Goal: Task Accomplishment & Management: Complete application form

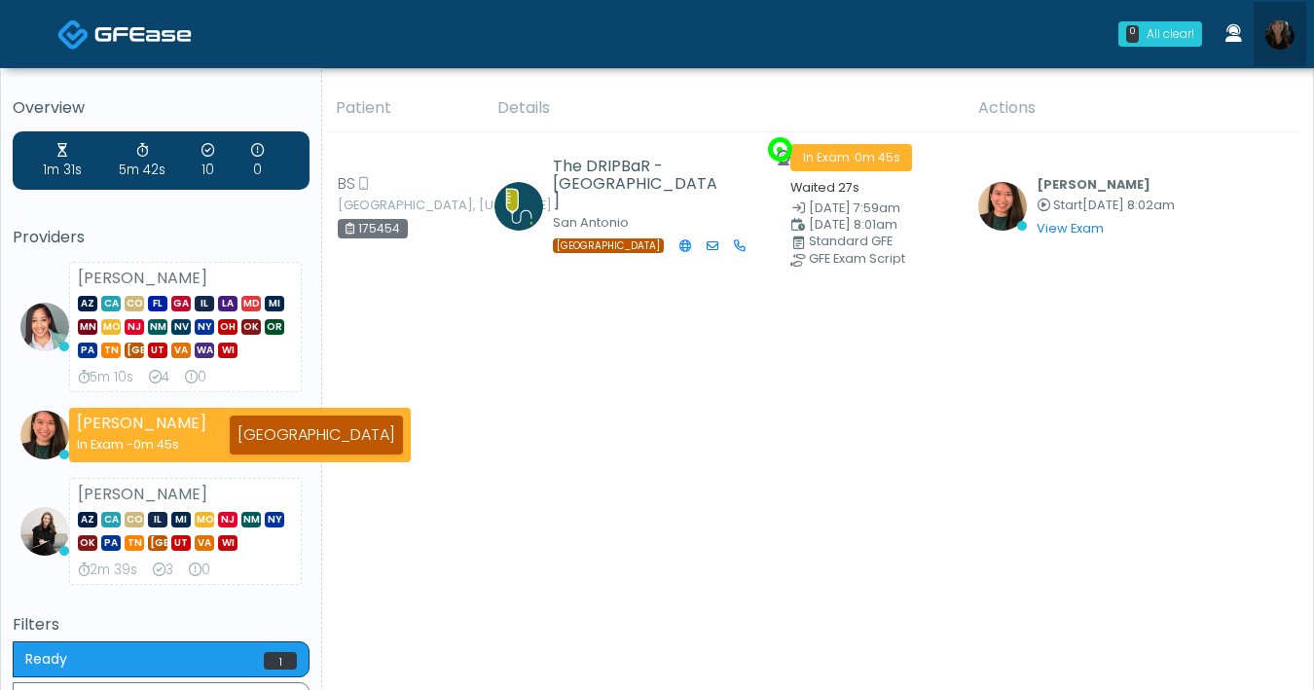
click at [1285, 40] on img at bounding box center [1279, 34] width 29 height 29
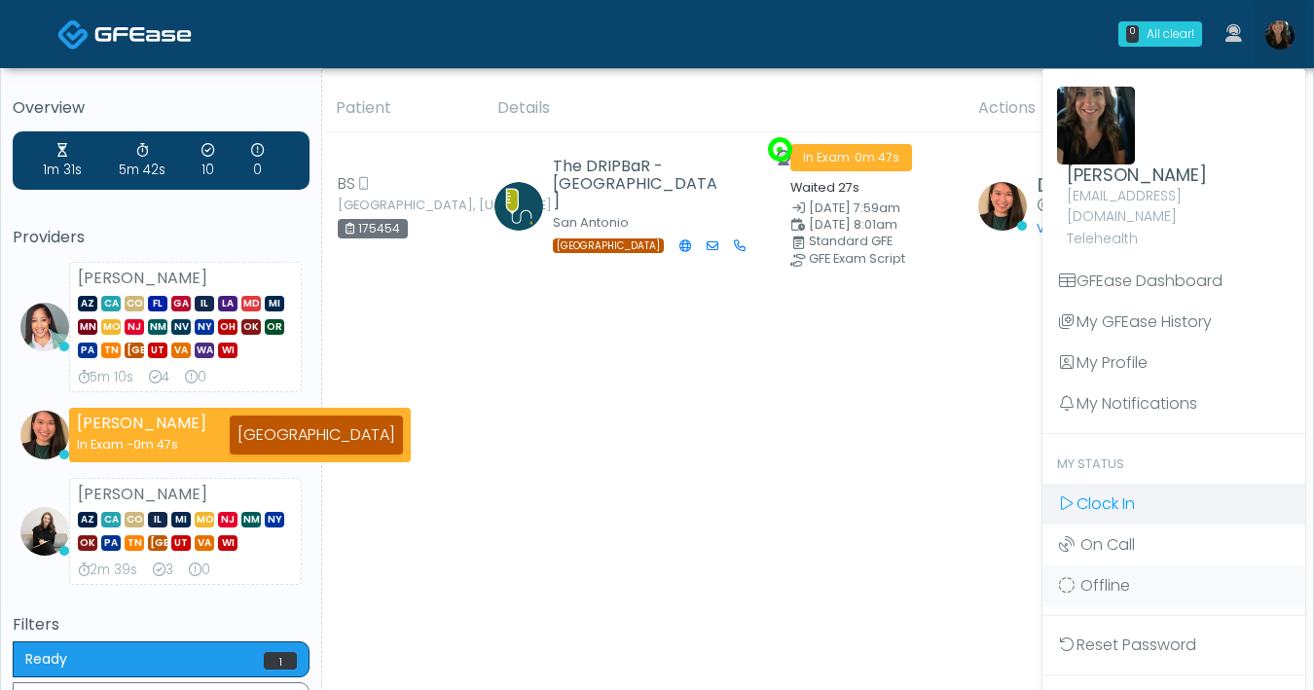
click at [1146, 494] on link "Clock In" at bounding box center [1174, 504] width 263 height 41
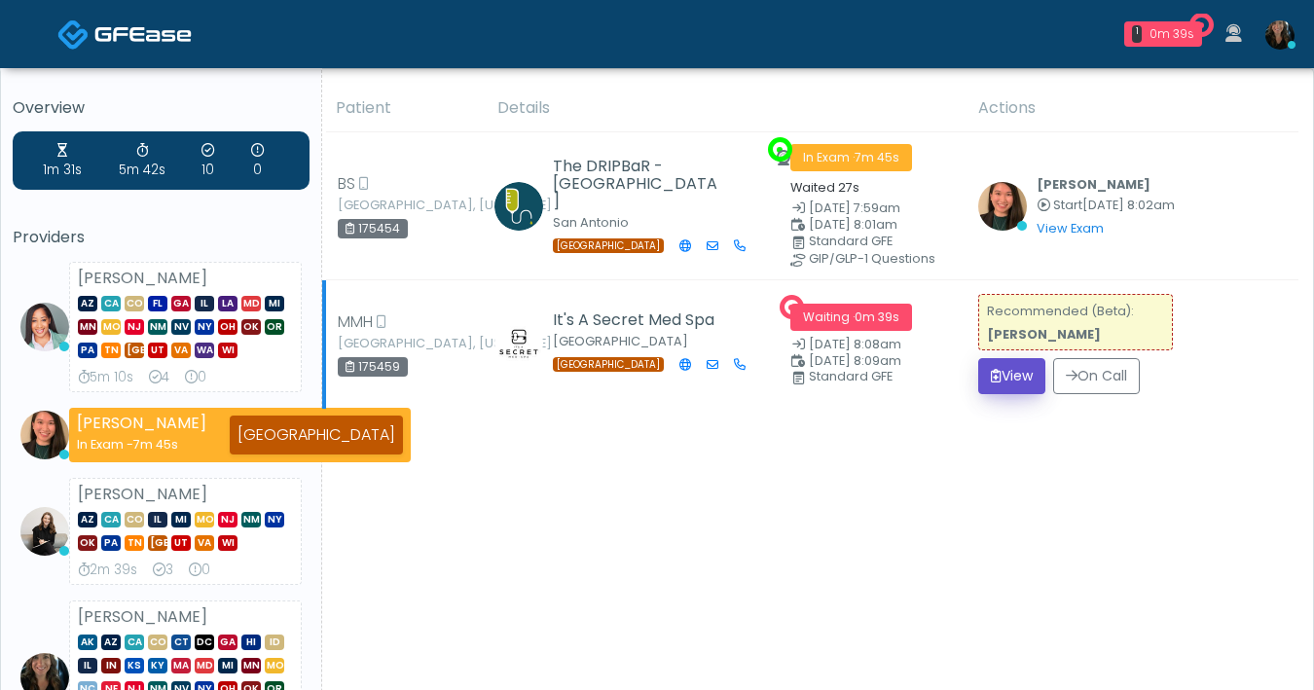
click at [1020, 371] on button "View" at bounding box center [1011, 376] width 67 height 36
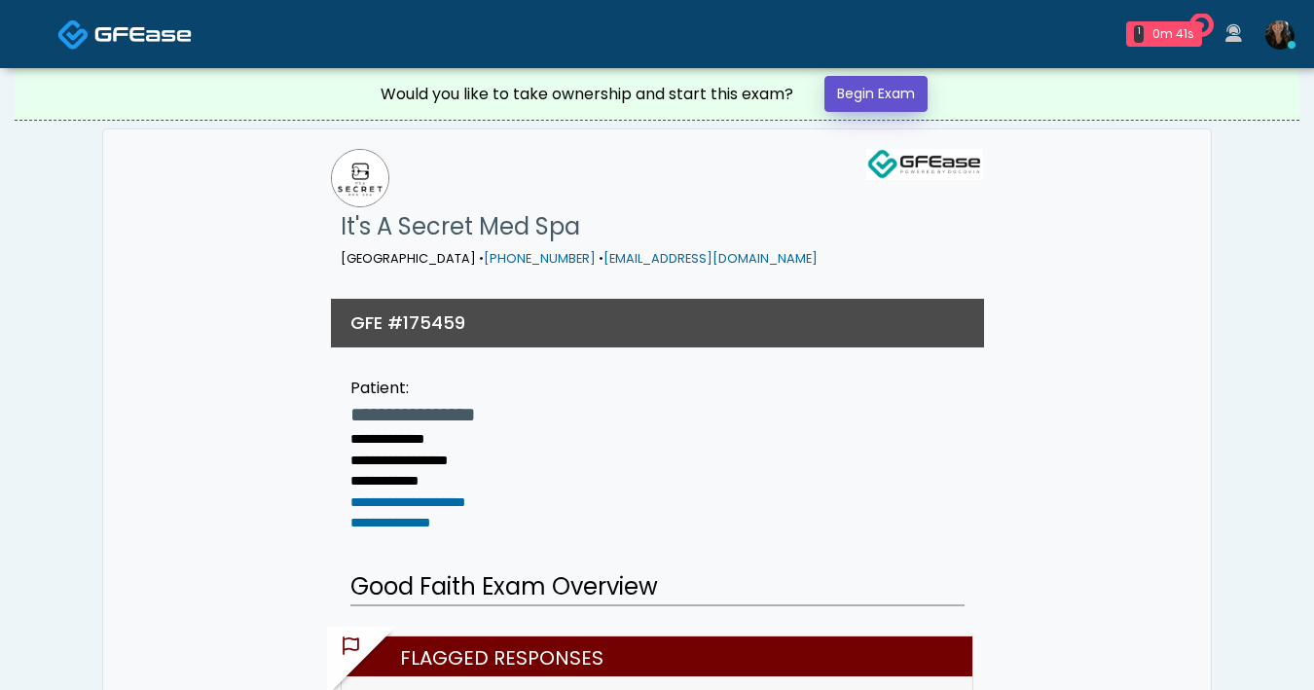
click at [903, 107] on link "Begin Exam" at bounding box center [875, 94] width 103 height 36
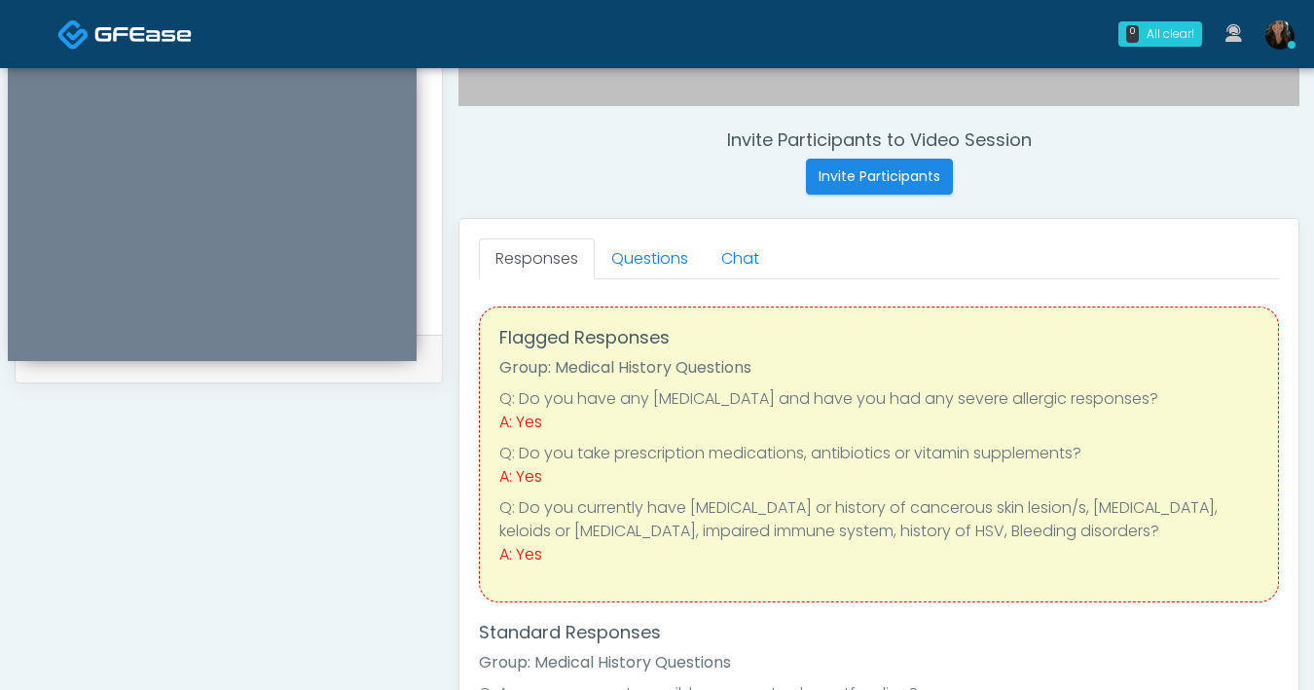
scroll to position [668, 0]
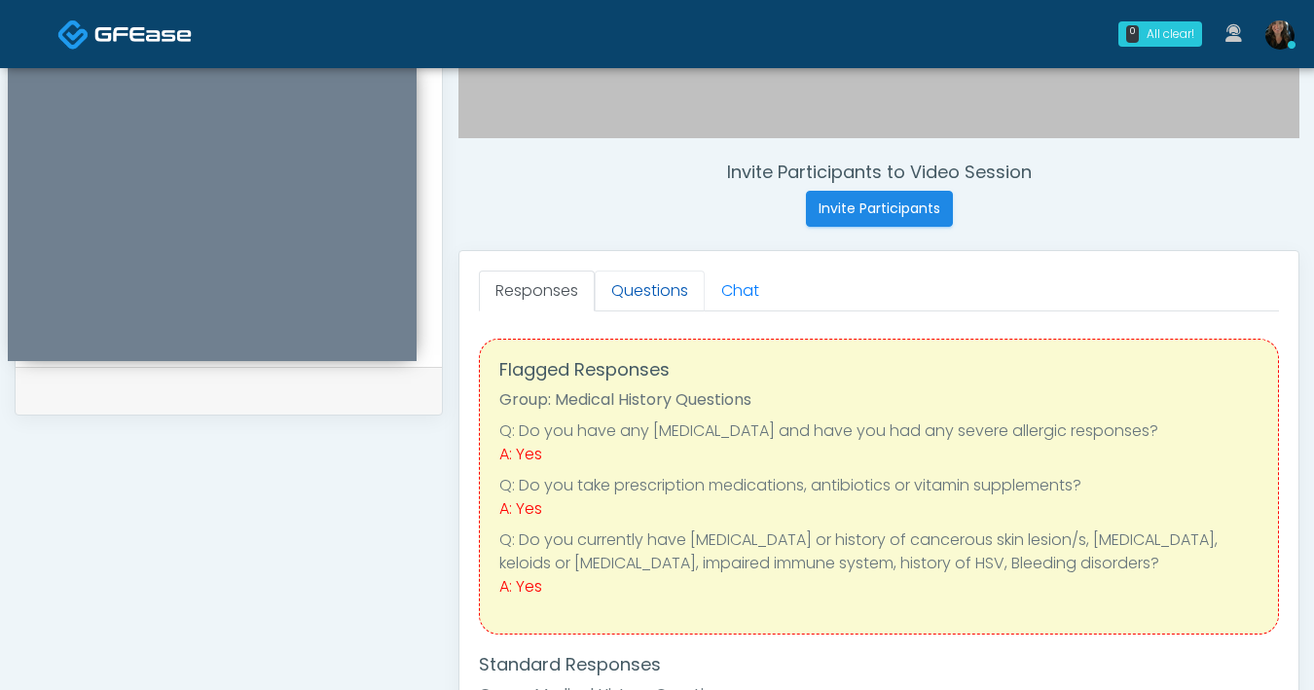
click at [637, 297] on link "Questions" at bounding box center [650, 291] width 110 height 41
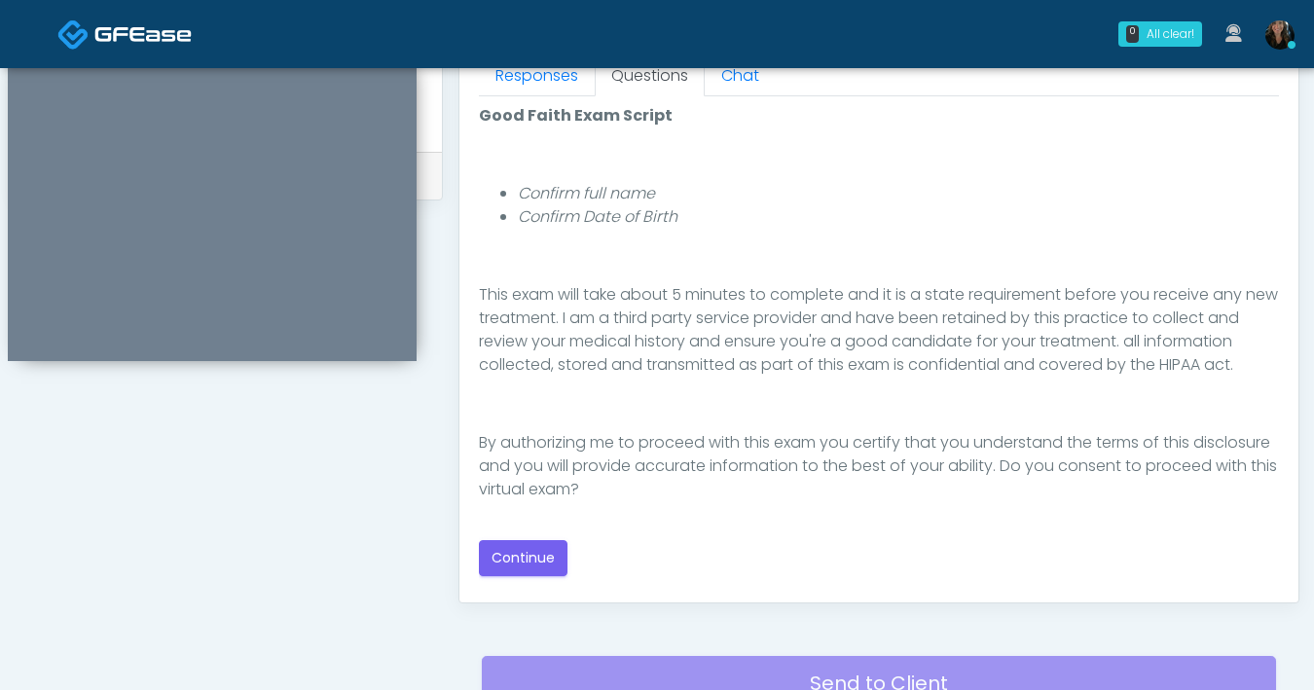
scroll to position [1057, 0]
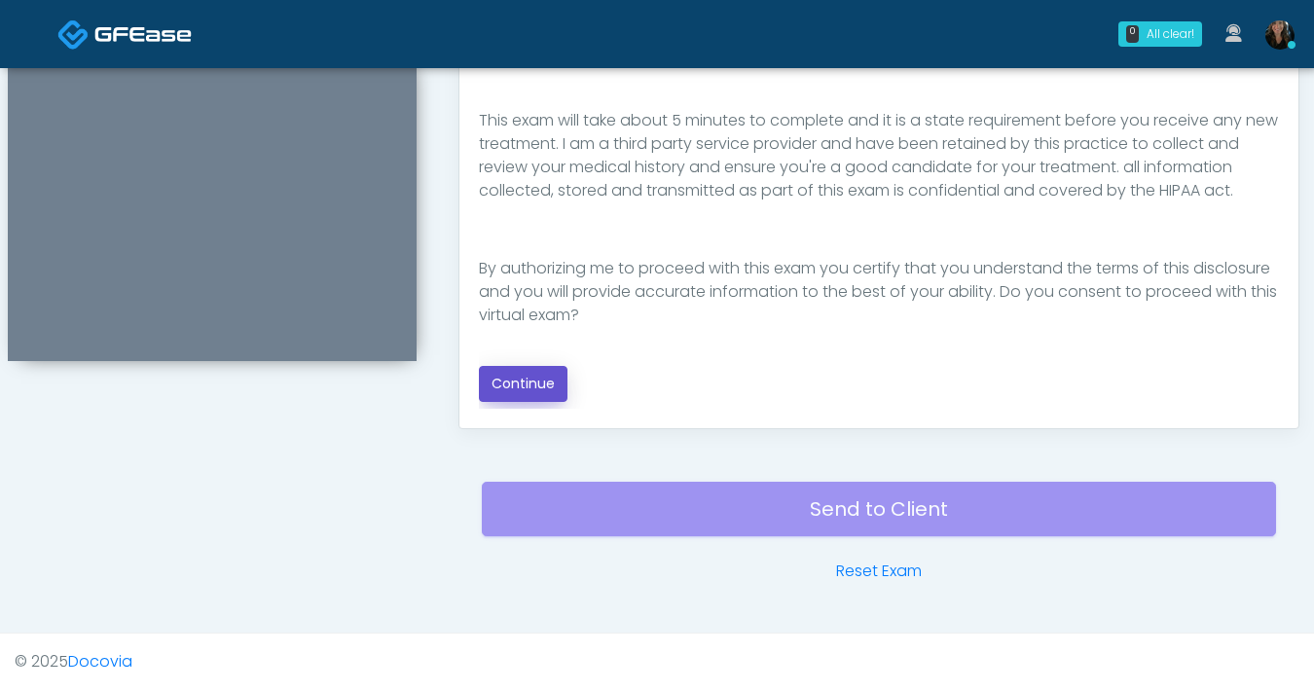
click at [553, 382] on button "Continue" at bounding box center [523, 384] width 89 height 36
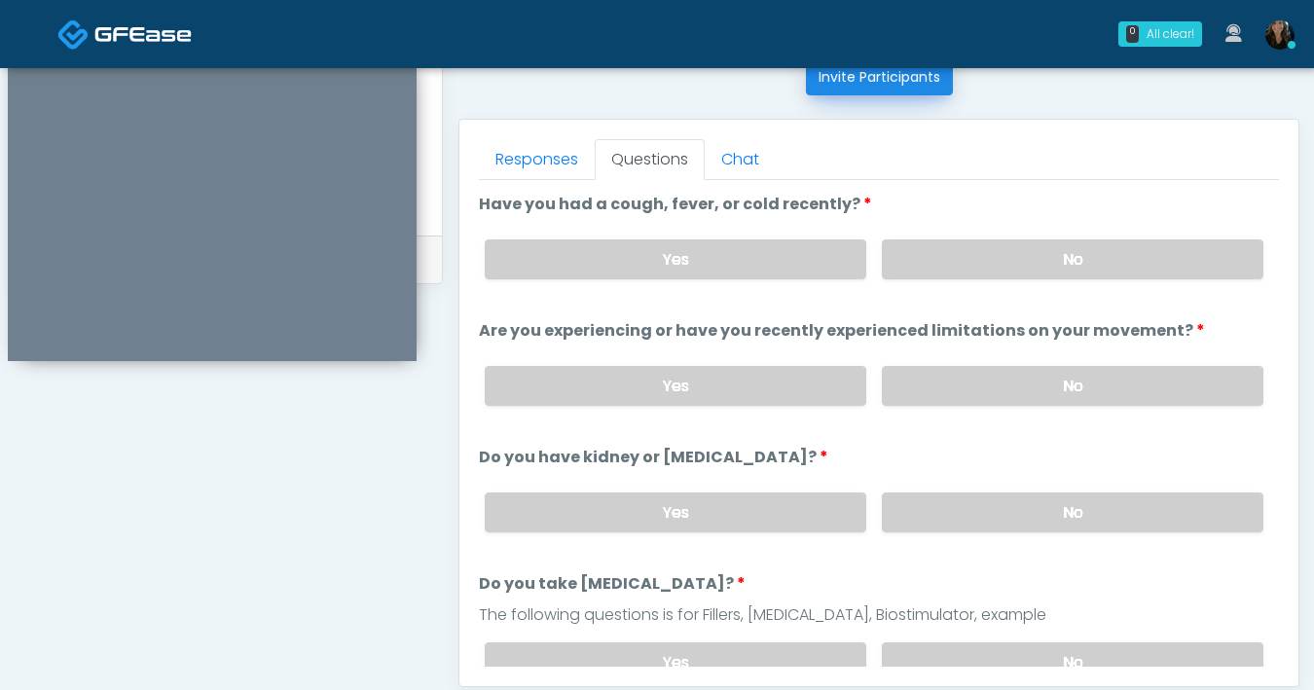
scroll to position [654, 0]
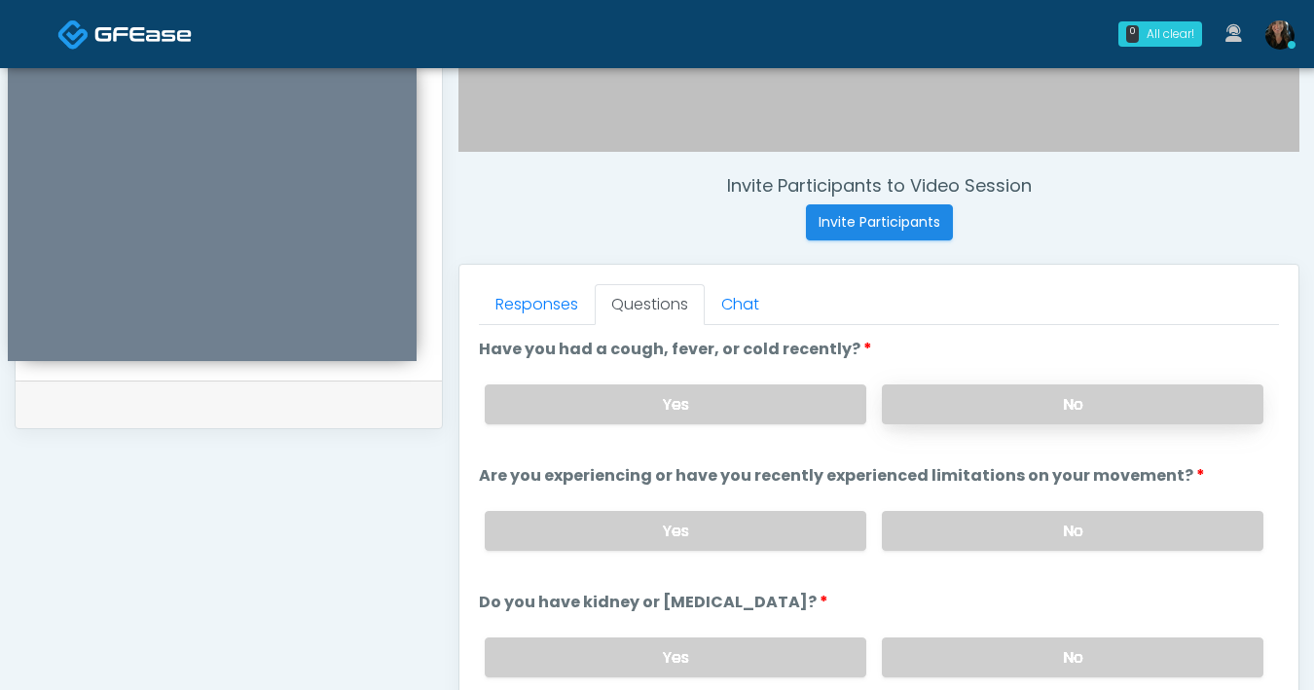
click at [950, 405] on label "No" at bounding box center [1073, 404] width 382 height 40
click at [1031, 531] on label "No" at bounding box center [1073, 531] width 382 height 40
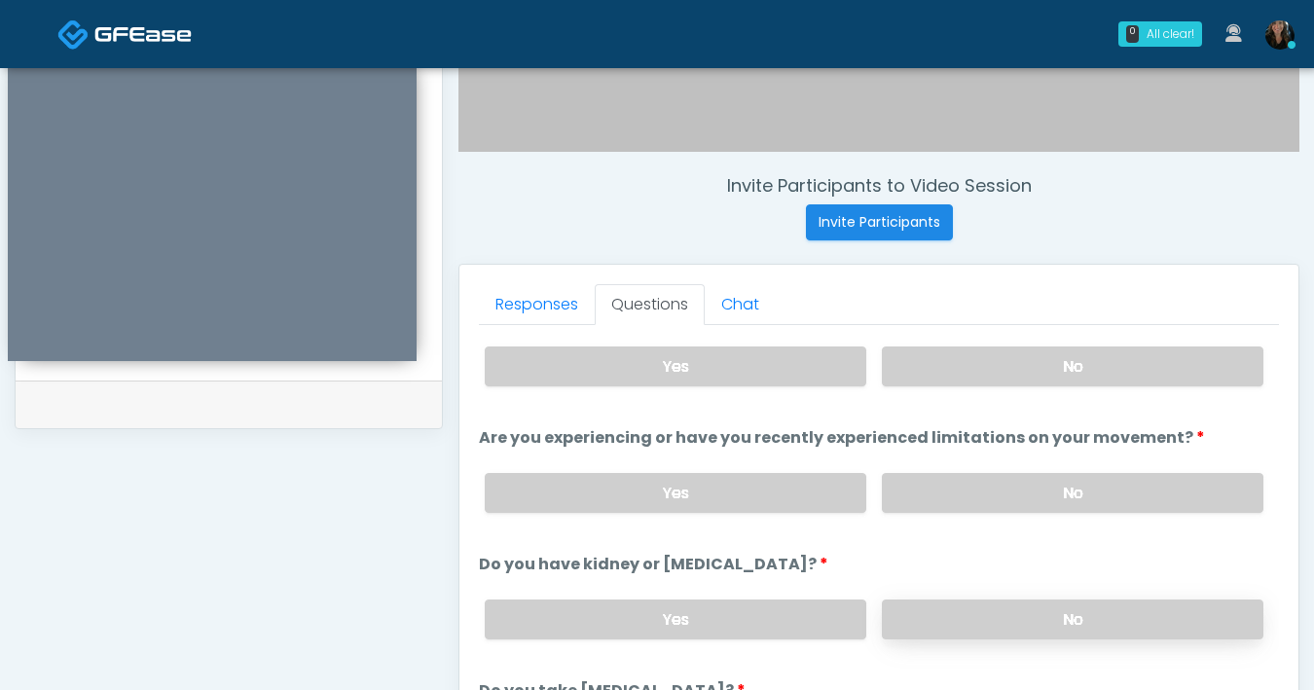
click at [979, 608] on label "No" at bounding box center [1073, 620] width 382 height 40
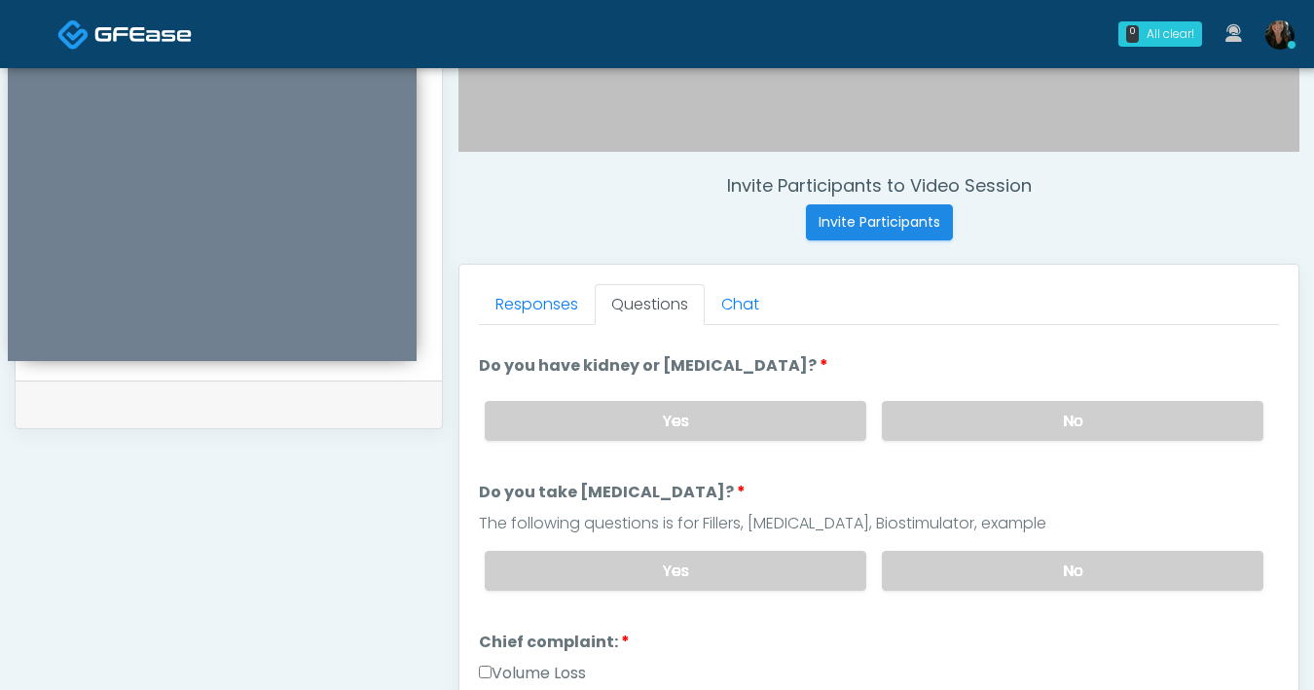
scroll to position [321, 0]
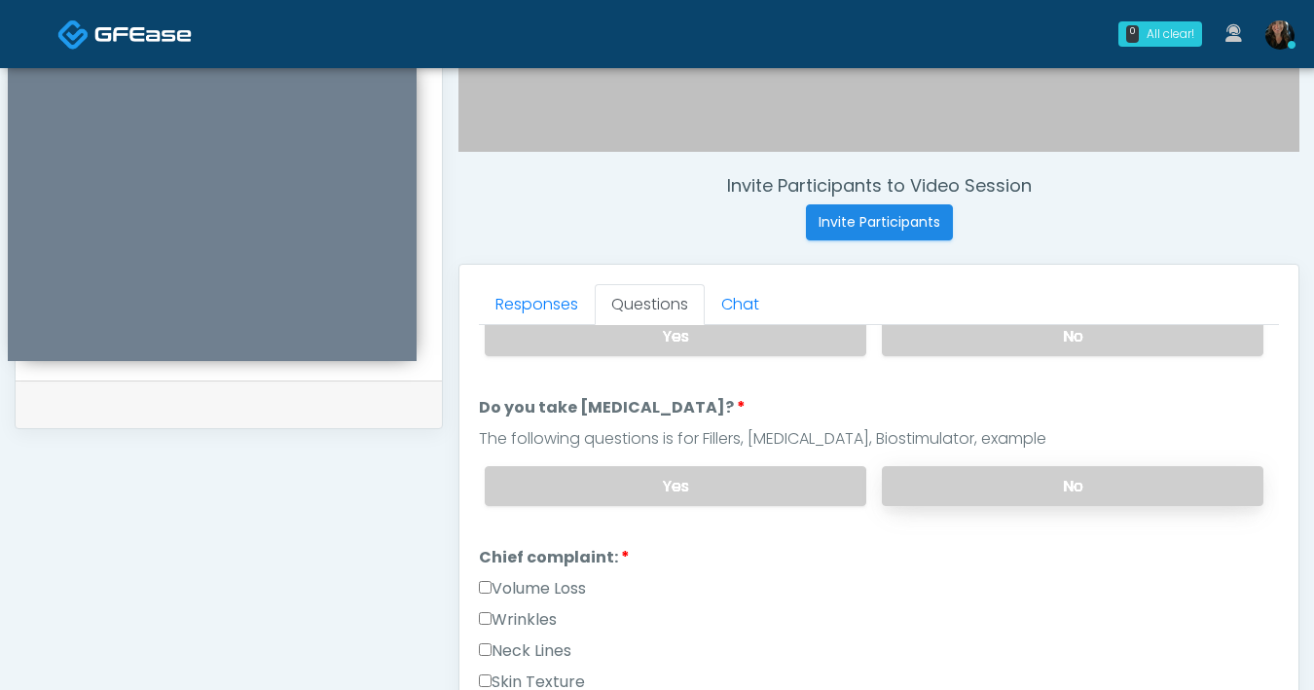
click at [983, 492] on label "No" at bounding box center [1073, 486] width 382 height 40
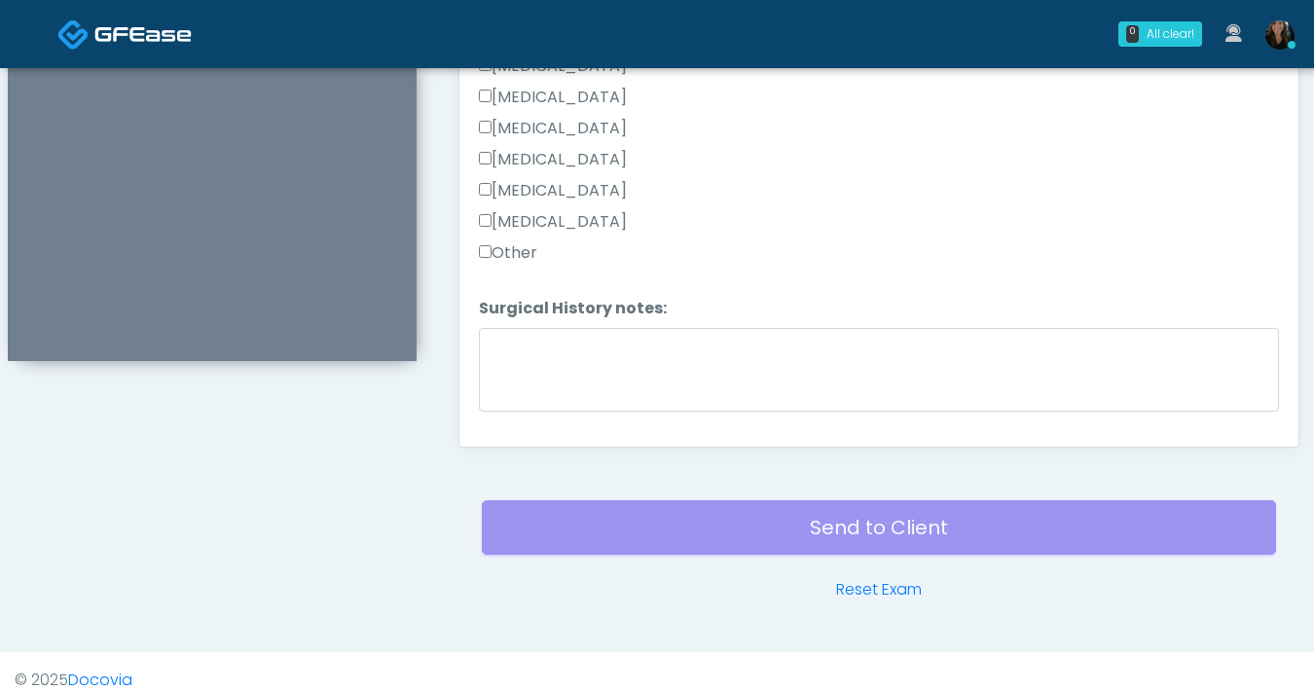
scroll to position [1188, 0]
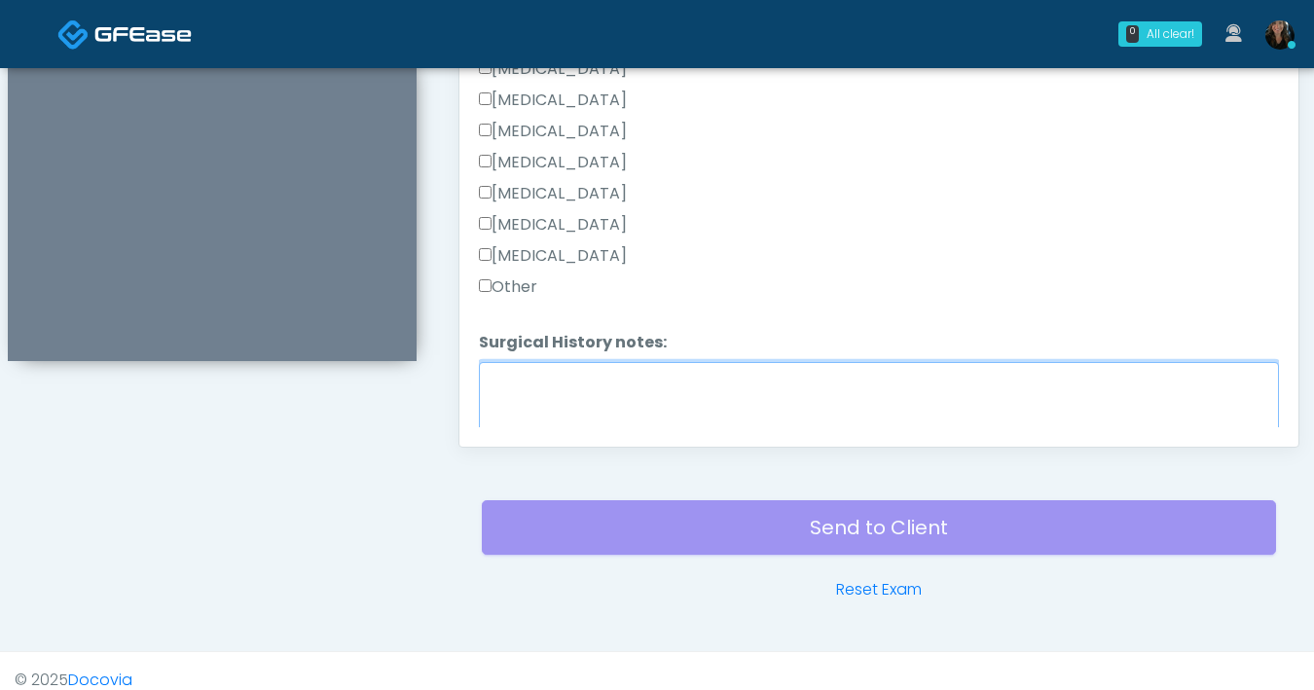
drag, startPoint x: 710, startPoint y: 424, endPoint x: 712, endPoint y: 415, distance: 9.9
click at [710, 423] on textarea "Surgical History notes:" at bounding box center [879, 404] width 800 height 84
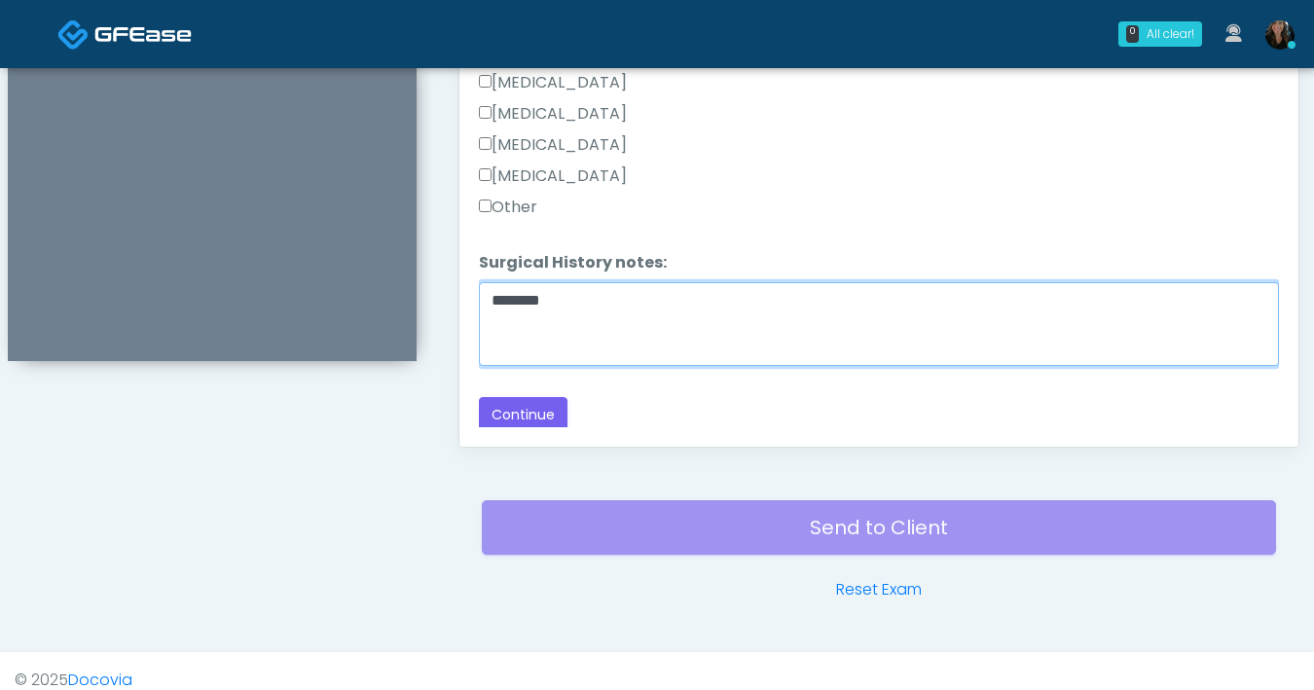
scroll to position [1268, 0]
type textarea "********"
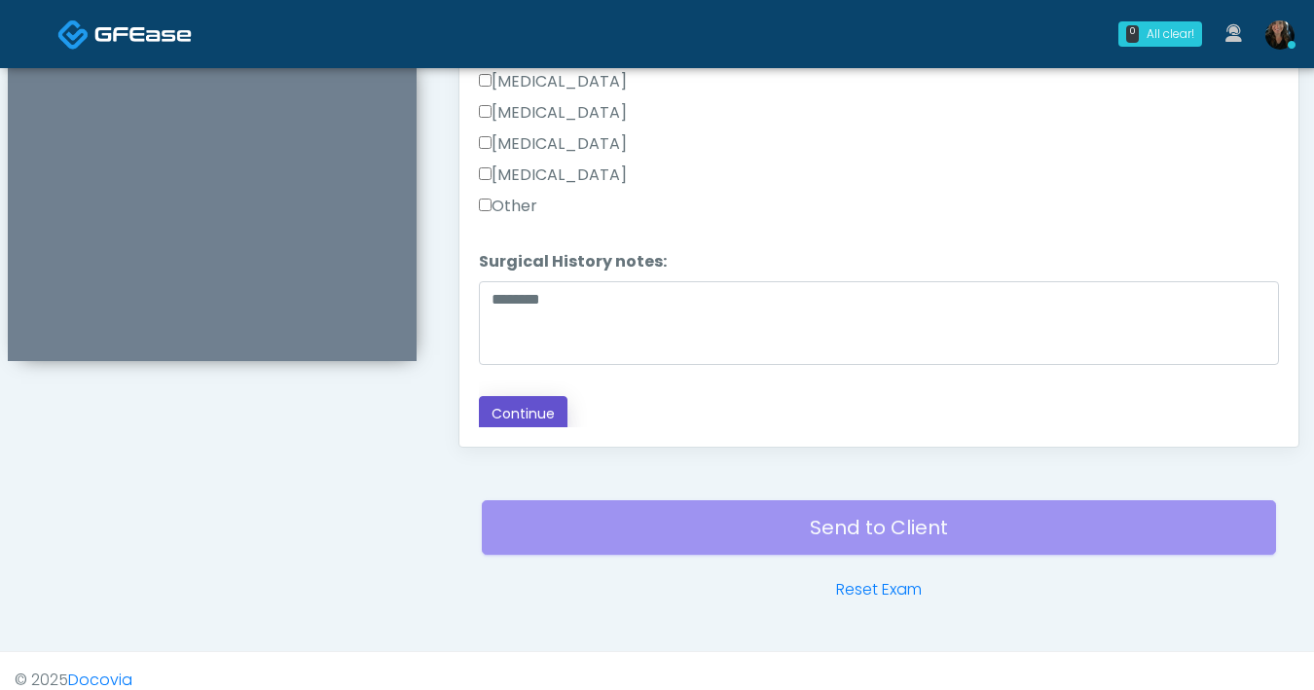
click at [531, 420] on button "Continue" at bounding box center [523, 414] width 89 height 36
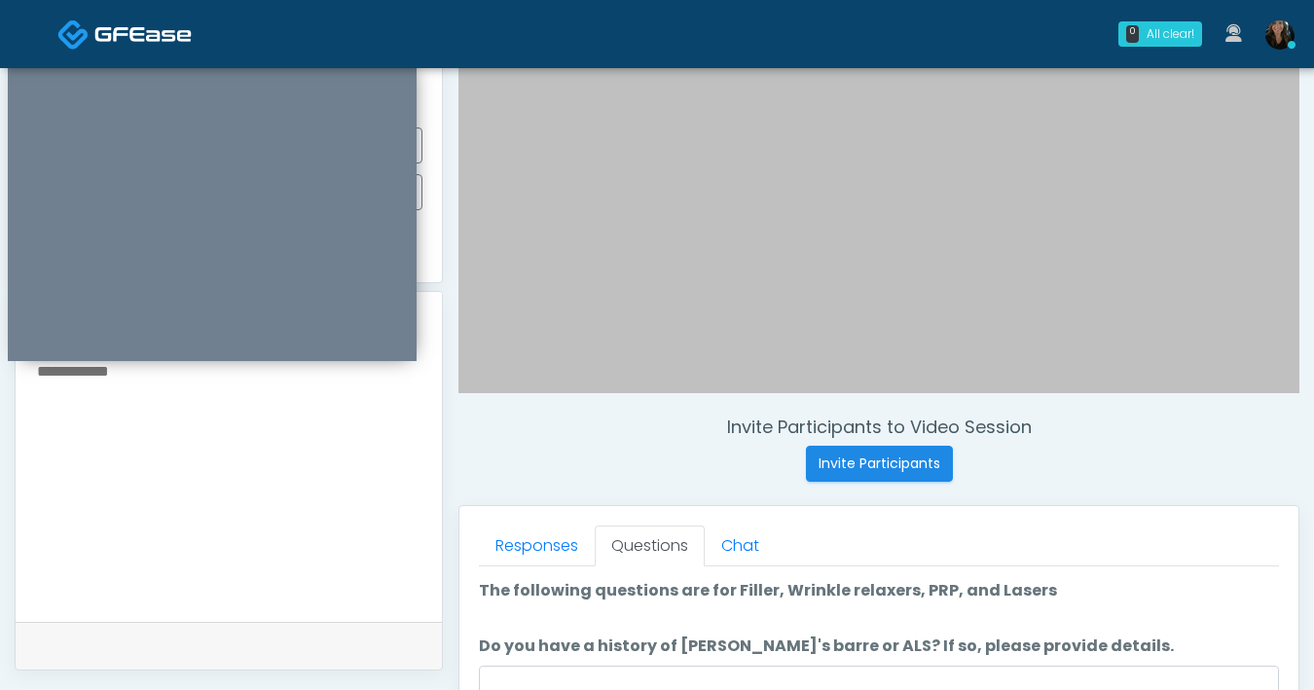
scroll to position [589, 0]
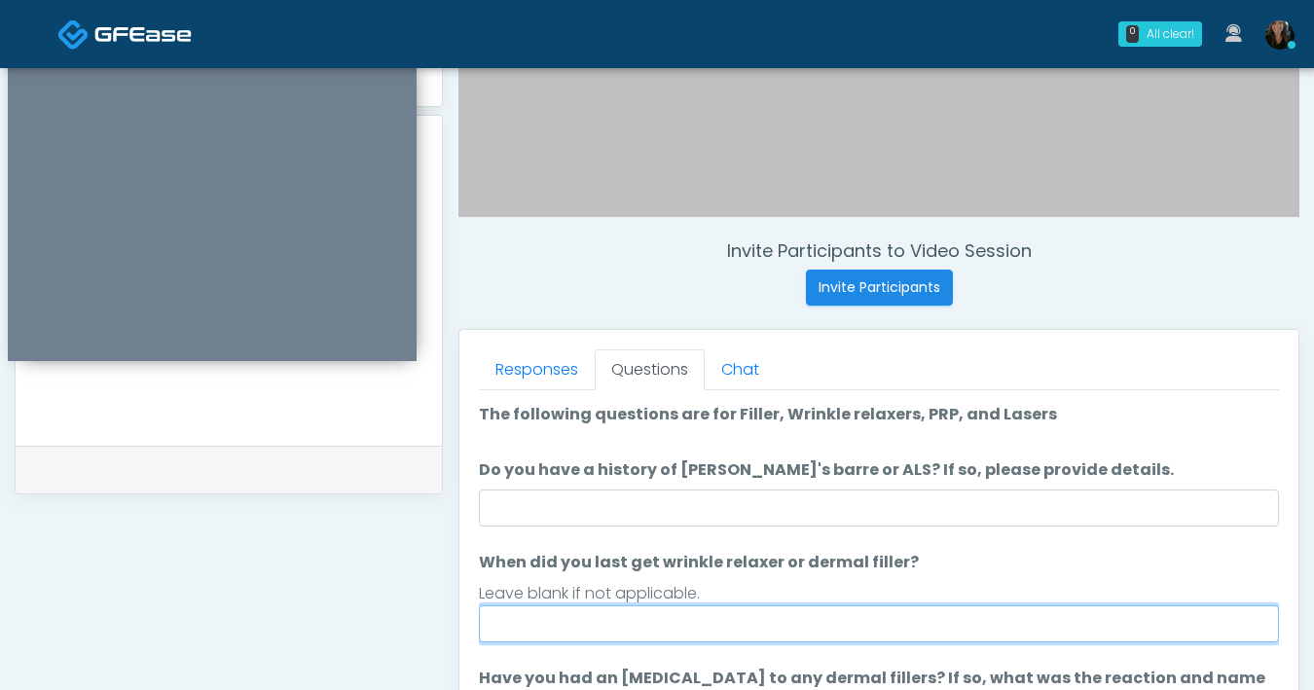
drag, startPoint x: 758, startPoint y: 628, endPoint x: 777, endPoint y: 620, distance: 20.1
click at [759, 628] on input "When did you last get wrinkle relaxer or dermal filler?" at bounding box center [879, 623] width 800 height 37
click at [488, 625] on input "*********" at bounding box center [879, 623] width 800 height 37
click at [648, 619] on input "**********" at bounding box center [879, 623] width 800 height 37
type input "**********"
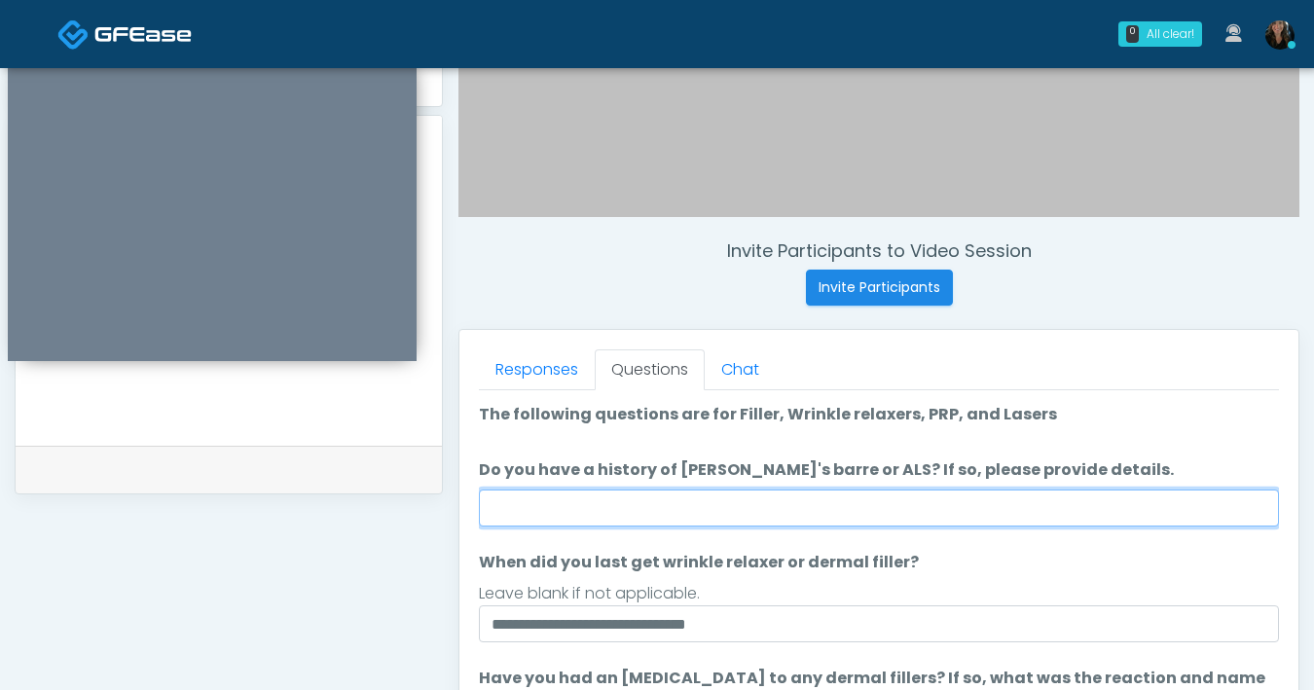
click at [715, 499] on input "Do you have a history of Guillain's barre or ALS? If so, please provide details." at bounding box center [879, 508] width 800 height 37
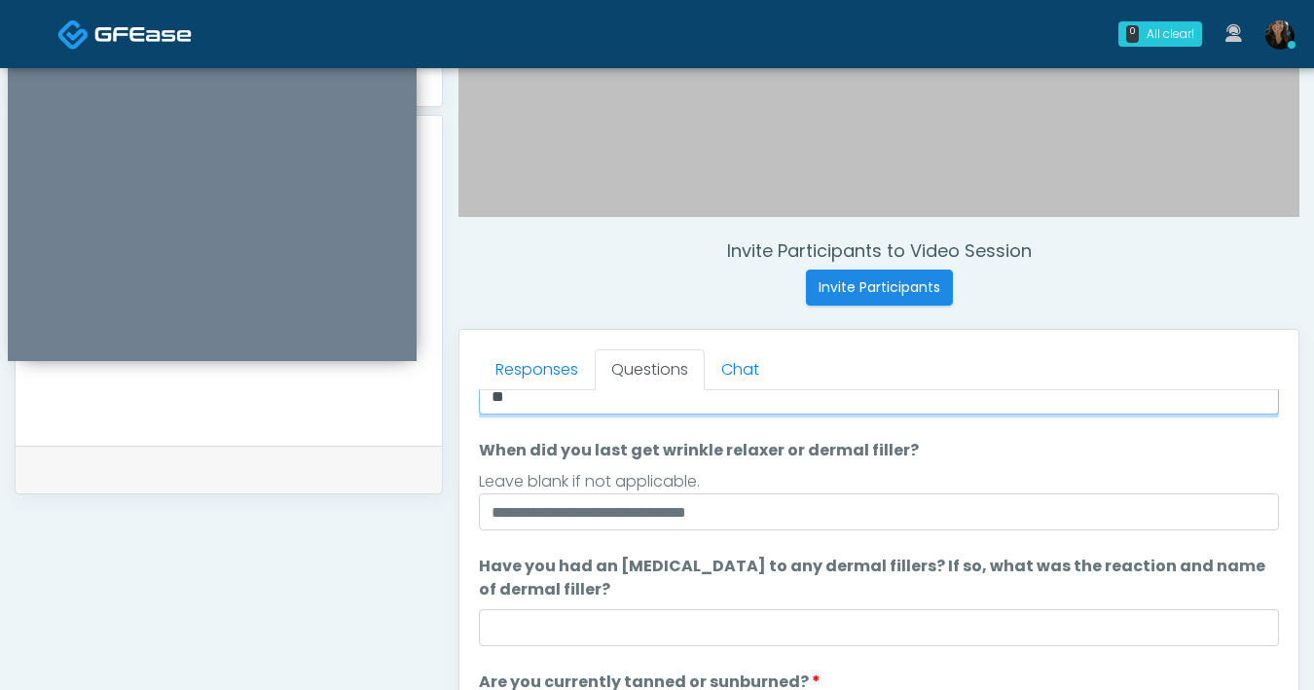
scroll to position [183, 0]
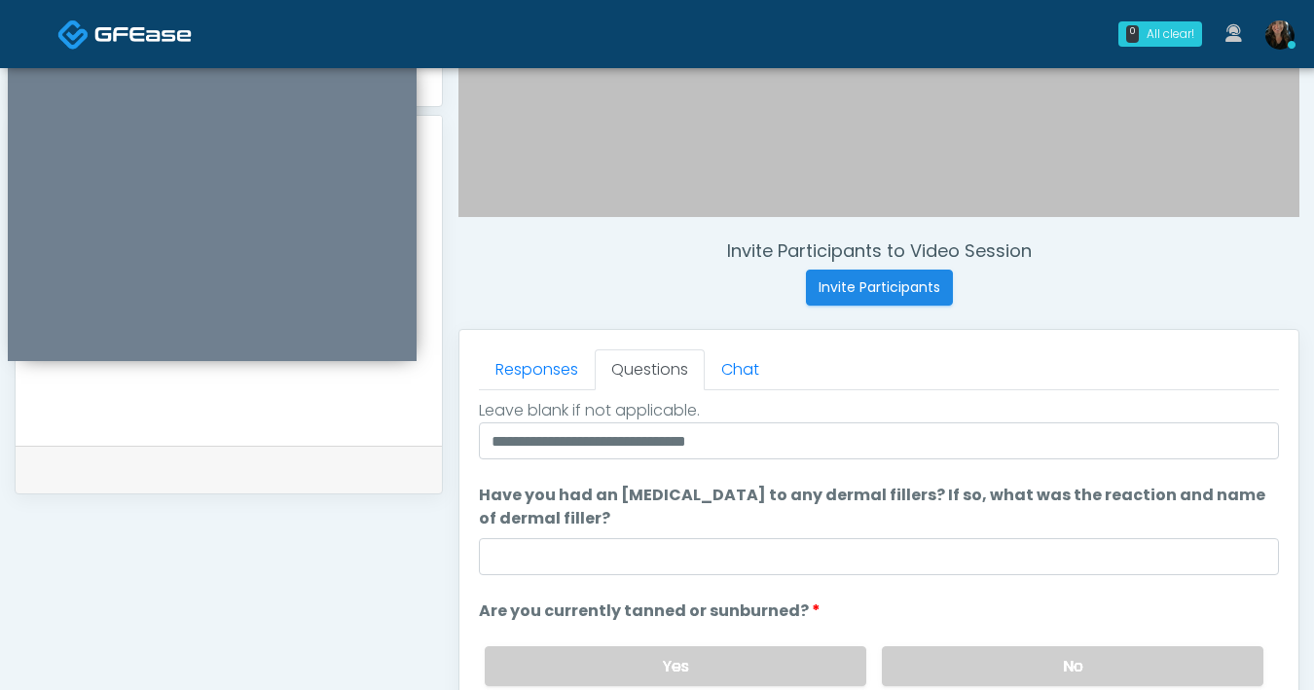
type input "**"
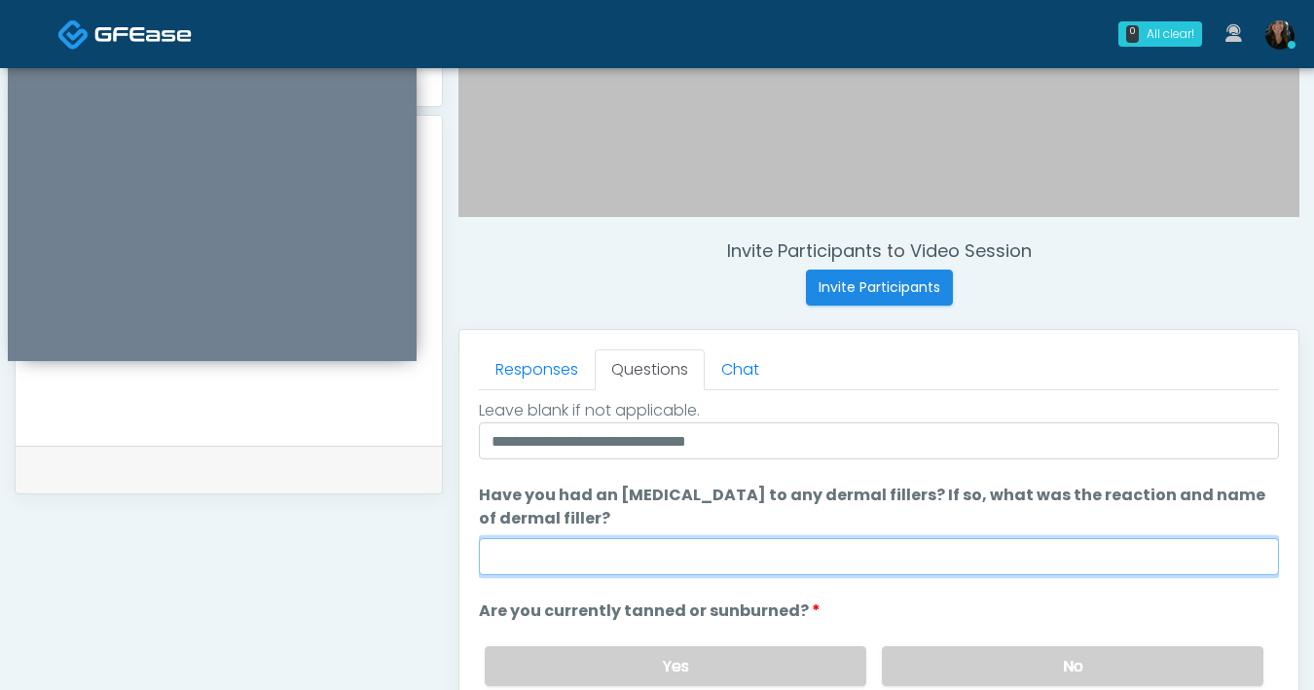
click at [858, 569] on input "Have you had an [MEDICAL_DATA] to any dermal fillers? If so, what was the react…" at bounding box center [879, 556] width 800 height 37
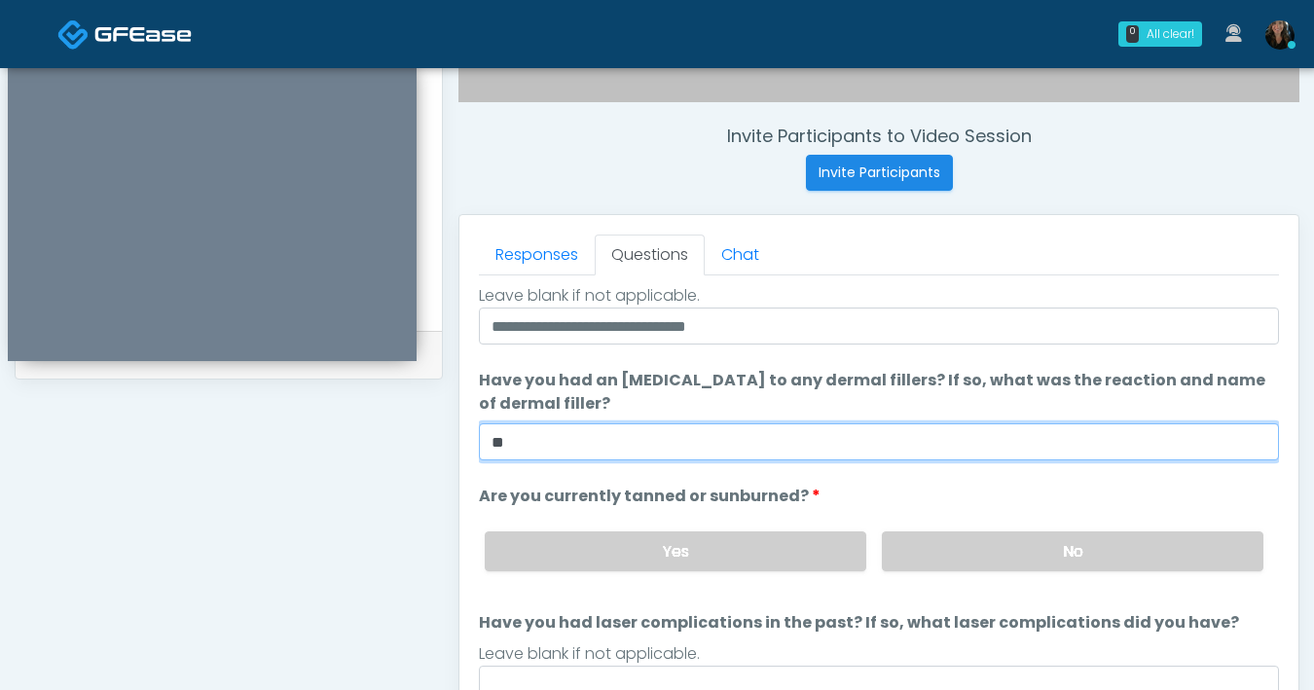
scroll to position [770, 0]
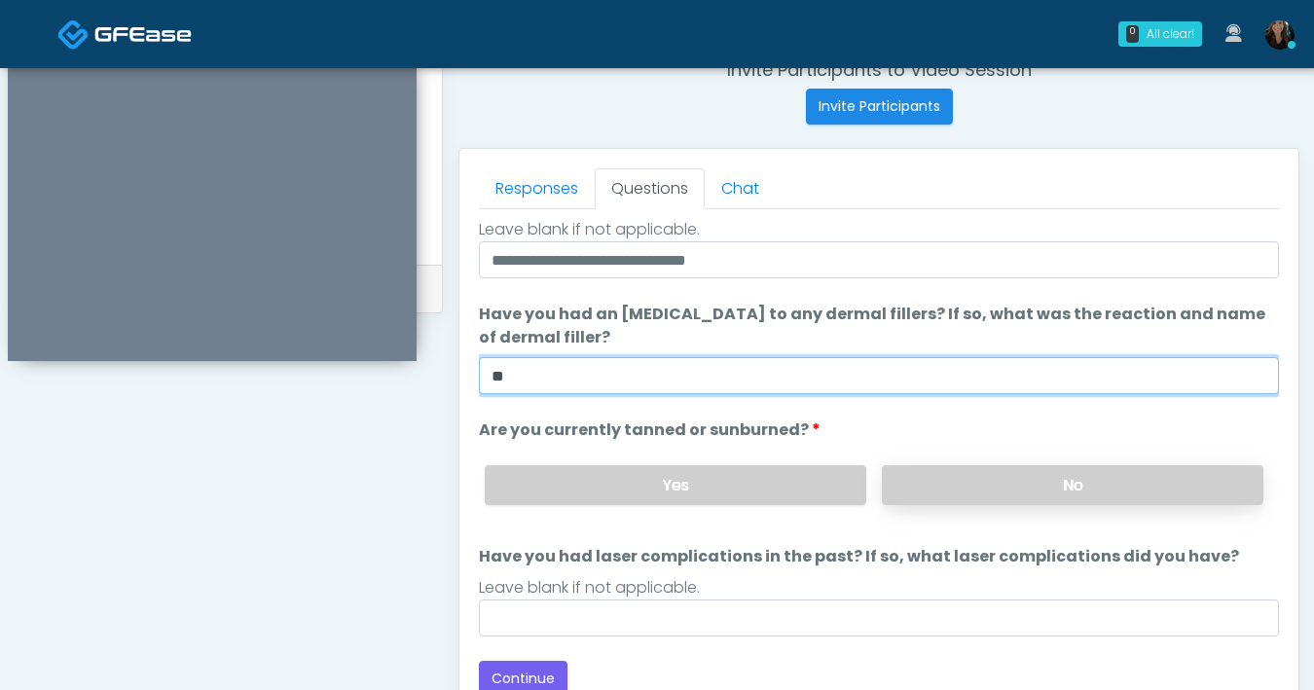
type input "**"
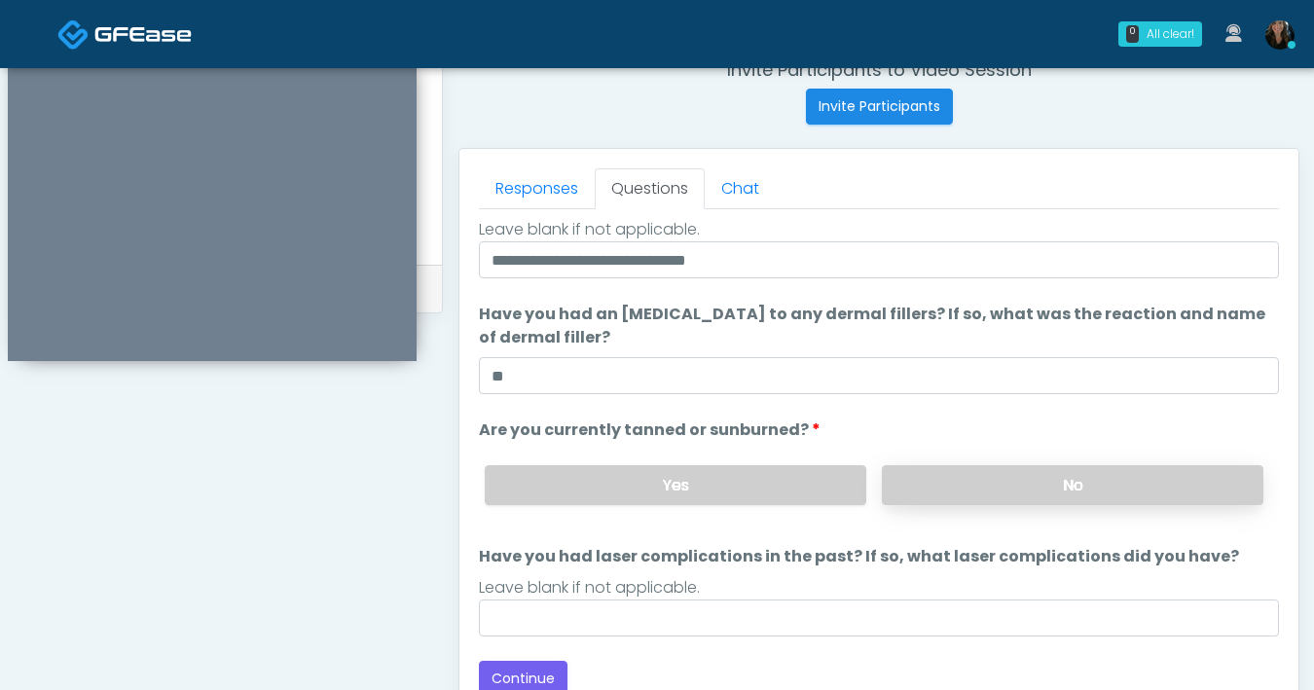
click at [913, 483] on label "No" at bounding box center [1073, 485] width 382 height 40
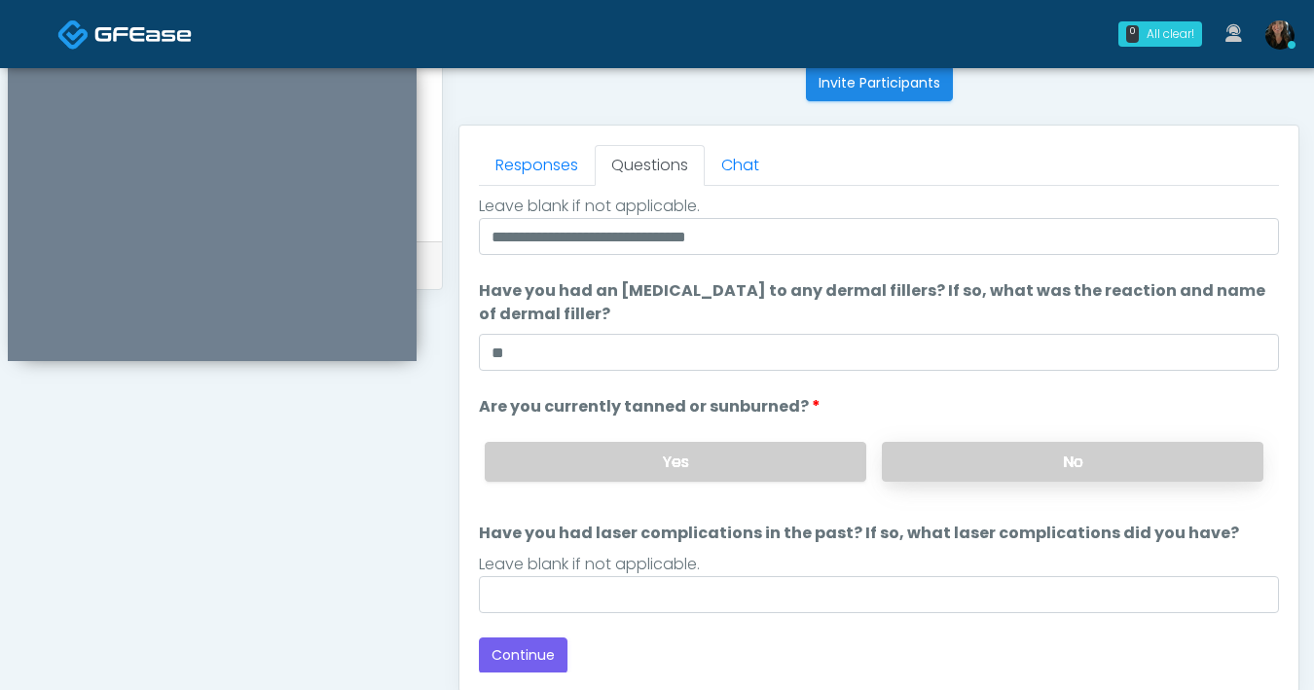
scroll to position [810, 0]
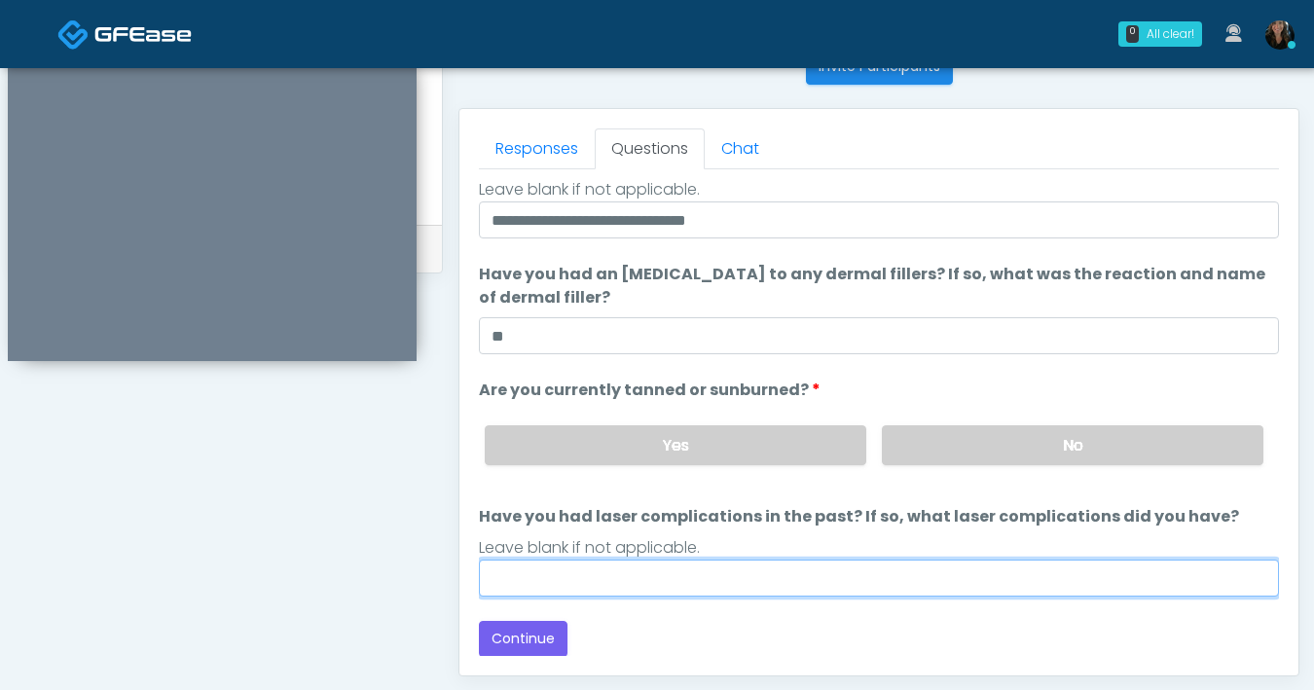
click at [797, 580] on input "Have you had laser complications in the past? If so, what laser complications d…" at bounding box center [879, 578] width 800 height 37
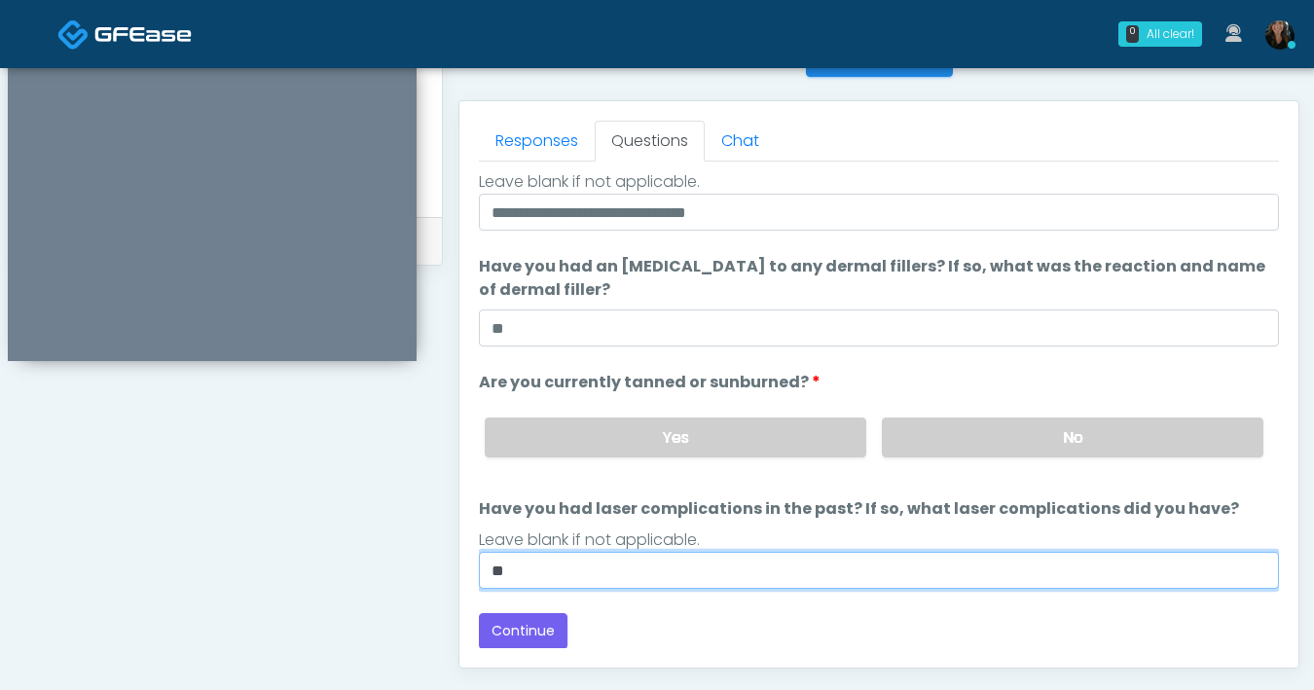
scroll to position [888, 0]
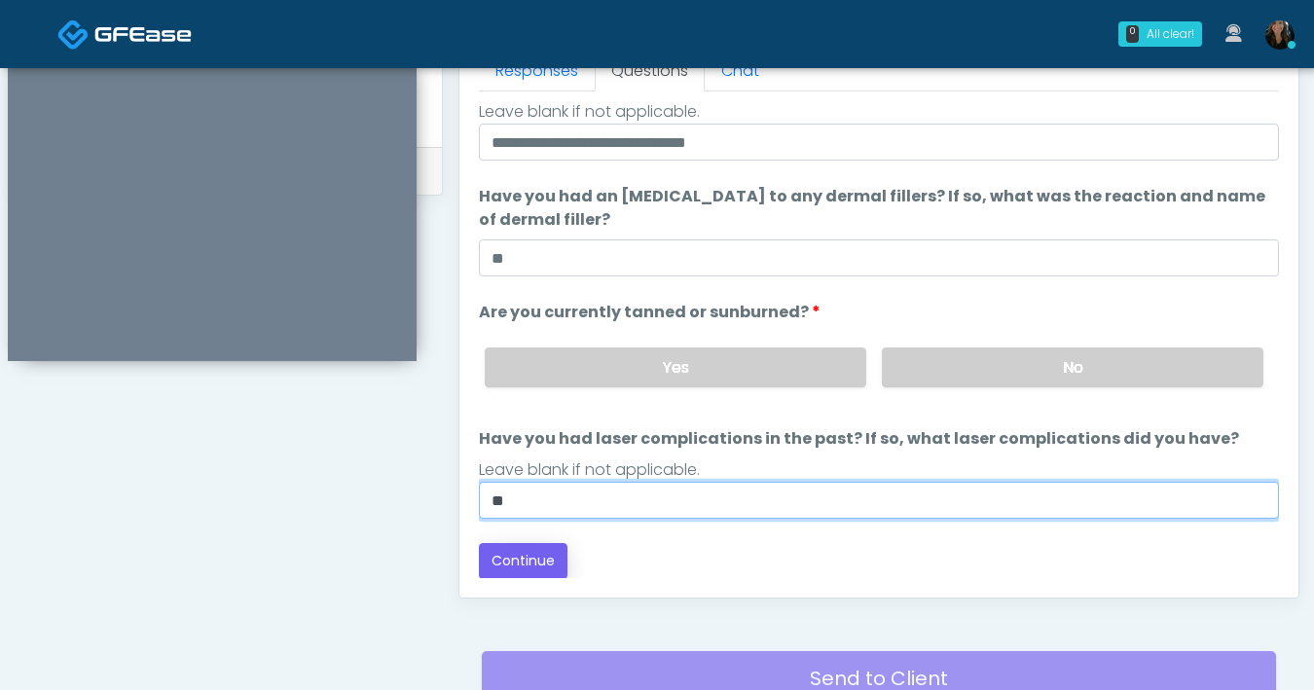
type input "**"
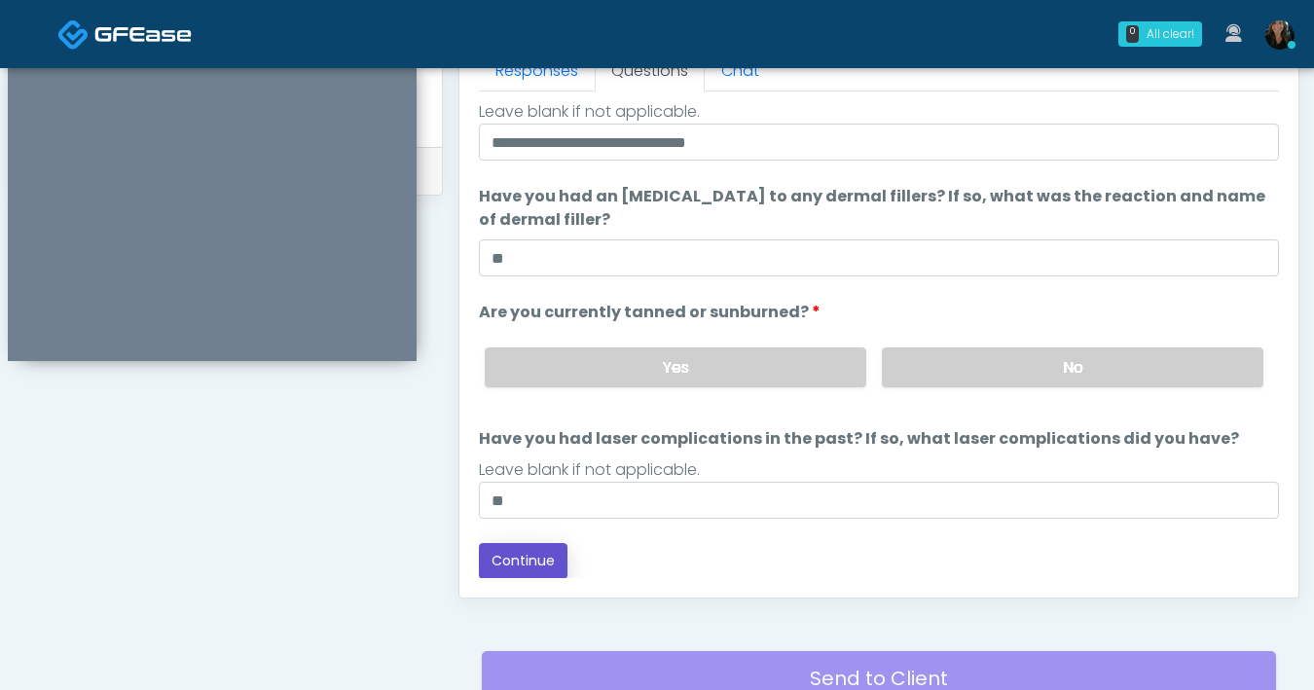
click at [538, 573] on button "Continue" at bounding box center [523, 561] width 89 height 36
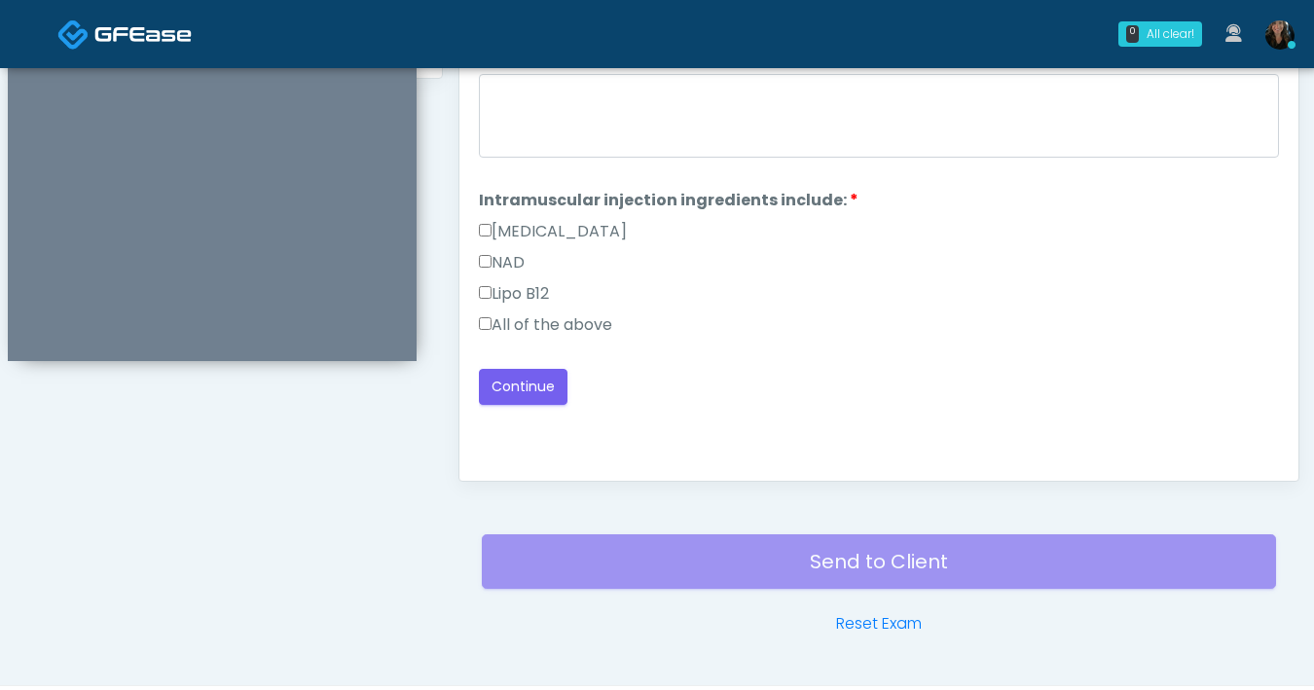
scroll to position [971, 0]
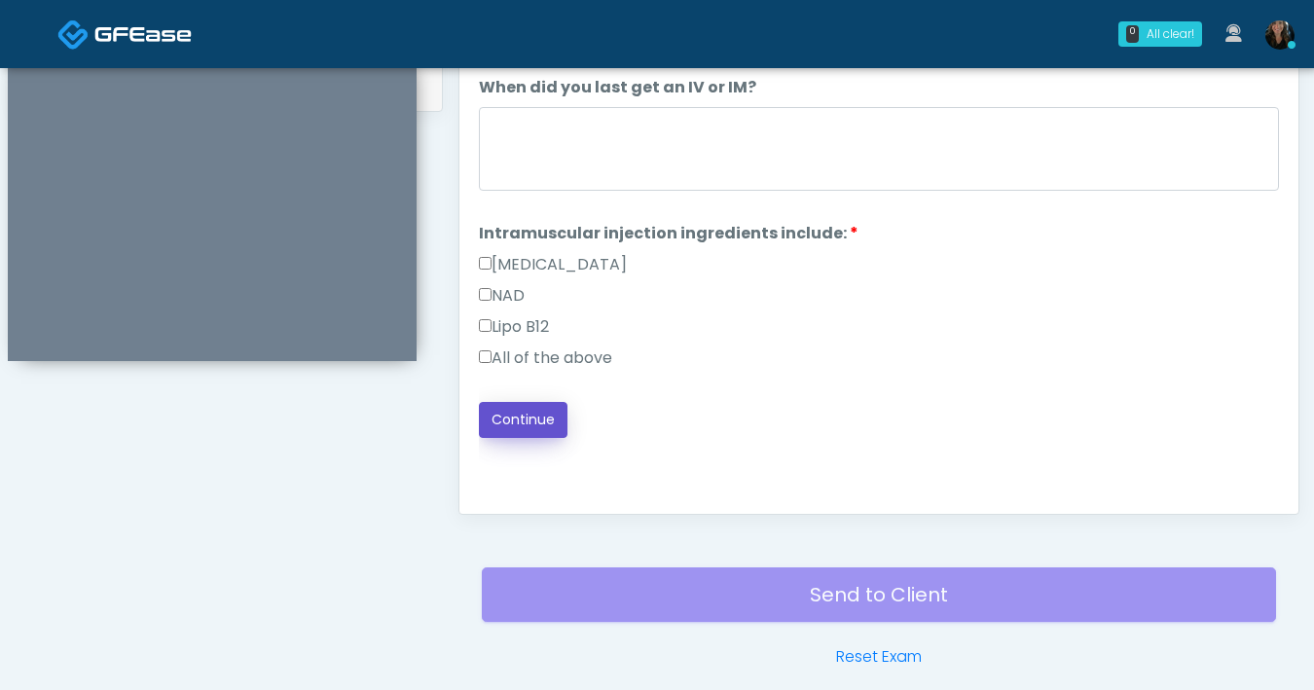
click at [528, 427] on button "Continue" at bounding box center [523, 420] width 89 height 36
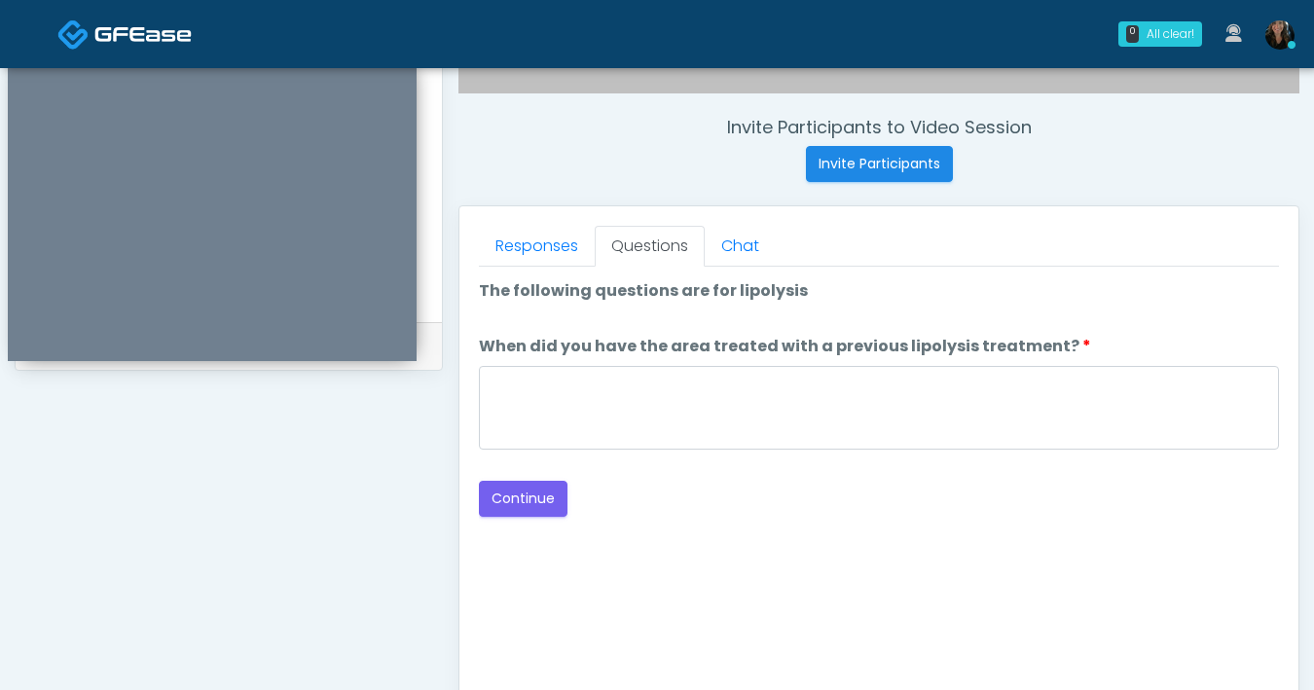
scroll to position [711, 0]
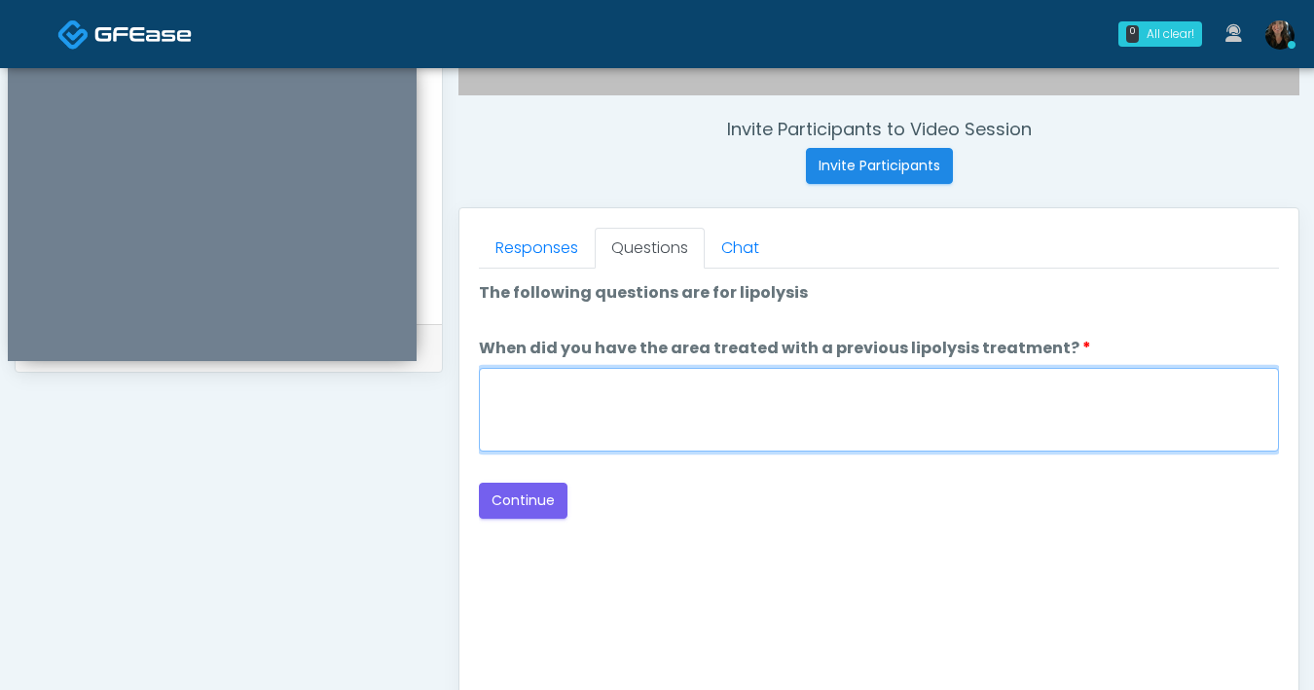
click at [840, 409] on textarea "When did you have the area treated with a previous lipolysis treatment?" at bounding box center [879, 410] width 800 height 84
type textarea "***"
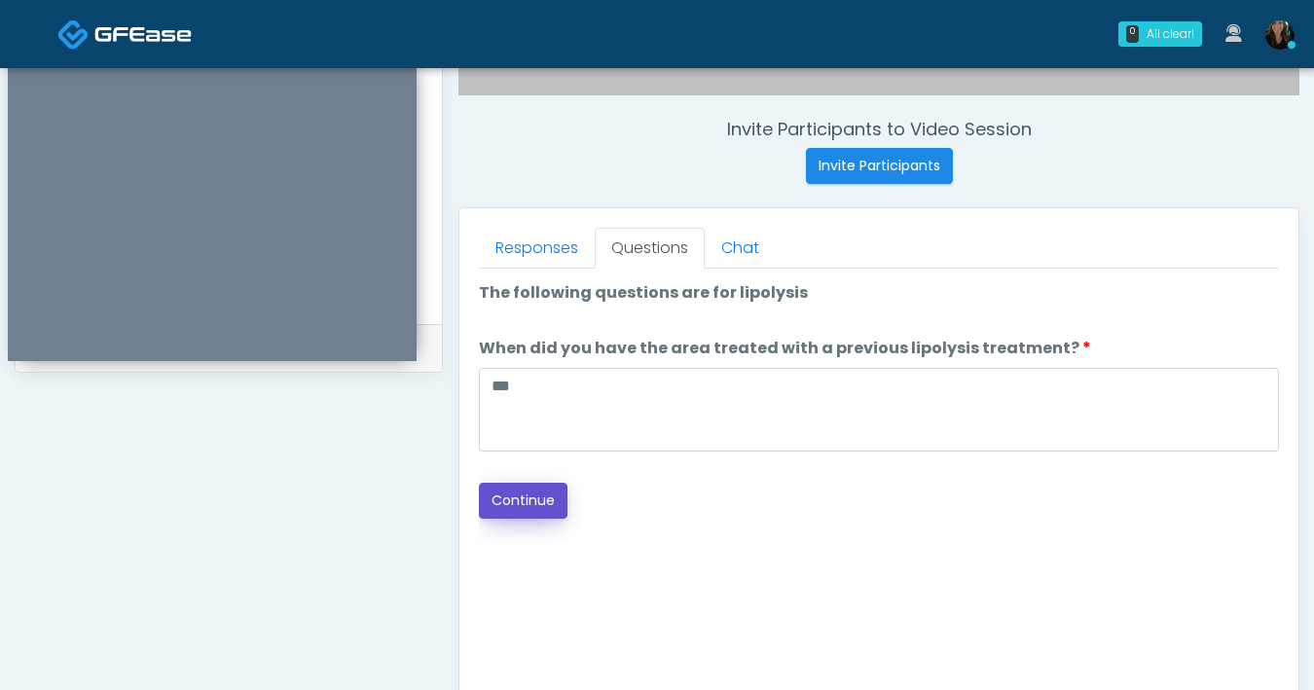
click at [530, 501] on button "Continue" at bounding box center [523, 501] width 89 height 36
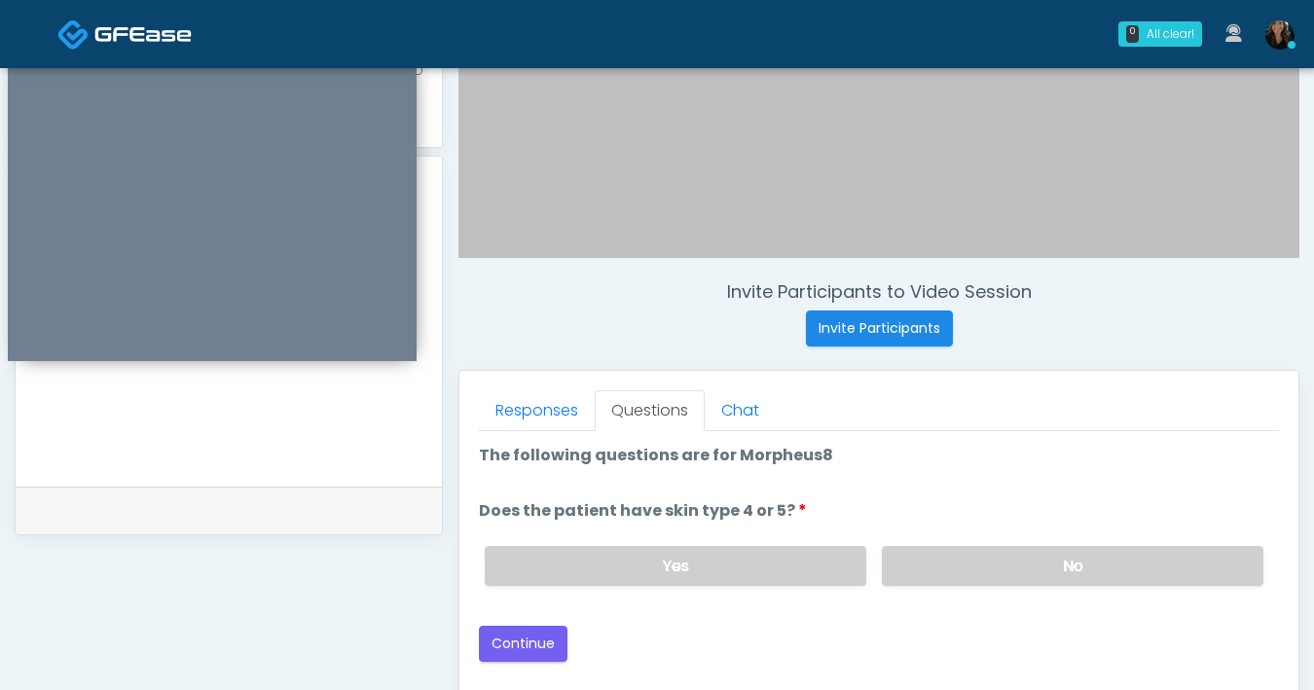
scroll to position [531, 0]
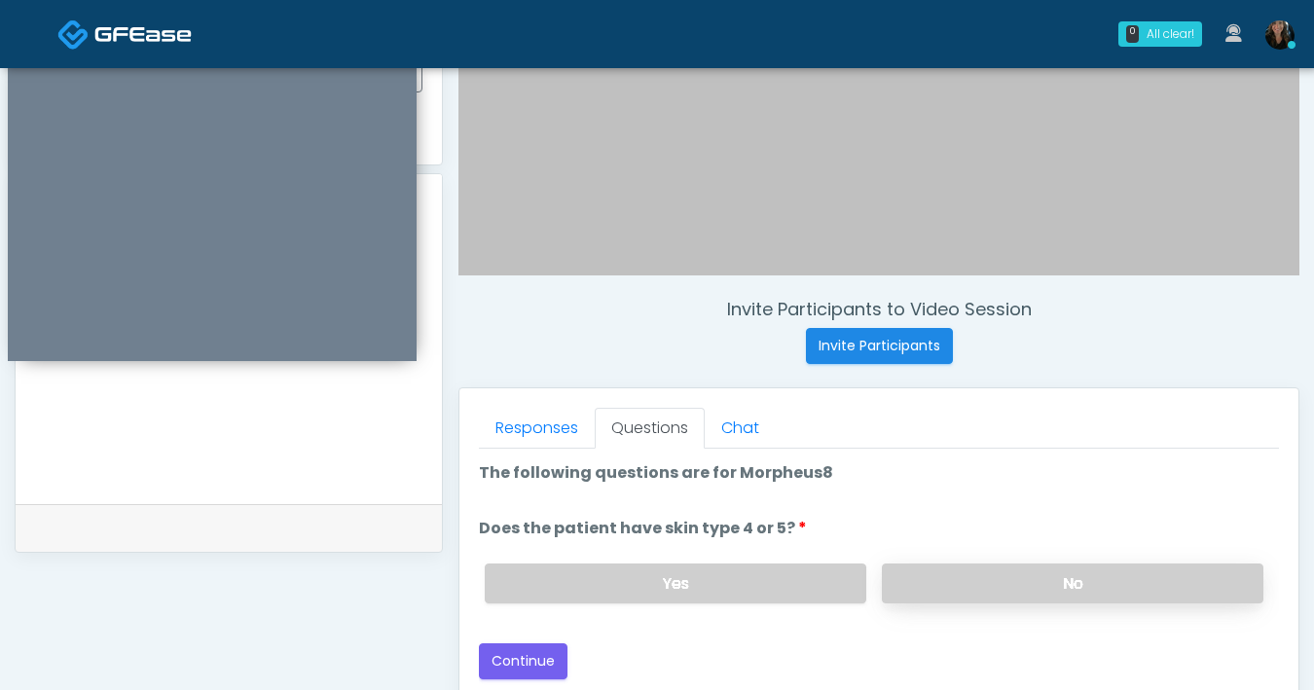
click at [954, 577] on label "No" at bounding box center [1073, 584] width 382 height 40
click at [556, 658] on button "Continue" at bounding box center [523, 661] width 89 height 36
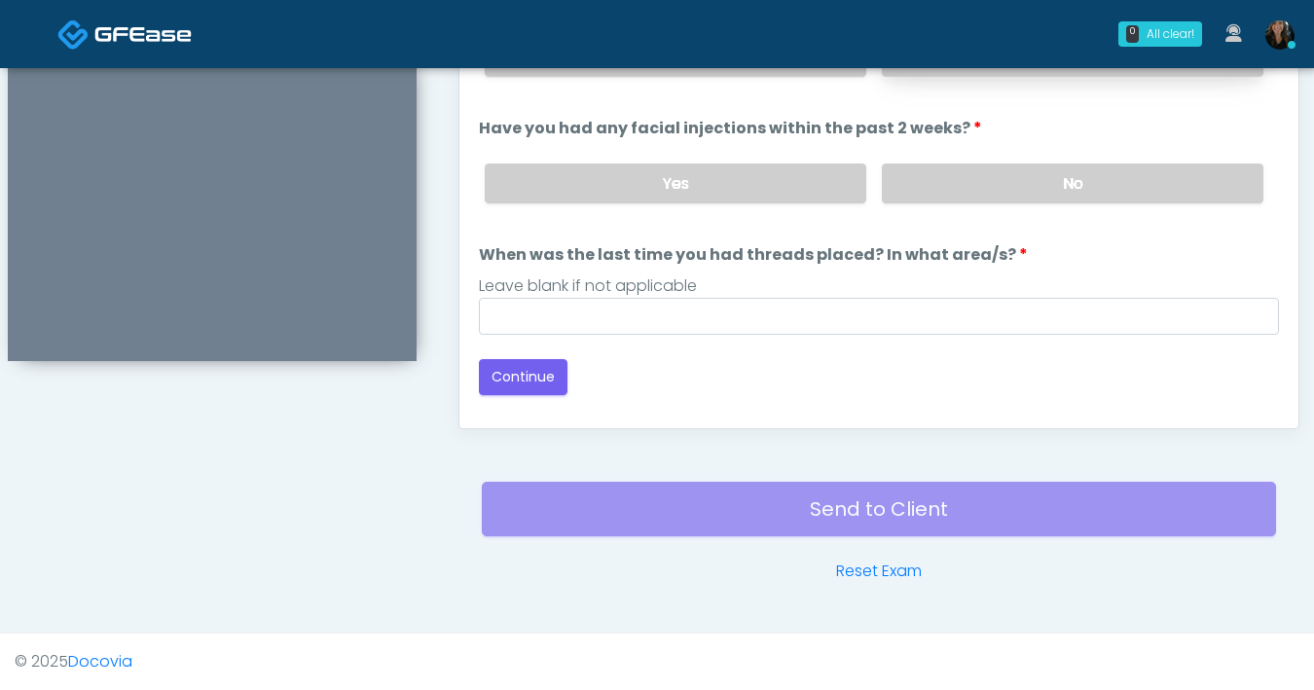
scroll to position [861, 0]
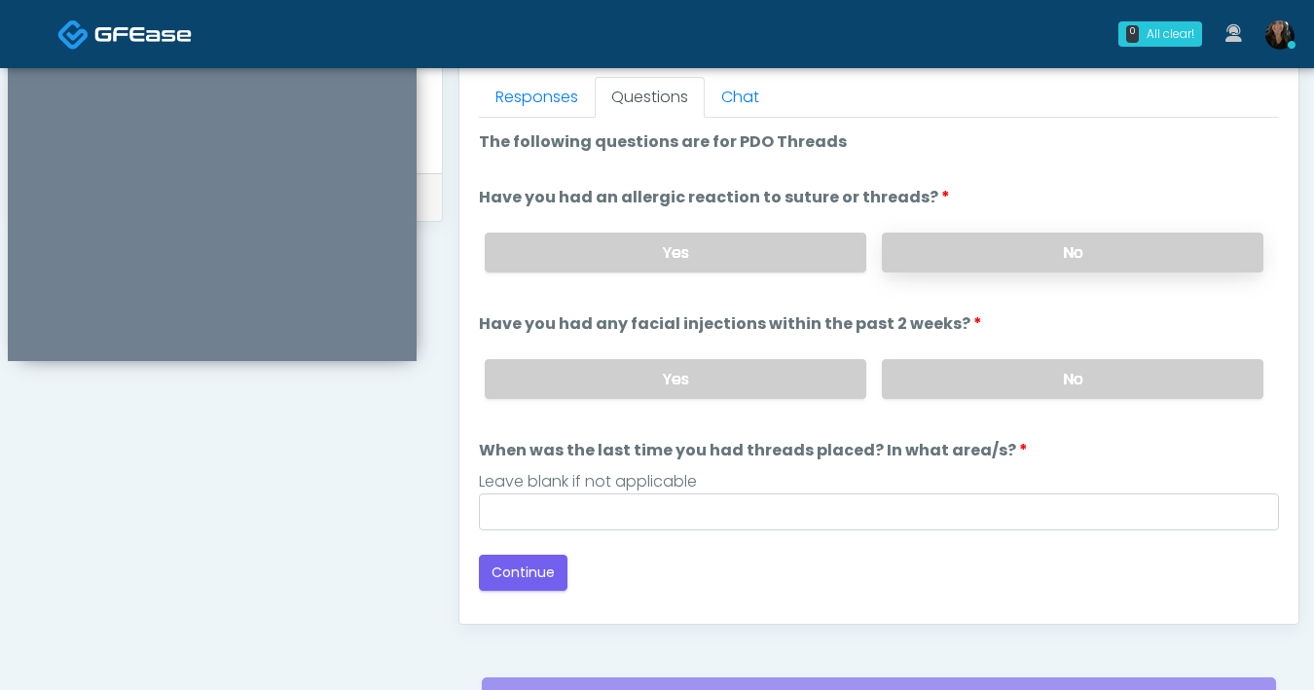
click at [1030, 255] on label "No" at bounding box center [1073, 253] width 382 height 40
click at [1002, 385] on label "No" at bounding box center [1073, 379] width 382 height 40
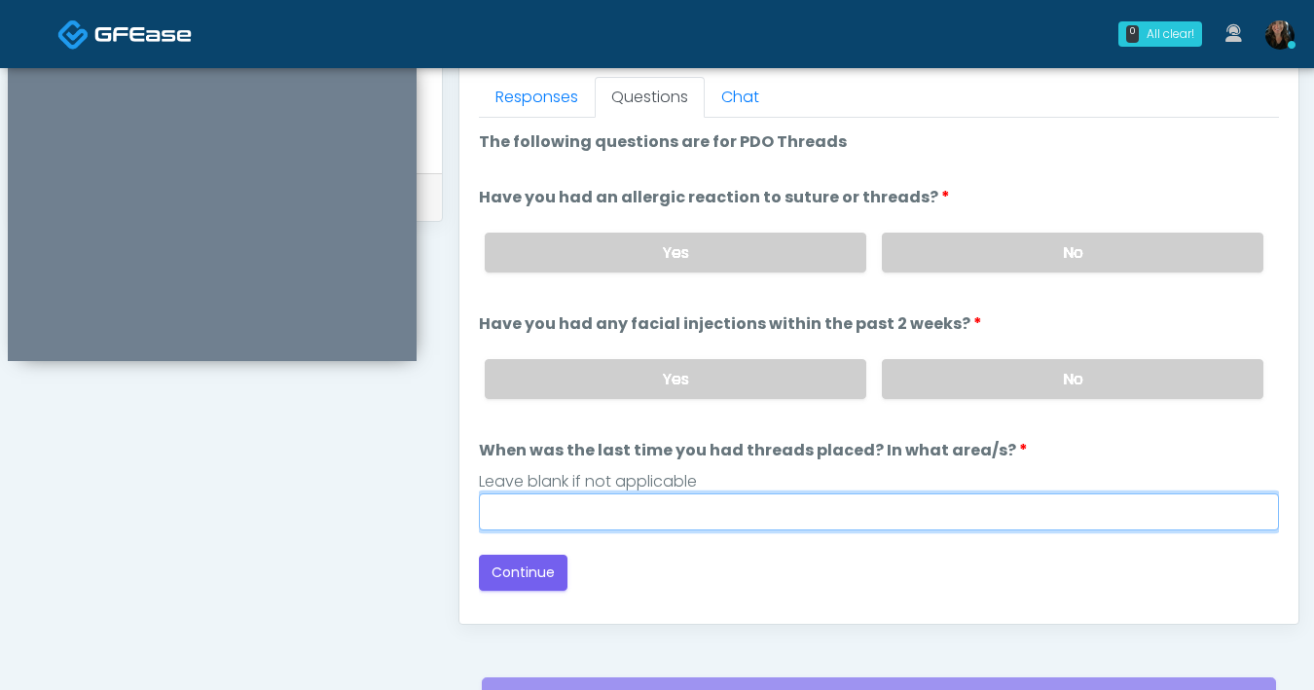
click at [938, 517] on input "When was the last time you had threads placed? In what area/s?" at bounding box center [879, 512] width 800 height 37
type input "***"
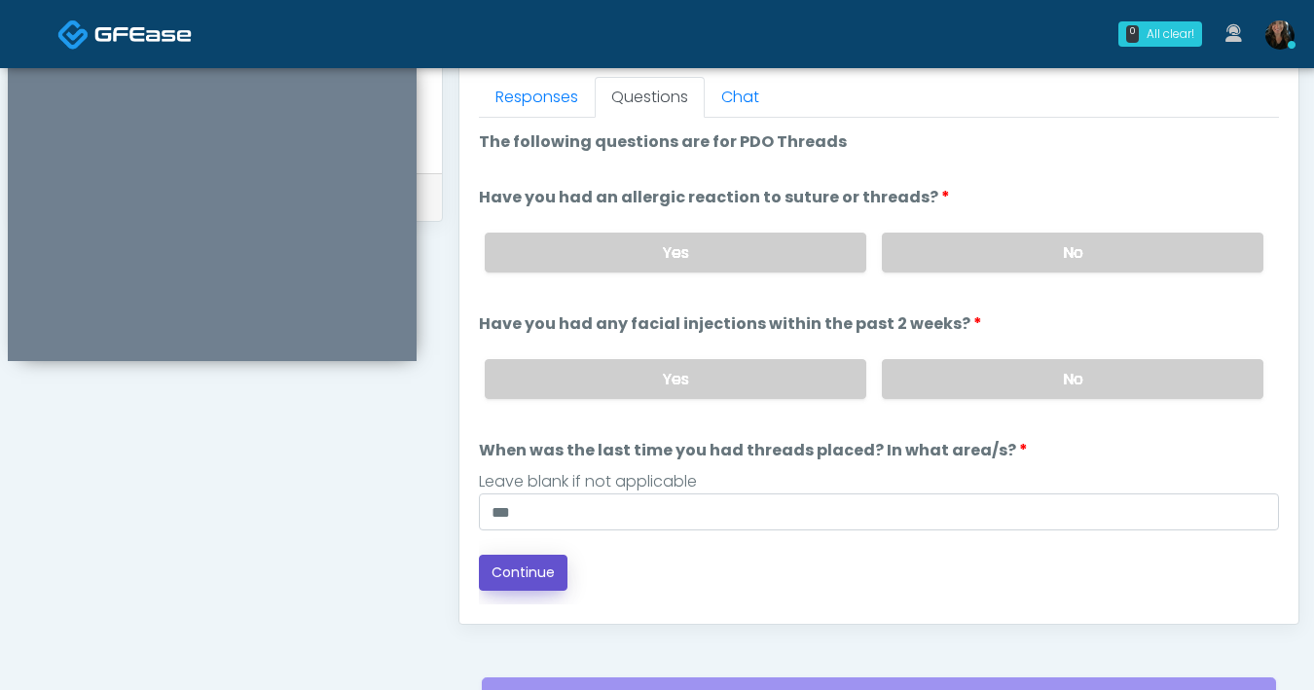
click at [524, 578] on button "Continue" at bounding box center [523, 573] width 89 height 36
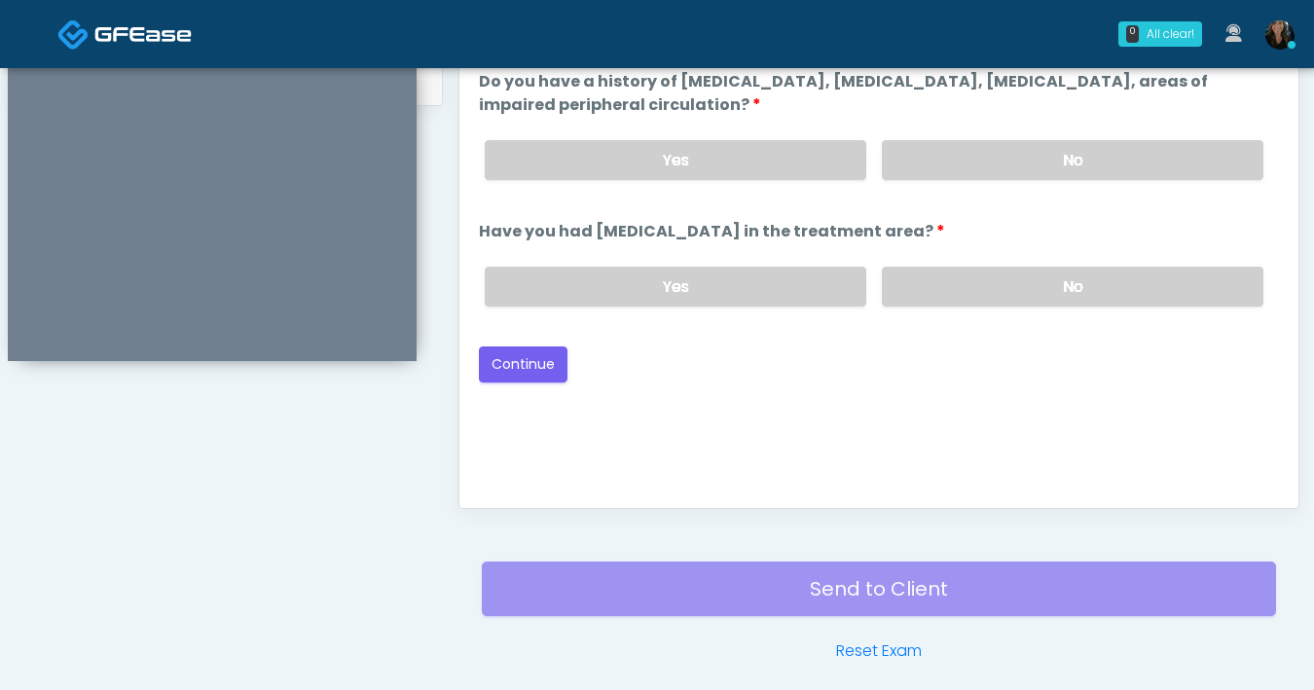
scroll to position [900, 0]
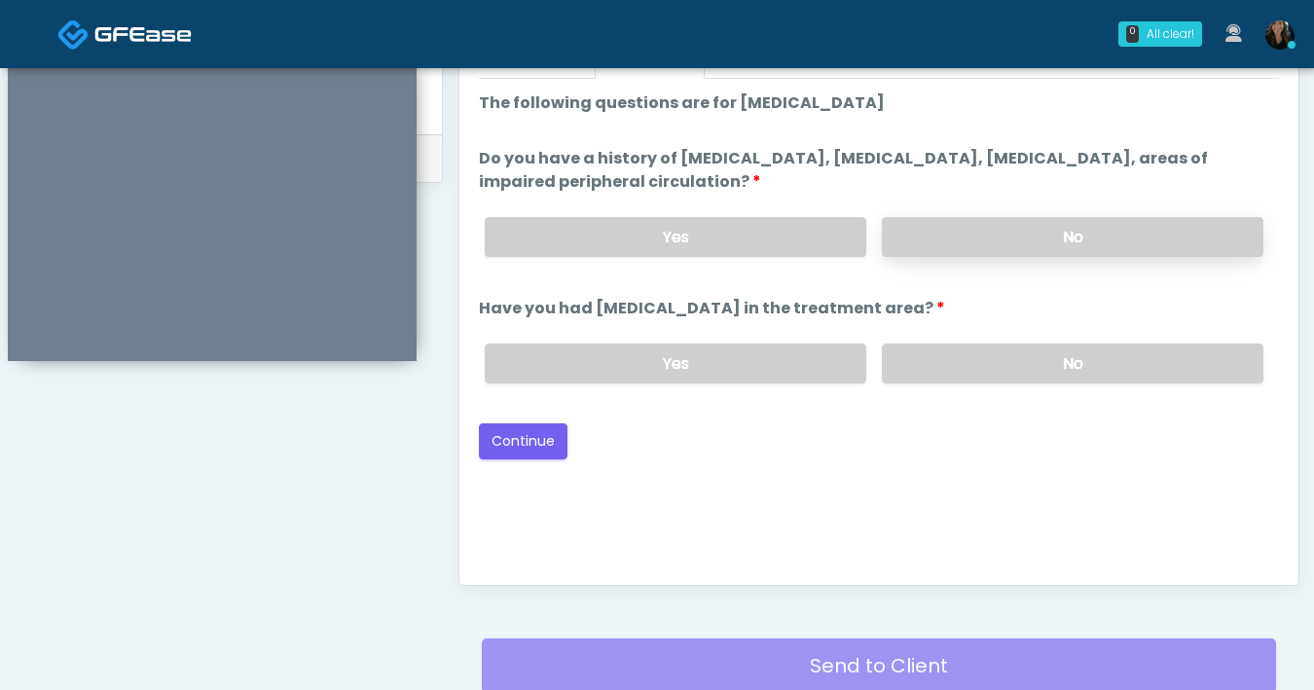
click at [989, 250] on label "No" at bounding box center [1073, 237] width 382 height 40
click at [993, 371] on label "No" at bounding box center [1073, 364] width 382 height 40
click at [524, 431] on button "Continue" at bounding box center [523, 441] width 89 height 36
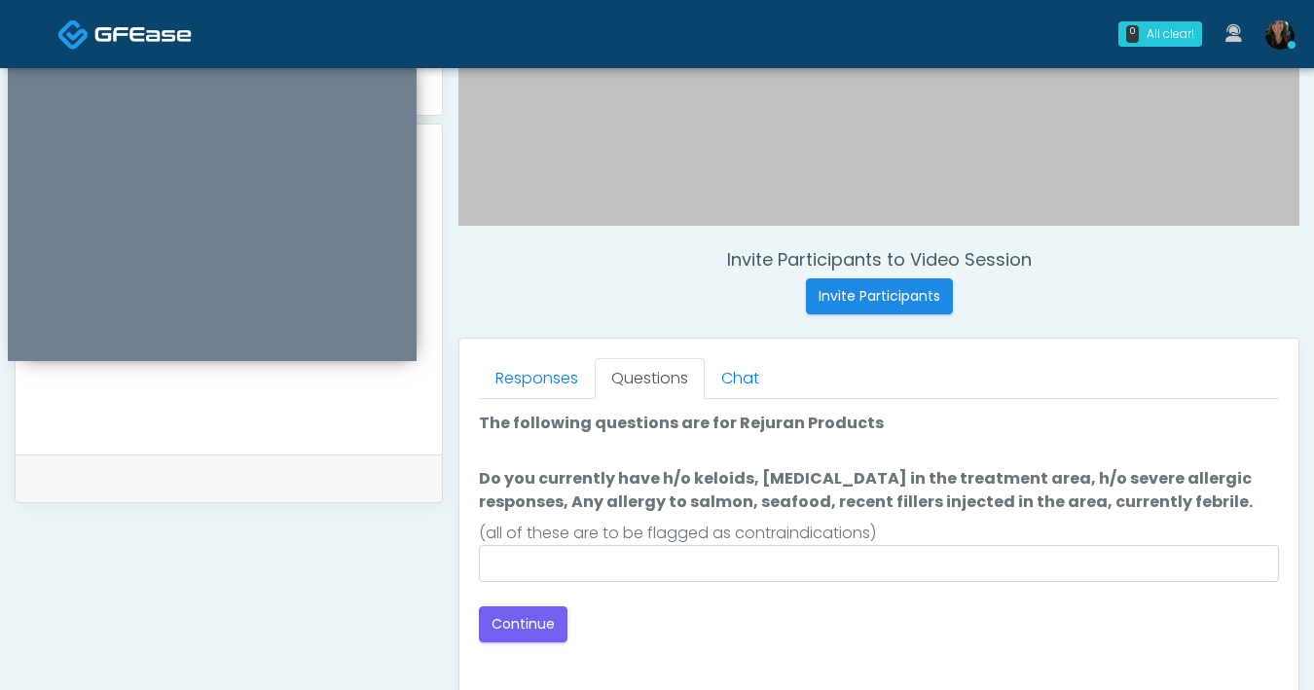
scroll to position [604, 0]
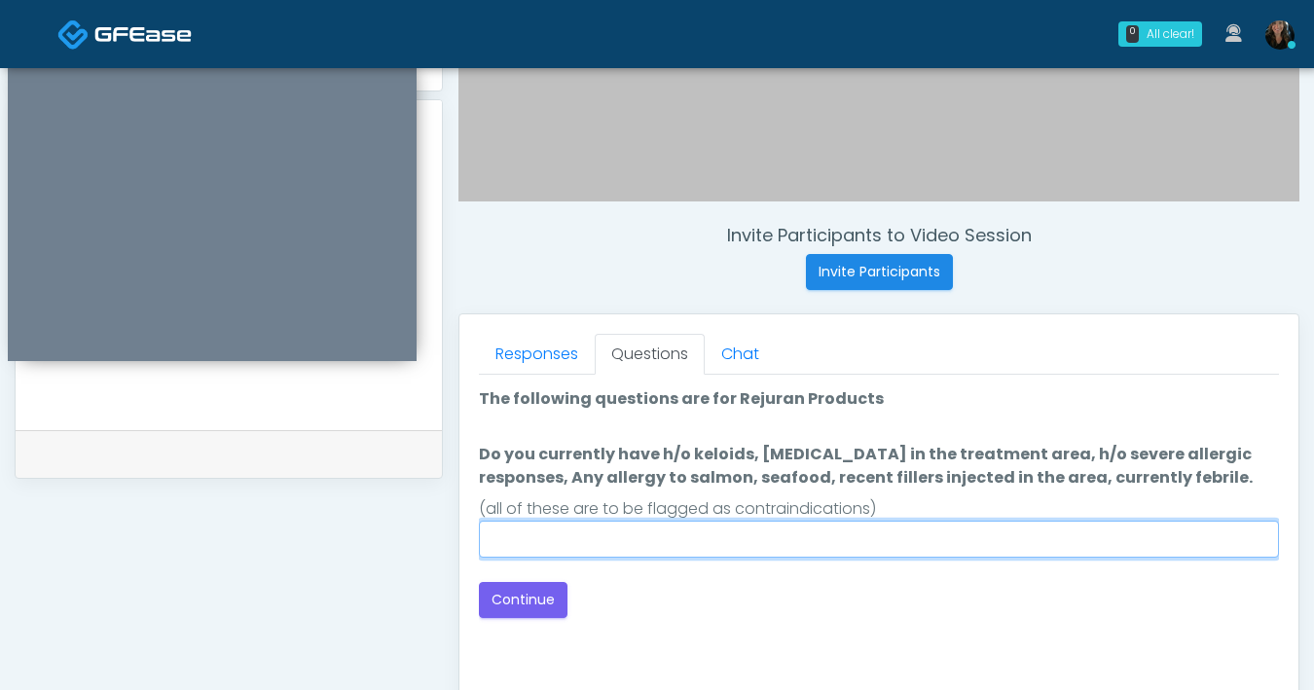
click at [606, 550] on input "Do you currently have h/o keloids, skin infection in the treatment area, h/o se…" at bounding box center [879, 539] width 800 height 37
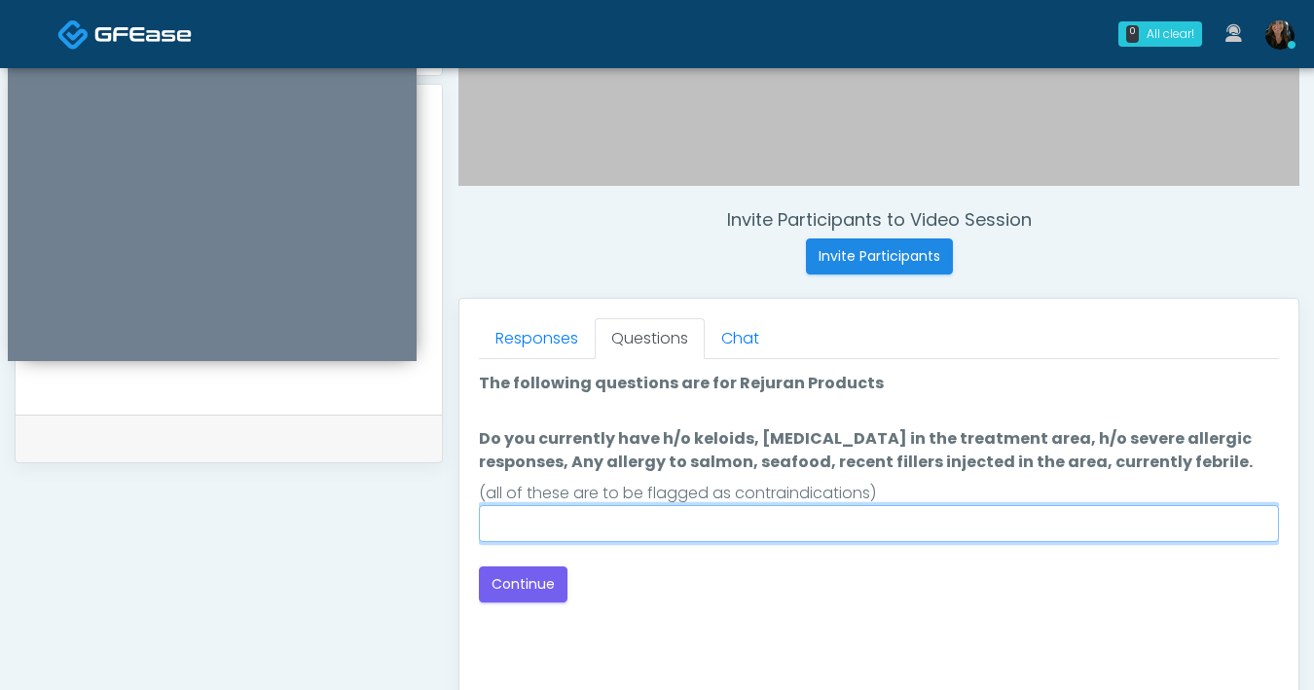
scroll to position [636, 0]
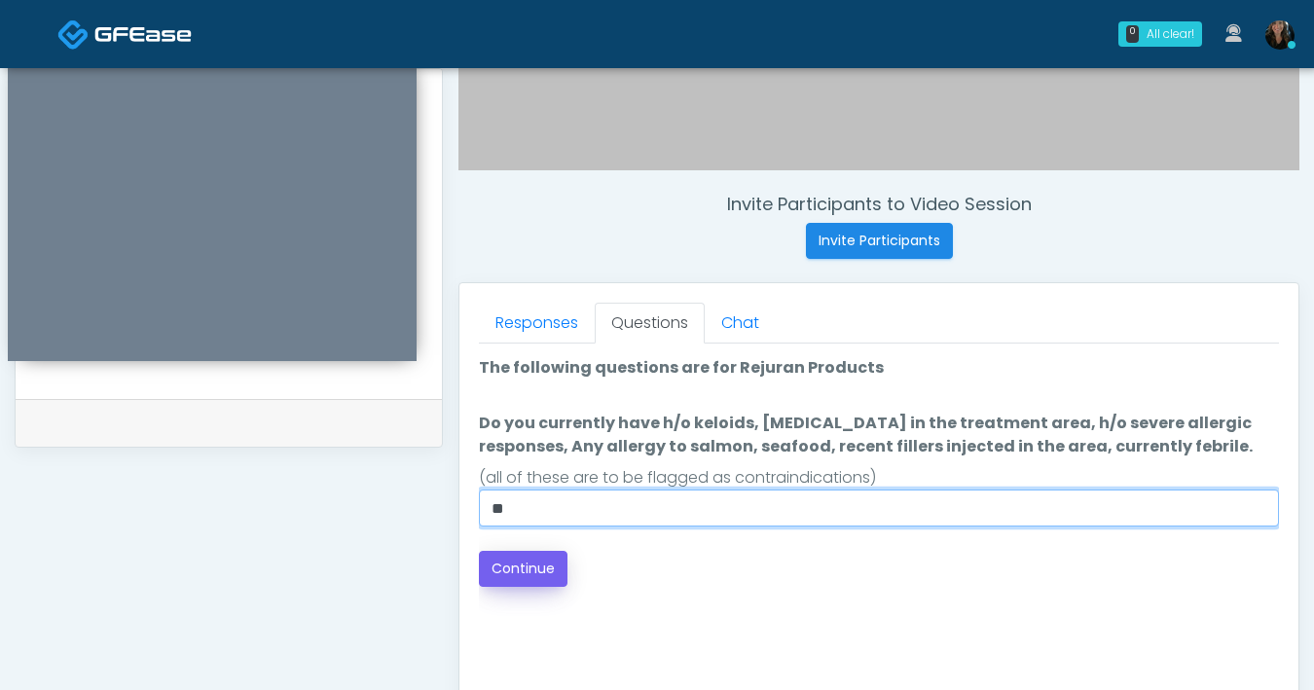
type input "**"
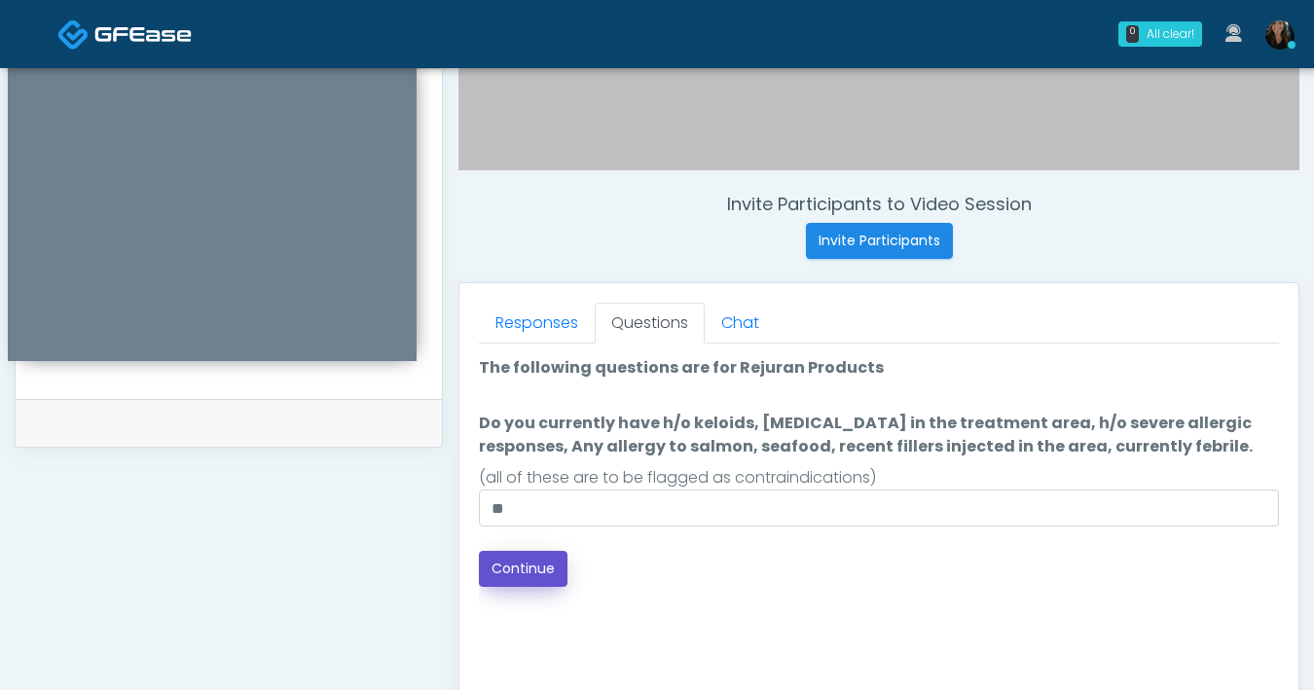
click at [493, 561] on button "Continue" at bounding box center [523, 569] width 89 height 36
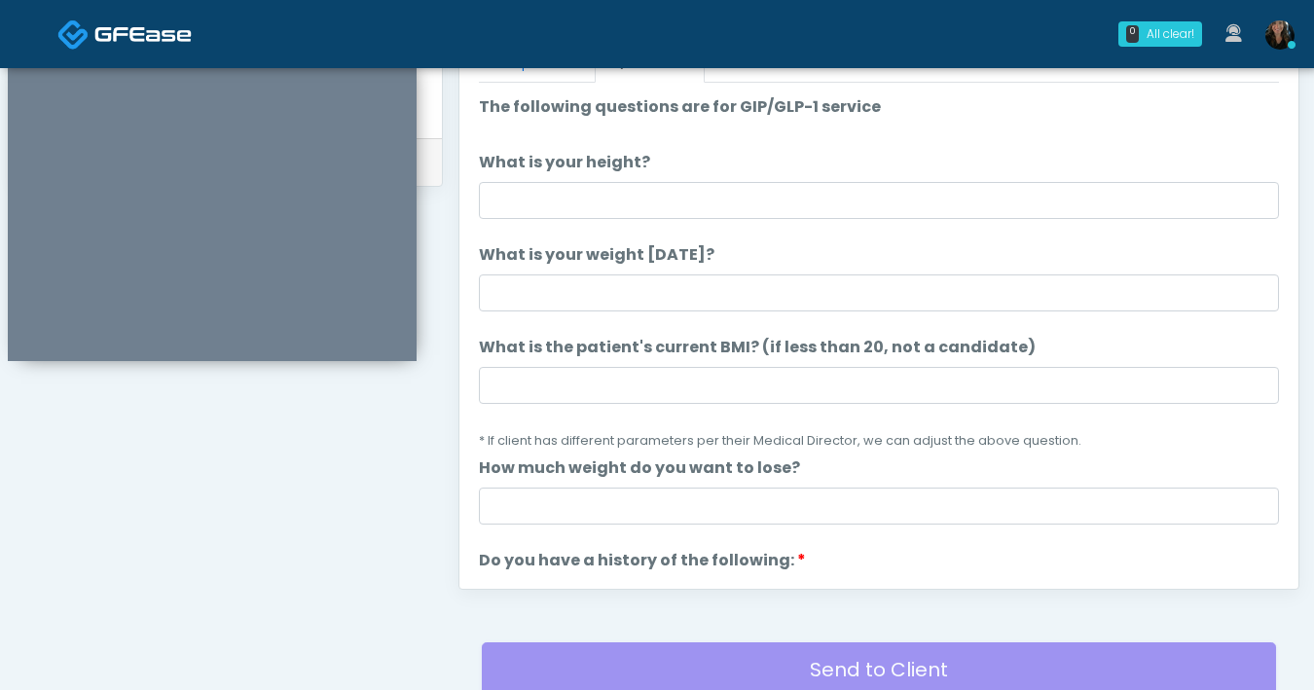
scroll to position [676, 0]
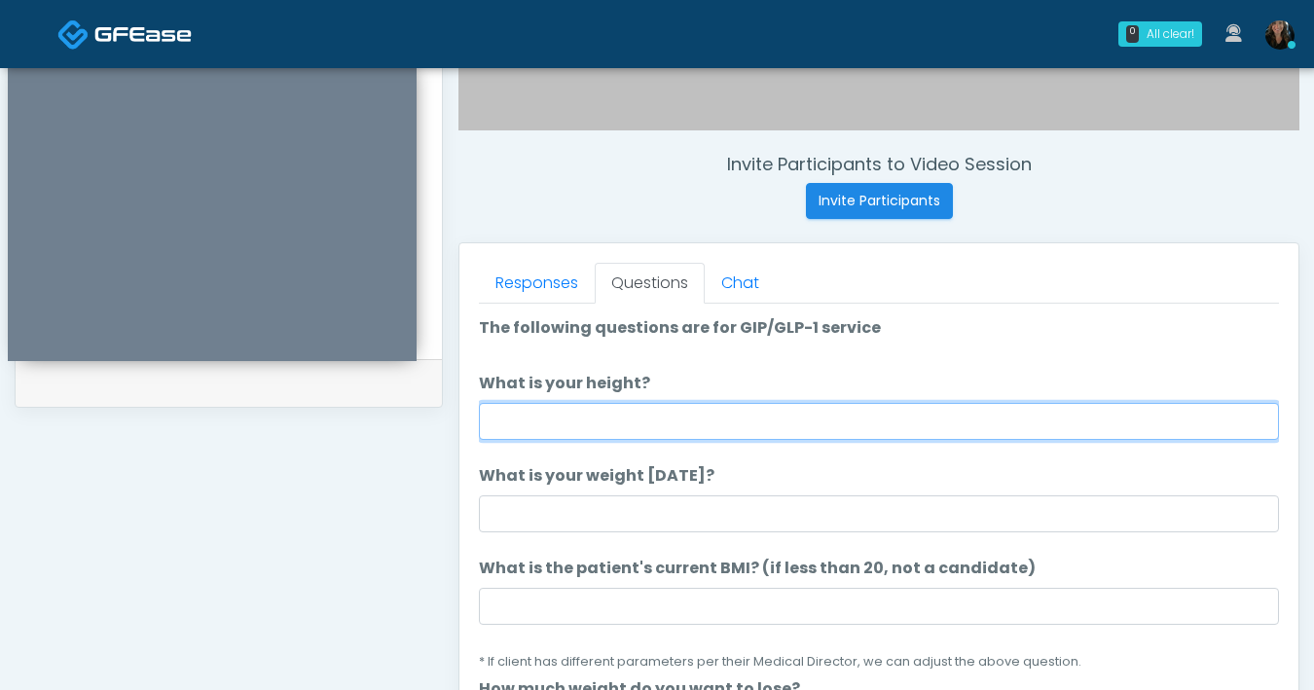
click at [676, 410] on input "What is your height?" at bounding box center [879, 421] width 800 height 37
type input "***"
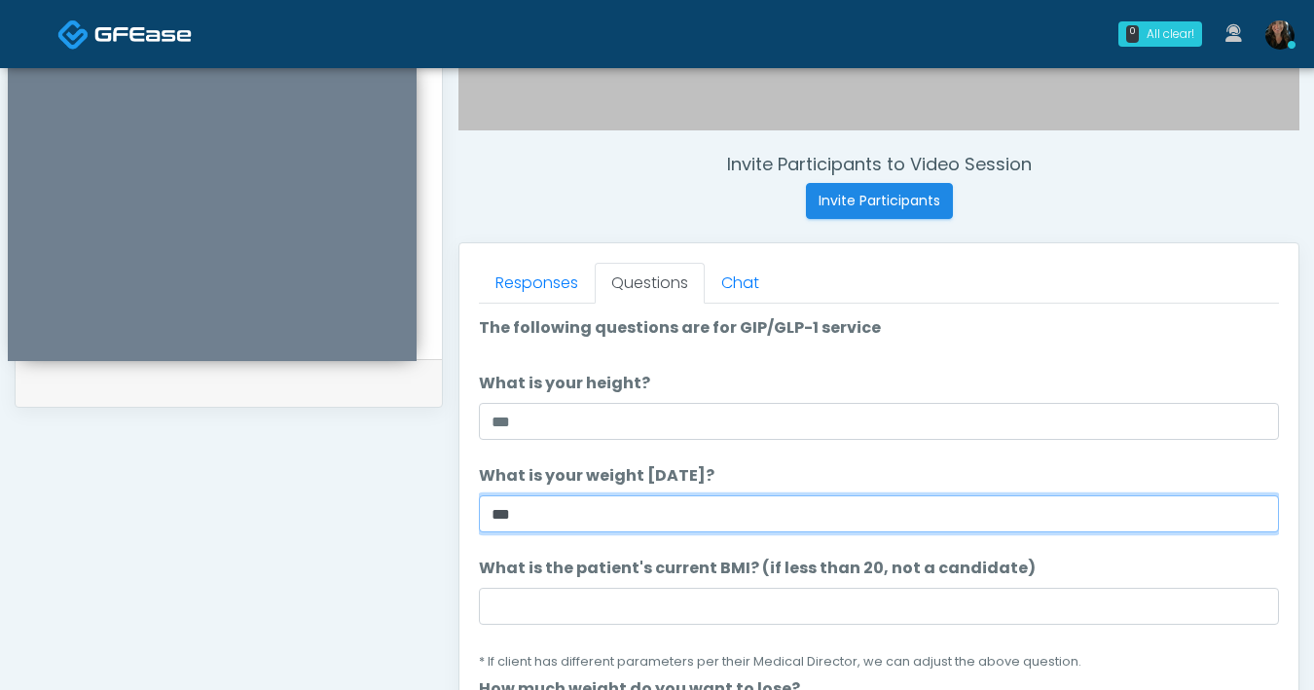
type input "***"
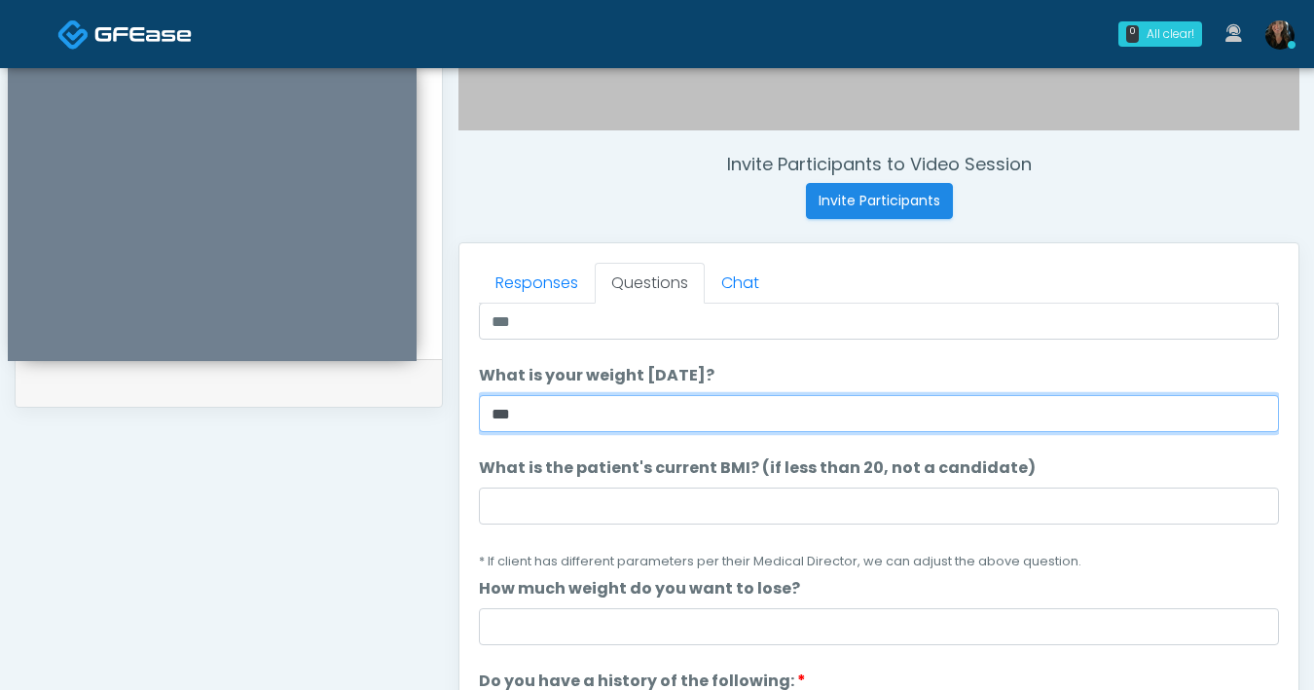
scroll to position [112, 0]
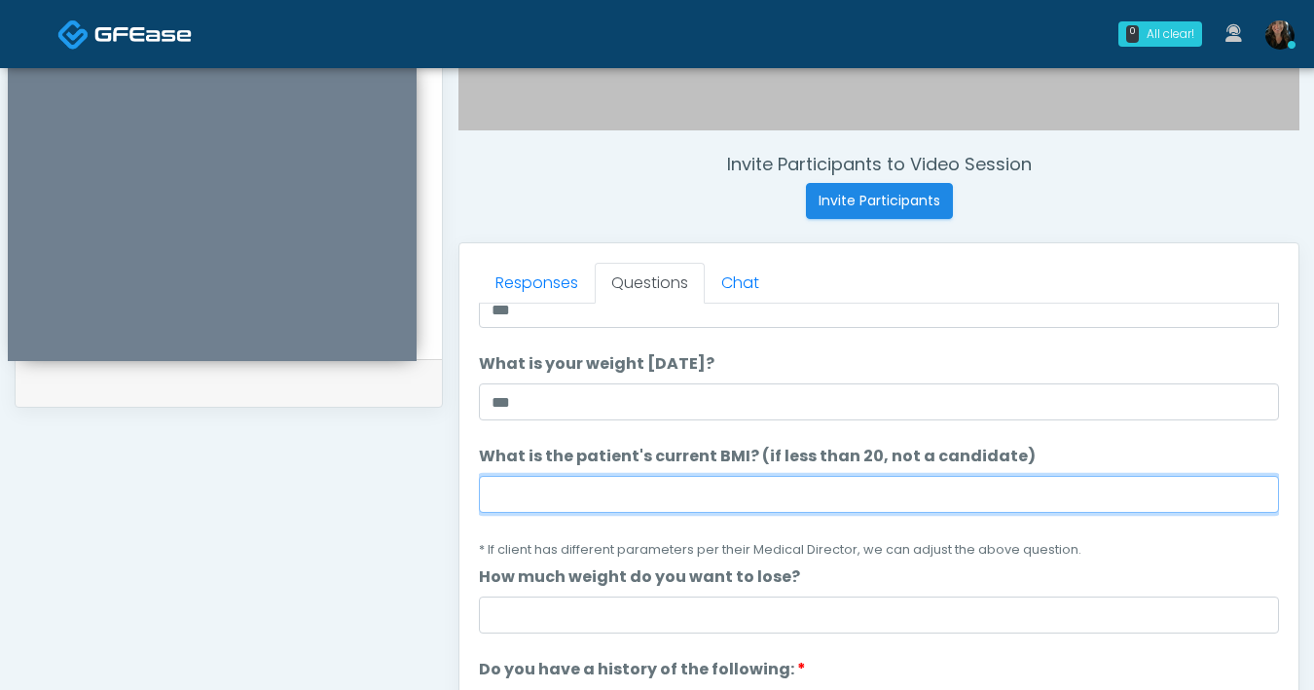
drag, startPoint x: 710, startPoint y: 496, endPoint x: 730, endPoint y: 485, distance: 23.5
click at [710, 496] on input "What is the patient's current BMI? (if less than 20, not a candidate)" at bounding box center [879, 494] width 800 height 37
type input "****"
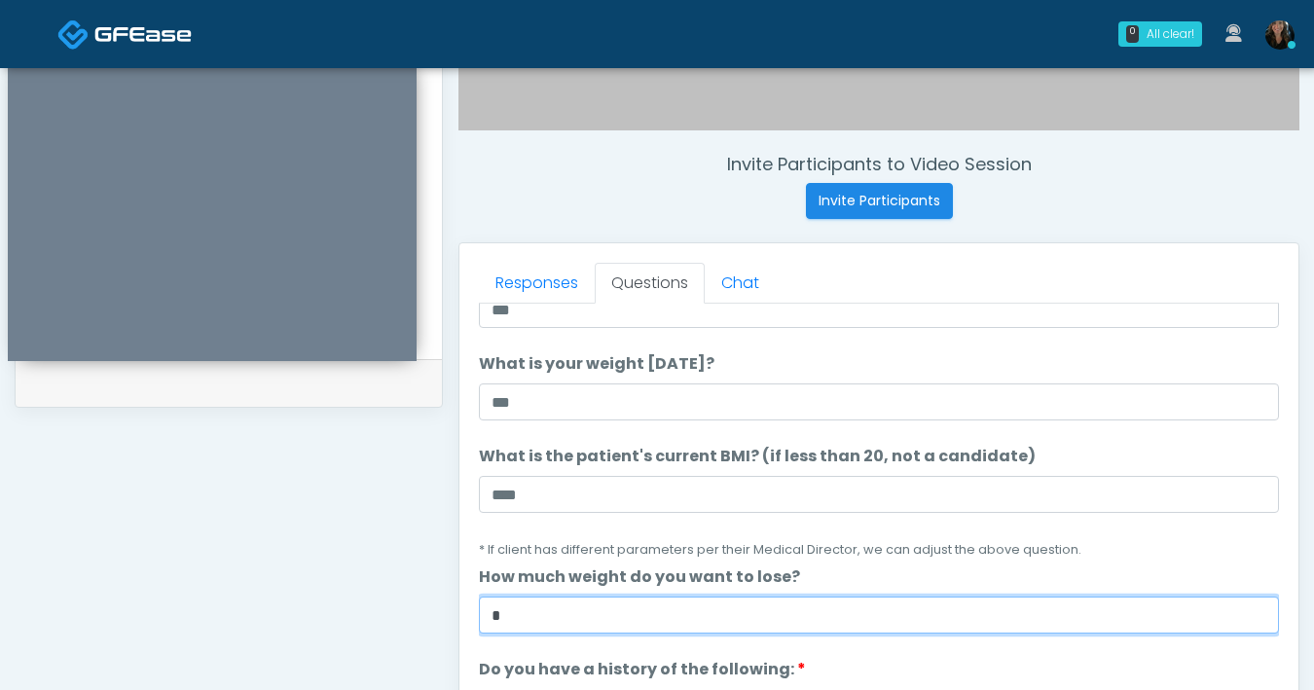
type input "*"
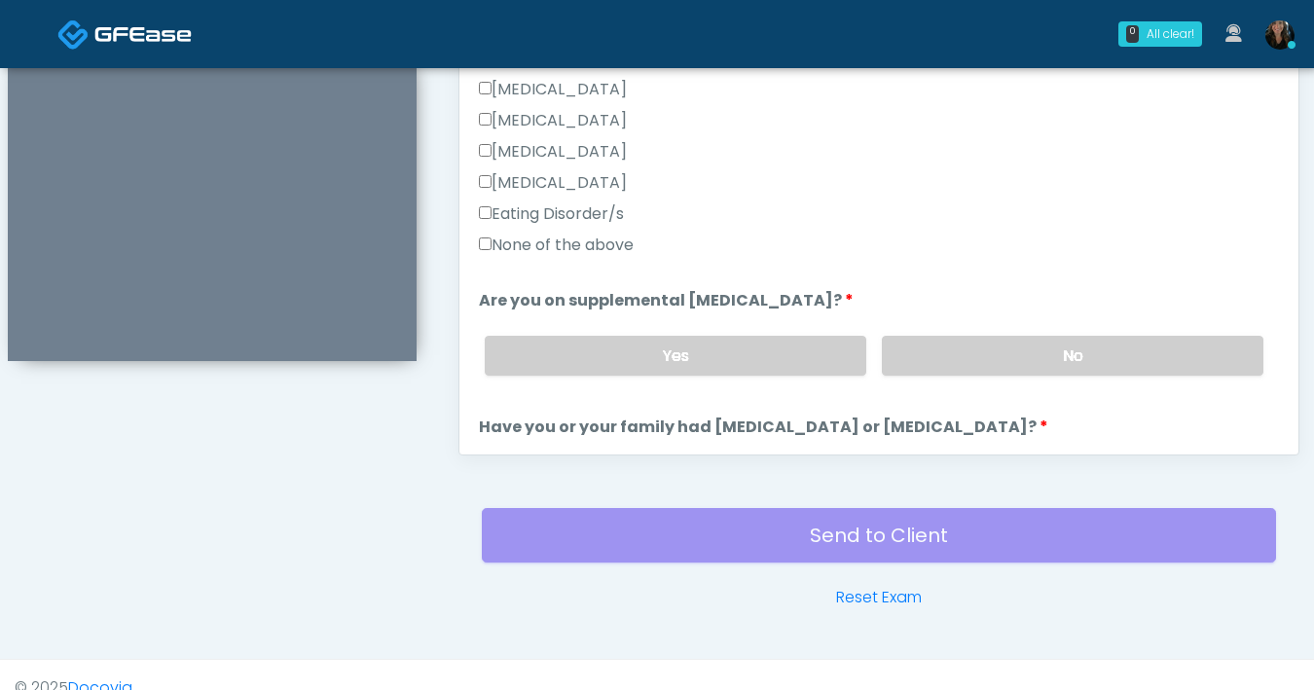
scroll to position [516, 0]
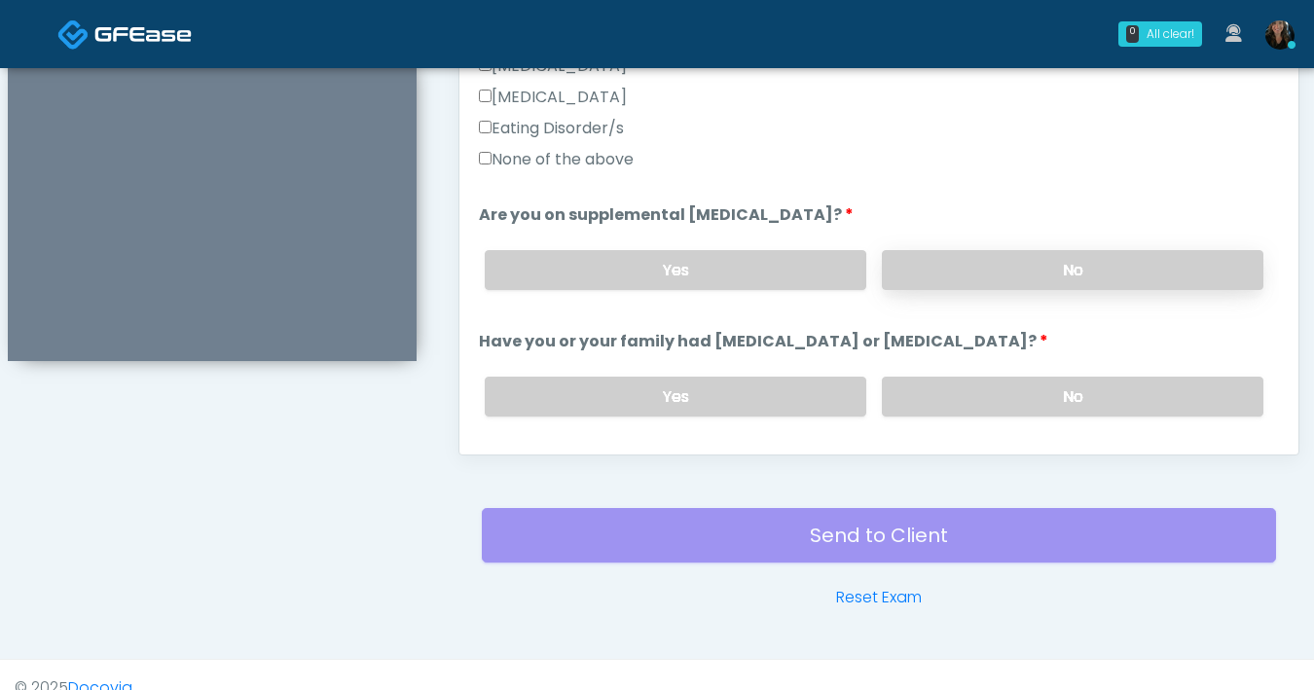
click at [990, 281] on label "No" at bounding box center [1073, 270] width 382 height 40
click at [1035, 386] on label "No" at bounding box center [1073, 397] width 382 height 40
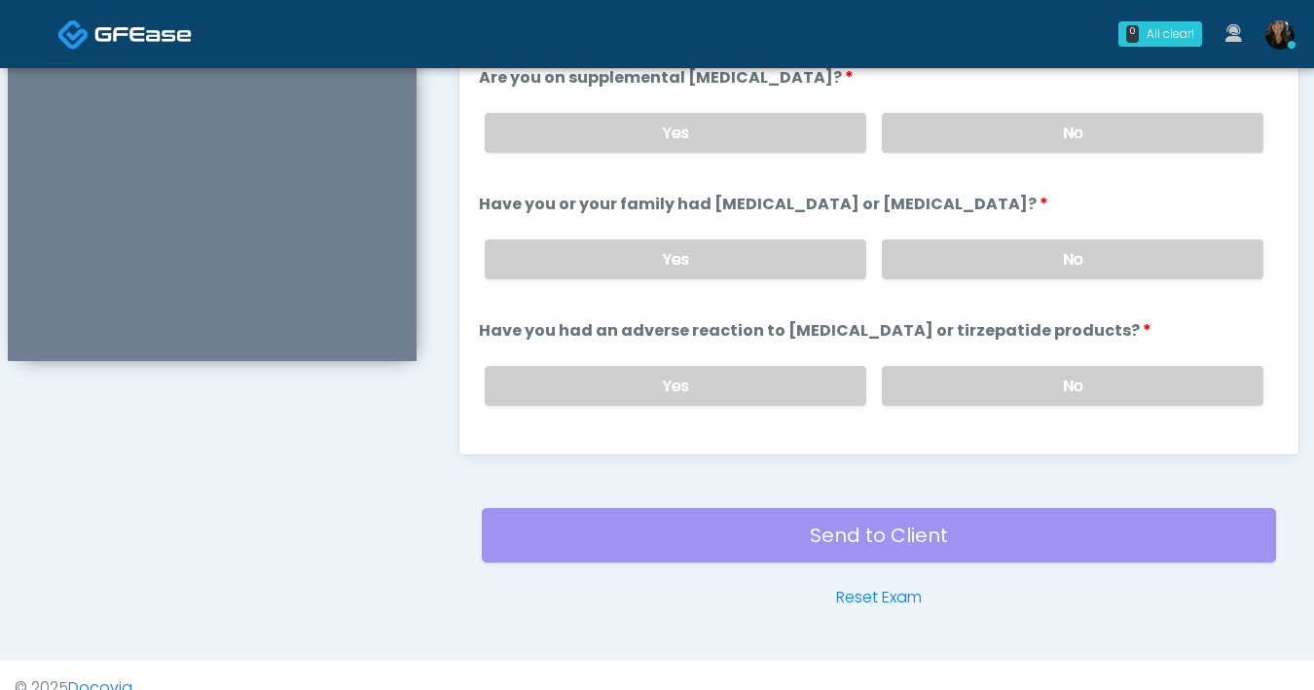
scroll to position [670, 0]
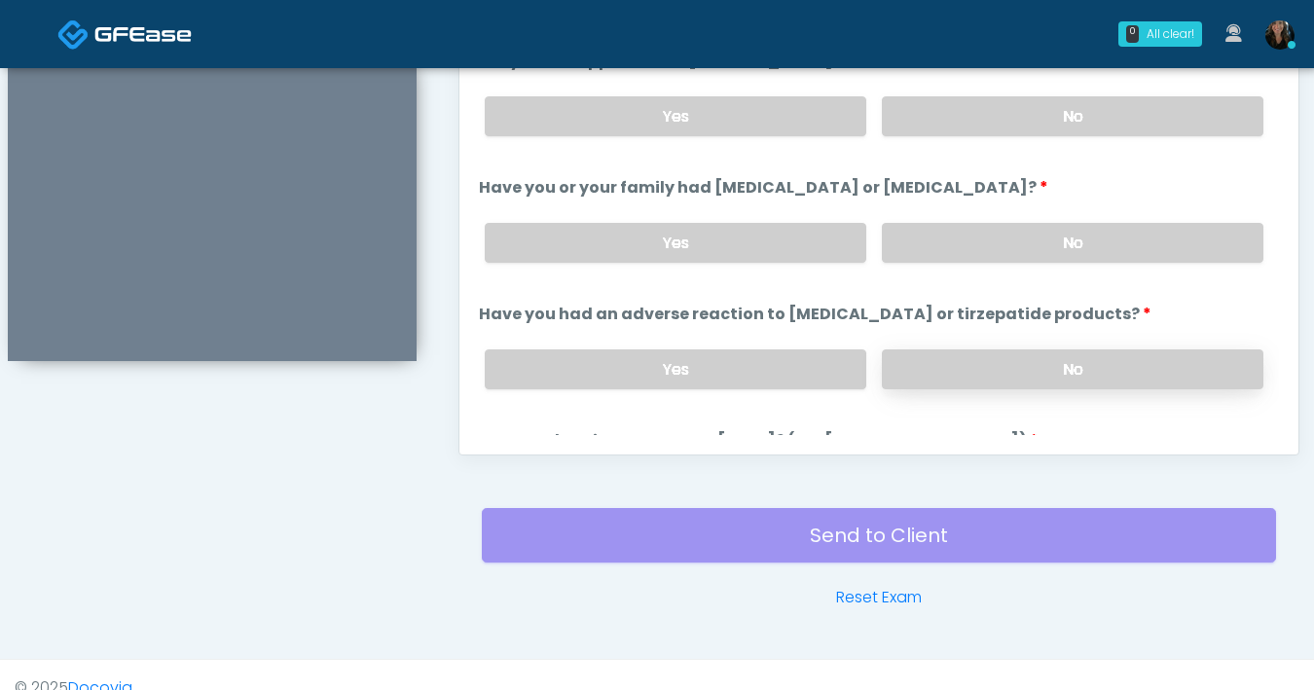
click at [1021, 370] on label "No" at bounding box center [1073, 369] width 382 height 40
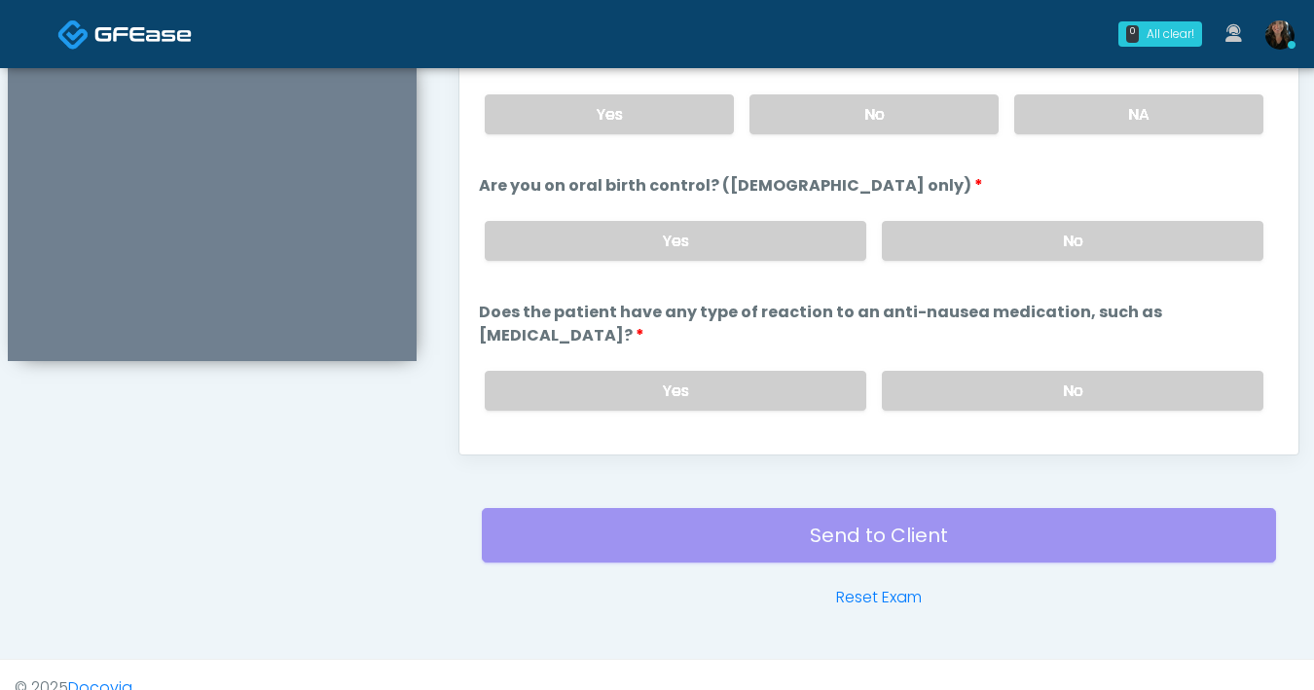
scroll to position [1074, 0]
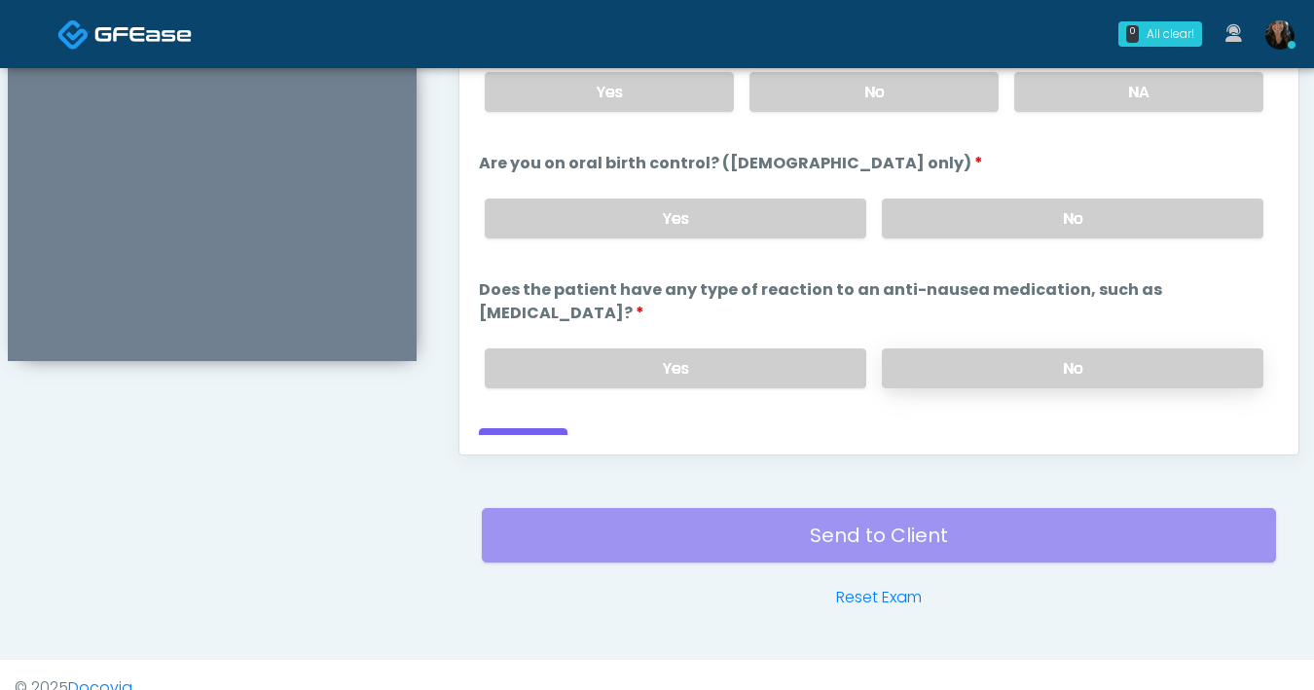
click at [1036, 348] on label "No" at bounding box center [1073, 368] width 382 height 40
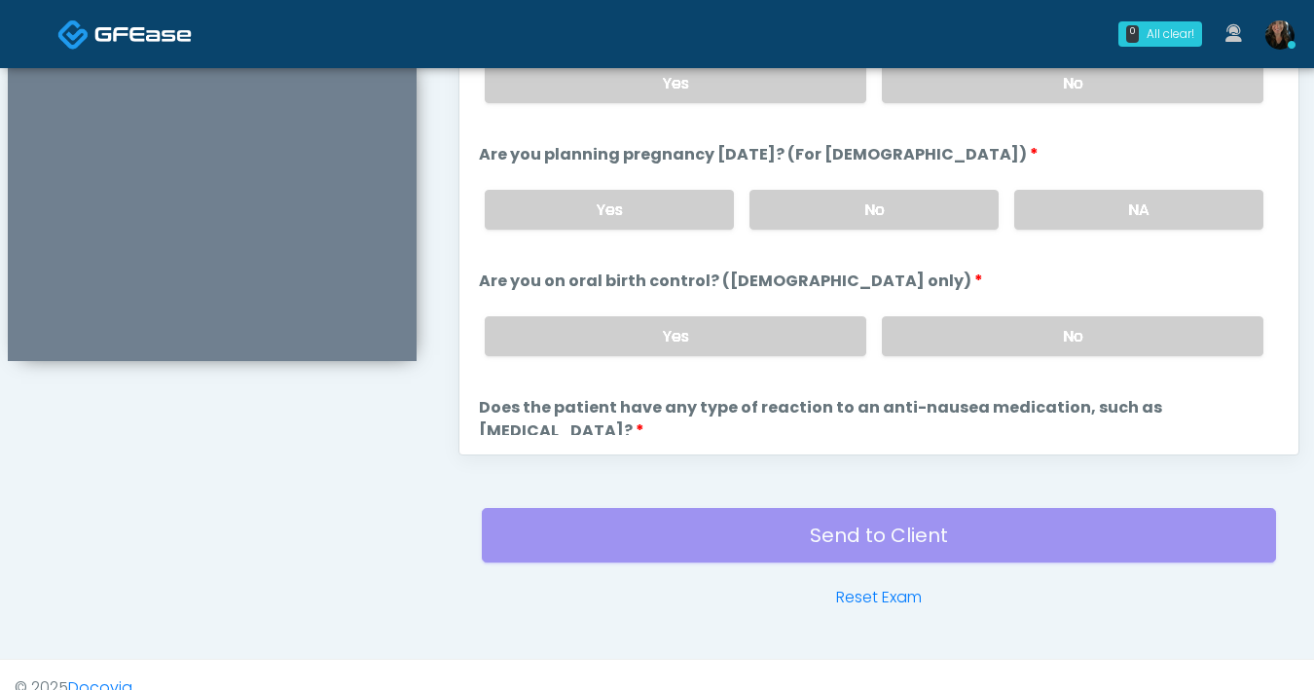
scroll to position [951, 0]
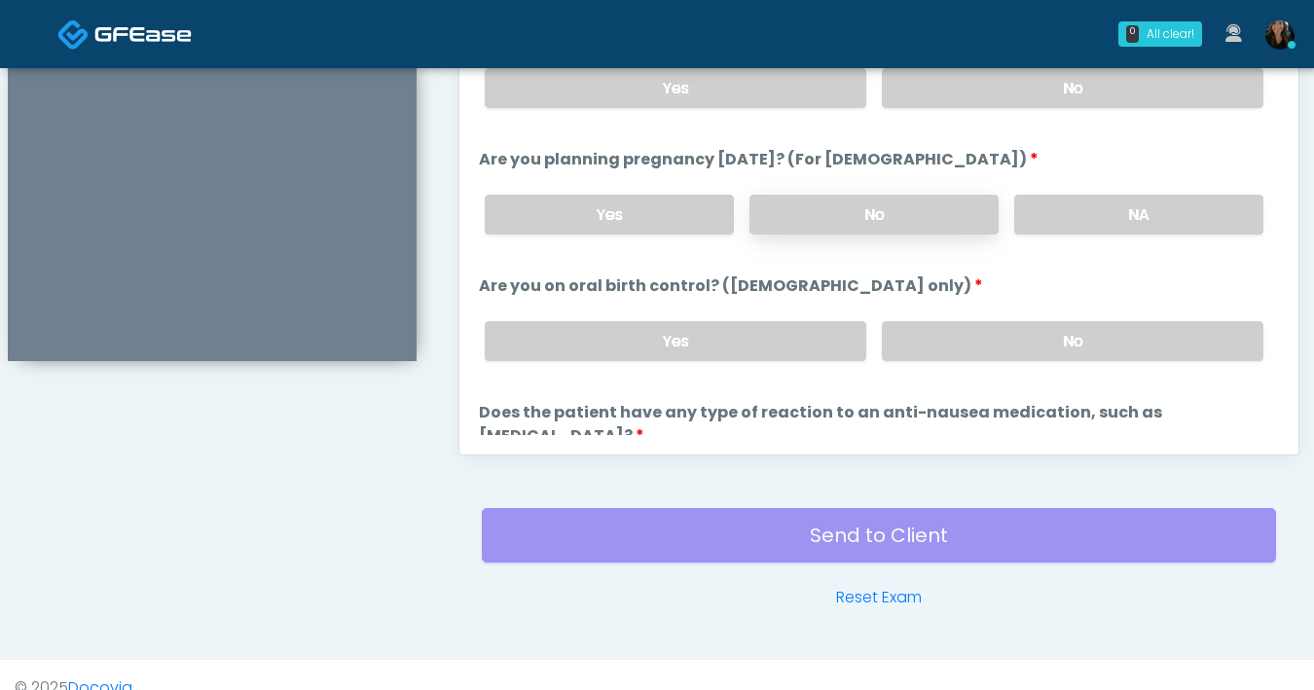
click at [872, 220] on label "No" at bounding box center [874, 215] width 249 height 40
click at [1009, 349] on label "No" at bounding box center [1073, 341] width 382 height 40
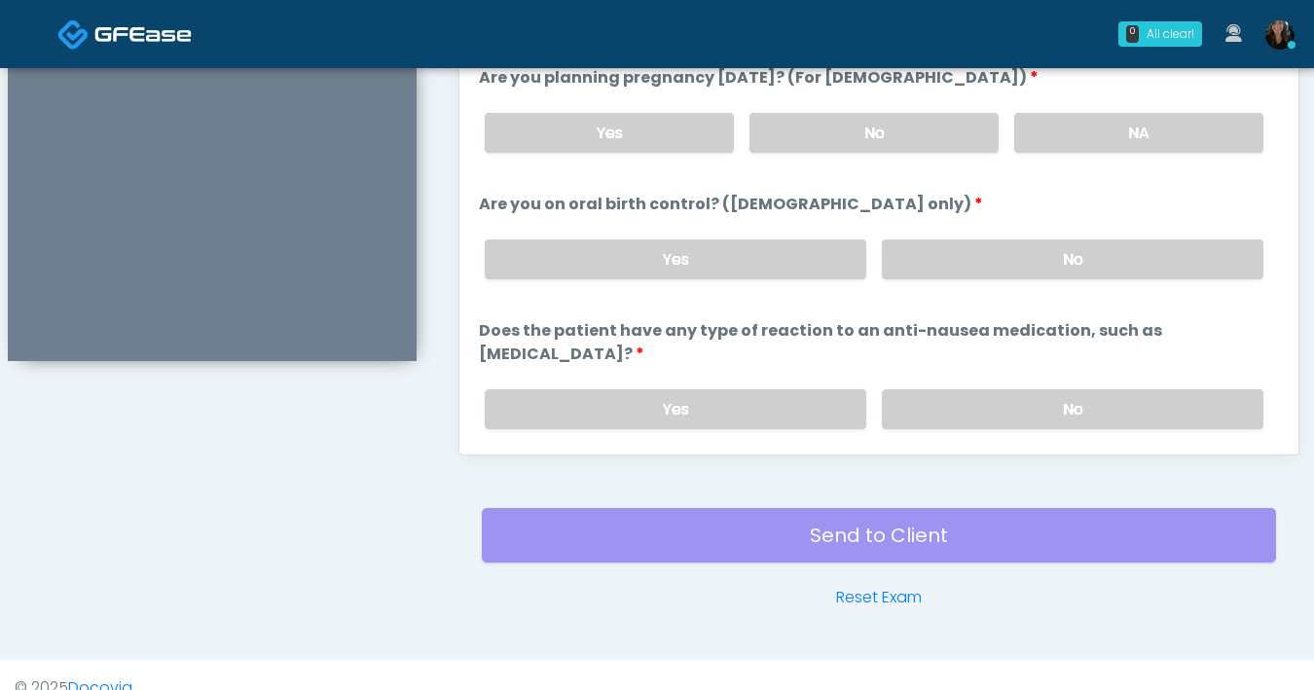
scroll to position [1074, 0]
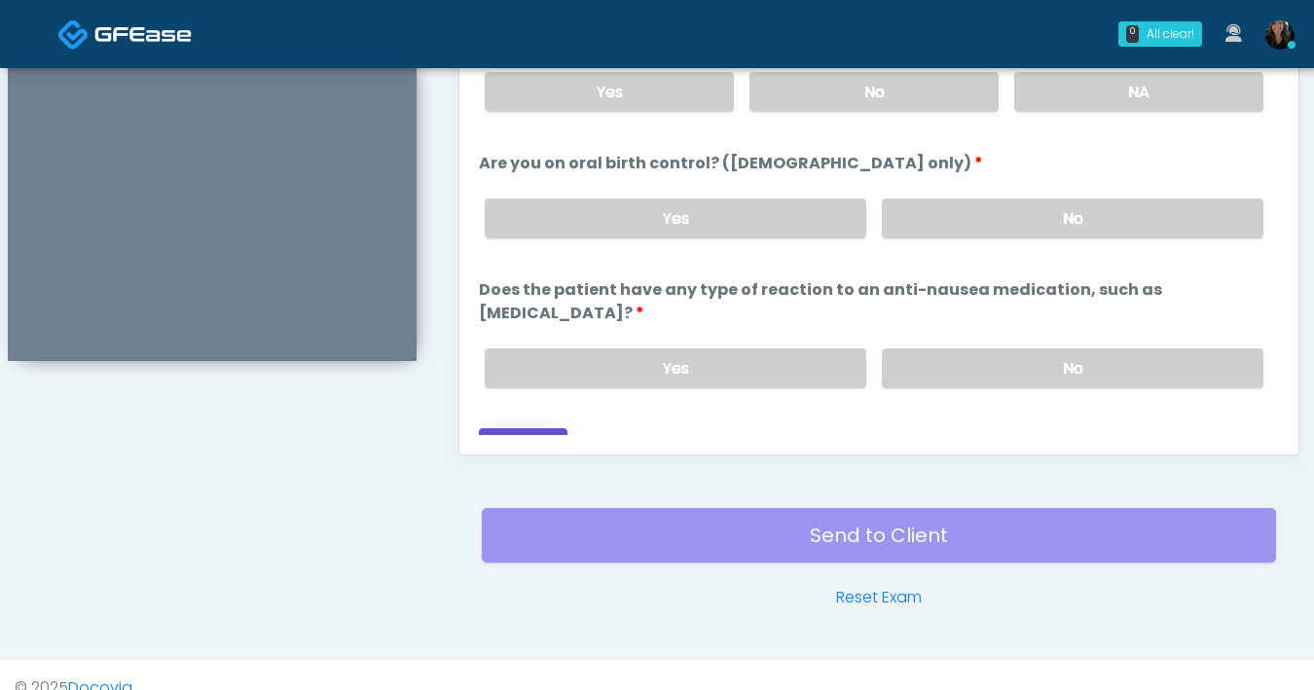
click at [512, 428] on button "Continue" at bounding box center [523, 446] width 89 height 36
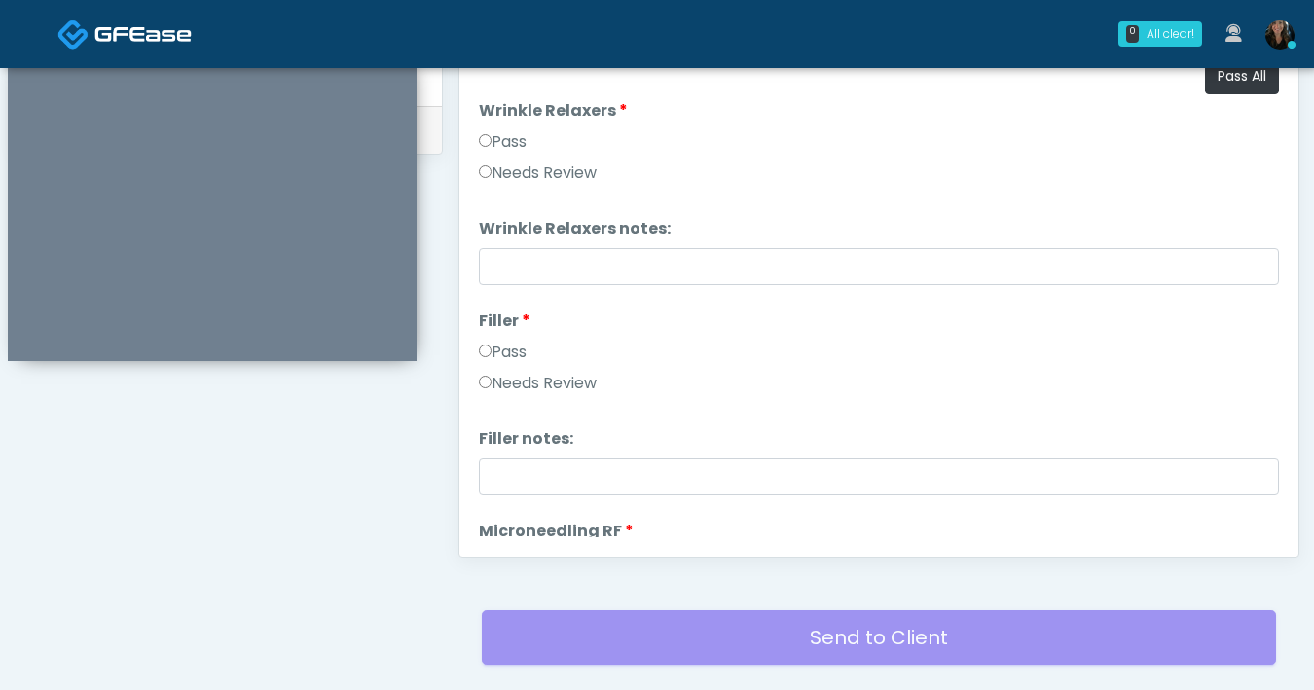
scroll to position [925, 0]
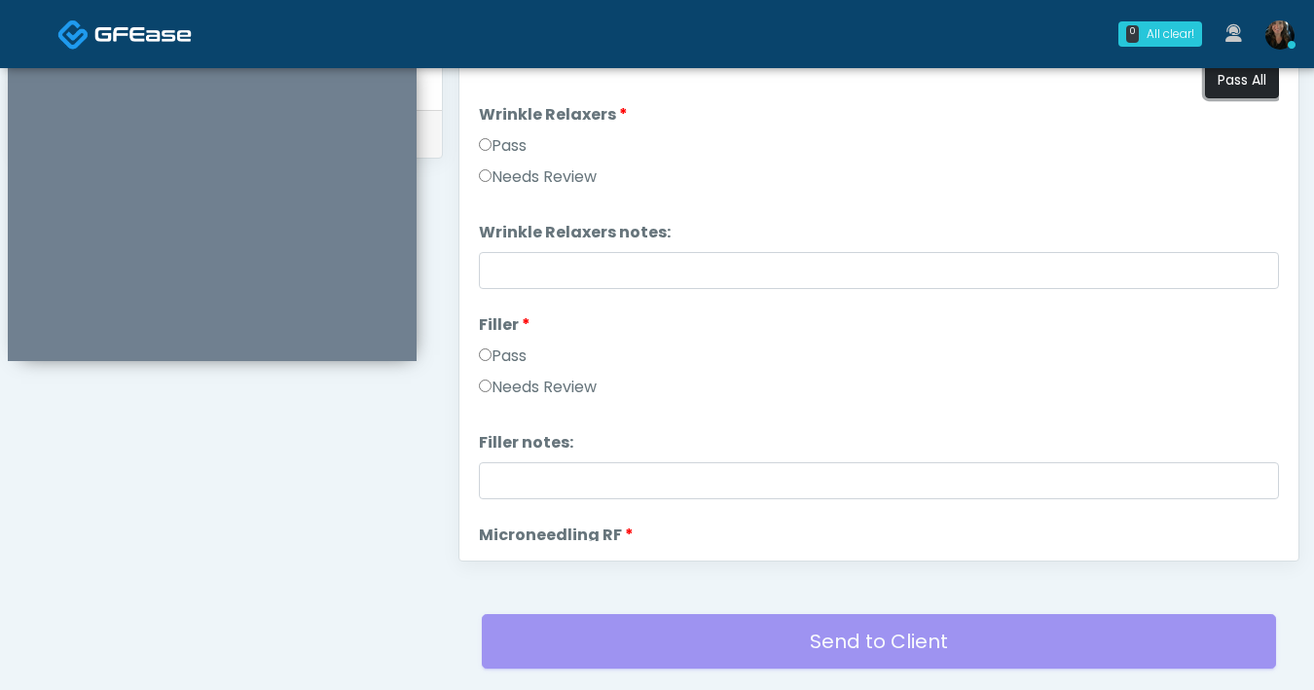
click at [1237, 73] on button "Pass All" at bounding box center [1242, 80] width 74 height 36
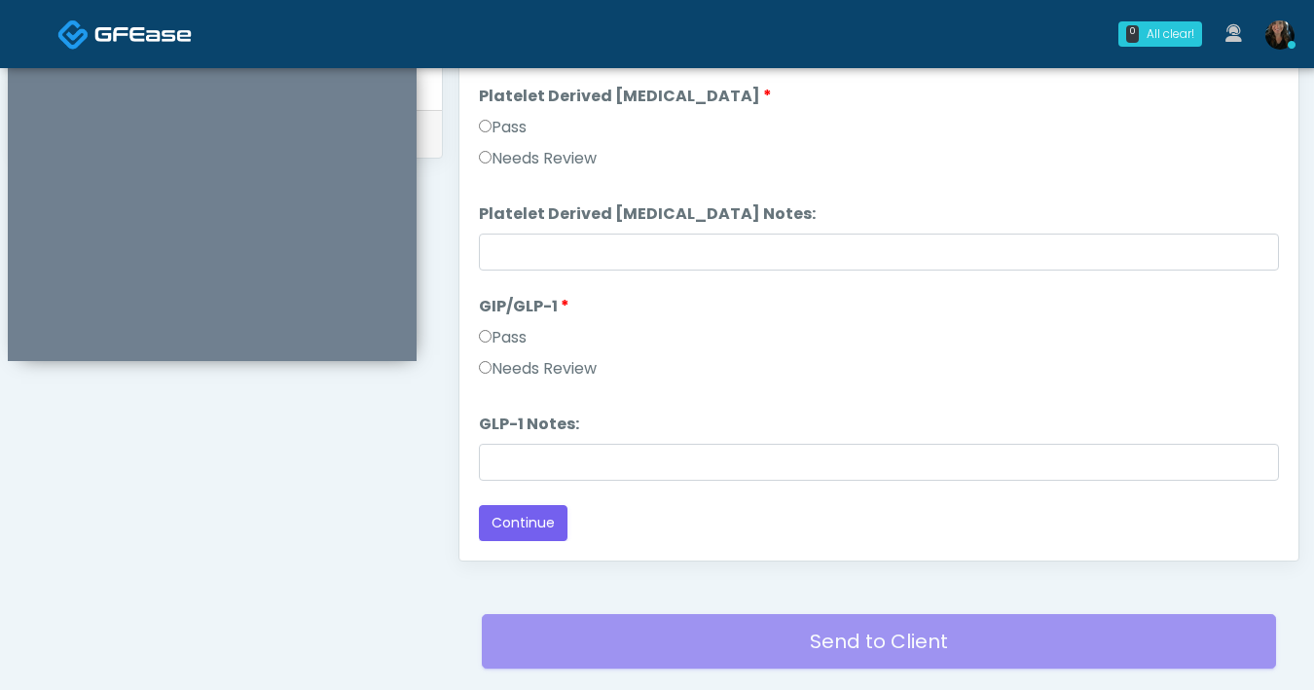
scroll to position [1057, 0]
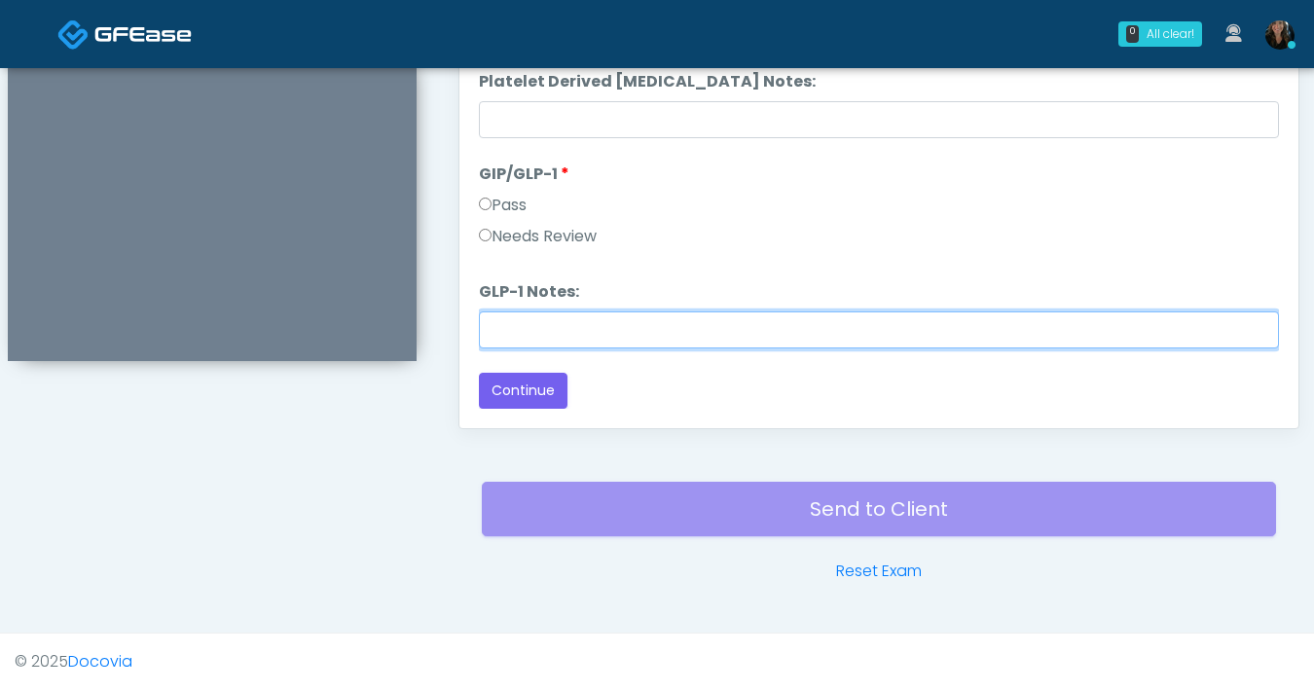
click at [660, 335] on input "GLP-1 Notes:" at bounding box center [879, 329] width 800 height 37
type input "**********"
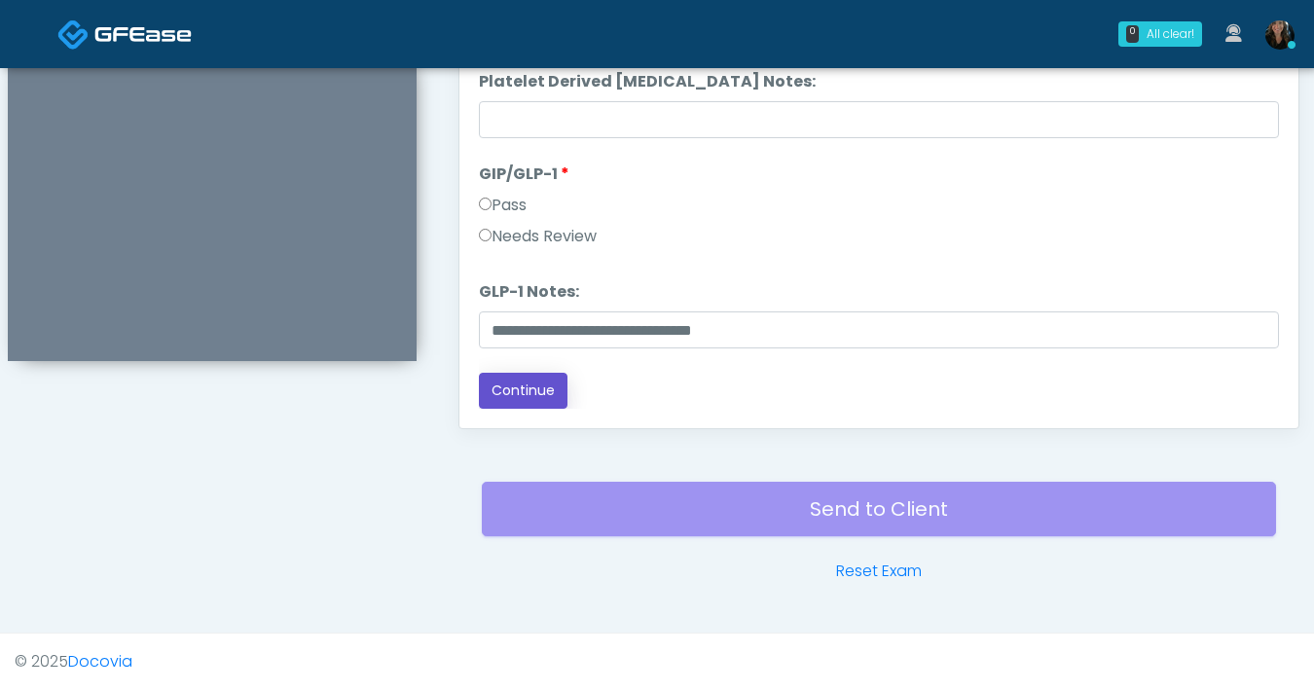
click at [531, 386] on button "Continue" at bounding box center [523, 391] width 89 height 36
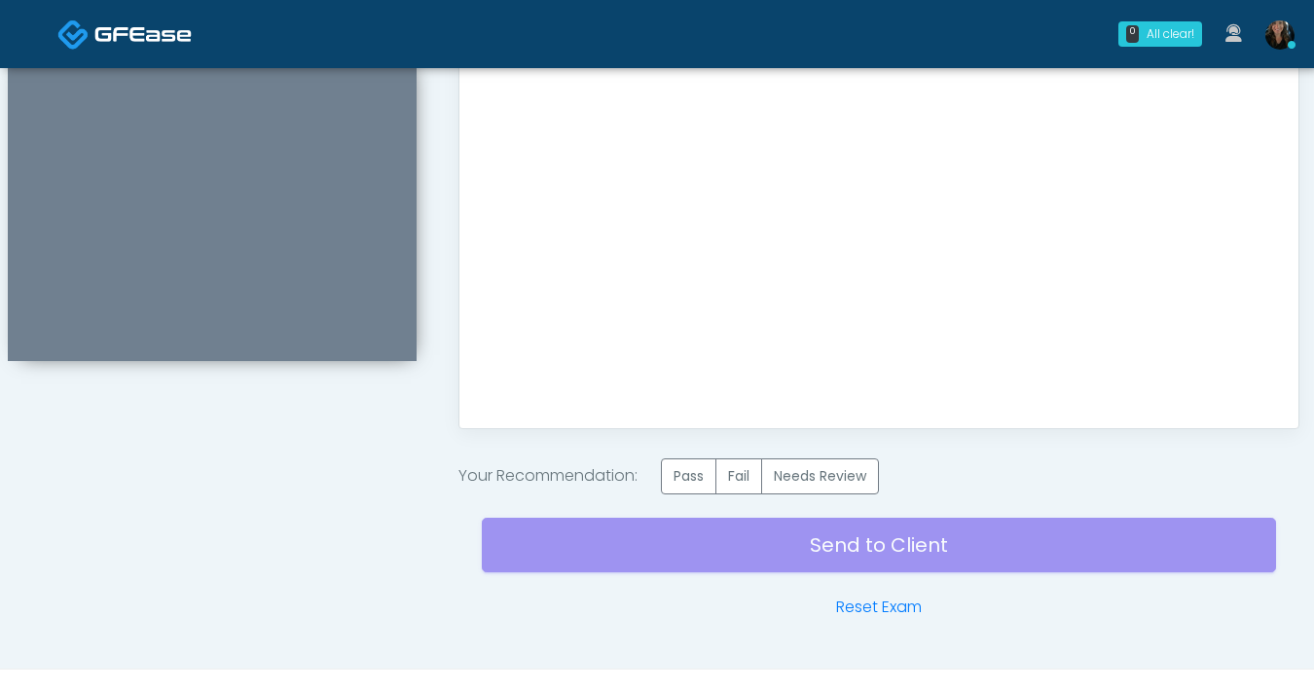
scroll to position [0, 0]
click at [681, 481] on label "Pass" at bounding box center [688, 476] width 55 height 36
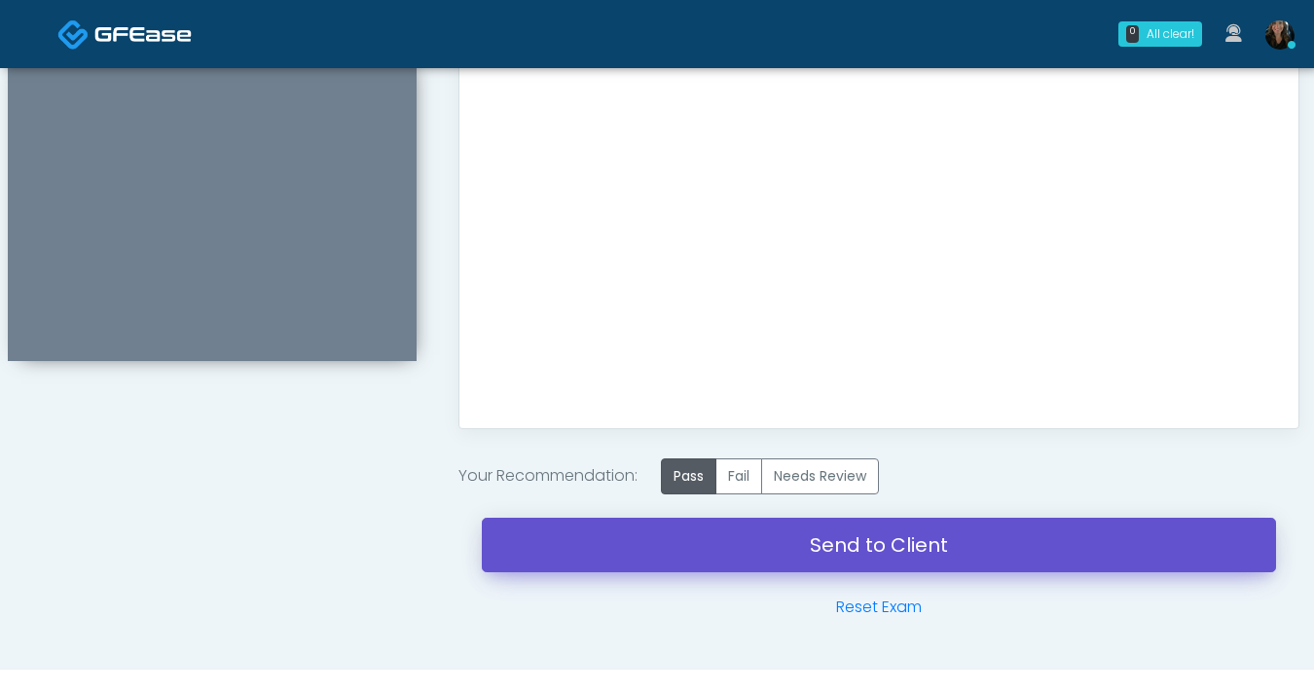
click at [776, 548] on link "Send to Client" at bounding box center [879, 545] width 794 height 55
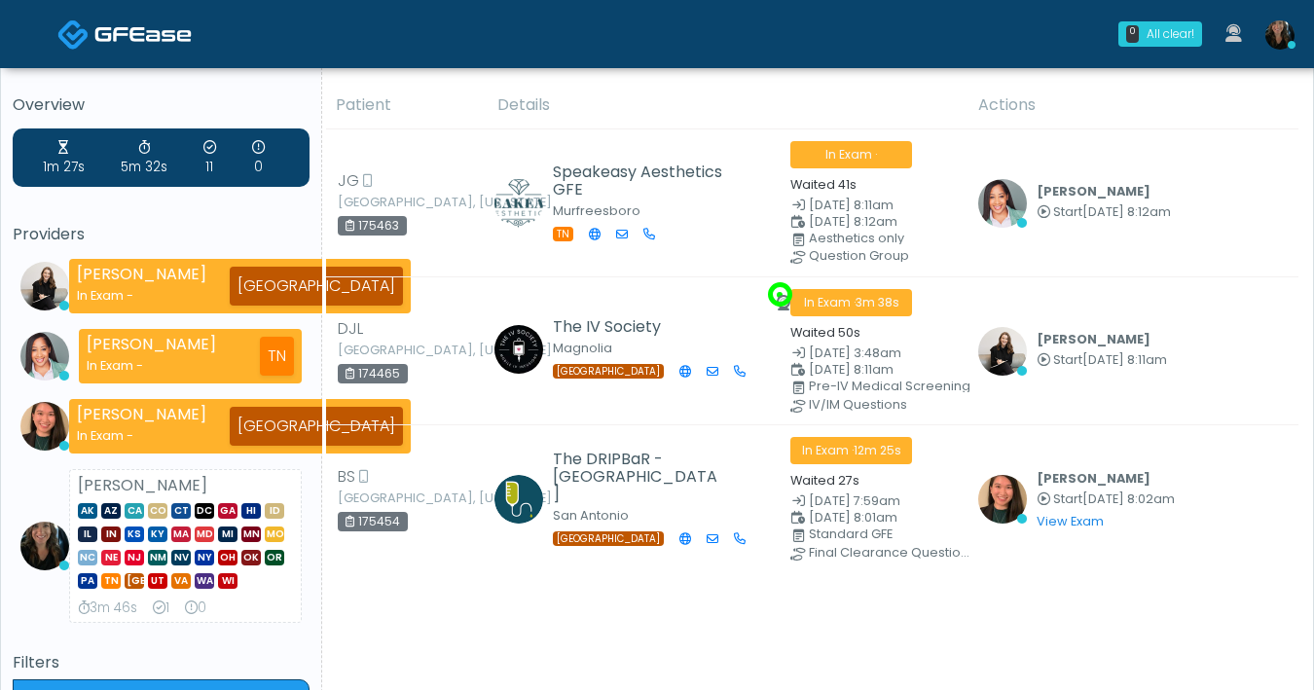
scroll to position [4, 0]
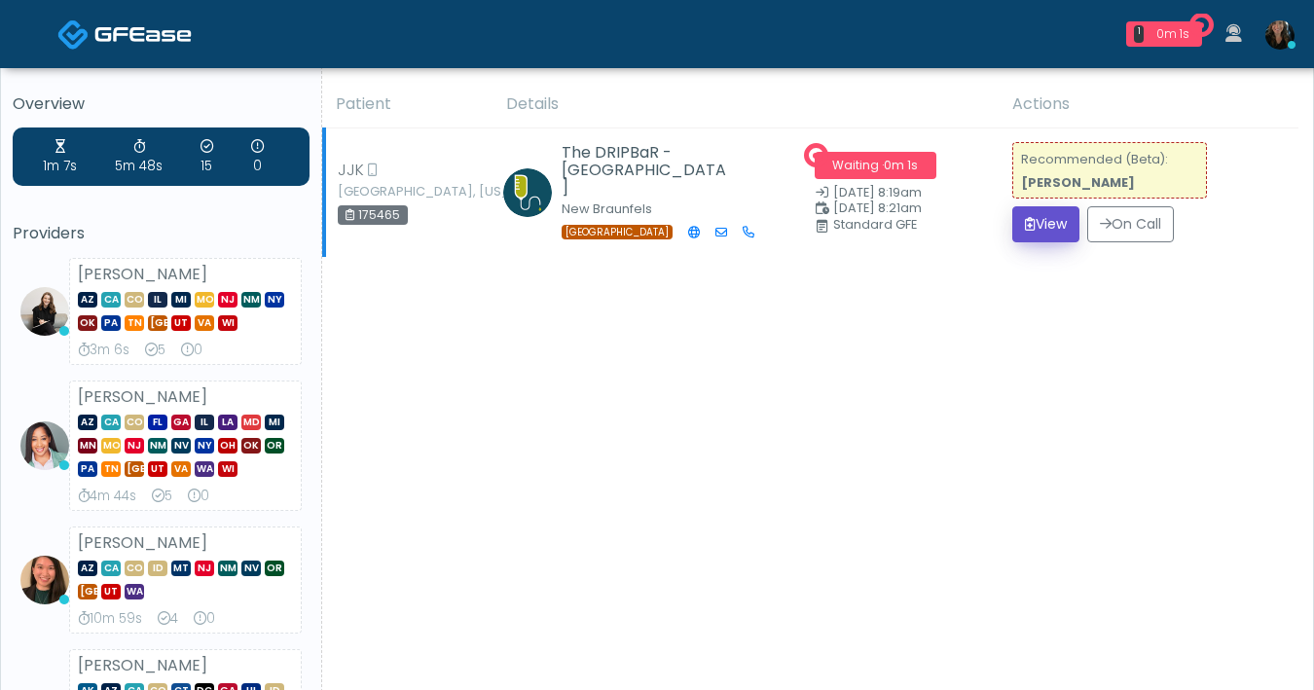
click at [1052, 231] on button "View" at bounding box center [1045, 224] width 67 height 36
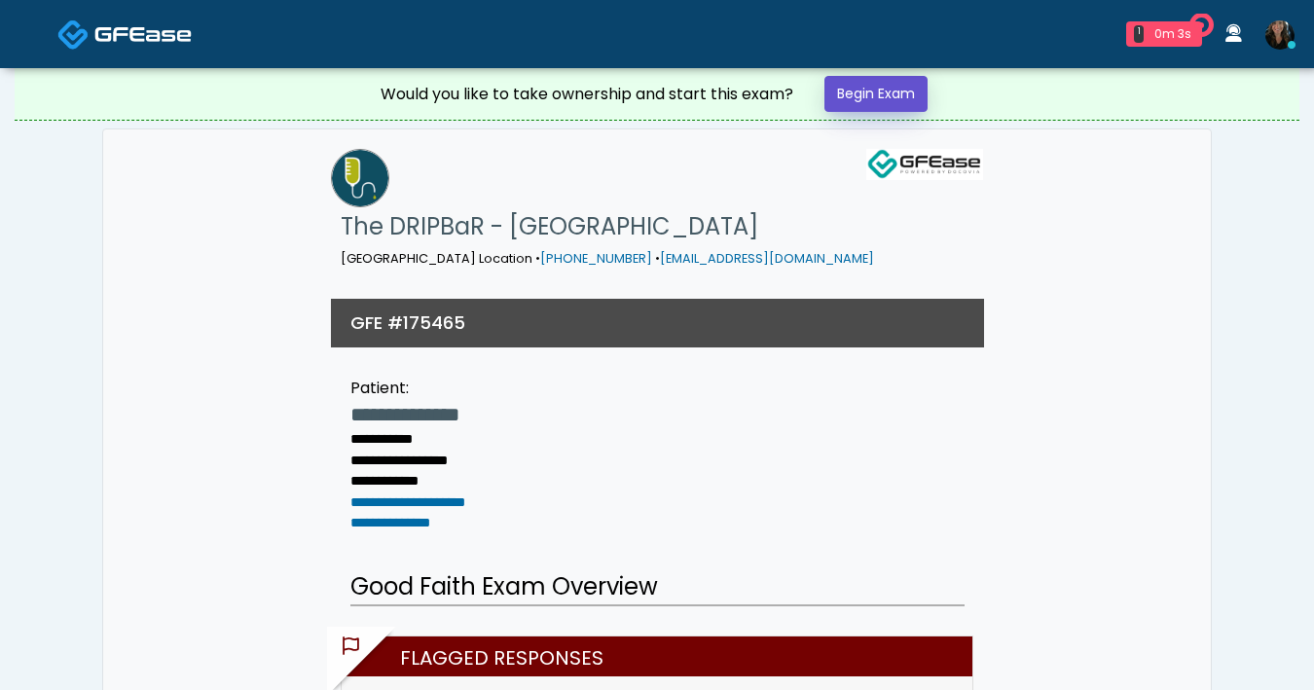
click at [911, 105] on link "Begin Exam" at bounding box center [875, 94] width 103 height 36
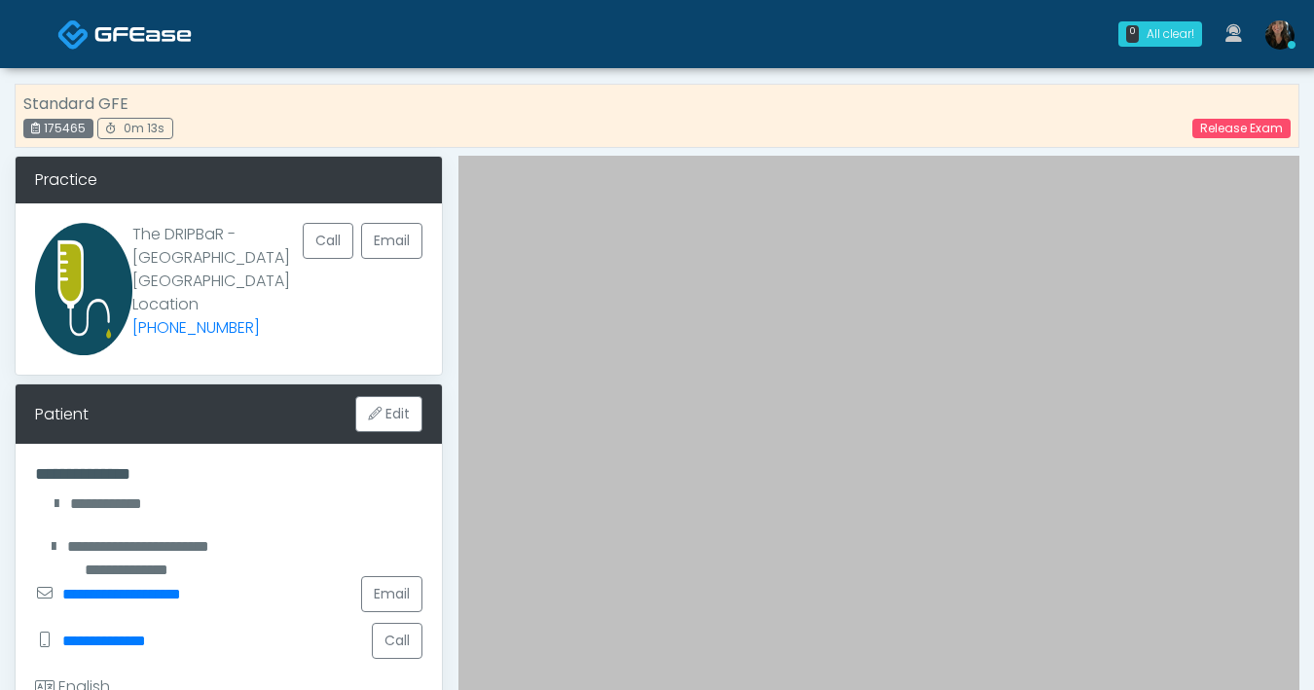
scroll to position [655, 0]
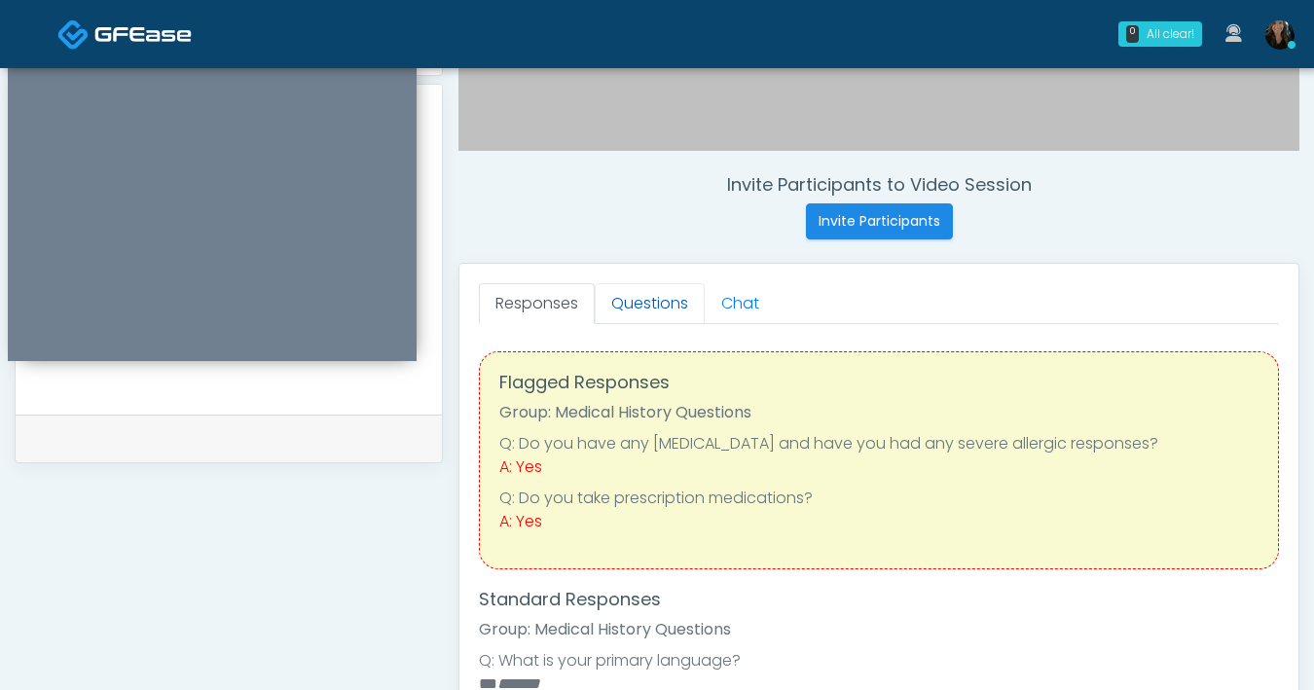
click at [621, 313] on link "Questions" at bounding box center [650, 303] width 110 height 41
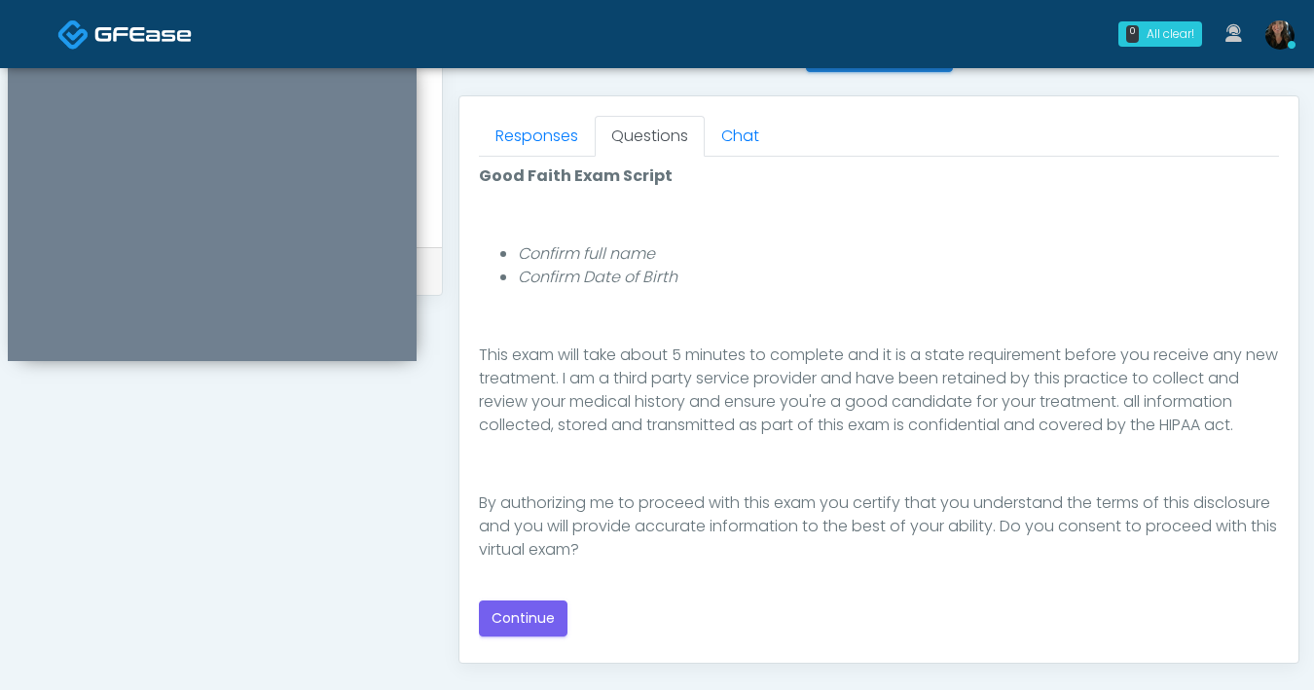
scroll to position [824, 0]
click at [543, 629] on button "Continue" at bounding box center [523, 618] width 89 height 36
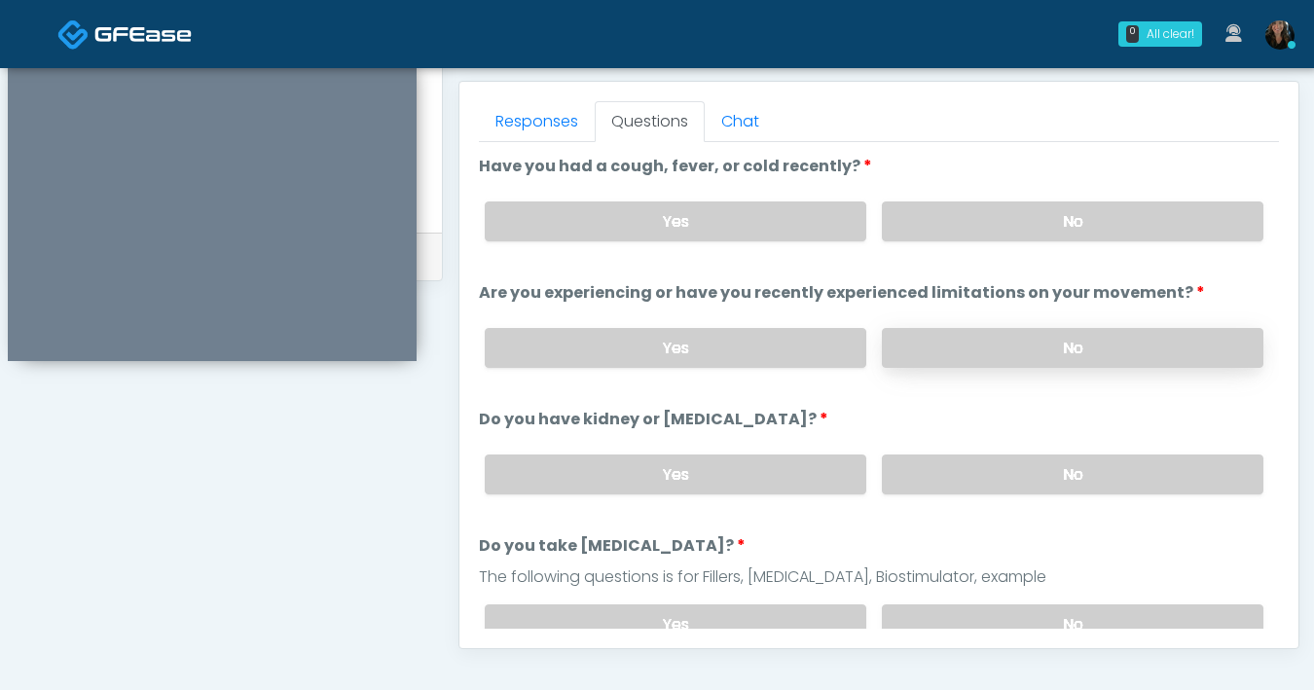
scroll to position [801, 0]
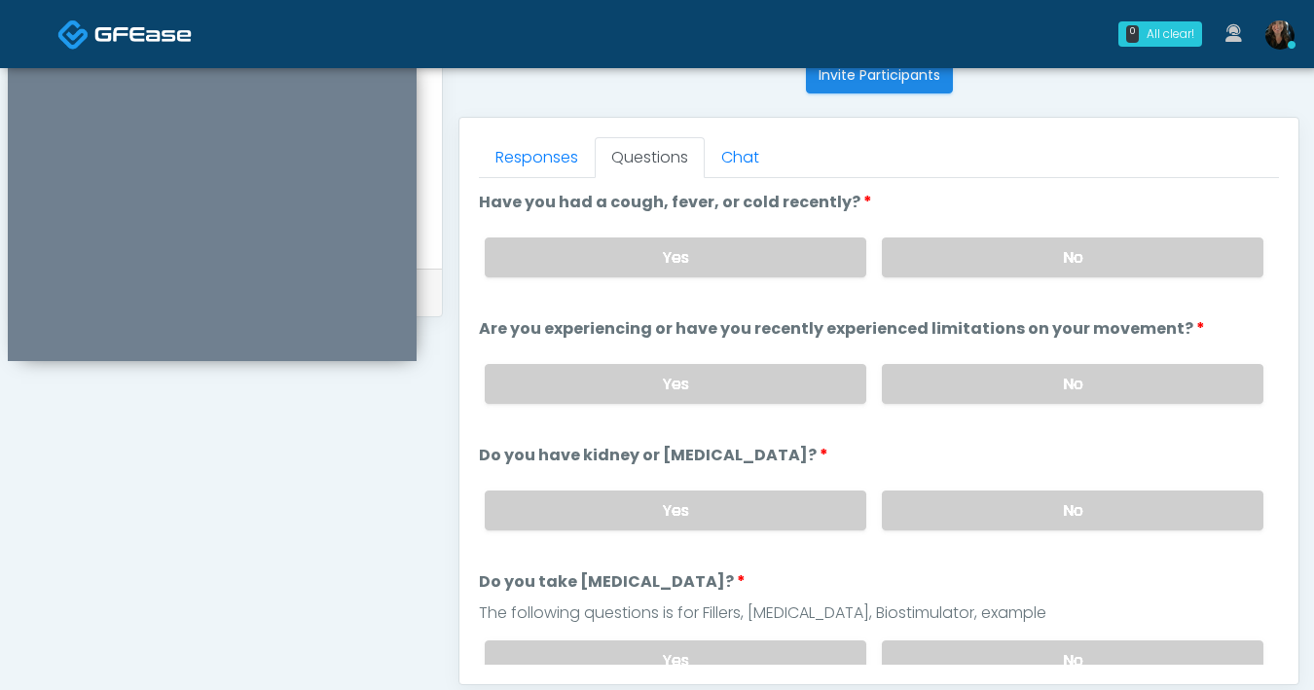
click at [1075, 287] on div "Yes No" at bounding box center [874, 257] width 810 height 71
click at [1080, 272] on label "No" at bounding box center [1073, 258] width 382 height 40
click at [1070, 373] on label "No" at bounding box center [1073, 384] width 382 height 40
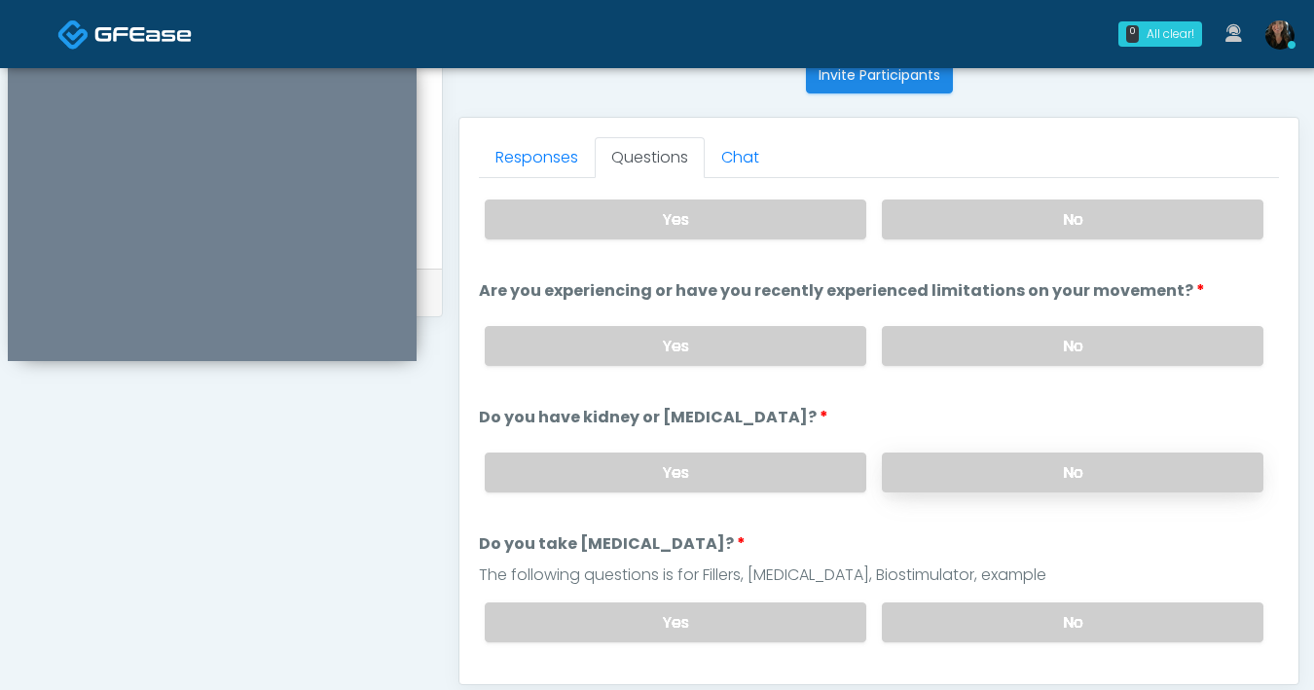
scroll to position [39, 0]
click at [997, 464] on label "No" at bounding box center [1073, 472] width 382 height 40
click at [1003, 622] on label "No" at bounding box center [1073, 622] width 382 height 40
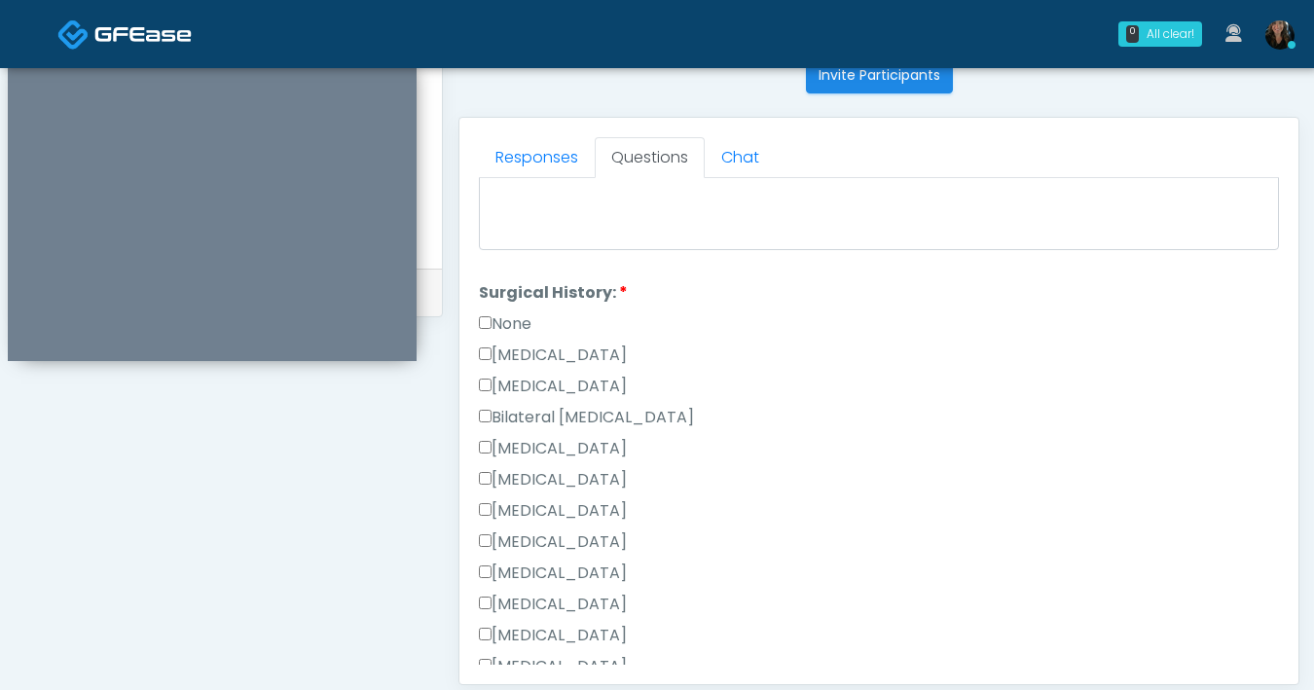
scroll to position [1055, 0]
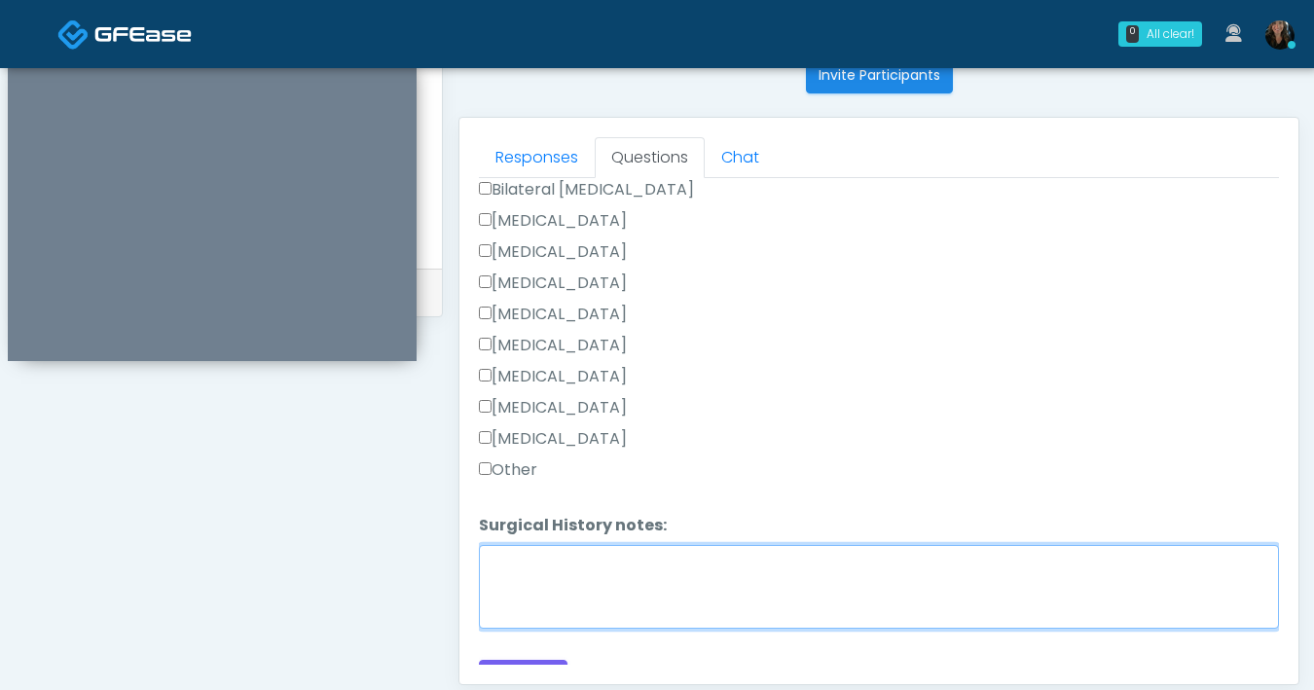
click at [610, 552] on textarea "Surgical History notes:" at bounding box center [879, 587] width 800 height 84
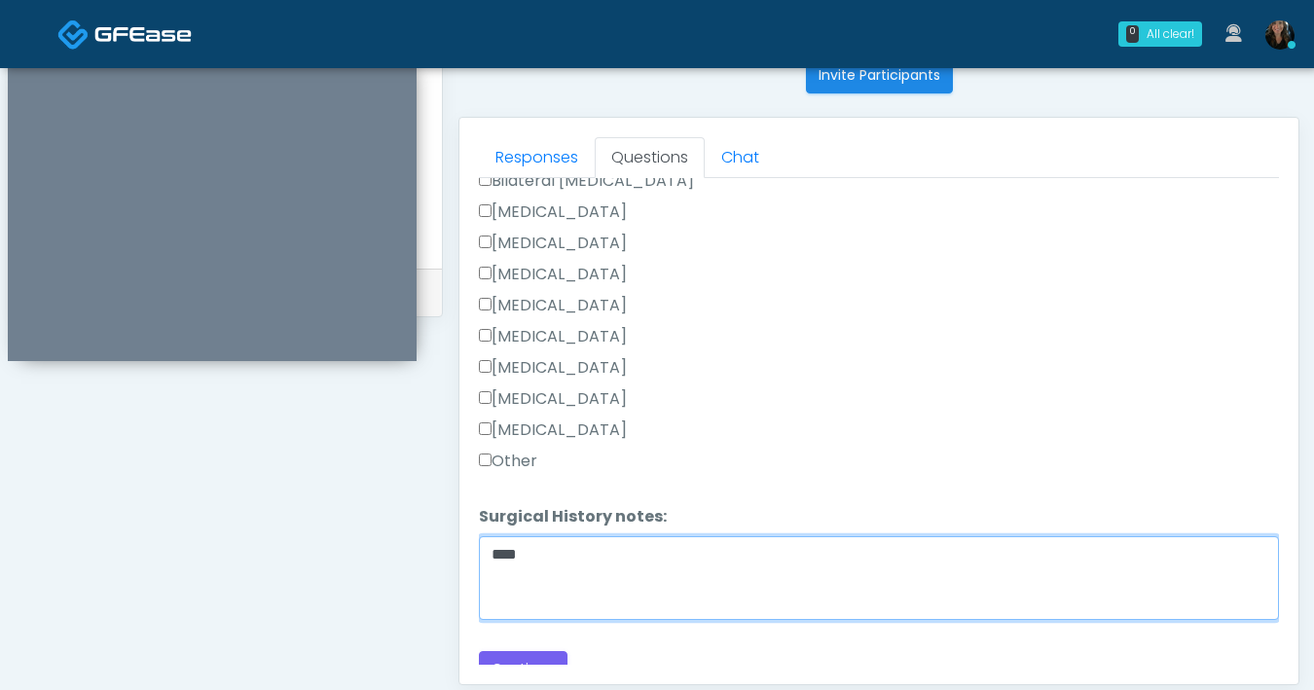
scroll to position [1081, 0]
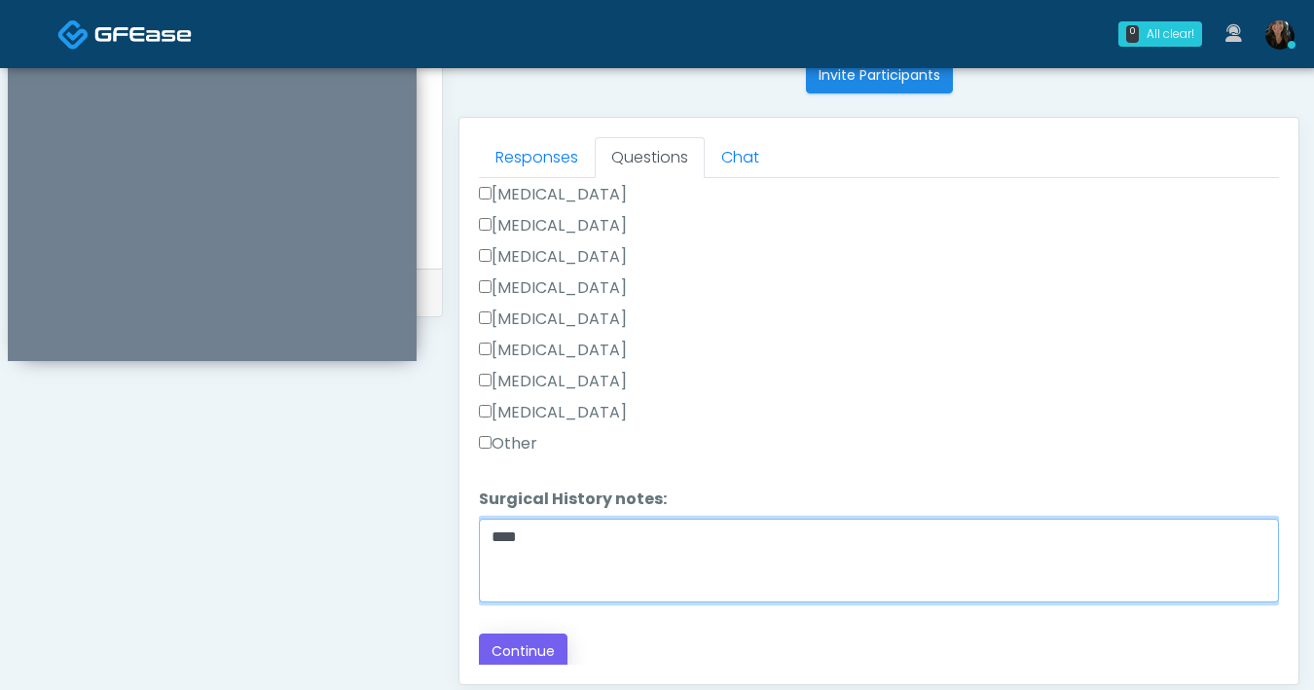
type textarea "****"
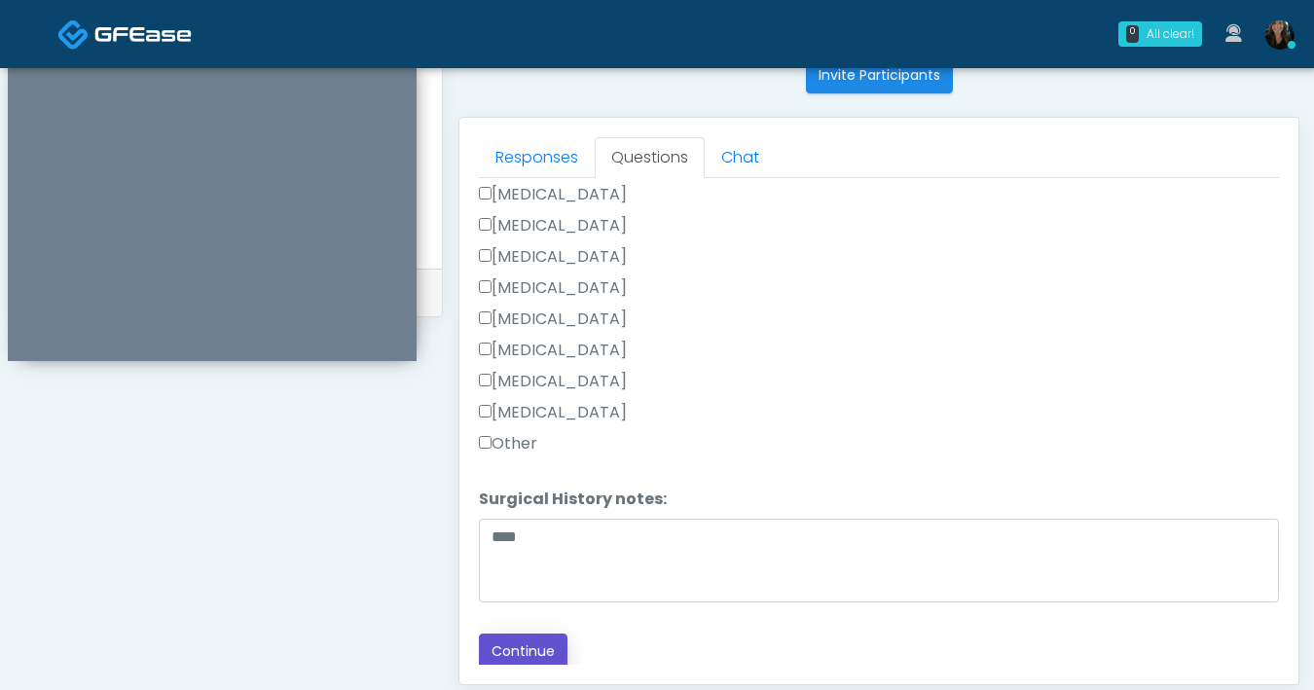
click at [525, 635] on button "Continue" at bounding box center [523, 652] width 89 height 36
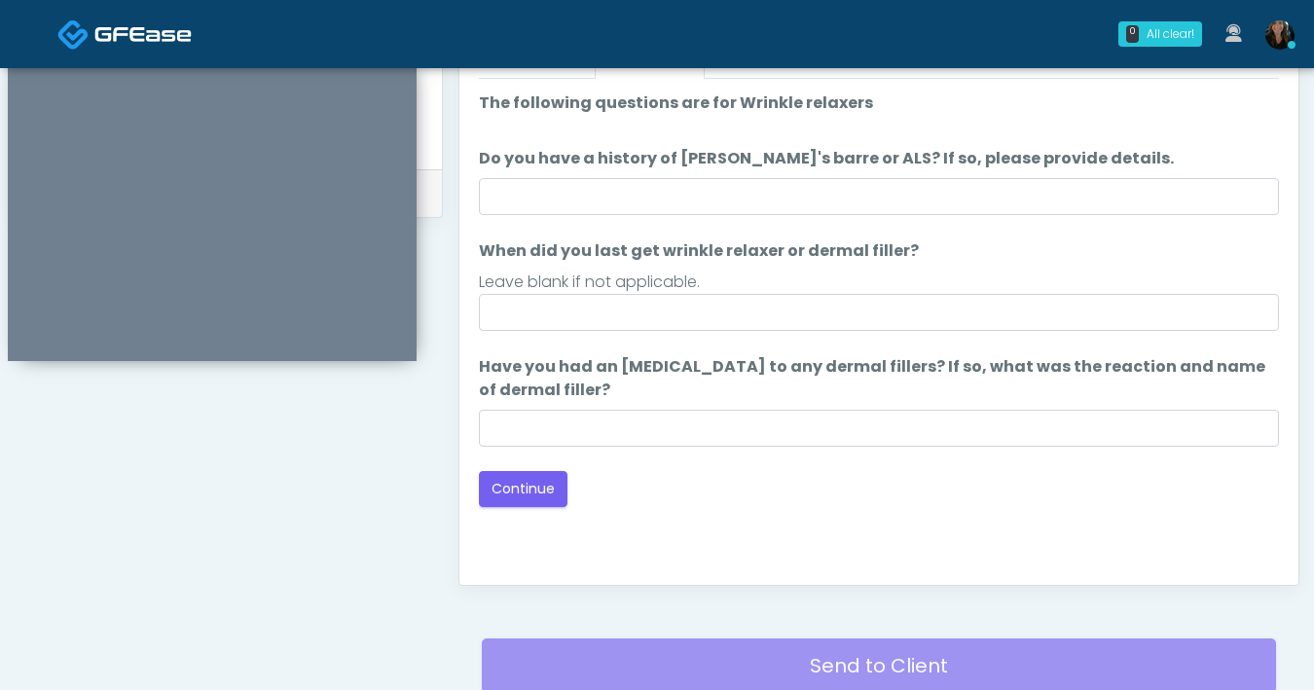
scroll to position [898, 0]
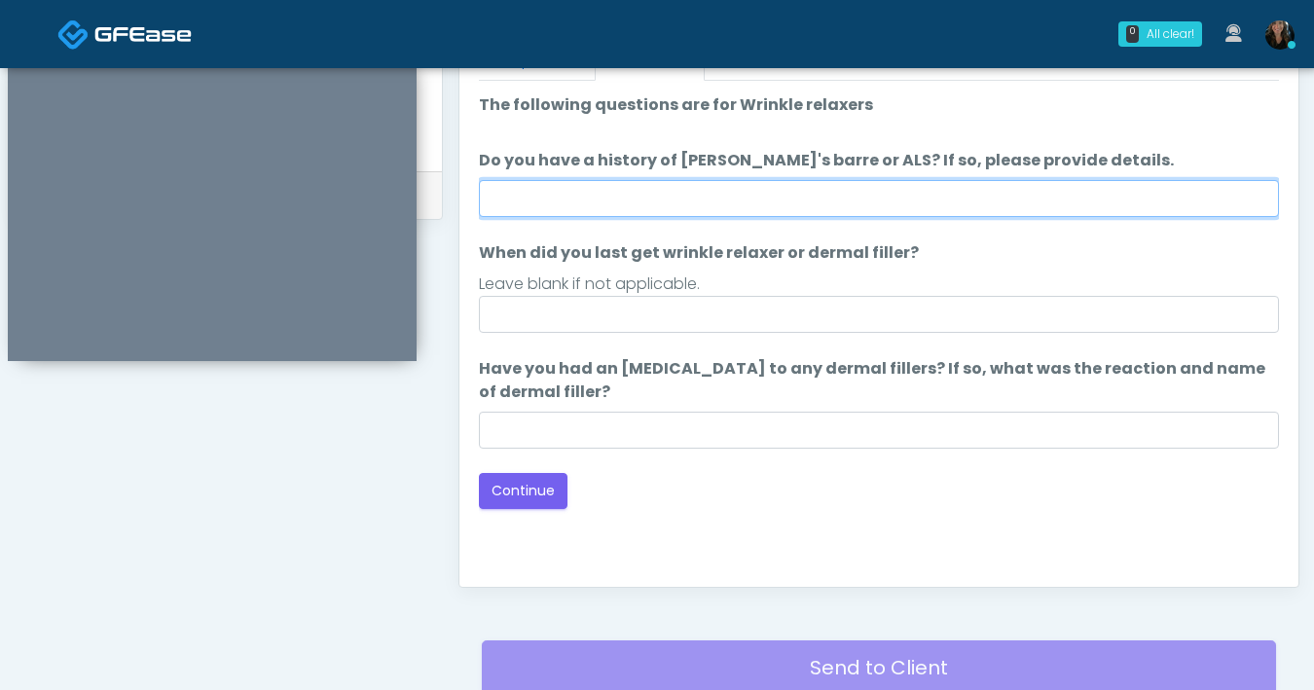
click at [808, 204] on input "Do you have a history of Guillain's barre or ALS? If so, please provide details." at bounding box center [879, 198] width 800 height 37
type input "**"
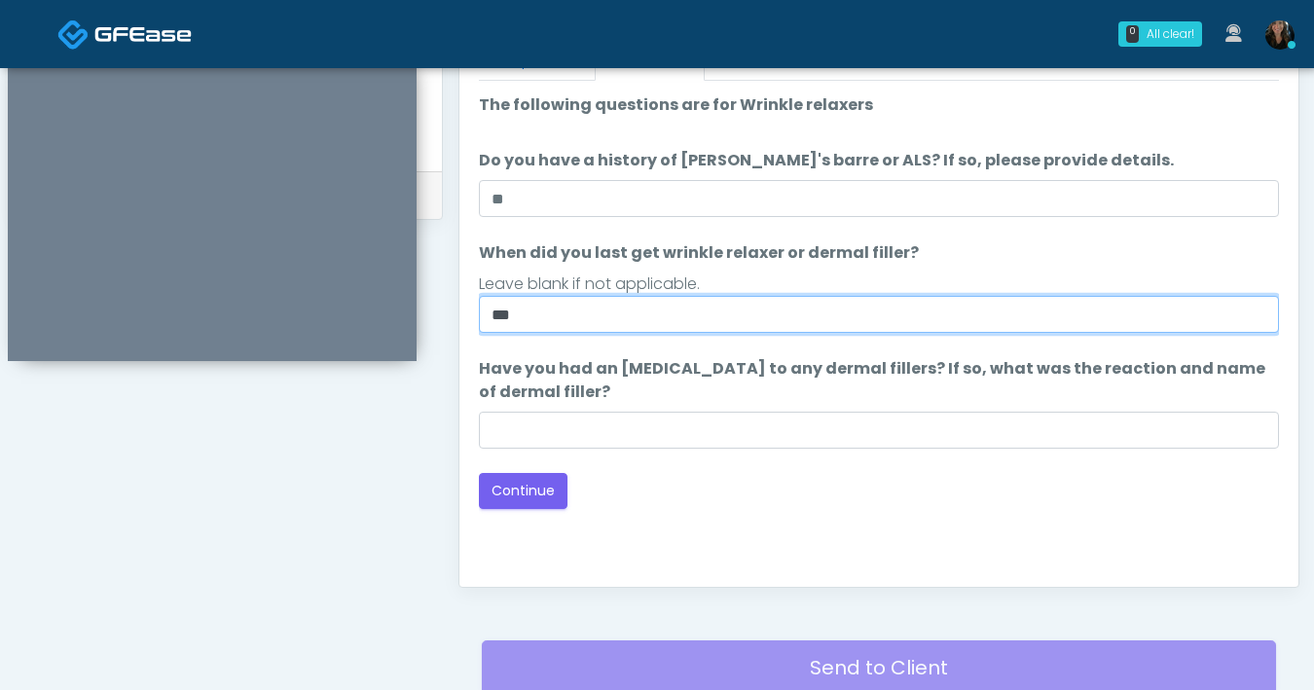
type input "***"
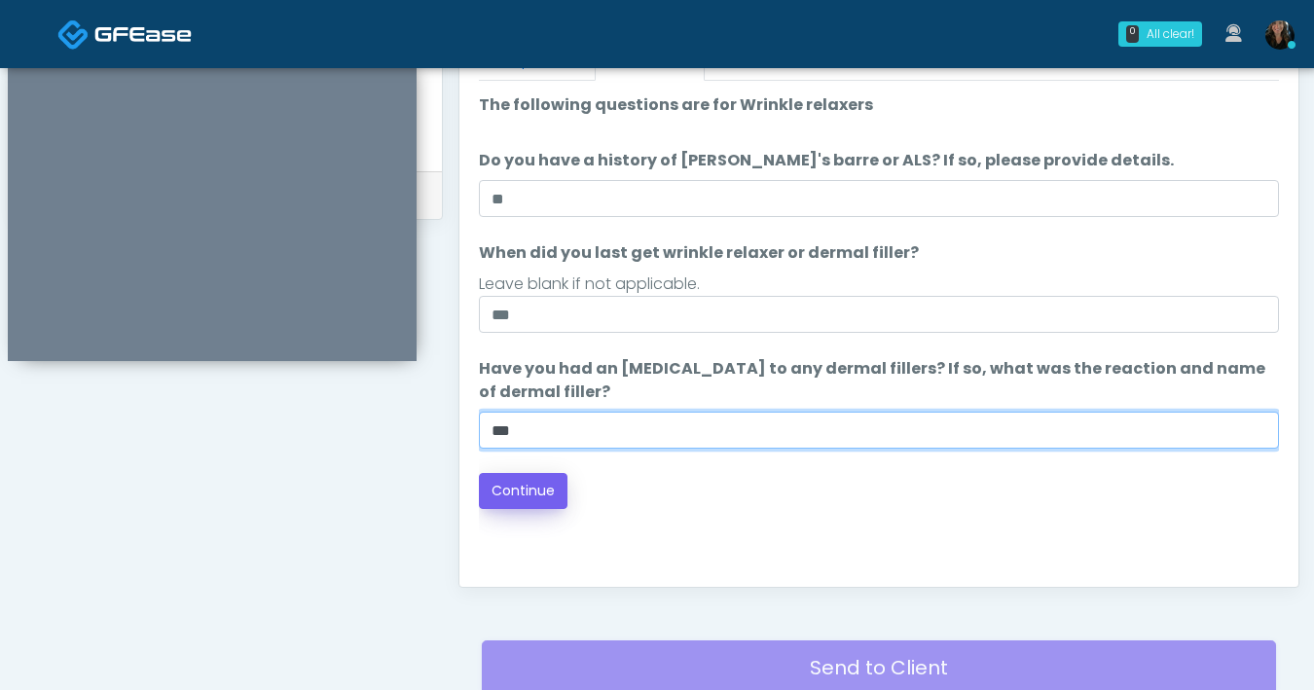
type input "***"
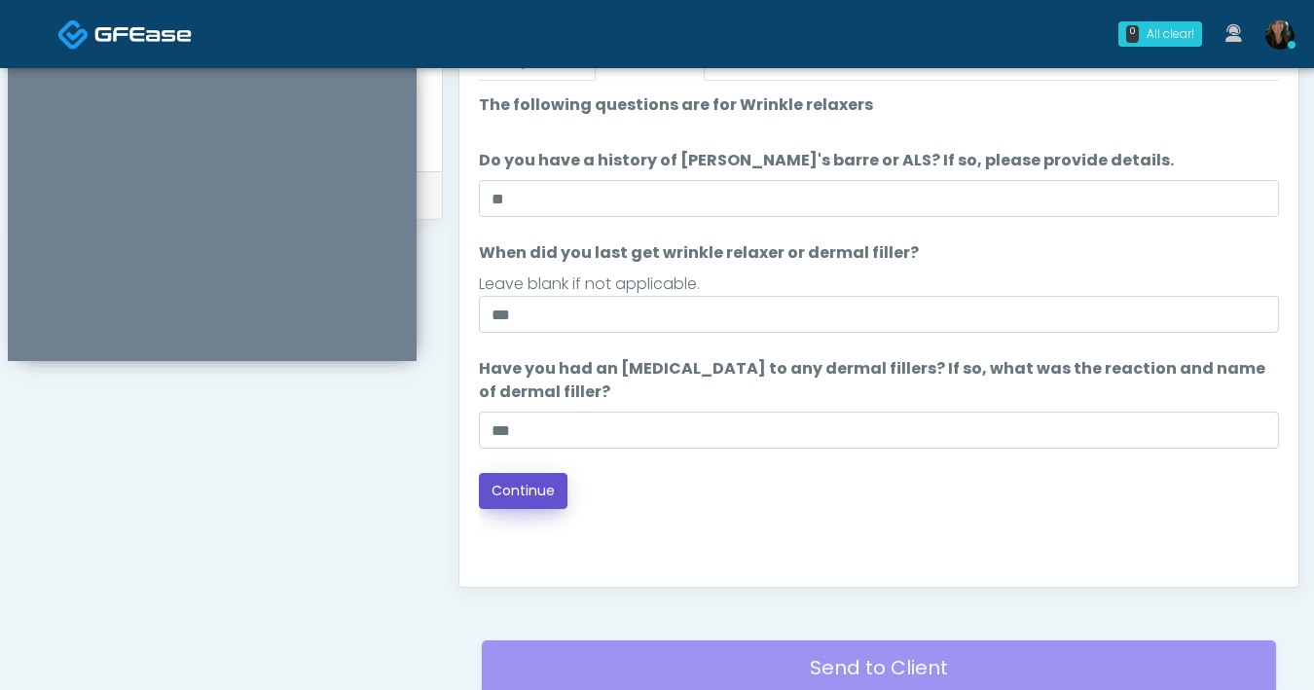
click at [519, 487] on button "Continue" at bounding box center [523, 491] width 89 height 36
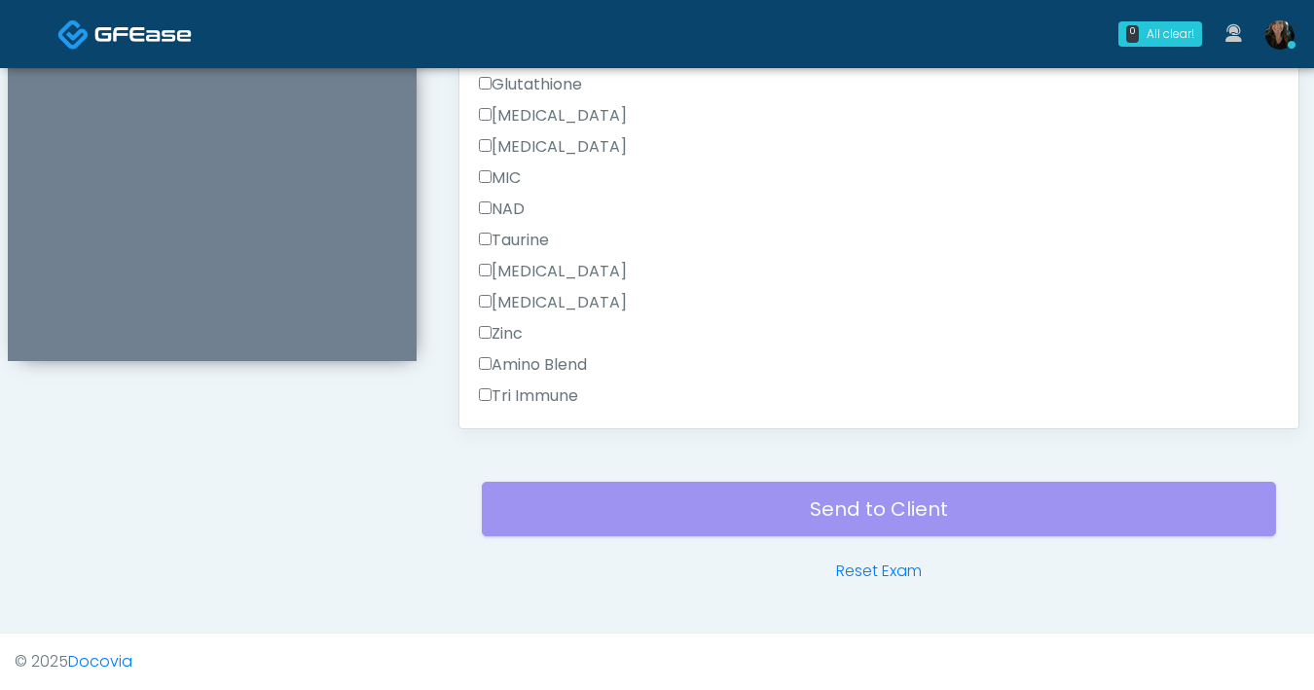
scroll to position [1299, 0]
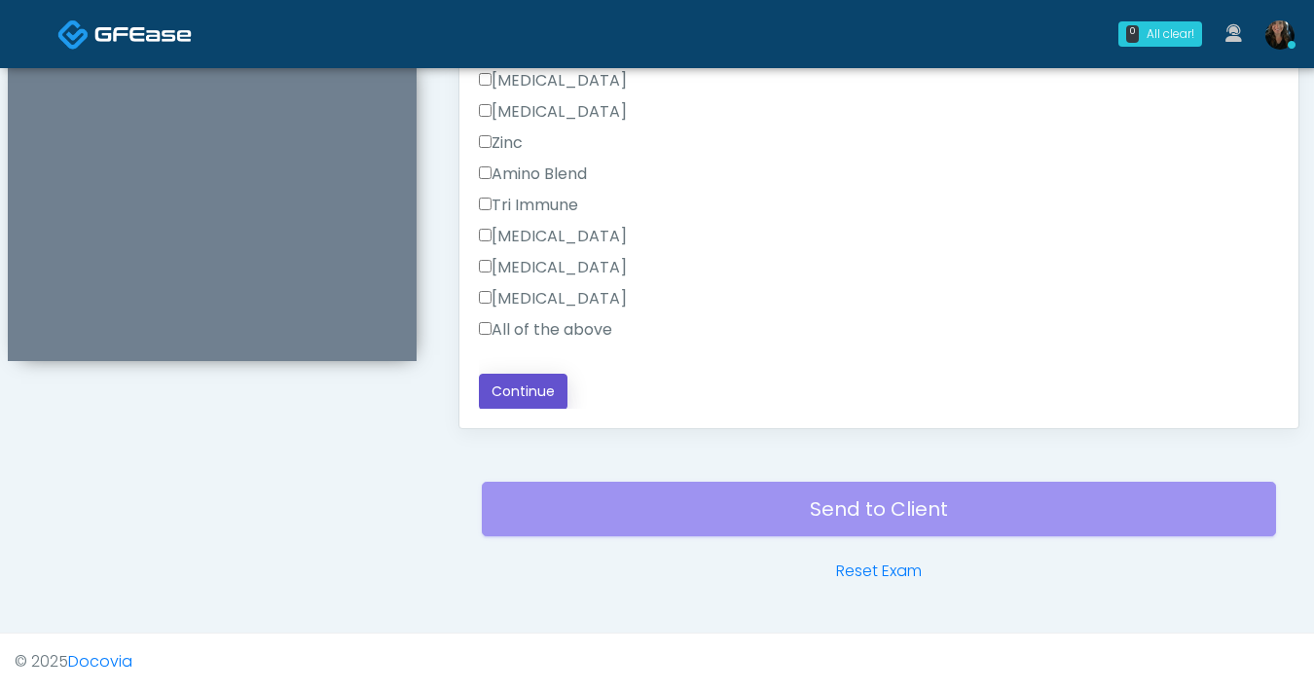
click at [534, 402] on button "Continue" at bounding box center [523, 392] width 89 height 36
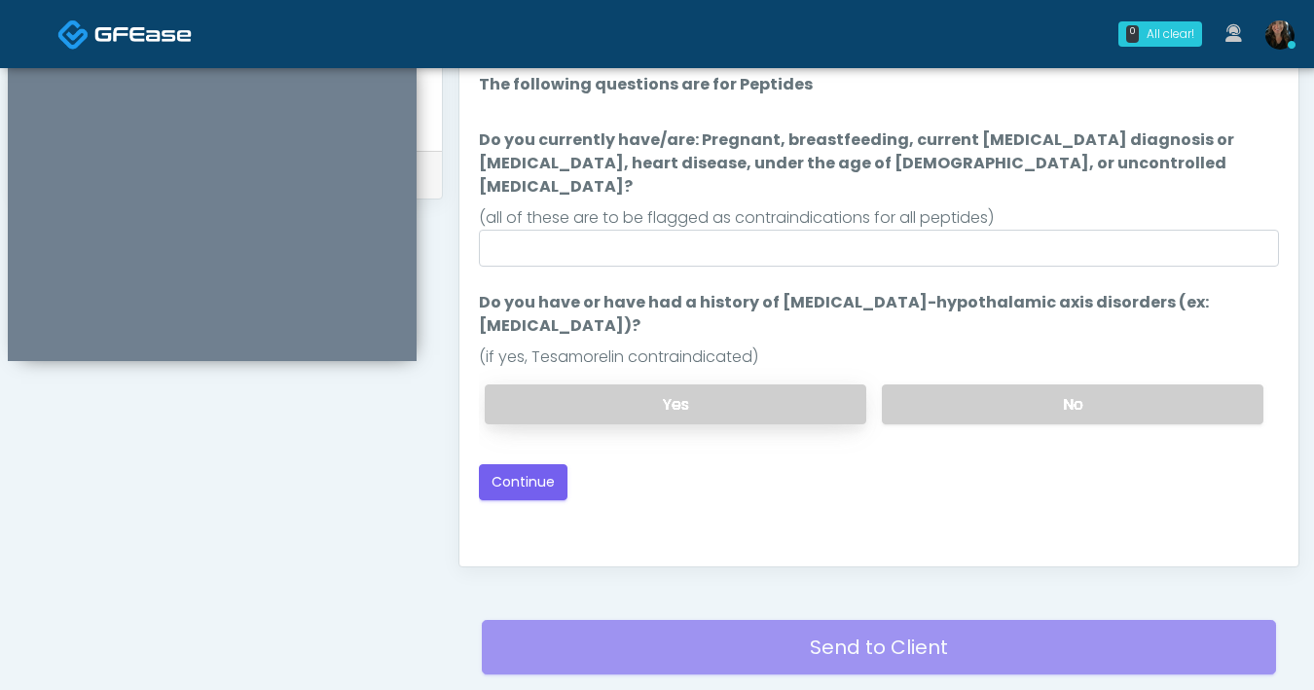
scroll to position [888, 0]
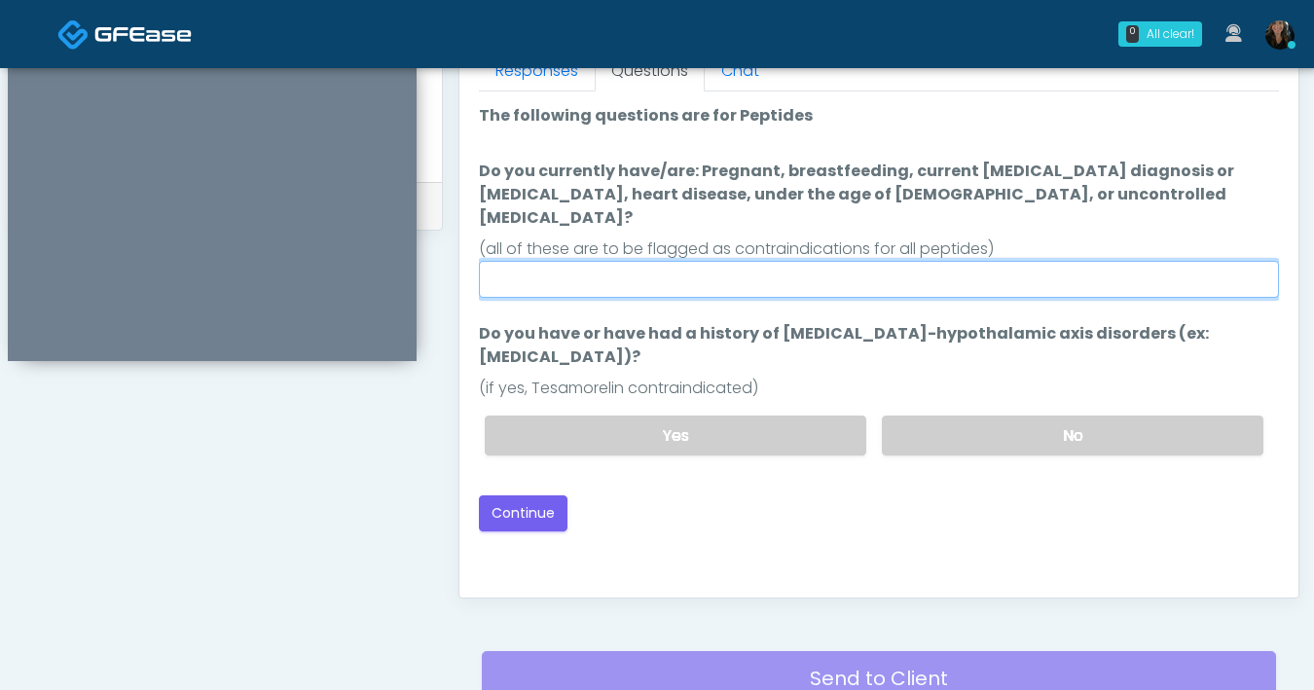
click at [836, 264] on input "Do you currently have/are: Pregnant, breastfeeding, current cancer diagnosis or…" at bounding box center [879, 279] width 800 height 37
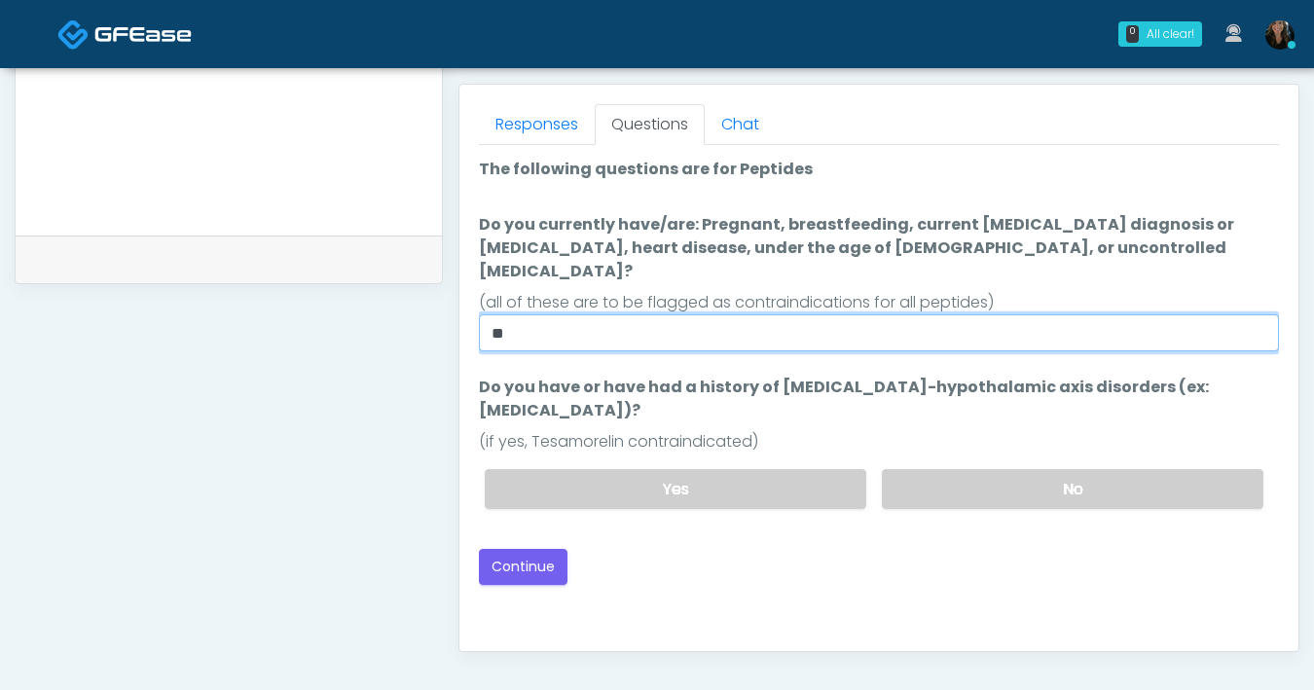
scroll to position [936, 0]
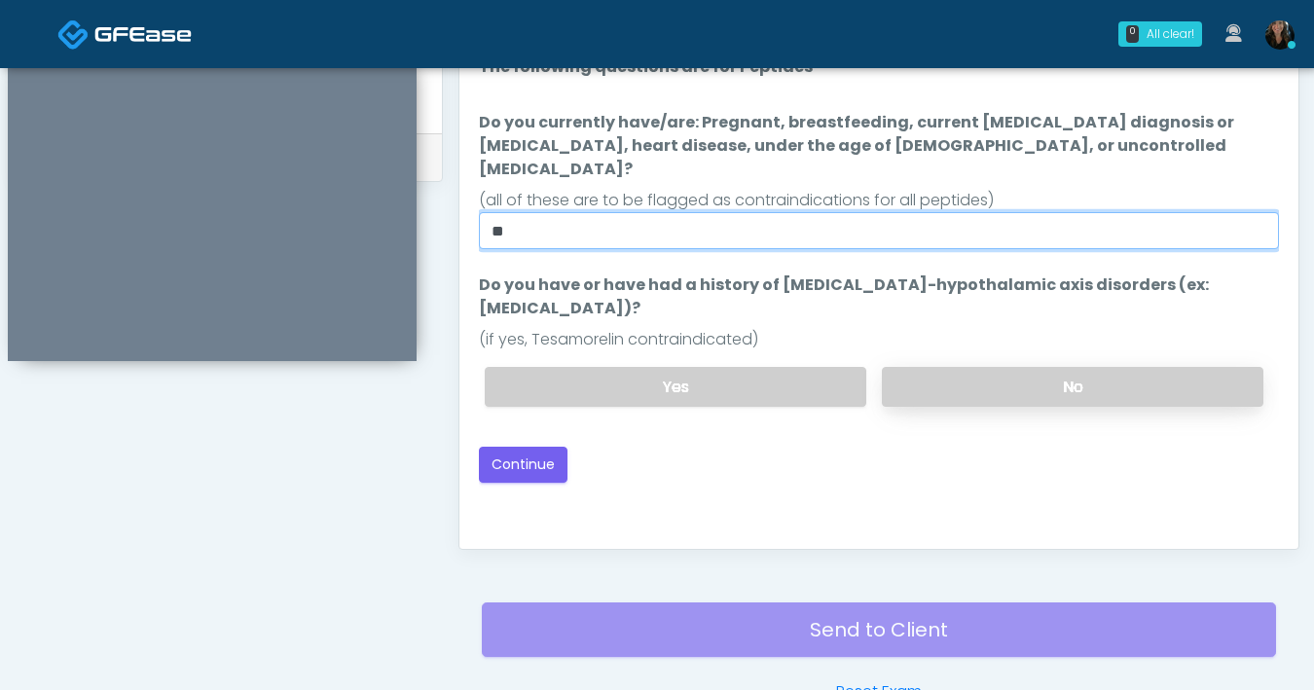
type input "**"
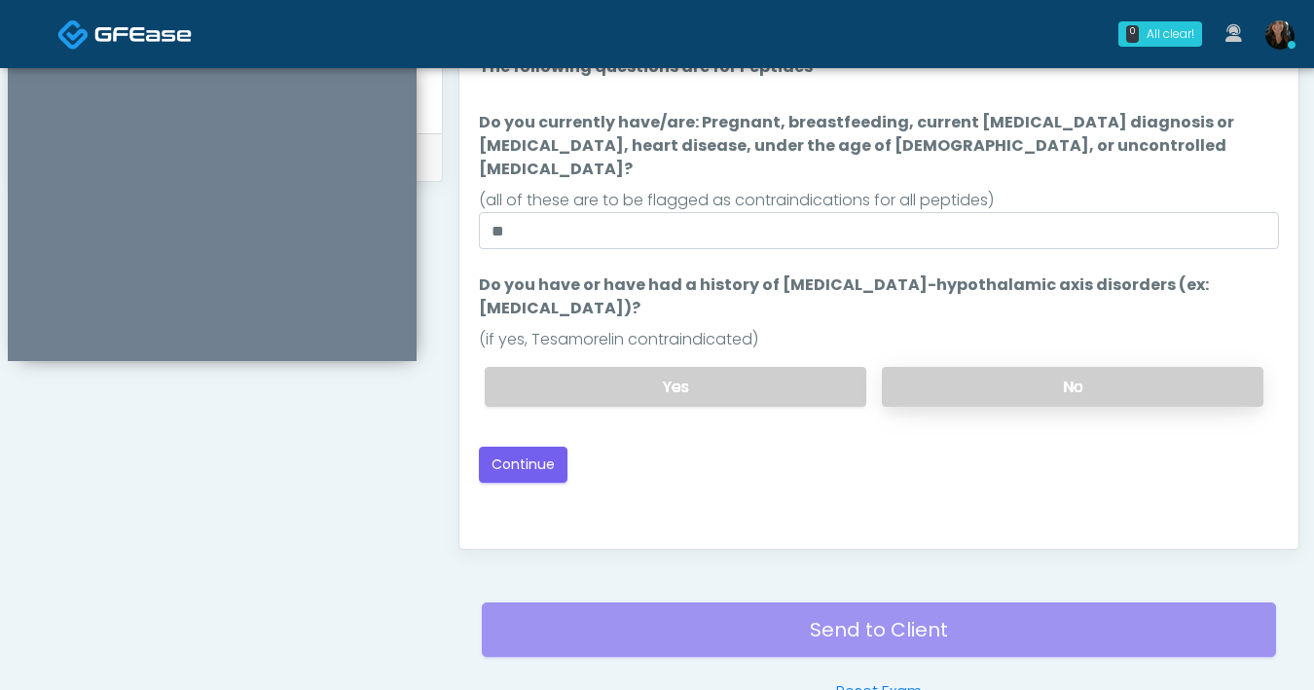
click at [1018, 367] on label "No" at bounding box center [1073, 387] width 382 height 40
click at [546, 447] on button "Continue" at bounding box center [523, 465] width 89 height 36
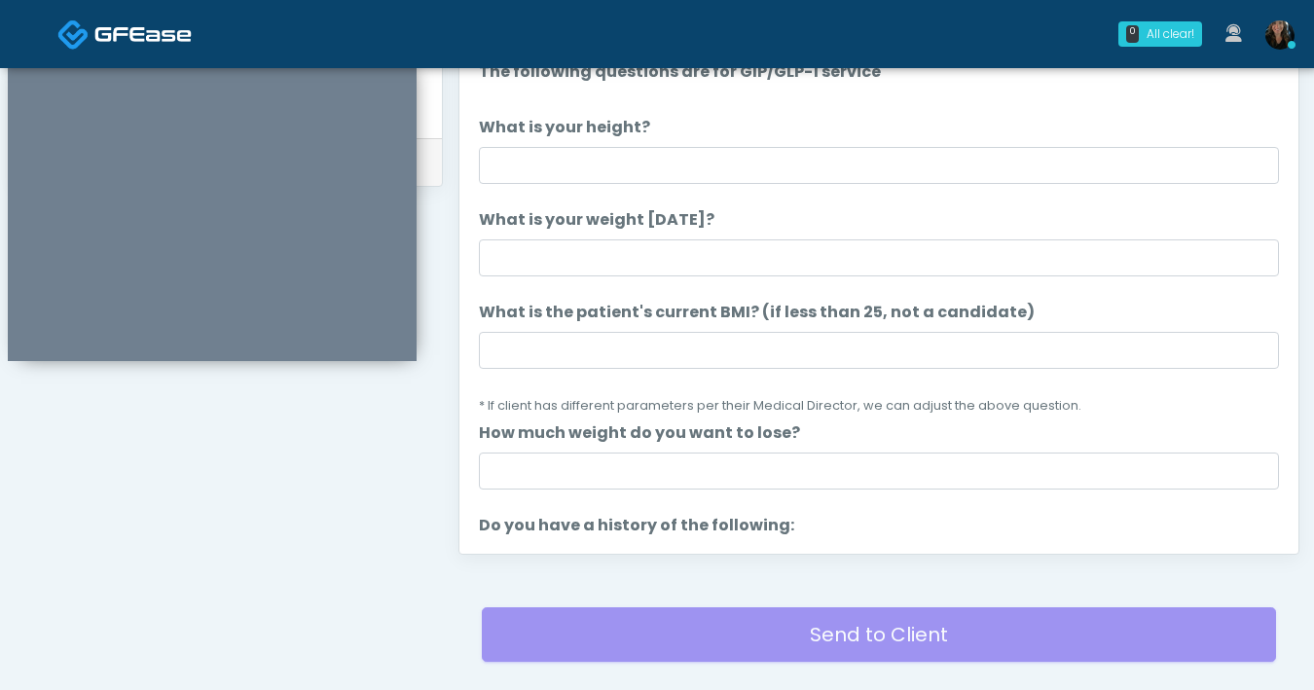
scroll to position [923, 0]
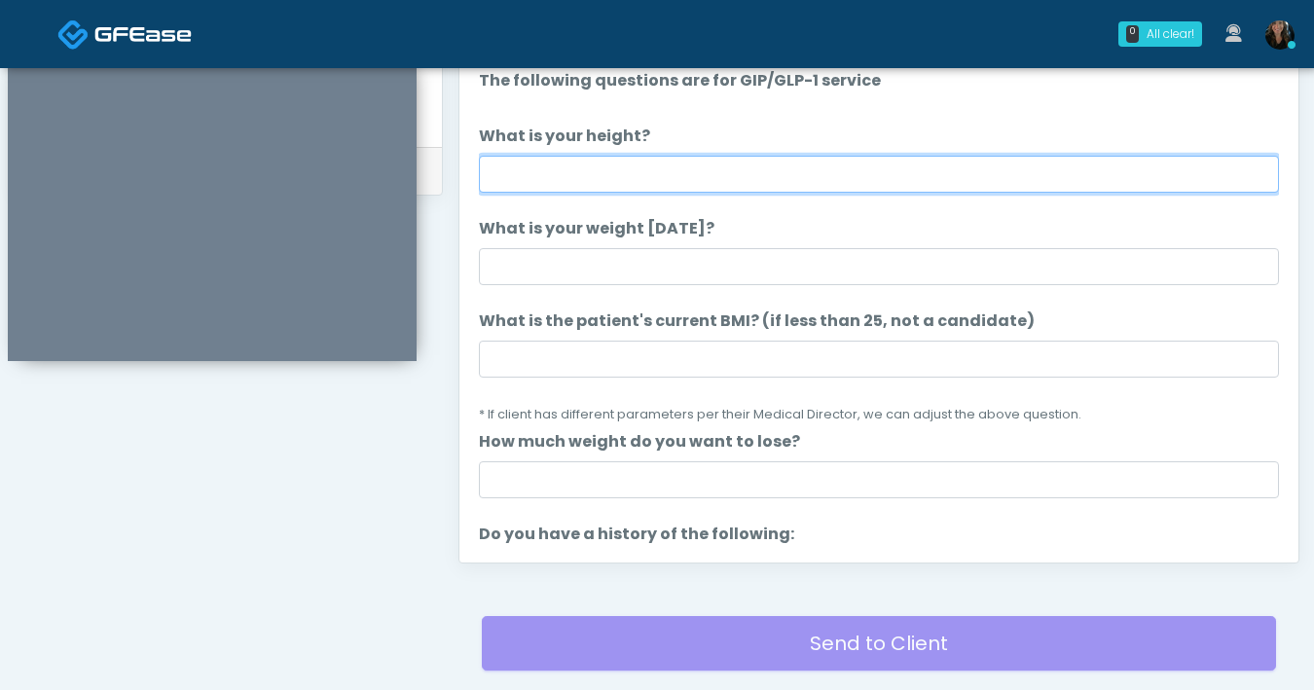
click at [691, 187] on input "What is your height?" at bounding box center [879, 174] width 800 height 37
type input "***"
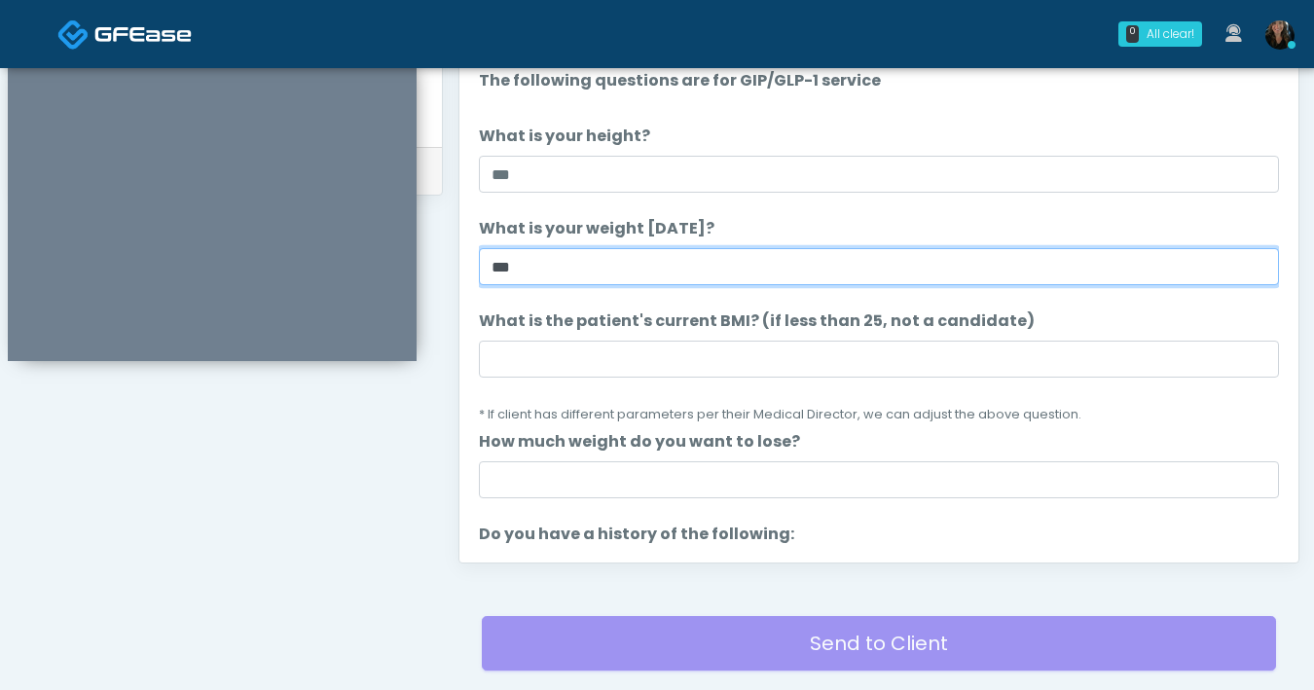
type input "***"
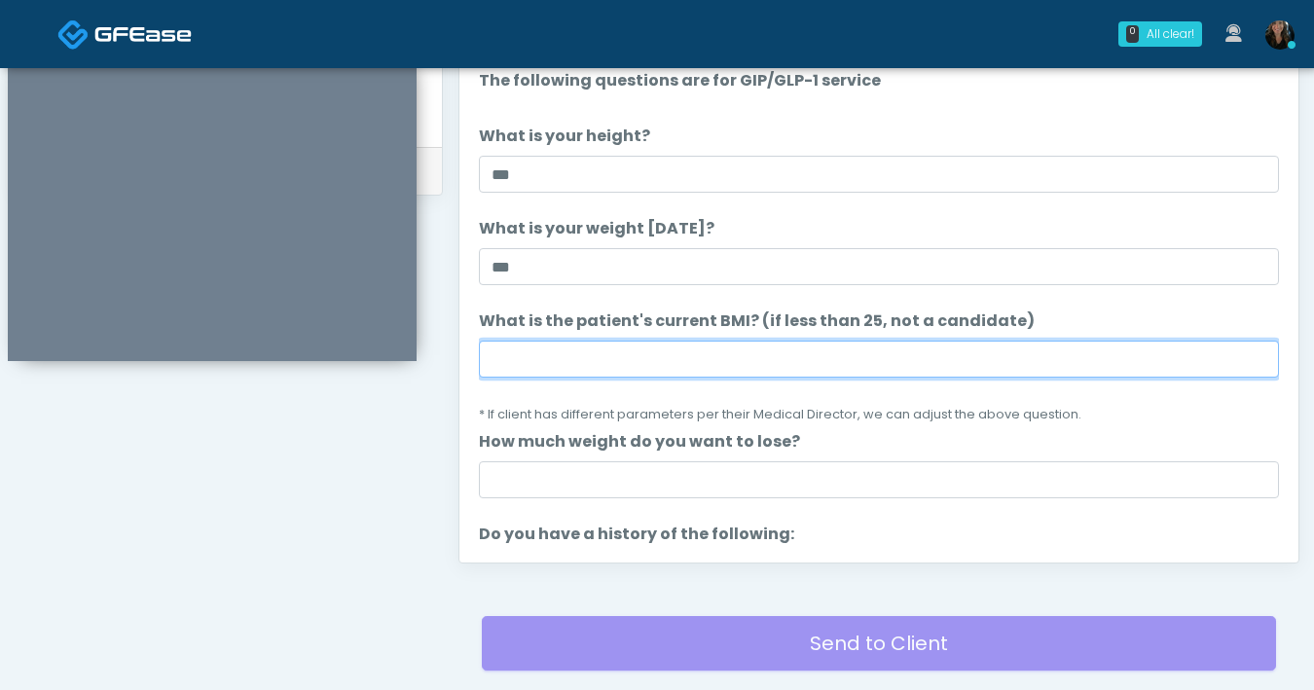
click at [722, 370] on input "What is the patient's current BMI? (if less than 25, not a candidate)" at bounding box center [879, 359] width 800 height 37
type input "****"
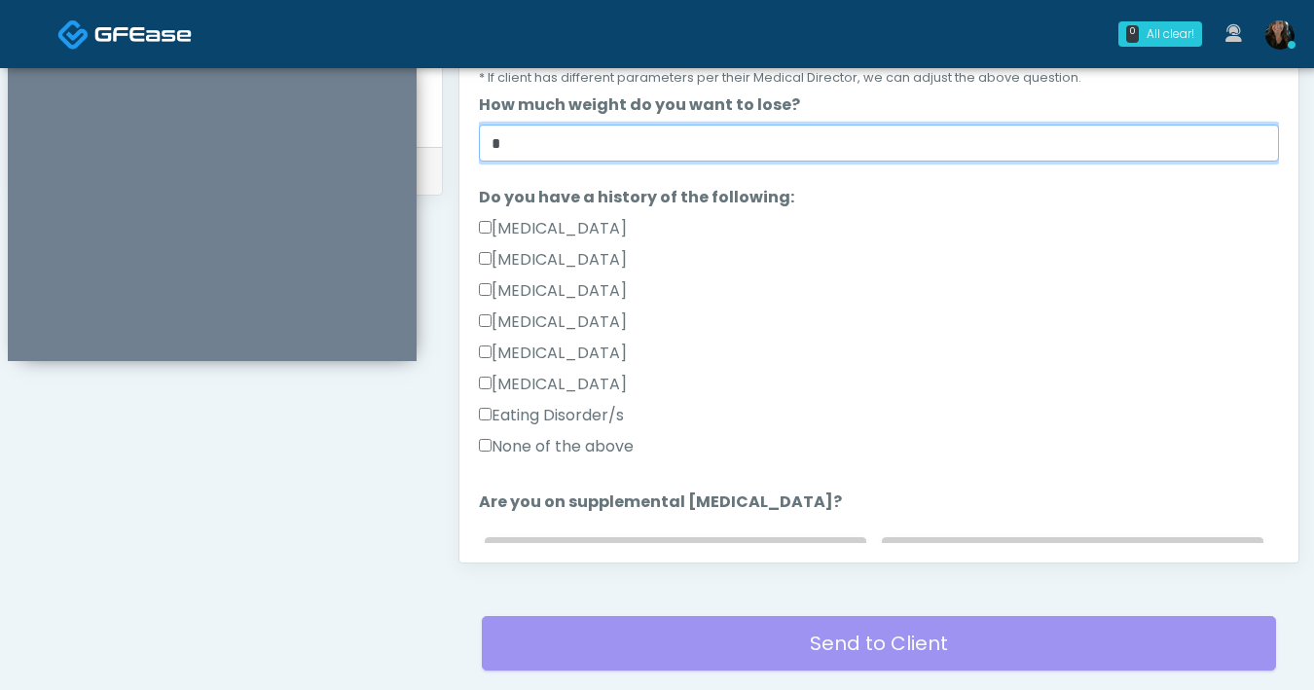
scroll to position [337, 0]
type input "*"
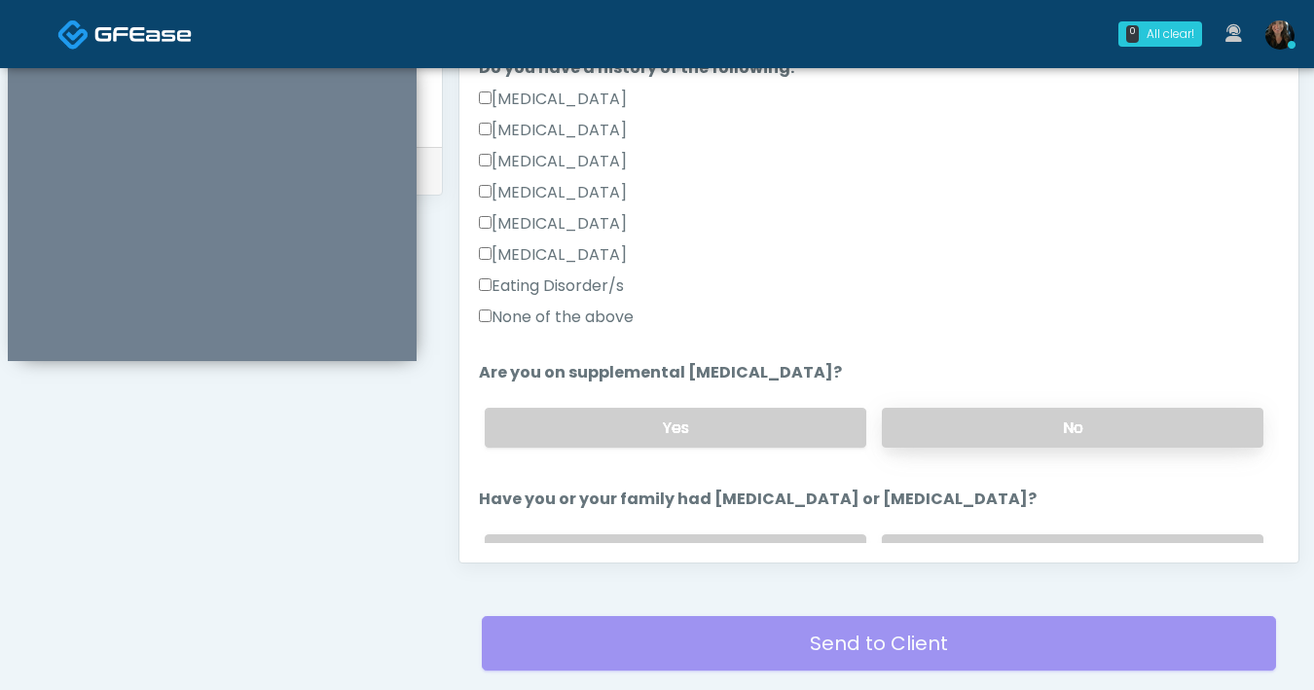
click at [938, 441] on label "No" at bounding box center [1073, 428] width 382 height 40
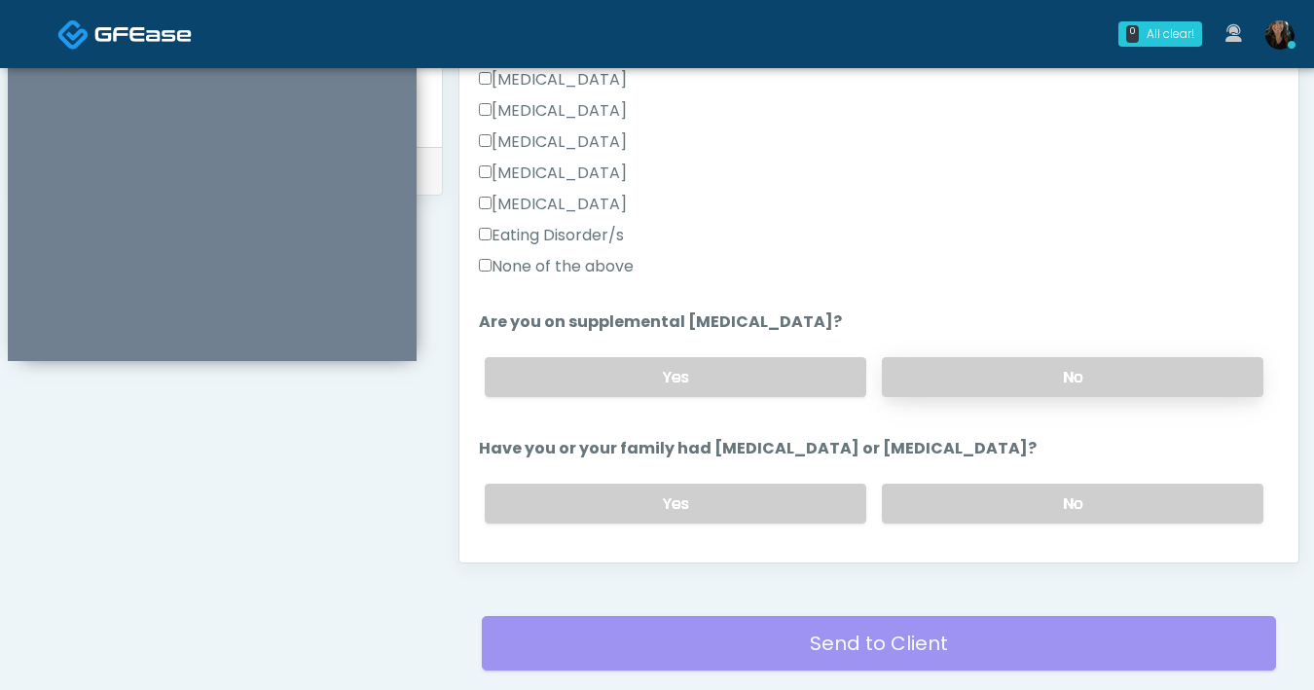
scroll to position [546, 0]
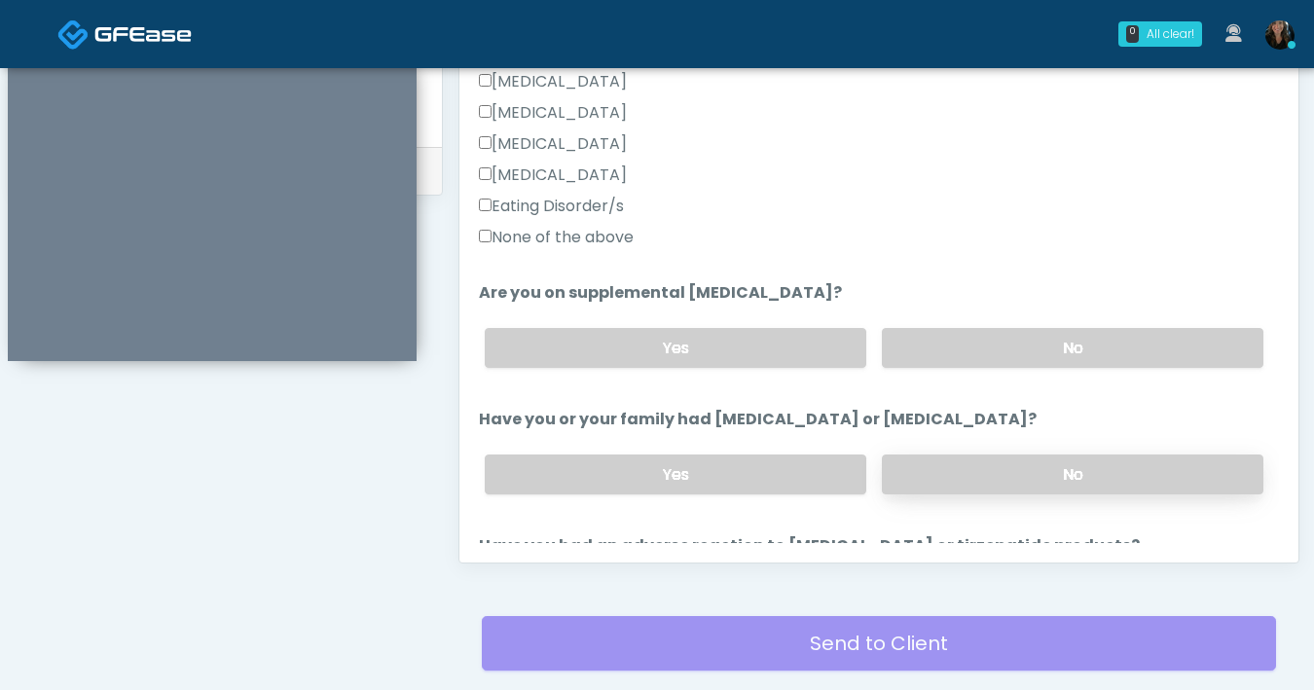
click at [963, 465] on label "No" at bounding box center [1073, 475] width 382 height 40
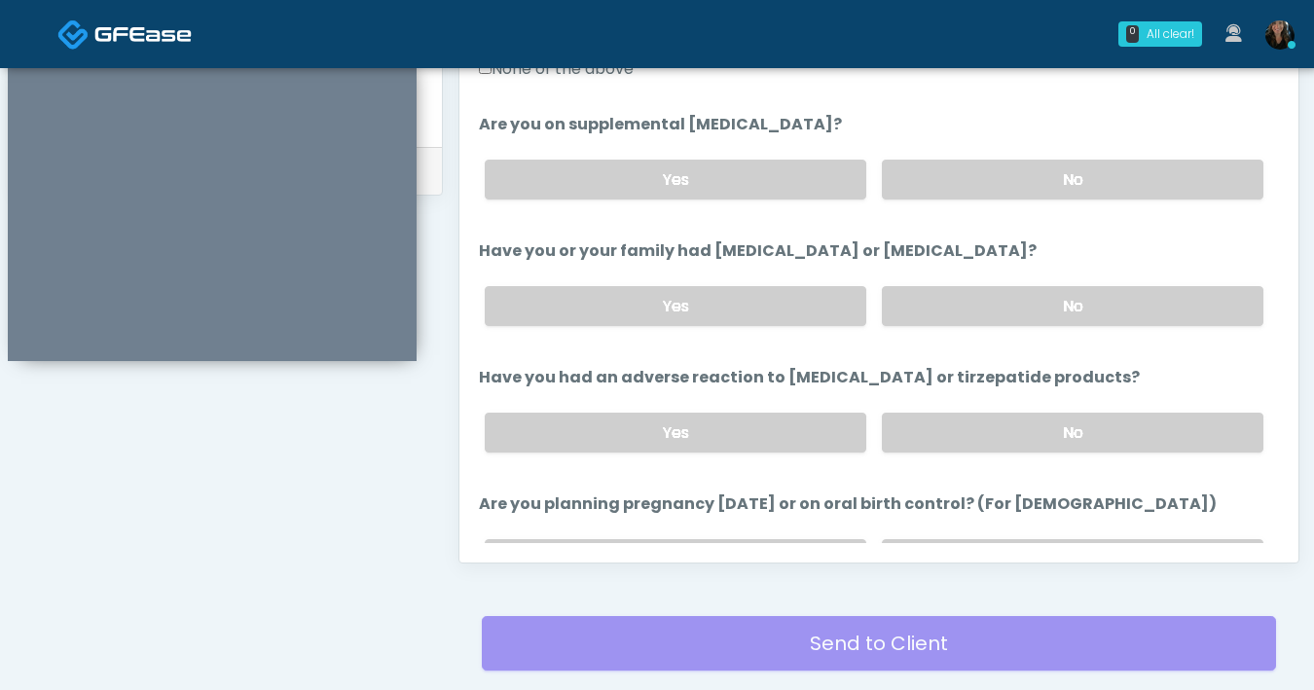
scroll to position [718, 0]
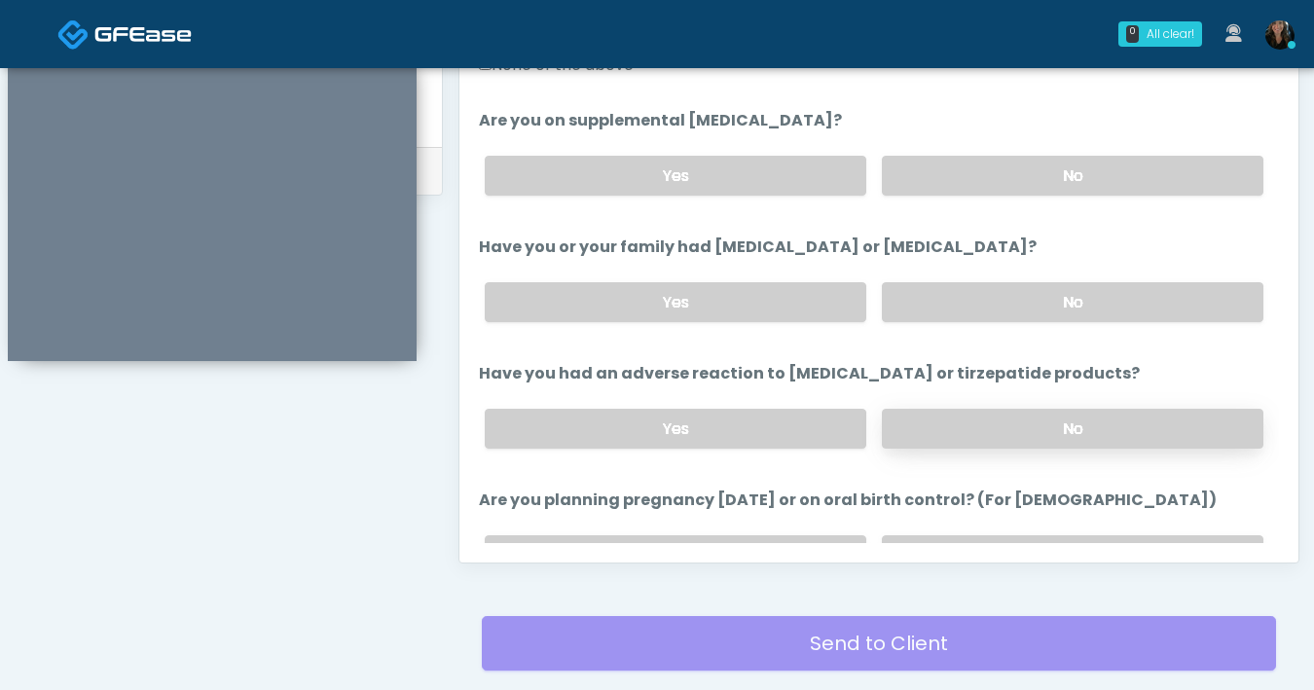
click at [1023, 432] on label "No" at bounding box center [1073, 429] width 382 height 40
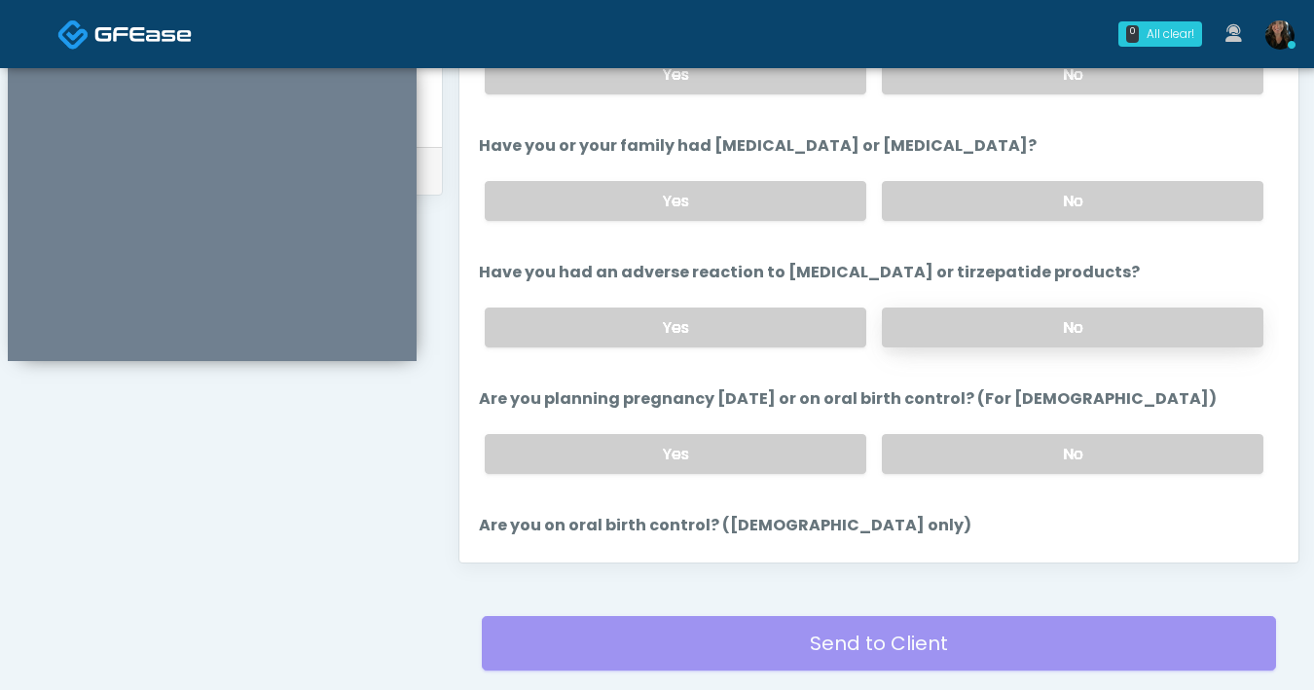
scroll to position [846, 0]
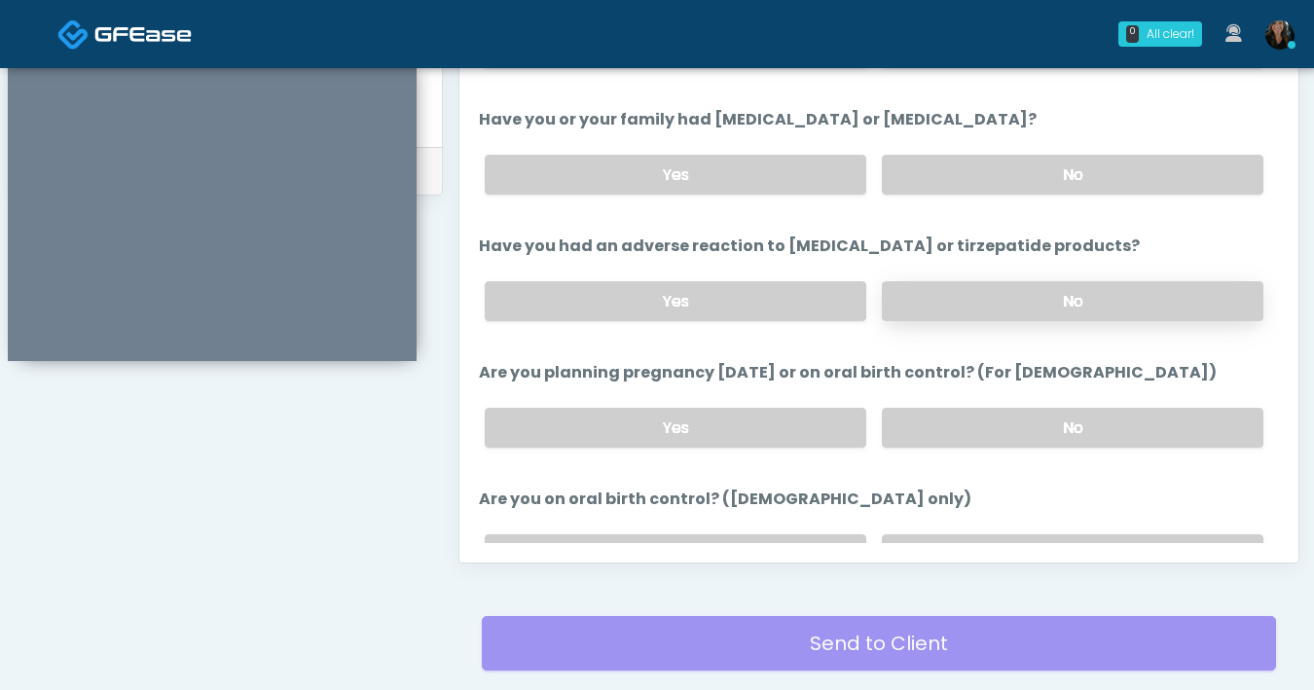
click at [1023, 428] on label "No" at bounding box center [1073, 428] width 382 height 40
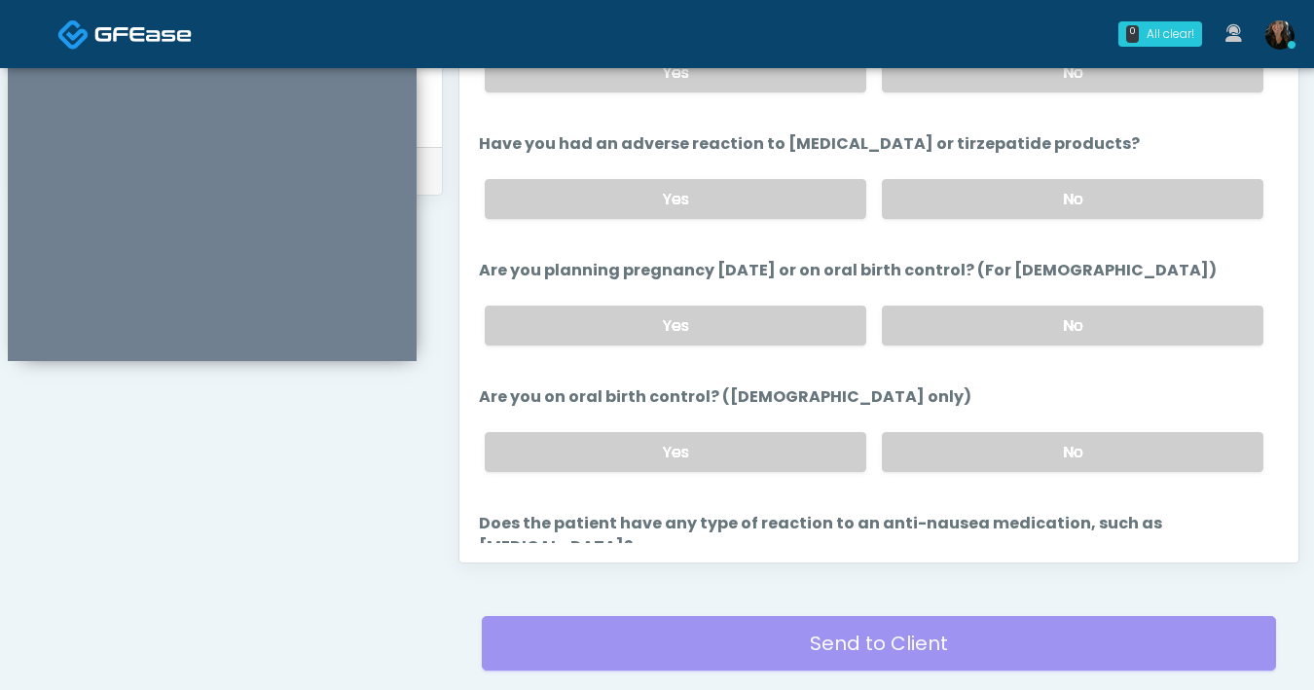
scroll to position [954, 0]
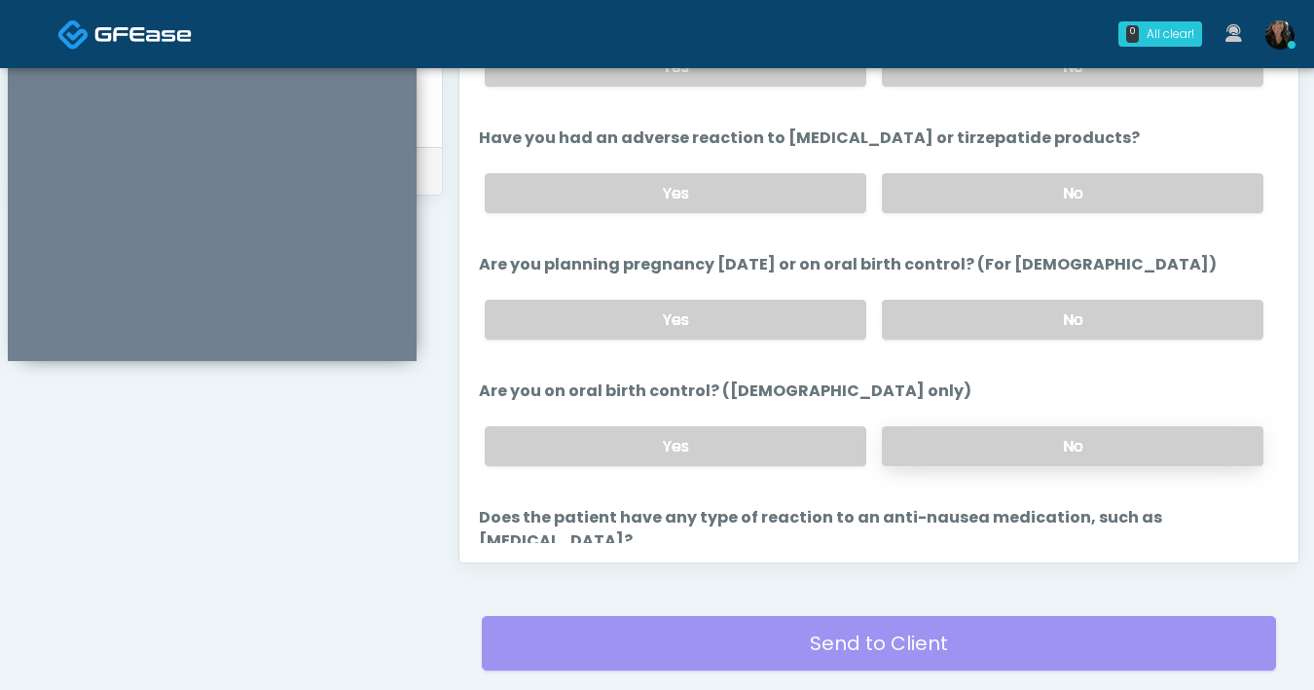
click at [1018, 447] on label "No" at bounding box center [1073, 446] width 382 height 40
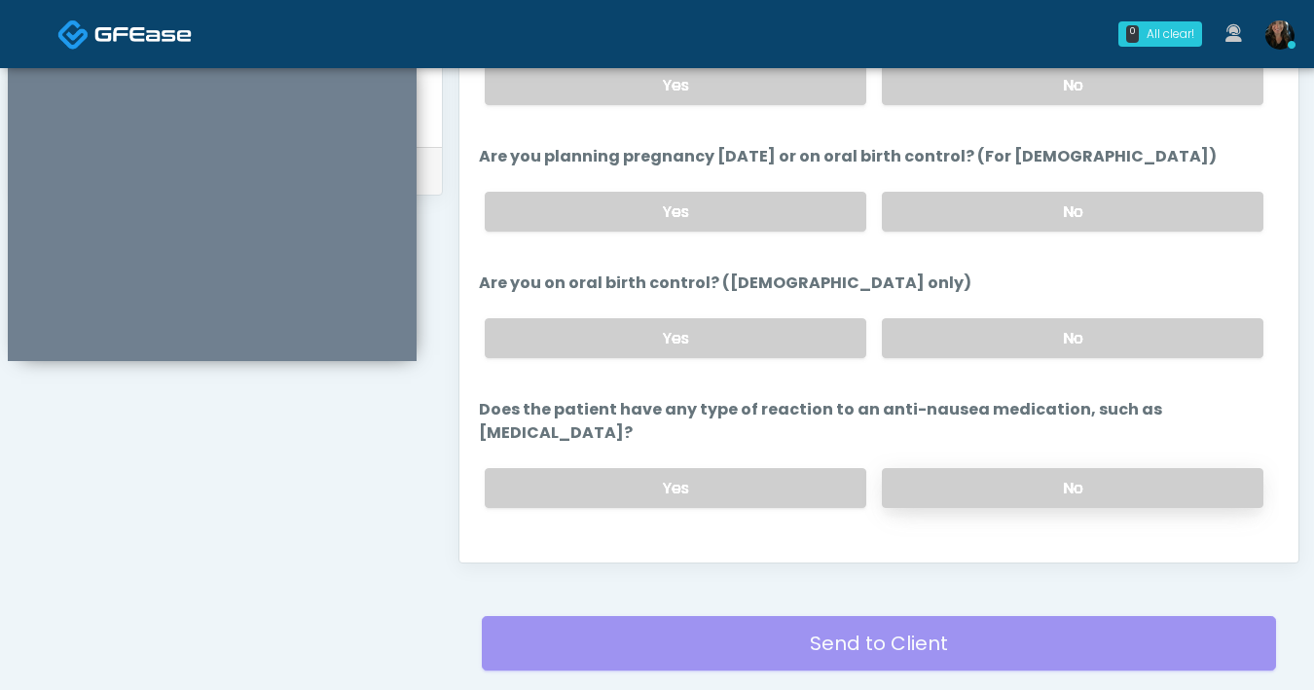
scroll to position [1074, 0]
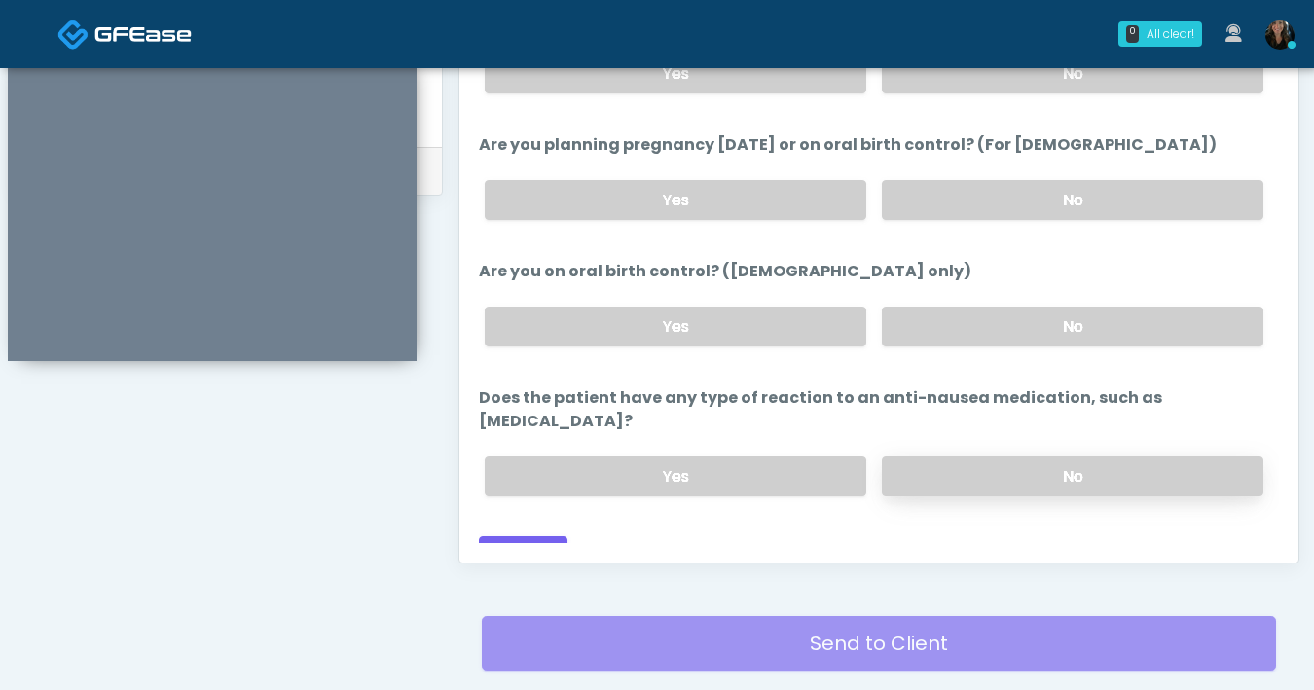
click at [1012, 457] on label "No" at bounding box center [1073, 477] width 382 height 40
click at [555, 536] on button "Continue" at bounding box center [523, 554] width 89 height 36
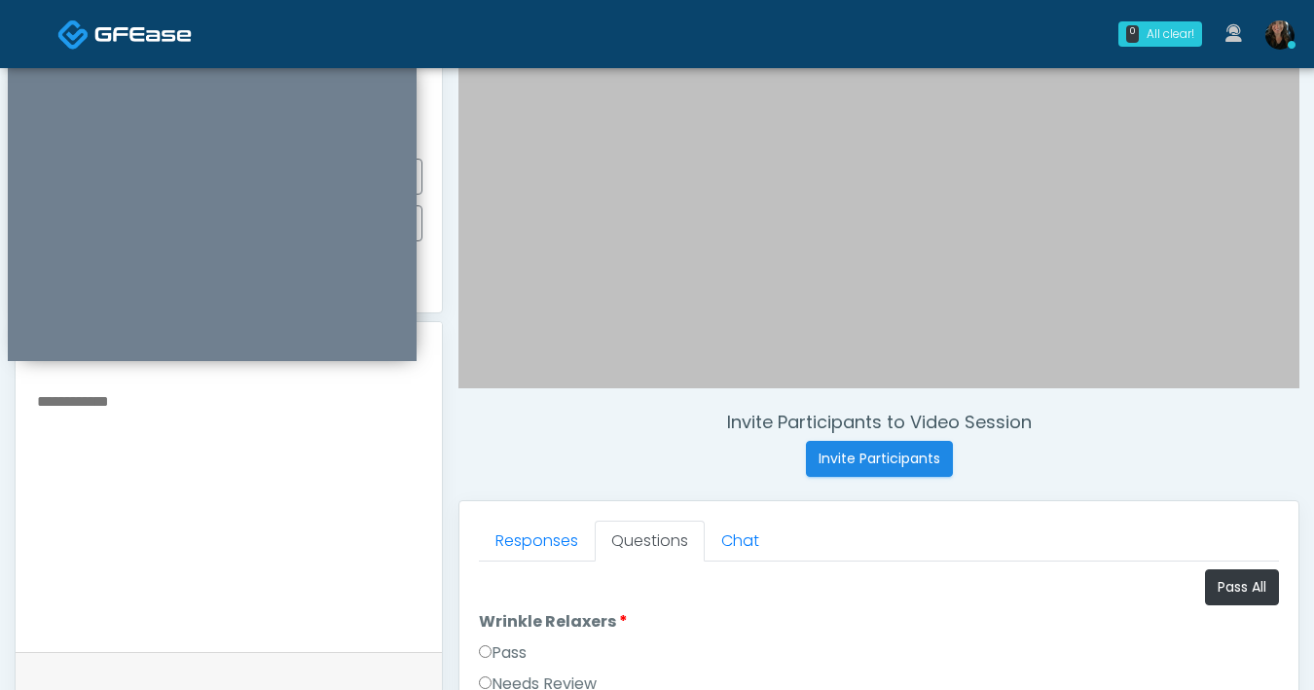
scroll to position [415, 0]
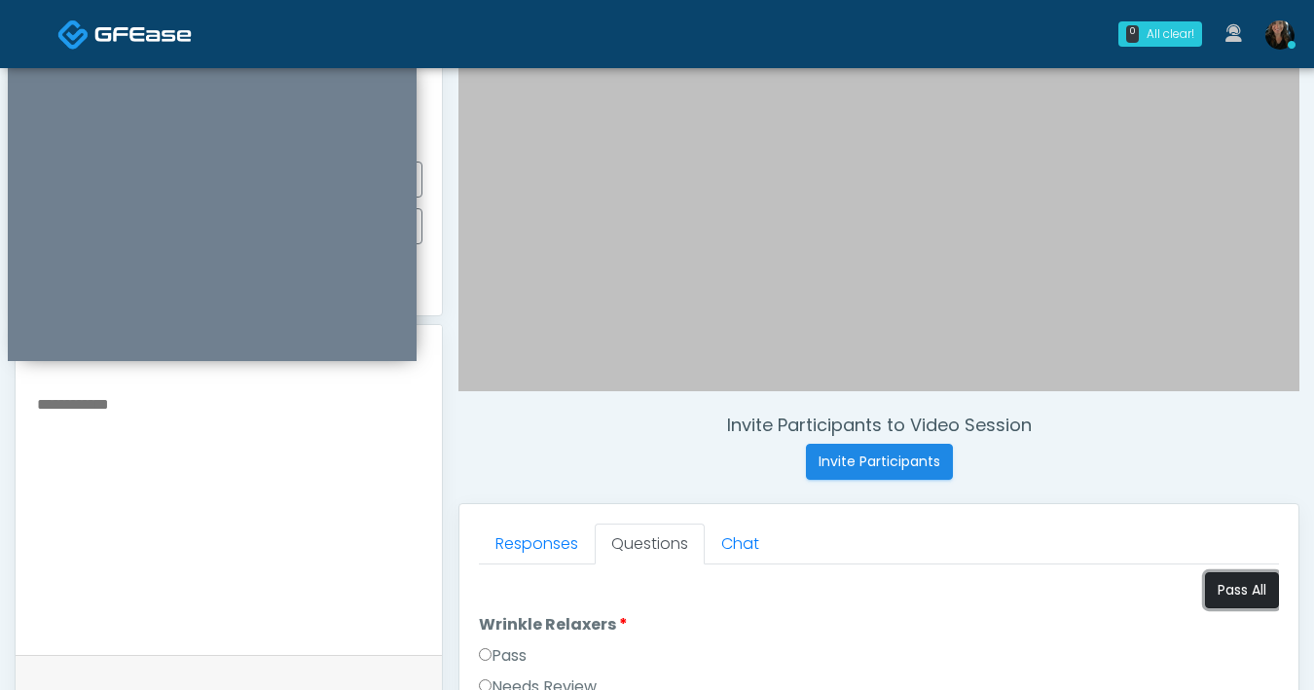
click at [1228, 594] on button "Pass All" at bounding box center [1242, 590] width 74 height 36
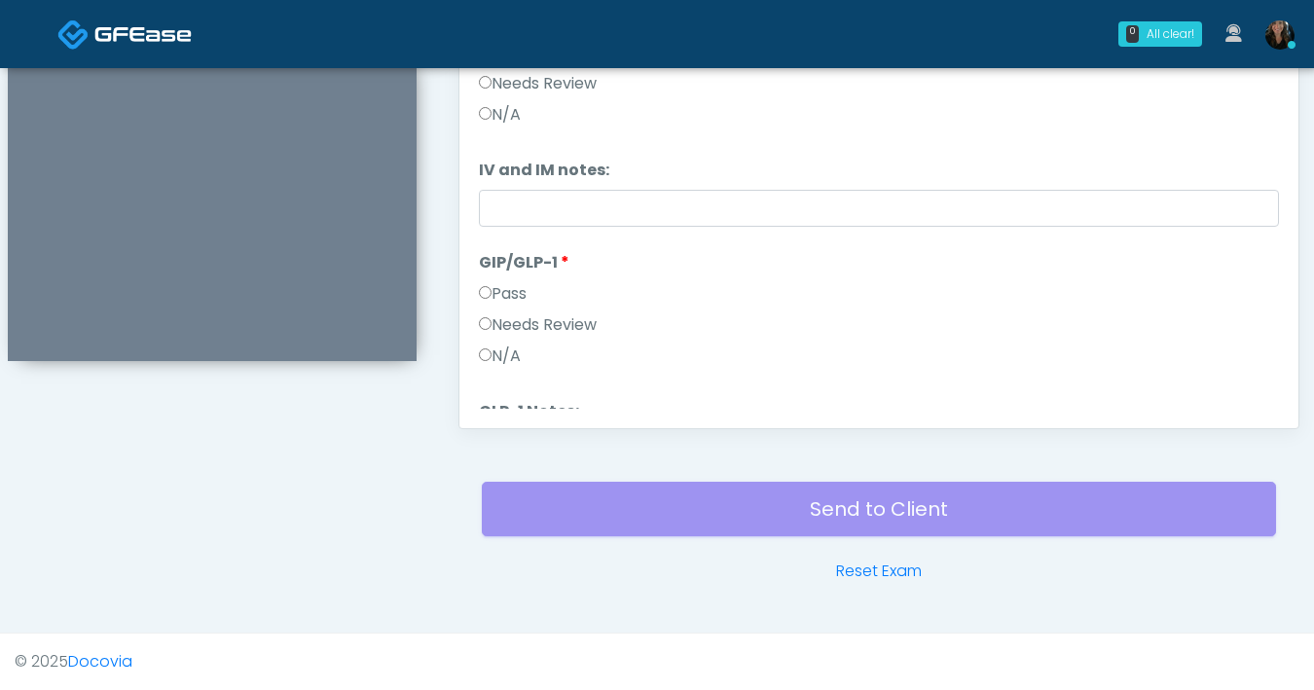
scroll to position [564, 0]
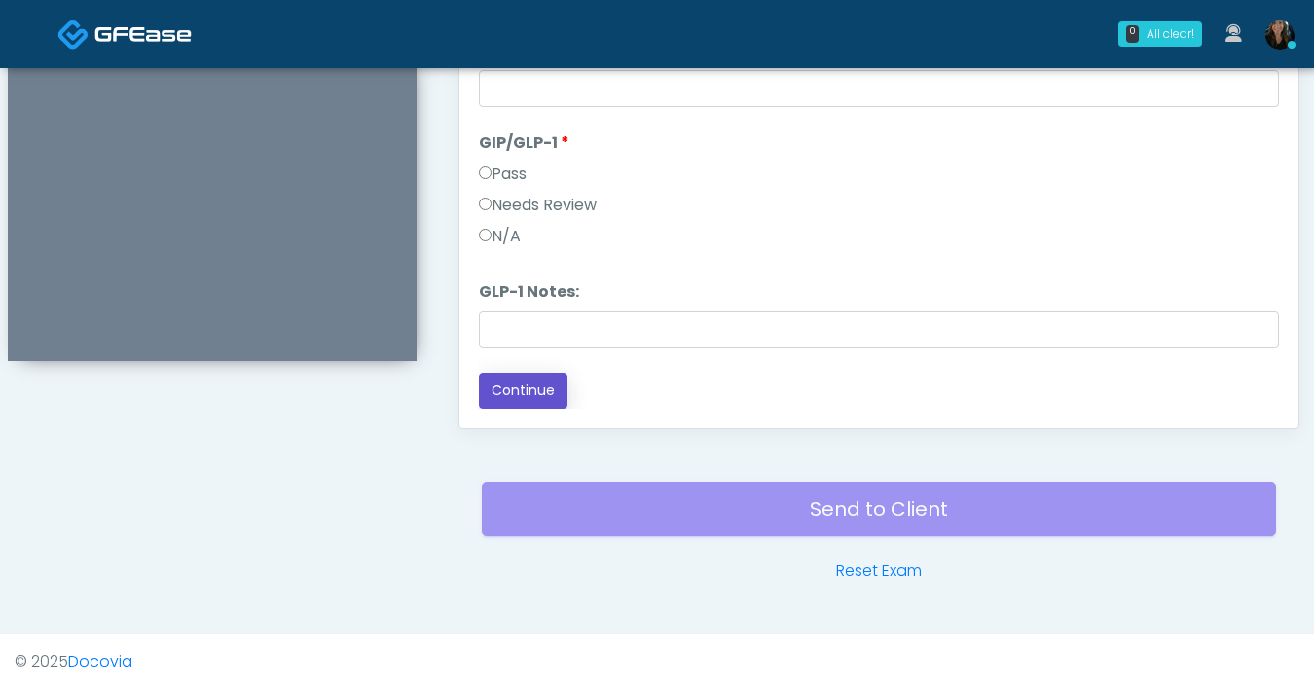
click at [542, 393] on button "Continue" at bounding box center [523, 391] width 89 height 36
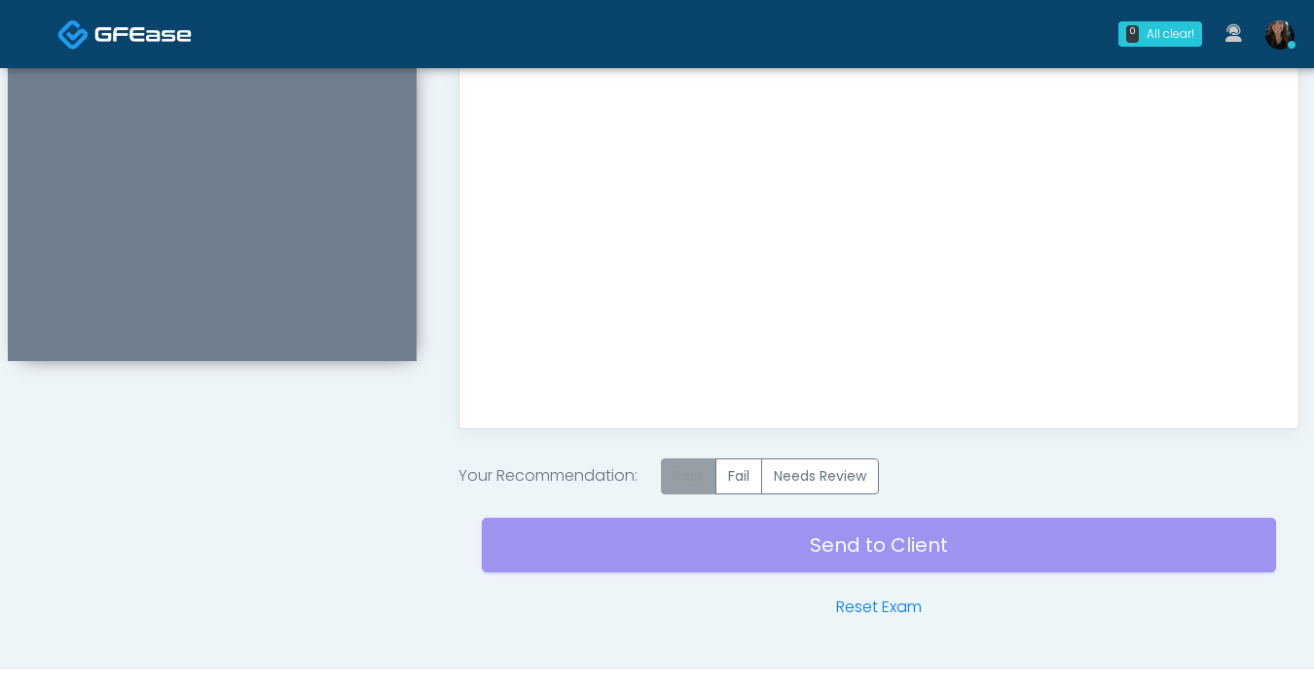
click at [685, 476] on label "Pass" at bounding box center [688, 476] width 55 height 36
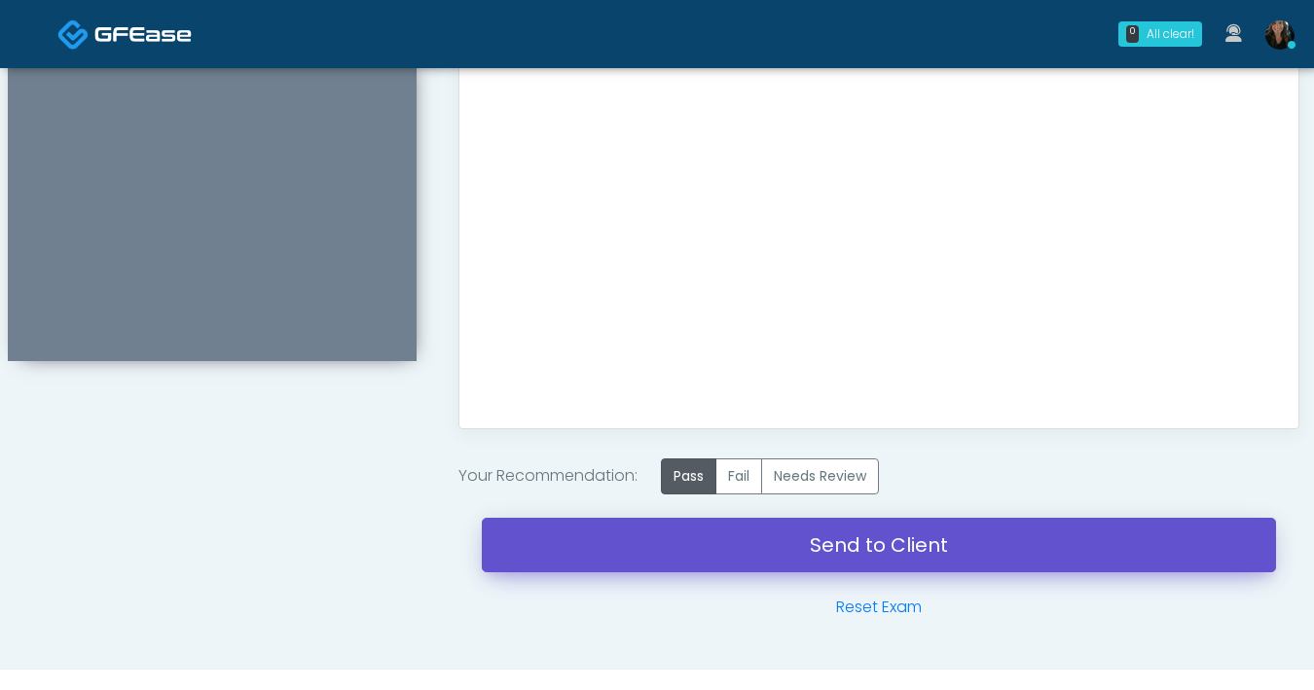
click at [749, 544] on link "Send to Client" at bounding box center [879, 545] width 794 height 55
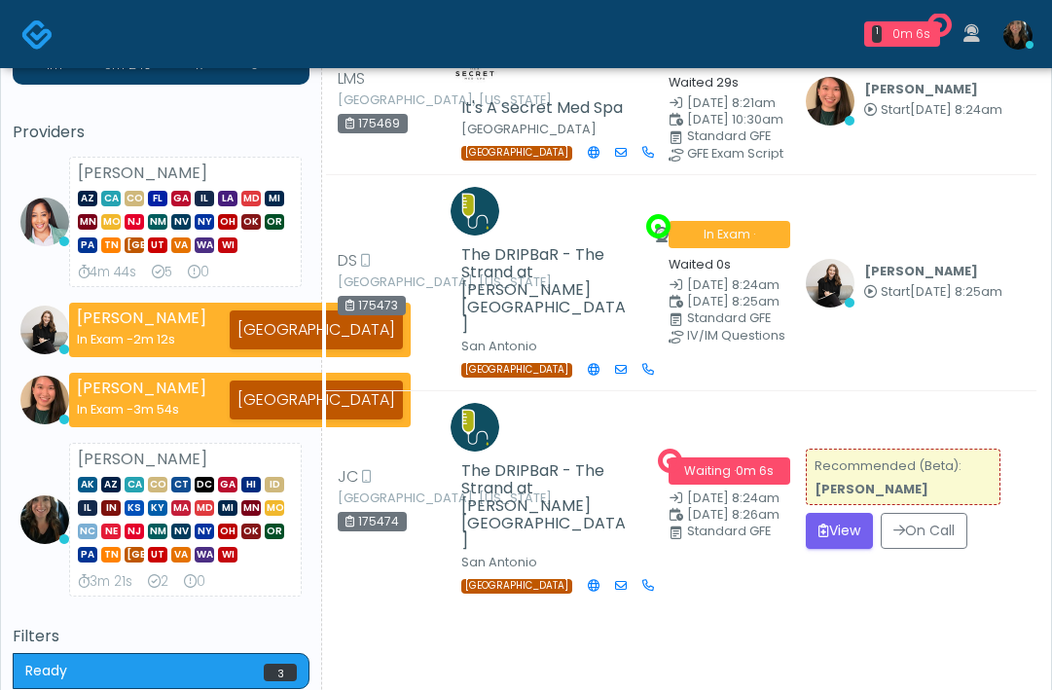
scroll to position [341, 0]
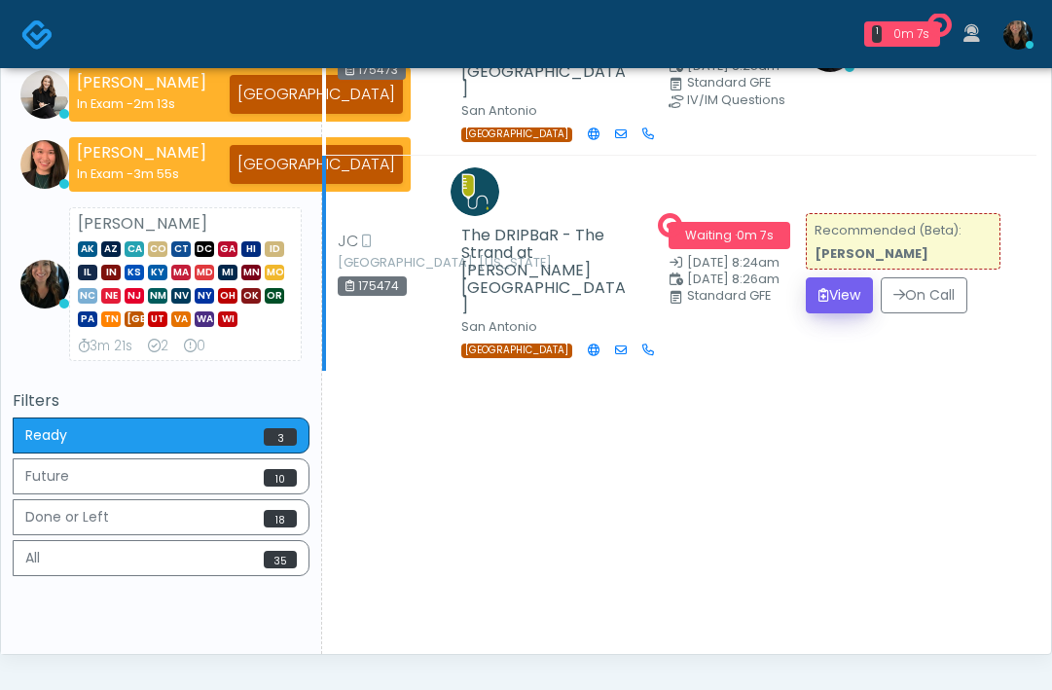
click at [833, 262] on strong "[PERSON_NAME]" at bounding box center [872, 253] width 114 height 17
click at [832, 313] on button "View" at bounding box center [839, 295] width 67 height 36
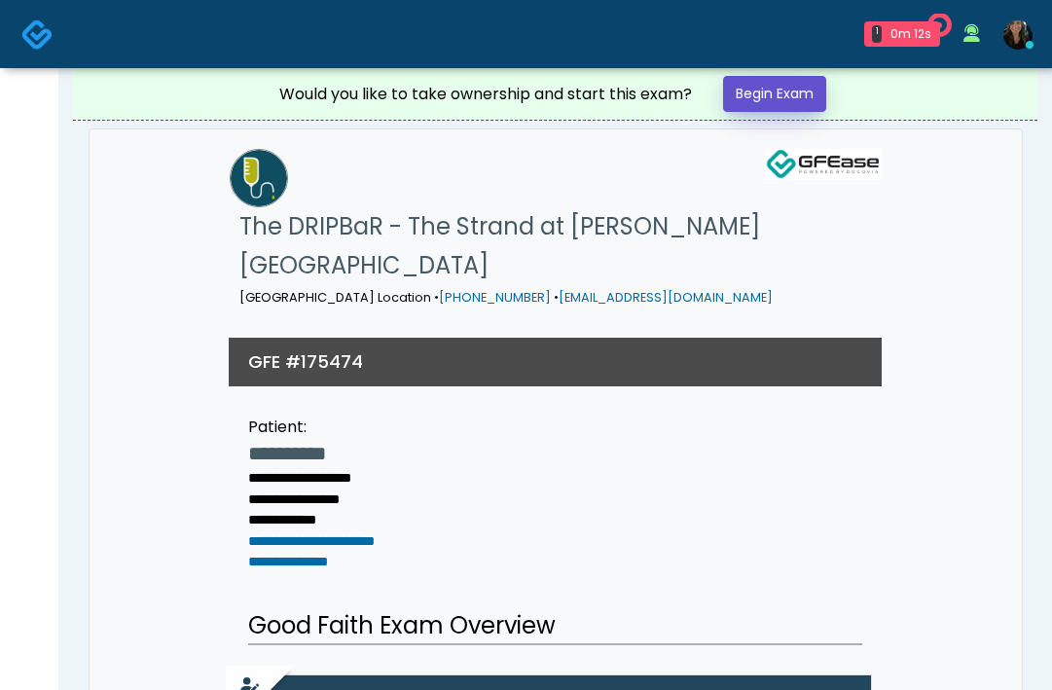
click at [777, 91] on link "Begin Exam" at bounding box center [774, 94] width 103 height 36
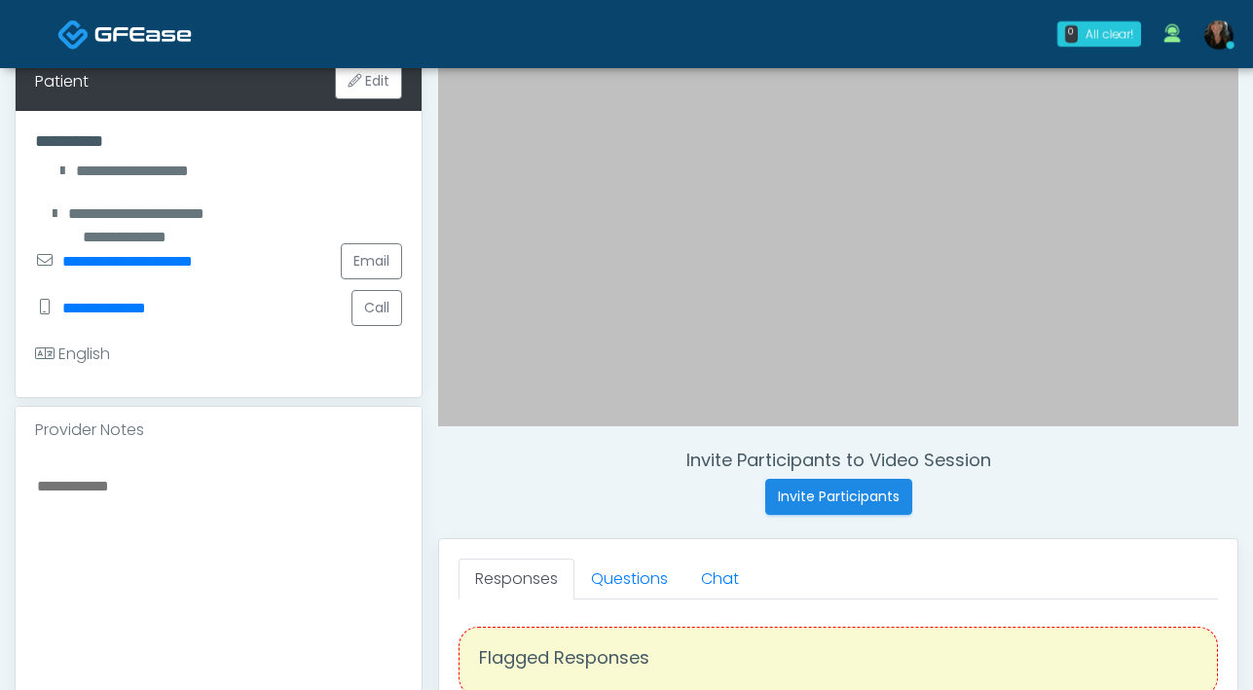
scroll to position [531, 0]
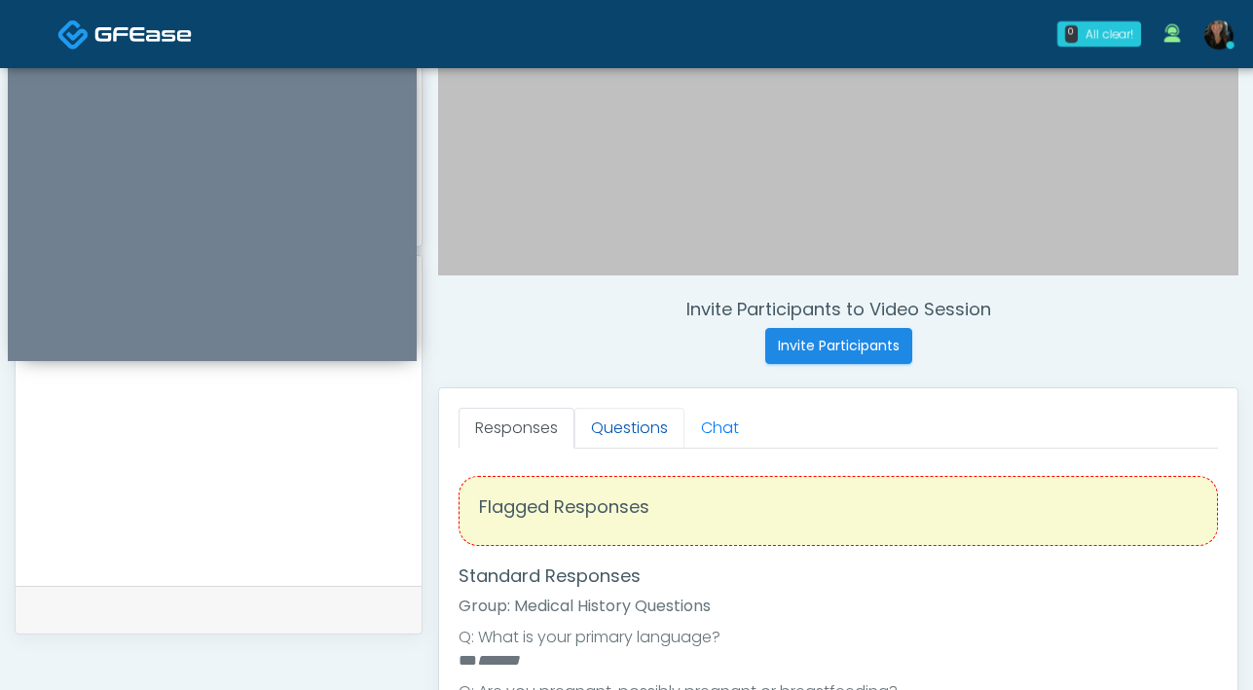
click at [639, 424] on link "Questions" at bounding box center [629, 428] width 110 height 41
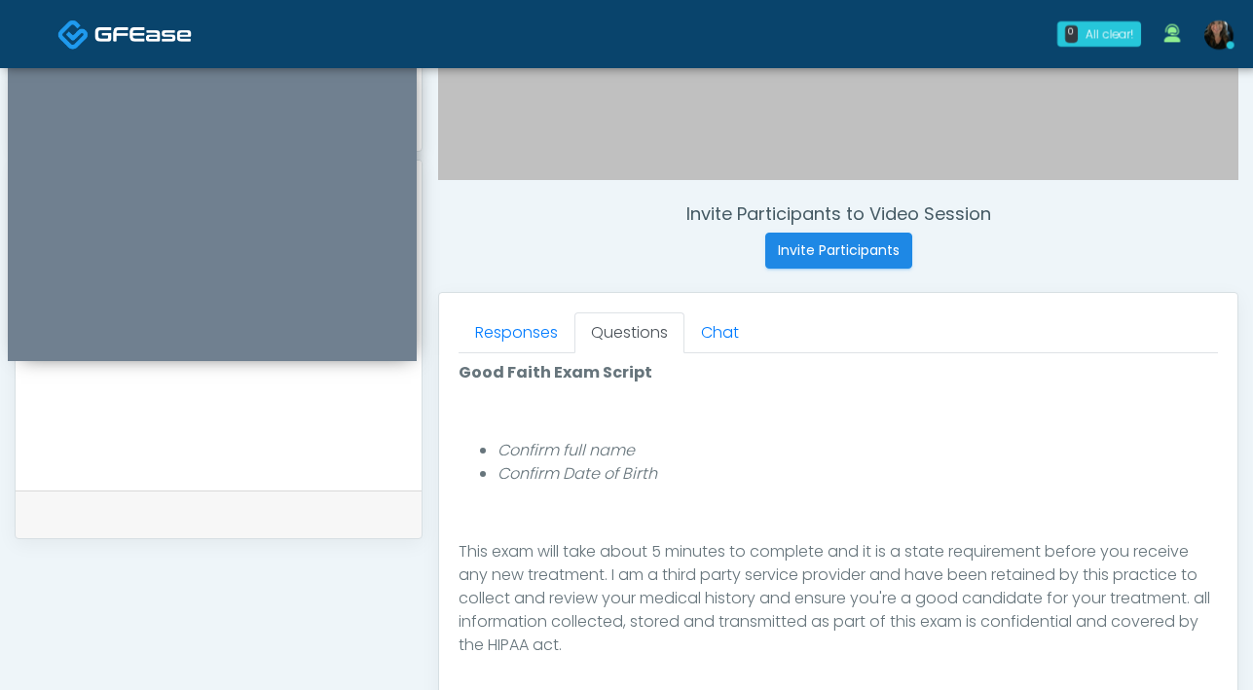
scroll to position [782, 0]
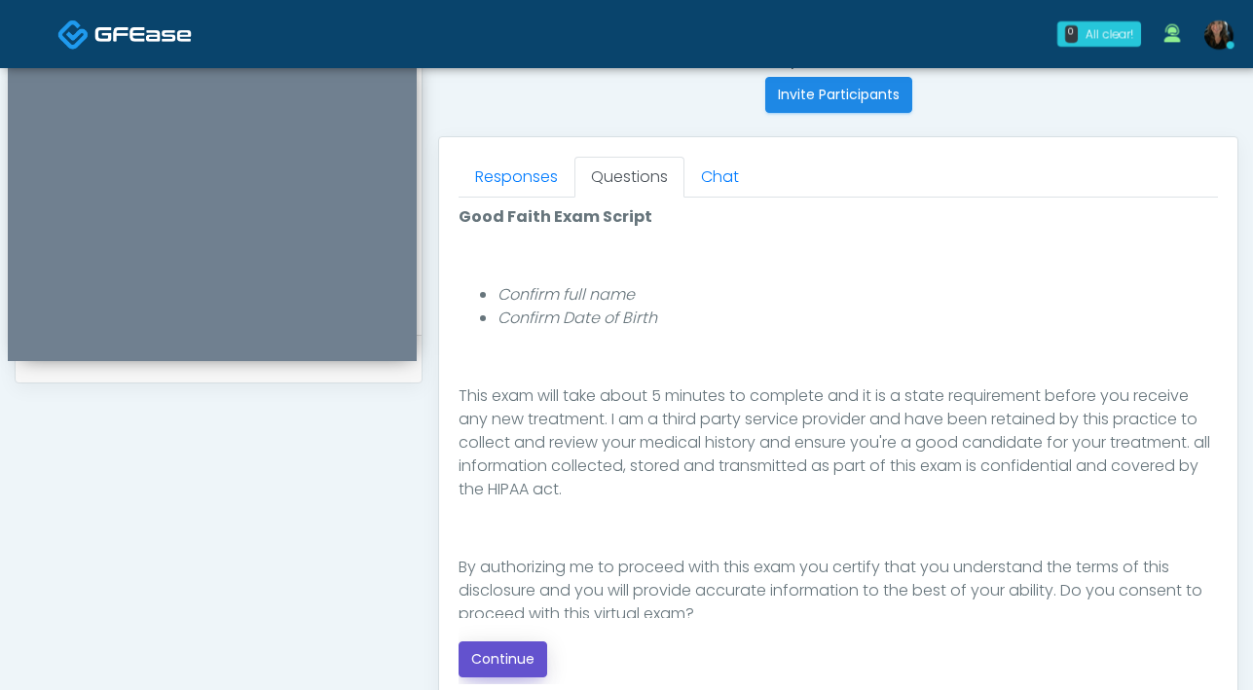
click at [514, 670] on button "Continue" at bounding box center [502, 659] width 89 height 36
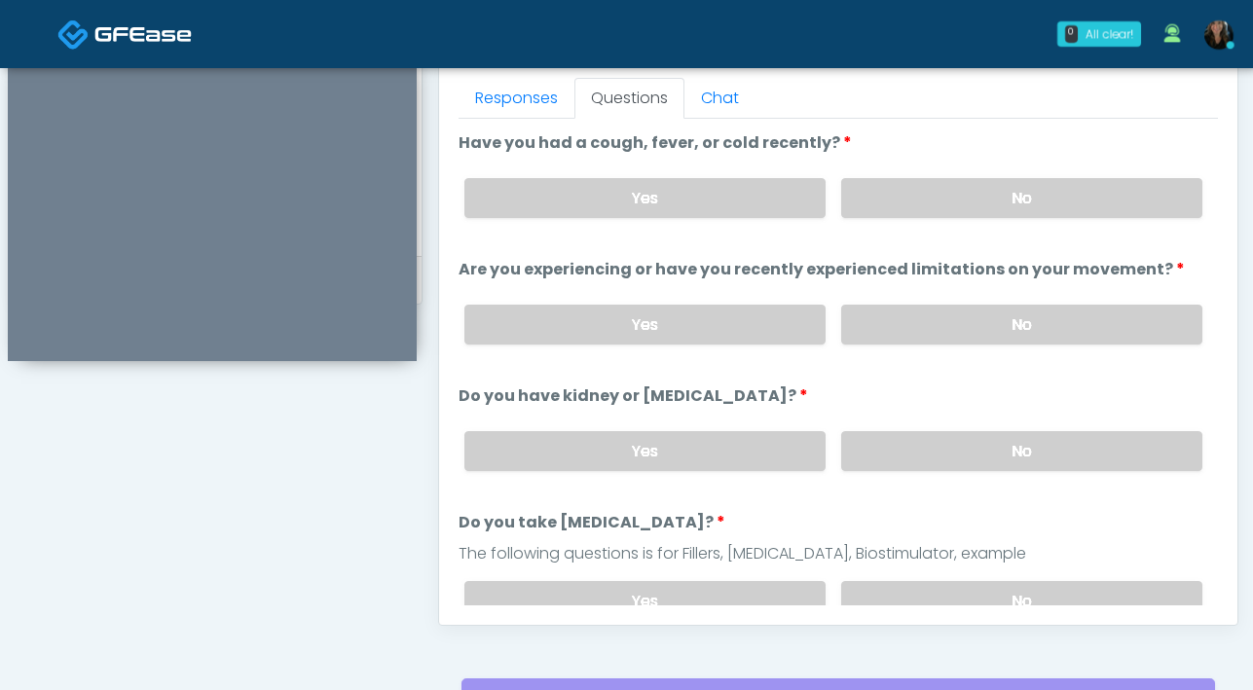
scroll to position [856, 0]
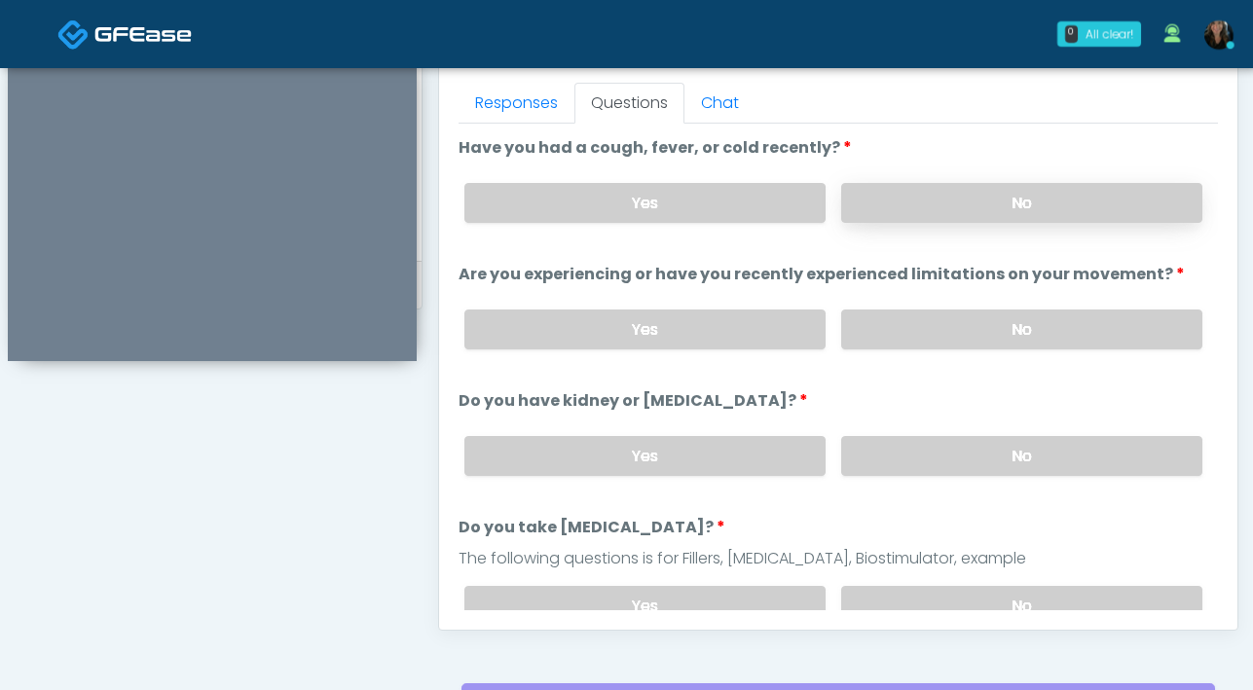
click at [885, 196] on label "No" at bounding box center [1021, 203] width 361 height 40
click at [976, 338] on label "No" at bounding box center [1021, 330] width 361 height 40
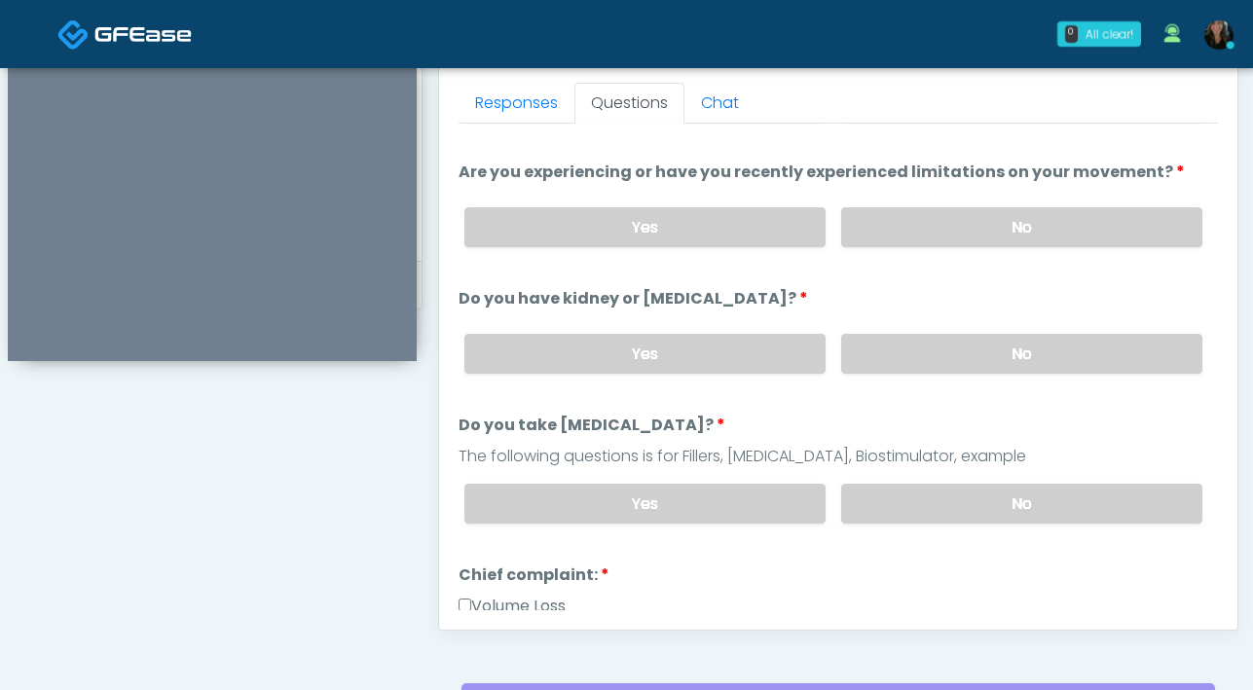
scroll to position [119, 0]
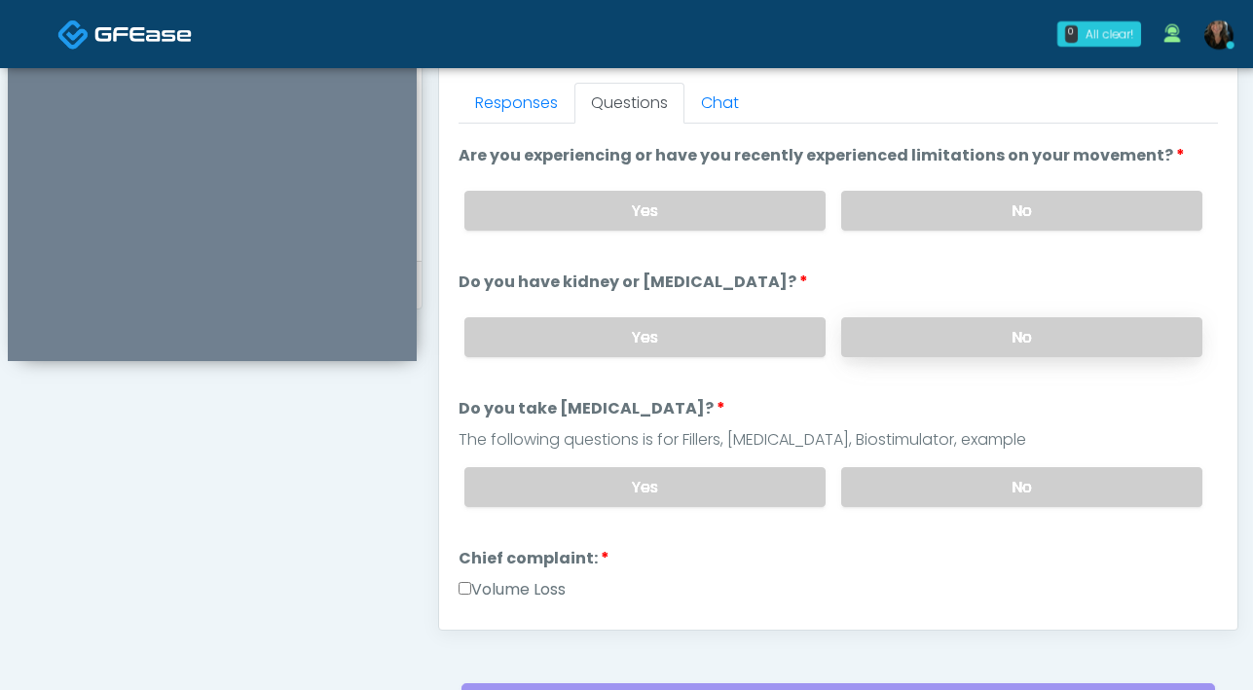
click at [970, 347] on label "No" at bounding box center [1021, 337] width 361 height 40
click at [960, 492] on label "No" at bounding box center [1021, 487] width 361 height 40
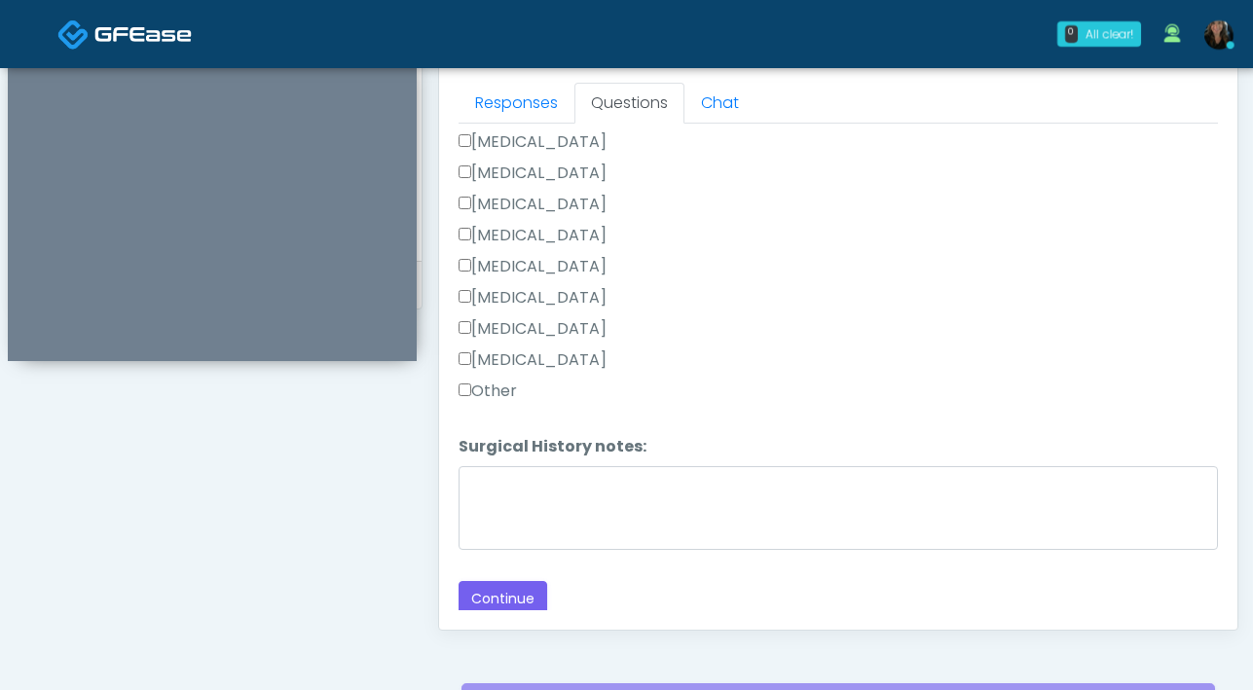
scroll to position [1081, 0]
click at [494, 605] on button "Continue" at bounding box center [502, 597] width 89 height 36
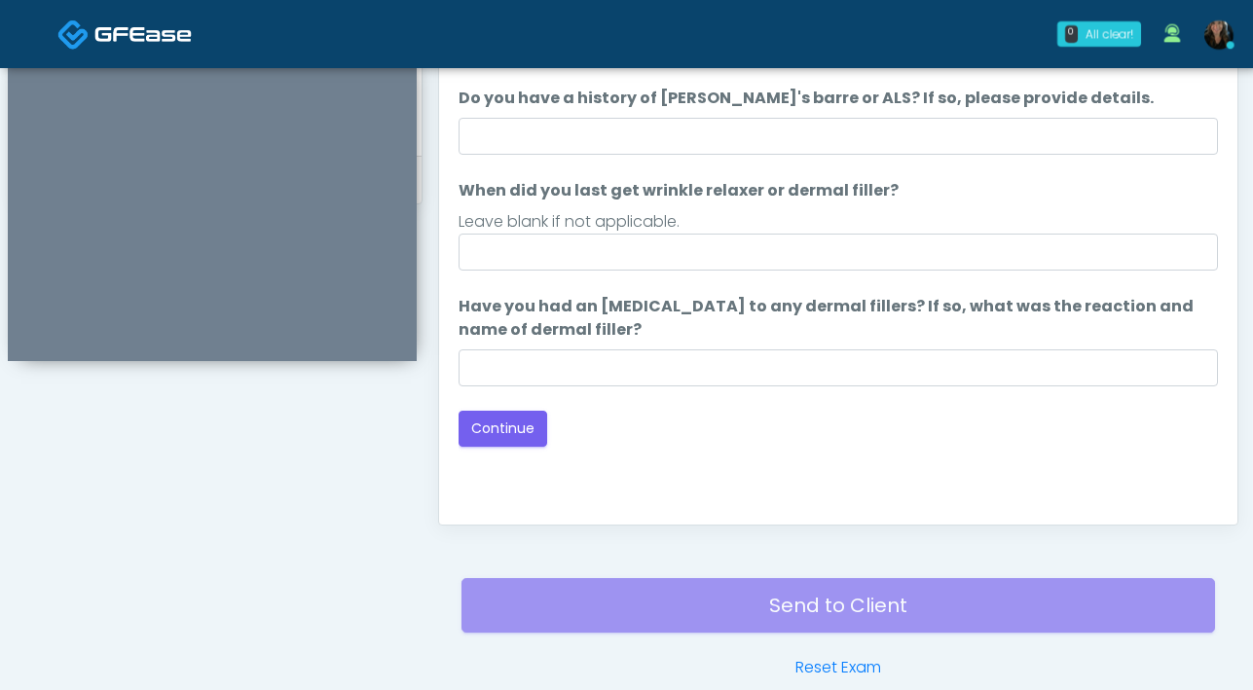
scroll to position [875, 0]
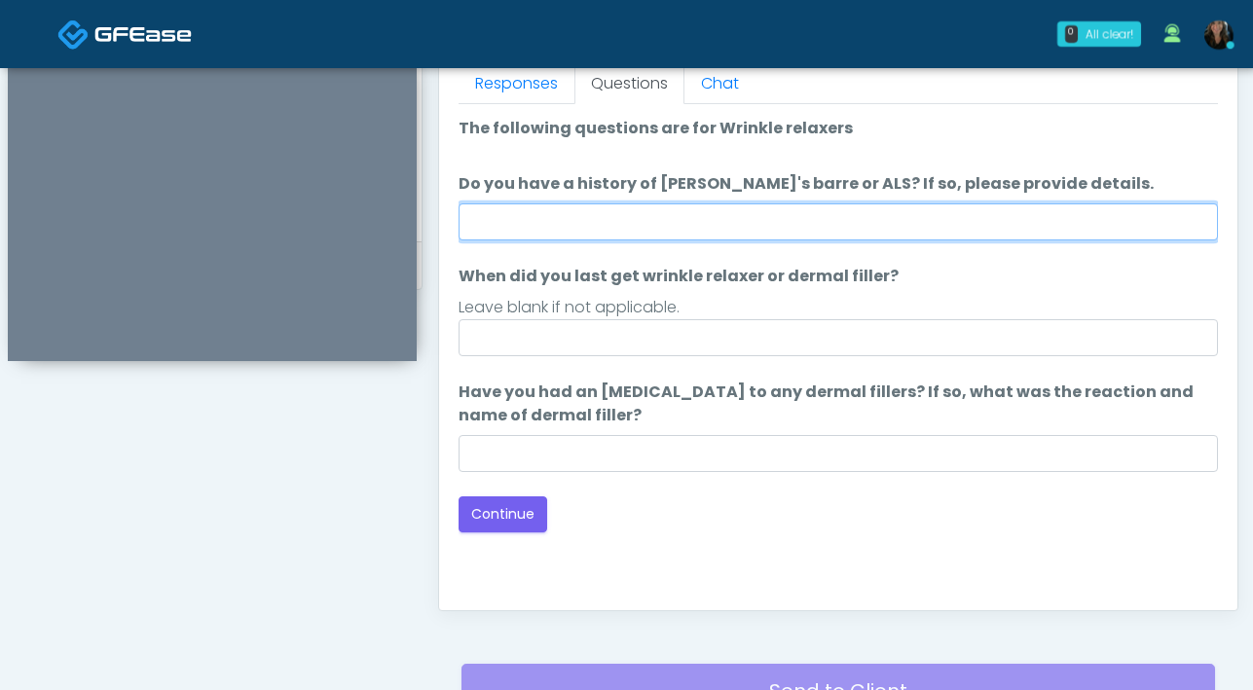
click at [683, 228] on input "Do you have a history of [PERSON_NAME]'s barre or ALS? If so, please provide de…" at bounding box center [837, 221] width 759 height 37
type input "**"
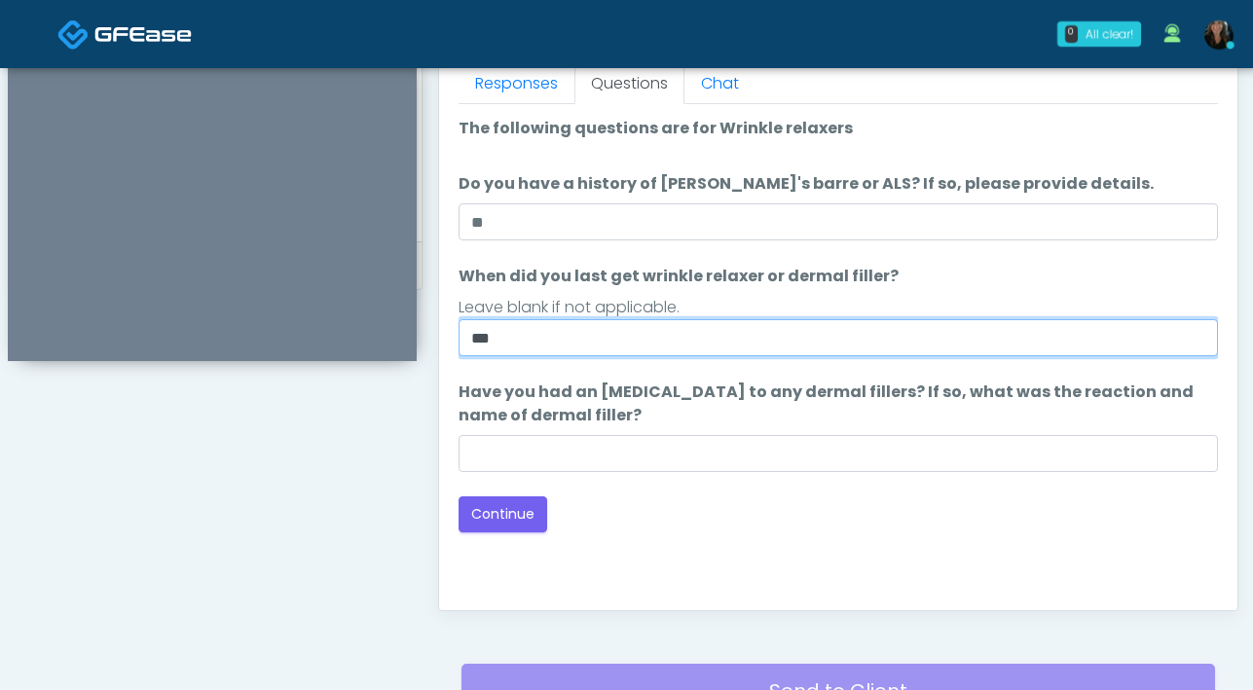
type input "***"
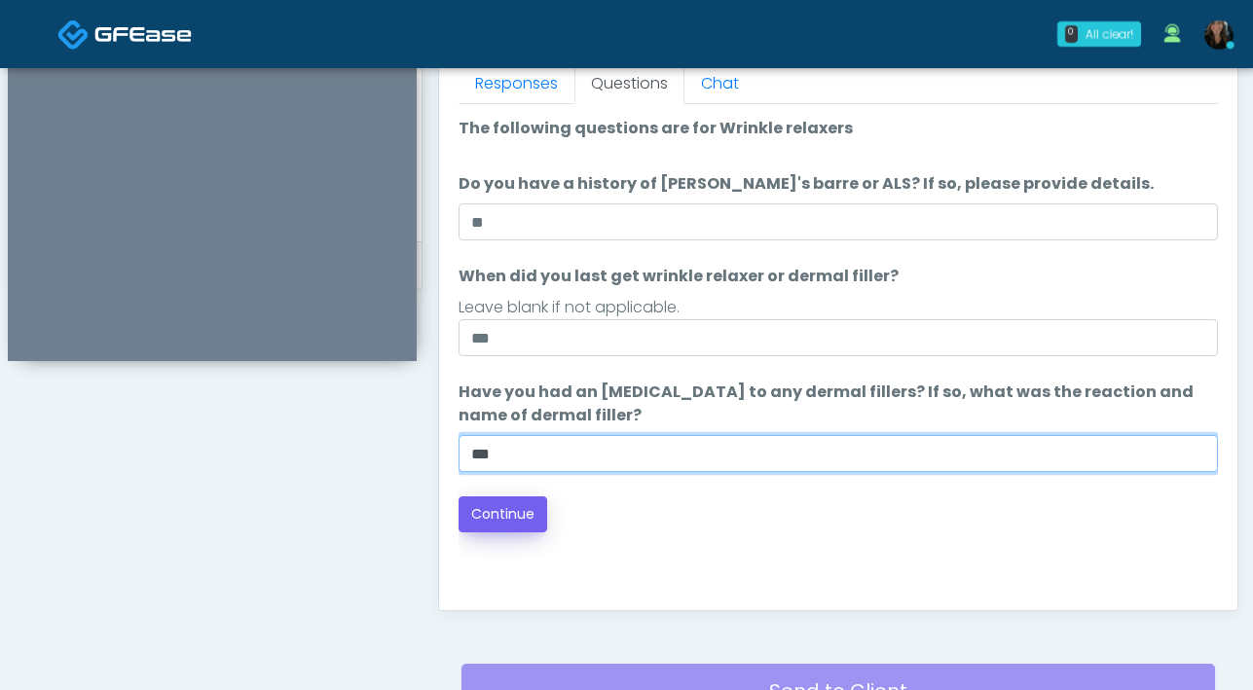
type input "***"
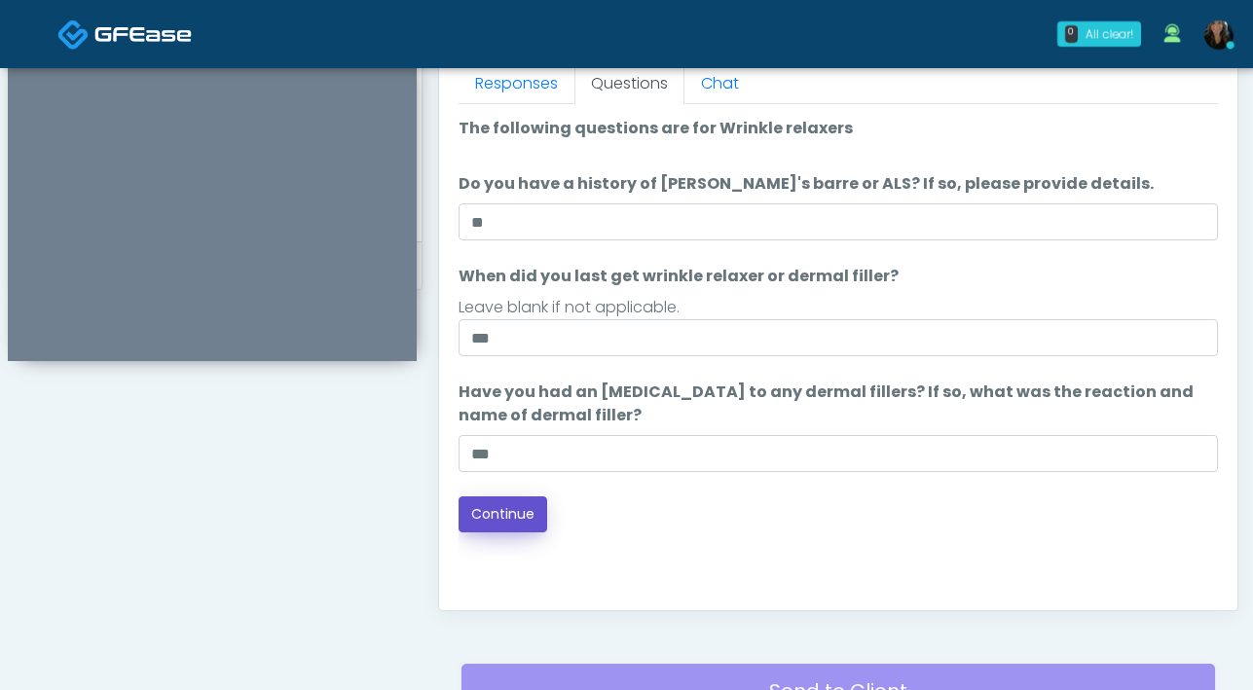
click at [526, 522] on button "Continue" at bounding box center [502, 514] width 89 height 36
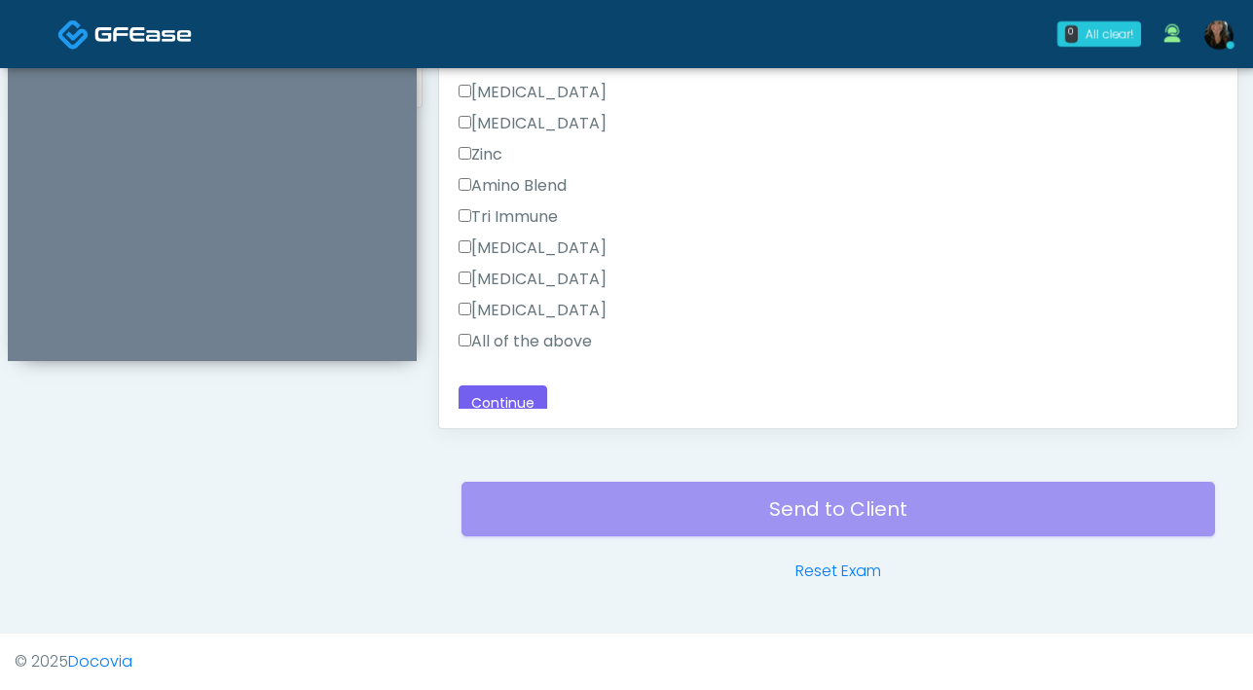
scroll to position [1299, 0]
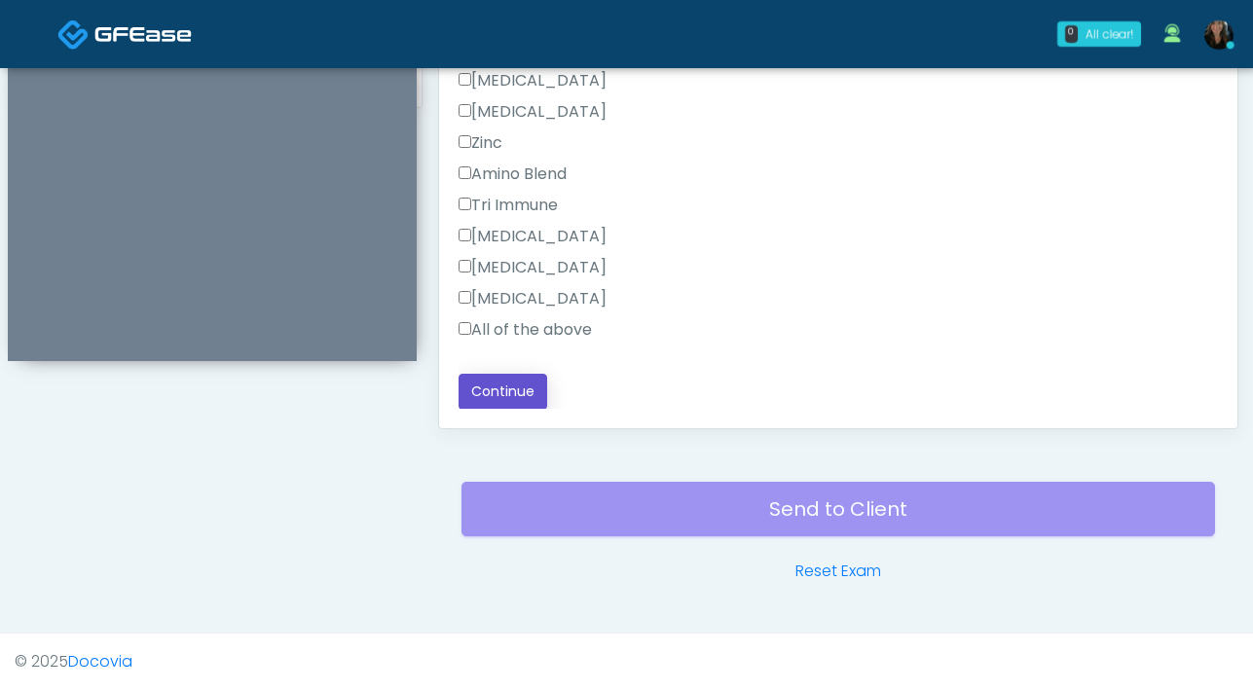
click at [515, 394] on button "Continue" at bounding box center [502, 392] width 89 height 36
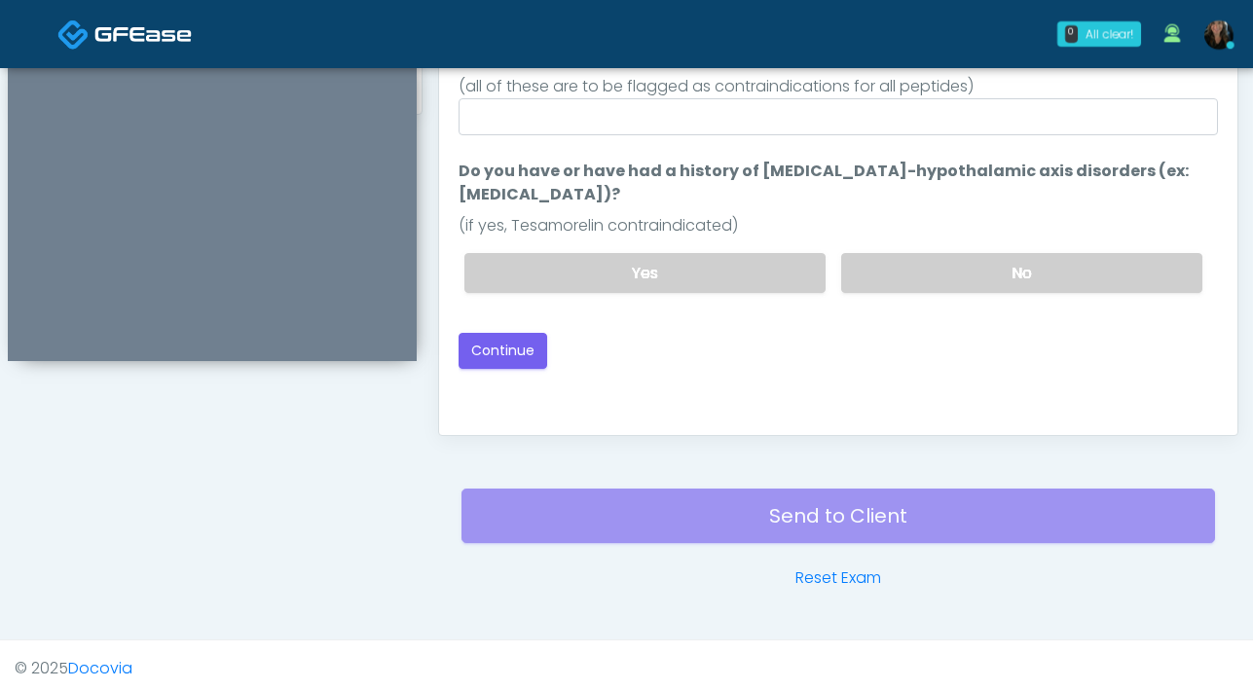
scroll to position [849, 0]
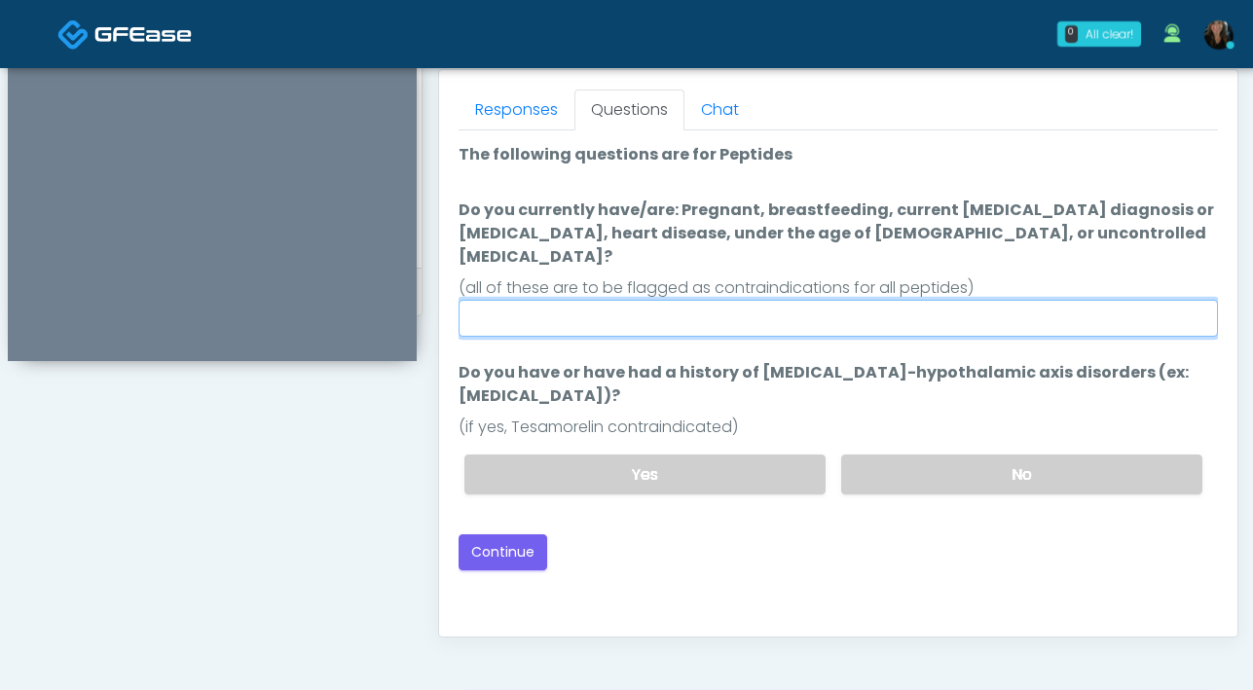
click at [691, 304] on input "Do you currently have/are: Pregnant, breastfeeding, current cancer diagnosis or…" at bounding box center [837, 318] width 759 height 37
type input "**"
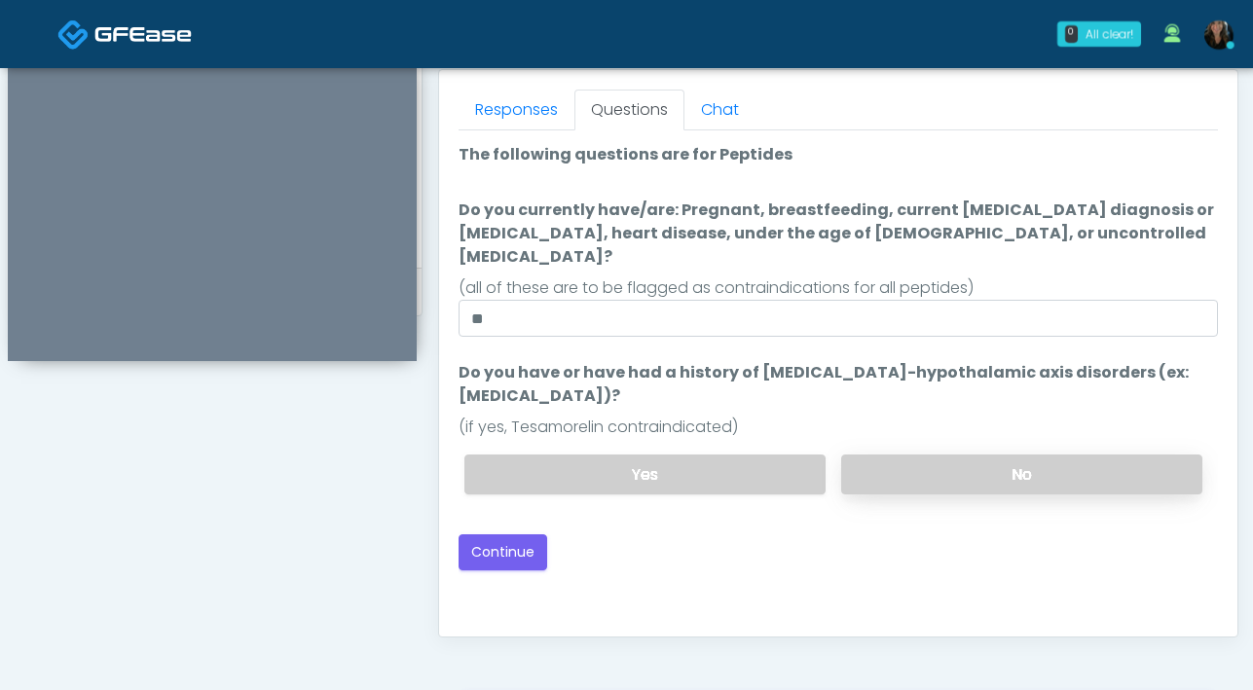
click at [1051, 464] on label "No" at bounding box center [1021, 475] width 361 height 40
click at [518, 539] on button "Continue" at bounding box center [502, 552] width 89 height 36
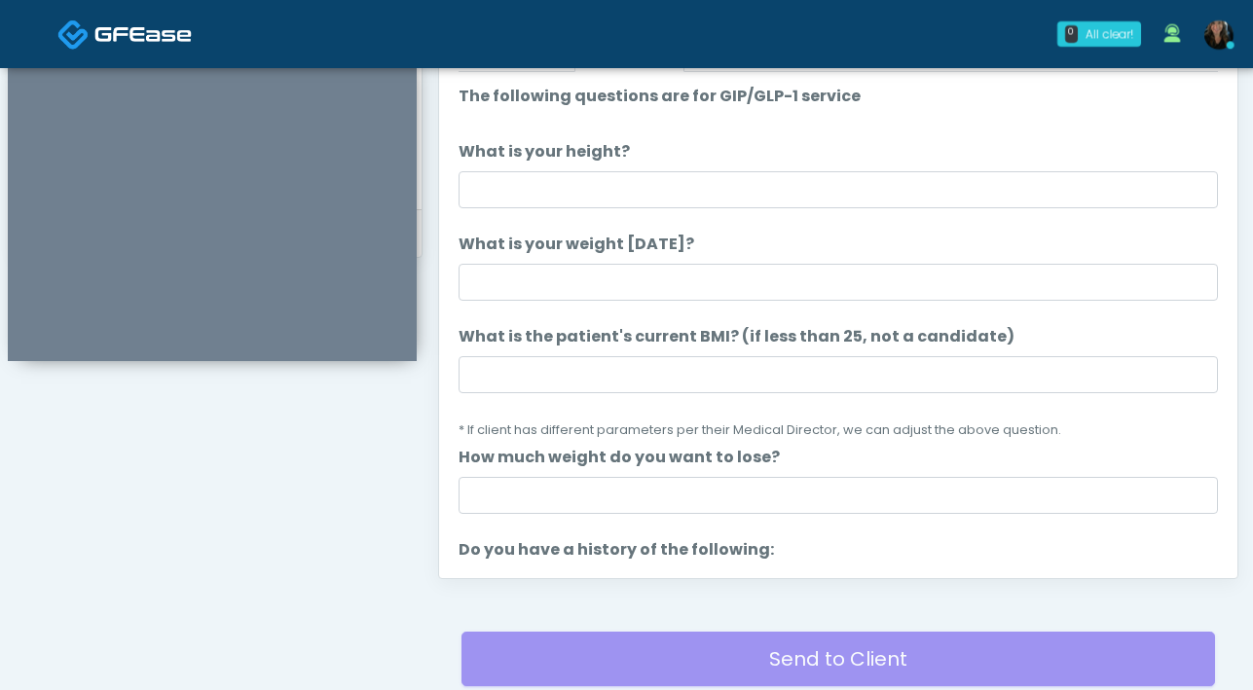
scroll to position [905, 0]
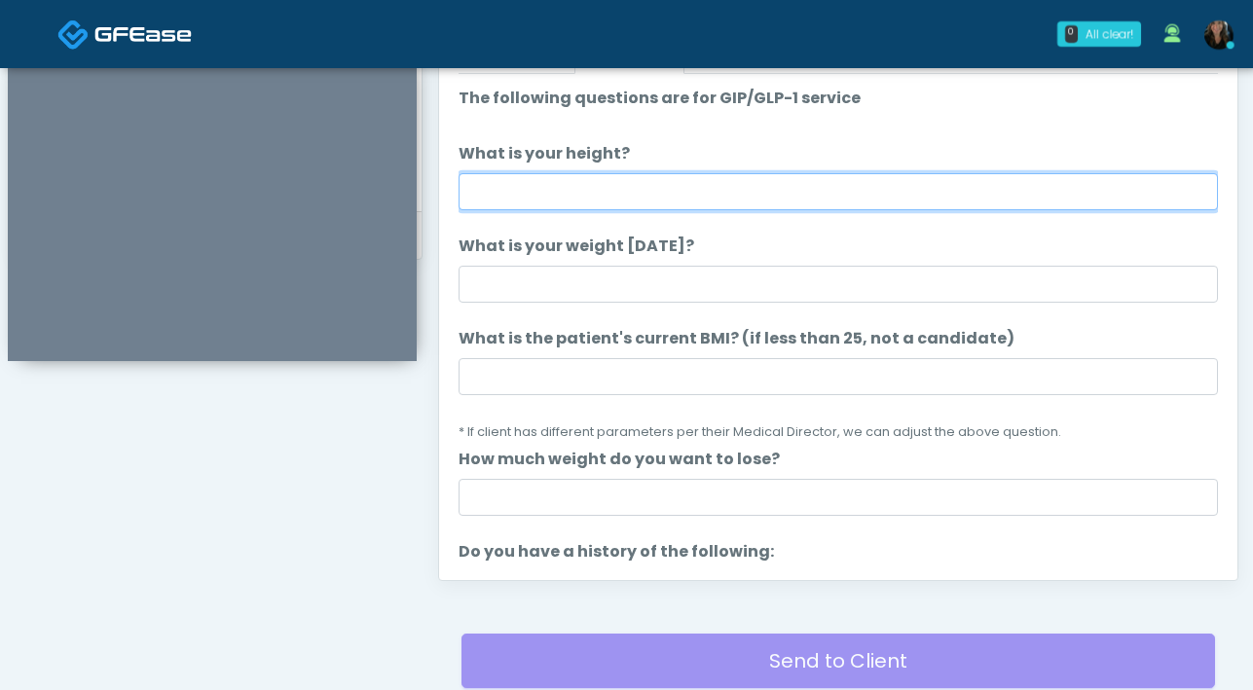
click at [639, 196] on input "What is your height?" at bounding box center [837, 191] width 759 height 37
type input "*"
type input "****"
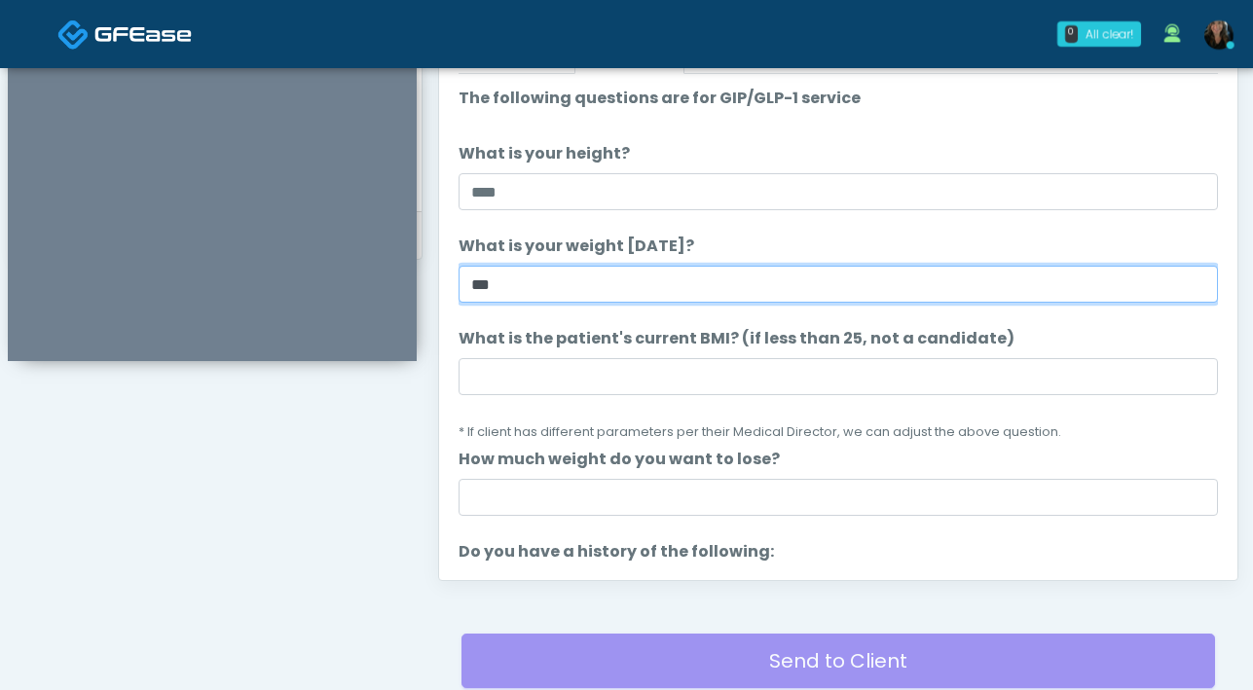
type input "***"
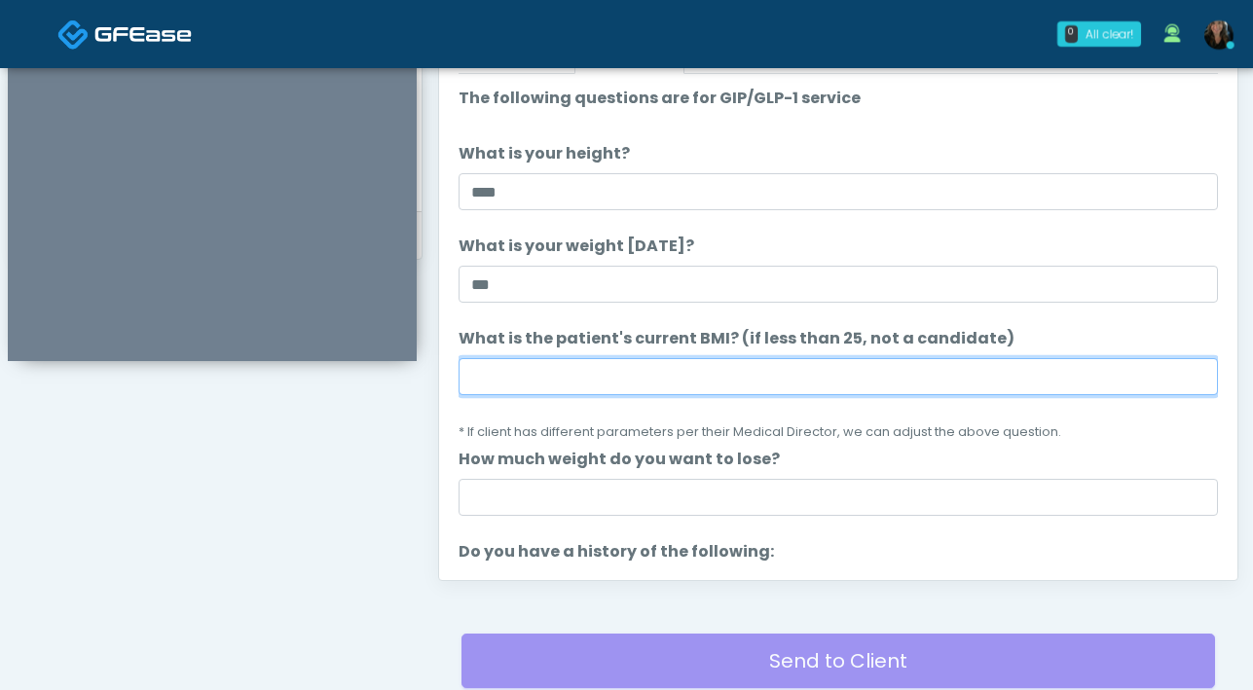
click at [604, 381] on input "What is the patient's current BMI? (if less than 25, not a candidate)" at bounding box center [837, 376] width 759 height 37
type input "****"
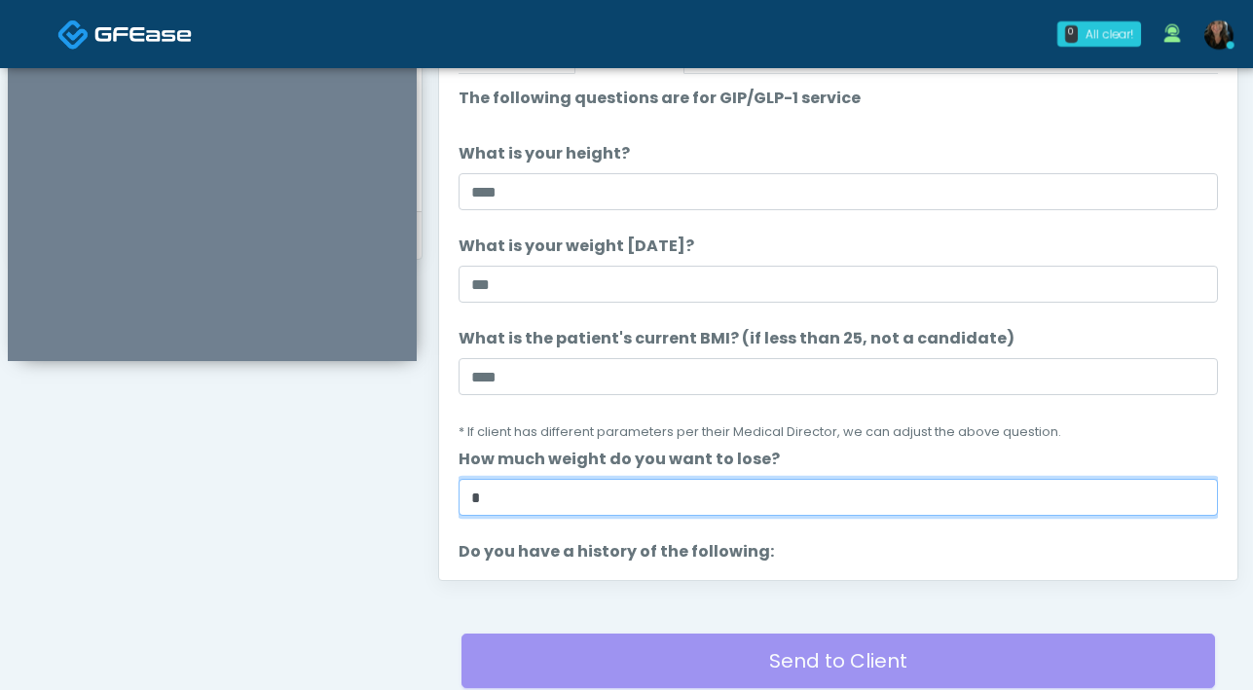
type input "*"
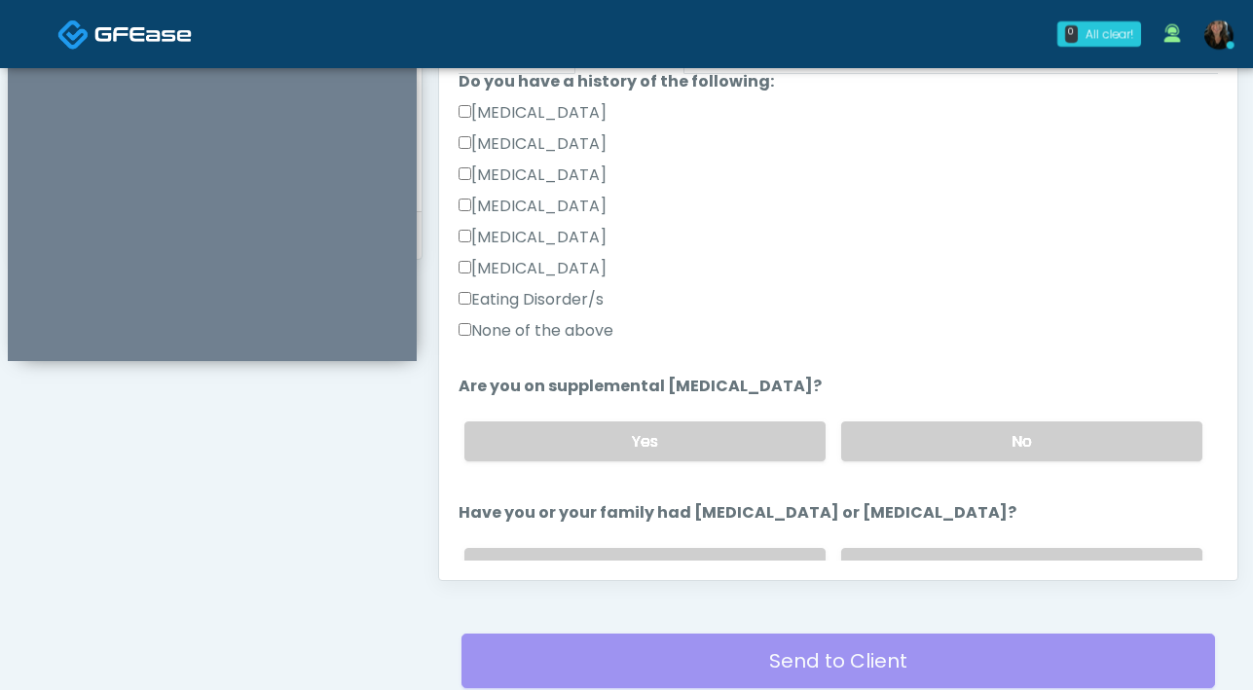
scroll to position [570, 0]
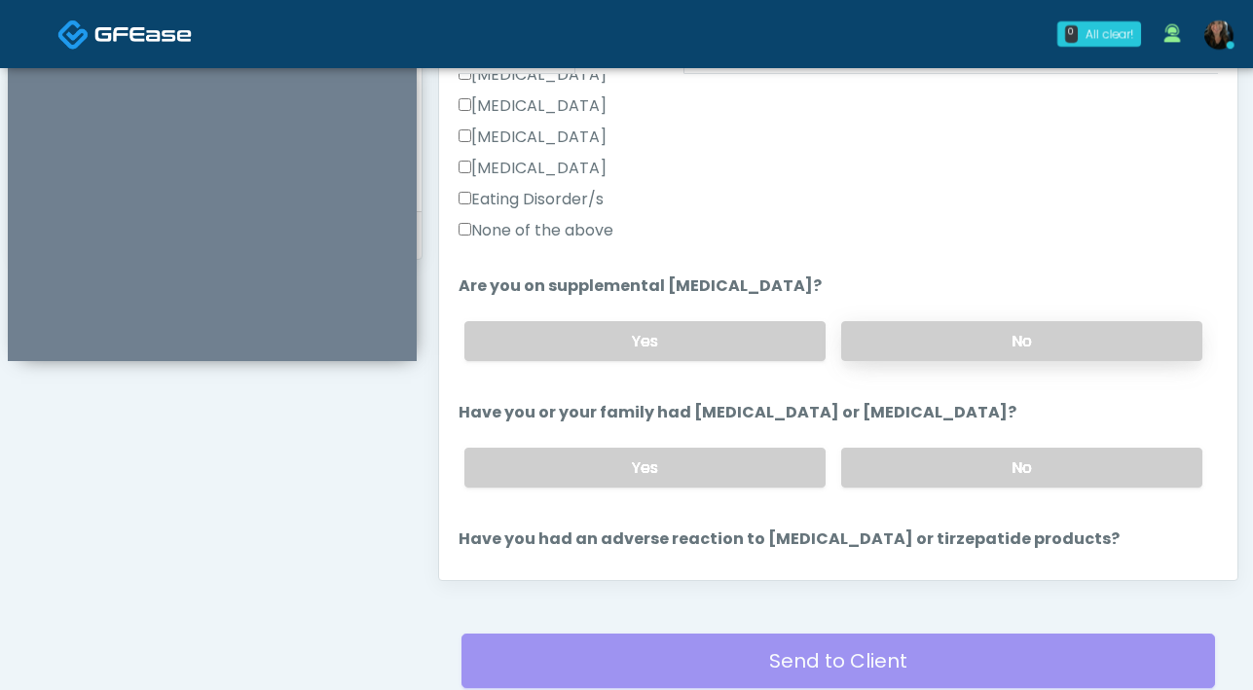
click at [918, 342] on label "No" at bounding box center [1021, 341] width 361 height 40
click at [1001, 473] on label "No" at bounding box center [1021, 468] width 361 height 40
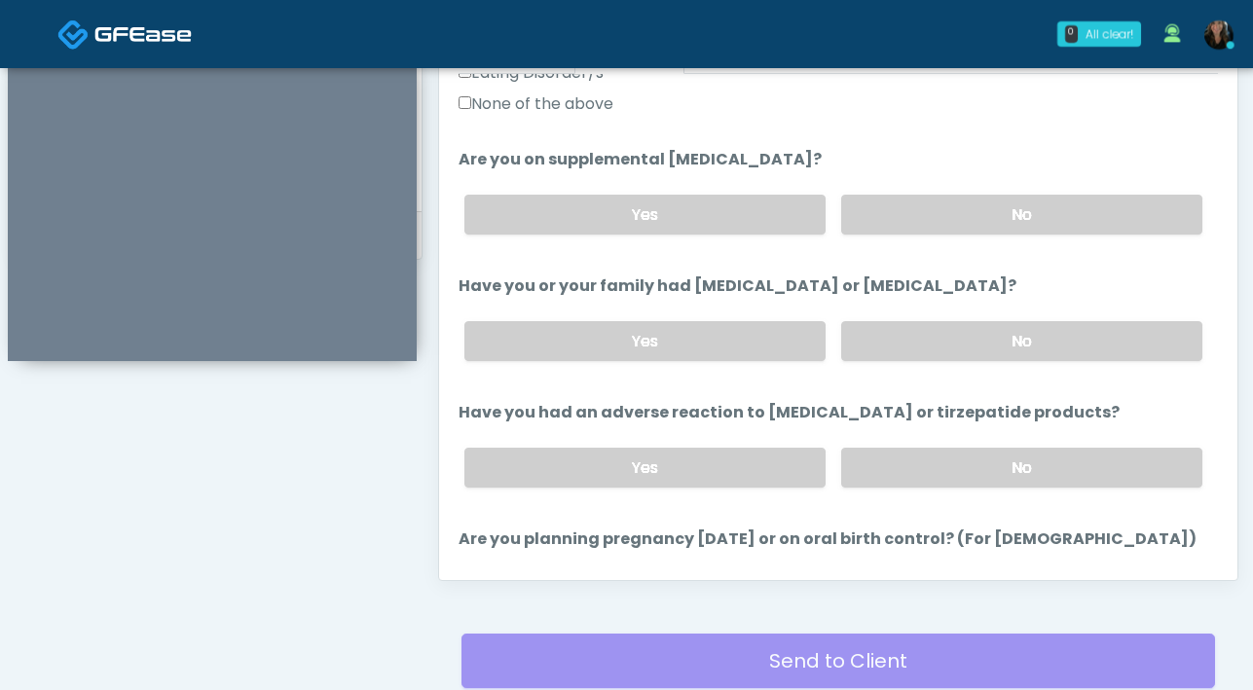
scroll to position [727, 0]
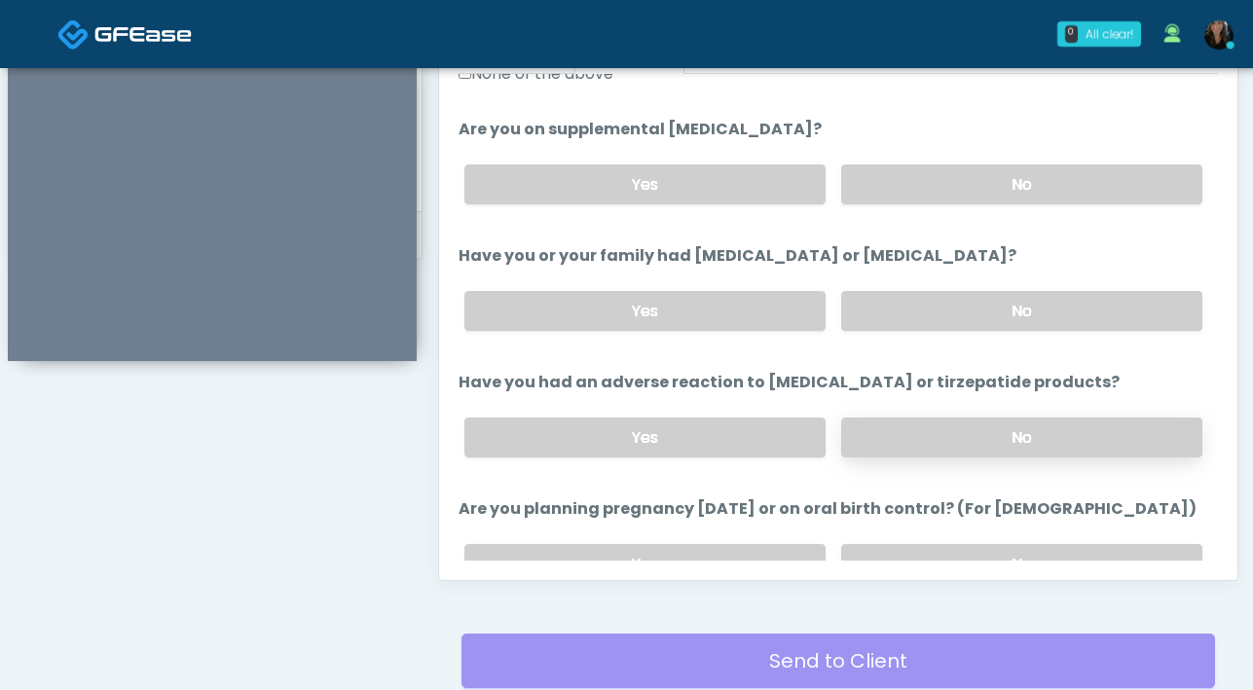
click at [979, 428] on label "No" at bounding box center [1021, 438] width 361 height 40
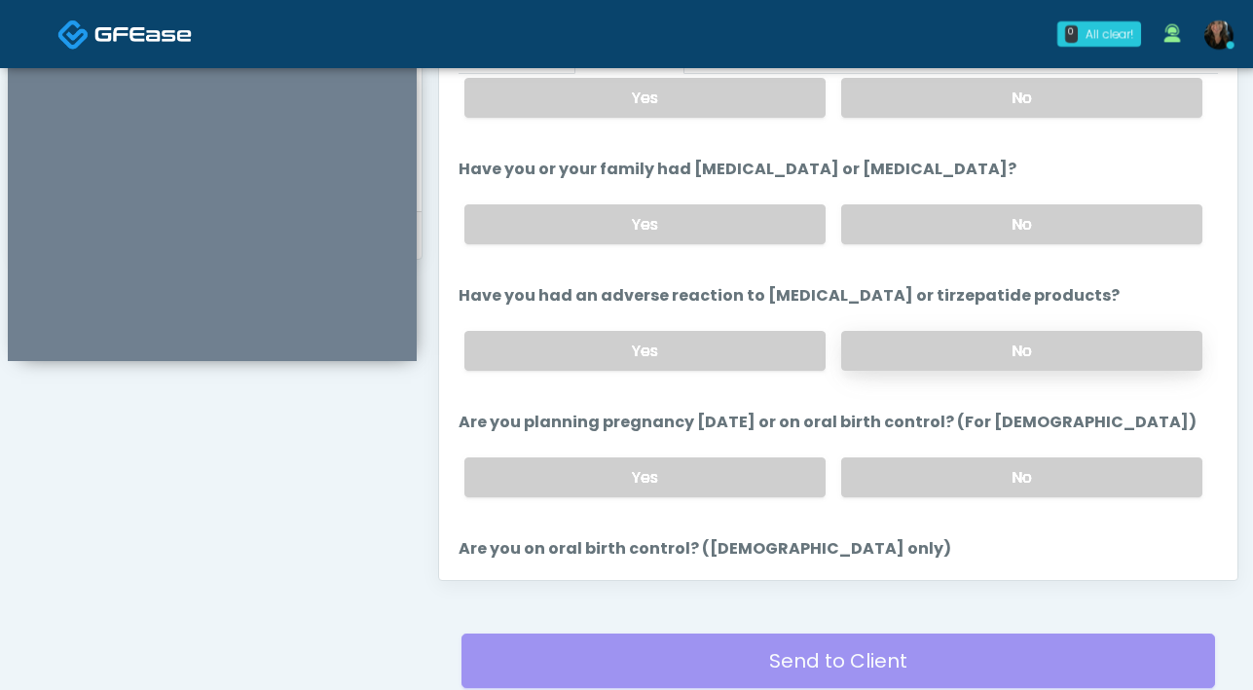
scroll to position [829, 0]
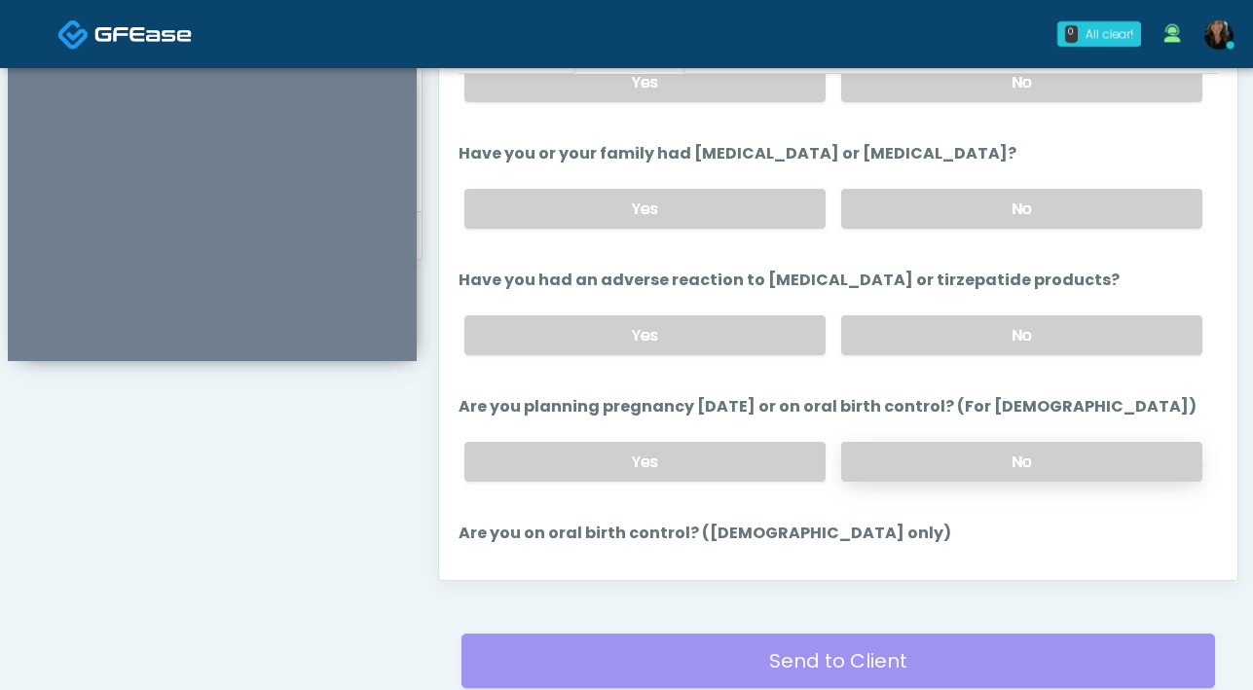
click at [985, 453] on label "No" at bounding box center [1021, 462] width 361 height 40
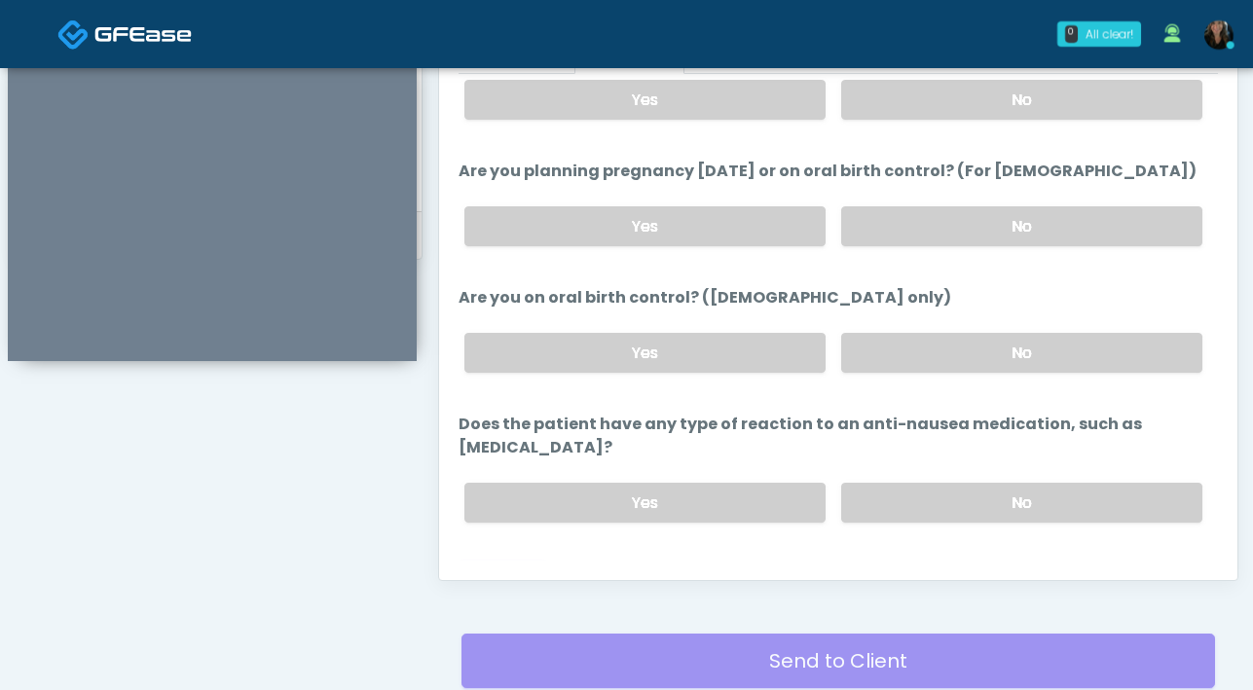
scroll to position [1066, 0]
click at [1011, 377] on div "Yes No" at bounding box center [833, 351] width 769 height 71
click at [1014, 365] on label "No" at bounding box center [1021, 352] width 361 height 40
click at [999, 482] on label "No" at bounding box center [1021, 502] width 361 height 40
click at [501, 562] on button "Continue" at bounding box center [502, 580] width 89 height 36
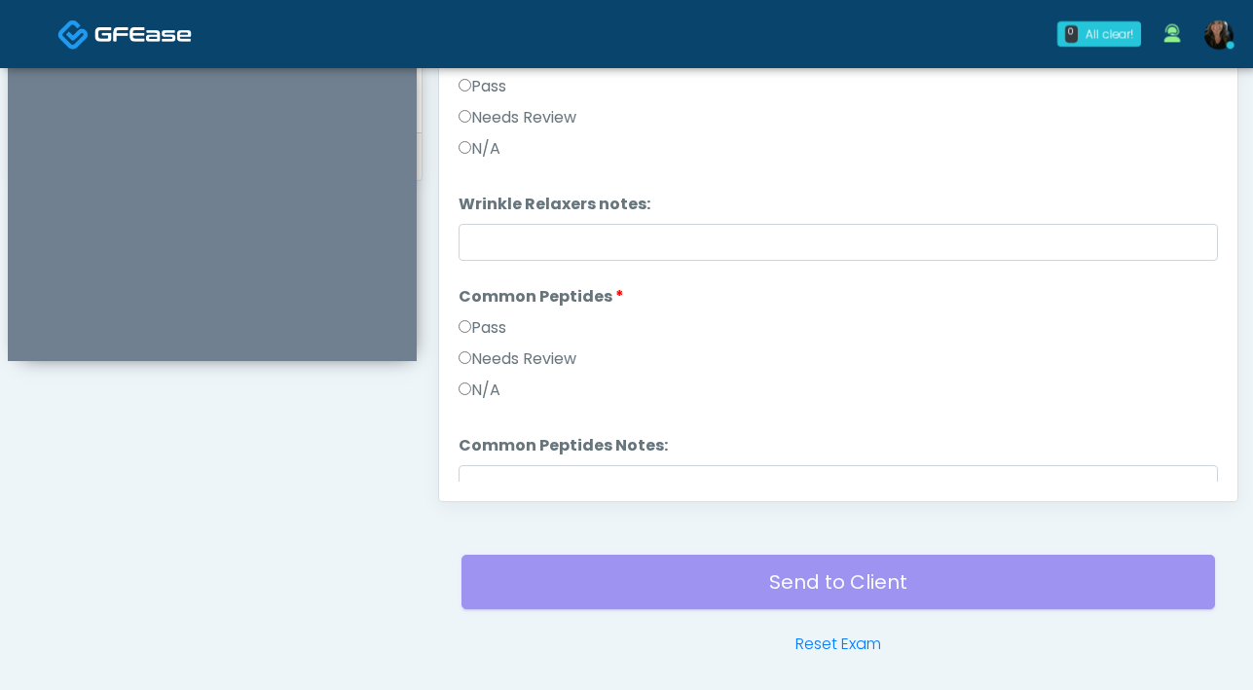
scroll to position [892, 0]
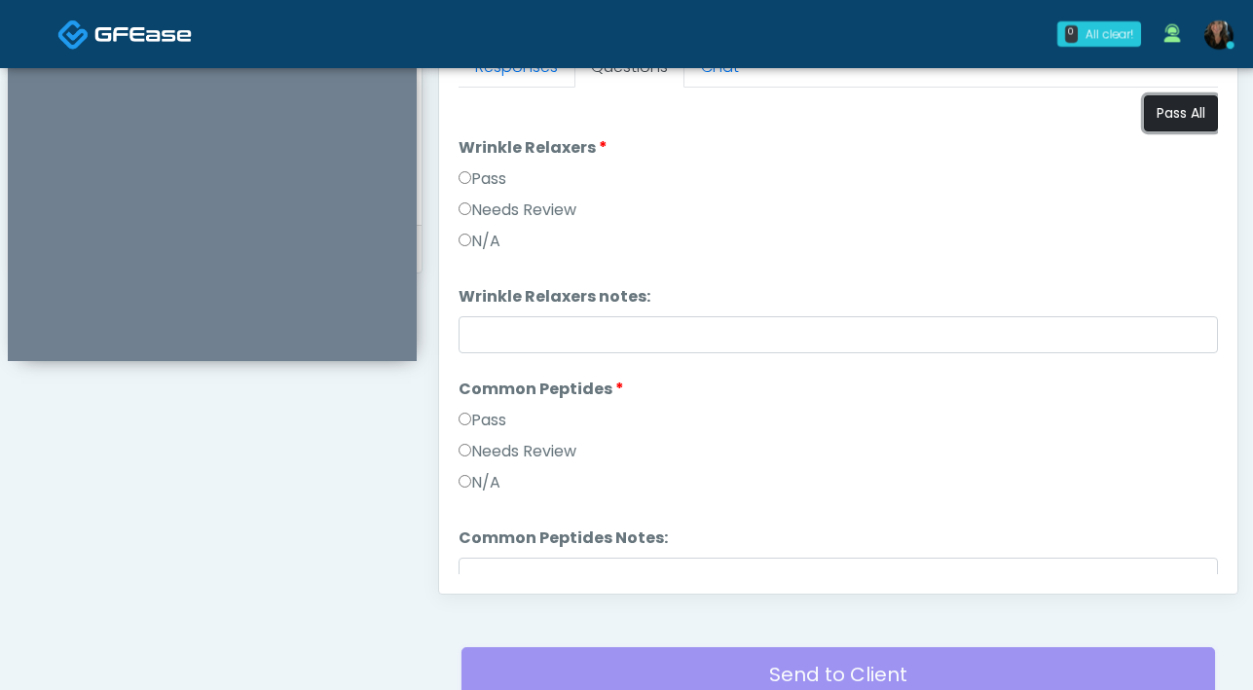
click at [1051, 114] on button "Pass All" at bounding box center [1181, 113] width 74 height 36
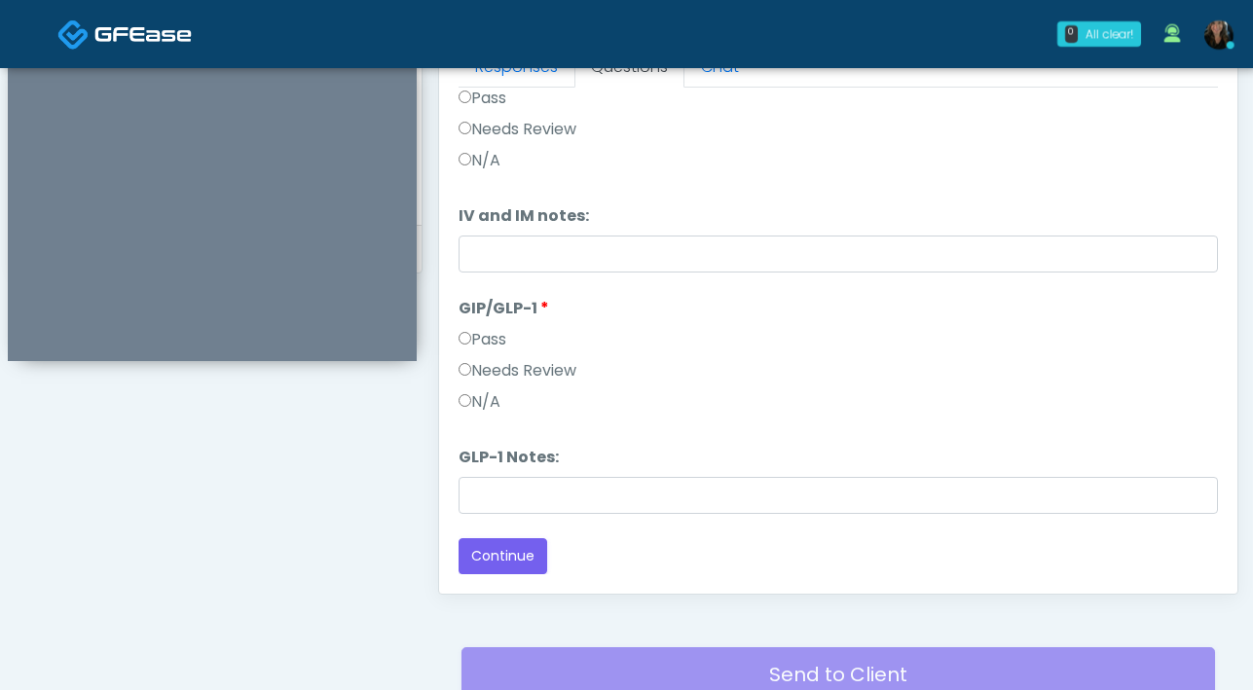
scroll to position [1057, 0]
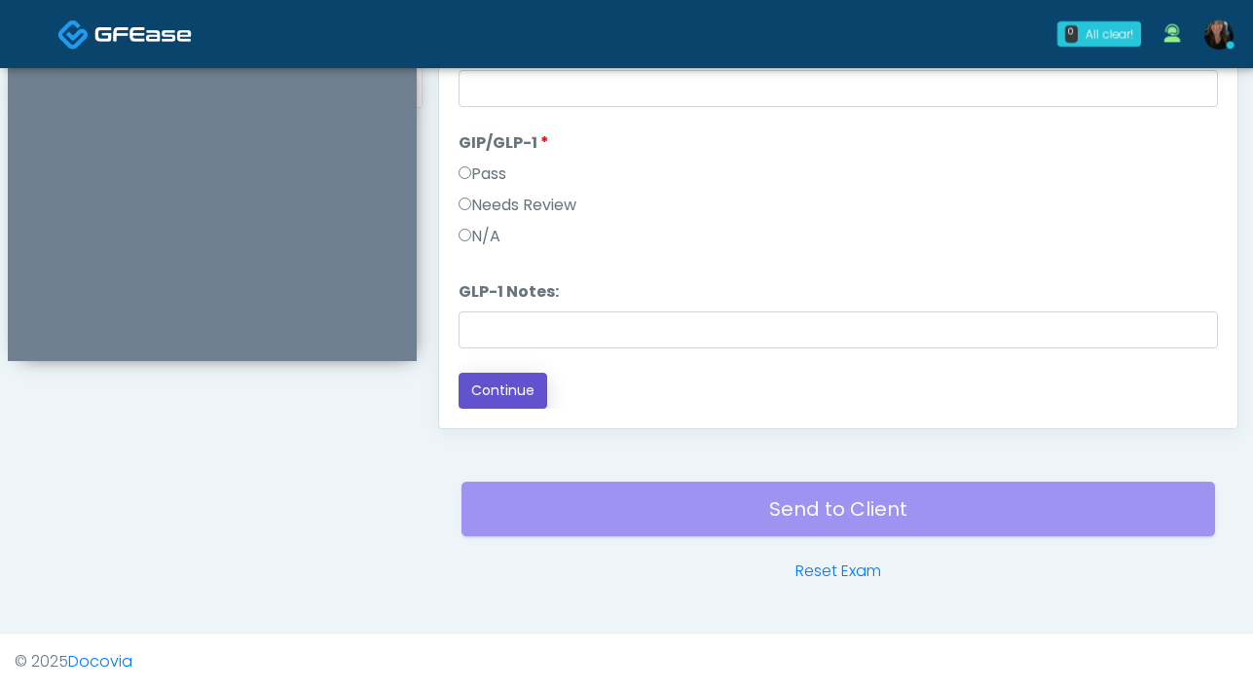
click at [521, 382] on button "Continue" at bounding box center [502, 391] width 89 height 36
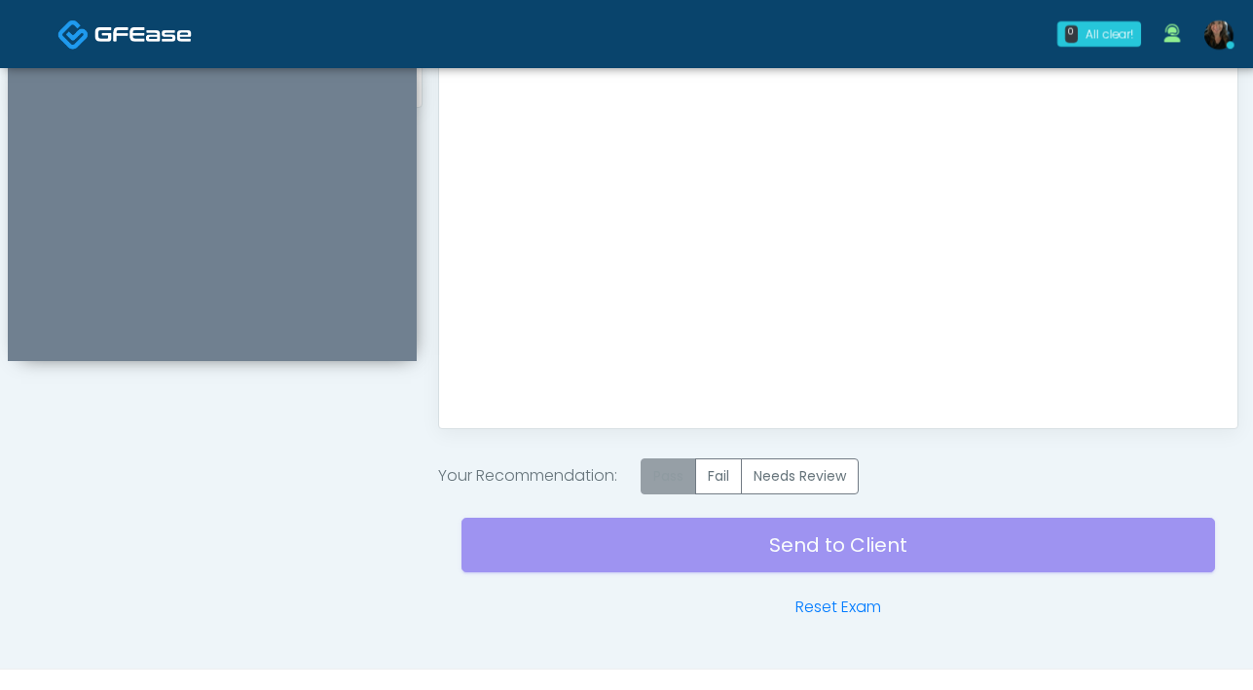
click at [653, 479] on label "Pass" at bounding box center [668, 476] width 55 height 36
click at [770, 552] on div "Send to Client Reset Exam" at bounding box center [837, 556] width 753 height 125
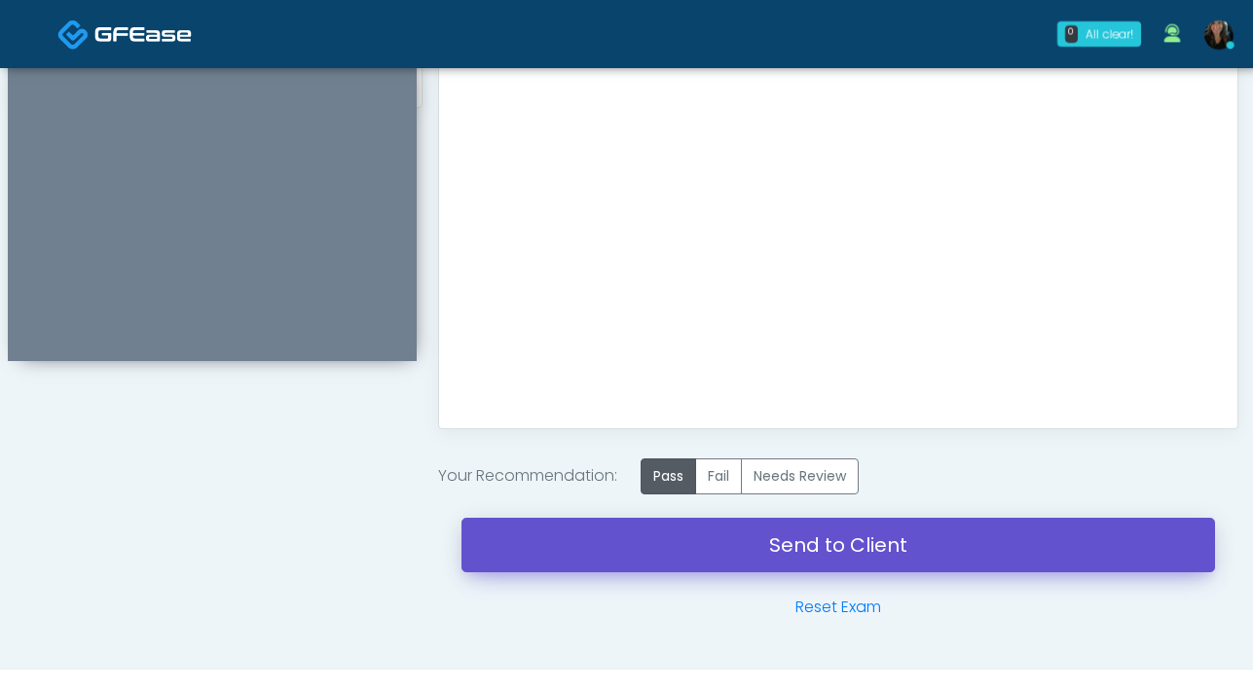
click at [865, 548] on link "Send to Client" at bounding box center [837, 545] width 753 height 55
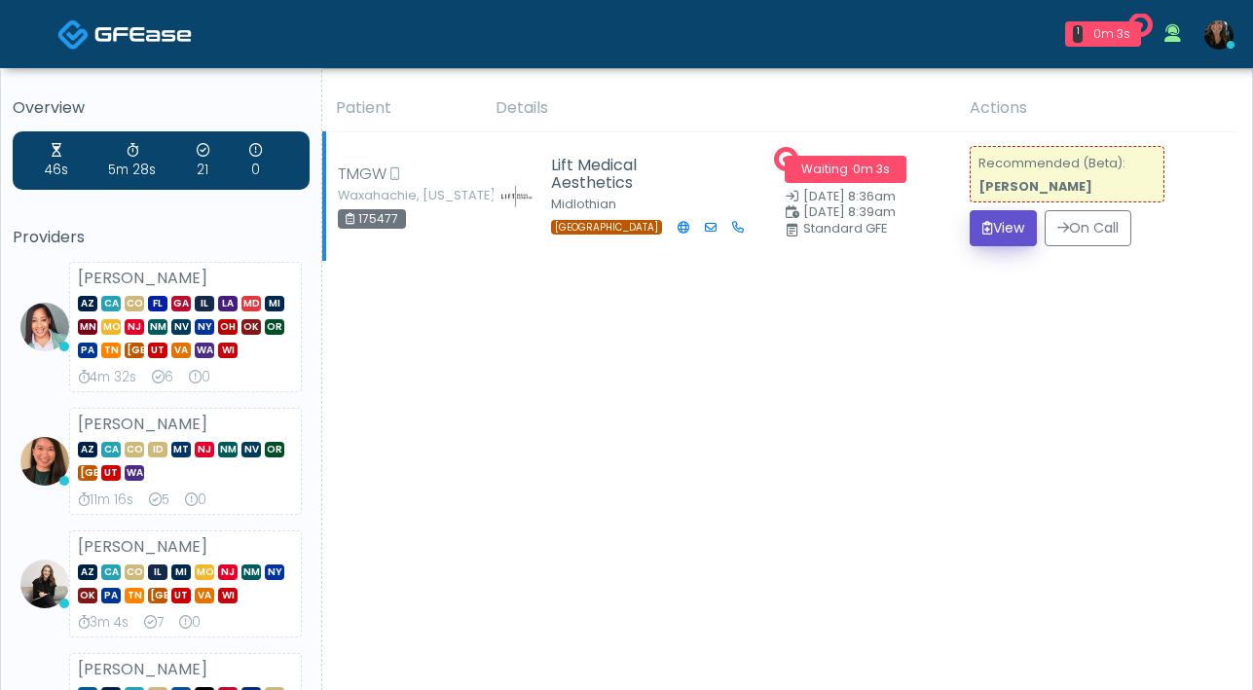
click at [986, 224] on button "View" at bounding box center [1003, 228] width 67 height 36
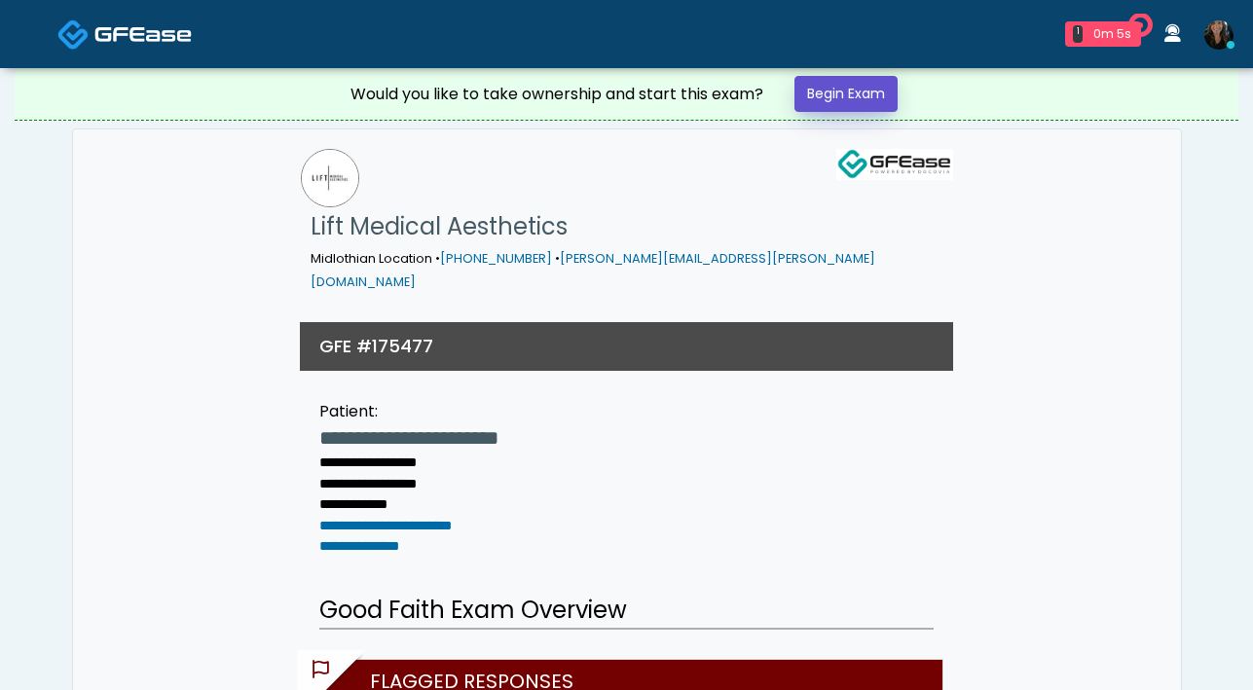
click at [855, 99] on link "Begin Exam" at bounding box center [845, 94] width 103 height 36
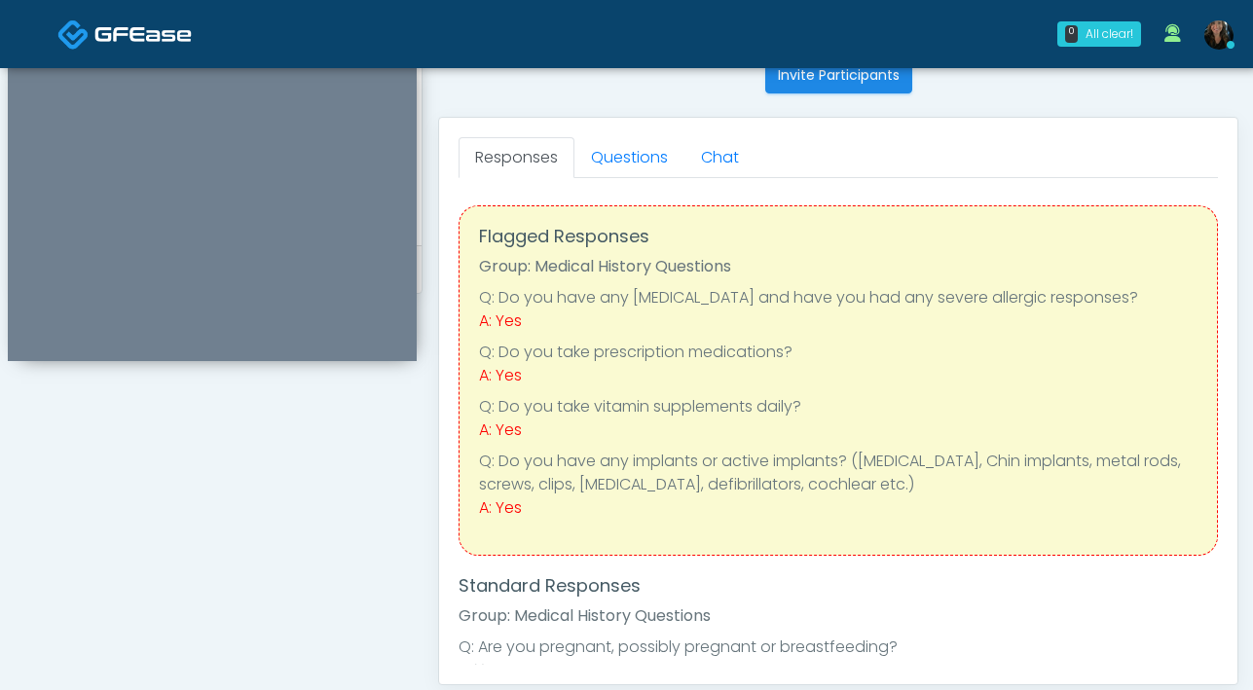
scroll to position [714, 0]
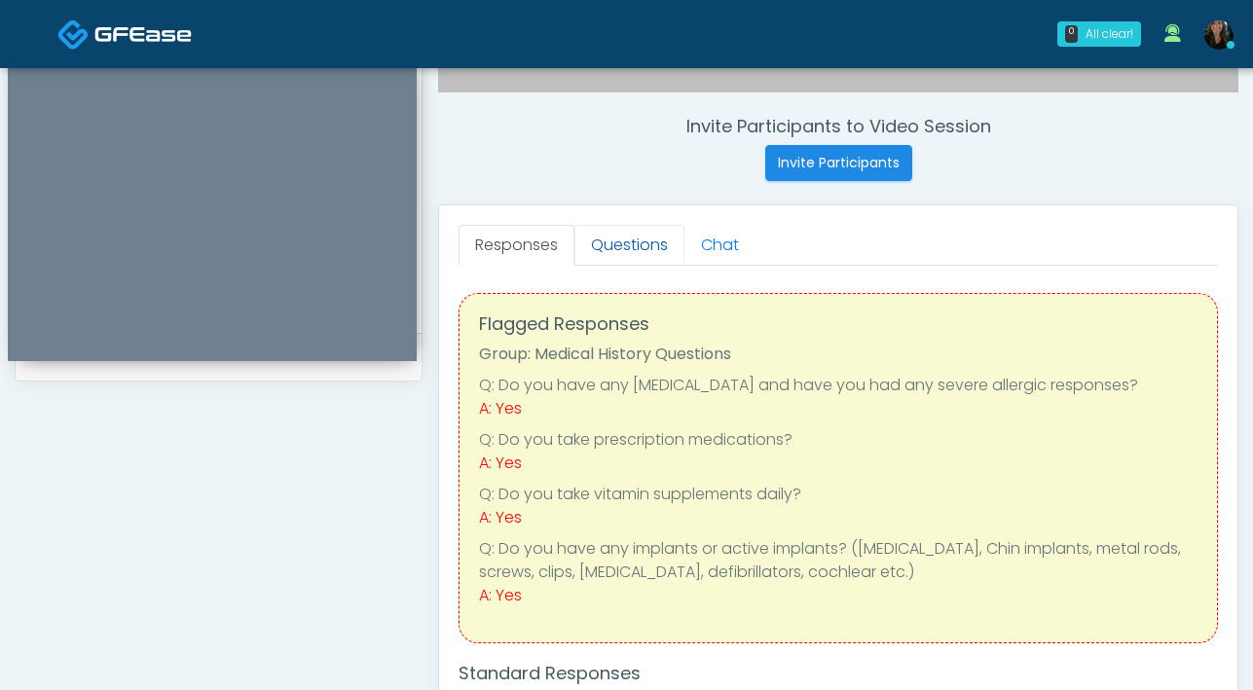
click at [643, 252] on link "Questions" at bounding box center [629, 245] width 110 height 41
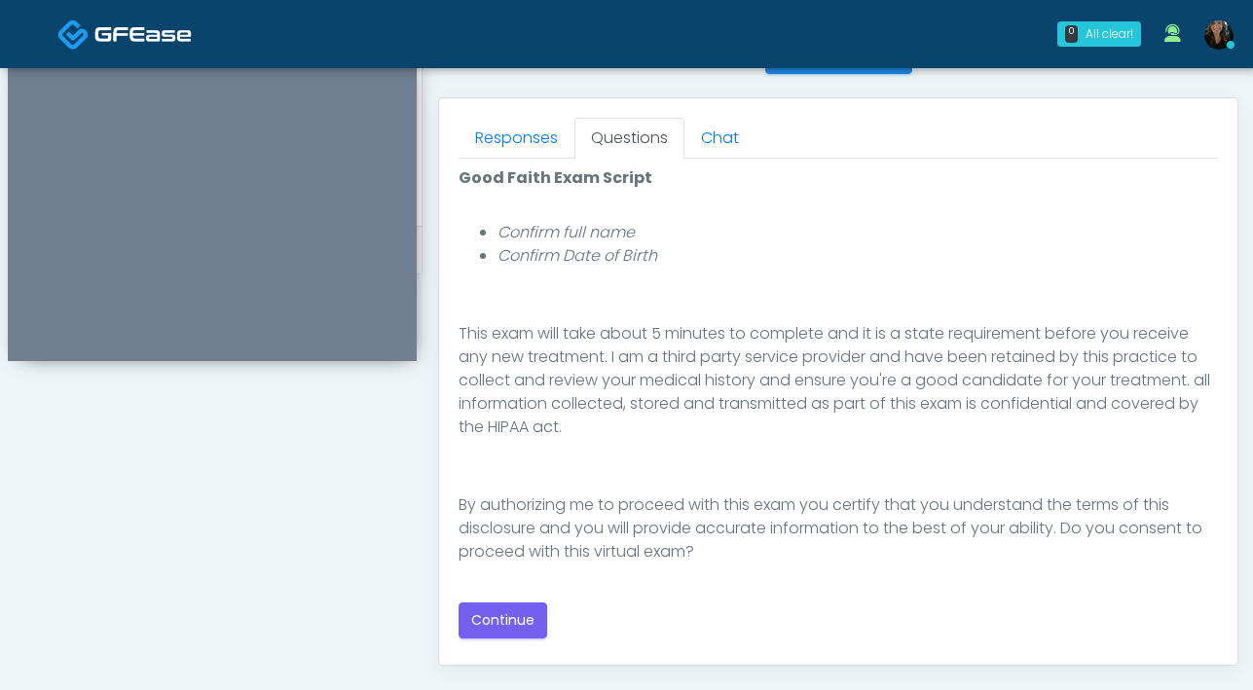
scroll to position [824, 0]
click at [507, 620] on button "Continue" at bounding box center [502, 618] width 89 height 36
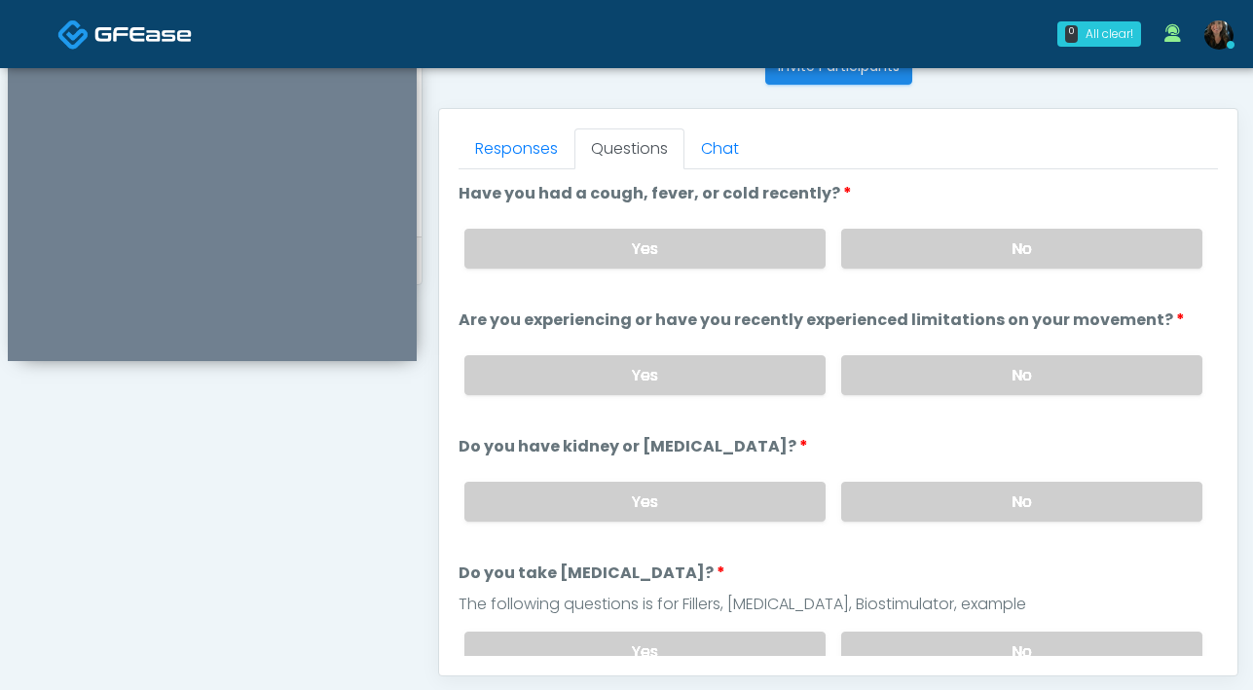
scroll to position [787, 0]
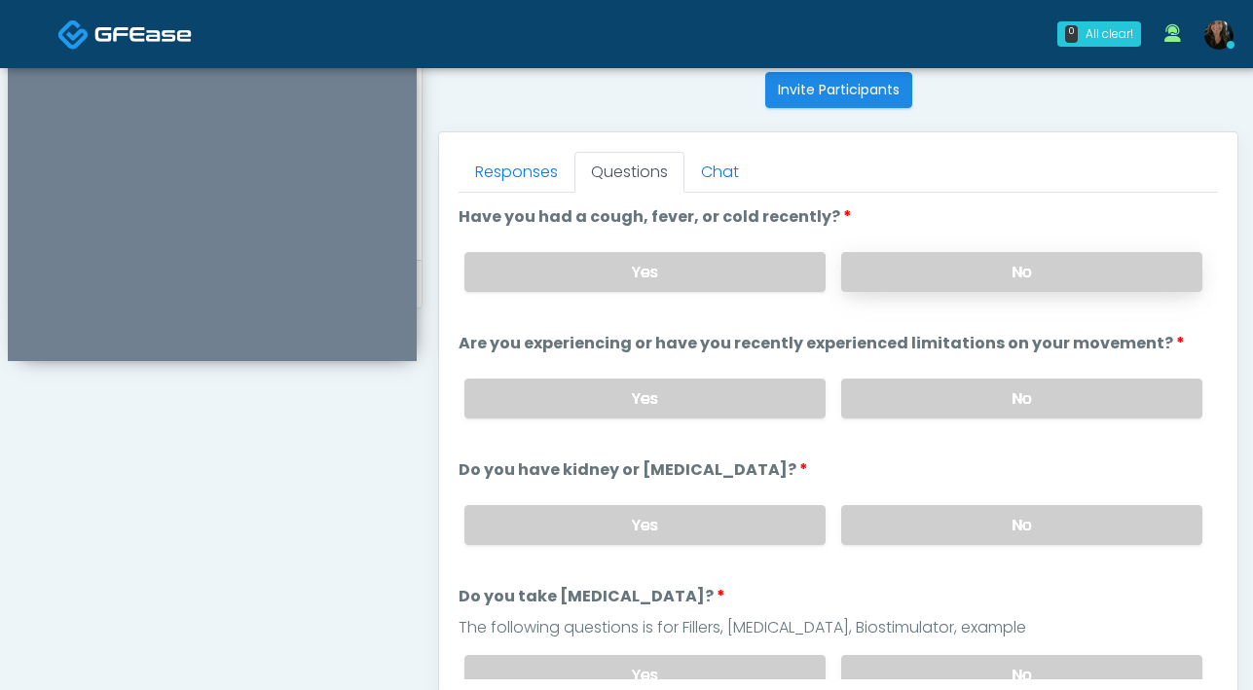
click at [908, 275] on label "No" at bounding box center [1021, 272] width 361 height 40
click at [972, 380] on label "No" at bounding box center [1021, 399] width 361 height 40
click at [957, 530] on label "No" at bounding box center [1021, 525] width 361 height 40
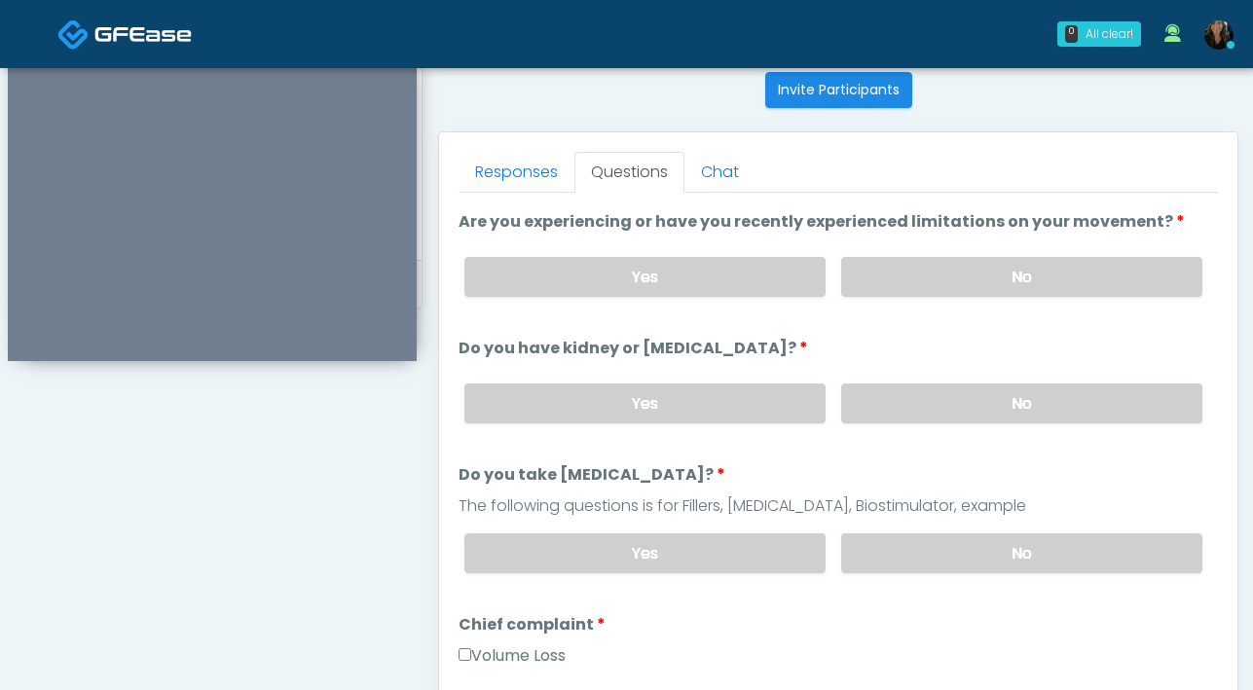
scroll to position [126, 0]
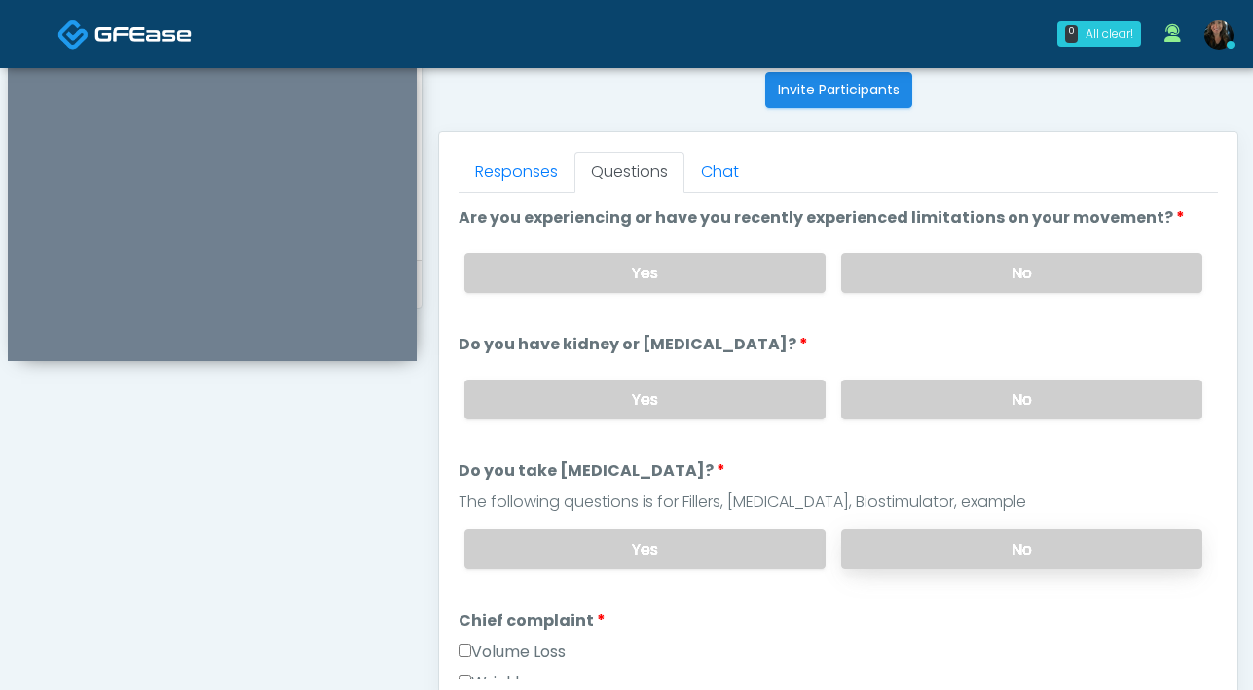
click at [986, 530] on label "No" at bounding box center [1021, 550] width 361 height 40
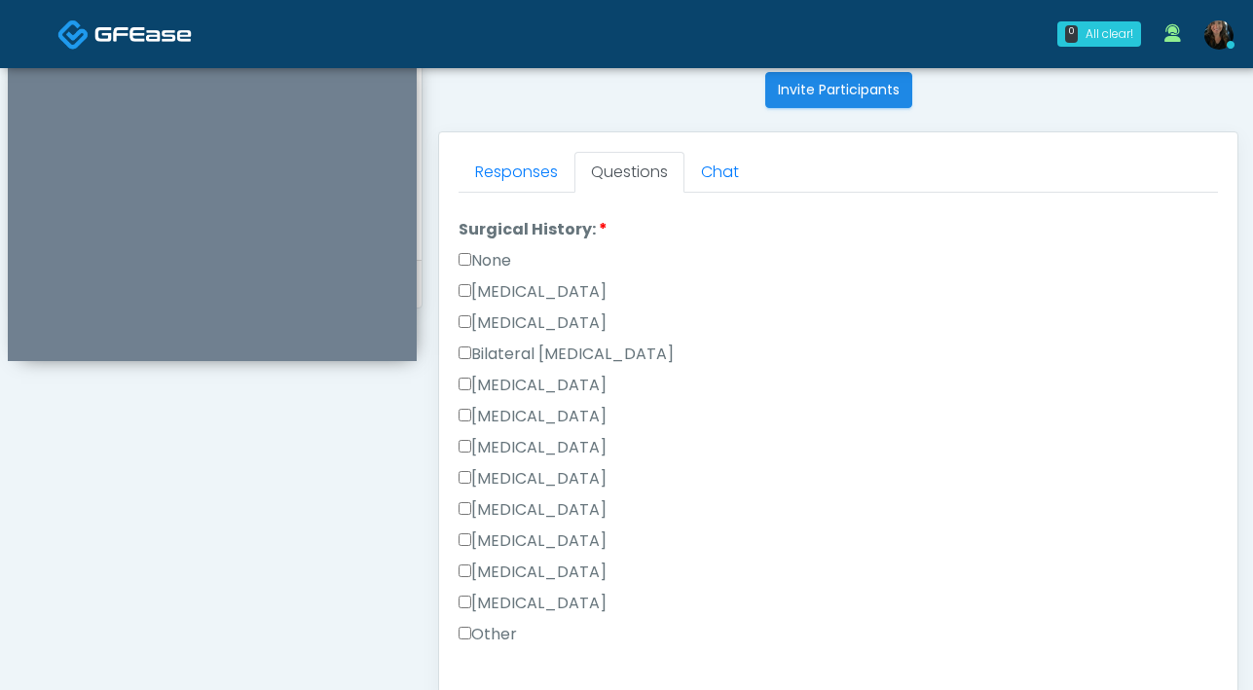
scroll to position [1178, 0]
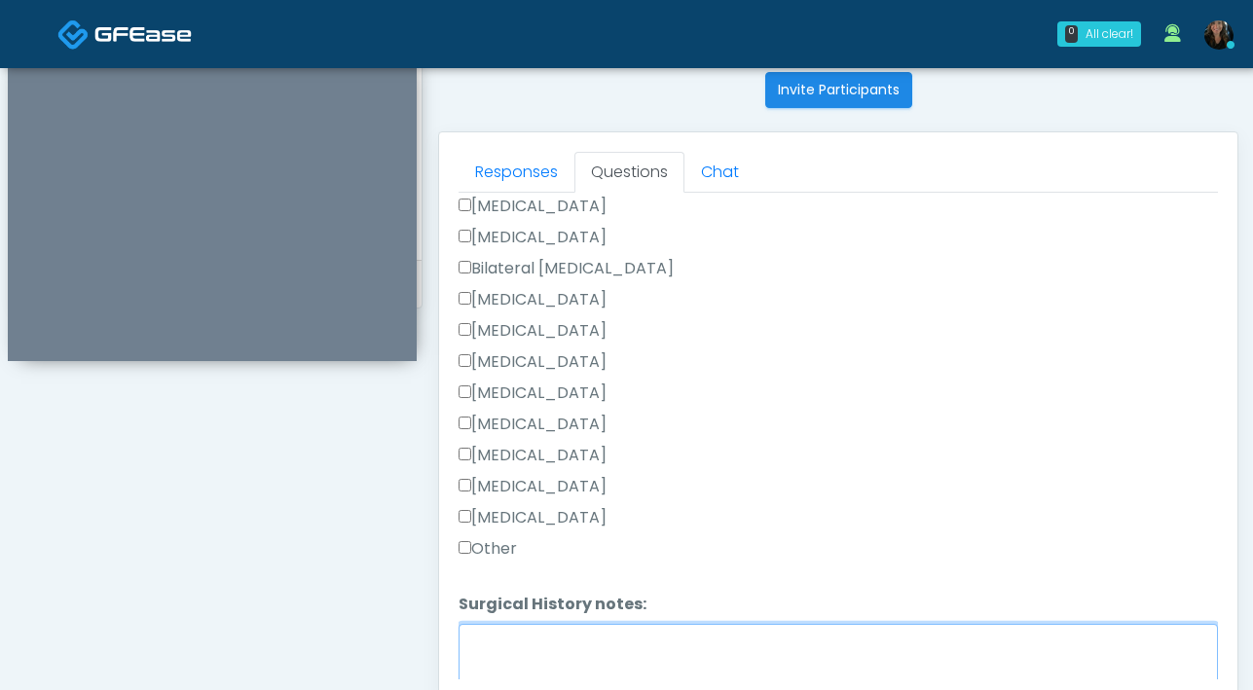
click at [554, 667] on textarea "Surgical History notes:" at bounding box center [837, 666] width 759 height 84
type textarea "****"
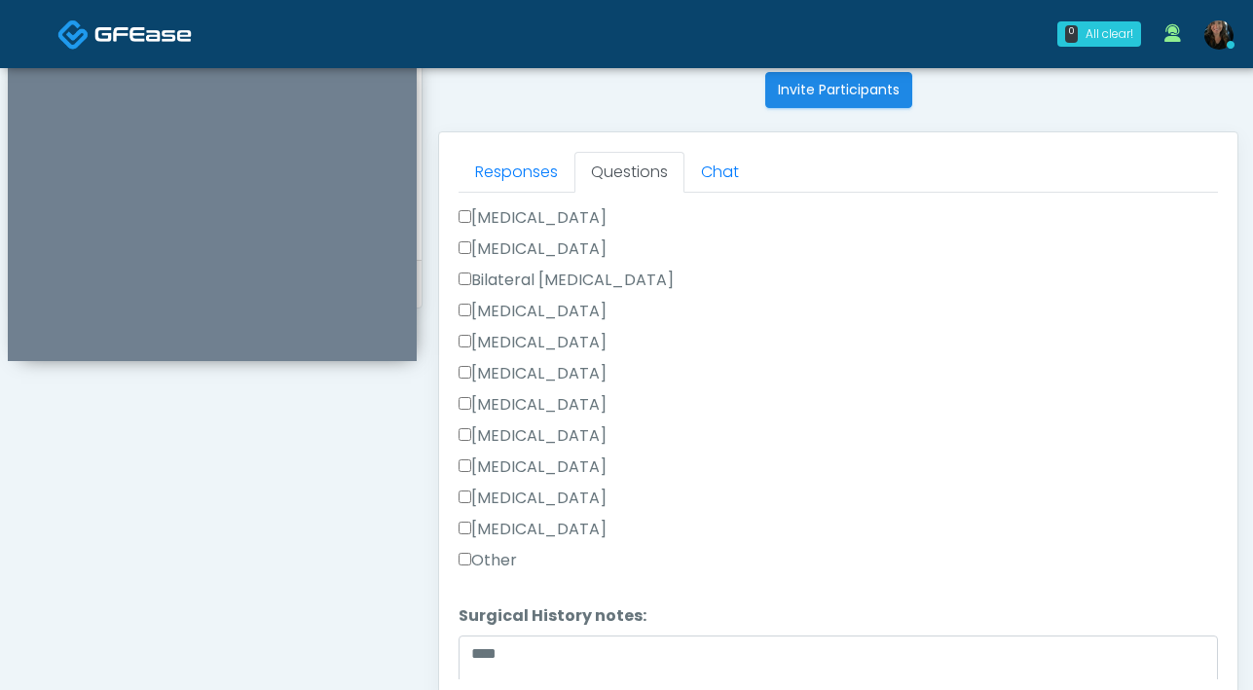
scroll to position [1268, 0]
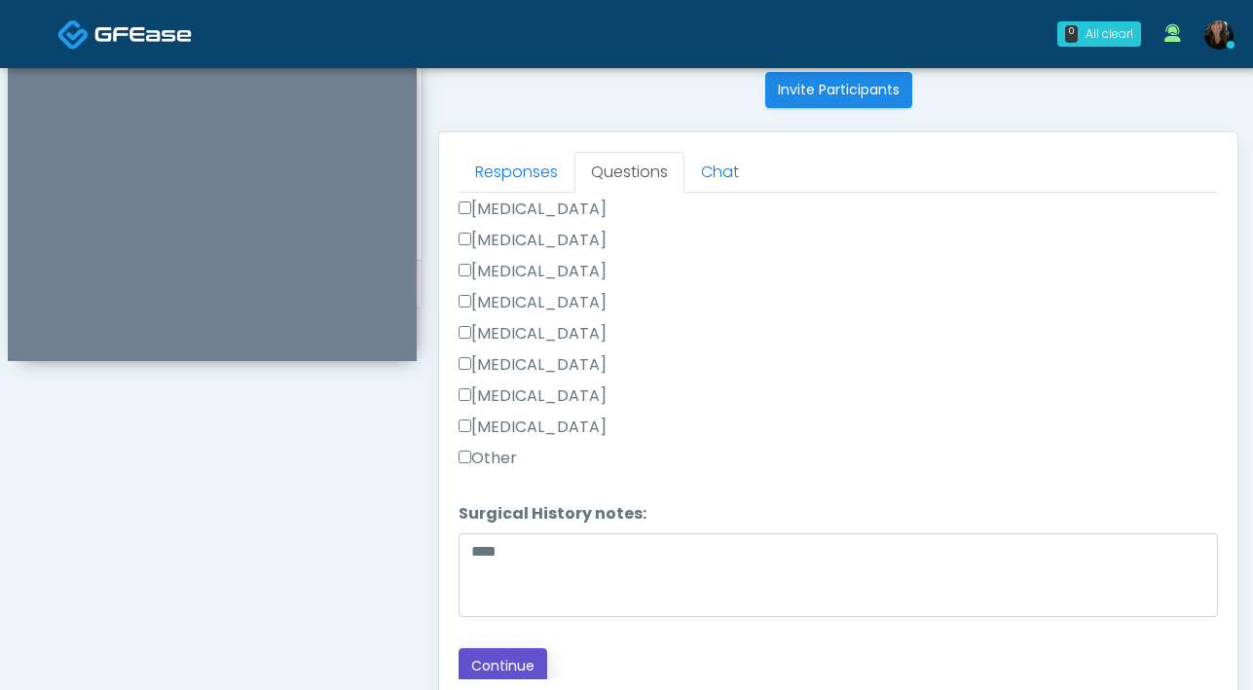
click at [511, 670] on button "Continue" at bounding box center [502, 666] width 89 height 36
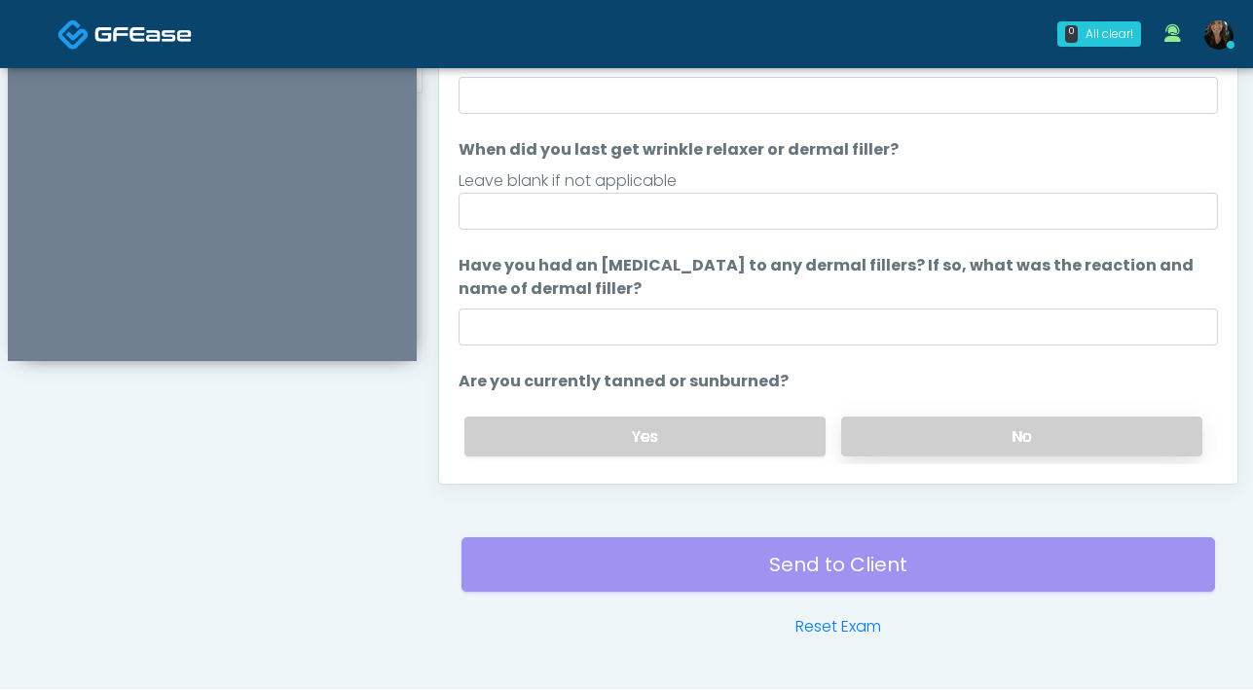
scroll to position [897, 0]
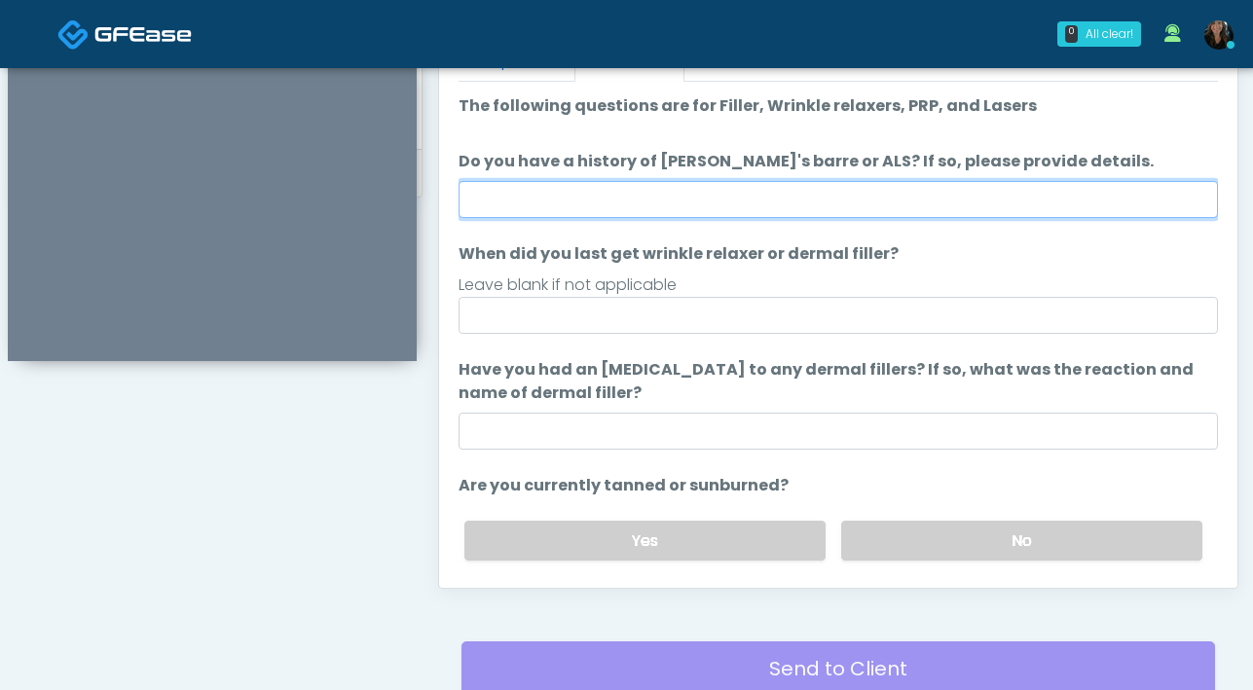
click at [774, 201] on input "Do you have a history of [PERSON_NAME]'s barre or ALS? If so, please provide de…" at bounding box center [837, 199] width 759 height 37
type input "**"
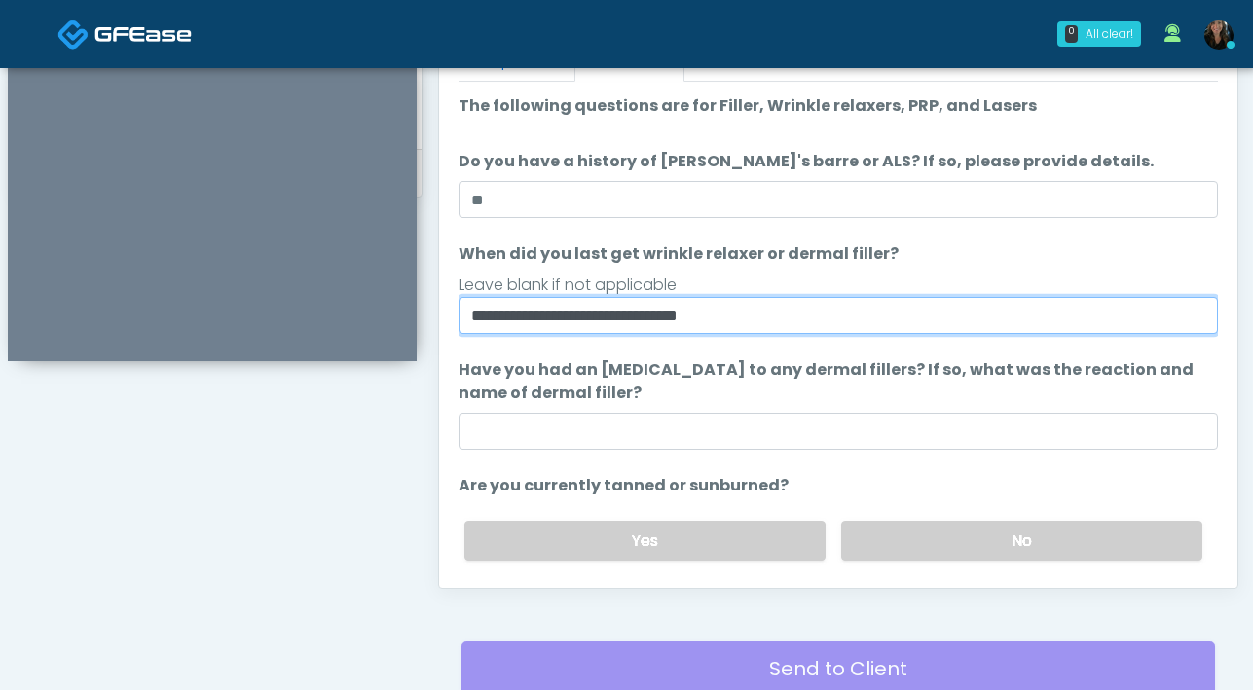
type input "**********"
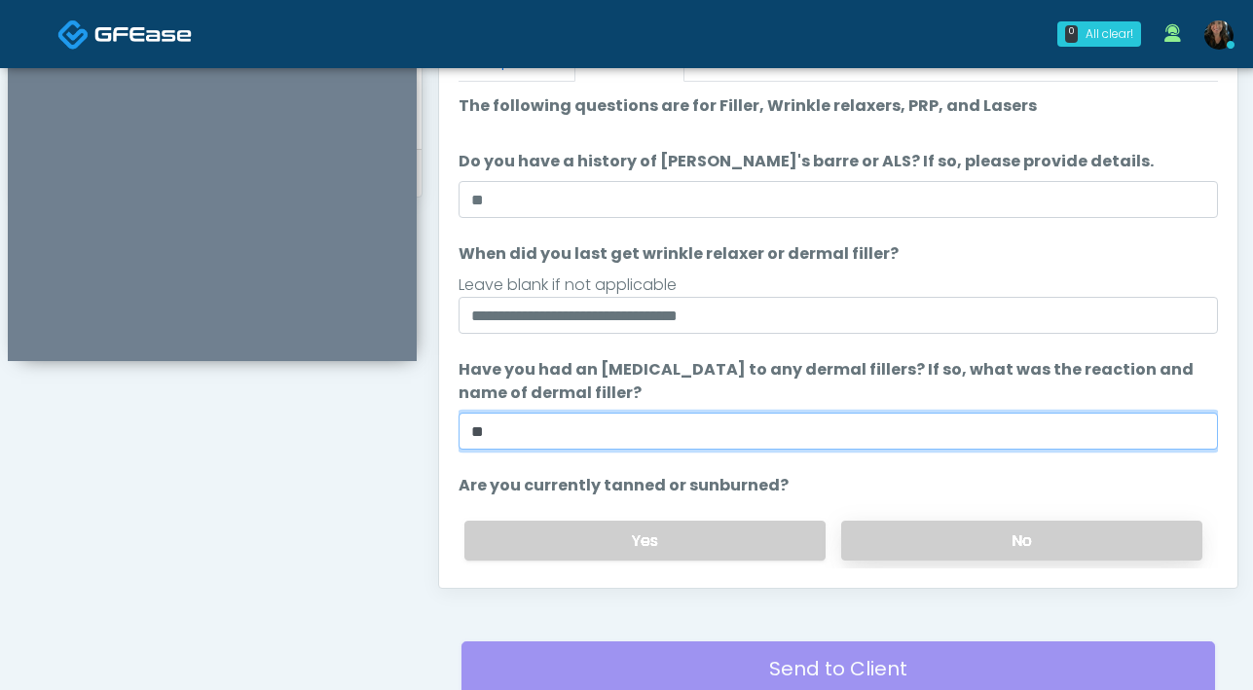
type input "**"
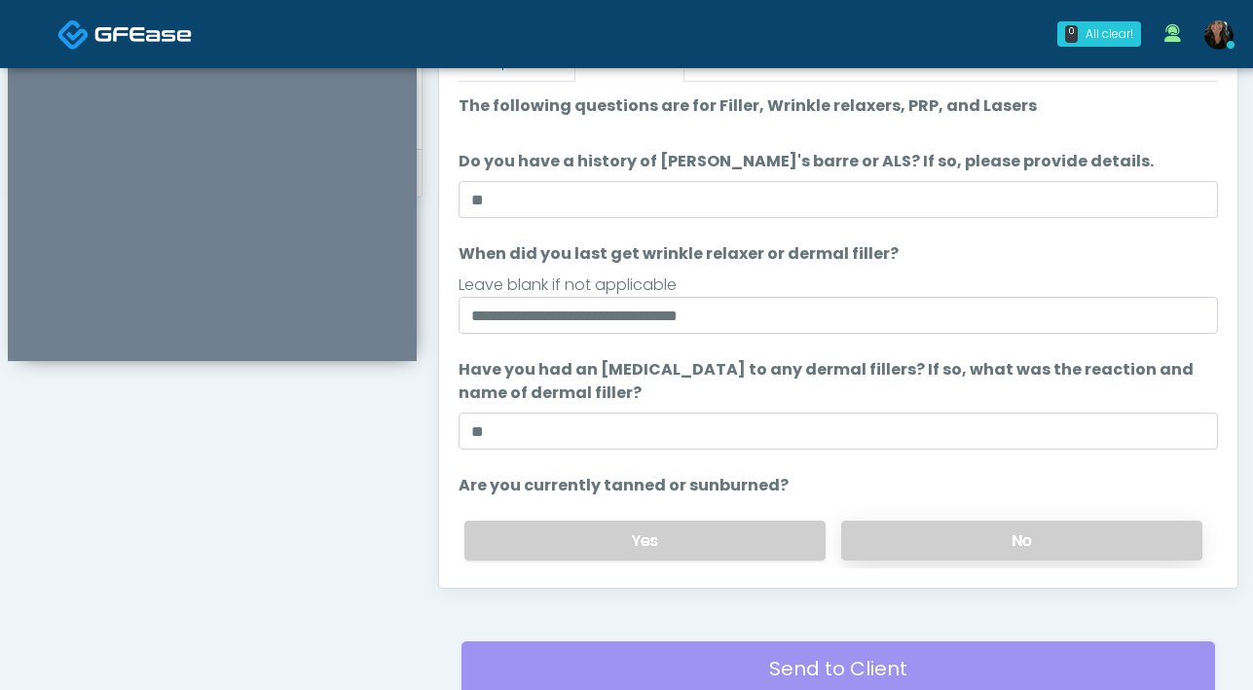
click at [897, 530] on label "No" at bounding box center [1021, 541] width 361 height 40
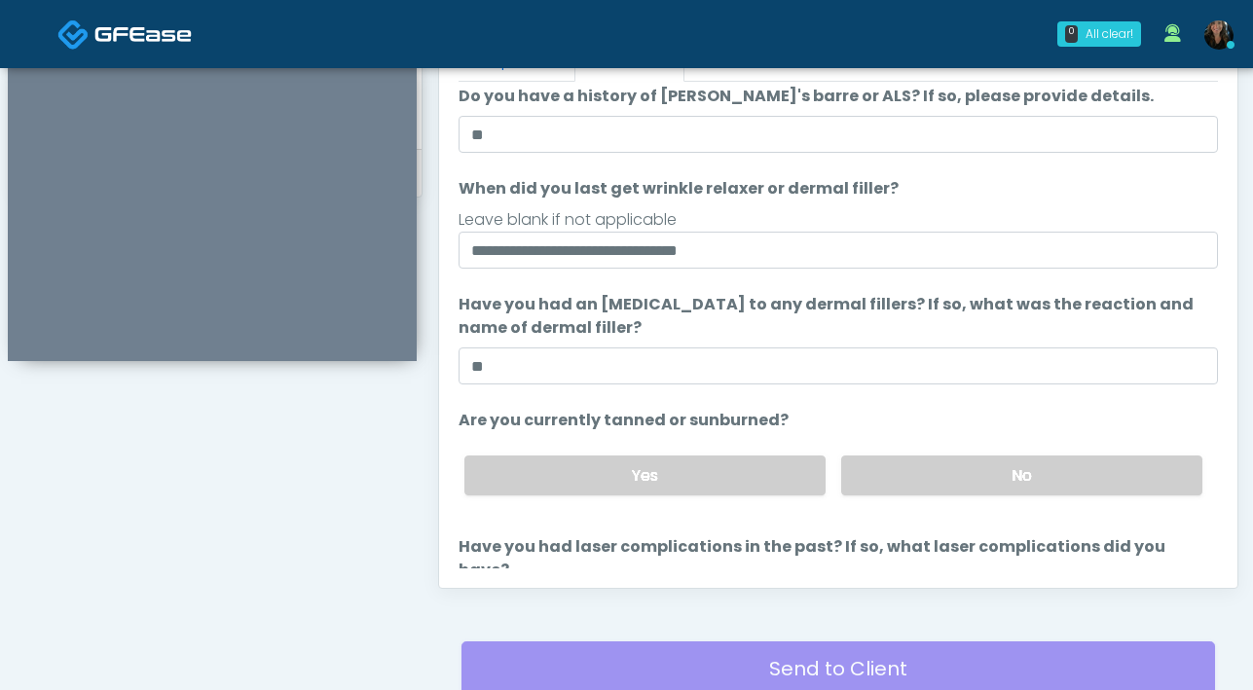
scroll to position [148, 0]
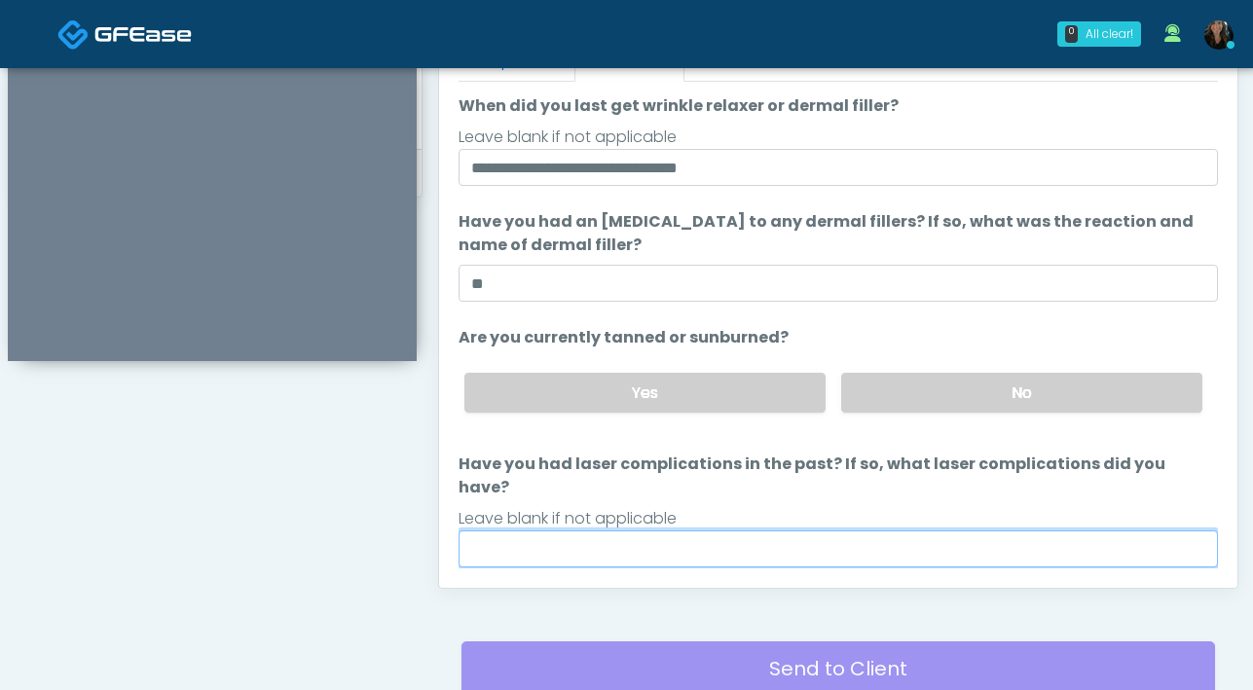
click at [781, 531] on input "Have you had laser complications in the past? If so, what laser complications d…" at bounding box center [837, 549] width 759 height 37
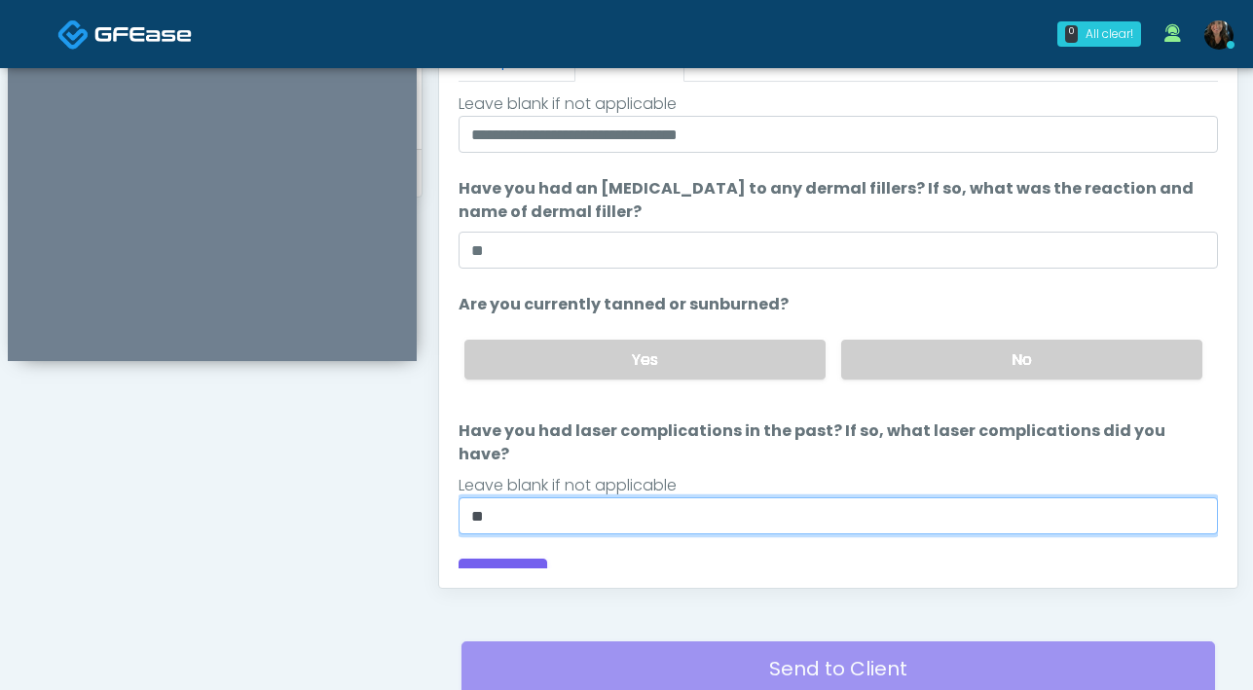
scroll to position [183, 0]
type input "**"
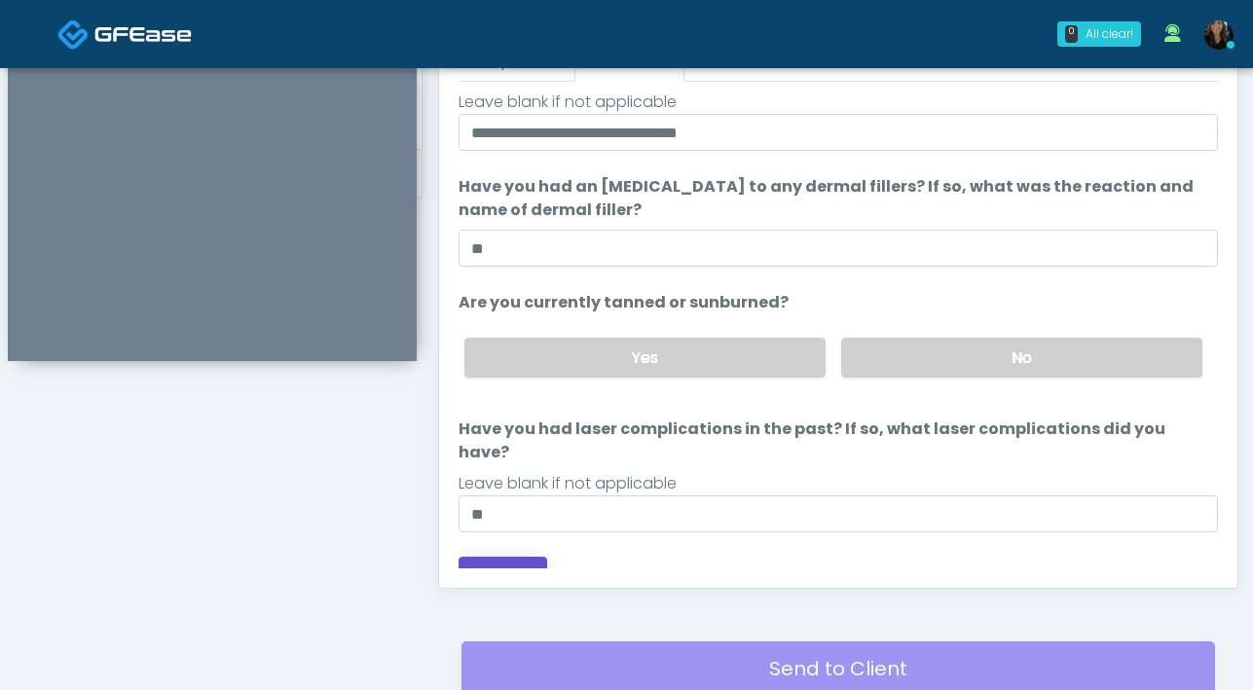
click at [493, 557] on button "Continue" at bounding box center [502, 575] width 89 height 36
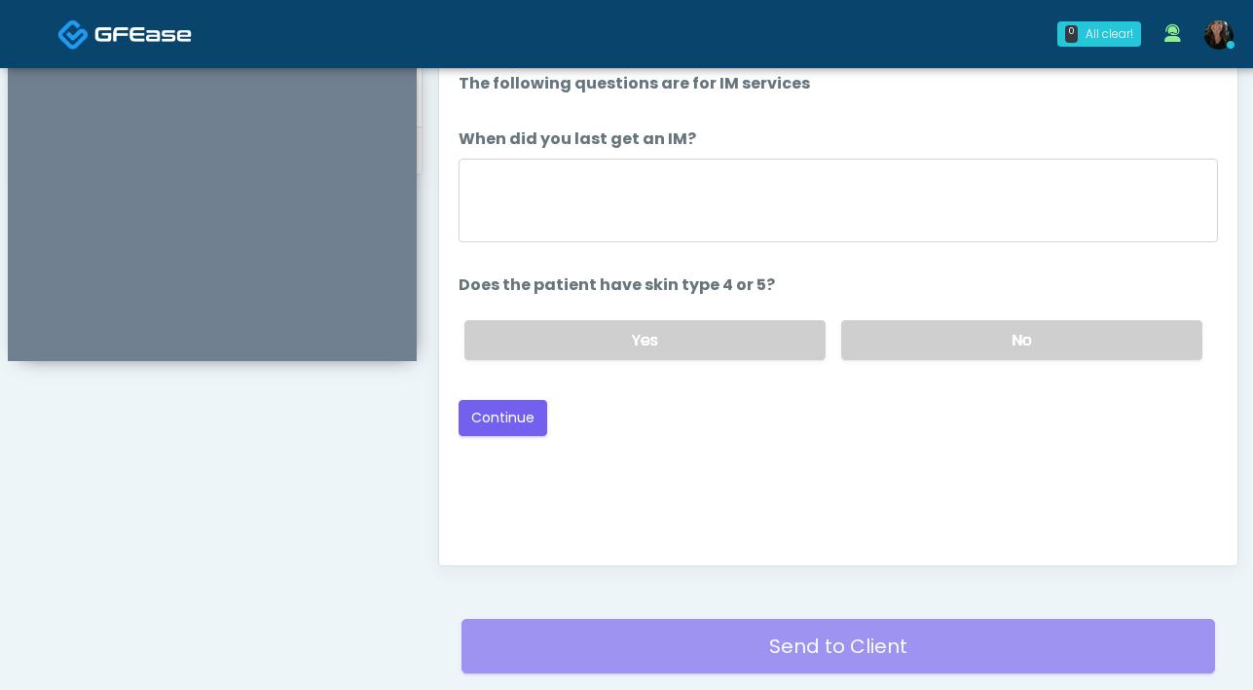
scroll to position [860, 0]
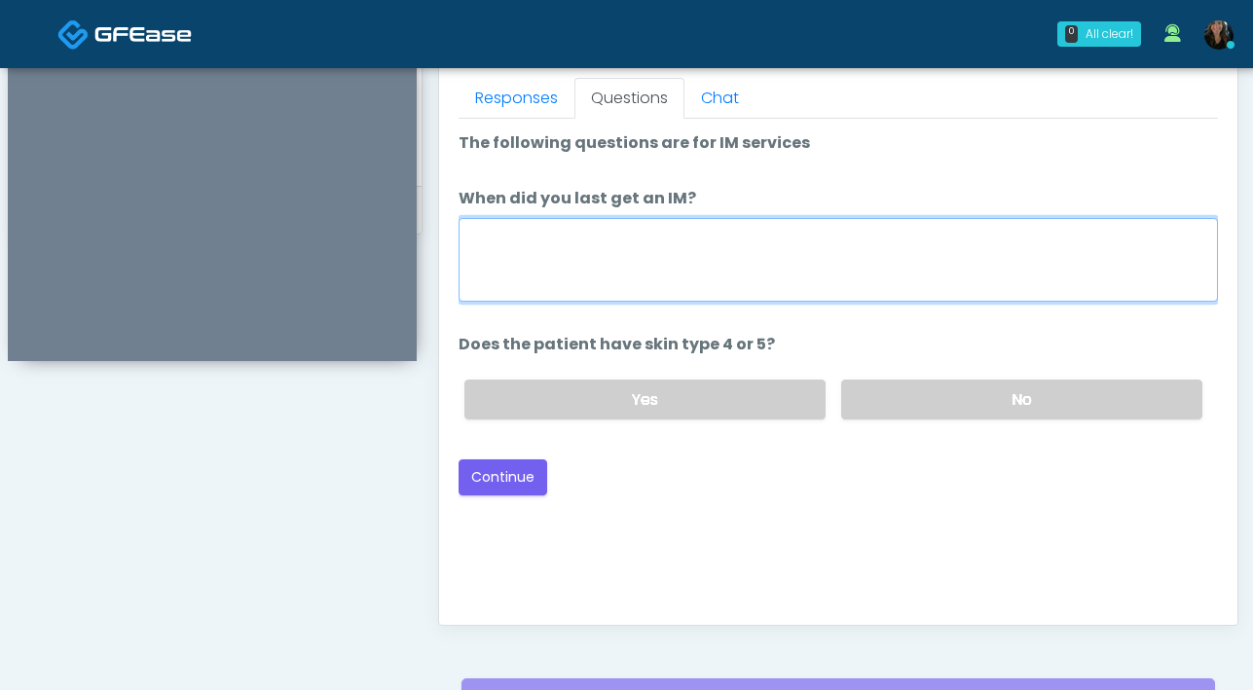
click at [853, 285] on textarea "When did you last get an IM?" at bounding box center [837, 260] width 759 height 84
type textarea "***"
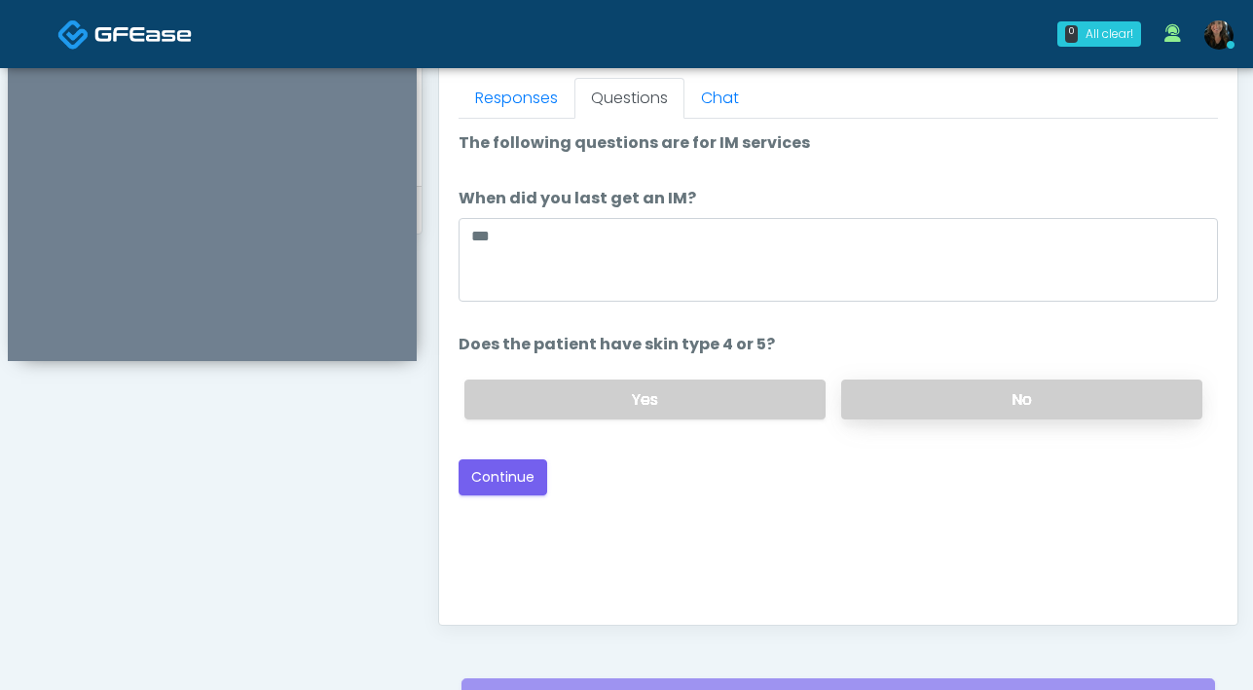
click at [953, 392] on label "No" at bounding box center [1021, 400] width 361 height 40
click at [502, 486] on button "Continue" at bounding box center [502, 477] width 89 height 36
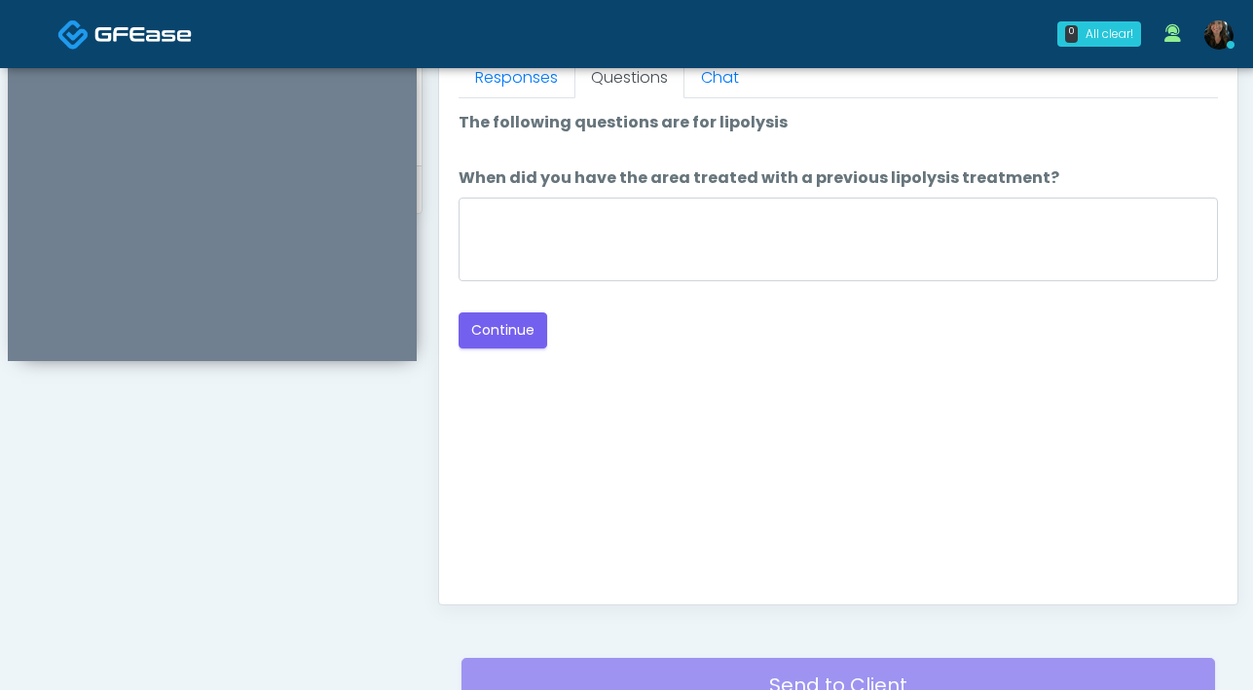
scroll to position [875, 0]
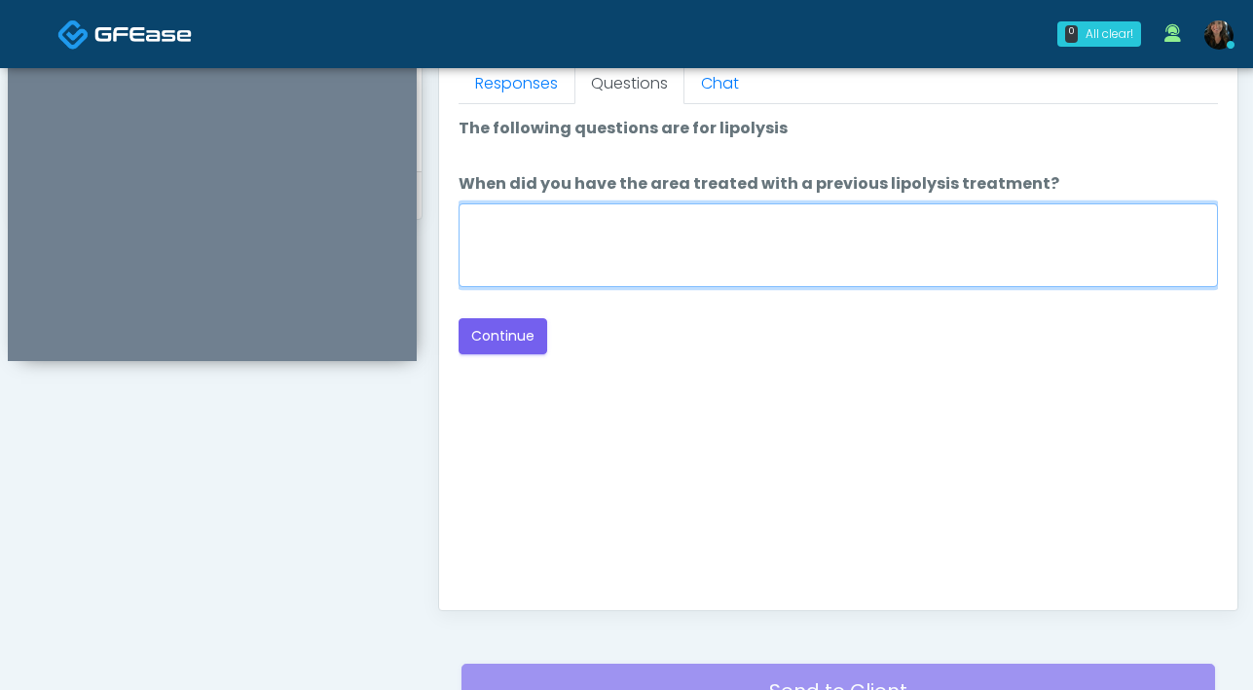
click at [755, 268] on textarea "When did you have the area treated with a previous lipolysis treatment?" at bounding box center [837, 245] width 759 height 84
type textarea "***"
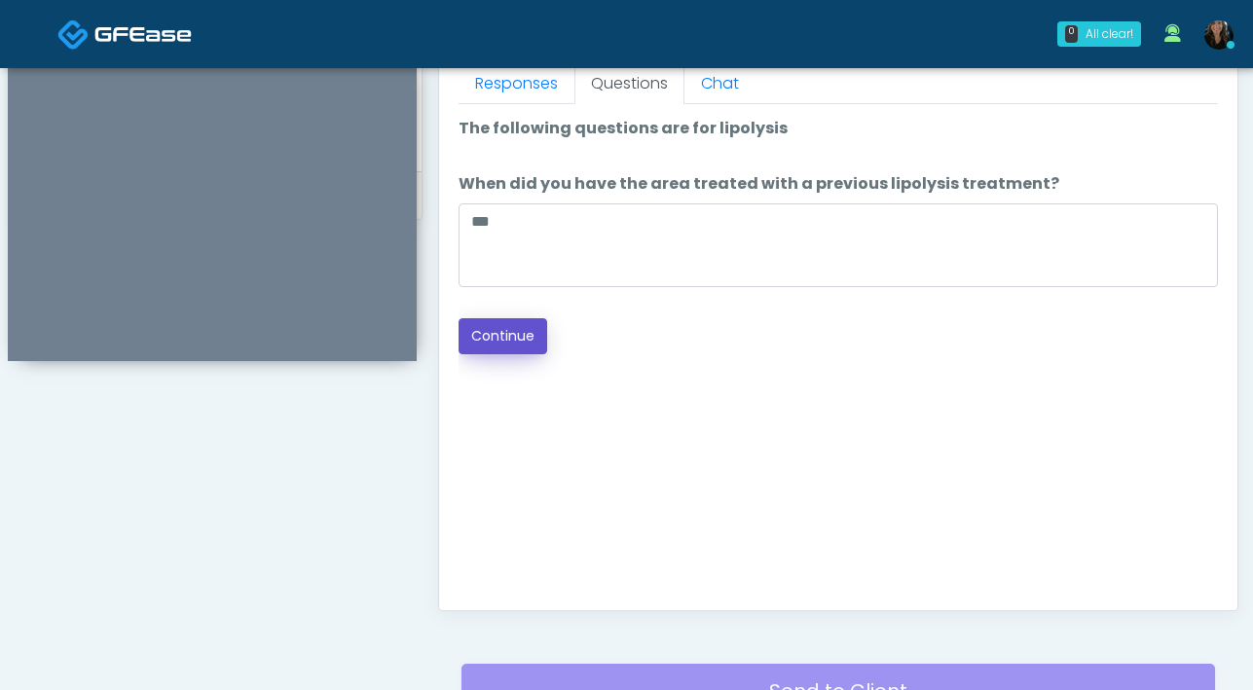
click at [492, 339] on button "Continue" at bounding box center [502, 336] width 89 height 36
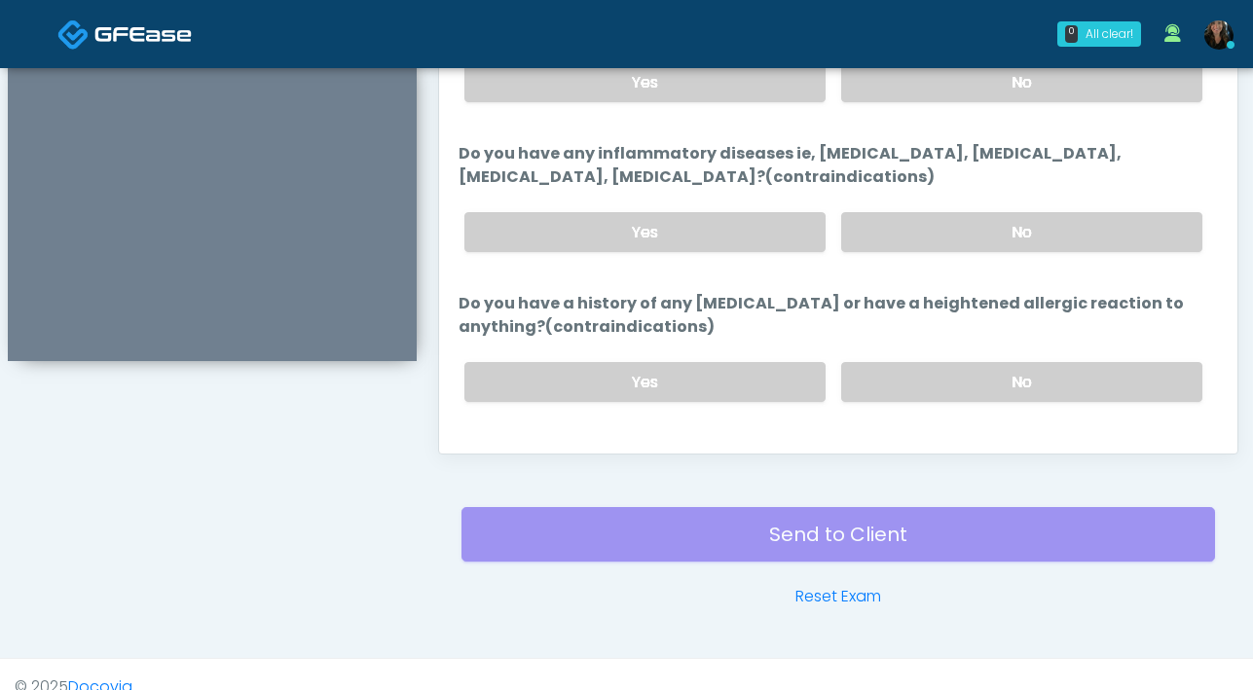
scroll to position [914, 0]
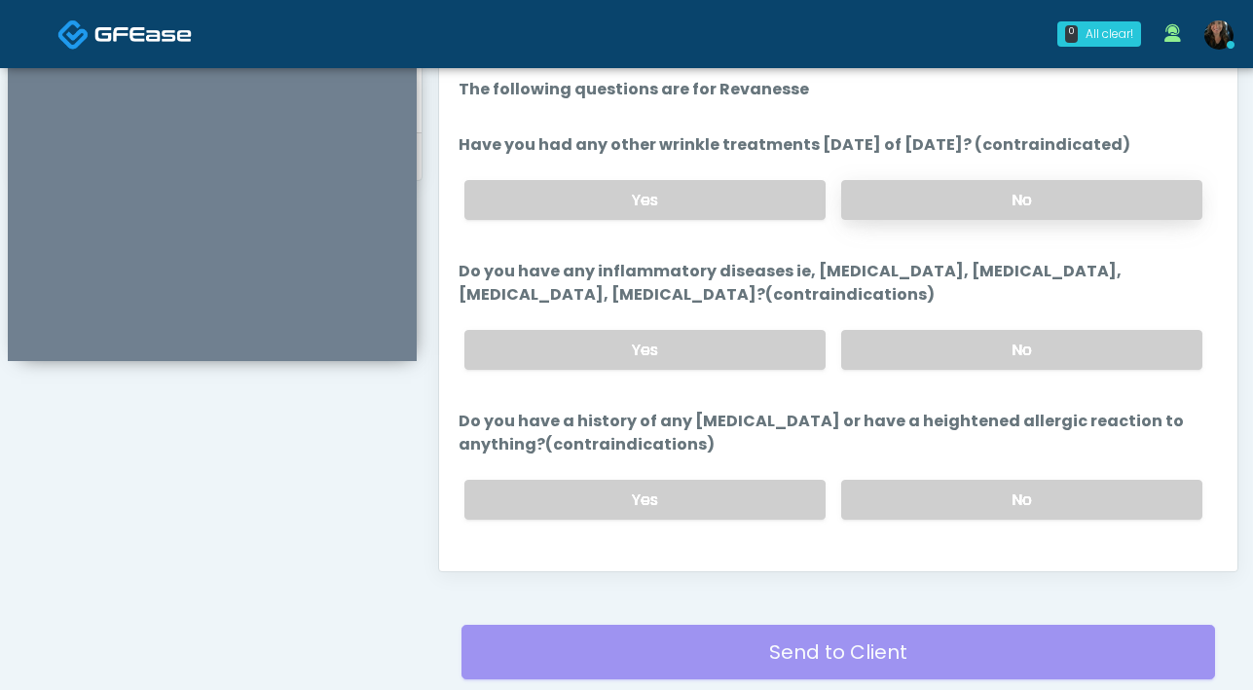
click at [919, 212] on label "No" at bounding box center [1021, 200] width 361 height 40
click at [995, 356] on label "No" at bounding box center [1021, 350] width 361 height 40
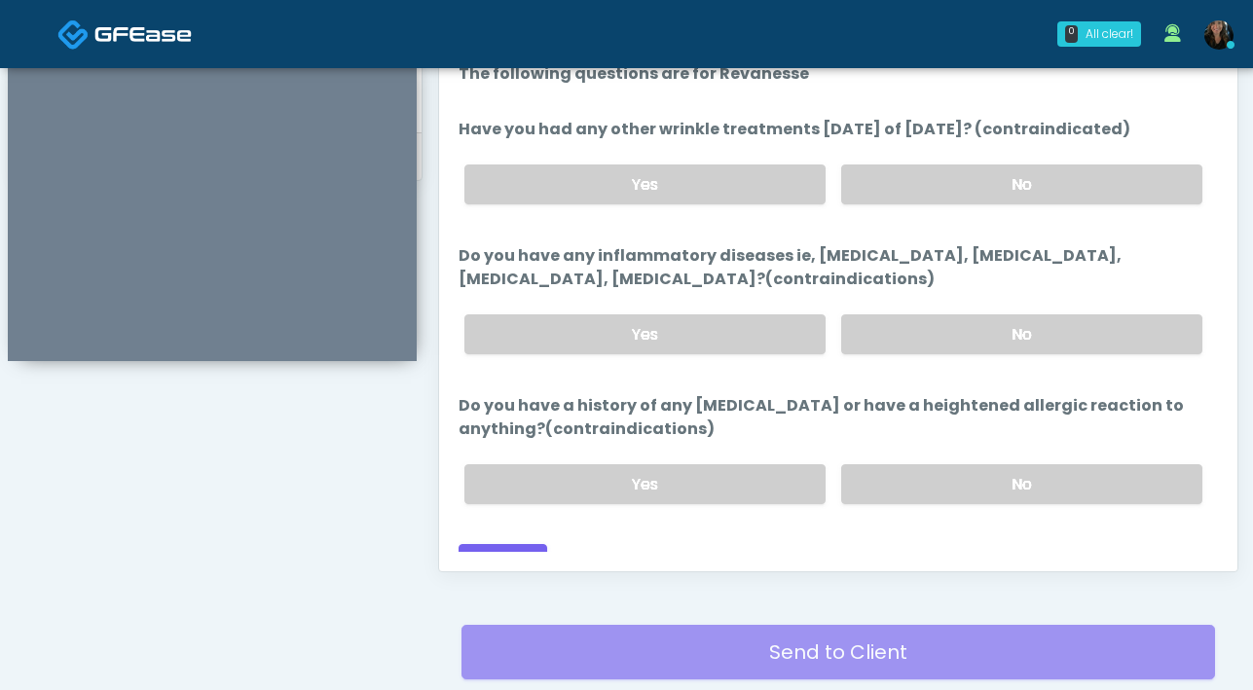
scroll to position [17, 0]
click at [993, 482] on label "No" at bounding box center [1021, 483] width 361 height 40
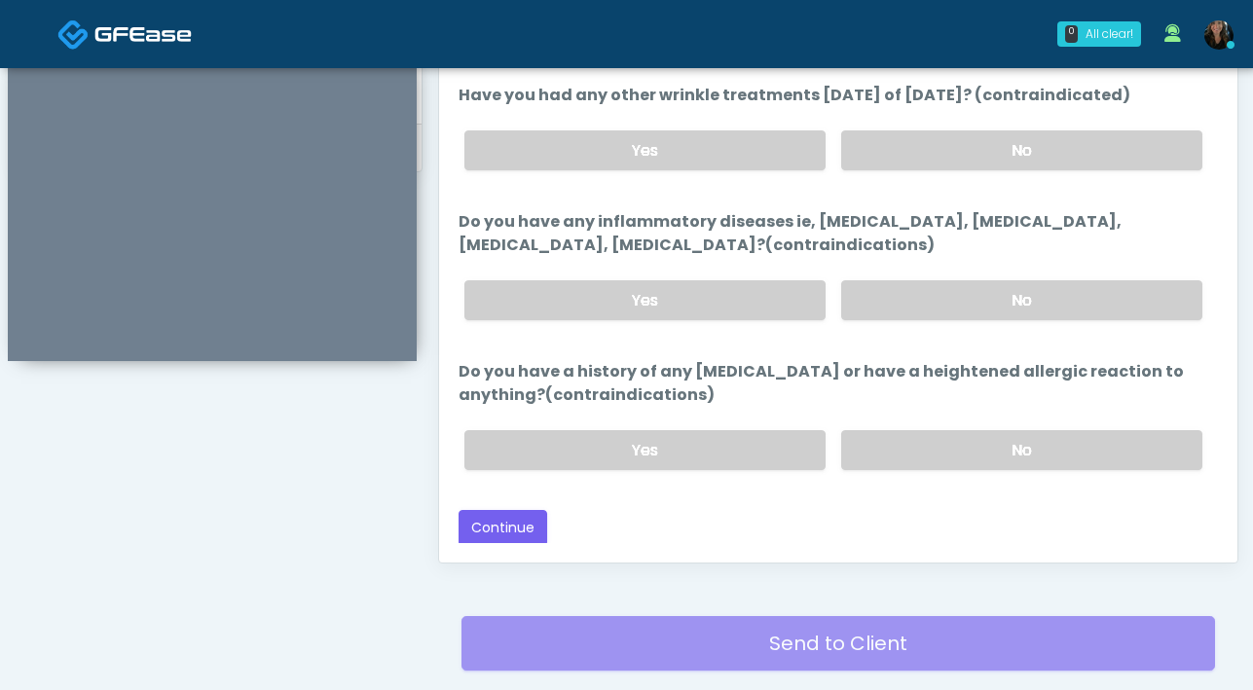
scroll to position [925, 0]
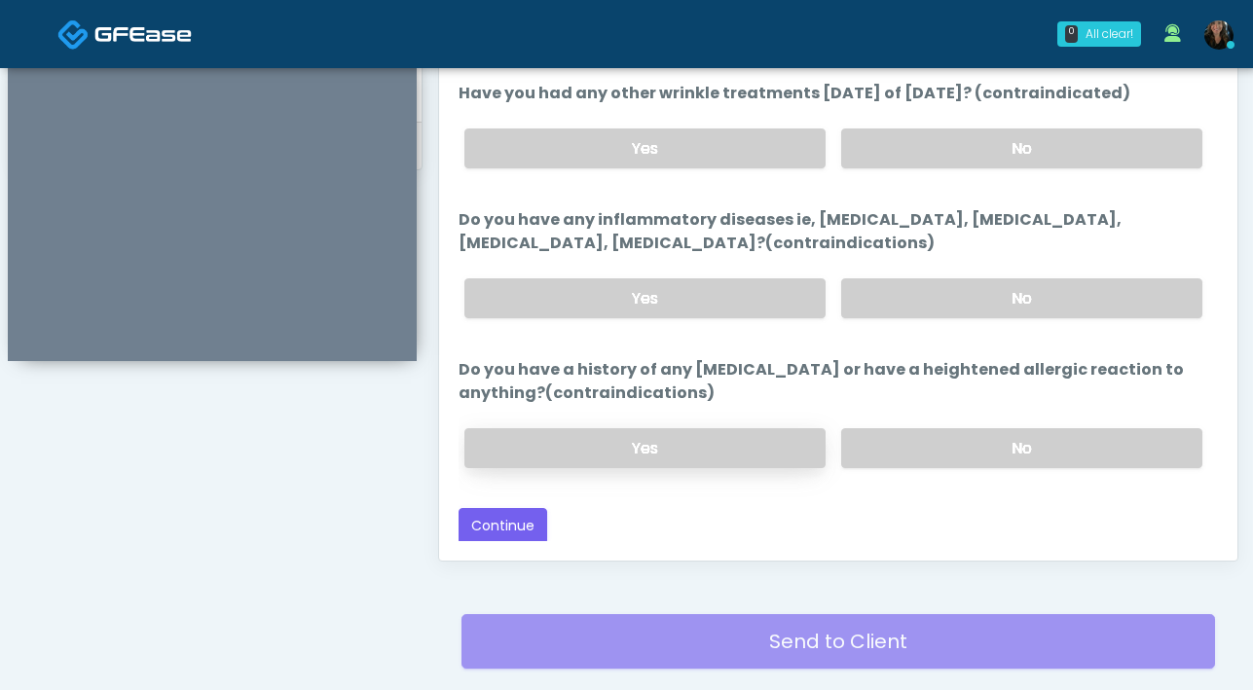
click at [629, 449] on label "Yes" at bounding box center [644, 448] width 361 height 40
drag, startPoint x: 688, startPoint y: 368, endPoint x: 791, endPoint y: 378, distance: 103.6
click at [791, 378] on label "Do you have a history of any anaphylaxis or have a heightened allergic reaction…" at bounding box center [837, 381] width 759 height 47
copy label "anaphylaxis"
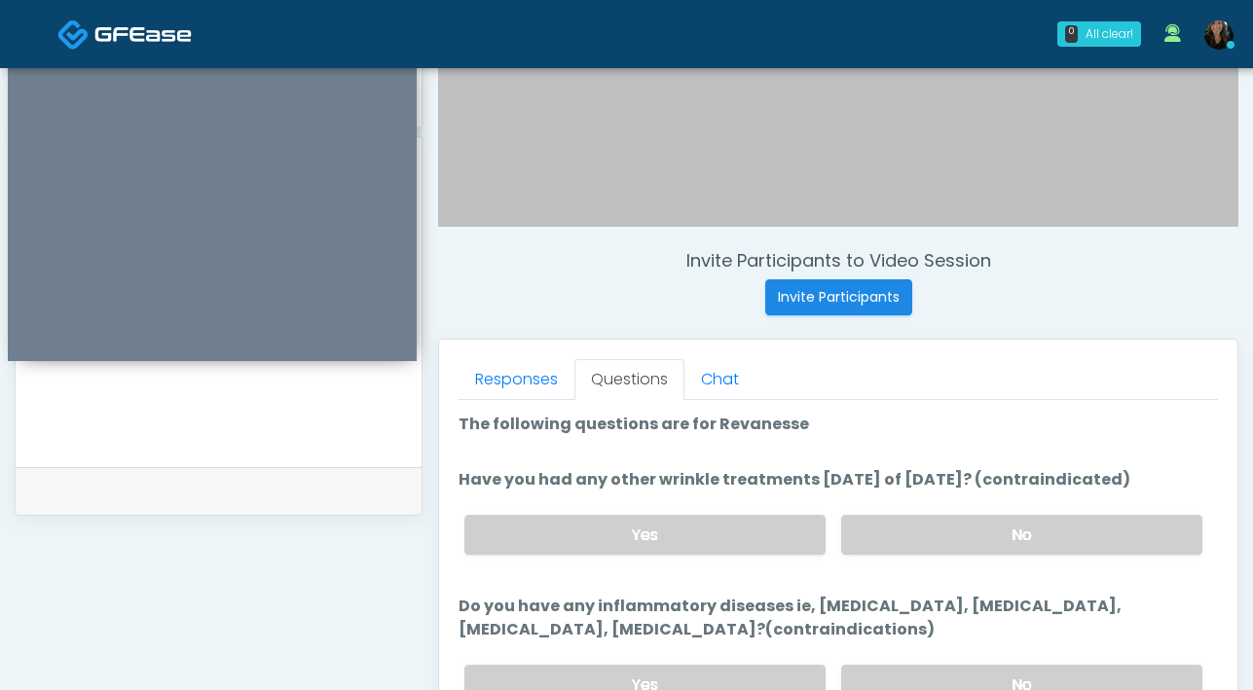
scroll to position [493, 0]
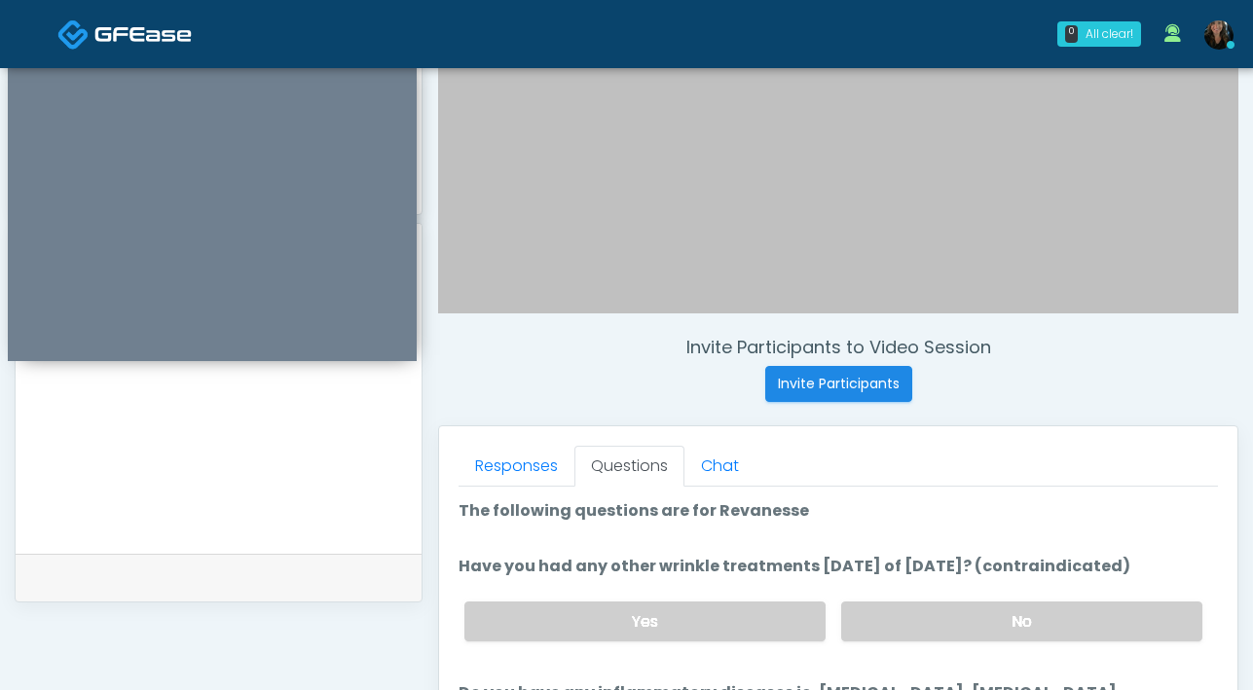
click at [243, 495] on textarea at bounding box center [218, 409] width 367 height 238
paste textarea "**********"
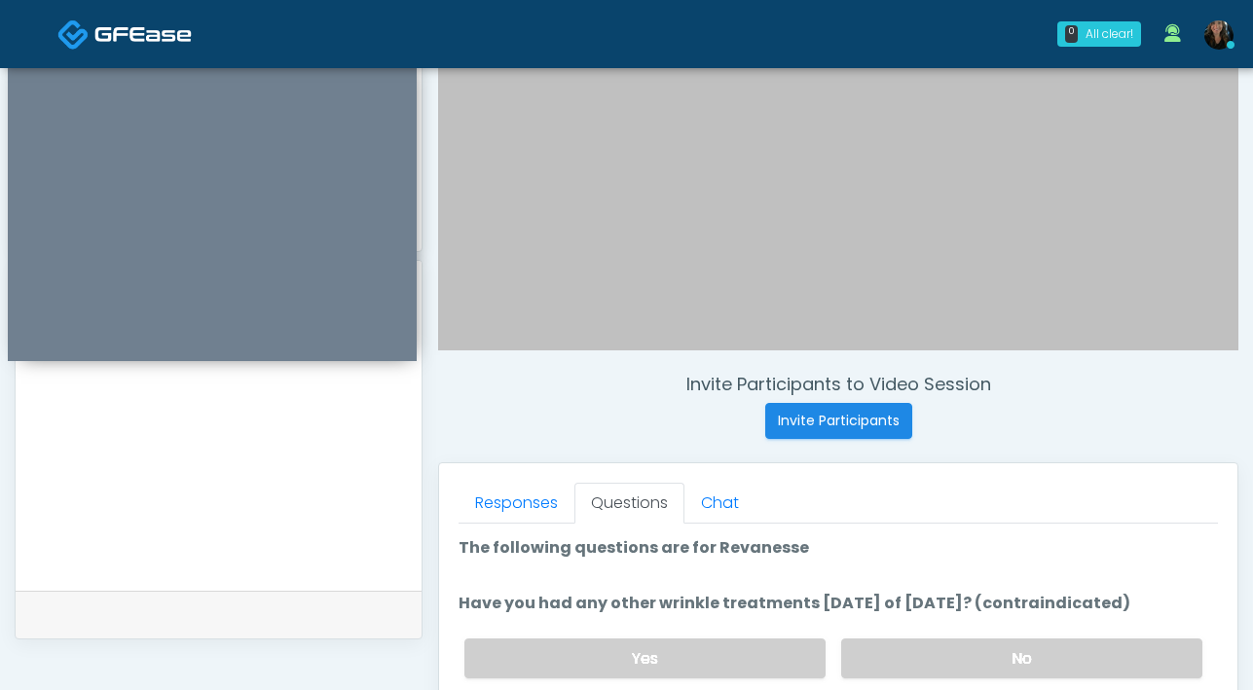
scroll to position [363, 0]
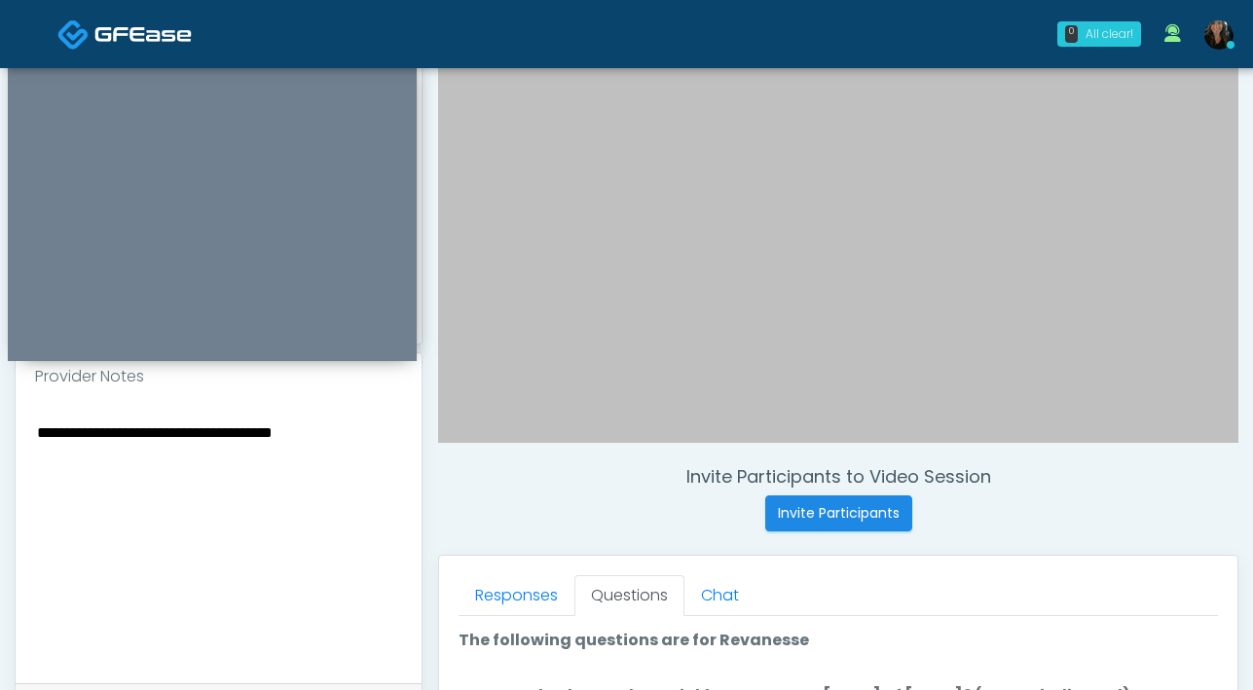
type textarea "**********"
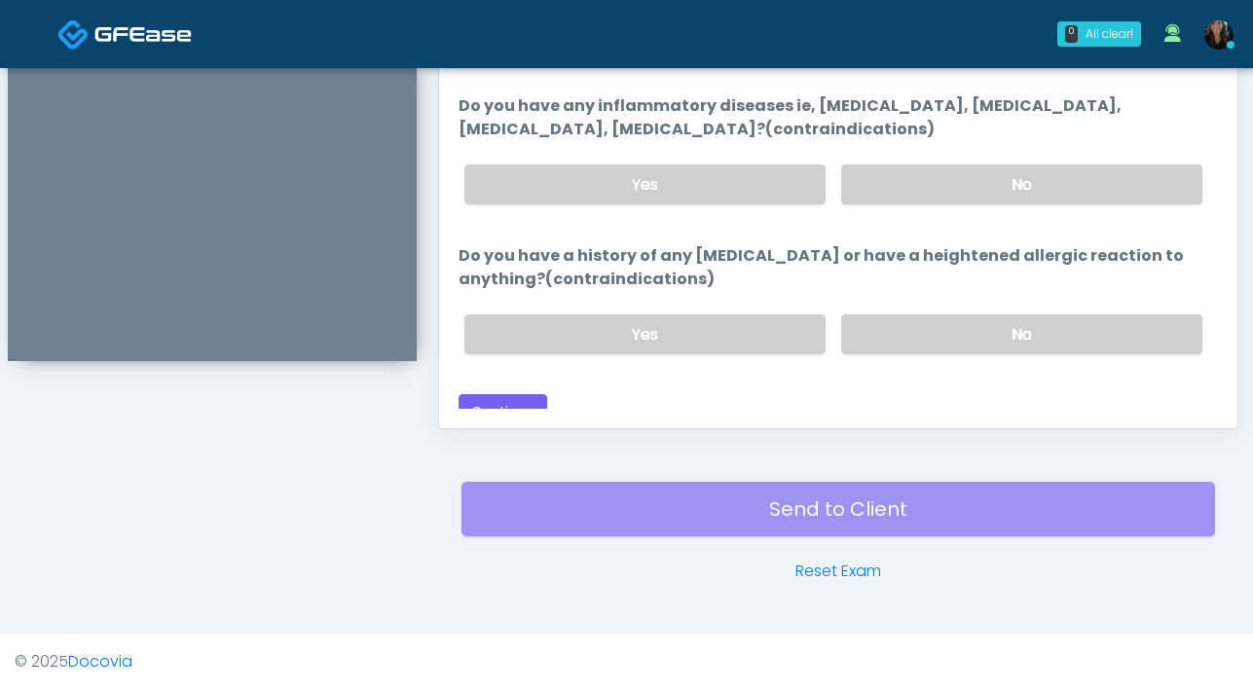
scroll to position [41, 0]
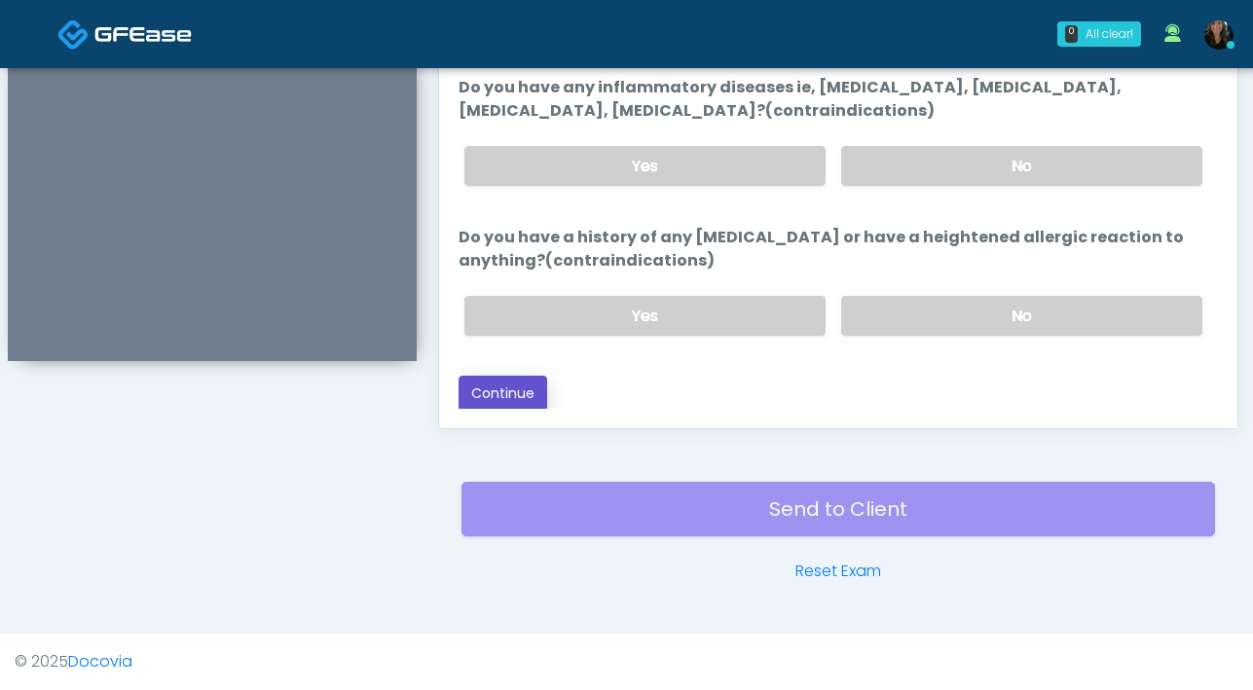
click at [525, 395] on button "Continue" at bounding box center [502, 394] width 89 height 36
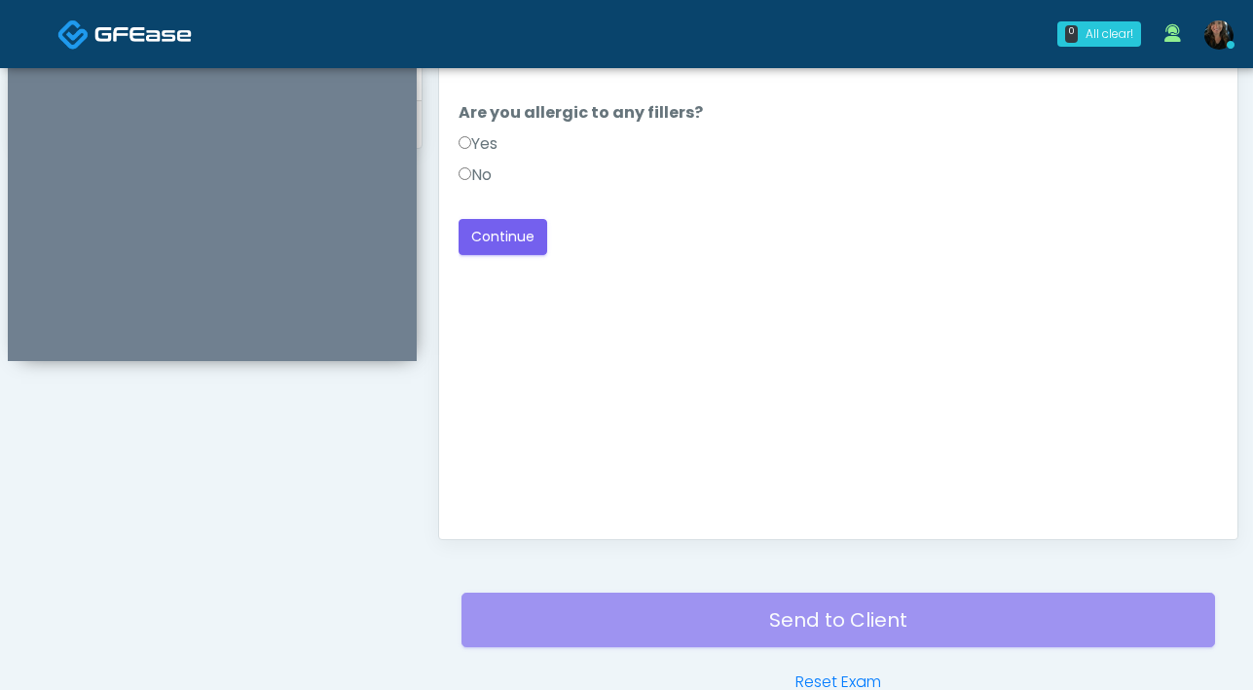
scroll to position [704, 0]
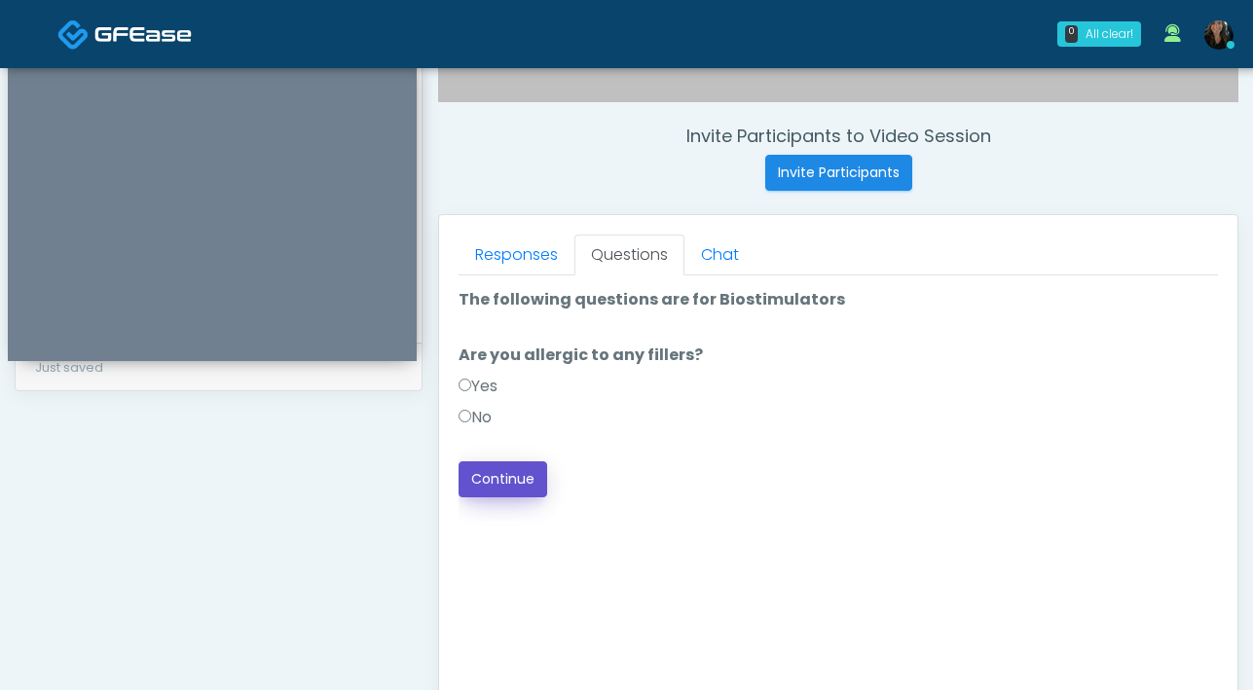
click at [485, 485] on button "Continue" at bounding box center [502, 479] width 89 height 36
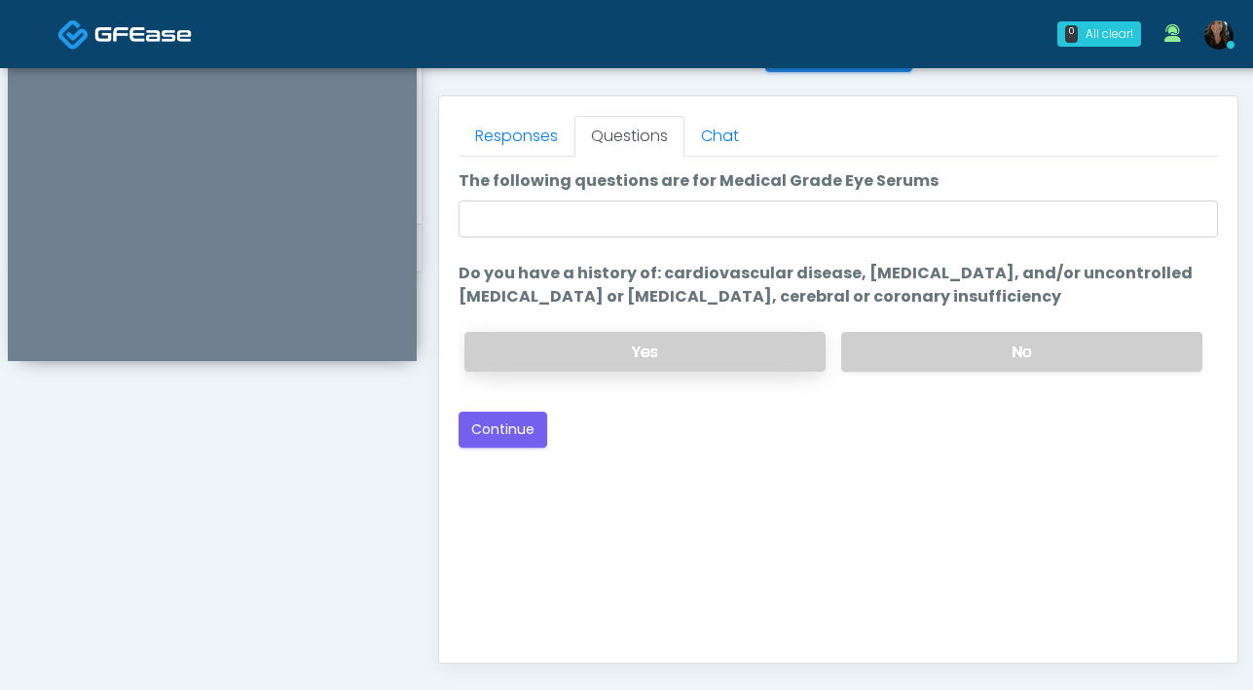
scroll to position [822, 0]
click at [922, 349] on label "No" at bounding box center [1021, 353] width 361 height 40
click at [499, 434] on button "Continue" at bounding box center [502, 431] width 89 height 36
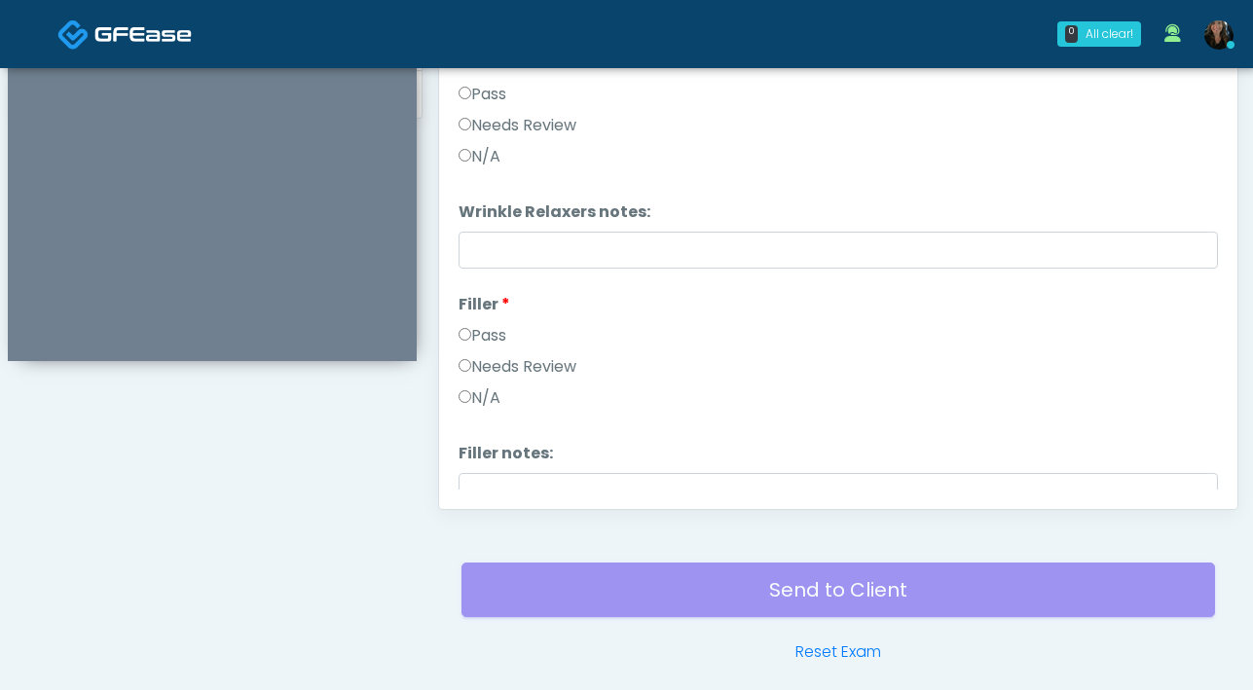
scroll to position [897, 0]
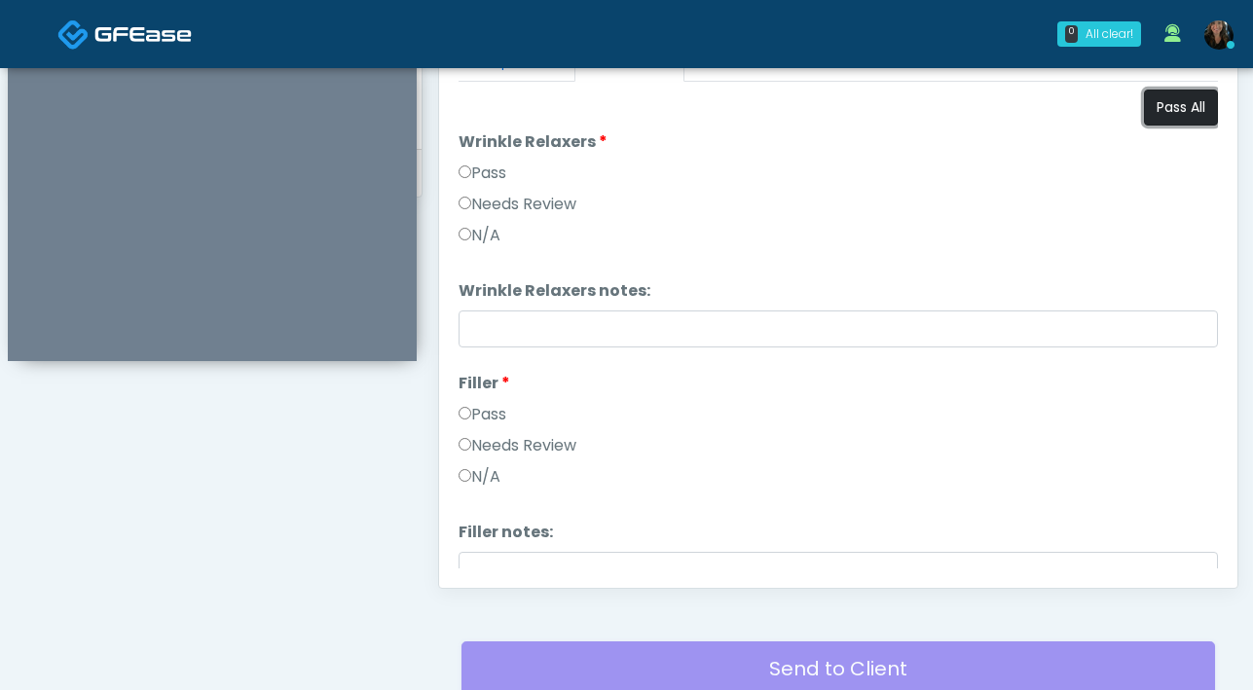
click at [1169, 119] on button "Pass All" at bounding box center [1181, 108] width 74 height 36
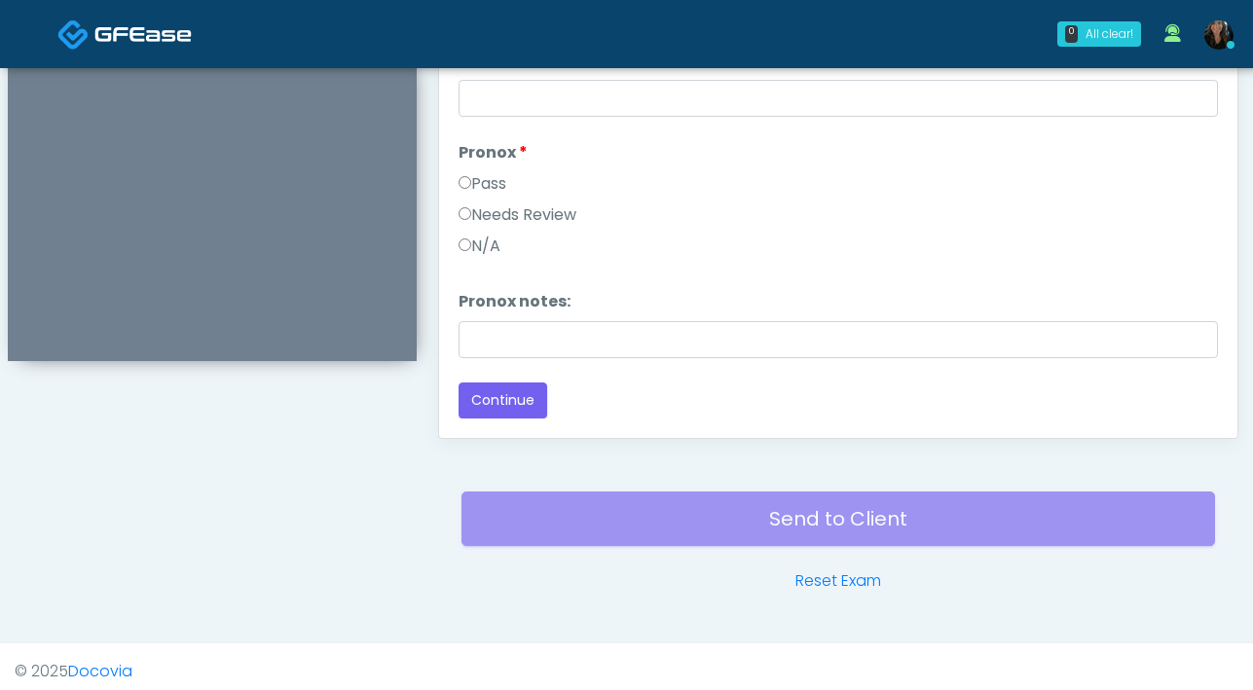
scroll to position [1057, 0]
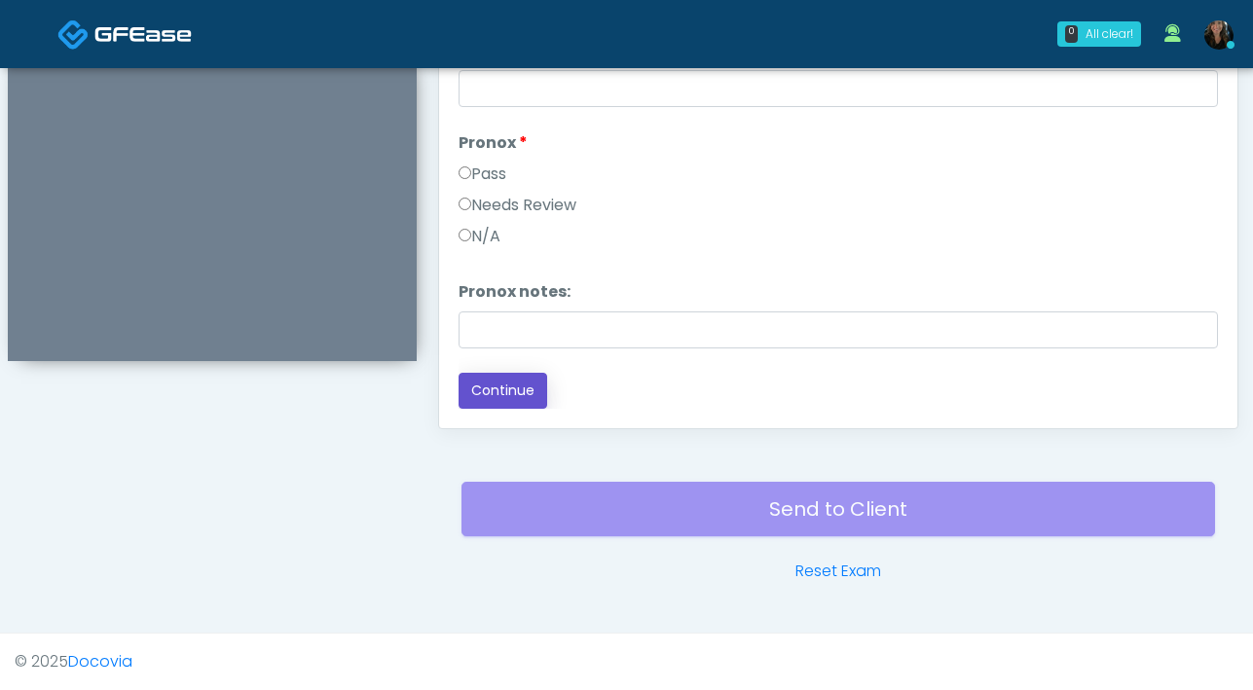
click at [532, 393] on button "Continue" at bounding box center [502, 391] width 89 height 36
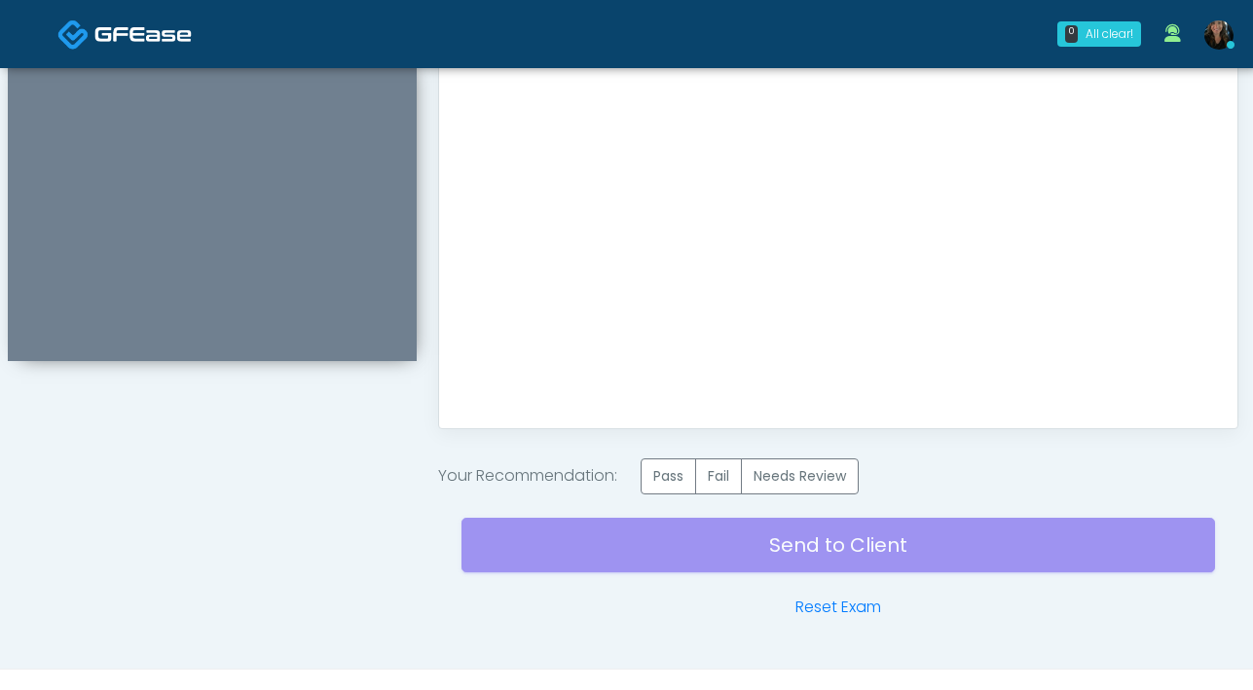
scroll to position [0, 0]
click at [675, 486] on label "Pass" at bounding box center [668, 476] width 55 height 36
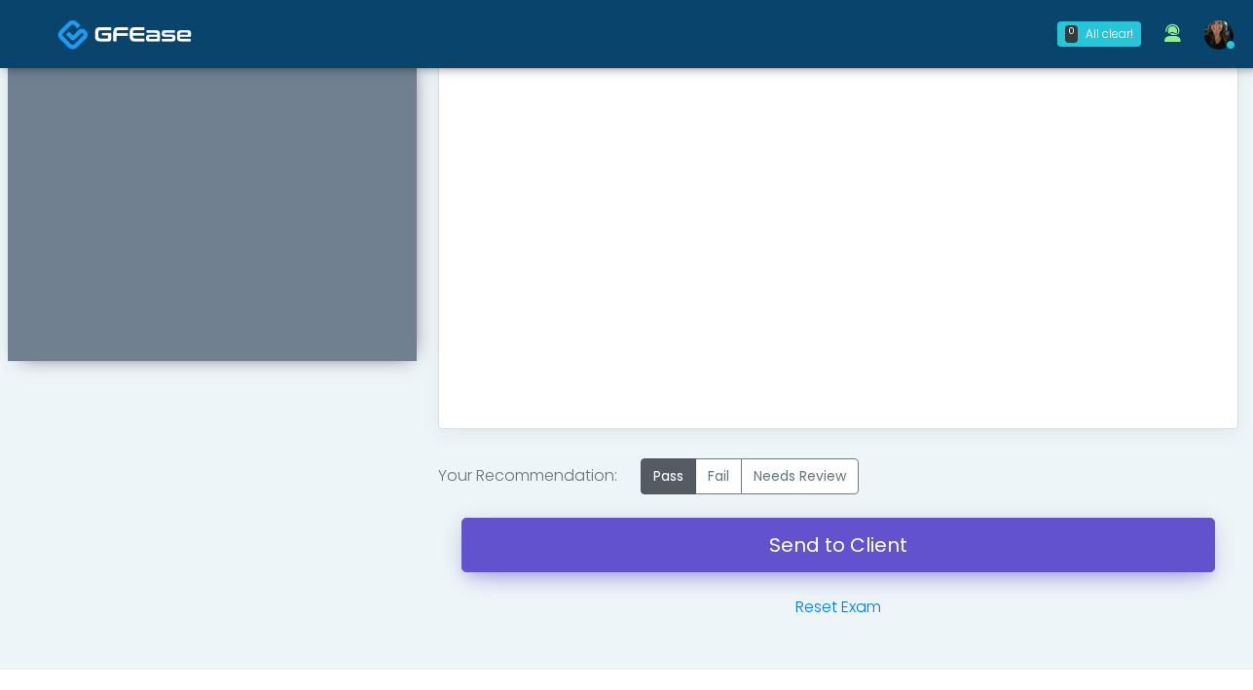
click at [755, 557] on link "Send to Client" at bounding box center [837, 545] width 753 height 55
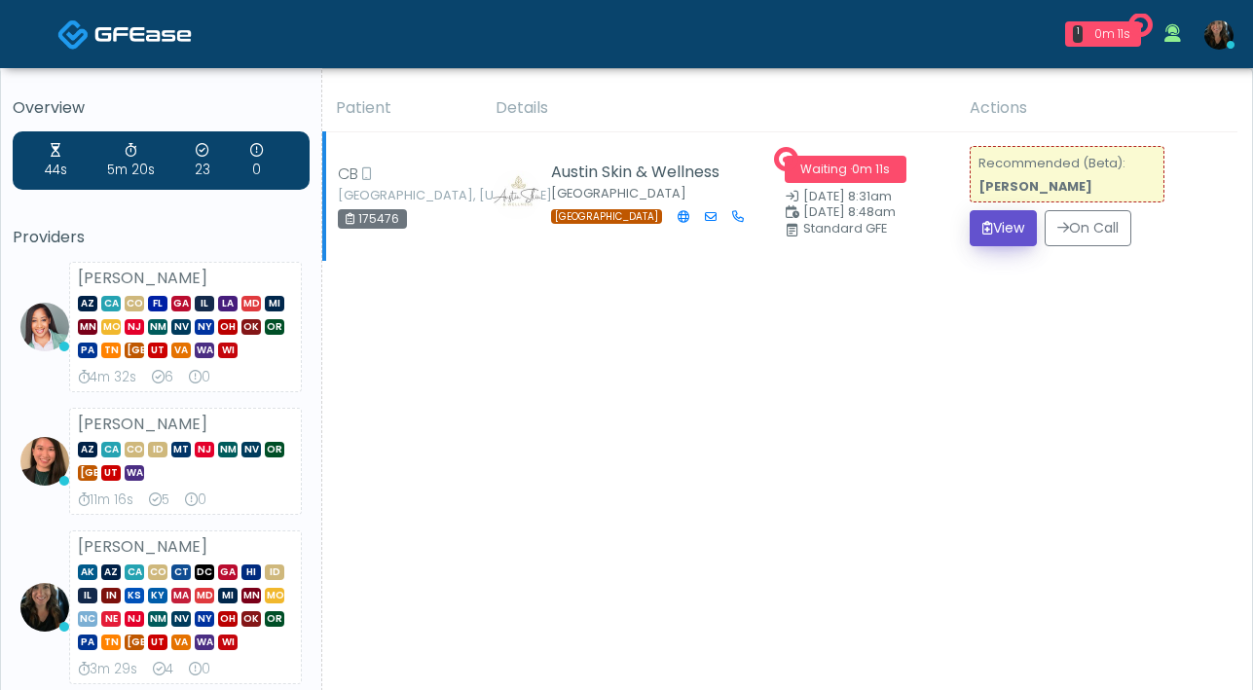
click at [994, 232] on button "View" at bounding box center [1003, 228] width 67 height 36
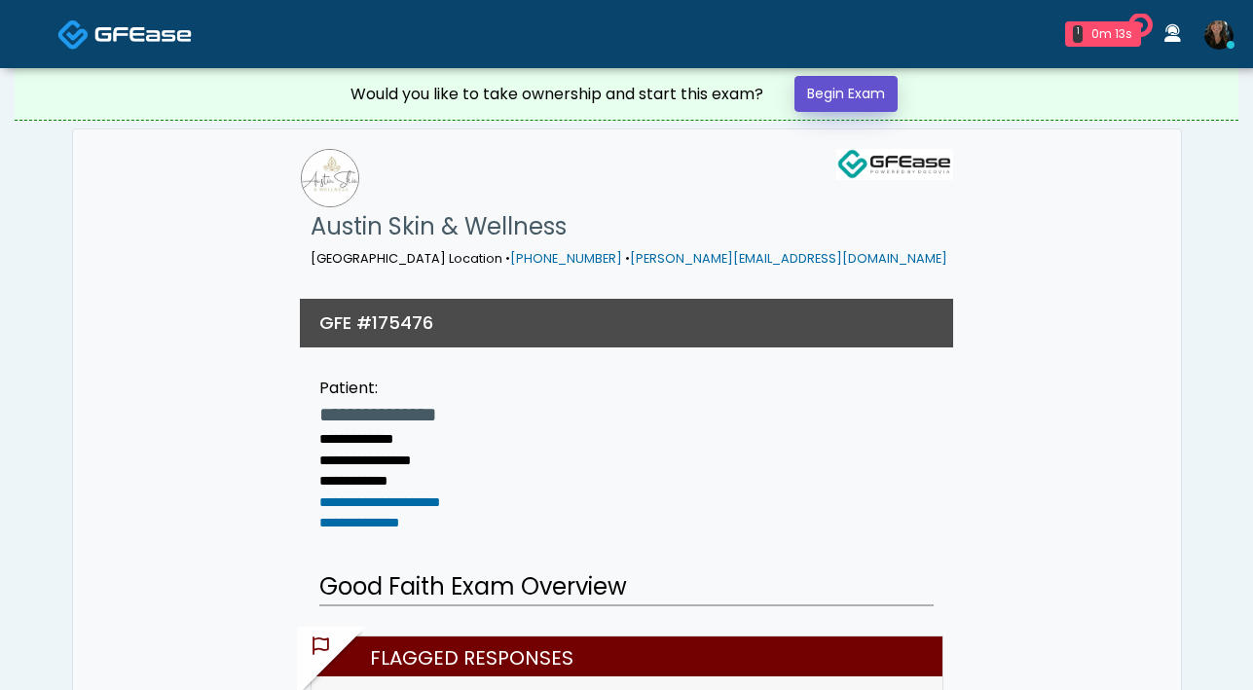
click at [868, 97] on link "Begin Exam" at bounding box center [845, 94] width 103 height 36
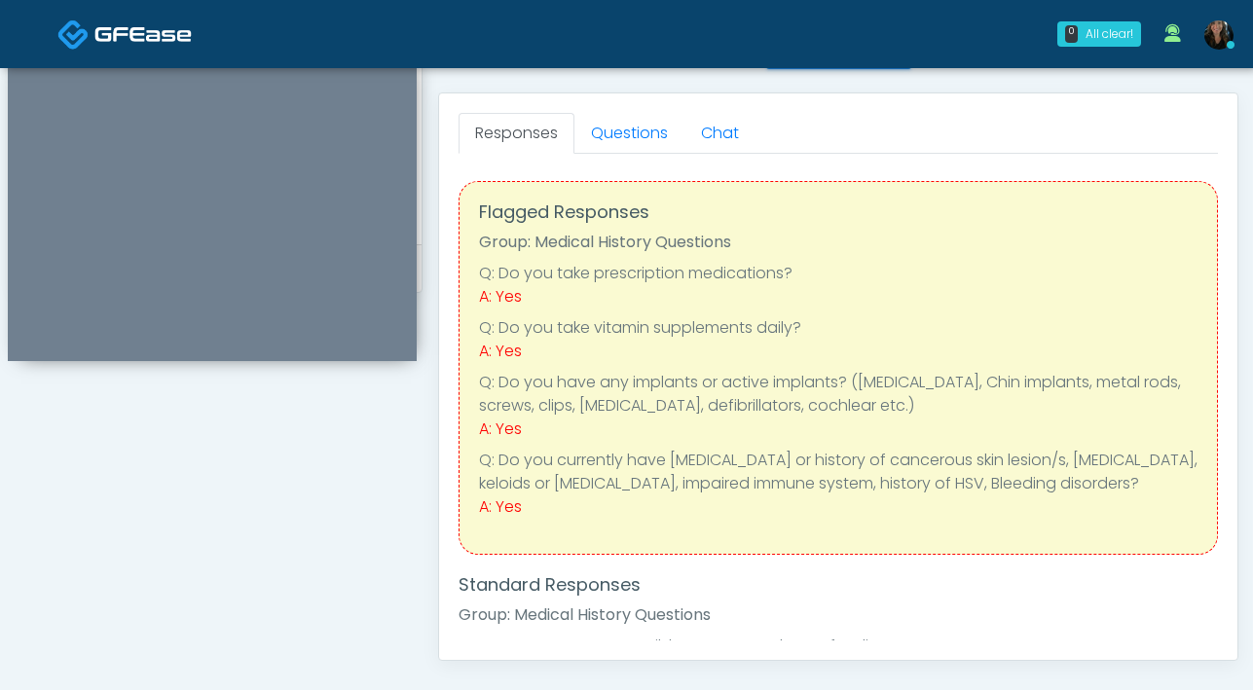
scroll to position [649, 0]
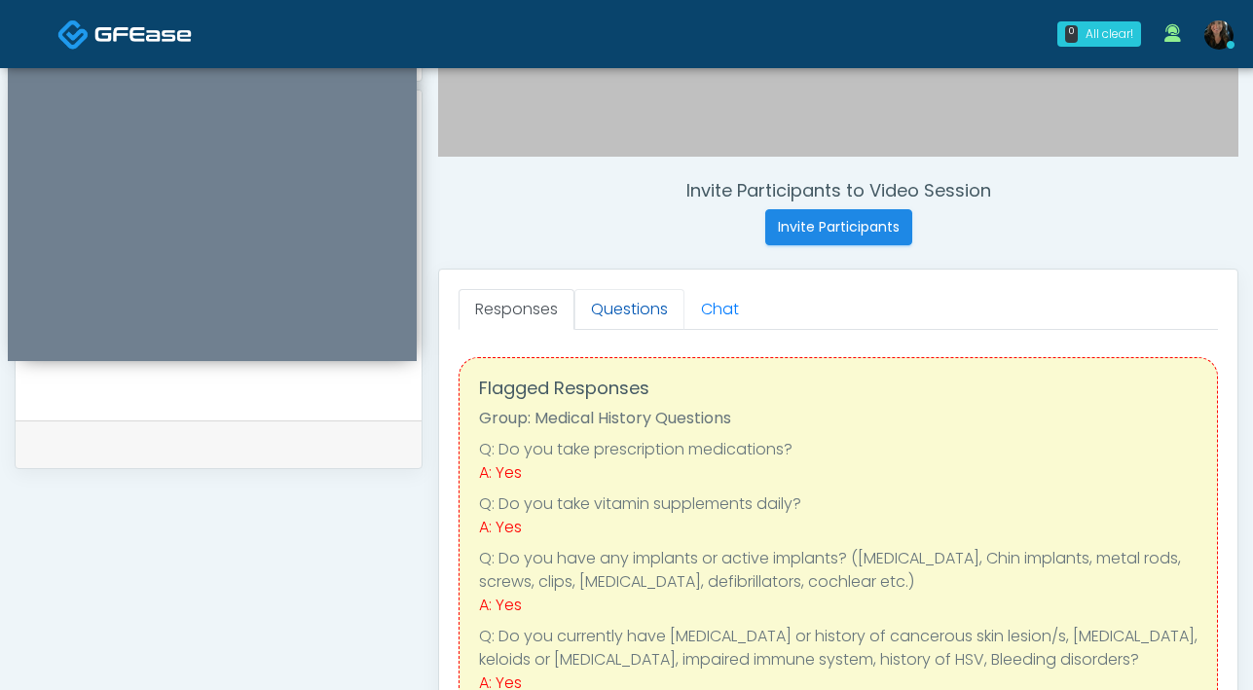
click at [641, 313] on link "Questions" at bounding box center [629, 309] width 110 height 41
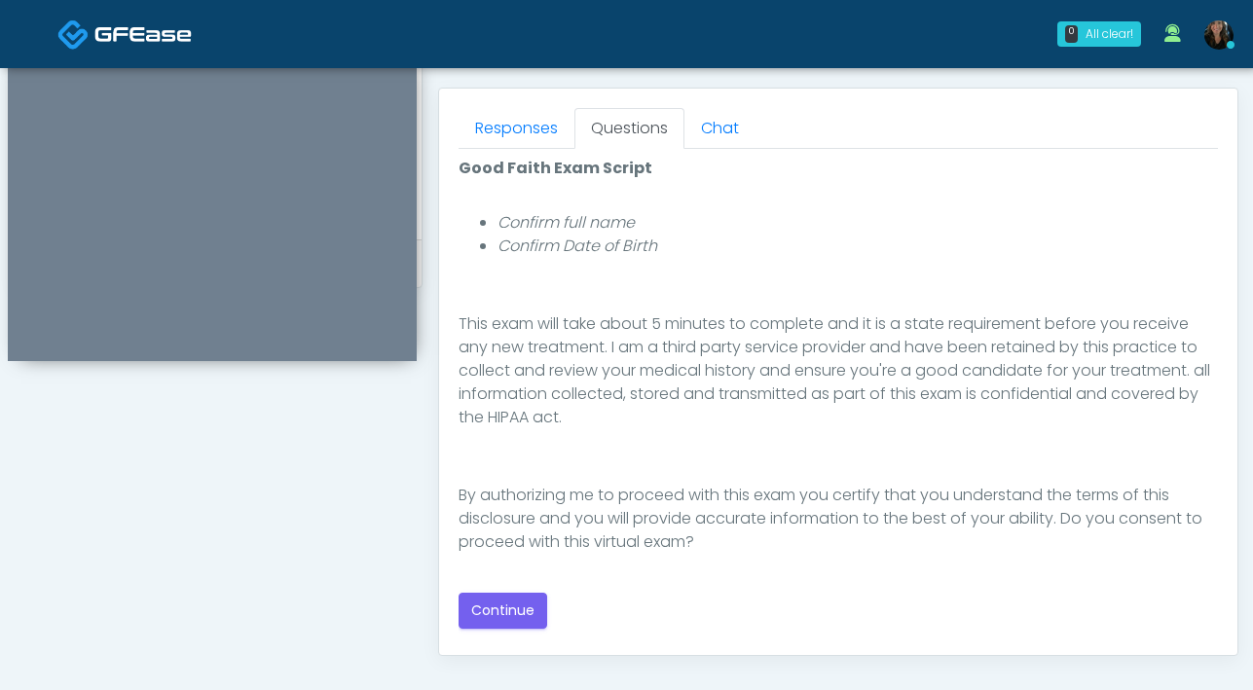
scroll to position [838, 0]
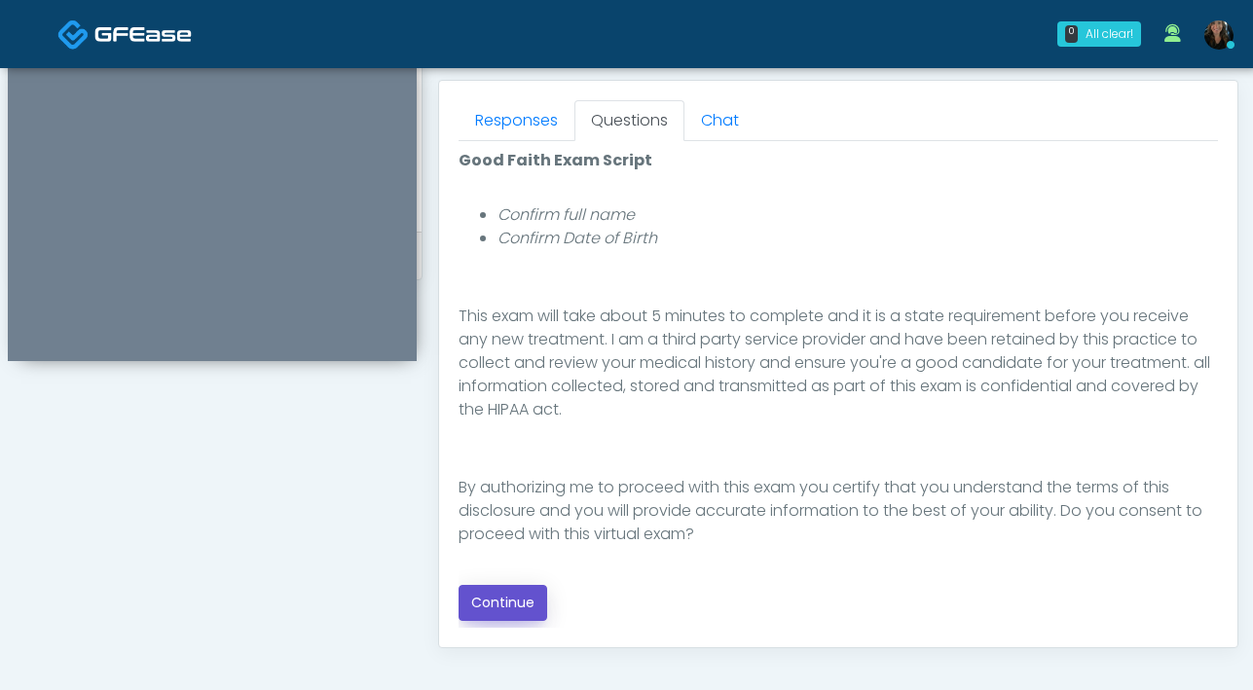
click at [489, 618] on button "Continue" at bounding box center [502, 603] width 89 height 36
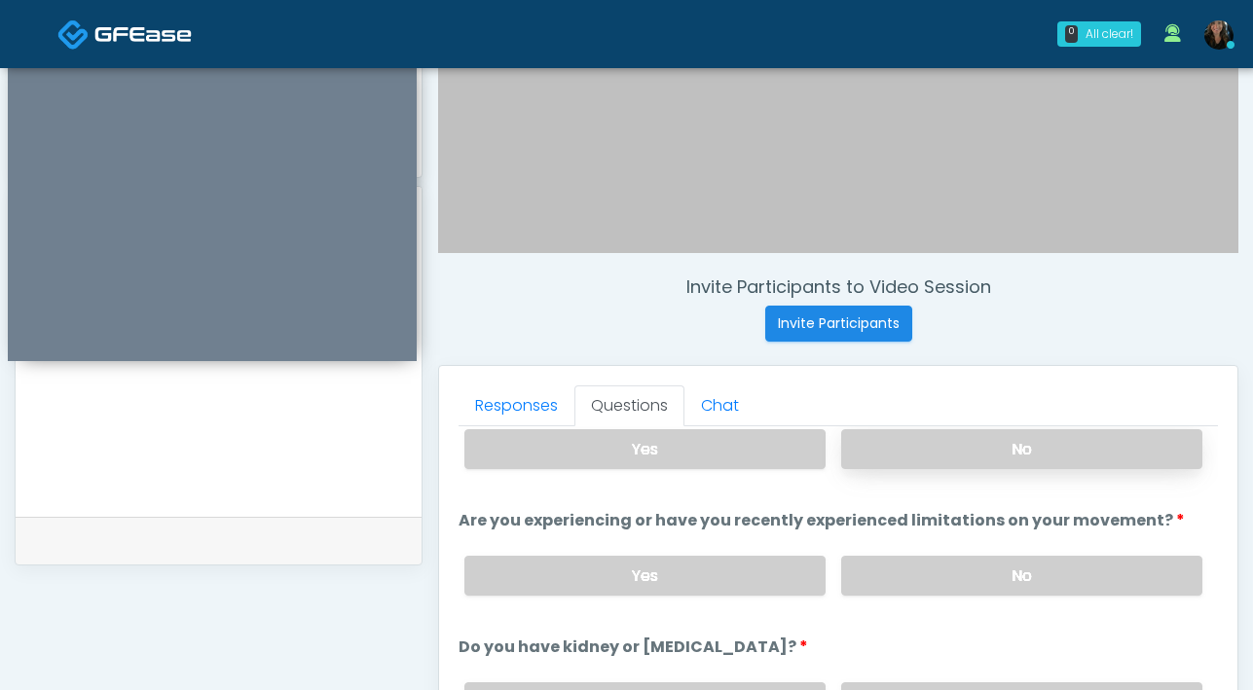
scroll to position [0, 0]
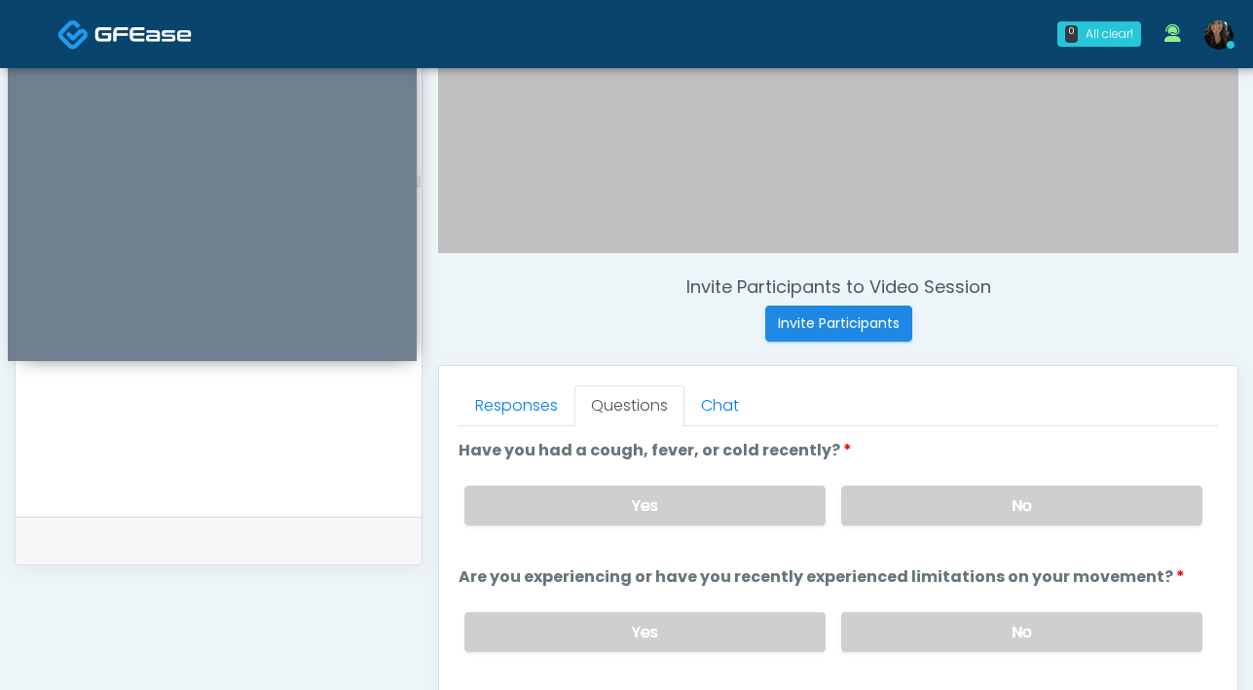
click at [1237, 517] on div "Responses Questions Chat Good Faith Exam Script Good Faith Exam Script INTRODUC…" at bounding box center [838, 649] width 800 height 568
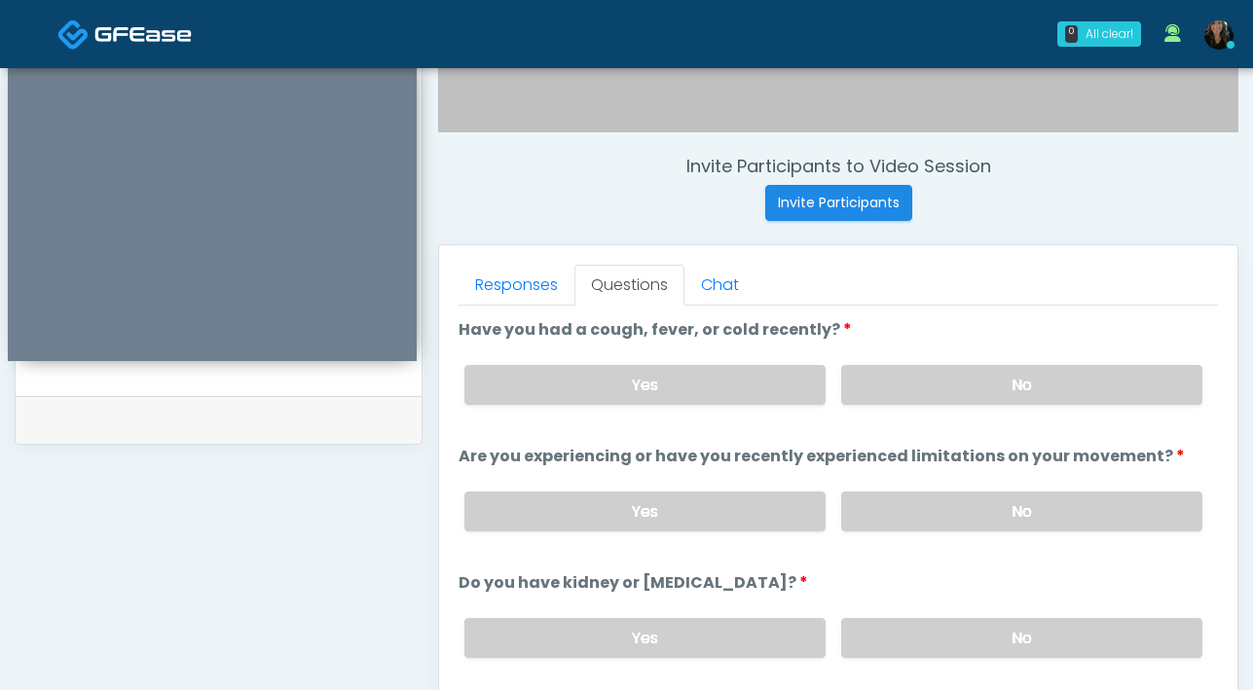
scroll to position [878, 0]
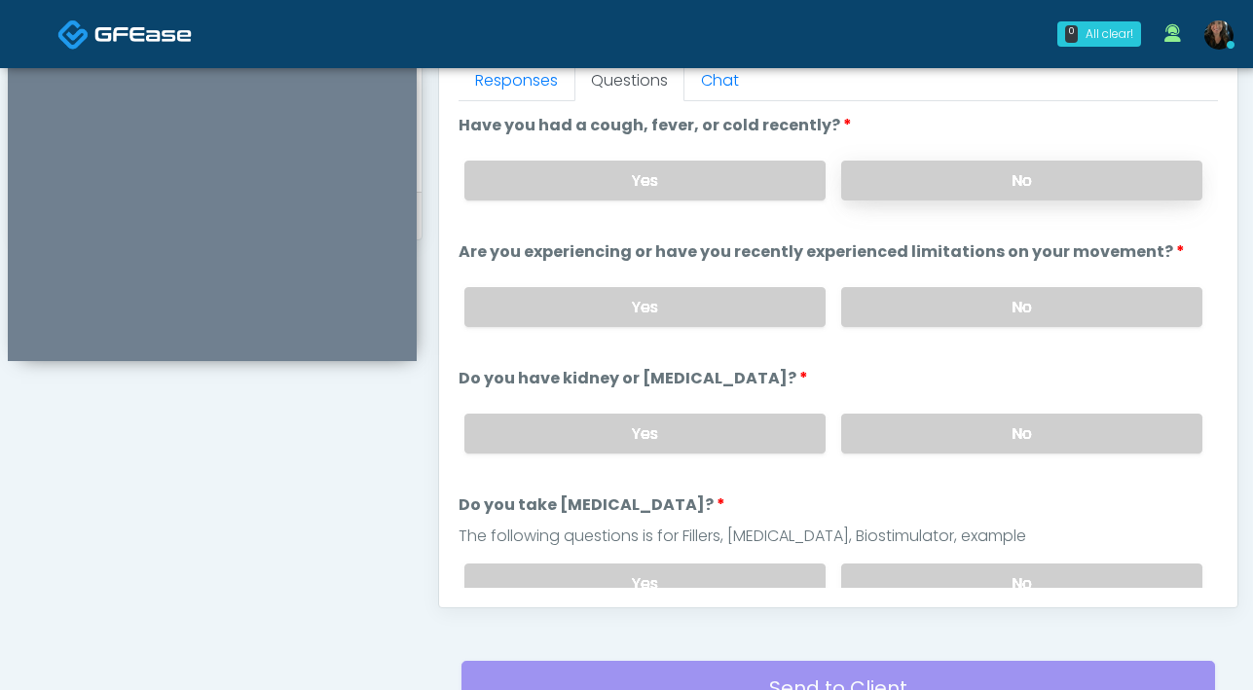
click at [1039, 171] on label "No" at bounding box center [1021, 181] width 361 height 40
click at [936, 300] on label "No" at bounding box center [1021, 307] width 361 height 40
click at [899, 425] on label "No" at bounding box center [1021, 434] width 361 height 40
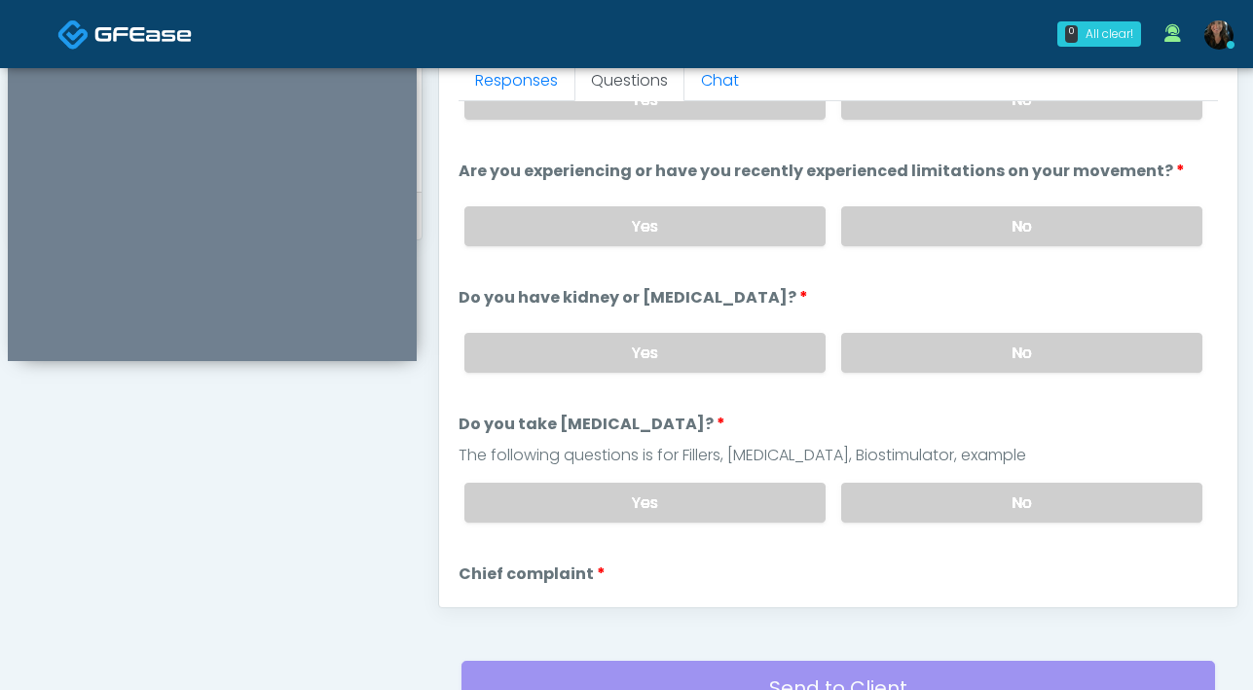
scroll to position [83, 0]
drag, startPoint x: 970, startPoint y: 500, endPoint x: 765, endPoint y: 353, distance: 252.6
click at [970, 500] on label "No" at bounding box center [1021, 501] width 361 height 40
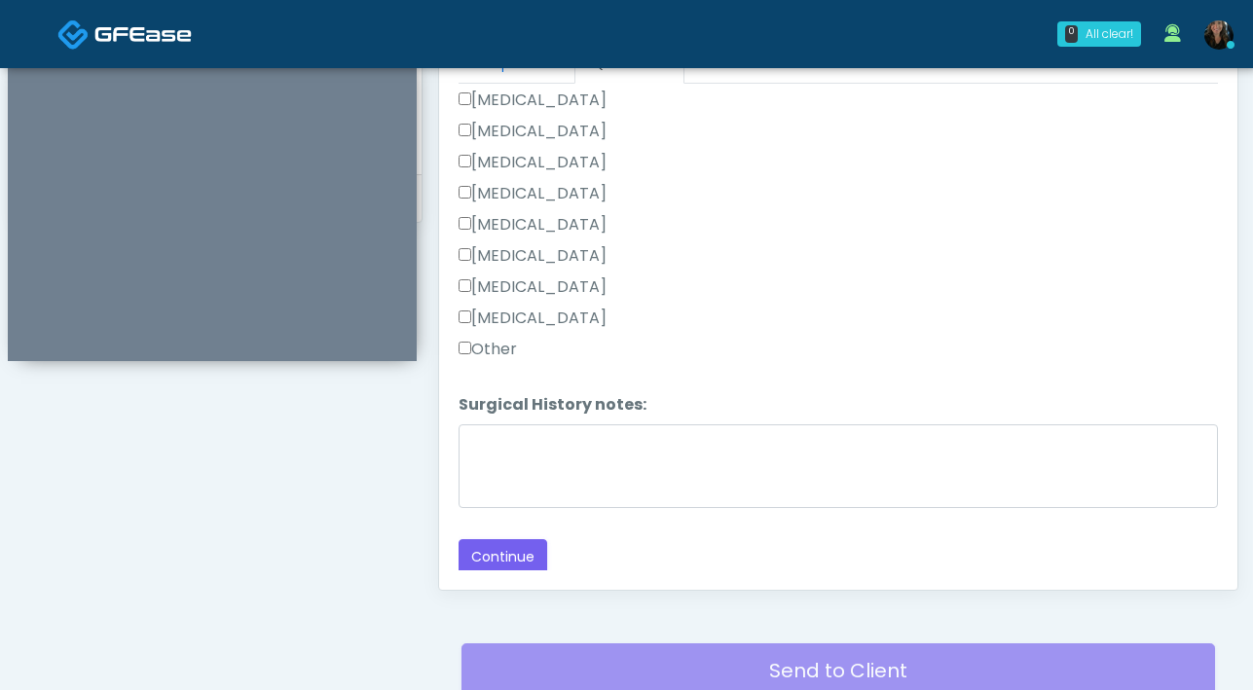
scroll to position [910, 0]
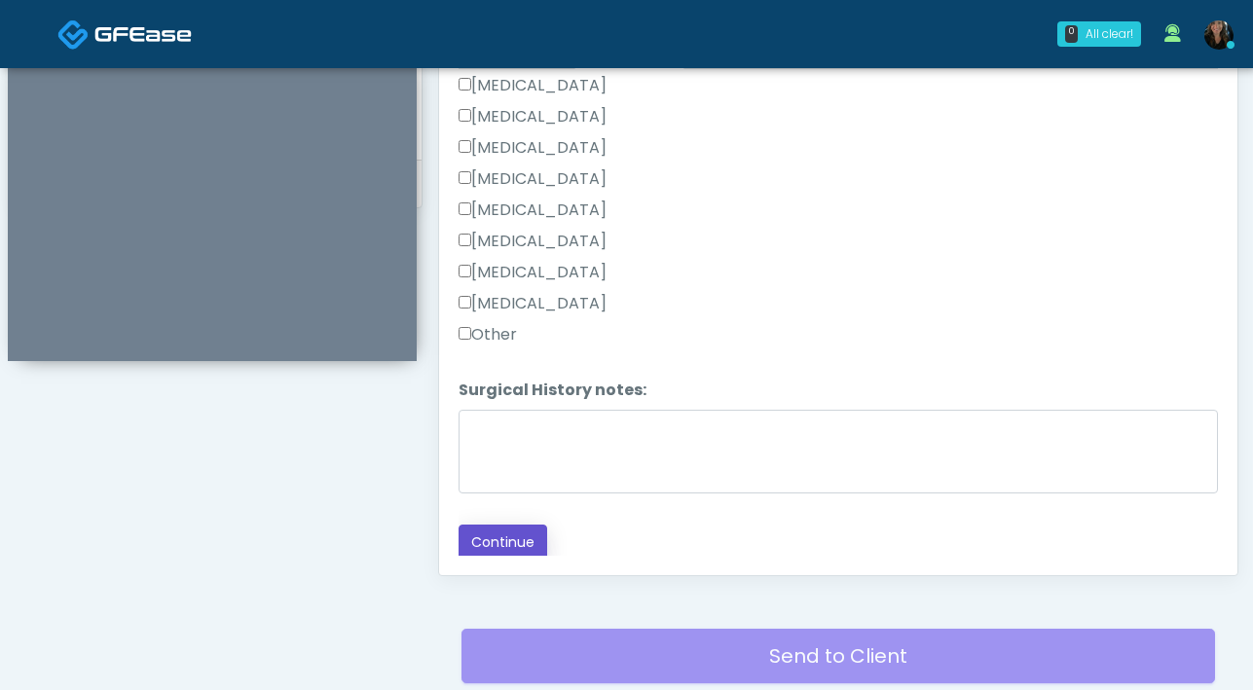
click at [482, 542] on button "Continue" at bounding box center [502, 543] width 89 height 36
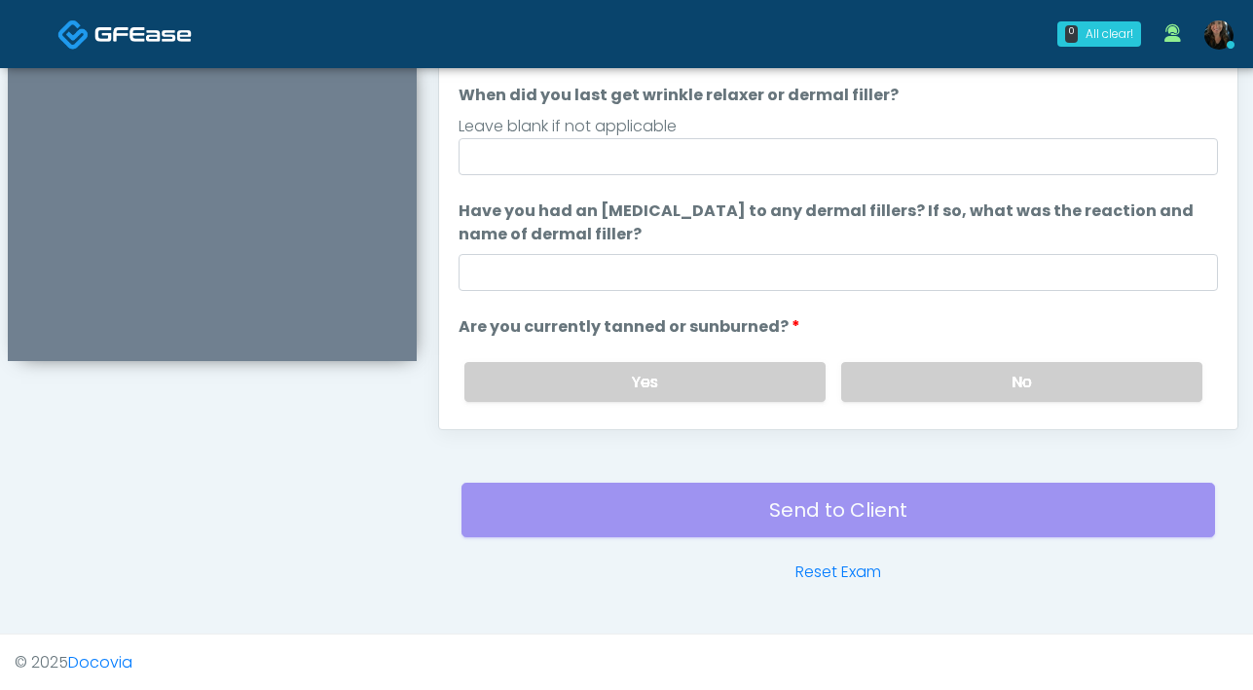
scroll to position [888, 0]
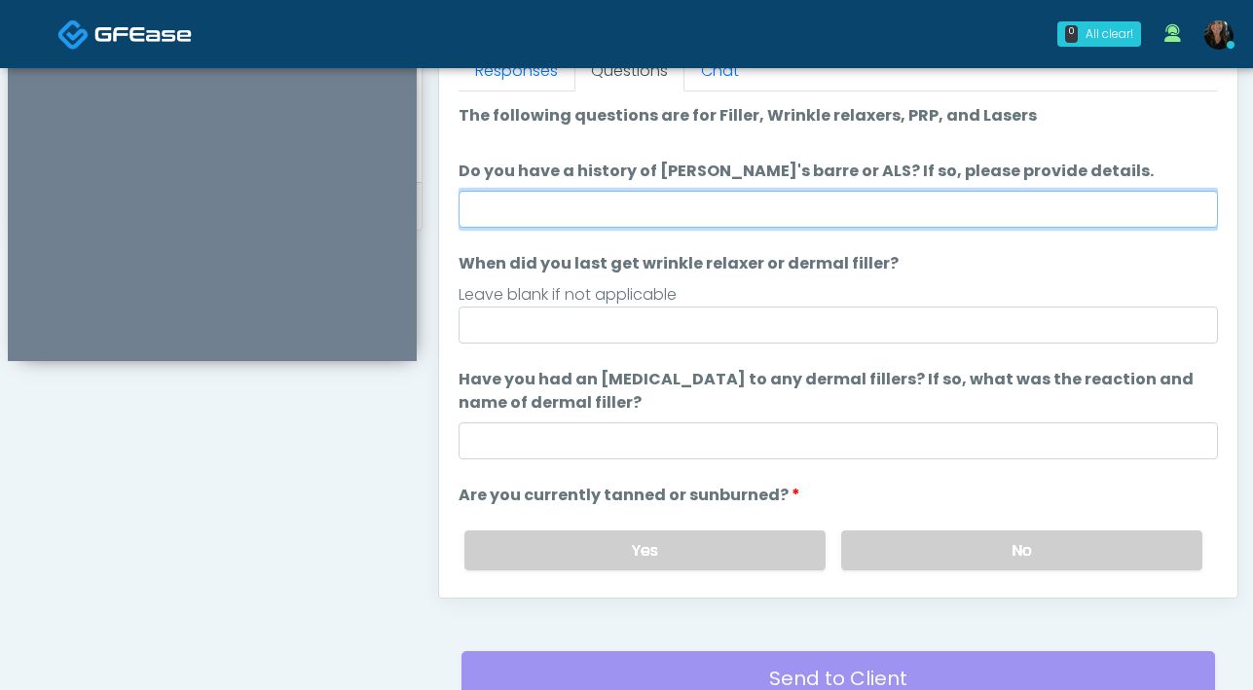
click at [725, 214] on input "Do you have a history of [PERSON_NAME]'s barre or ALS? If so, please provide de…" at bounding box center [837, 209] width 759 height 37
type input "**"
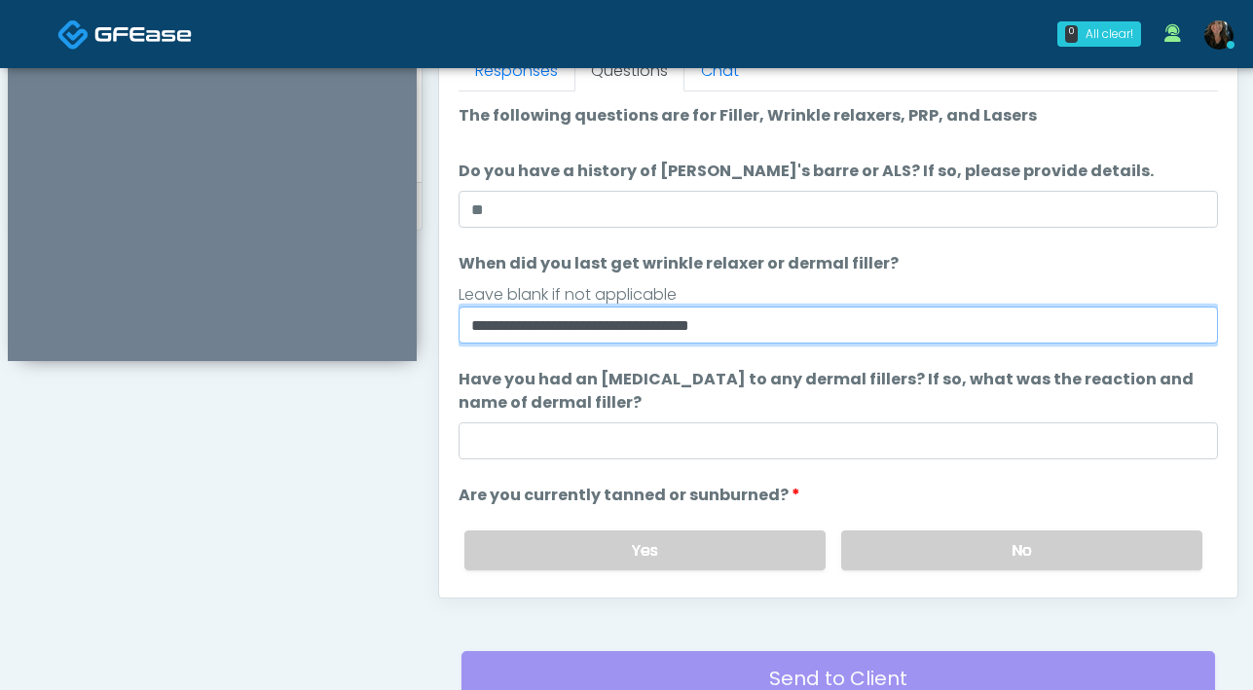
type input "**********"
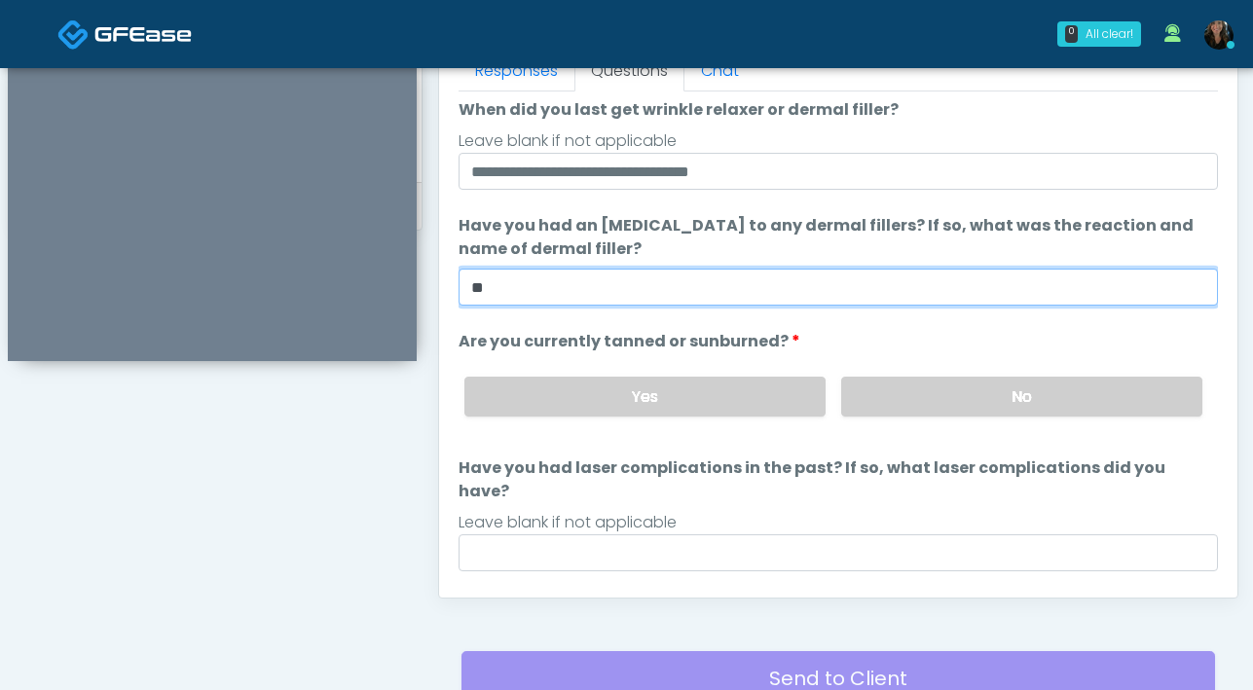
scroll to position [155, 0]
type input "**"
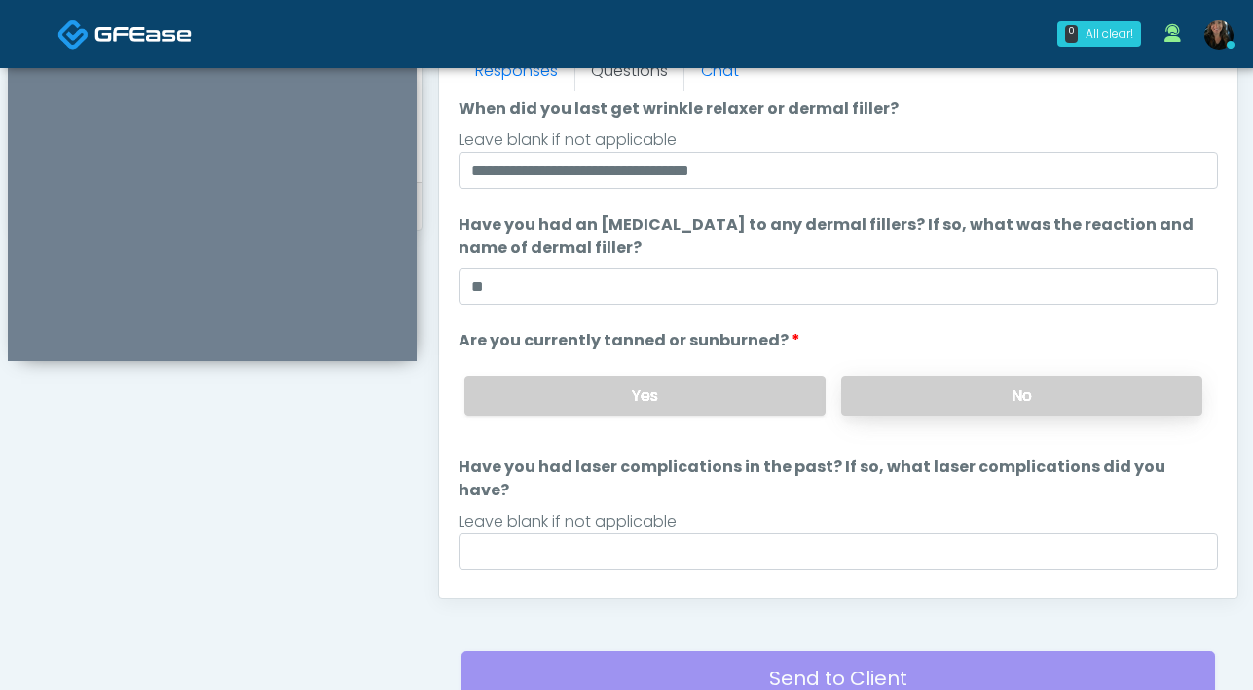
click at [933, 383] on label "No" at bounding box center [1021, 396] width 361 height 40
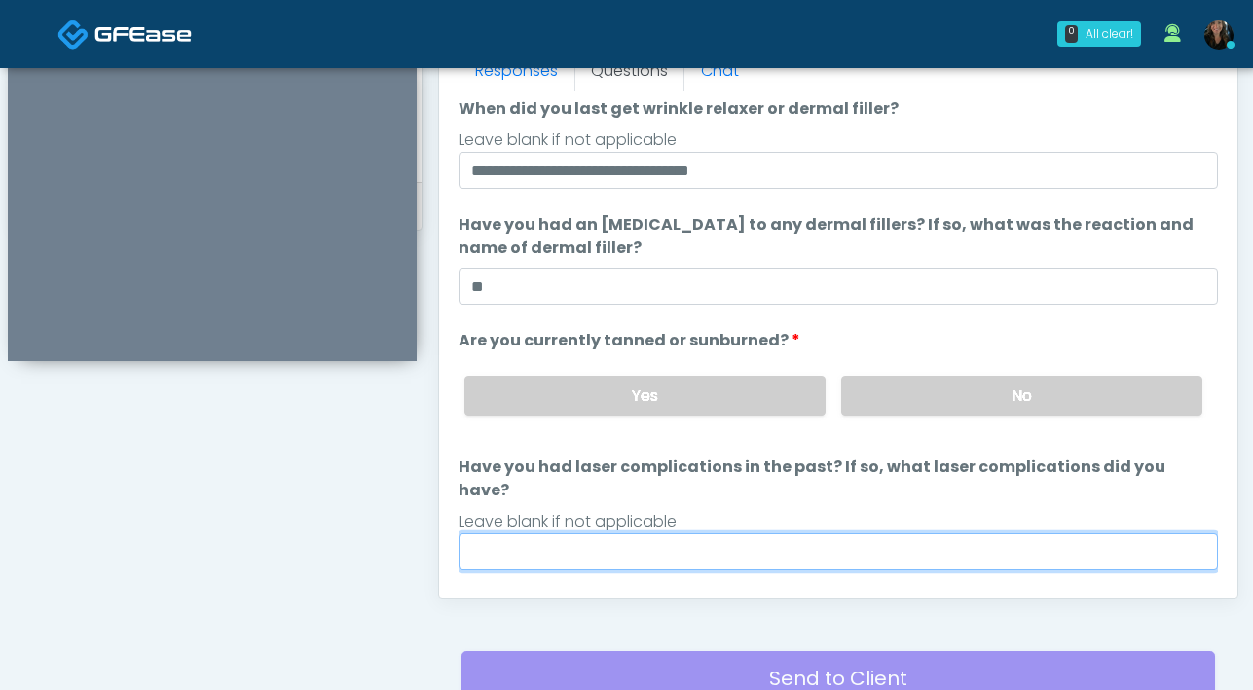
click at [787, 533] on input "Have you had laser complications in the past? If so, what laser complications d…" at bounding box center [837, 551] width 759 height 37
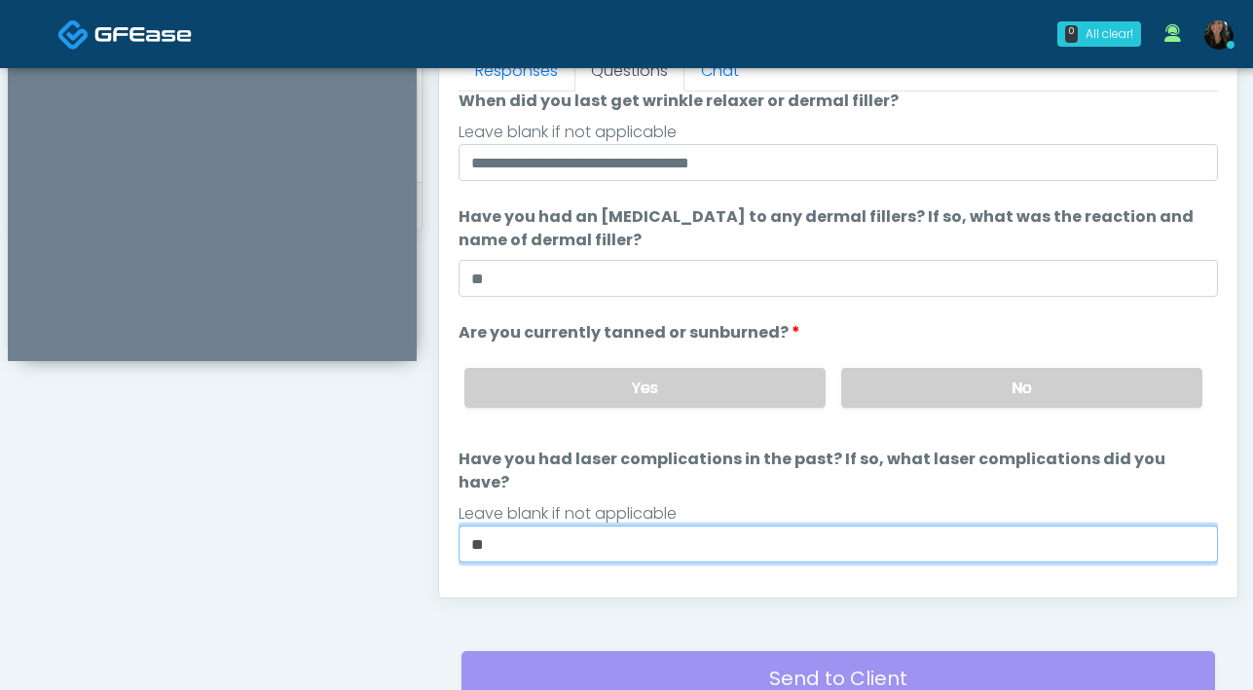
scroll to position [183, 0]
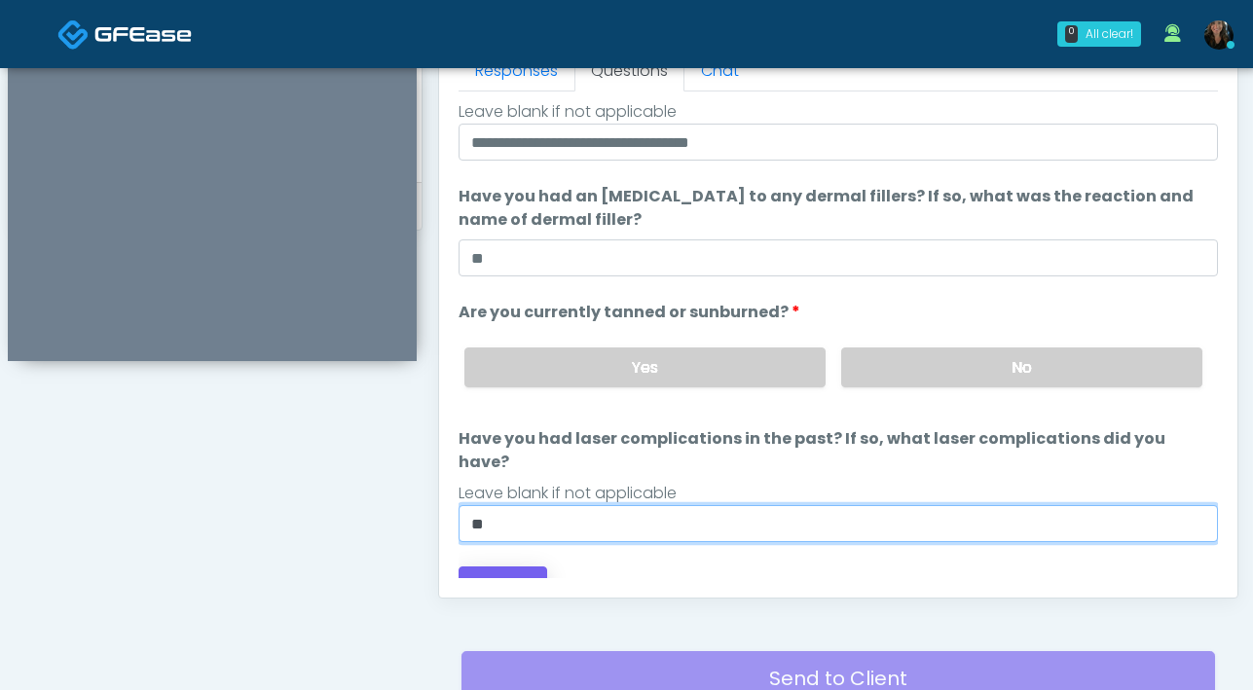
type input "**"
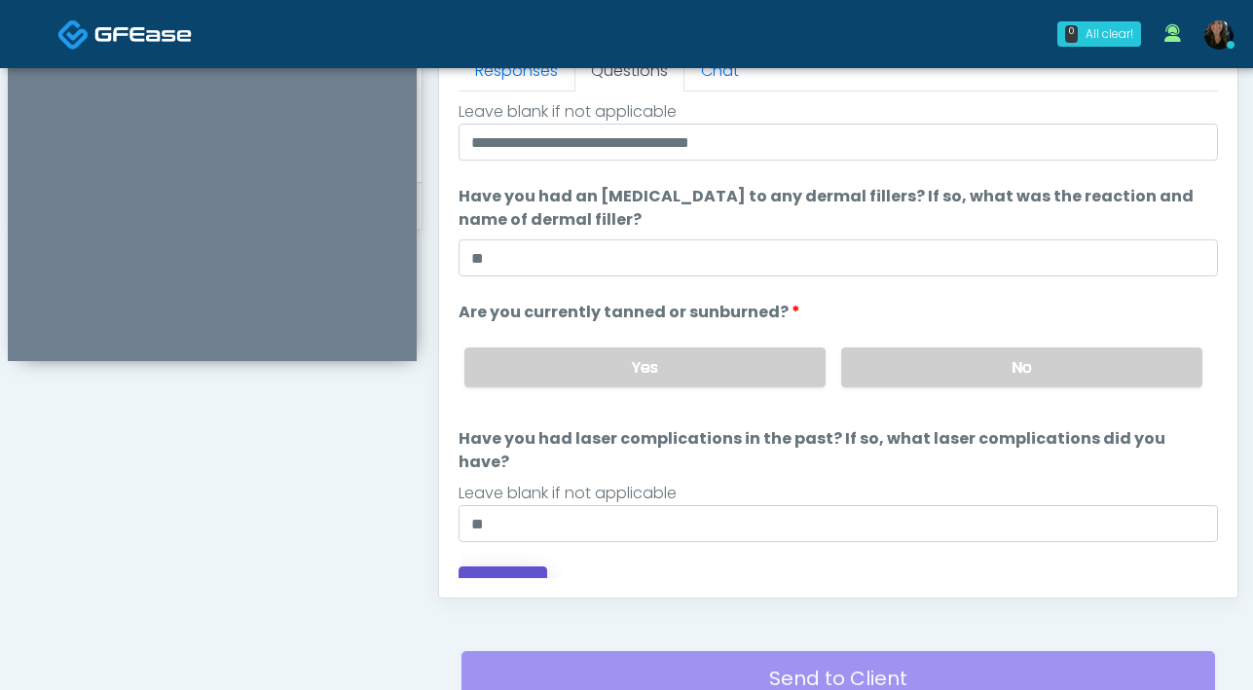
click at [519, 567] on button "Continue" at bounding box center [502, 585] width 89 height 36
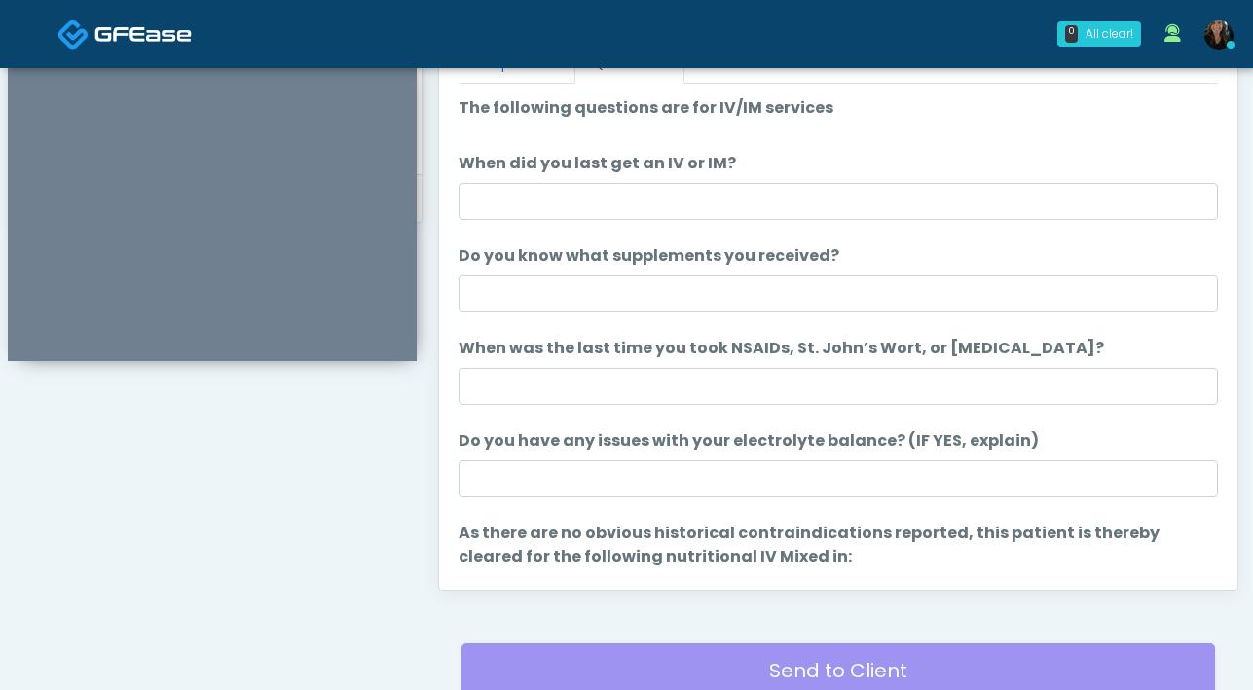
scroll to position [888, 0]
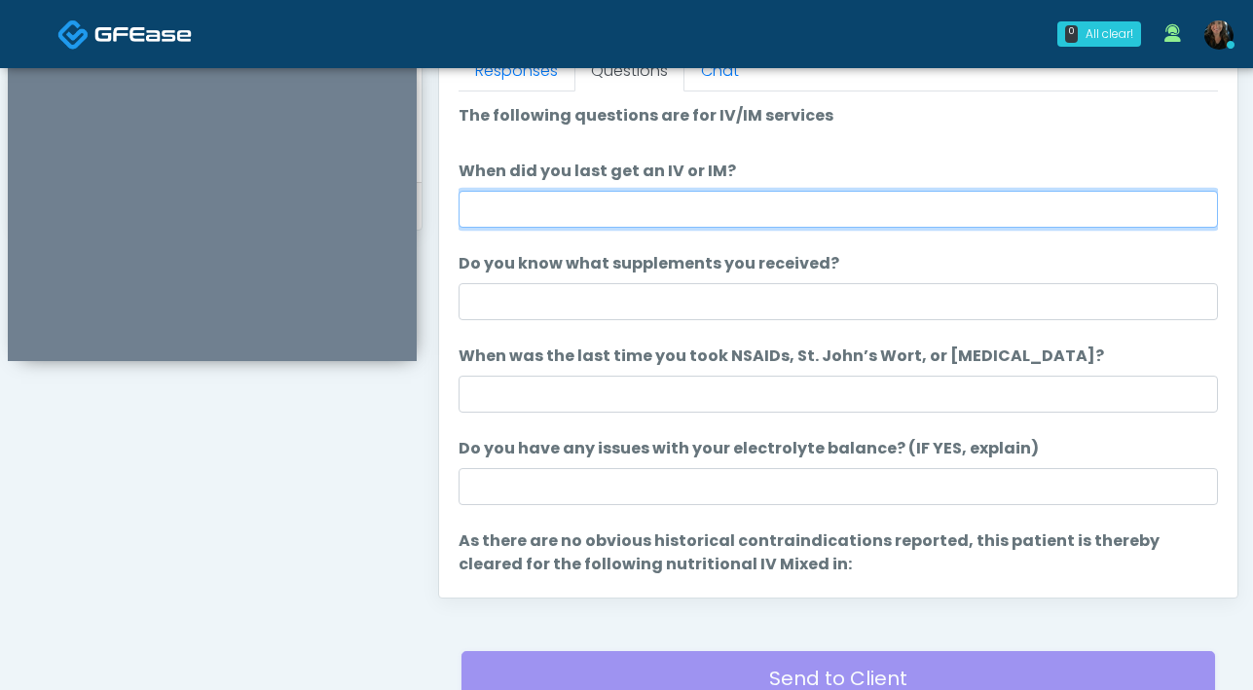
click at [691, 213] on input "When did you last get an IV or IM?" at bounding box center [837, 209] width 759 height 37
click at [670, 200] on input "When did you last get an IV or IM?" at bounding box center [837, 209] width 759 height 37
type input "********"
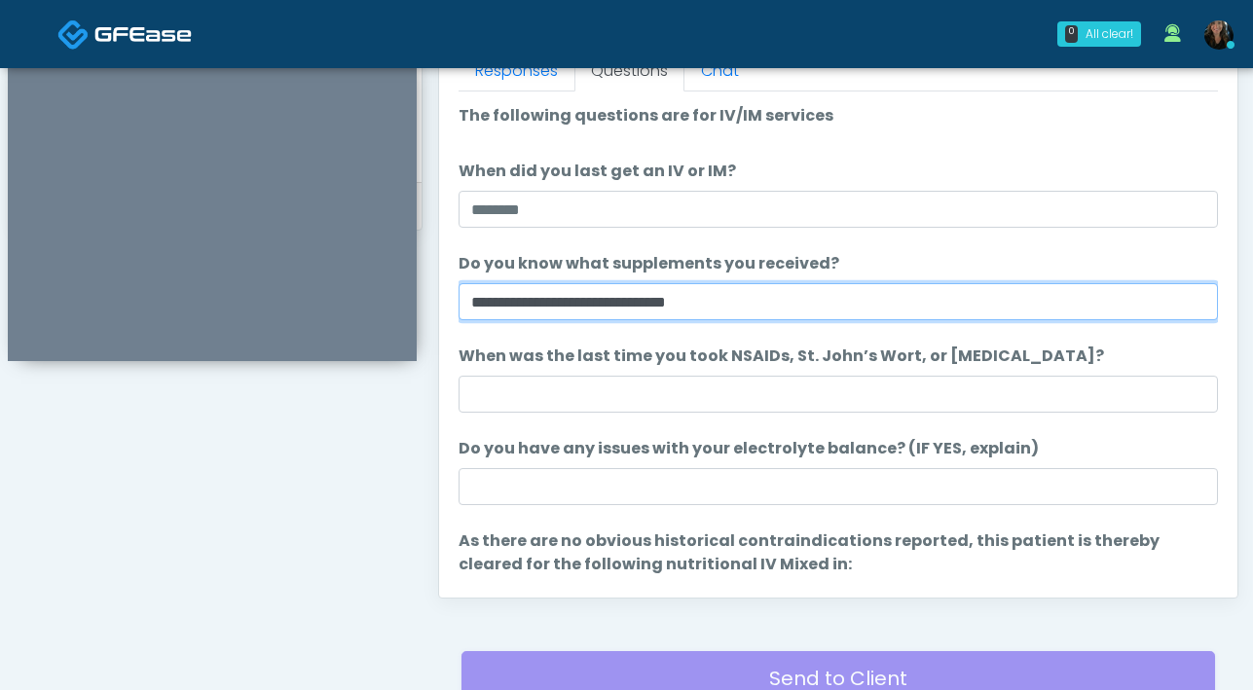
type input "**********"
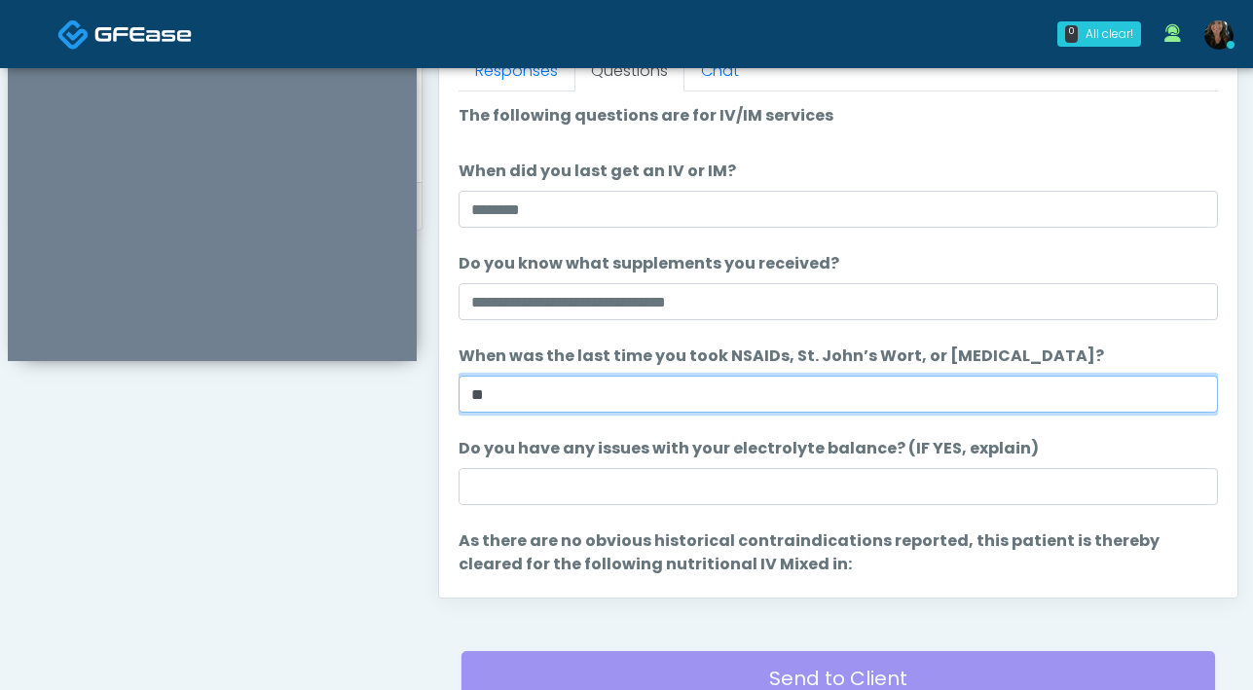
type input "*"
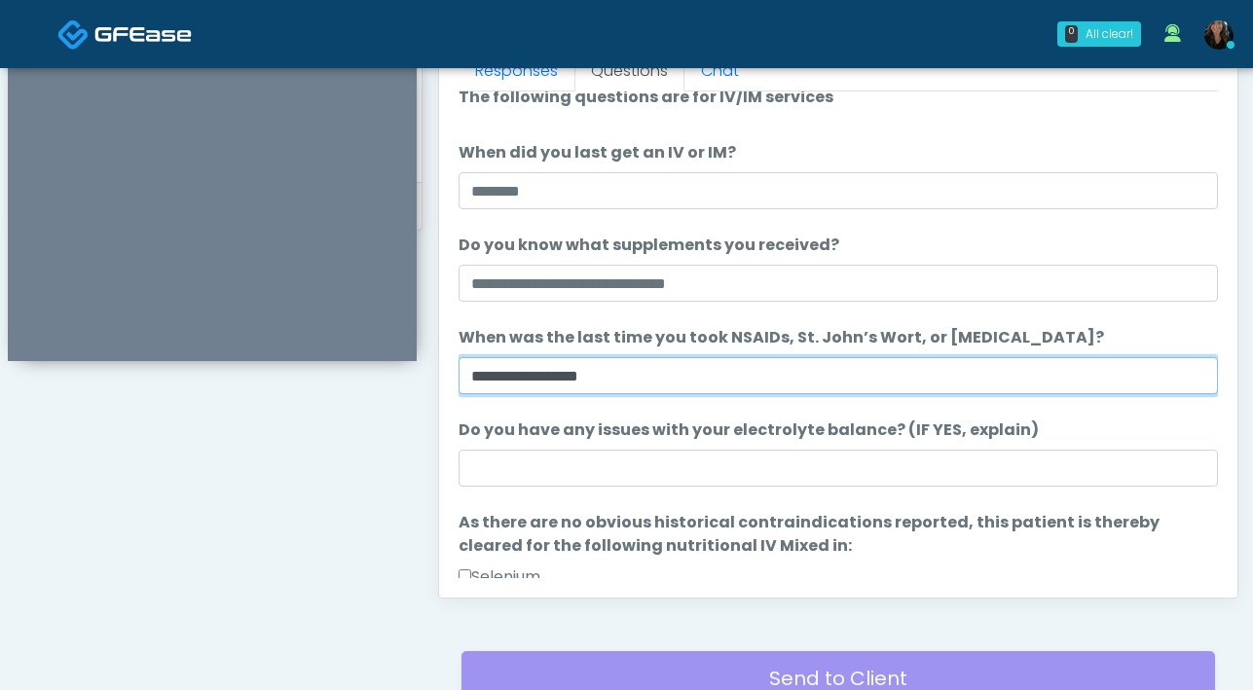
scroll to position [19, 0]
type input "**********"
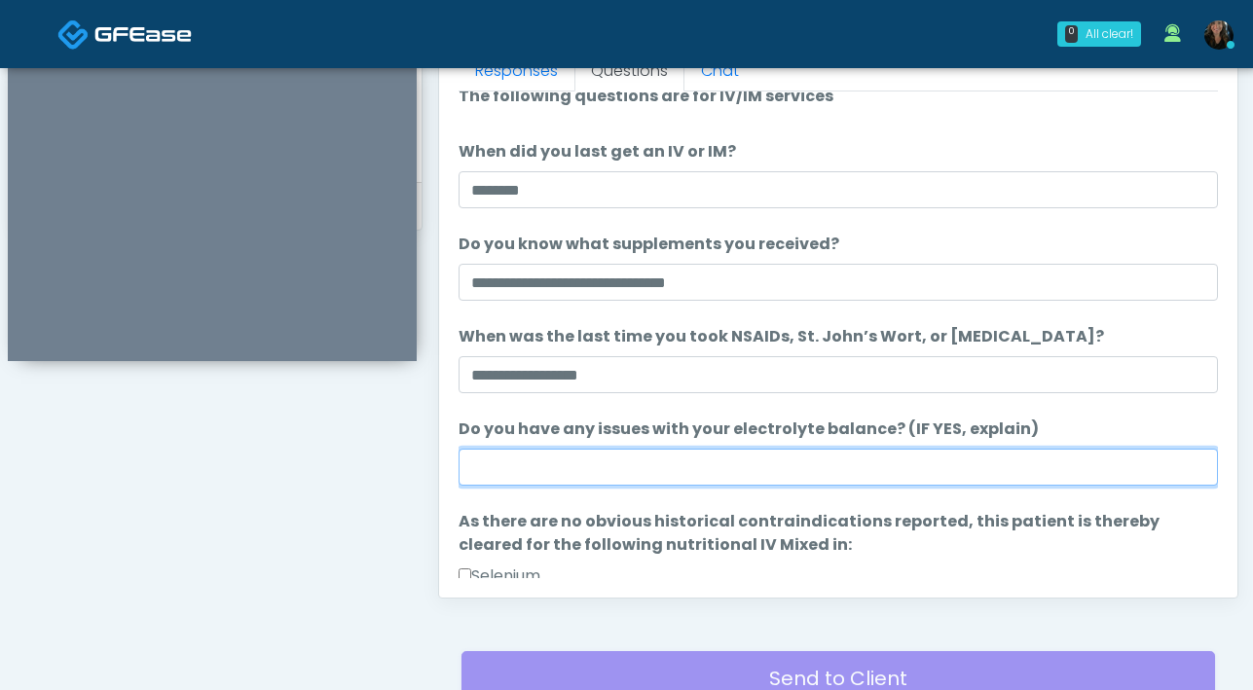
click at [634, 461] on input "Do you have any issues with your electrolyte balance? (IF YES, explain)" at bounding box center [837, 467] width 759 height 37
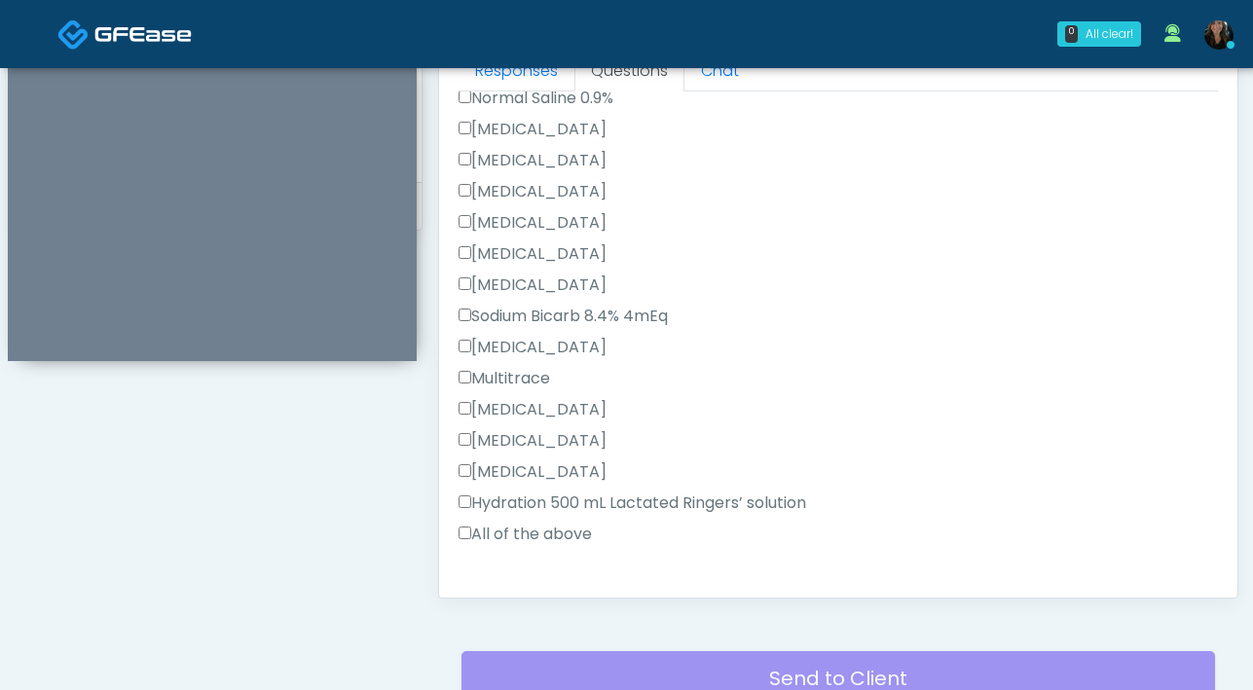
scroll to position [880, 0]
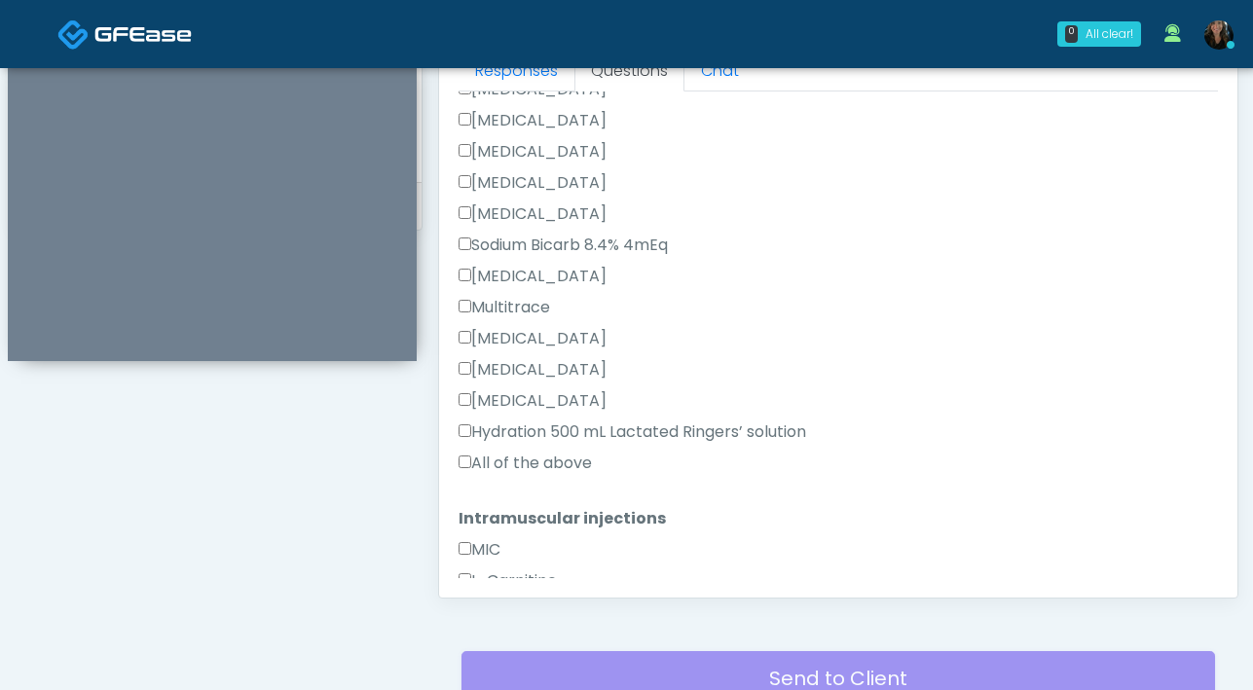
type input "**"
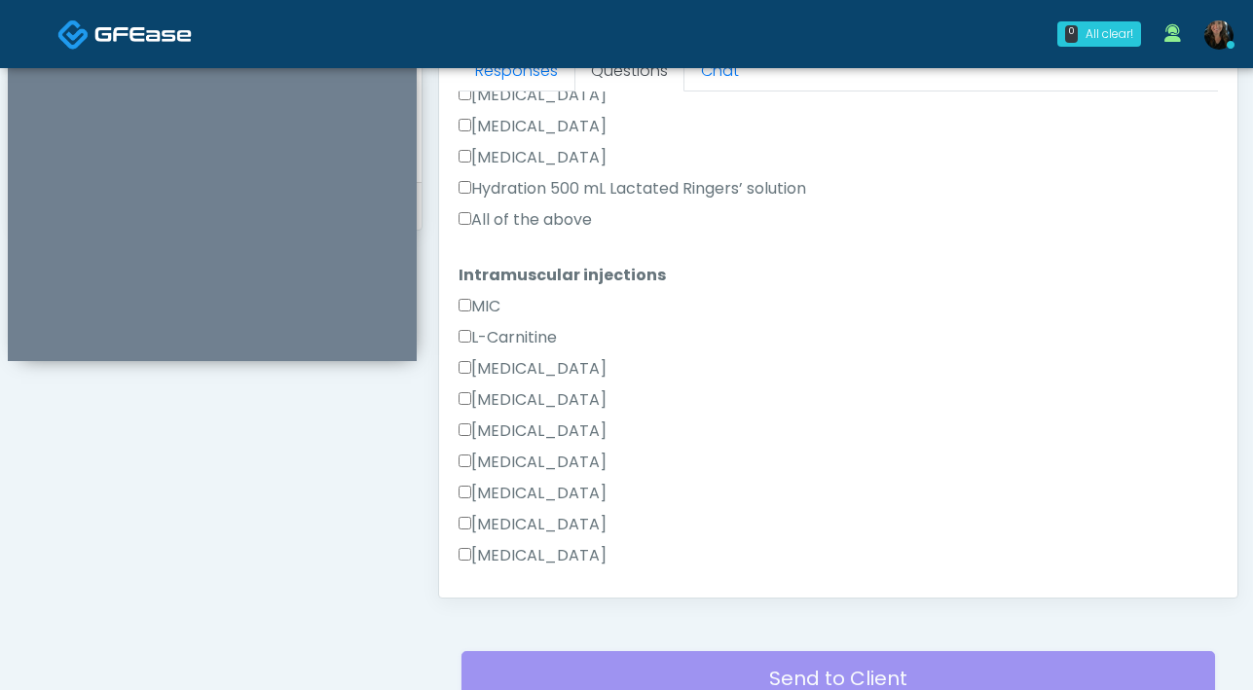
scroll to position [1243, 0]
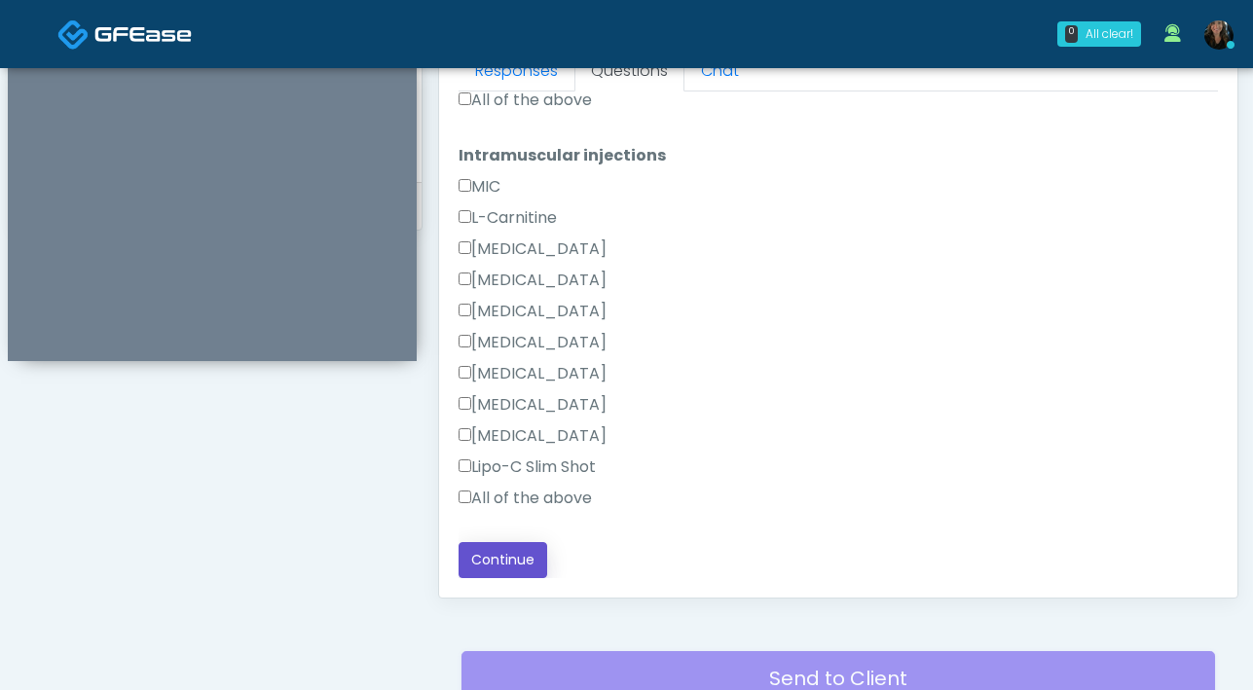
click at [523, 568] on button "Continue" at bounding box center [502, 560] width 89 height 36
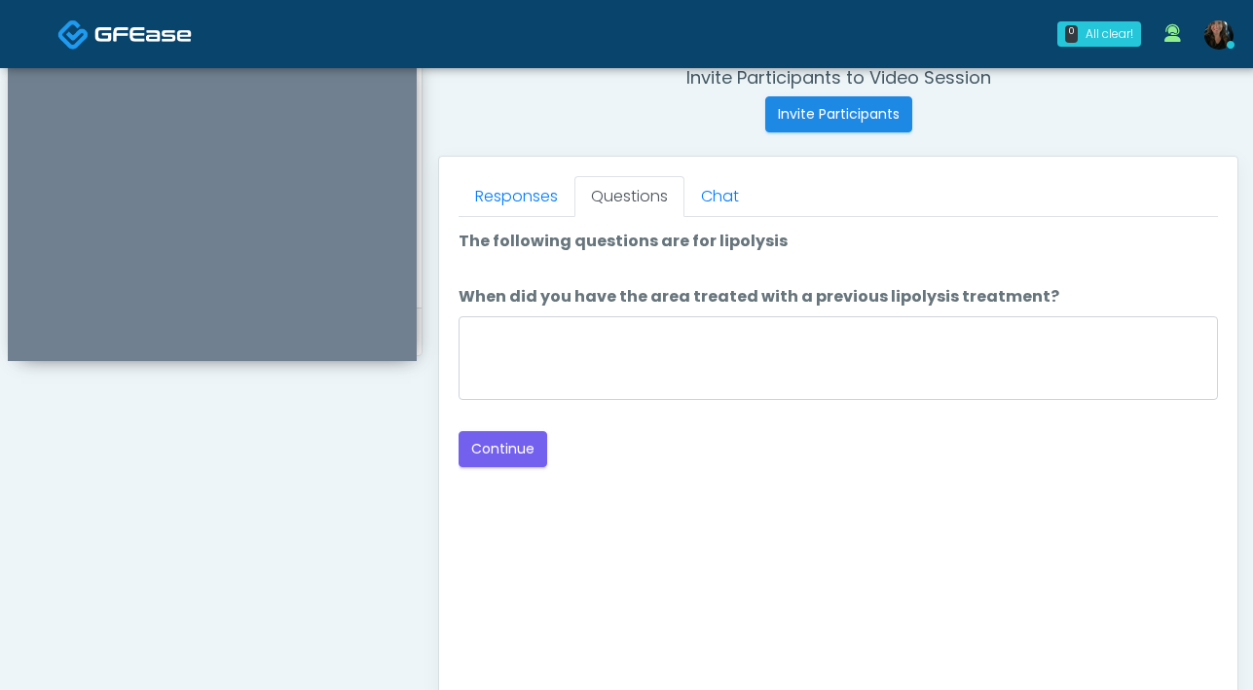
scroll to position [762, 0]
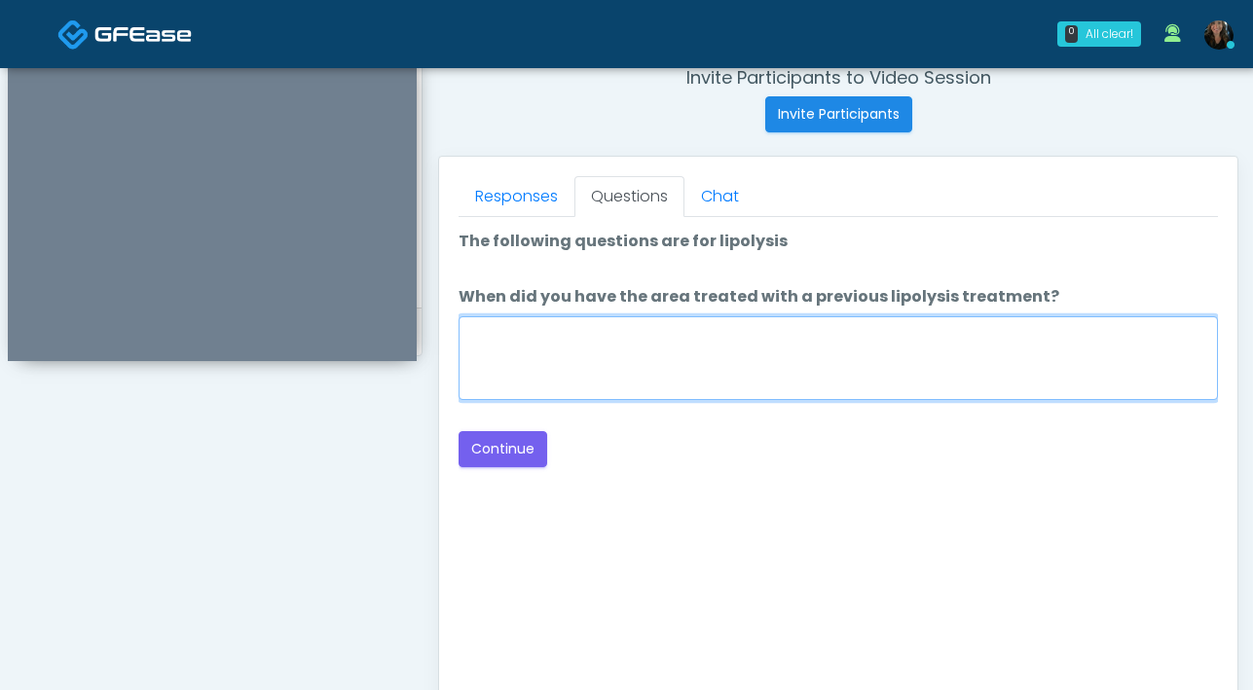
click at [716, 365] on textarea "When did you have the area treated with a previous lipolysis treatment?" at bounding box center [837, 358] width 759 height 84
type textarea "***"
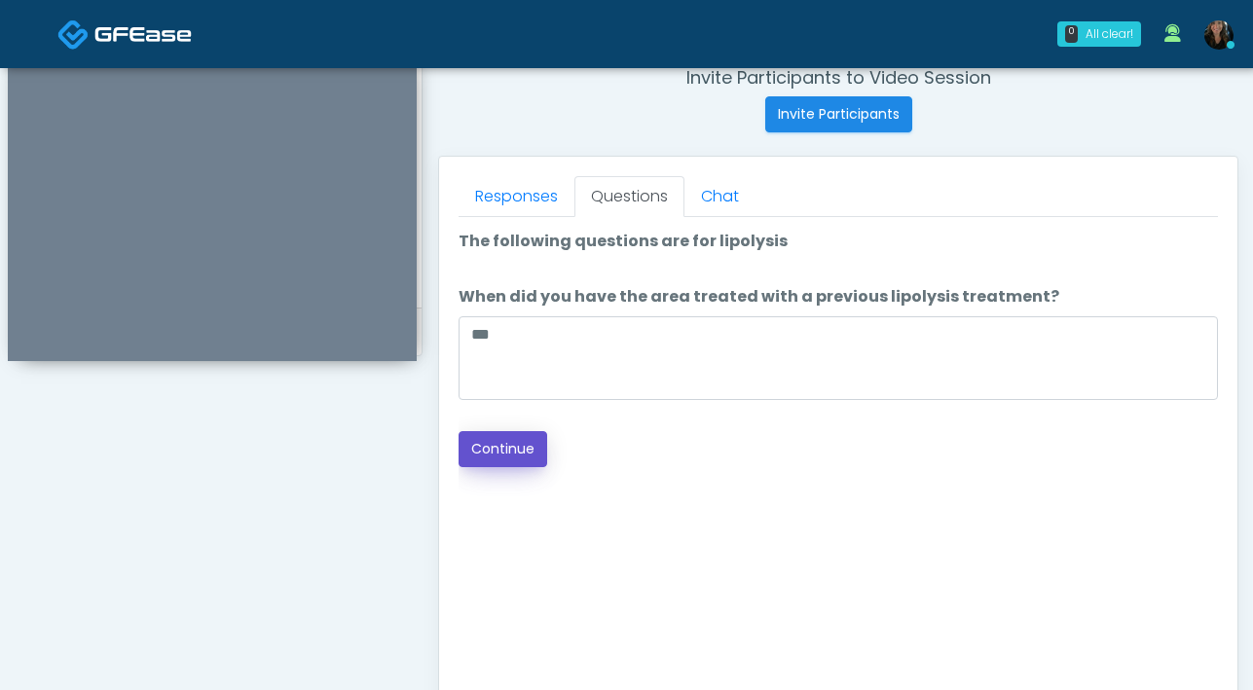
click at [526, 458] on button "Continue" at bounding box center [502, 449] width 89 height 36
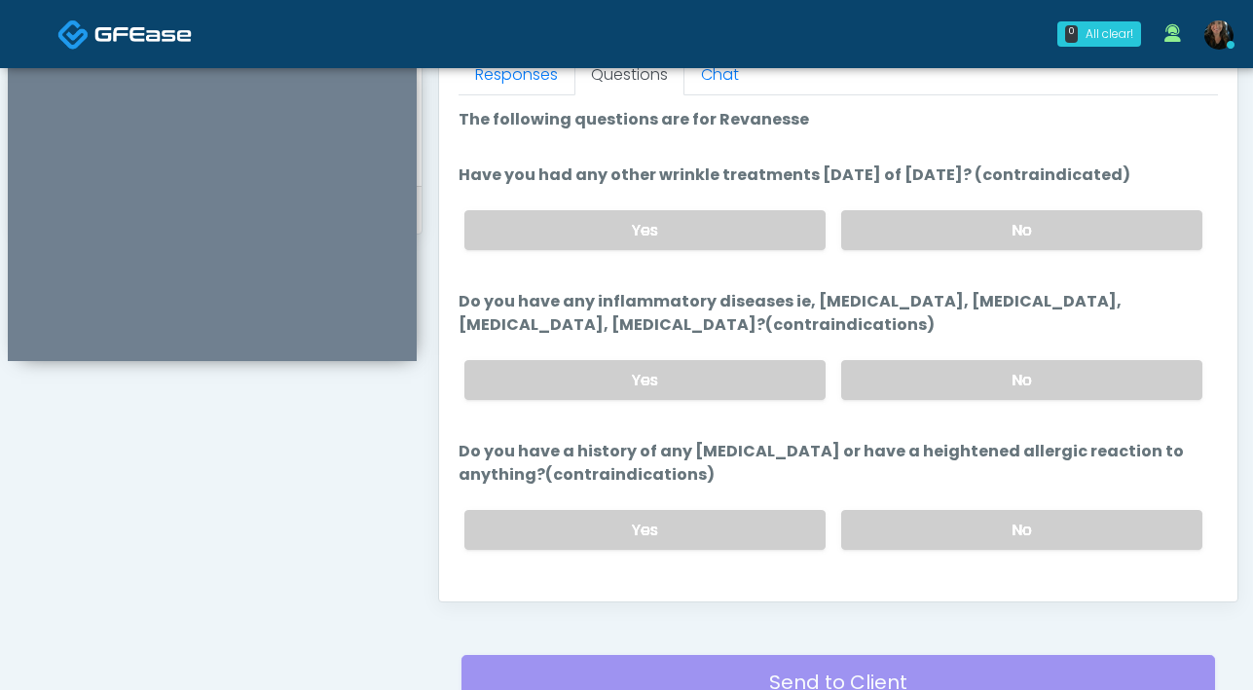
scroll to position [829, 0]
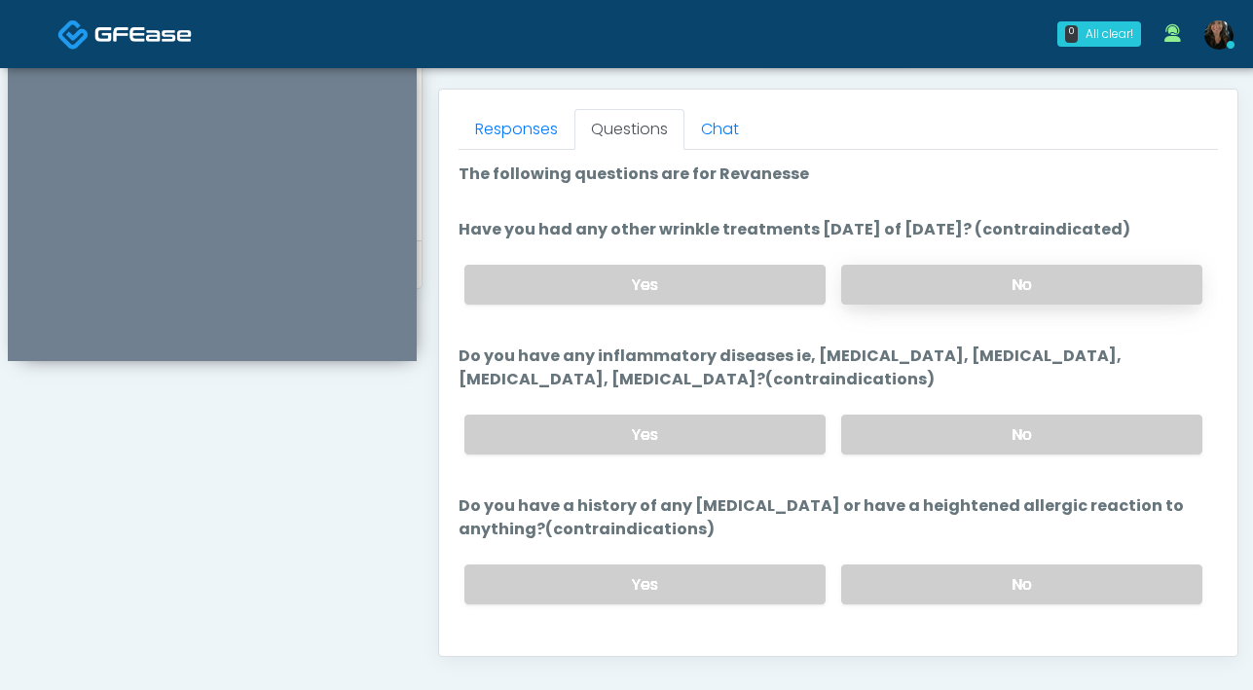
click at [949, 275] on label "No" at bounding box center [1021, 285] width 361 height 40
click at [898, 440] on label "No" at bounding box center [1021, 435] width 361 height 40
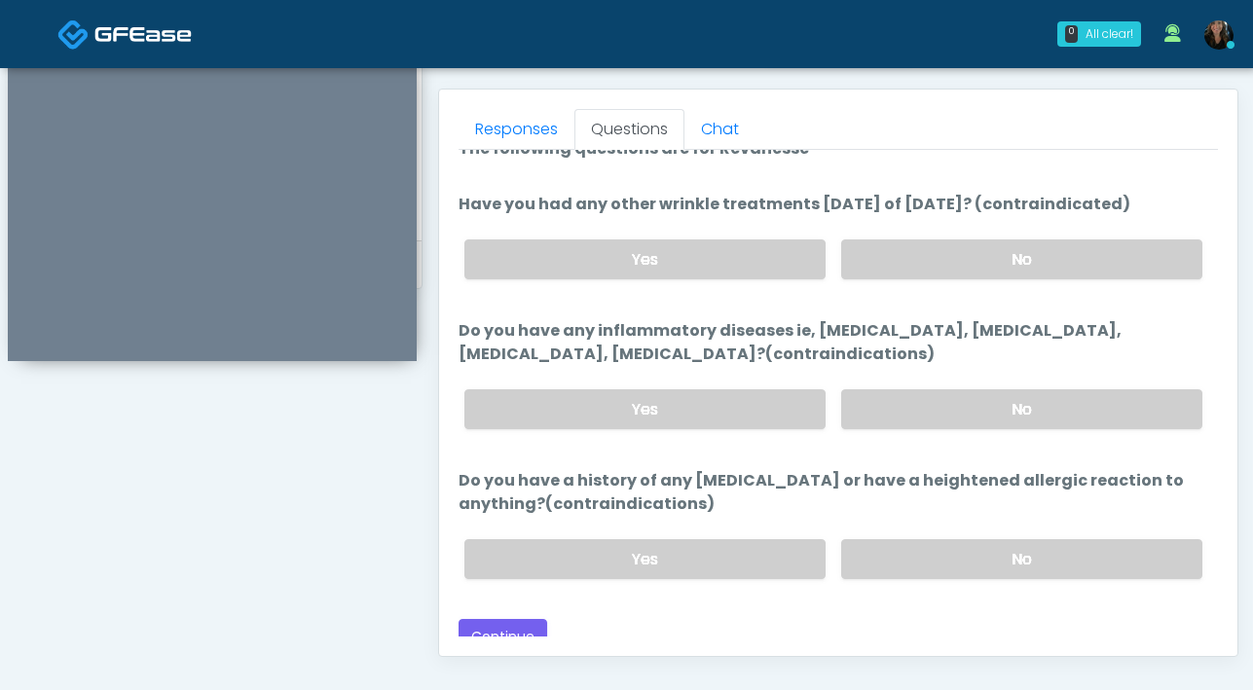
scroll to position [27, 0]
click at [981, 561] on label "No" at bounding box center [1021, 557] width 361 height 40
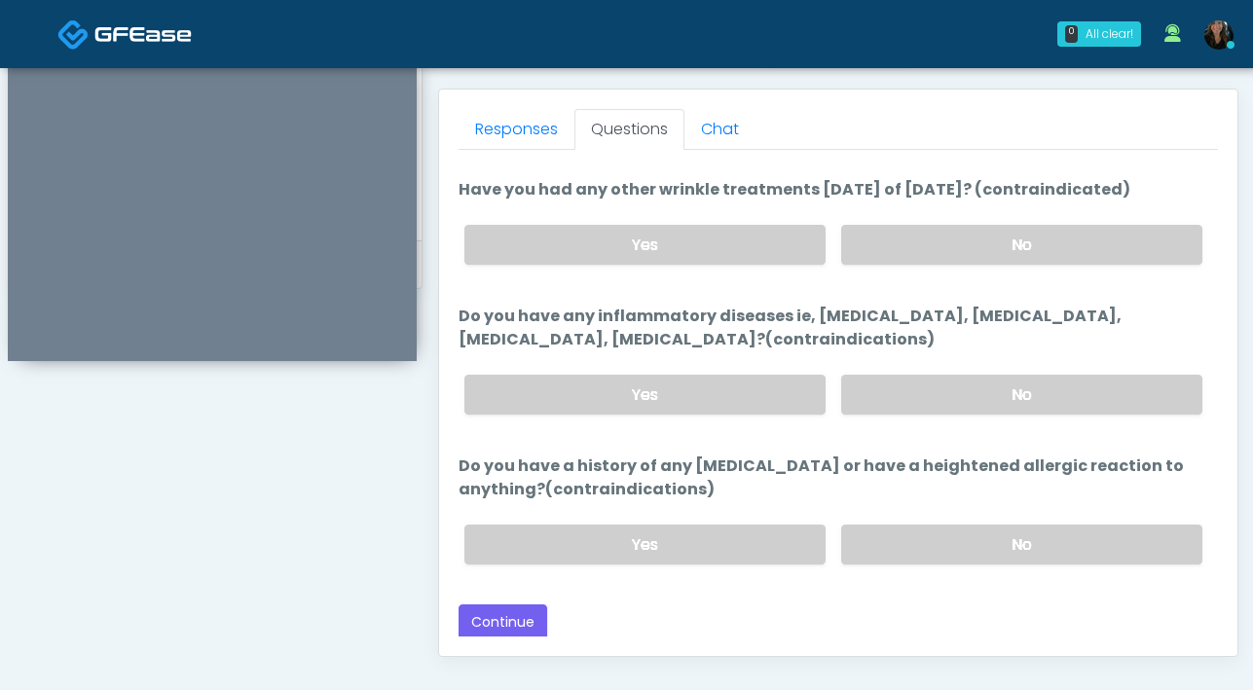
scroll to position [41, 0]
click at [526, 609] on button "Continue" at bounding box center [502, 622] width 89 height 36
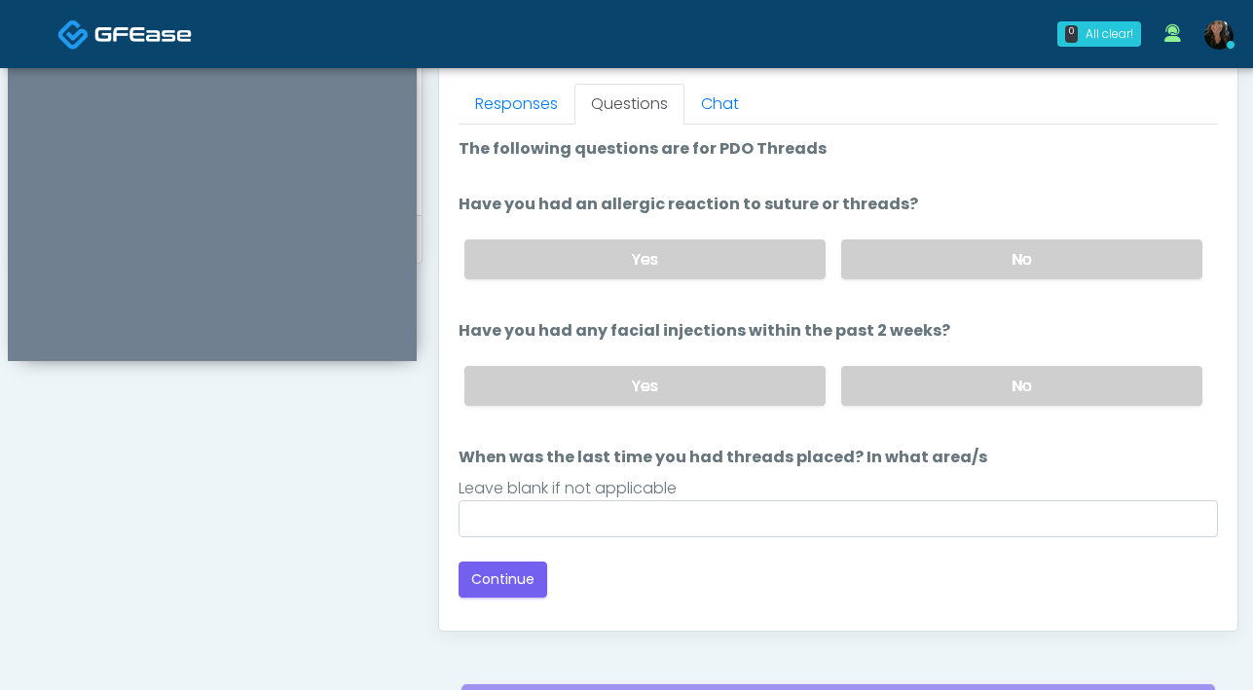
scroll to position [819, 0]
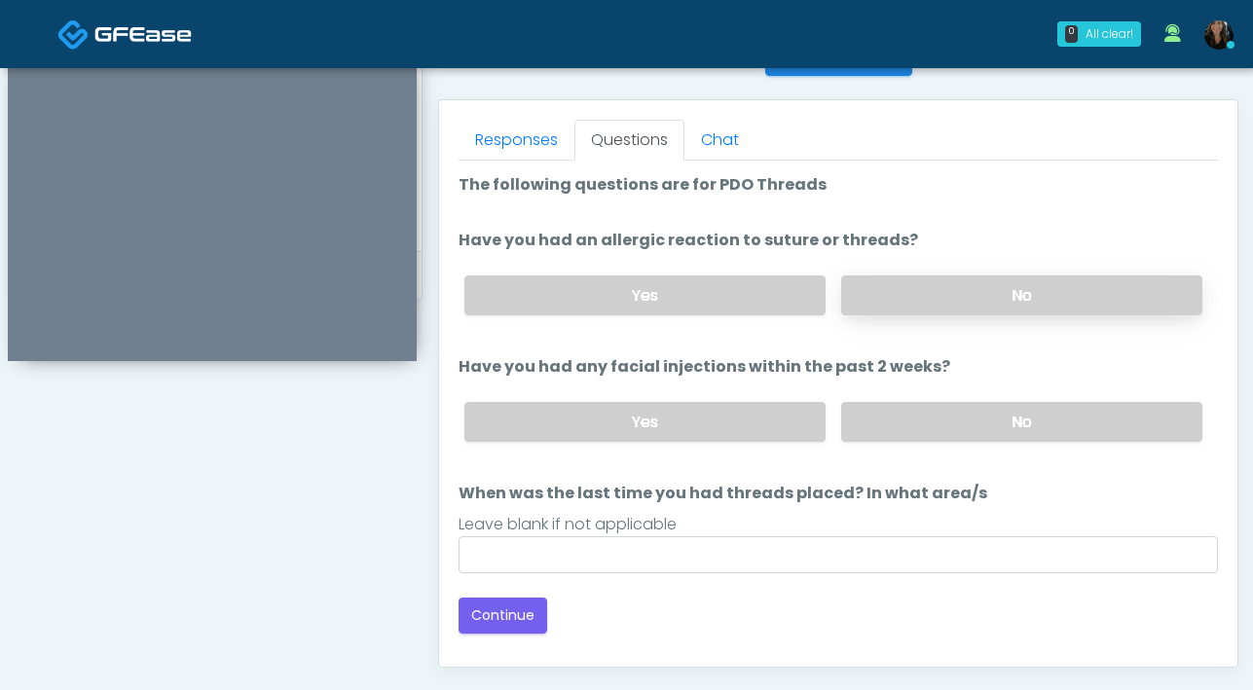
click at [908, 281] on label "No" at bounding box center [1021, 295] width 361 height 40
click at [951, 421] on label "No" at bounding box center [1021, 422] width 361 height 40
click at [759, 572] on div "Loading... Connecting to your agent... Please wait while we prepare your person…" at bounding box center [837, 403] width 759 height 460
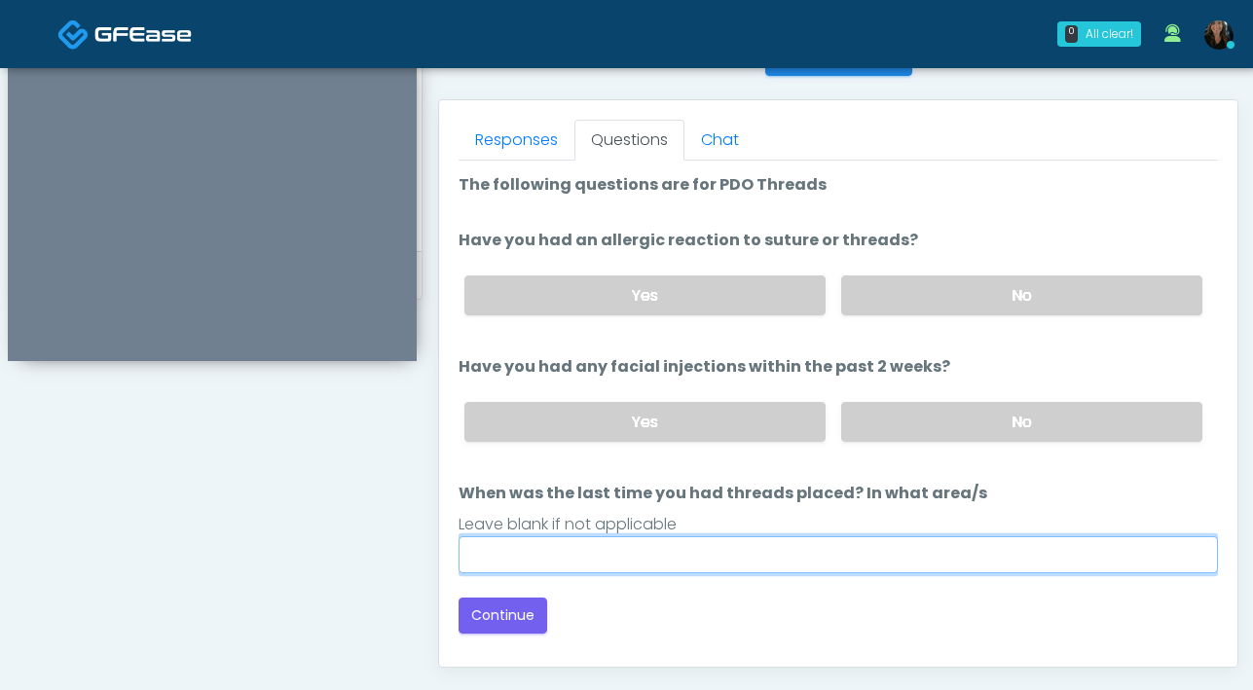
click at [762, 556] on input "When was the last time you had threads placed? In what area/s" at bounding box center [837, 554] width 759 height 37
type input "***"
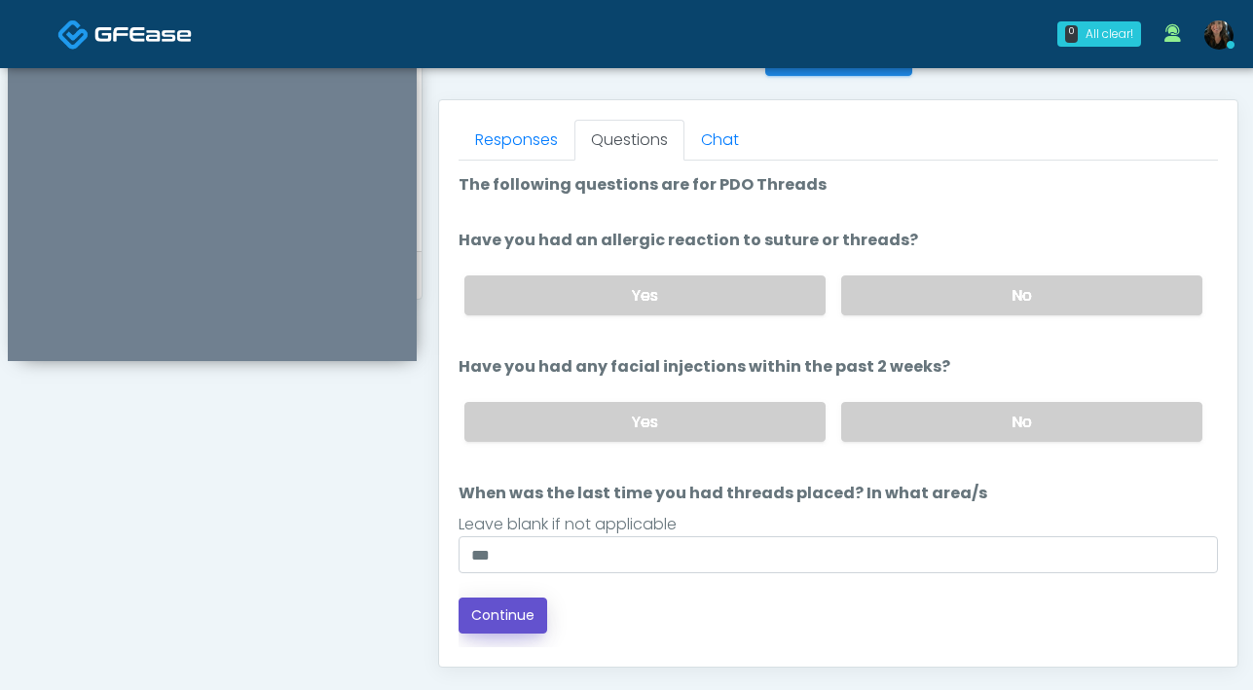
click at [532, 619] on button "Continue" at bounding box center [502, 616] width 89 height 36
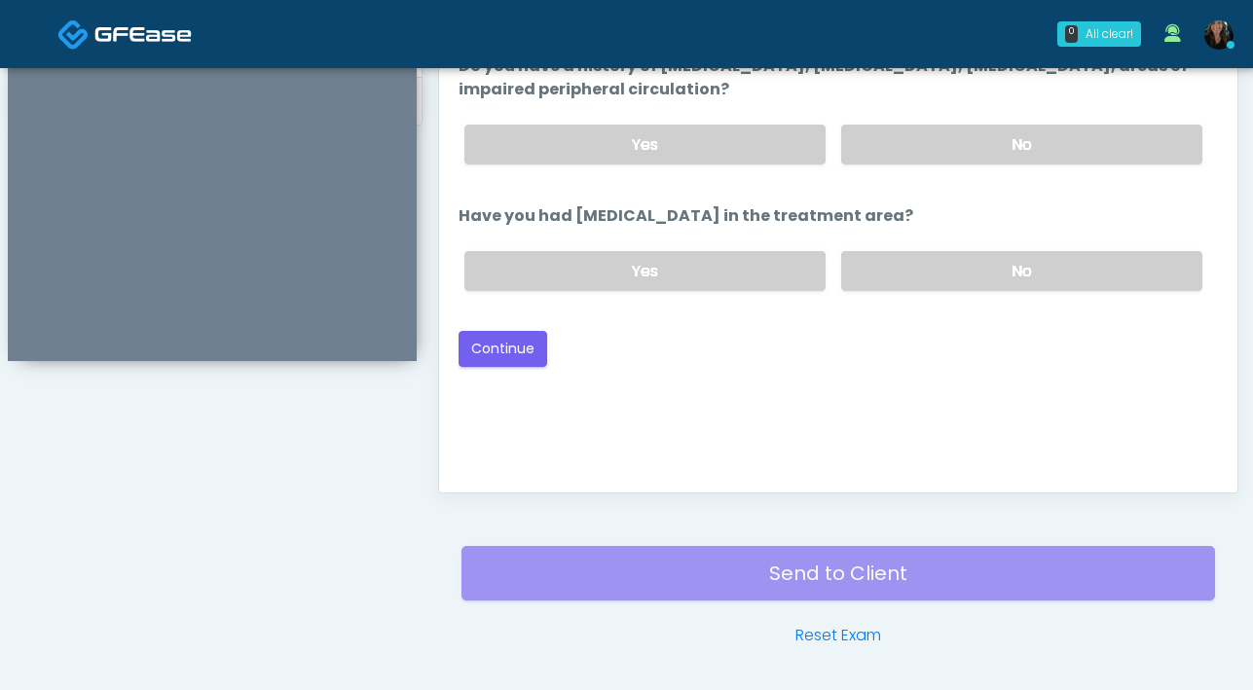
scroll to position [753, 0]
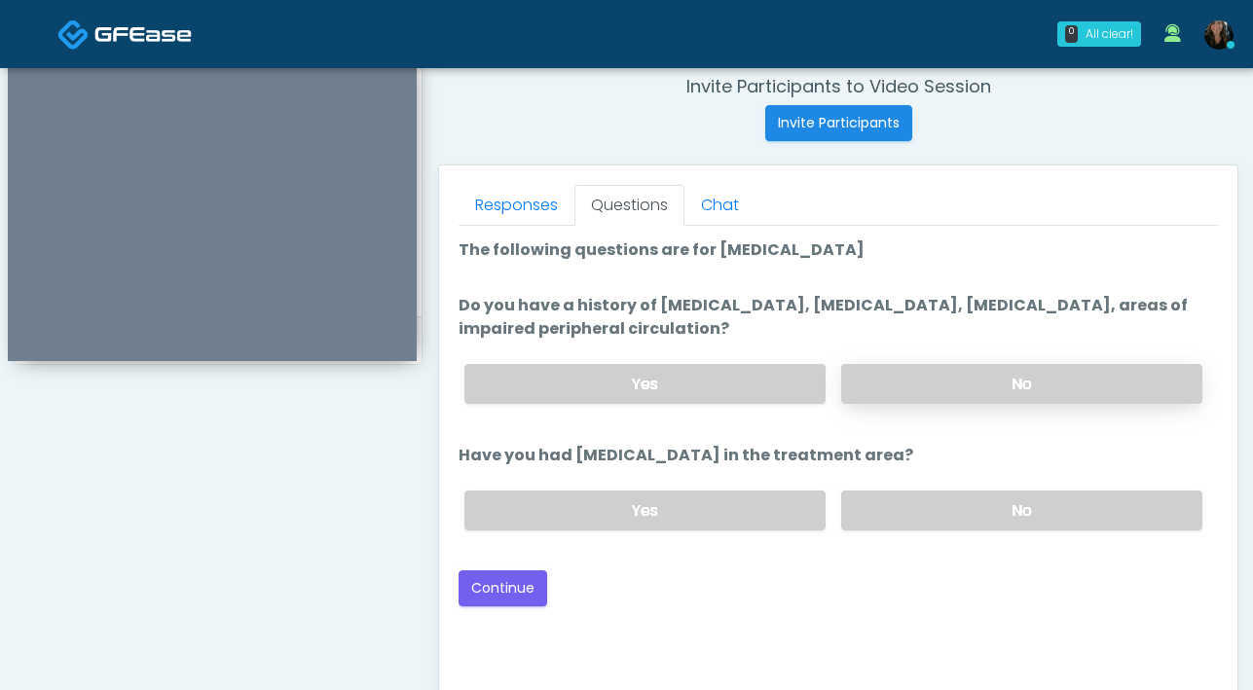
click at [945, 378] on label "No" at bounding box center [1021, 384] width 361 height 40
click at [934, 510] on label "No" at bounding box center [1021, 511] width 361 height 40
click at [501, 577] on button "Continue" at bounding box center [502, 588] width 89 height 36
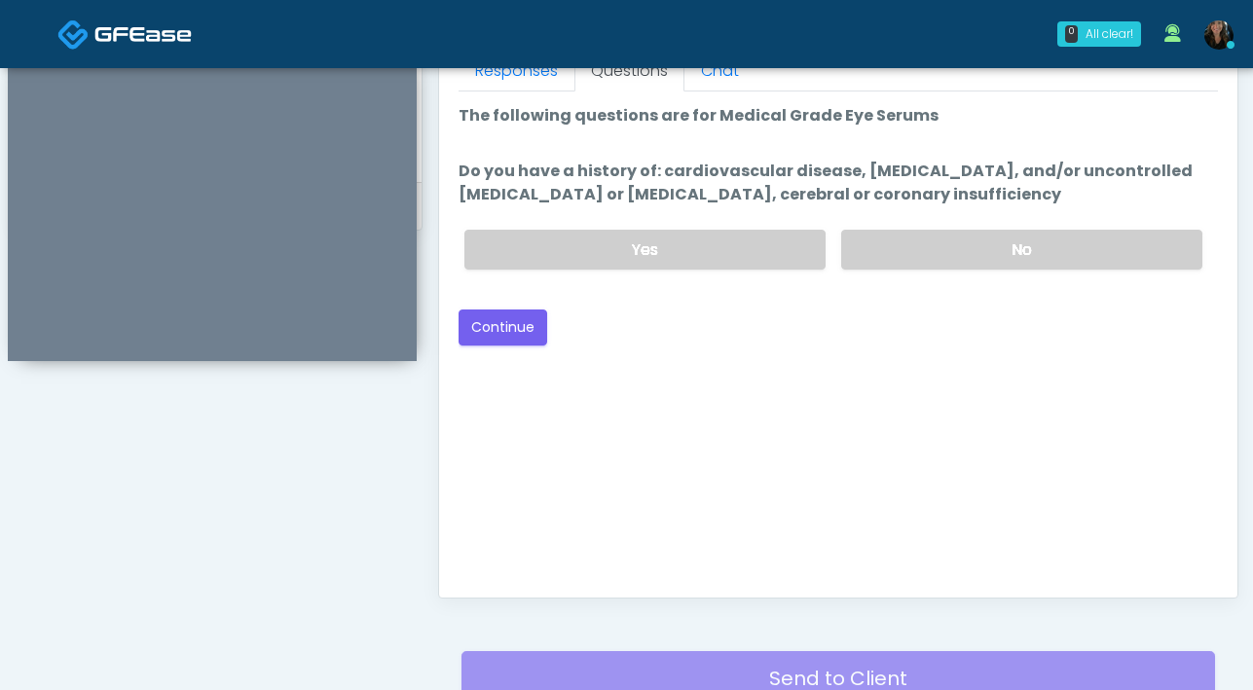
scroll to position [887, 0]
click at [924, 240] on label "No" at bounding box center [1021, 251] width 361 height 40
click at [487, 339] on button "Continue" at bounding box center [502, 329] width 89 height 36
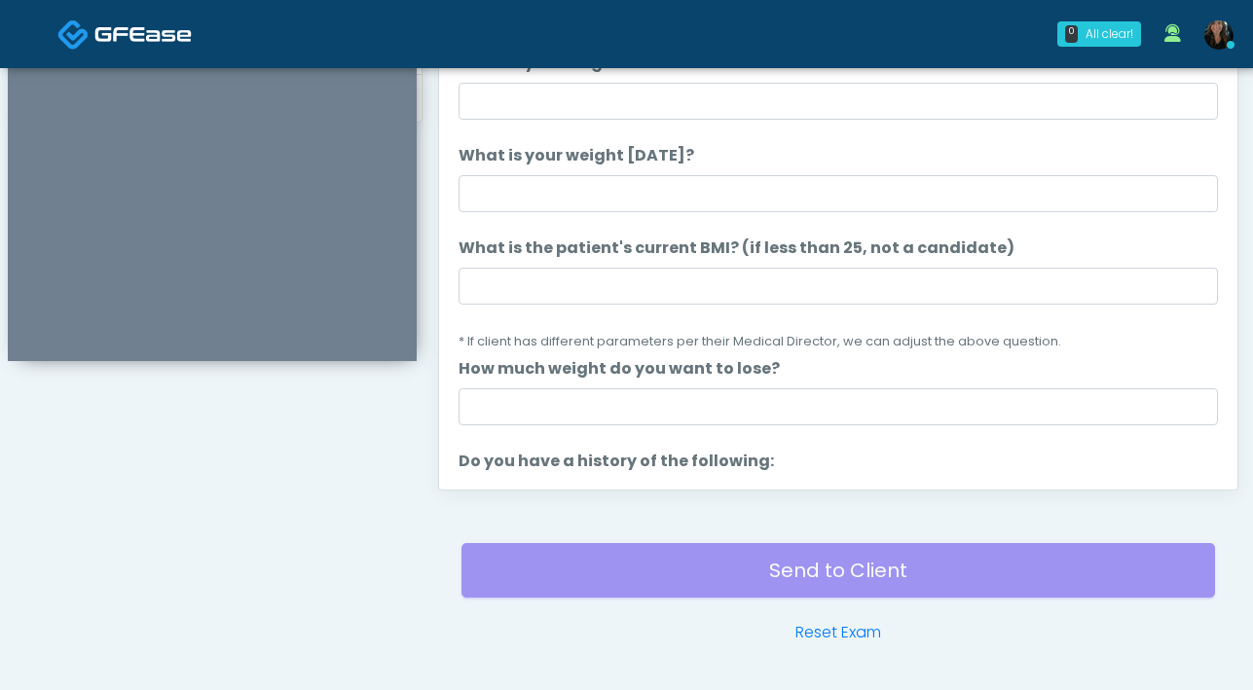
scroll to position [977, 0]
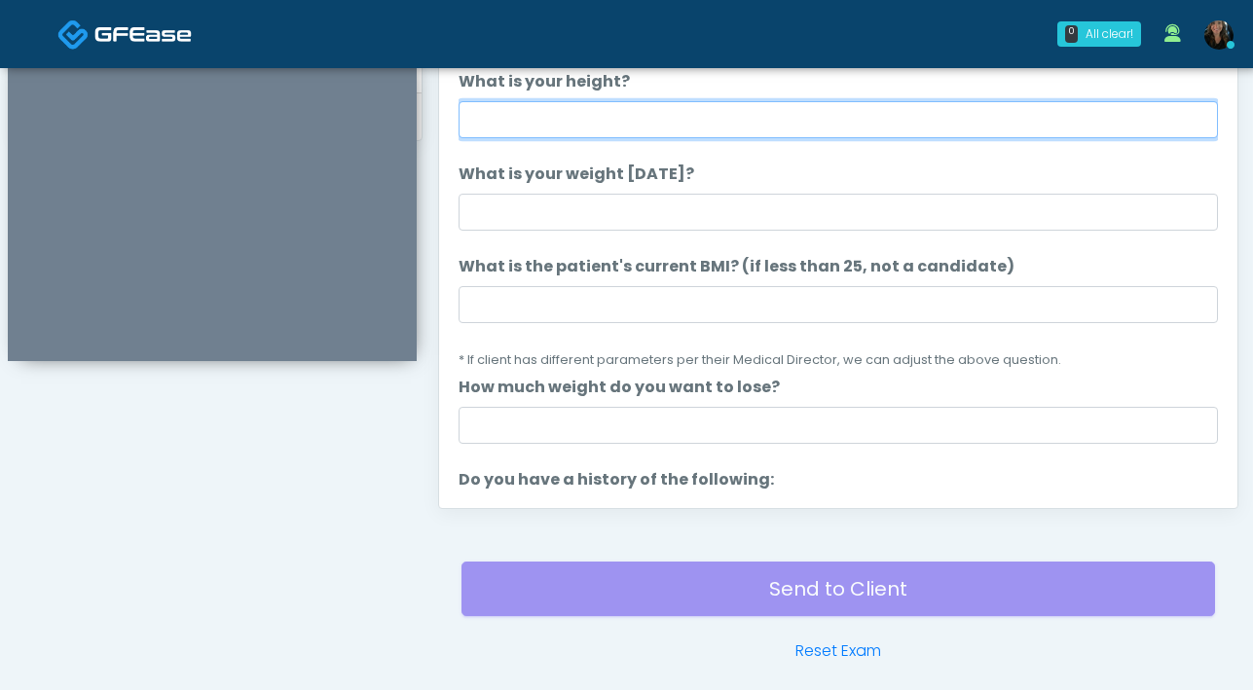
click at [641, 125] on input "What is your height?" at bounding box center [837, 119] width 759 height 37
type input "***"
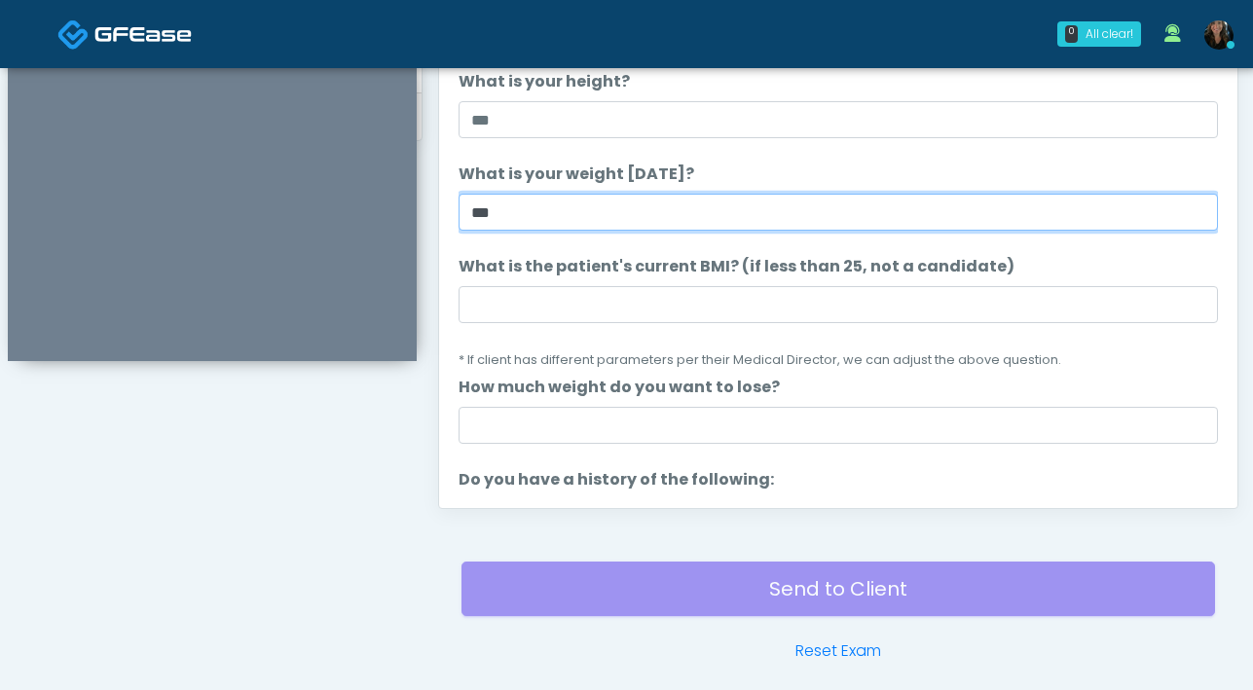
type input "***"
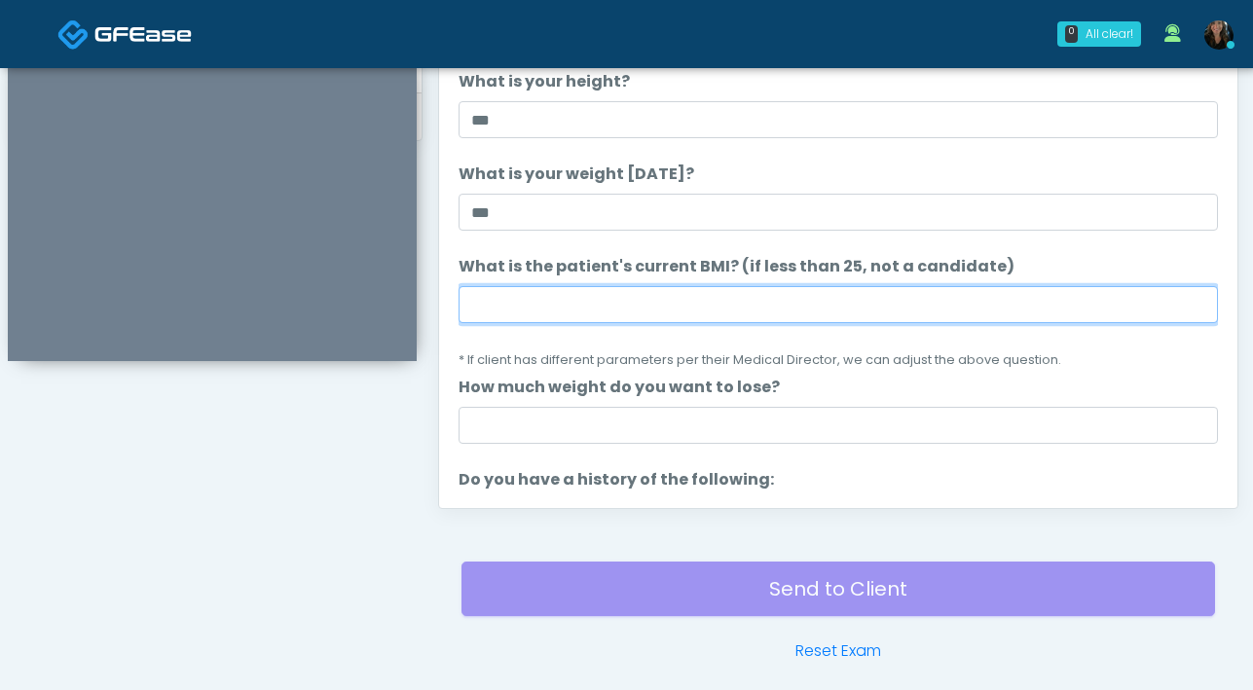
click at [658, 295] on input "What is the patient's current BMI? (if less than 25, not a candidate)" at bounding box center [837, 304] width 759 height 37
type input "**"
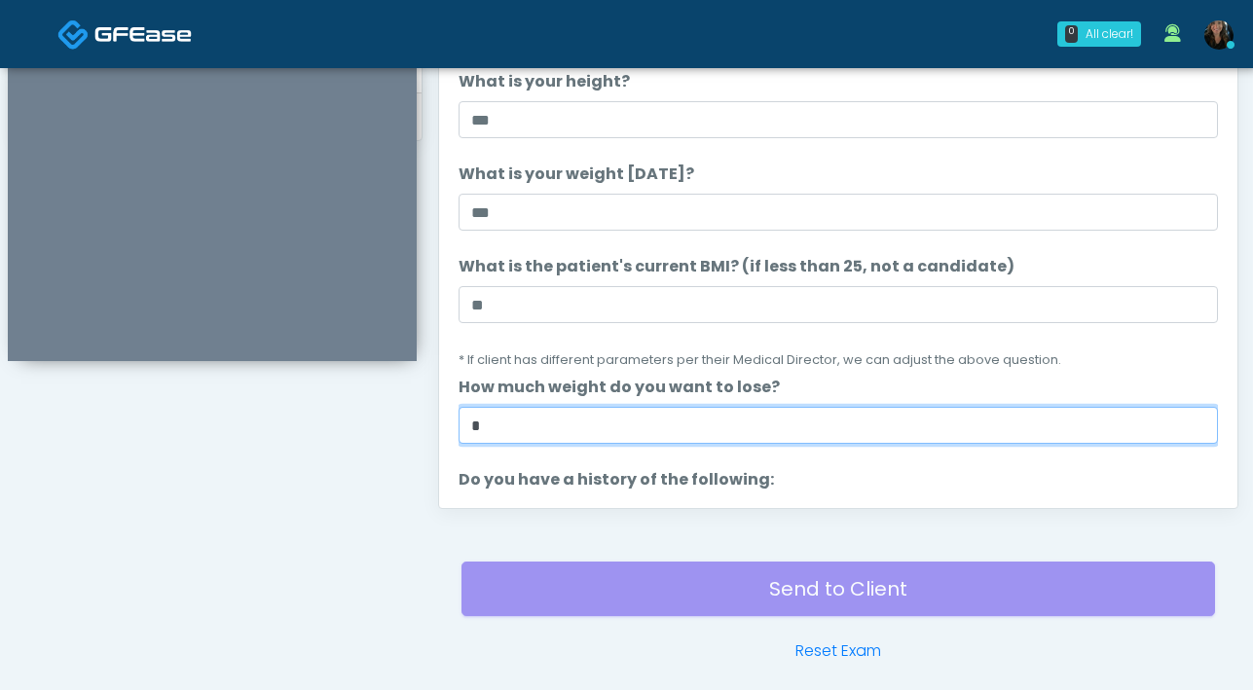
type input "*"
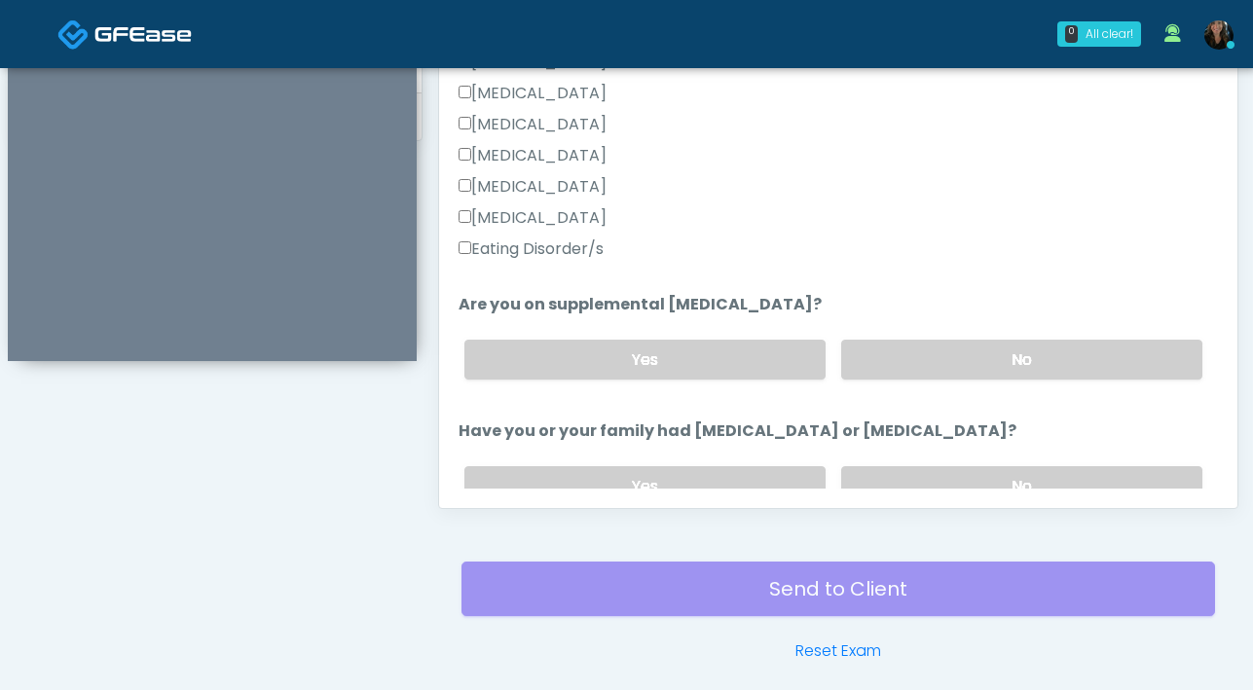
scroll to position [522, 0]
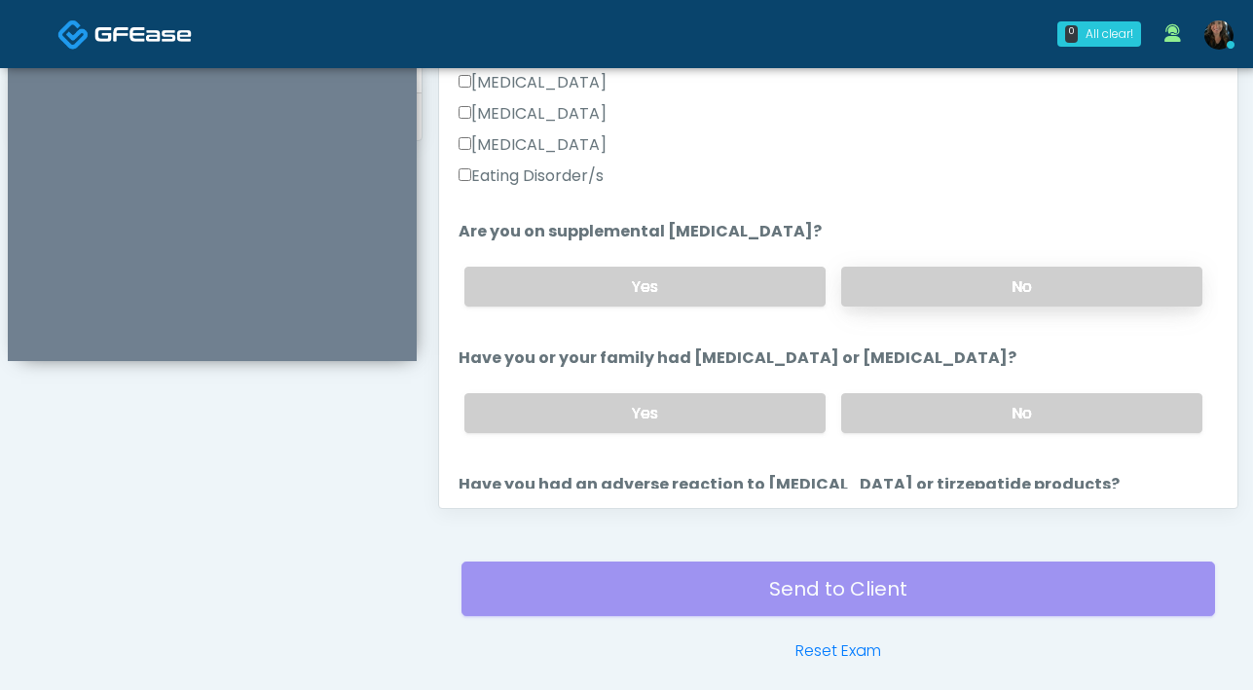
click at [940, 299] on label "No" at bounding box center [1021, 287] width 361 height 40
click at [981, 424] on label "No" at bounding box center [1021, 413] width 361 height 40
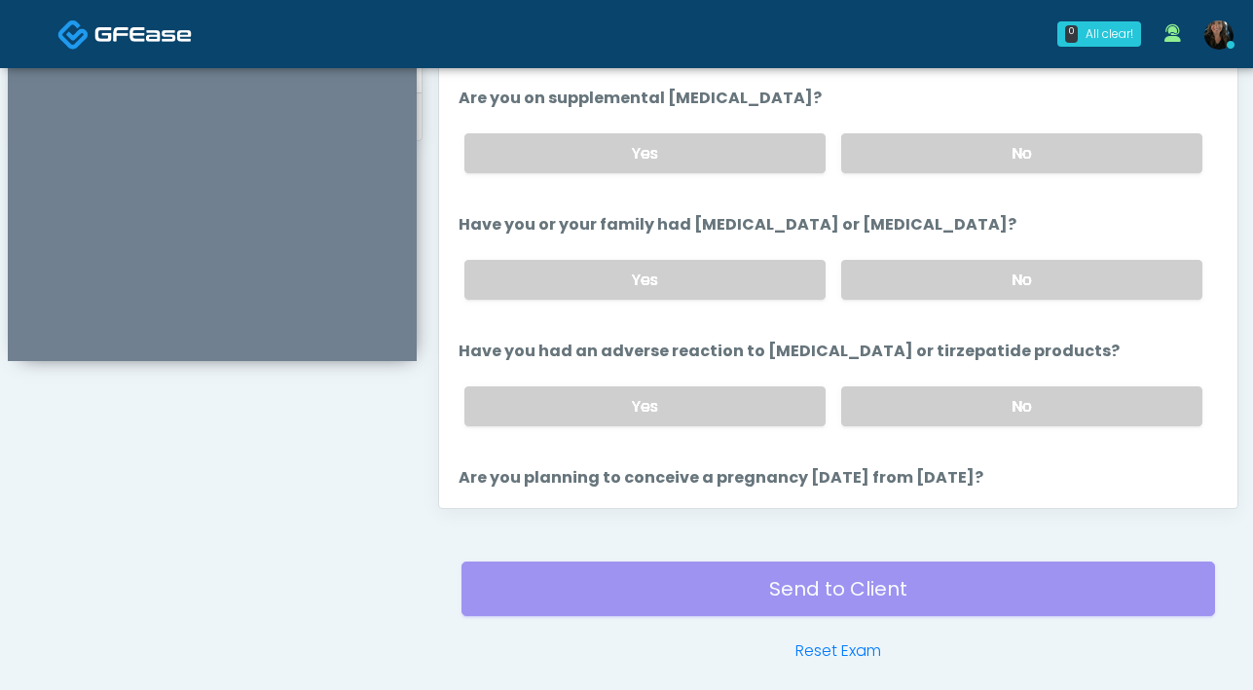
scroll to position [659, 0]
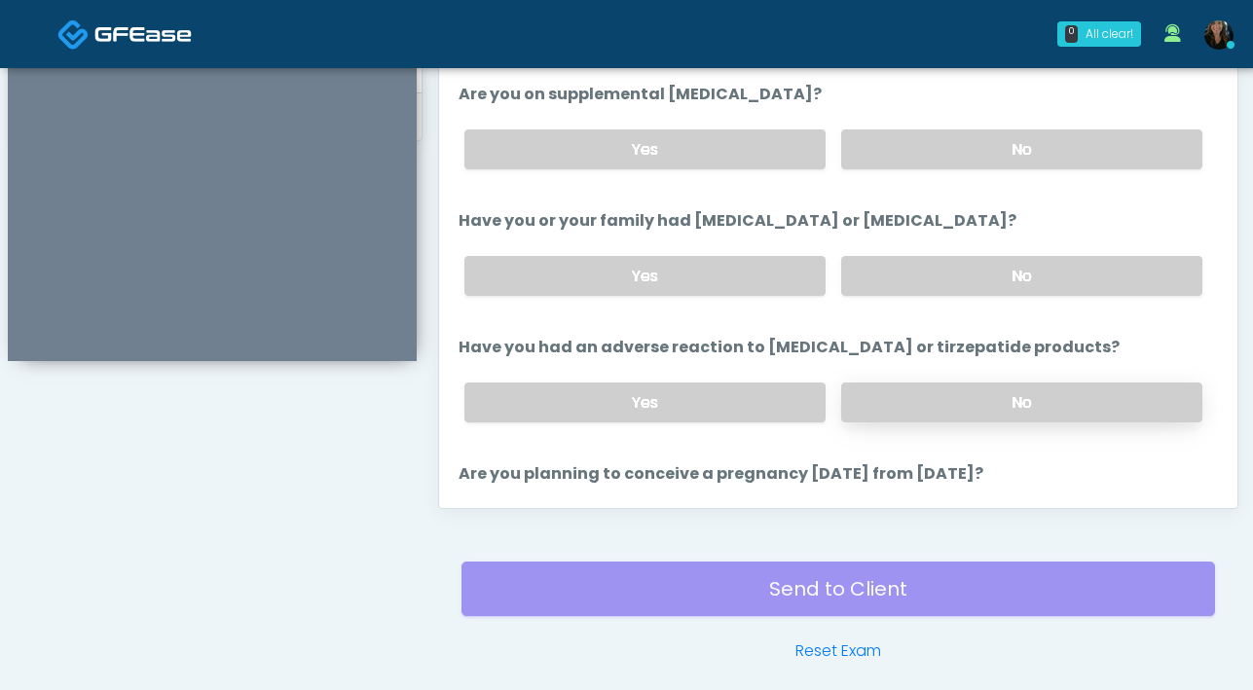
click at [946, 412] on label "No" at bounding box center [1021, 403] width 361 height 40
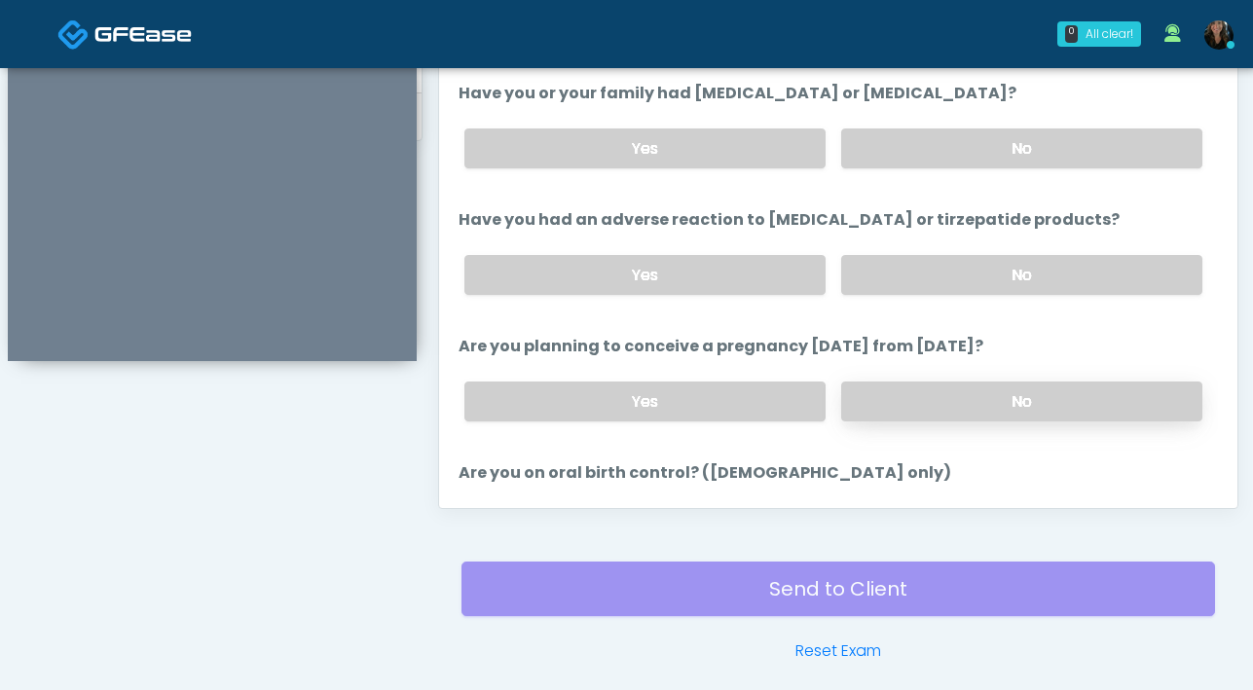
click at [943, 408] on label "No" at bounding box center [1021, 402] width 361 height 40
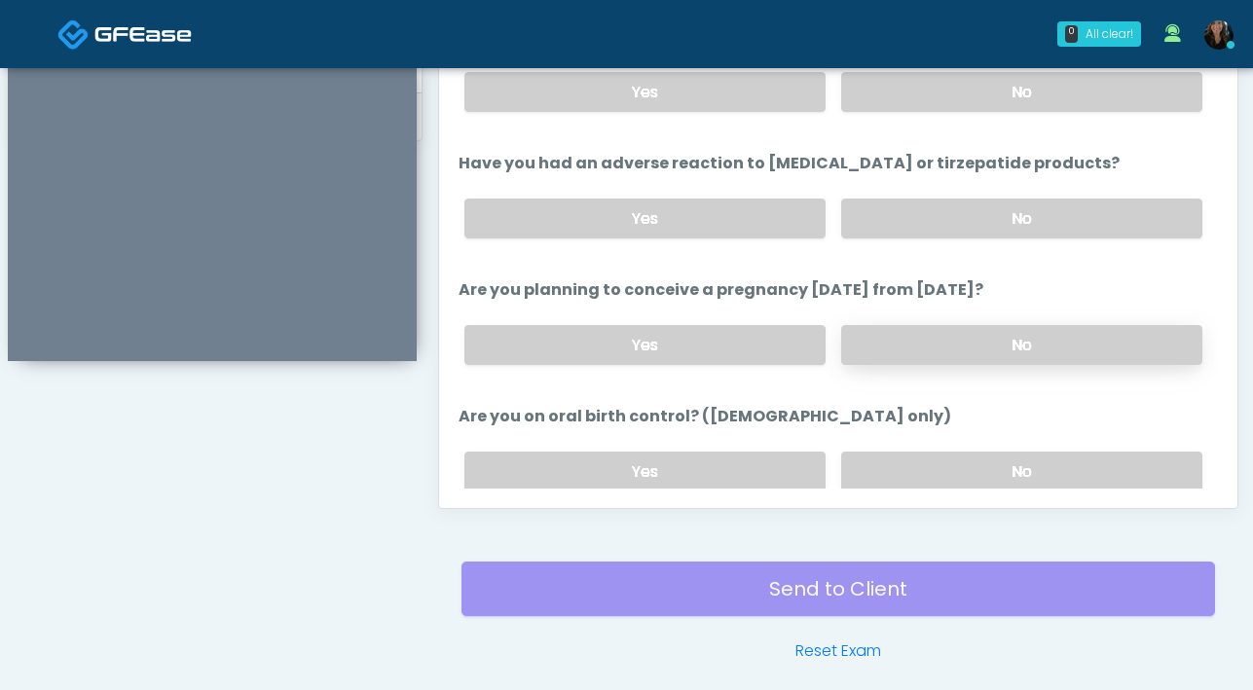
scroll to position [860, 0]
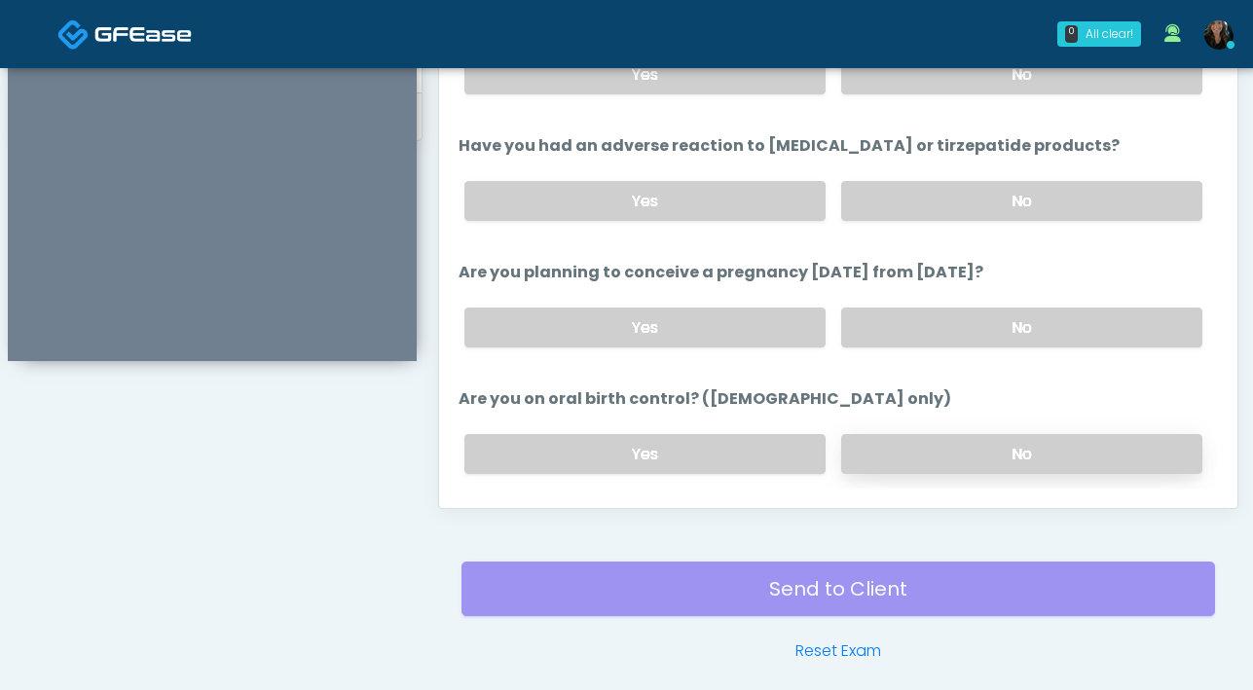
click at [937, 440] on label "No" at bounding box center [1021, 454] width 361 height 40
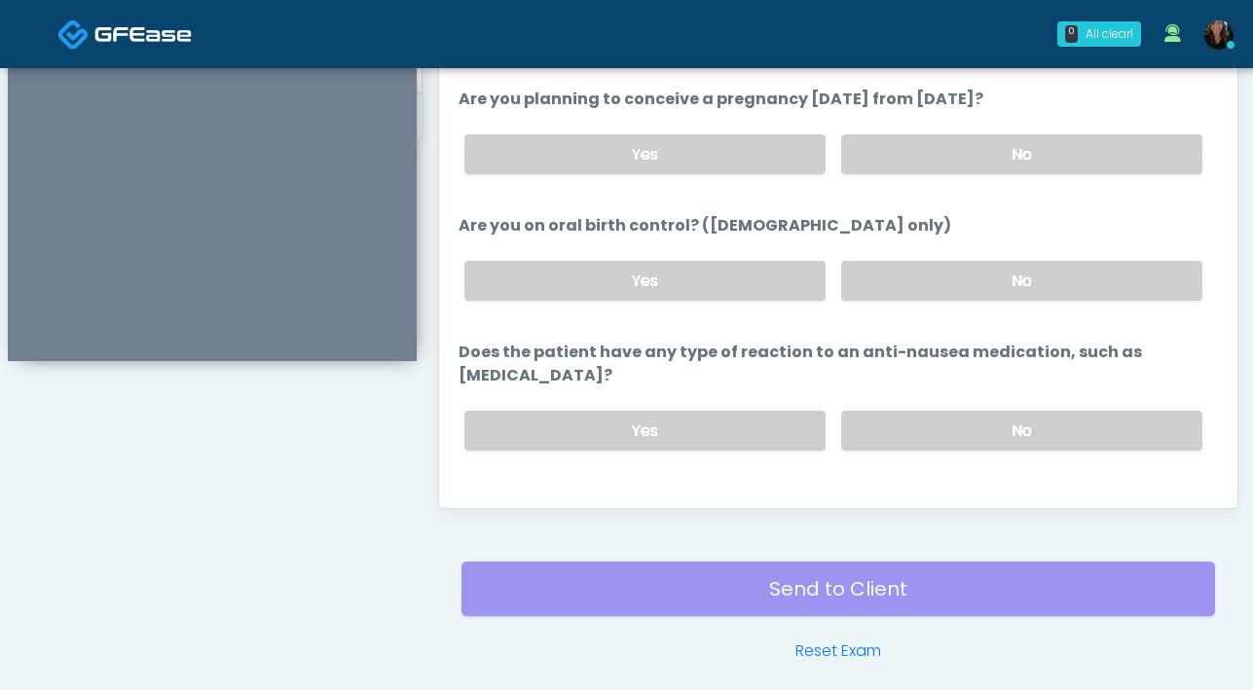
scroll to position [1043, 0]
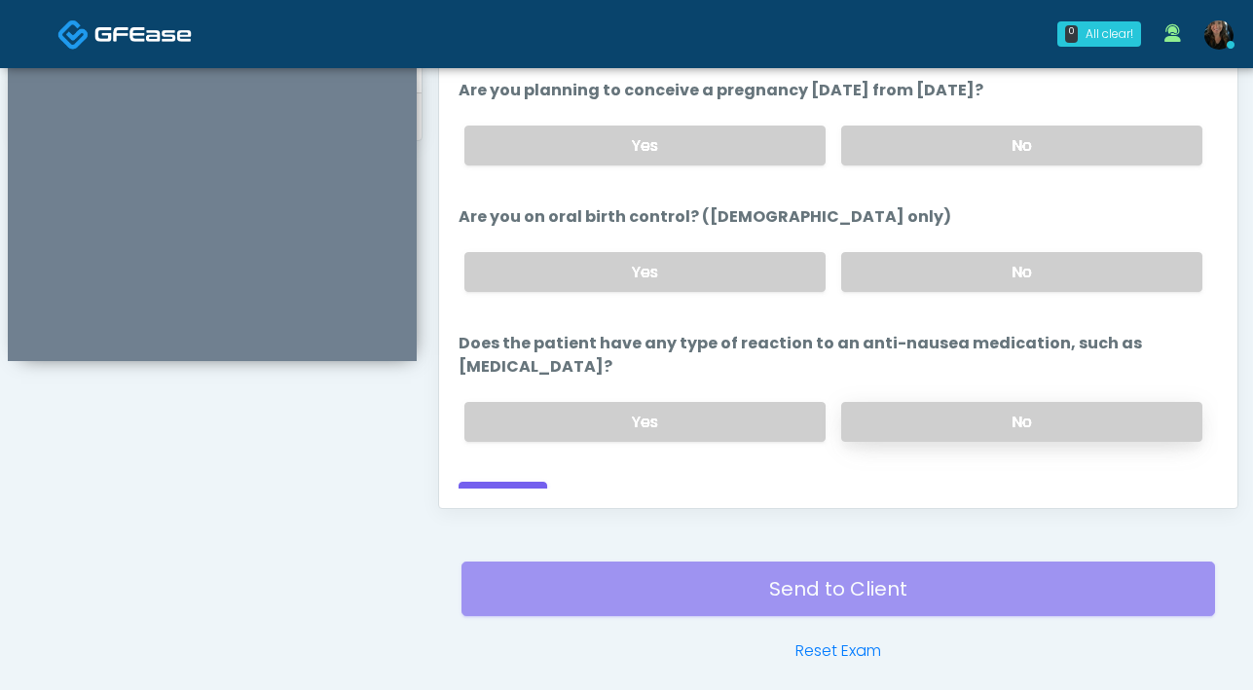
click at [919, 402] on label "No" at bounding box center [1021, 422] width 361 height 40
click at [505, 482] on button "Continue" at bounding box center [502, 500] width 89 height 36
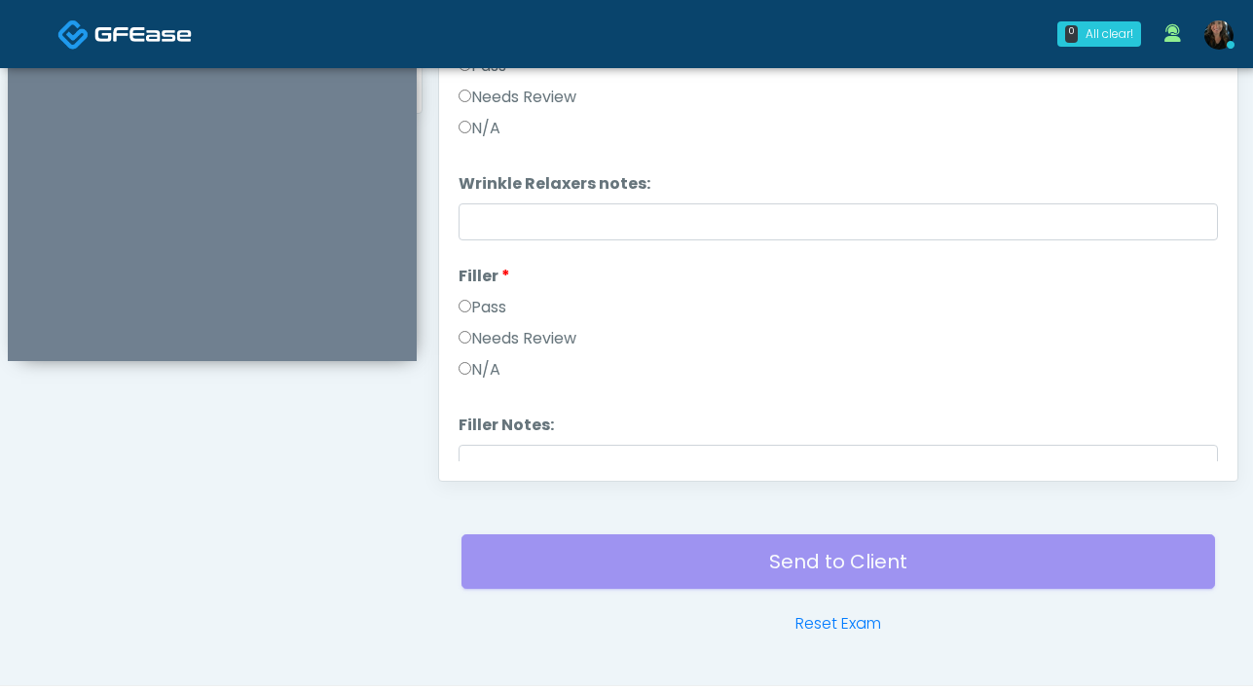
scroll to position [782, 0]
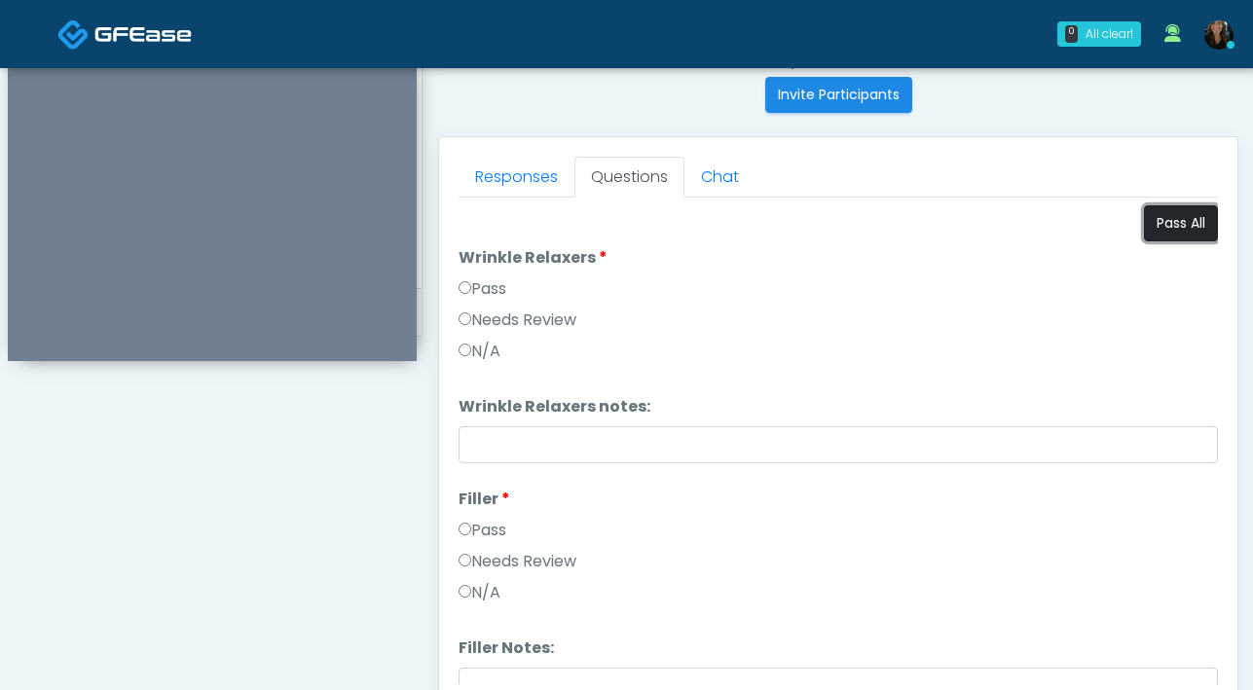
click at [1165, 222] on button "Pass All" at bounding box center [1181, 223] width 74 height 36
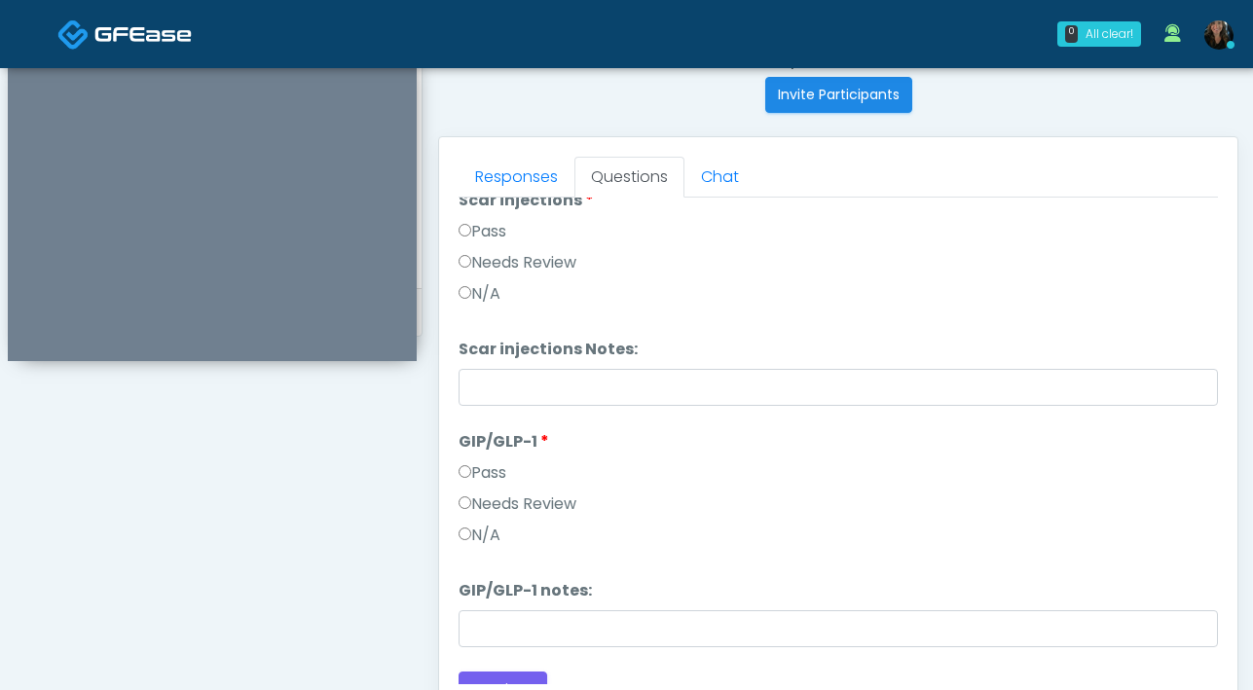
scroll to position [3702, 0]
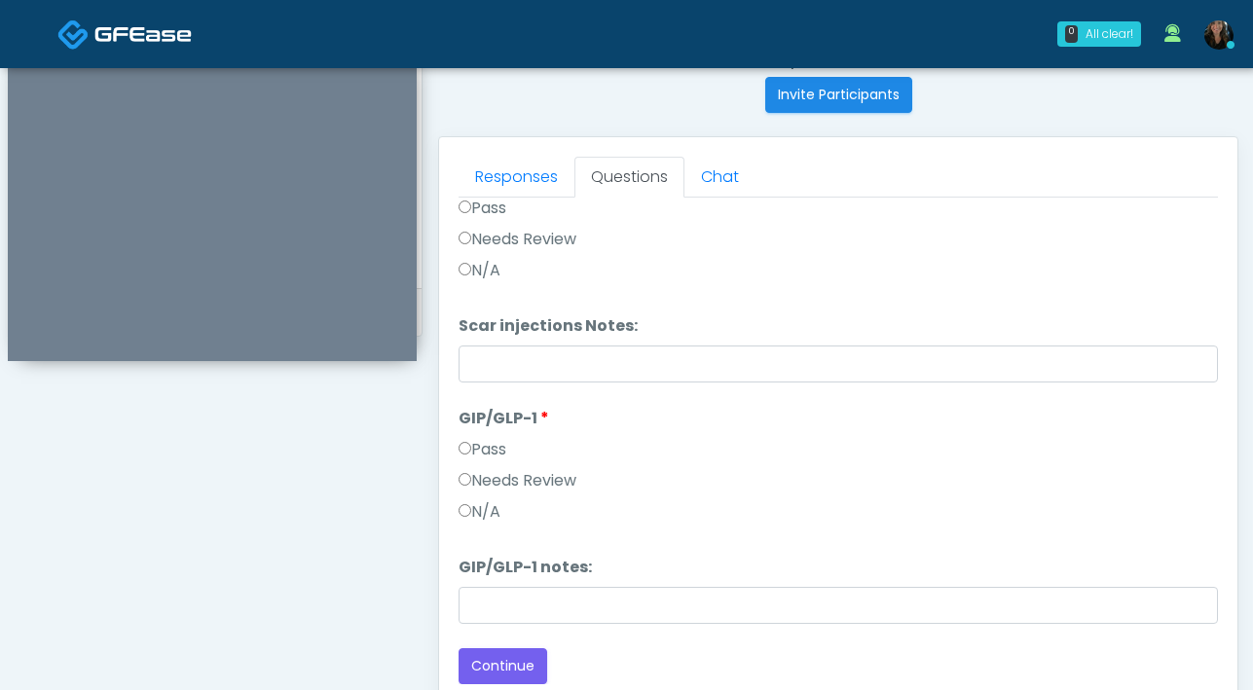
click at [471, 480] on label "Needs Review" at bounding box center [517, 480] width 118 height 23
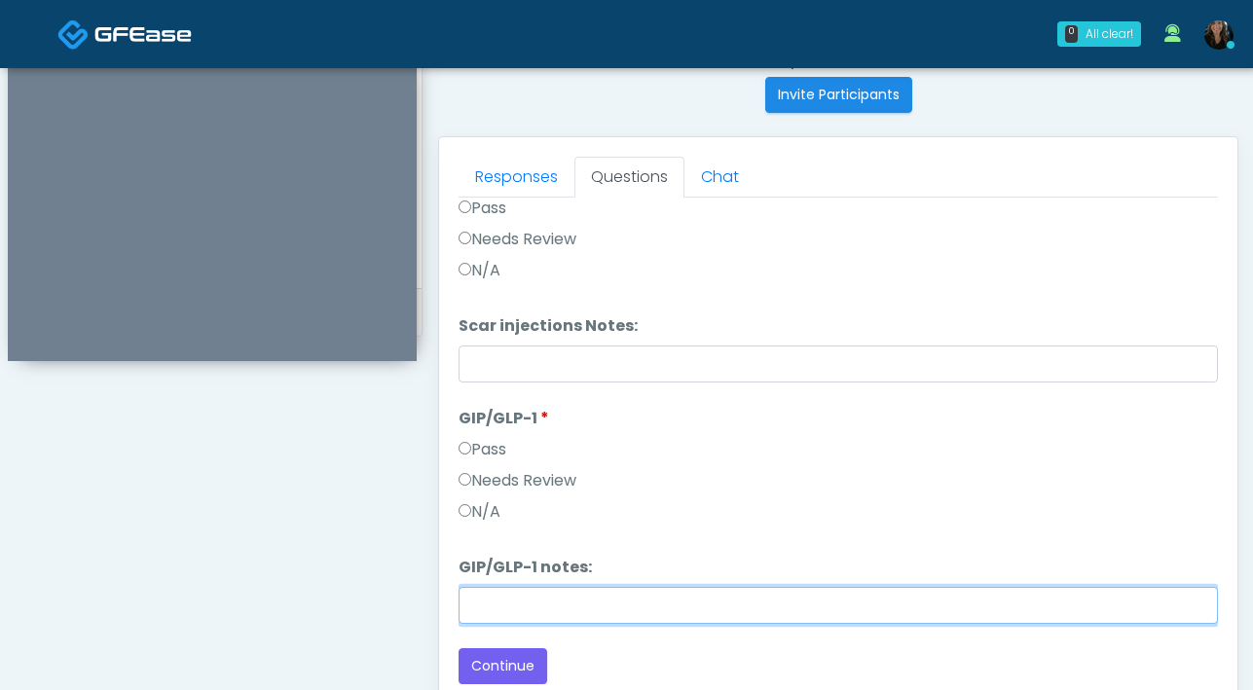
click at [585, 595] on input "GIP/GLP-1 notes:" at bounding box center [837, 605] width 759 height 37
type input "*******"
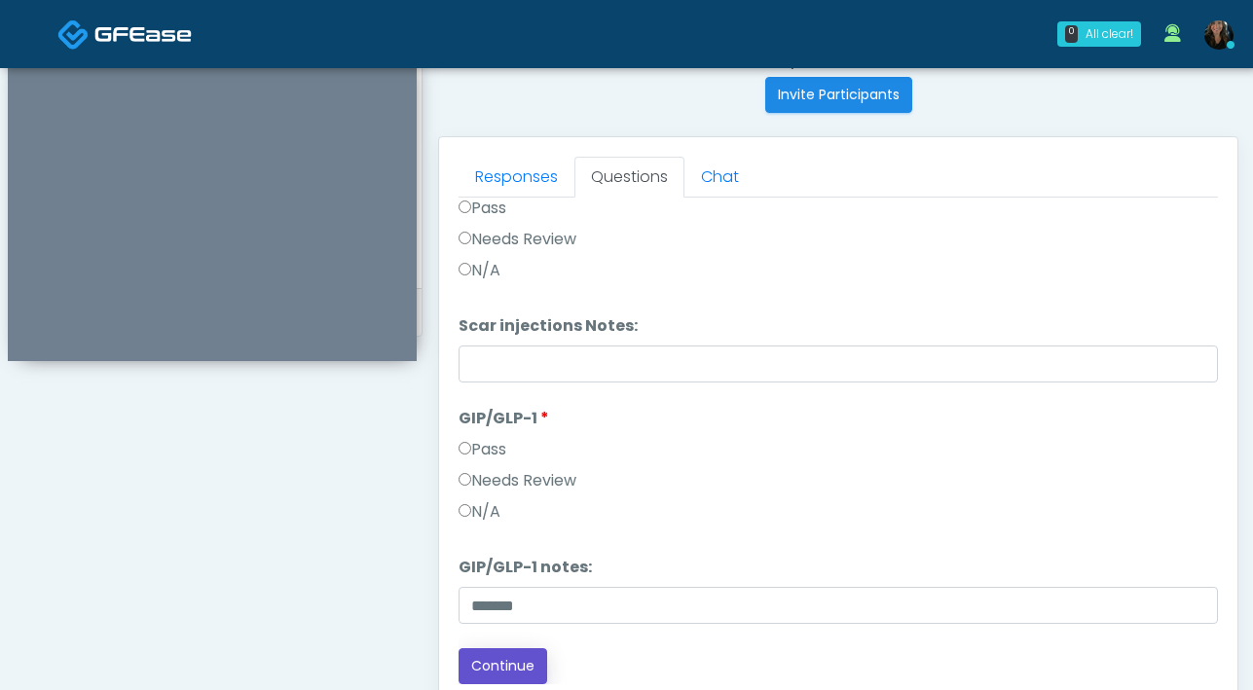
click at [498, 679] on button "Continue" at bounding box center [502, 666] width 89 height 36
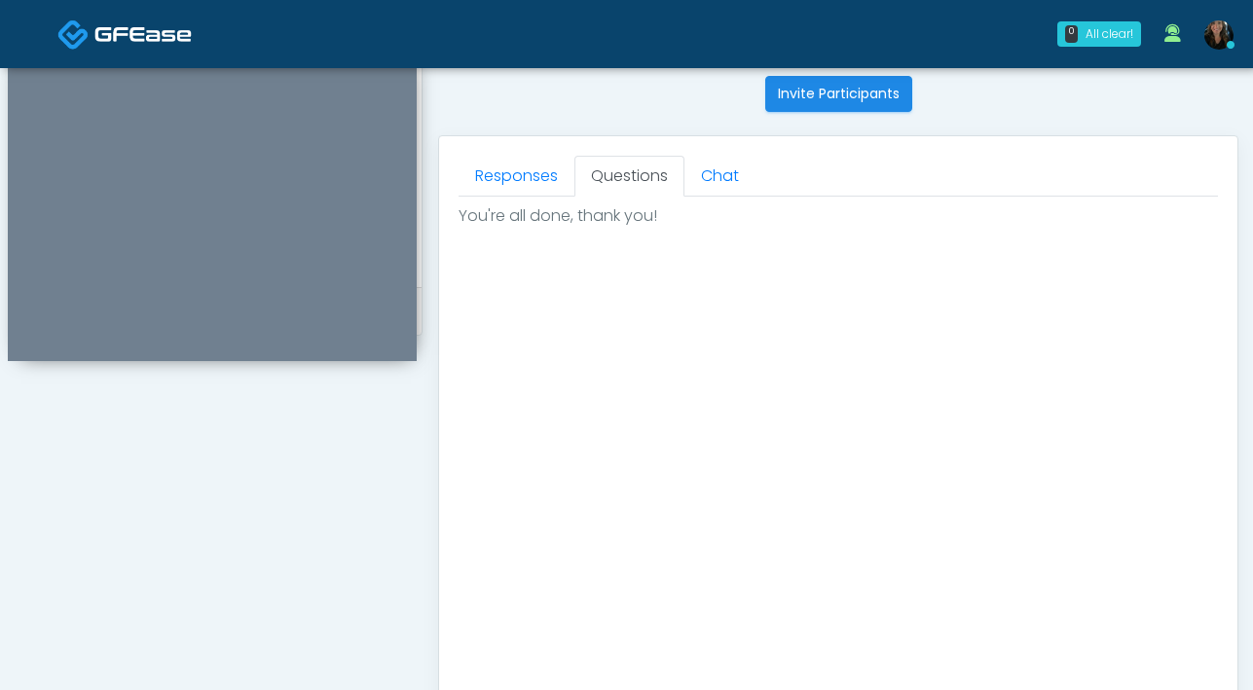
scroll to position [1093, 0]
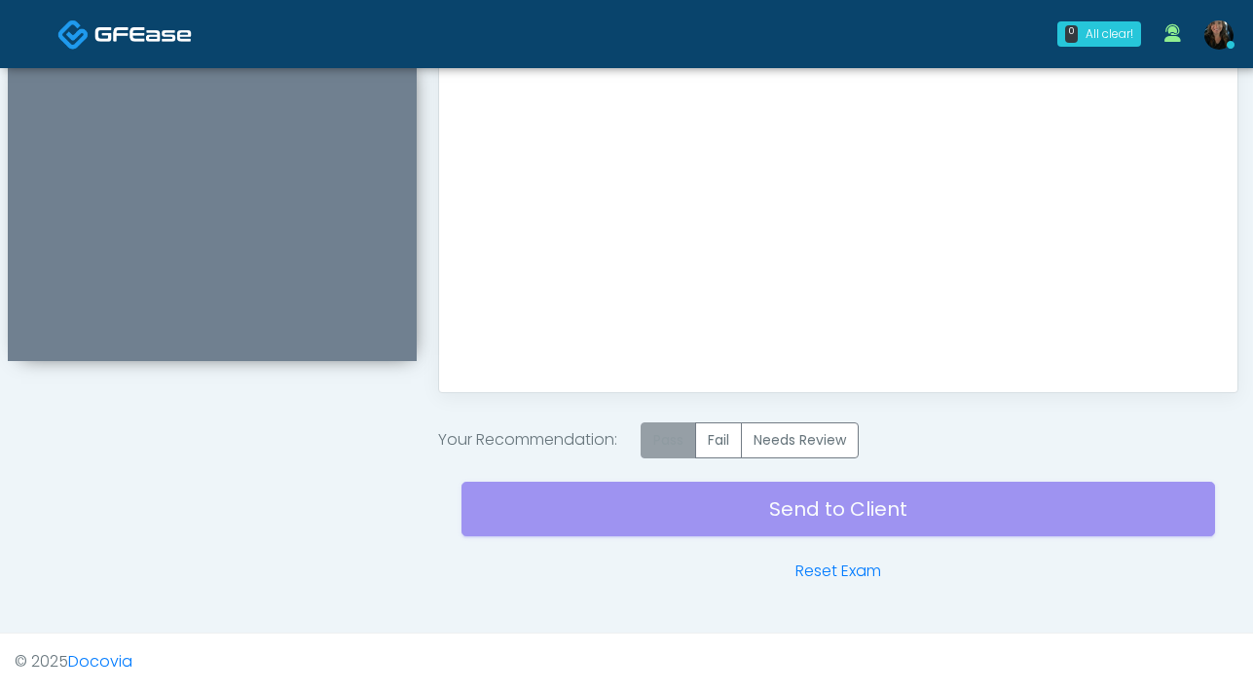
click at [681, 438] on label "Pass" at bounding box center [668, 440] width 55 height 36
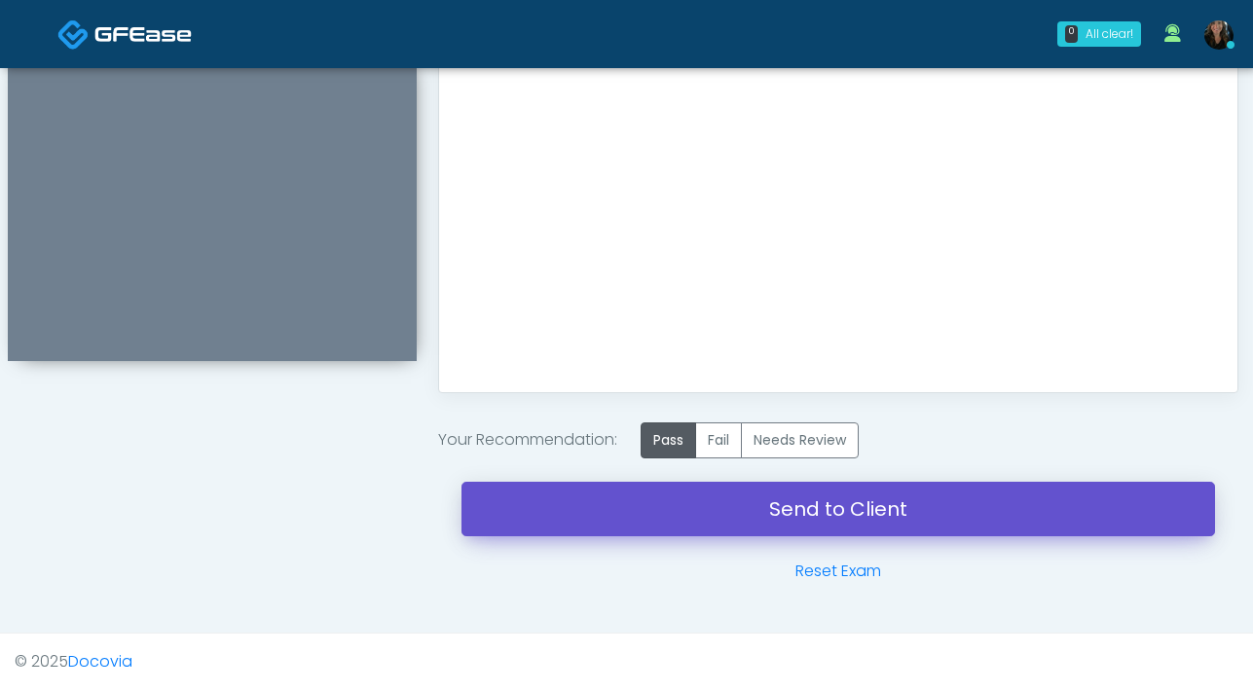
click at [798, 525] on link "Send to Client" at bounding box center [837, 509] width 753 height 55
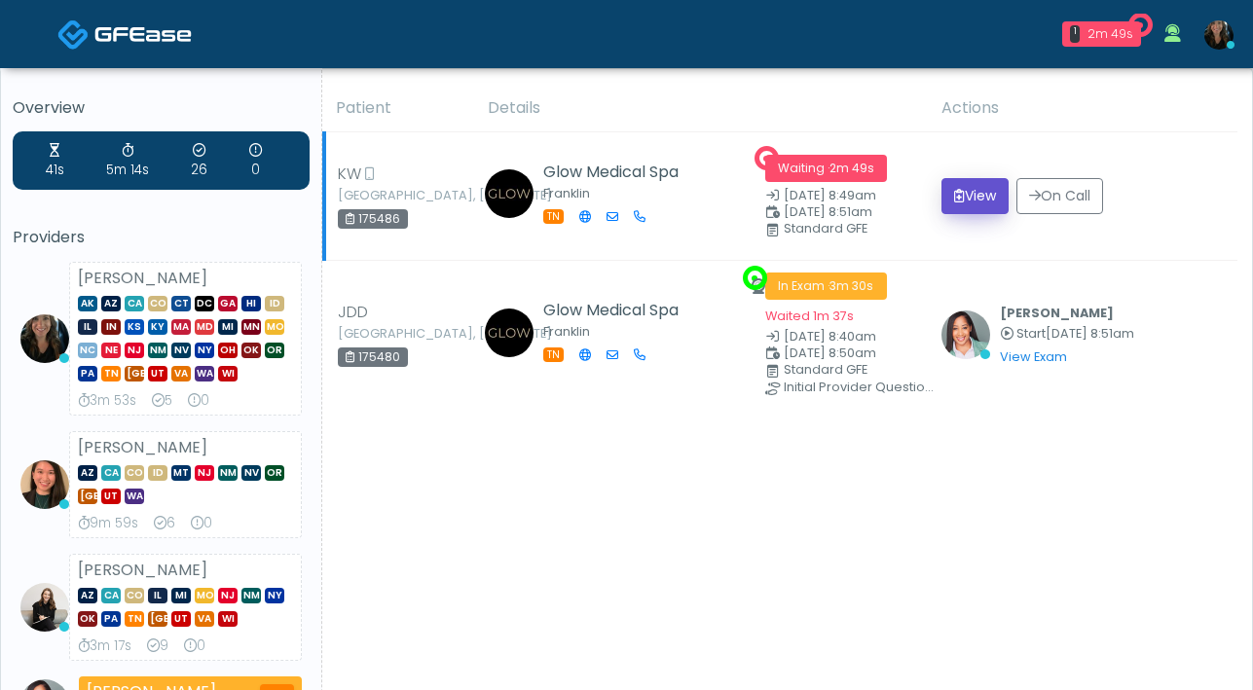
click at [976, 201] on button "View" at bounding box center [974, 196] width 67 height 36
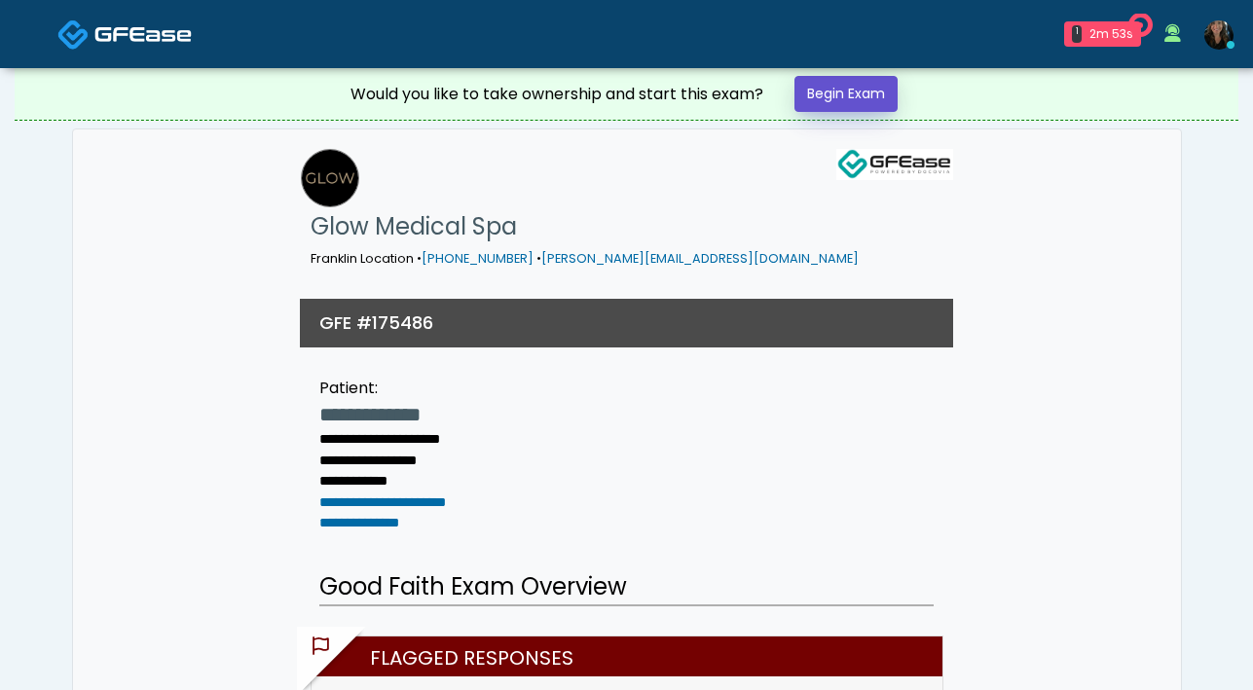
click at [823, 92] on link "Begin Exam" at bounding box center [845, 94] width 103 height 36
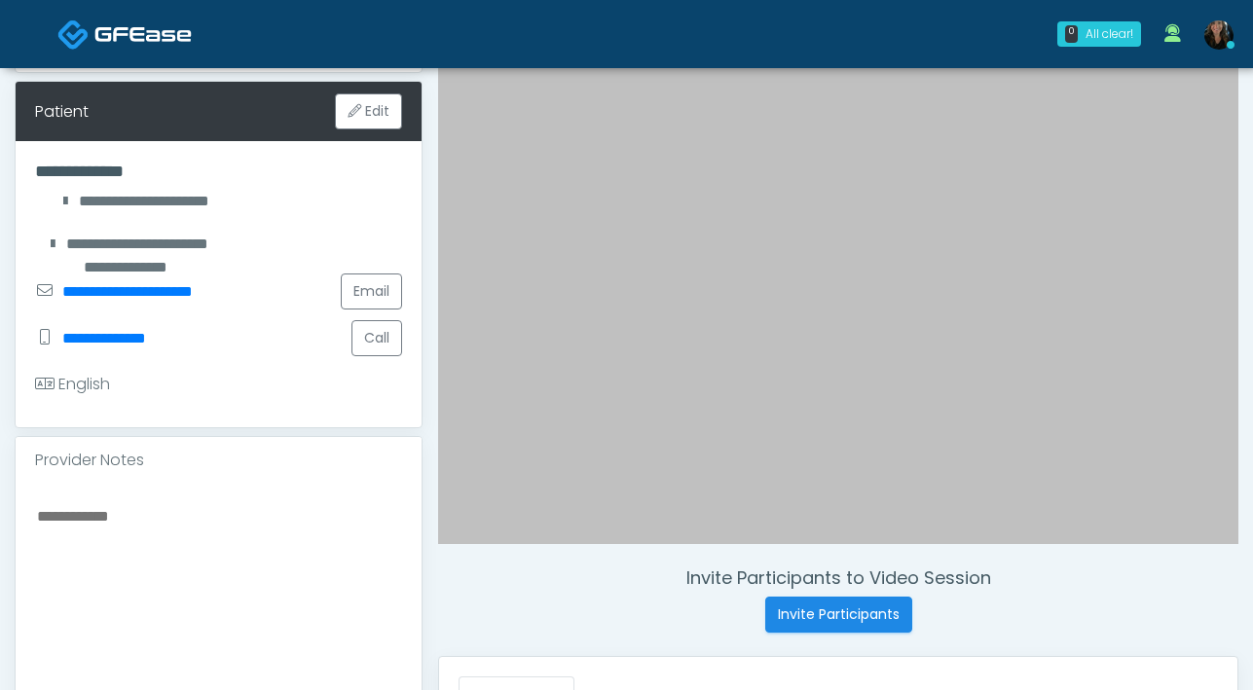
scroll to position [557, 0]
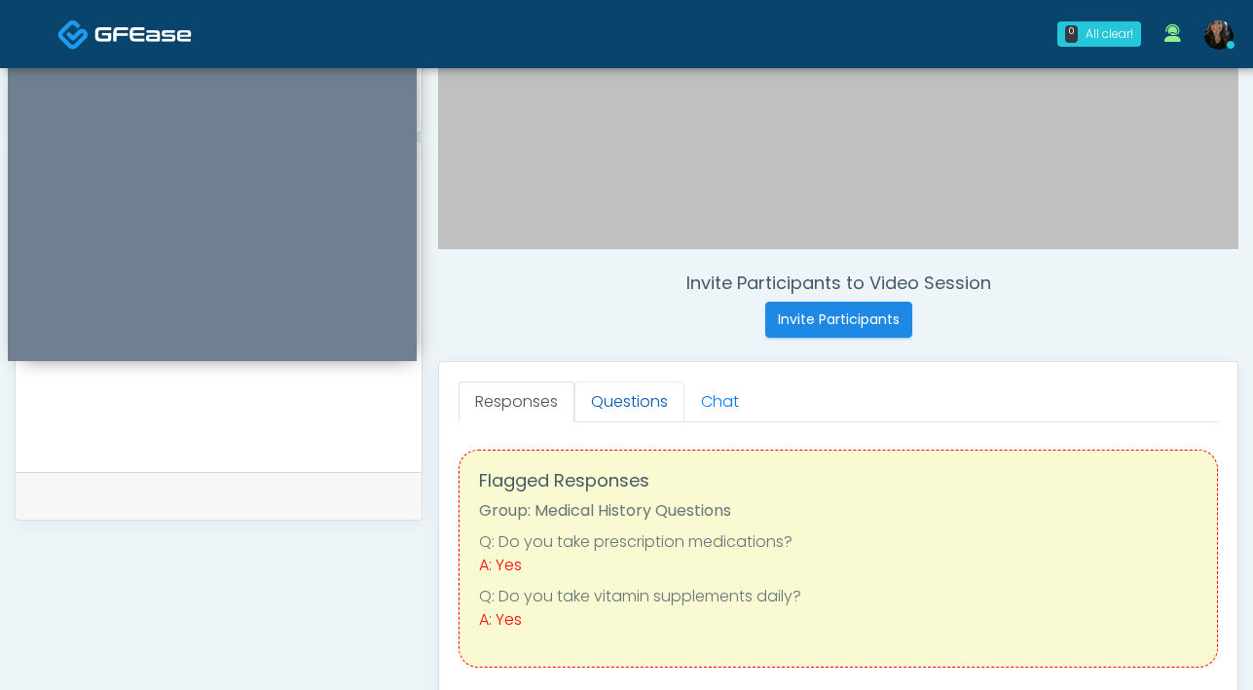
click at [652, 392] on link "Questions" at bounding box center [629, 402] width 110 height 41
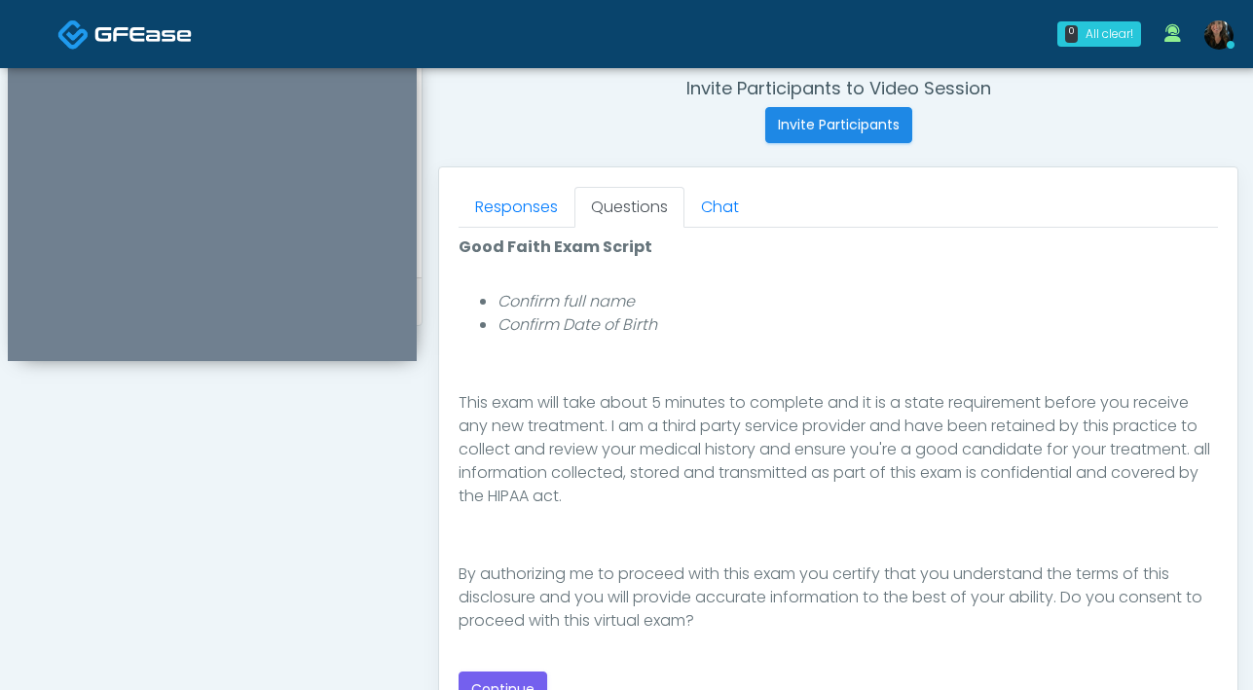
scroll to position [787, 0]
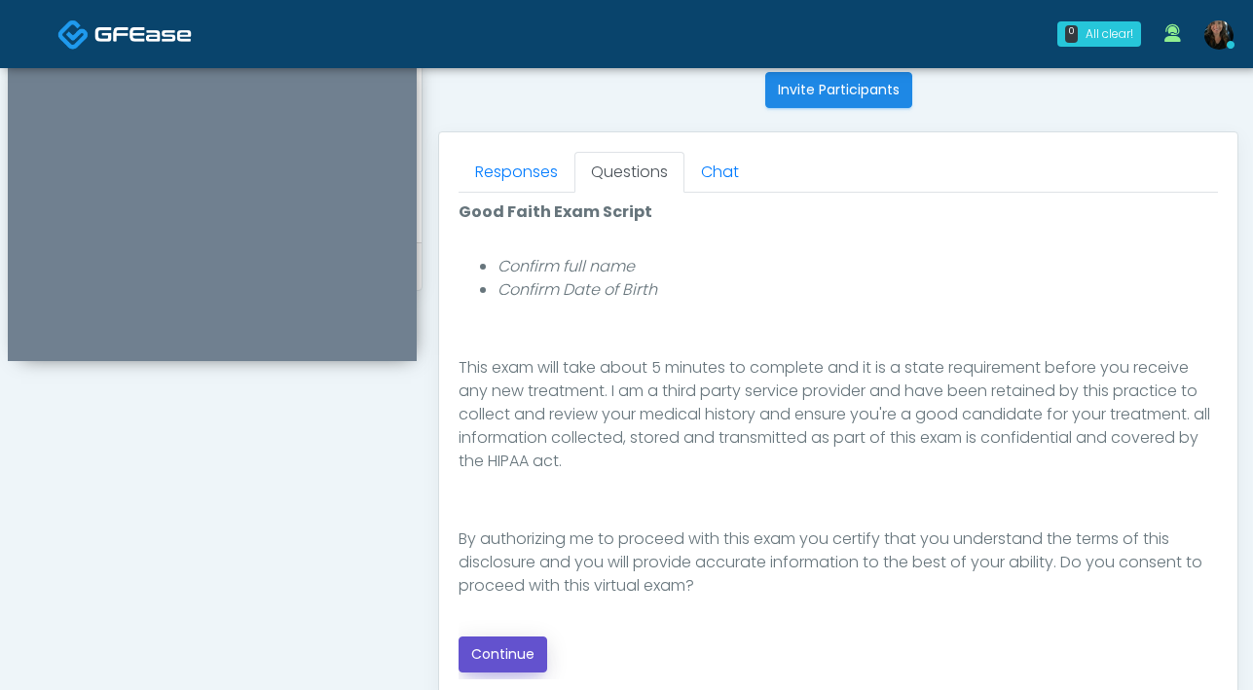
click at [503, 646] on button "Continue" at bounding box center [502, 655] width 89 height 36
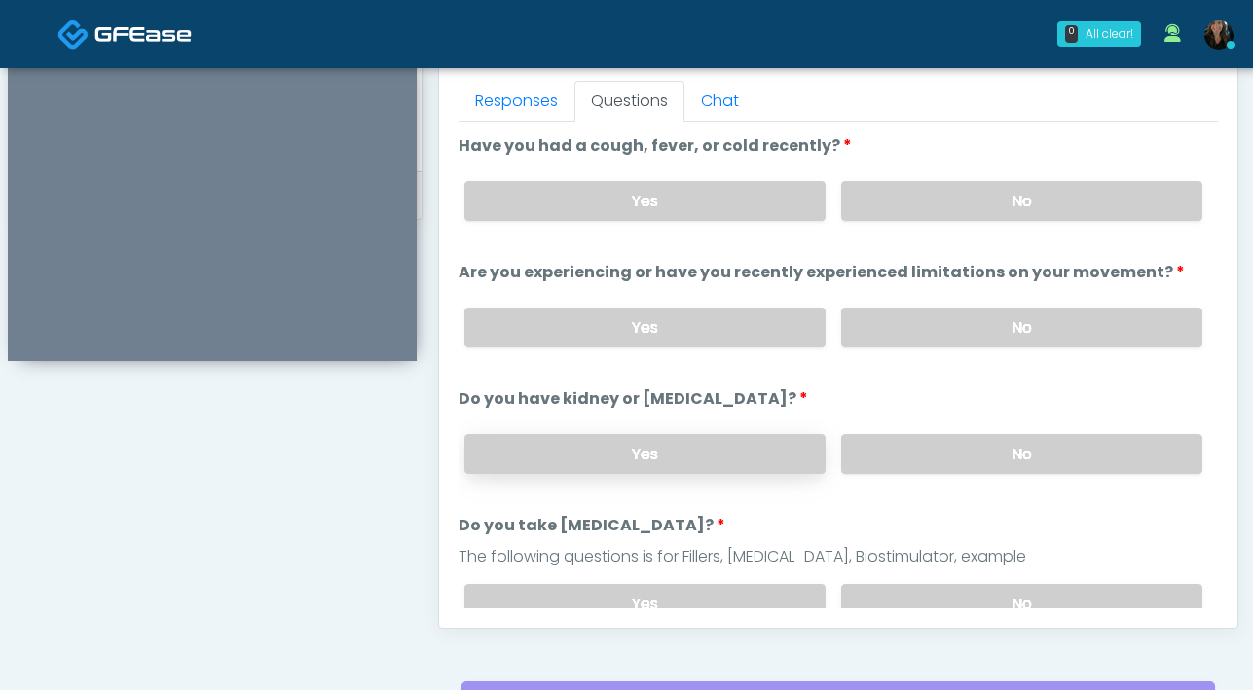
scroll to position [853, 0]
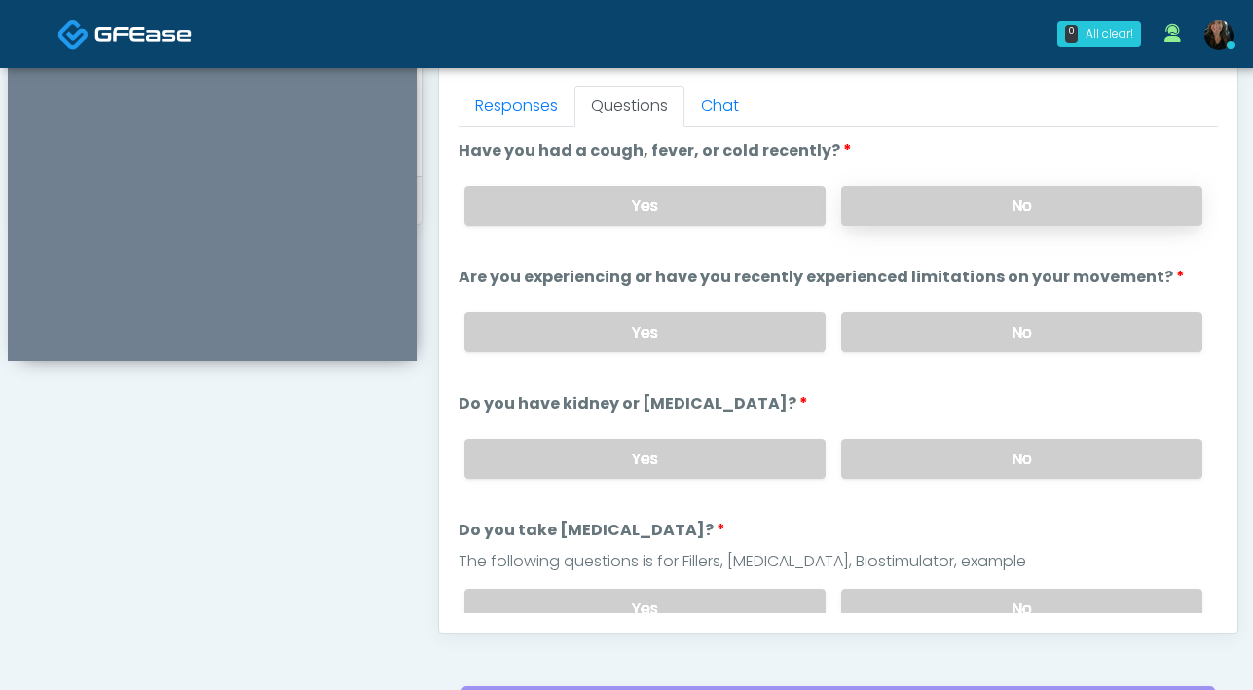
click at [926, 216] on label "No" at bounding box center [1021, 206] width 361 height 40
click at [975, 342] on label "No" at bounding box center [1021, 332] width 361 height 40
click at [945, 463] on label "No" at bounding box center [1021, 459] width 361 height 40
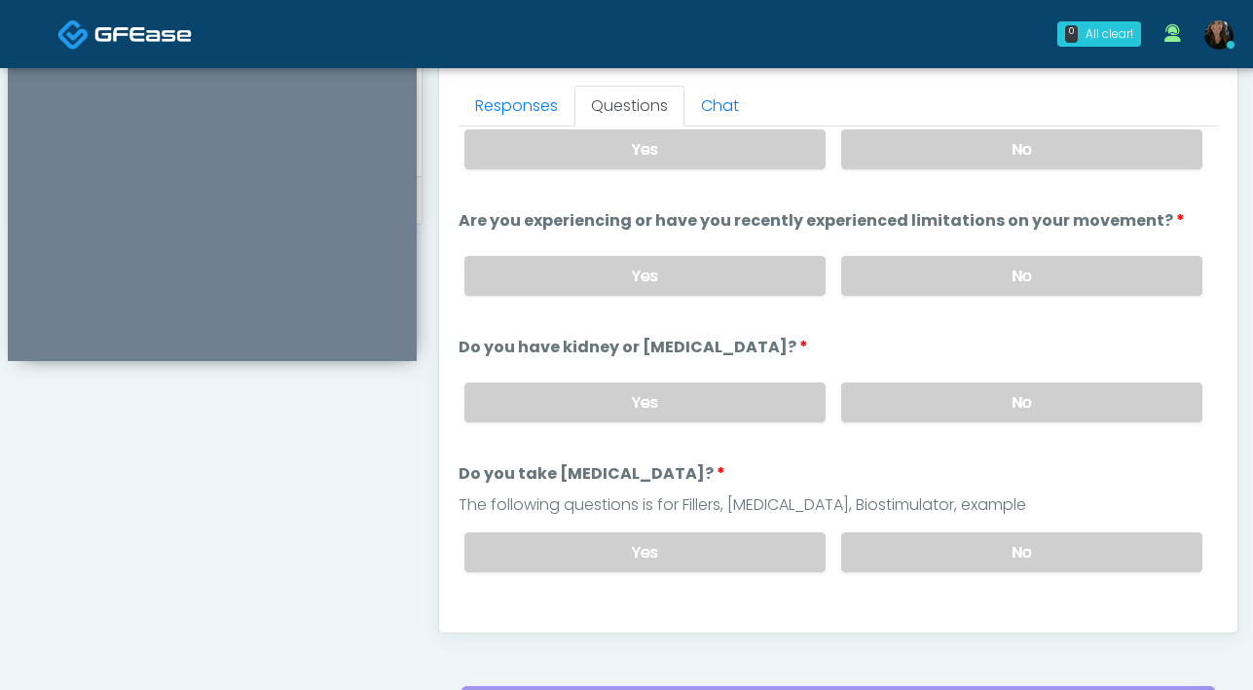
scroll to position [59, 0]
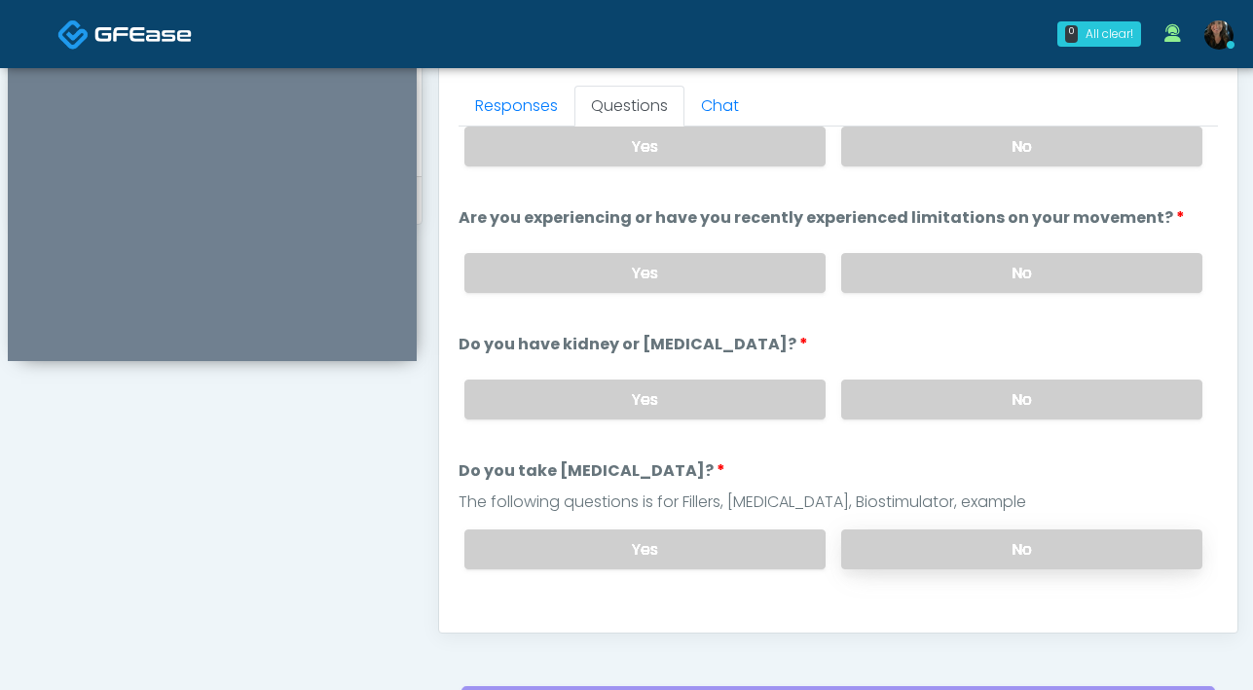
click at [898, 543] on label "No" at bounding box center [1021, 550] width 361 height 40
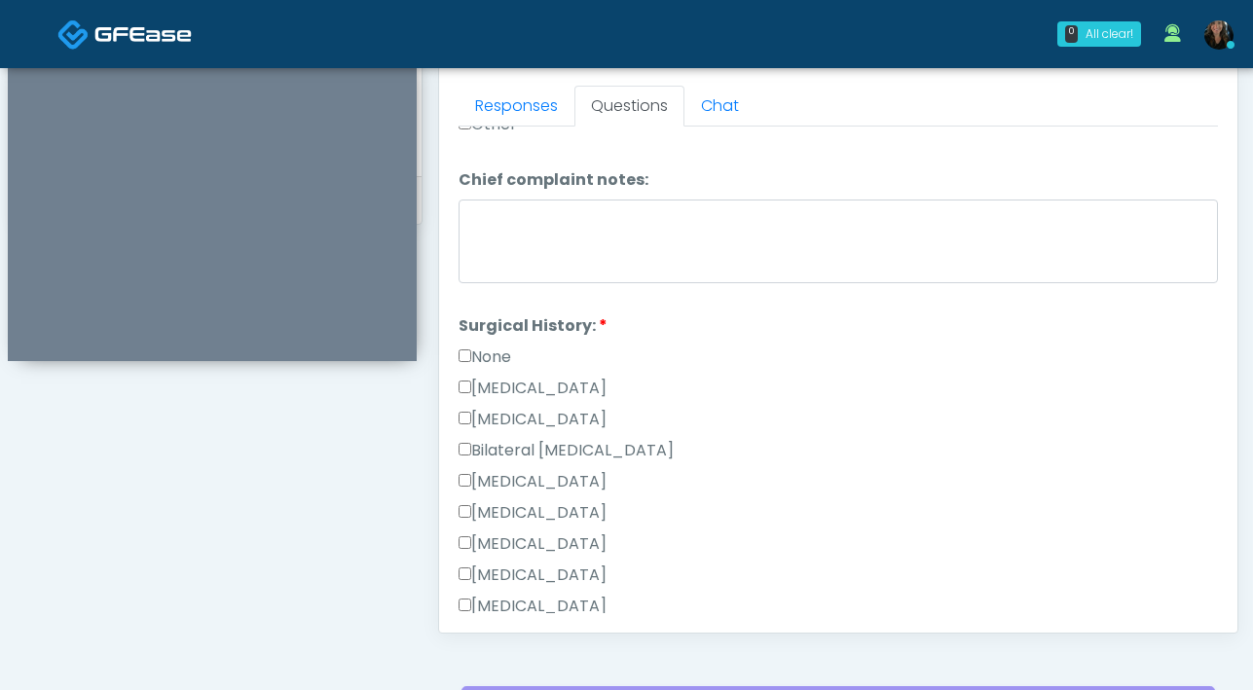
scroll to position [1065, 0]
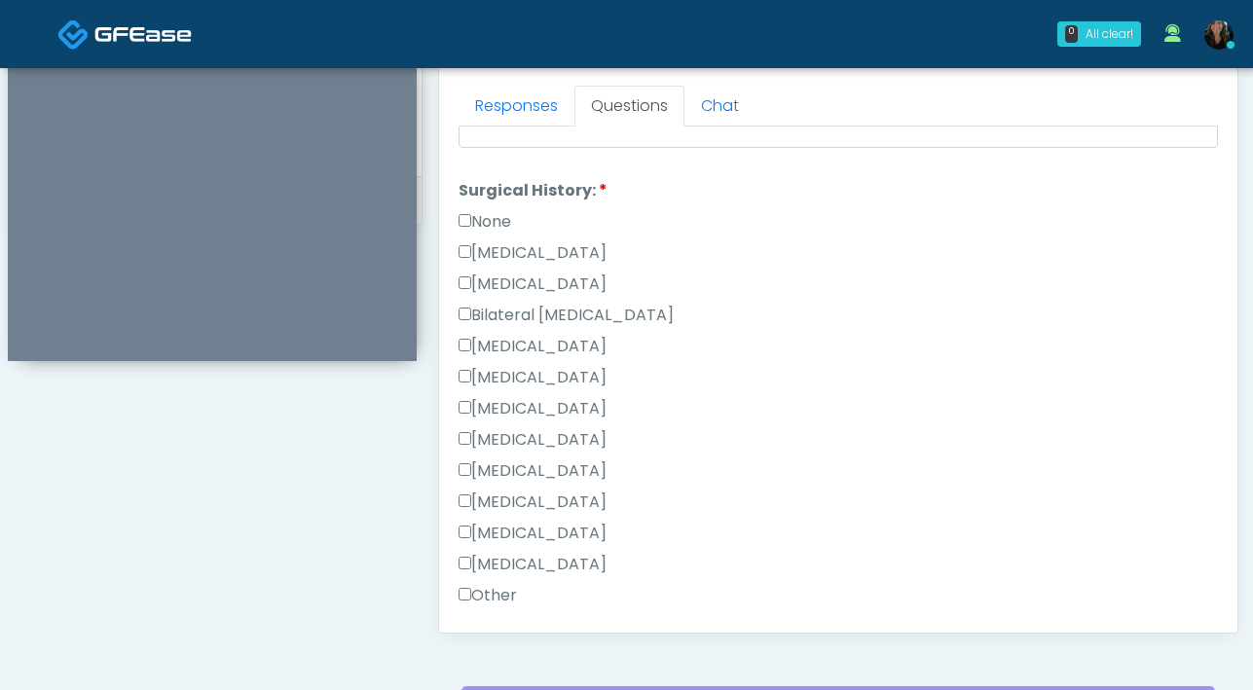
click at [825, 450] on div "[MEDICAL_DATA]" at bounding box center [837, 443] width 759 height 31
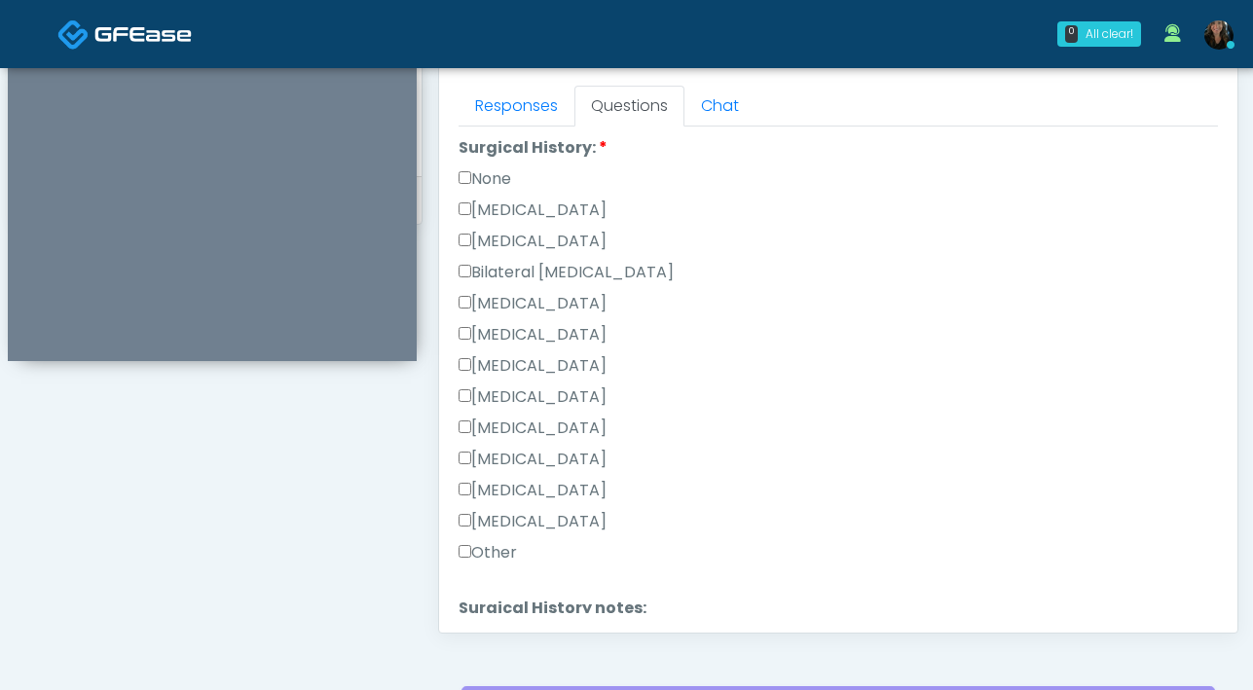
scroll to position [1268, 0]
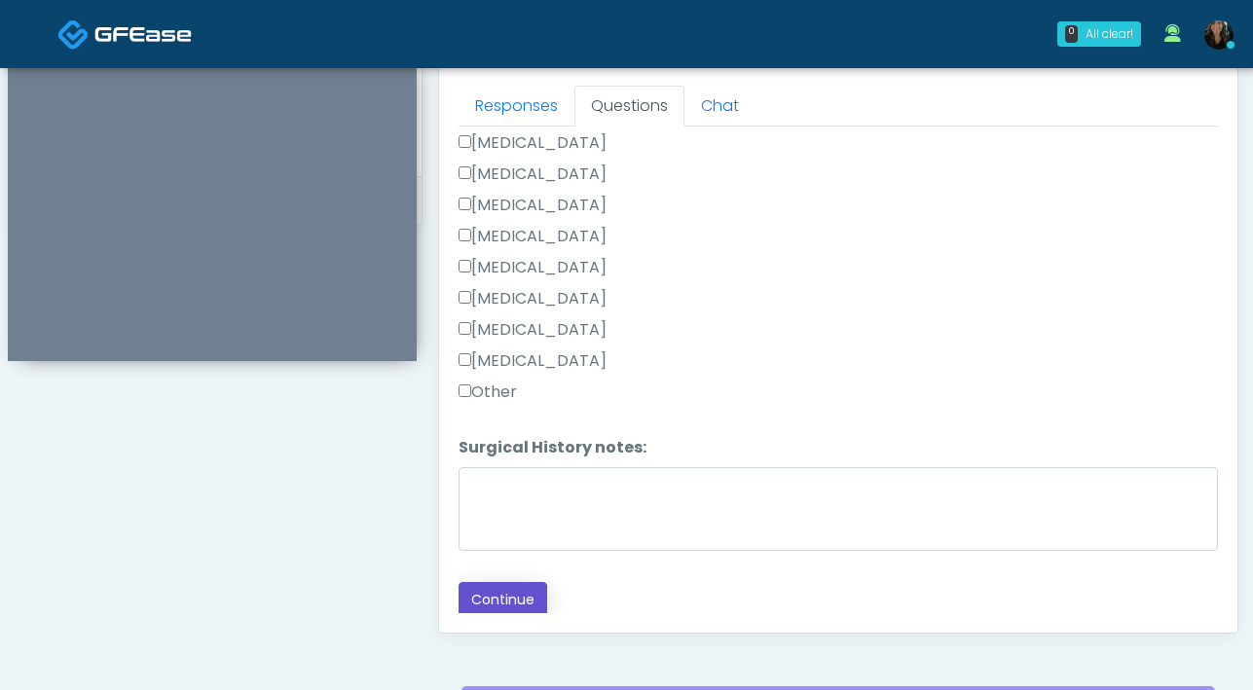
click at [494, 598] on button "Continue" at bounding box center [502, 600] width 89 height 36
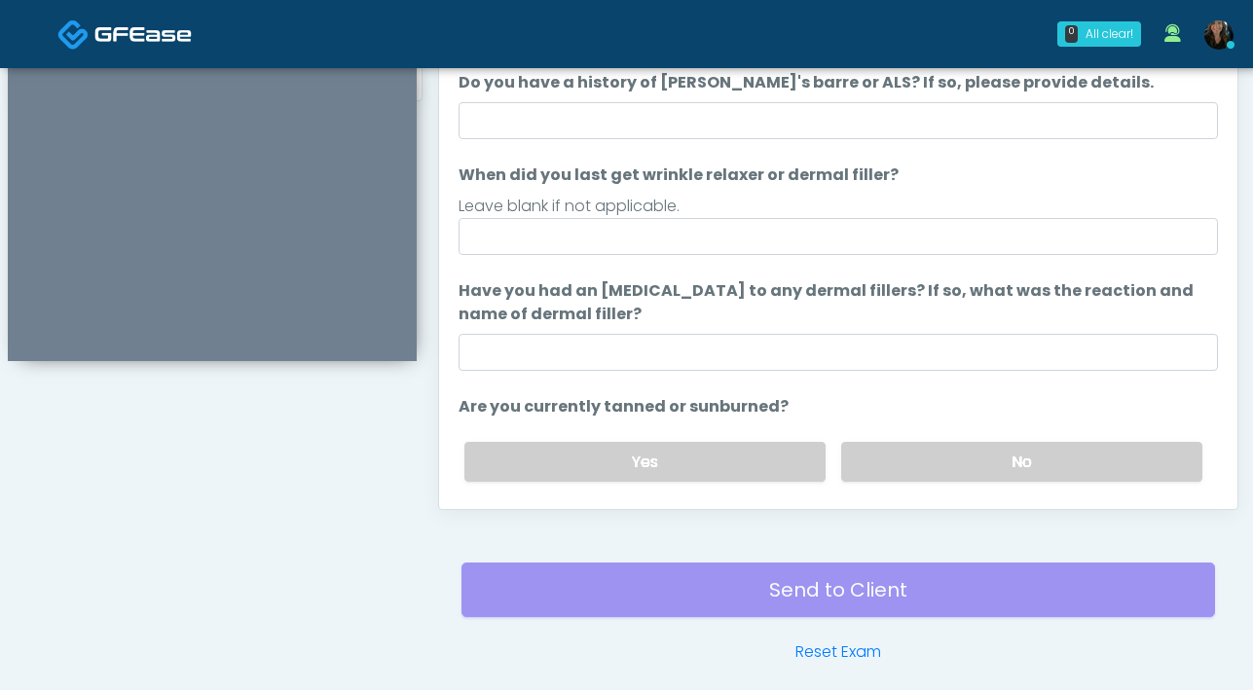
scroll to position [951, 0]
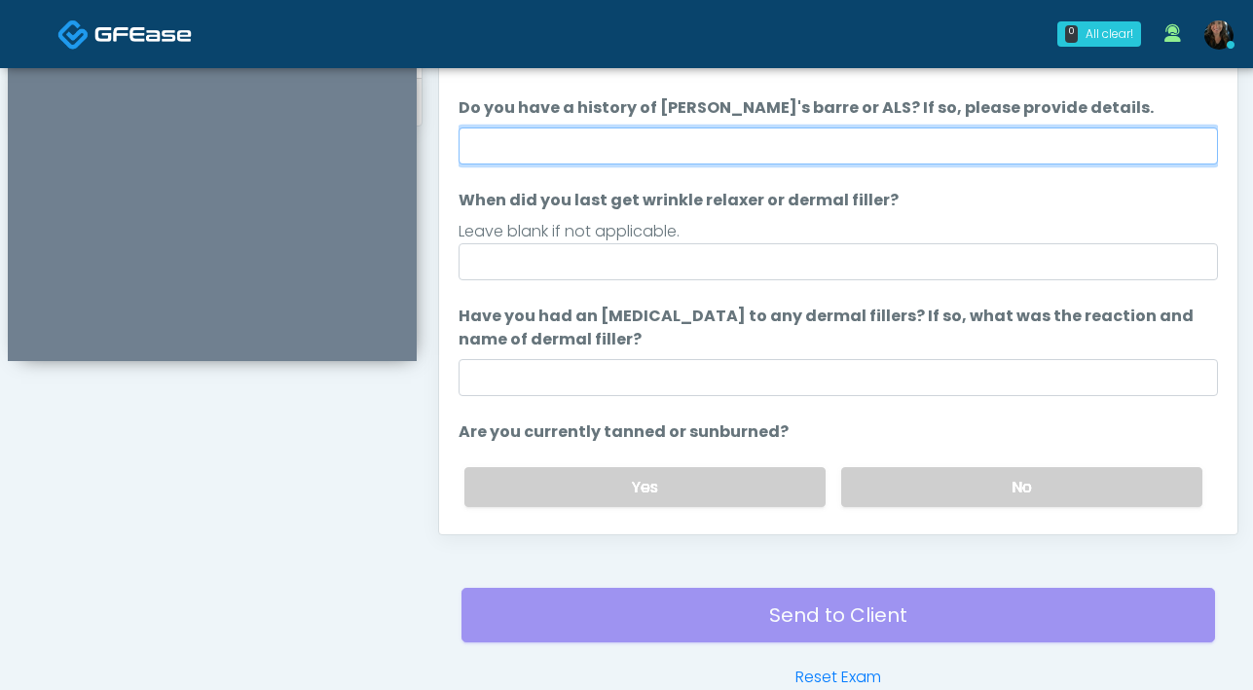
click at [789, 151] on input "Do you have a history of Guillain's barre or ALS? If so, please provide details." at bounding box center [837, 146] width 759 height 37
type input "**"
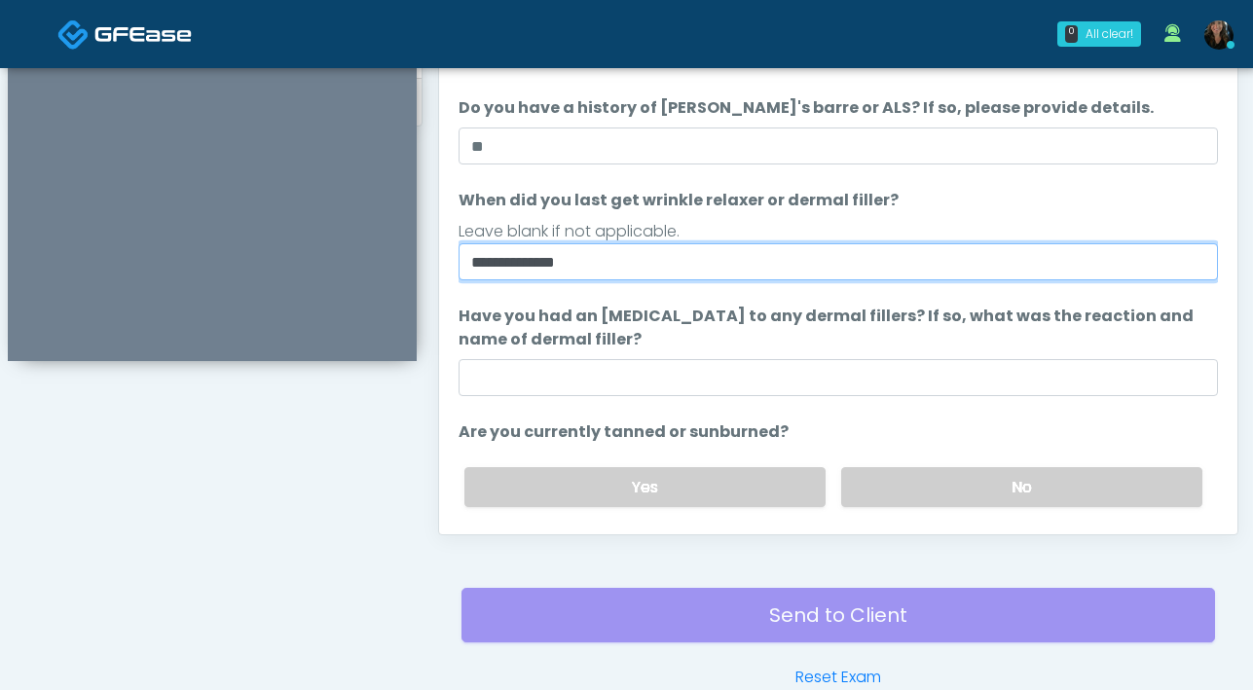
type input "**********"
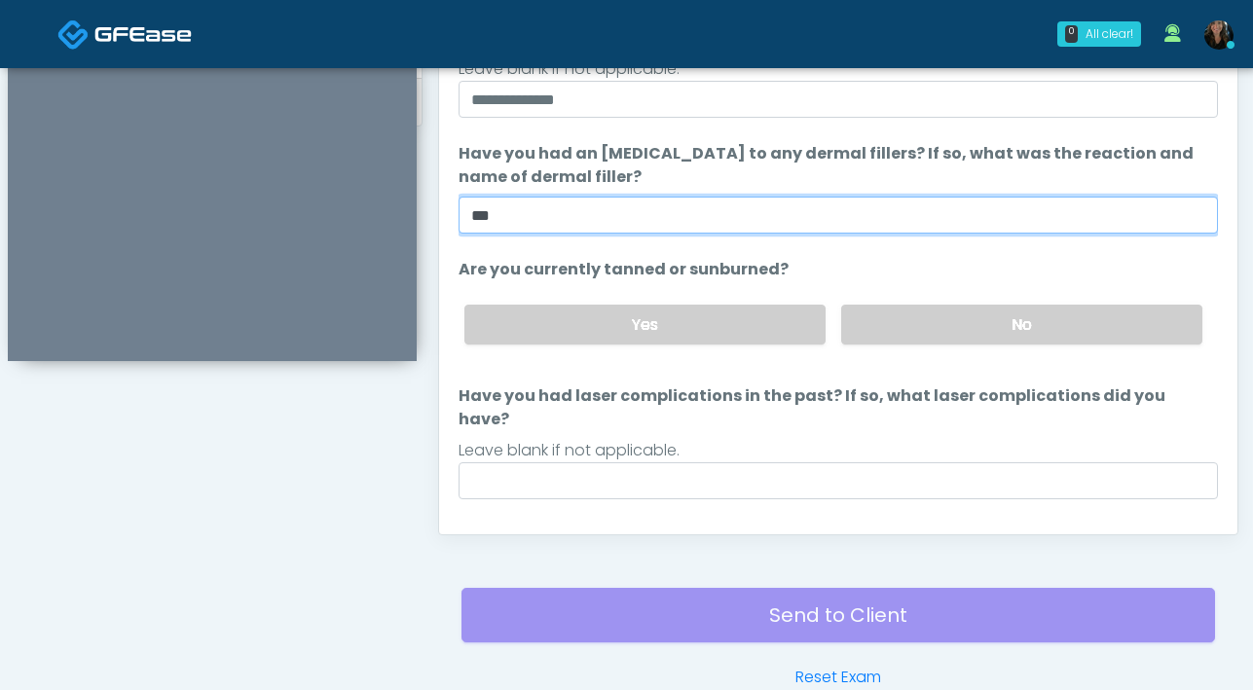
scroll to position [183, 0]
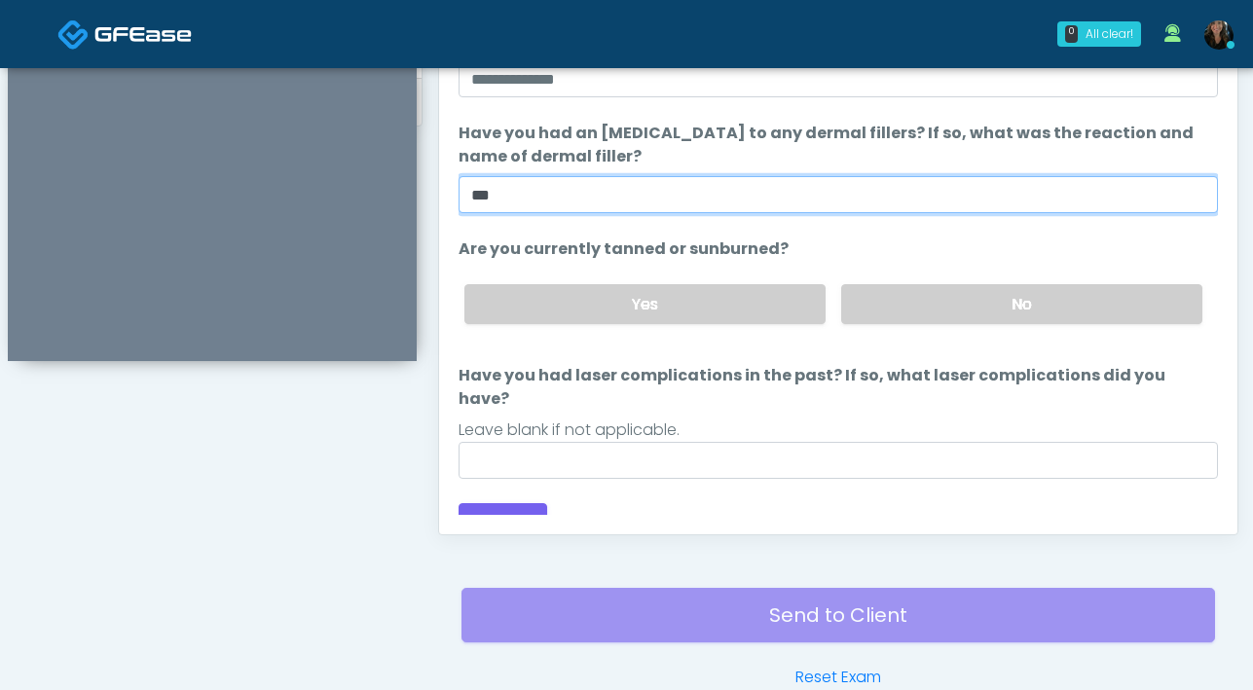
type input "***"
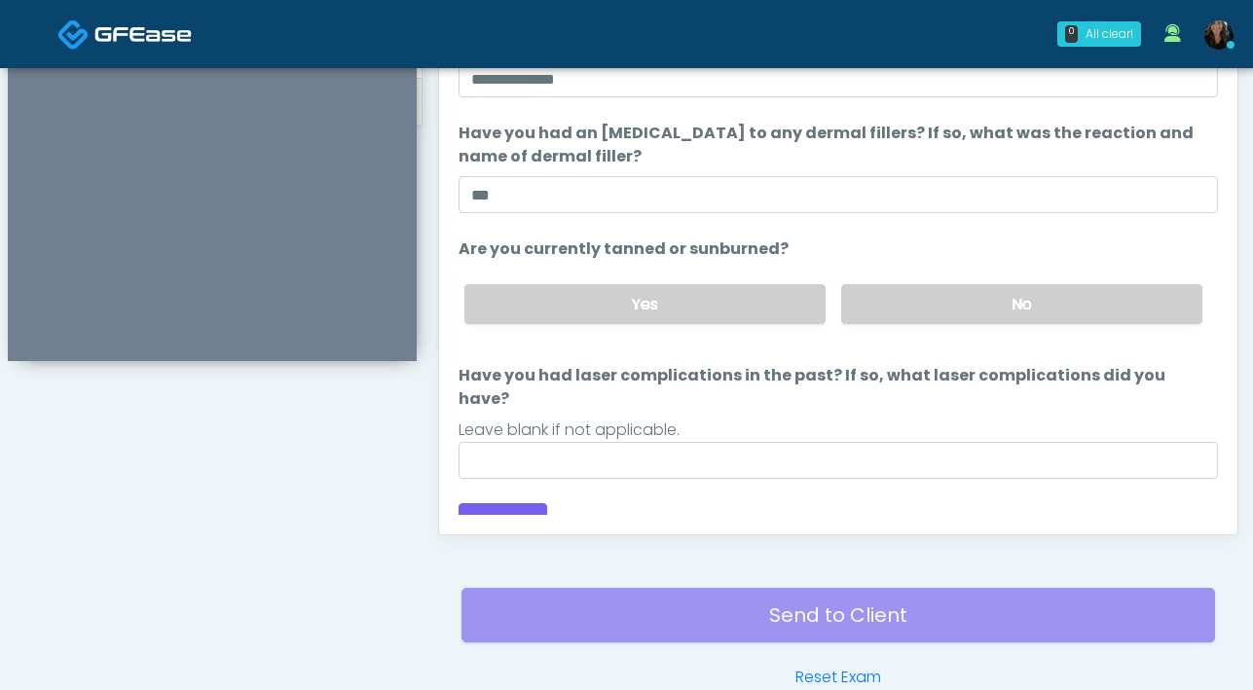
click at [1017, 327] on div "Yes No" at bounding box center [833, 304] width 769 height 71
click at [1016, 312] on label "No" at bounding box center [1021, 304] width 361 height 40
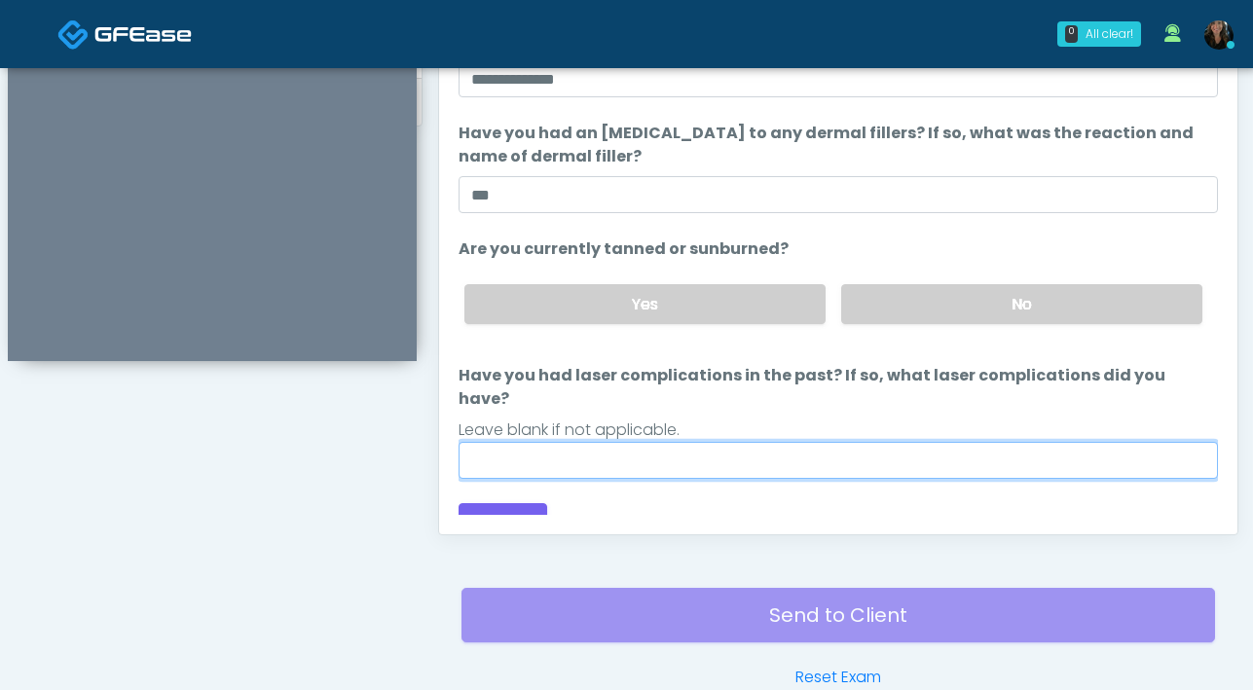
click at [779, 442] on input "Have you had laser complications in the past? If so, what laser complications d…" at bounding box center [837, 460] width 759 height 37
type input "**"
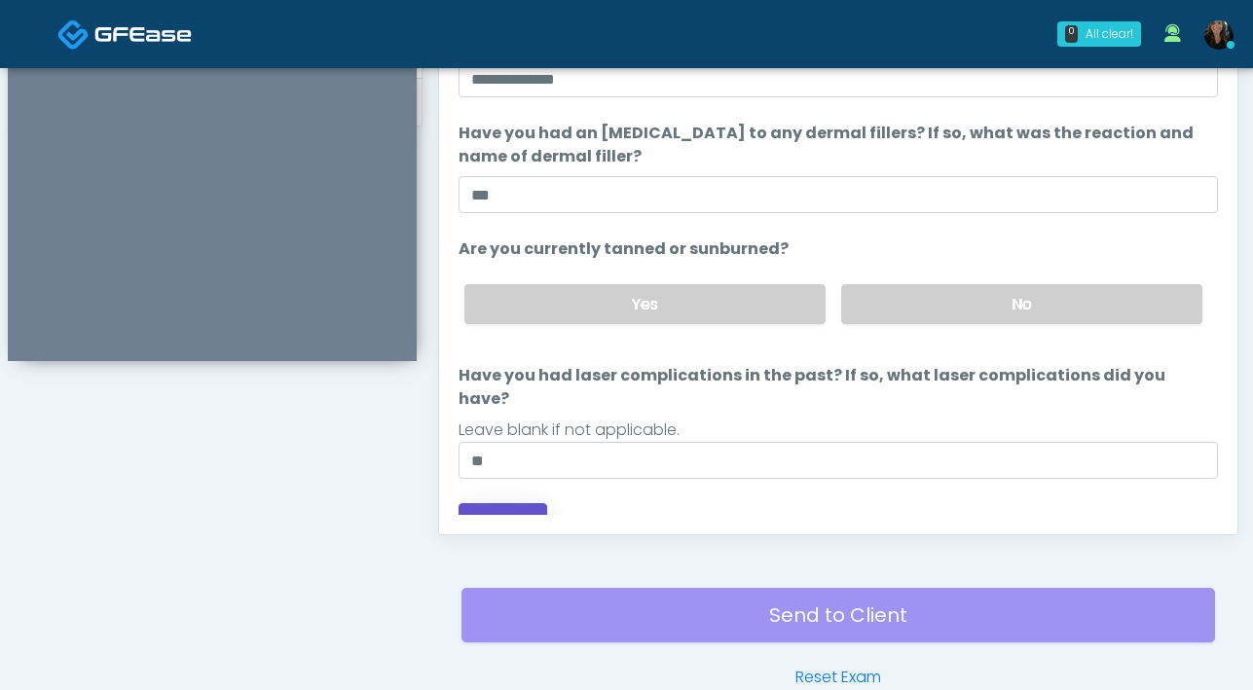
click at [477, 514] on button "Continue" at bounding box center [502, 521] width 89 height 36
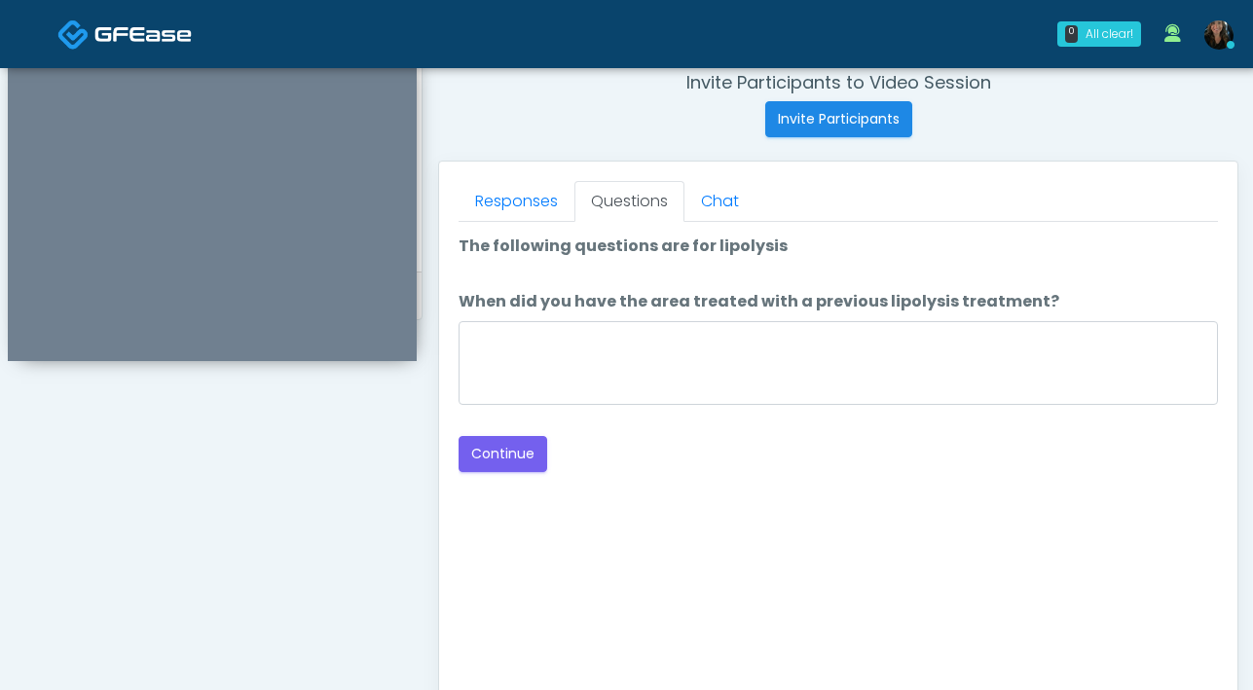
scroll to position [666, 0]
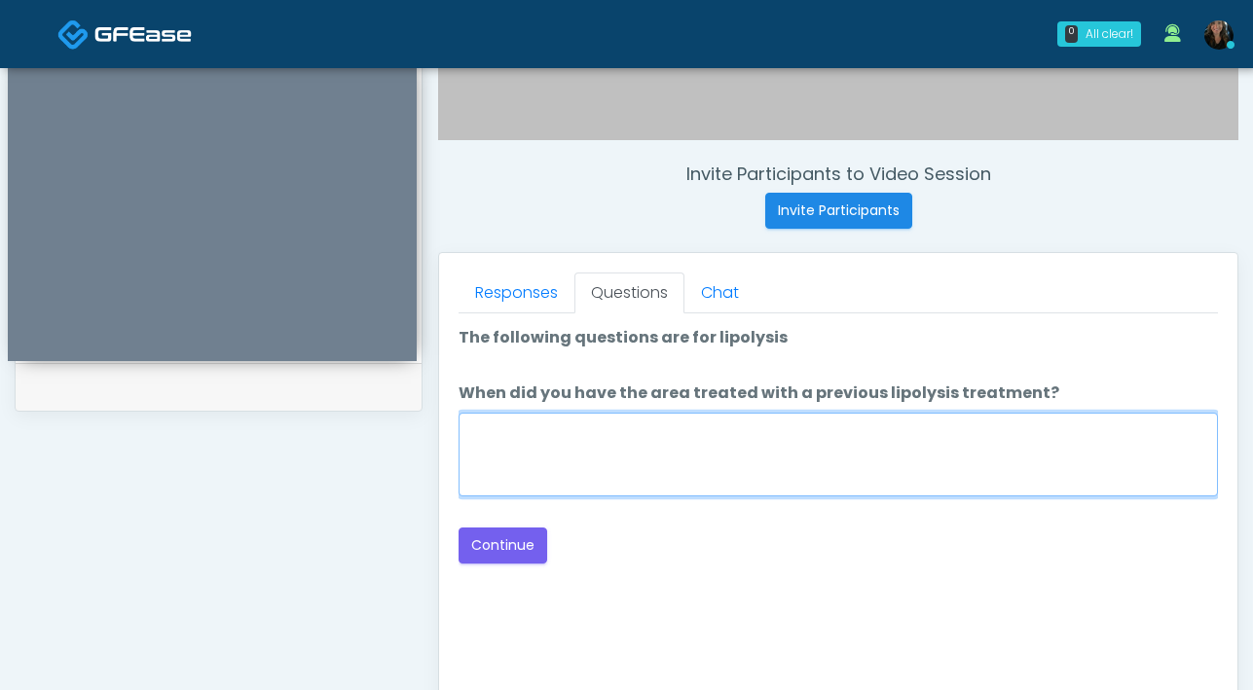
click at [787, 458] on textarea "When did you have the area treated with a previous lipolysis treatment?" at bounding box center [837, 455] width 759 height 84
type textarea "***"
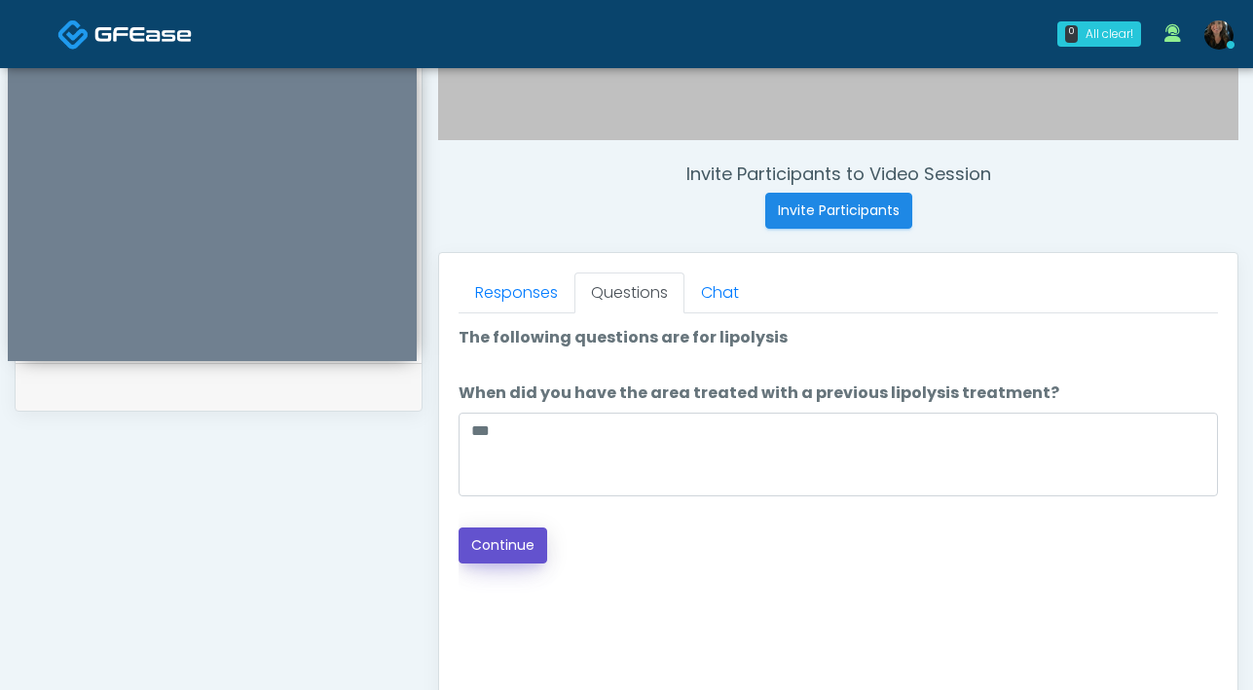
click at [509, 553] on button "Continue" at bounding box center [502, 546] width 89 height 36
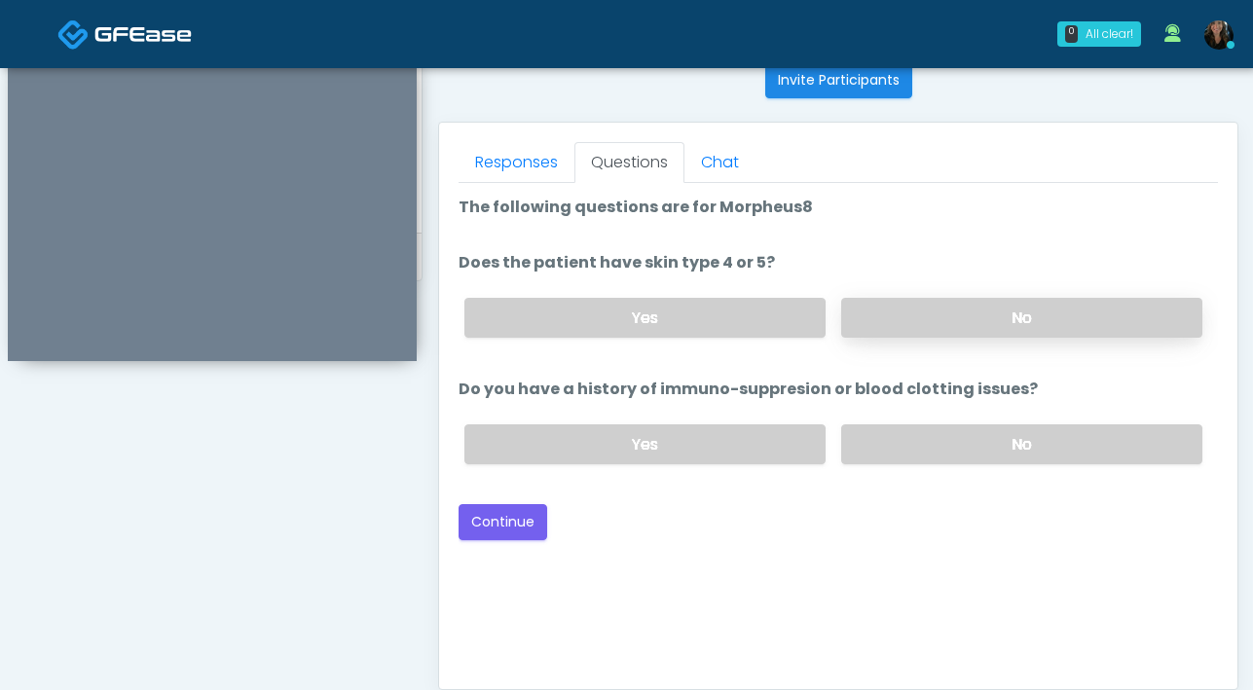
scroll to position [713, 0]
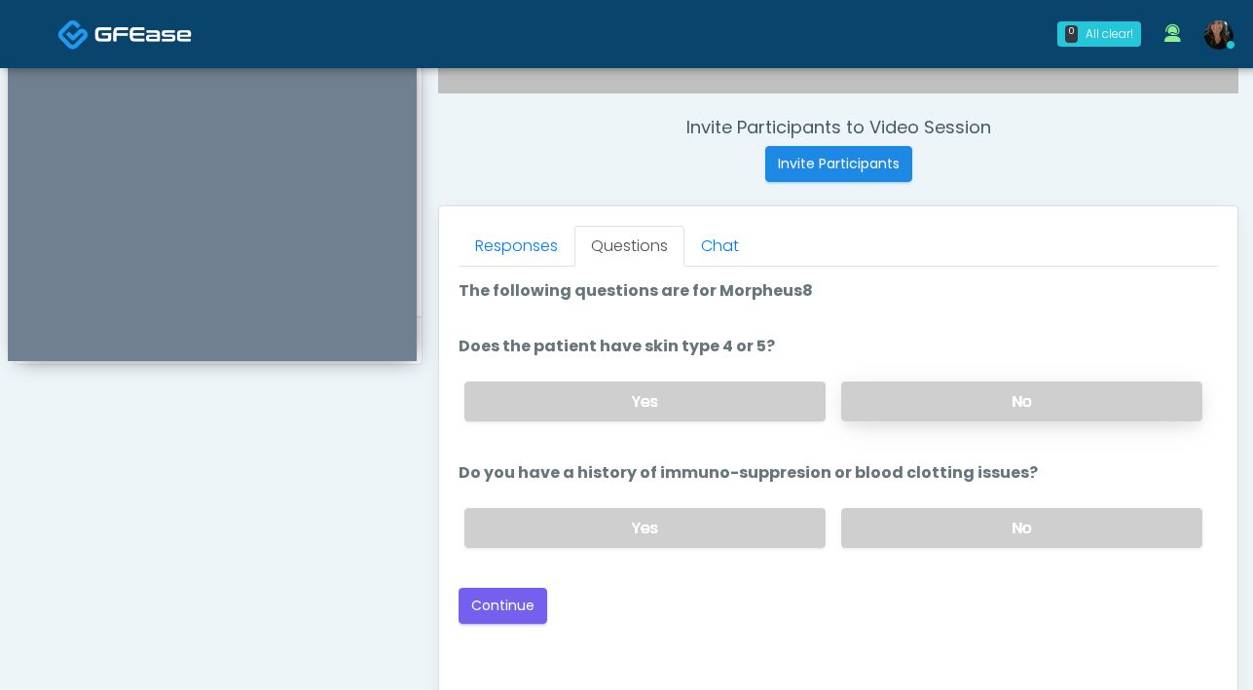
click at [930, 411] on label "No" at bounding box center [1021, 402] width 361 height 40
click at [956, 520] on label "No" at bounding box center [1021, 528] width 361 height 40
click at [527, 597] on button "Continue" at bounding box center [502, 606] width 89 height 36
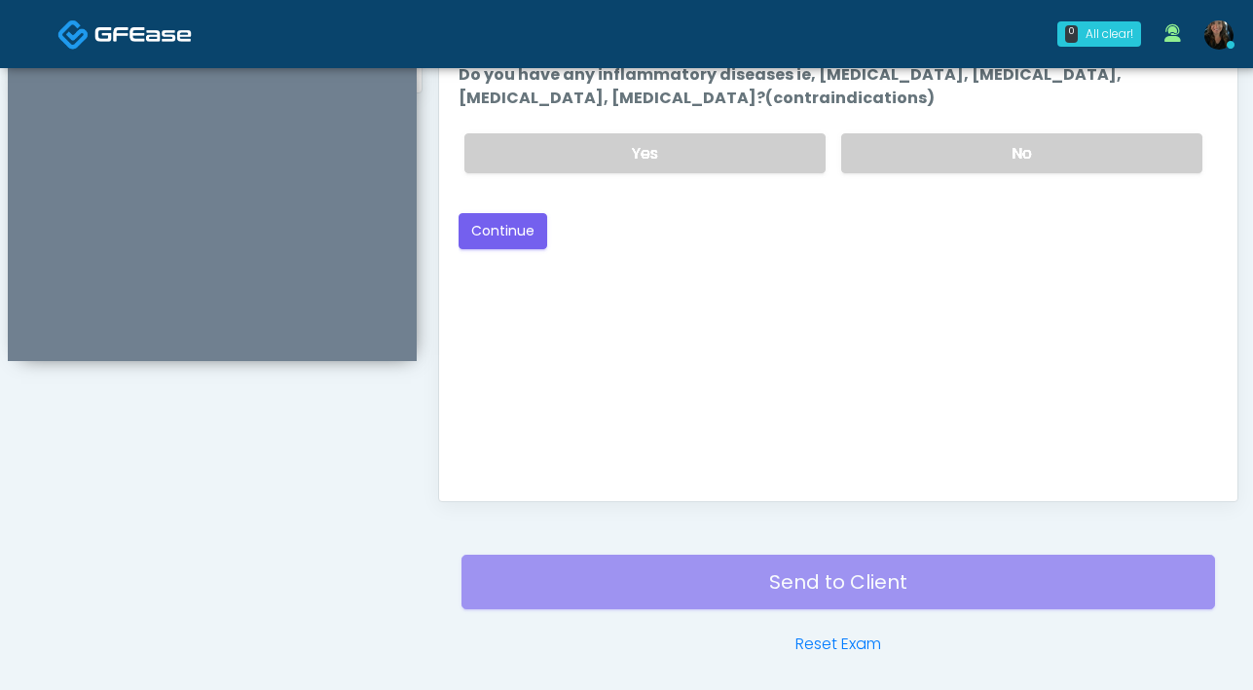
scroll to position [891, 0]
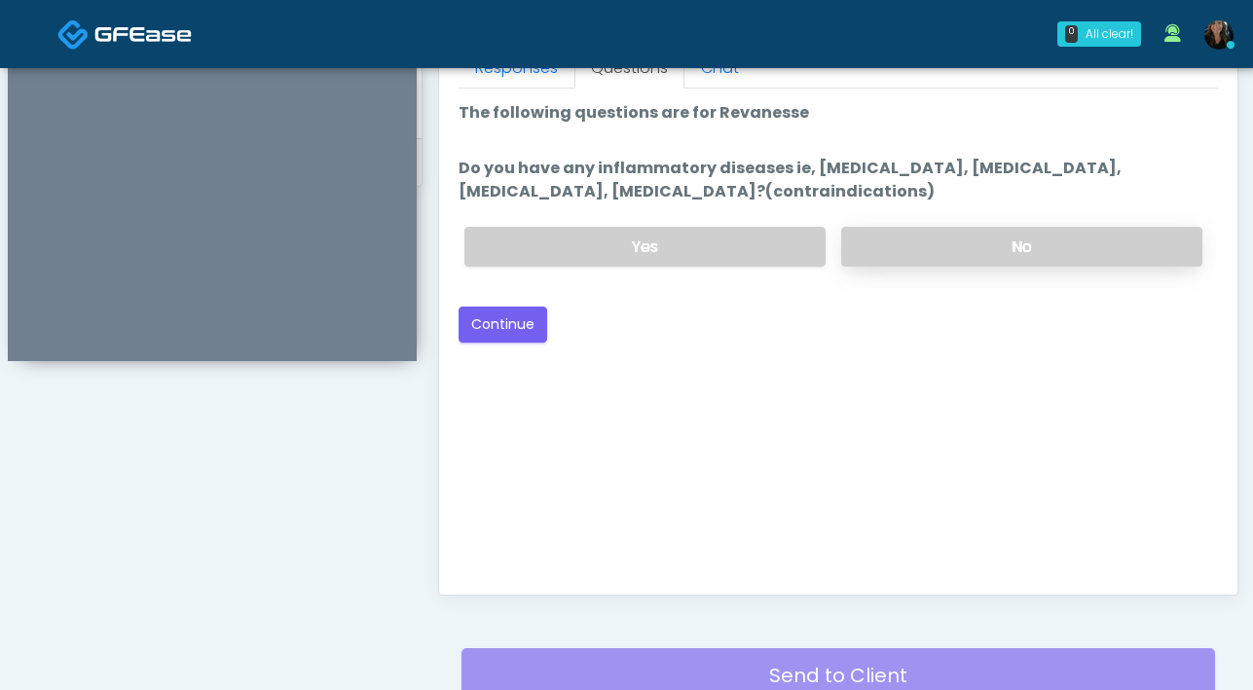
click at [916, 239] on label "No" at bounding box center [1021, 247] width 361 height 40
click at [506, 315] on button "Continue" at bounding box center [502, 325] width 89 height 36
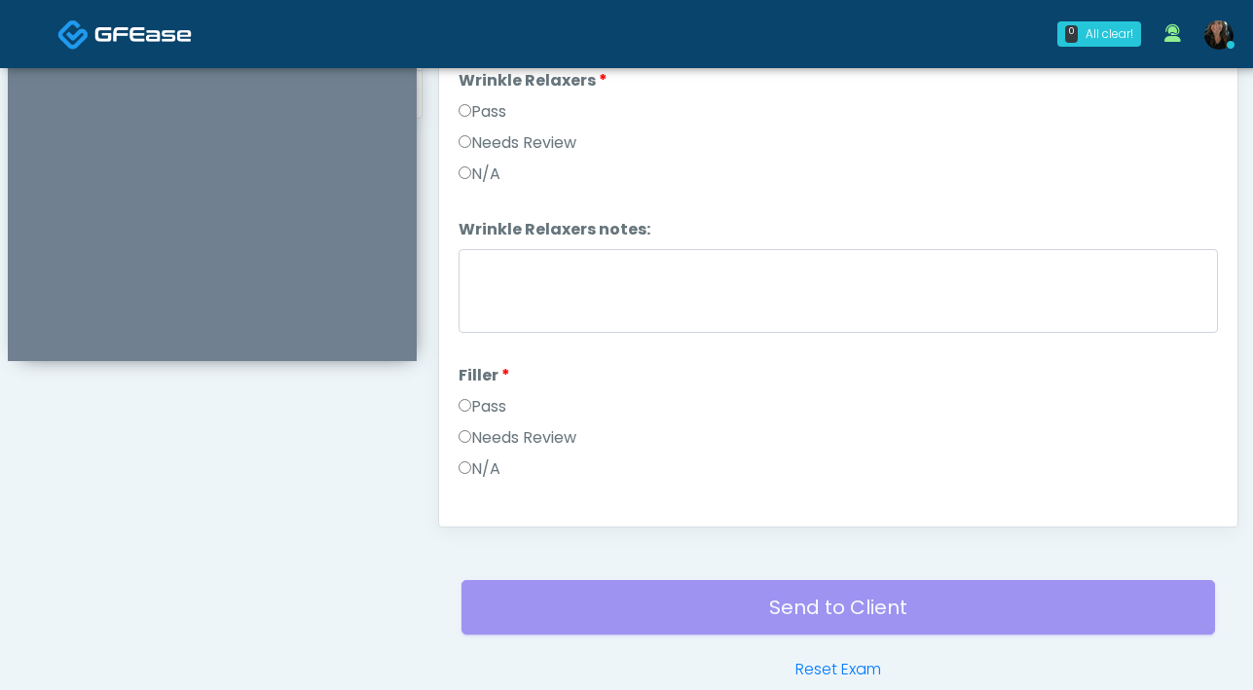
scroll to position [925, 0]
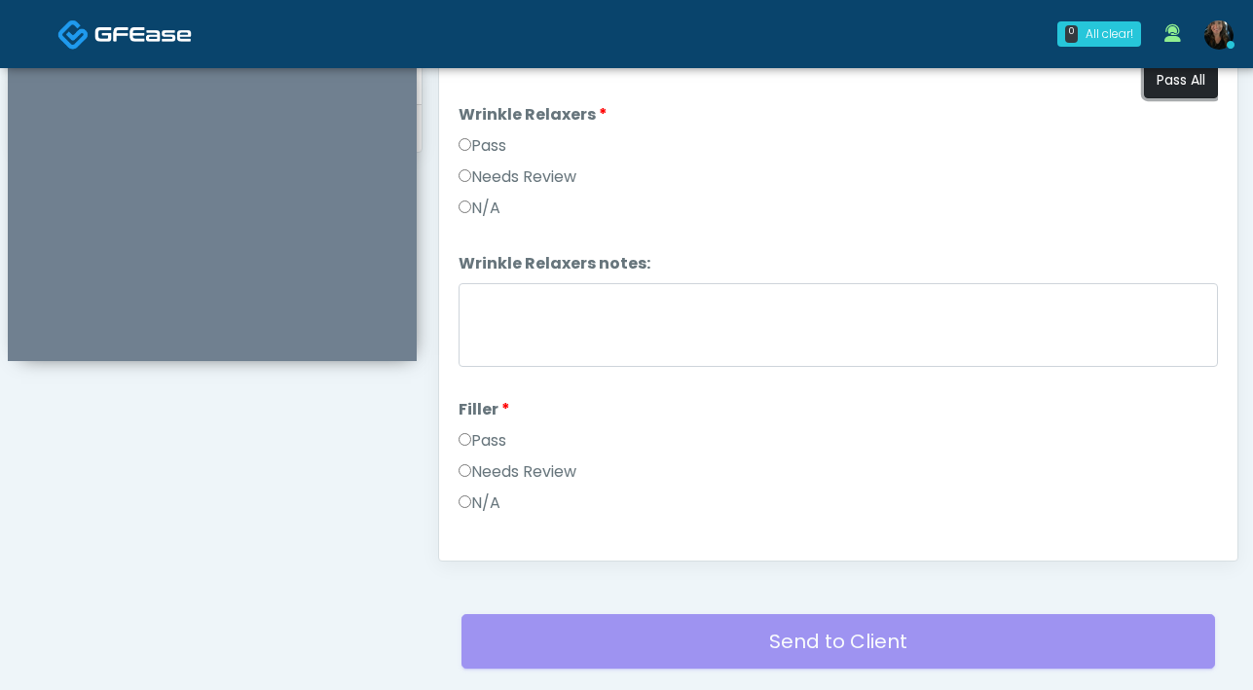
click at [1164, 92] on button "Pass All" at bounding box center [1181, 80] width 74 height 36
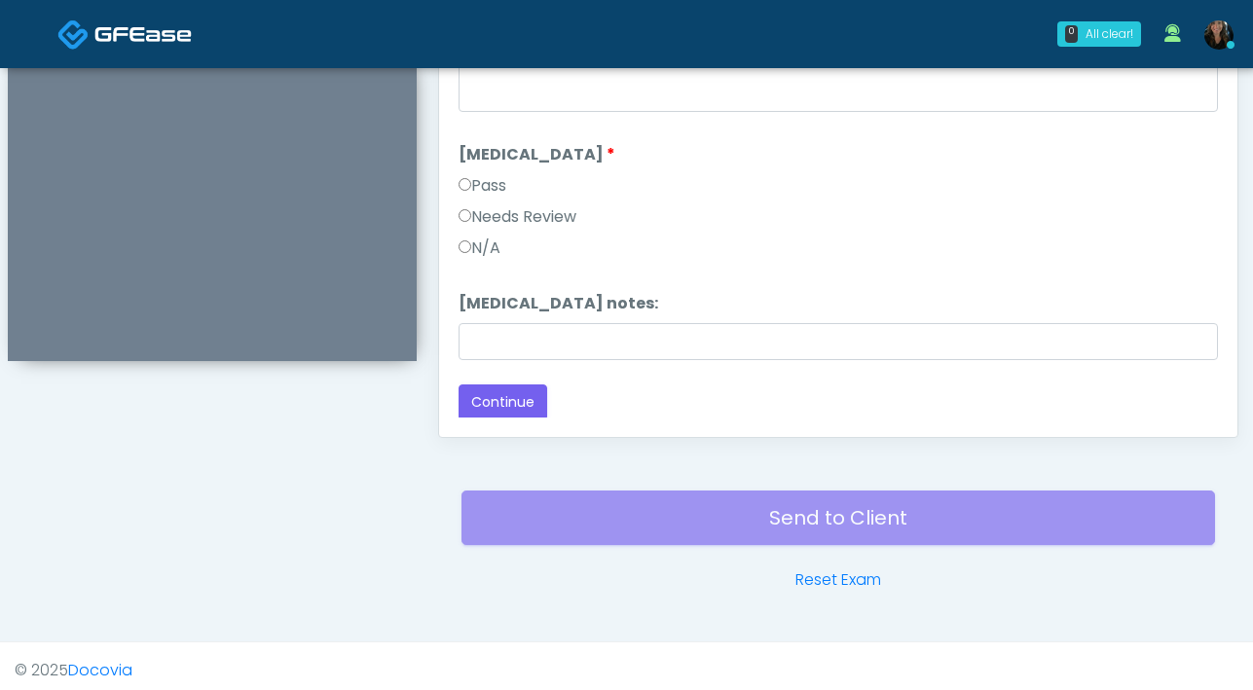
scroll to position [1057, 0]
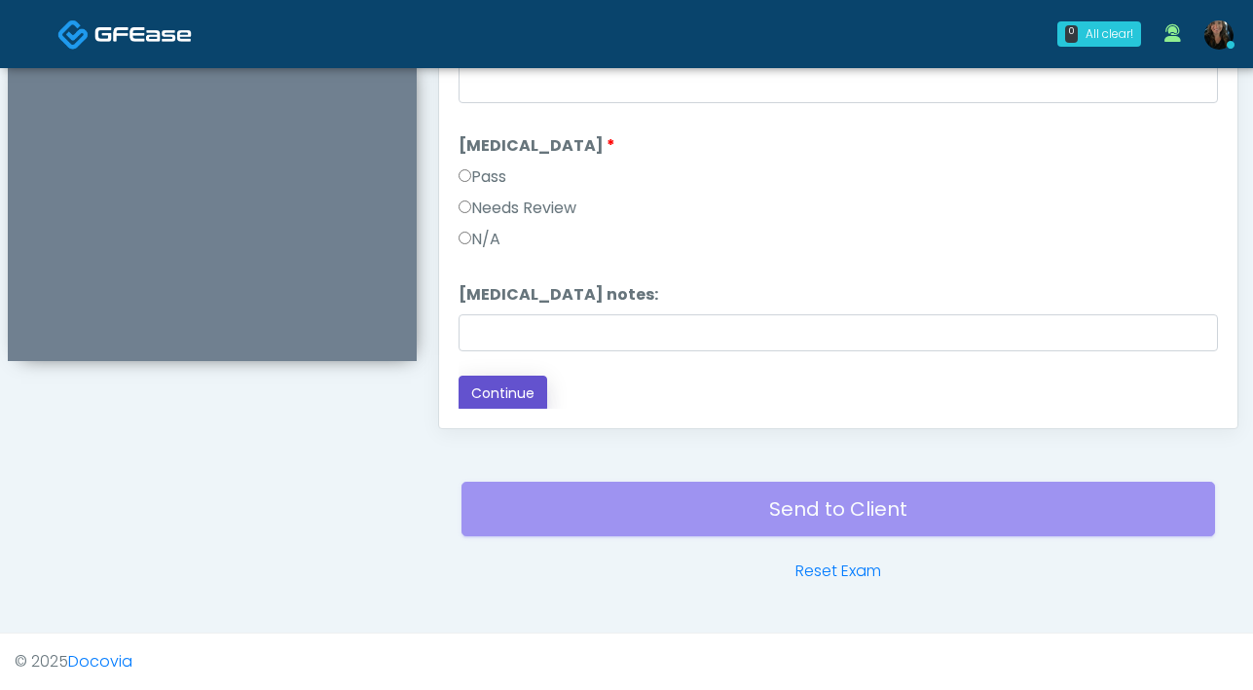
click at [497, 387] on button "Continue" at bounding box center [502, 394] width 89 height 36
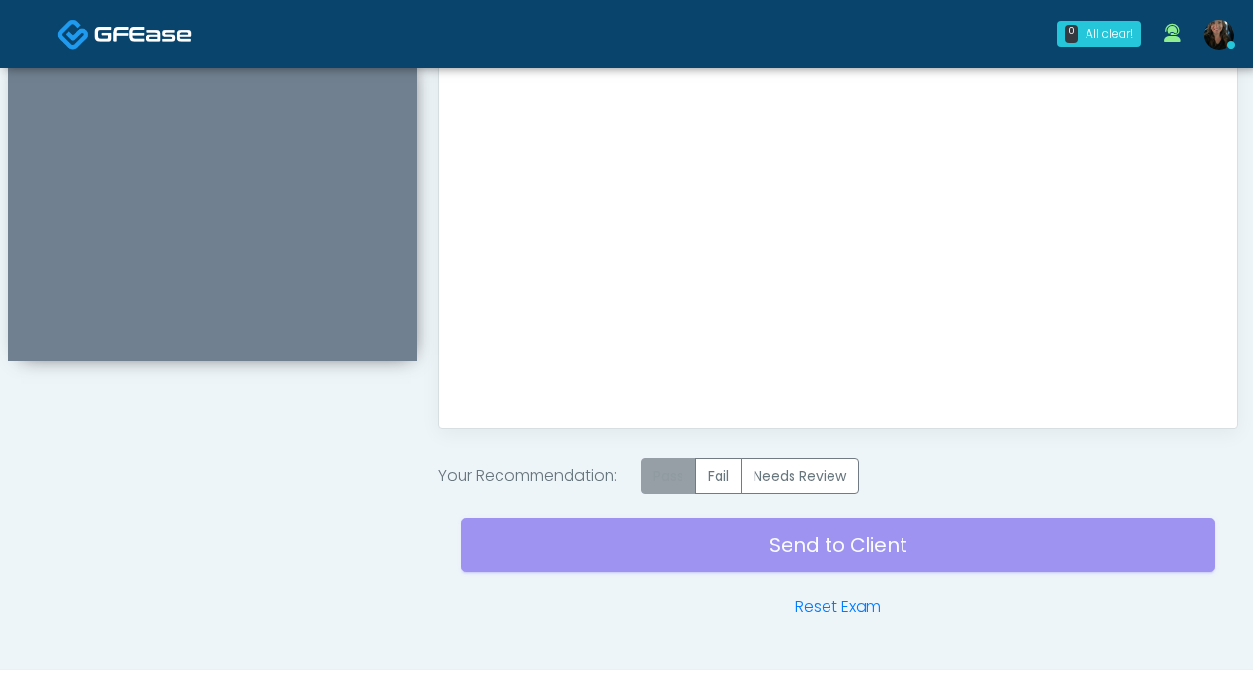
click at [689, 475] on label "Pass" at bounding box center [668, 476] width 55 height 36
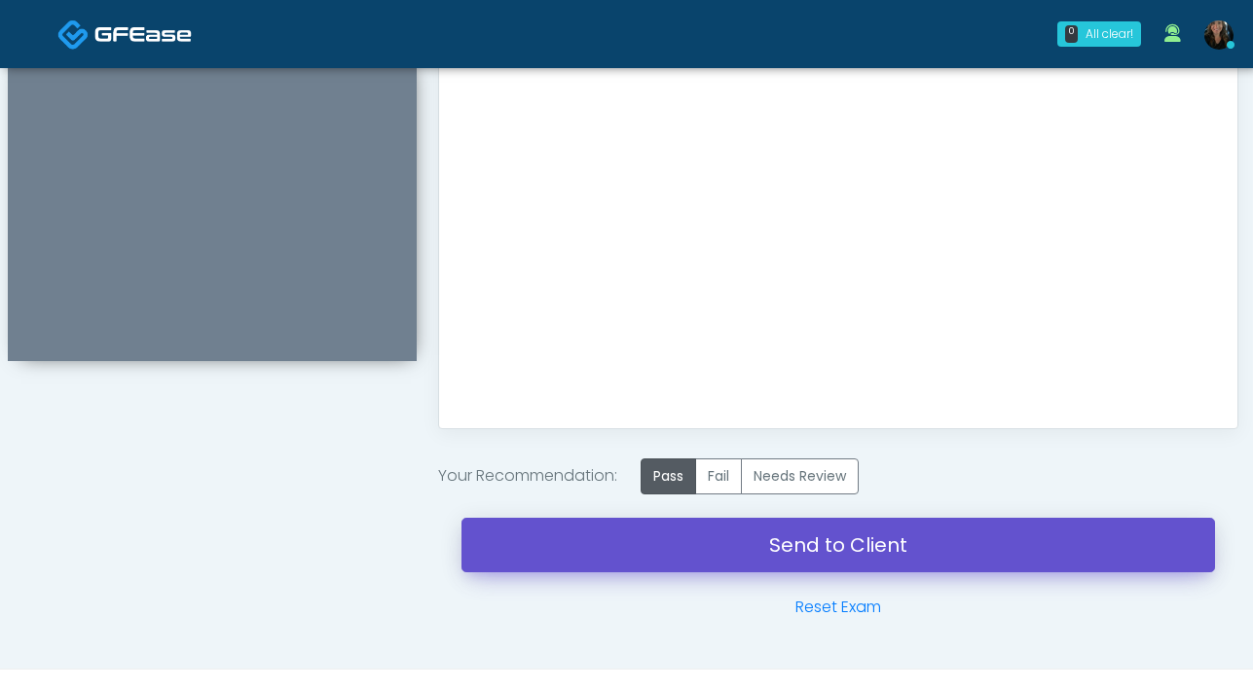
click at [807, 557] on link "Send to Client" at bounding box center [837, 545] width 753 height 55
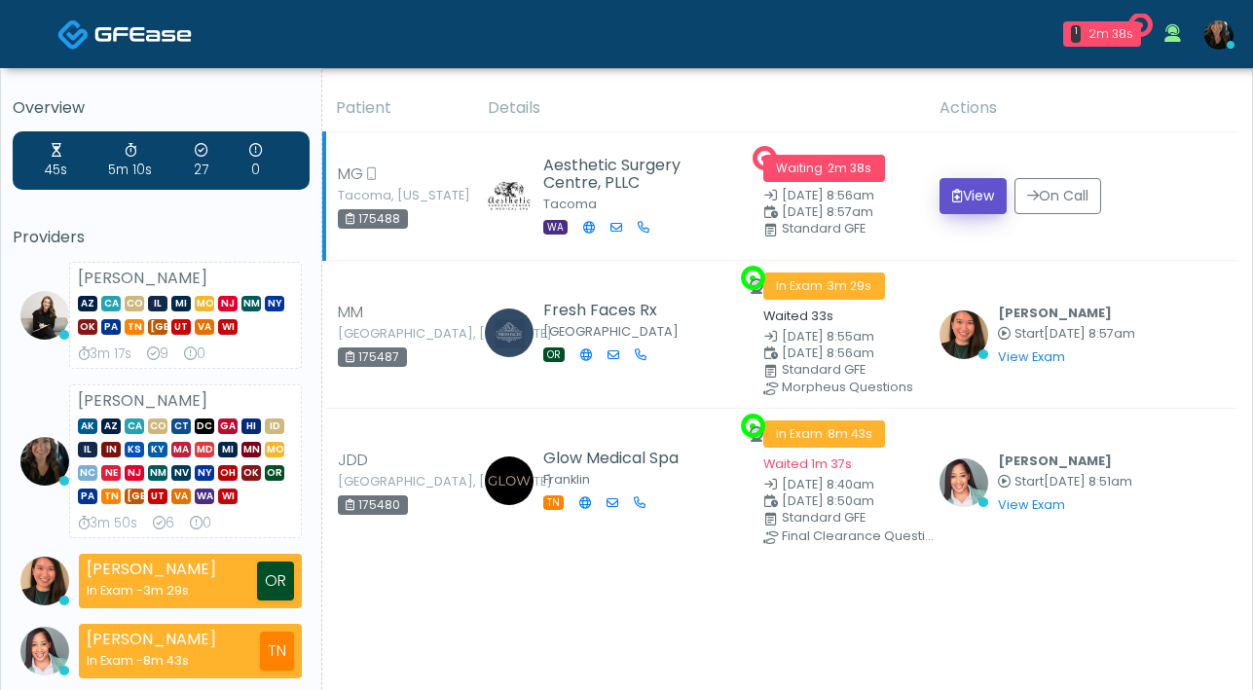
click at [961, 205] on button "View" at bounding box center [972, 196] width 67 height 36
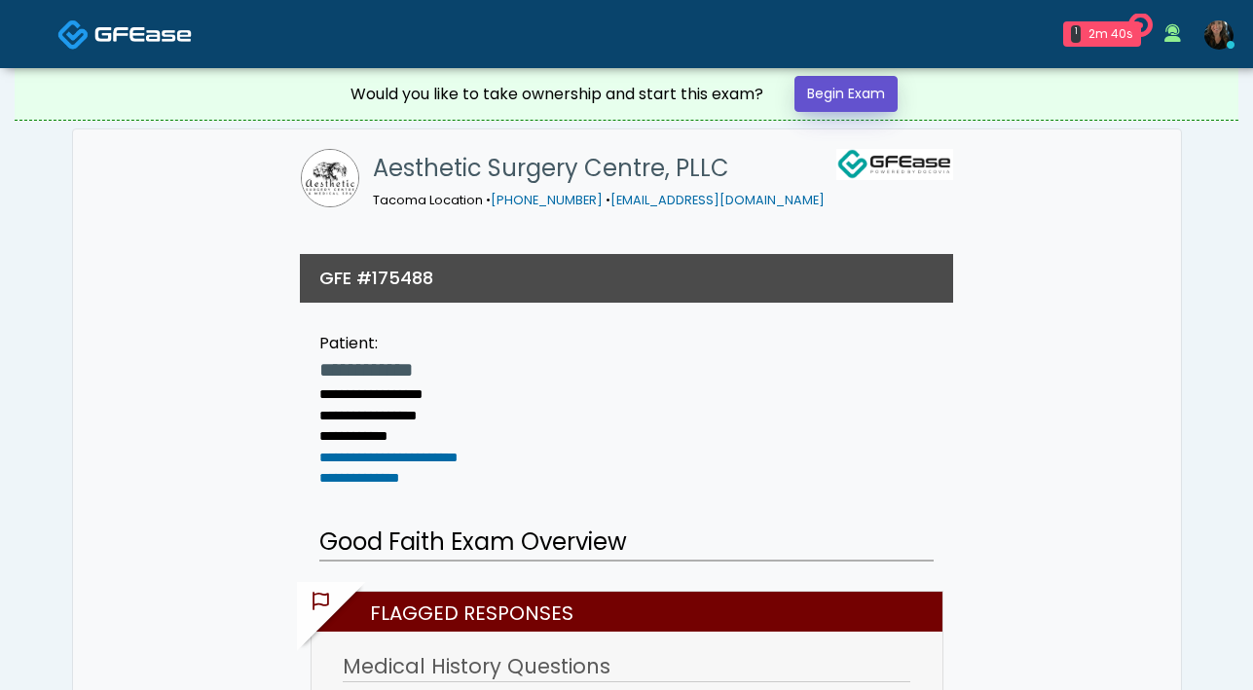
click at [874, 91] on link "Begin Exam" at bounding box center [845, 94] width 103 height 36
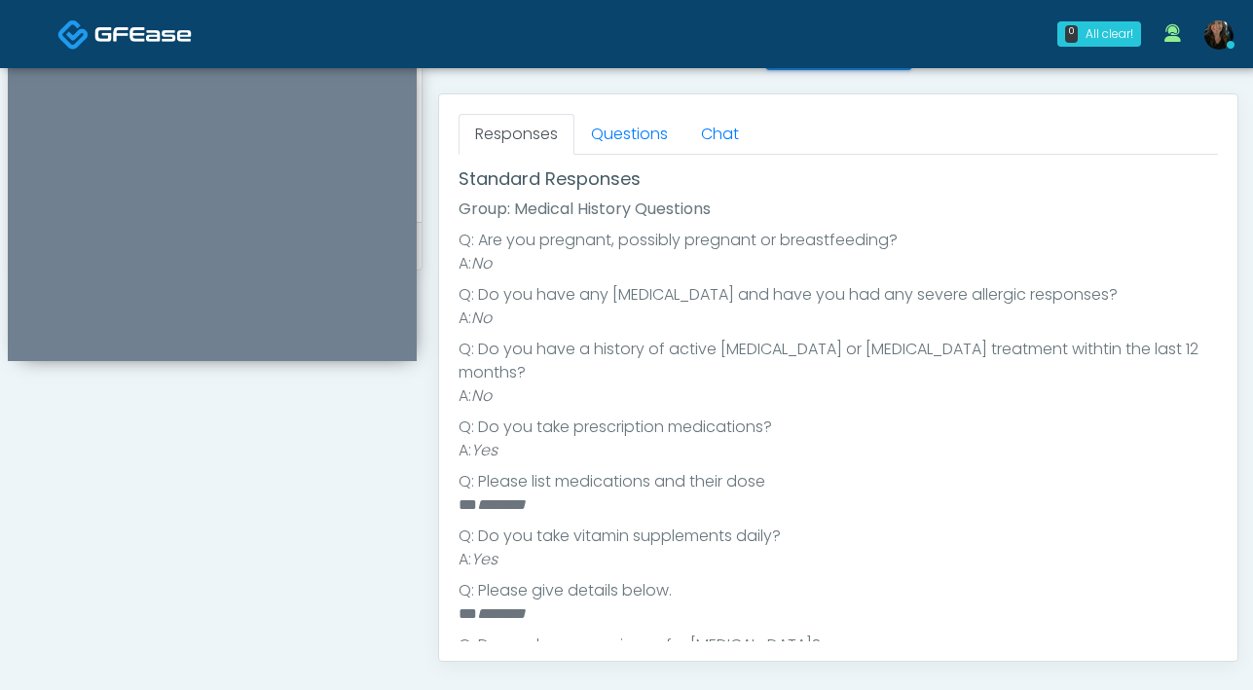
scroll to position [454, 0]
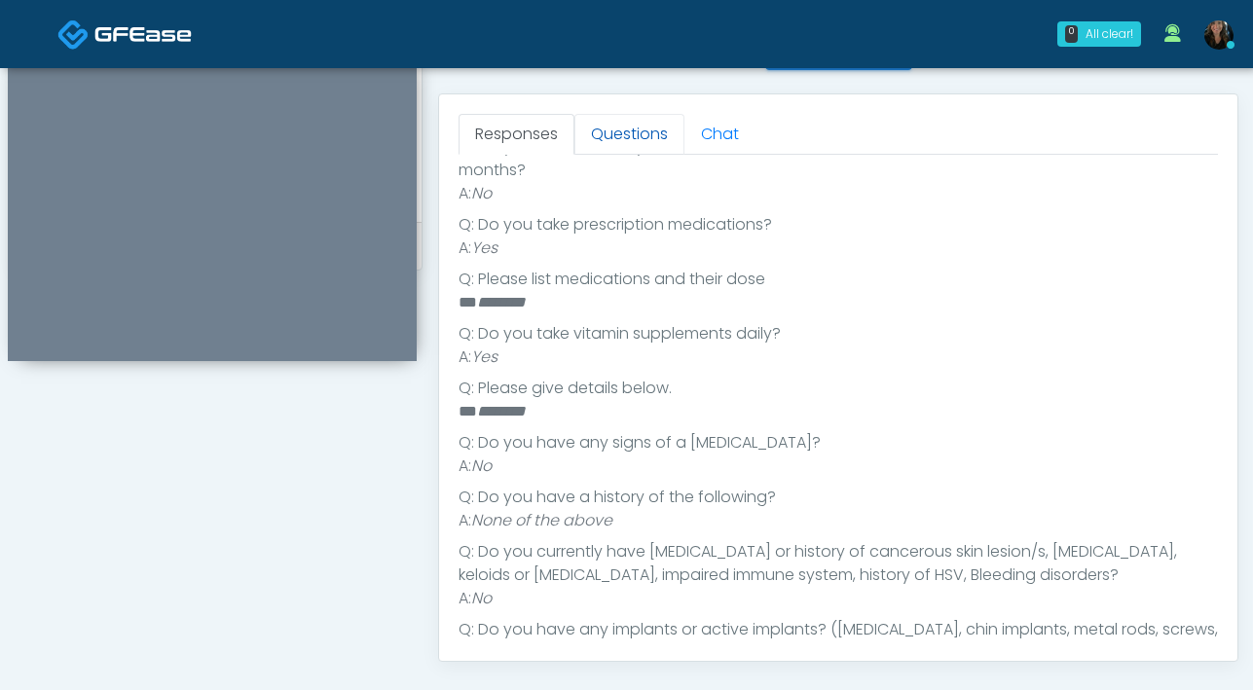
click at [623, 137] on link "Questions" at bounding box center [629, 134] width 110 height 41
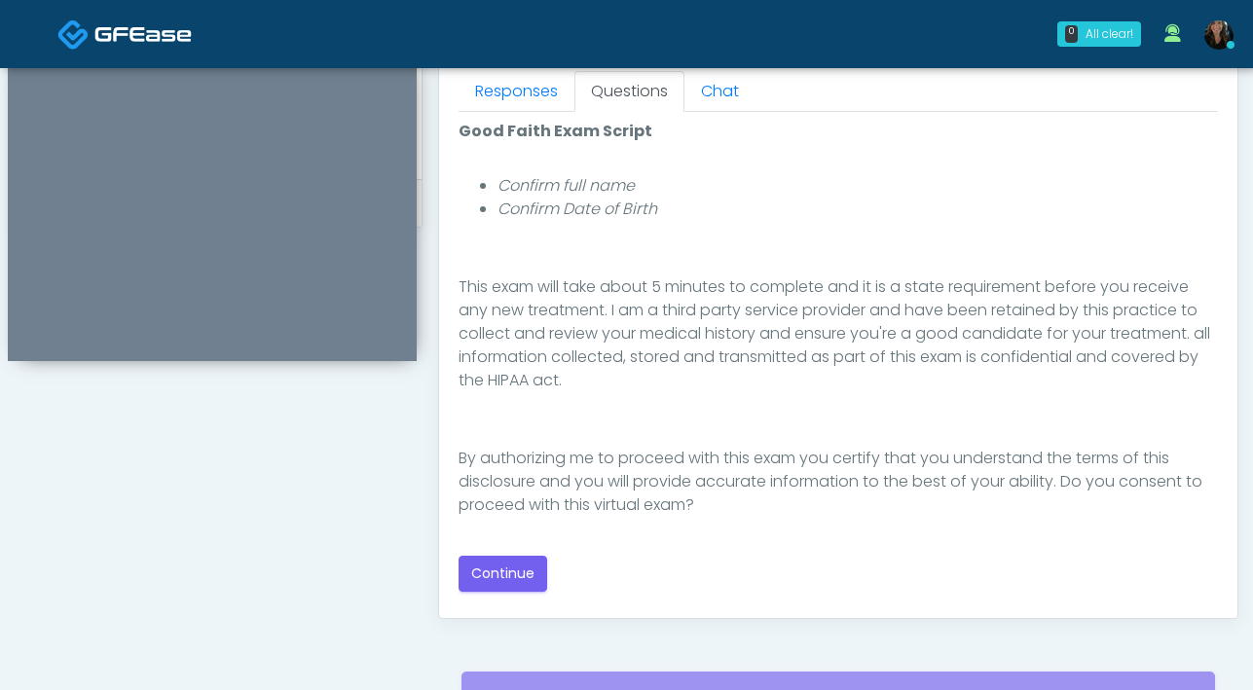
scroll to position [884, 0]
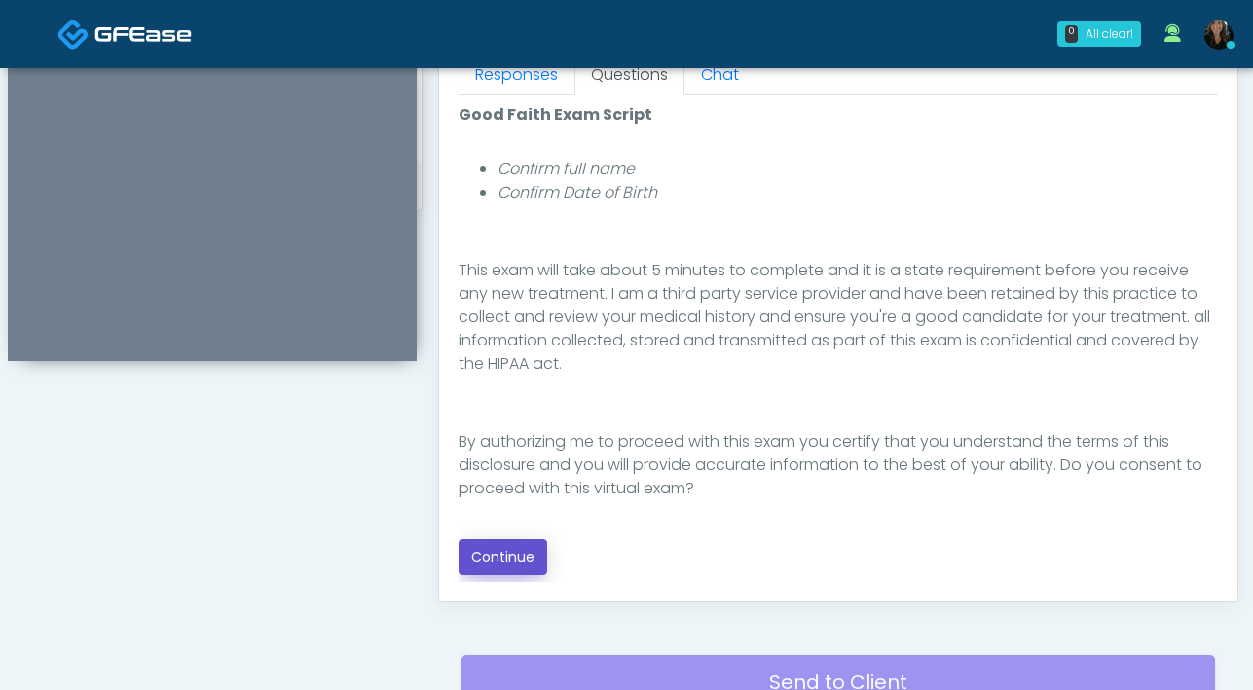
click at [513, 569] on button "Continue" at bounding box center [502, 557] width 89 height 36
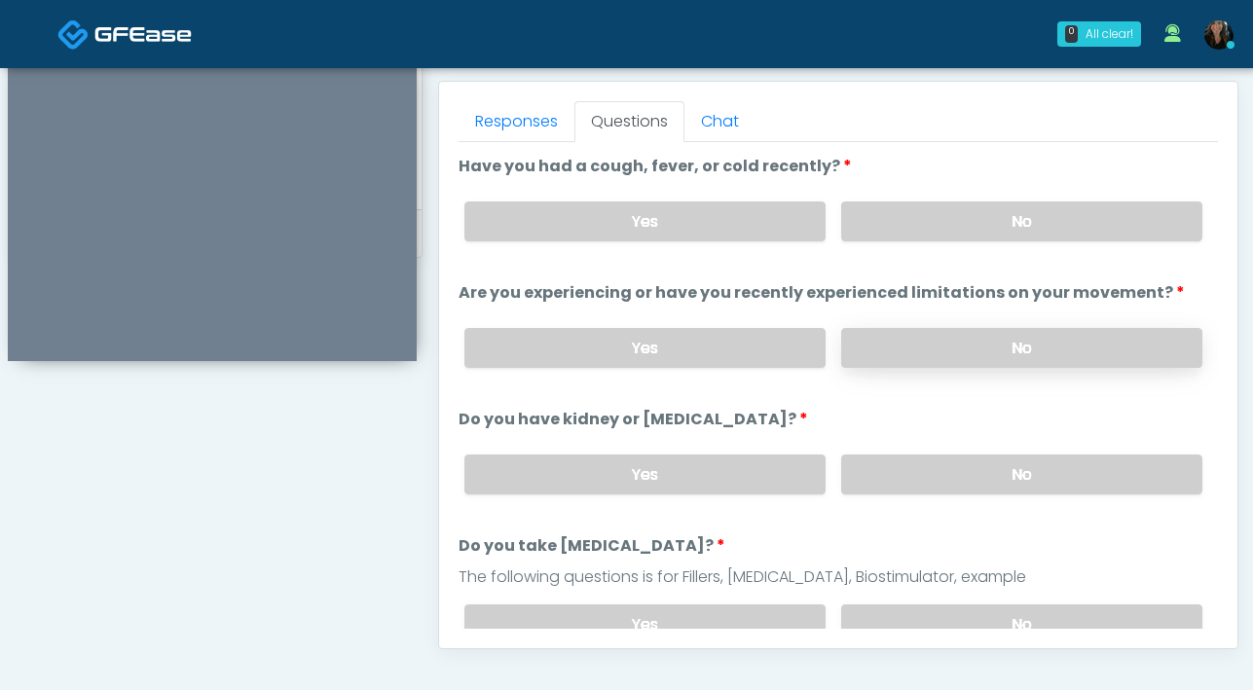
scroll to position [760, 0]
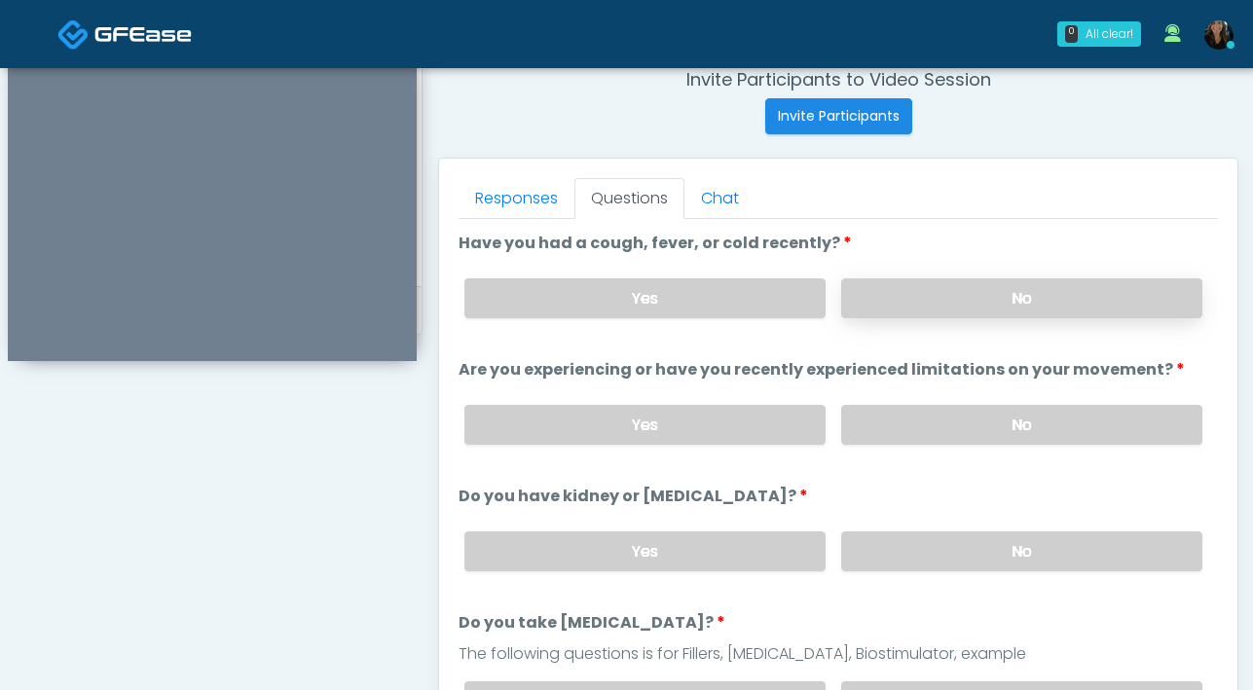
click at [947, 313] on label "No" at bounding box center [1021, 298] width 361 height 40
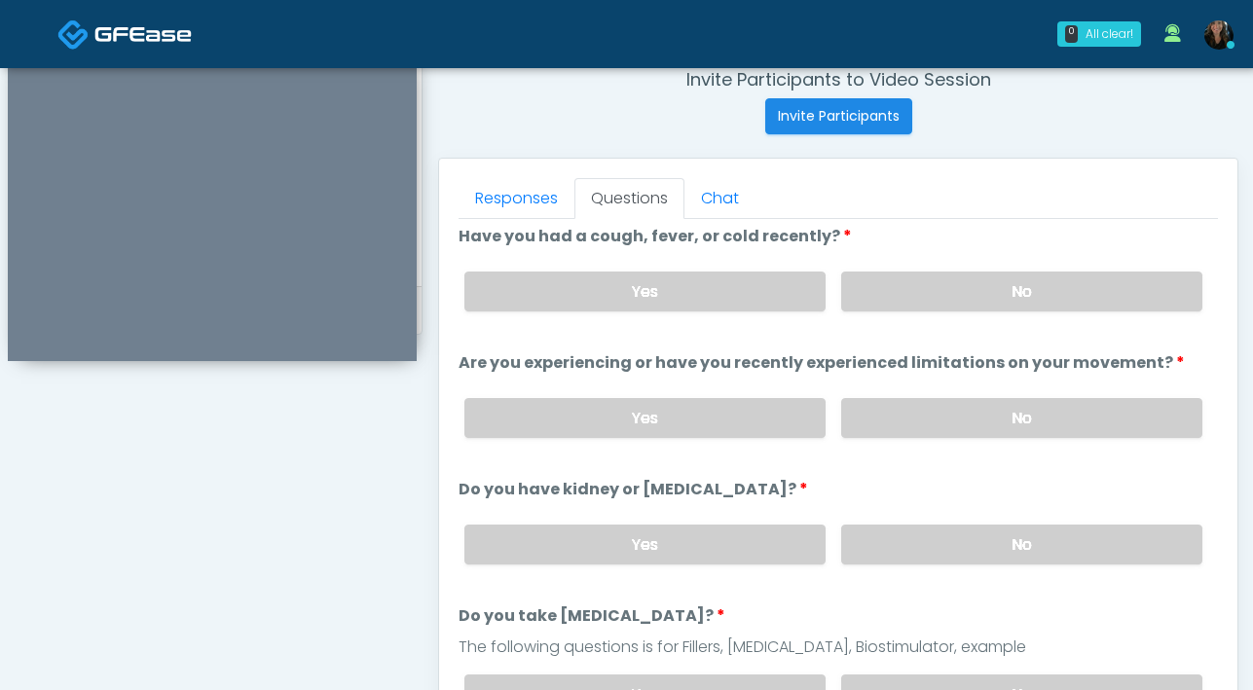
scroll to position [8, 0]
click at [937, 413] on label "No" at bounding box center [1021, 417] width 361 height 40
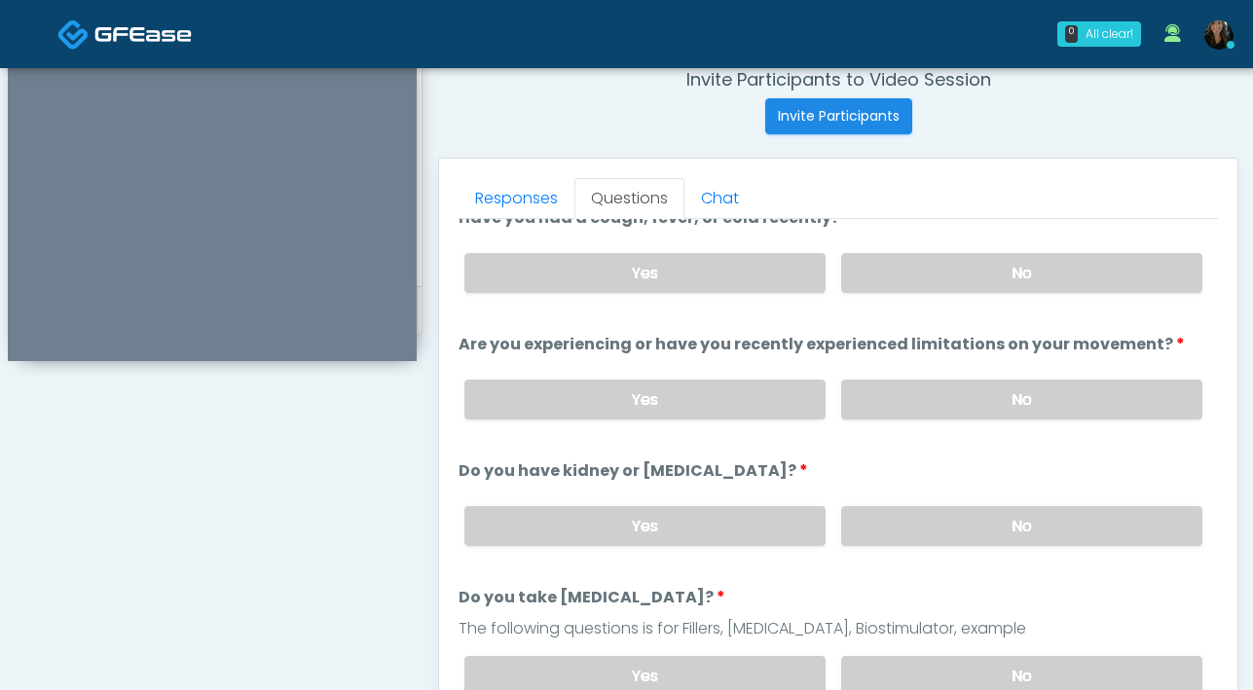
scroll to position [40, 0]
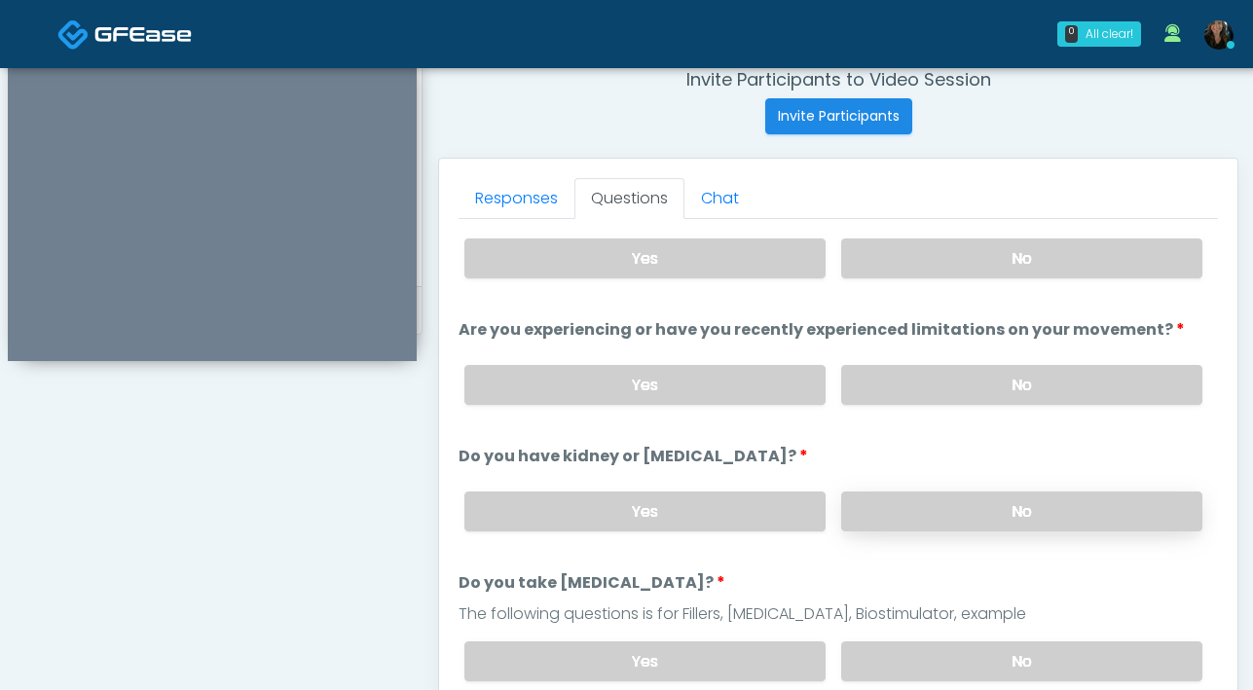
click at [968, 510] on label "No" at bounding box center [1021, 512] width 361 height 40
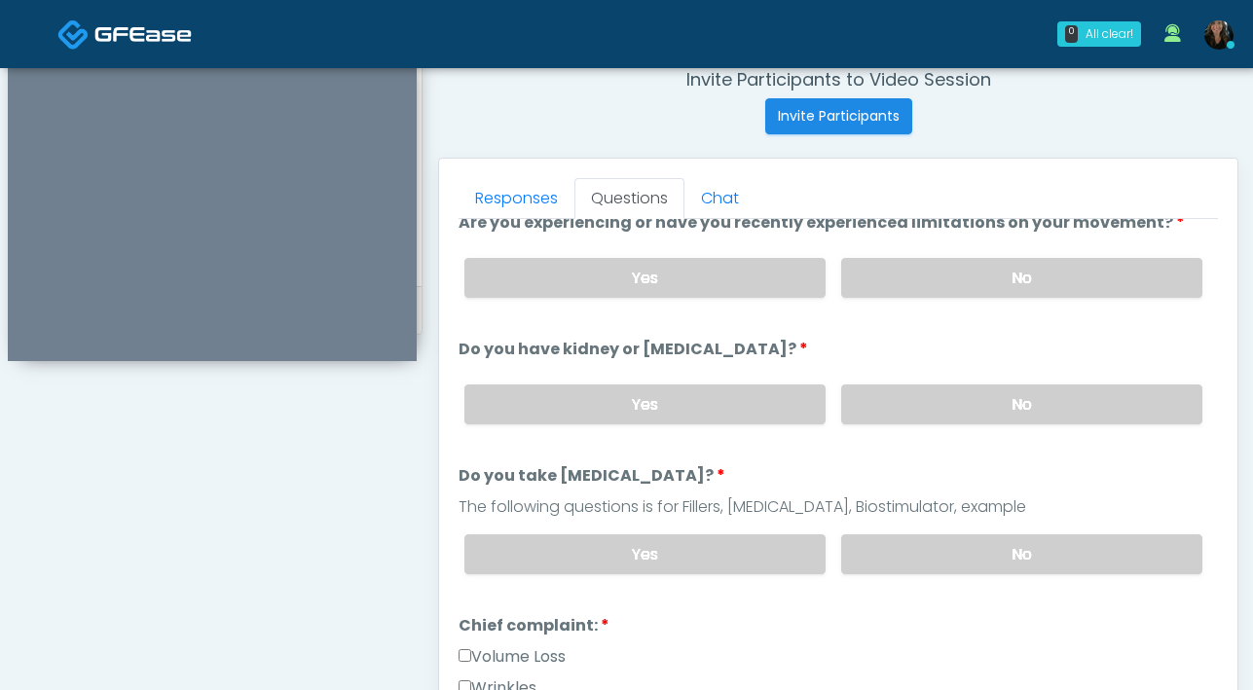
scroll to position [149, 0]
click at [974, 548] on label "No" at bounding box center [1021, 552] width 361 height 40
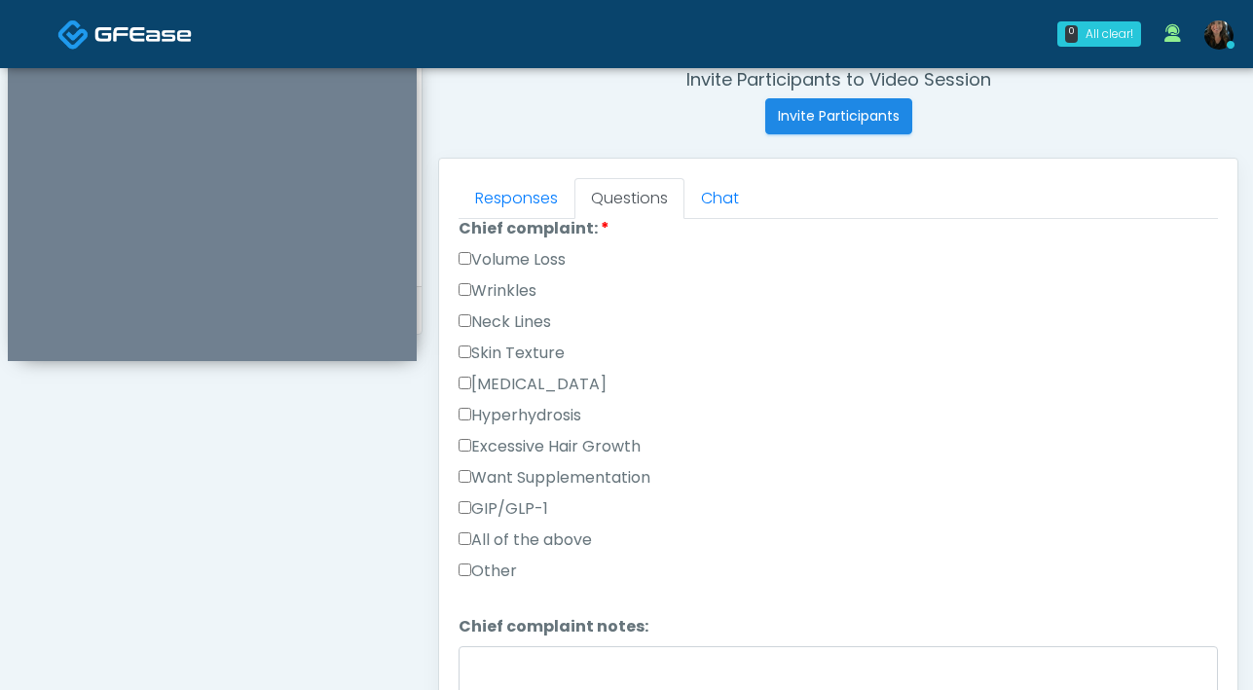
scroll to position [1237, 0]
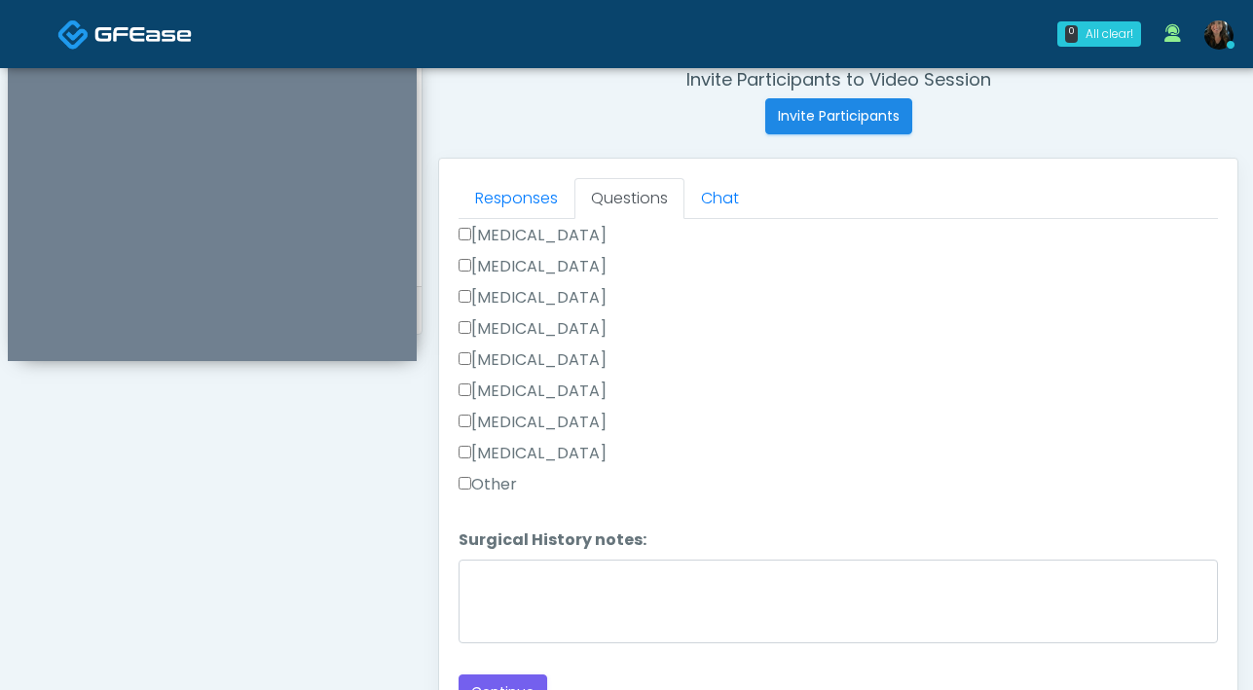
click at [450, 479] on div "Responses Questions Chat Good Faith Exam Script Good Faith Exam Script INTRODUC…" at bounding box center [838, 442] width 798 height 567
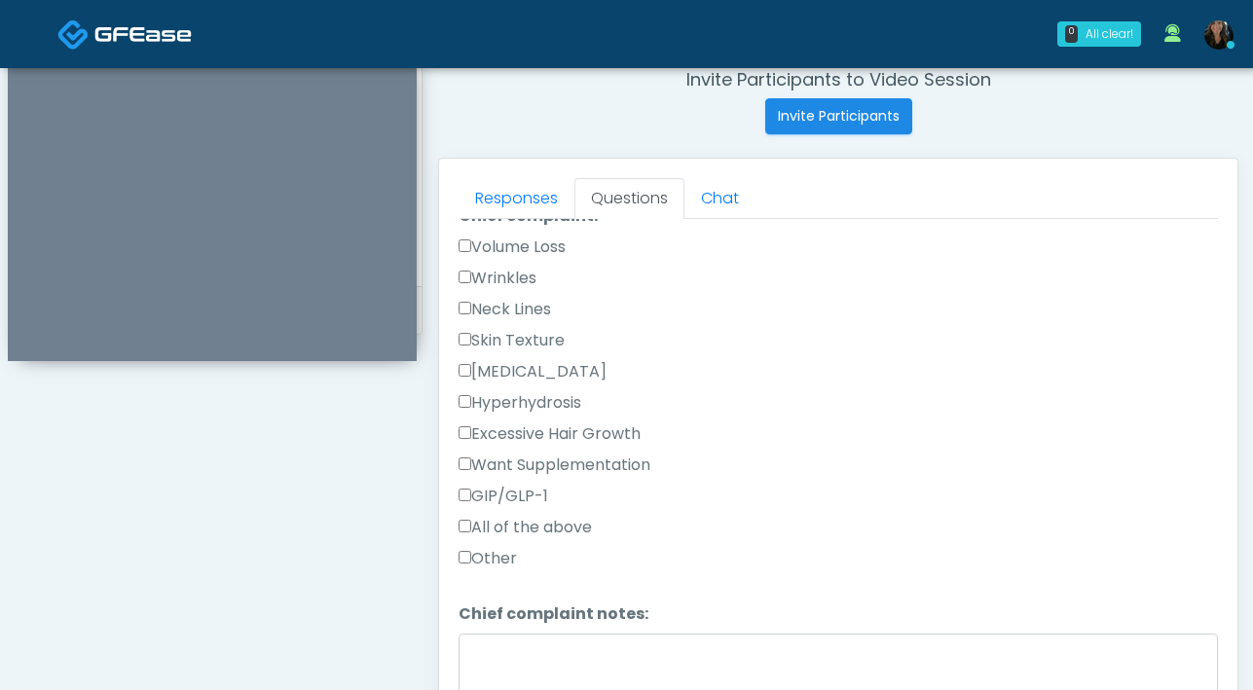
scroll to position [556, 0]
click at [464, 561] on label "Other" at bounding box center [487, 559] width 58 height 23
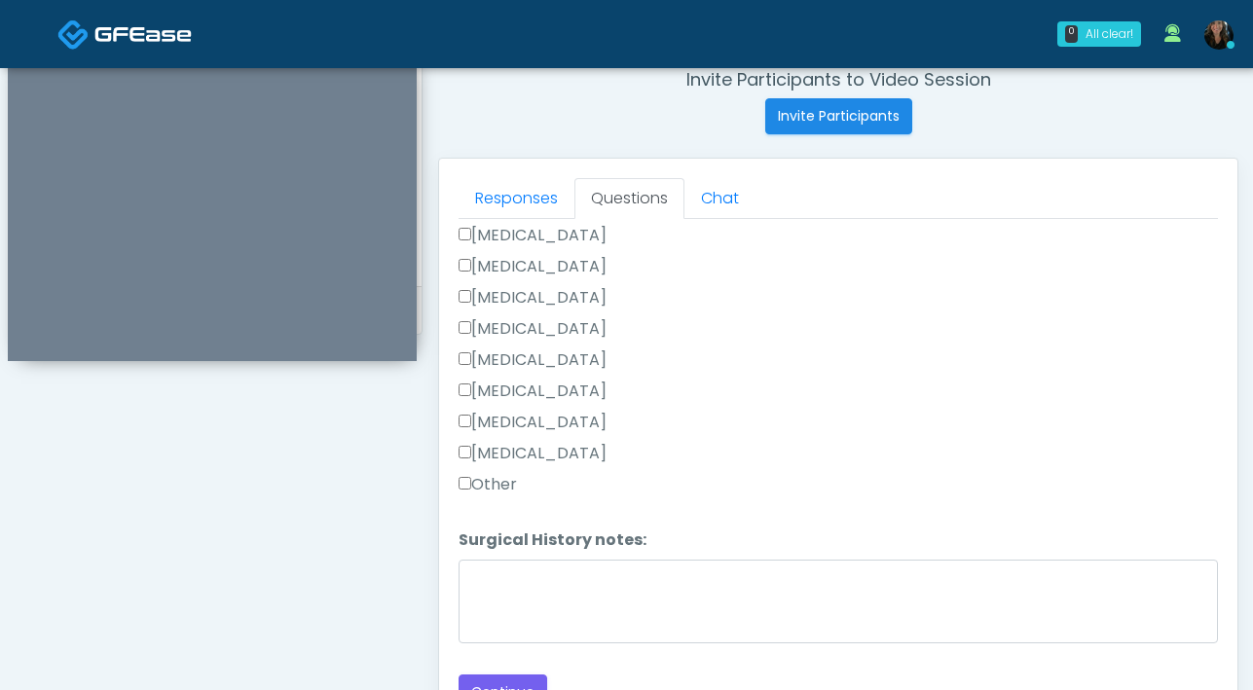
scroll to position [1057, 0]
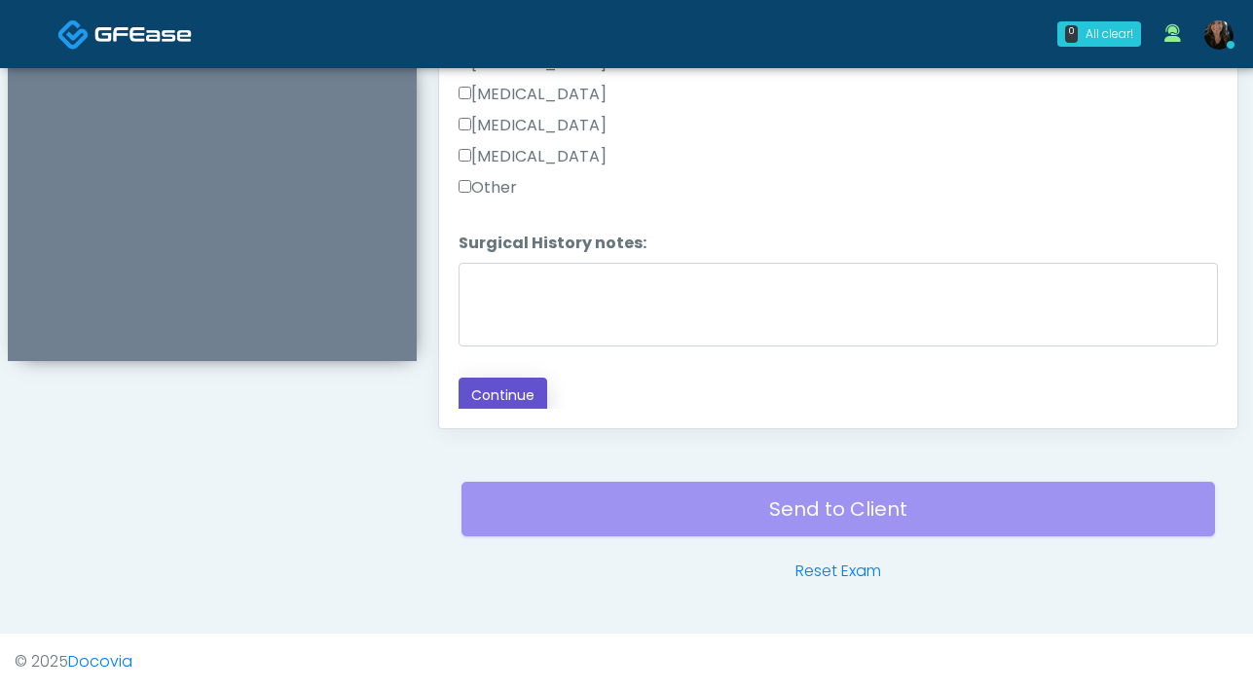
click at [523, 386] on button "Continue" at bounding box center [502, 396] width 89 height 36
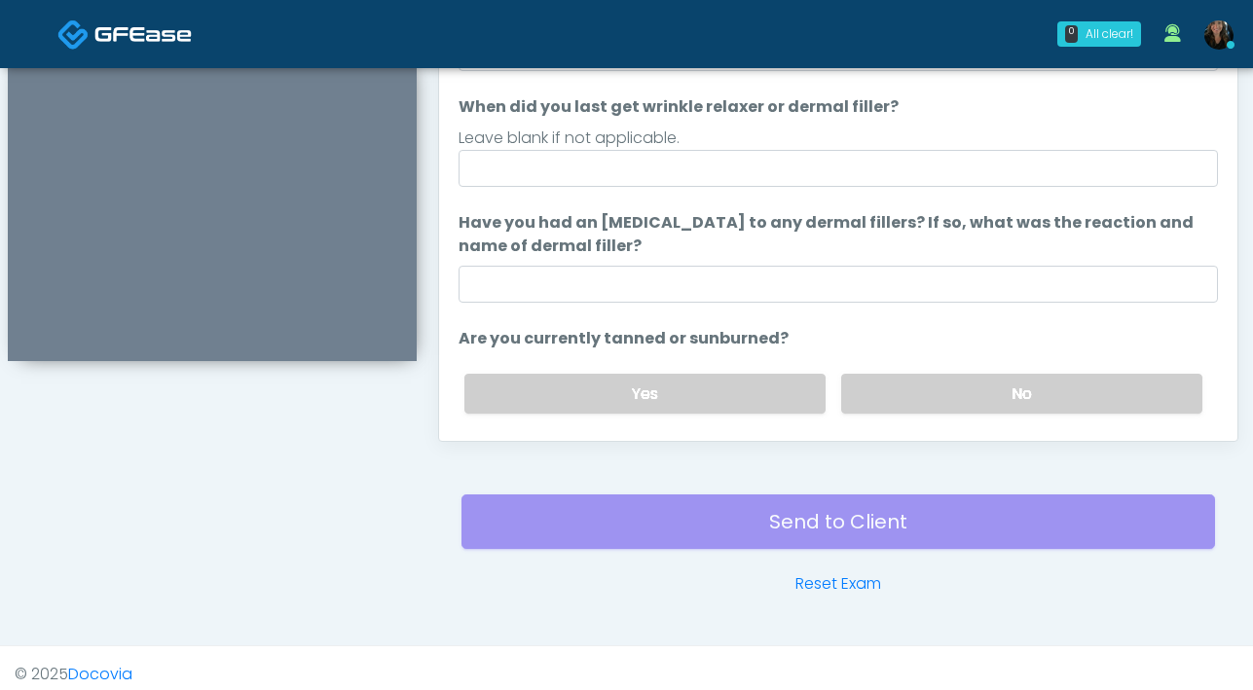
scroll to position [634, 0]
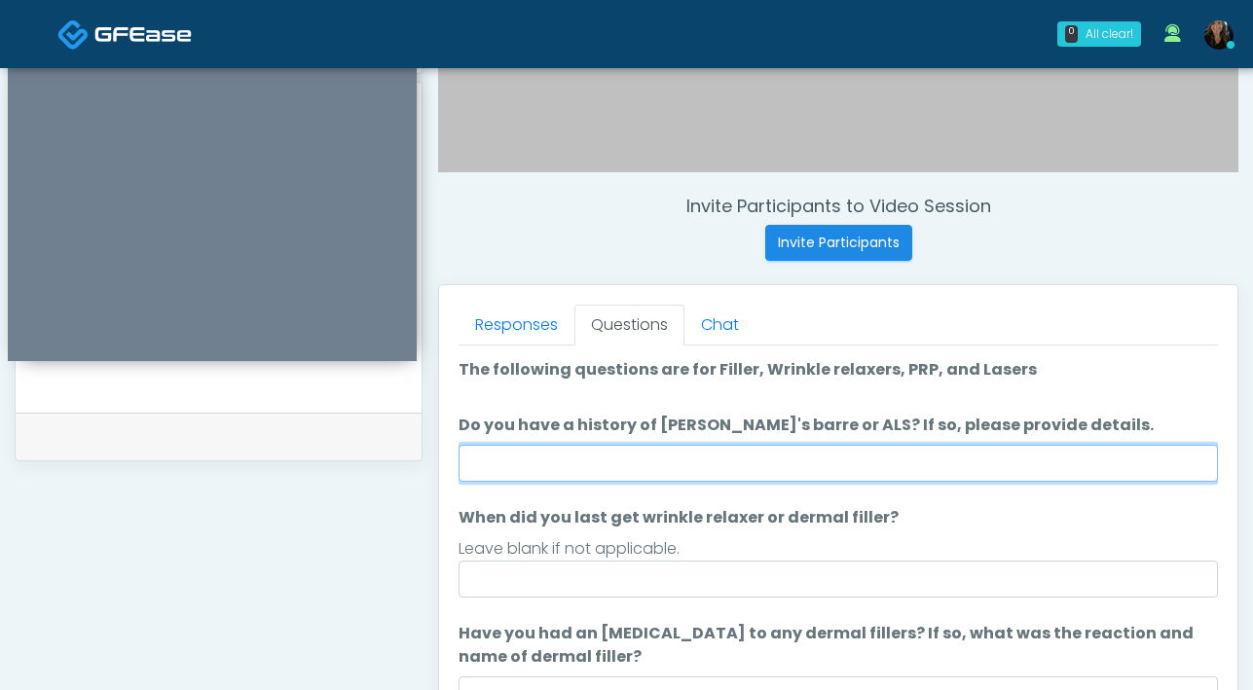
click at [725, 464] on input "Do you have a history of [PERSON_NAME]'s barre or ALS? If so, please provide de…" at bounding box center [837, 463] width 759 height 37
type input "**"
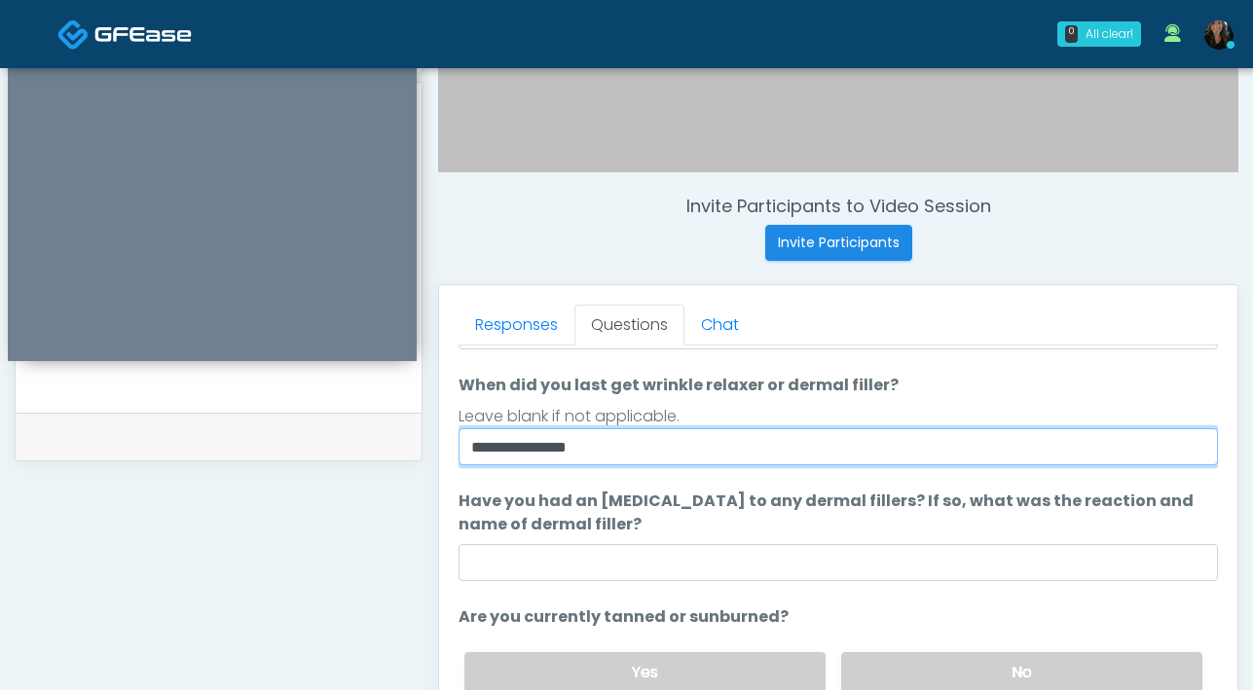
scroll to position [183, 0]
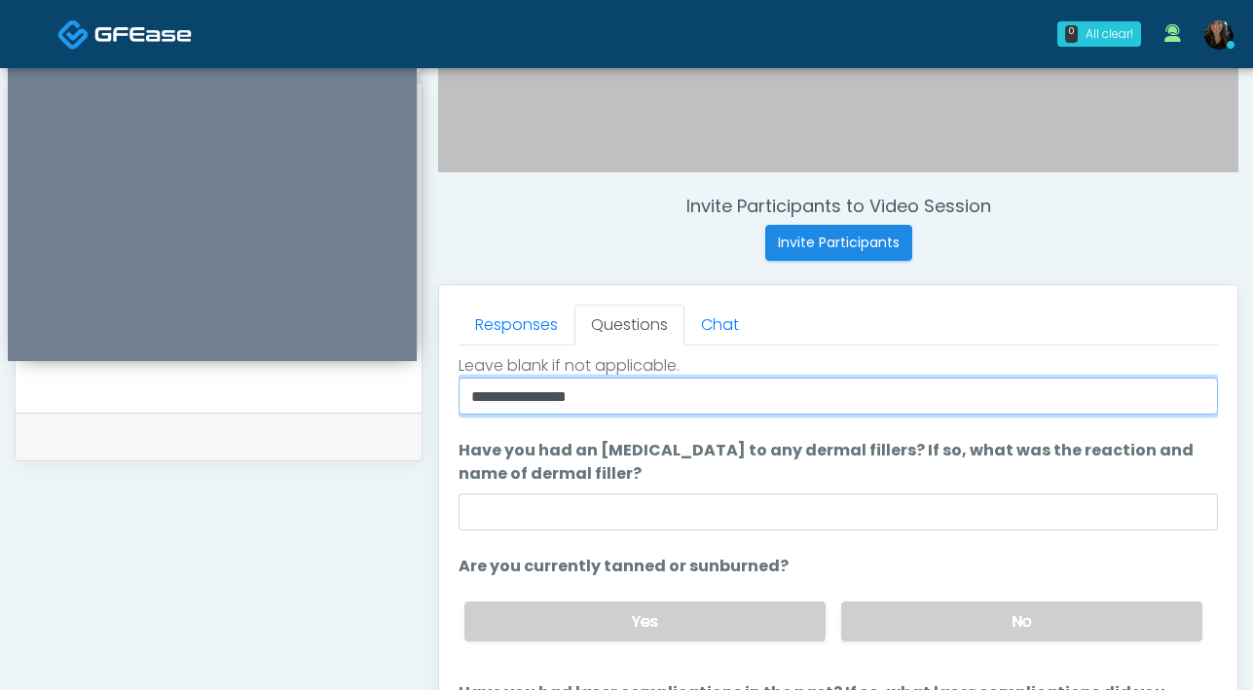
type input "**********"
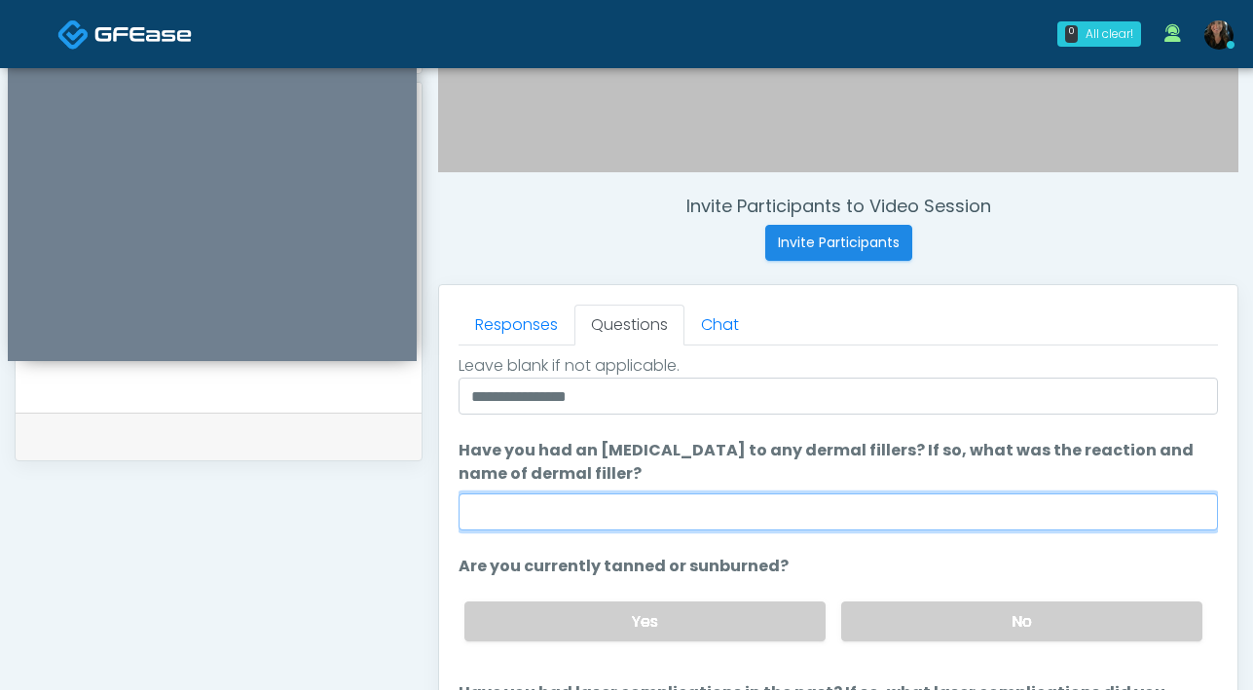
click at [710, 506] on input "Have you had an [MEDICAL_DATA] to any dermal fillers? If so, what was the react…" at bounding box center [837, 512] width 759 height 37
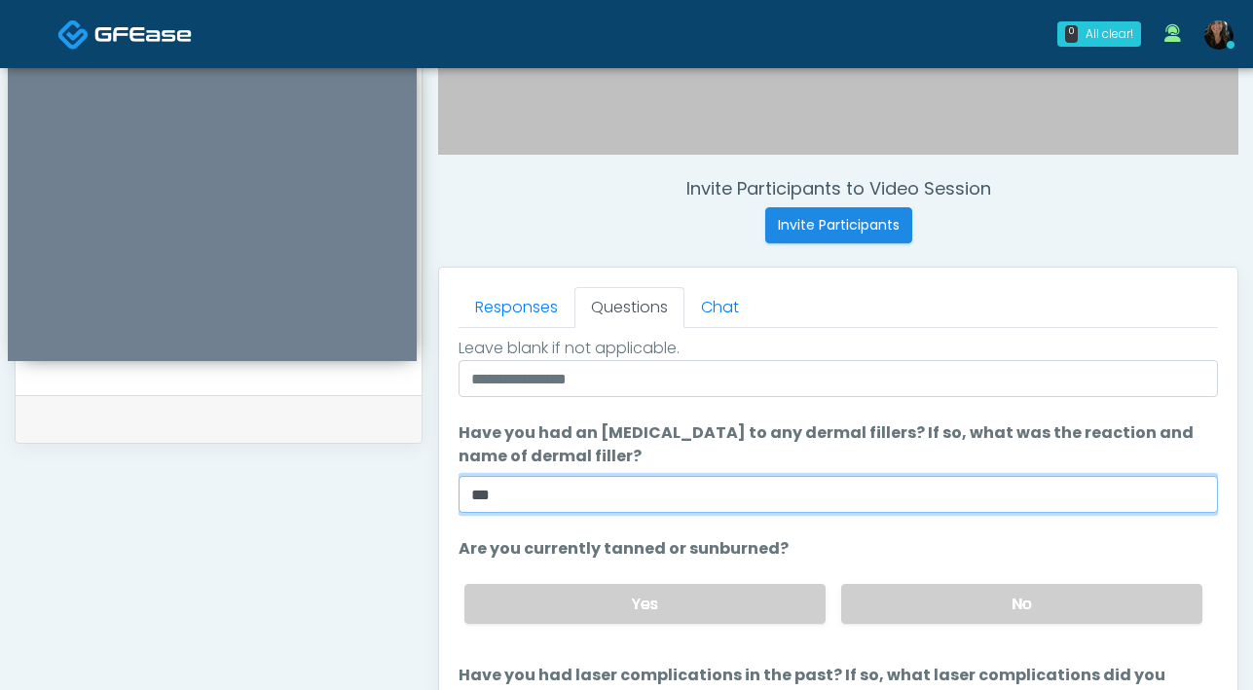
scroll to position [671, 0]
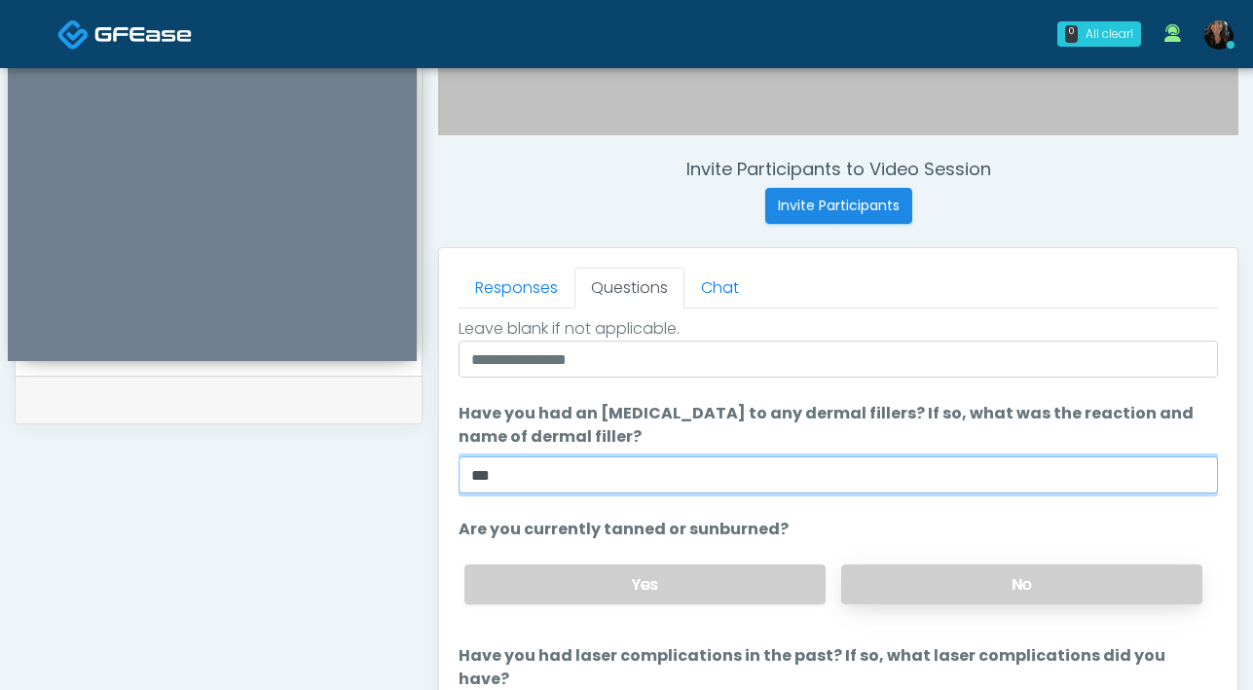
type input "***"
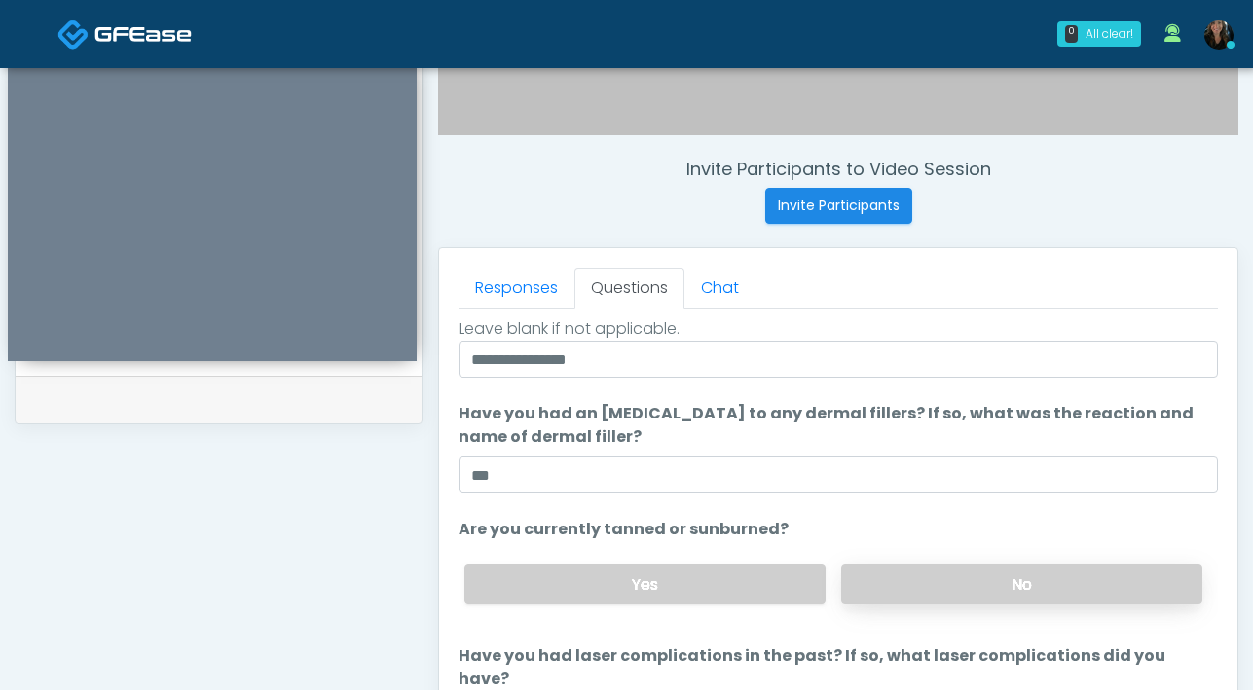
click at [902, 592] on label "No" at bounding box center [1021, 585] width 361 height 40
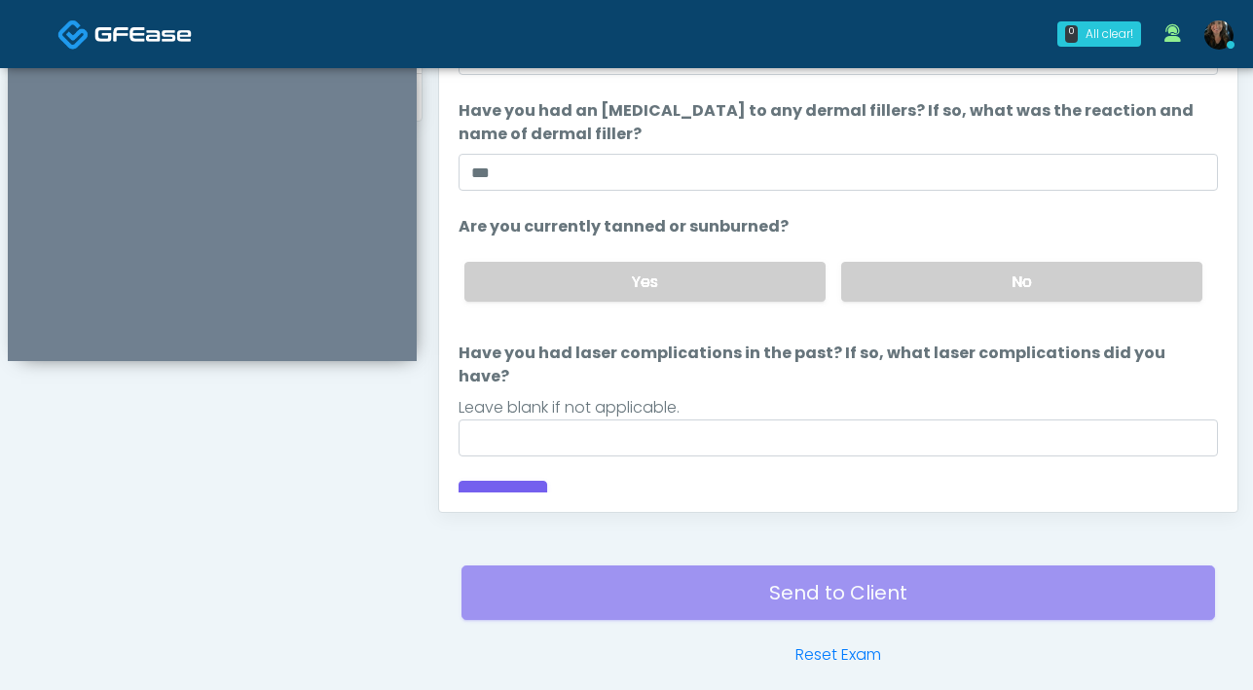
scroll to position [1057, 0]
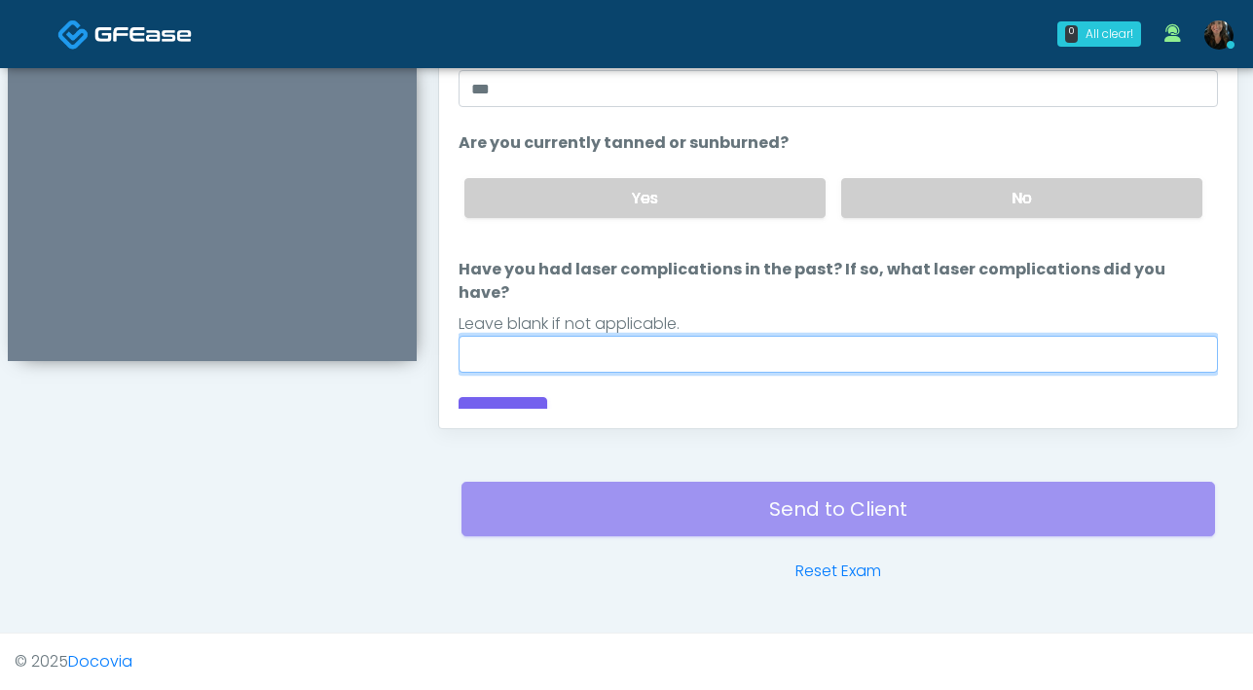
click at [715, 336] on input "Have you had laser complications in the past? If so, what laser complications d…" at bounding box center [837, 354] width 759 height 37
type input "**"
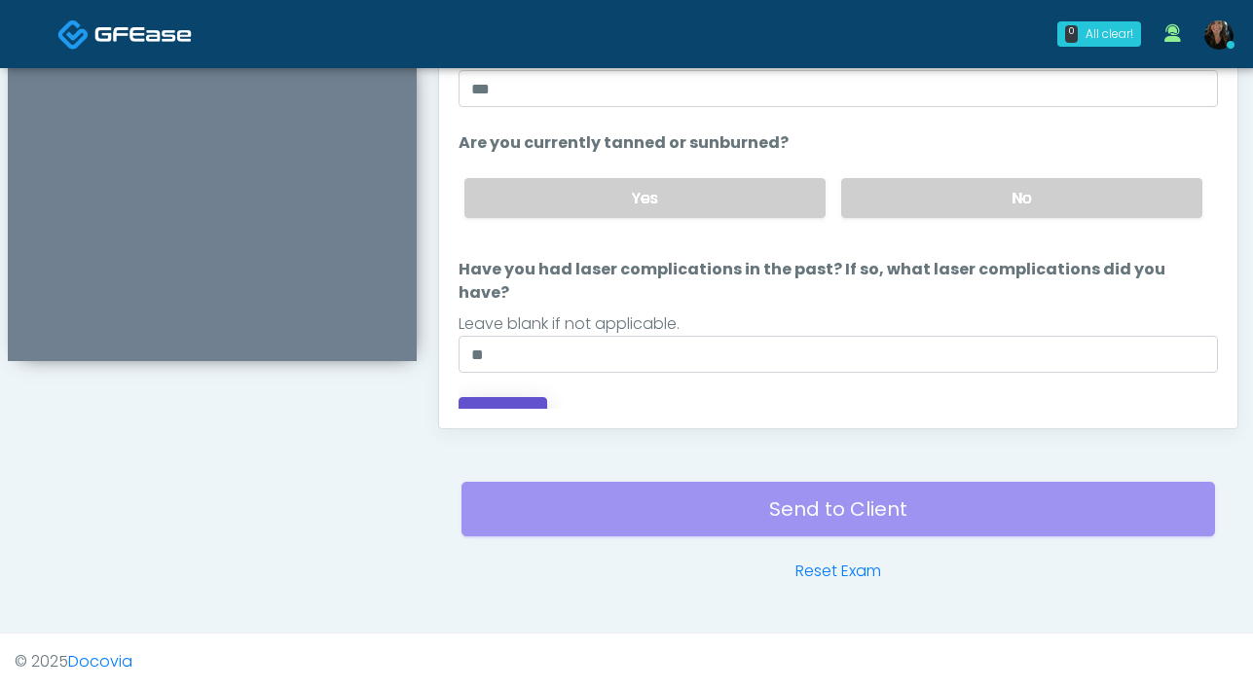
click at [483, 398] on button "Continue" at bounding box center [502, 415] width 89 height 36
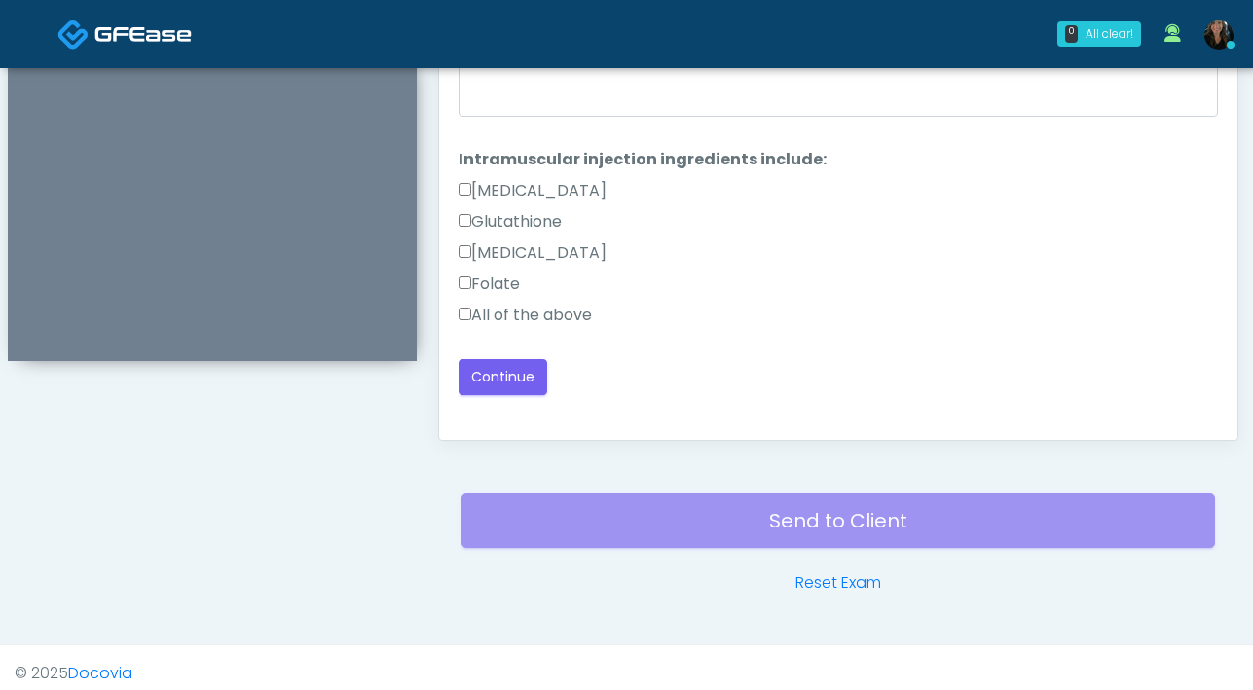
scroll to position [1034, 0]
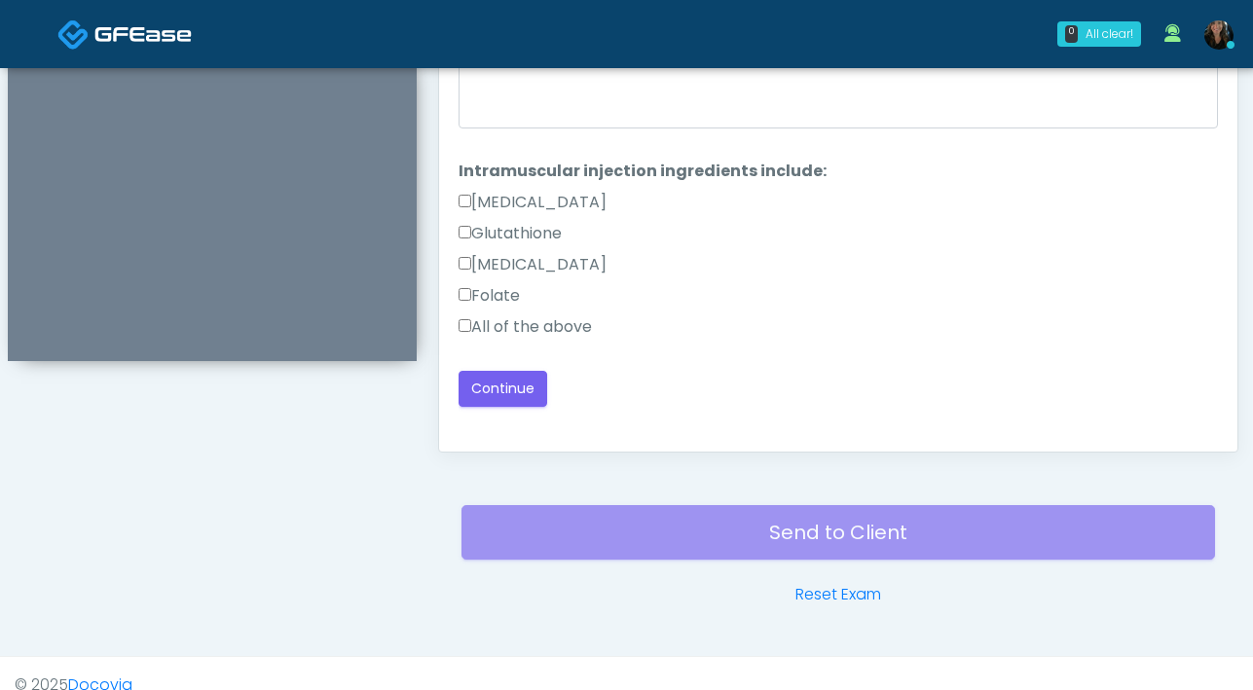
click at [457, 324] on div "Responses Questions Chat Good Faith Exam Script Good Faith Exam Script INTRODUC…" at bounding box center [838, 168] width 798 height 567
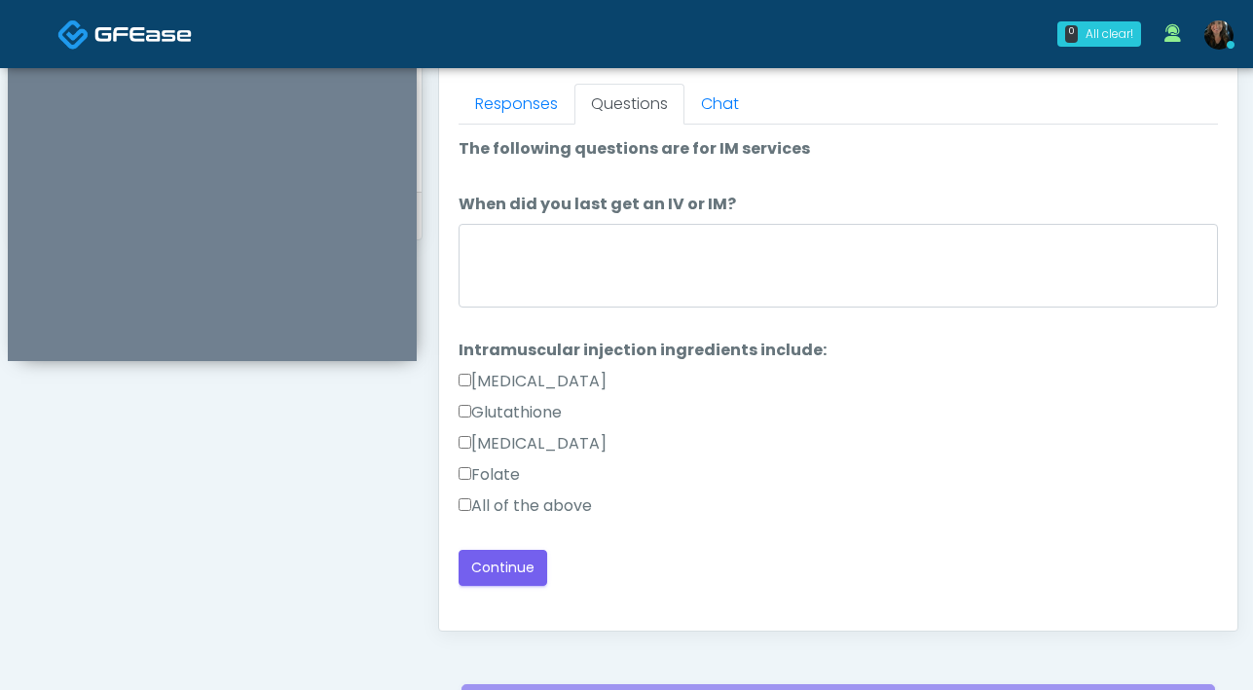
scroll to position [824, 0]
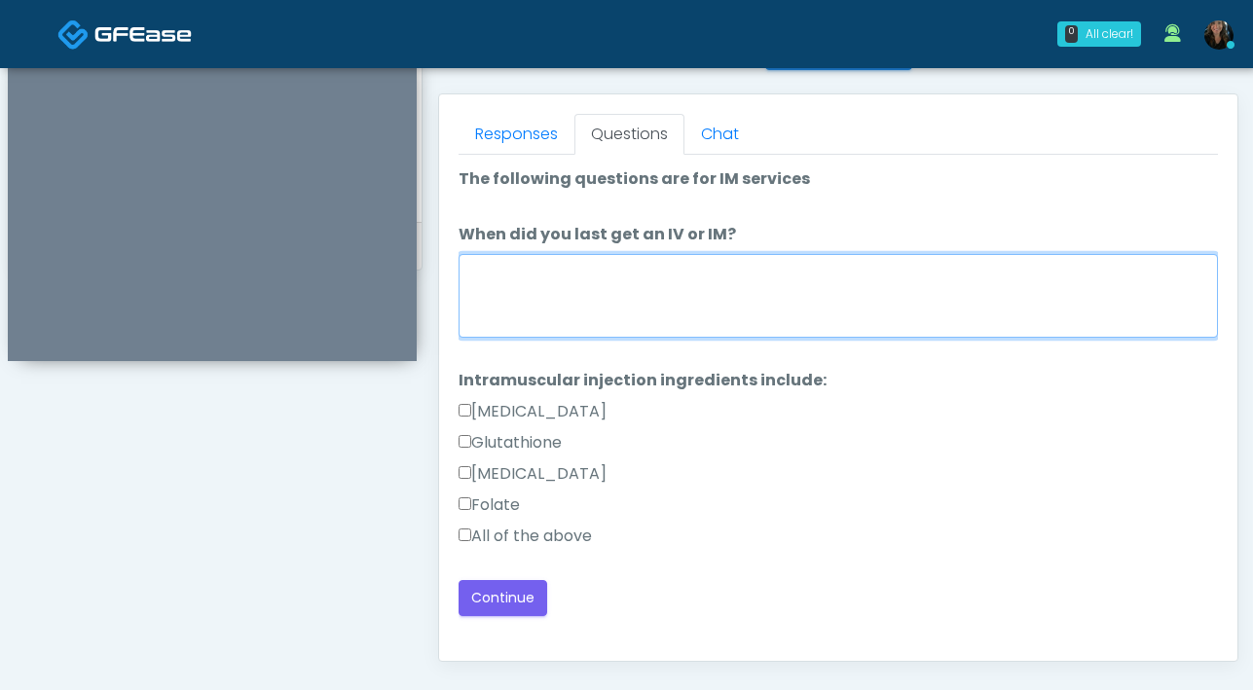
click at [694, 322] on textarea "When did you last get an IV or IM?" at bounding box center [837, 296] width 759 height 84
type textarea "*********"
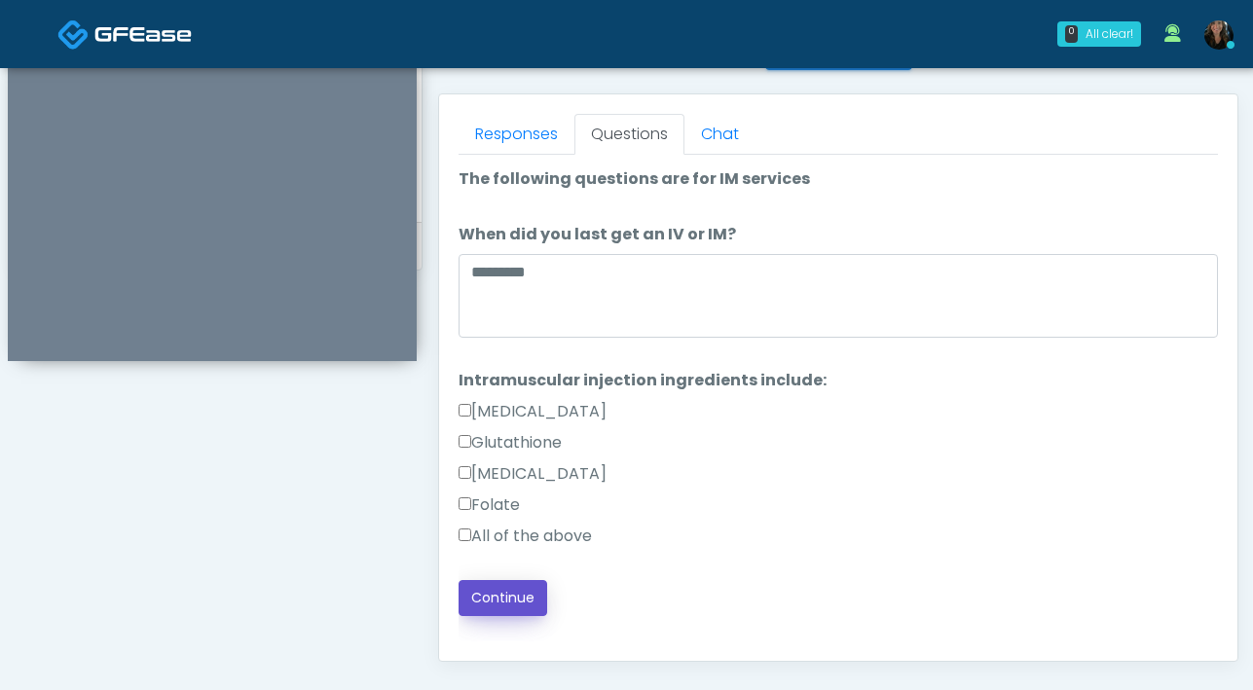
click at [508, 592] on button "Continue" at bounding box center [502, 598] width 89 height 36
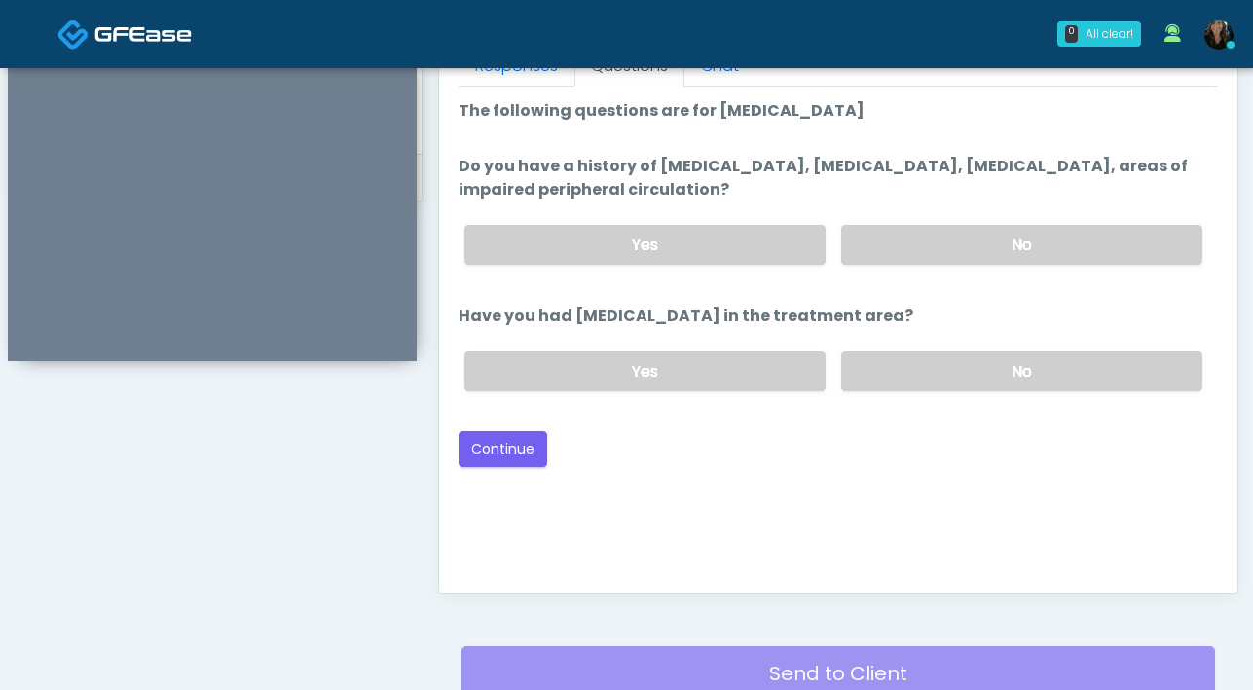
scroll to position [892, 0]
click at [925, 242] on label "No" at bounding box center [1021, 246] width 361 height 40
click at [971, 376] on label "No" at bounding box center [1021, 372] width 361 height 40
click at [512, 459] on button "Continue" at bounding box center [502, 450] width 89 height 36
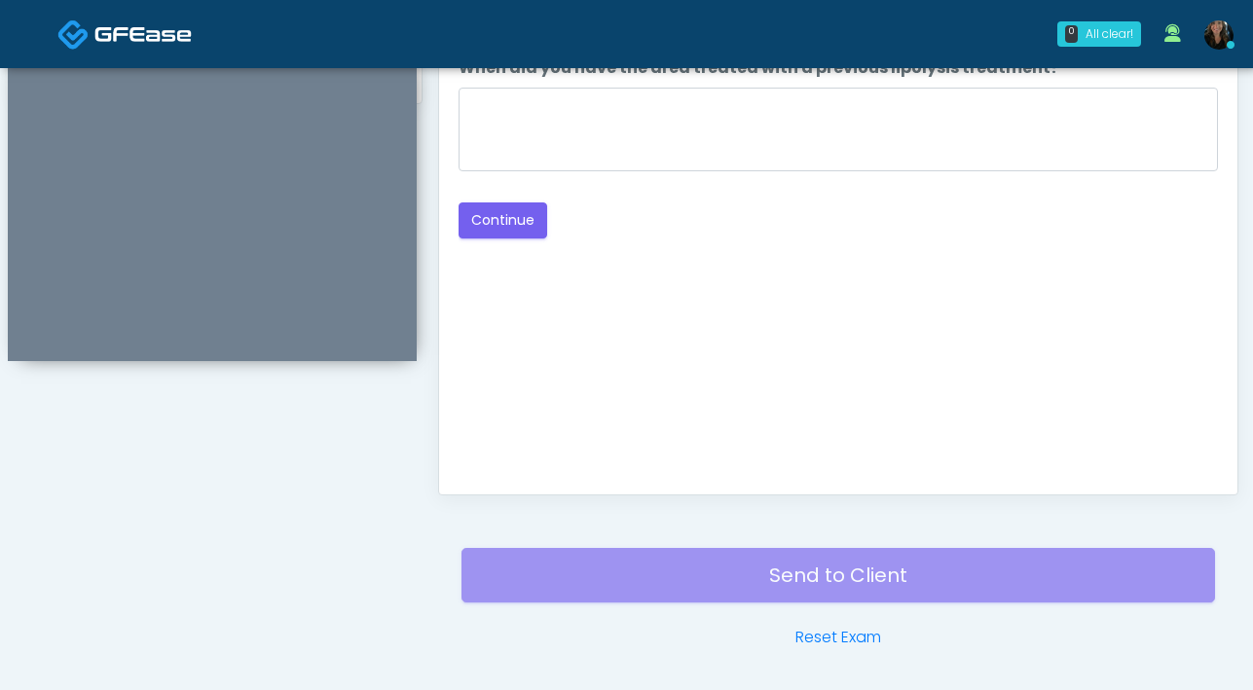
scroll to position [897, 0]
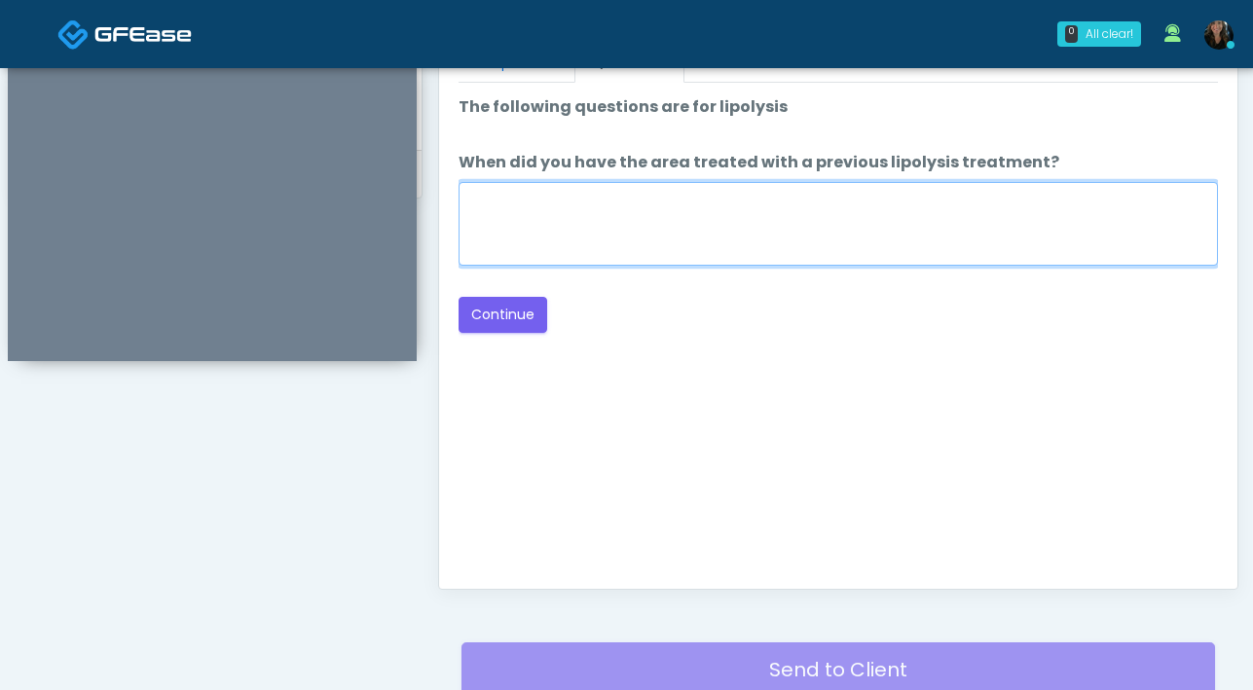
click at [792, 261] on textarea "When did you have the area treated with a previous lipolysis treatment?" at bounding box center [837, 224] width 759 height 84
type textarea "***"
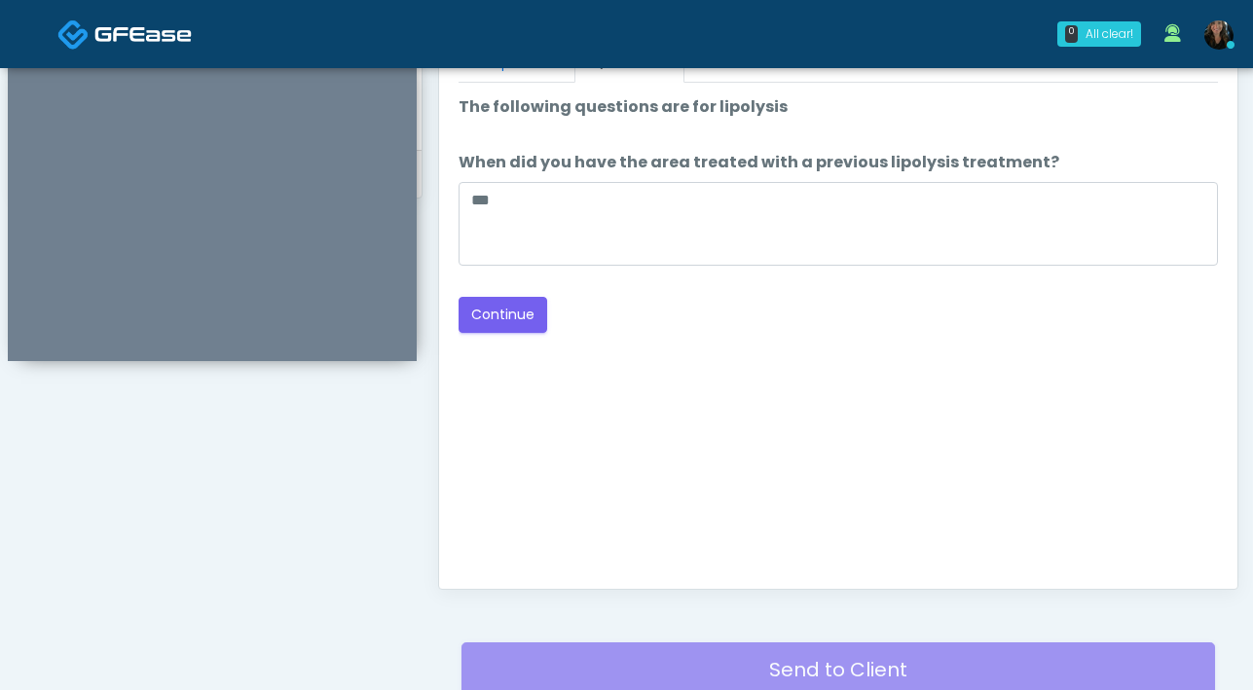
click at [827, 358] on div "Good Faith Exam Script Good Faith Exam Script INTRODUCTION Hello, my name is un…" at bounding box center [837, 326] width 759 height 487
click at [508, 311] on button "Continue" at bounding box center [502, 315] width 89 height 36
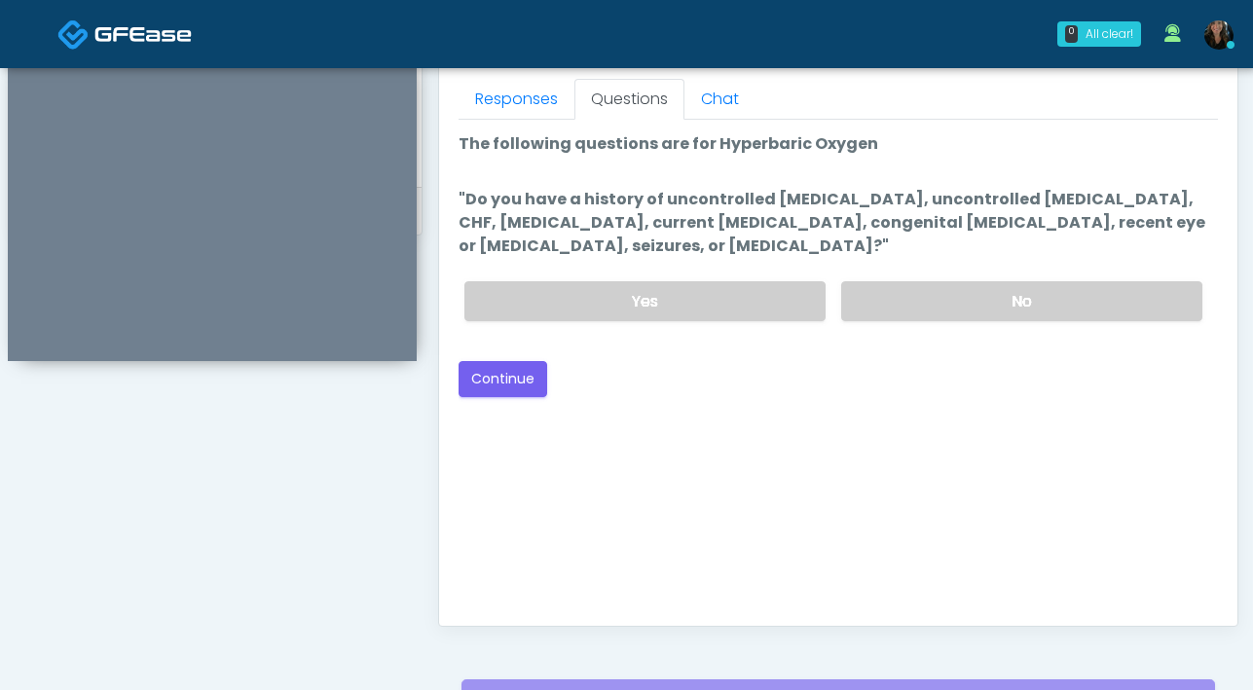
scroll to position [670, 0]
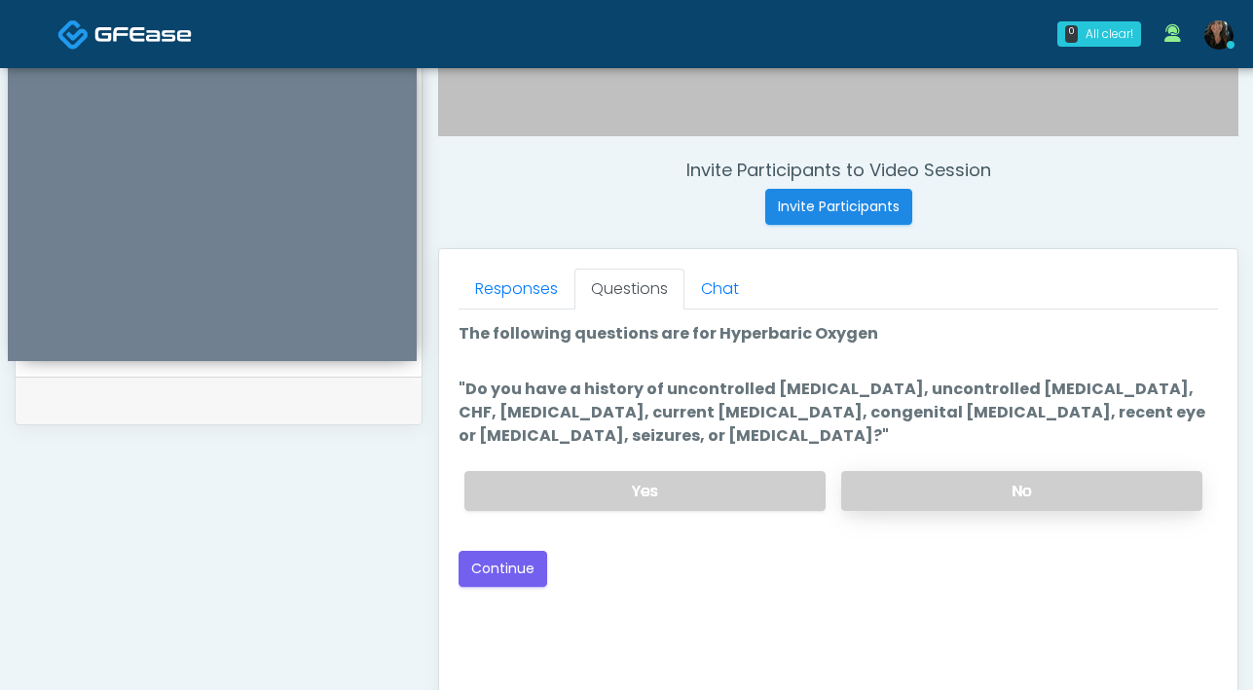
click at [956, 499] on label "No" at bounding box center [1021, 491] width 361 height 40
click at [506, 576] on button "Continue" at bounding box center [502, 569] width 89 height 36
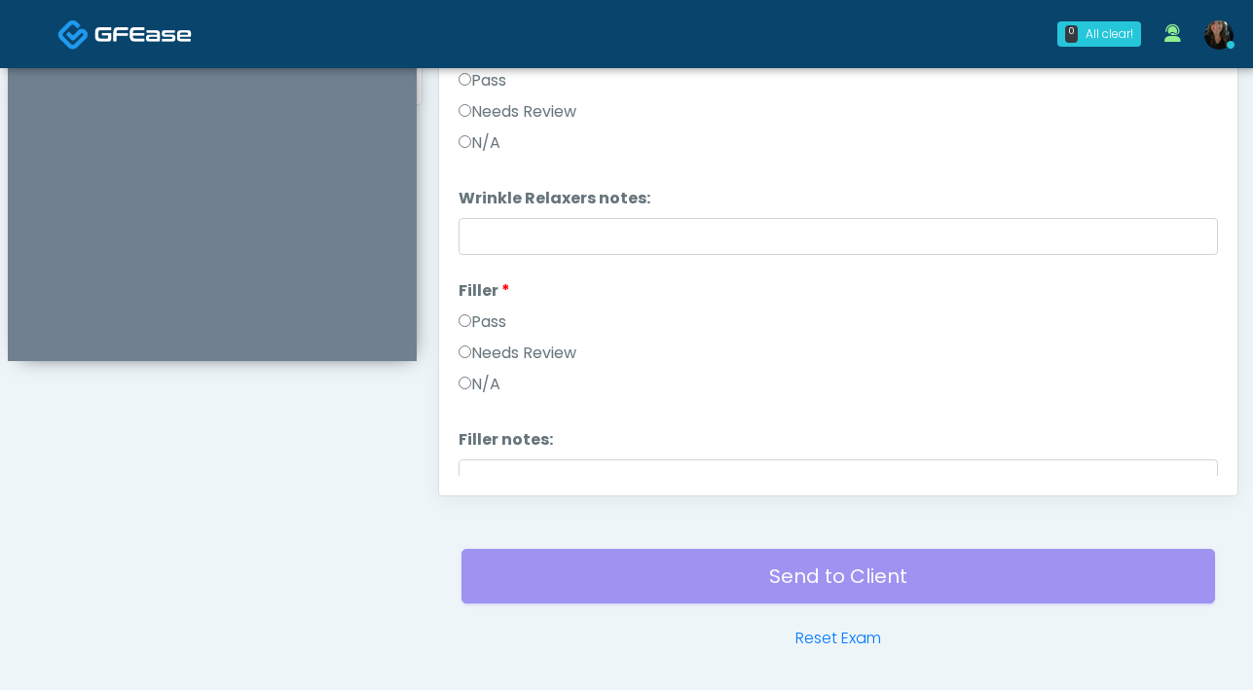
scroll to position [899, 0]
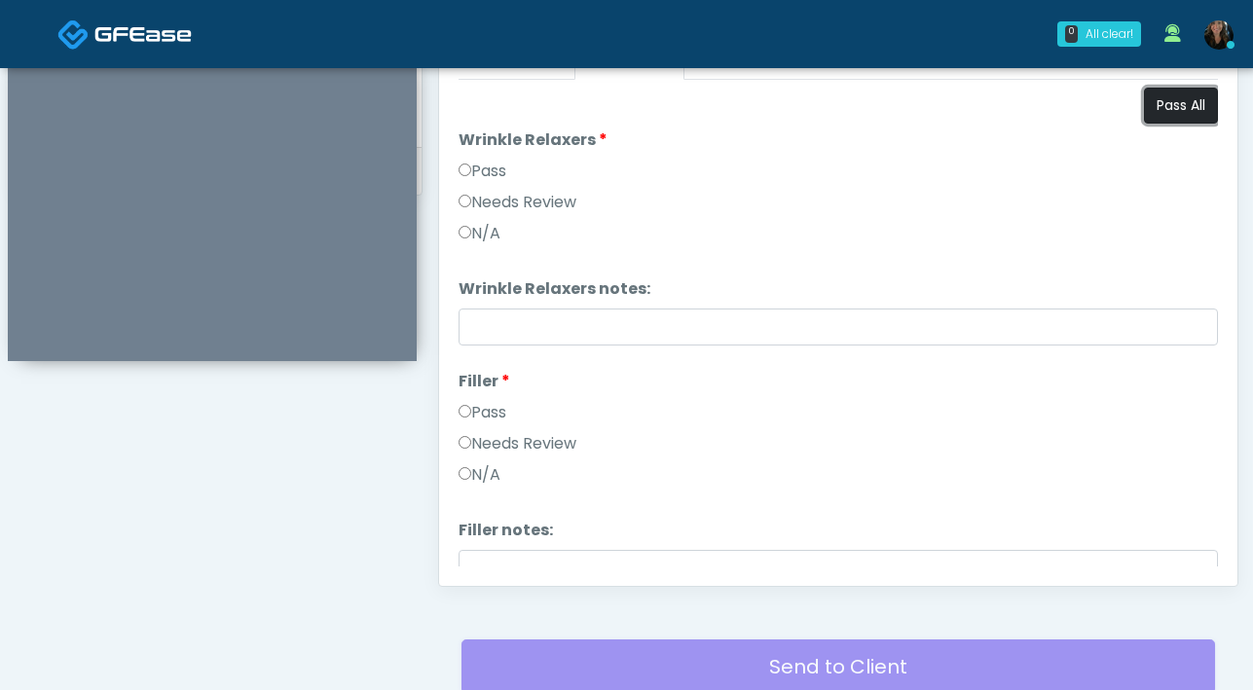
click at [1189, 107] on button "Pass All" at bounding box center [1181, 106] width 74 height 36
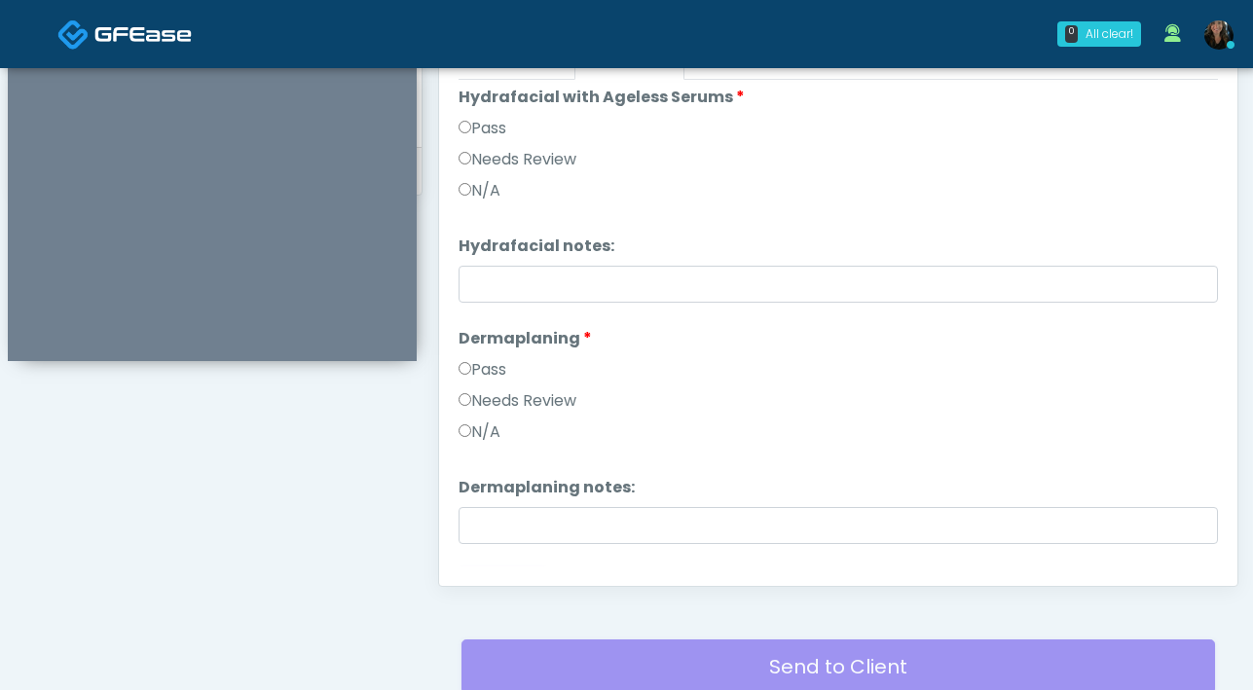
scroll to position [2736, 0]
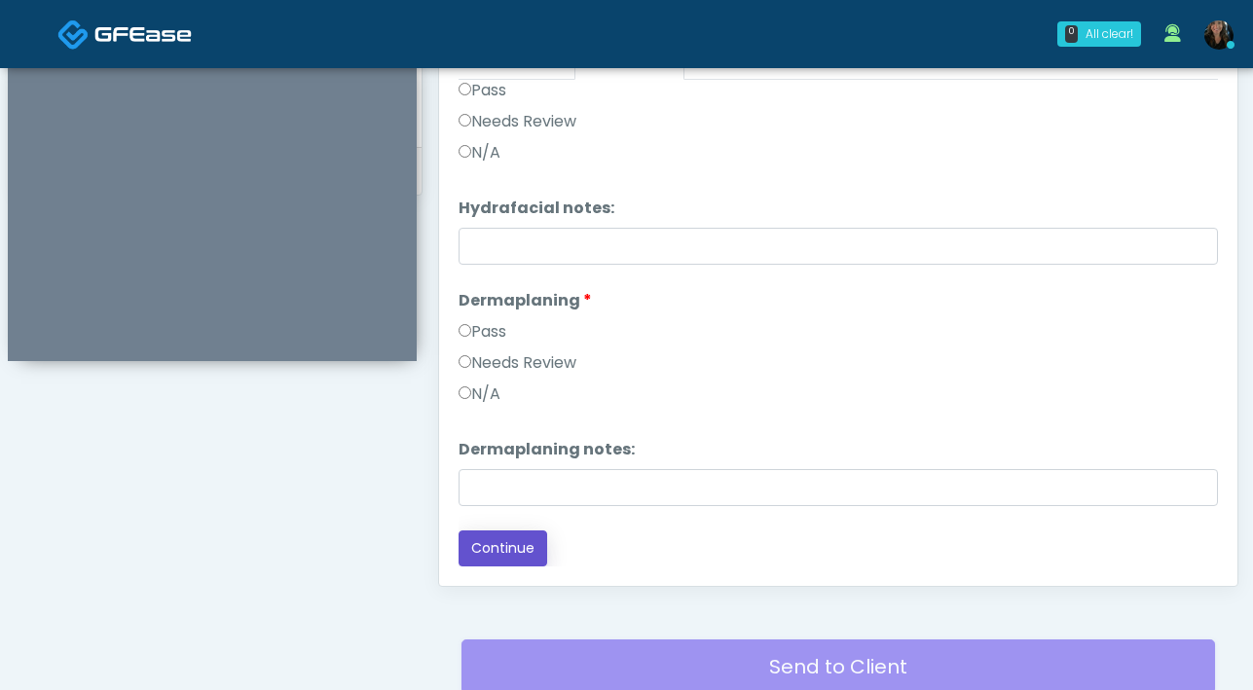
click at [542, 539] on button "Continue" at bounding box center [502, 549] width 89 height 36
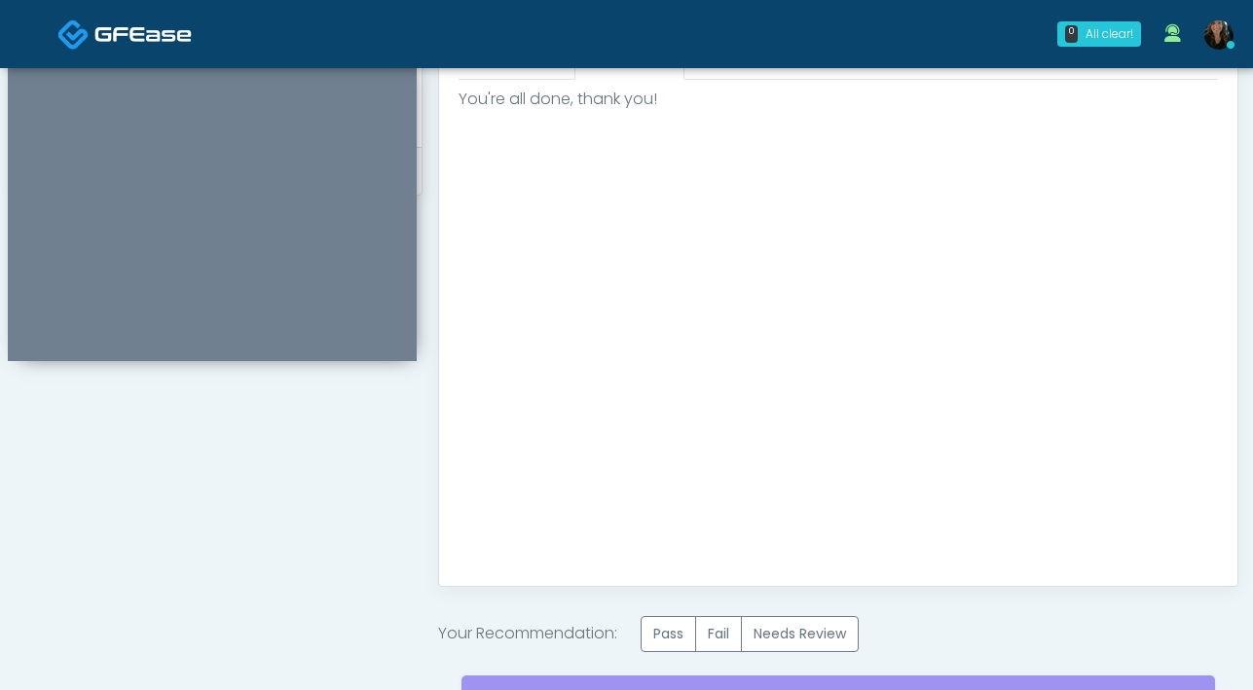
scroll to position [0, 0]
drag, startPoint x: 677, startPoint y: 639, endPoint x: 869, endPoint y: 491, distance: 242.2
click at [678, 639] on label "Pass" at bounding box center [668, 634] width 55 height 36
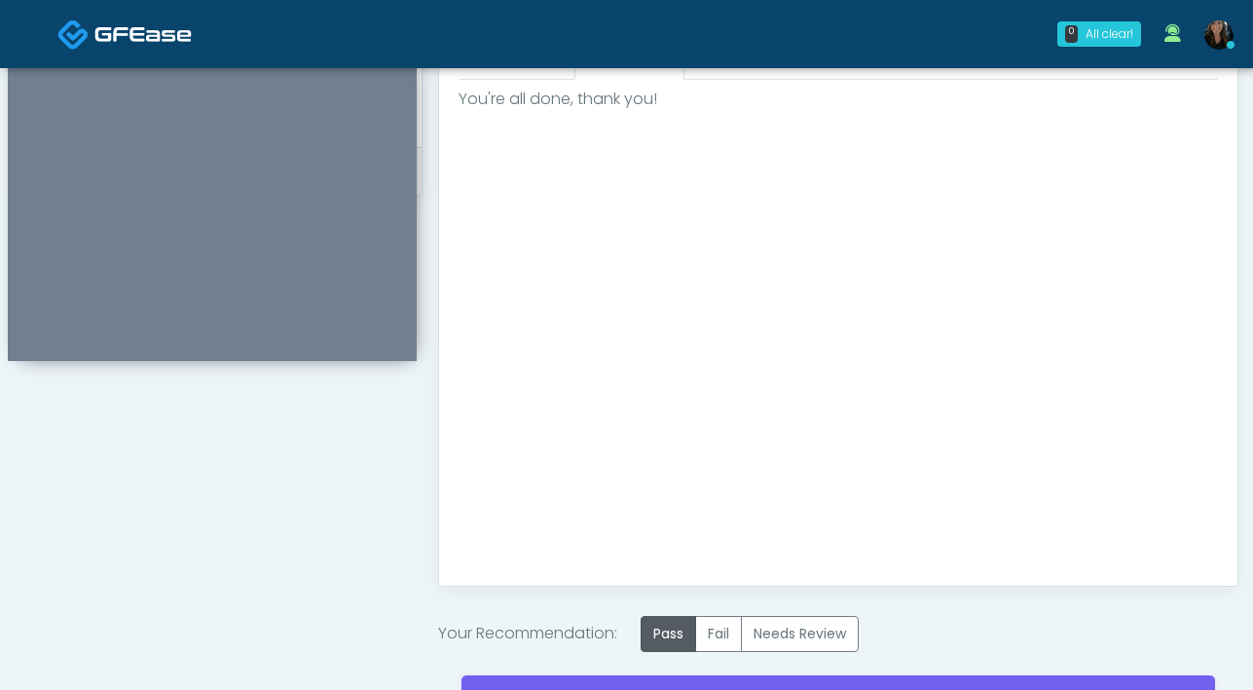
scroll to position [1093, 0]
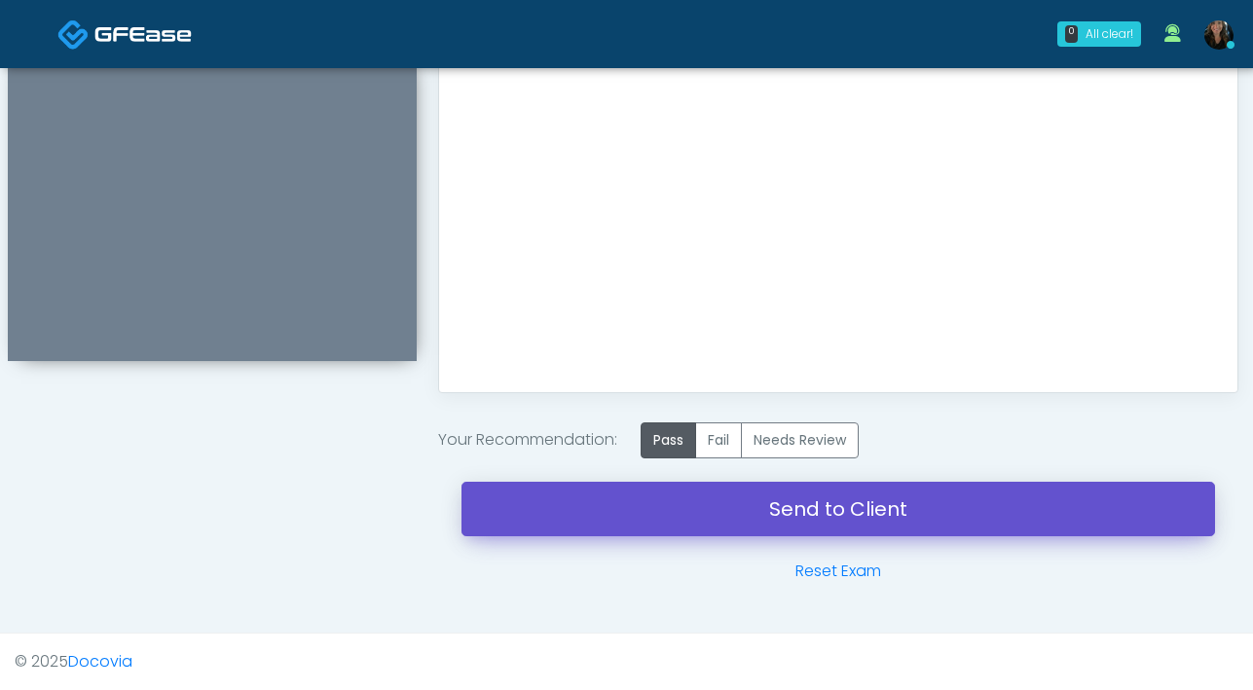
click at [824, 512] on link "Send to Client" at bounding box center [837, 509] width 753 height 55
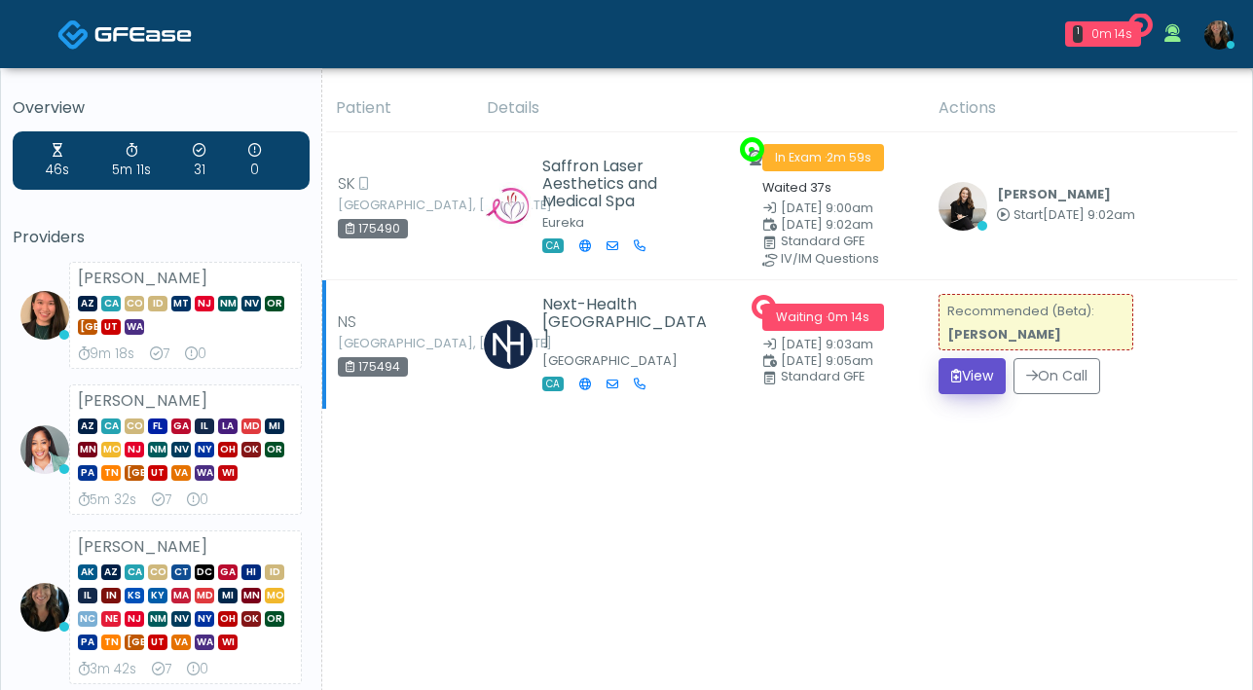
click at [963, 394] on button "View" at bounding box center [971, 376] width 67 height 36
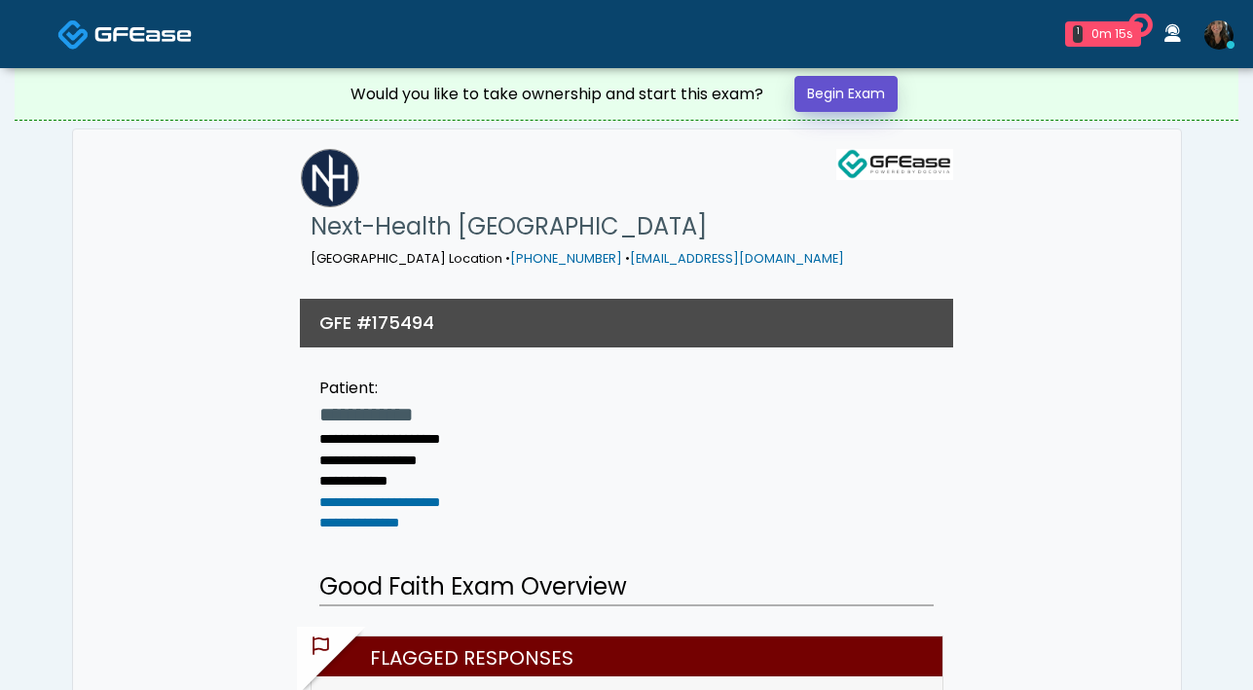
click at [881, 82] on link "Begin Exam" at bounding box center [845, 94] width 103 height 36
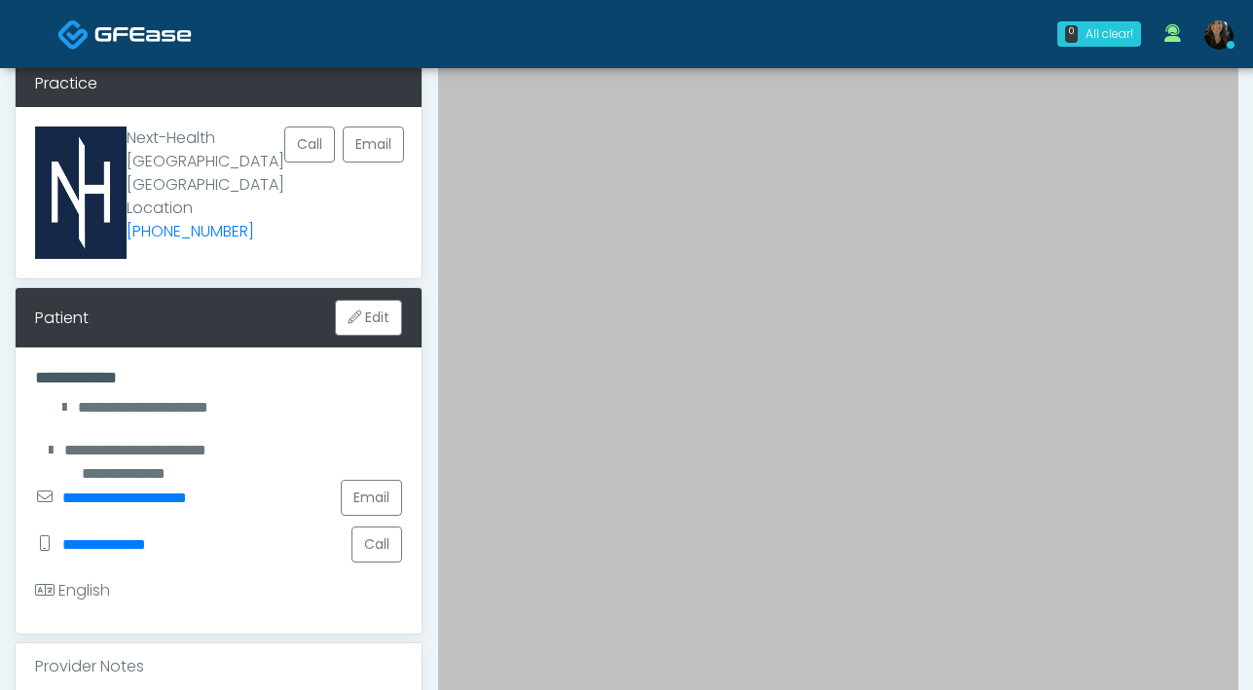
scroll to position [513, 0]
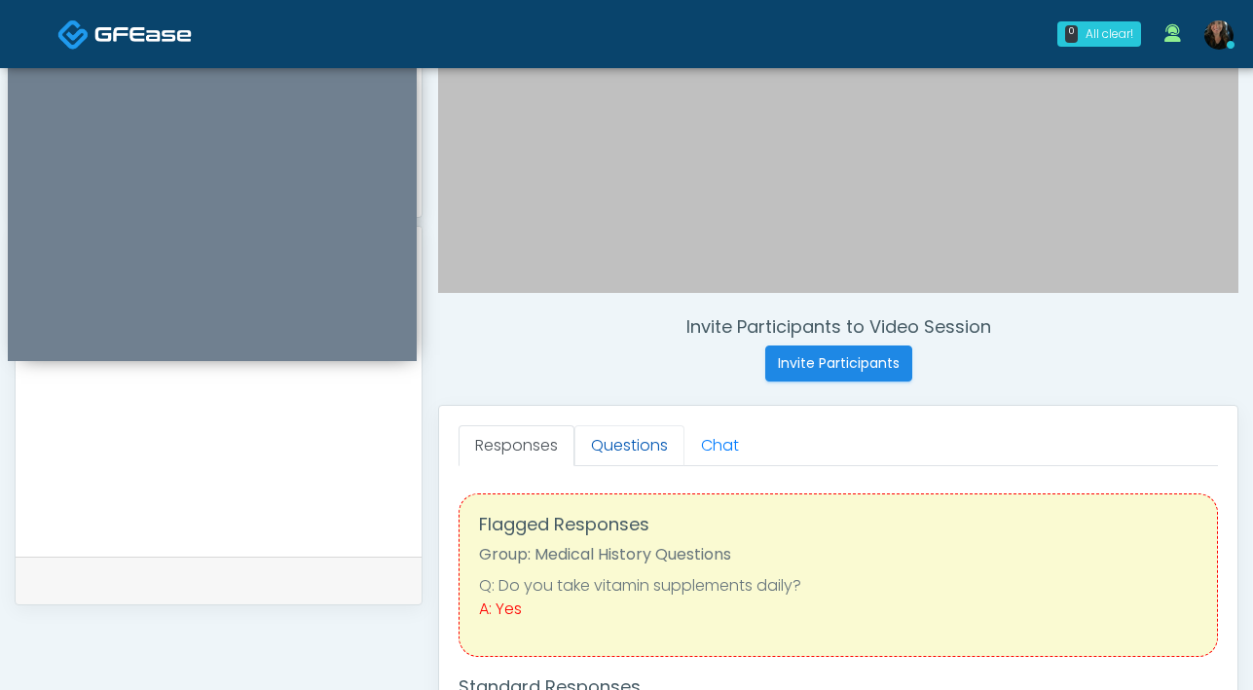
click at [630, 433] on link "Questions" at bounding box center [629, 445] width 110 height 41
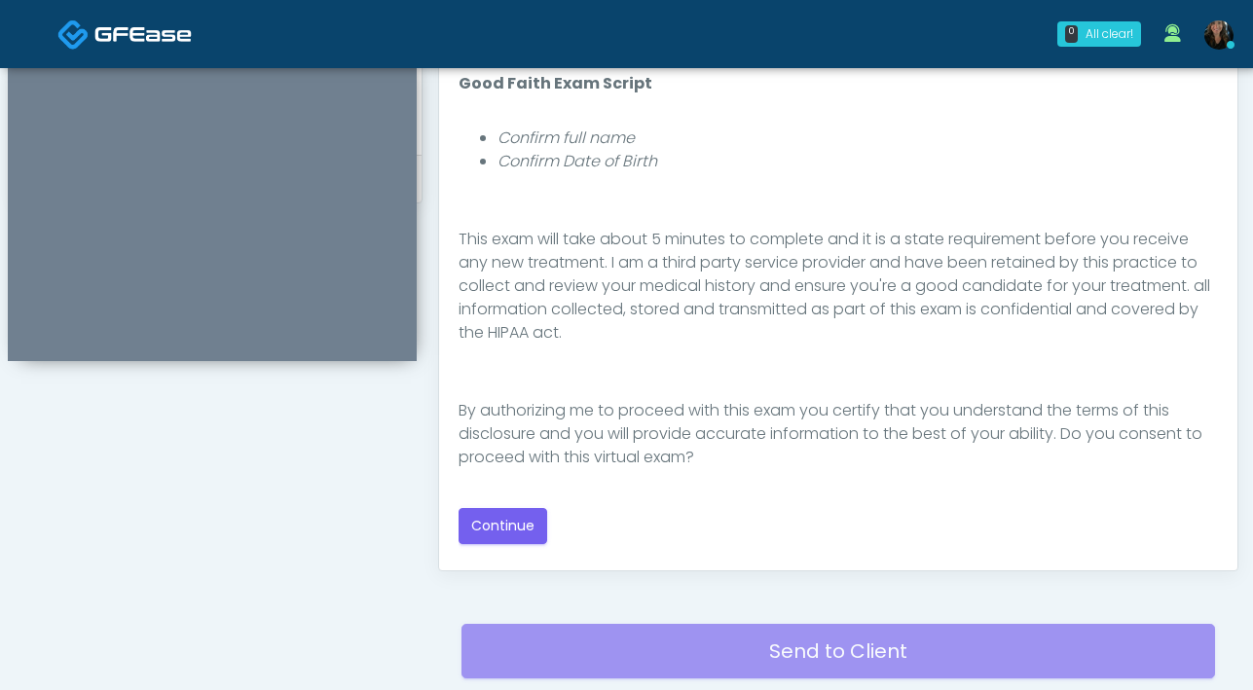
scroll to position [948, 0]
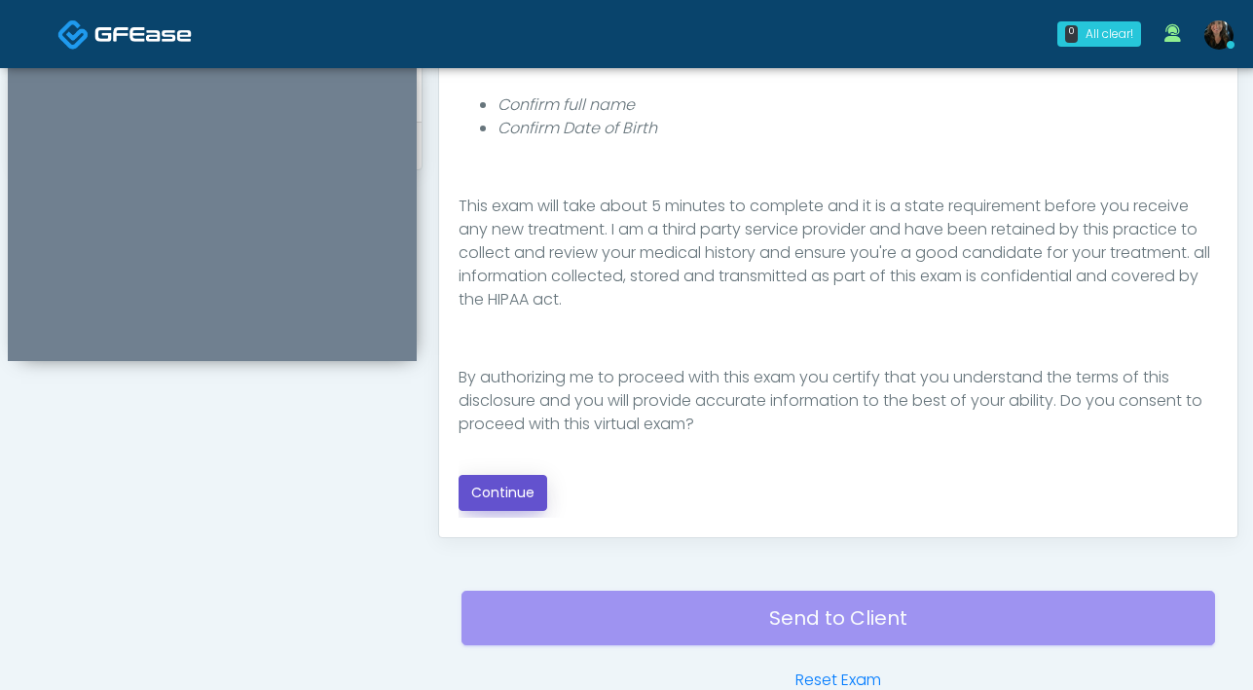
click at [506, 496] on button "Continue" at bounding box center [502, 493] width 89 height 36
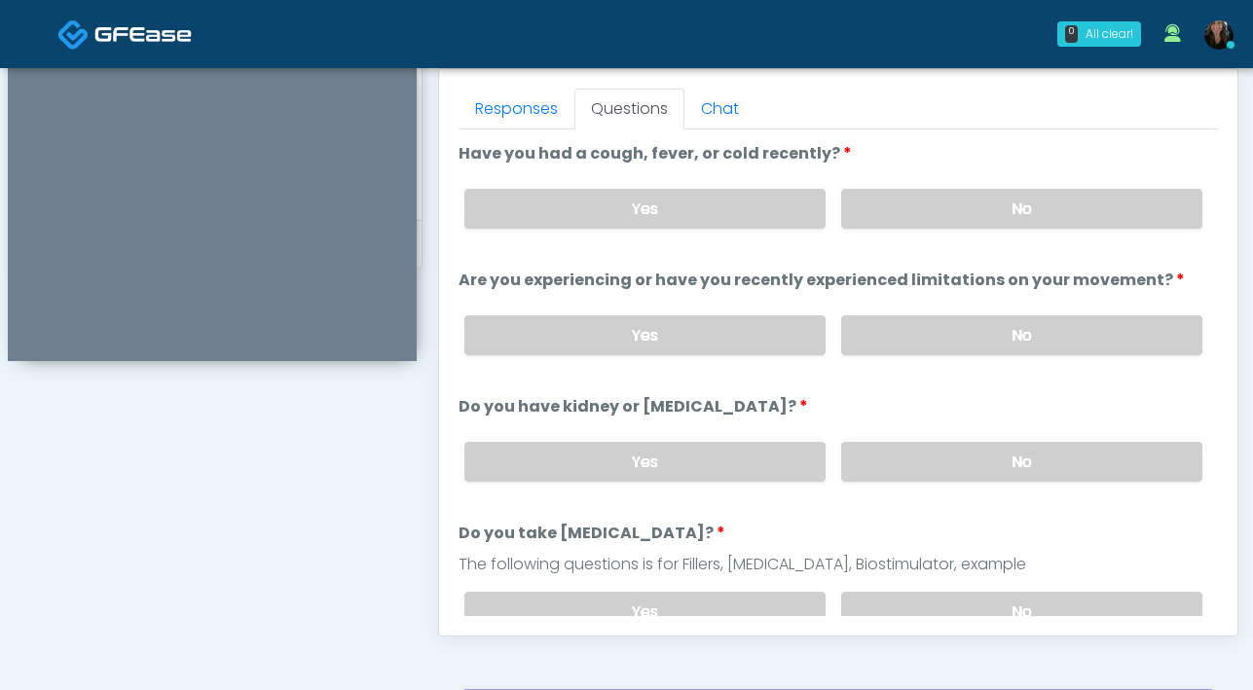
scroll to position [844, 0]
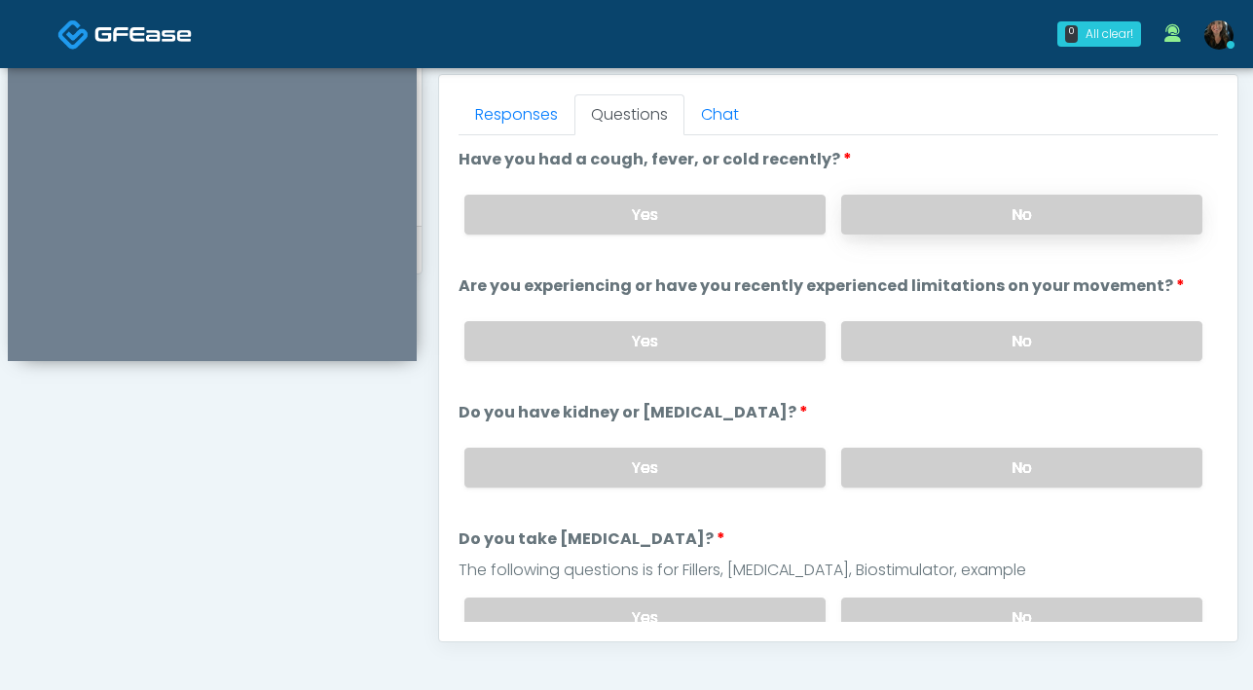
click at [963, 228] on label "No" at bounding box center [1021, 215] width 361 height 40
click at [1003, 340] on label "No" at bounding box center [1021, 341] width 361 height 40
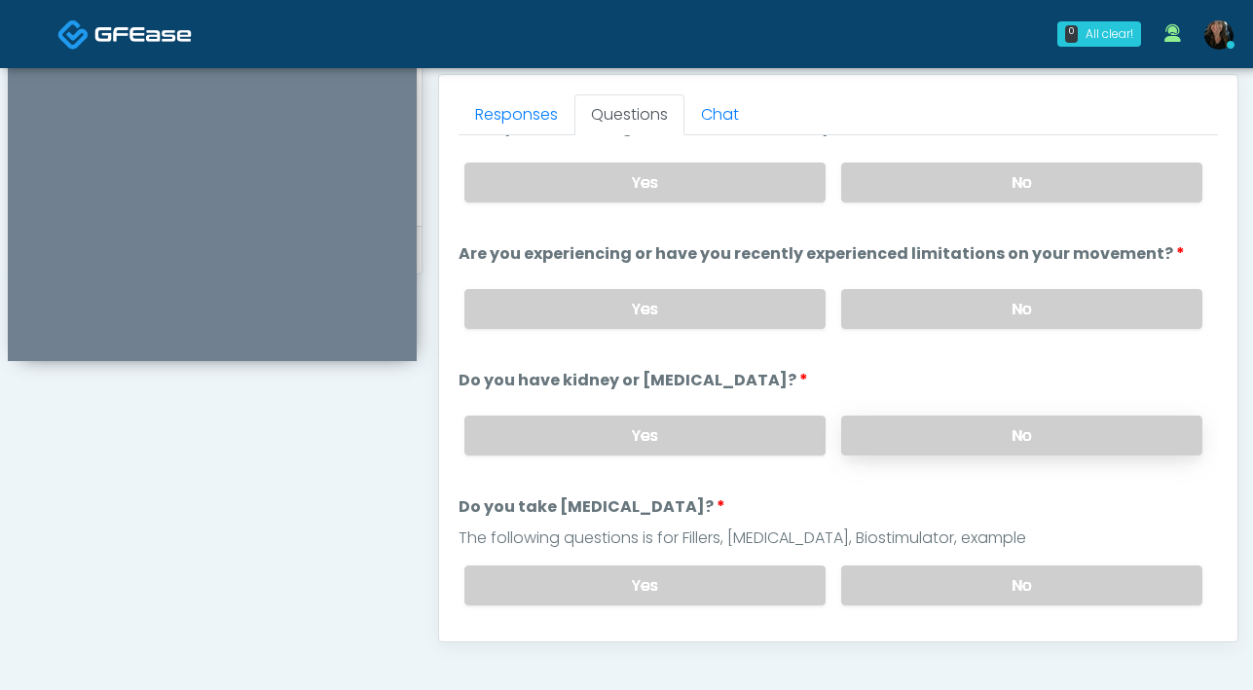
click at [938, 430] on label "No" at bounding box center [1021, 436] width 361 height 40
click at [957, 580] on label "No" at bounding box center [1021, 586] width 361 height 40
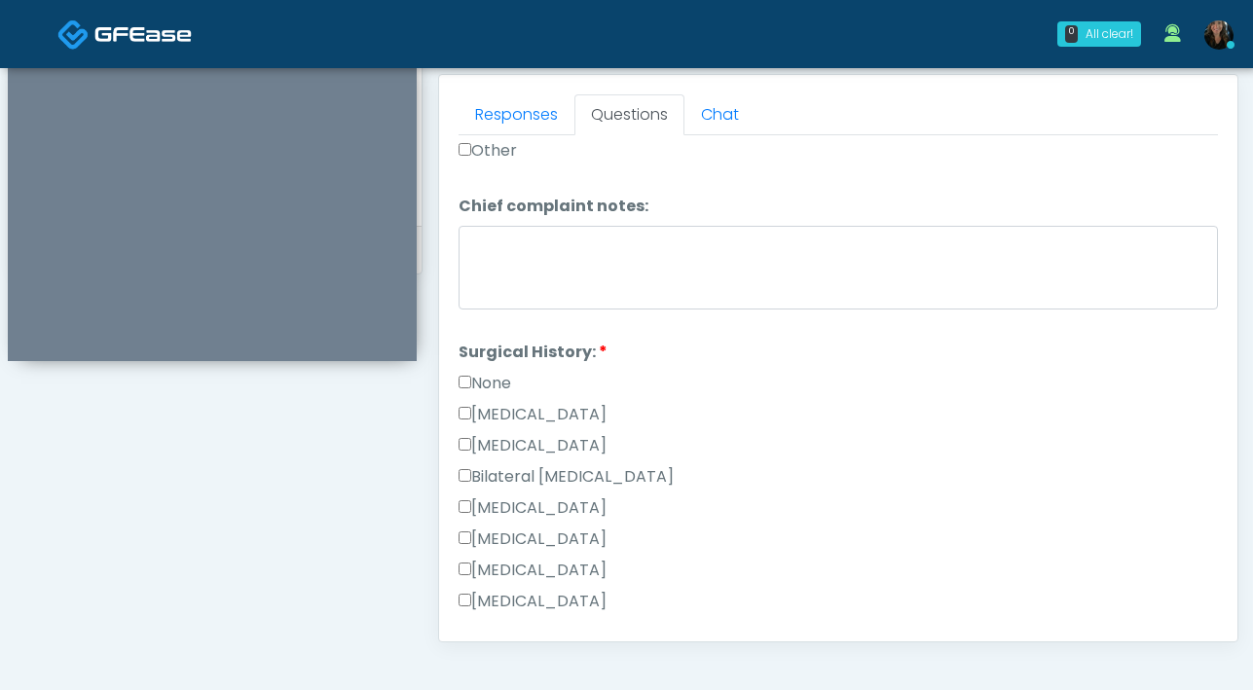
scroll to position [1331, 0]
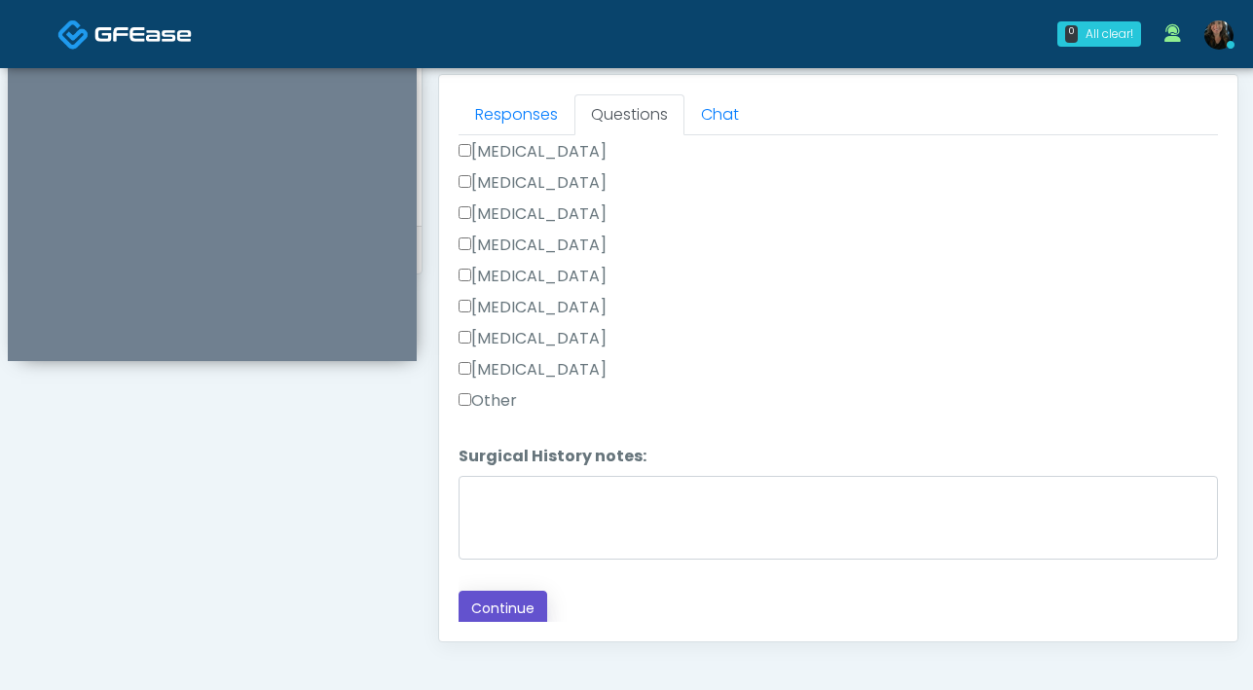
click at [525, 605] on button "Continue" at bounding box center [502, 609] width 89 height 36
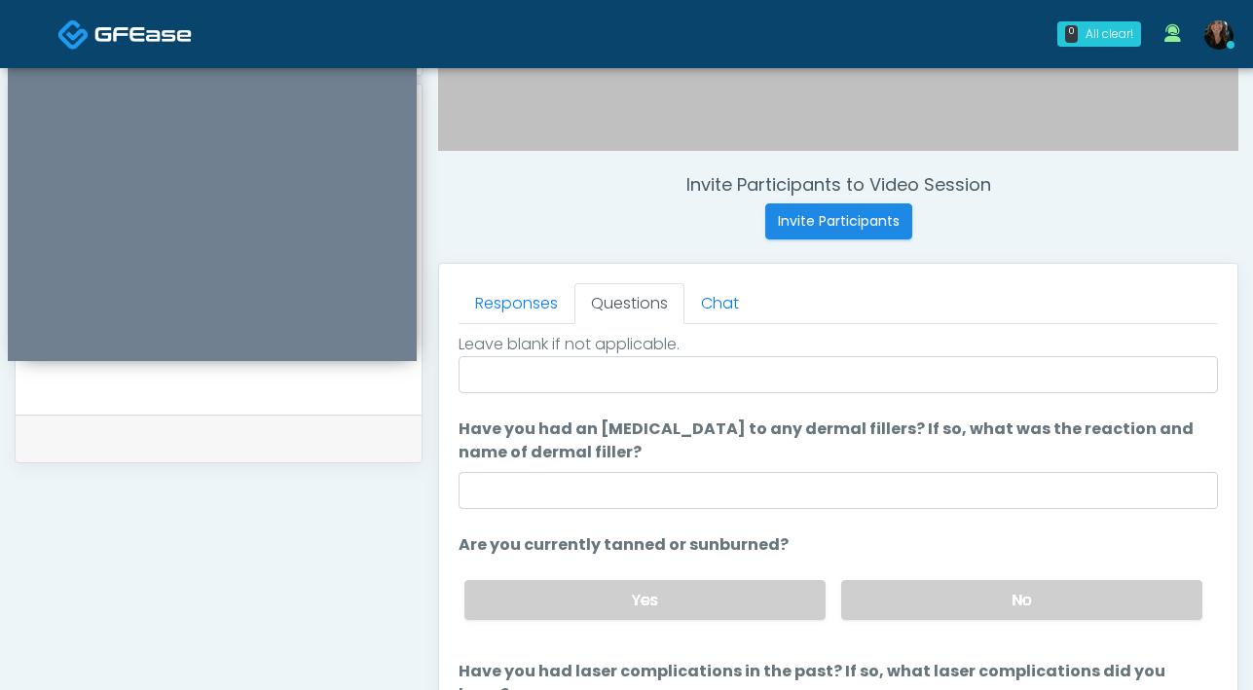
scroll to position [30, 0]
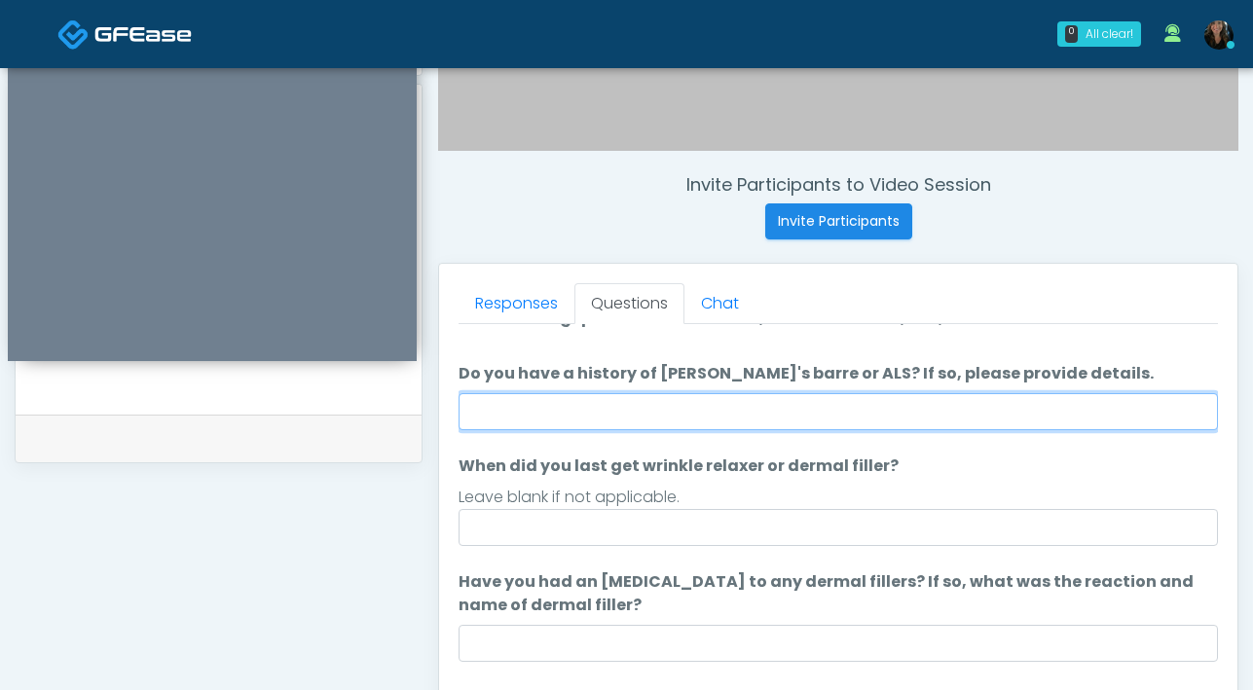
click at [572, 414] on input "Do you have a history of [PERSON_NAME]'s barre or ALS? If so, please provide de…" at bounding box center [837, 411] width 759 height 37
type input "**"
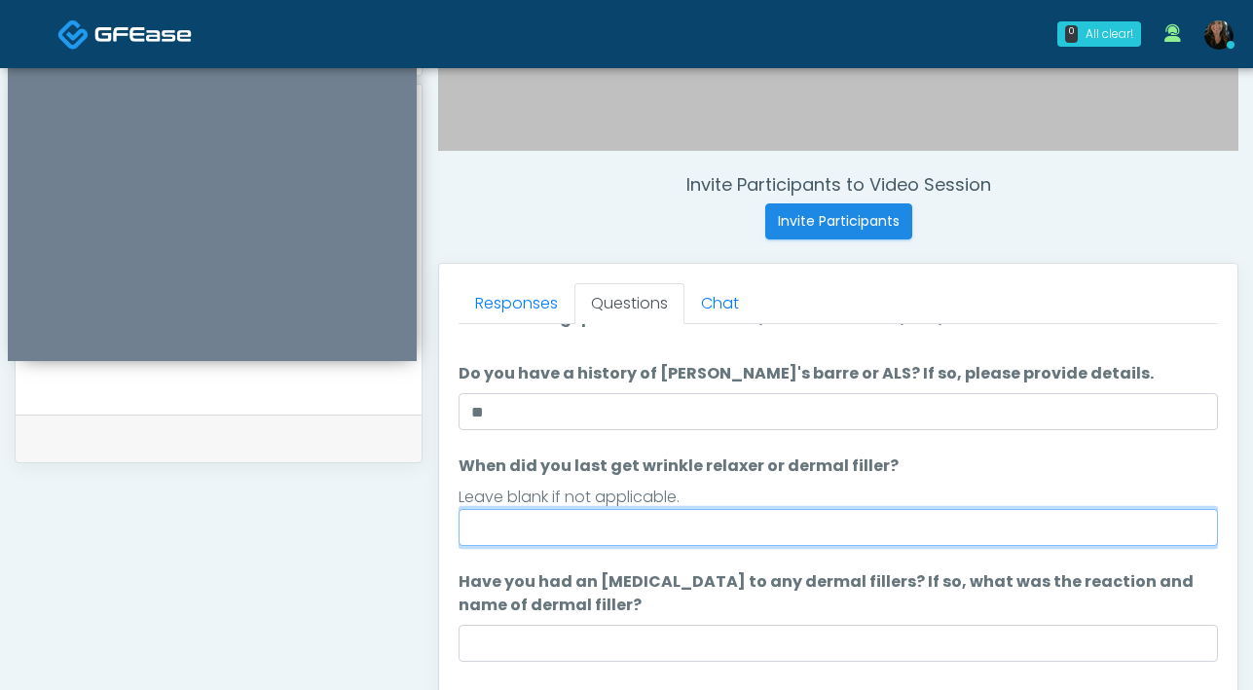
click at [572, 533] on input "When did you last get wrinkle relaxer or dermal filler?" at bounding box center [837, 527] width 759 height 37
type input "**********"
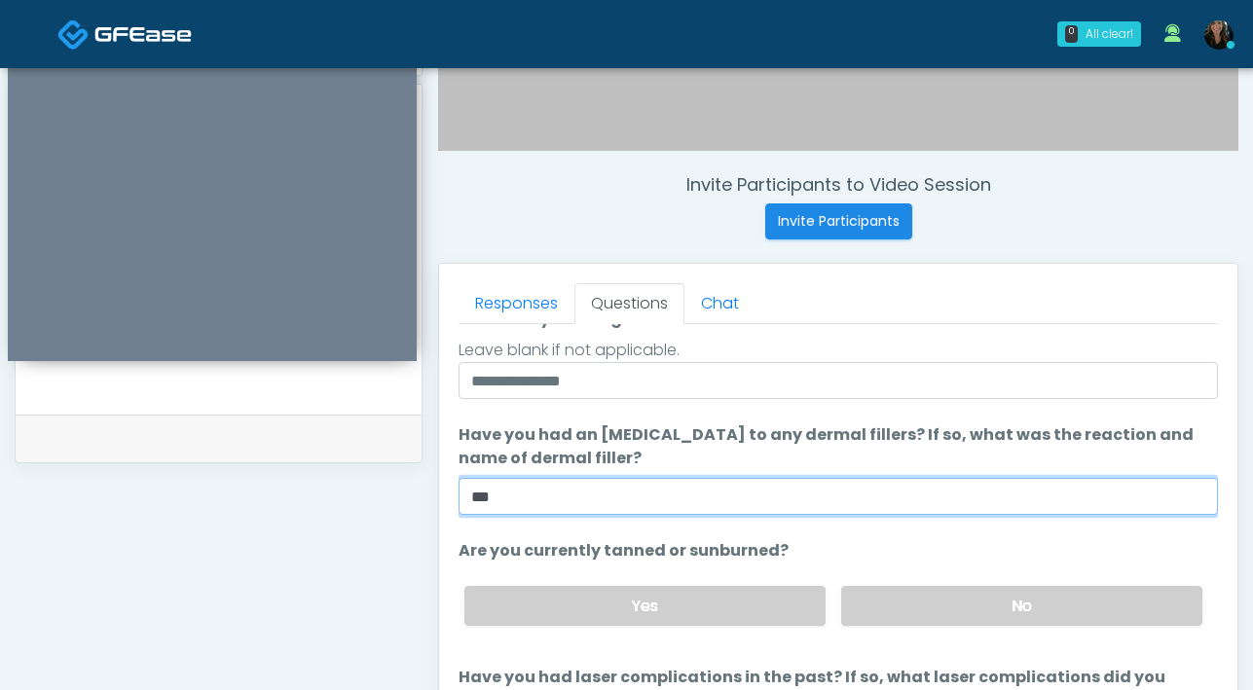
scroll to position [183, 0]
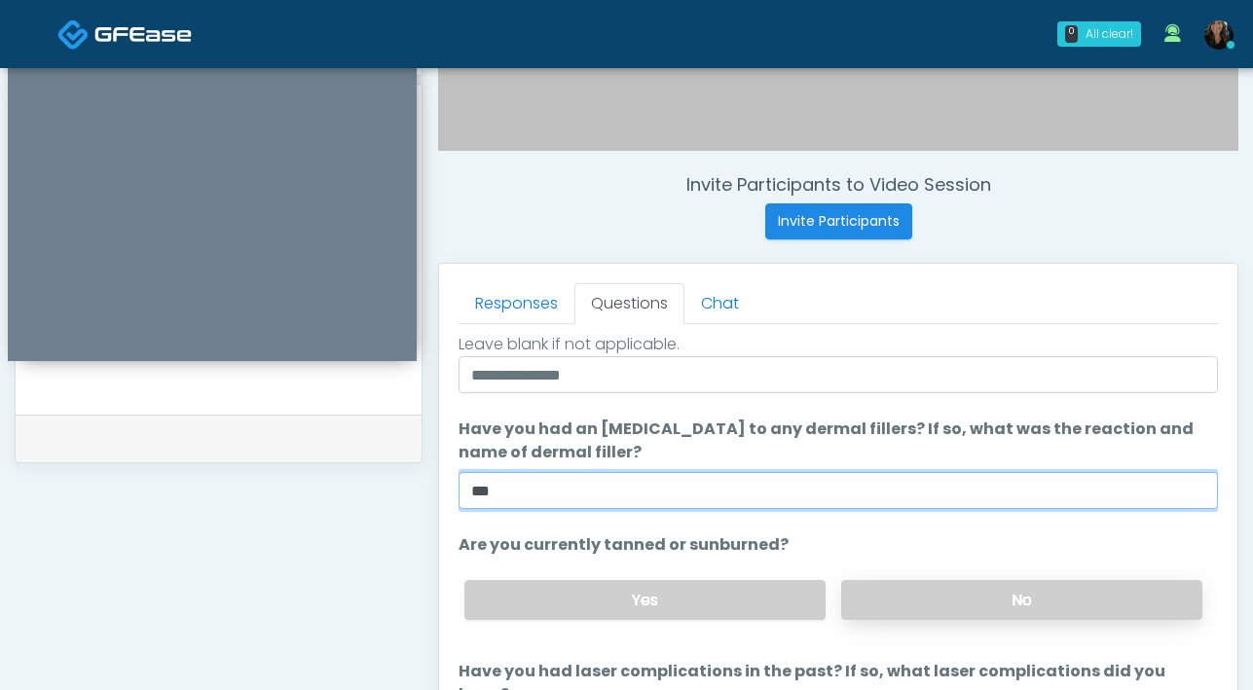
type input "***"
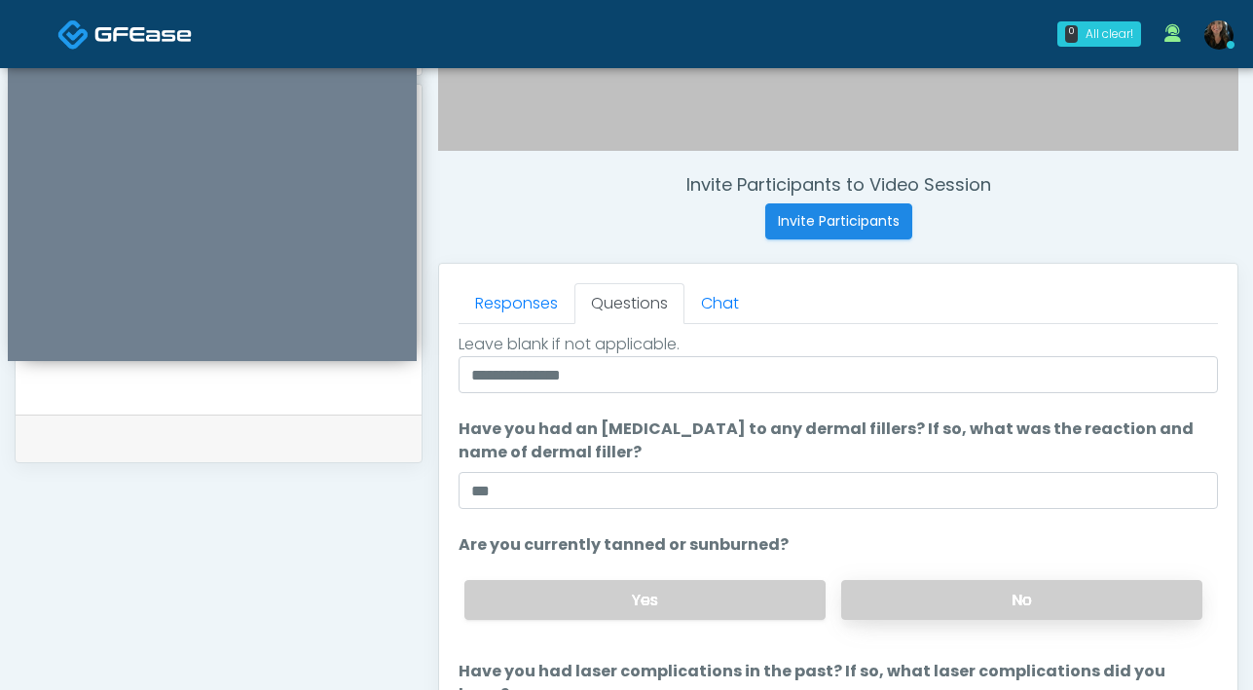
click at [948, 594] on label "No" at bounding box center [1021, 600] width 361 height 40
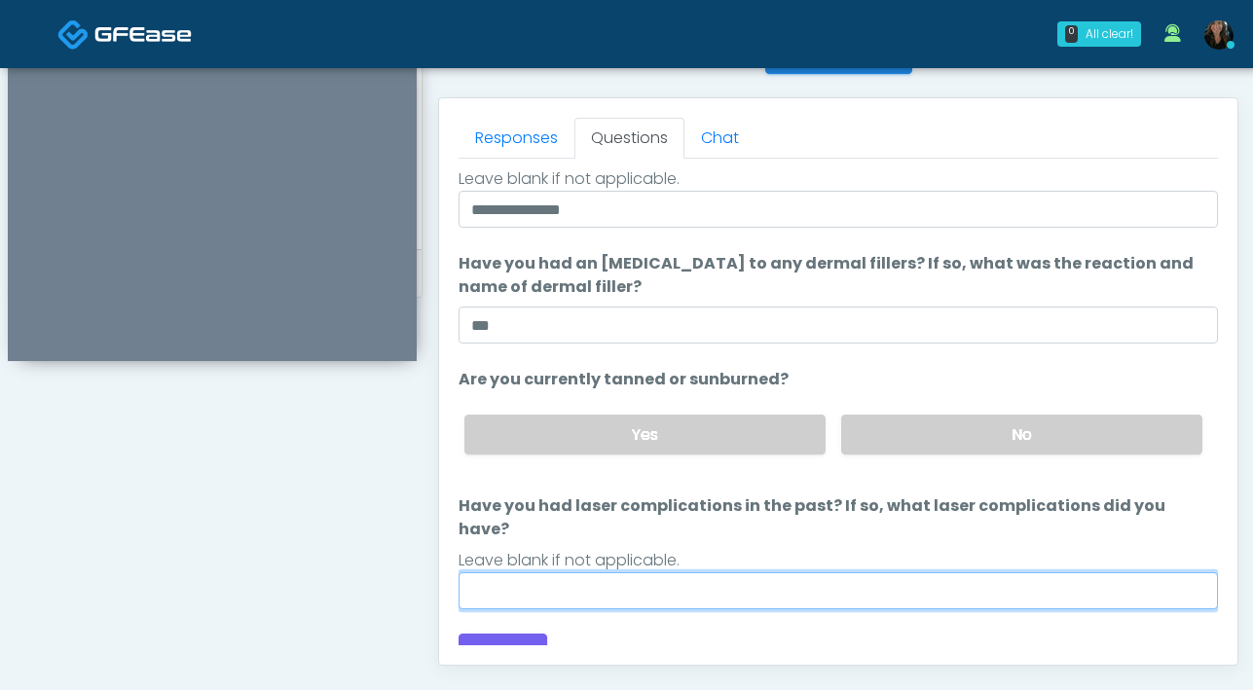
click at [744, 572] on input "Have you had laser complications in the past? If so, what laser complications d…" at bounding box center [837, 590] width 759 height 37
type input "**"
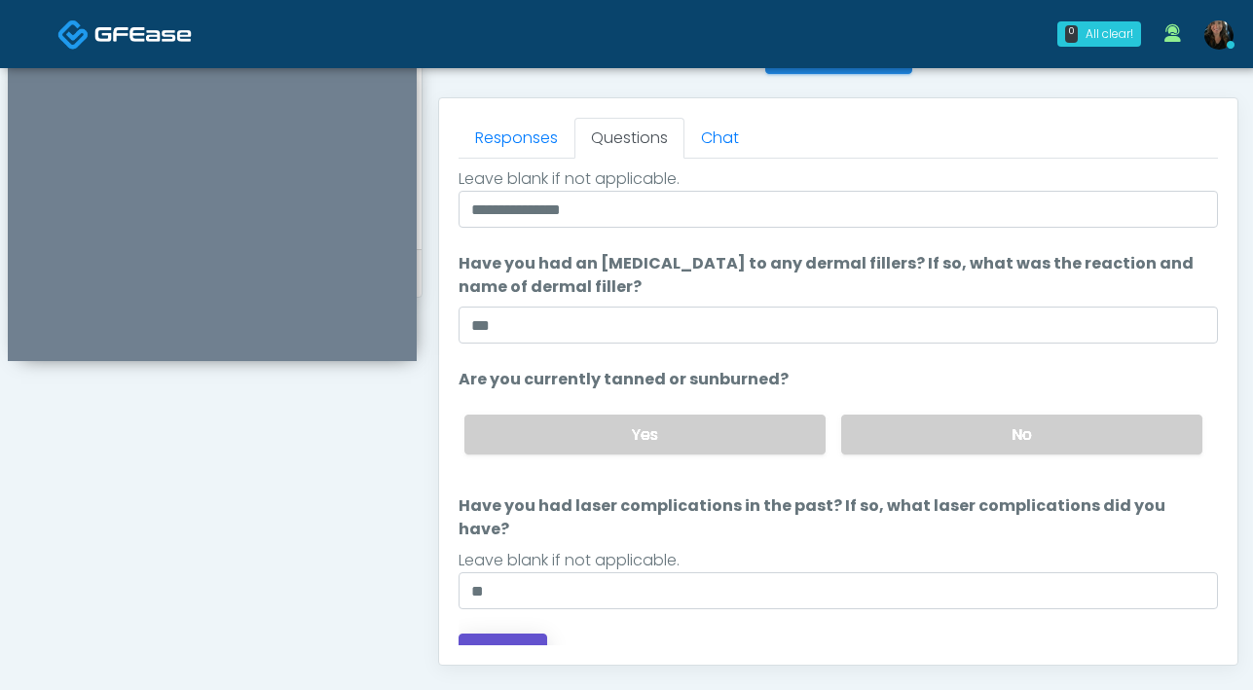
click at [509, 634] on button "Continue" at bounding box center [502, 652] width 89 height 36
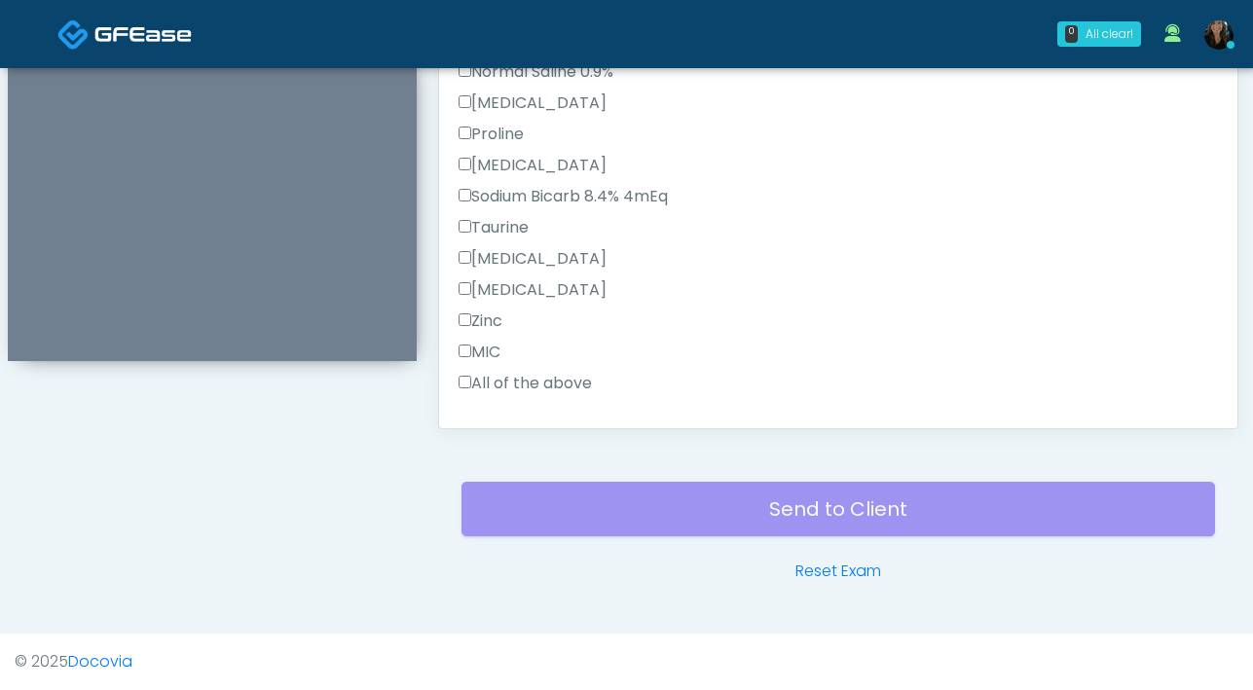
scroll to position [1236, 0]
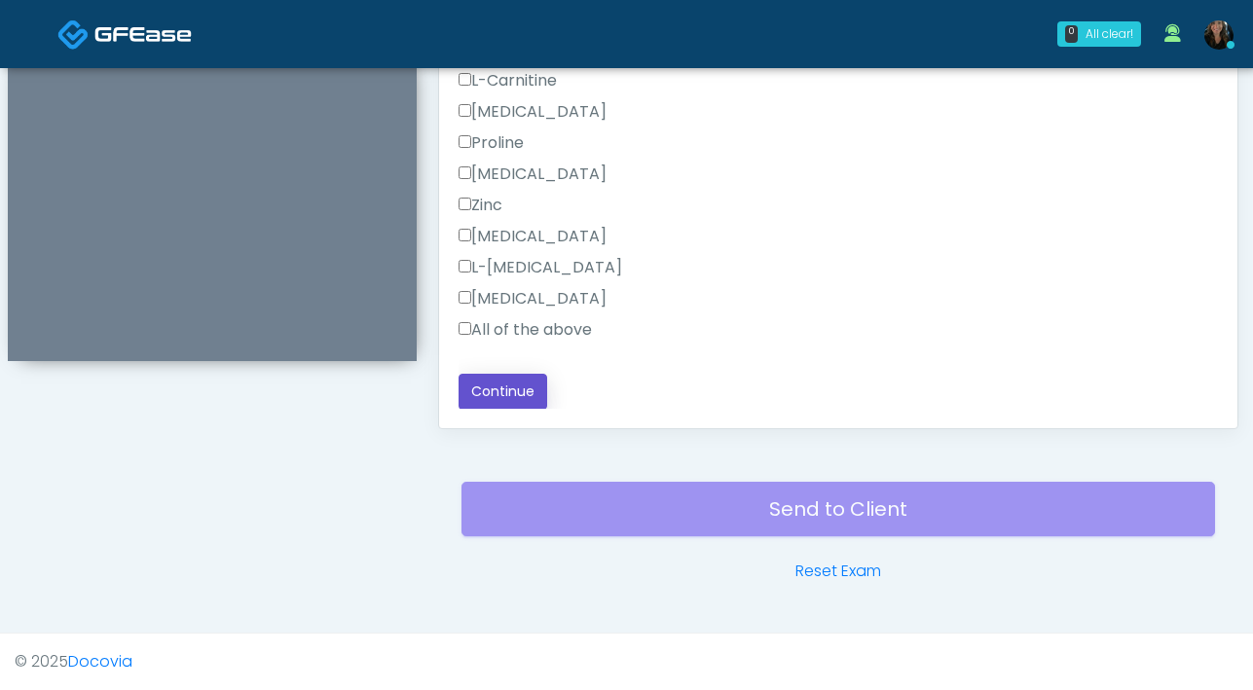
click at [499, 384] on button "Continue" at bounding box center [502, 392] width 89 height 36
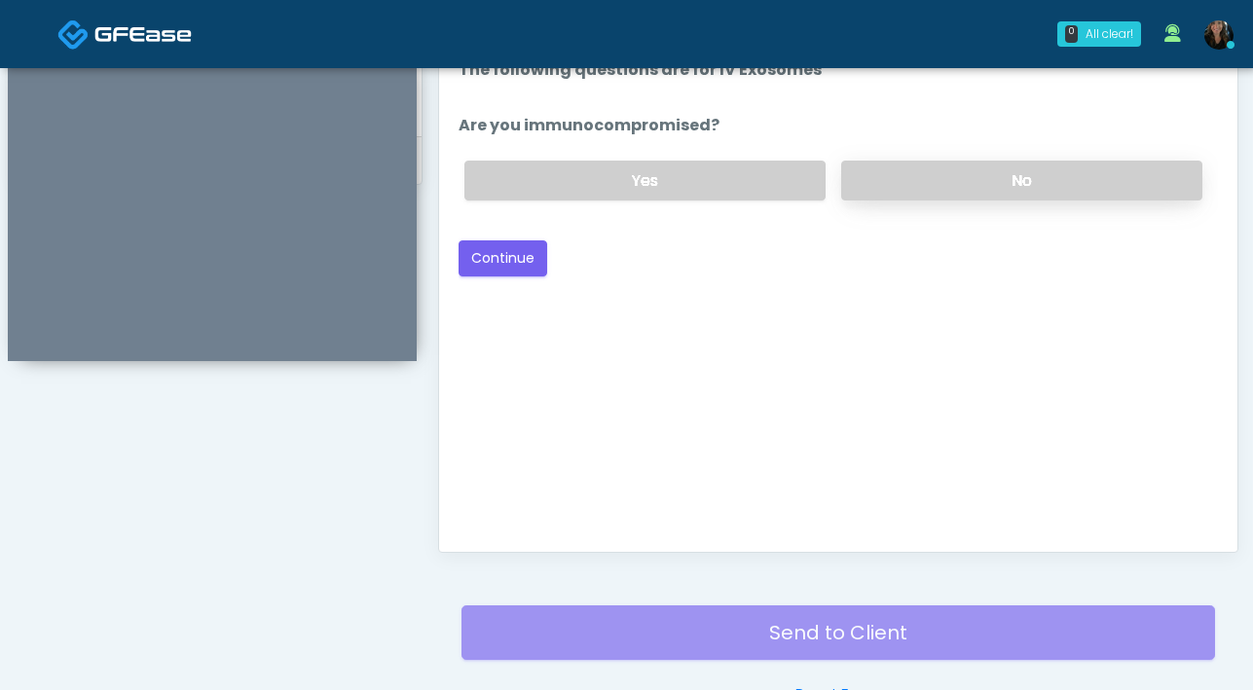
scroll to position [933, 0]
click at [907, 177] on label "No" at bounding box center [1021, 181] width 361 height 40
click at [460, 253] on button "Continue" at bounding box center [502, 258] width 89 height 36
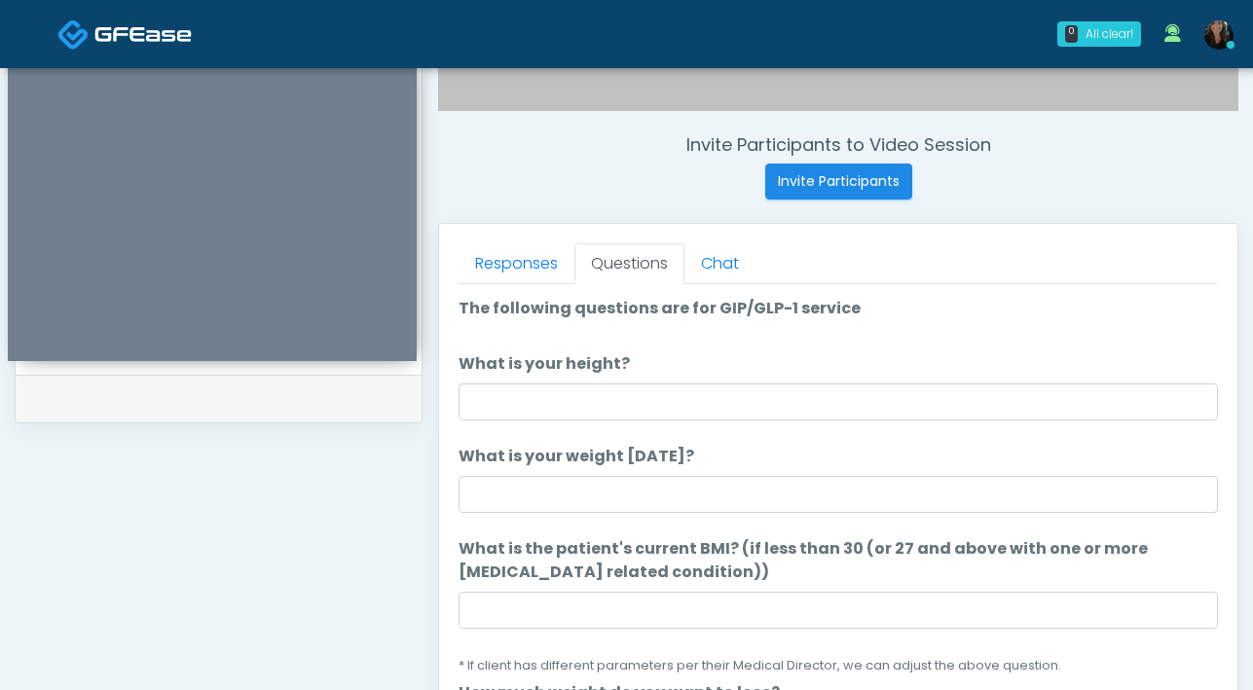
scroll to position [676, 0]
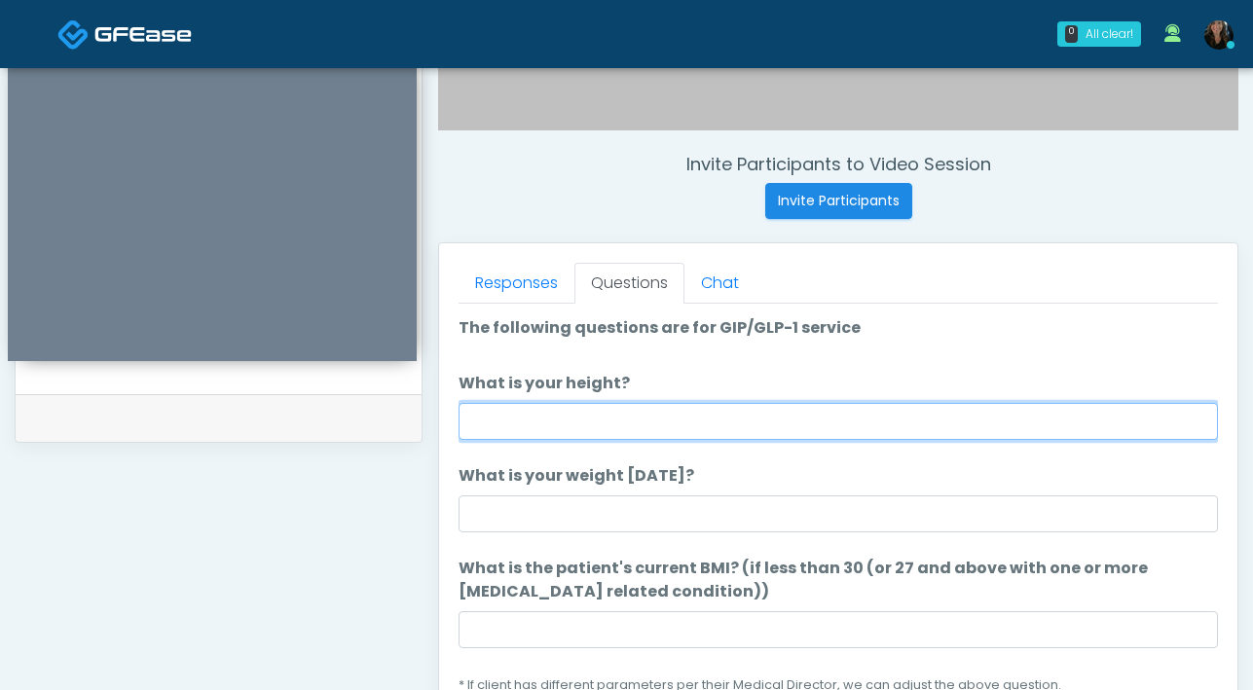
click at [700, 424] on input "What is your height?" at bounding box center [837, 421] width 759 height 37
type input "***"
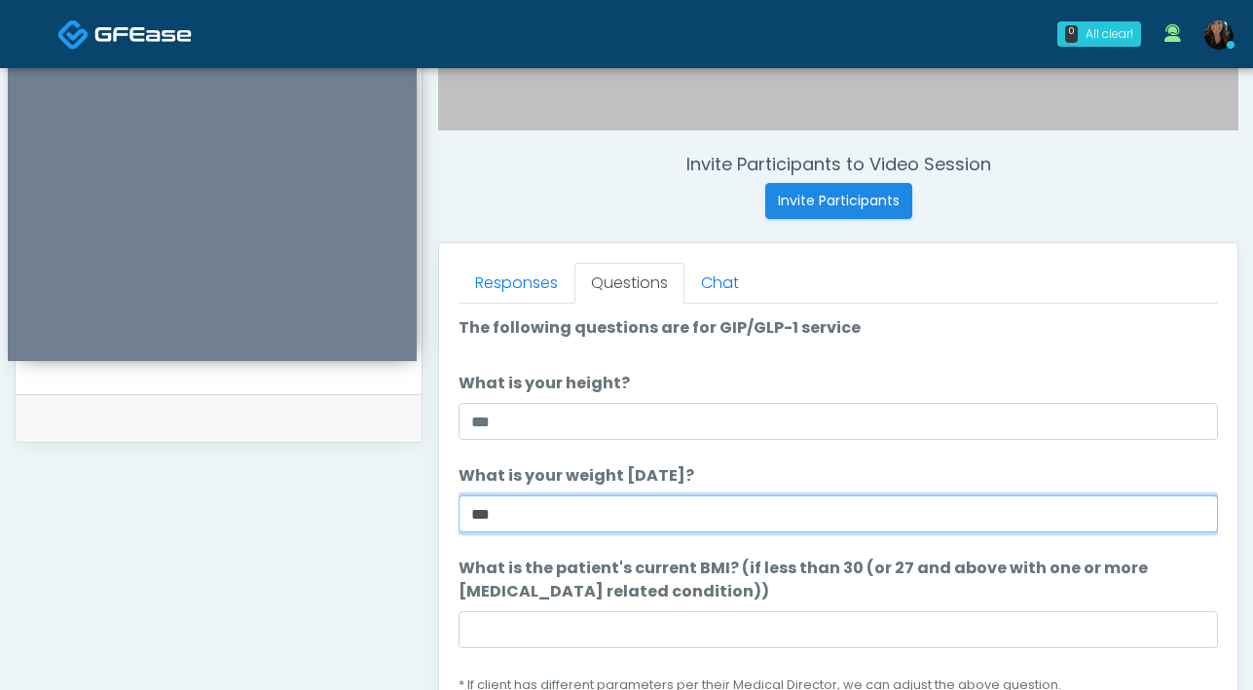
type input "***"
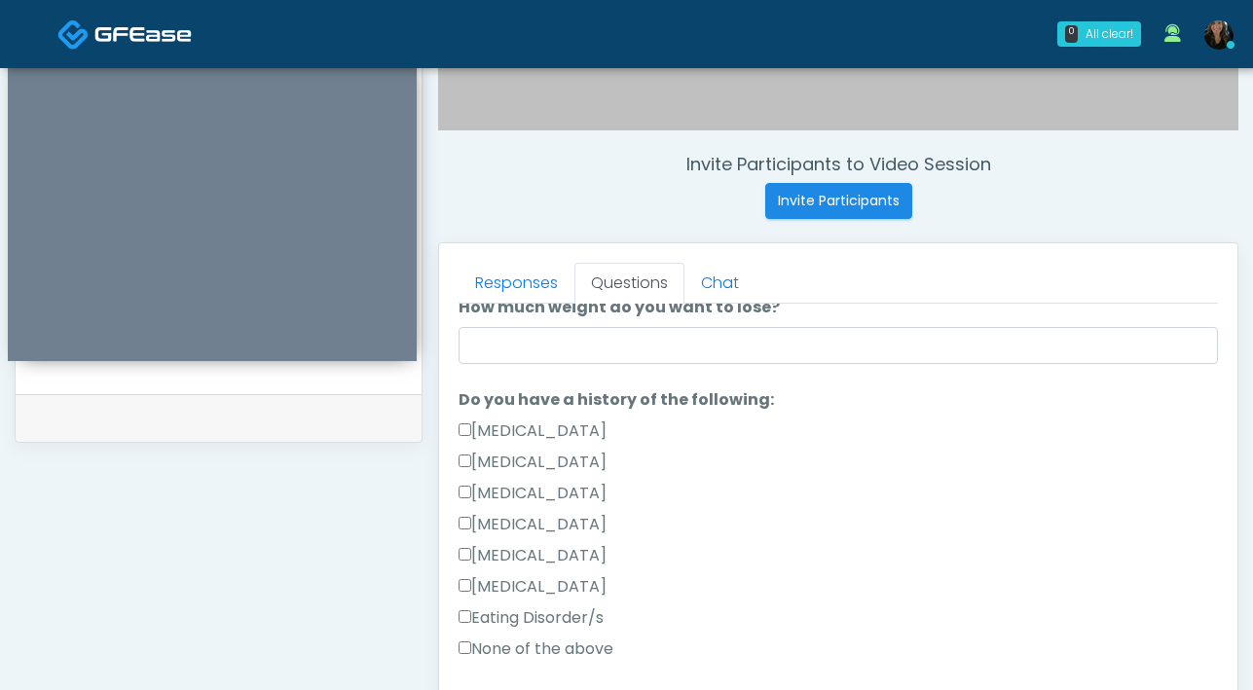
scroll to position [375, 0]
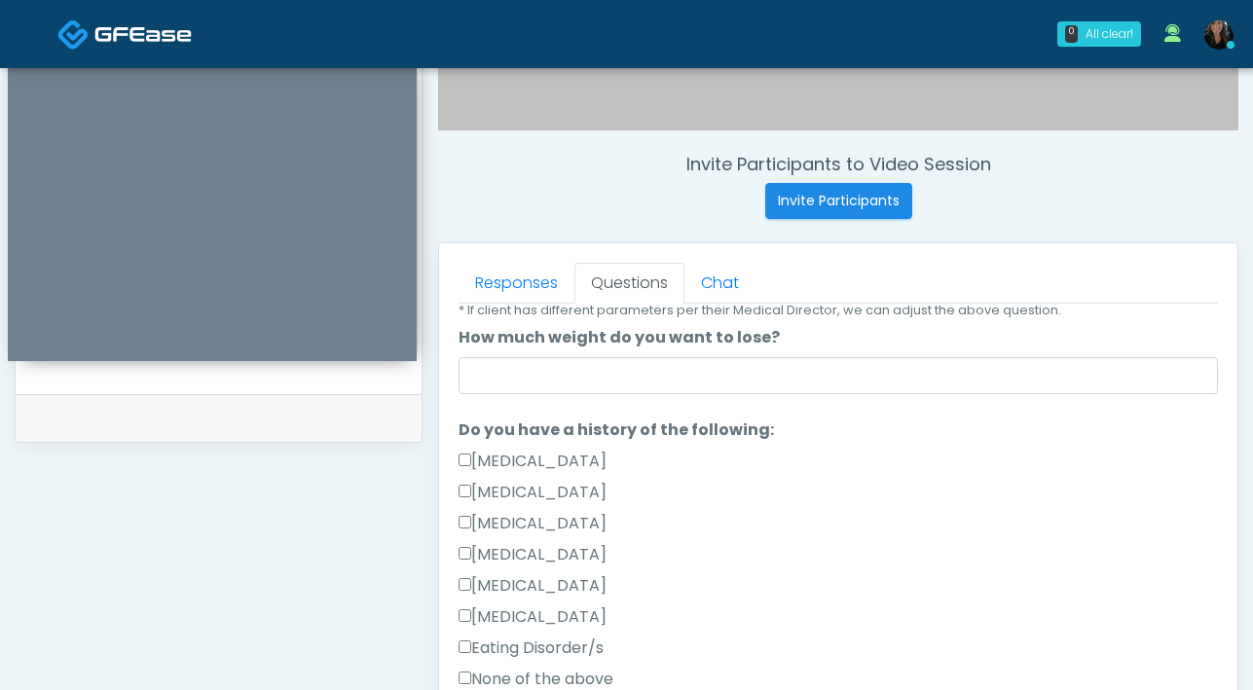
type input "**"
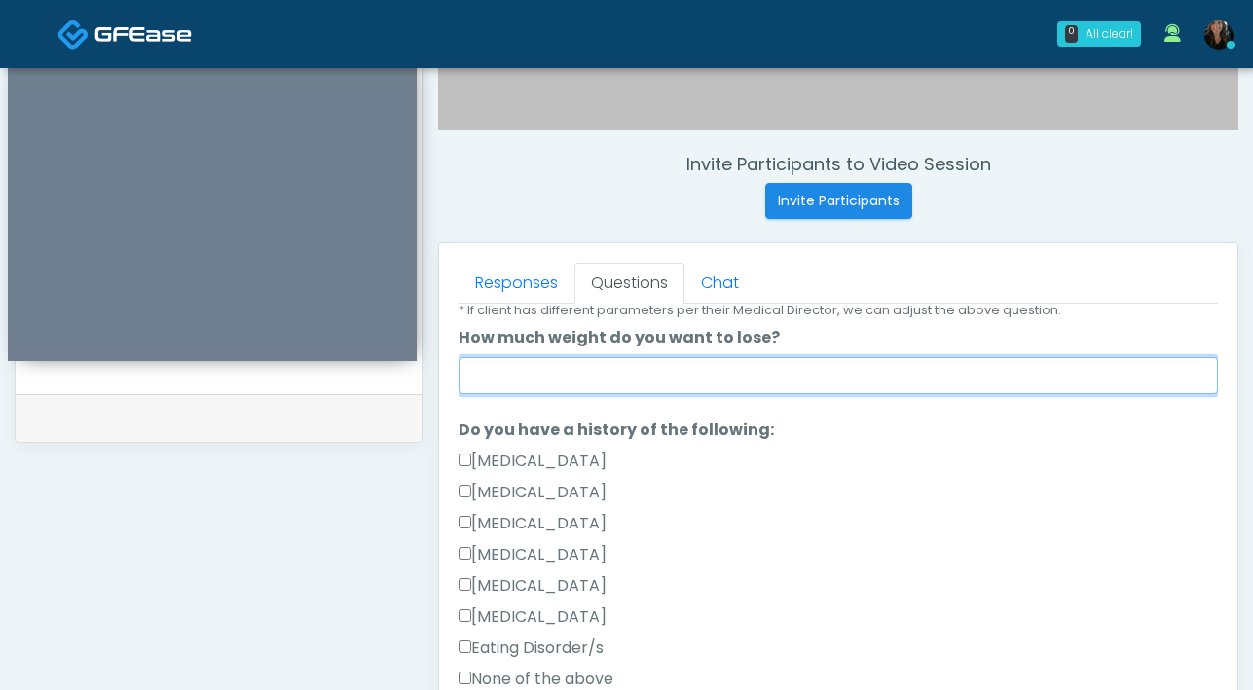
click at [829, 381] on input "How much weight do you want to lose?" at bounding box center [837, 375] width 759 height 37
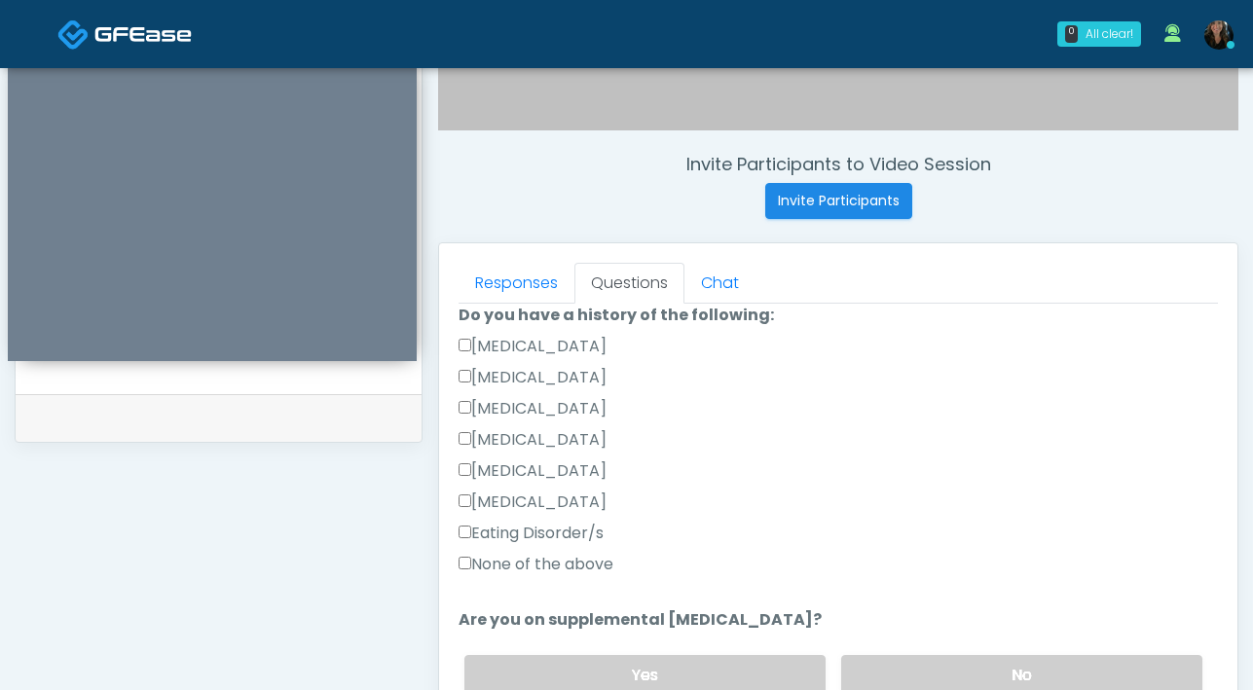
scroll to position [492, 0]
type input "*"
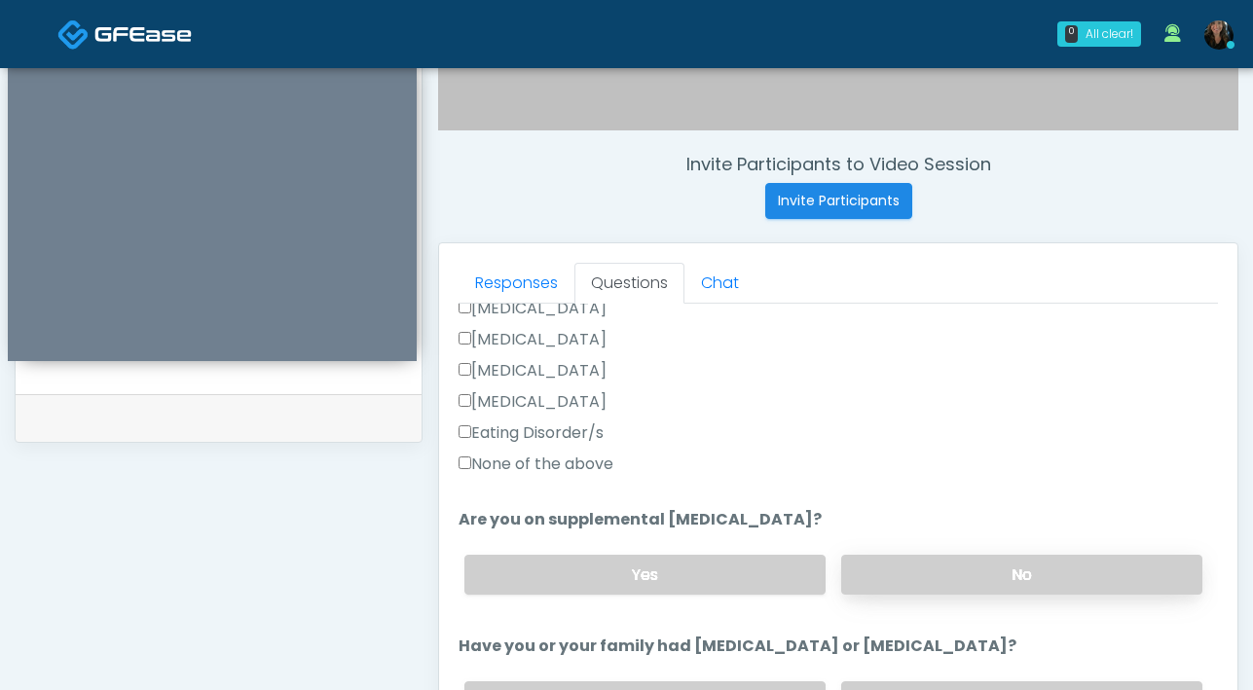
click at [922, 583] on label "No" at bounding box center [1021, 575] width 361 height 40
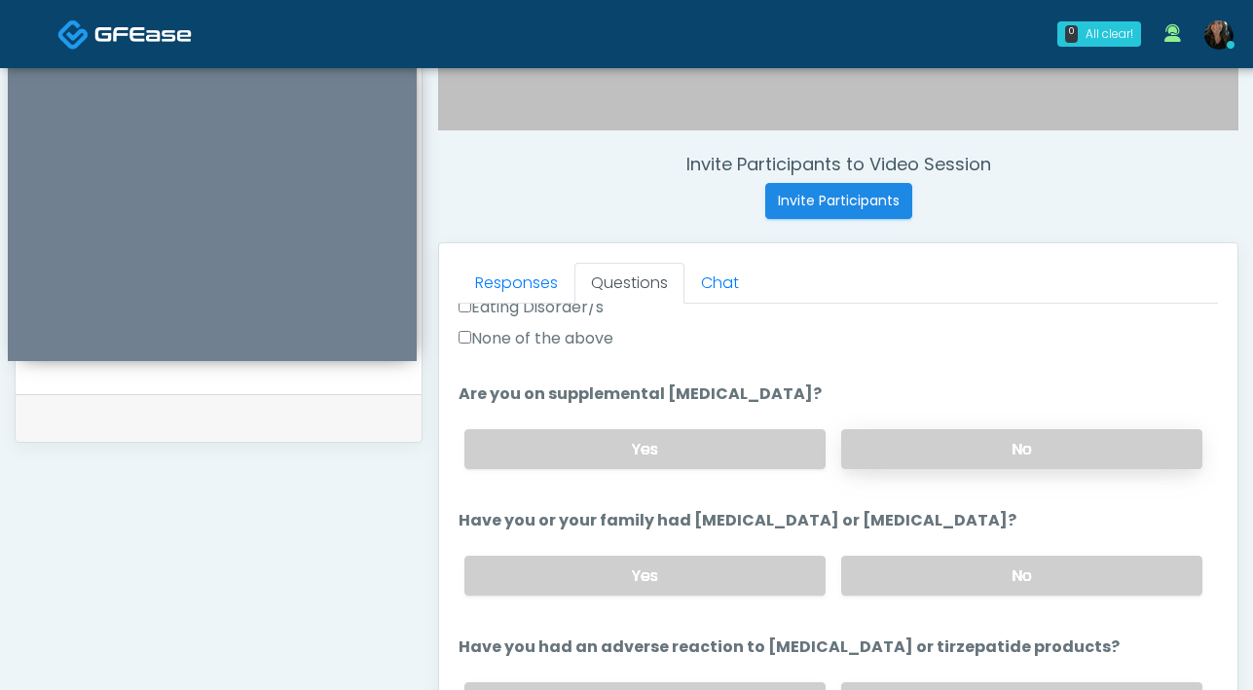
scroll to position [719, 0]
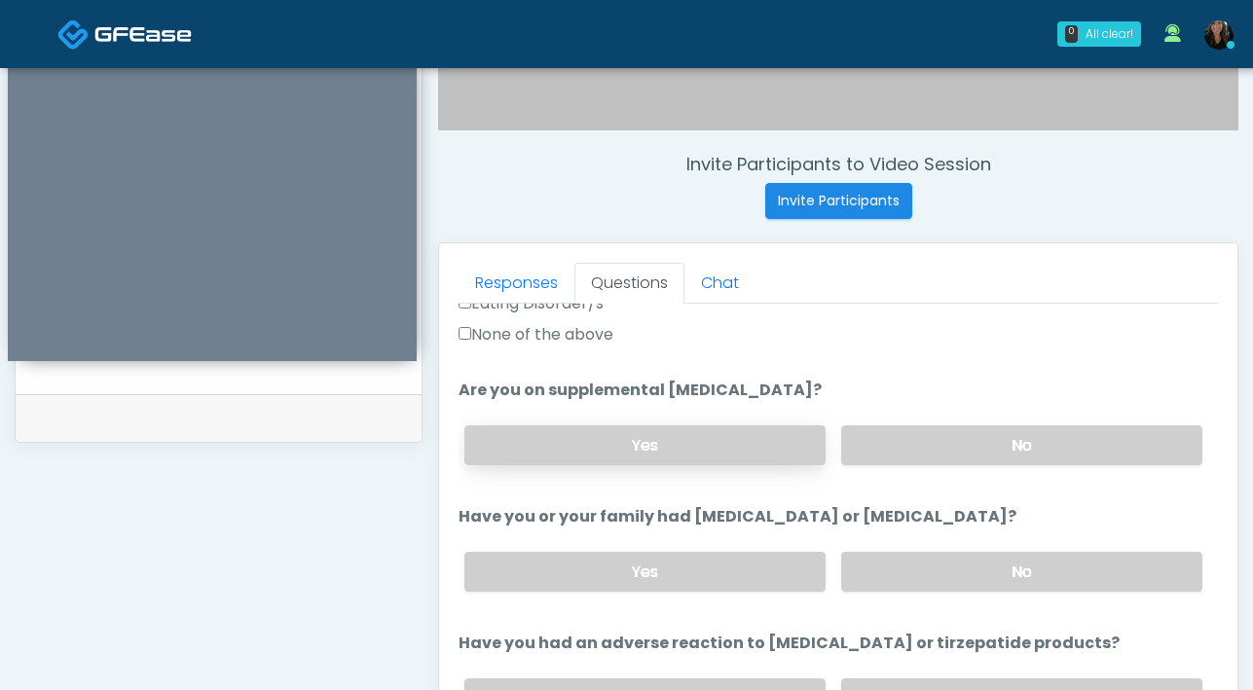
click at [712, 458] on label "Yes" at bounding box center [644, 445] width 361 height 40
click at [945, 572] on label "No" at bounding box center [1021, 572] width 361 height 40
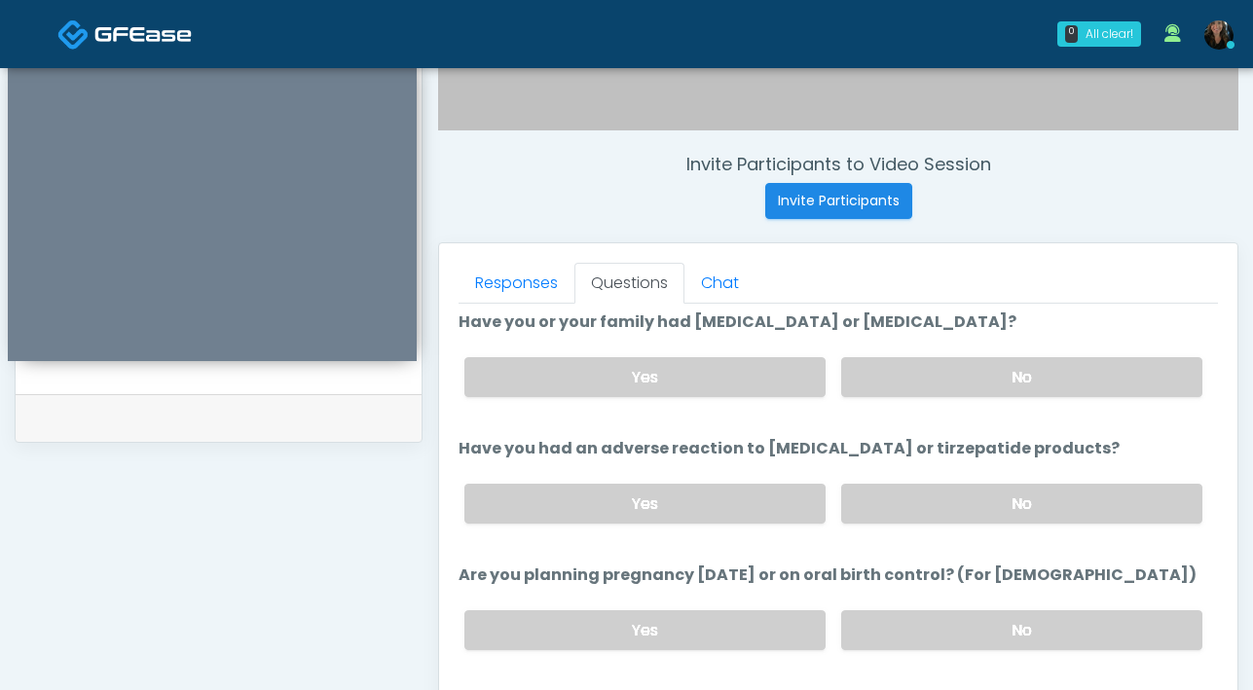
scroll to position [945, 0]
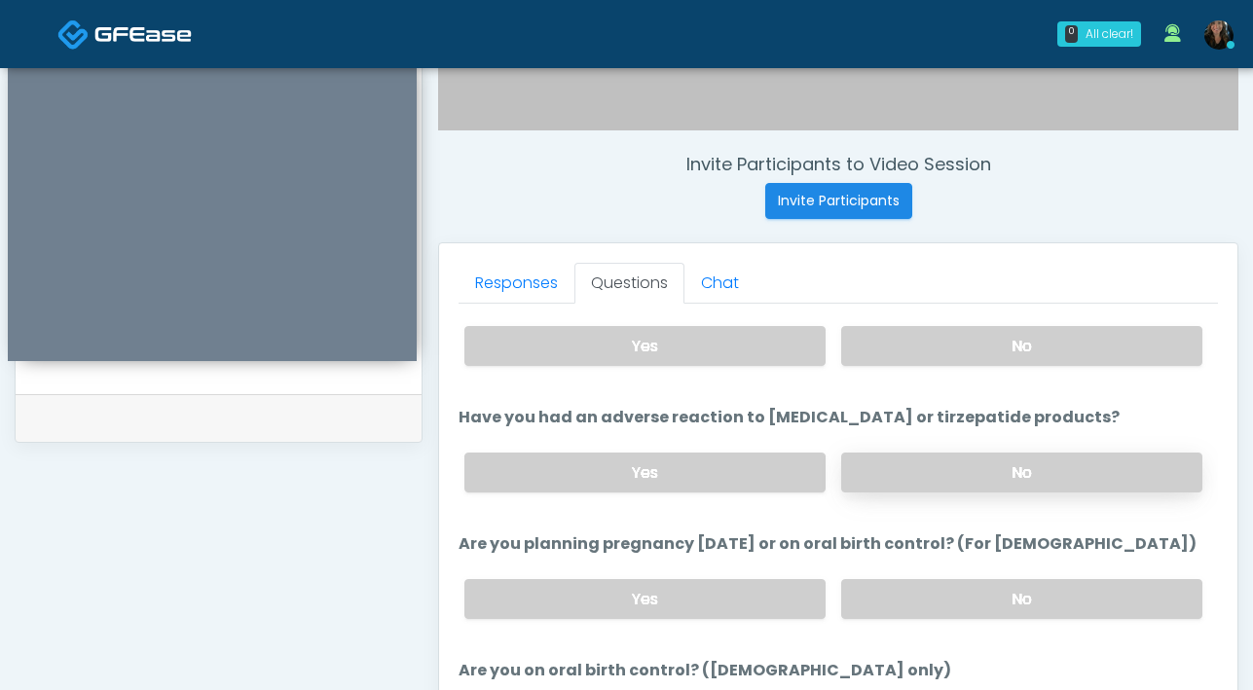
click at [936, 483] on label "No" at bounding box center [1021, 473] width 361 height 40
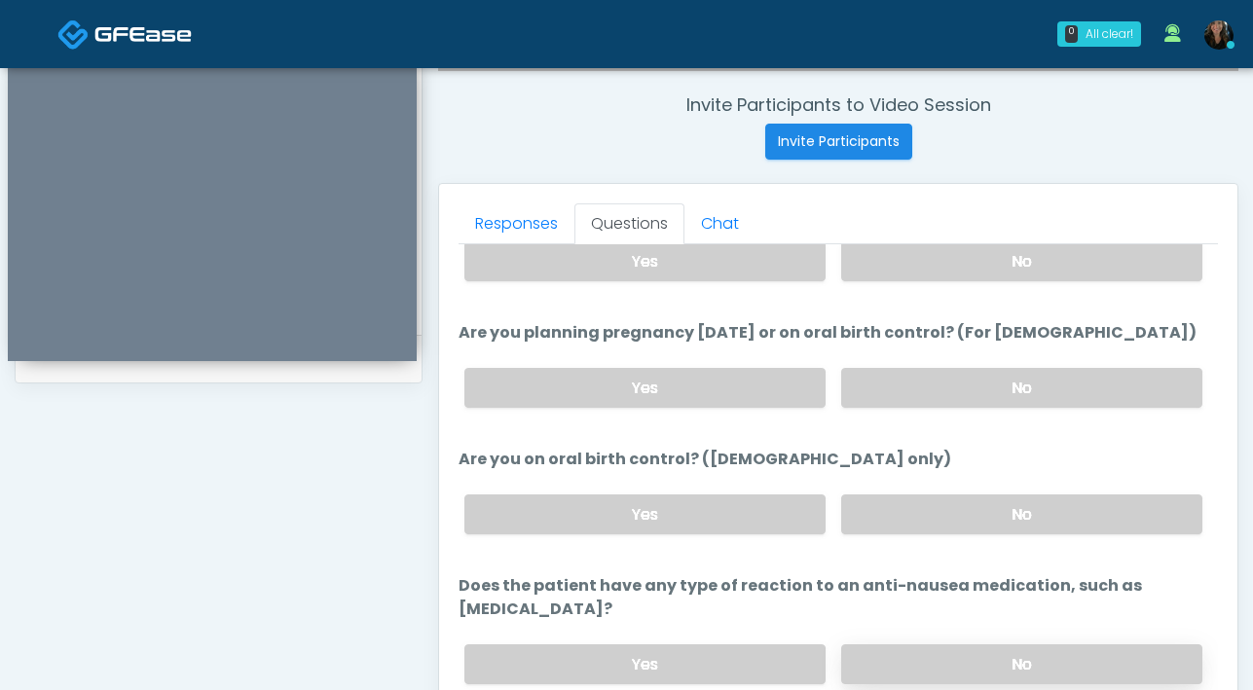
scroll to position [735, 0]
click at [977, 644] on label "No" at bounding box center [1021, 664] width 361 height 40
click at [942, 391] on label "No" at bounding box center [1021, 388] width 361 height 40
click at [981, 517] on label "No" at bounding box center [1021, 514] width 361 height 40
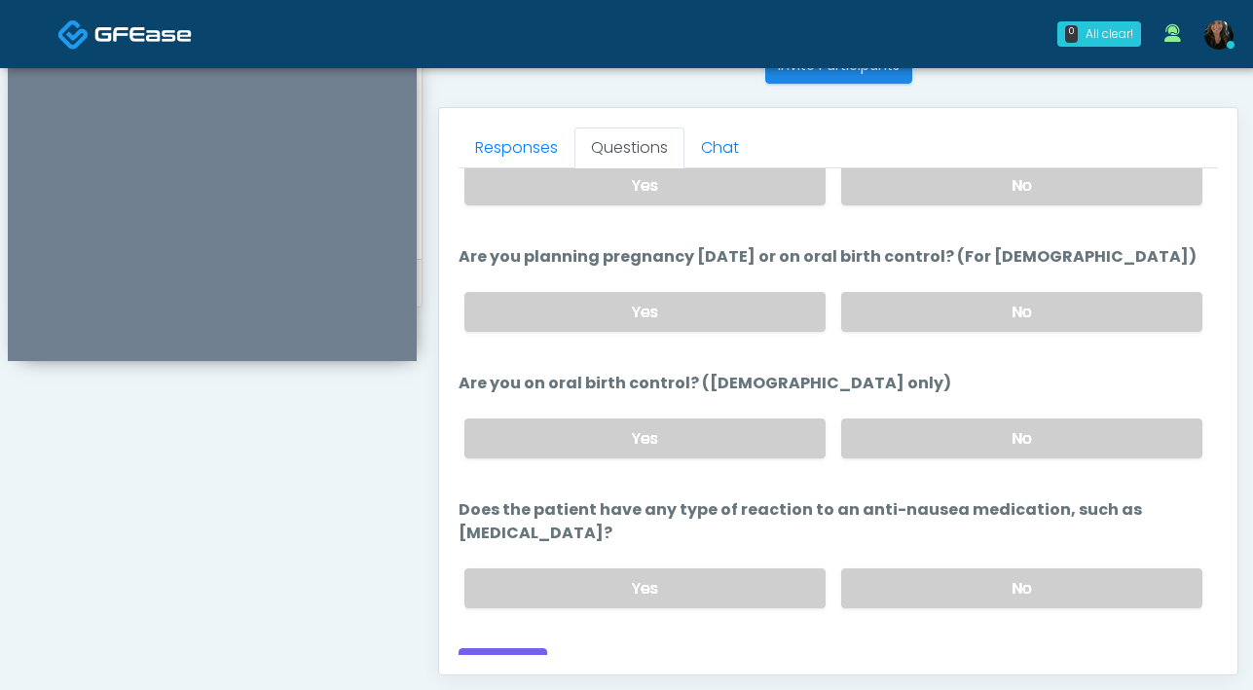
scroll to position [838, 0]
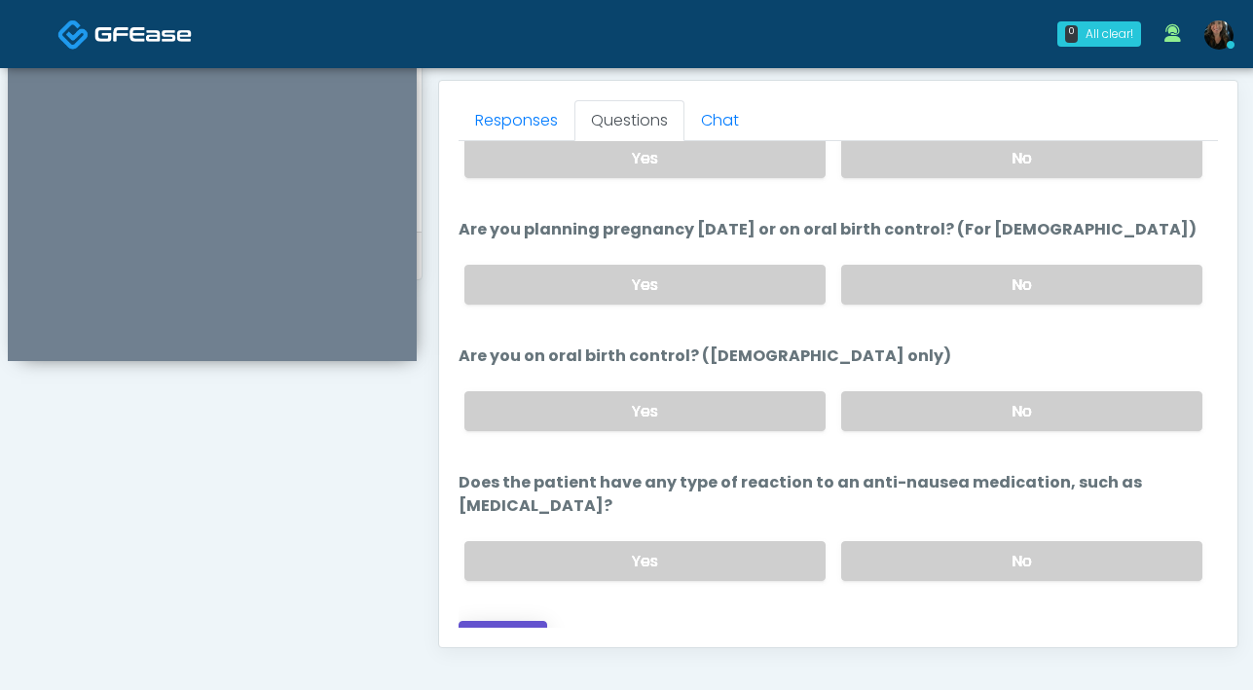
click at [494, 621] on button "Continue" at bounding box center [502, 639] width 89 height 36
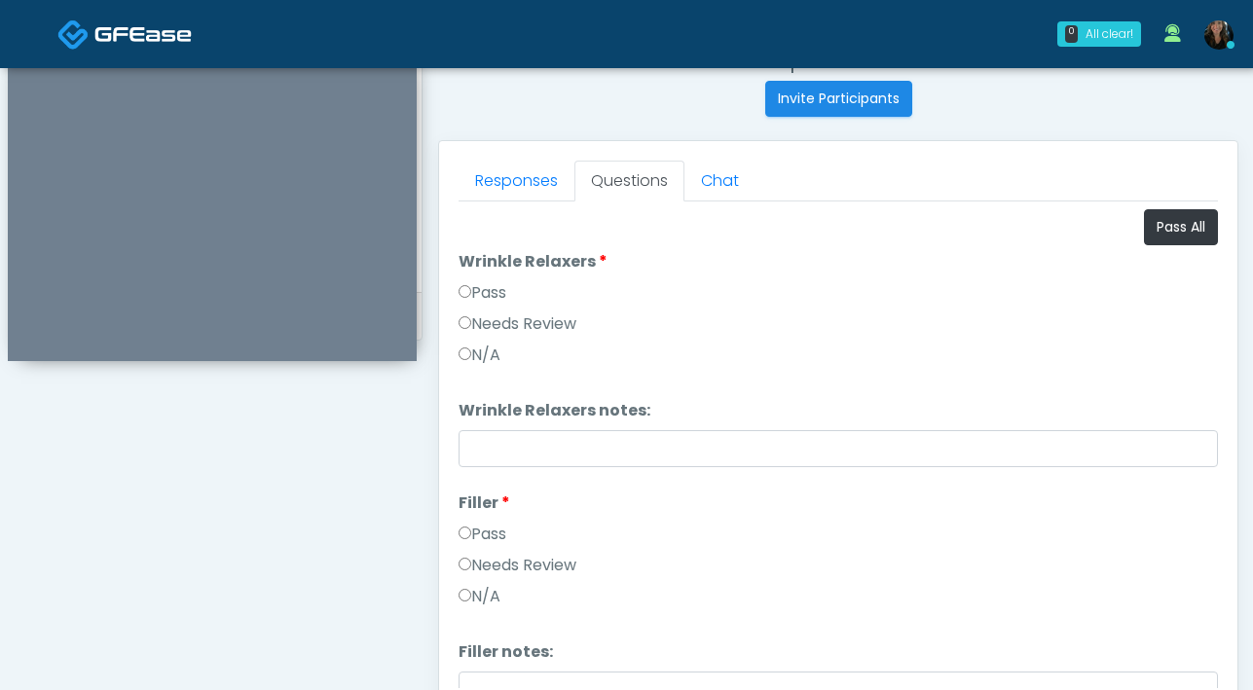
scroll to position [668, 0]
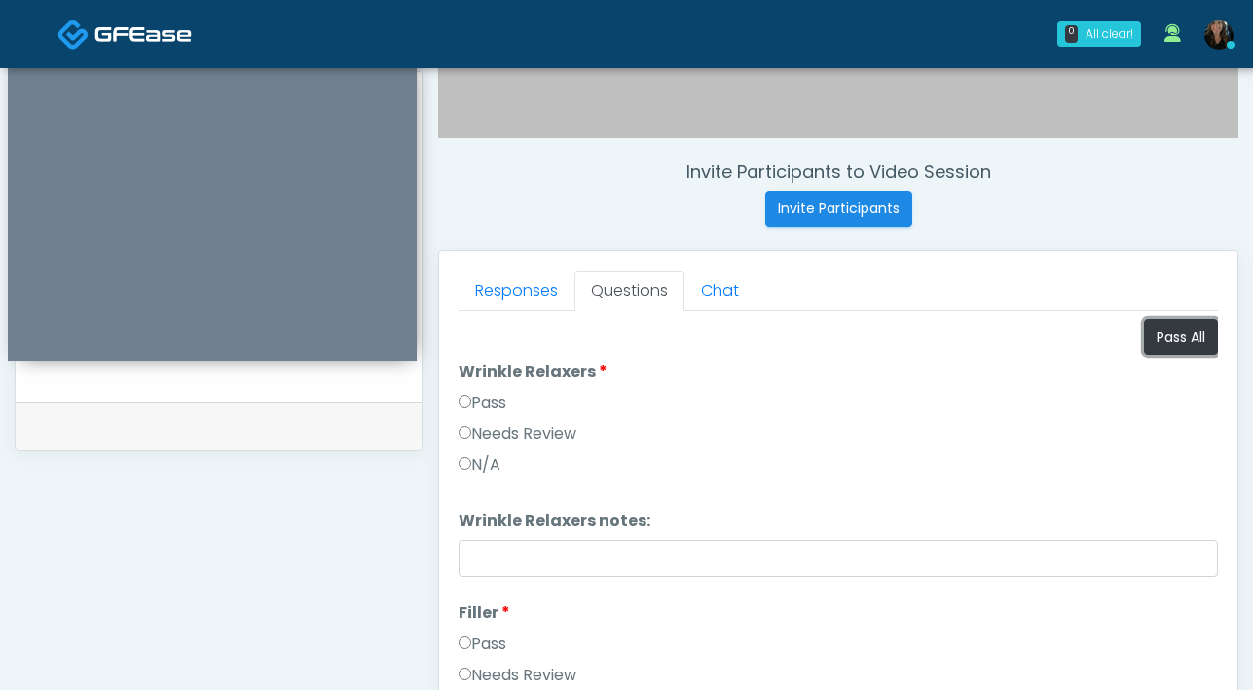
drag, startPoint x: 1164, startPoint y: 349, endPoint x: 1056, endPoint y: 372, distance: 110.3
click at [1164, 349] on button "Pass All" at bounding box center [1181, 337] width 74 height 36
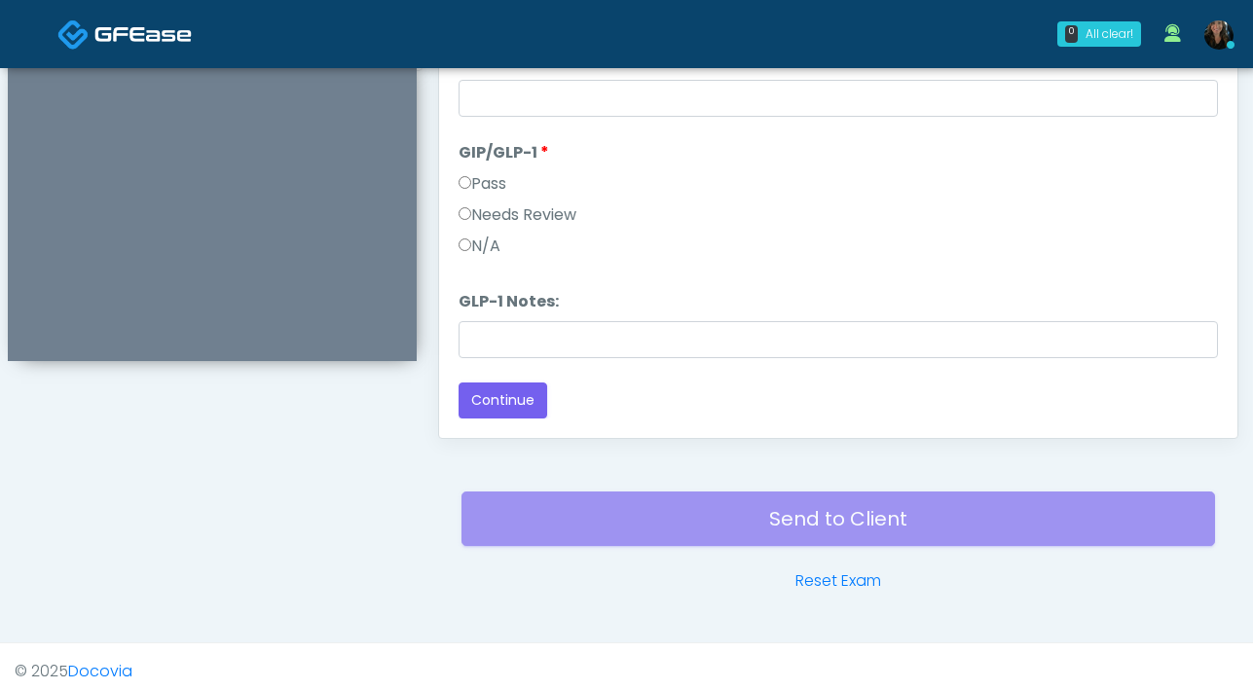
scroll to position [1057, 0]
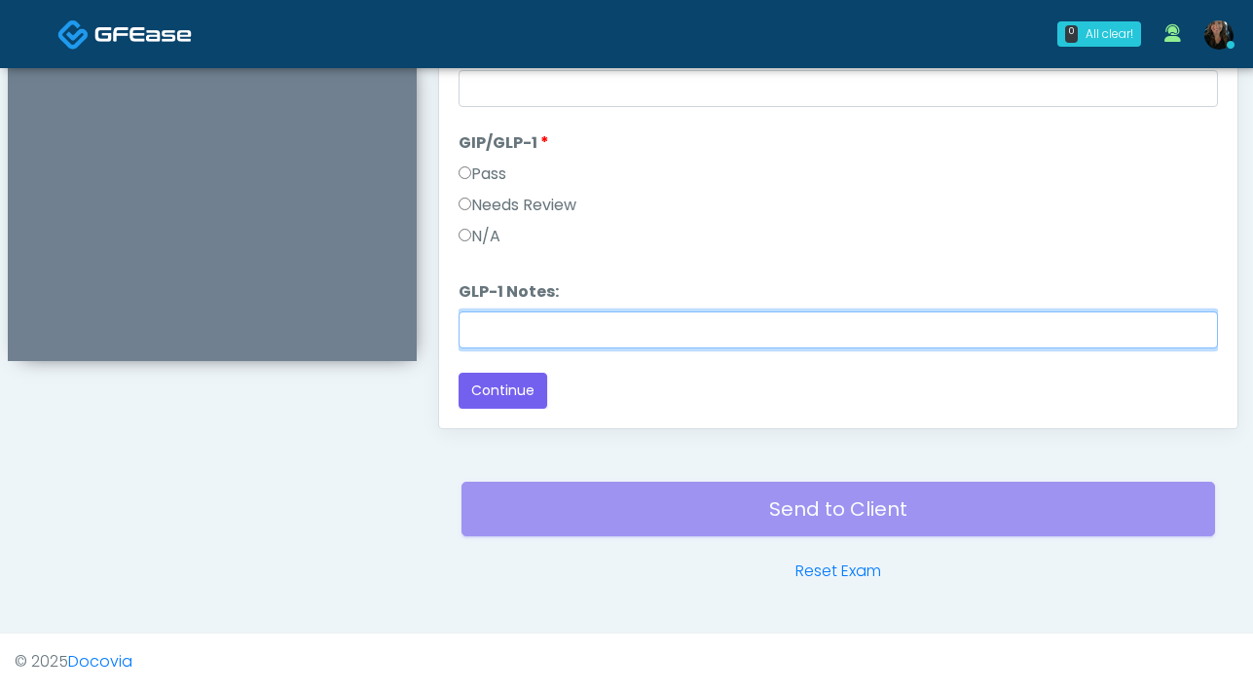
click at [655, 330] on input "GLP-1 Notes:" at bounding box center [837, 329] width 759 height 37
type input "*******"
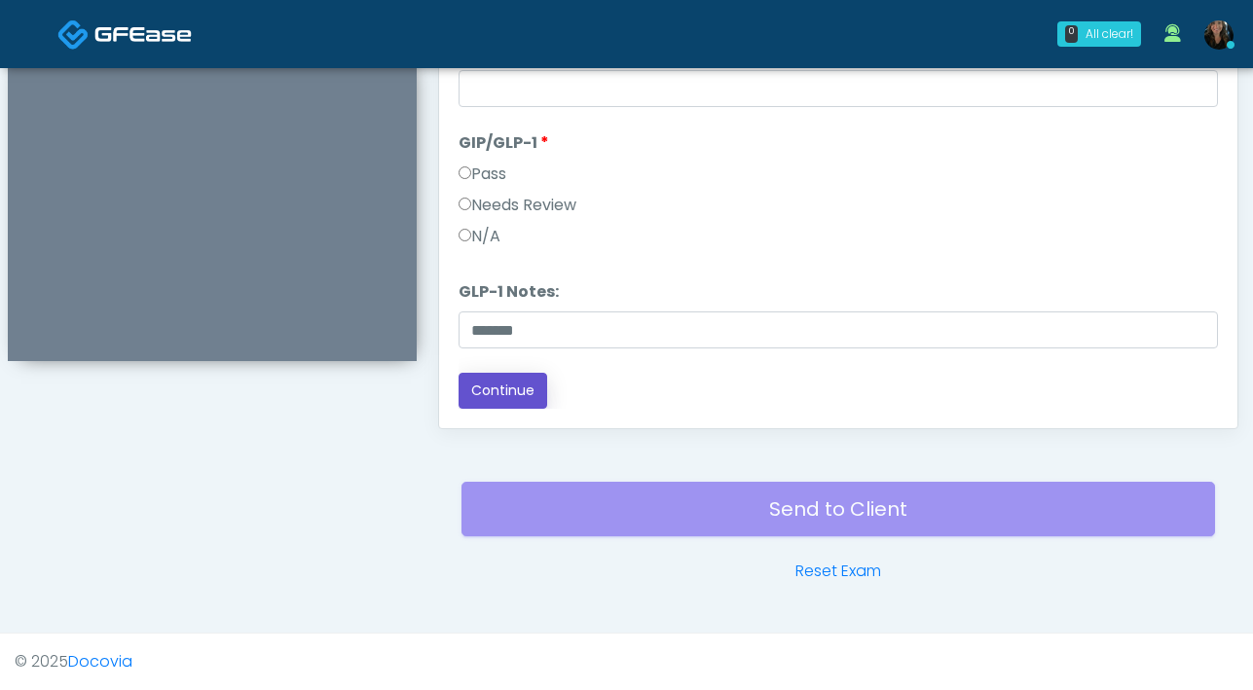
click at [504, 396] on button "Continue" at bounding box center [502, 391] width 89 height 36
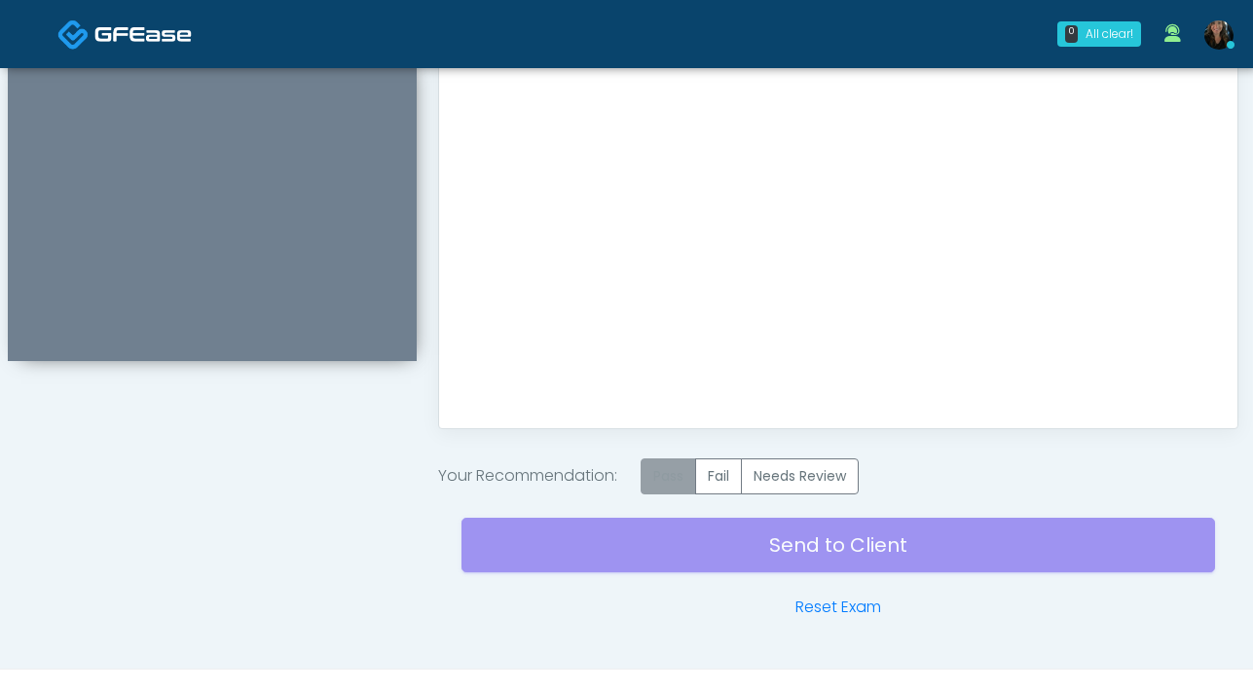
click at [678, 479] on label "Pass" at bounding box center [668, 476] width 55 height 36
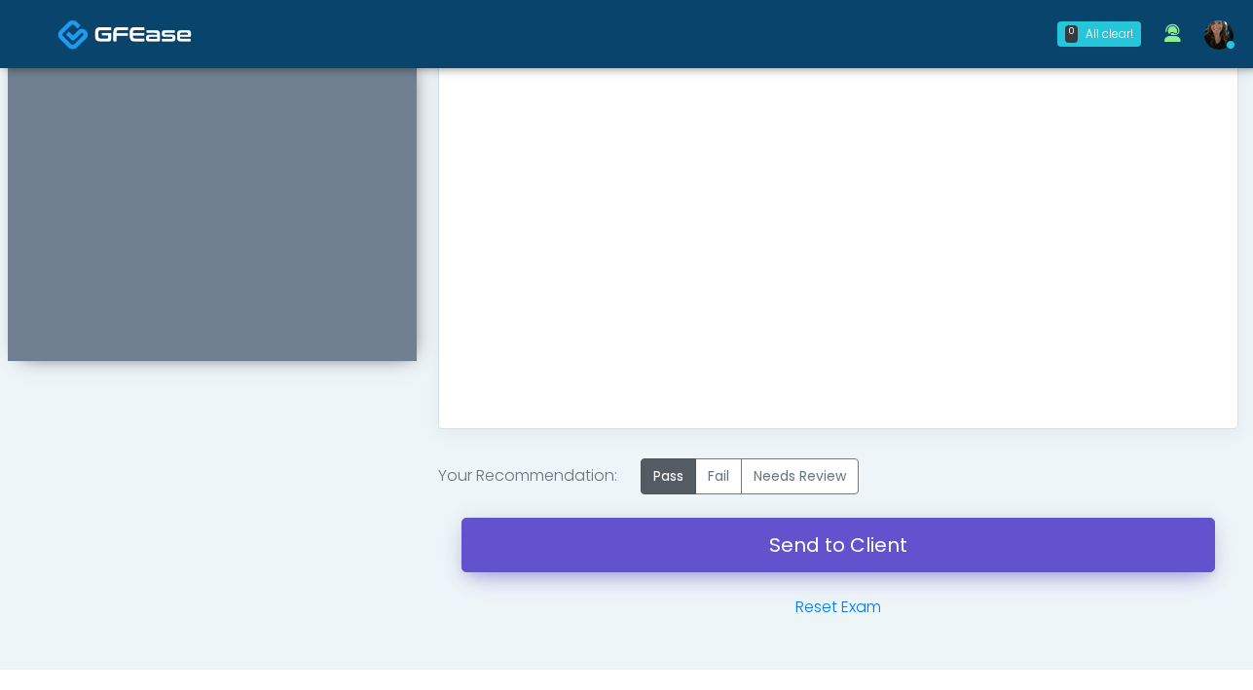
click at [776, 564] on link "Send to Client" at bounding box center [837, 545] width 753 height 55
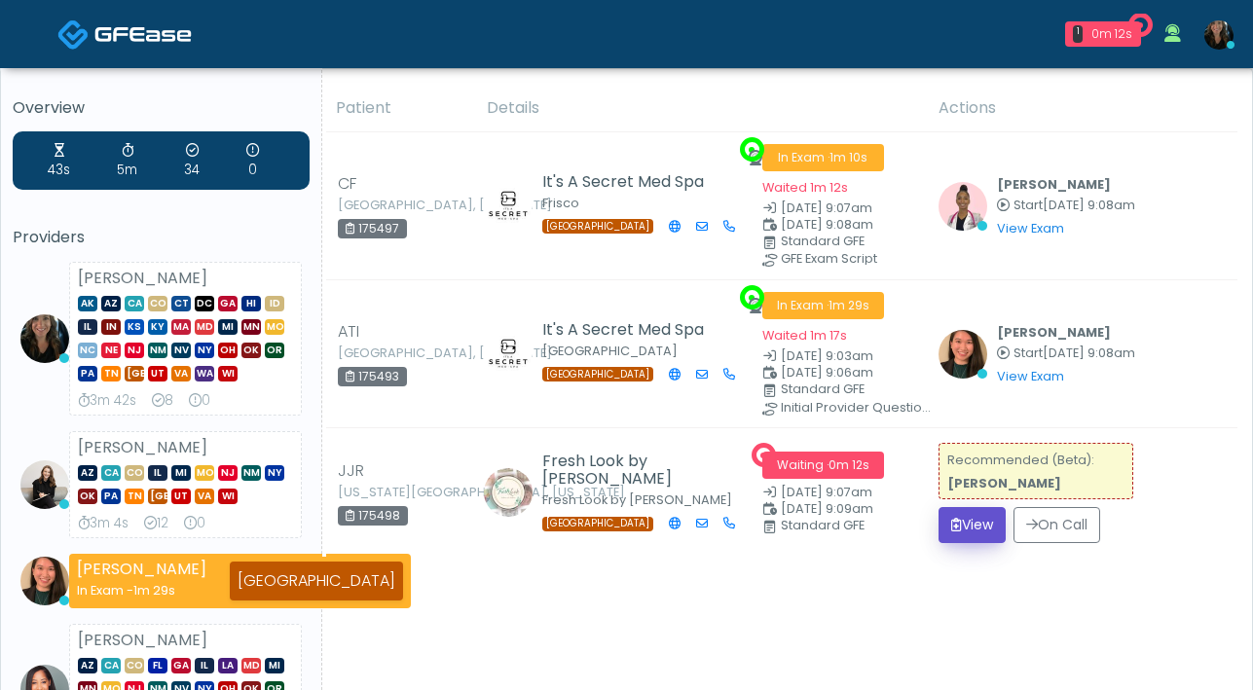
click at [965, 531] on button "View" at bounding box center [971, 525] width 67 height 36
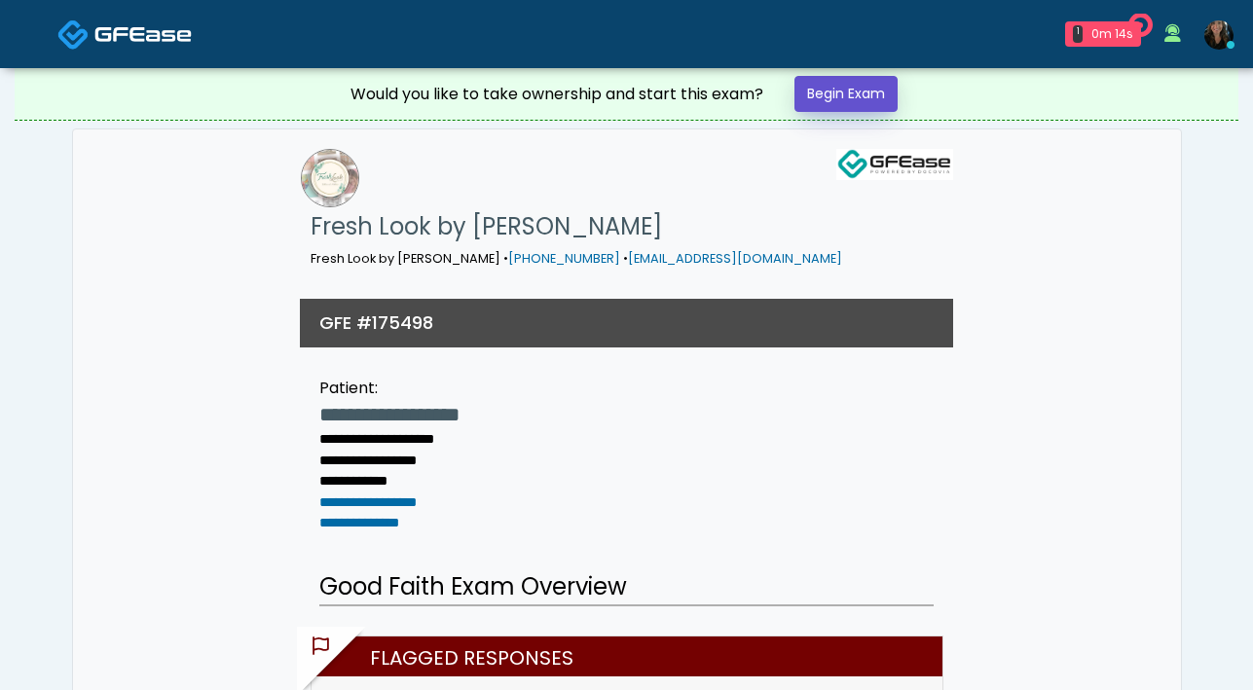
click at [892, 99] on link "Begin Exam" at bounding box center [845, 94] width 103 height 36
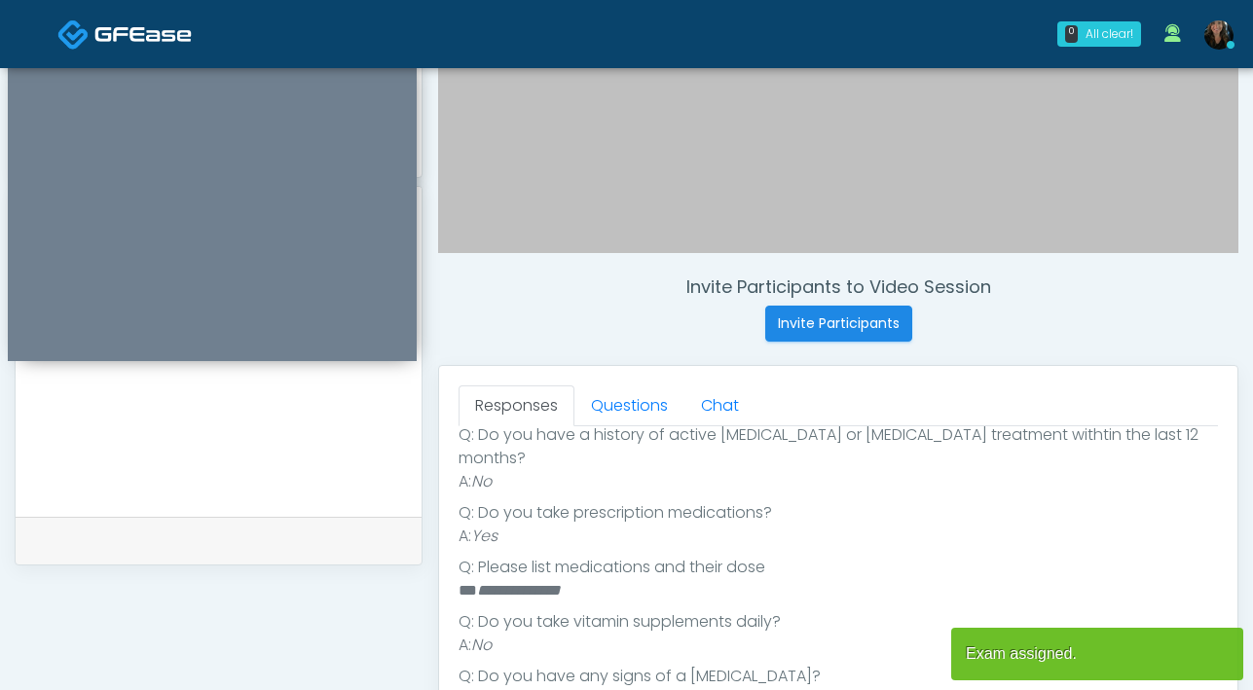
scroll to position [422, 0]
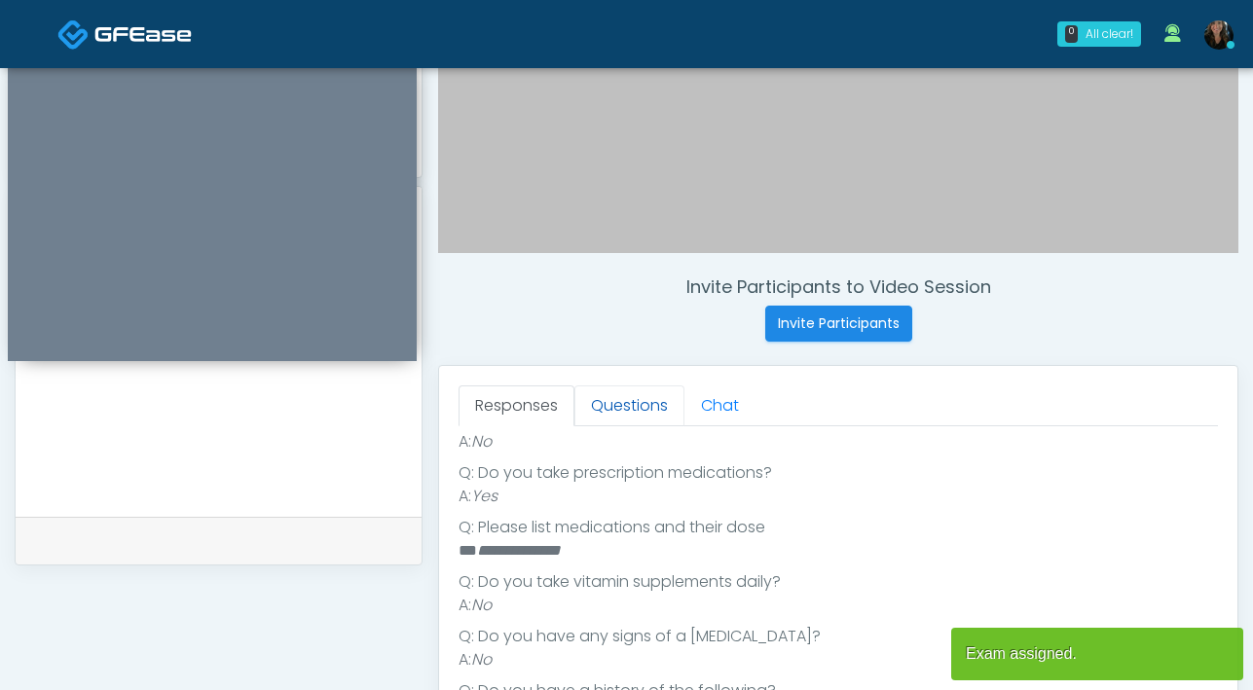
click at [637, 420] on link "Questions" at bounding box center [629, 405] width 110 height 41
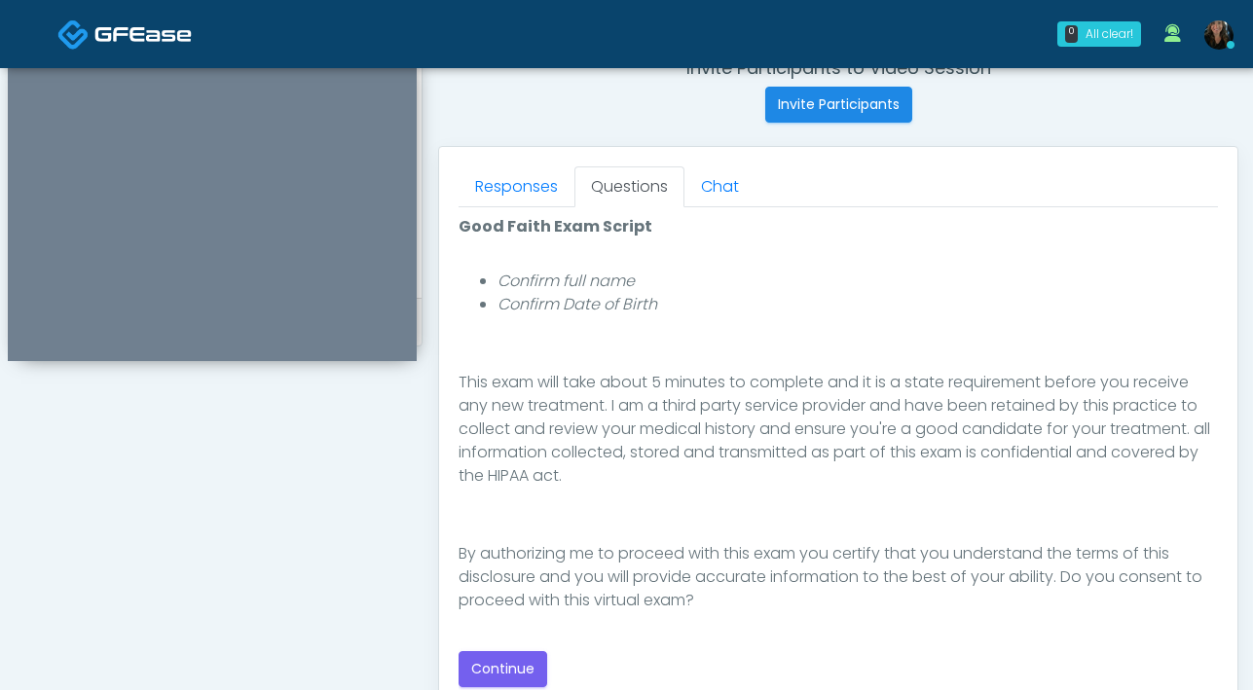
scroll to position [829, 0]
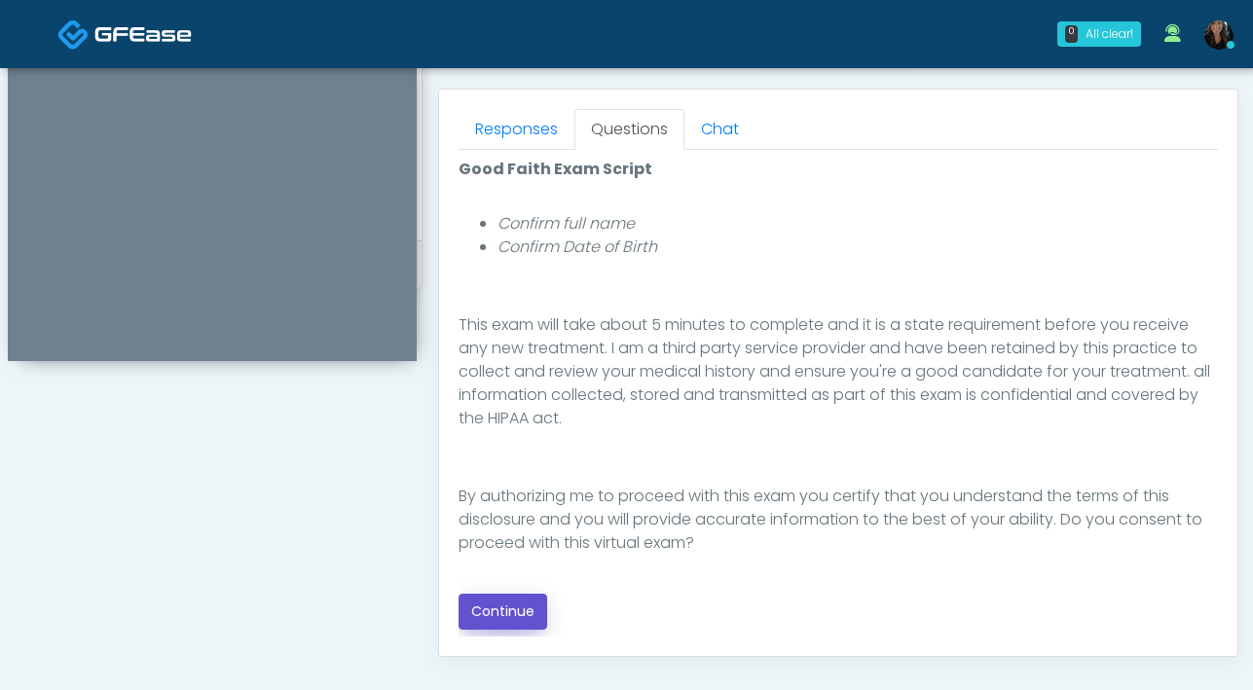
click at [527, 619] on button "Continue" at bounding box center [502, 612] width 89 height 36
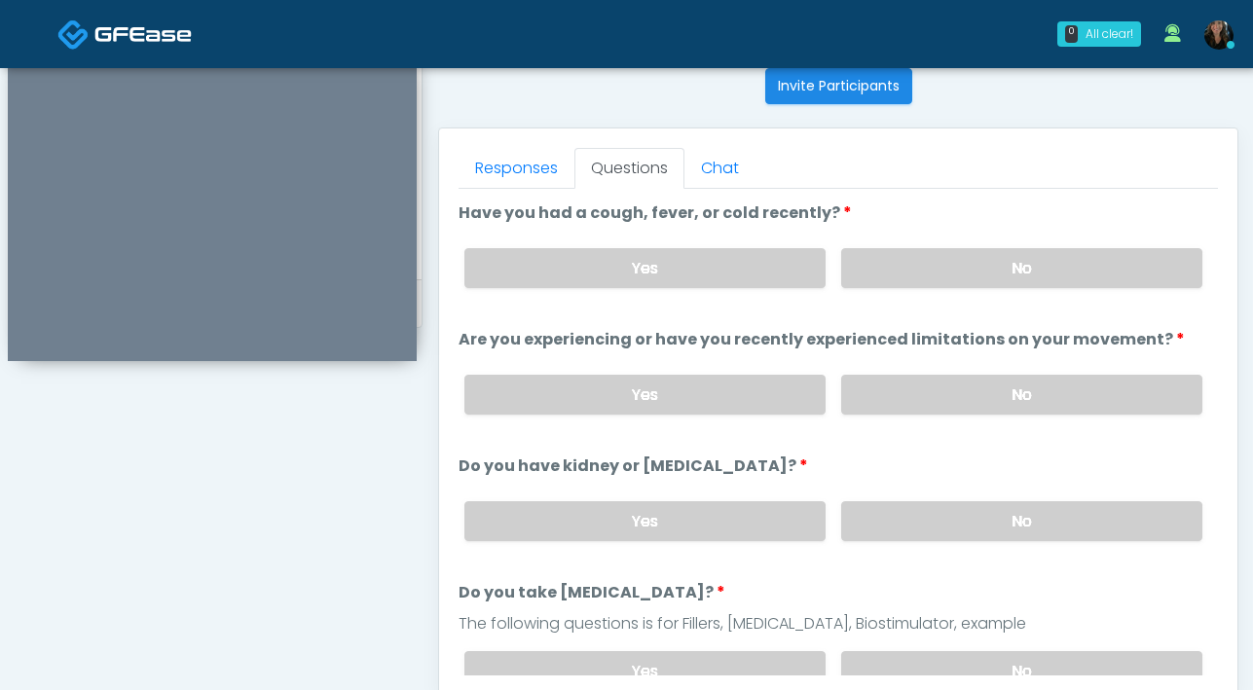
scroll to position [787, 0]
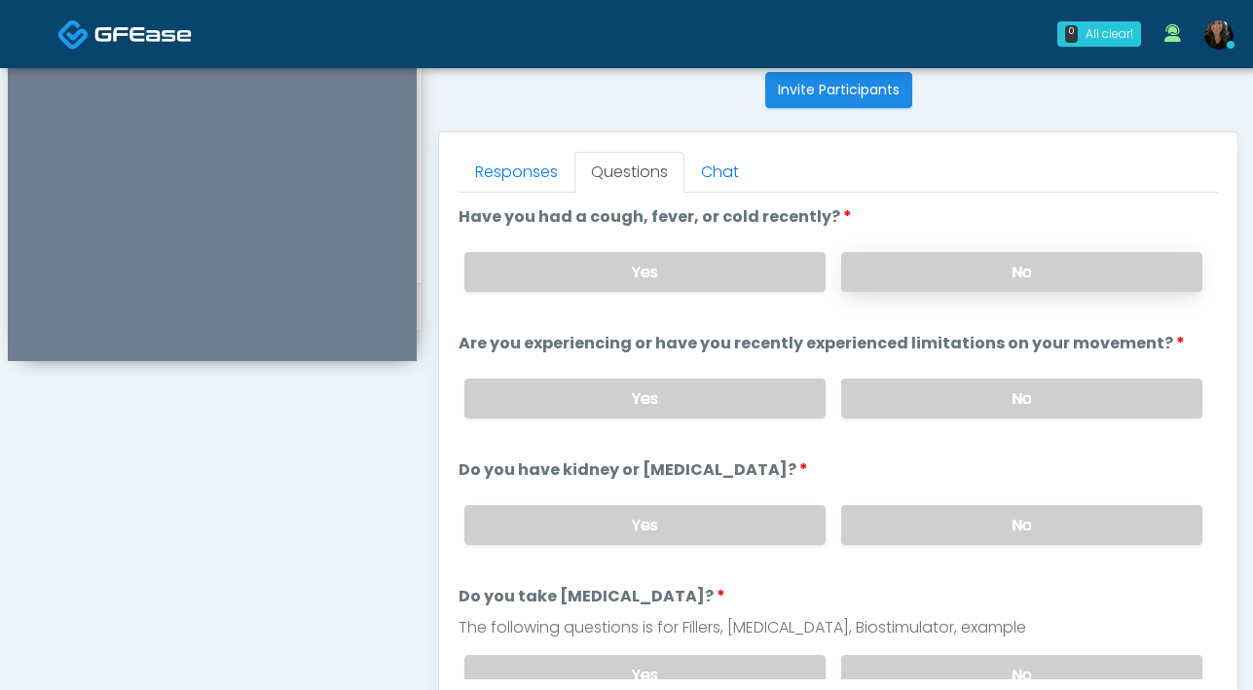
click at [1033, 281] on label "No" at bounding box center [1021, 272] width 361 height 40
click at [1024, 379] on label "No" at bounding box center [1021, 399] width 361 height 40
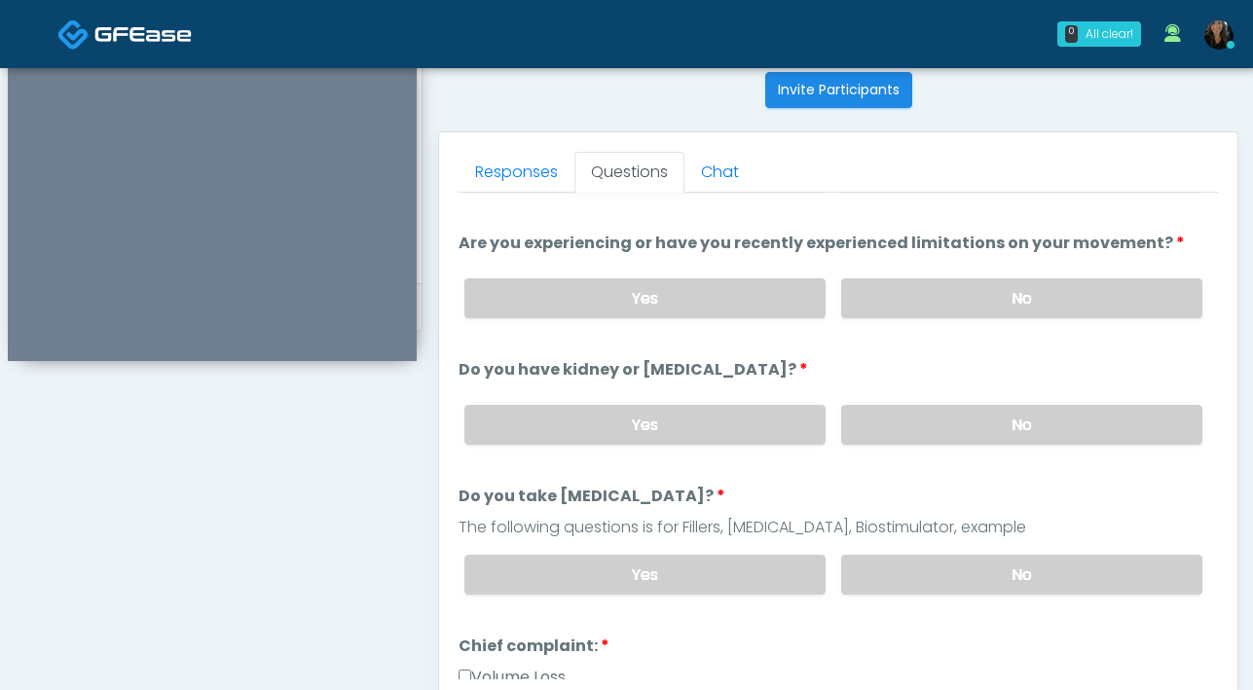
scroll to position [120, 0]
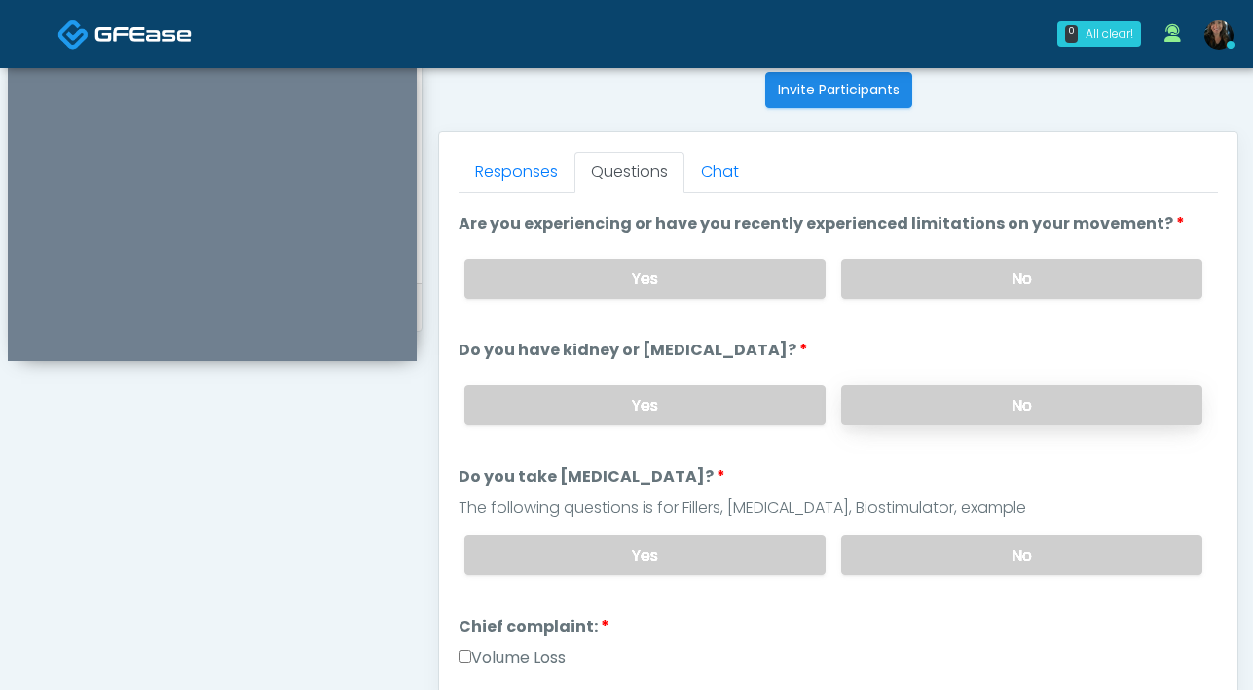
click at [946, 418] on label "No" at bounding box center [1021, 405] width 361 height 40
click at [922, 567] on label "No" at bounding box center [1021, 555] width 361 height 40
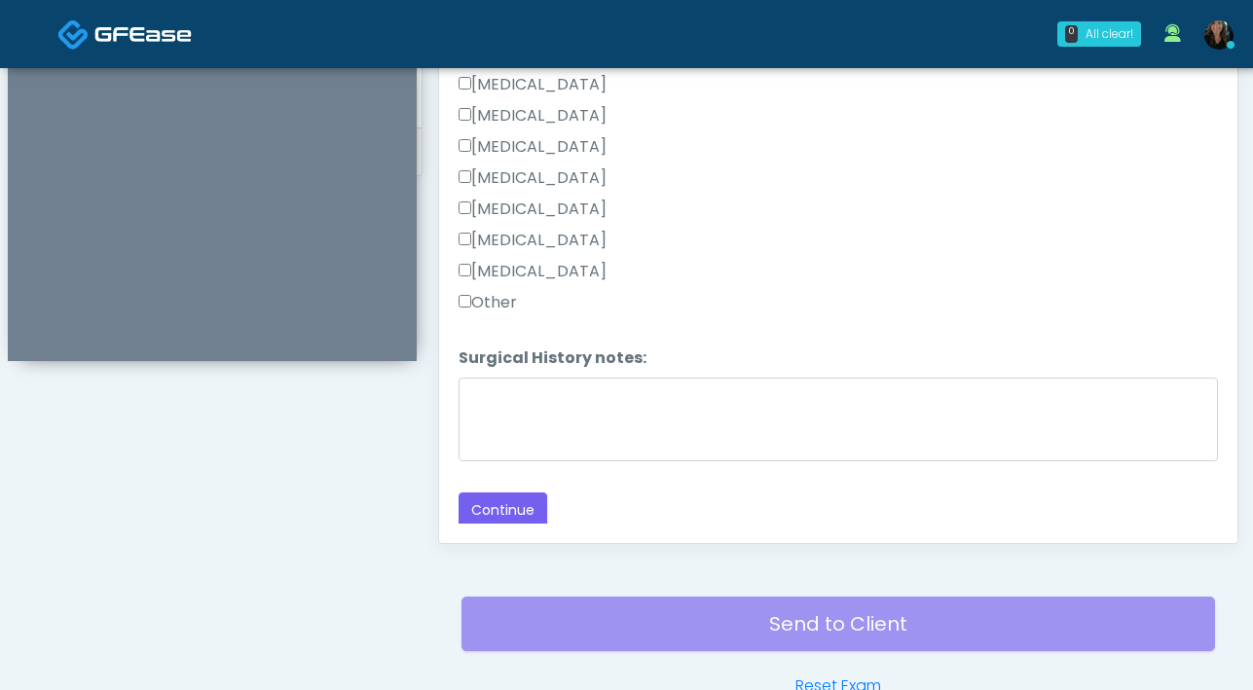
scroll to position [1057, 0]
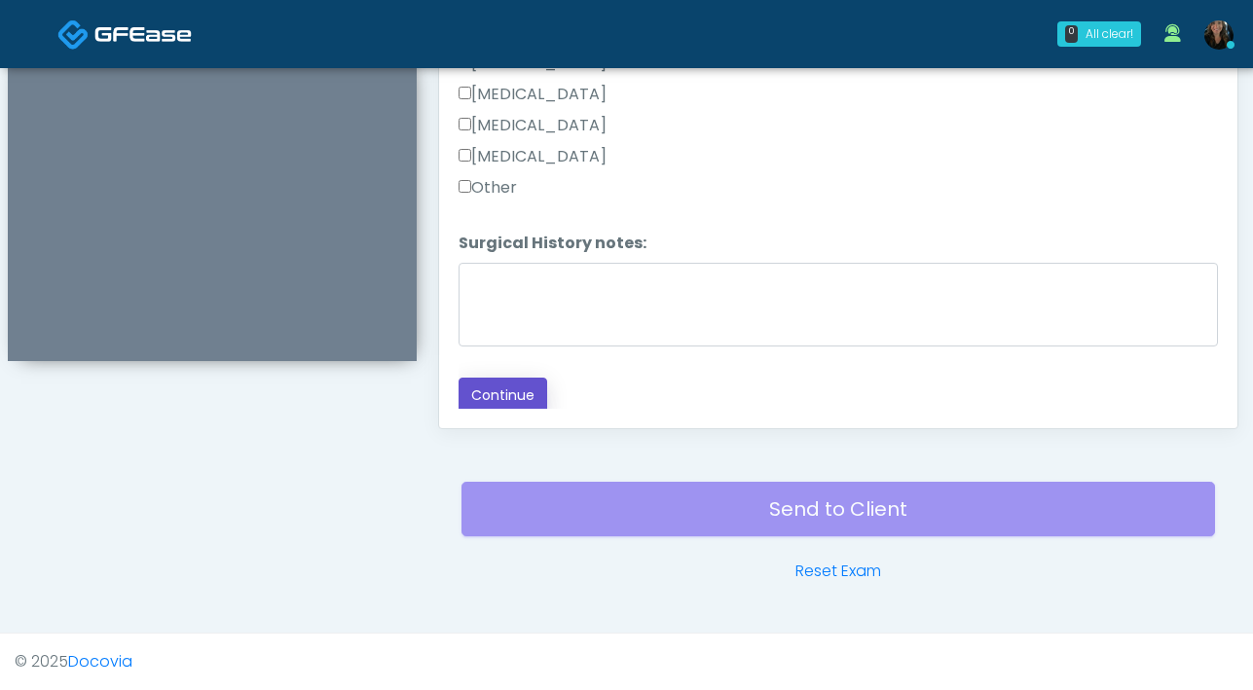
click at [501, 386] on button "Continue" at bounding box center [502, 396] width 89 height 36
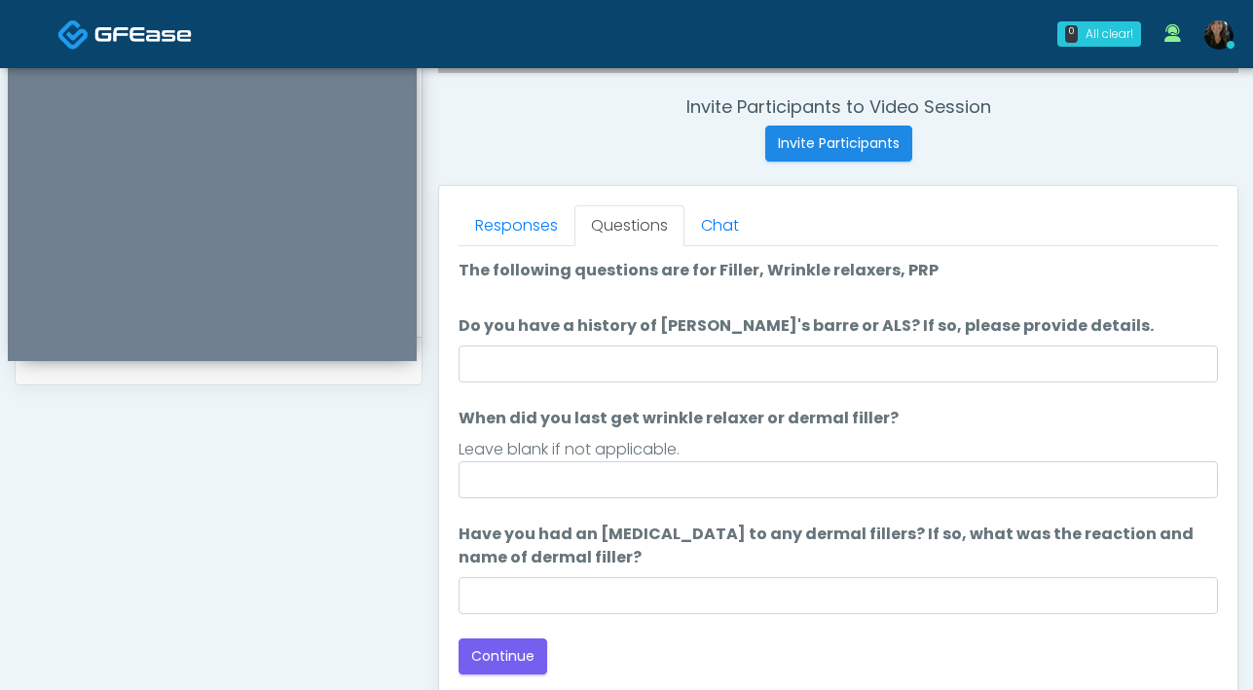
scroll to position [682, 0]
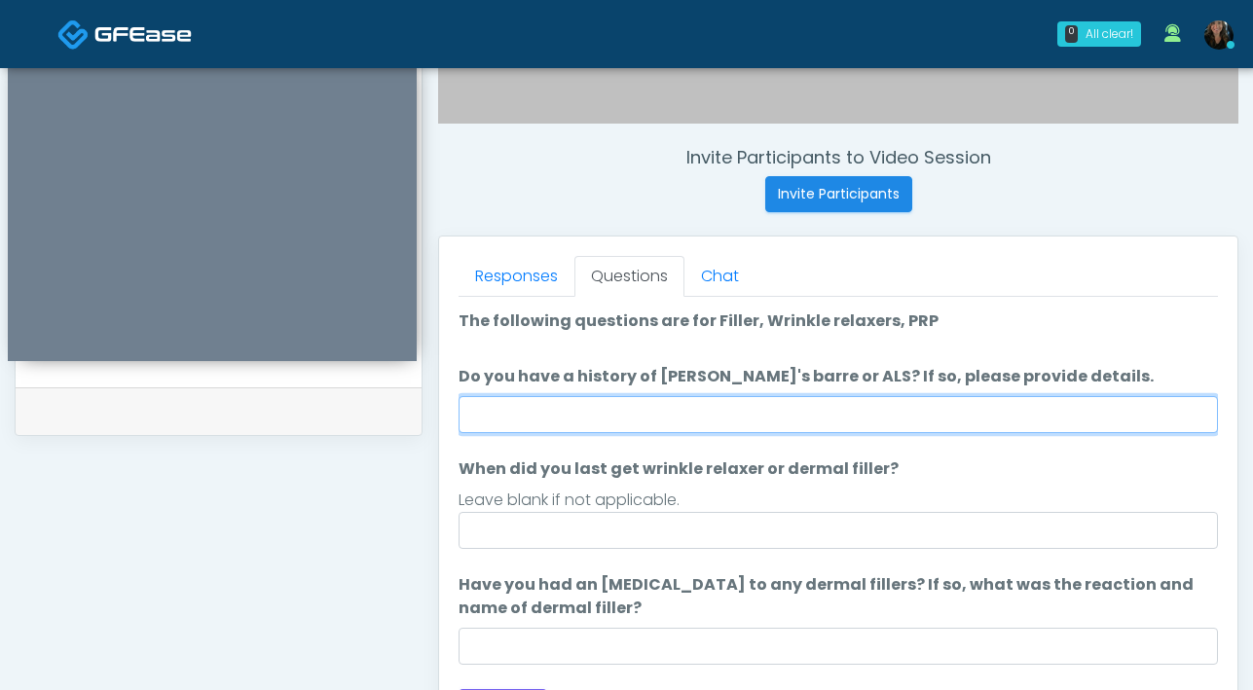
click at [670, 412] on input "Do you have a history of Guillain's barre or ALS? If so, please provide details." at bounding box center [837, 414] width 759 height 37
type input "**"
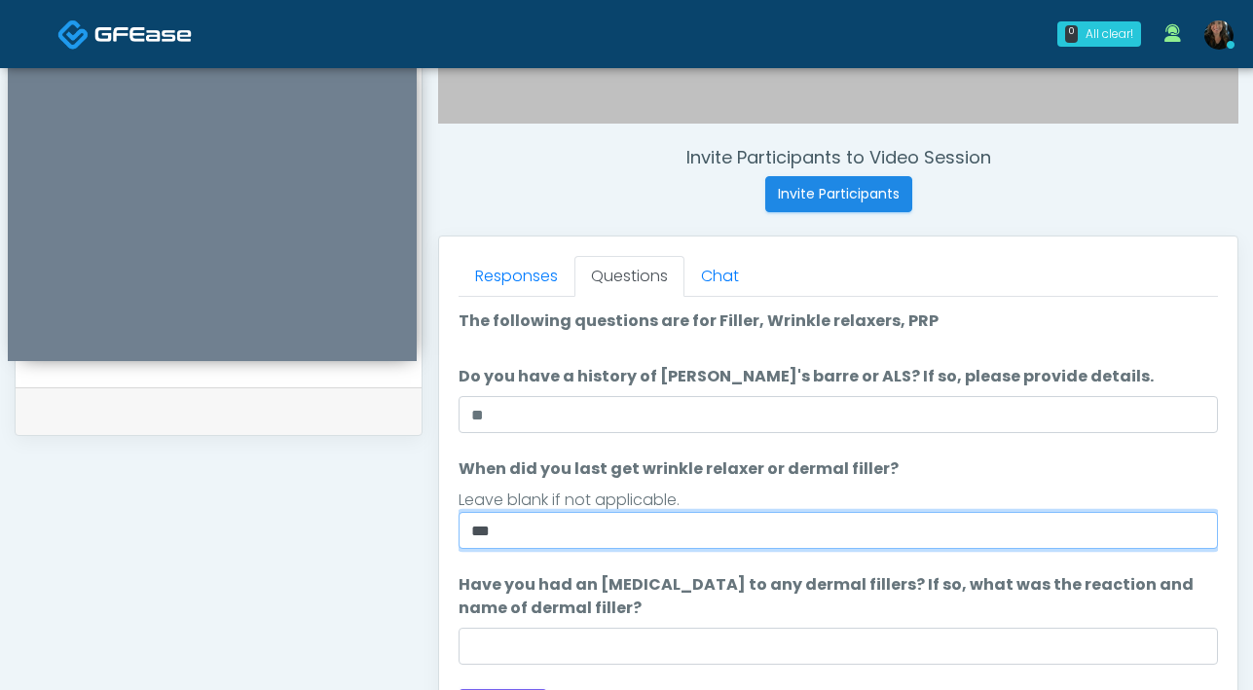
type input "***"
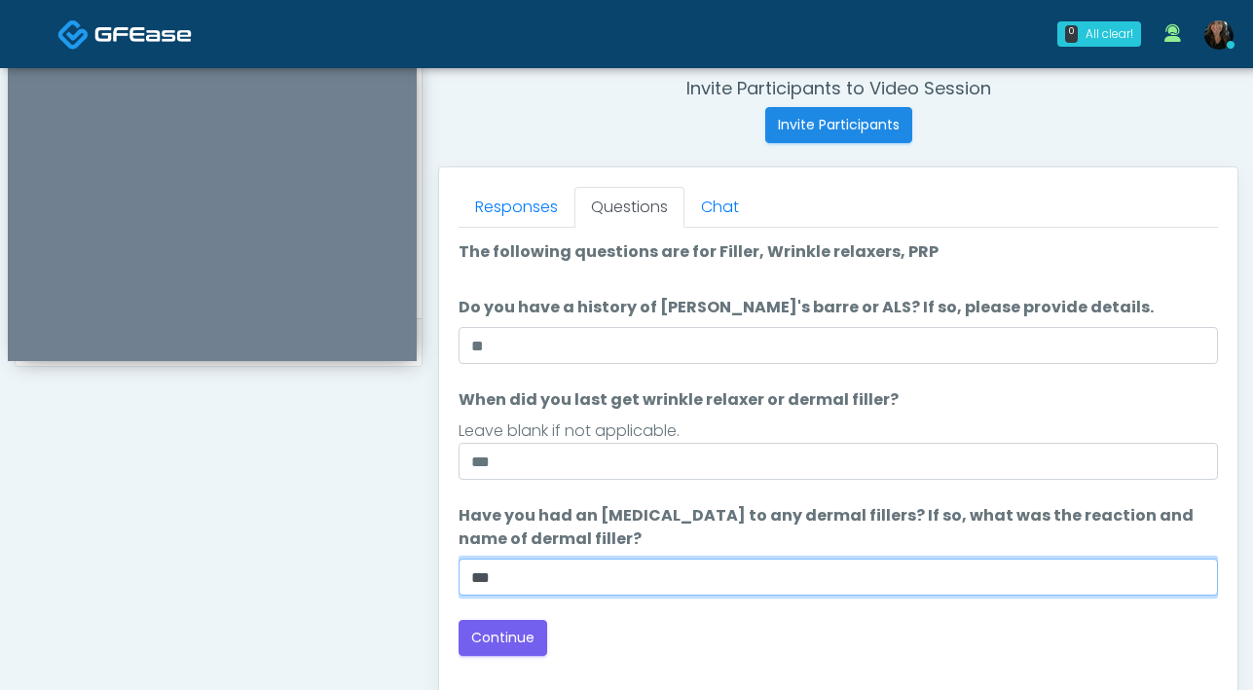
scroll to position [777, 0]
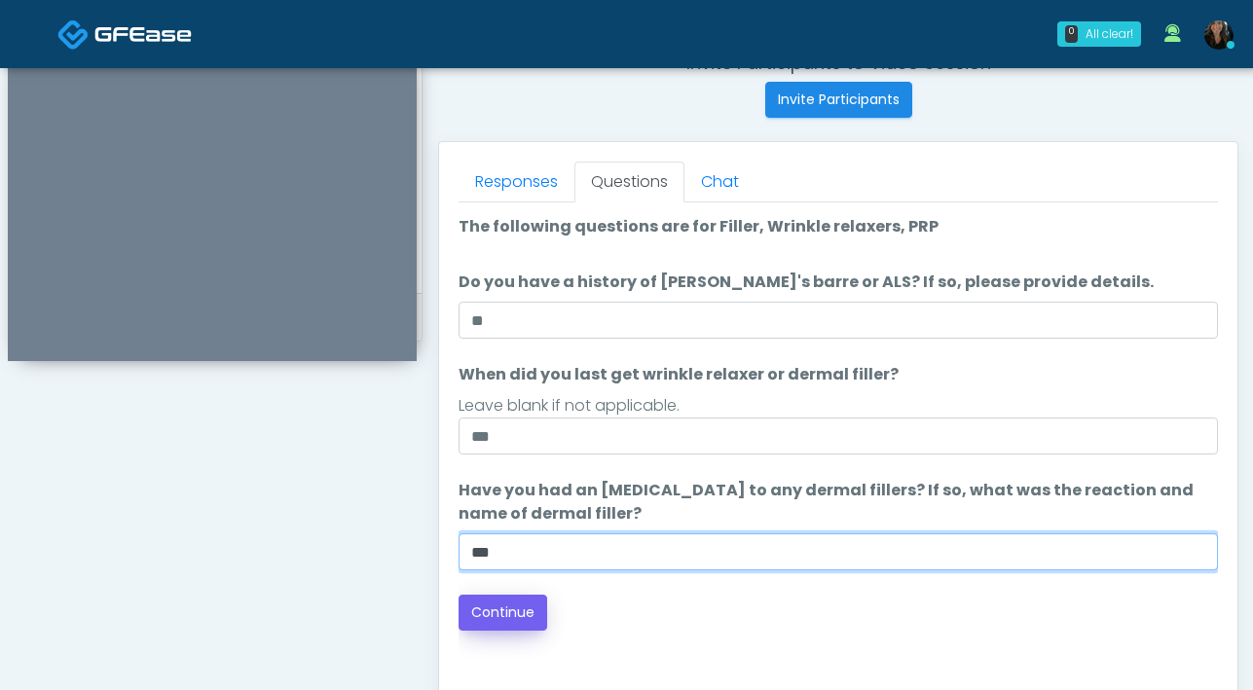
type input "***"
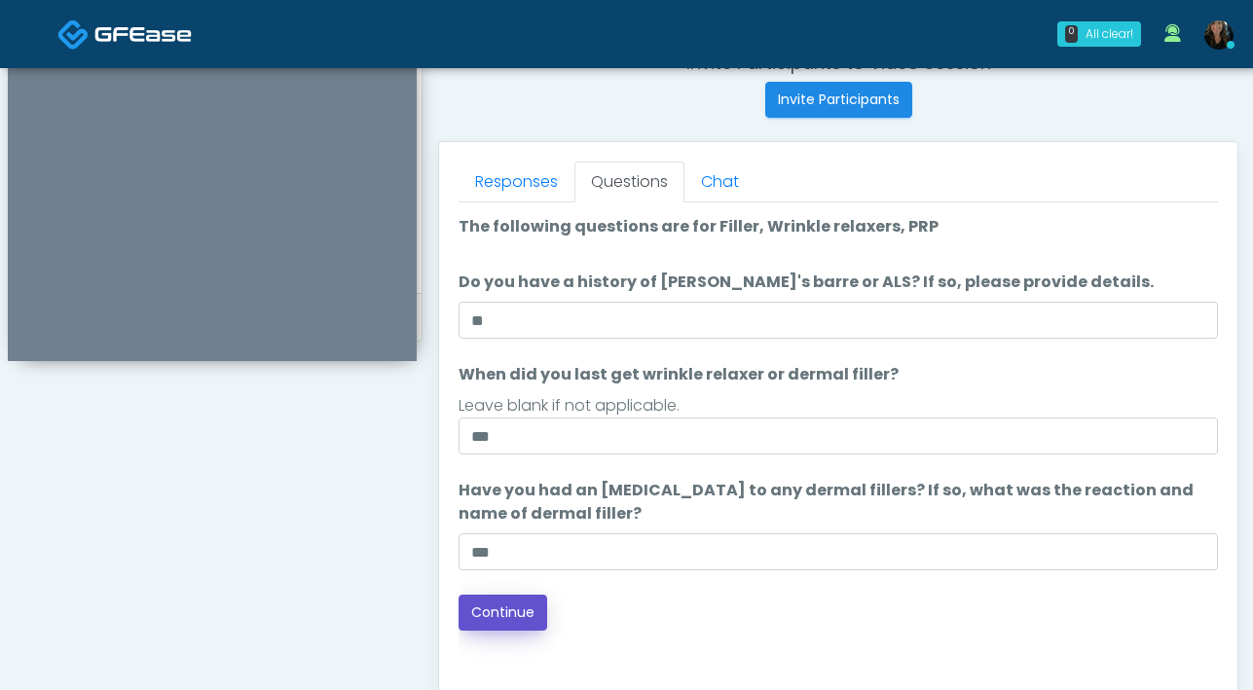
click at [525, 606] on button "Continue" at bounding box center [502, 613] width 89 height 36
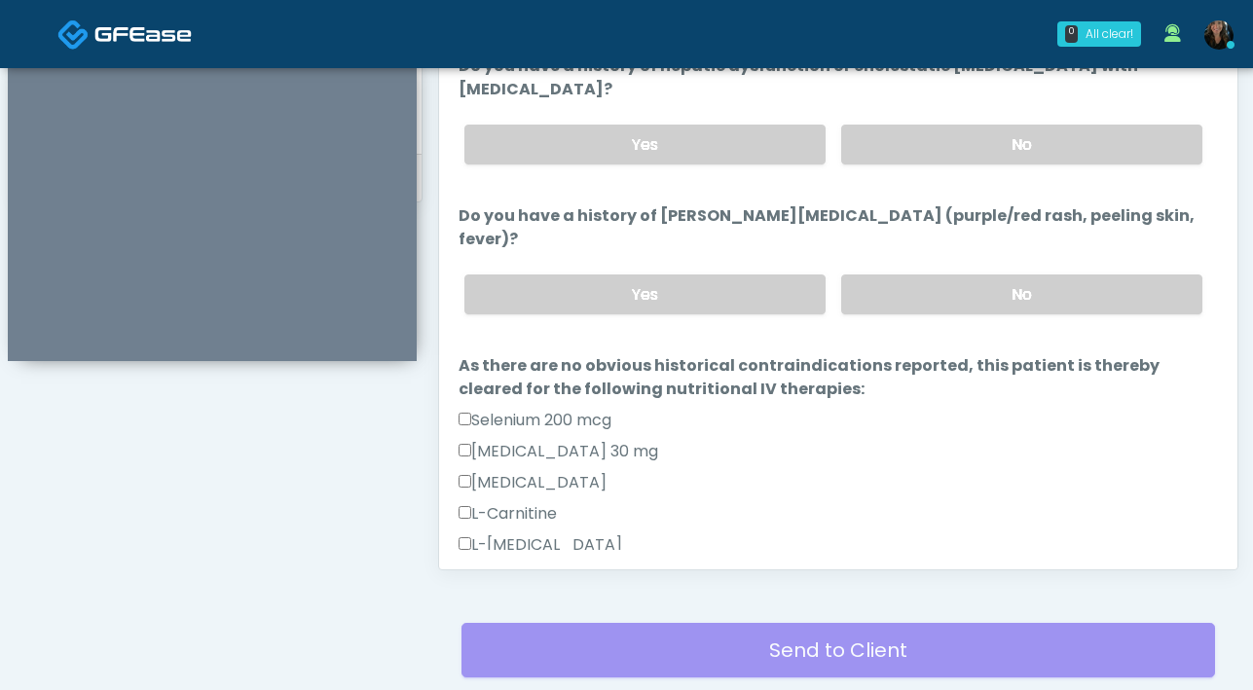
scroll to position [0, 0]
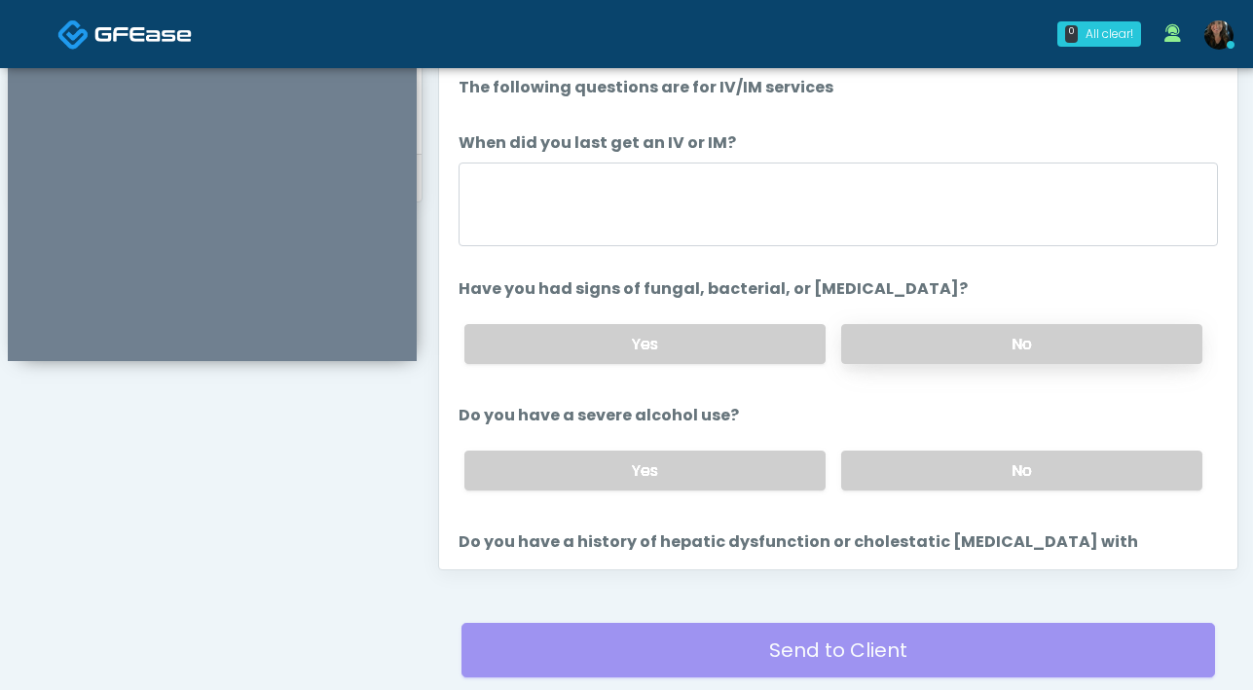
click at [937, 348] on label "No" at bounding box center [1021, 344] width 361 height 40
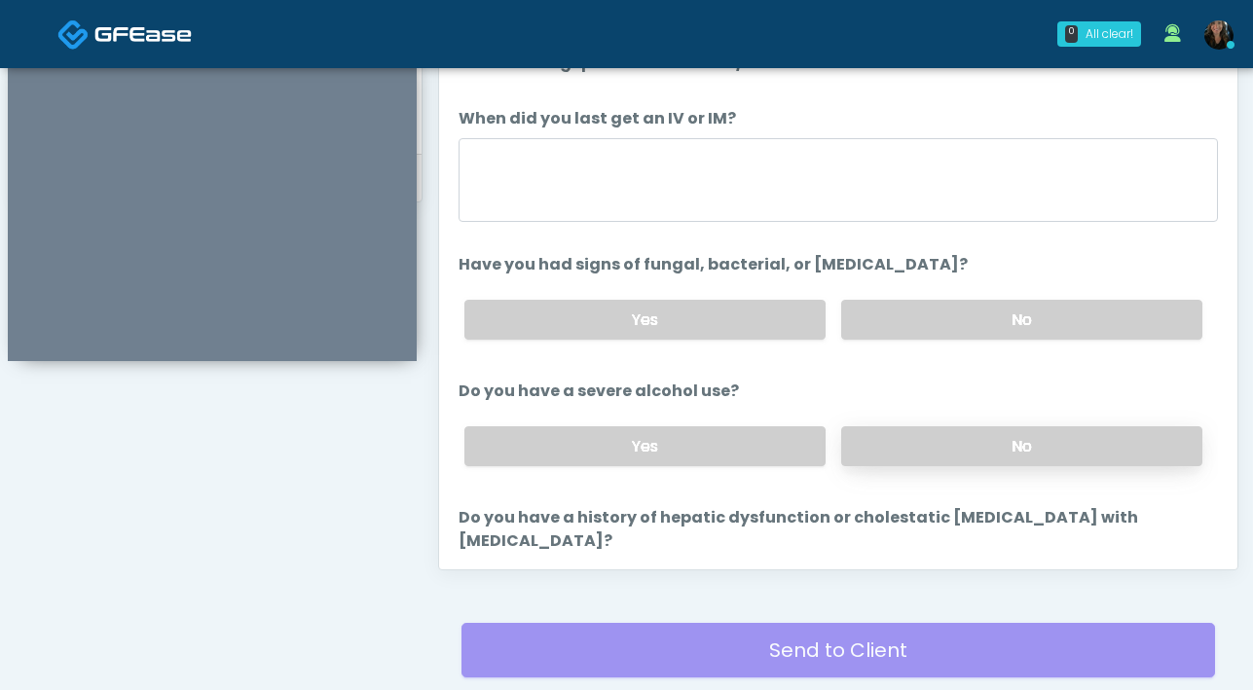
scroll to position [26, 0]
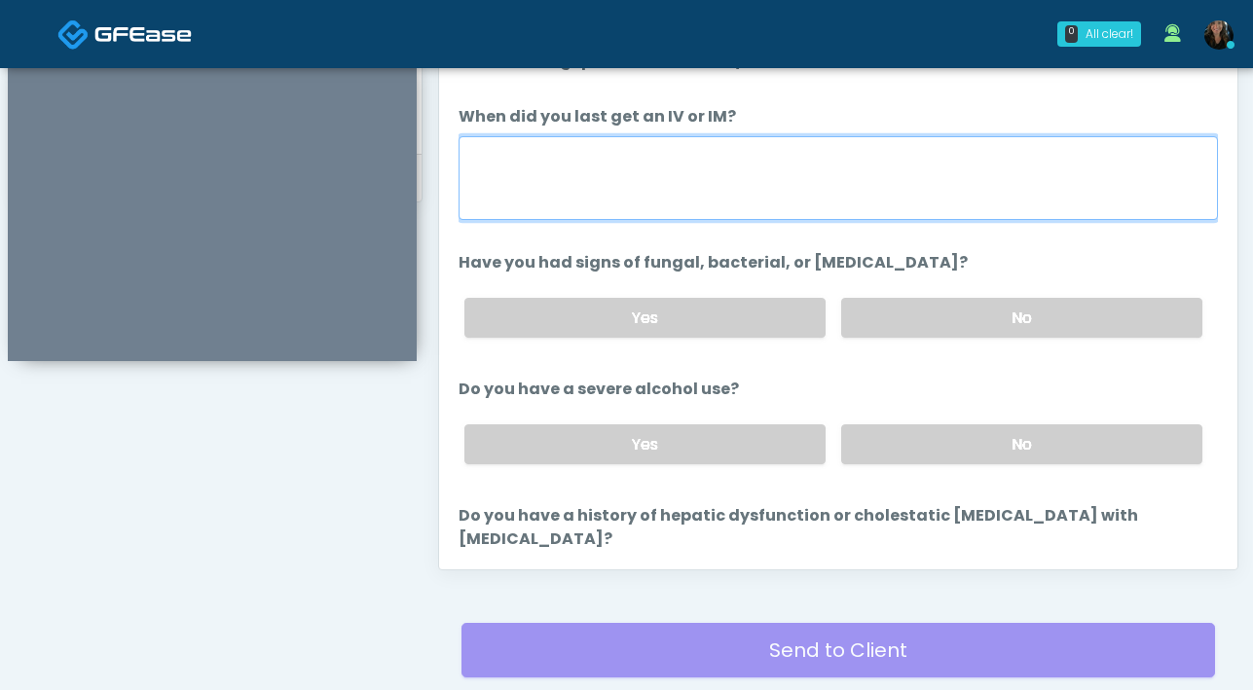
click at [774, 194] on textarea "When did you last get an IV or IM?" at bounding box center [837, 178] width 759 height 84
type textarea "***"
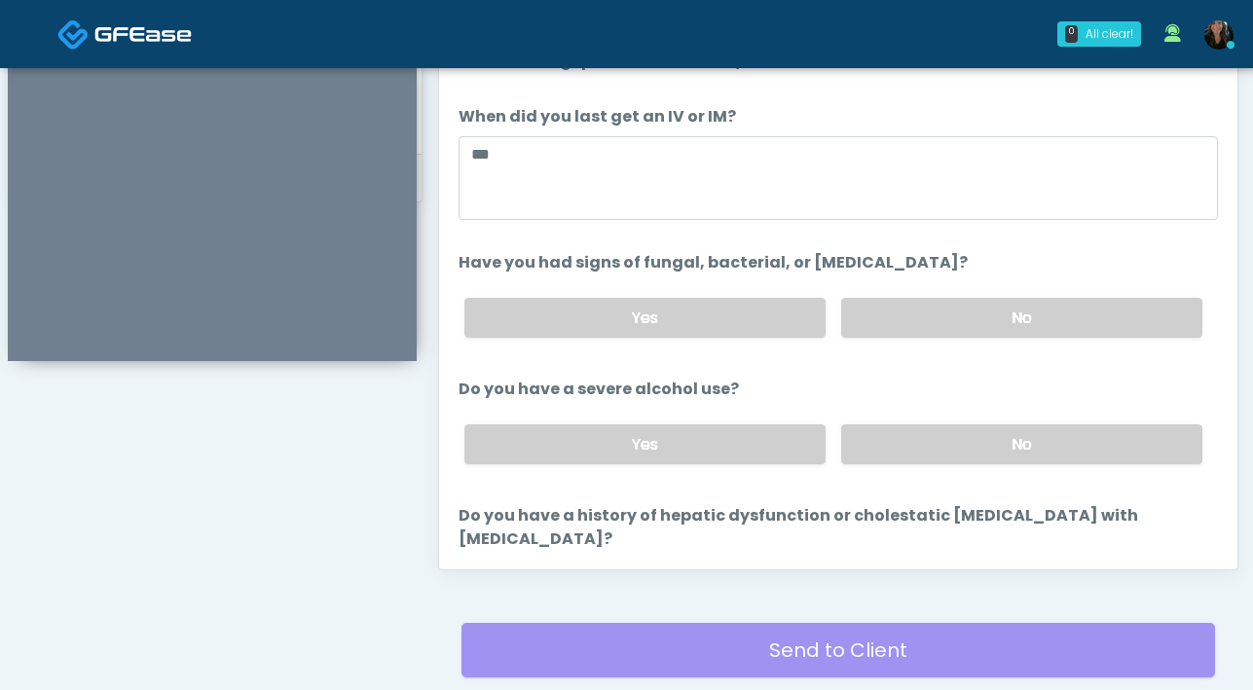
drag, startPoint x: 959, startPoint y: 446, endPoint x: 930, endPoint y: 389, distance: 63.6
click at [959, 445] on label "No" at bounding box center [1021, 444] width 361 height 40
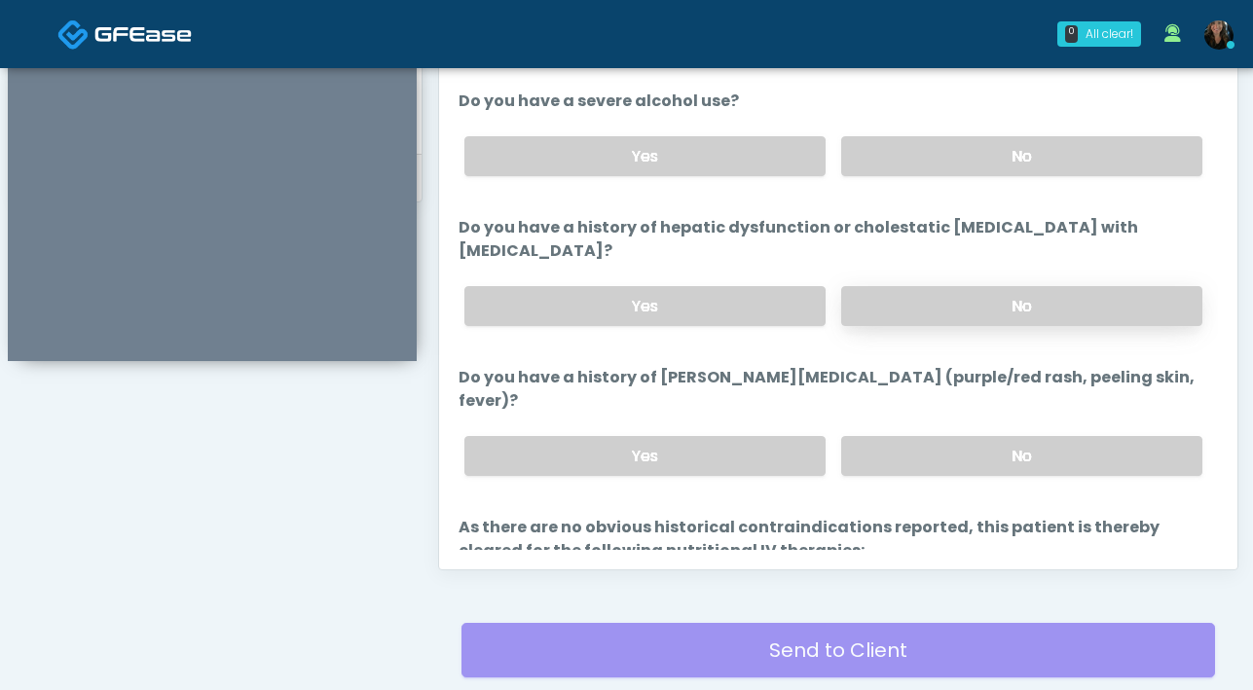
click at [940, 295] on label "No" at bounding box center [1021, 306] width 361 height 40
click at [993, 436] on label "No" at bounding box center [1021, 456] width 361 height 40
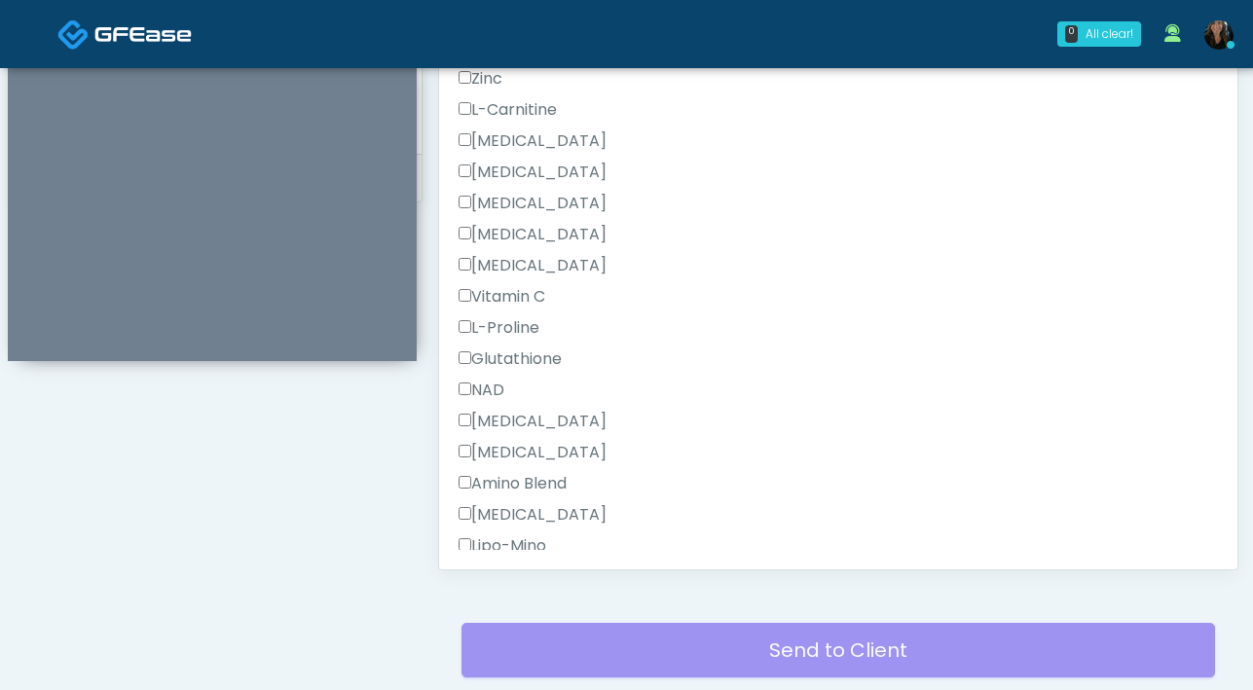
scroll to position [2112, 0]
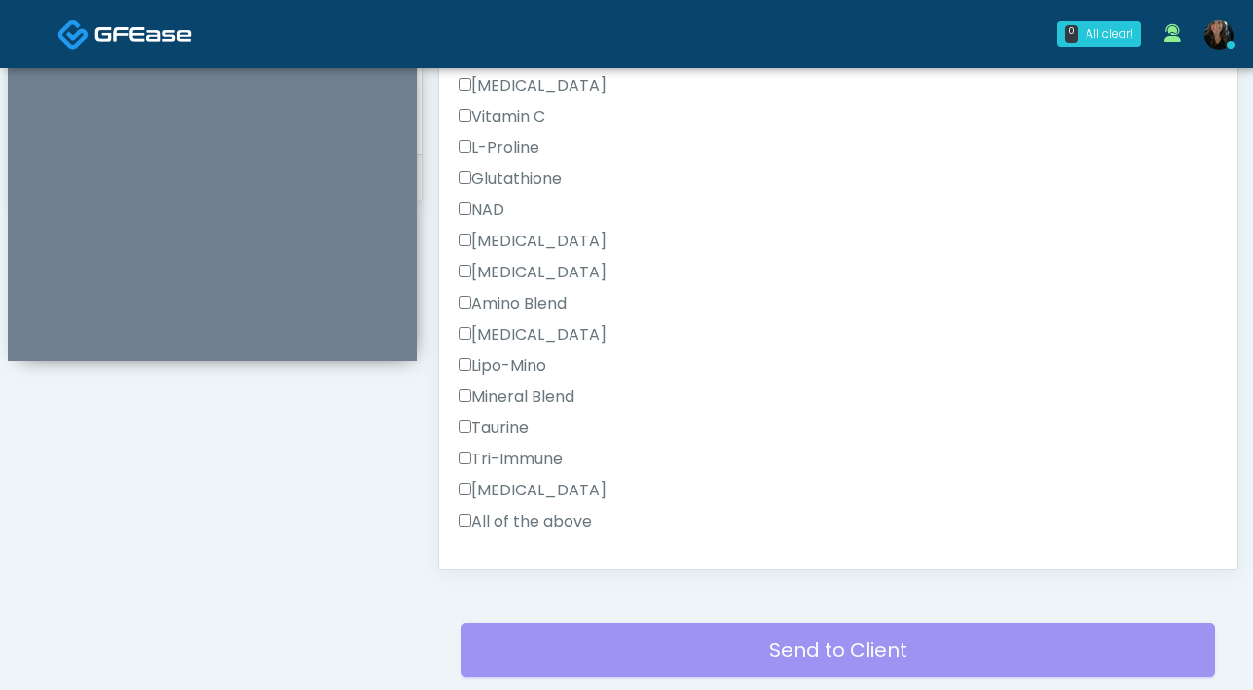
click at [504, 566] on button "Continue" at bounding box center [502, 584] width 89 height 36
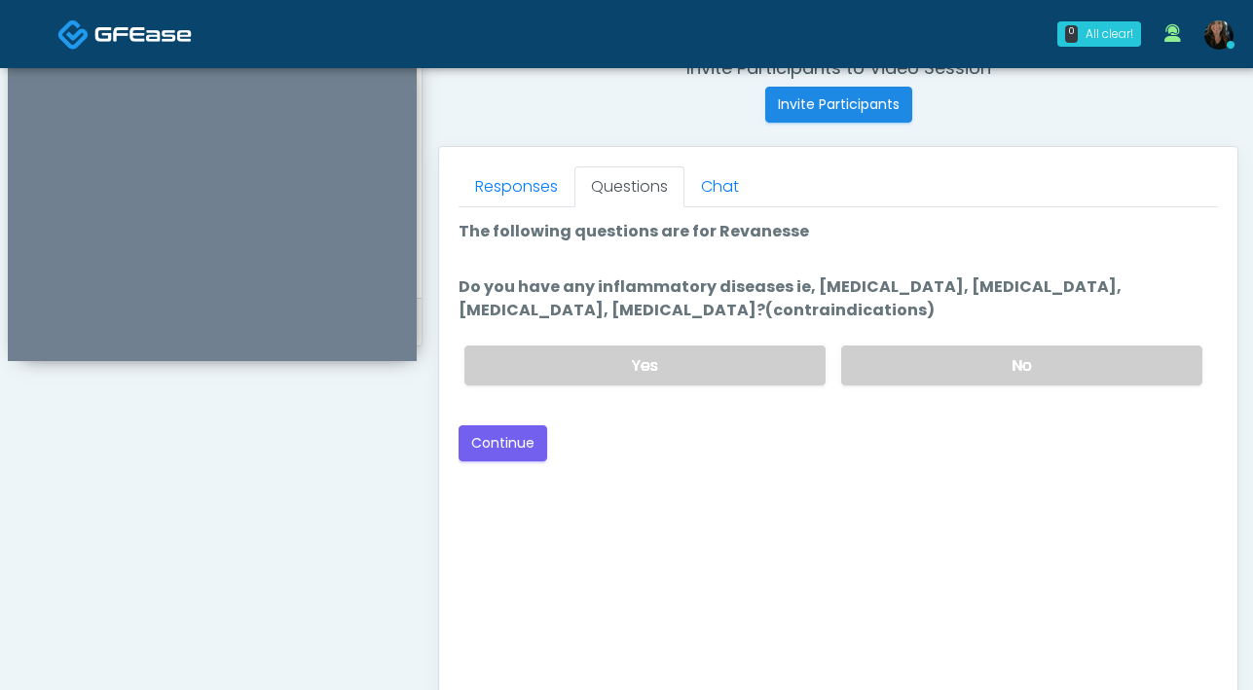
scroll to position [767, 0]
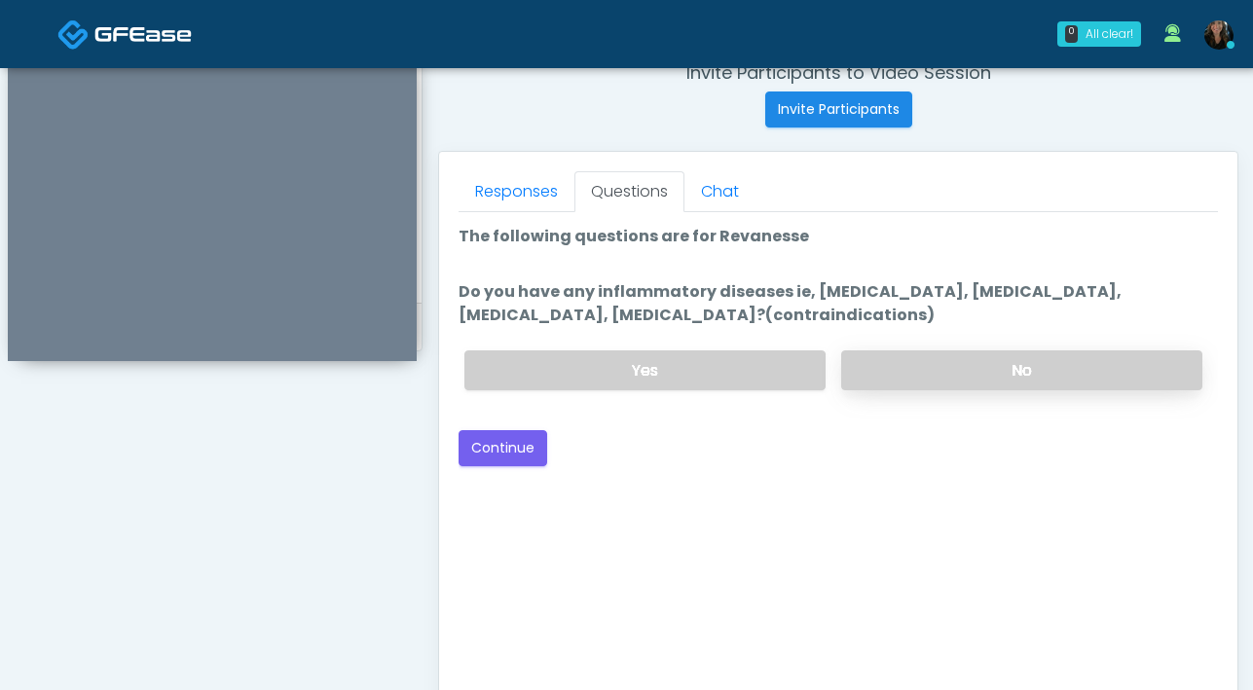
click at [954, 385] on label "No" at bounding box center [1021, 370] width 361 height 40
click at [502, 456] on button "Continue" at bounding box center [502, 448] width 89 height 36
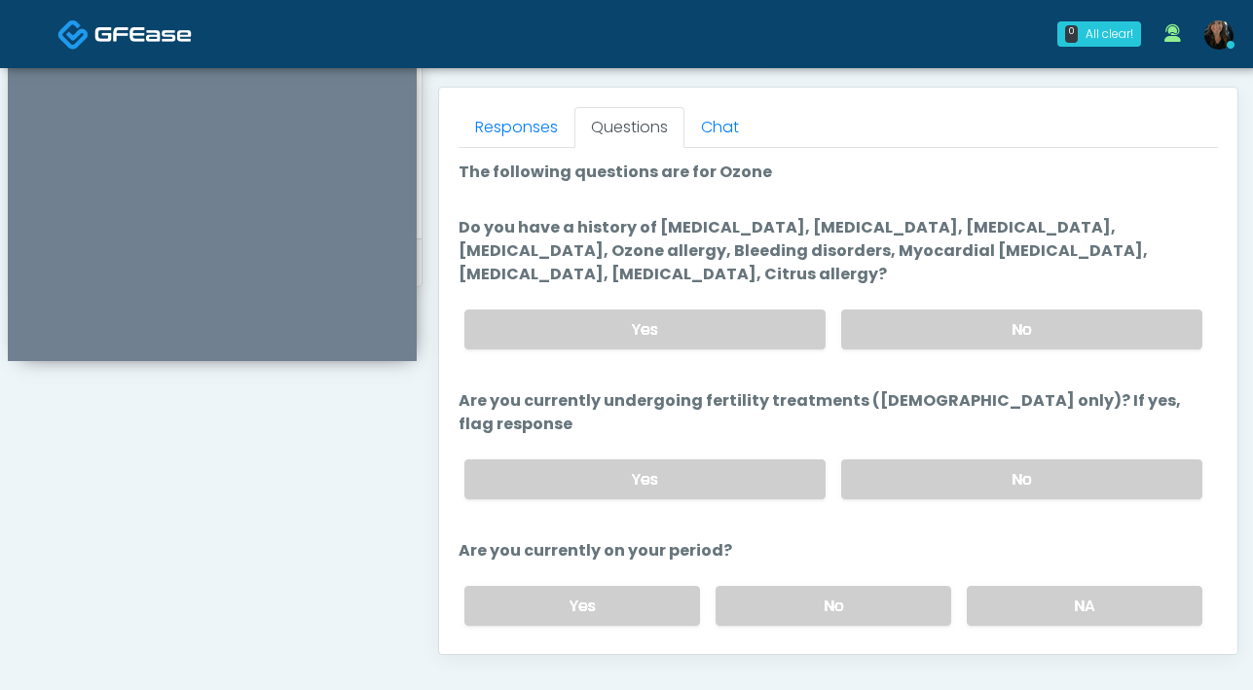
scroll to position [776, 0]
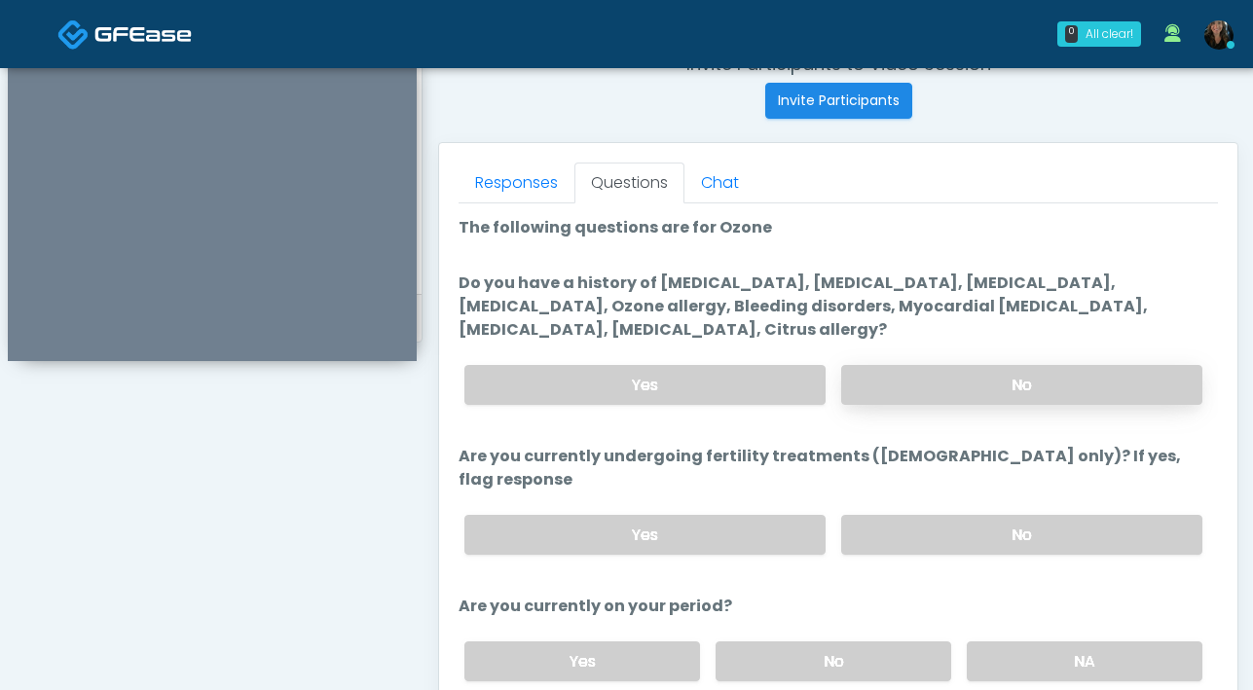
click at [1050, 396] on label "No" at bounding box center [1021, 385] width 361 height 40
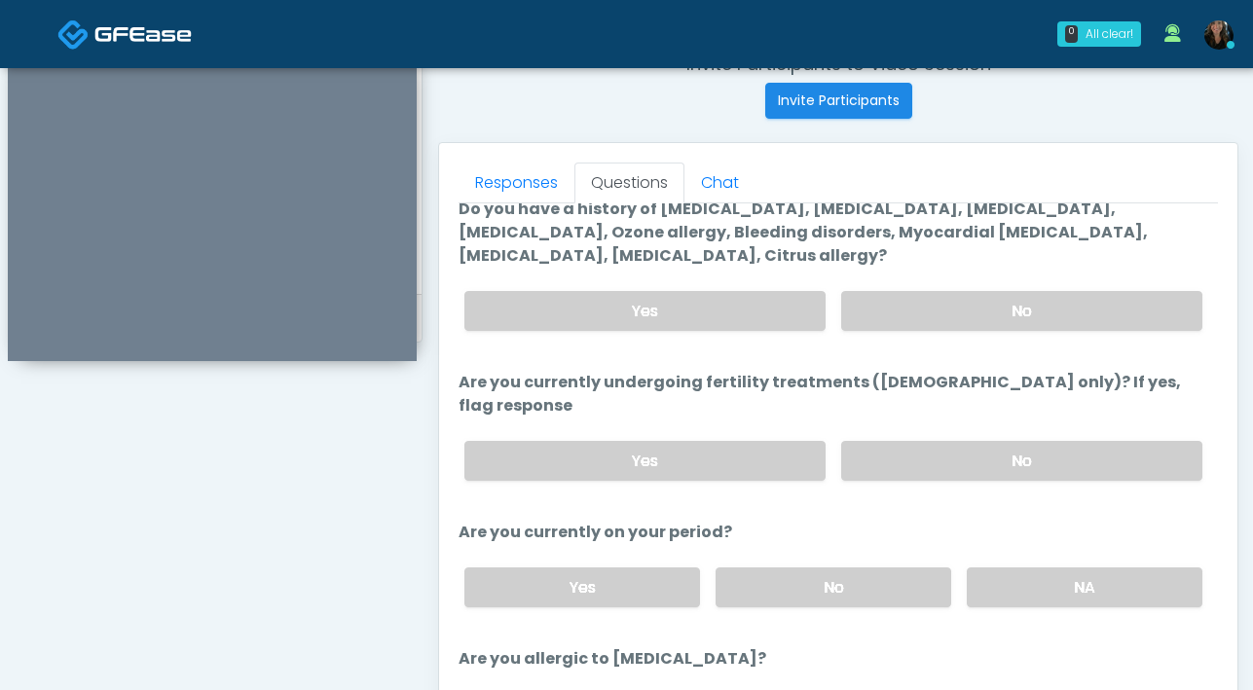
scroll to position [79, 0]
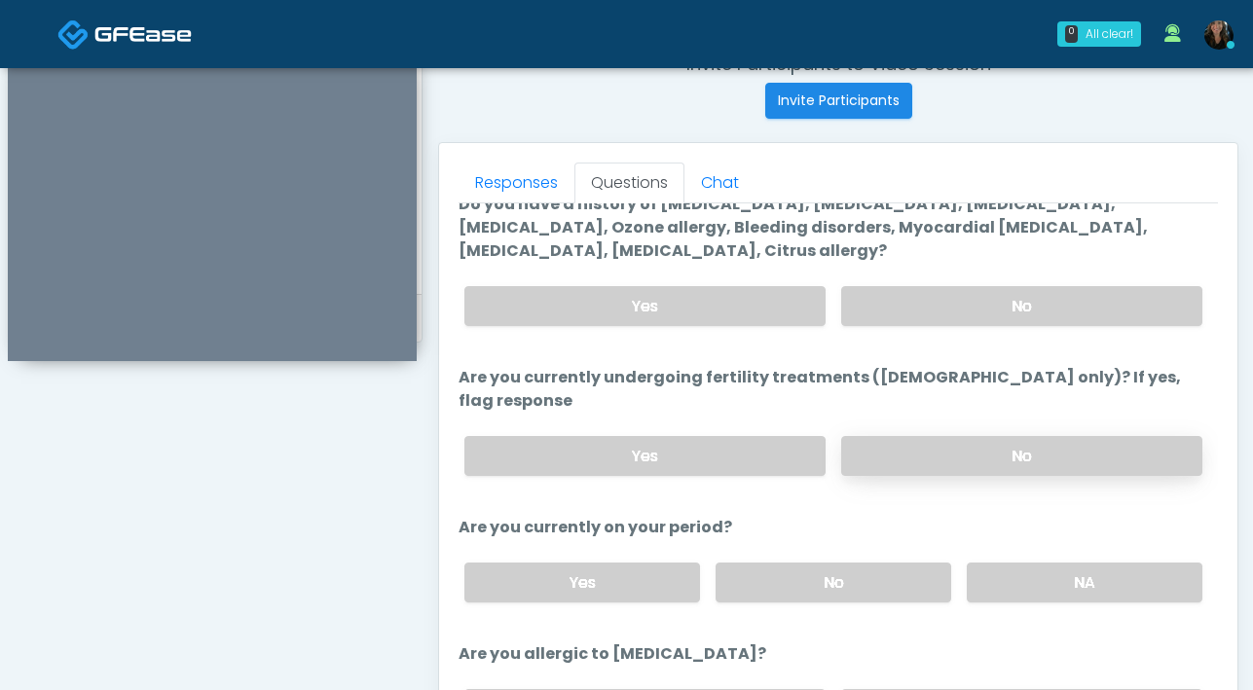
click at [981, 441] on label "No" at bounding box center [1021, 456] width 361 height 40
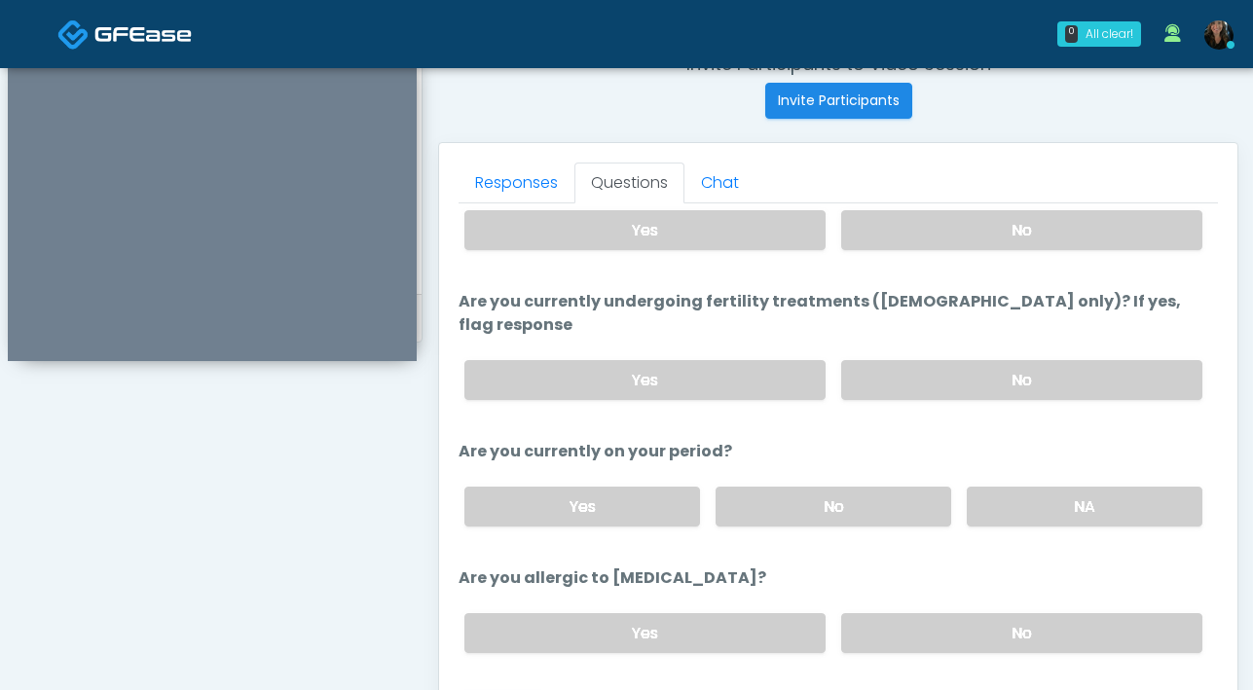
scroll to position [166, 0]
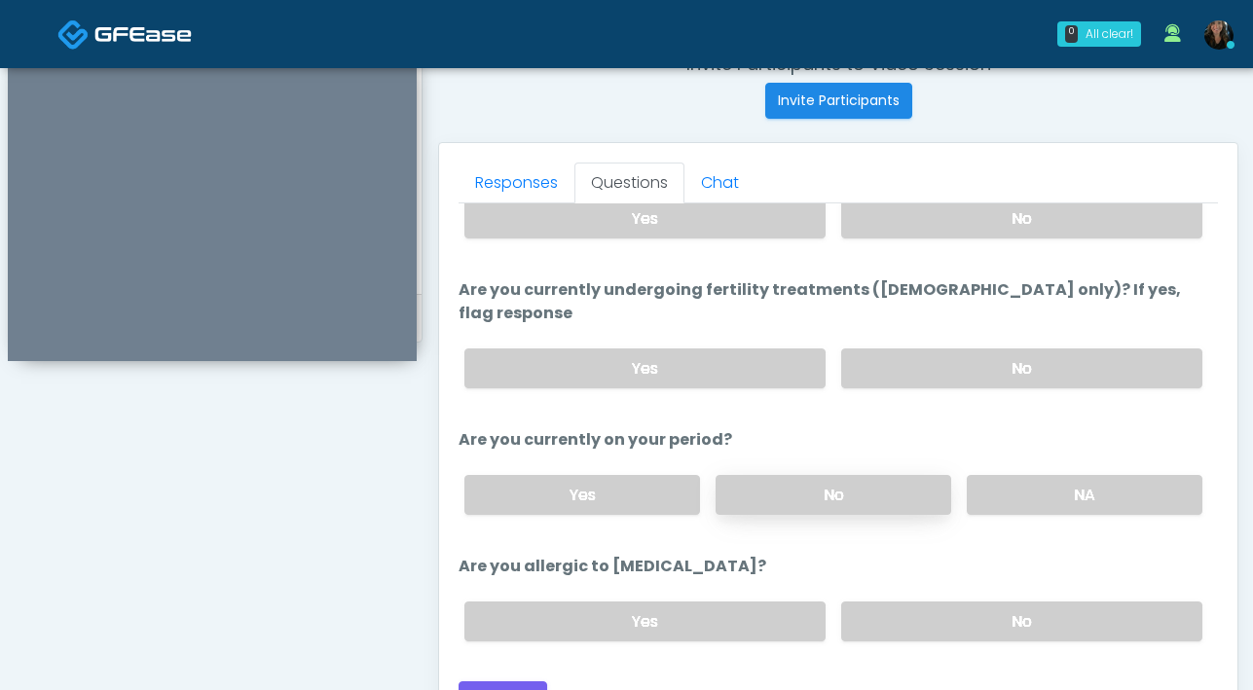
click at [884, 485] on label "No" at bounding box center [833, 495] width 236 height 40
click at [969, 602] on label "No" at bounding box center [1021, 622] width 361 height 40
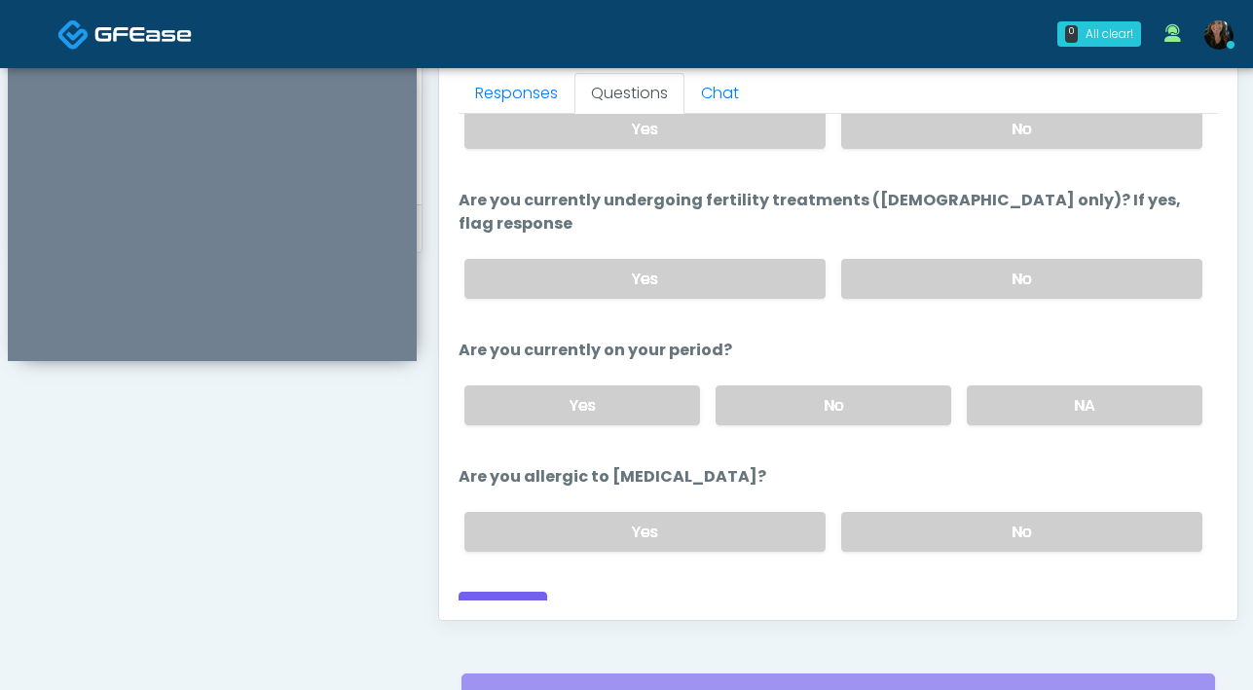
scroll to position [926, 0]
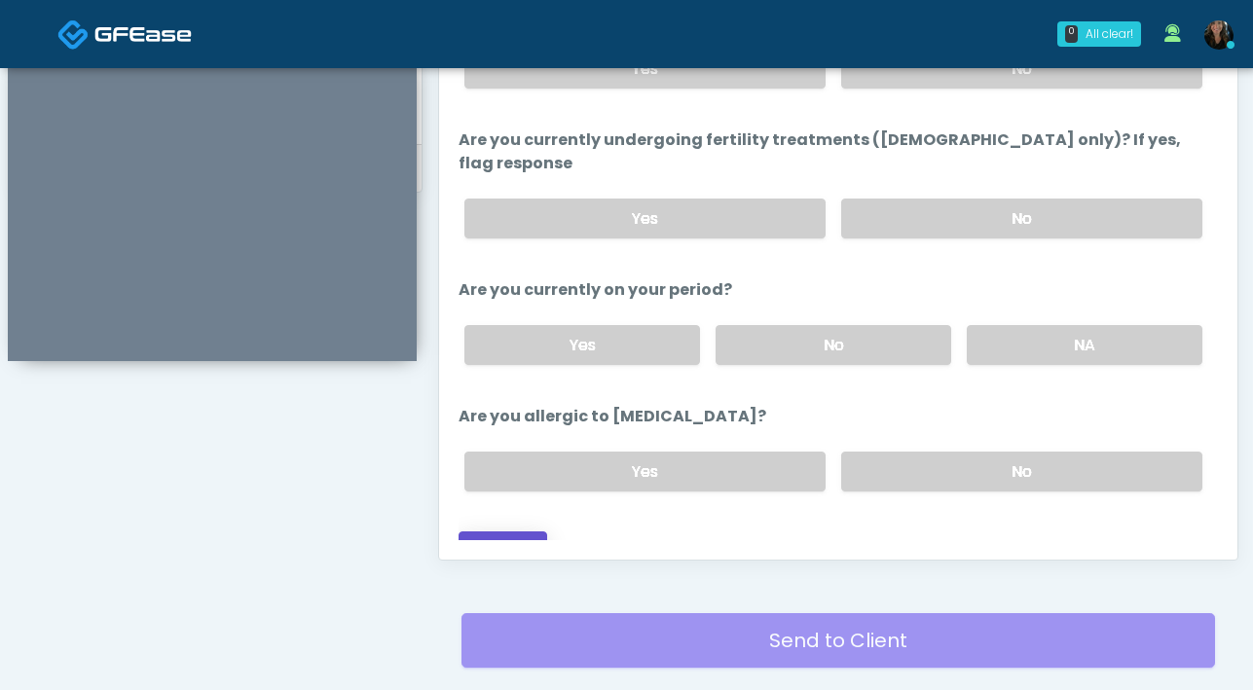
click at [520, 531] on button "Continue" at bounding box center [502, 549] width 89 height 36
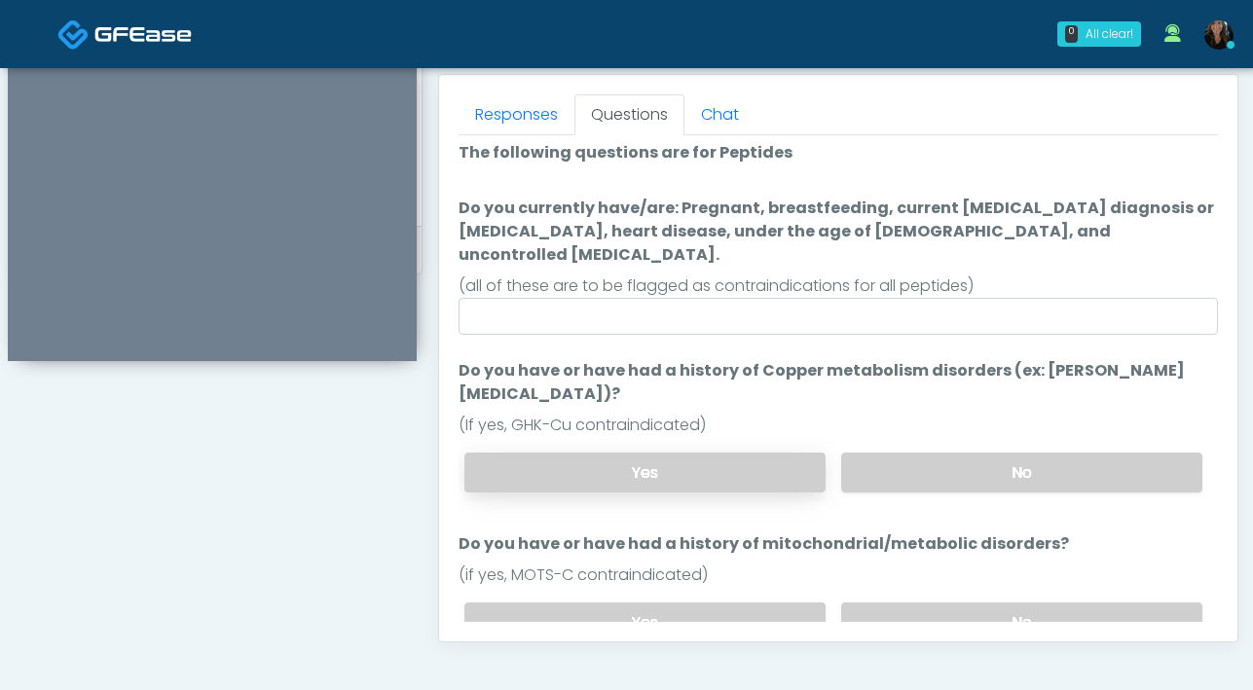
scroll to position [0, 0]
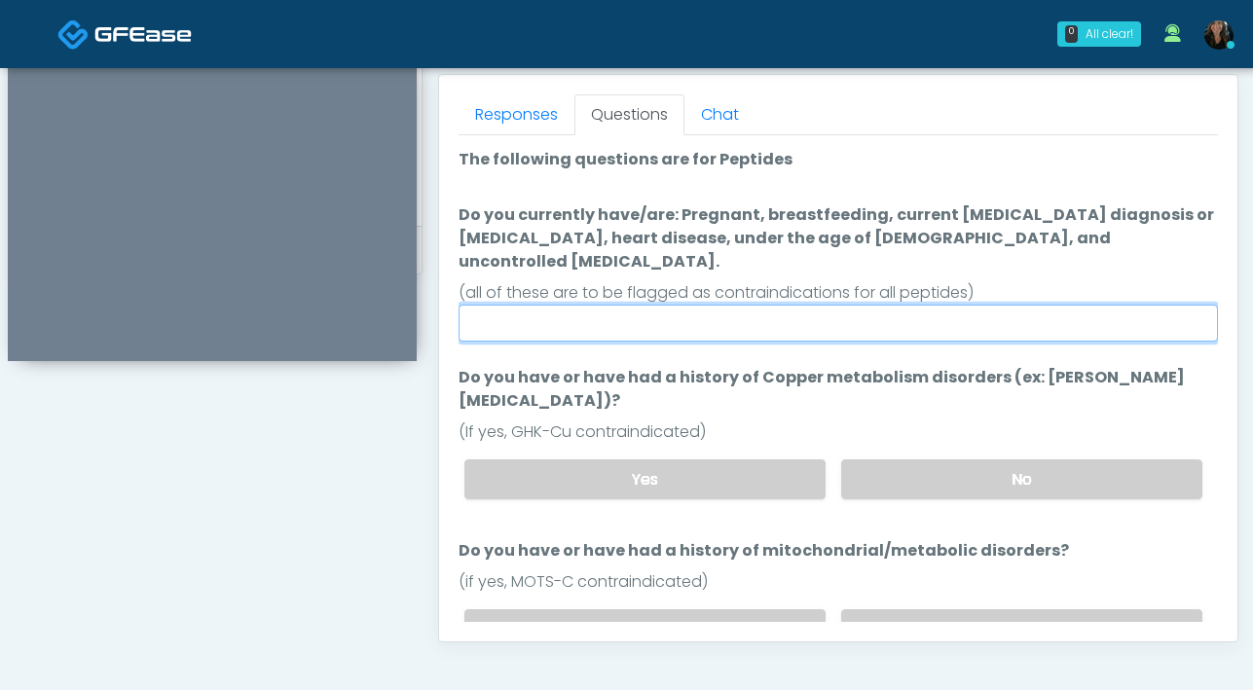
click at [722, 305] on input "Do you currently have/are: Pregnant, breastfeeding, current cancer diagnosis or…" at bounding box center [837, 323] width 759 height 37
type input "**"
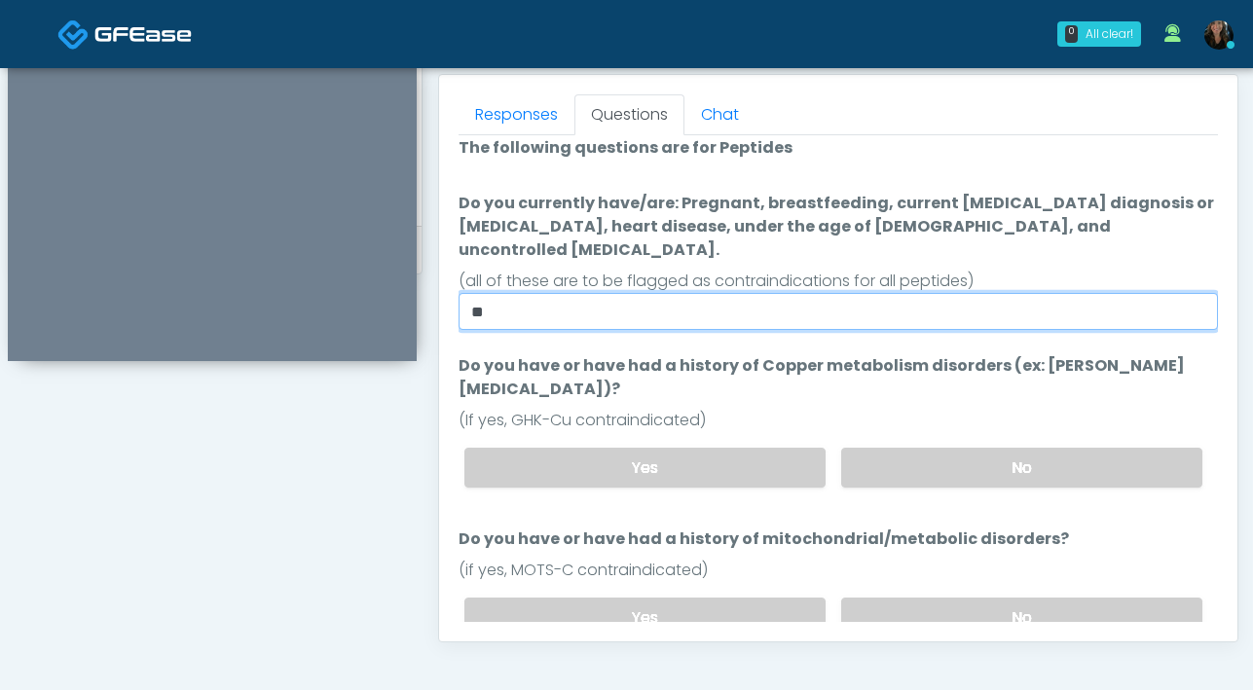
scroll to position [13, 0]
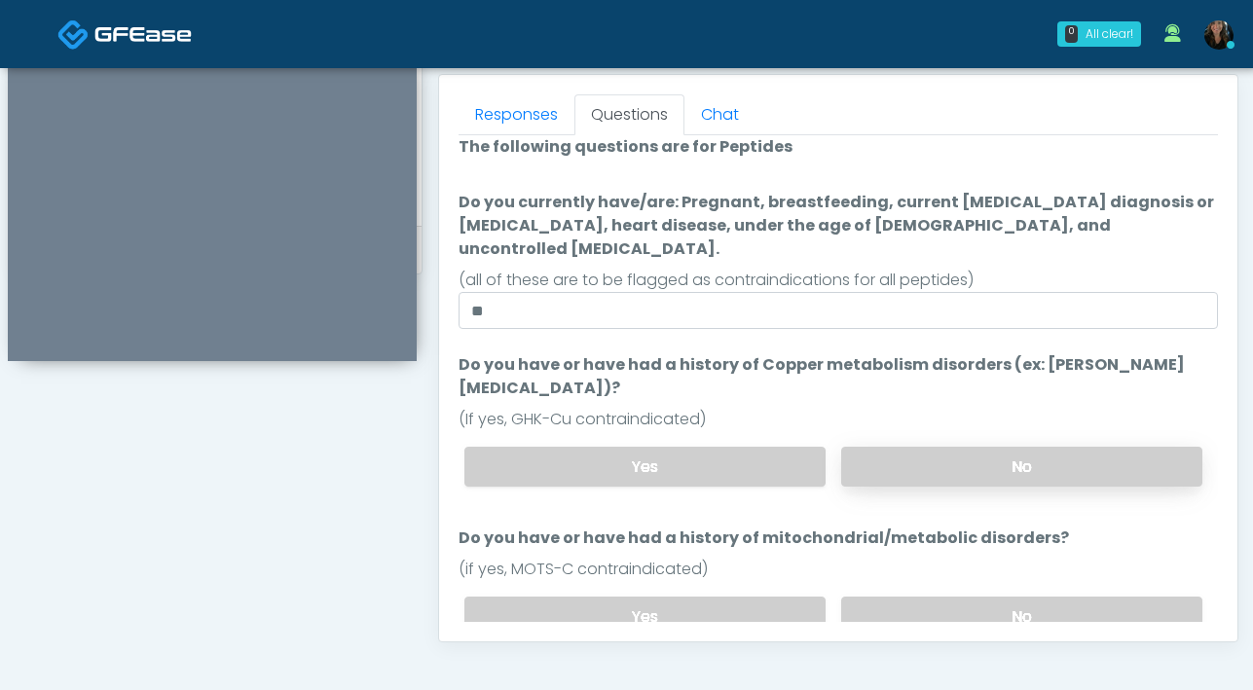
click at [880, 447] on label "No" at bounding box center [1021, 467] width 361 height 40
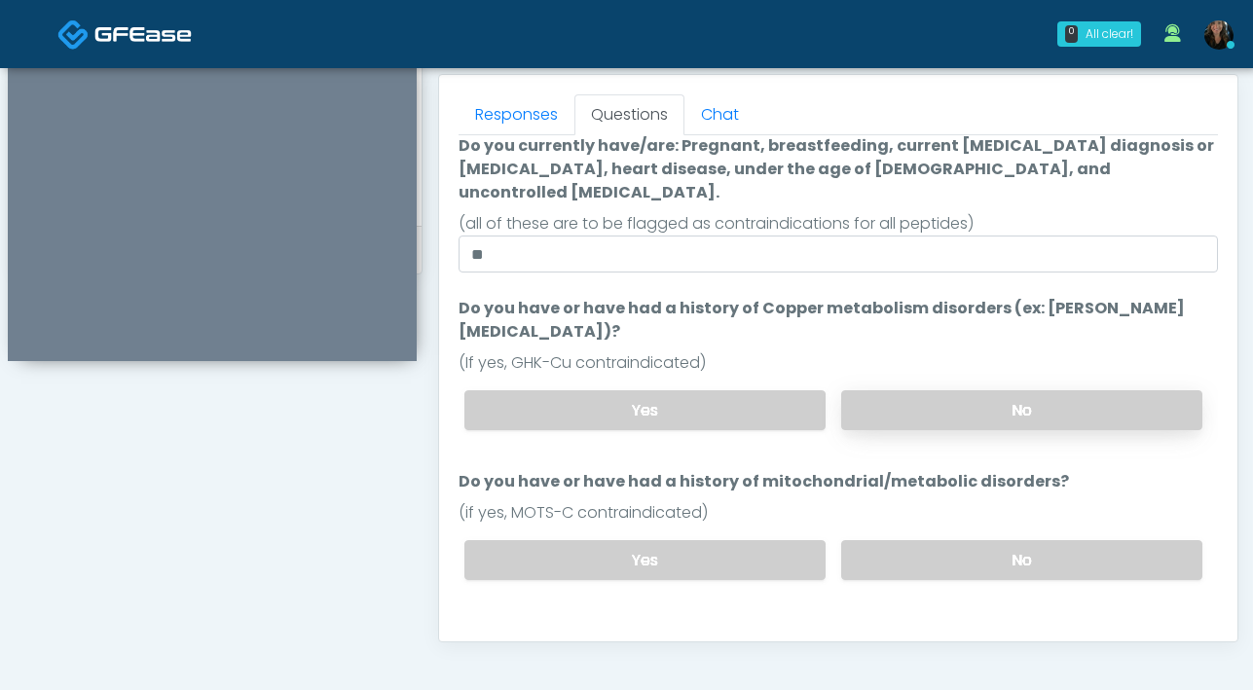
scroll to position [73, 0]
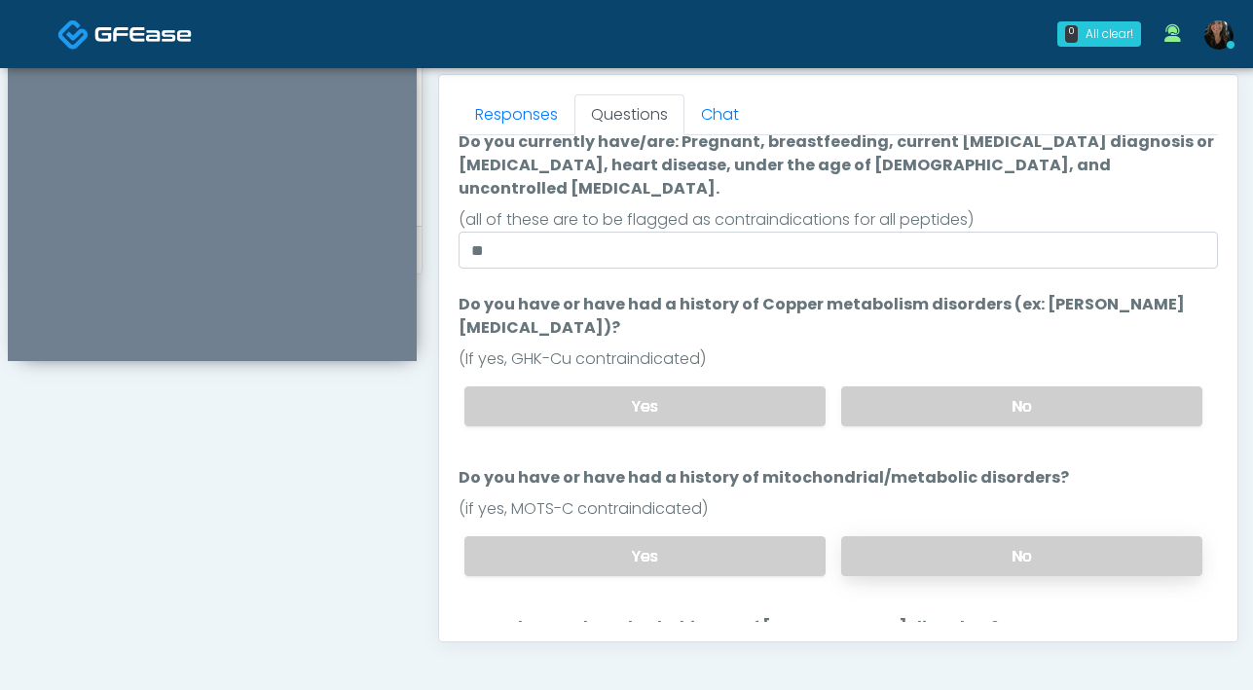
click at [1000, 536] on label "No" at bounding box center [1021, 556] width 361 height 40
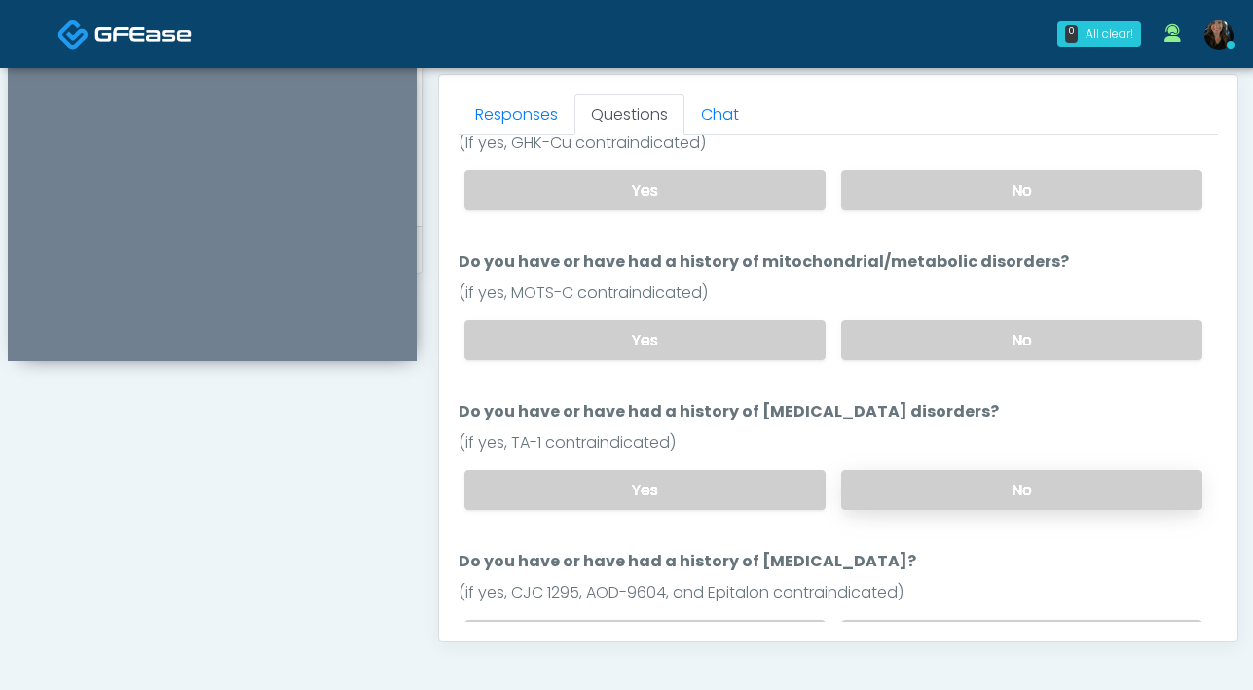
scroll to position [333, 0]
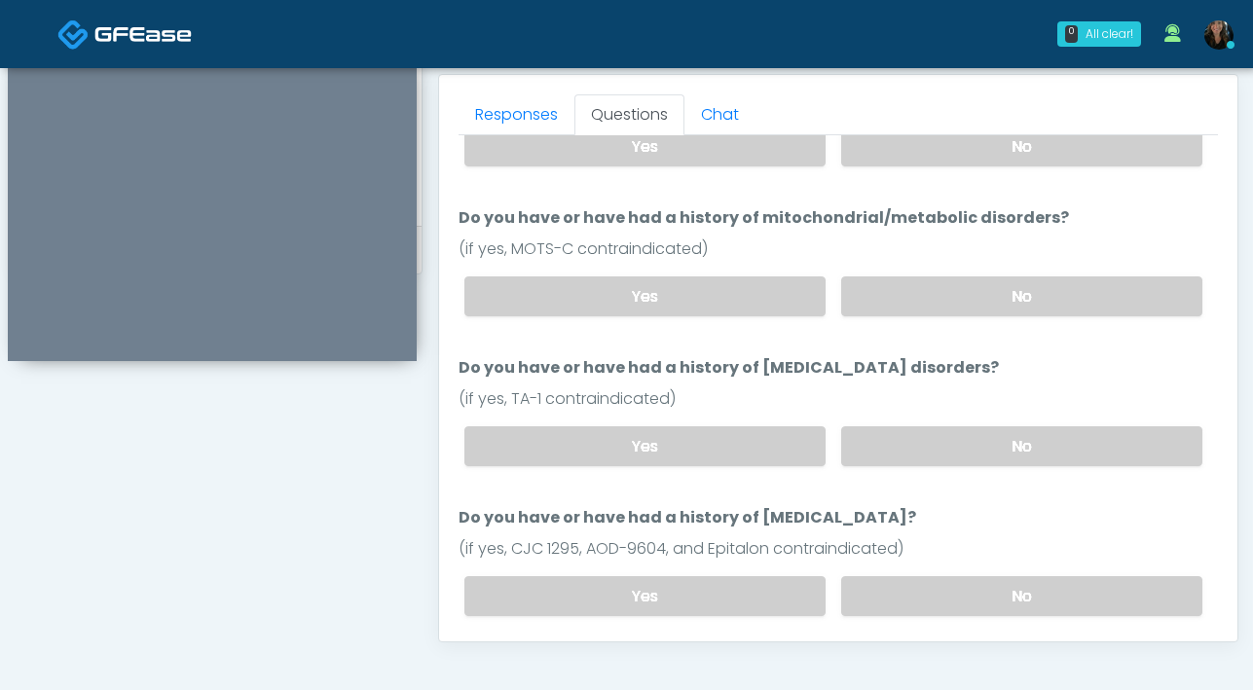
click at [892, 421] on div "Yes No" at bounding box center [833, 446] width 769 height 71
click at [894, 426] on label "No" at bounding box center [1021, 446] width 361 height 40
click at [960, 576] on label "No" at bounding box center [1021, 596] width 361 height 40
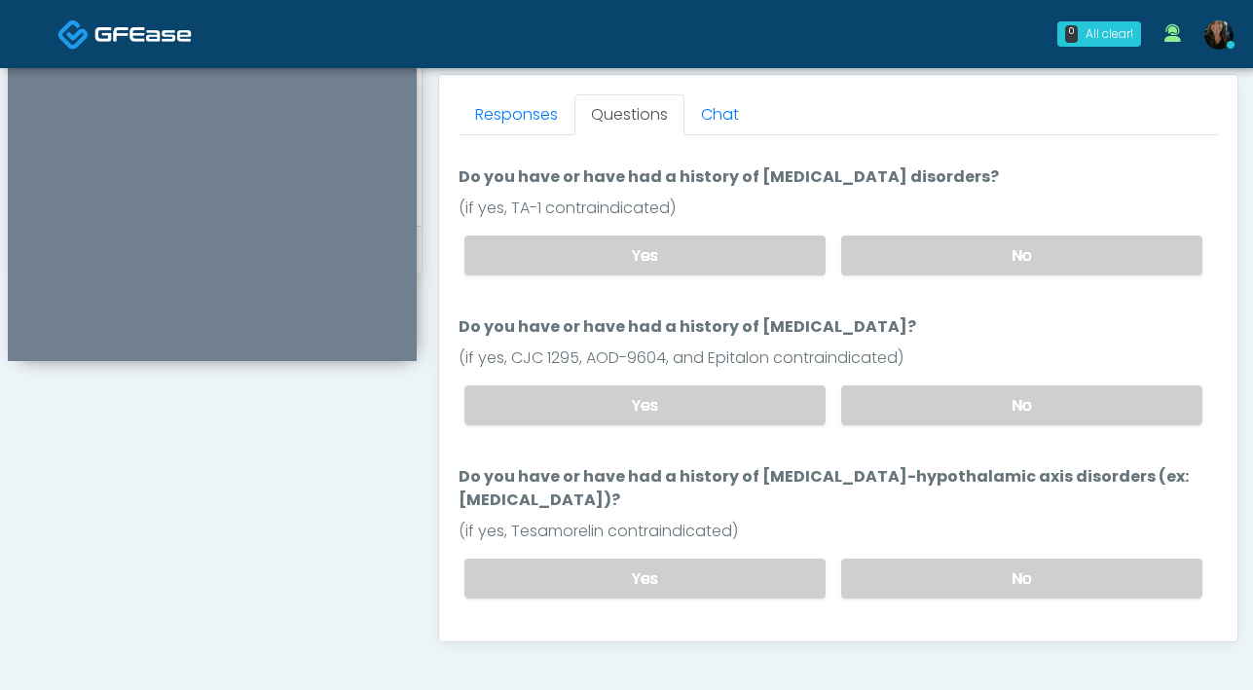
scroll to position [525, 0]
click at [967, 558] on label "No" at bounding box center [1021, 578] width 361 height 40
click at [523, 638] on button "Continue" at bounding box center [502, 656] width 89 height 36
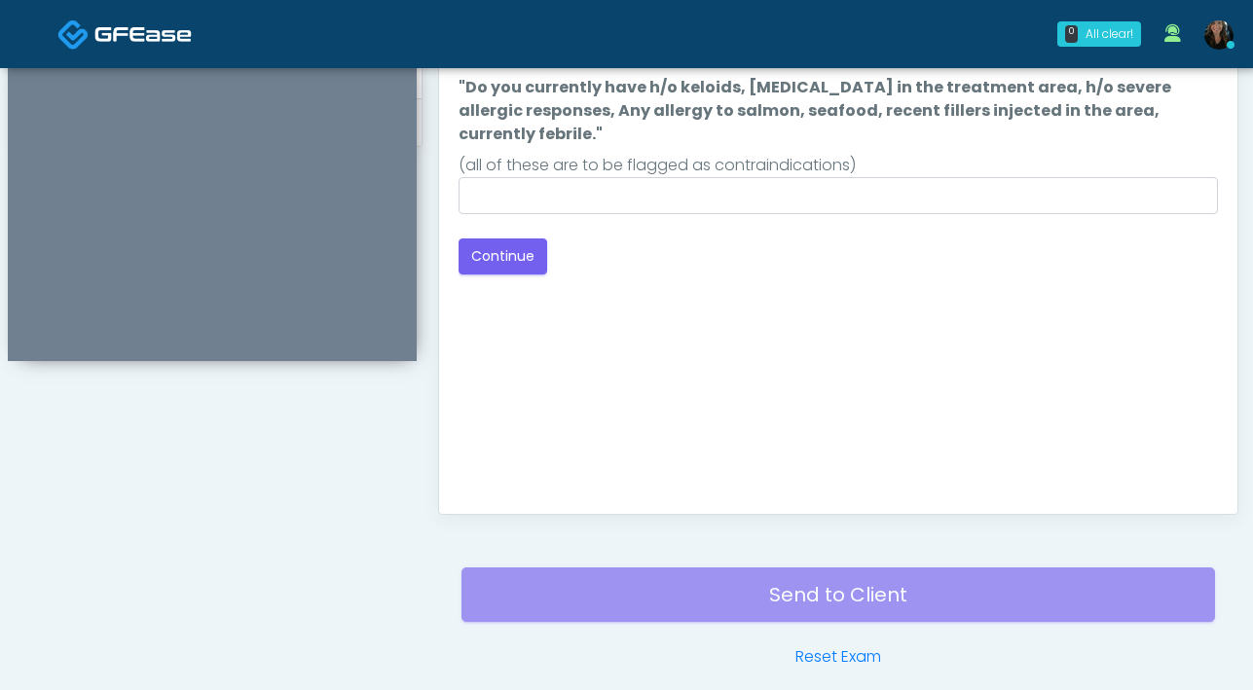
scroll to position [882, 0]
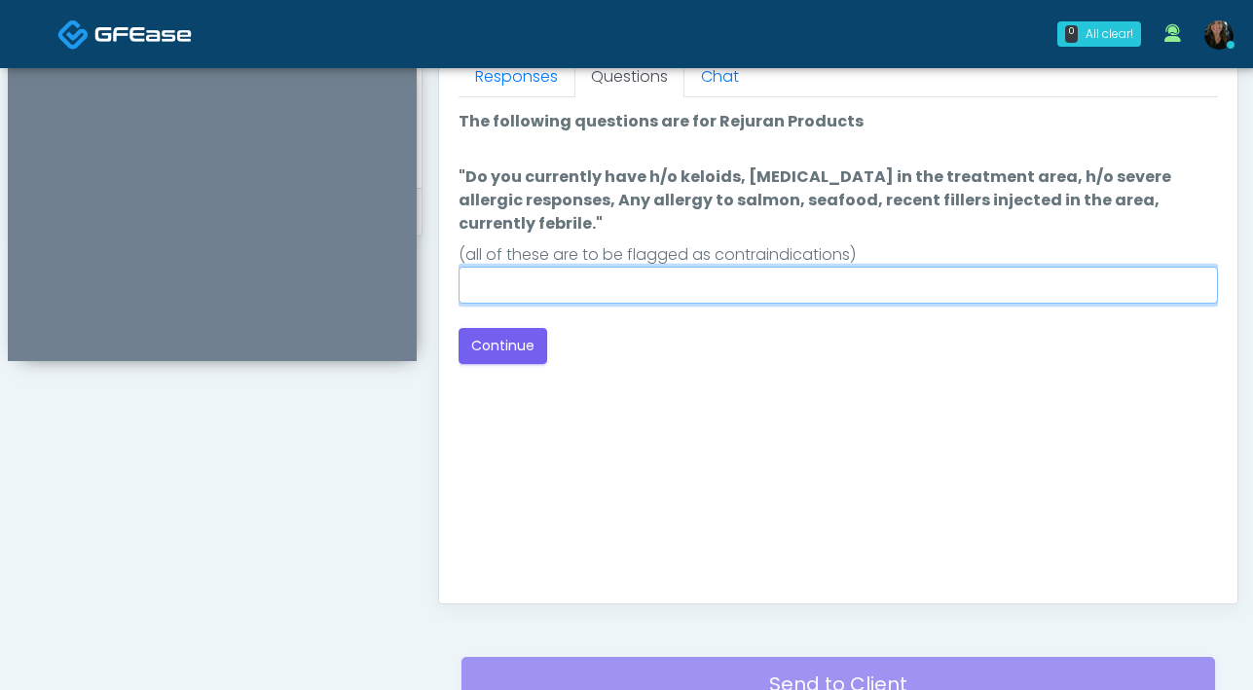
click at [746, 271] on input ""Do you currently have h/o keloids, skin infection in the treatment area, h/o s…" at bounding box center [837, 285] width 759 height 37
type input "**"
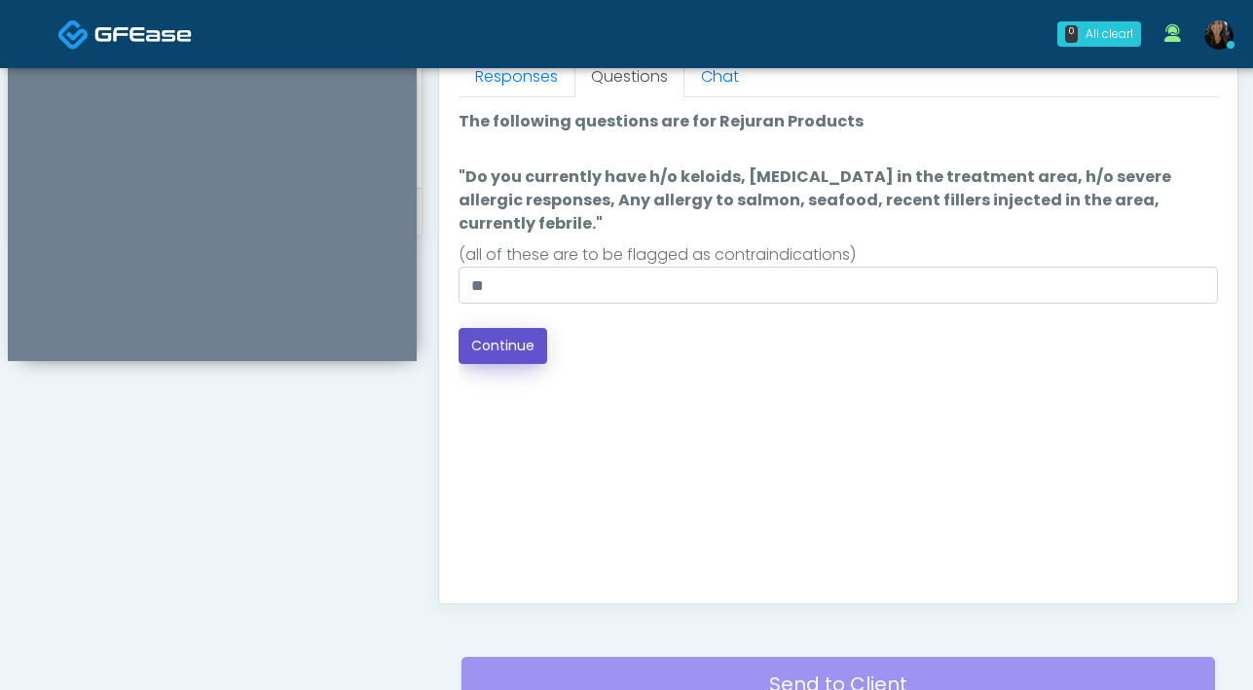
click at [490, 330] on button "Continue" at bounding box center [502, 346] width 89 height 36
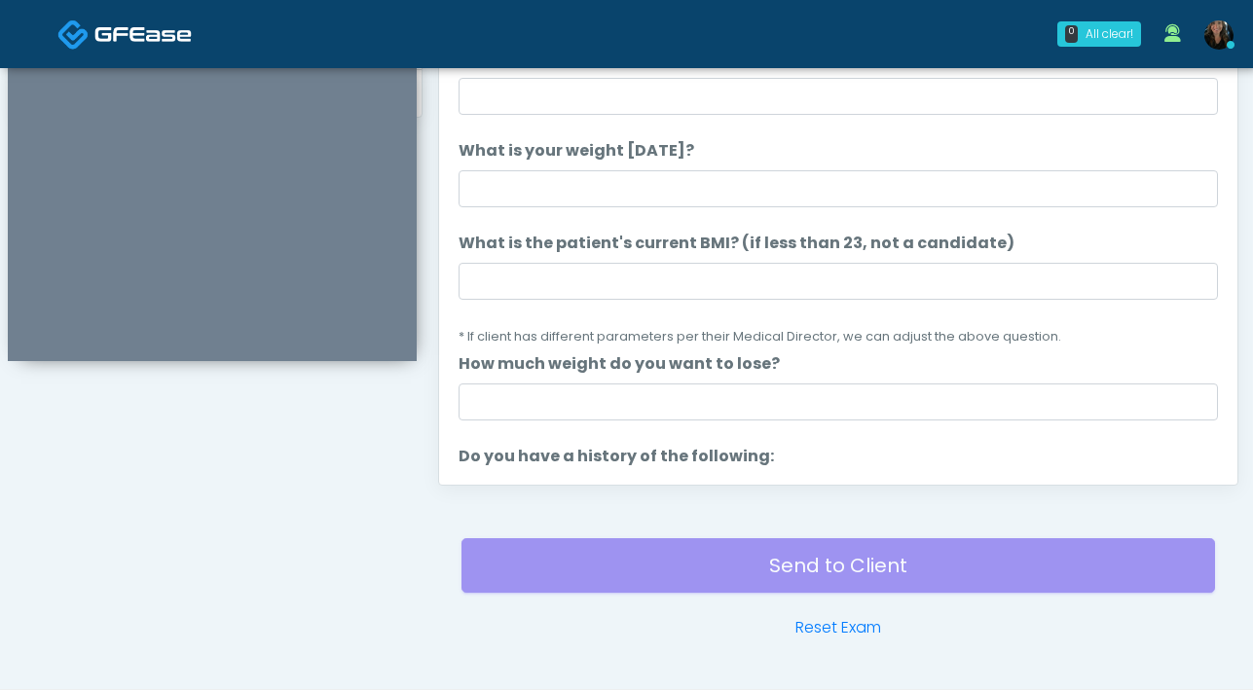
scroll to position [918, 0]
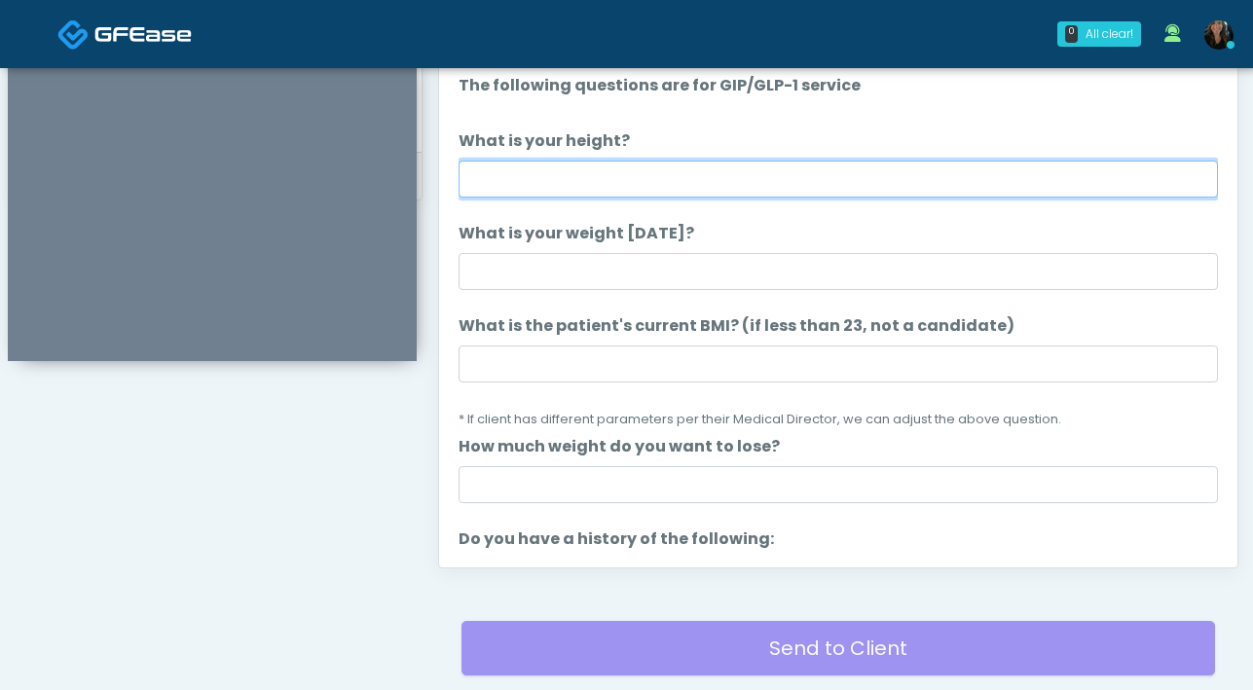
click at [611, 183] on input "What is your height?" at bounding box center [837, 179] width 759 height 37
type input "***"
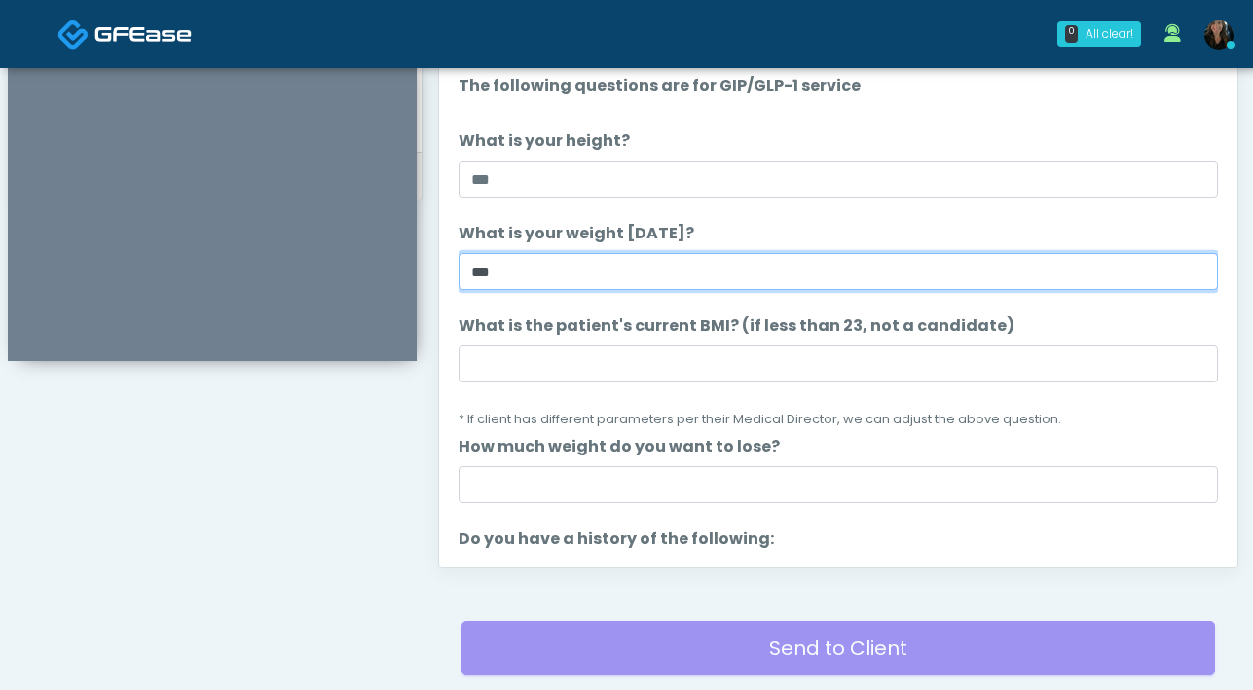
type input "***"
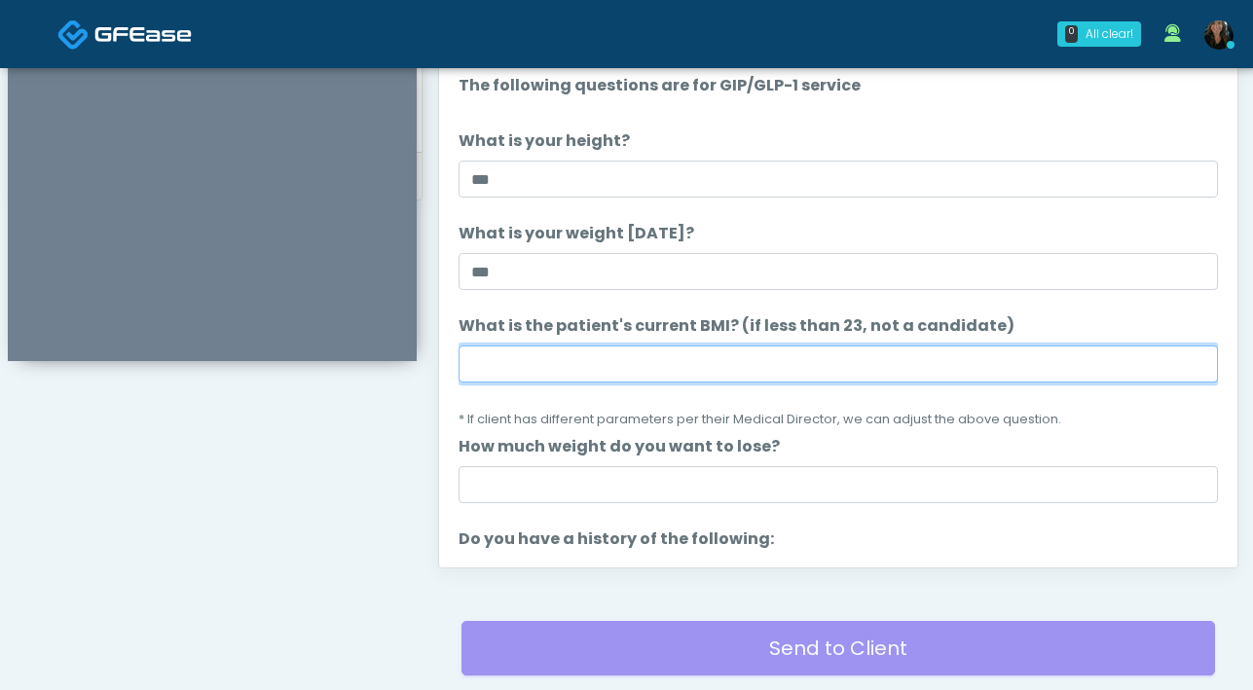
click at [646, 357] on input "What is the patient's current BMI? (if less than 23, not a candidate)" at bounding box center [837, 364] width 759 height 37
type input "****"
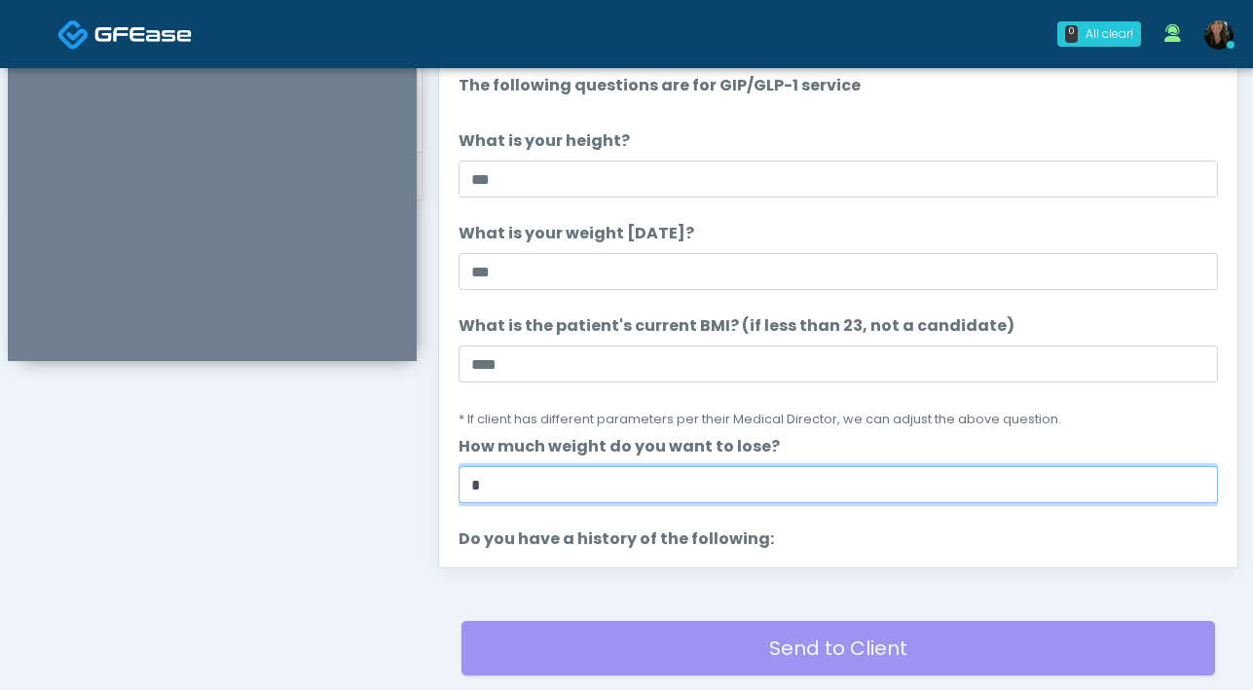
type input "*"
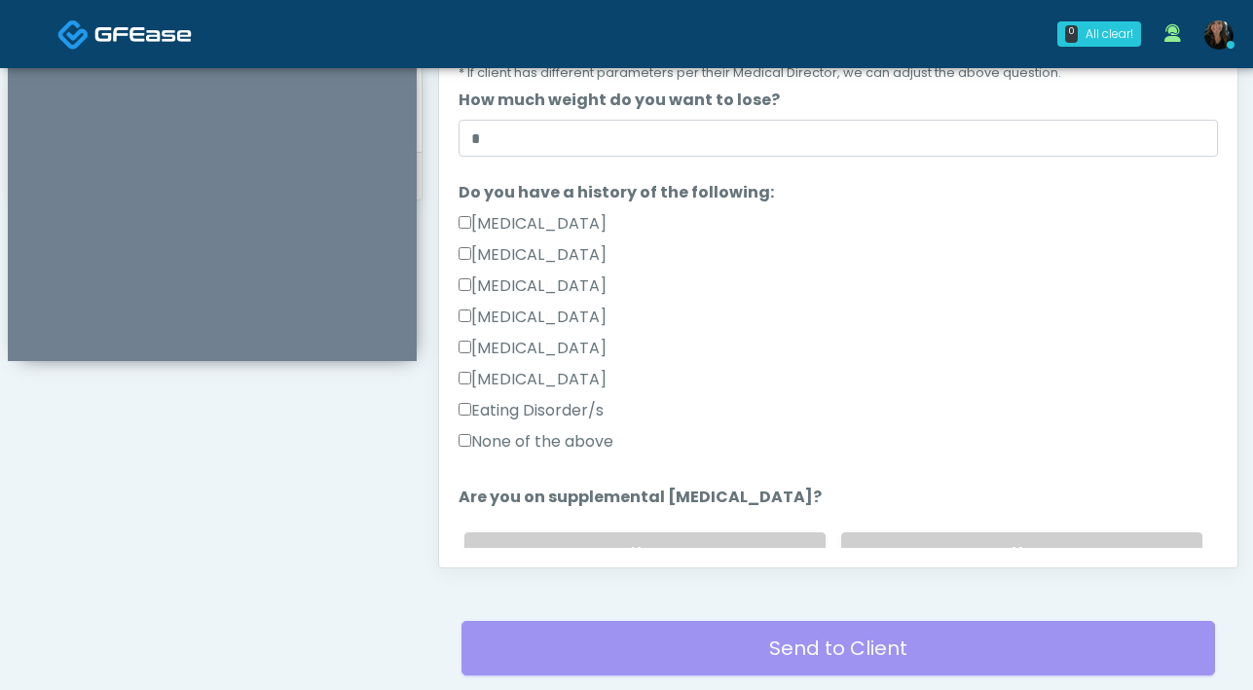
scroll to position [430, 0]
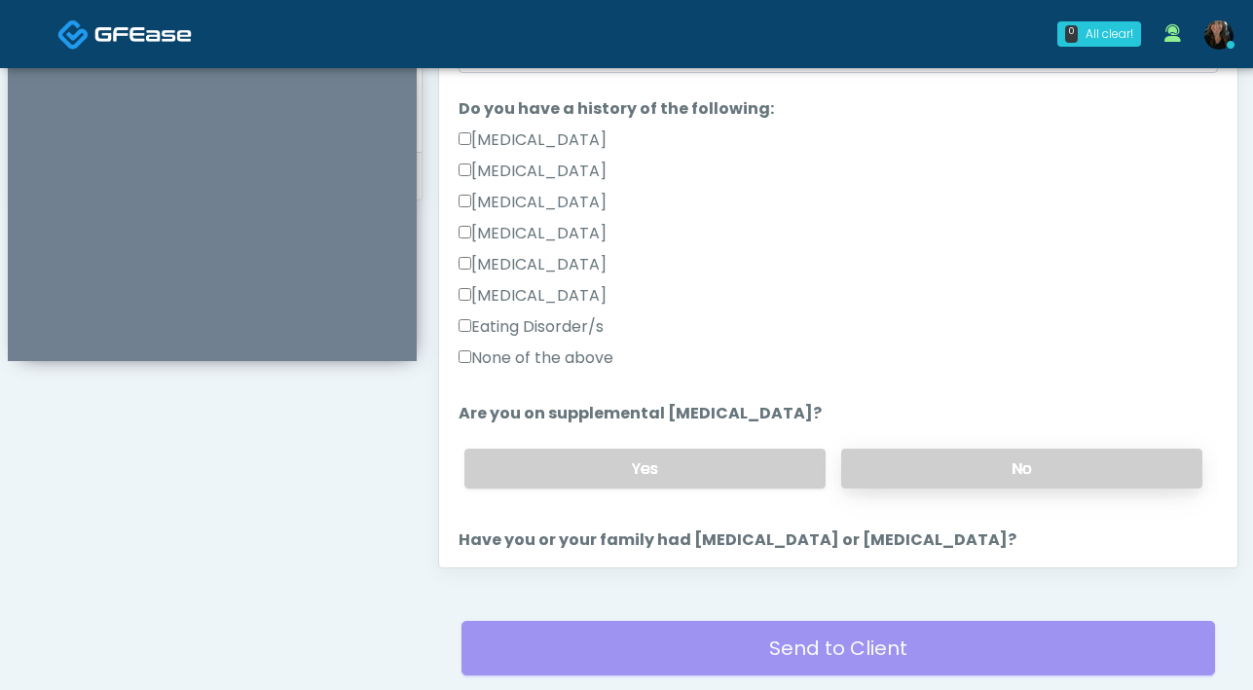
click at [987, 475] on label "No" at bounding box center [1021, 469] width 361 height 40
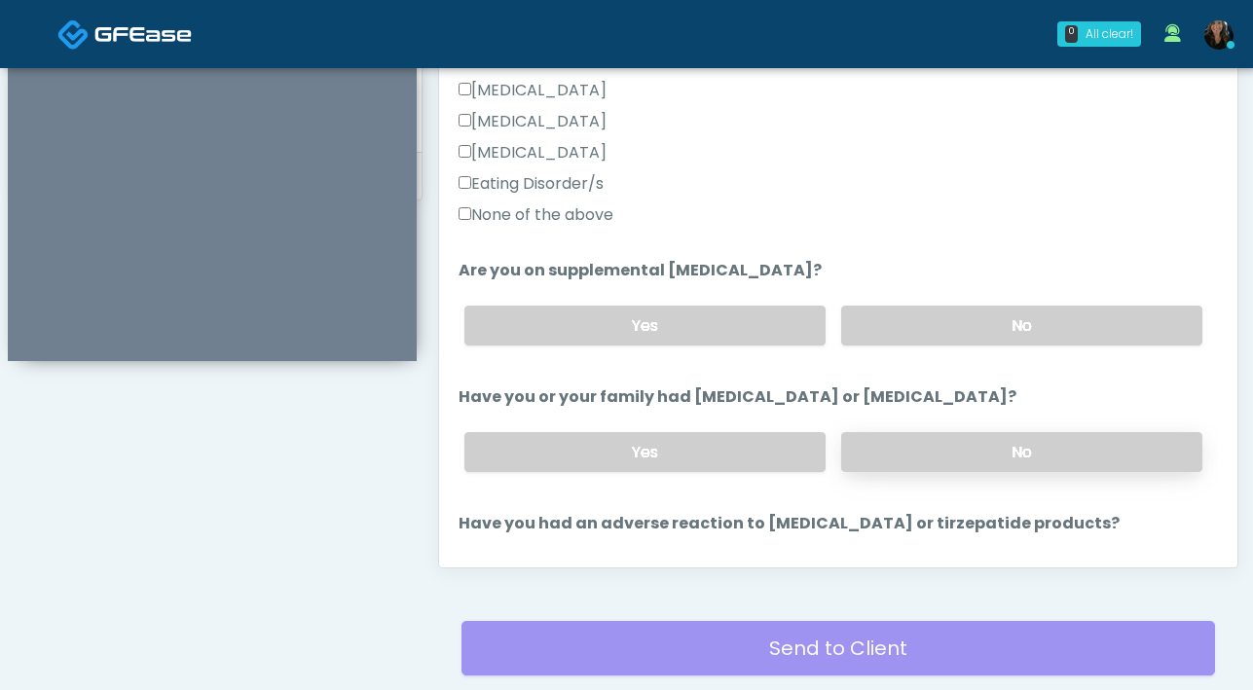
click at [983, 463] on label "No" at bounding box center [1021, 452] width 361 height 40
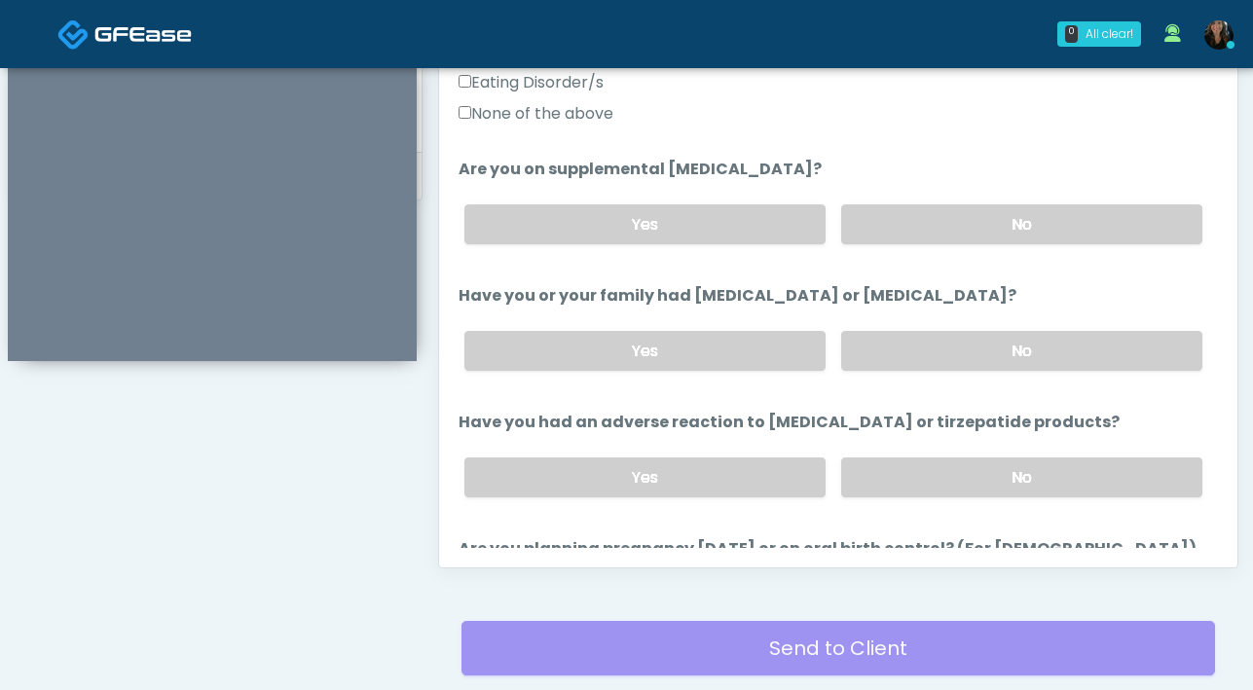
scroll to position [689, 0]
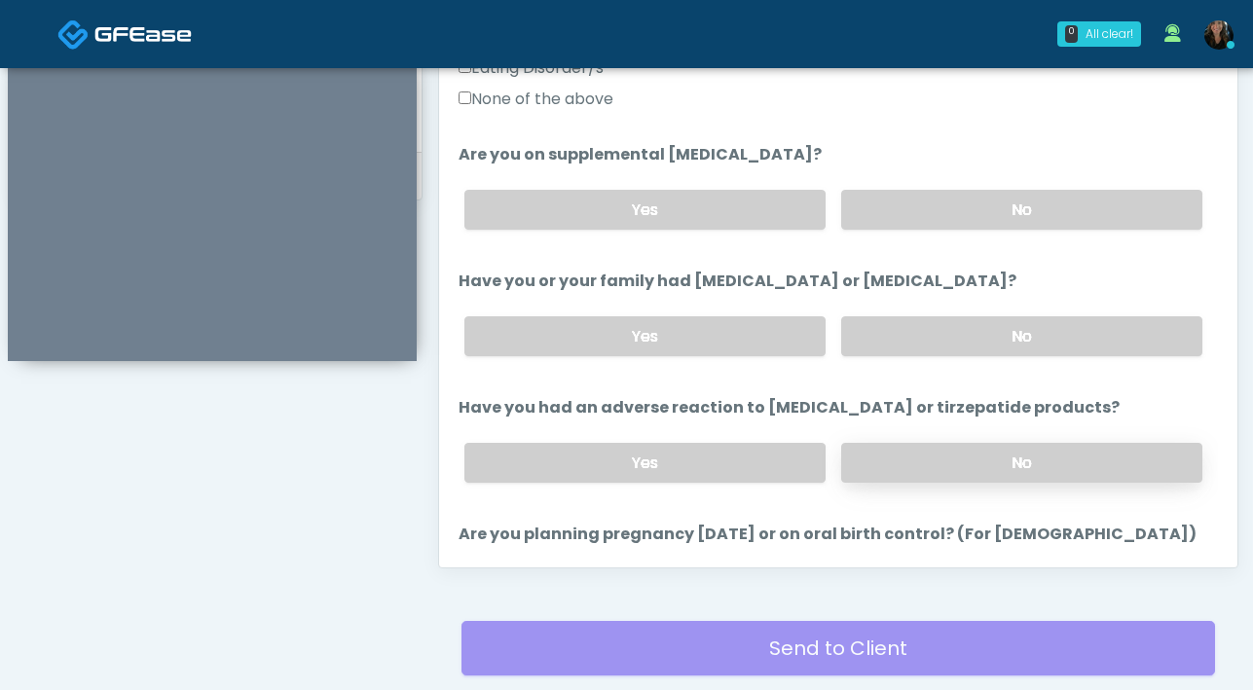
click at [982, 458] on label "No" at bounding box center [1021, 463] width 361 height 40
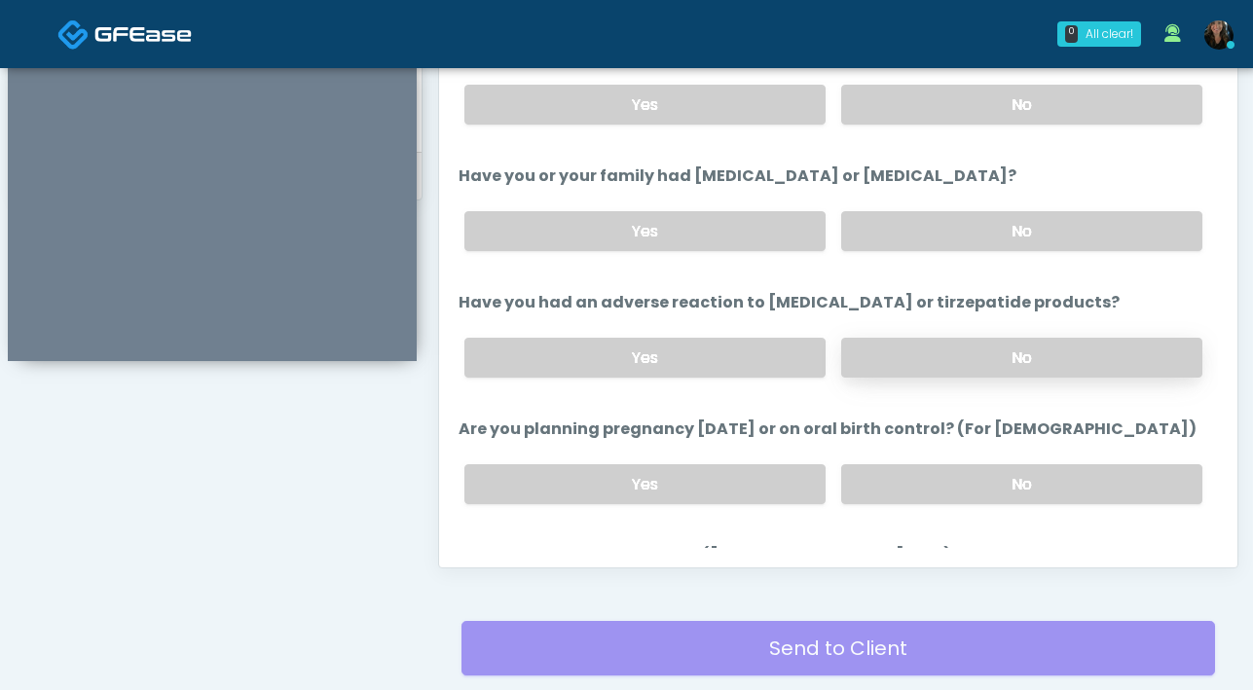
scroll to position [869, 0]
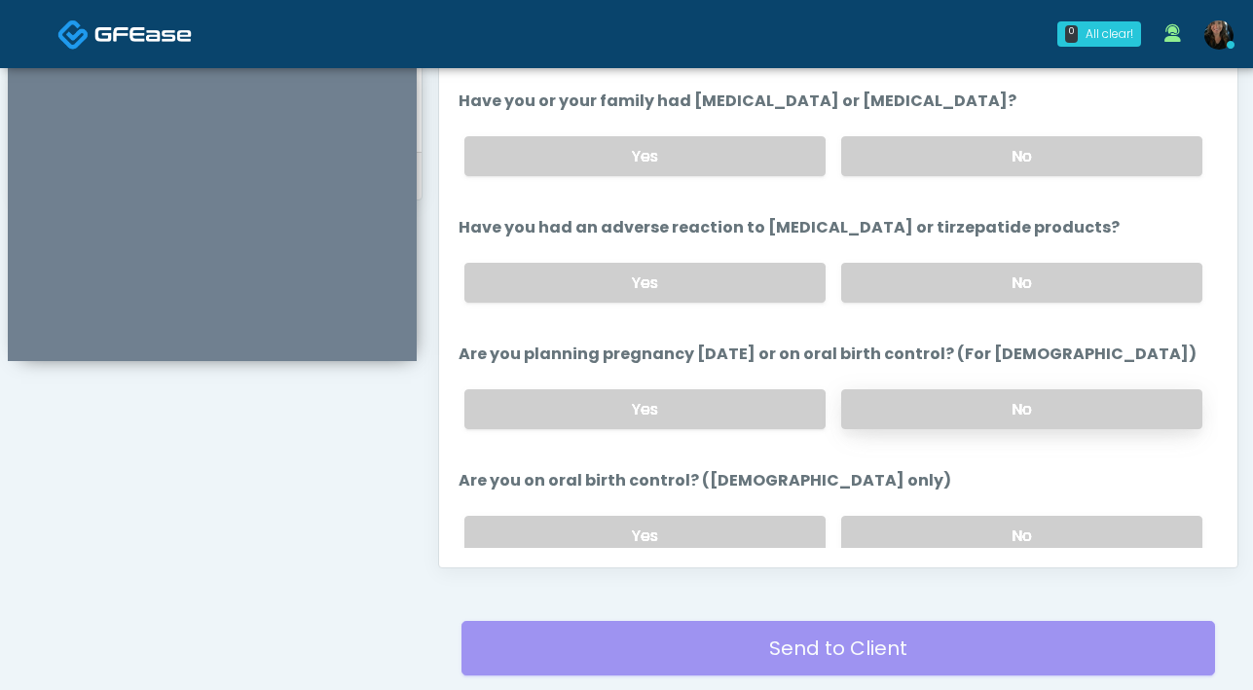
click at [981, 417] on label "No" at bounding box center [1021, 409] width 361 height 40
drag, startPoint x: 1012, startPoint y: 534, endPoint x: 971, endPoint y: 463, distance: 82.0
click at [1012, 534] on label "No" at bounding box center [1021, 536] width 361 height 40
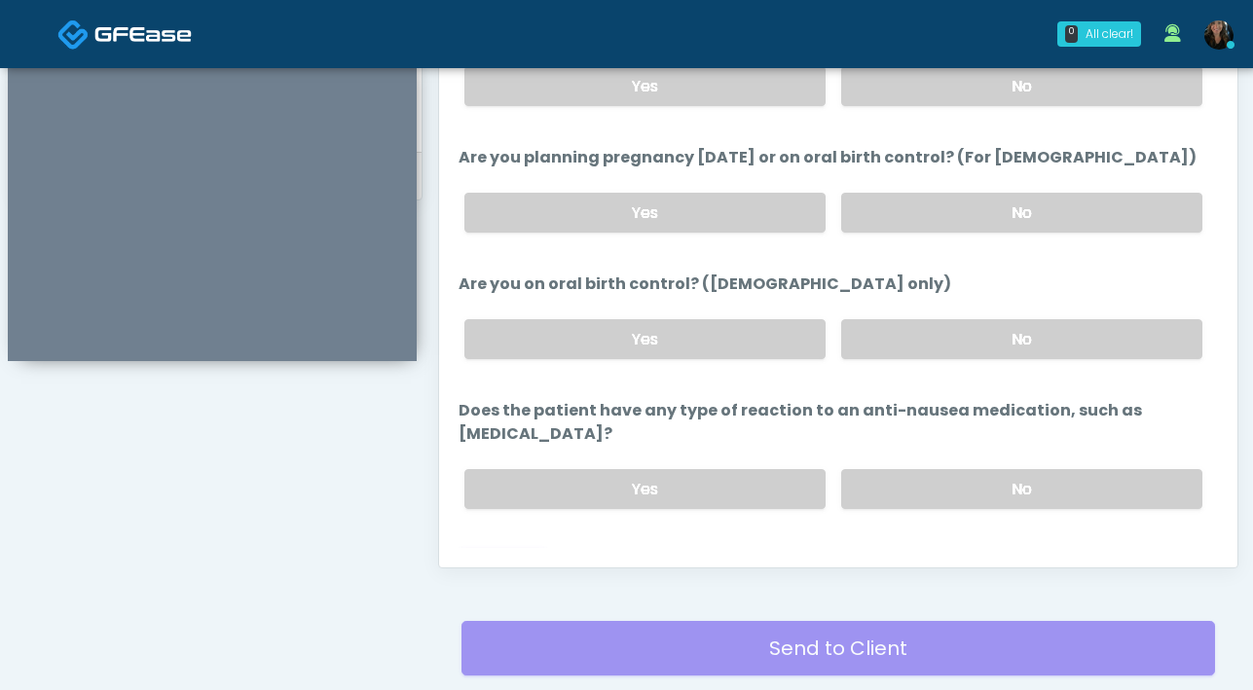
scroll to position [1074, 0]
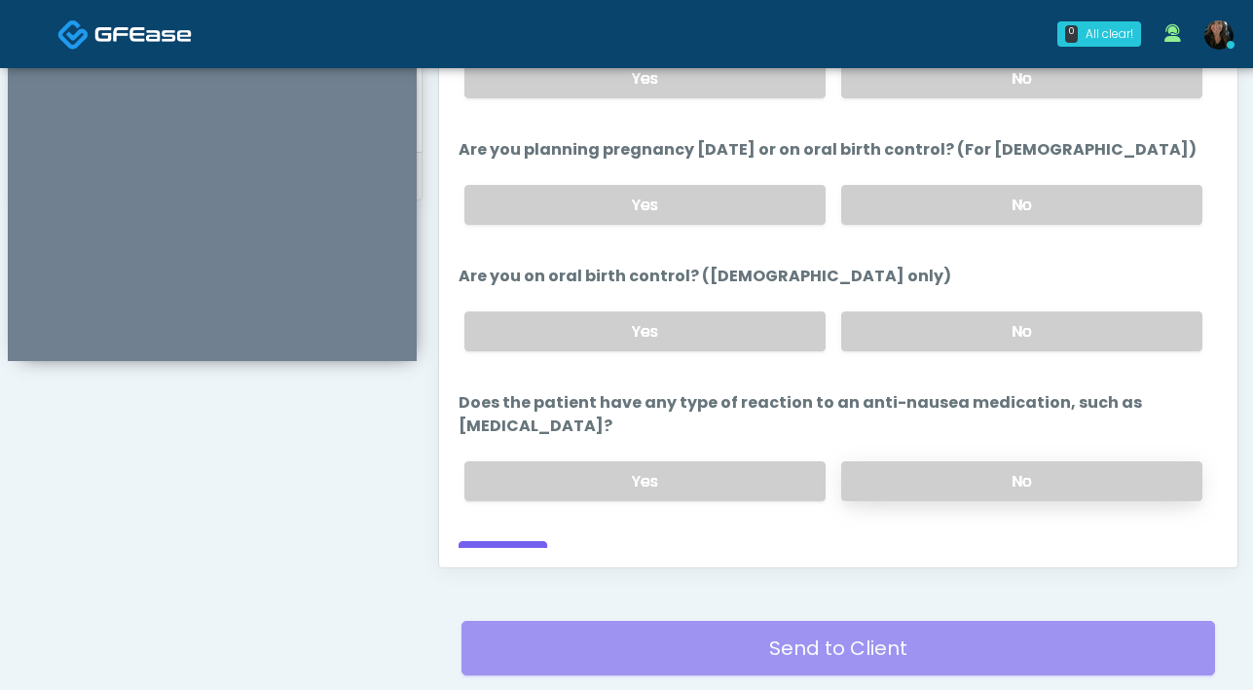
click at [966, 461] on label "No" at bounding box center [1021, 481] width 361 height 40
click at [526, 541] on button "Continue" at bounding box center [502, 559] width 89 height 36
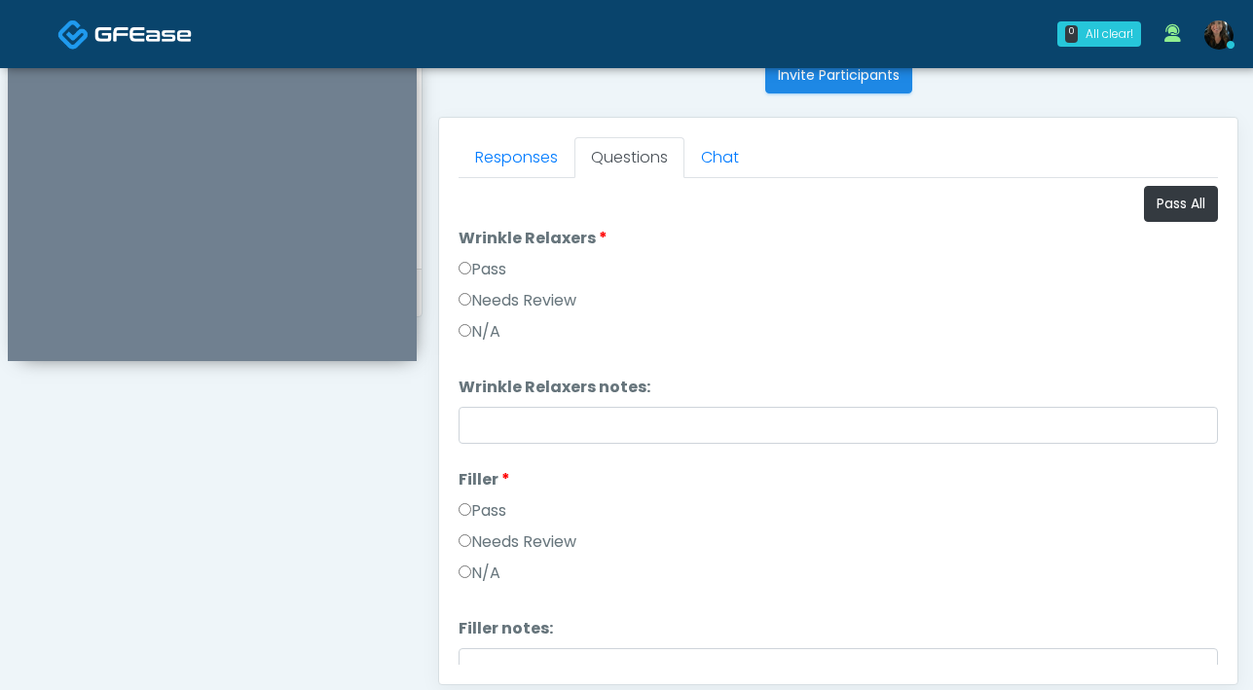
scroll to position [666, 0]
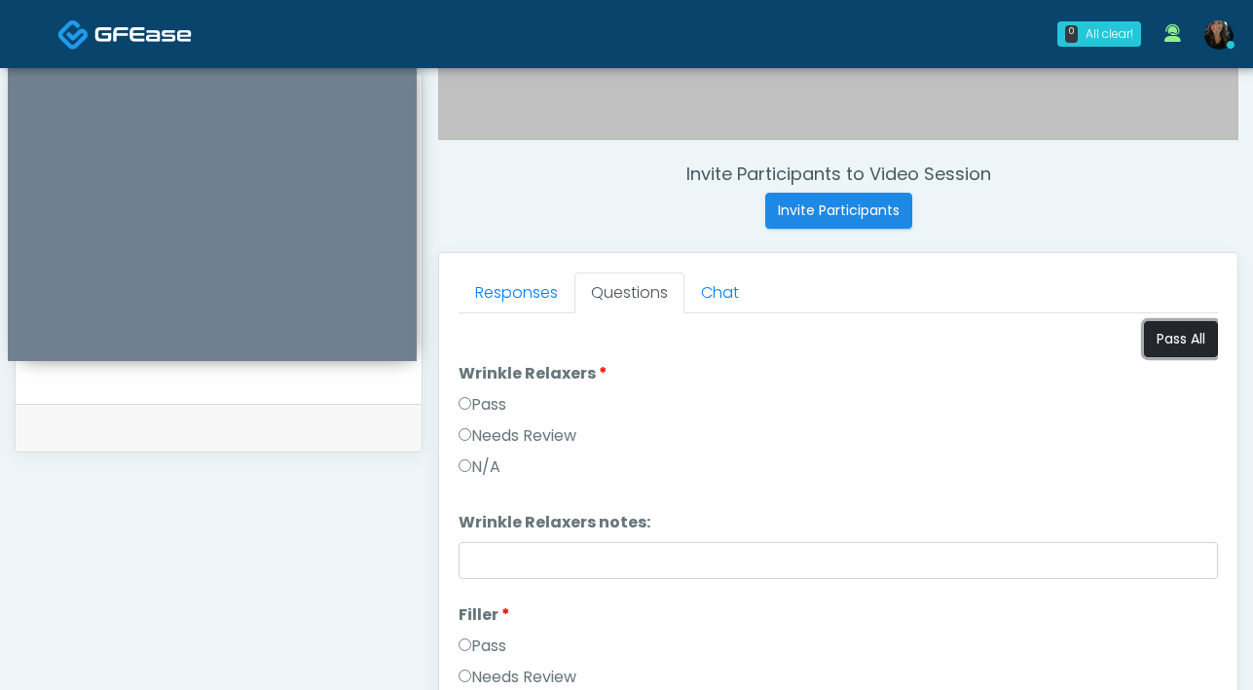
click at [1190, 347] on button "Pass All" at bounding box center [1181, 339] width 74 height 36
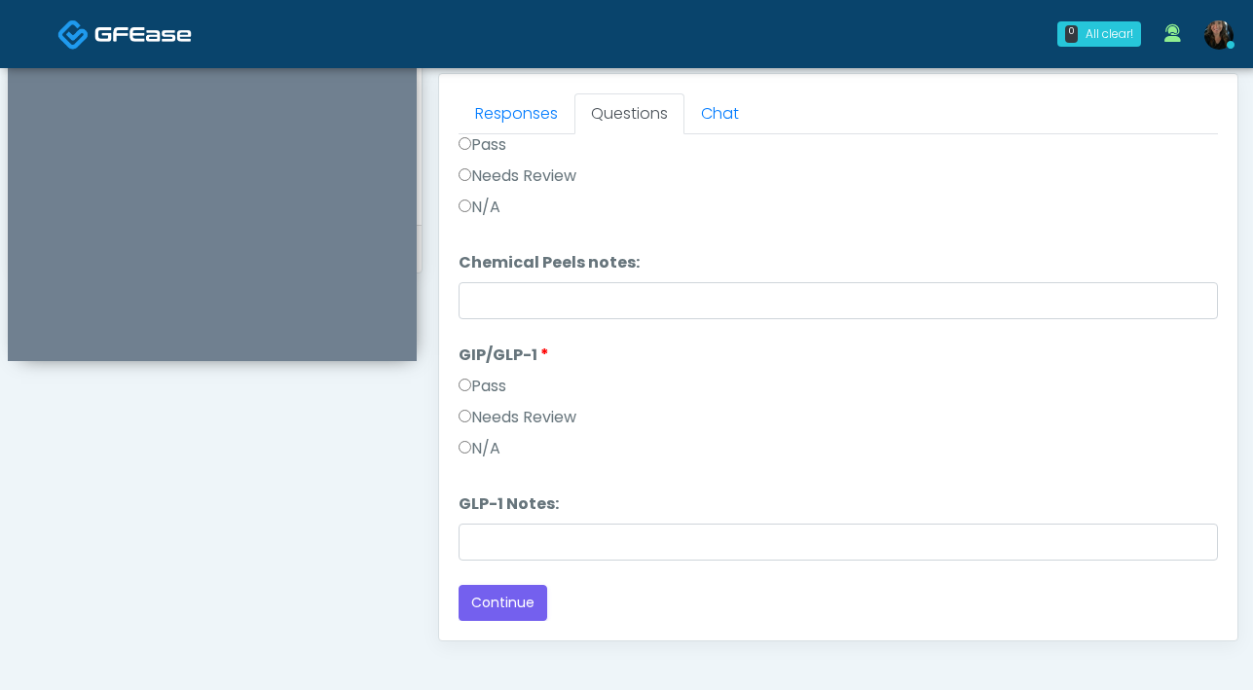
scroll to position [1057, 0]
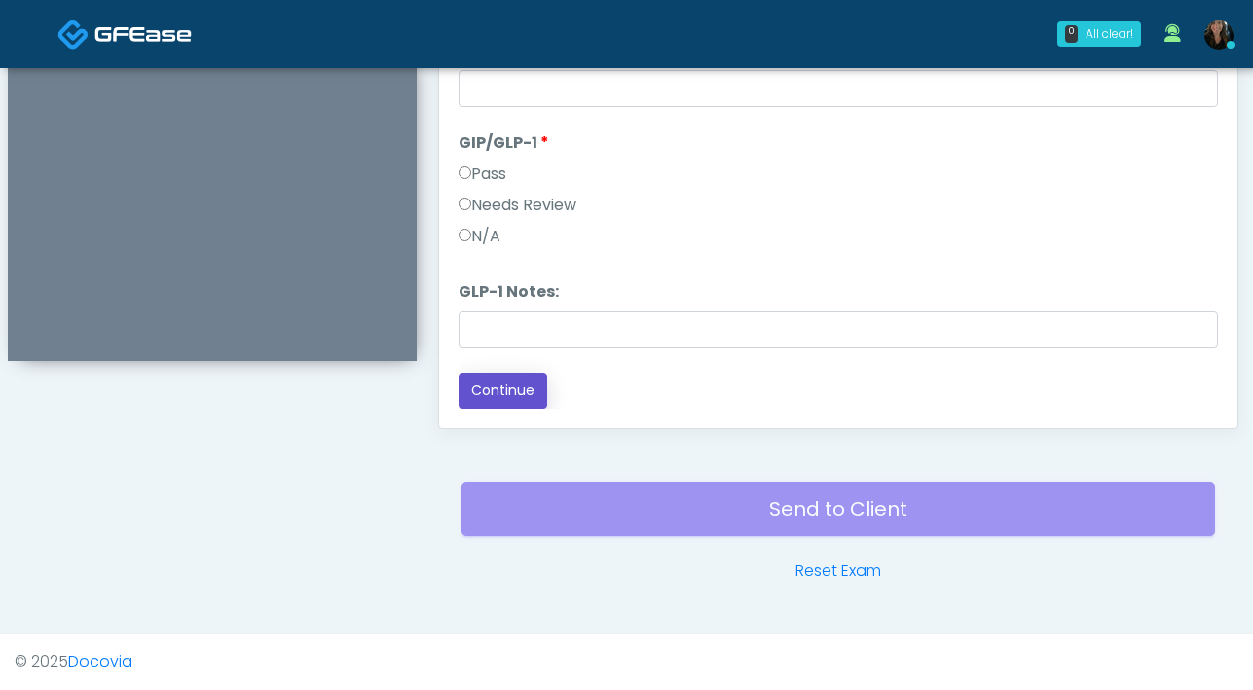
click at [518, 402] on button "Continue" at bounding box center [502, 391] width 89 height 36
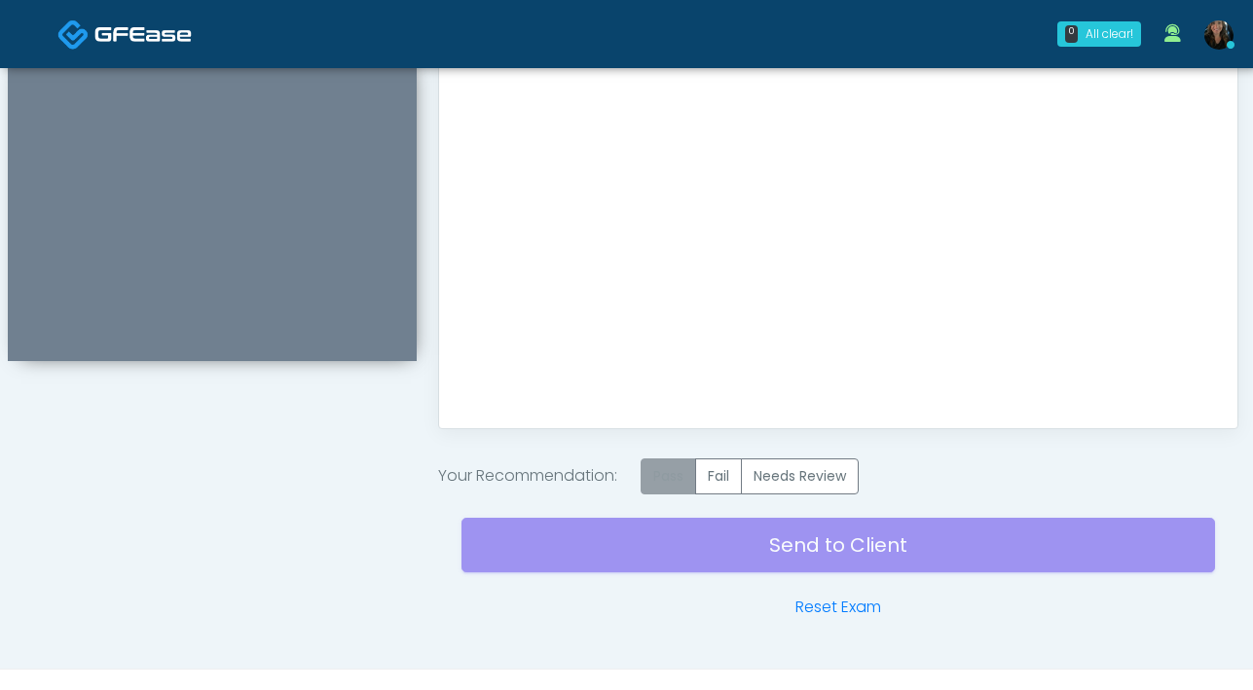
click at [680, 477] on label "Pass" at bounding box center [668, 476] width 55 height 36
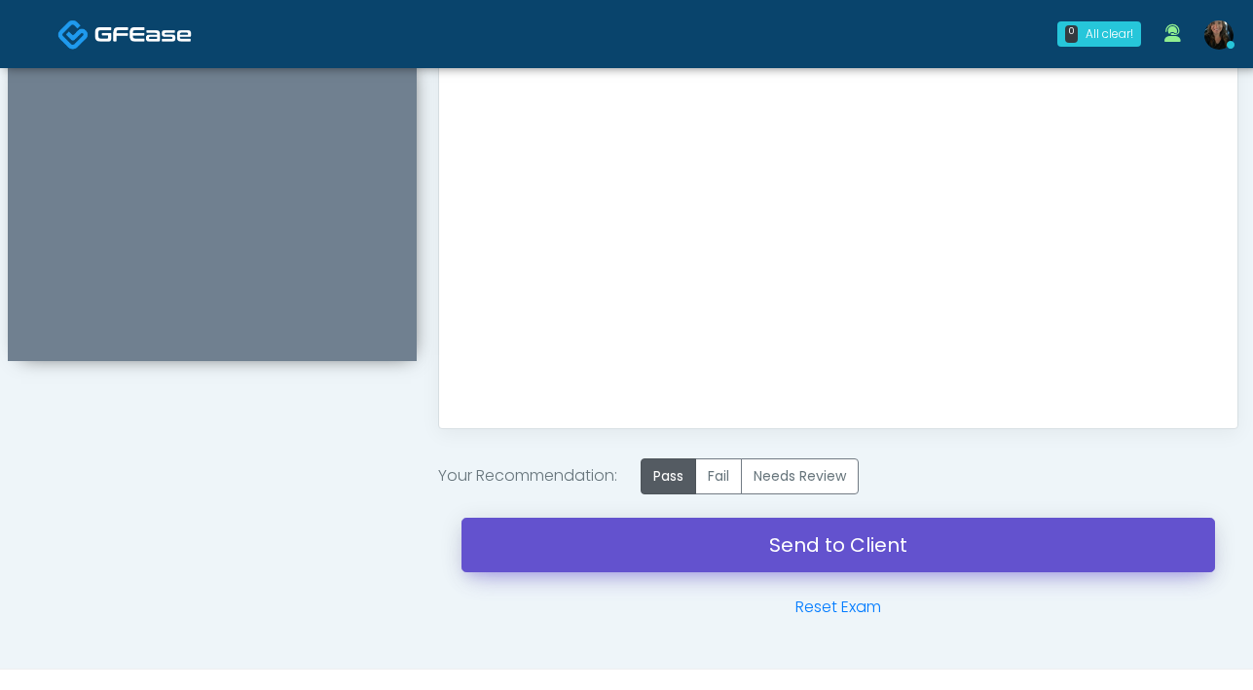
click at [790, 545] on link "Send to Client" at bounding box center [837, 545] width 753 height 55
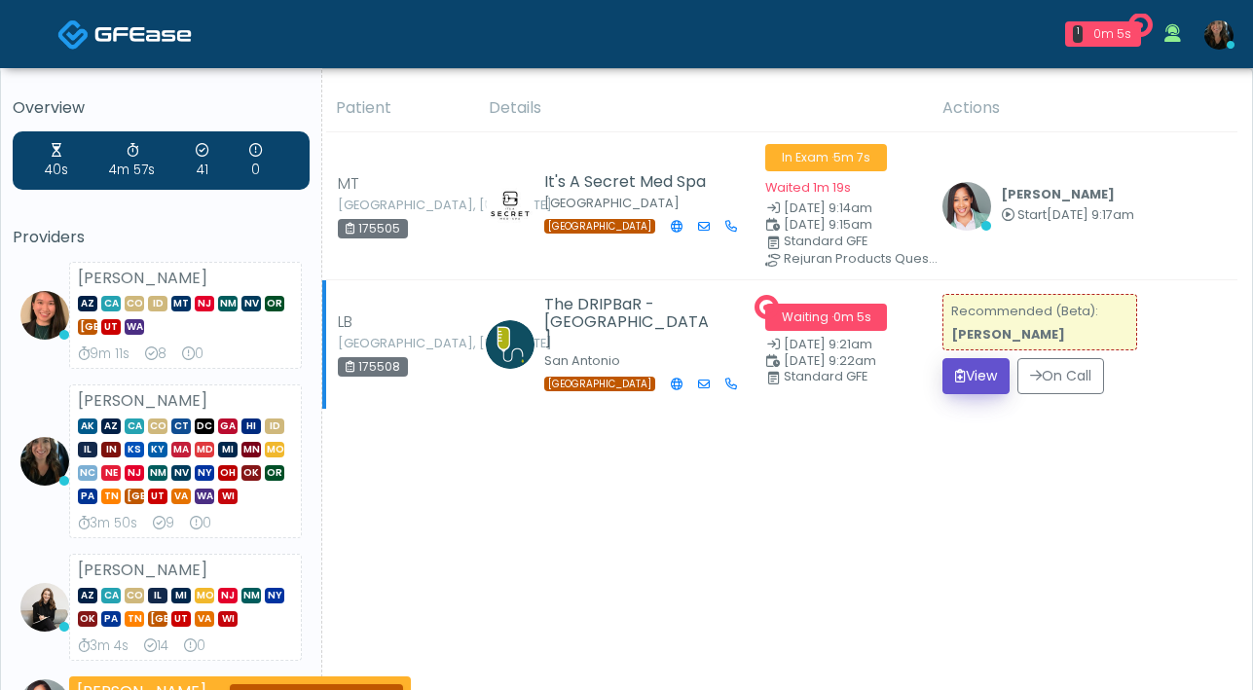
click at [962, 378] on button "View" at bounding box center [975, 376] width 67 height 36
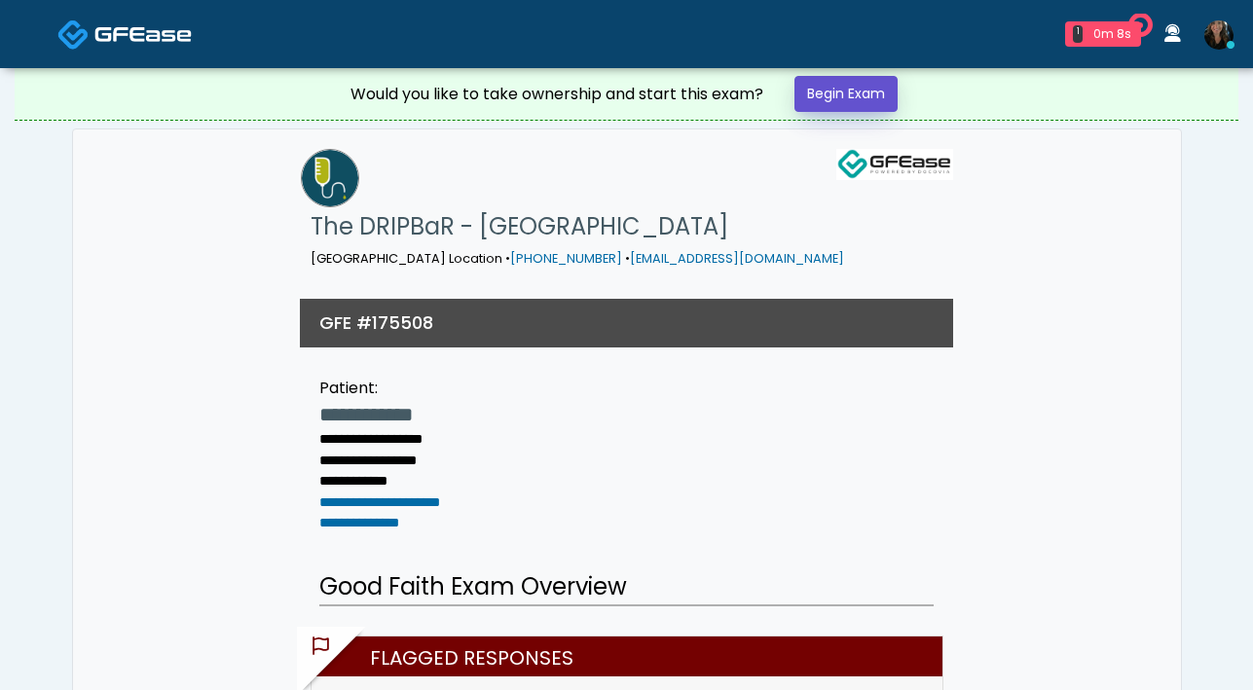
click at [836, 87] on link "Begin Exam" at bounding box center [845, 94] width 103 height 36
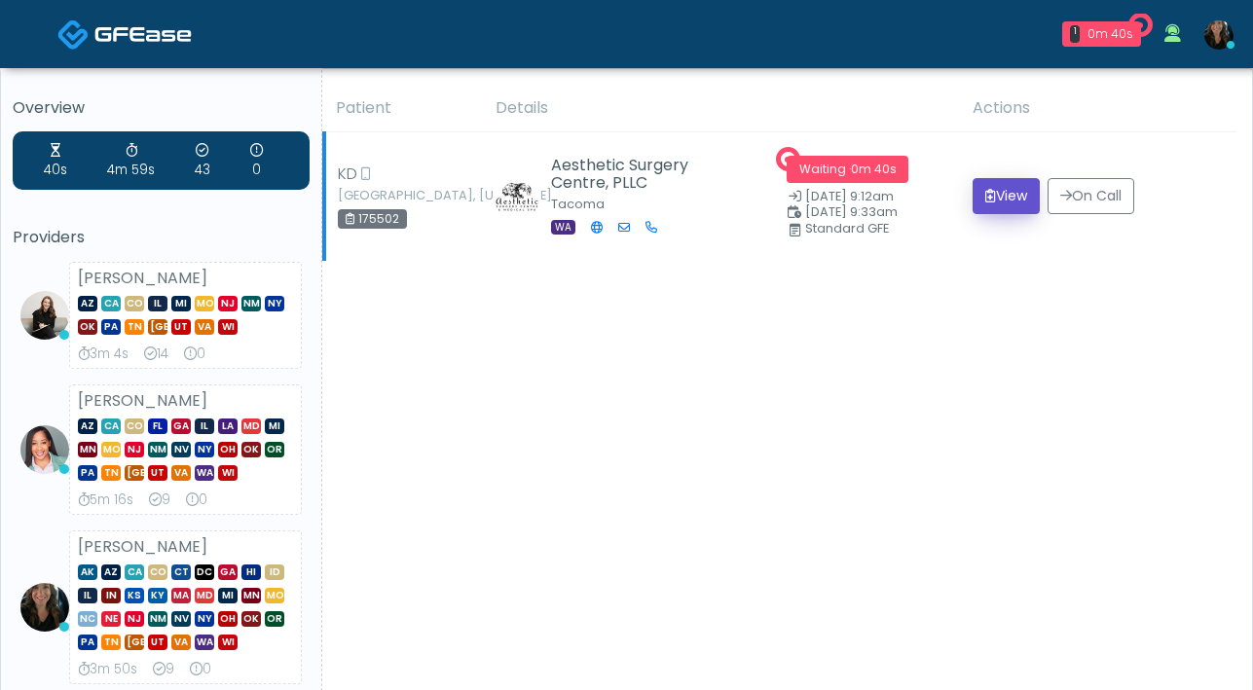
click at [1007, 198] on button "View" at bounding box center [1005, 196] width 67 height 36
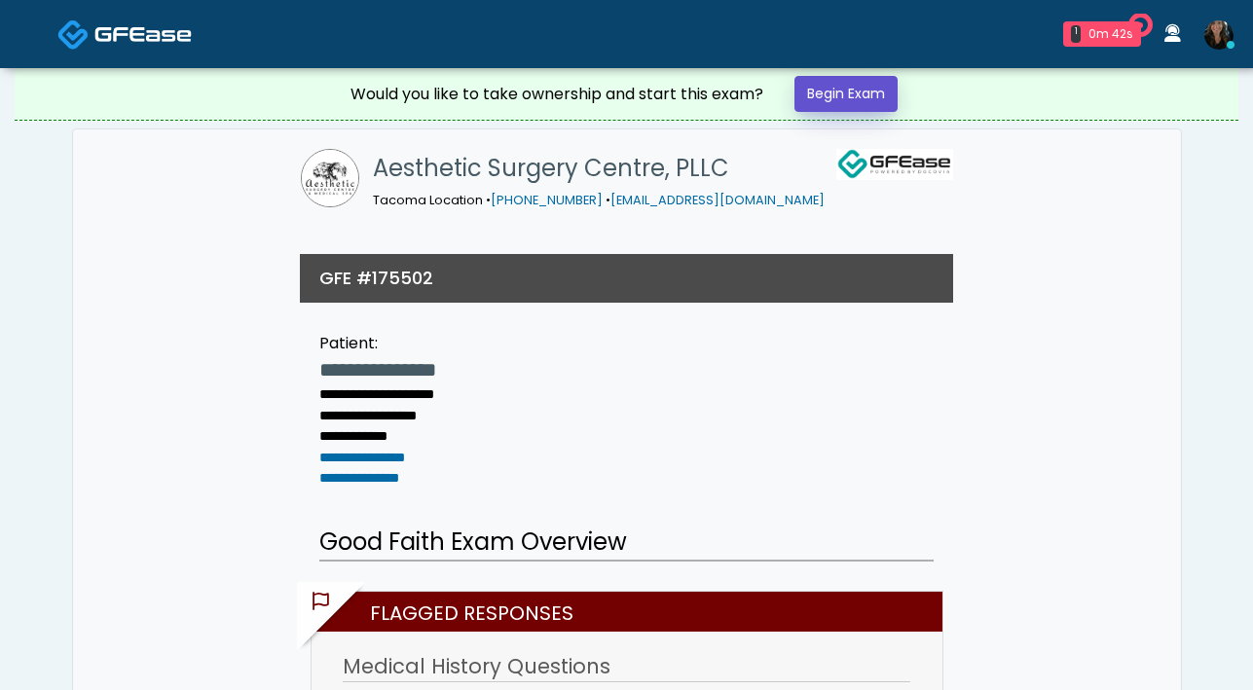
click at [853, 98] on link "Begin Exam" at bounding box center [845, 94] width 103 height 36
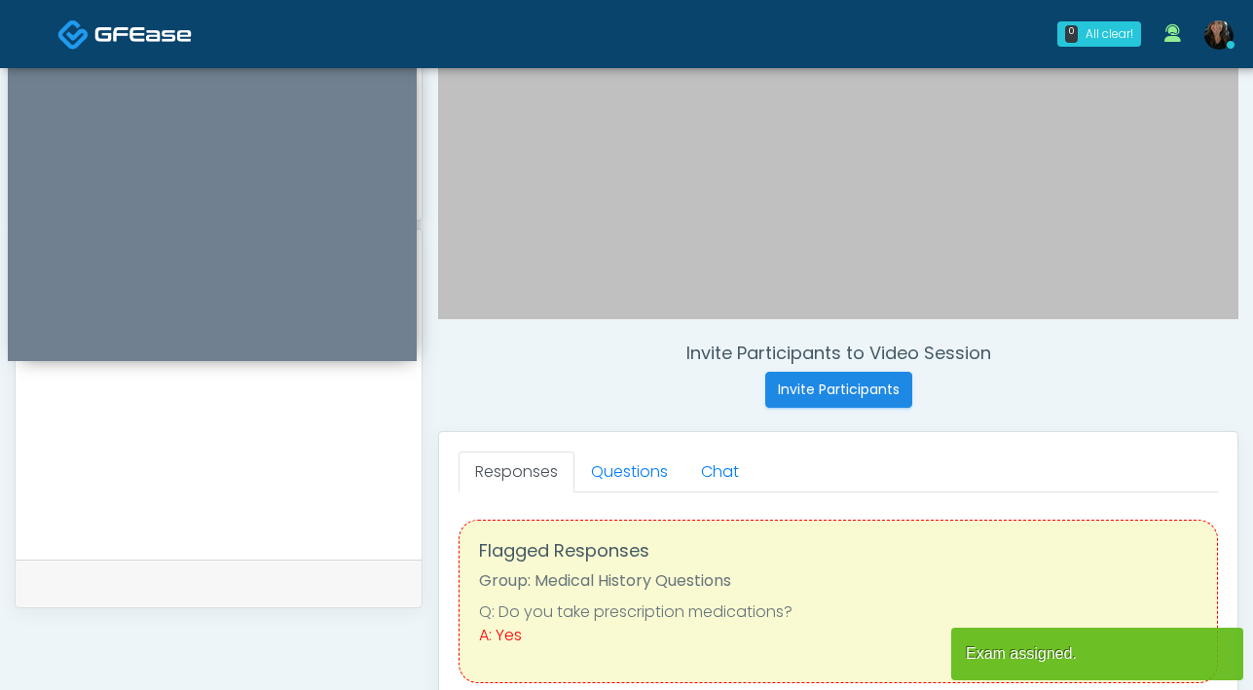
scroll to position [784, 0]
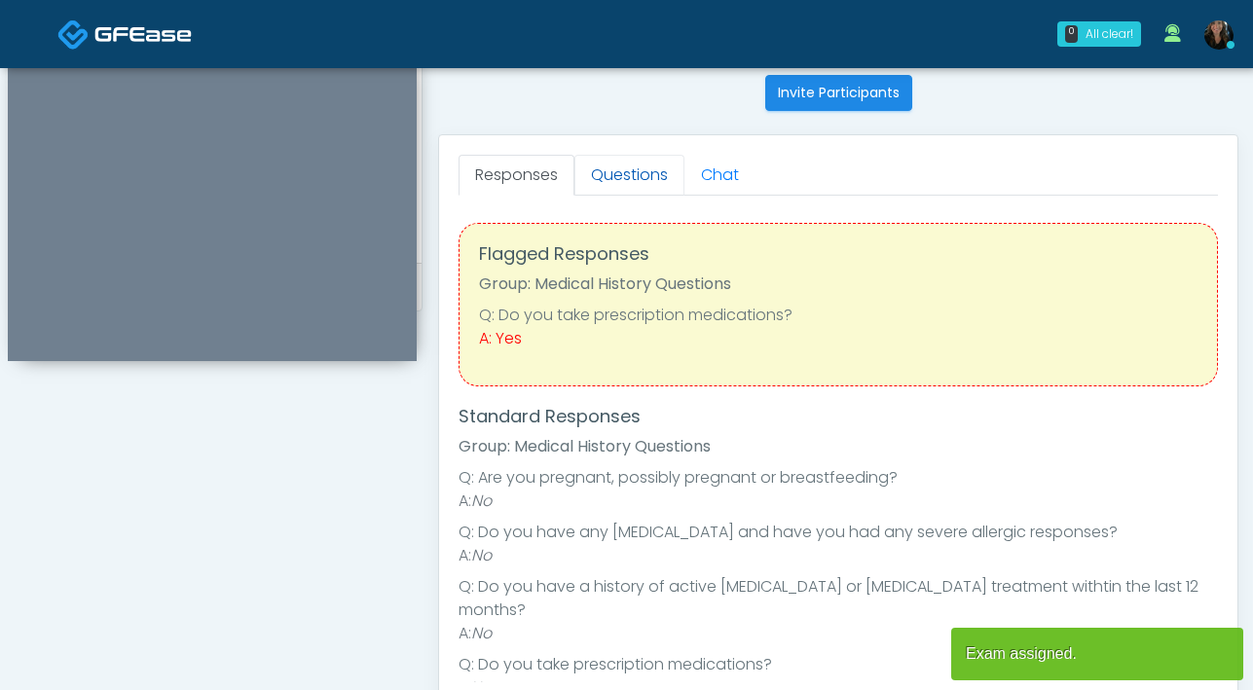
click at [624, 174] on link "Questions" at bounding box center [629, 175] width 110 height 41
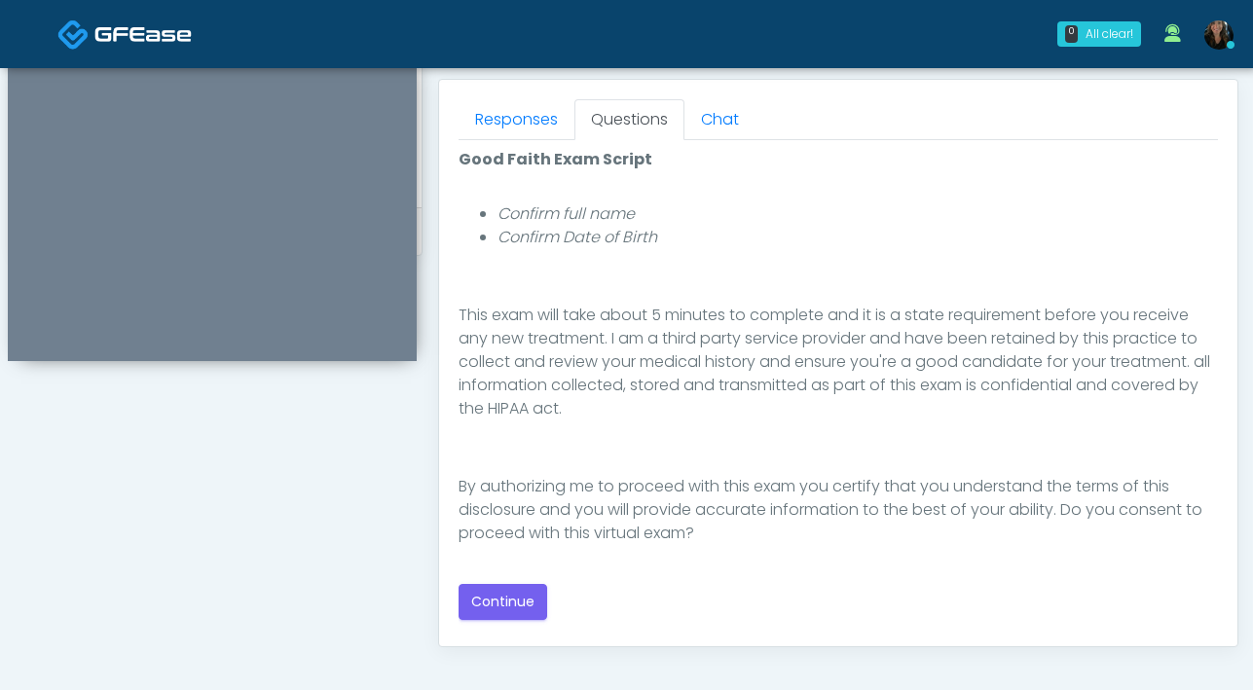
scroll to position [842, 0]
click at [531, 607] on button "Continue" at bounding box center [502, 599] width 89 height 36
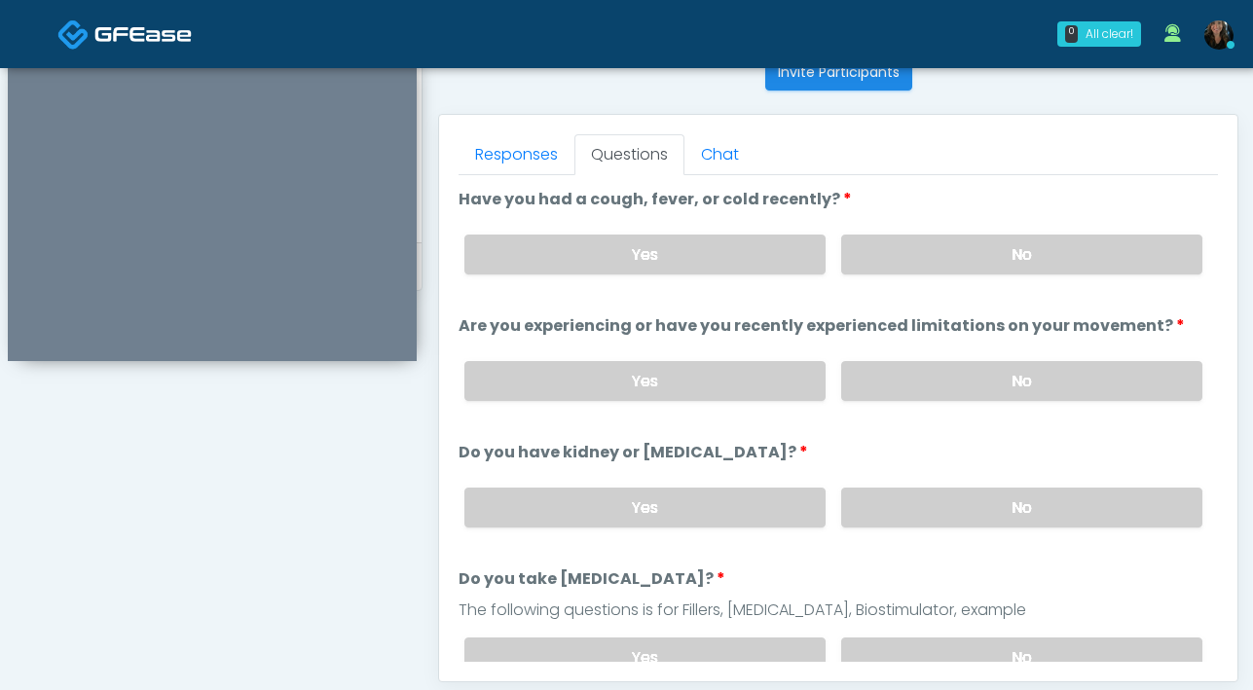
scroll to position [794, 0]
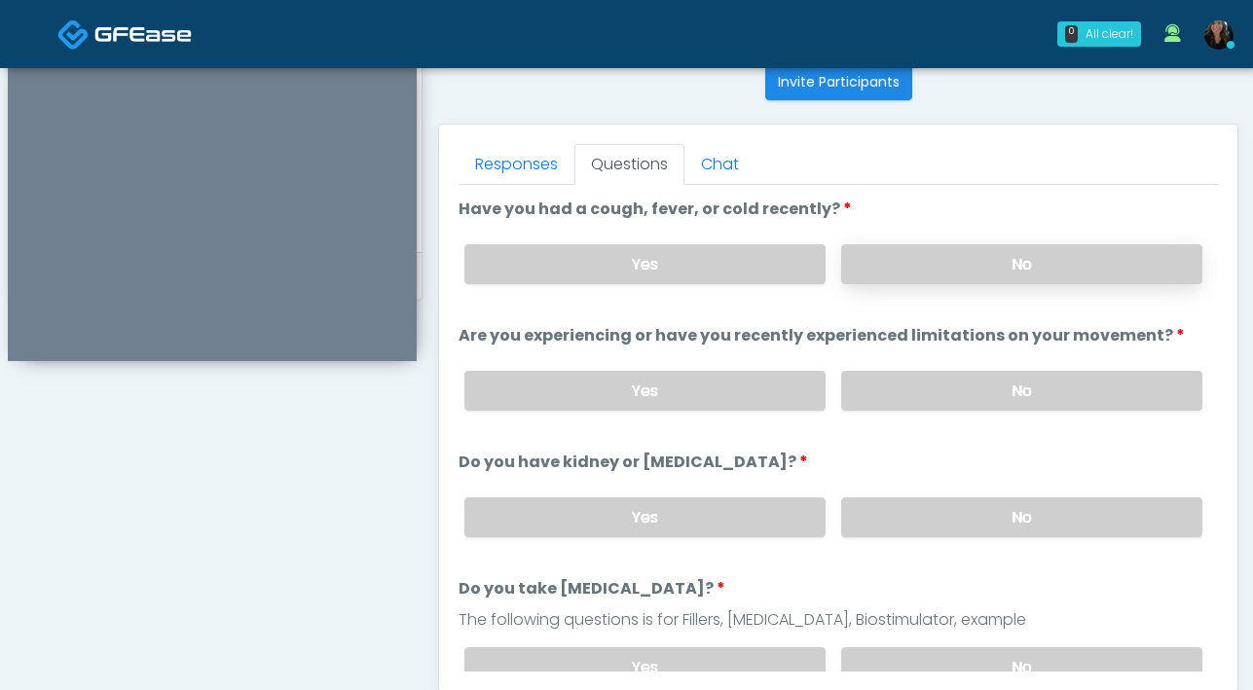
click at [975, 258] on label "No" at bounding box center [1021, 264] width 361 height 40
click at [969, 398] on label "No" at bounding box center [1021, 391] width 361 height 40
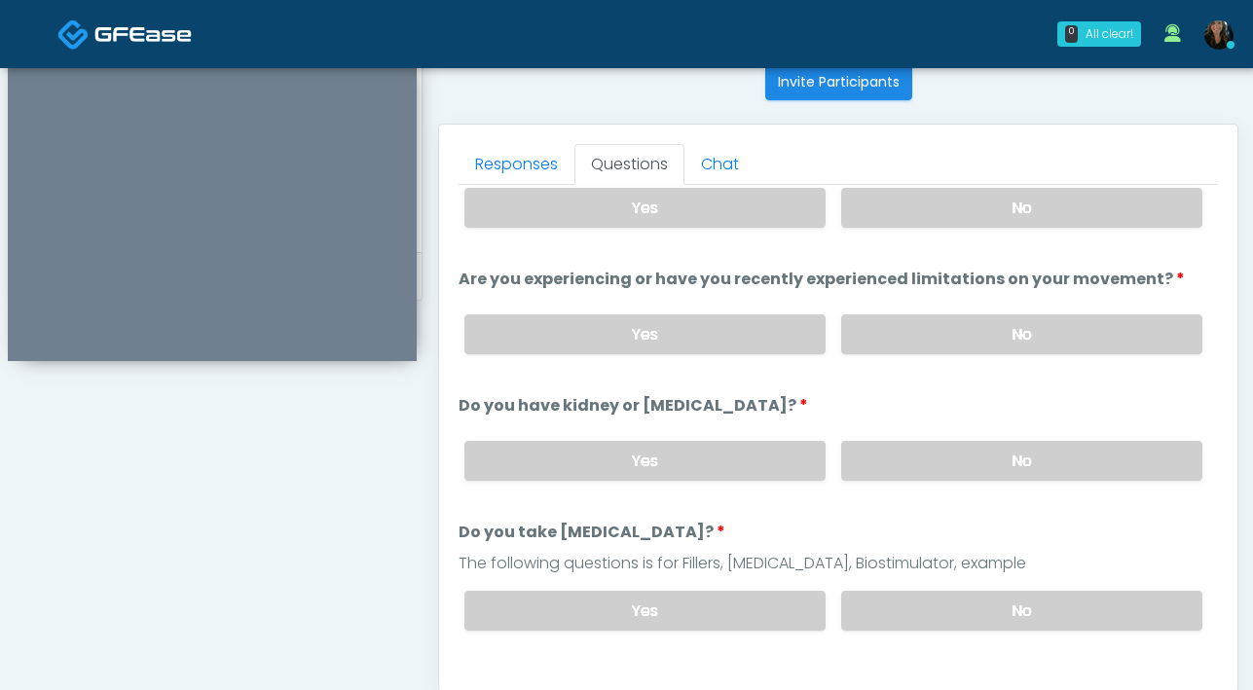
scroll to position [69, 0]
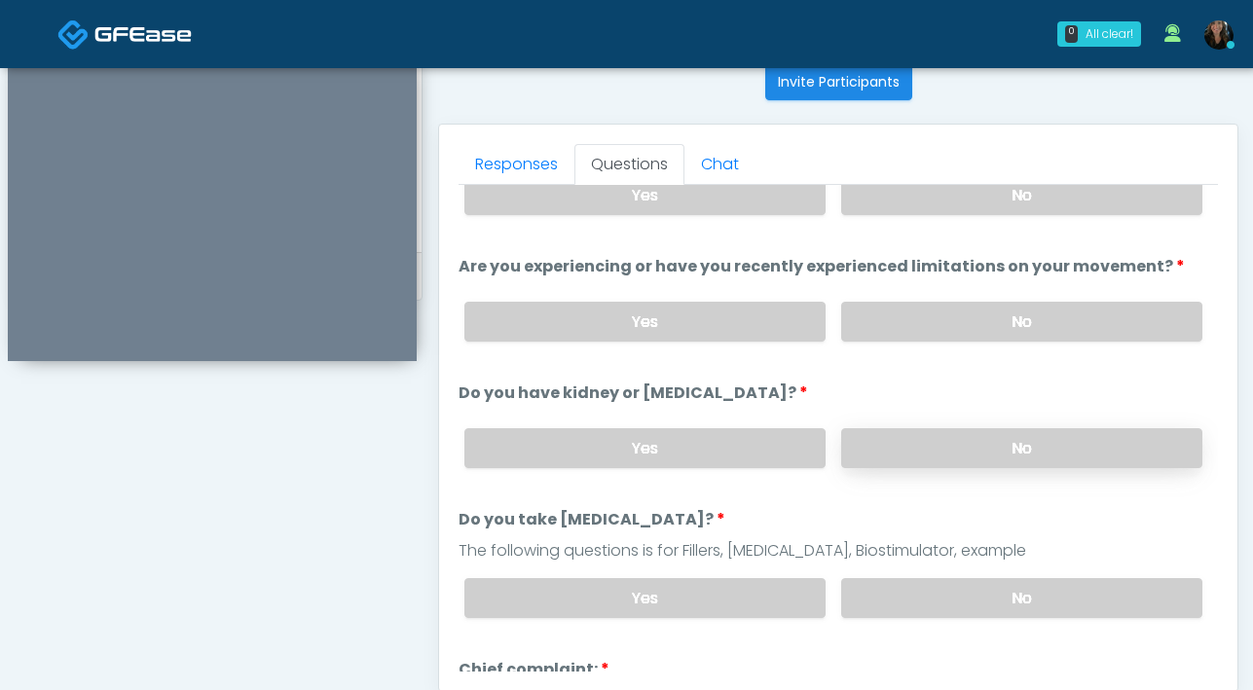
click at [961, 447] on label "No" at bounding box center [1021, 448] width 361 height 40
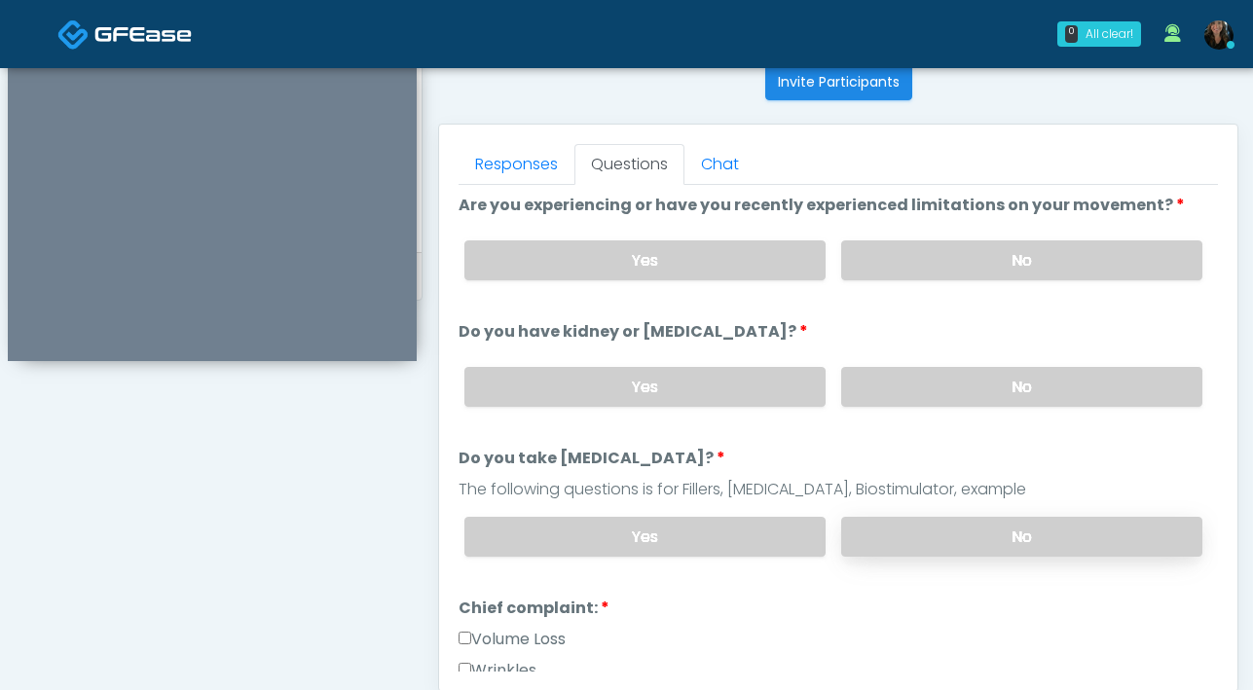
scroll to position [227, 0]
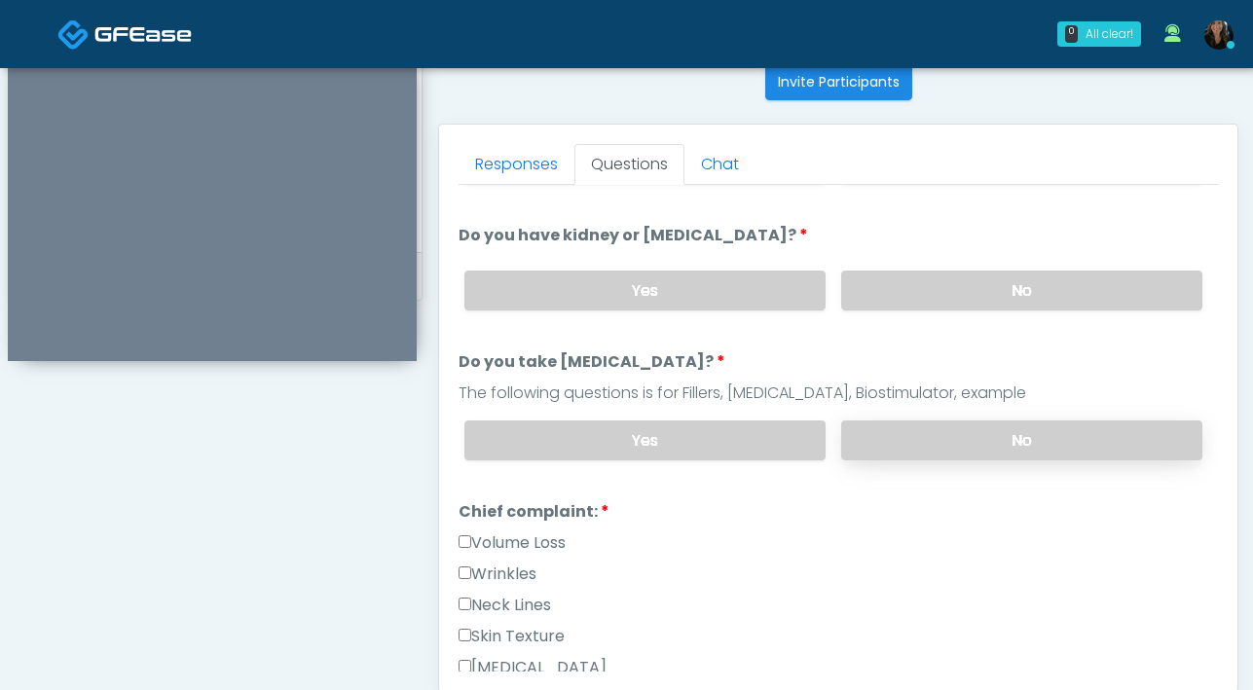
click at [947, 438] on label "No" at bounding box center [1021, 441] width 361 height 40
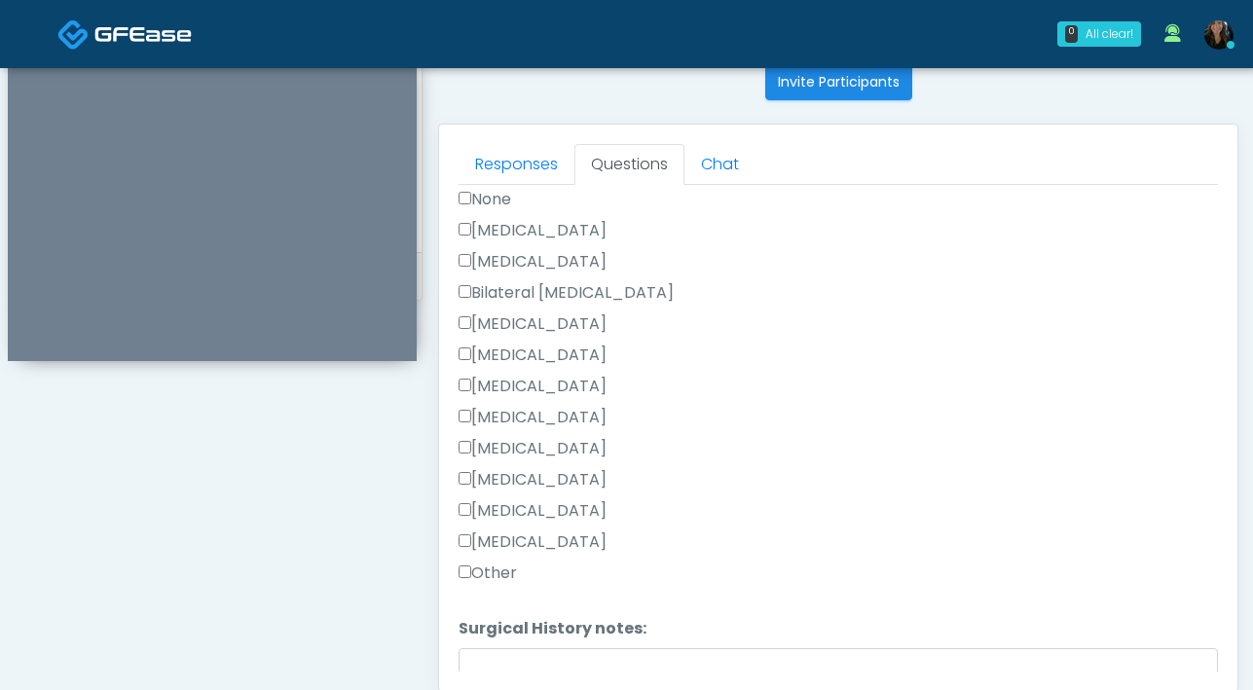
scroll to position [1151, 0]
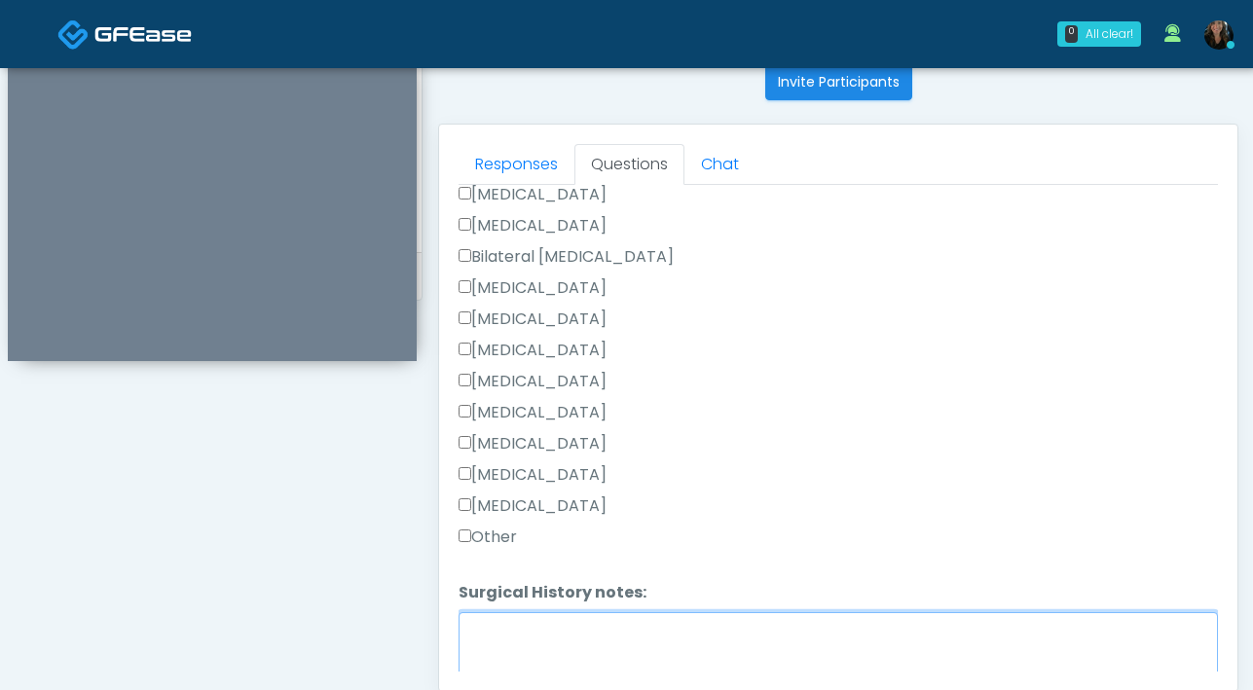
click at [509, 655] on textarea "Surgical History notes:" at bounding box center [837, 654] width 759 height 84
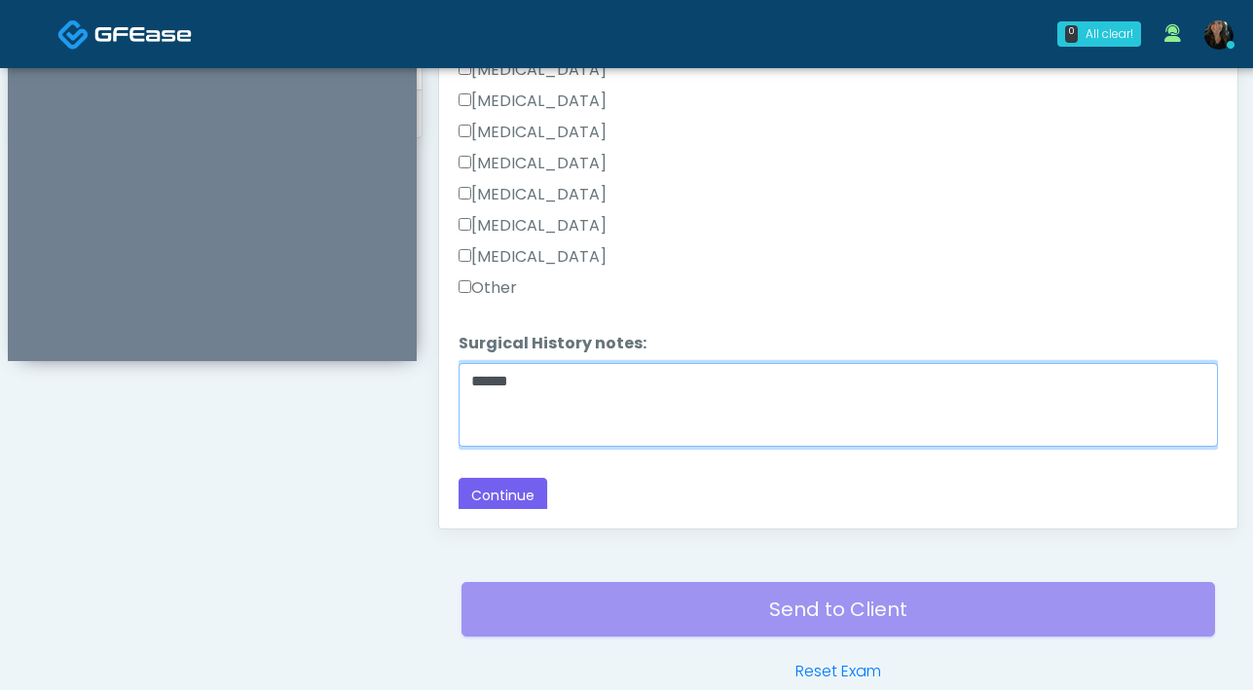
scroll to position [960, 0]
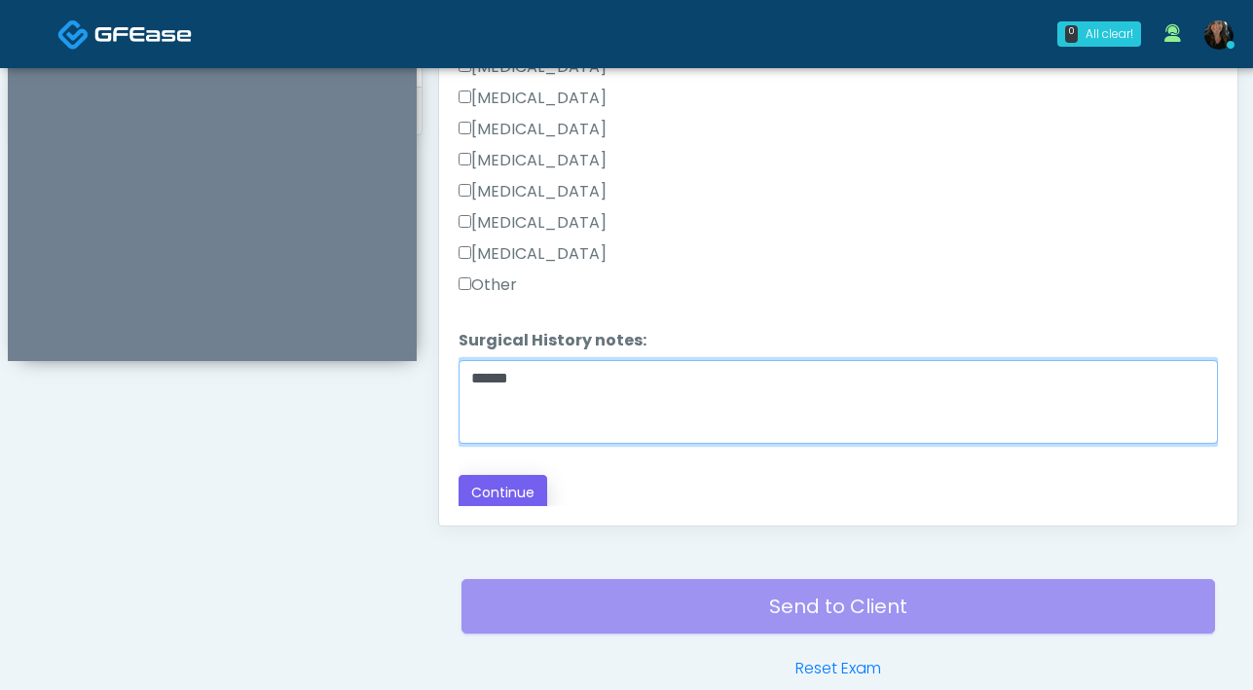
type textarea "******"
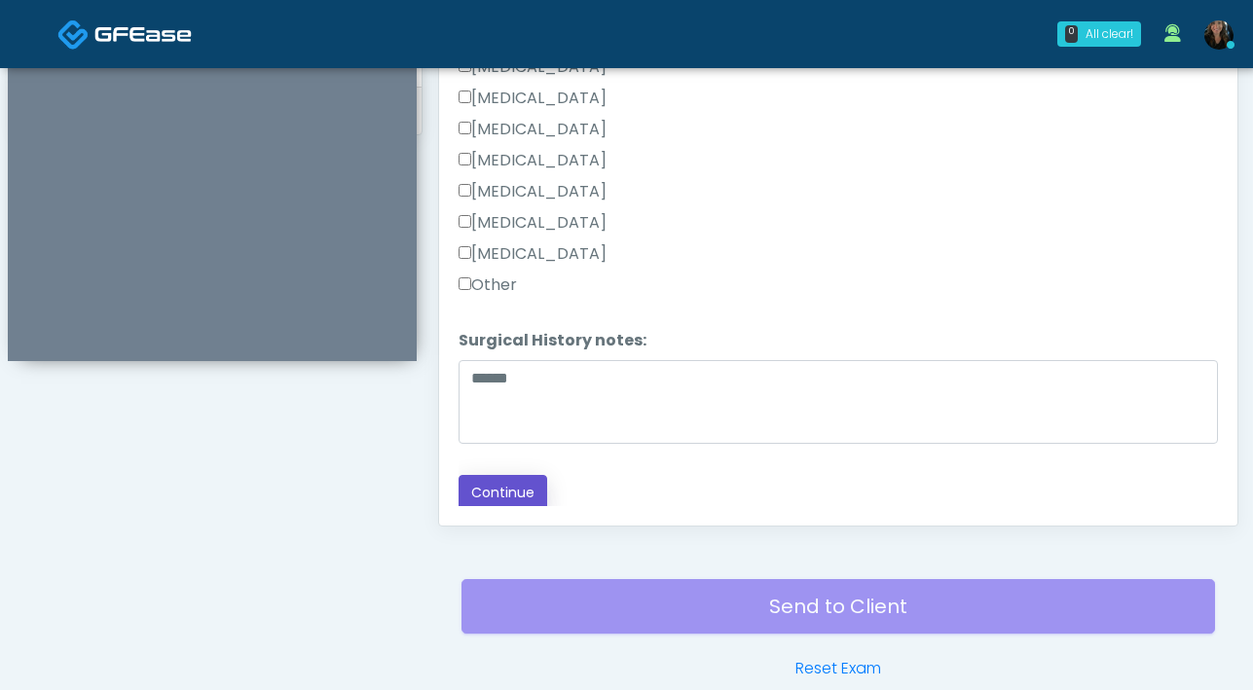
click at [504, 490] on button "Continue" at bounding box center [502, 493] width 89 height 36
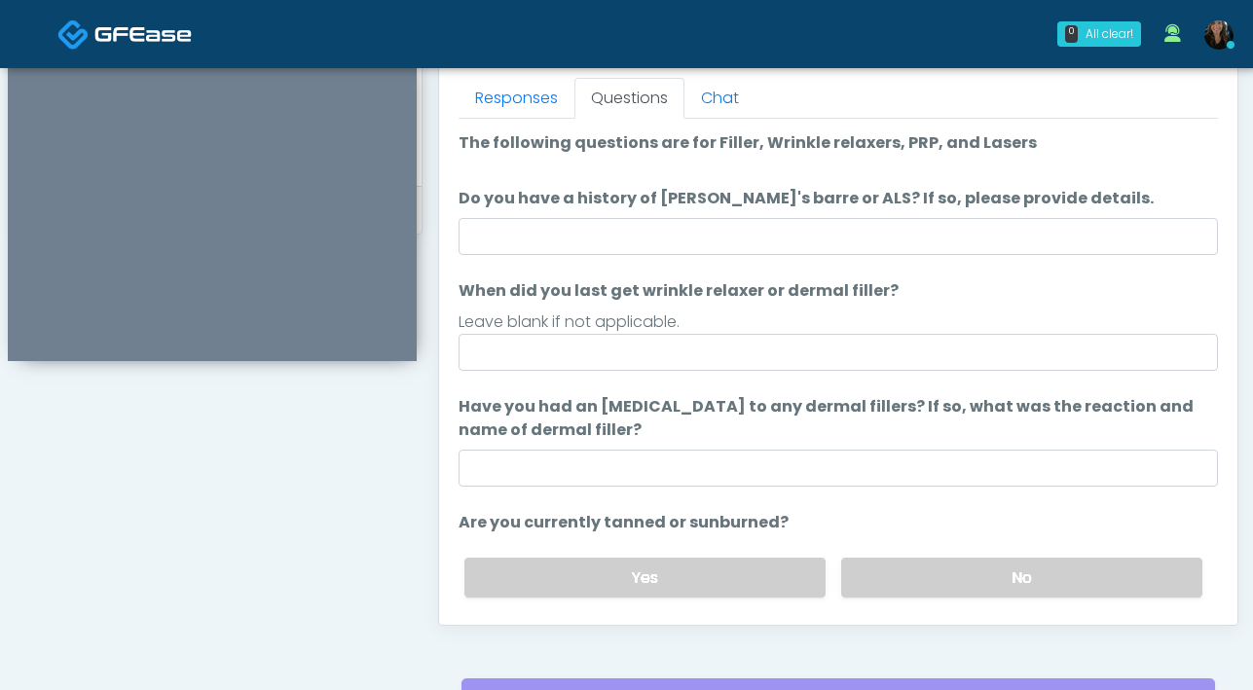
scroll to position [856, 0]
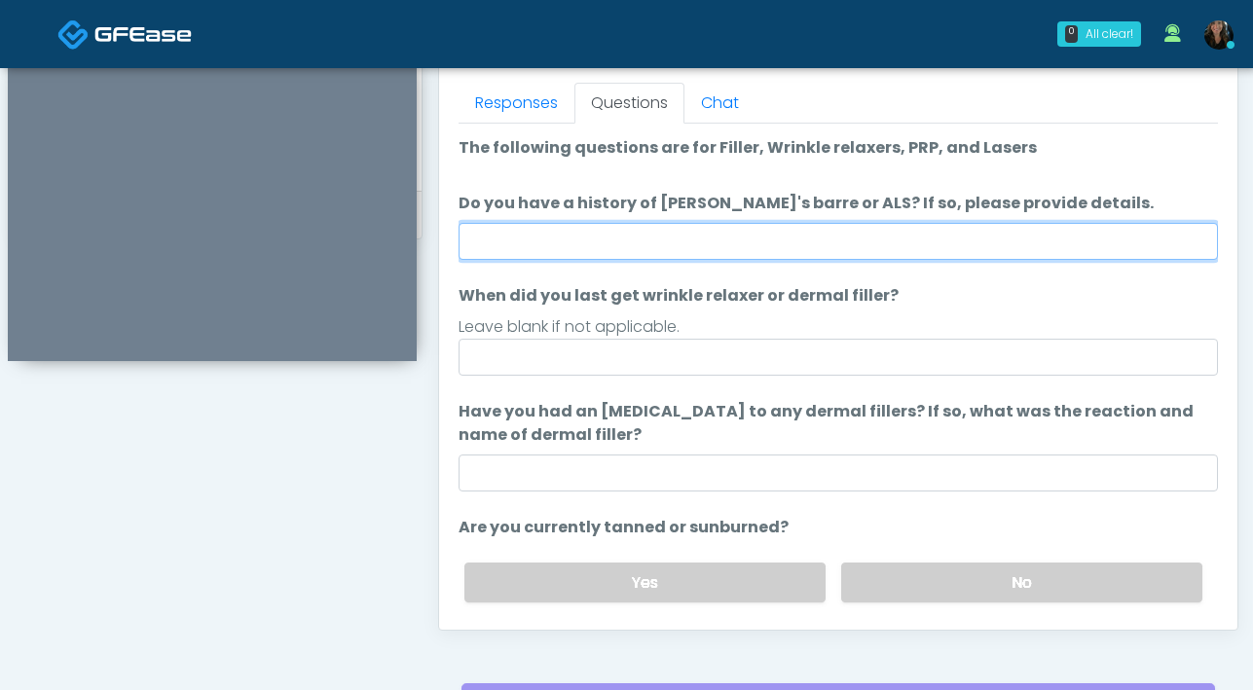
click at [890, 233] on input "Do you have a history of Guillain's barre or ALS? If so, please provide details." at bounding box center [837, 241] width 759 height 37
type input "**"
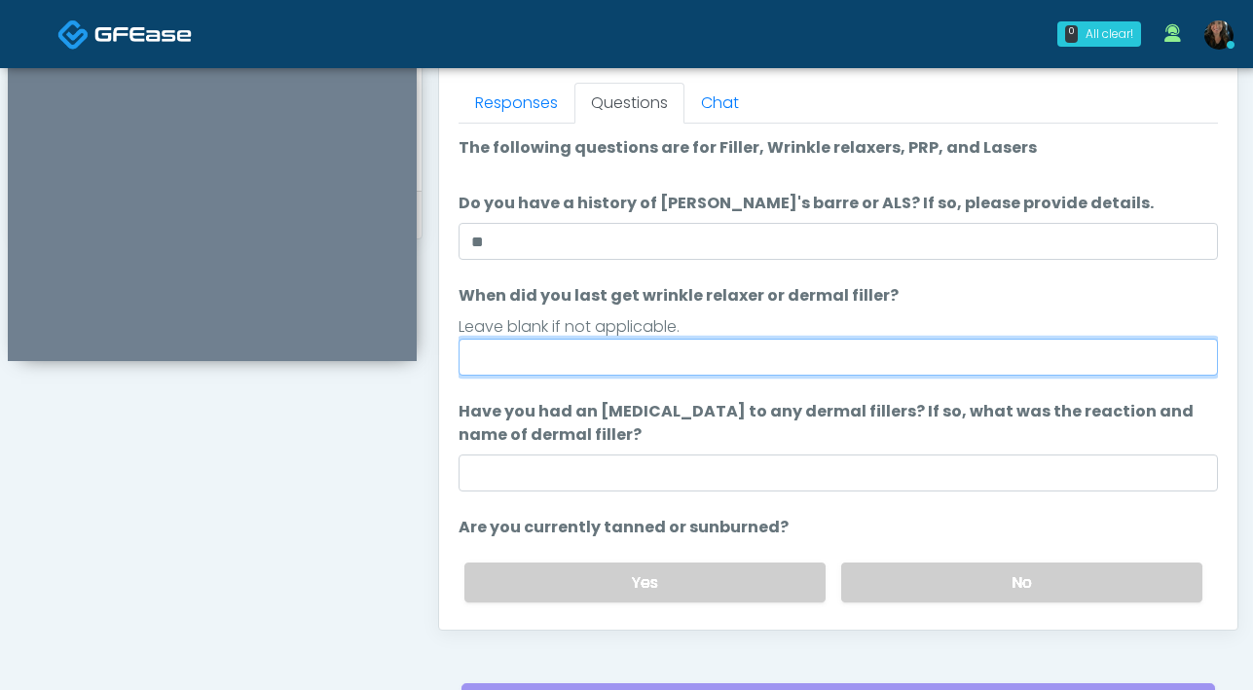
click at [630, 356] on input "When did you last get wrinkle relaxer or dermal filler?" at bounding box center [837, 357] width 759 height 37
type input "**********"
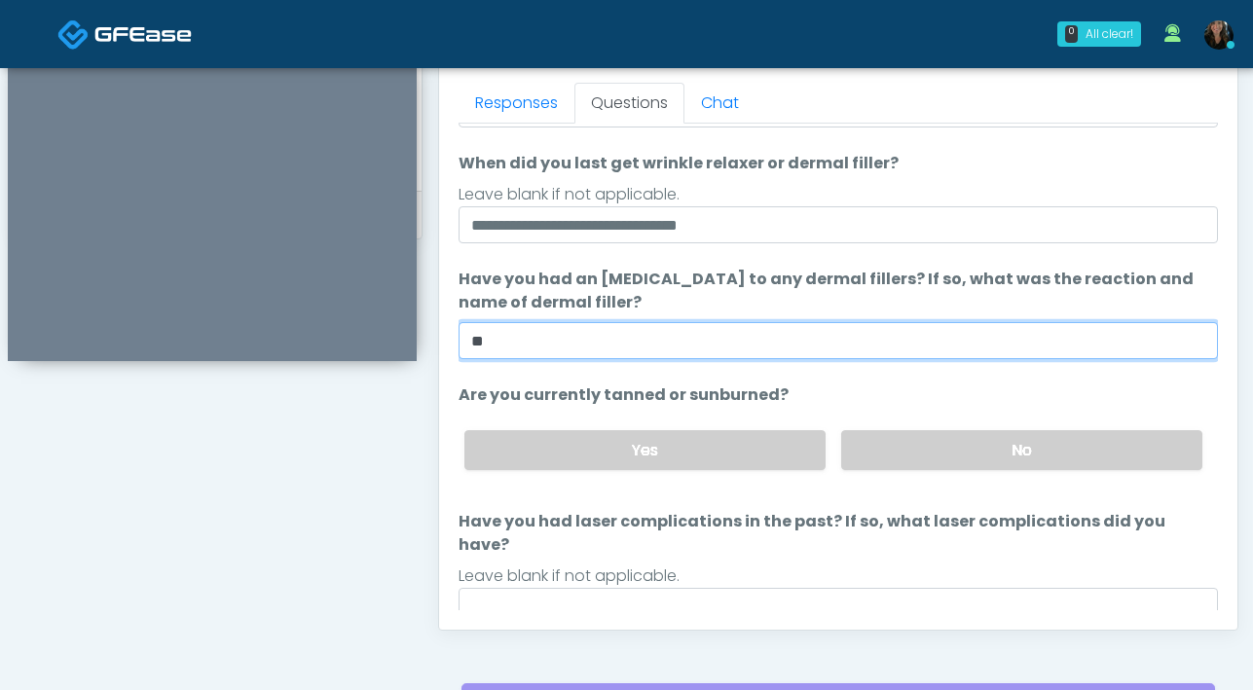
scroll to position [141, 0]
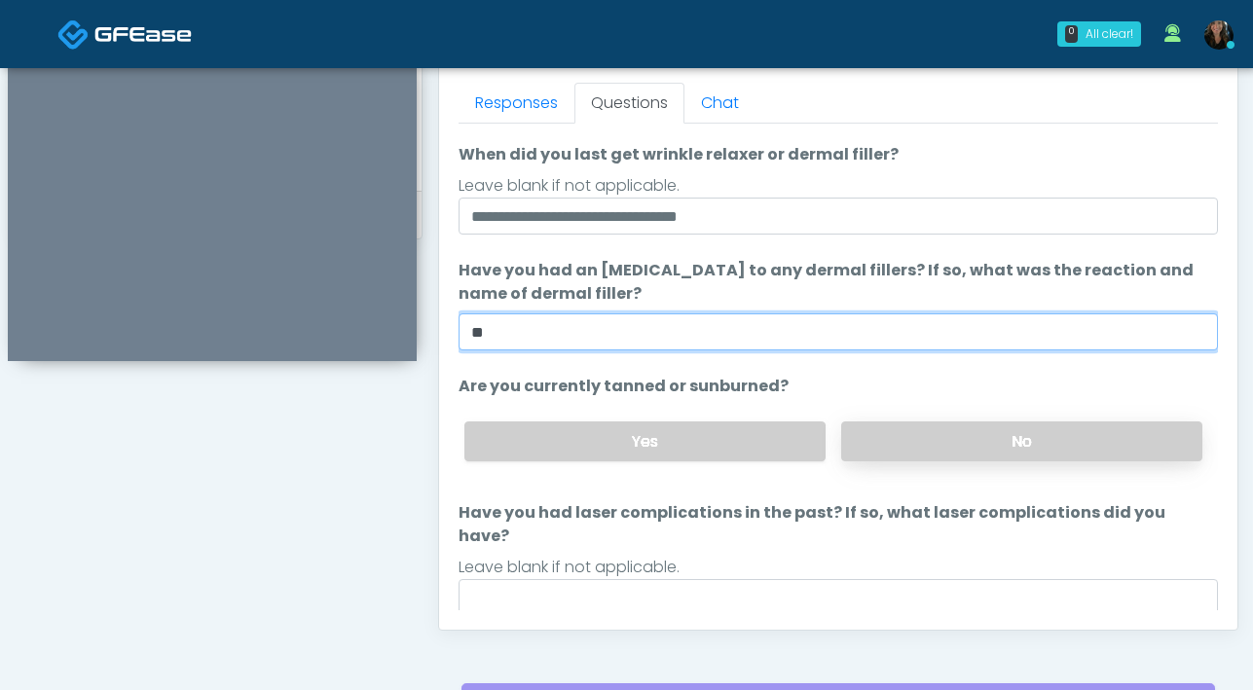
type input "**"
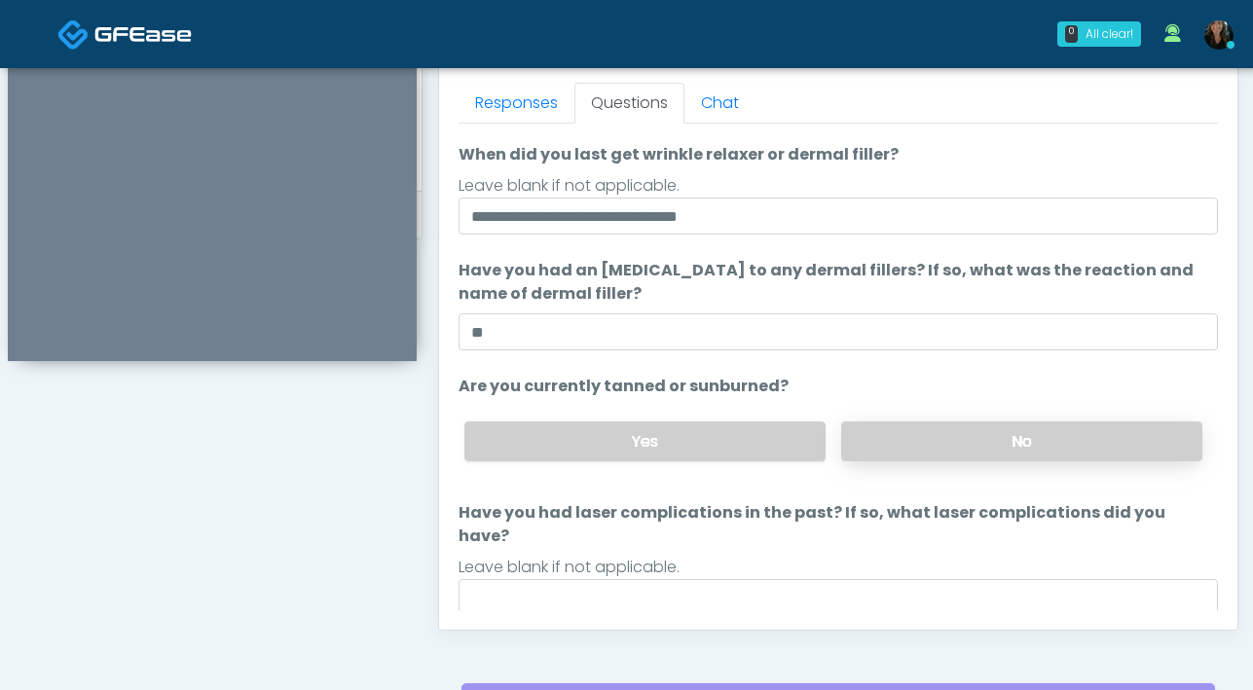
click at [895, 448] on label "No" at bounding box center [1021, 441] width 361 height 40
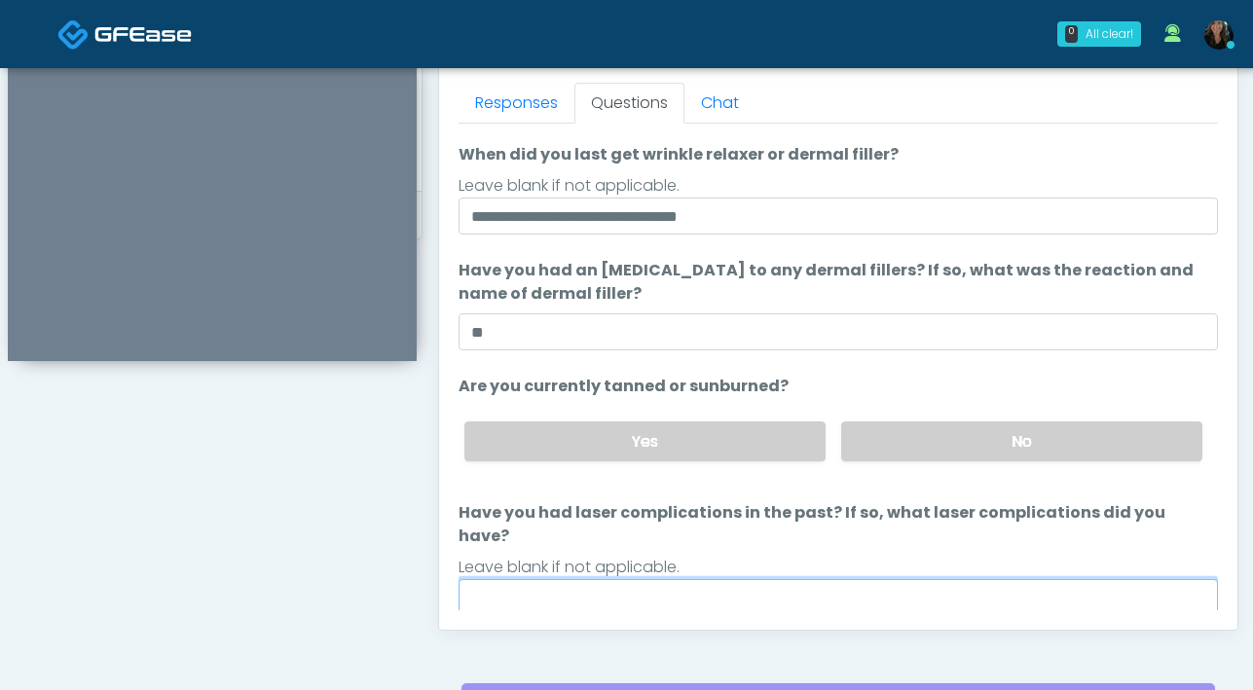
click at [670, 581] on input "Have you had laser complications in the past? If so, what laser complications d…" at bounding box center [837, 597] width 759 height 37
type input "**"
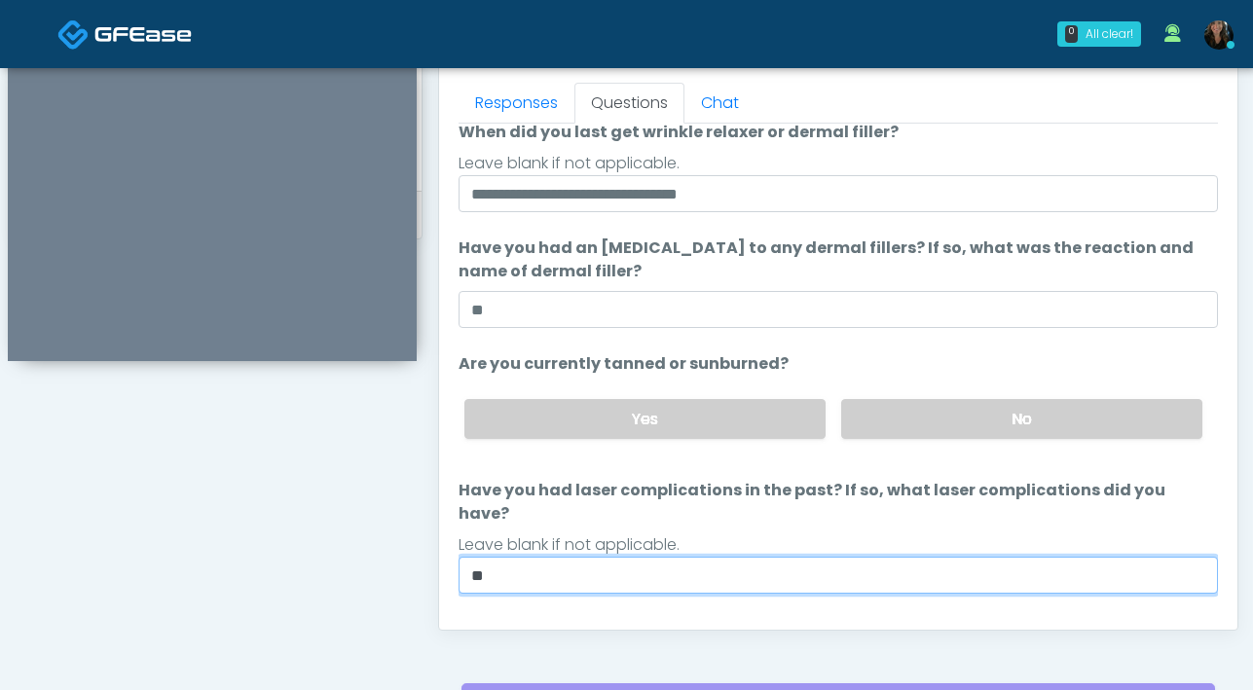
scroll to position [183, 0]
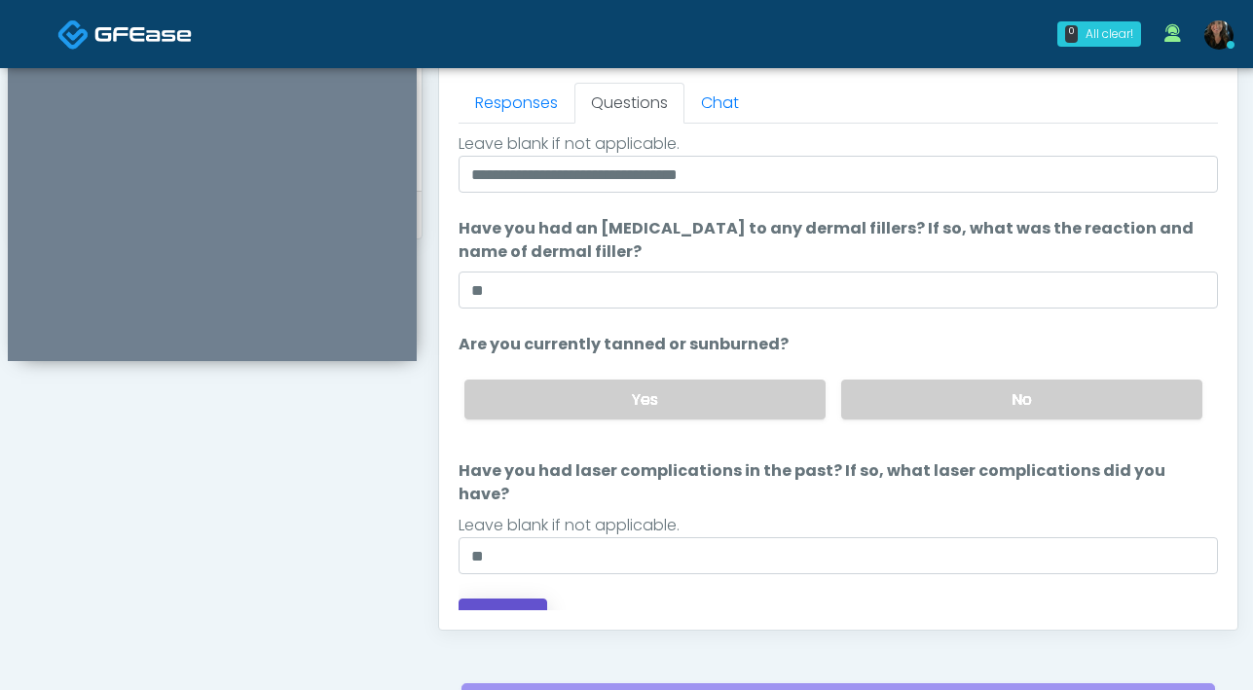
click at [527, 599] on button "Continue" at bounding box center [502, 617] width 89 height 36
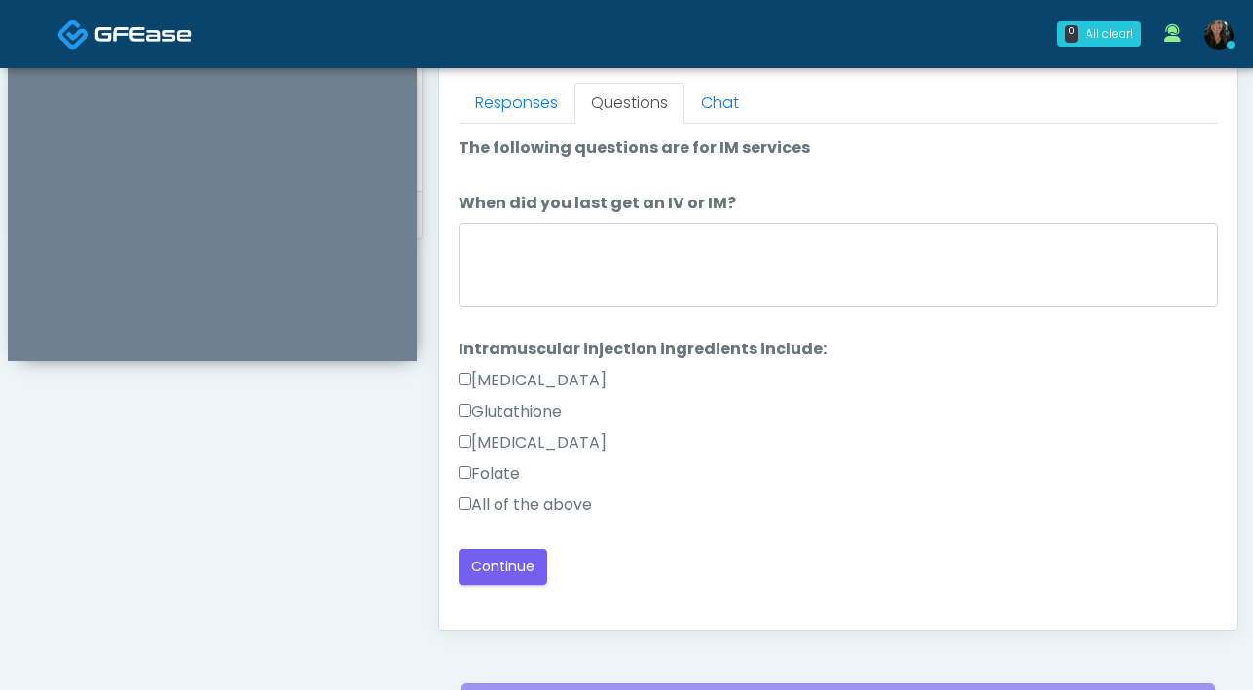
scroll to position [0, 0]
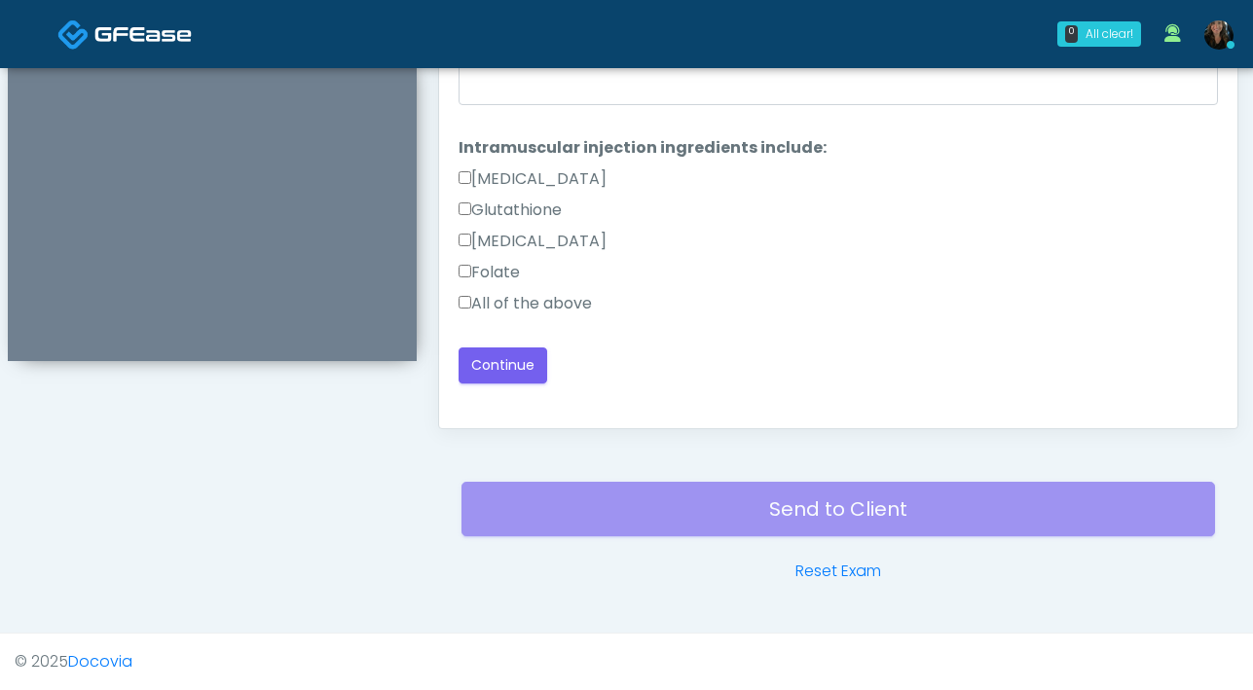
click at [472, 302] on label "All of the above" at bounding box center [524, 303] width 133 height 23
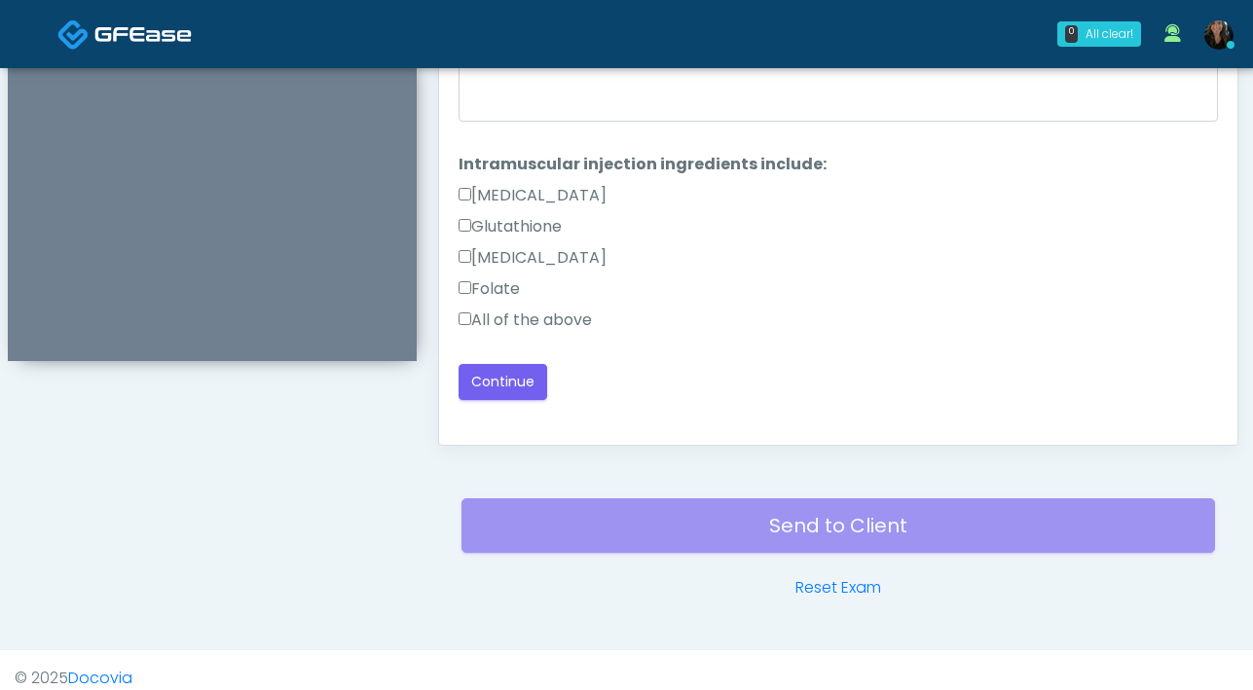
scroll to position [1042, 0]
click at [522, 373] on button "Continue" at bounding box center [502, 381] width 89 height 36
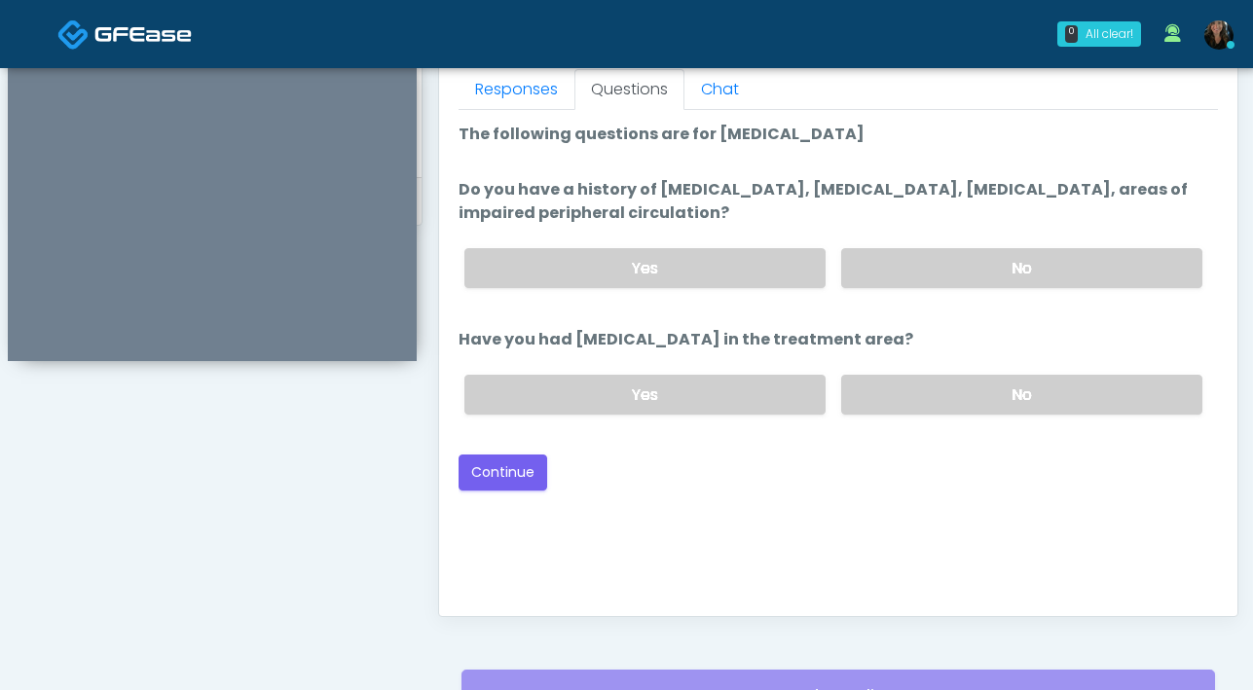
scroll to position [841, 0]
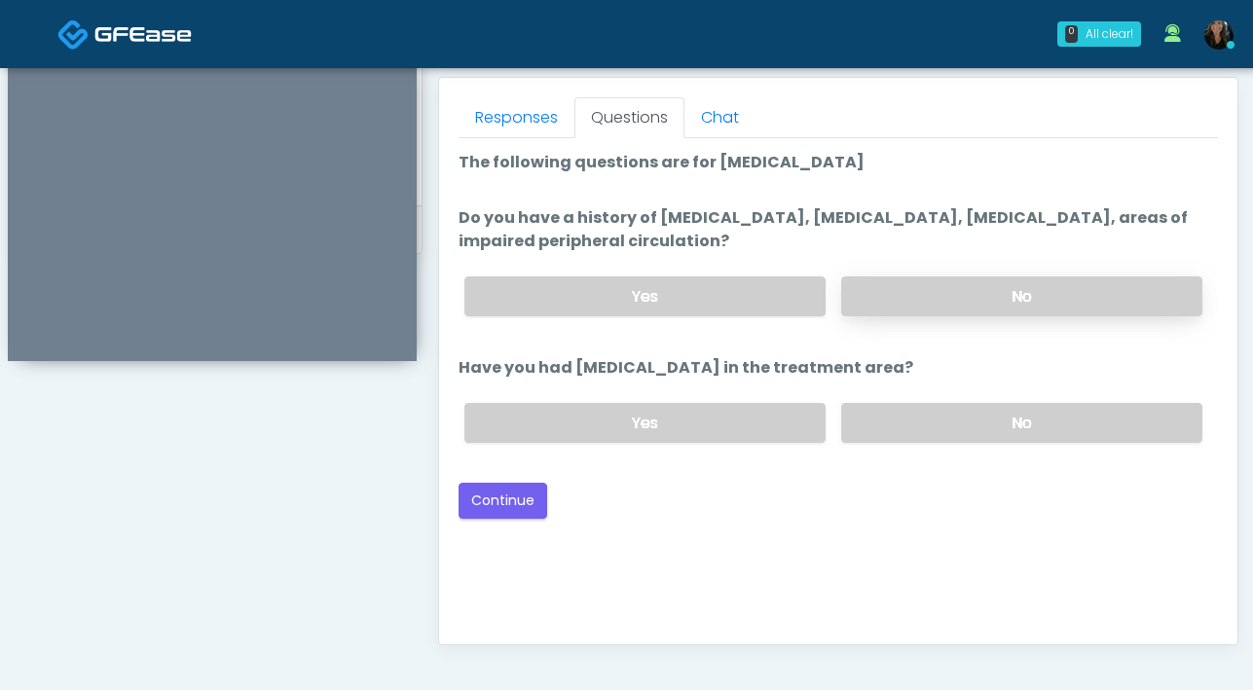
click at [897, 306] on label "No" at bounding box center [1021, 296] width 361 height 40
click at [945, 433] on label "No" at bounding box center [1021, 423] width 361 height 40
click at [537, 509] on button "Continue" at bounding box center [502, 501] width 89 height 36
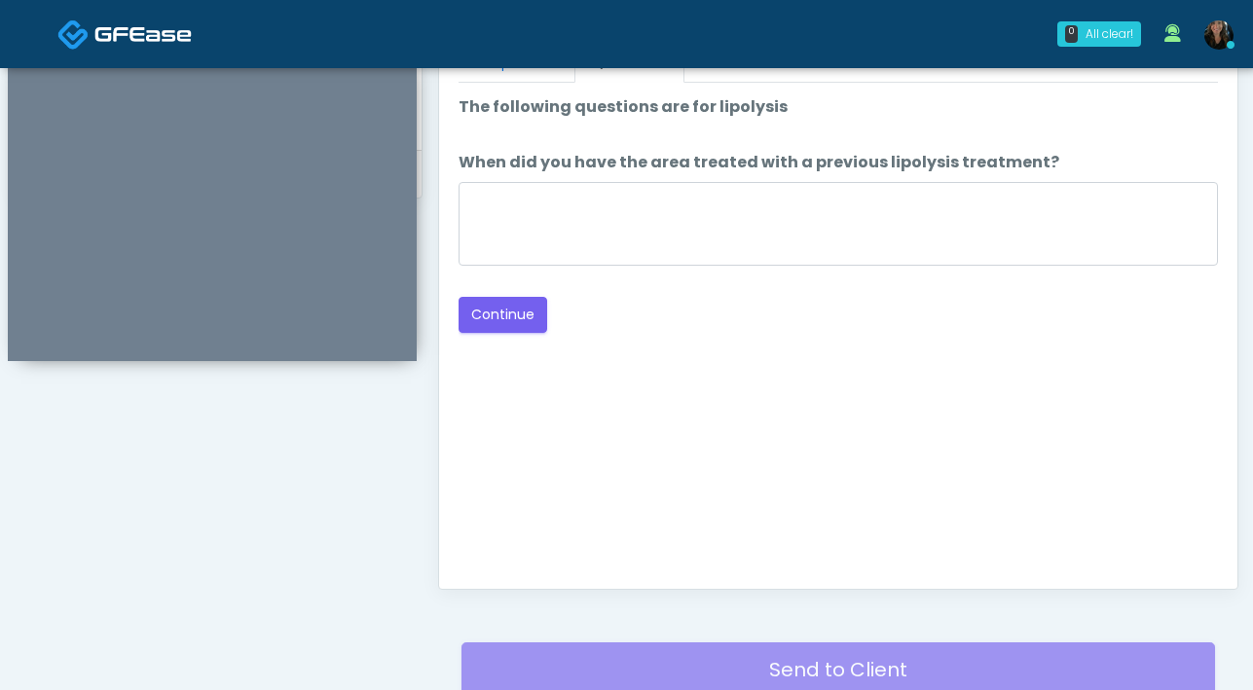
scroll to position [716, 0]
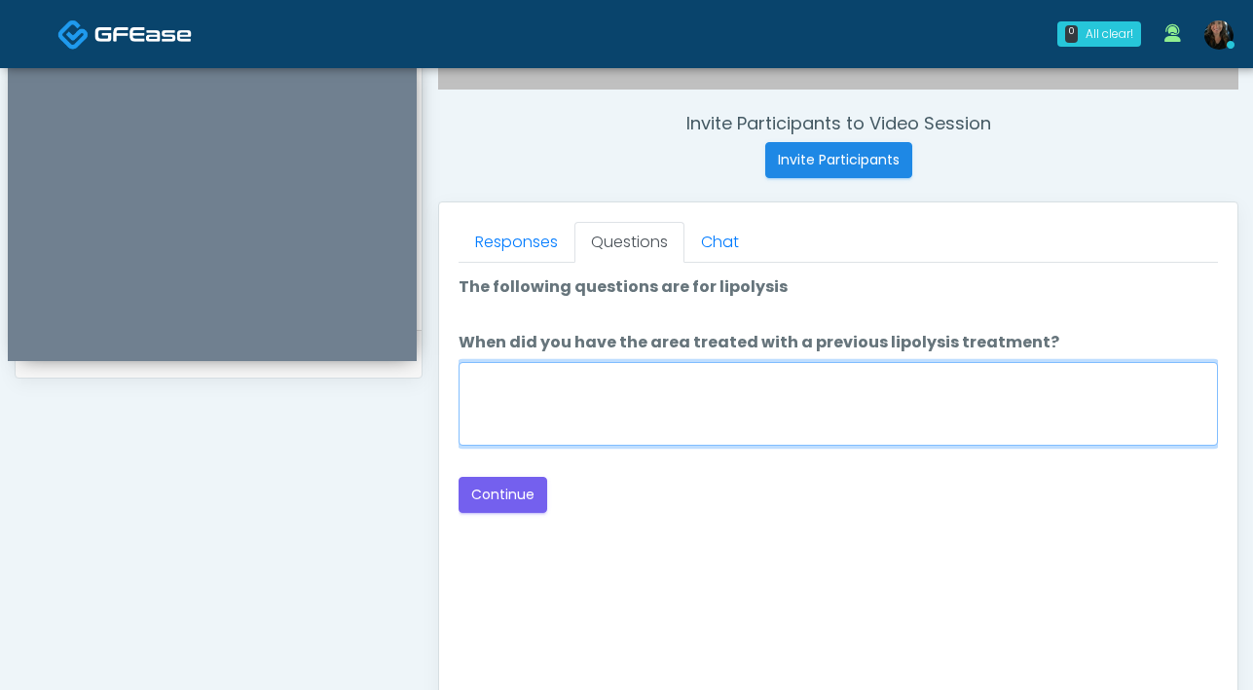
click at [856, 419] on textarea "When did you have the area treated with a previous lipolysis treatment?" at bounding box center [837, 404] width 759 height 84
type textarea "***"
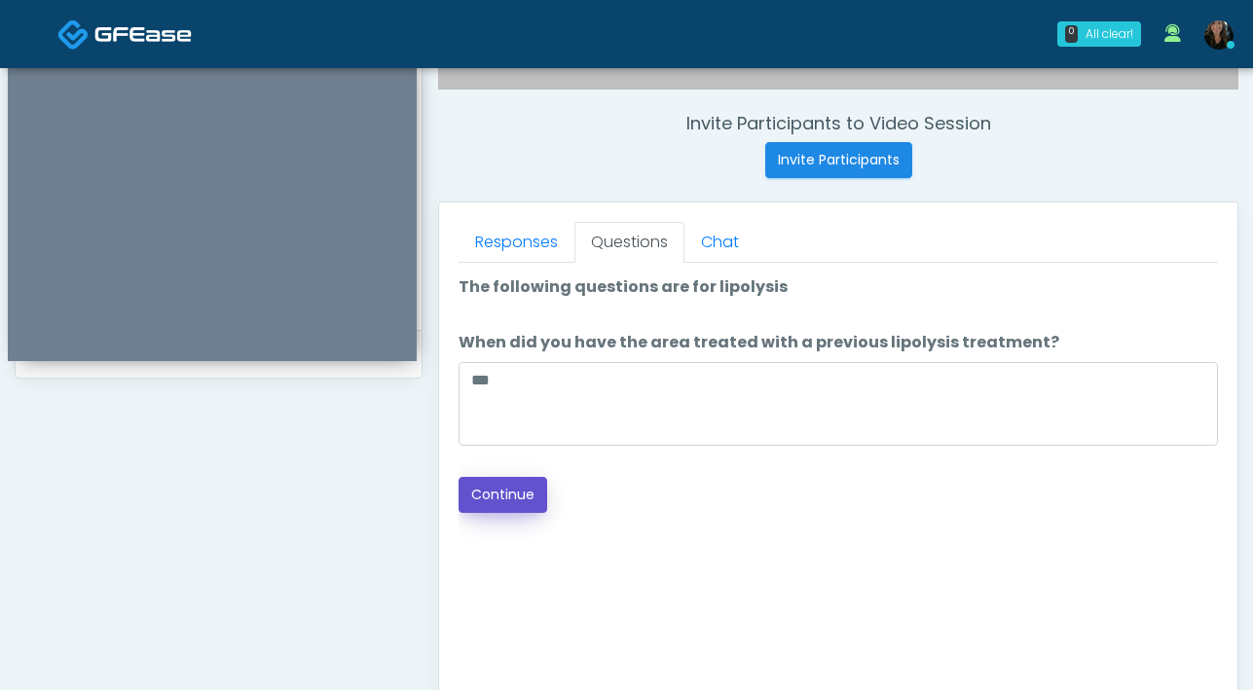
click at [523, 504] on button "Continue" at bounding box center [502, 495] width 89 height 36
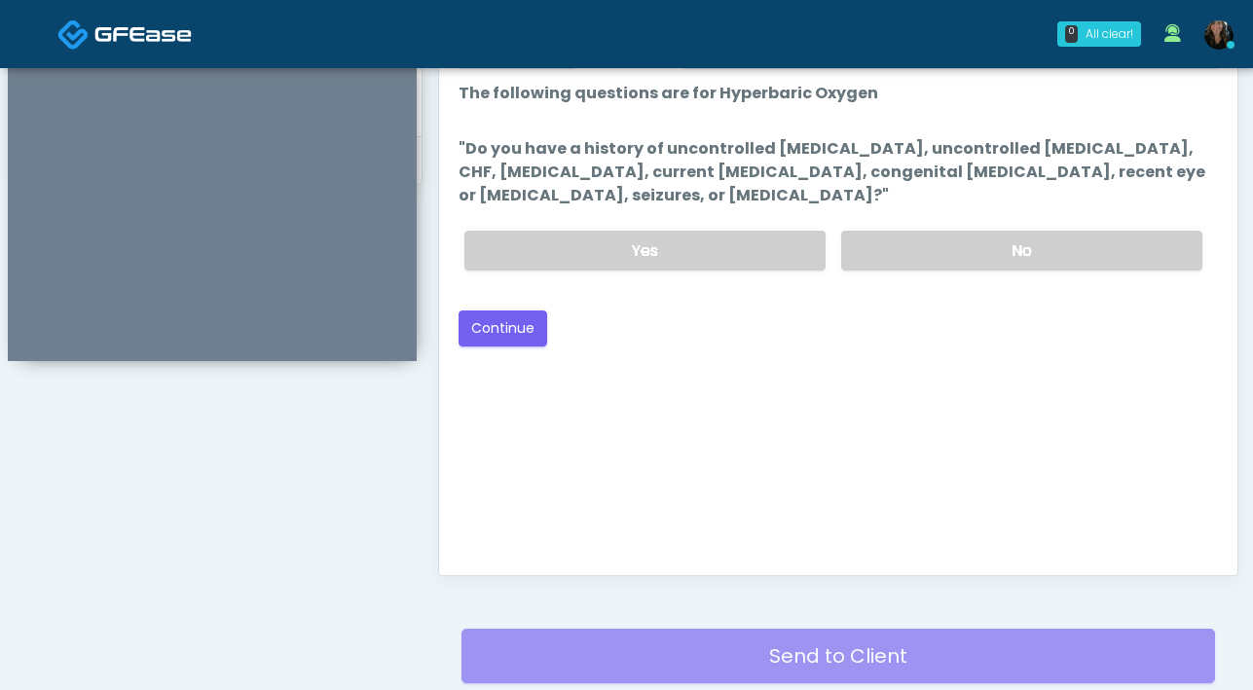
scroll to position [694, 0]
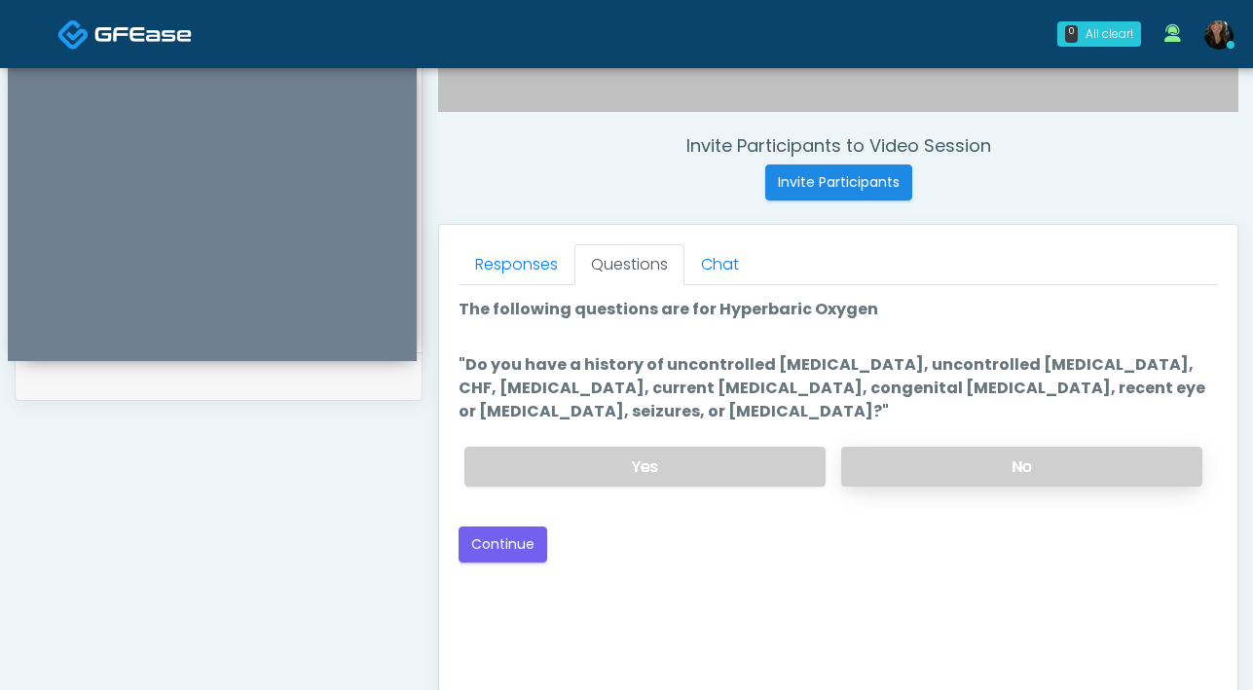
click at [928, 457] on label "No" at bounding box center [1021, 467] width 361 height 40
click at [499, 543] on button "Continue" at bounding box center [502, 545] width 89 height 36
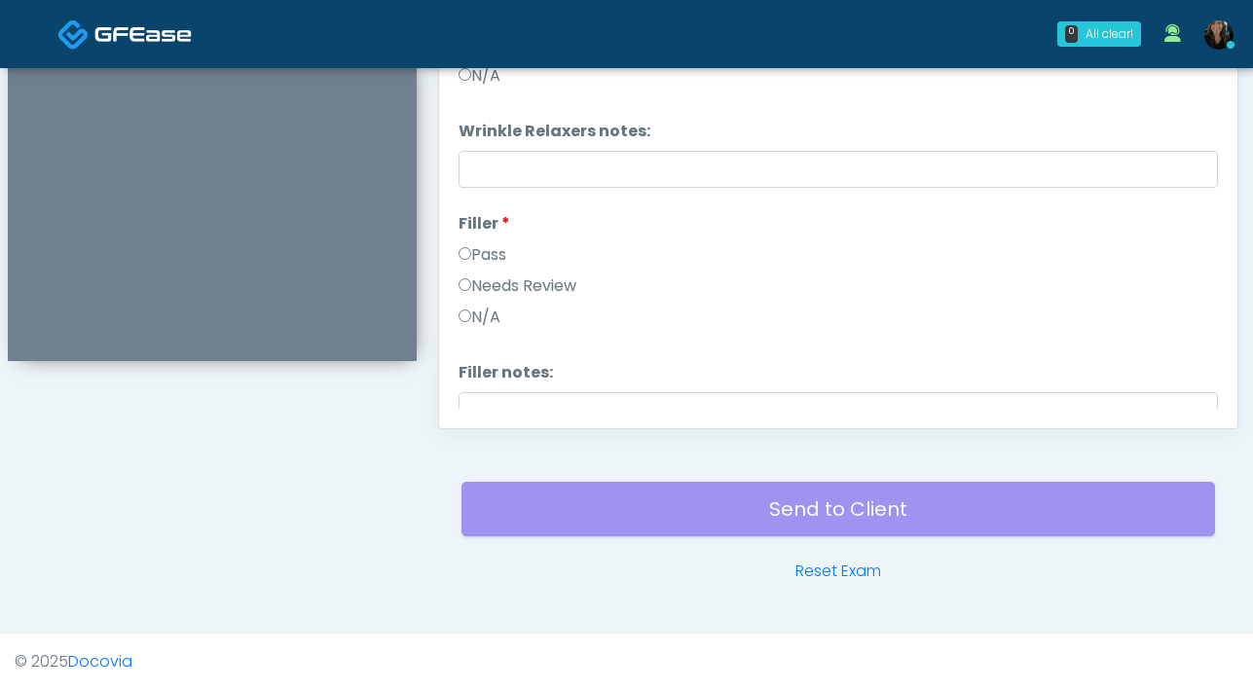
scroll to position [680, 0]
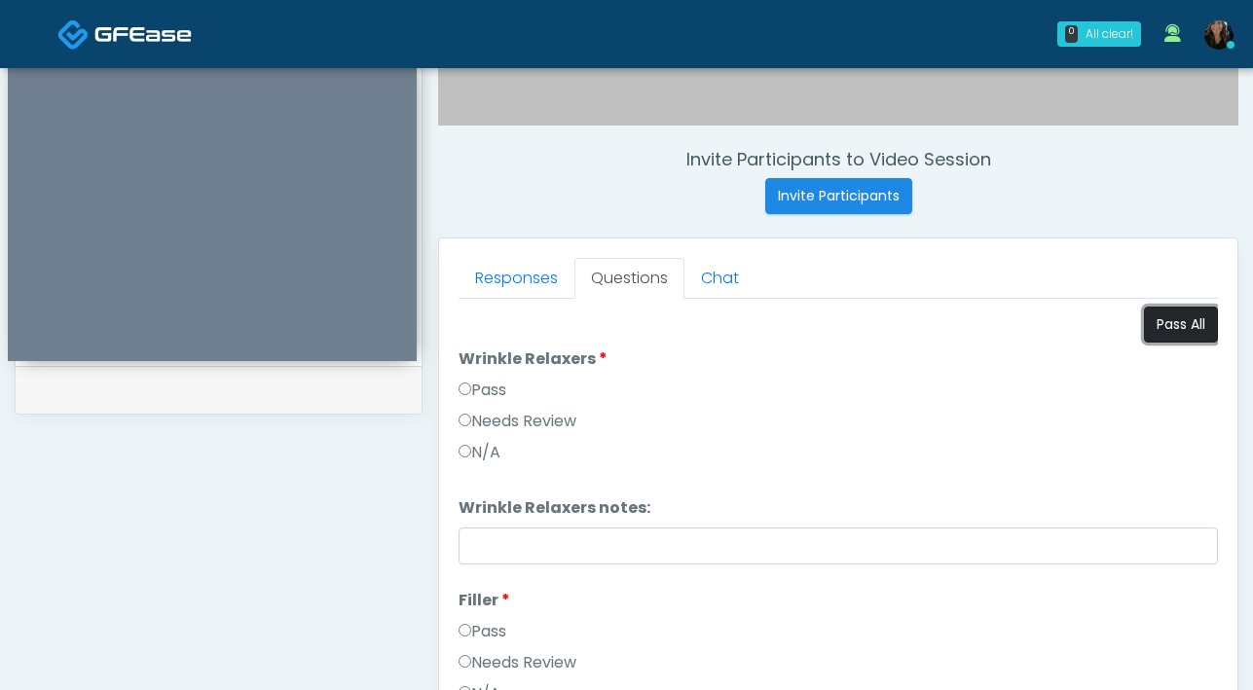
click at [1174, 332] on button "Pass All" at bounding box center [1181, 325] width 74 height 36
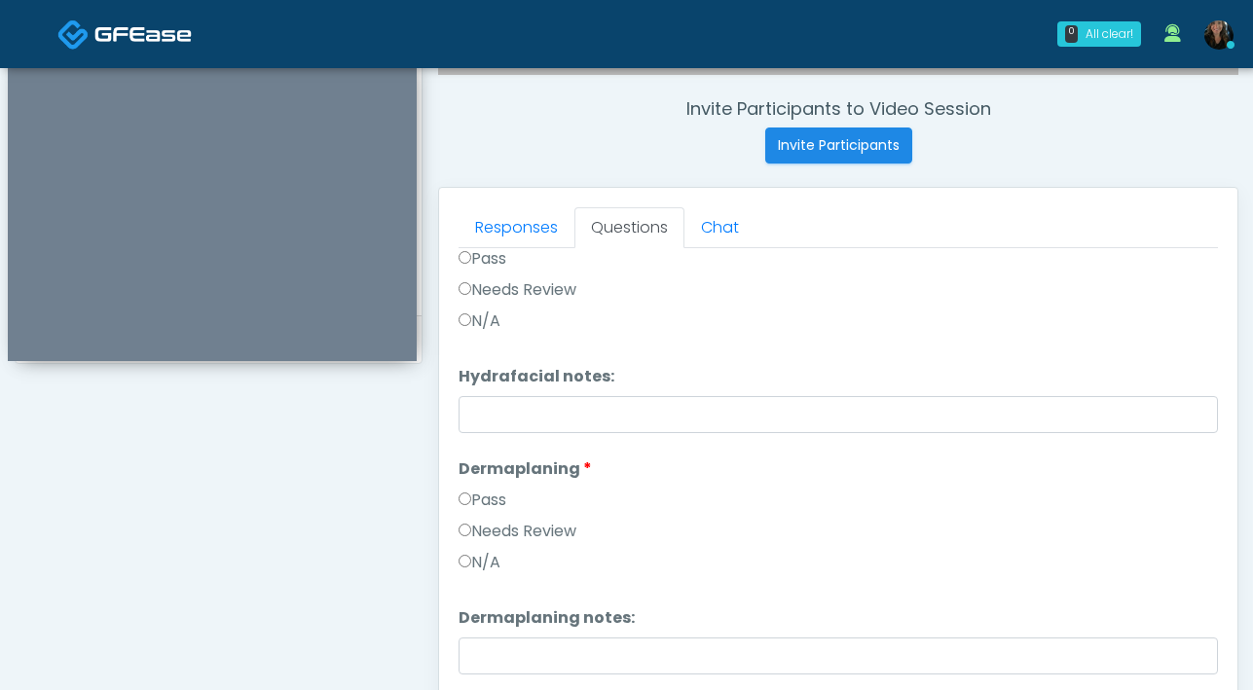
scroll to position [1057, 0]
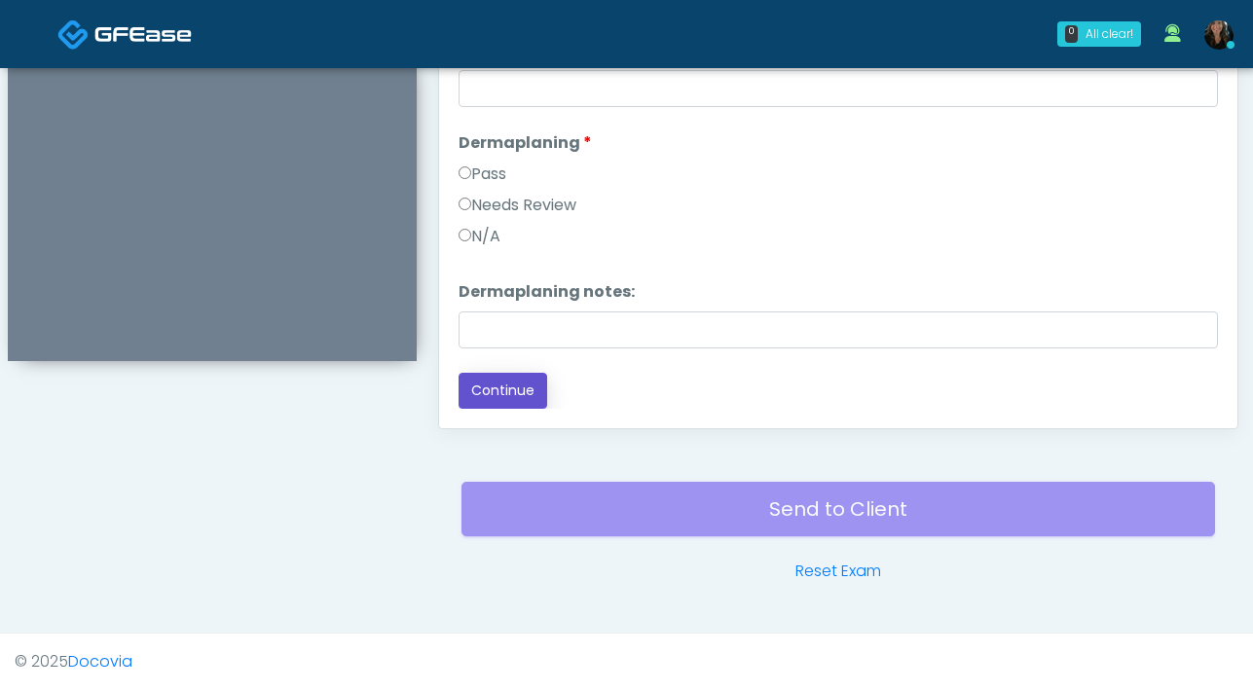
click at [490, 390] on button "Continue" at bounding box center [502, 391] width 89 height 36
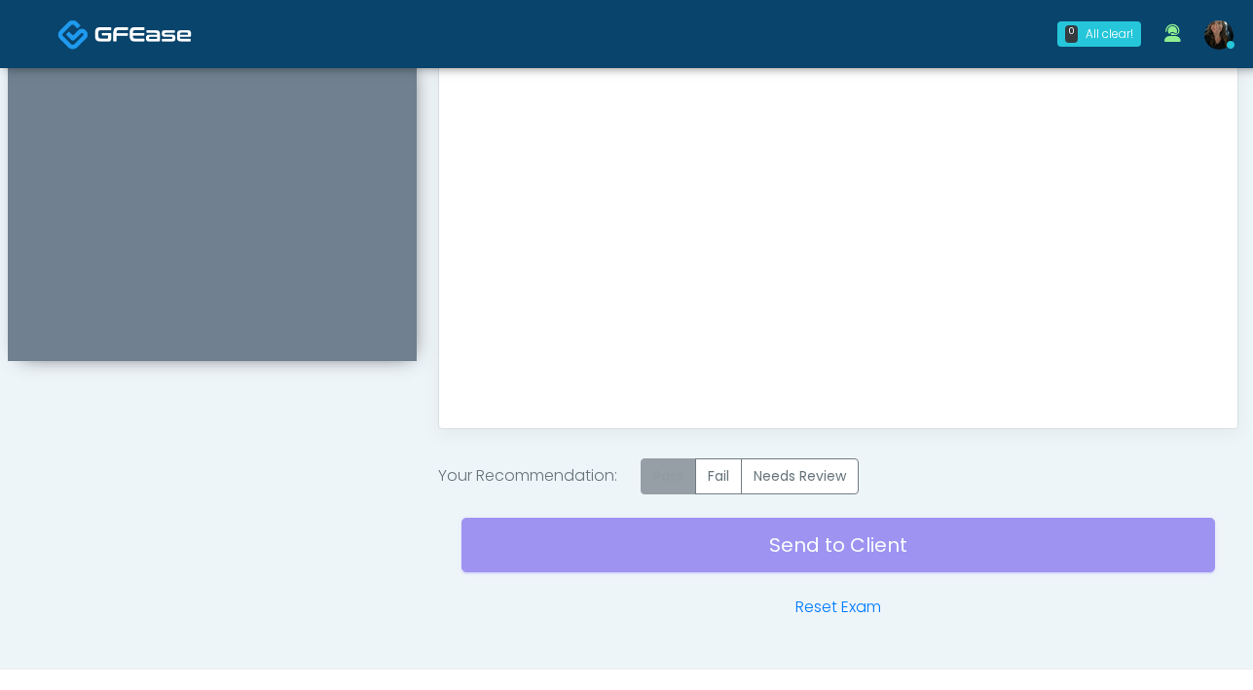
click at [684, 467] on label "Pass" at bounding box center [668, 476] width 55 height 36
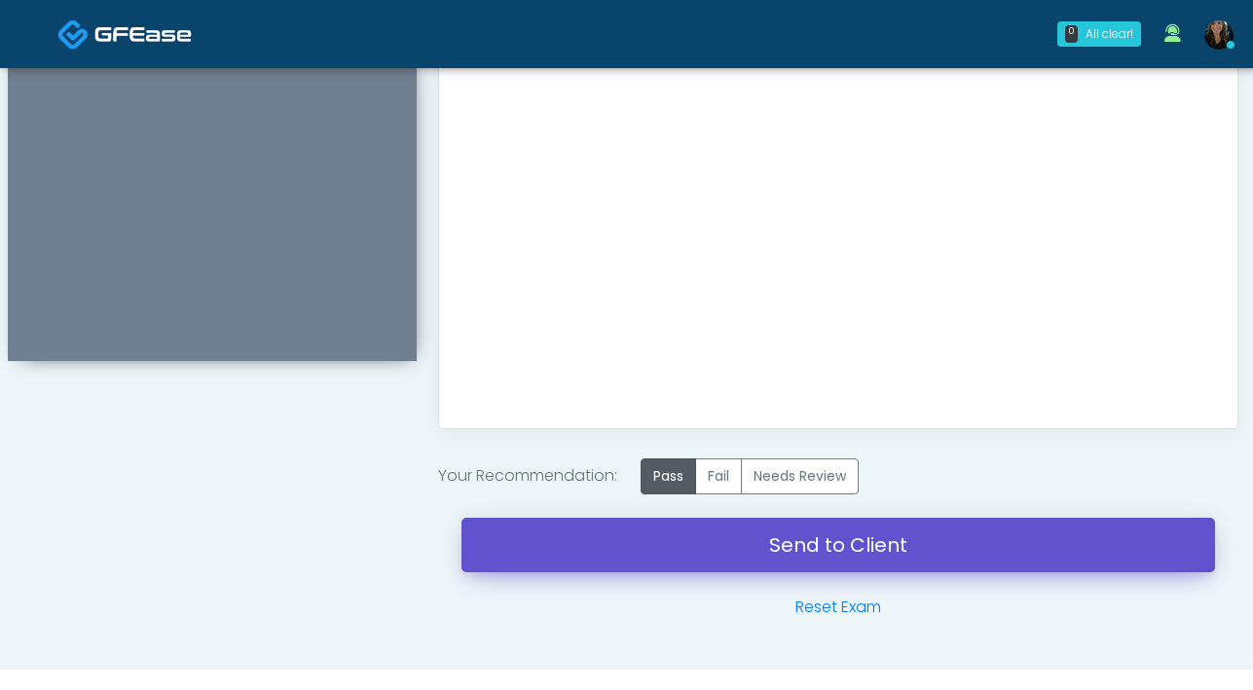
click at [836, 555] on link "Send to Client" at bounding box center [837, 545] width 753 height 55
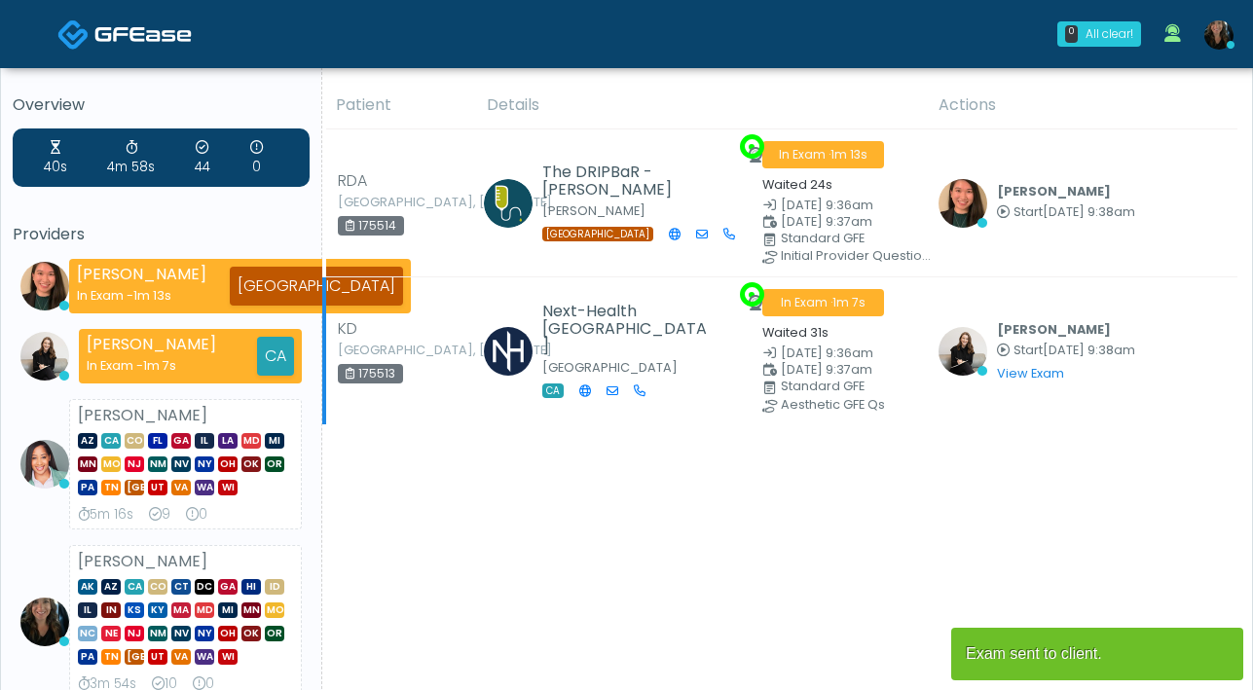
scroll to position [4, 0]
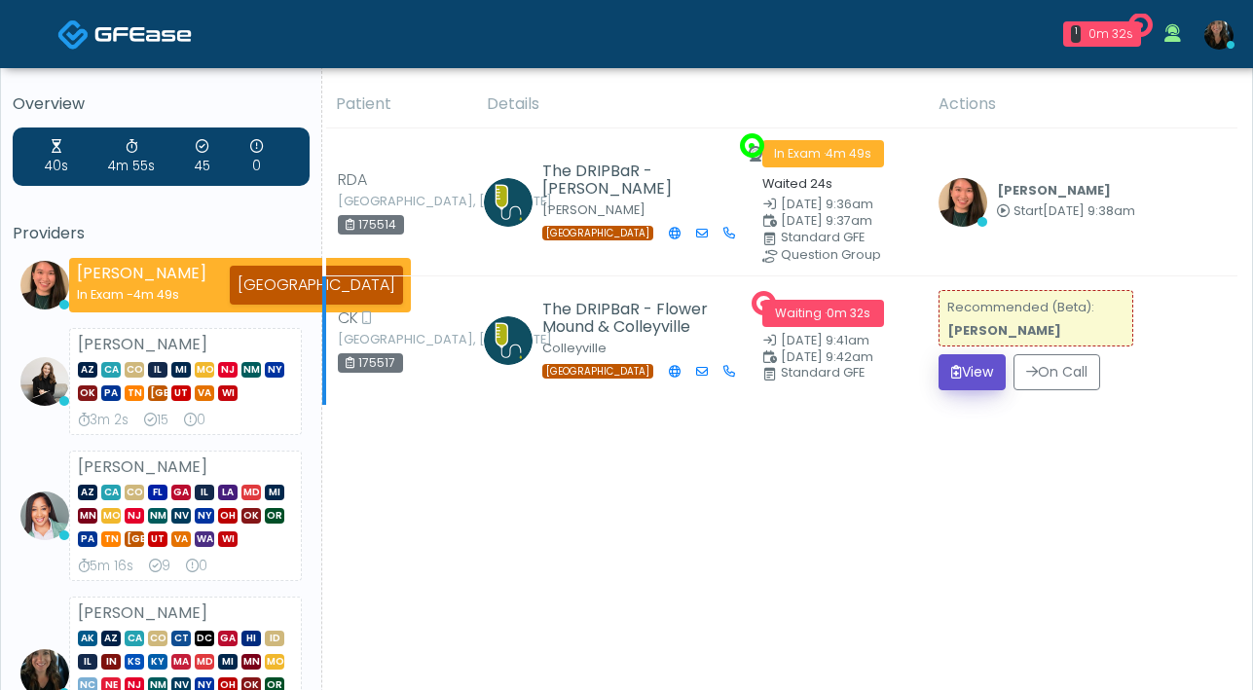
click at [983, 387] on button "View" at bounding box center [971, 372] width 67 height 36
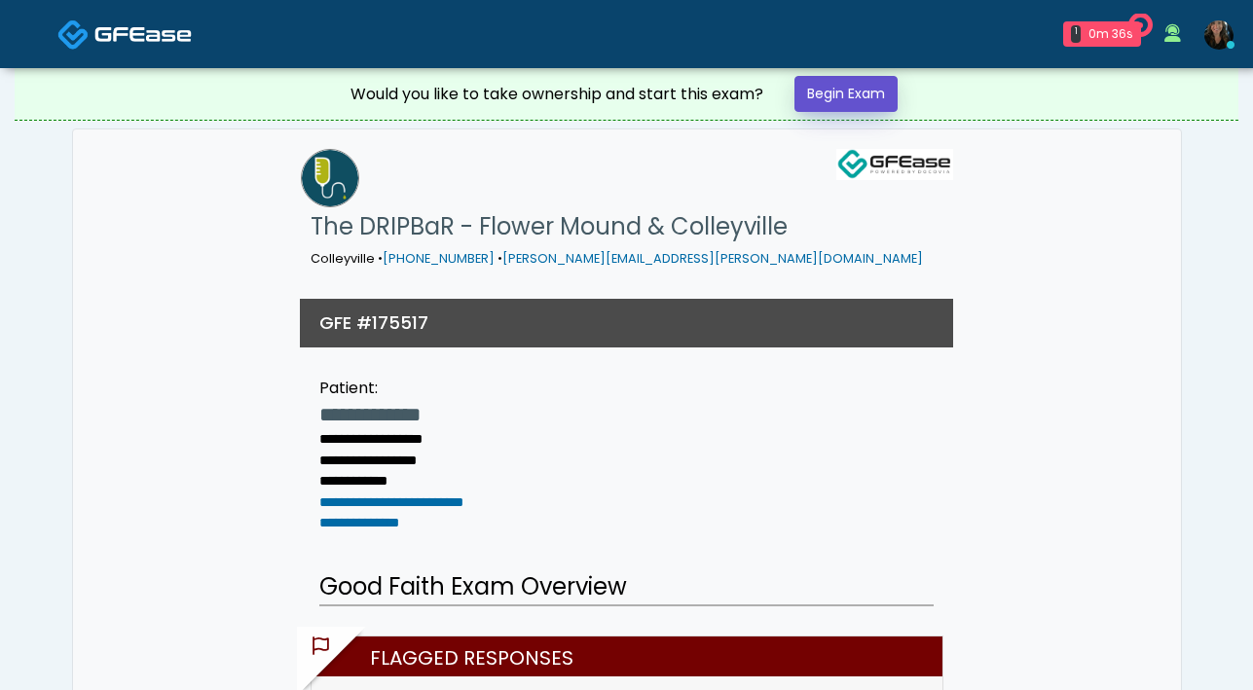
click at [870, 92] on link "Begin Exam" at bounding box center [845, 94] width 103 height 36
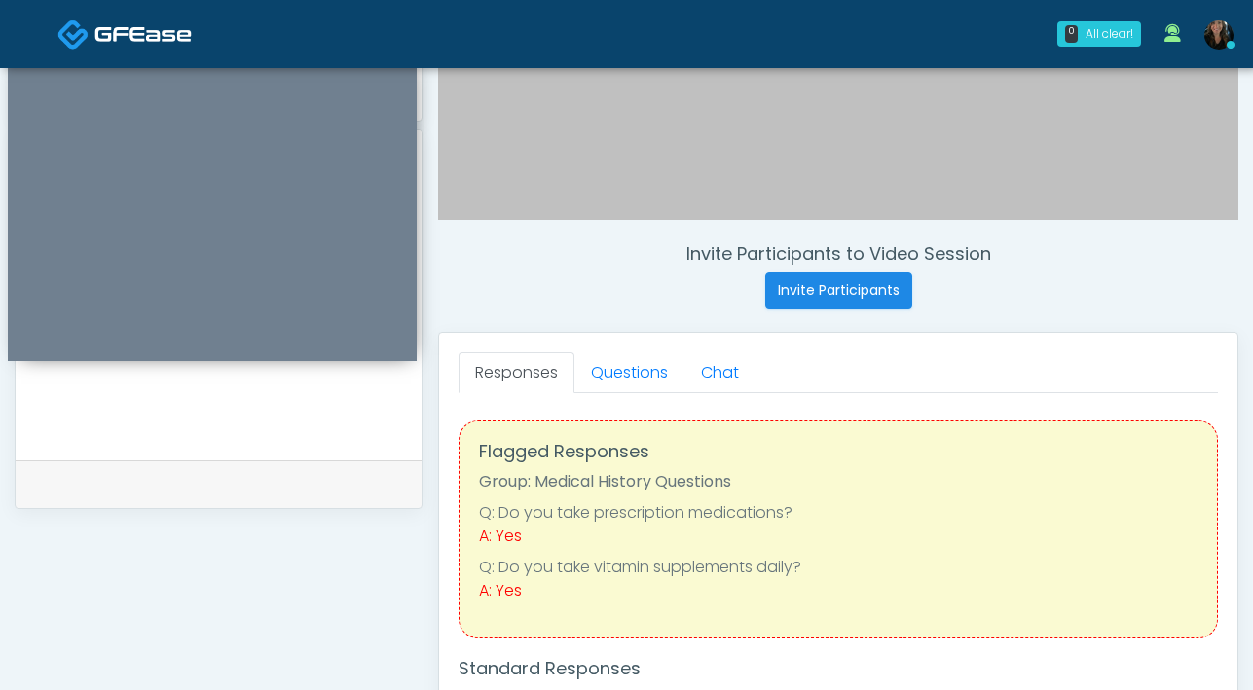
scroll to position [590, 0]
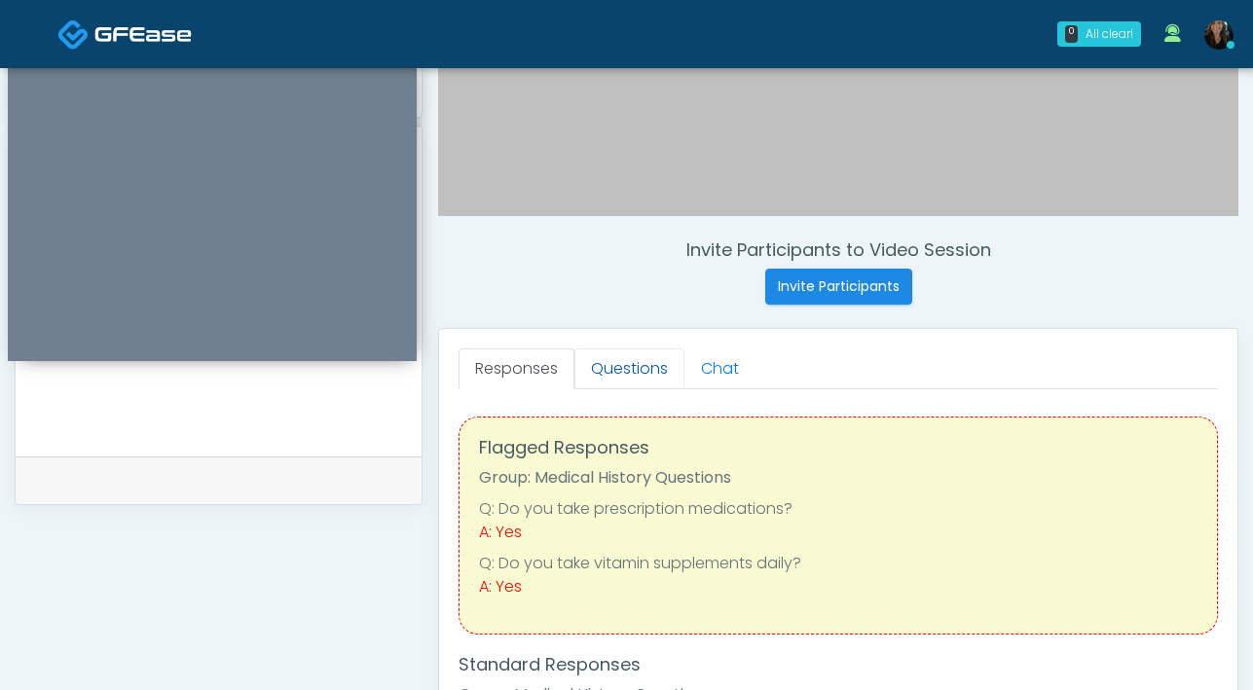
click at [636, 368] on link "Questions" at bounding box center [629, 368] width 110 height 41
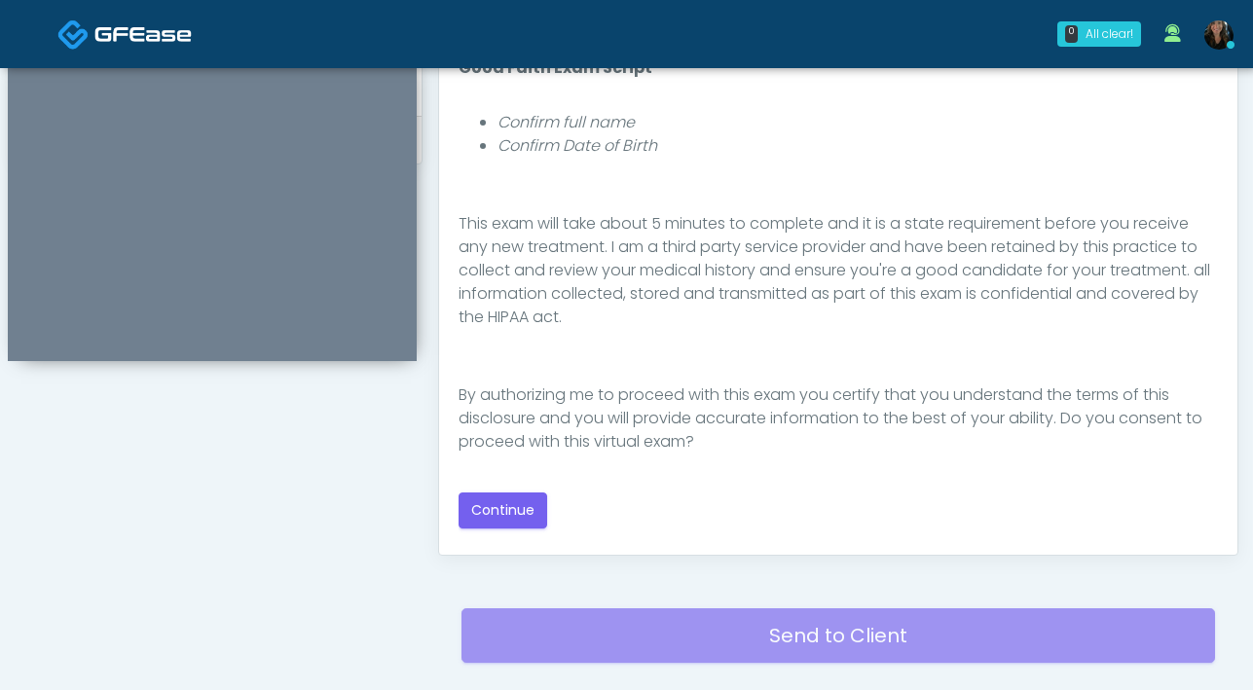
scroll to position [936, 0]
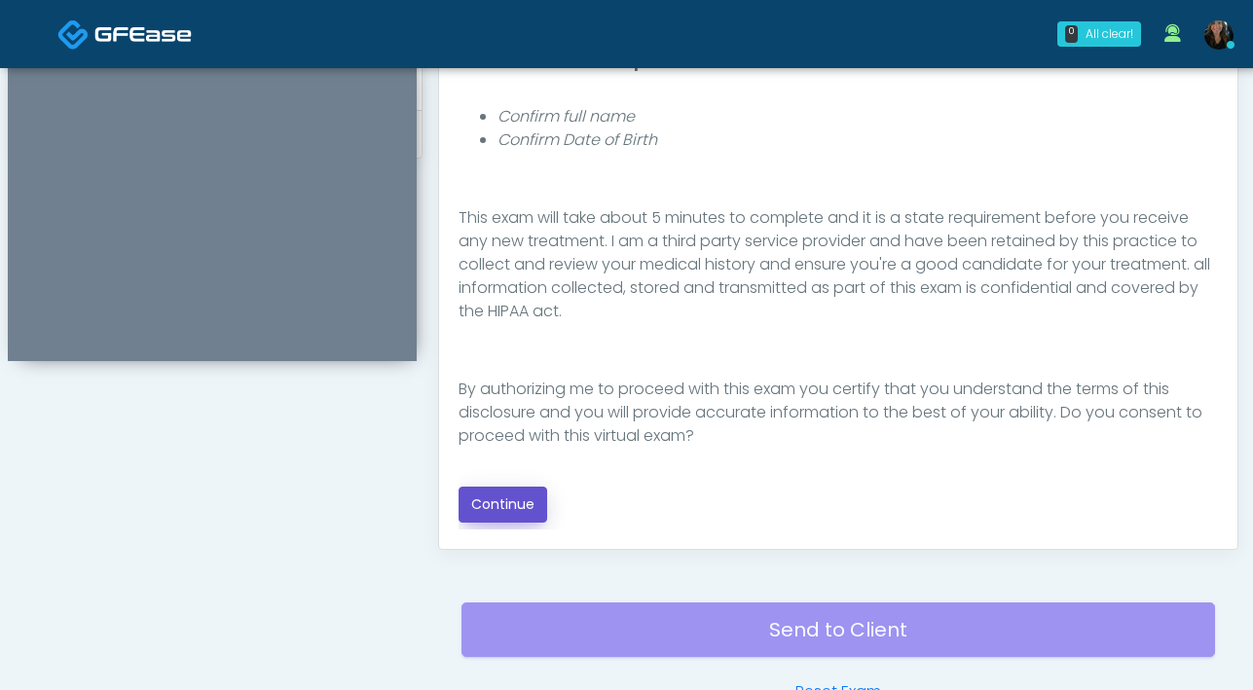
click at [477, 503] on button "Continue" at bounding box center [502, 505] width 89 height 36
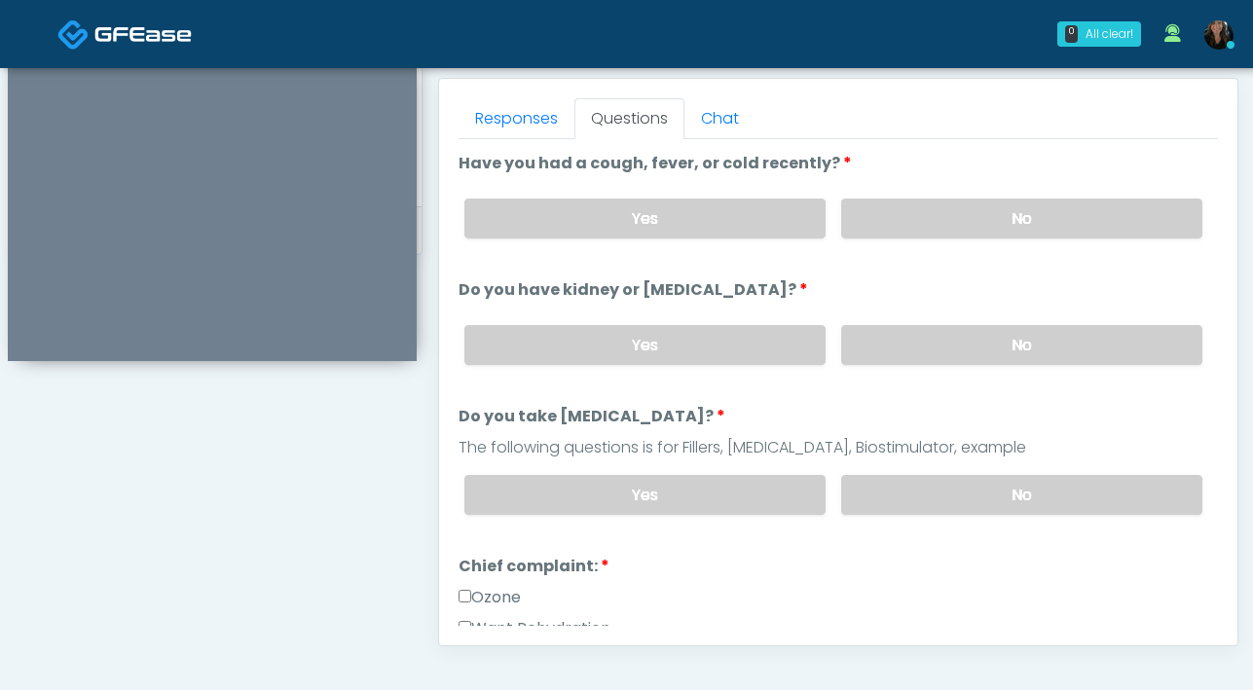
scroll to position [842, 0]
click at [896, 212] on label "No" at bounding box center [1021, 217] width 361 height 40
click at [917, 349] on label "No" at bounding box center [1021, 343] width 361 height 40
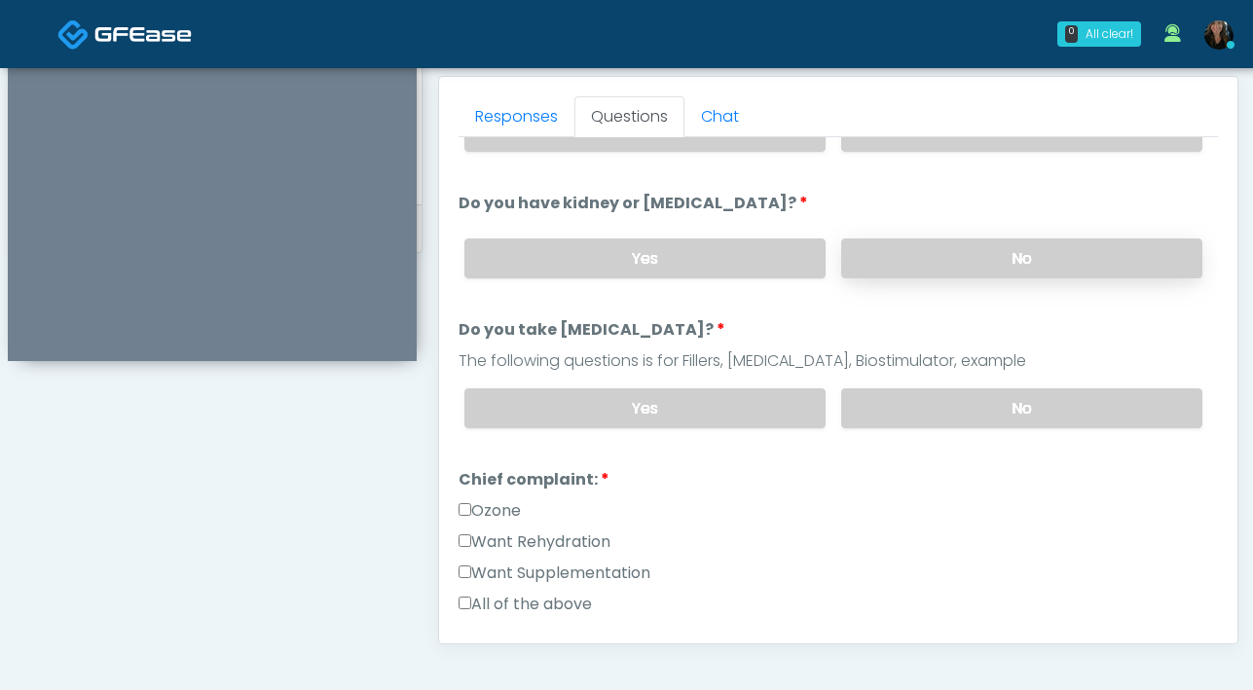
scroll to position [86, 0]
click at [929, 417] on label "No" at bounding box center [1021, 407] width 361 height 40
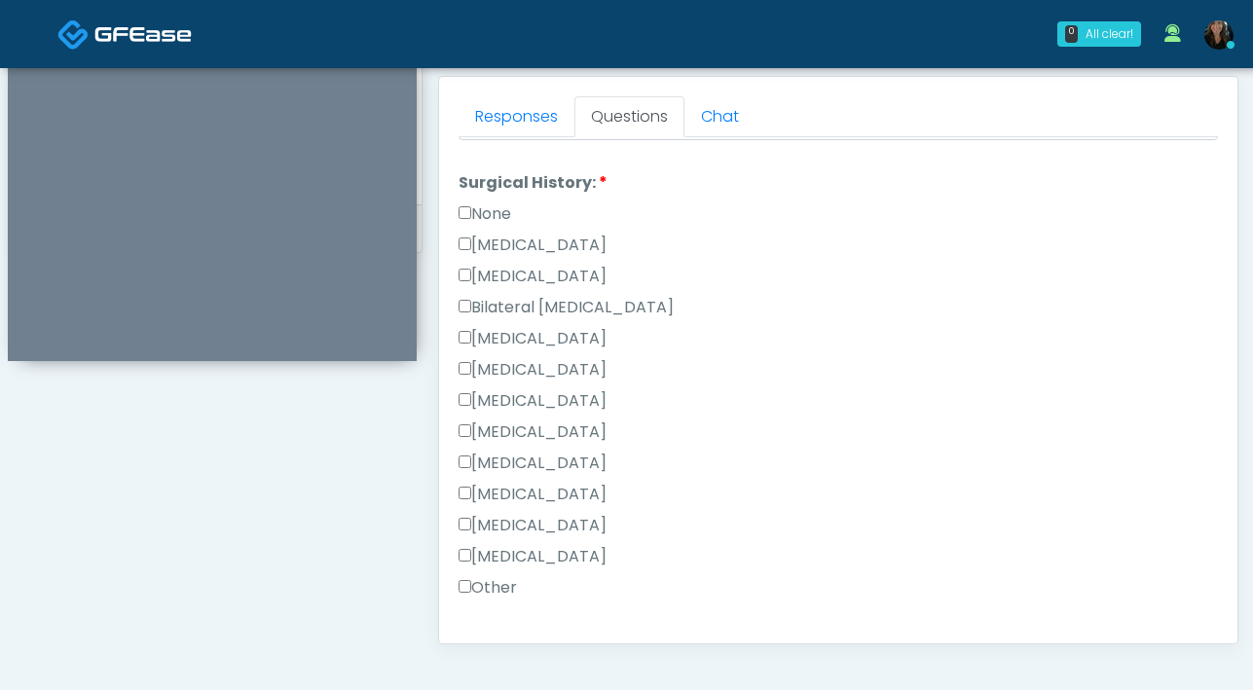
scroll to position [894, 0]
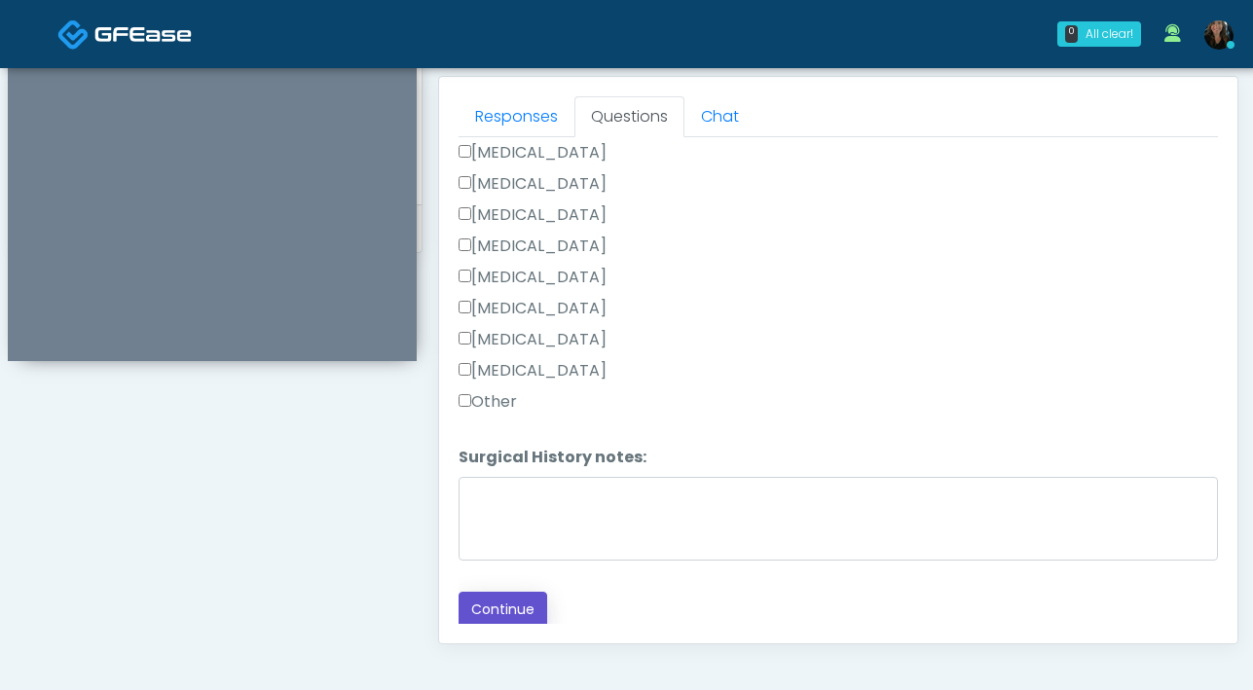
click at [495, 614] on button "Continue" at bounding box center [502, 610] width 89 height 36
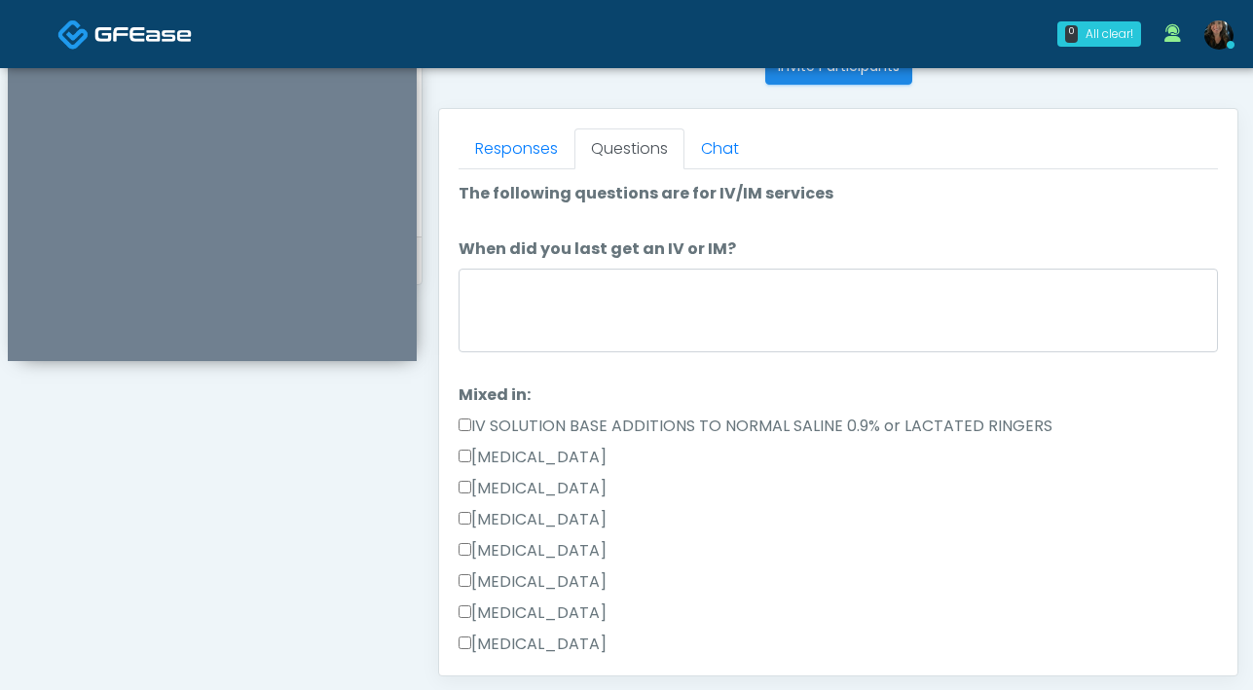
scroll to position [809, 0]
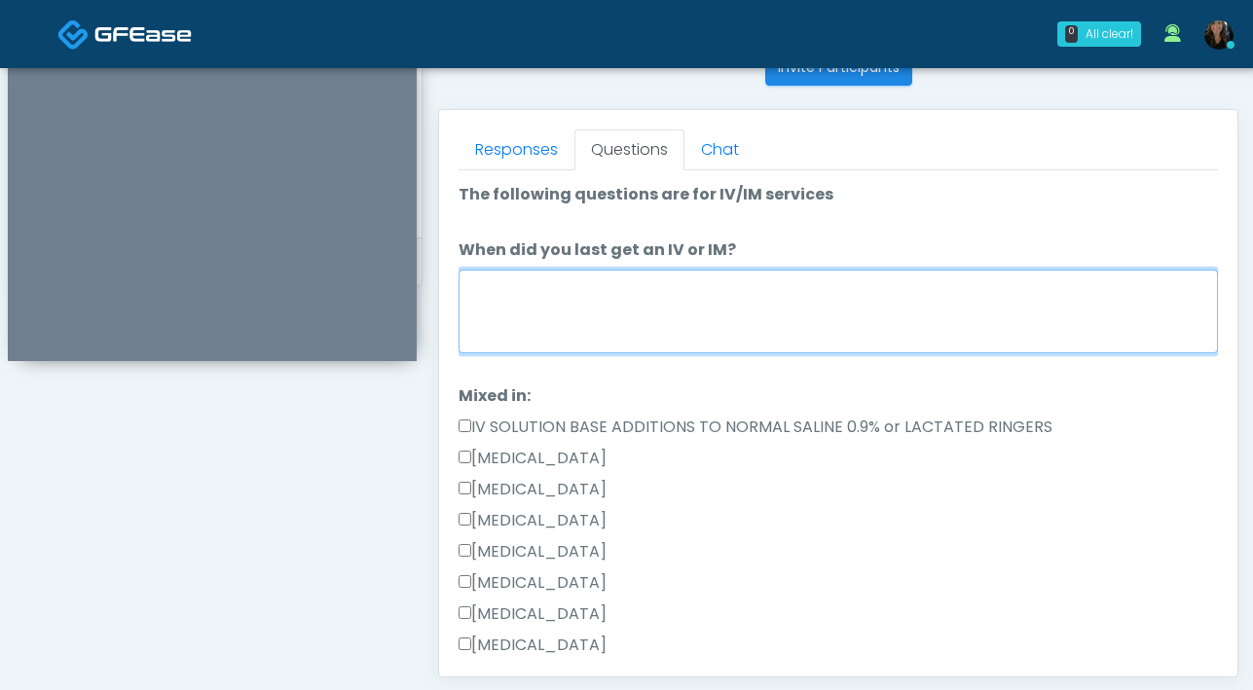
click at [562, 311] on textarea "When did you last get an IV or IM?" at bounding box center [837, 312] width 759 height 84
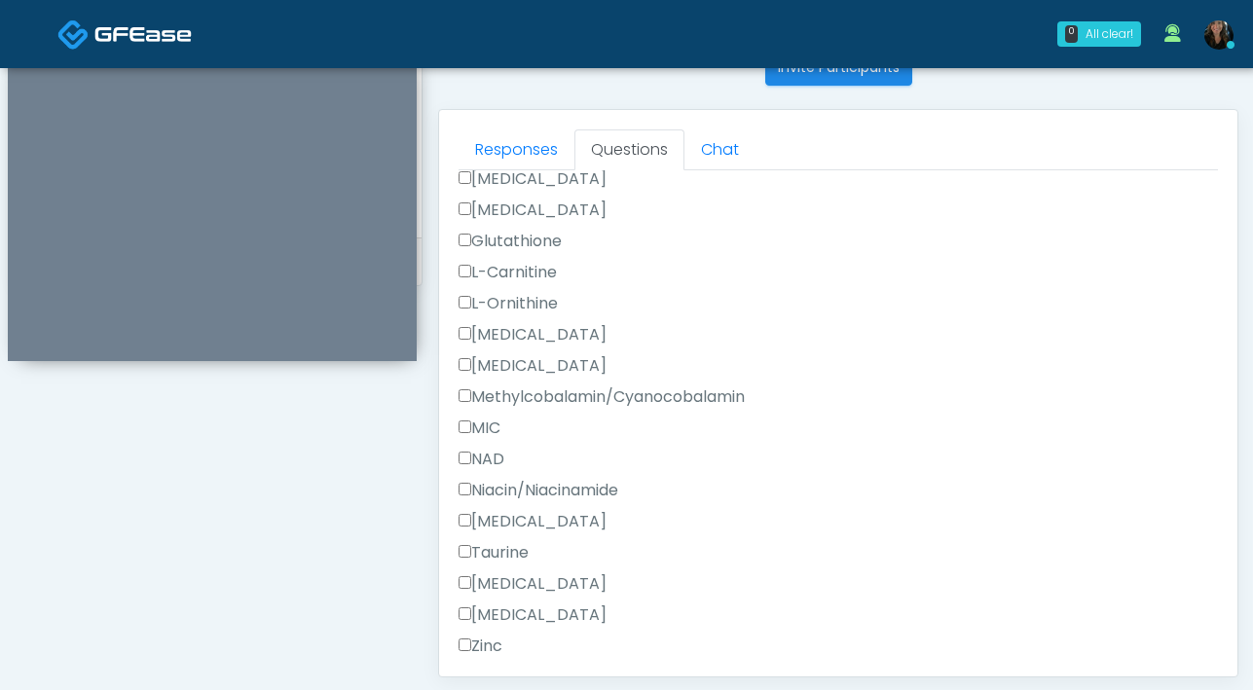
scroll to position [1978, 0]
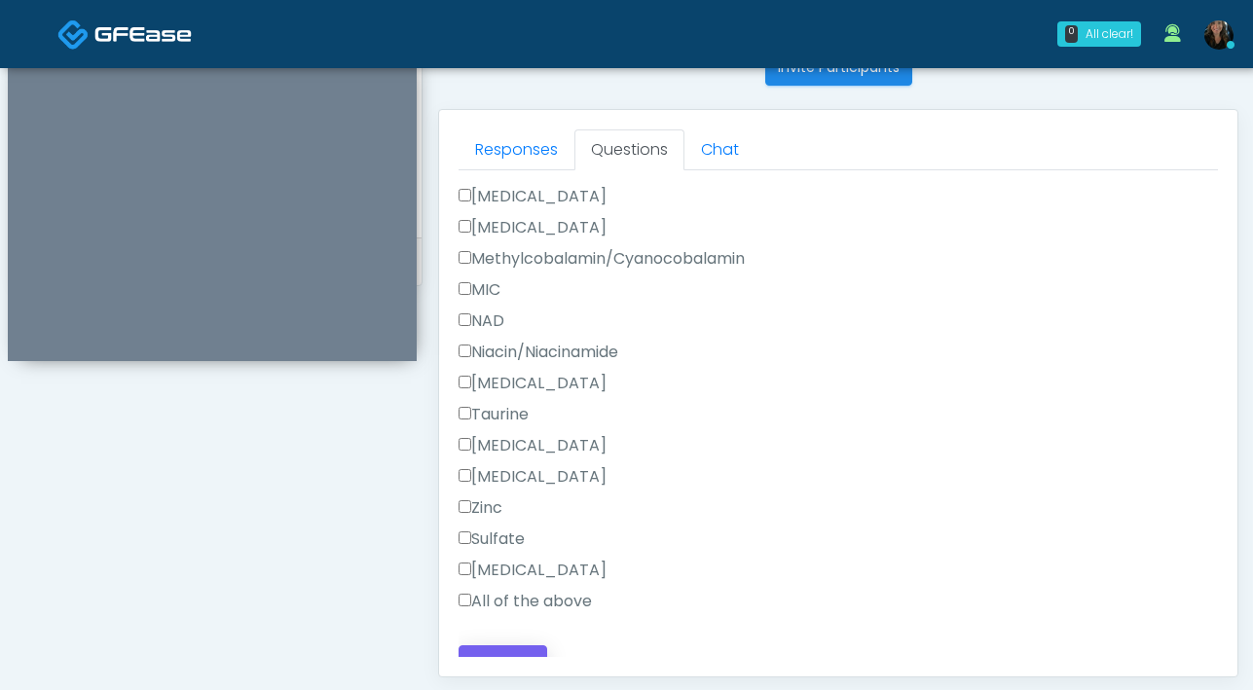
type textarea "**********"
click at [487, 645] on button "Continue" at bounding box center [502, 663] width 89 height 36
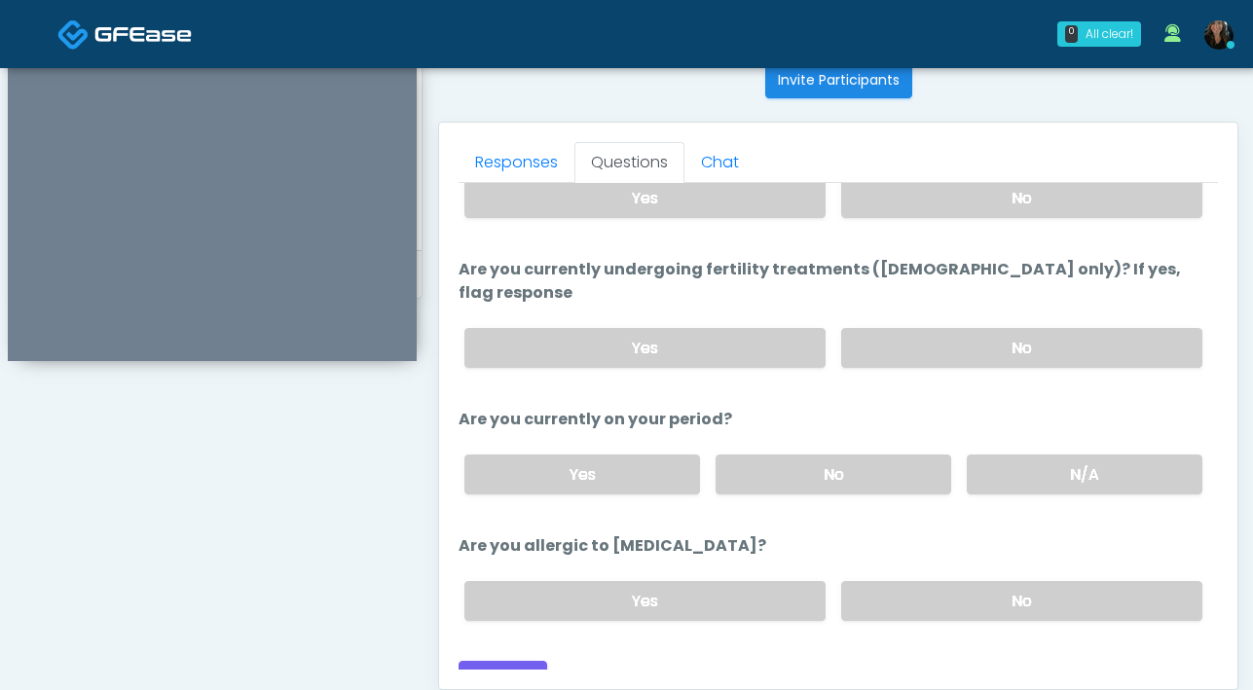
scroll to position [0, 0]
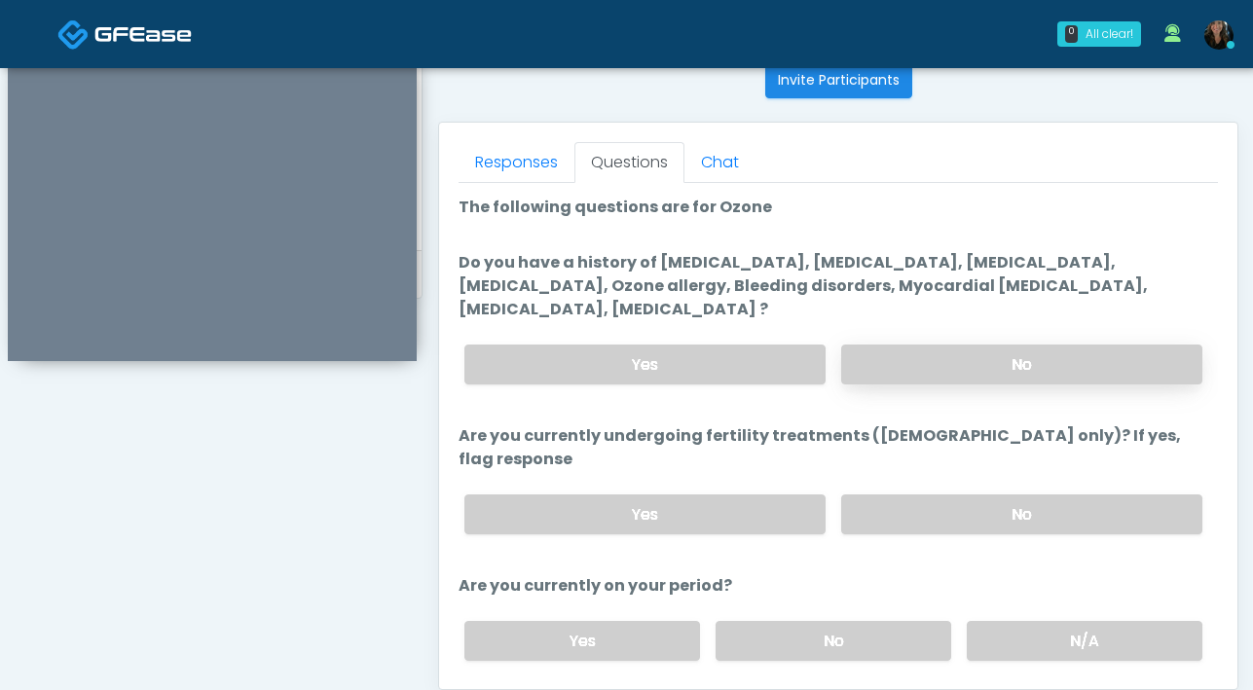
click at [989, 364] on label "No" at bounding box center [1021, 365] width 361 height 40
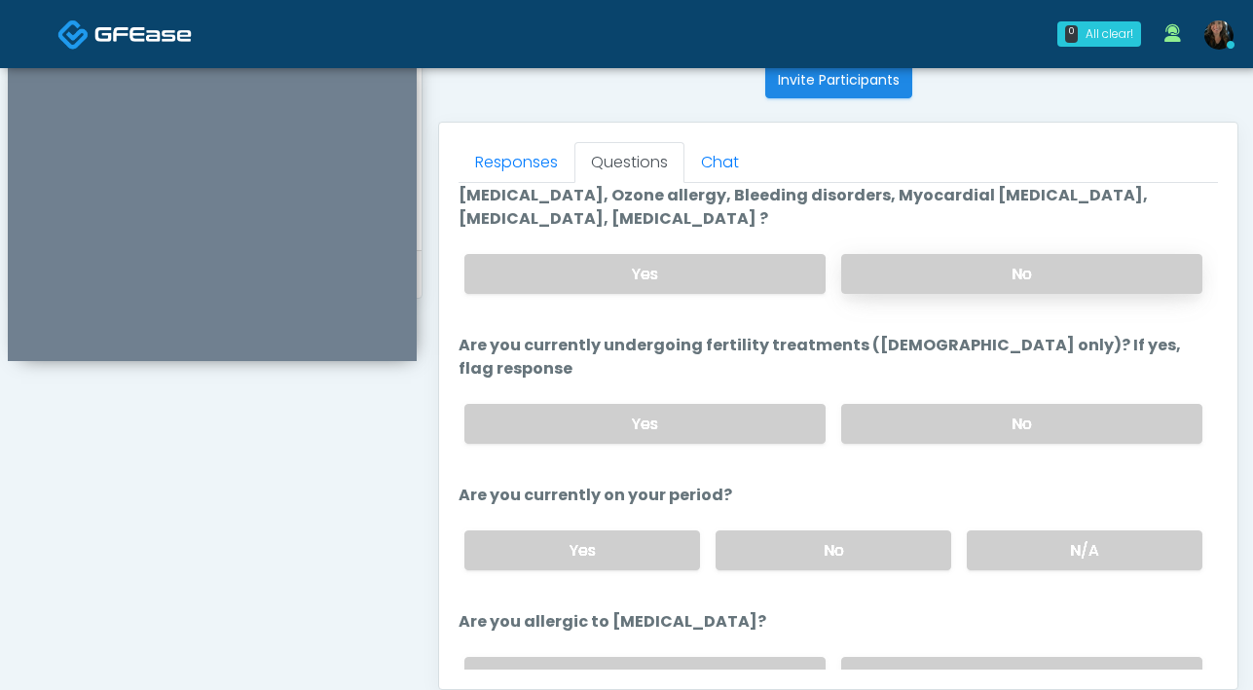
scroll to position [88, 0]
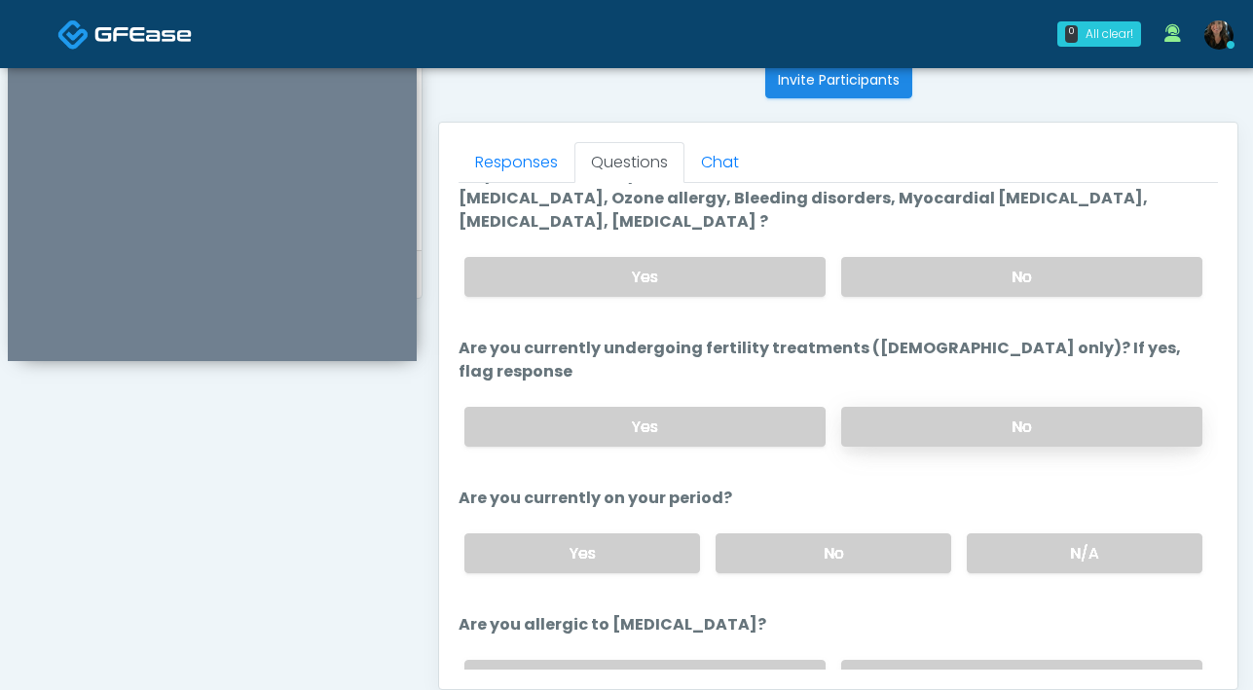
click at [991, 407] on label "No" at bounding box center [1021, 427] width 361 height 40
click at [1015, 533] on label "N/A" at bounding box center [1085, 553] width 236 height 40
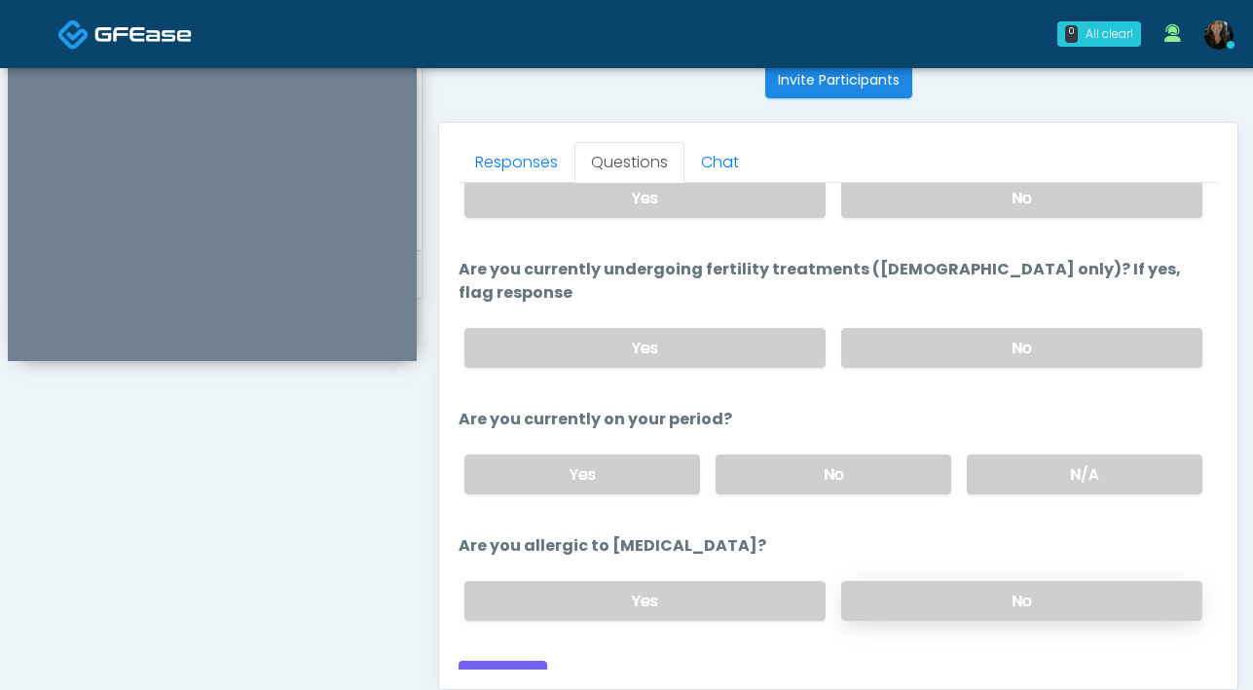
click at [1009, 581] on label "No" at bounding box center [1021, 601] width 361 height 40
click at [505, 661] on button "Continue" at bounding box center [502, 679] width 89 height 36
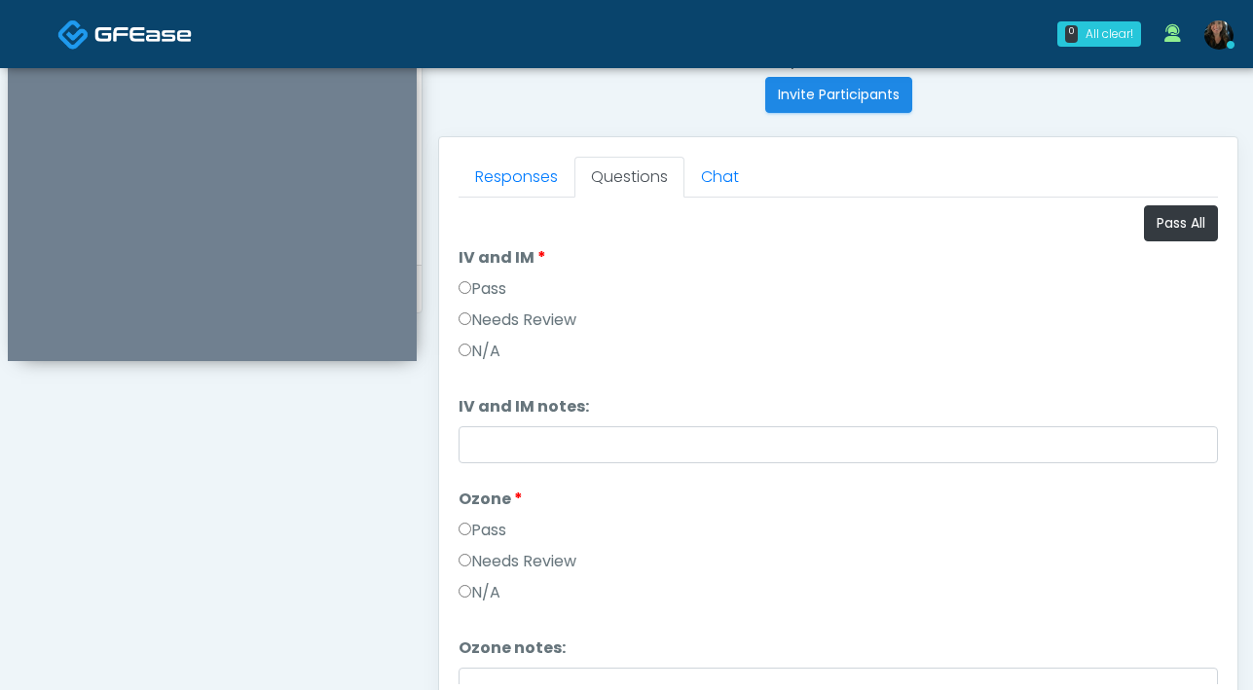
scroll to position [781, 0]
click at [1144, 210] on button "Pass All" at bounding box center [1181, 224] width 74 height 36
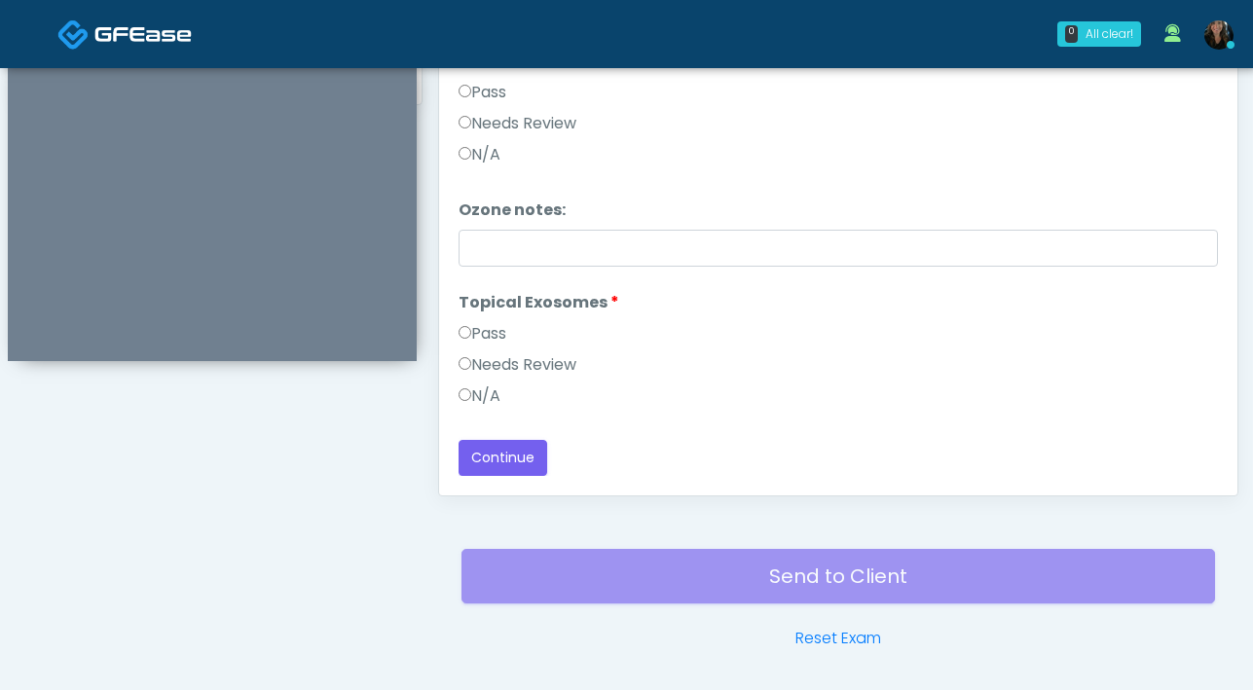
scroll to position [1008, 0]
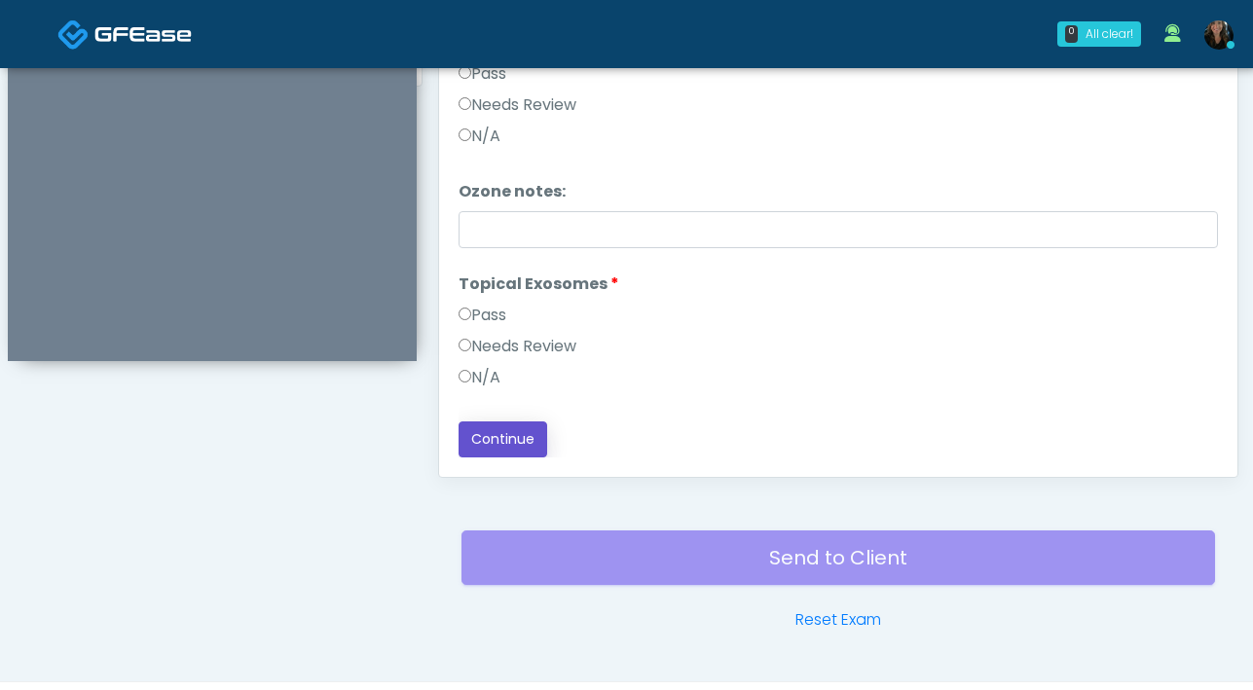
click at [509, 452] on button "Continue" at bounding box center [502, 439] width 89 height 36
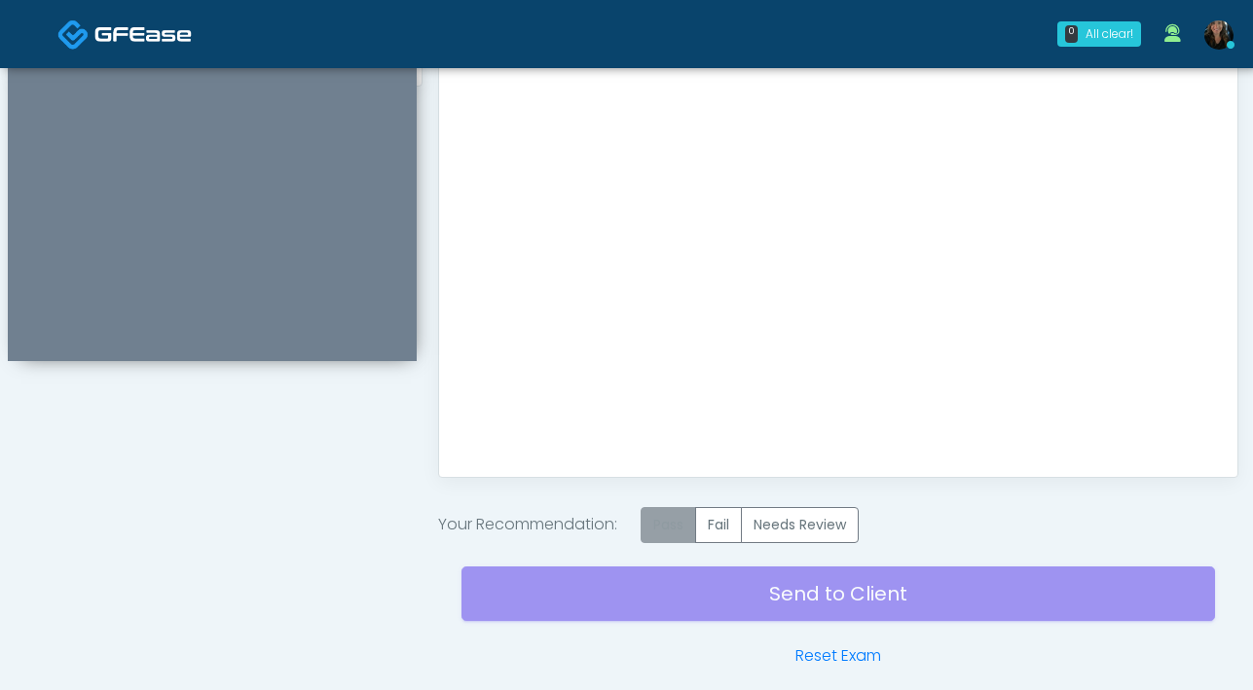
click at [658, 522] on label "Pass" at bounding box center [668, 525] width 55 height 36
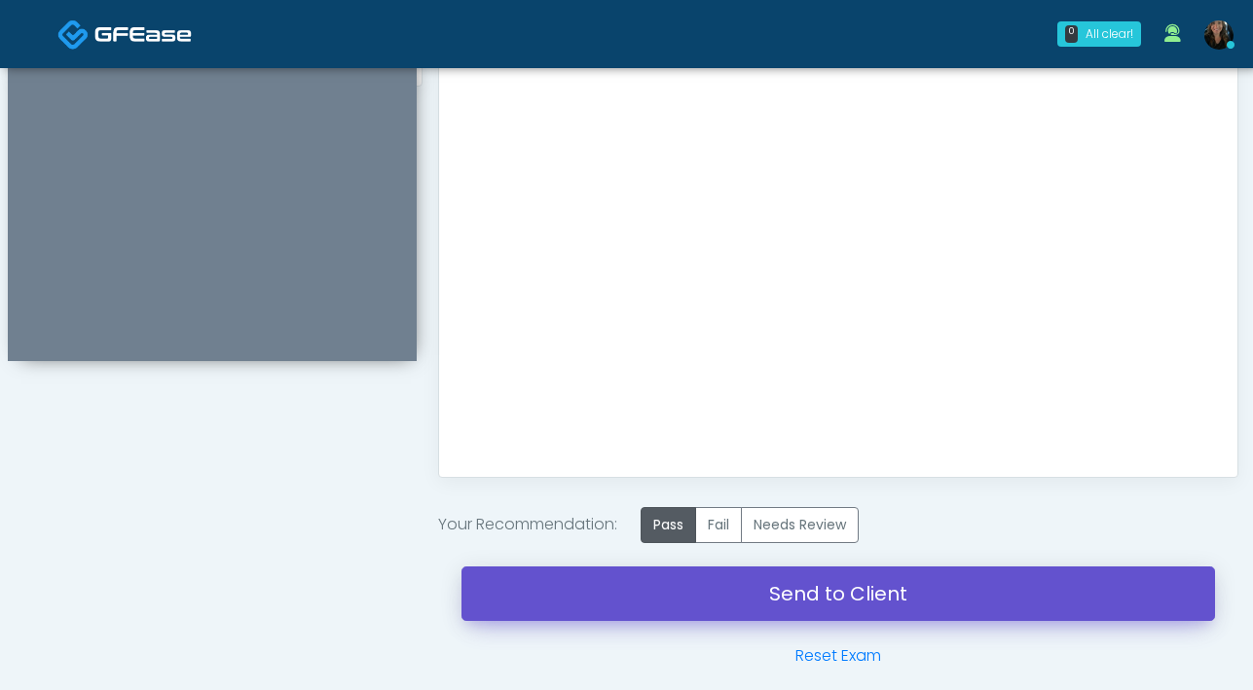
click at [711, 608] on link "Send to Client" at bounding box center [837, 594] width 753 height 55
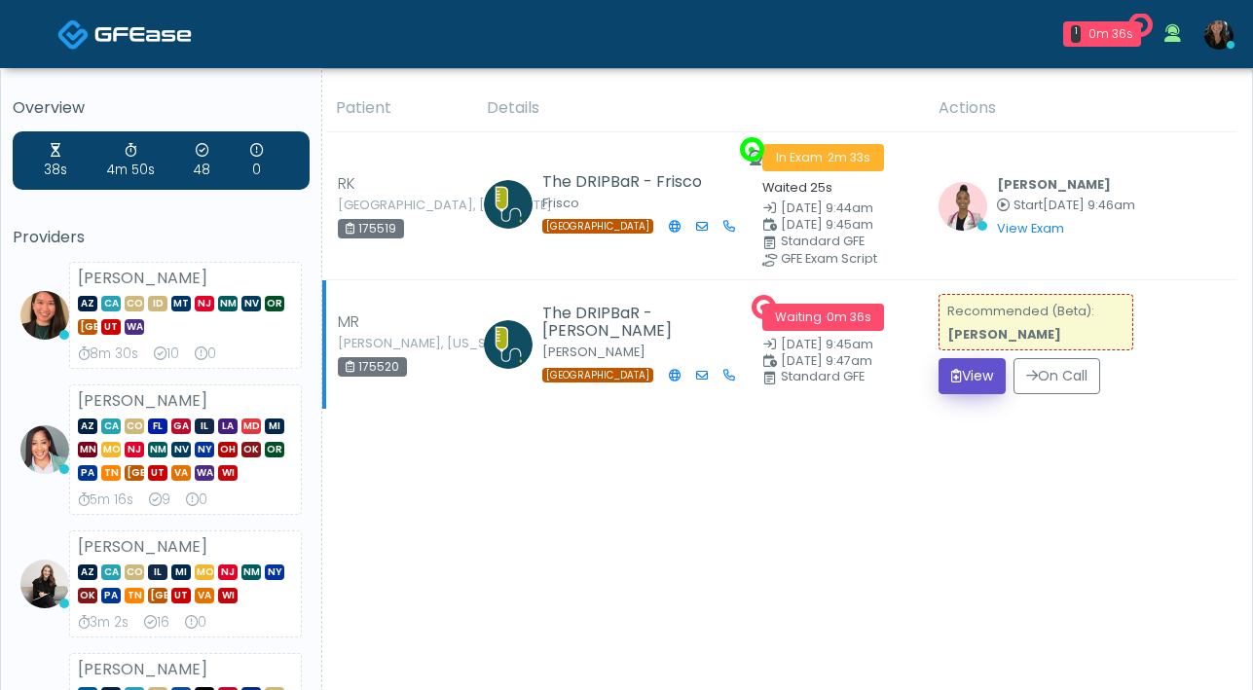
click at [983, 386] on button "View" at bounding box center [971, 376] width 67 height 36
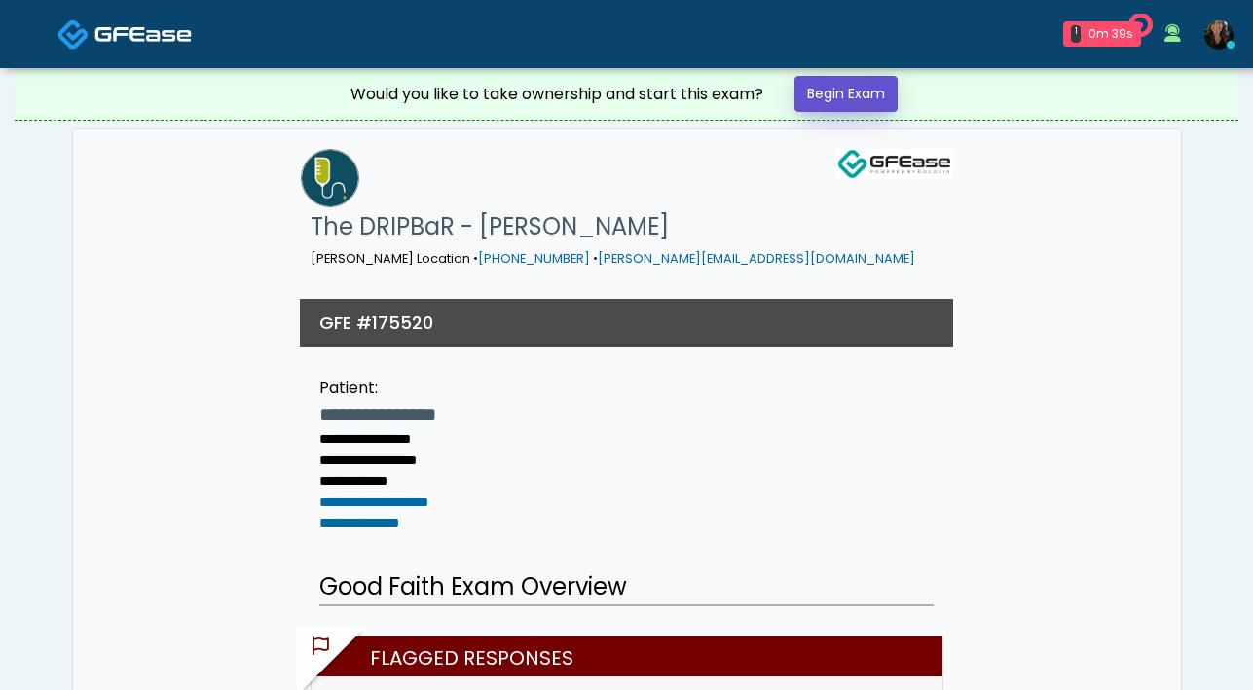
click at [886, 101] on link "Begin Exam" at bounding box center [845, 94] width 103 height 36
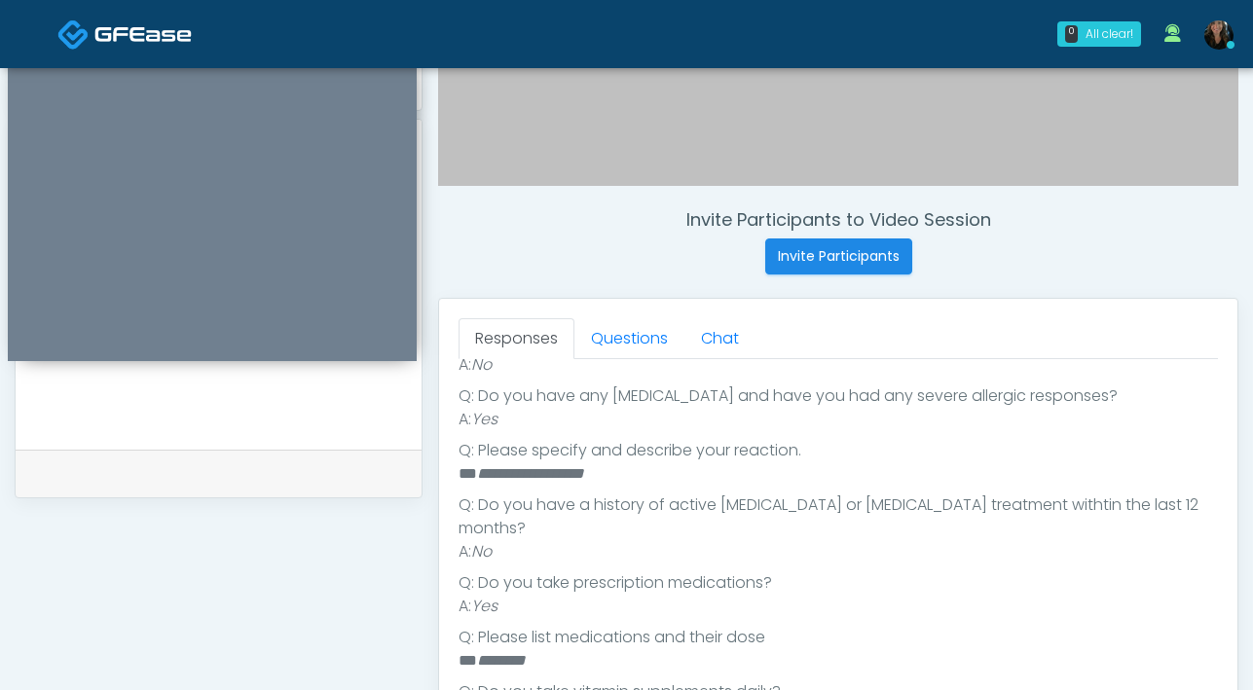
scroll to position [493, 0]
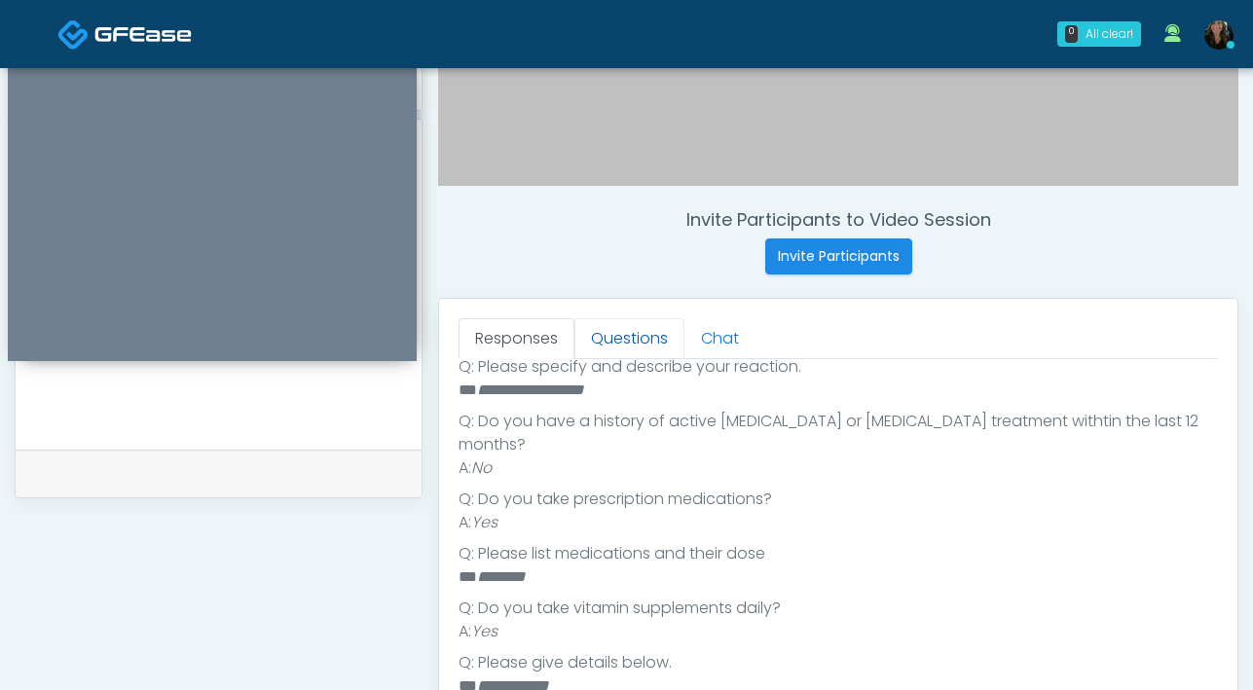
click at [639, 332] on link "Questions" at bounding box center [629, 338] width 110 height 41
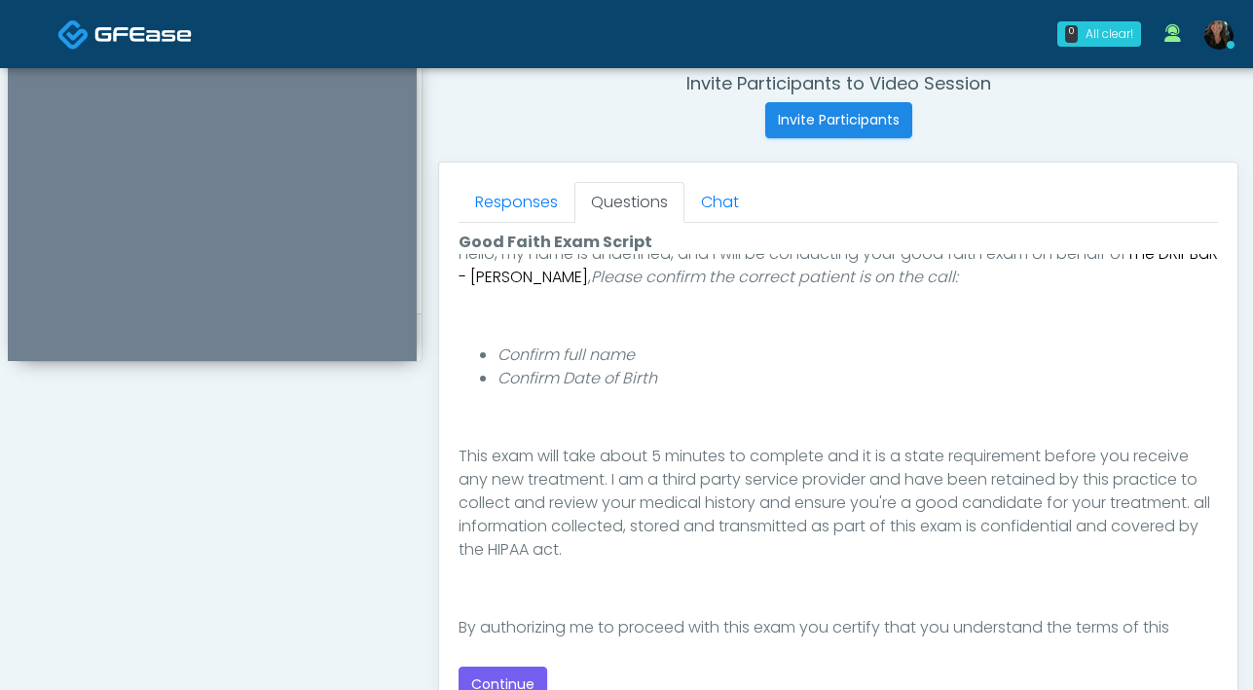
scroll to position [226, 0]
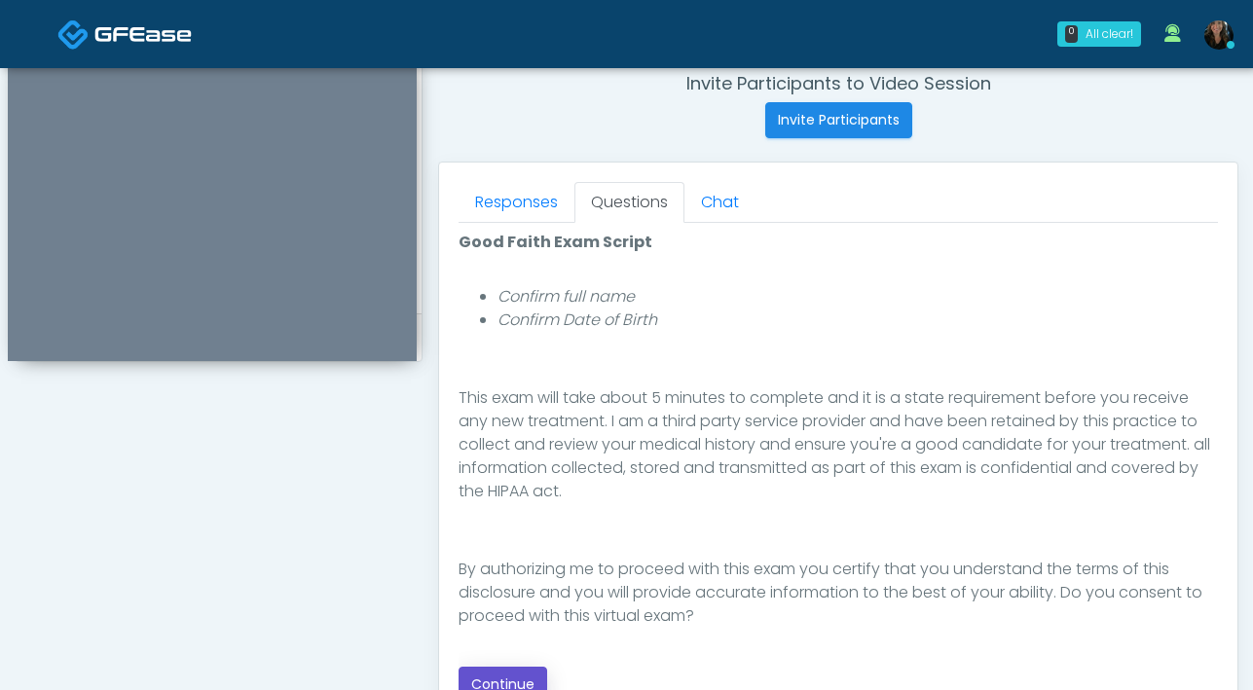
click at [498, 686] on button "Continue" at bounding box center [502, 685] width 89 height 36
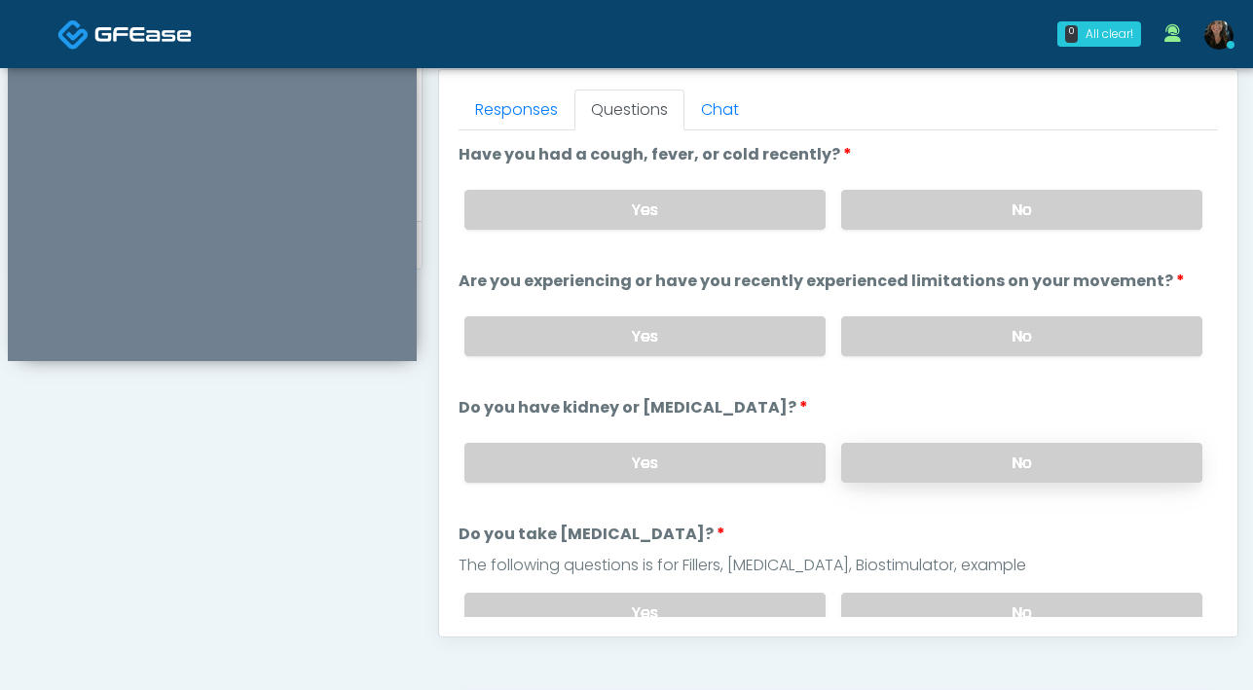
scroll to position [852, 0]
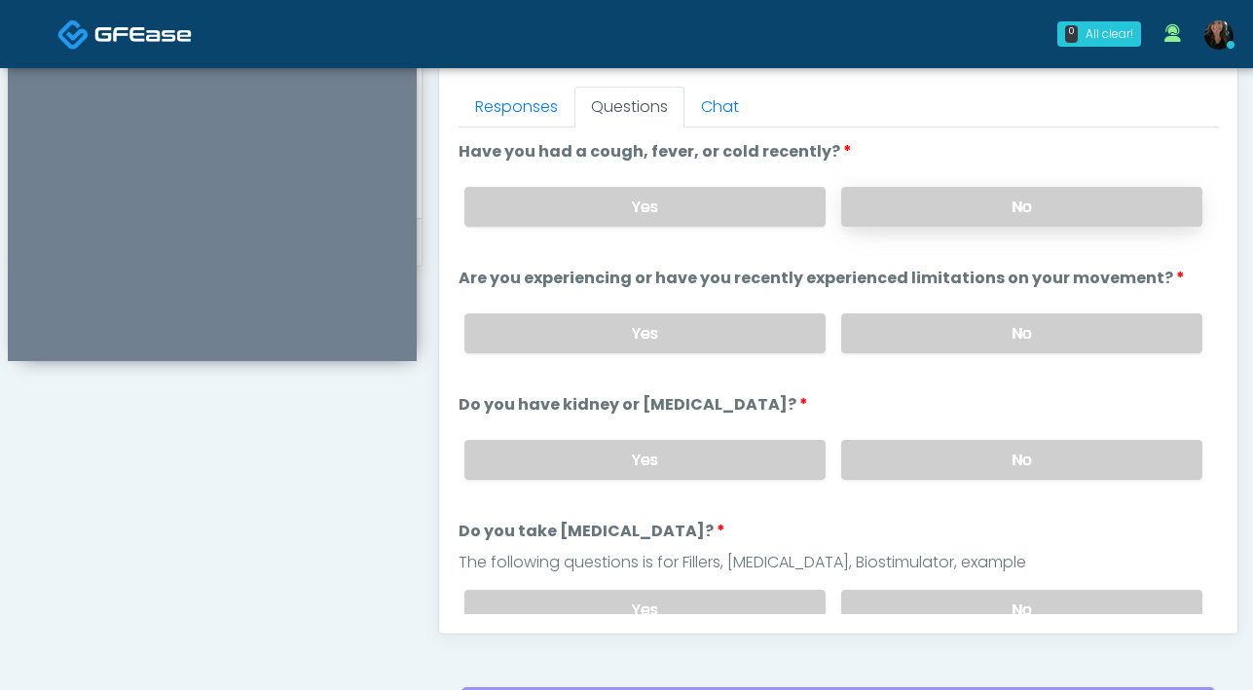
click at [1004, 223] on label "No" at bounding box center [1021, 207] width 361 height 40
click at [983, 342] on label "No" at bounding box center [1021, 333] width 361 height 40
click at [970, 484] on div "Yes No" at bounding box center [833, 459] width 769 height 71
click at [970, 470] on label "No" at bounding box center [1021, 460] width 361 height 40
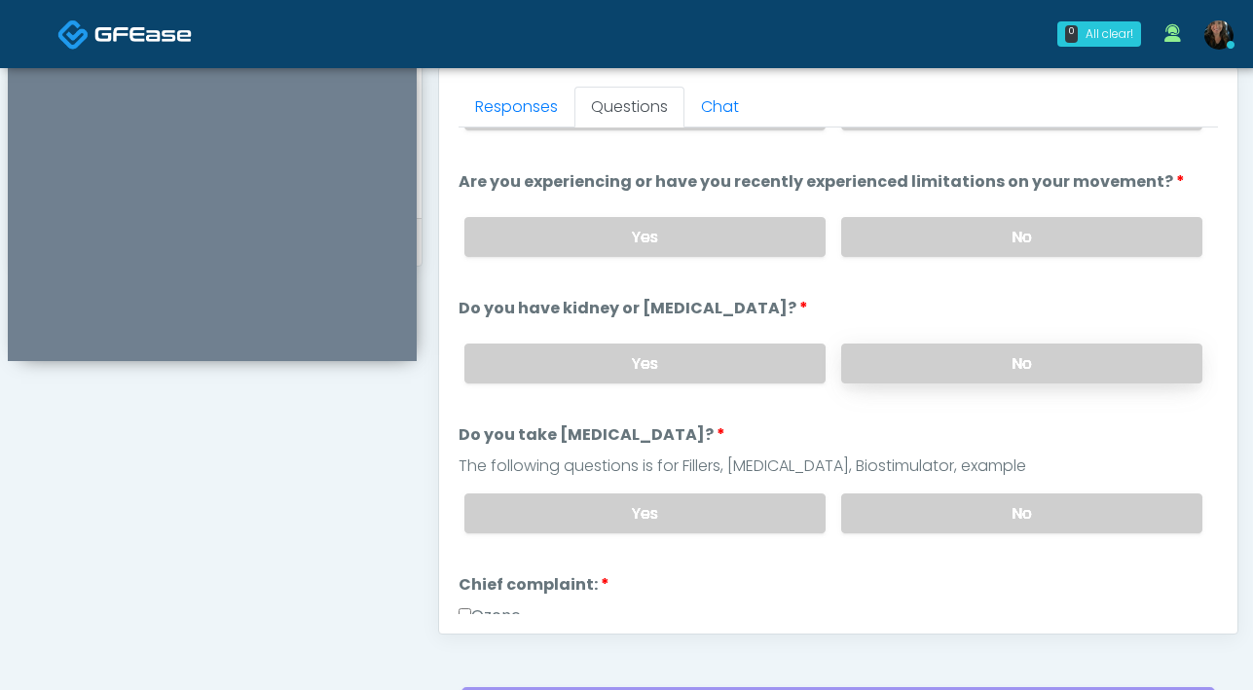
scroll to position [121, 0]
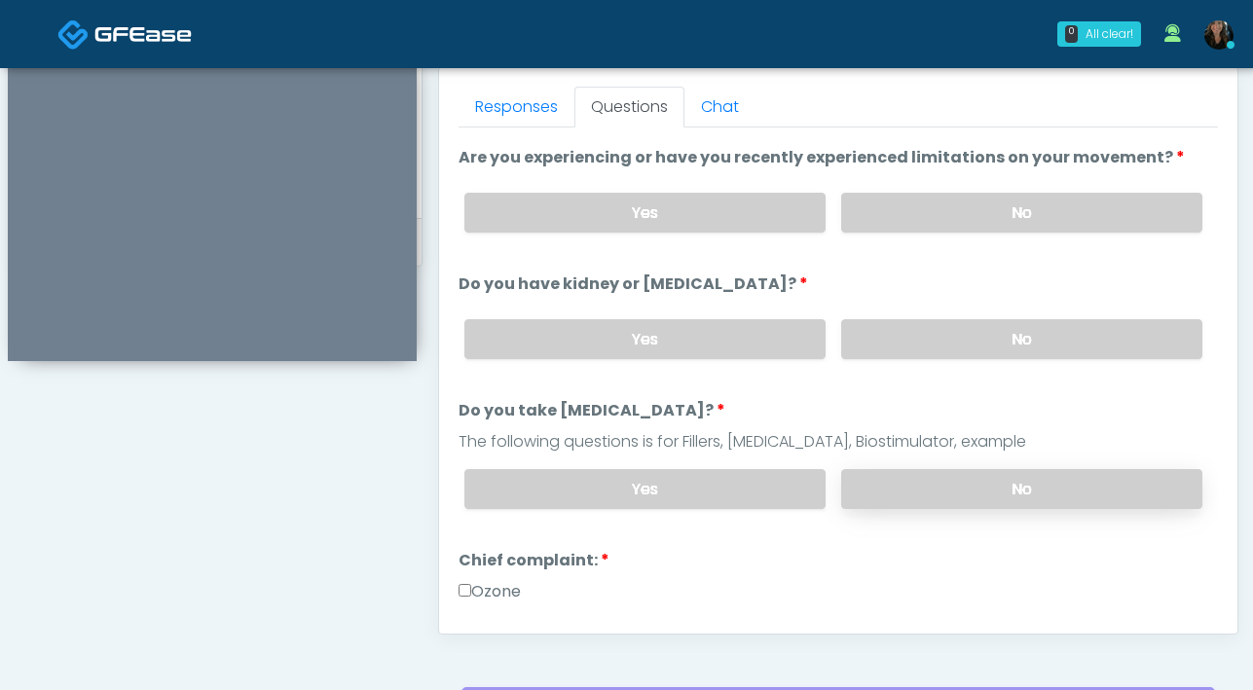
click at [965, 498] on label "No" at bounding box center [1021, 489] width 361 height 40
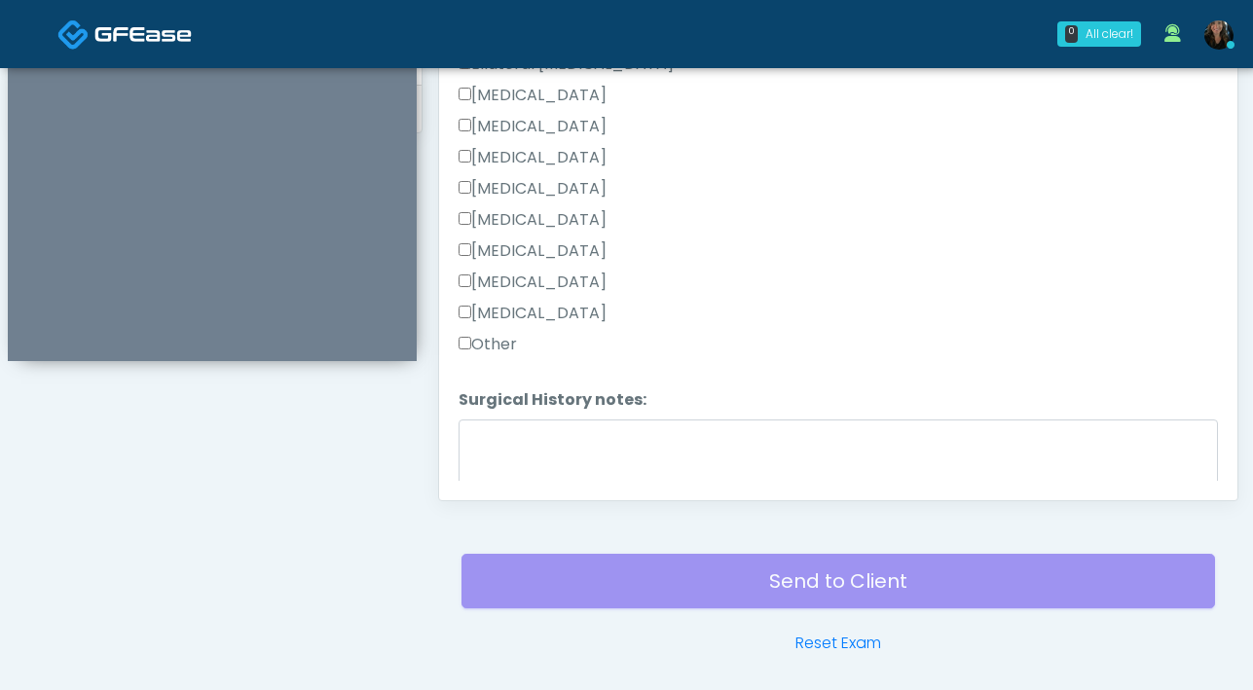
scroll to position [1050, 0]
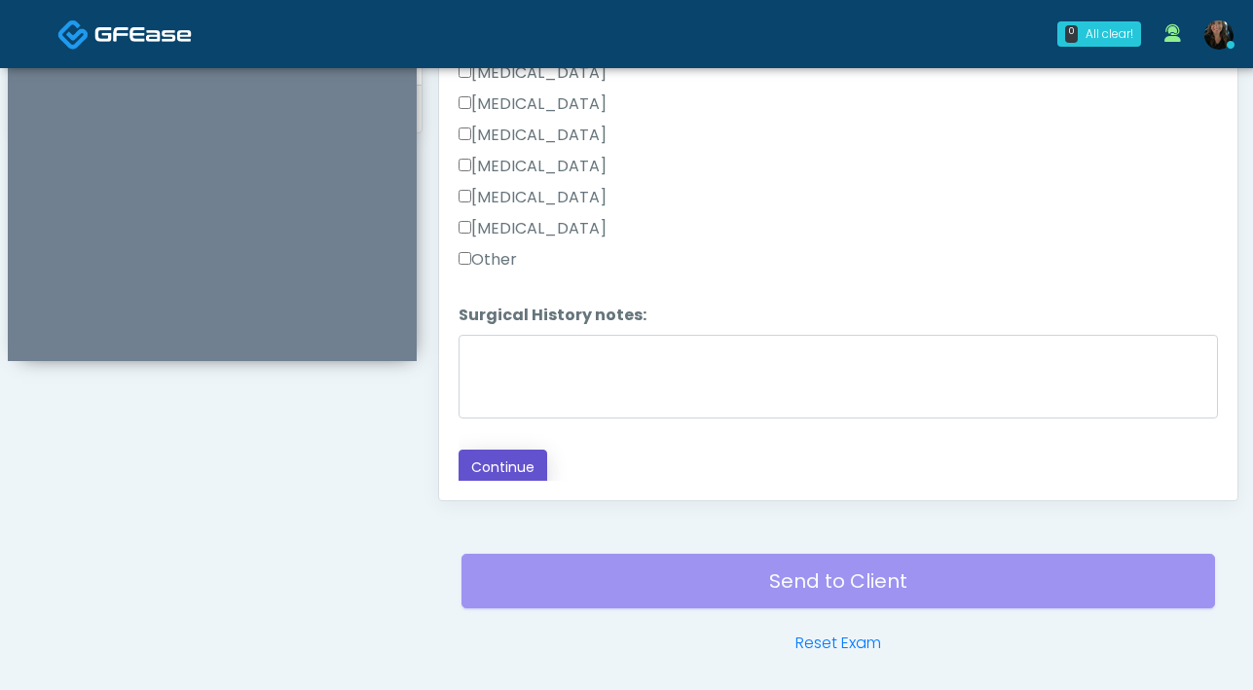
click at [524, 457] on button "Continue" at bounding box center [502, 468] width 89 height 36
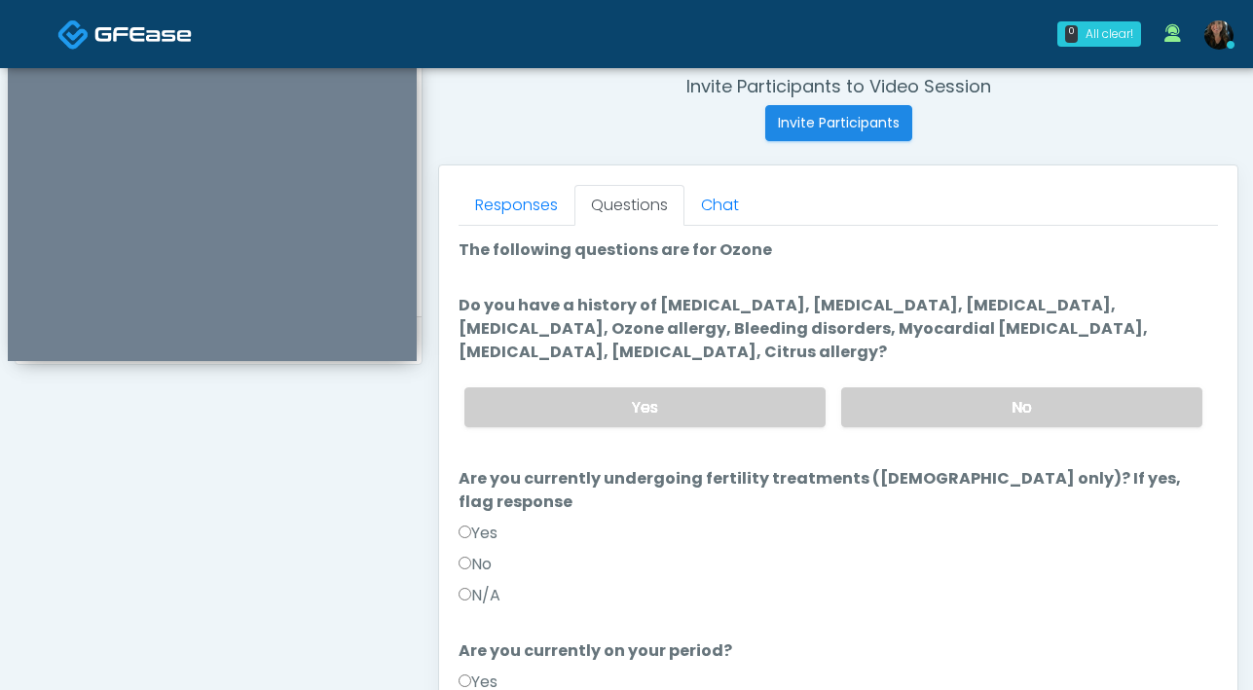
scroll to position [750, 0]
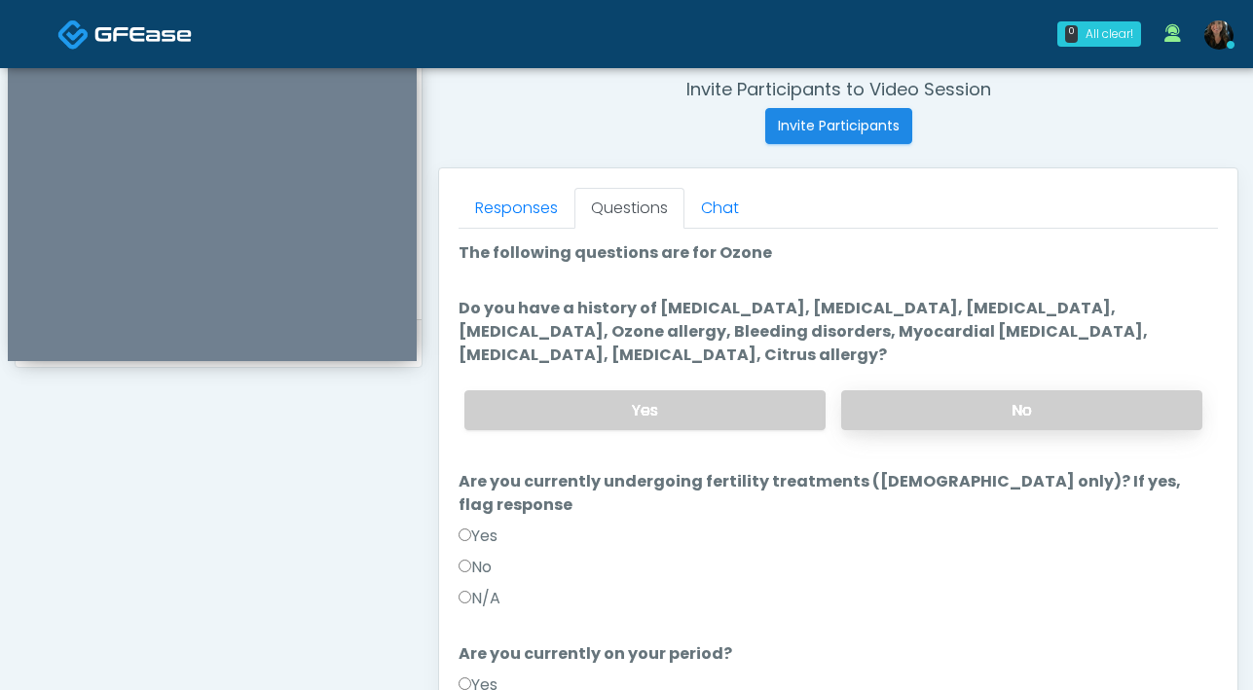
click at [882, 409] on label "No" at bounding box center [1021, 410] width 361 height 40
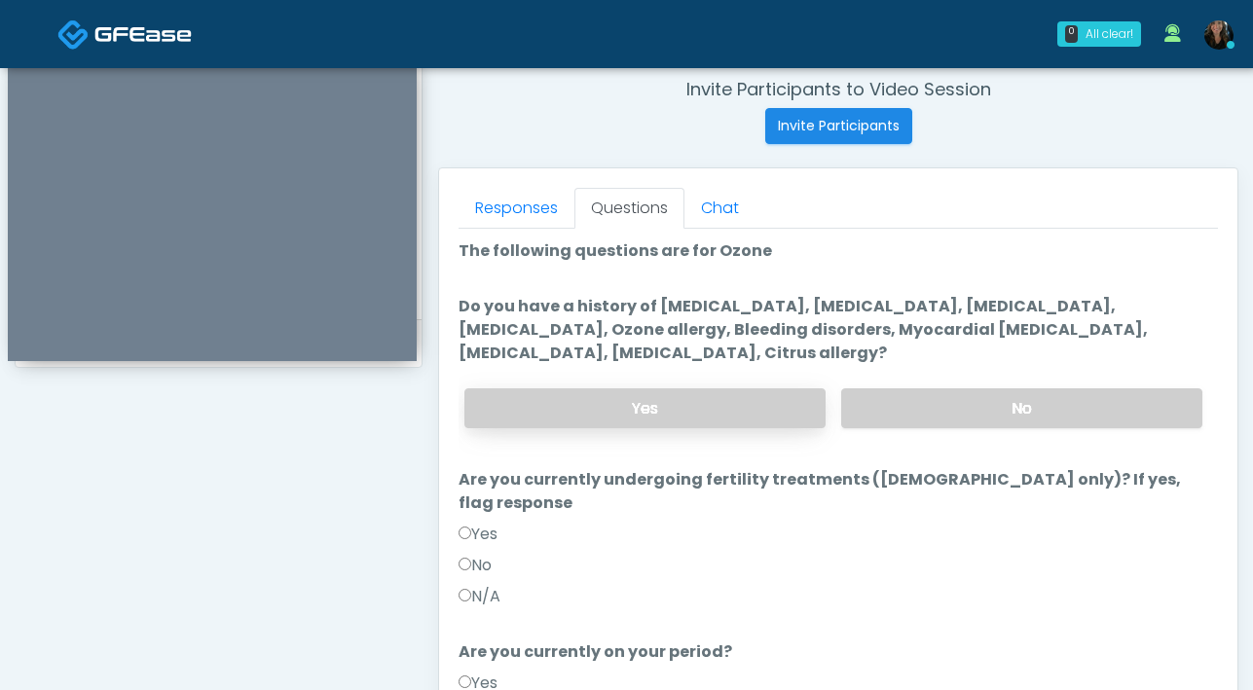
click at [743, 402] on label "Yes" at bounding box center [644, 408] width 361 height 40
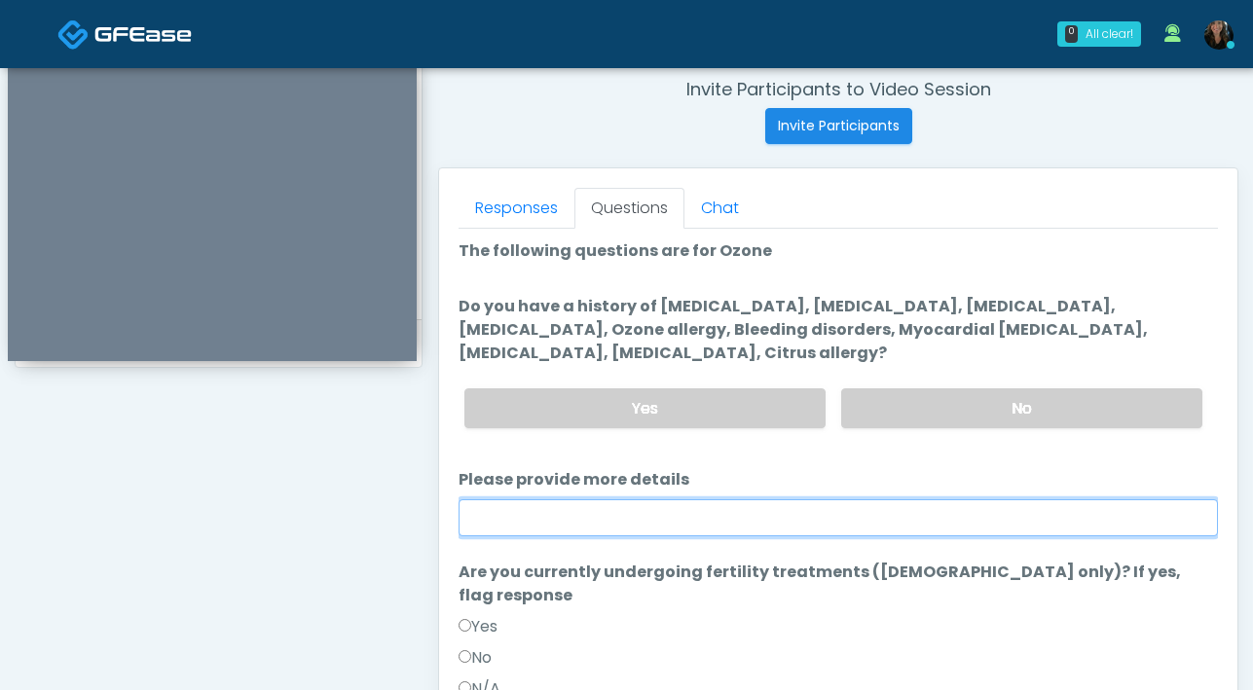
click at [652, 519] on input "Please provide more details" at bounding box center [837, 517] width 759 height 37
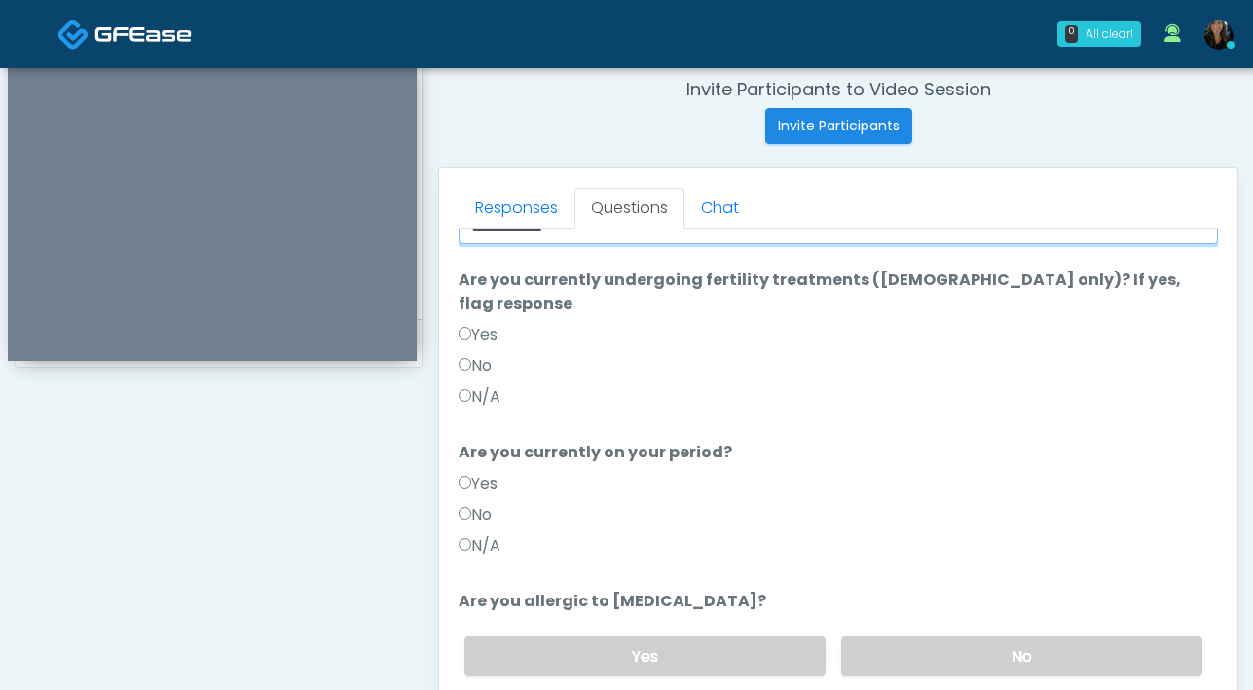
scroll to position [306, 0]
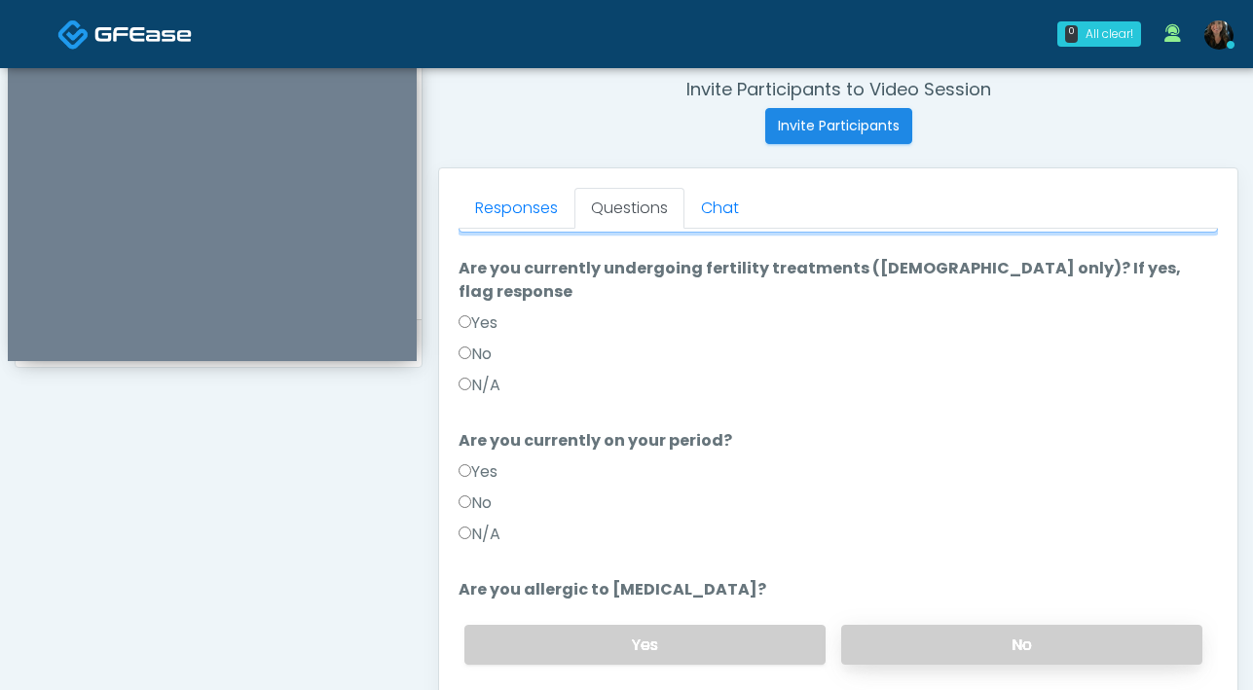
type input "**********"
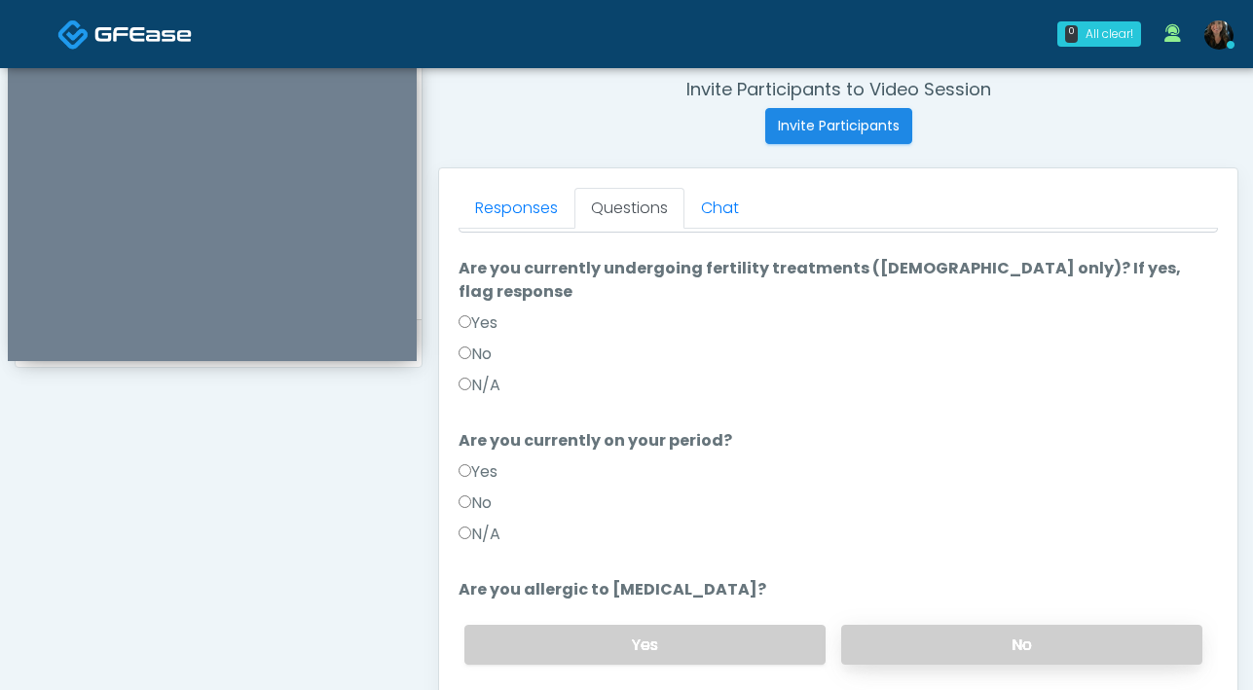
click at [944, 625] on label "No" at bounding box center [1021, 645] width 361 height 40
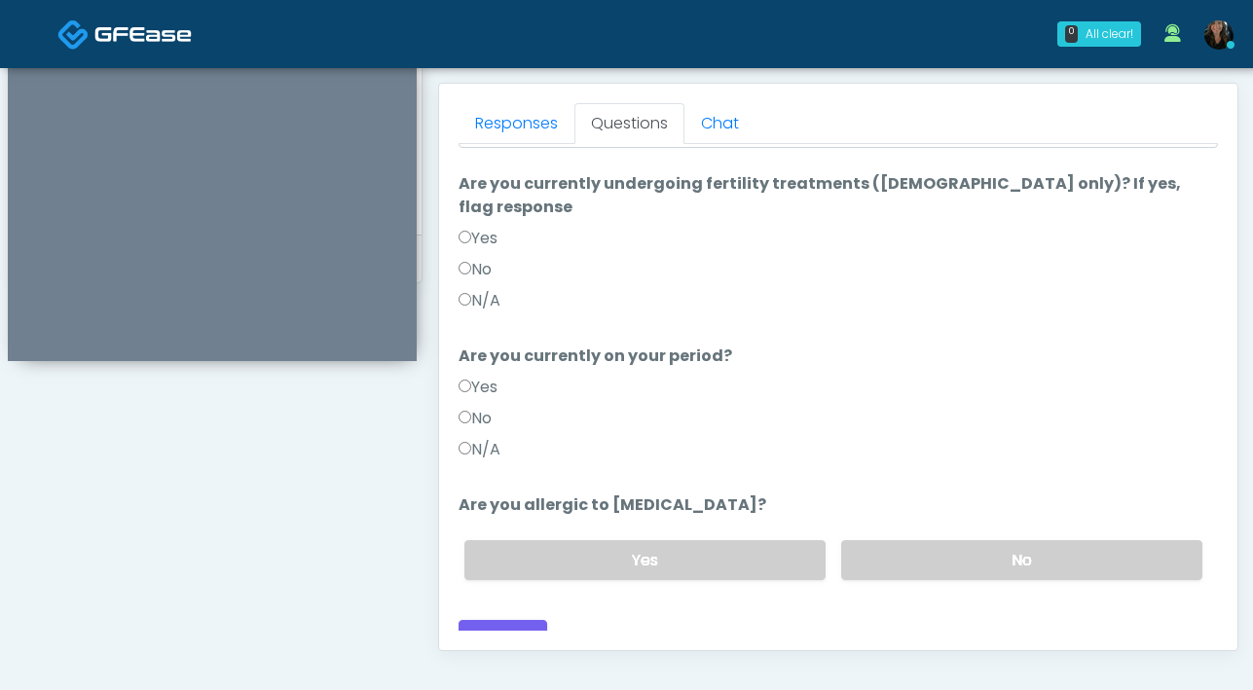
scroll to position [841, 0]
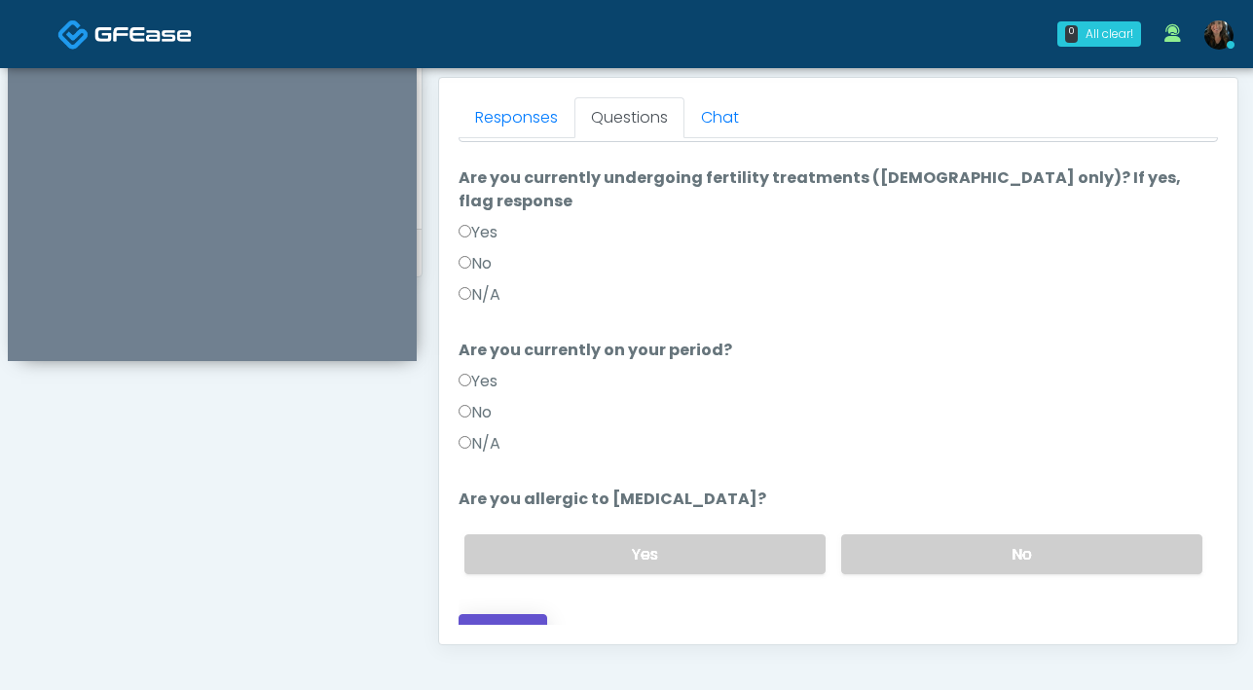
click at [523, 614] on button "Continue" at bounding box center [502, 632] width 89 height 36
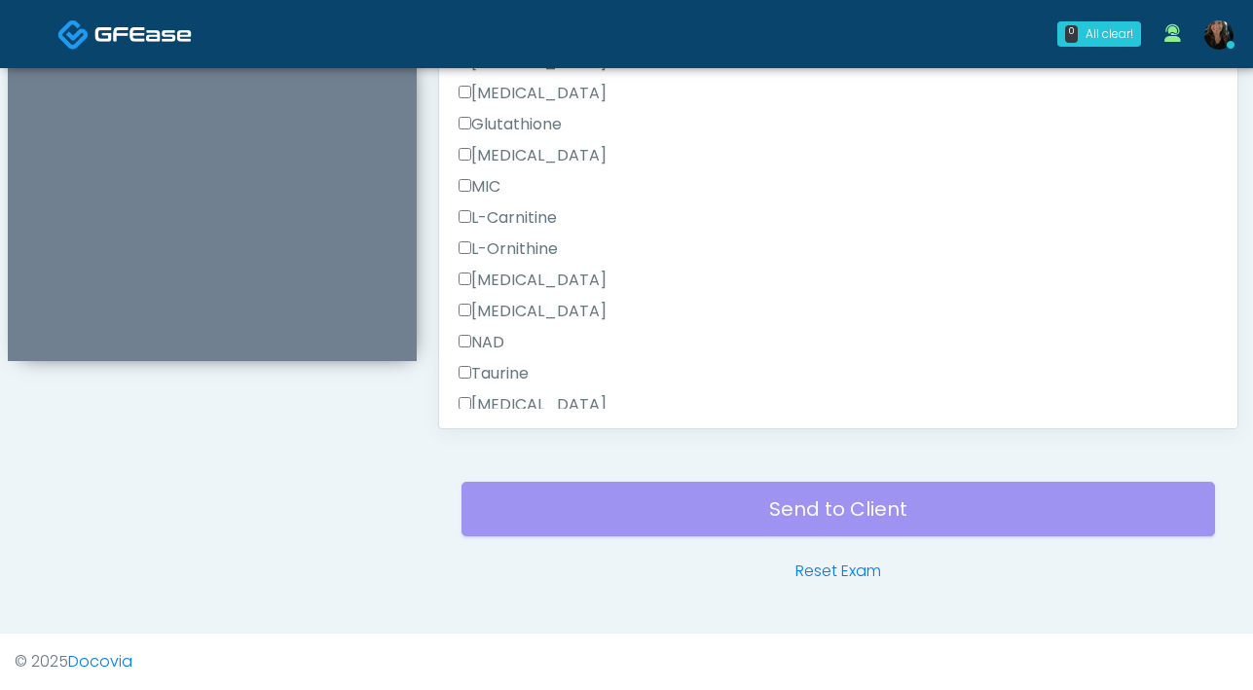
scroll to position [1735, 0]
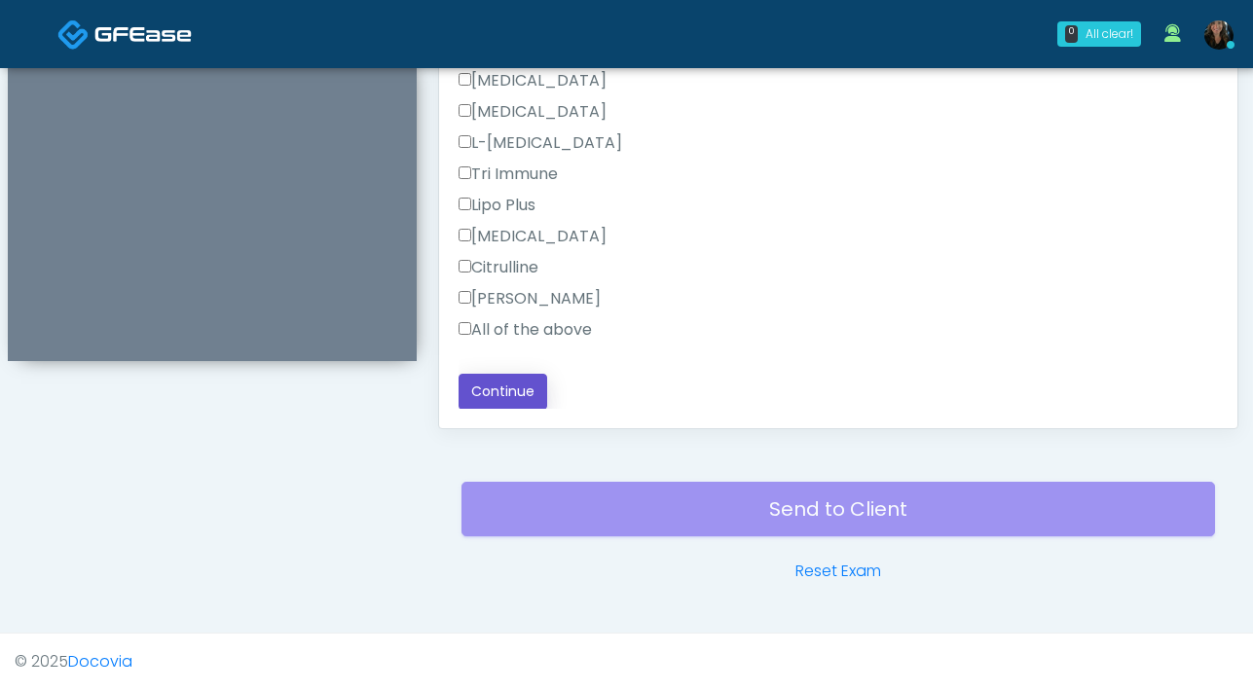
click at [505, 386] on button "Continue" at bounding box center [502, 392] width 89 height 36
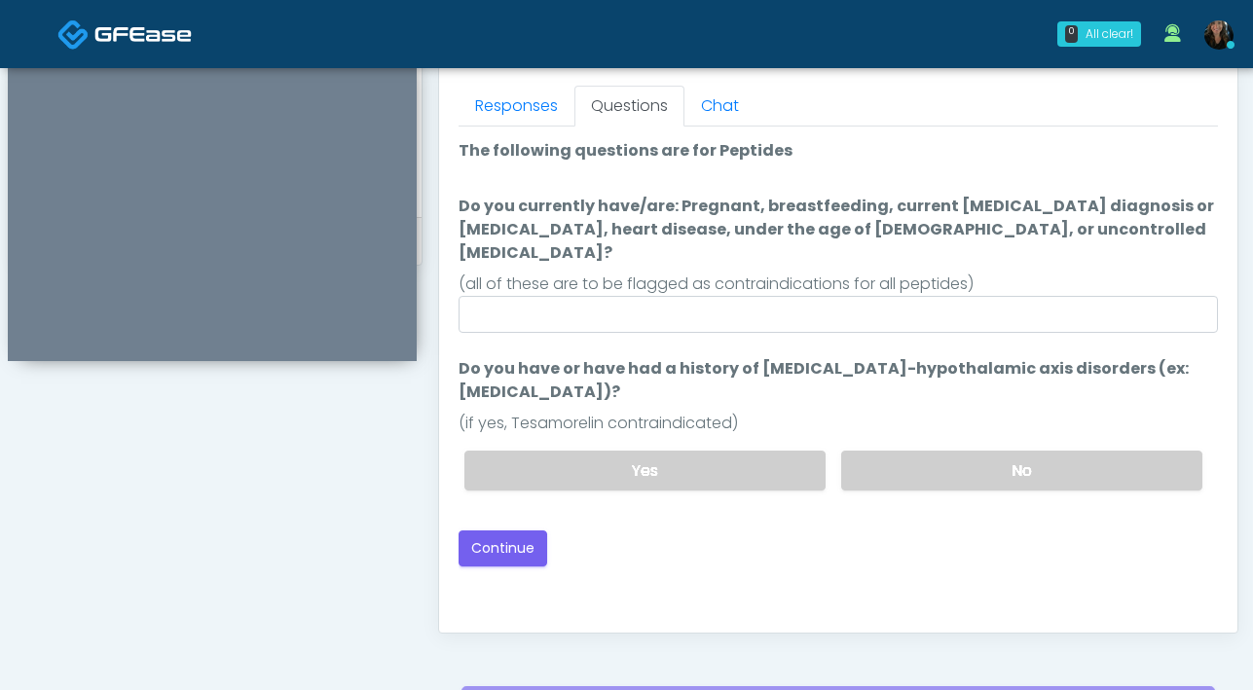
scroll to position [855, 0]
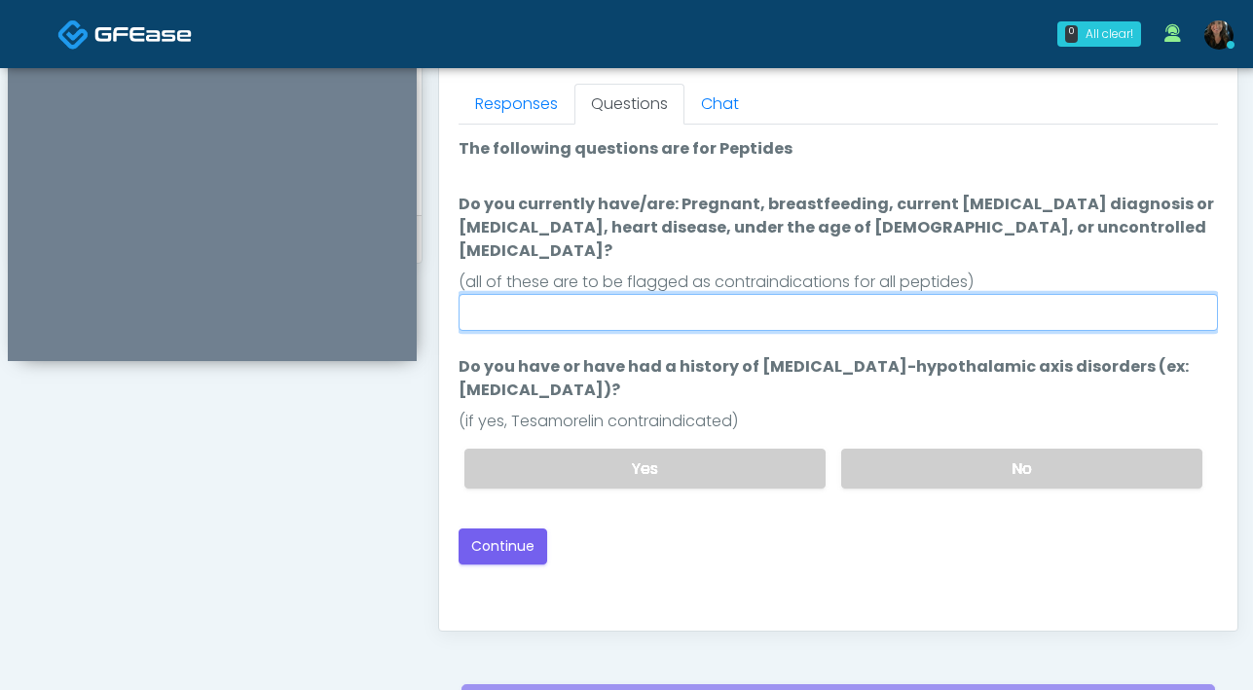
click at [801, 294] on input "Do you currently have/are: Pregnant, breastfeeding, current cancer diagnosis or…" at bounding box center [837, 312] width 759 height 37
type input "**"
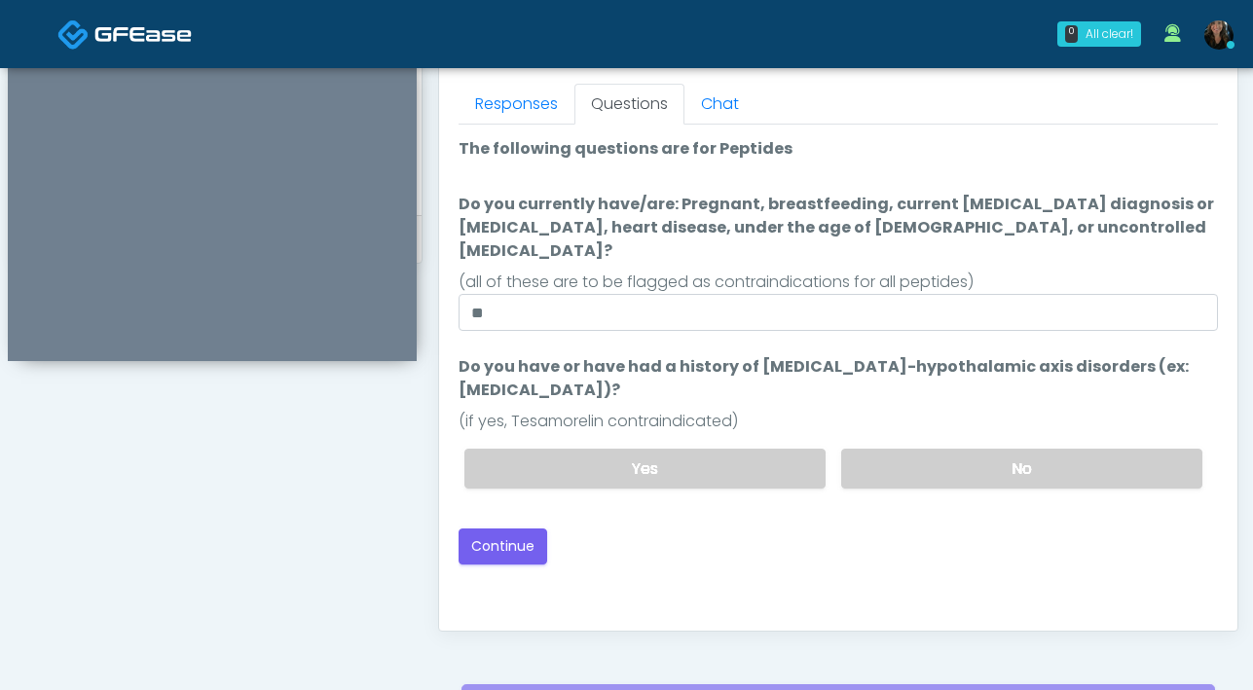
click at [1036, 474] on div "Yes No" at bounding box center [833, 468] width 769 height 71
click at [1040, 449] on label "No" at bounding box center [1021, 469] width 361 height 40
click at [518, 529] on button "Continue" at bounding box center [502, 547] width 89 height 36
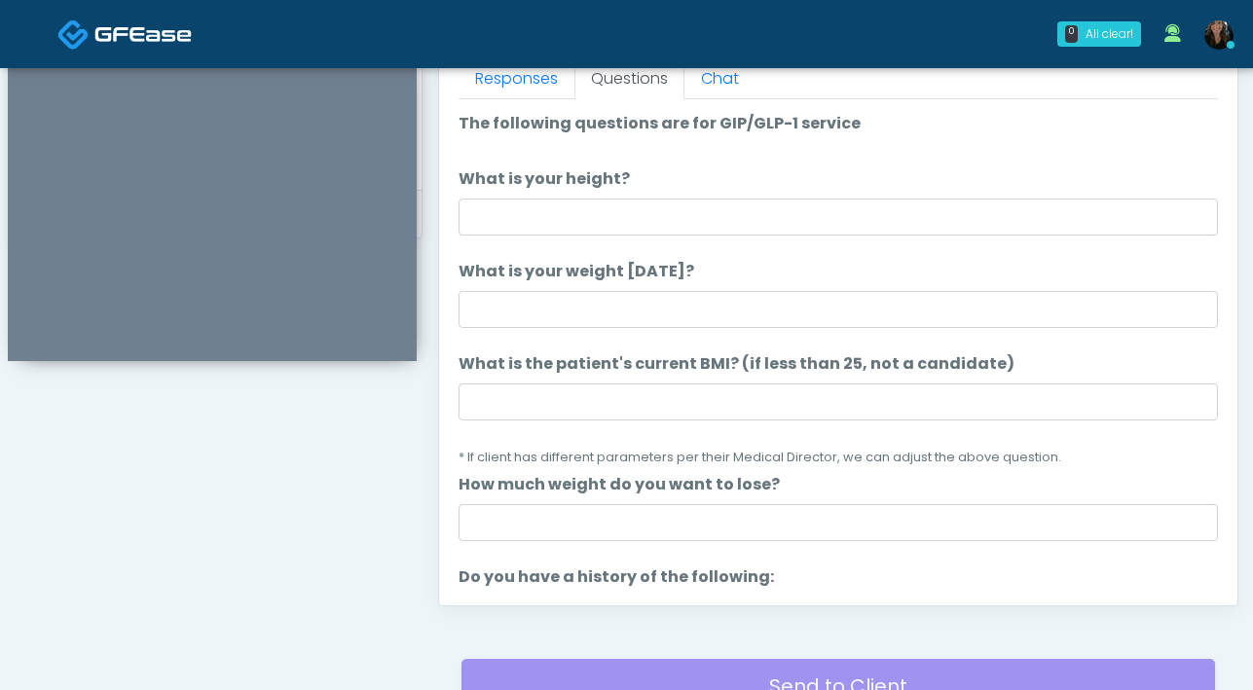
scroll to position [879, 0]
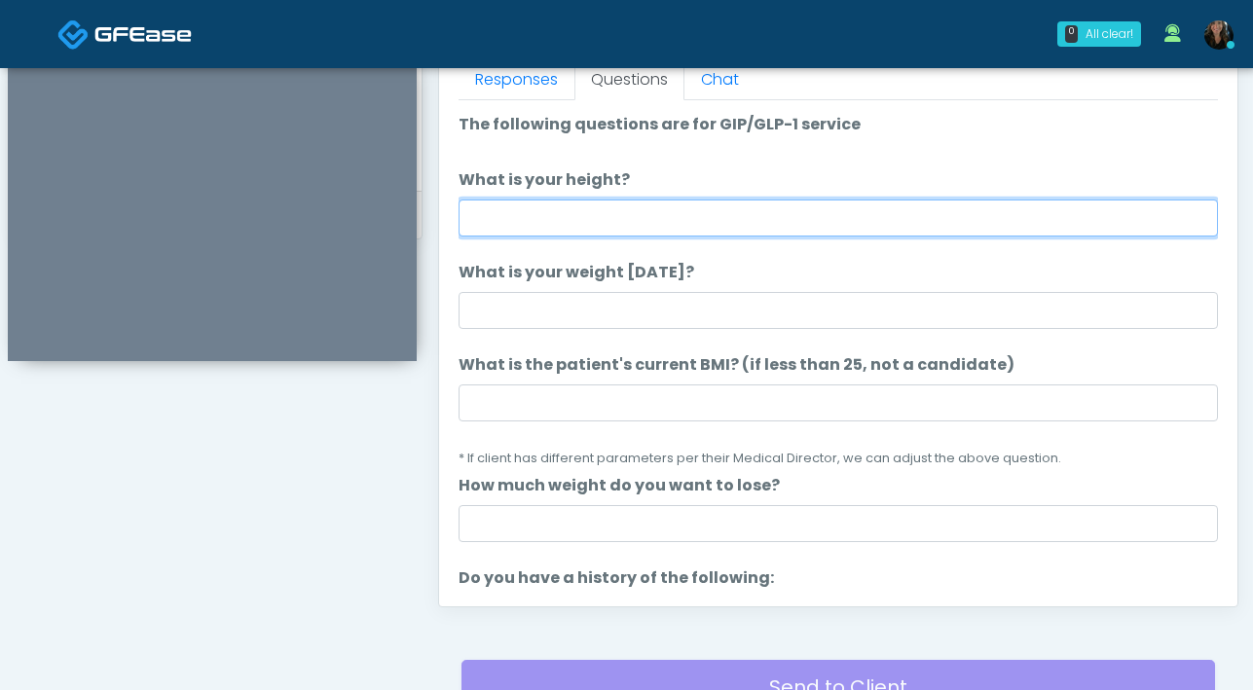
click at [836, 229] on input "What is your height?" at bounding box center [837, 218] width 759 height 37
type input "***"
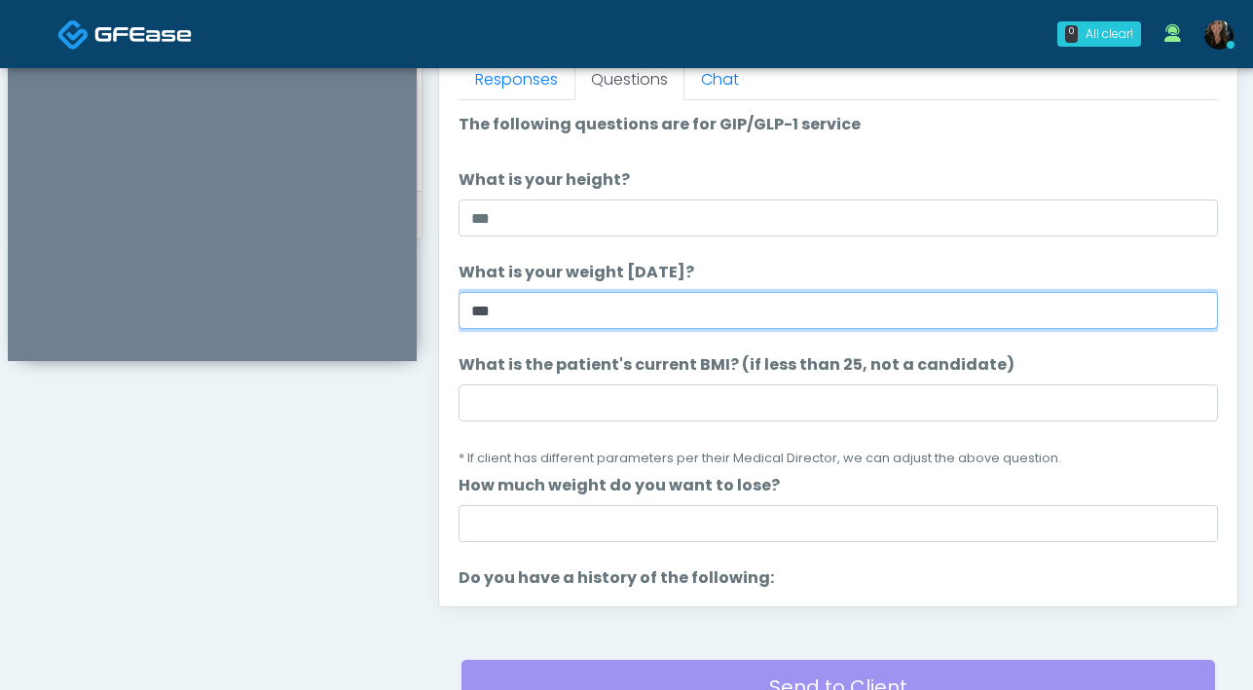
type input "***"
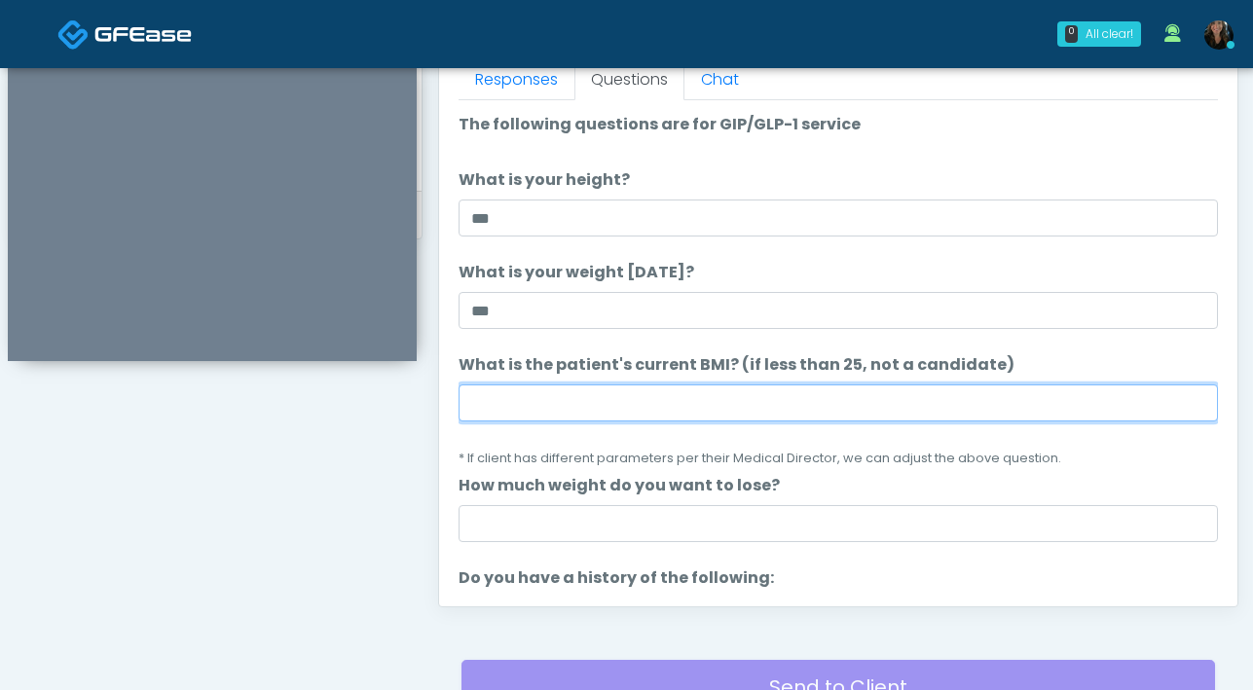
click at [538, 405] on input "What is the patient's current BMI? (if less than 25, not a candidate)" at bounding box center [837, 402] width 759 height 37
type input "****"
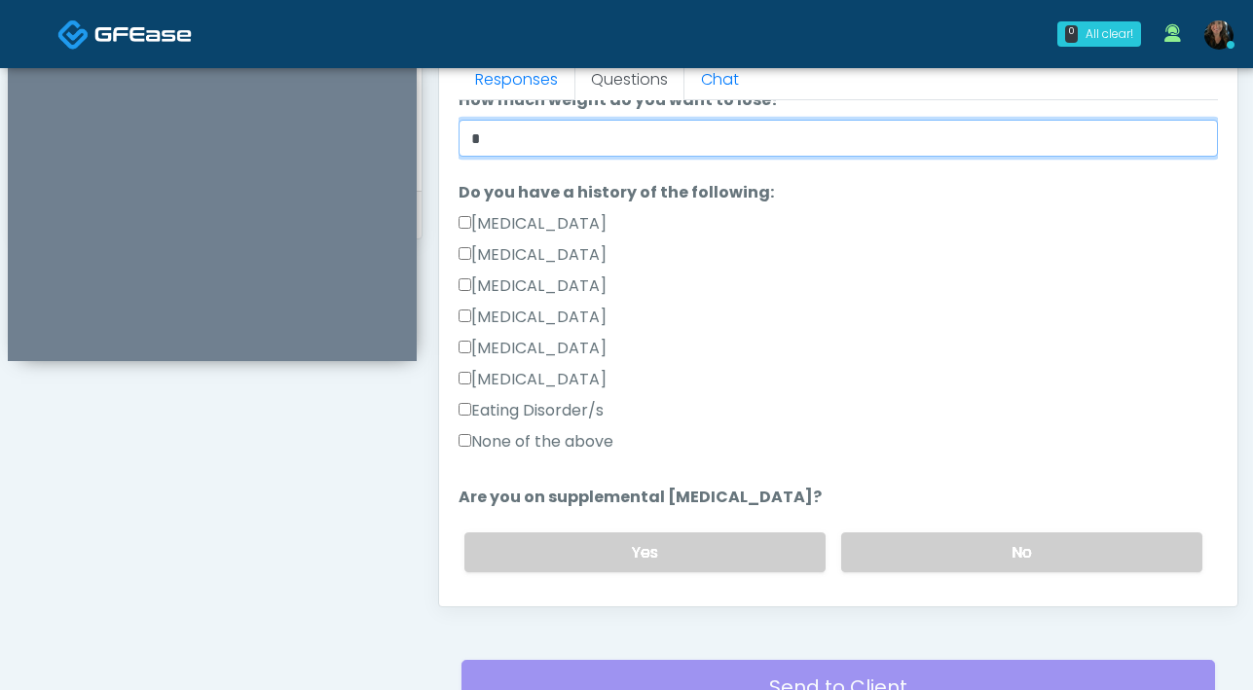
scroll to position [384, 0]
type input "*"
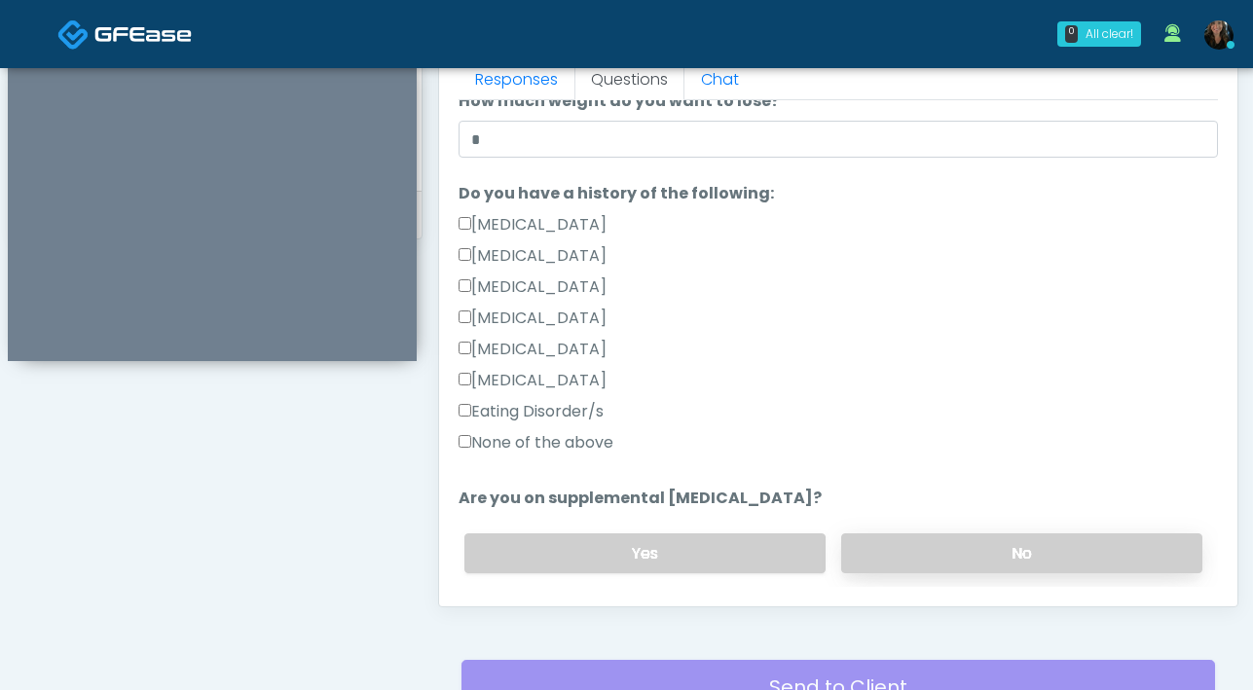
click at [999, 556] on label "No" at bounding box center [1021, 553] width 361 height 40
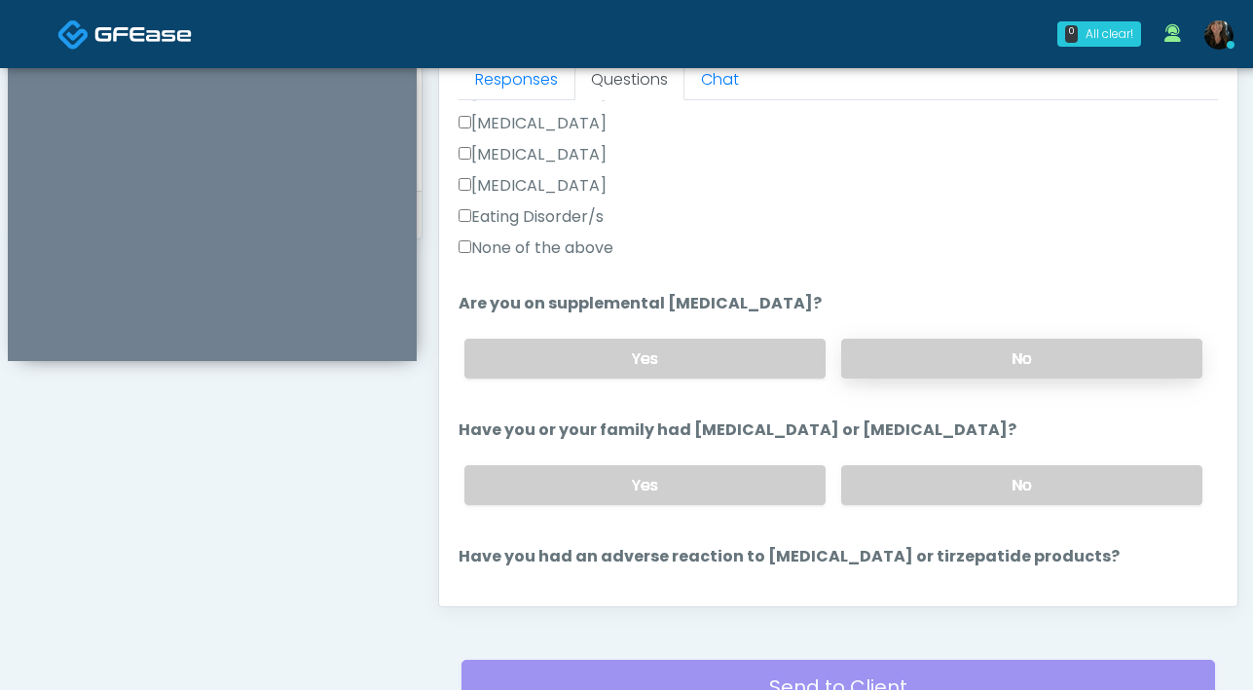
scroll to position [591, 0]
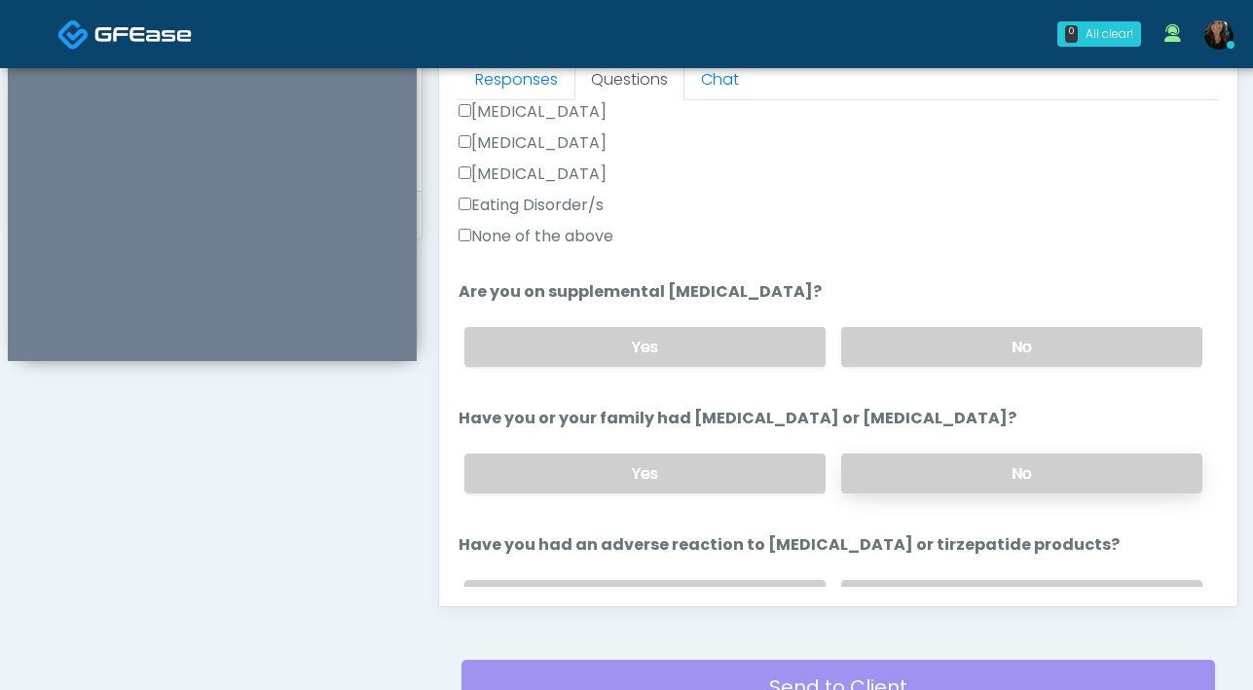
click at [998, 485] on label "No" at bounding box center [1021, 474] width 361 height 40
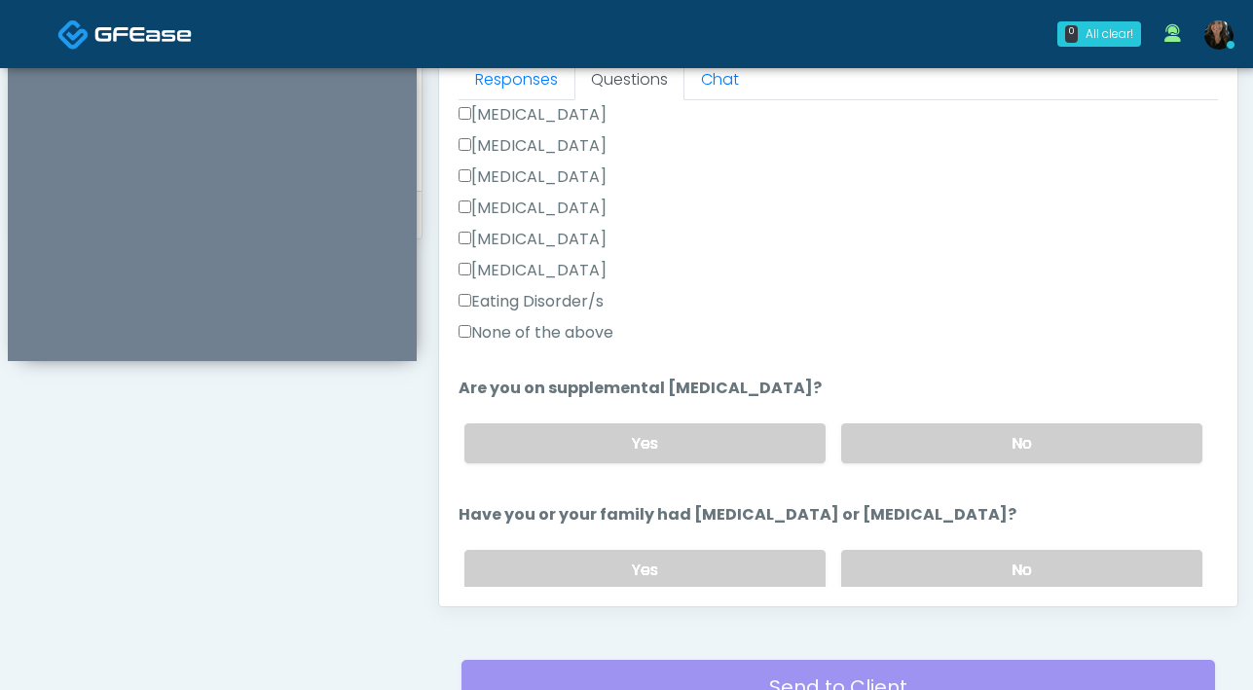
scroll to position [501, 0]
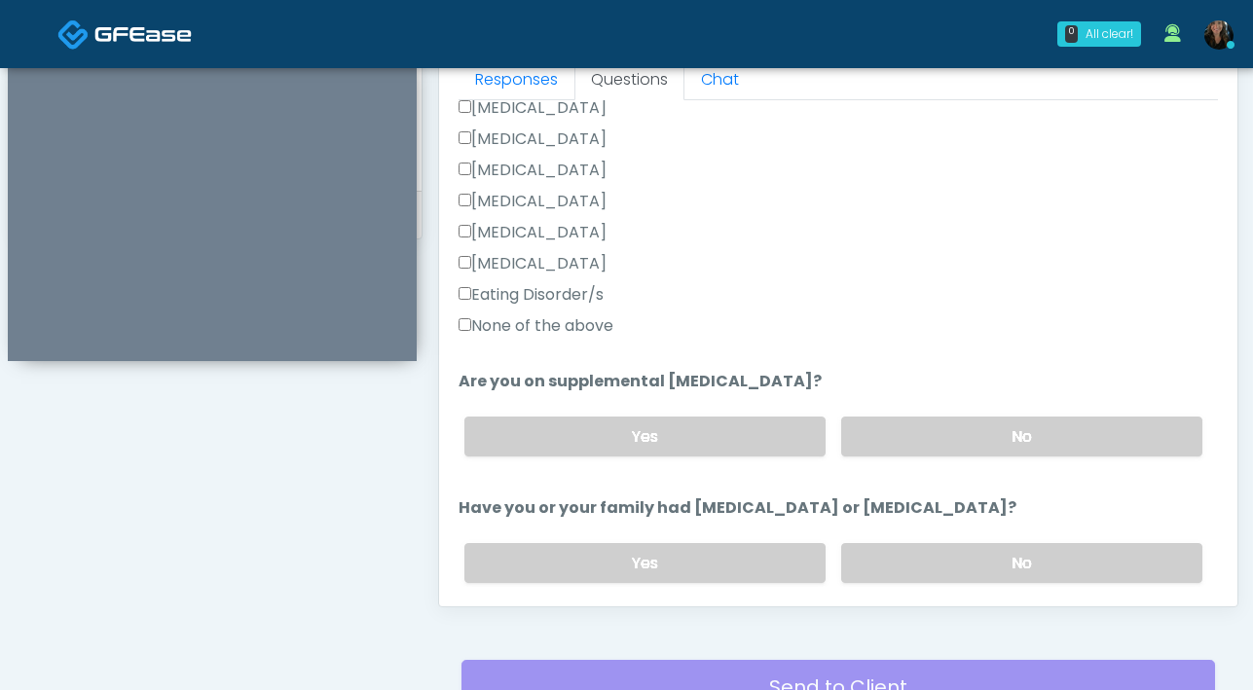
click at [471, 227] on label "Hypoglycemia" at bounding box center [532, 232] width 148 height 23
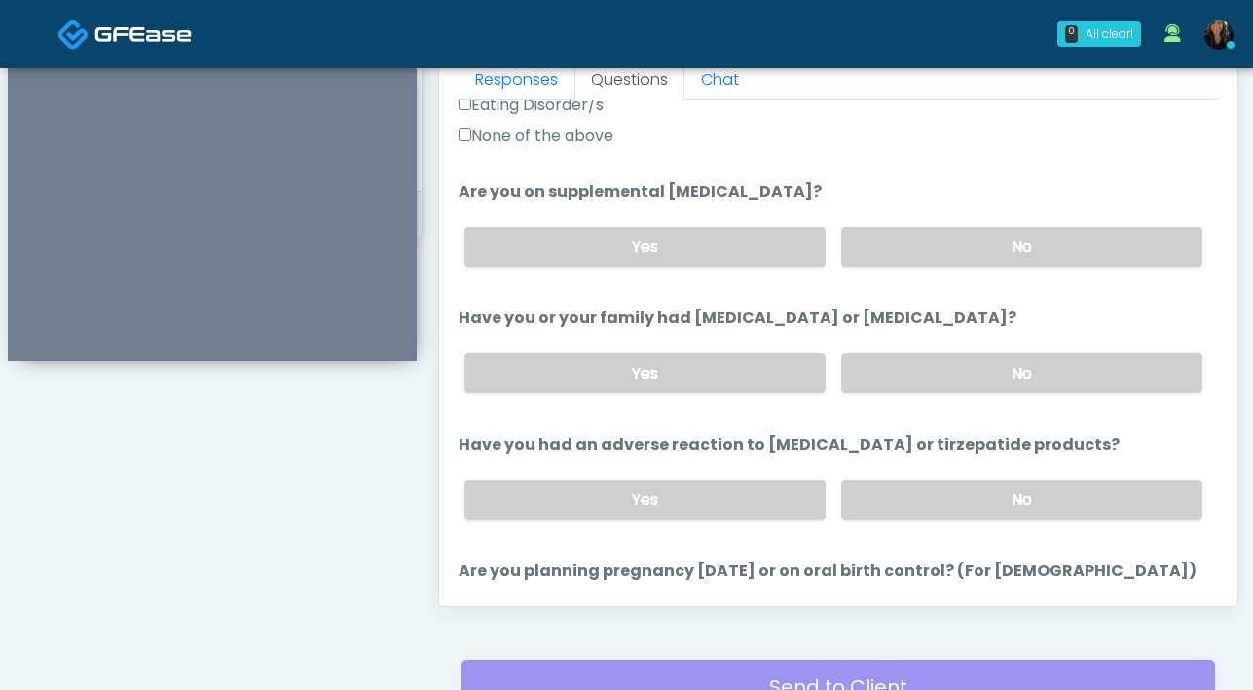
scroll to position [774, 0]
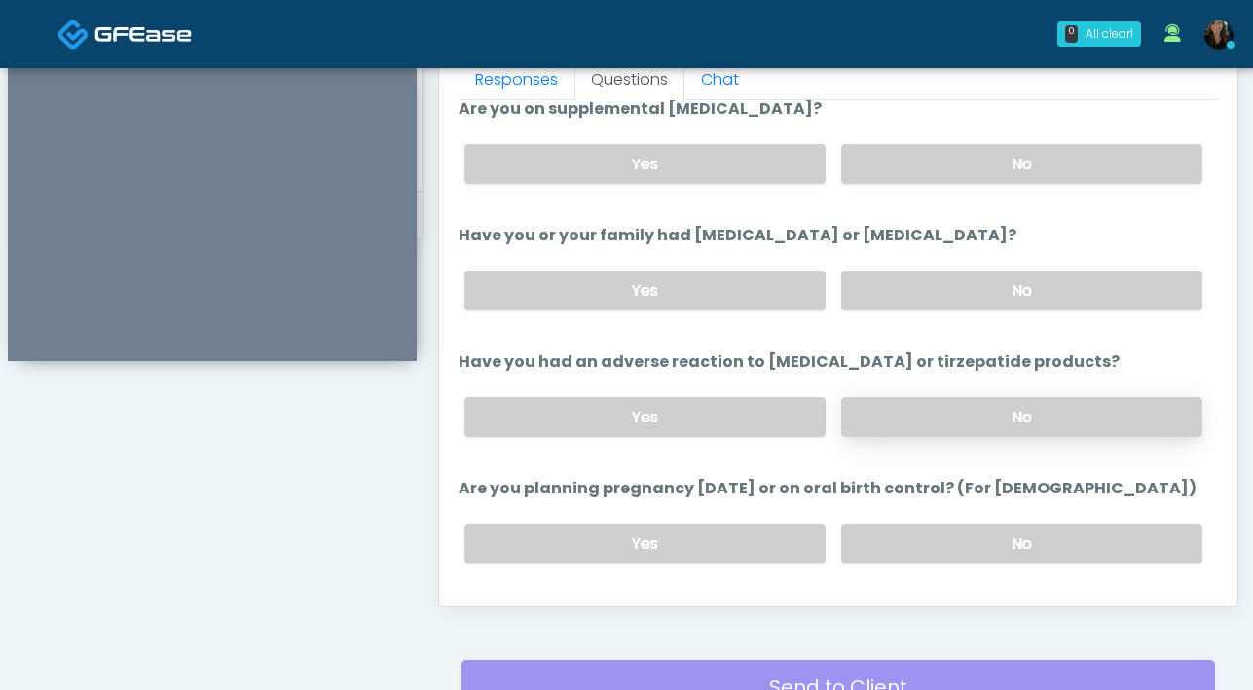
click at [953, 413] on label "No" at bounding box center [1021, 417] width 361 height 40
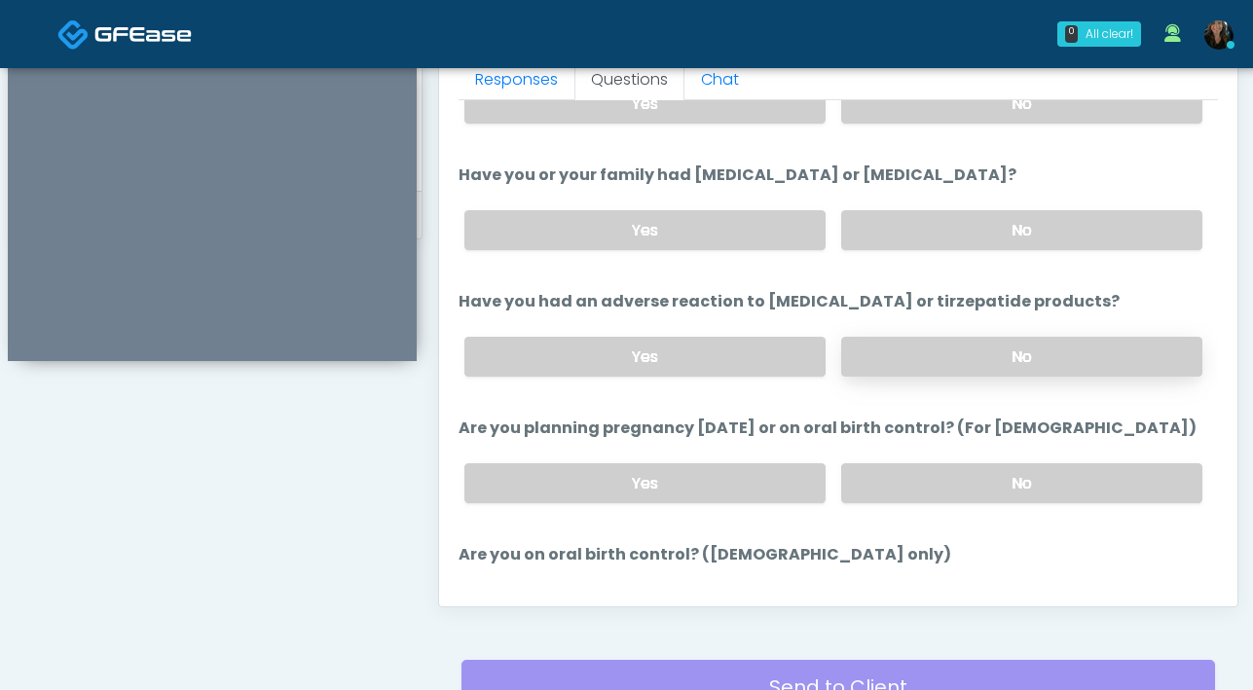
scroll to position [847, 0]
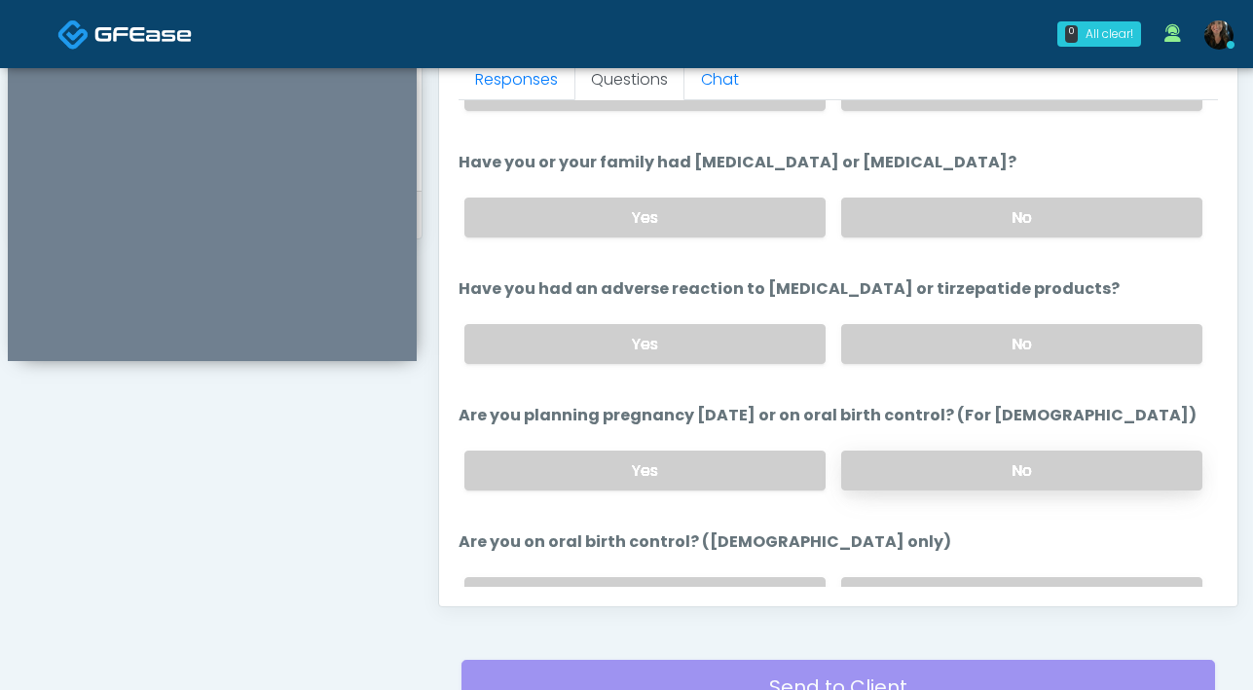
click at [947, 476] on label "No" at bounding box center [1021, 471] width 361 height 40
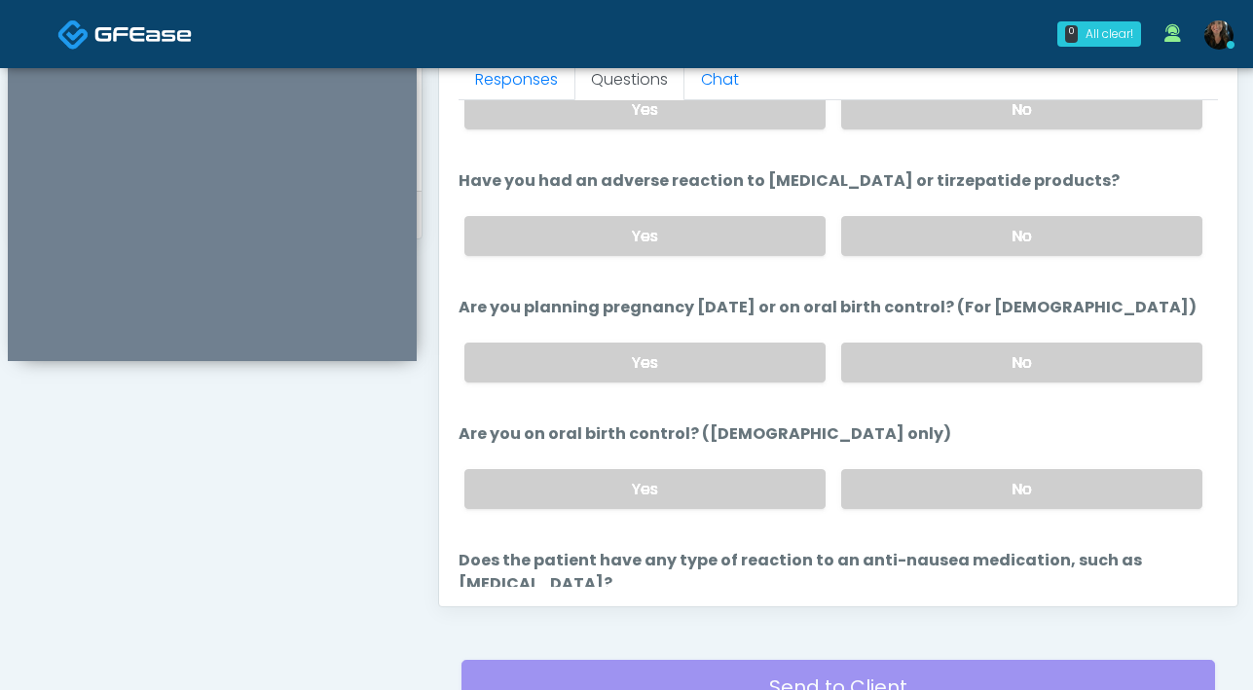
scroll to position [952, 0]
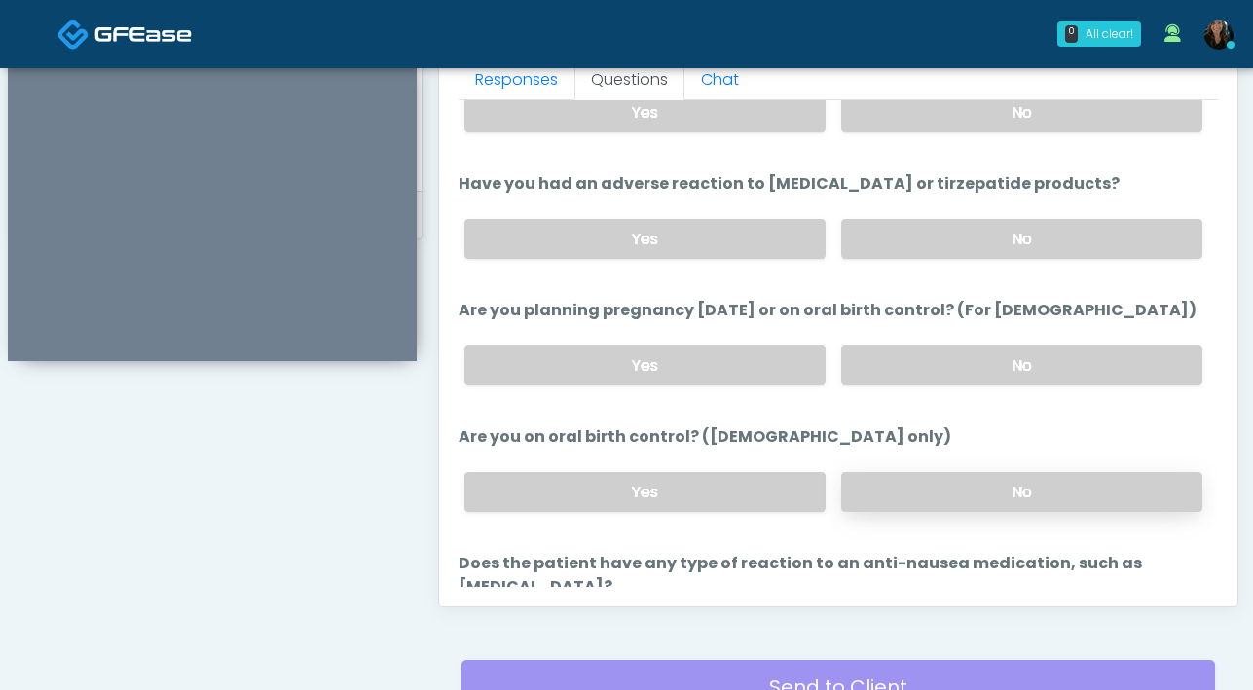
click at [947, 494] on label "No" at bounding box center [1021, 492] width 361 height 40
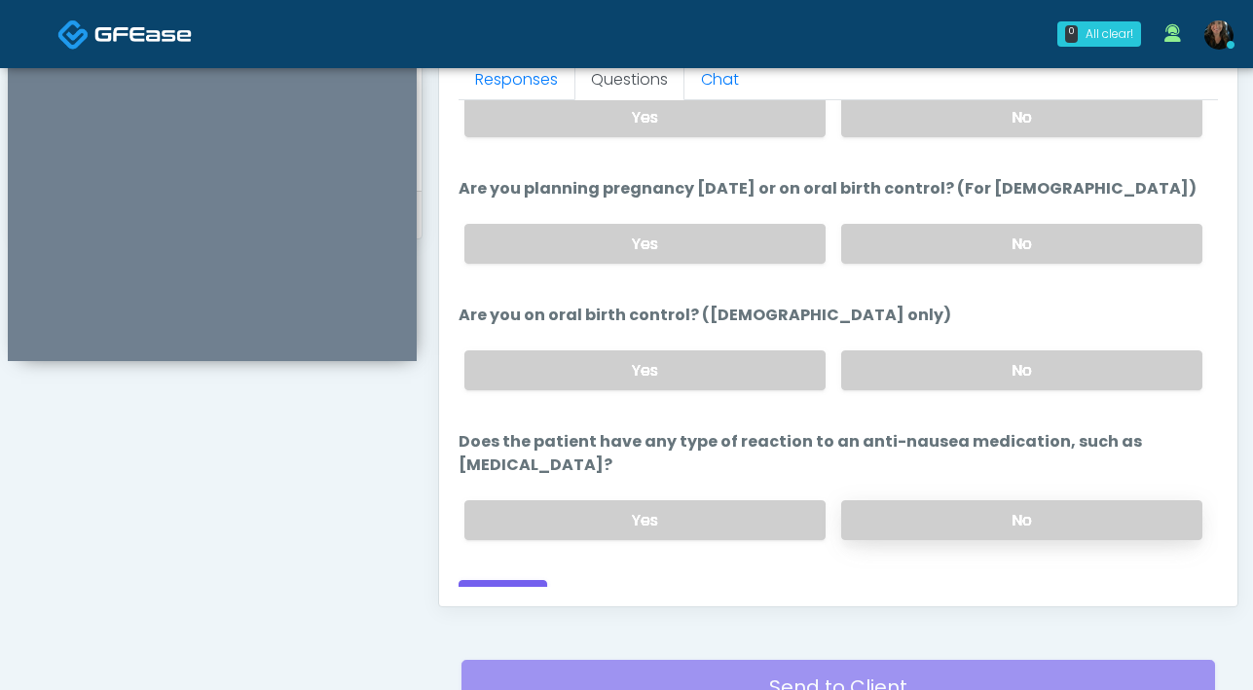
click at [953, 500] on label "No" at bounding box center [1021, 520] width 361 height 40
click at [531, 580] on button "Continue" at bounding box center [502, 598] width 89 height 36
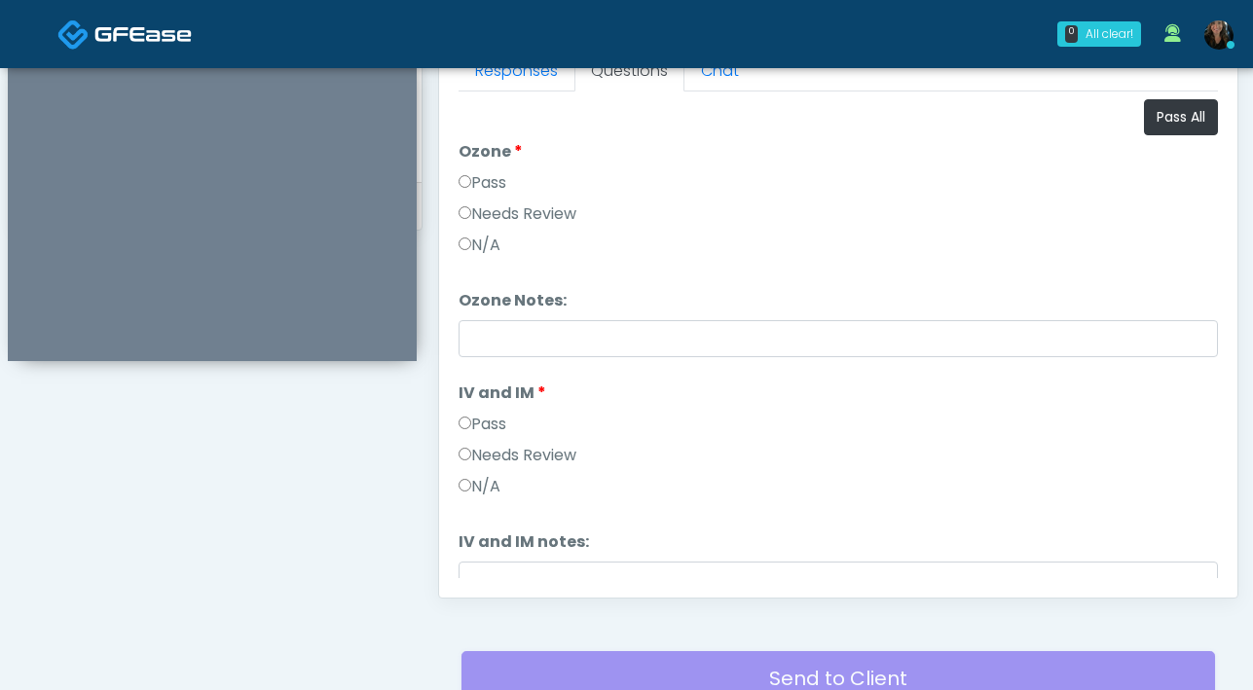
scroll to position [892, 0]
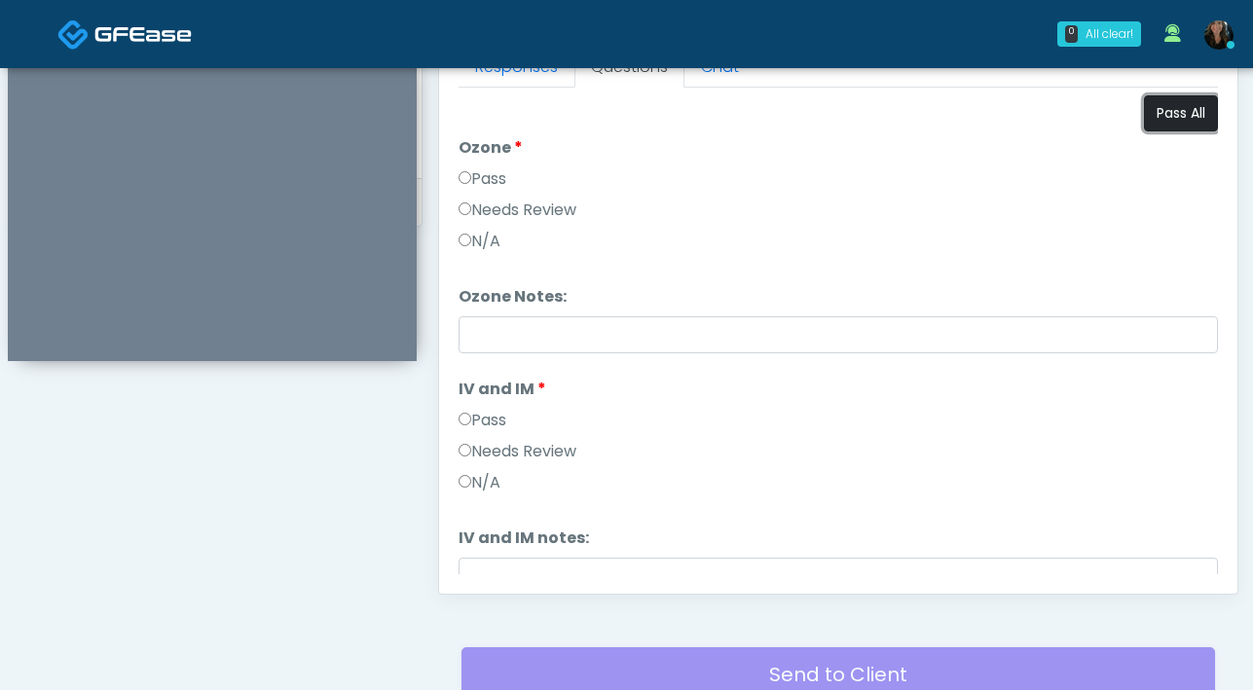
click at [1188, 124] on button "Pass All" at bounding box center [1181, 113] width 74 height 36
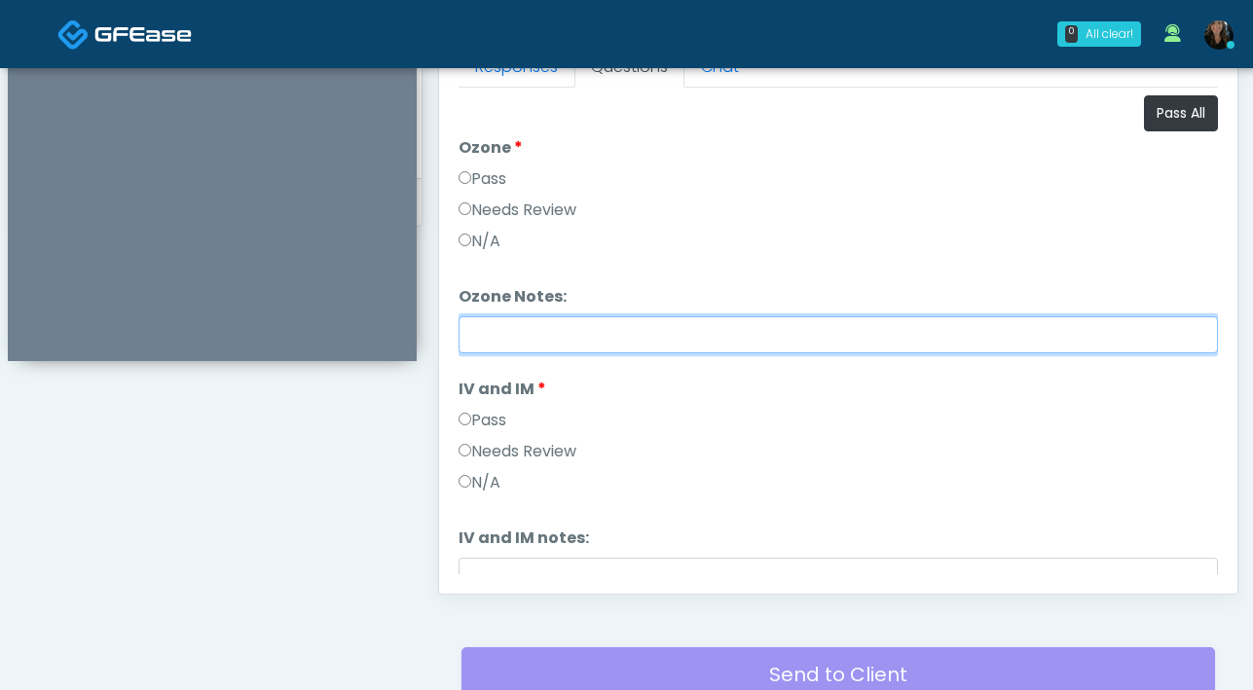
click at [513, 338] on input "Ozone Notes:" at bounding box center [837, 334] width 759 height 37
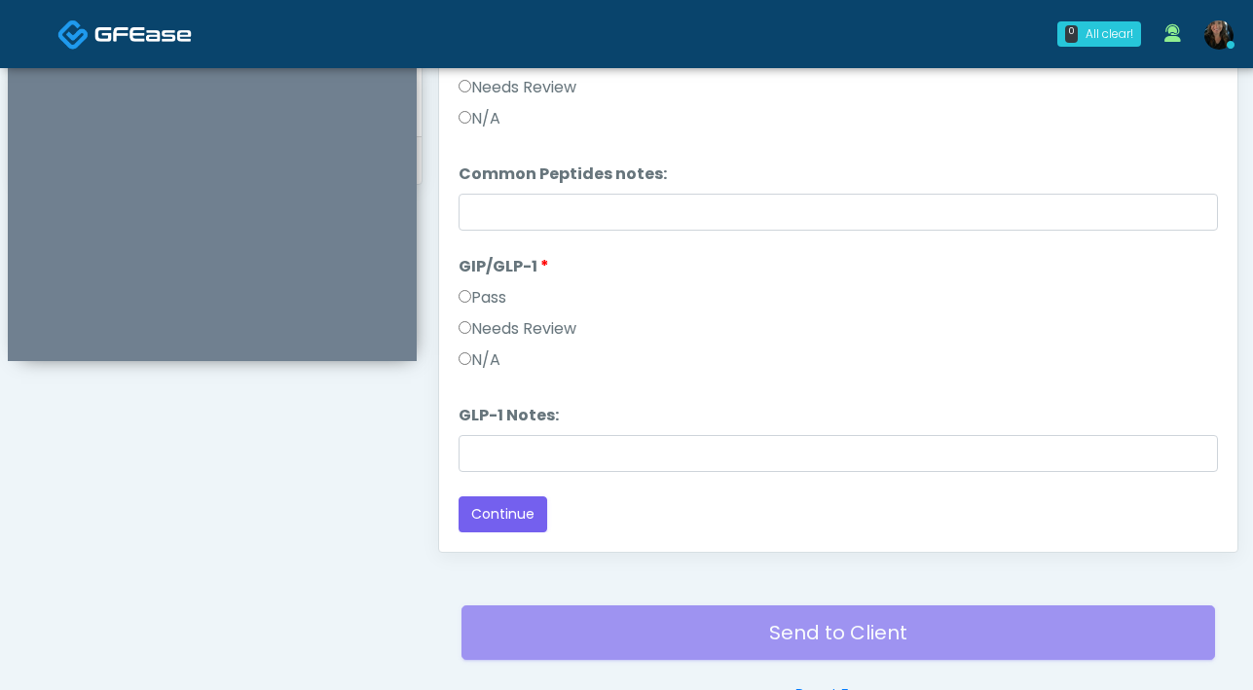
scroll to position [935, 0]
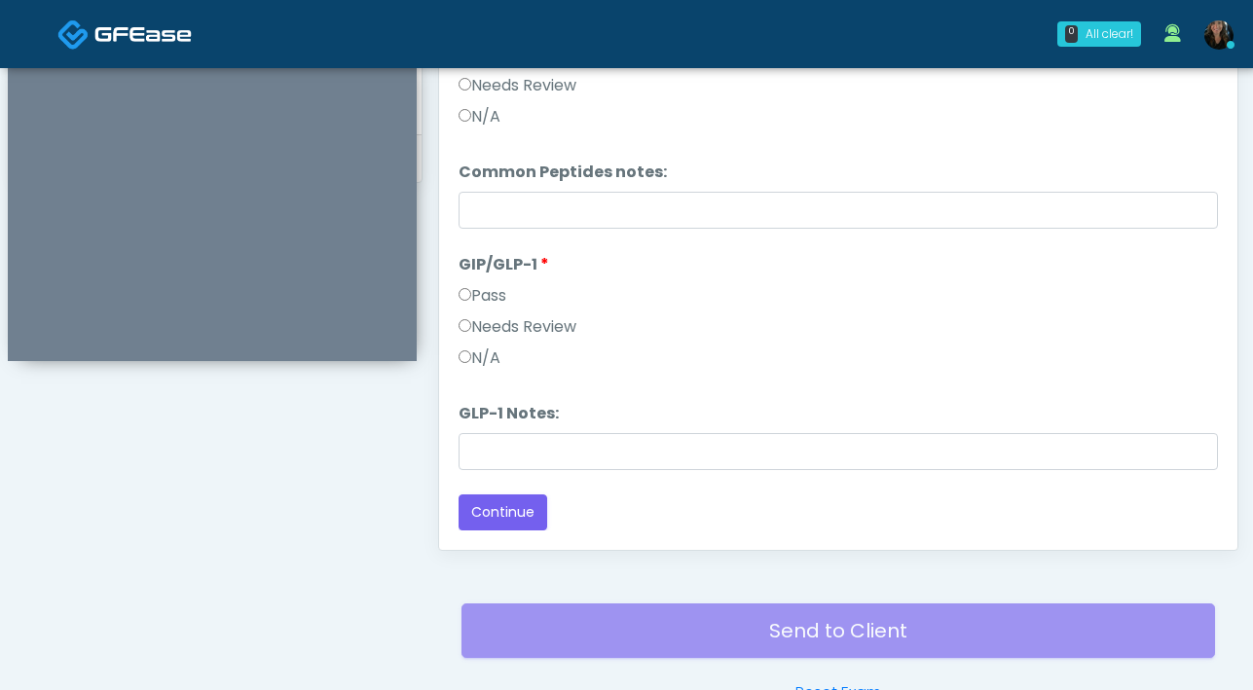
type input "**********"
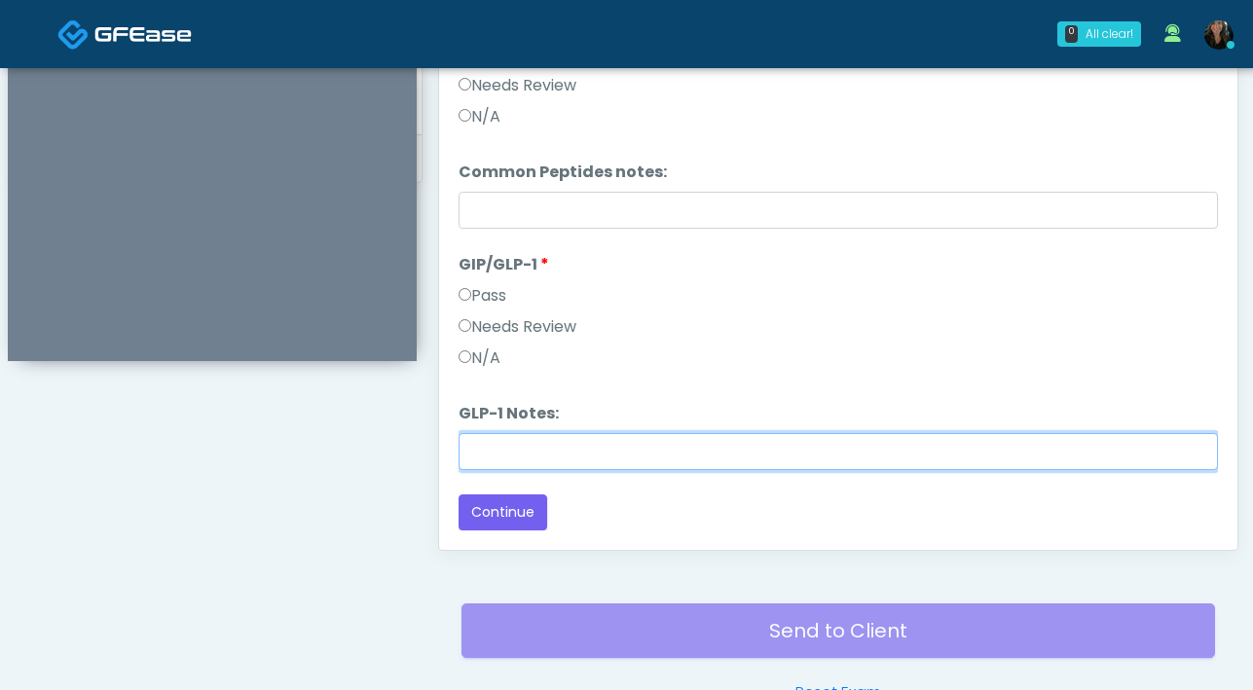
click at [549, 448] on input "GLP-1 Notes:" at bounding box center [837, 451] width 759 height 37
type input "**********"
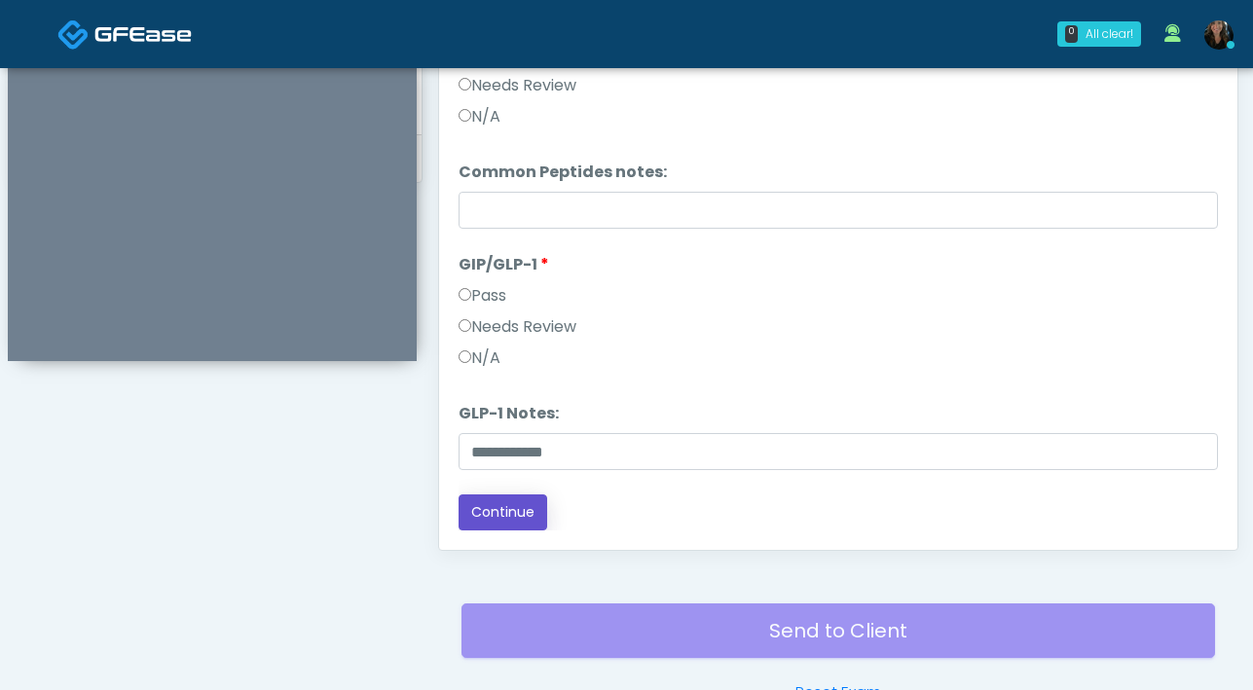
click at [516, 508] on button "Continue" at bounding box center [502, 512] width 89 height 36
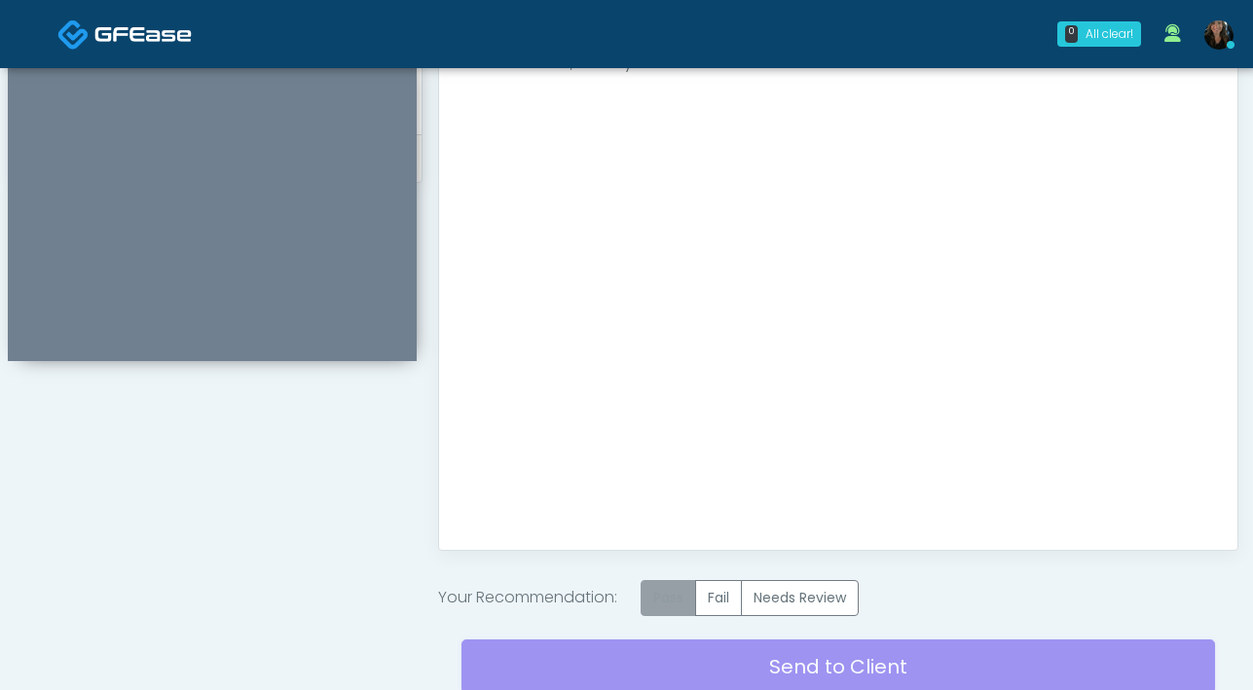
click at [666, 593] on label "Pass" at bounding box center [668, 598] width 55 height 36
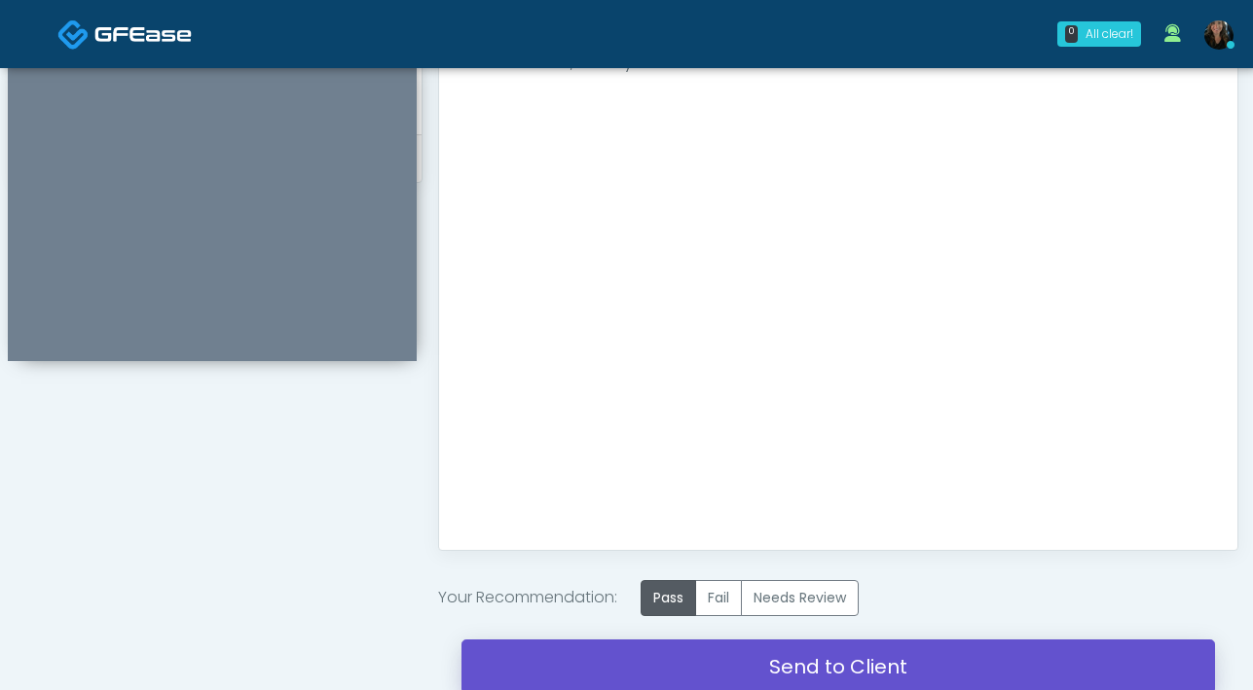
click at [664, 667] on link "Send to Client" at bounding box center [837, 667] width 753 height 55
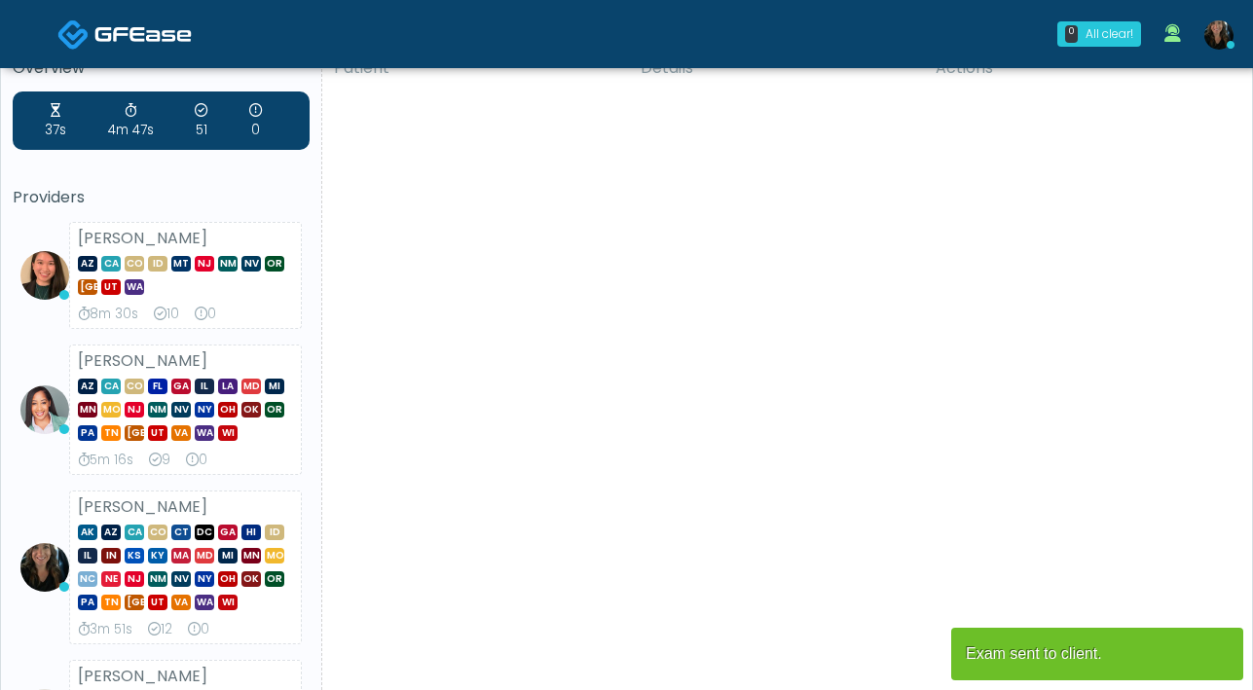
scroll to position [38, 0]
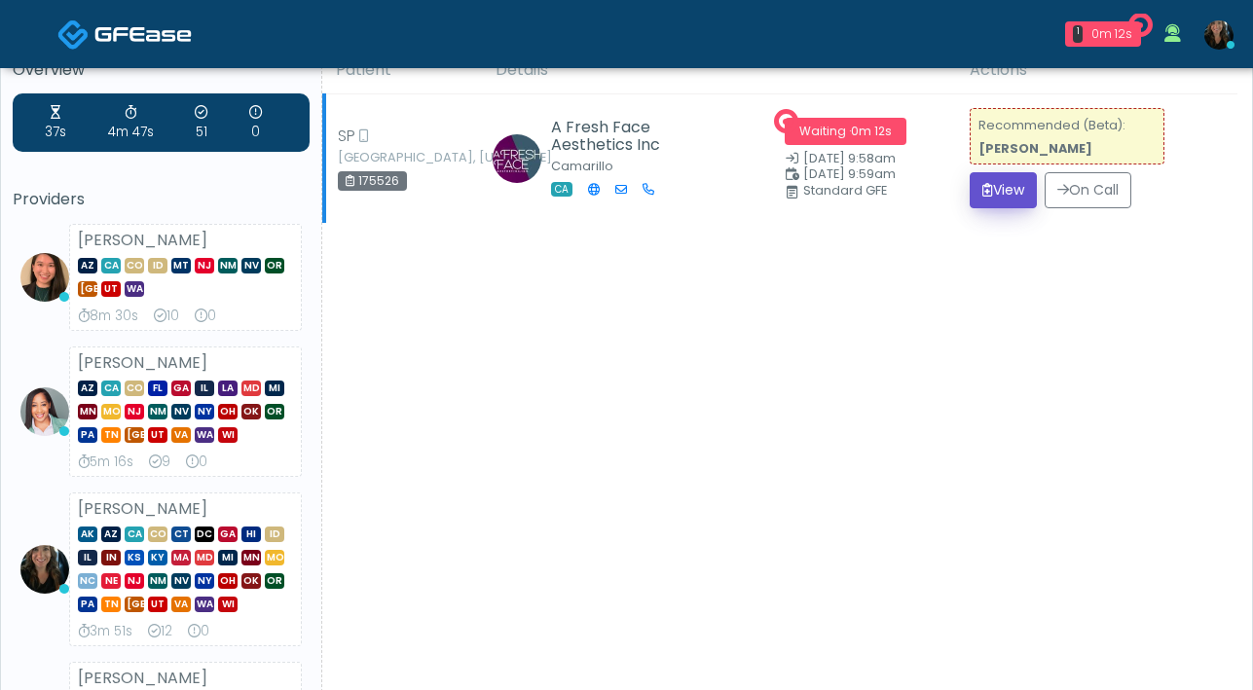
click at [981, 203] on button "View" at bounding box center [1003, 190] width 67 height 36
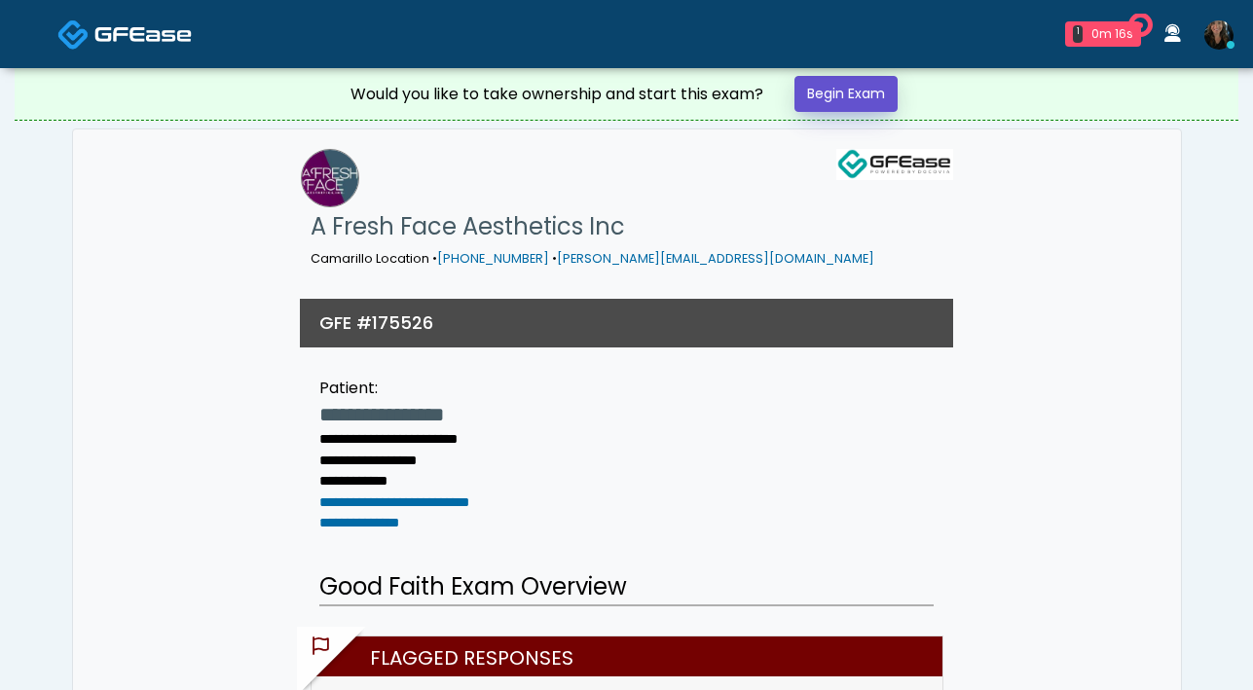
click at [851, 103] on link "Begin Exam" at bounding box center [845, 94] width 103 height 36
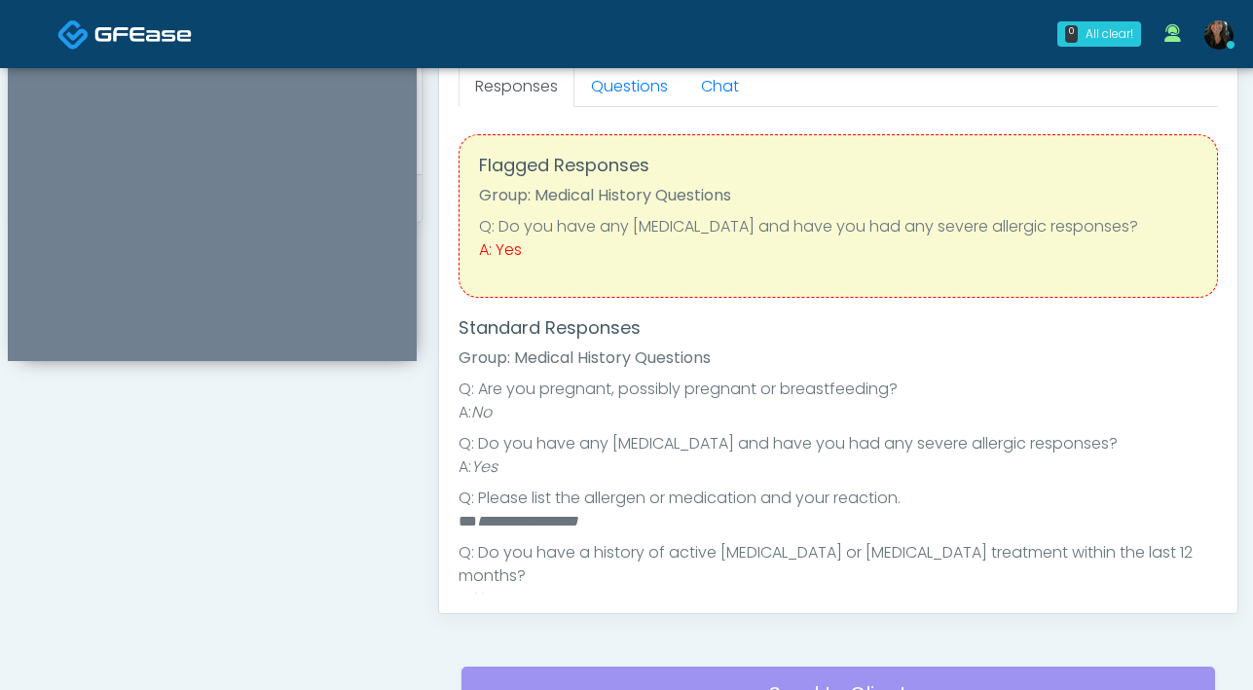
scroll to position [872, 0]
click at [640, 96] on link "Questions" at bounding box center [629, 86] width 110 height 41
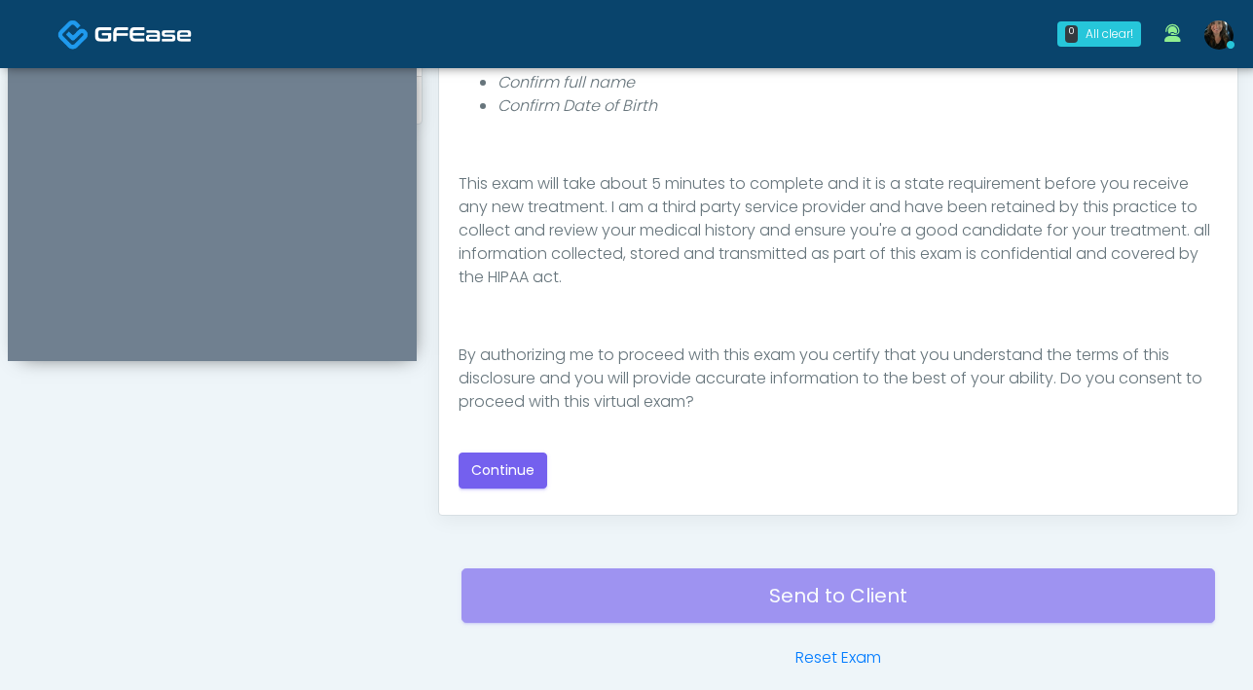
scroll to position [990, 0]
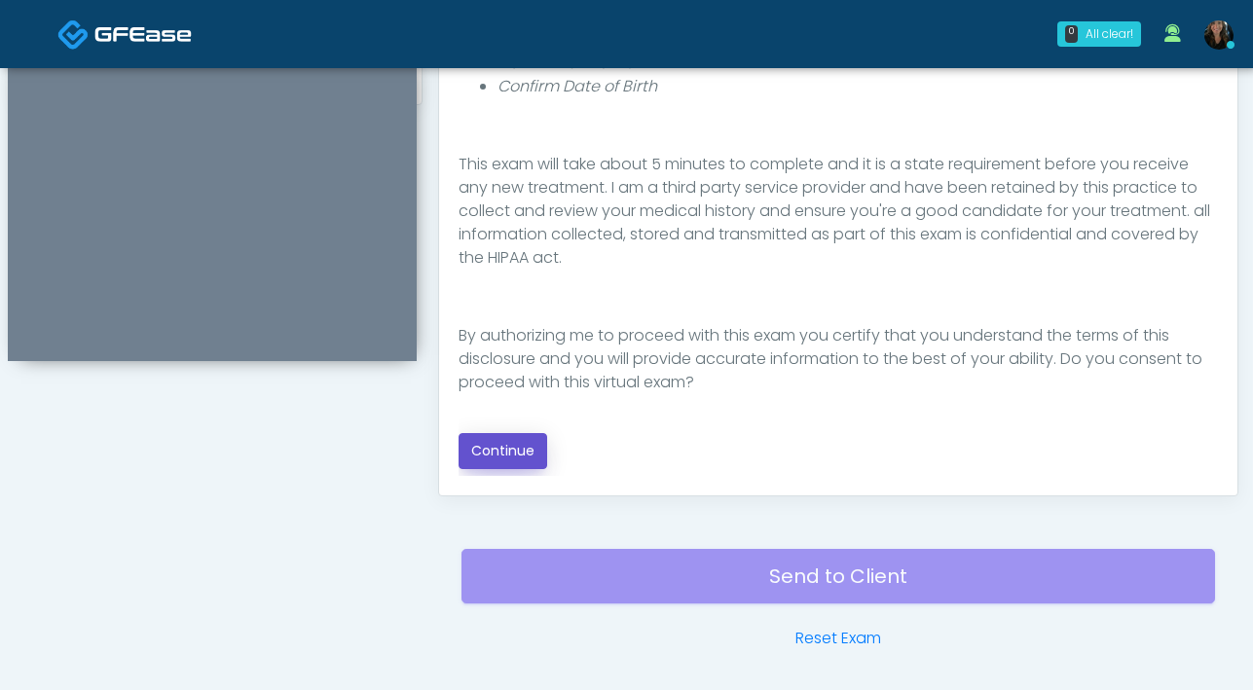
click at [482, 447] on button "Continue" at bounding box center [502, 451] width 89 height 36
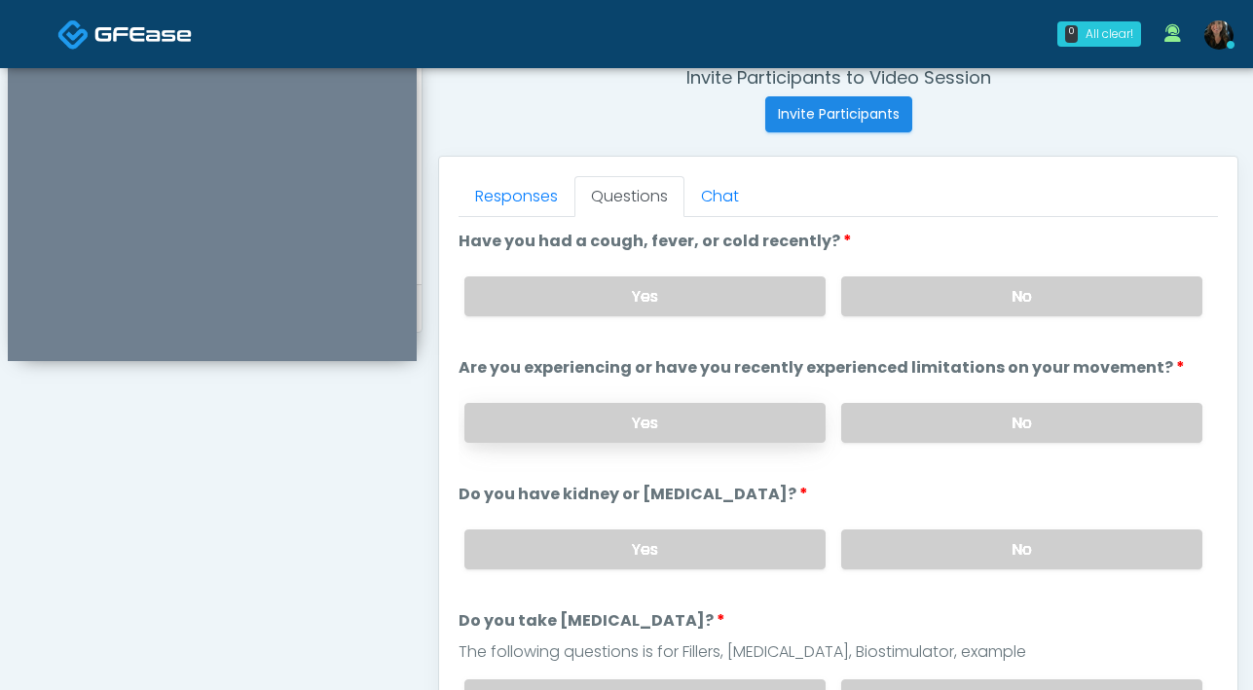
scroll to position [755, 0]
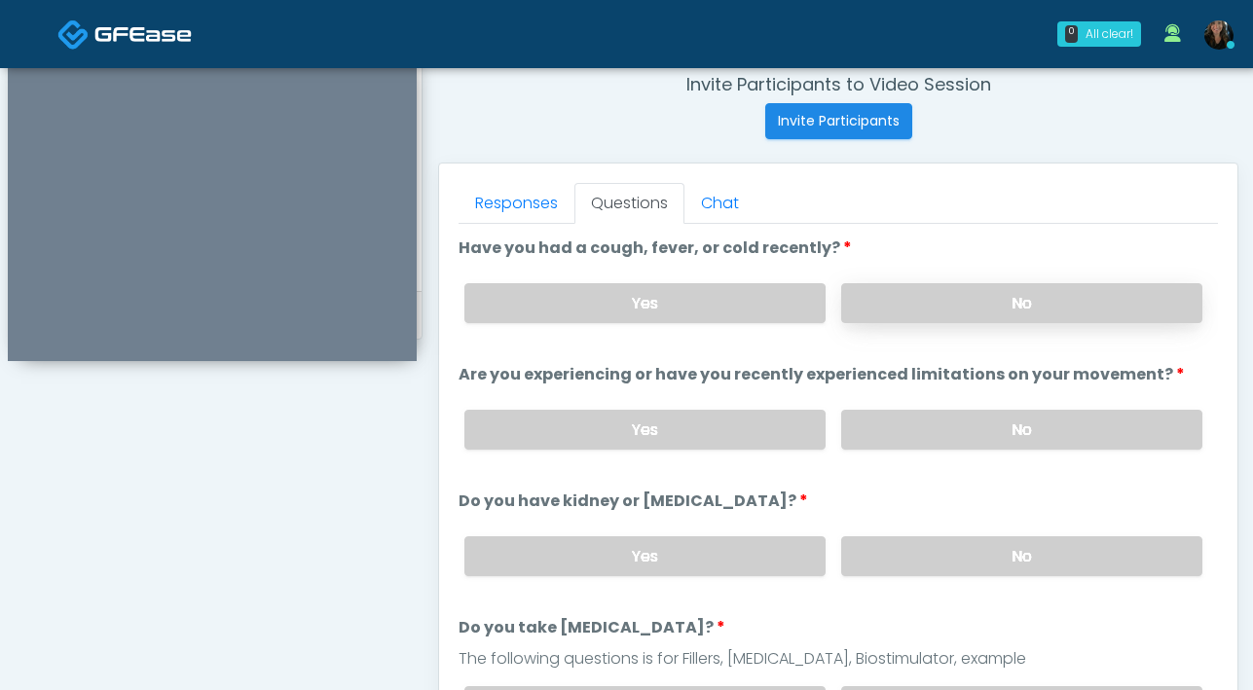
click at [953, 295] on label "No" at bounding box center [1021, 303] width 361 height 40
click at [965, 431] on label "No" at bounding box center [1021, 430] width 361 height 40
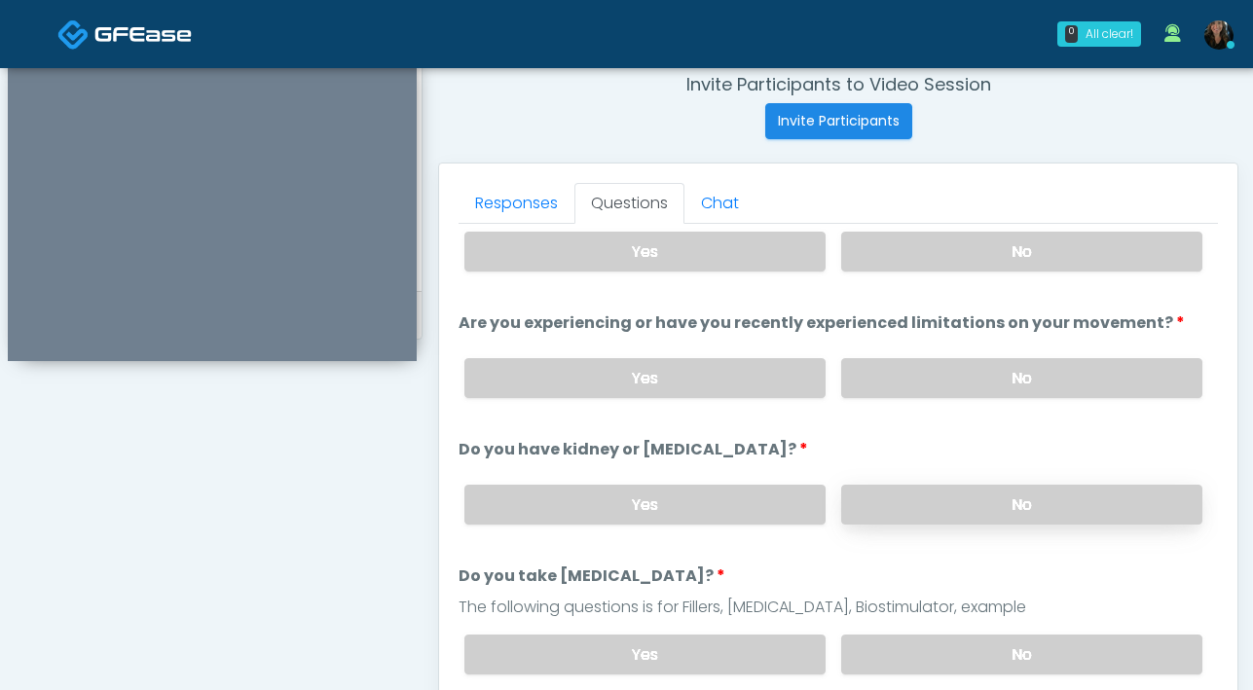
scroll to position [61, 0]
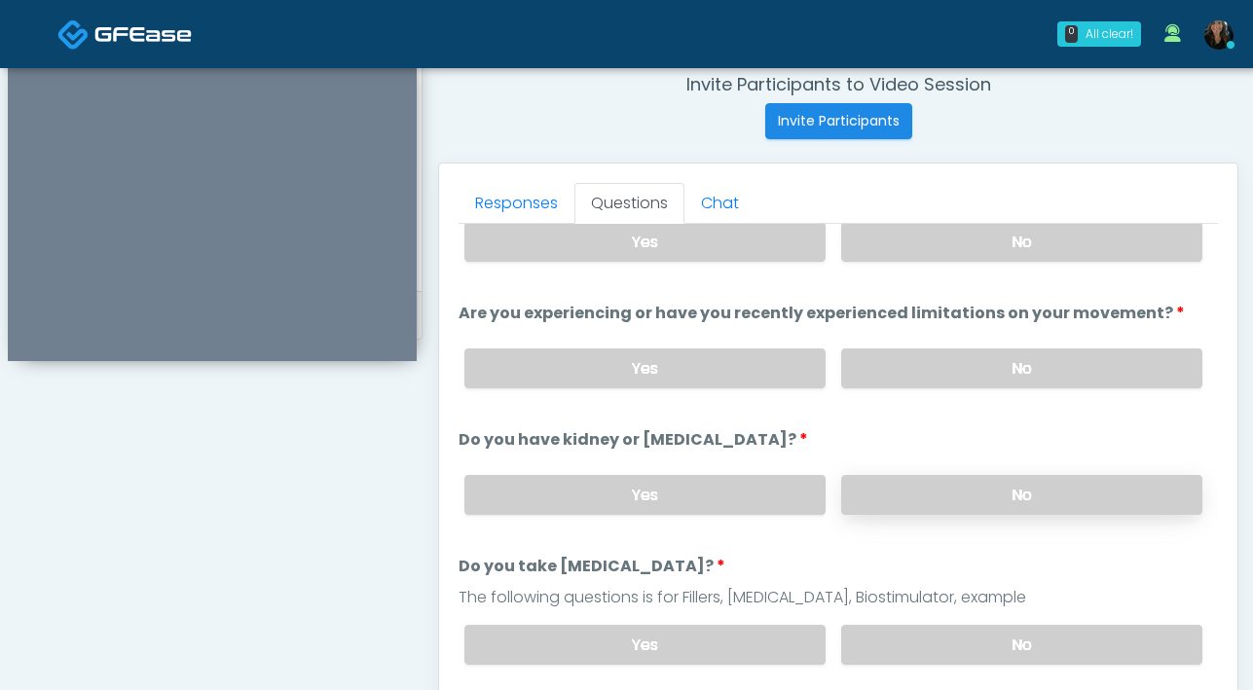
click at [983, 487] on label "No" at bounding box center [1021, 495] width 361 height 40
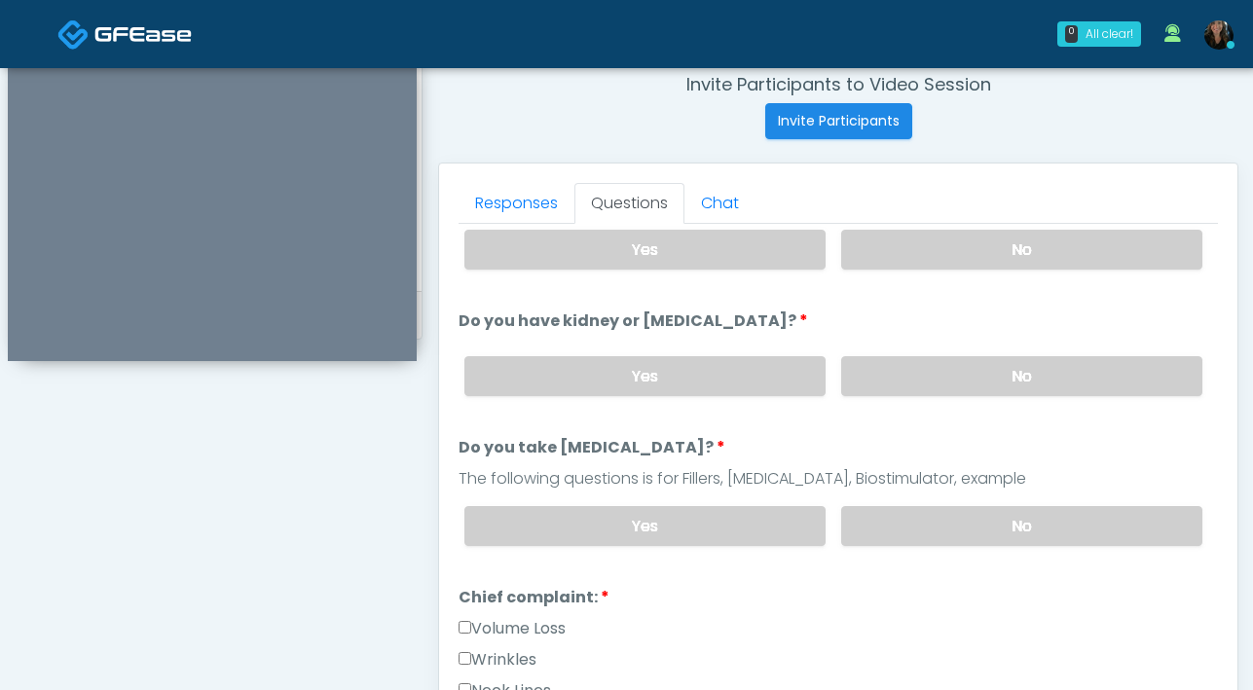
scroll to position [206, 0]
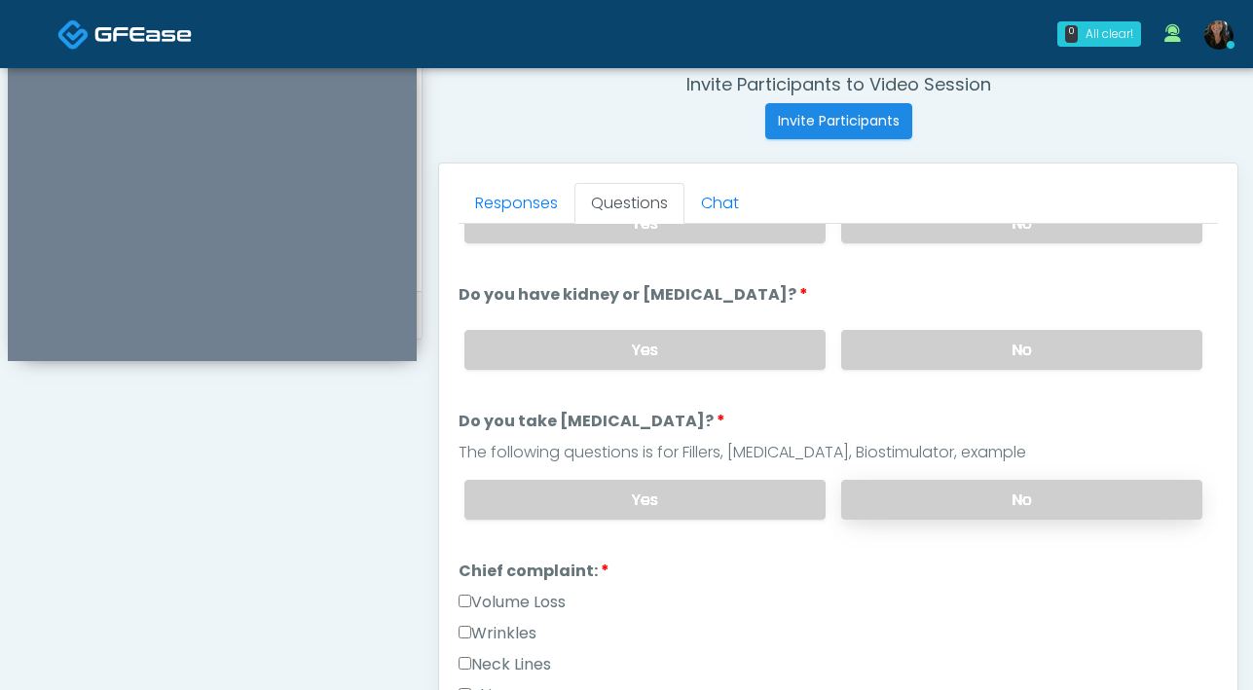
click at [960, 491] on label "No" at bounding box center [1021, 500] width 361 height 40
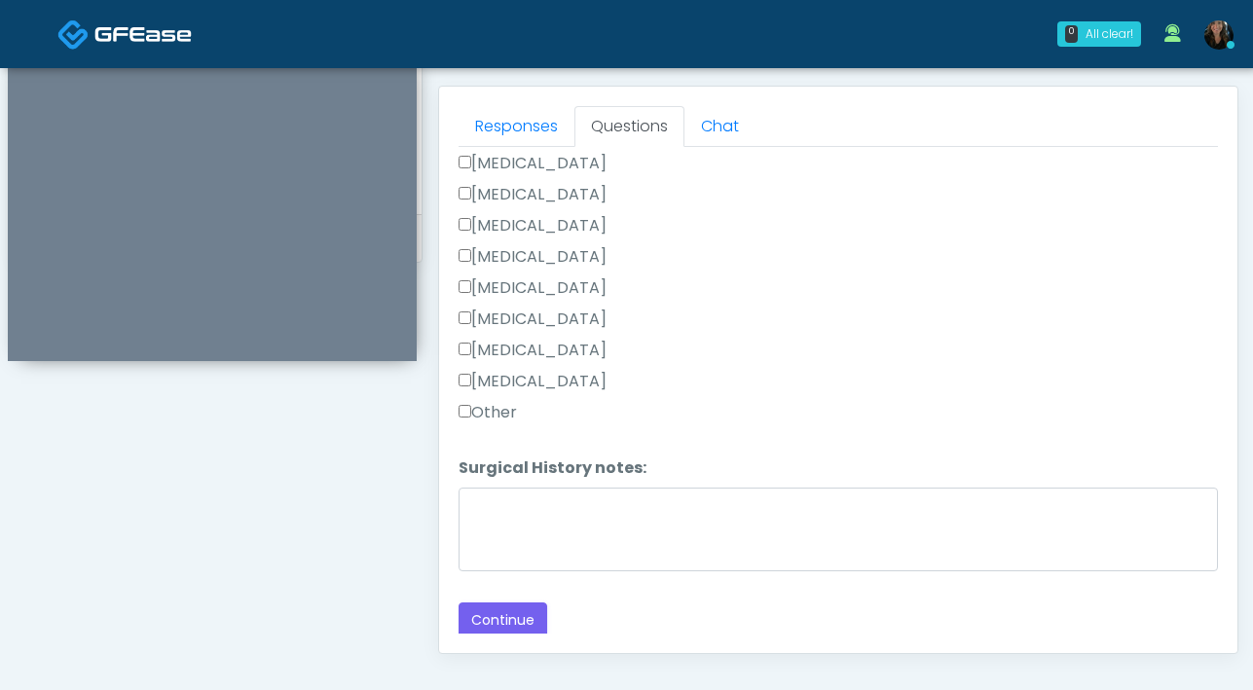
scroll to position [921, 0]
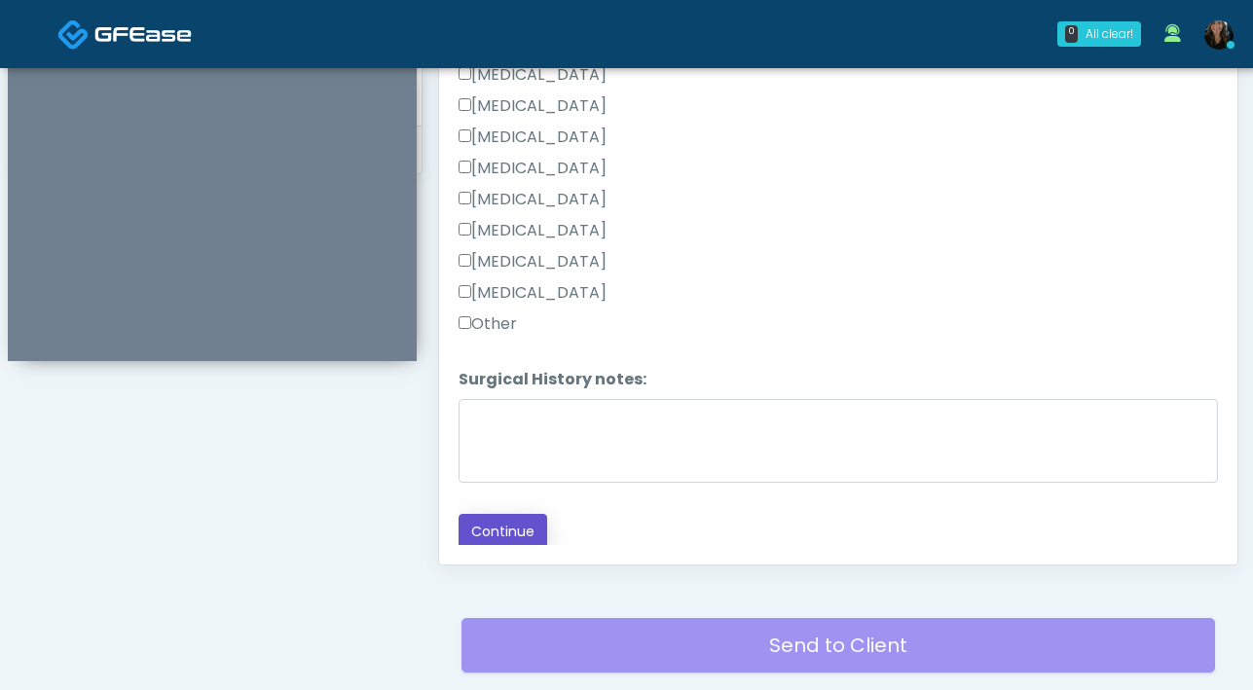
click at [502, 536] on button "Continue" at bounding box center [502, 532] width 89 height 36
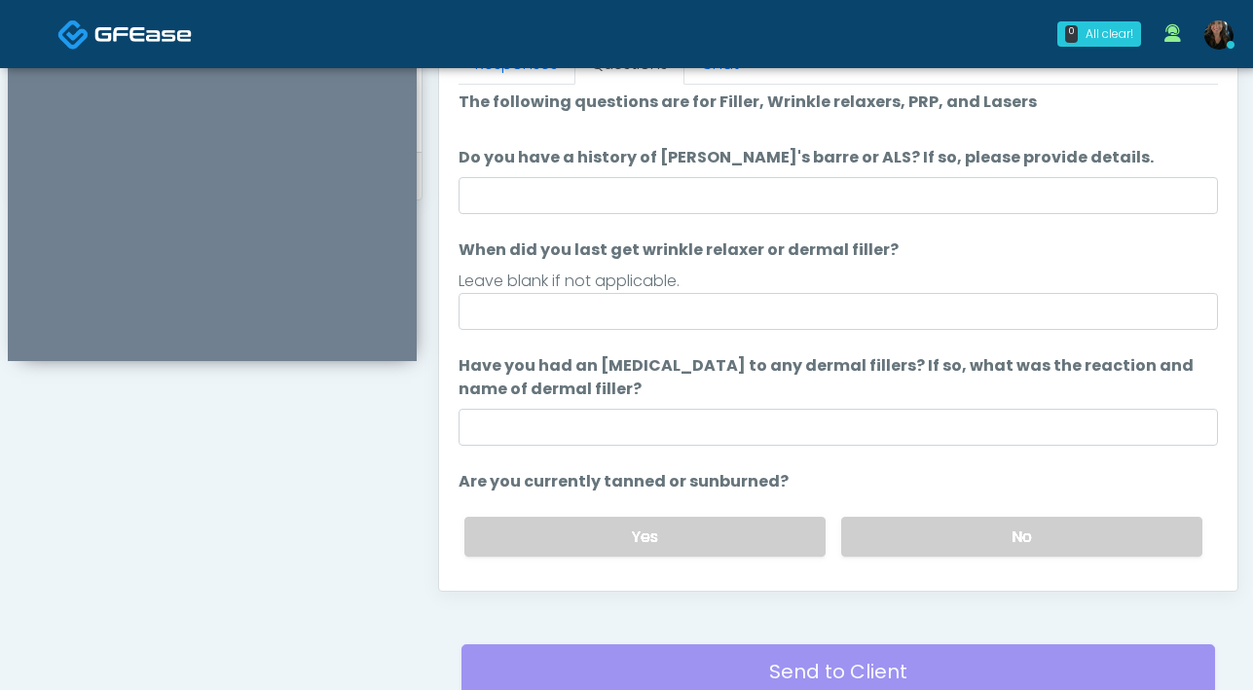
scroll to position [6, 0]
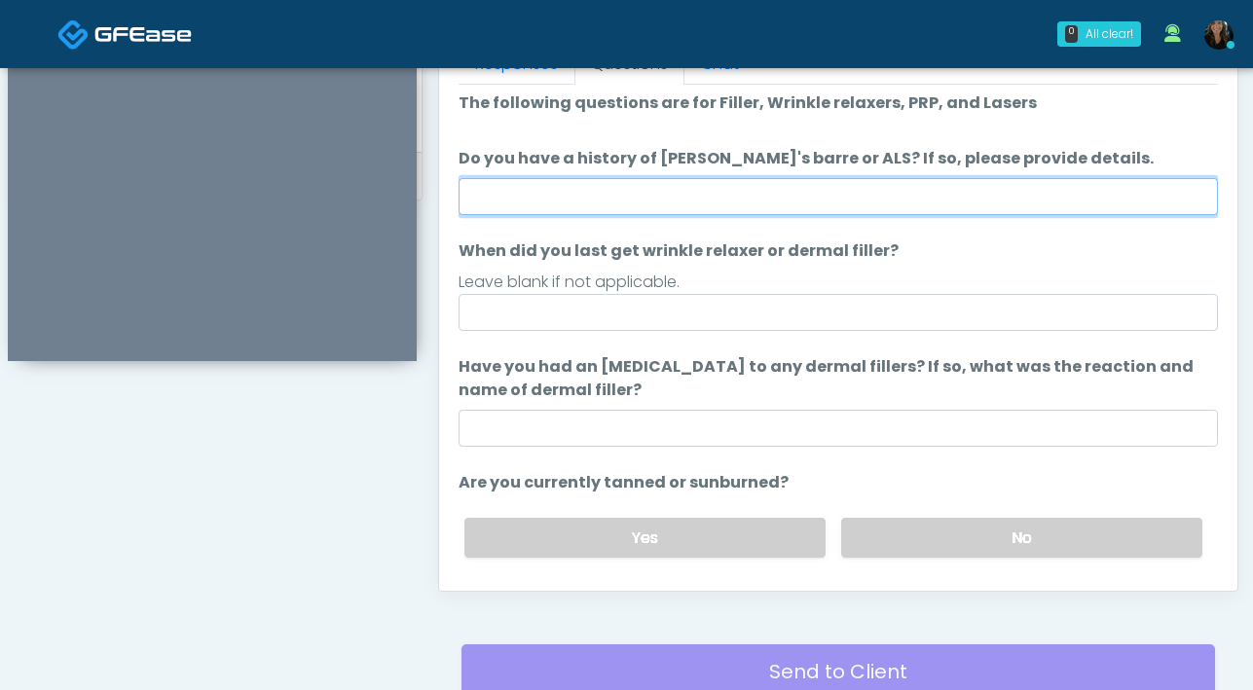
click at [743, 190] on input "Do you have a history of Guillain's barre or ALS? If so, please provide details." at bounding box center [837, 196] width 759 height 37
type input "**"
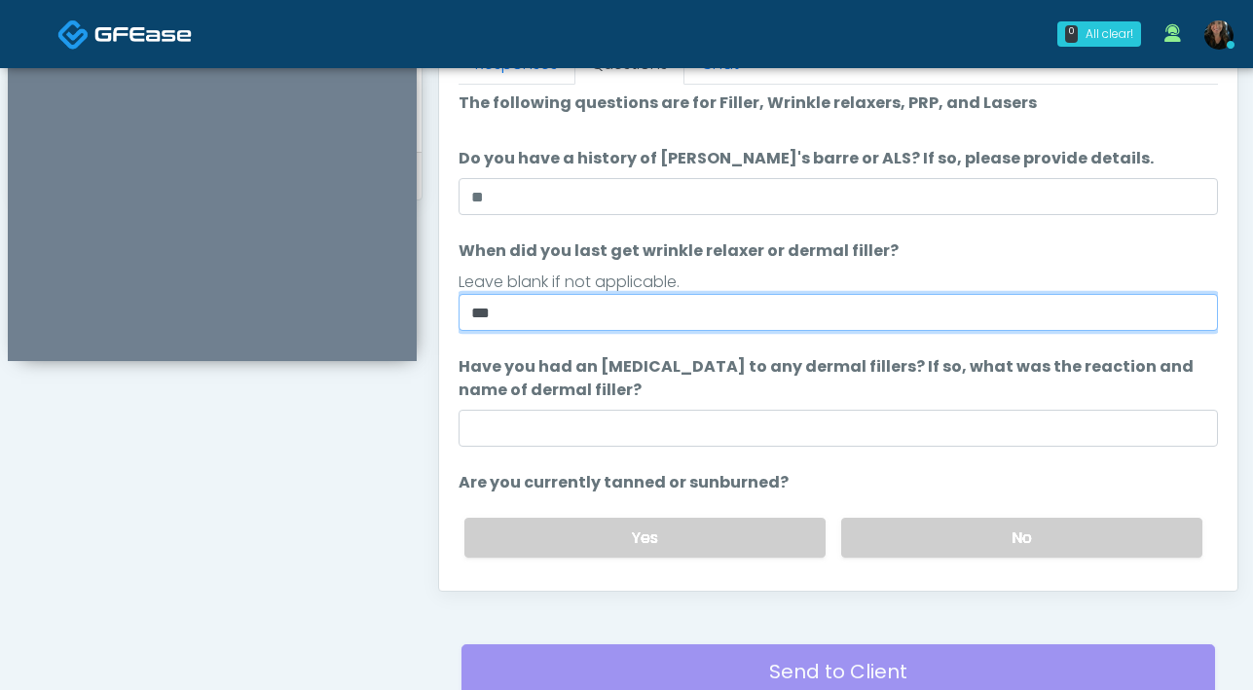
type input "***"
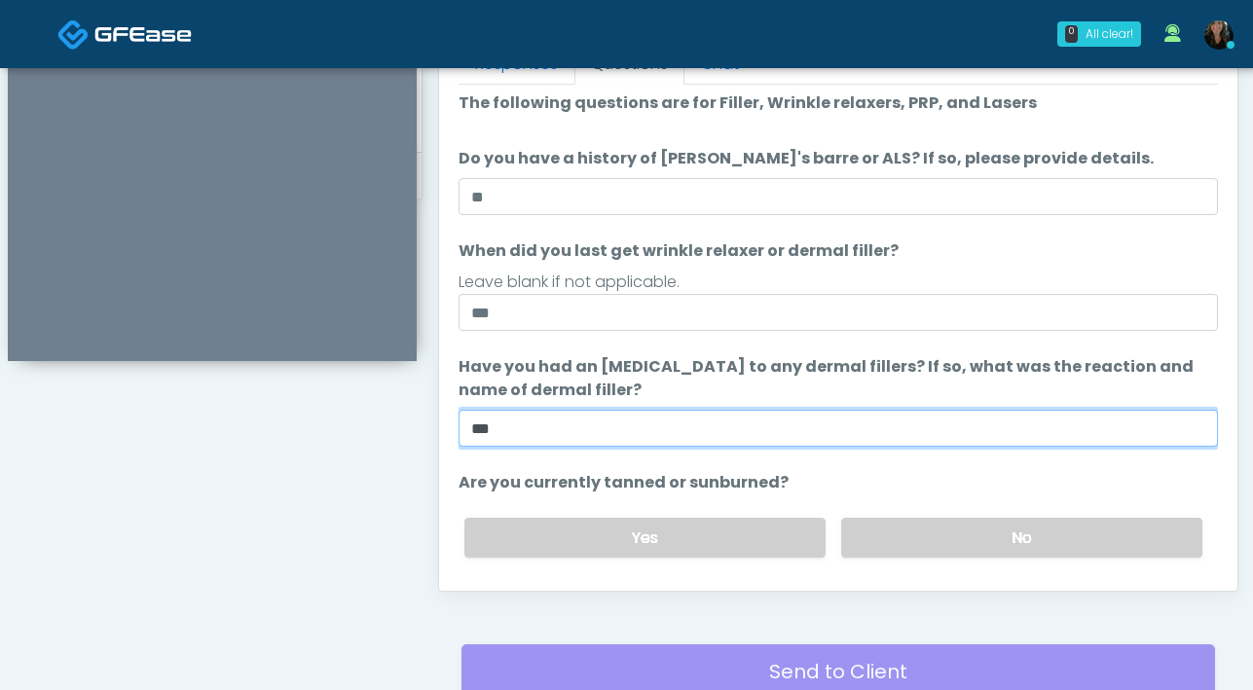
scroll to position [44, 0]
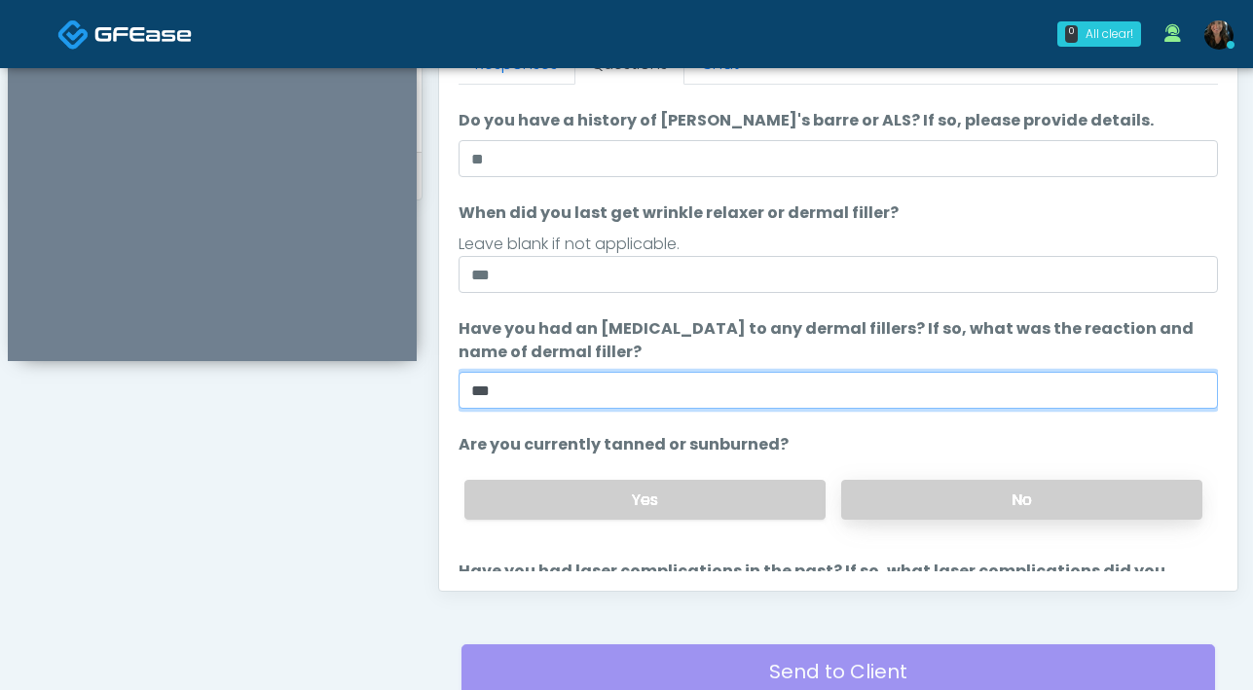
type input "***"
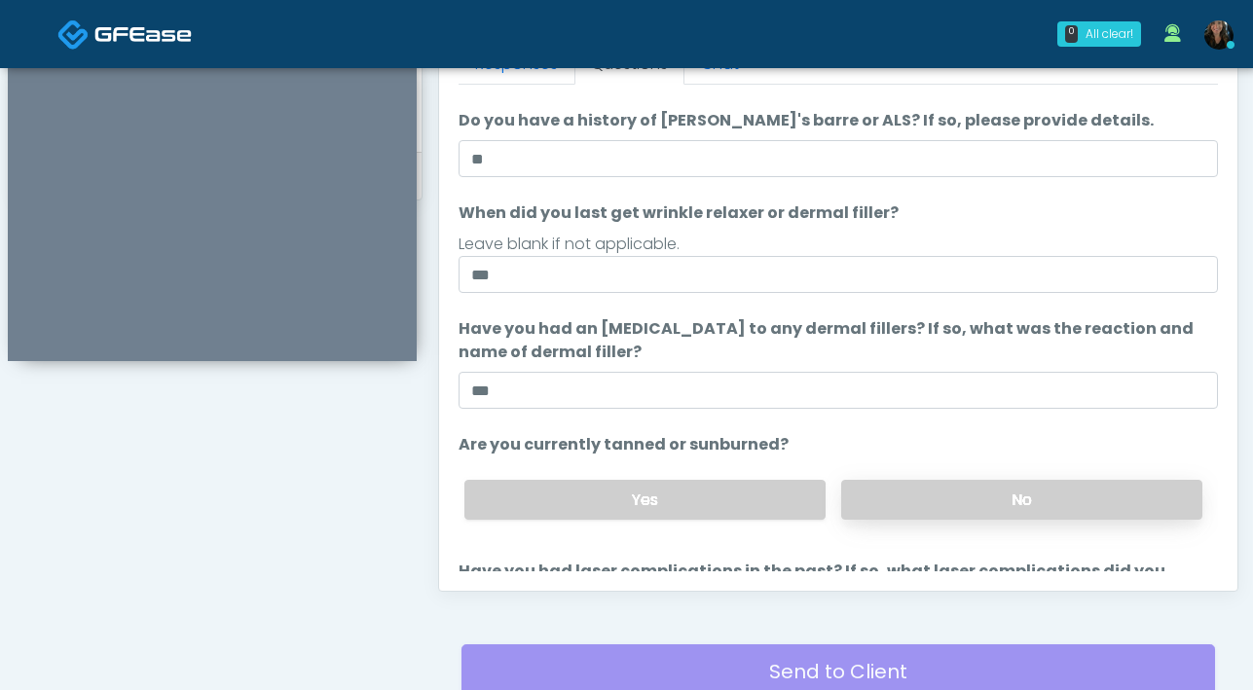
drag, startPoint x: 929, startPoint y: 490, endPoint x: 944, endPoint y: 468, distance: 26.5
click at [929, 490] on label "No" at bounding box center [1021, 500] width 361 height 40
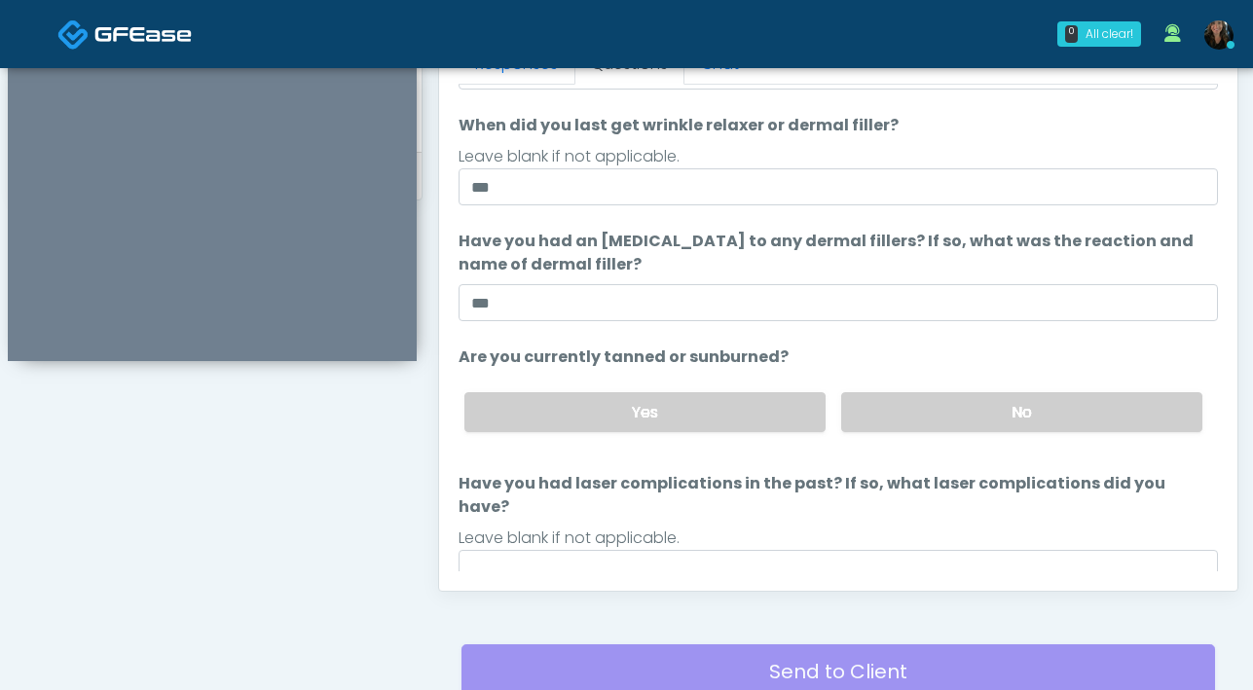
scroll to position [229, 0]
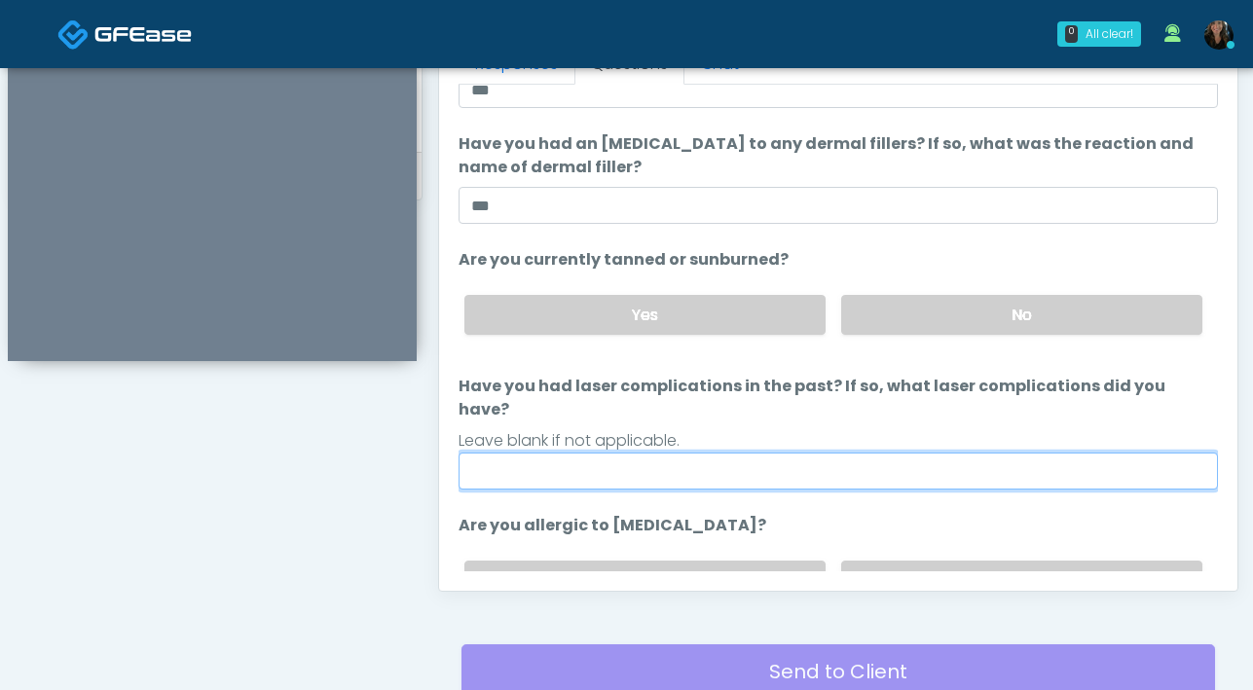
click at [947, 453] on input "Have you had laser complications in the past? If so, what laser complications d…" at bounding box center [837, 471] width 759 height 37
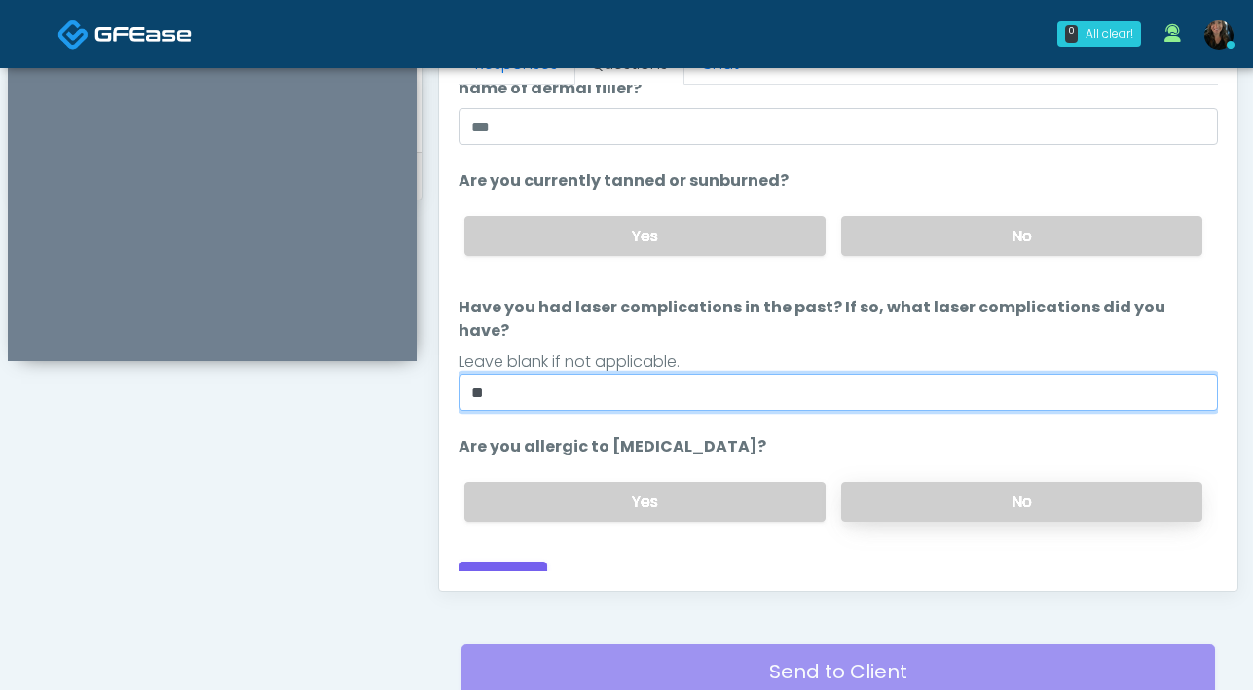
scroll to position [309, 0]
type input "**"
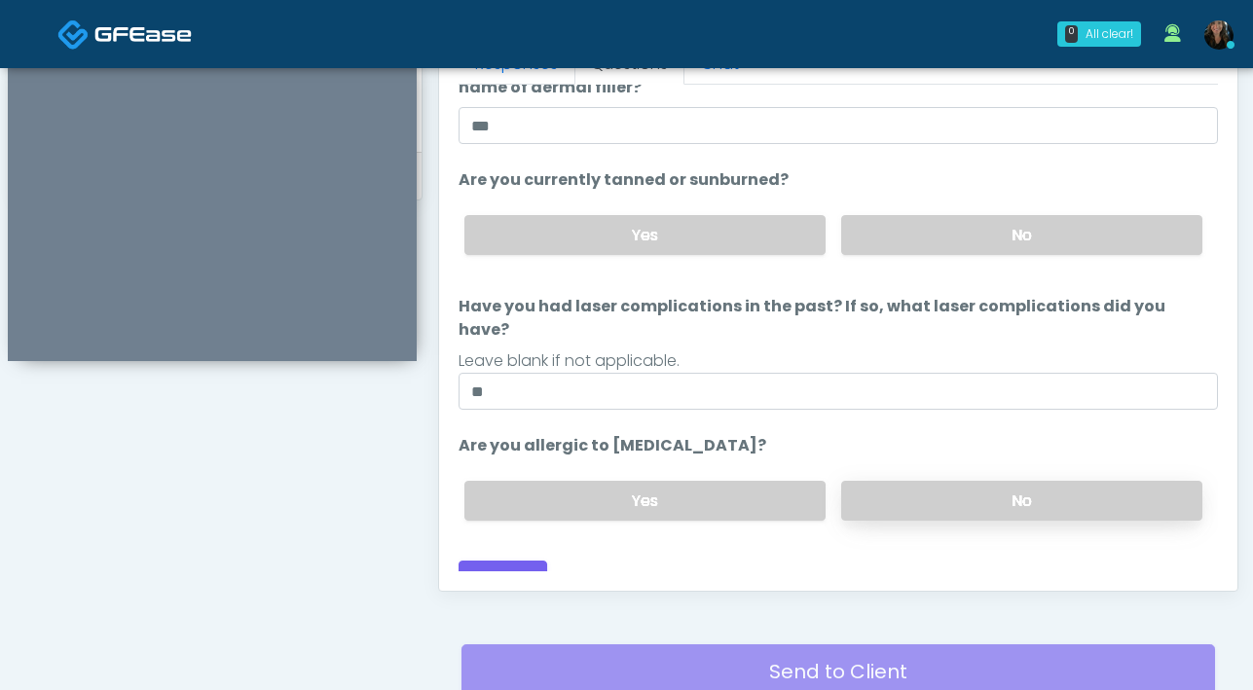
click at [924, 481] on label "No" at bounding box center [1021, 501] width 361 height 40
click at [472, 561] on button "Continue" at bounding box center [502, 579] width 89 height 36
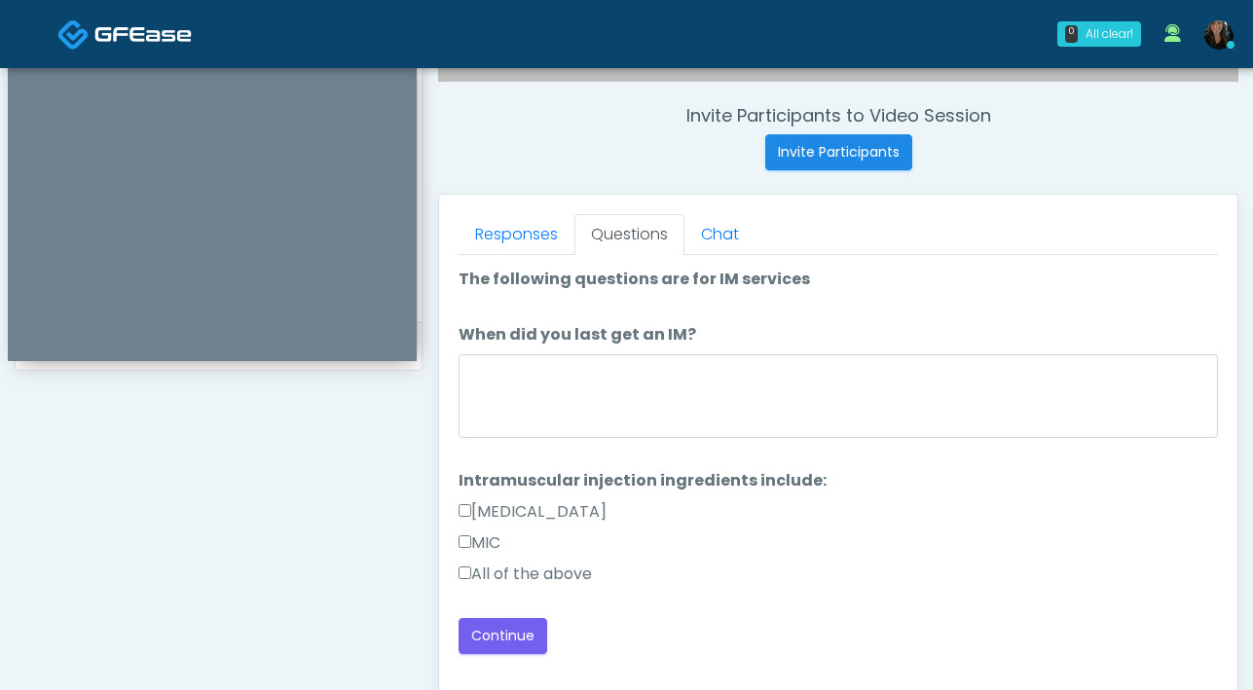
scroll to position [724, 0]
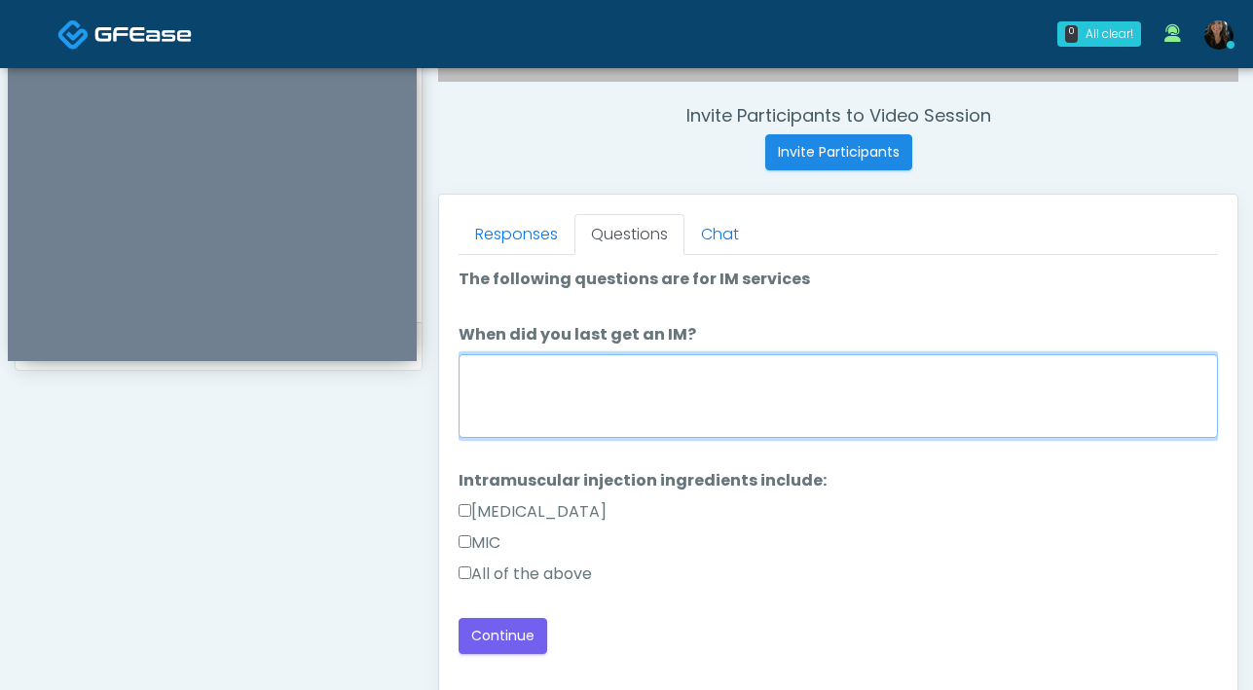
click at [623, 397] on textarea "When did you last get an IM?" at bounding box center [837, 396] width 759 height 84
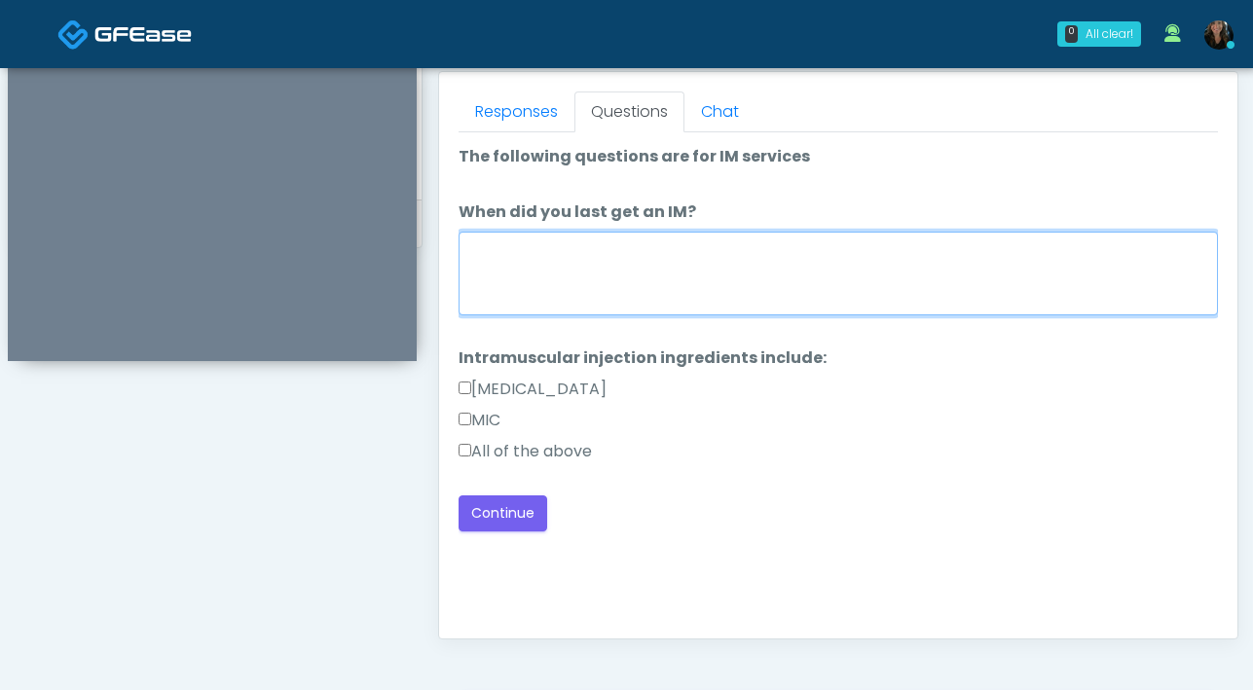
scroll to position [1057, 0]
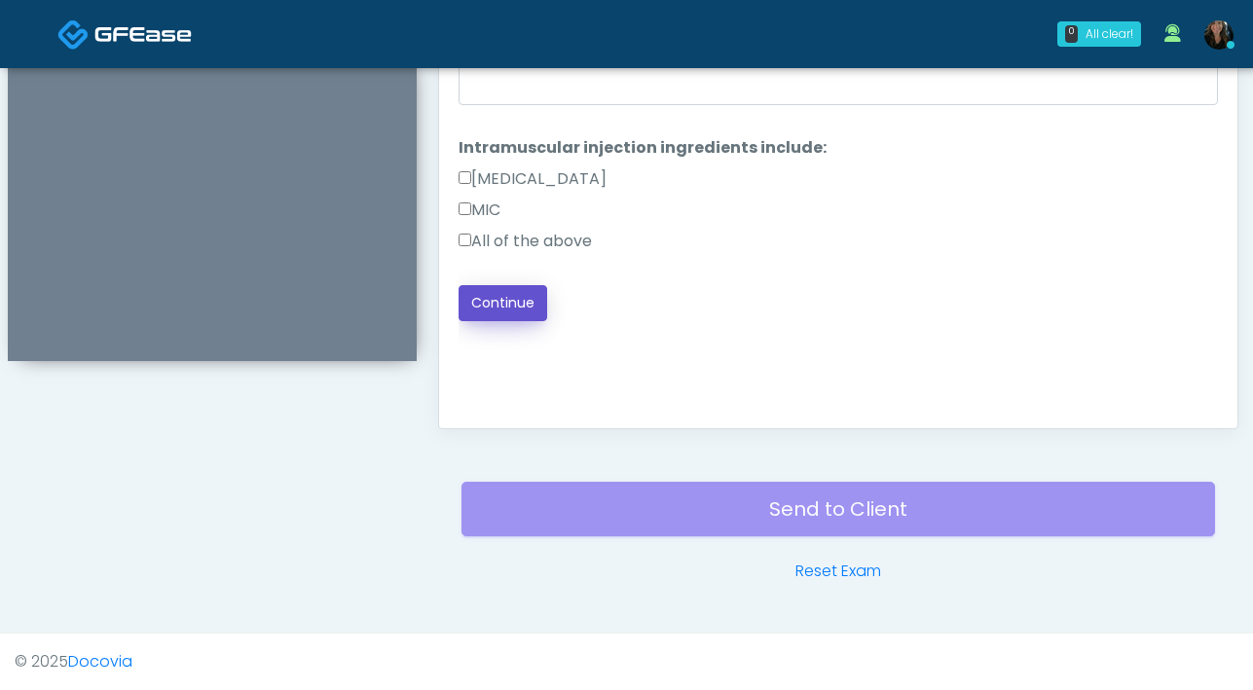
click at [523, 301] on button "Continue" at bounding box center [502, 303] width 89 height 36
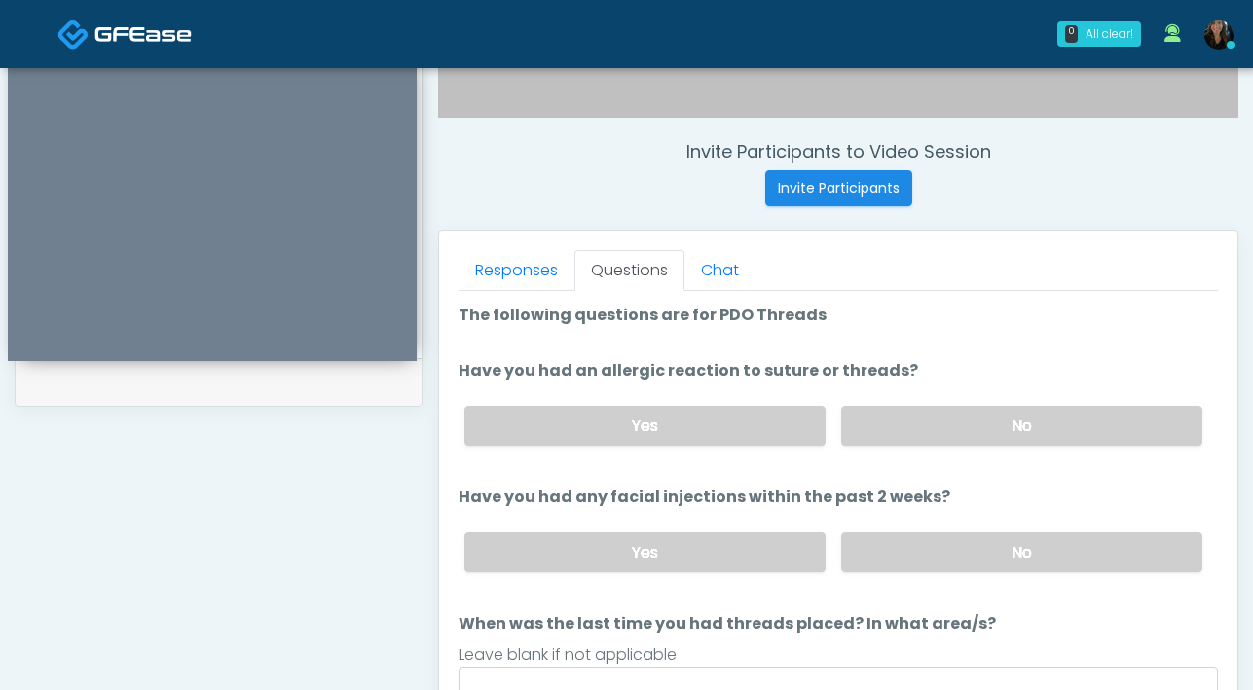
scroll to position [567, 0]
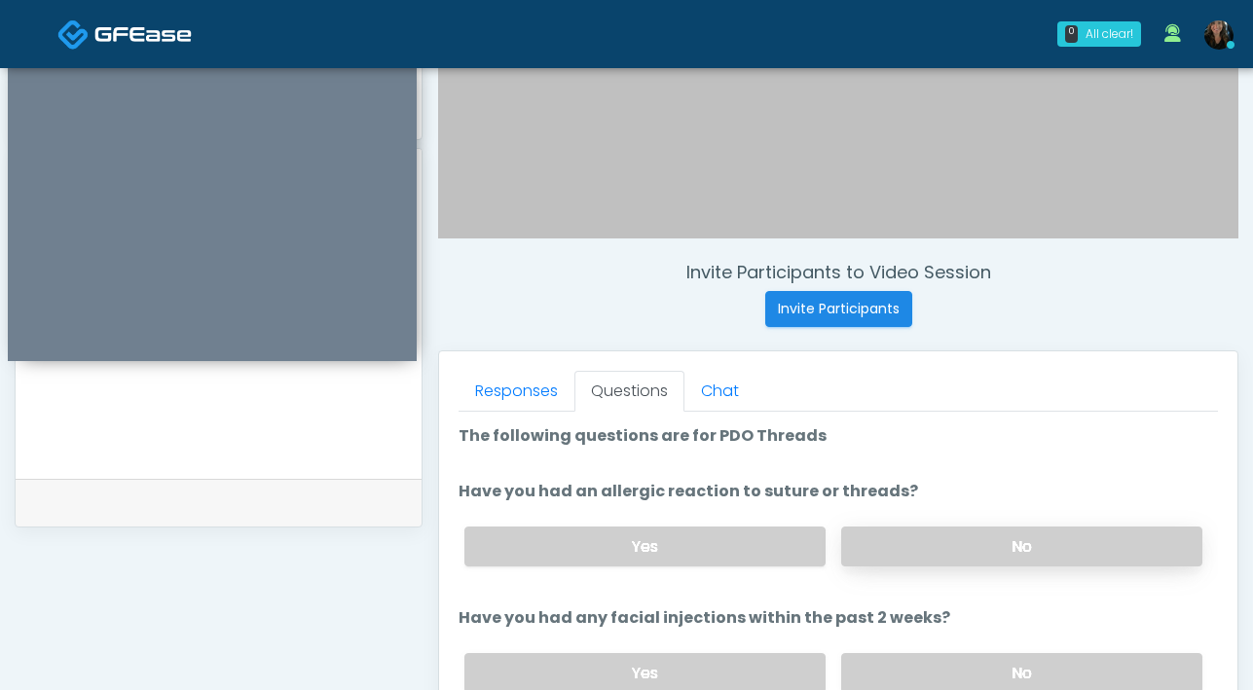
click at [1000, 553] on label "No" at bounding box center [1021, 547] width 361 height 40
drag, startPoint x: 998, startPoint y: 662, endPoint x: 947, endPoint y: 576, distance: 99.5
click at [998, 661] on label "No" at bounding box center [1021, 673] width 361 height 40
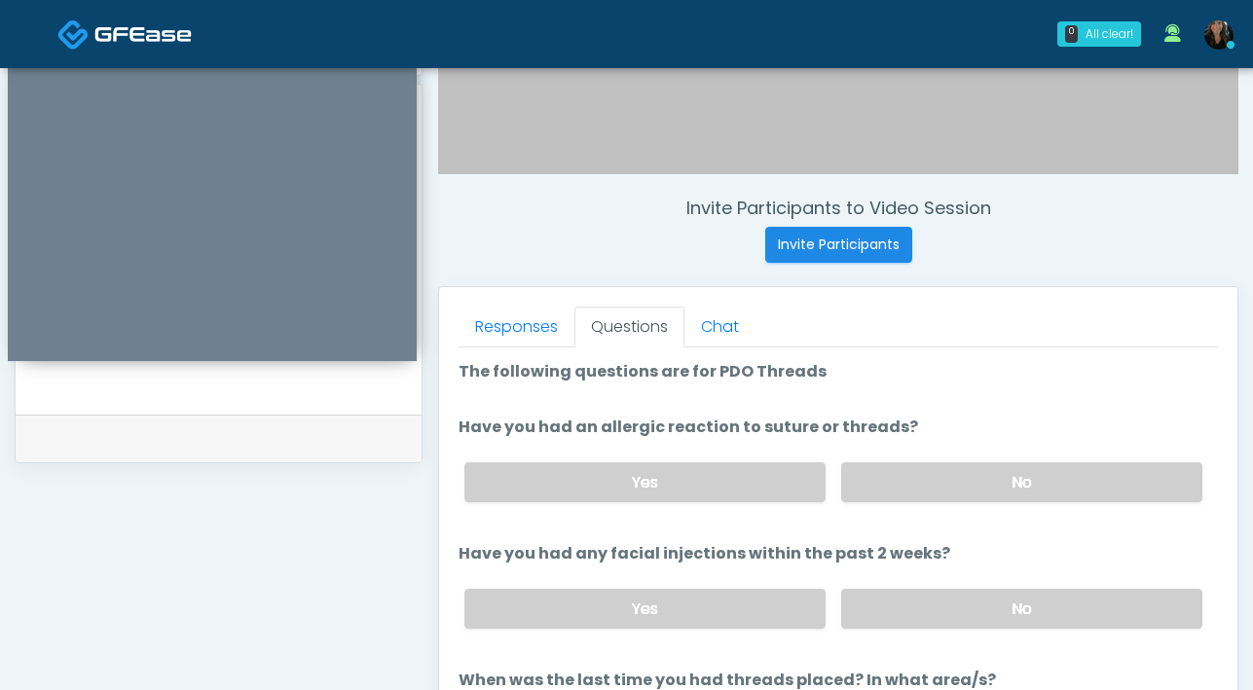
scroll to position [751, 0]
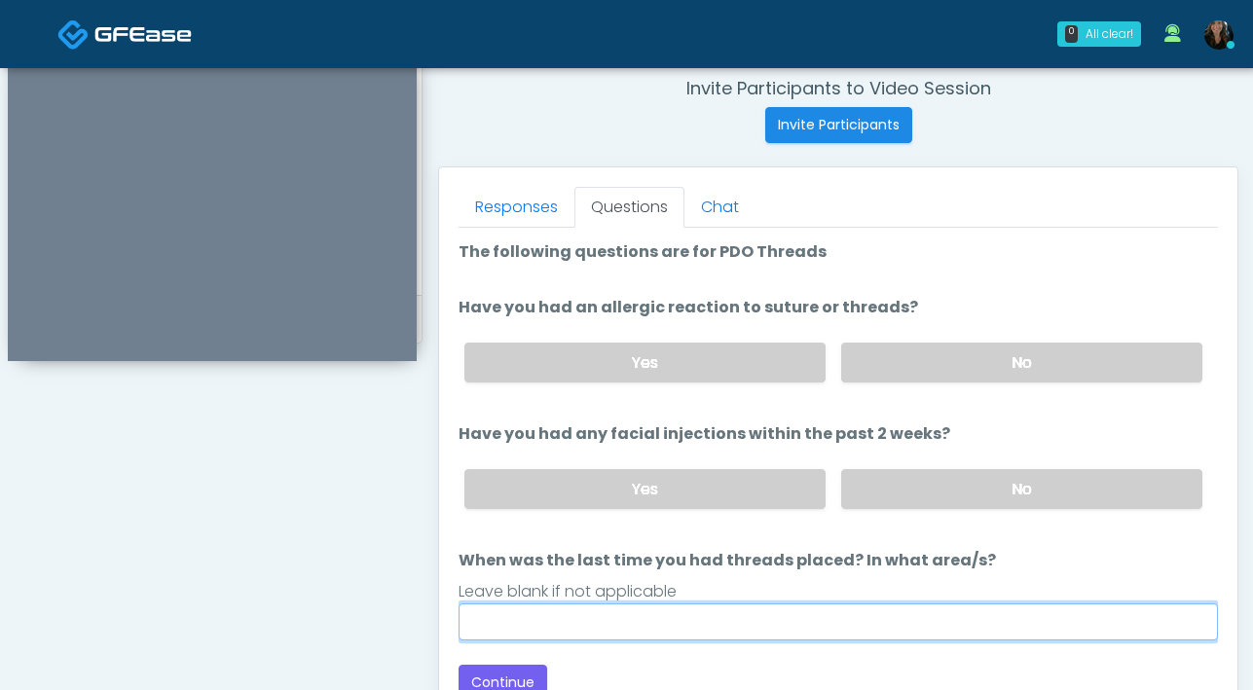
drag, startPoint x: 796, startPoint y: 616, endPoint x: 795, endPoint y: 601, distance: 15.6
click at [796, 616] on input "When was the last time you had threads placed? In what area/s?" at bounding box center [837, 622] width 759 height 37
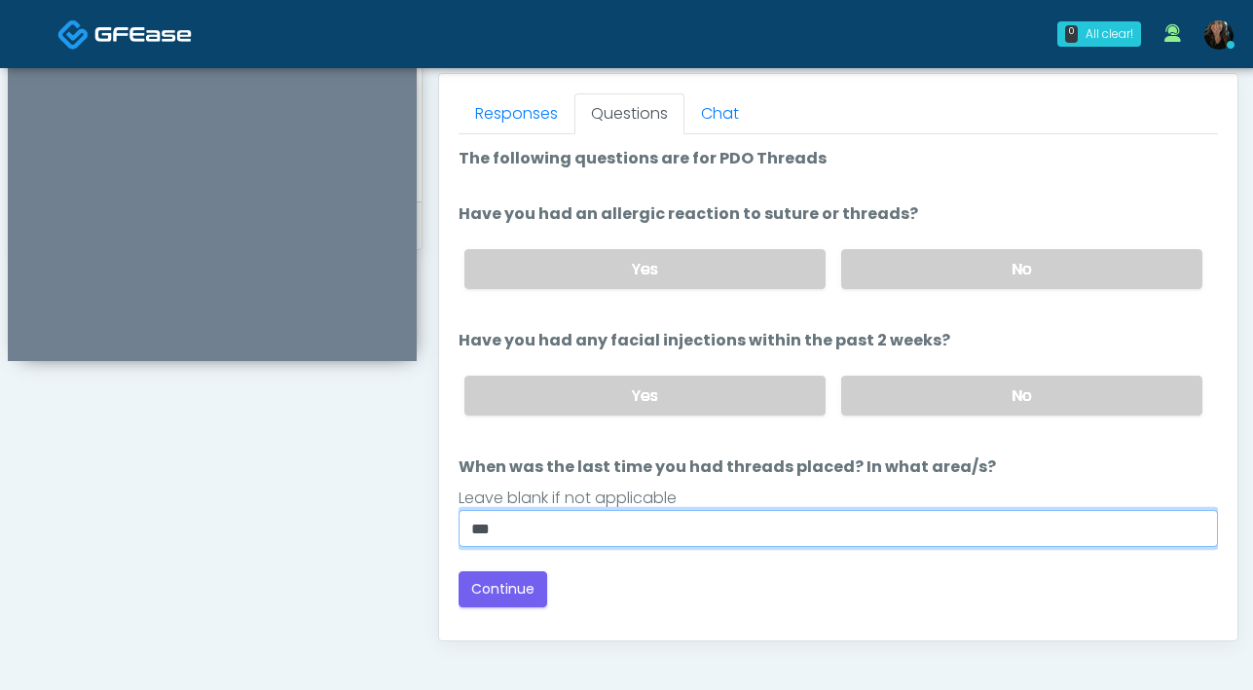
scroll to position [936, 0]
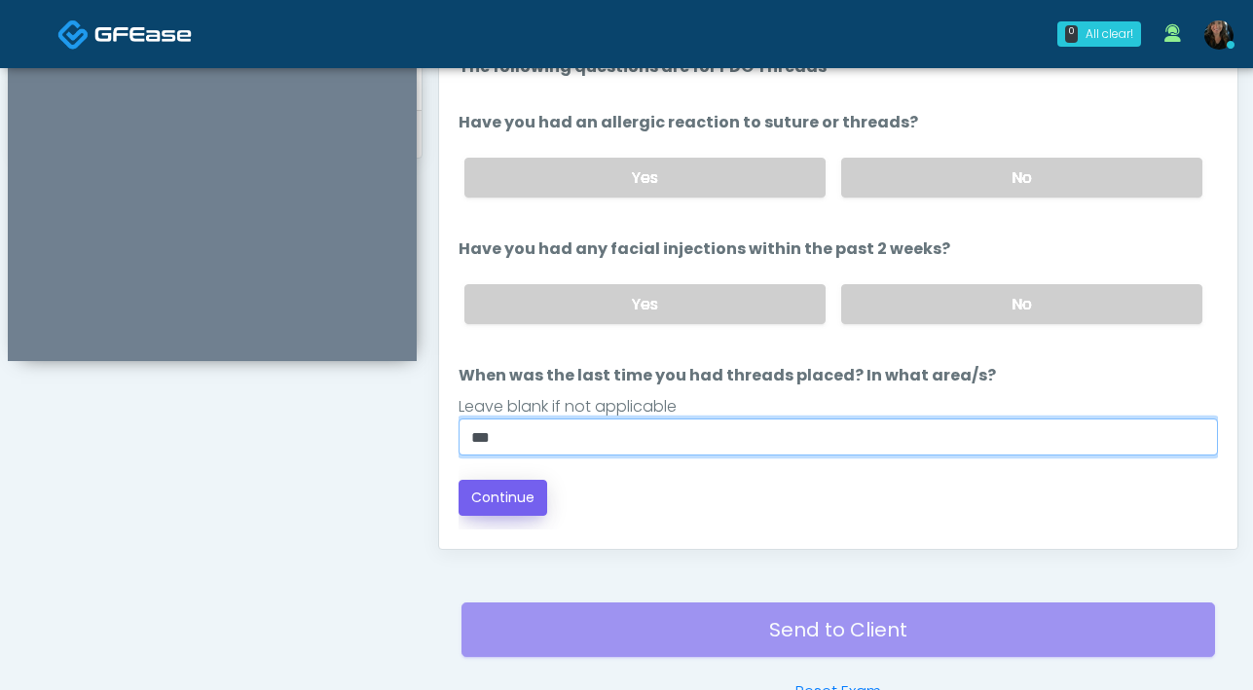
type input "***"
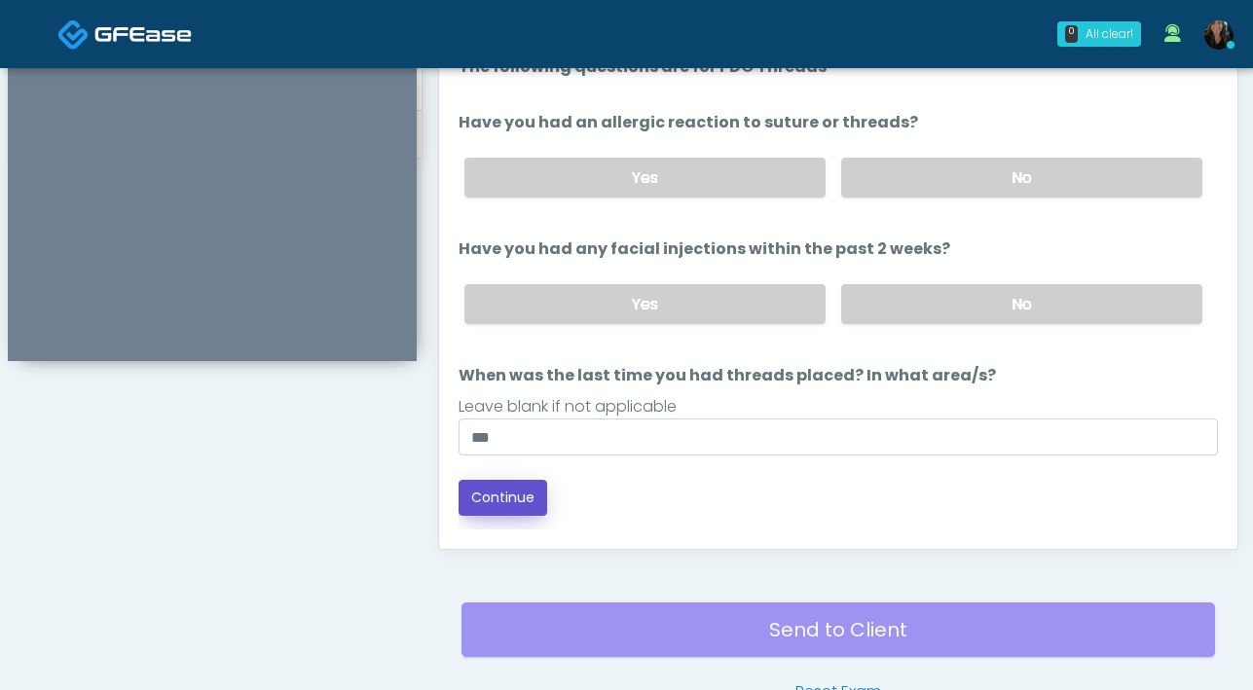
click at [521, 504] on button "Continue" at bounding box center [502, 498] width 89 height 36
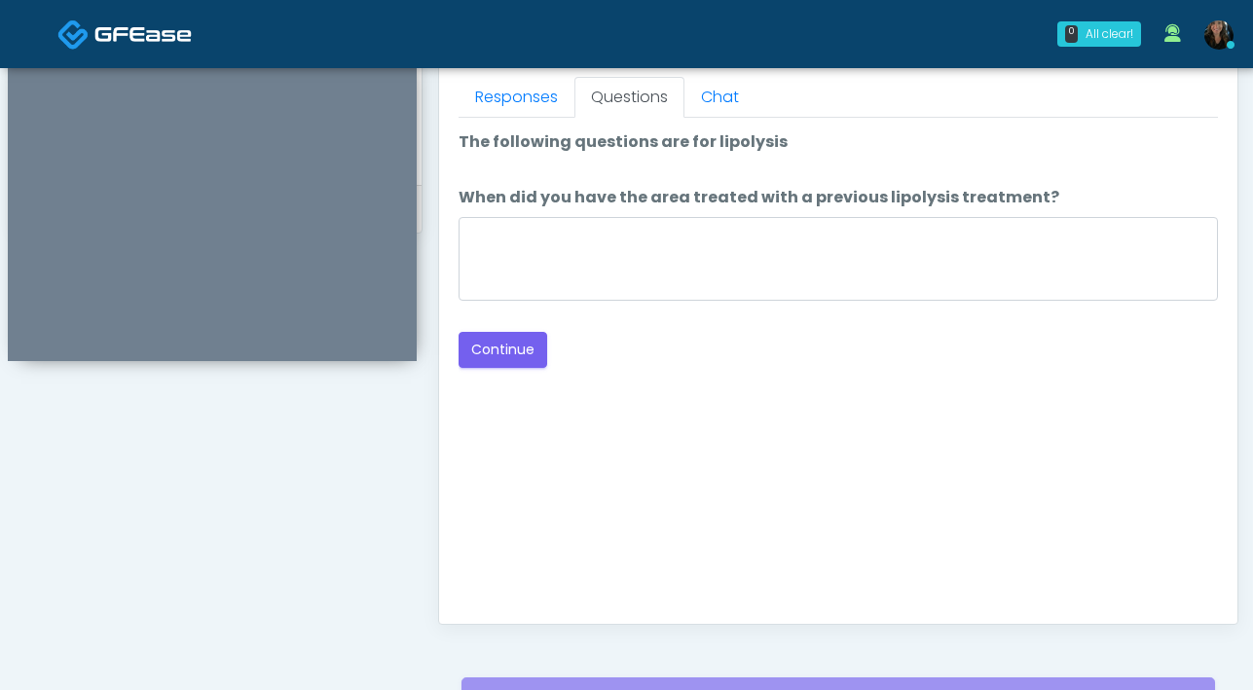
scroll to position [858, 0]
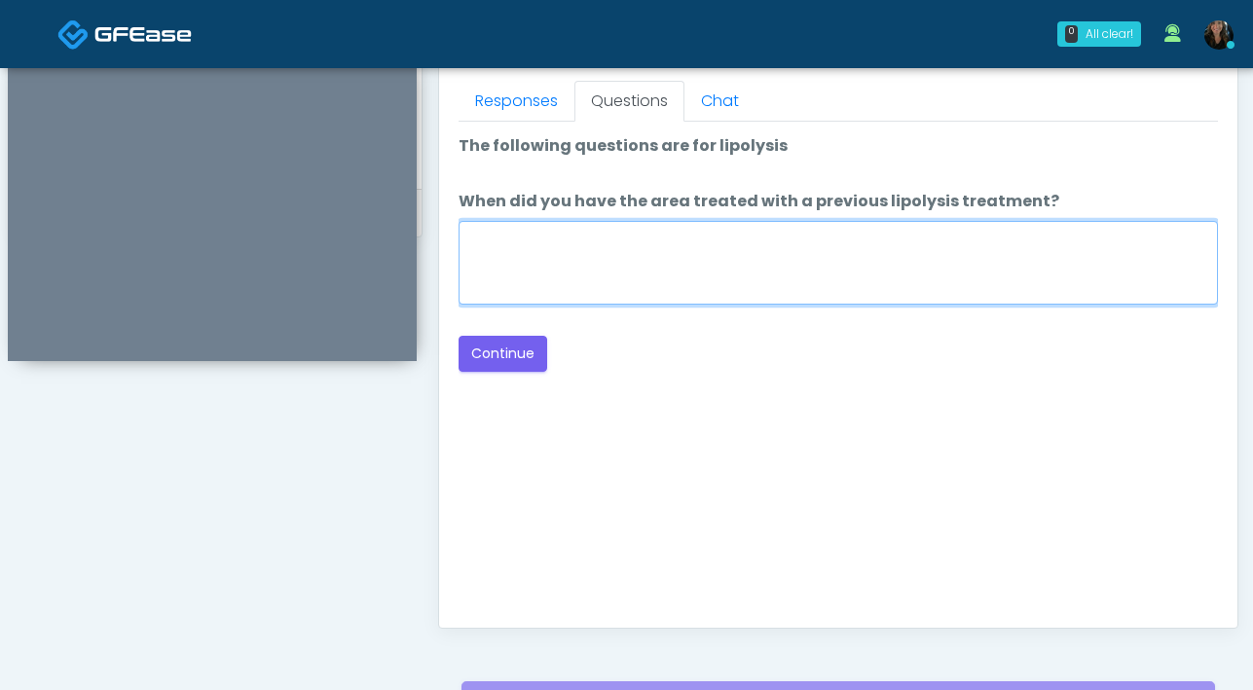
click at [762, 278] on textarea "When did you have the area treated with a previous lipolysis treatment?" at bounding box center [837, 263] width 759 height 84
type textarea "***"
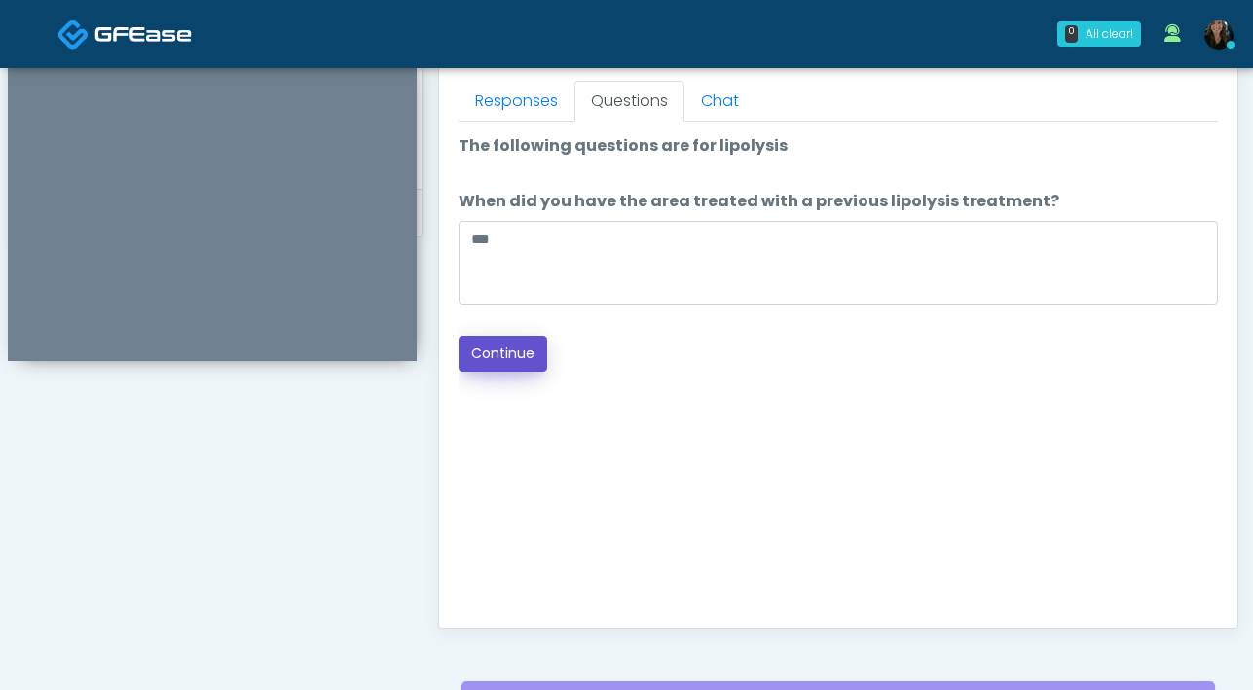
click at [501, 351] on button "Continue" at bounding box center [502, 354] width 89 height 36
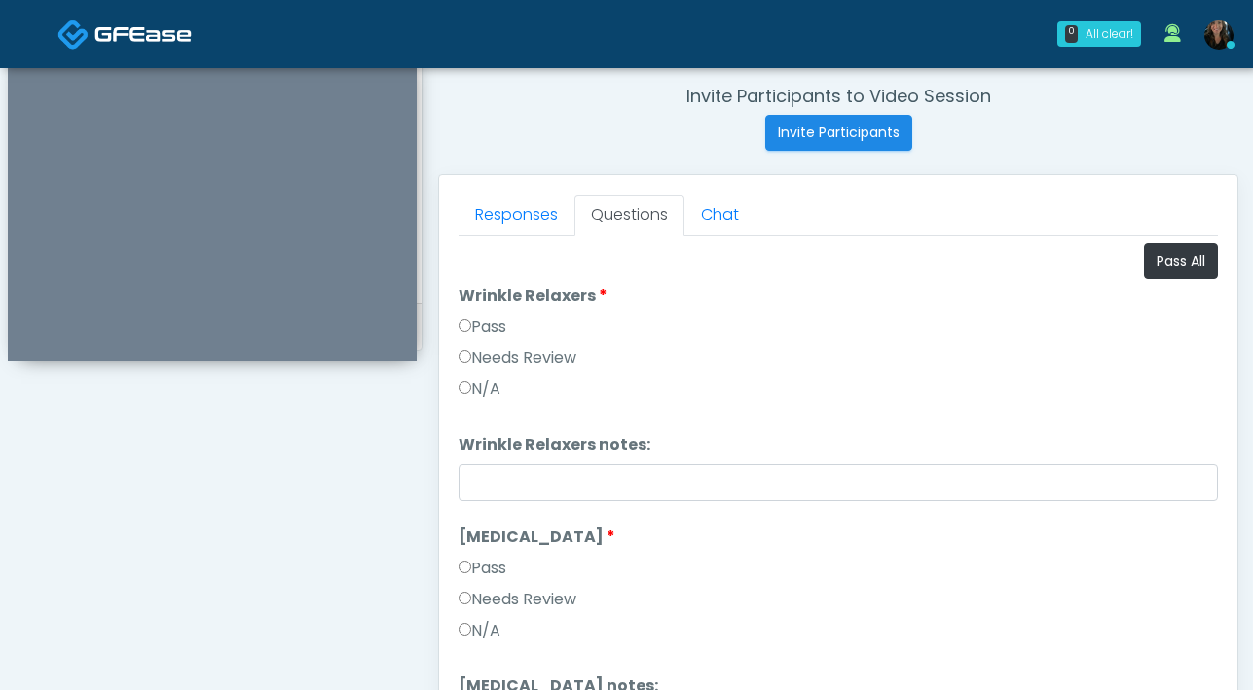
scroll to position [647, 0]
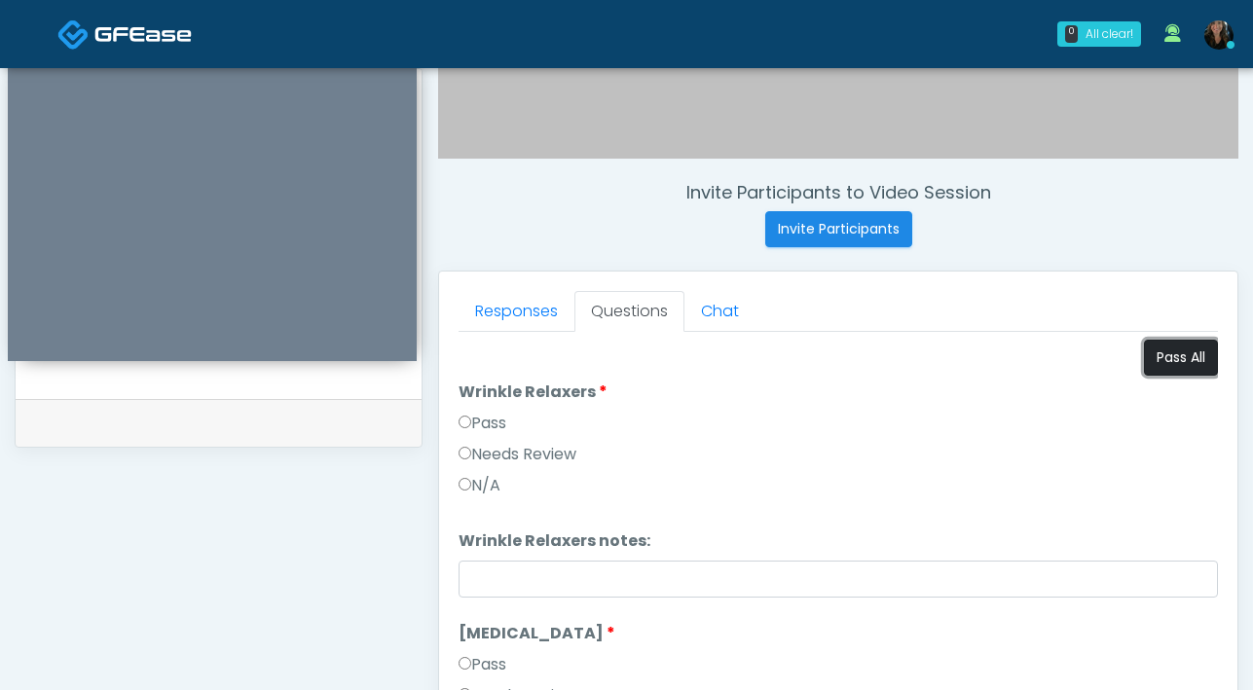
click at [1175, 357] on button "Pass All" at bounding box center [1181, 358] width 74 height 36
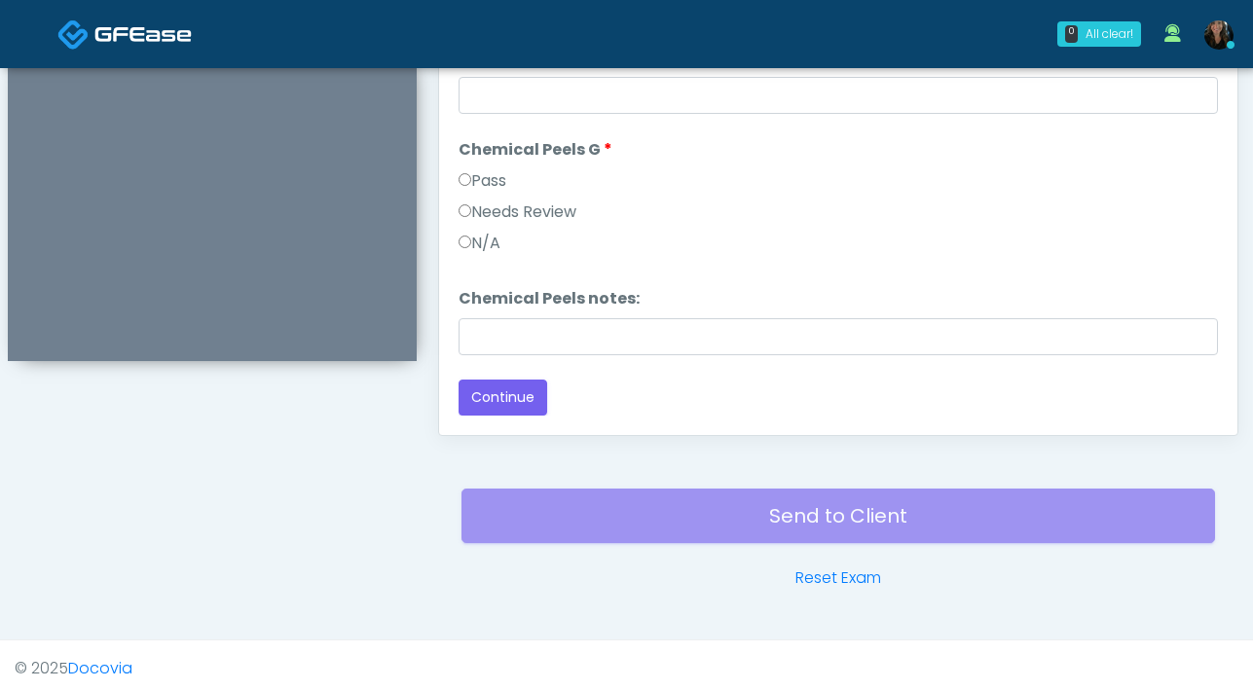
scroll to position [1057, 0]
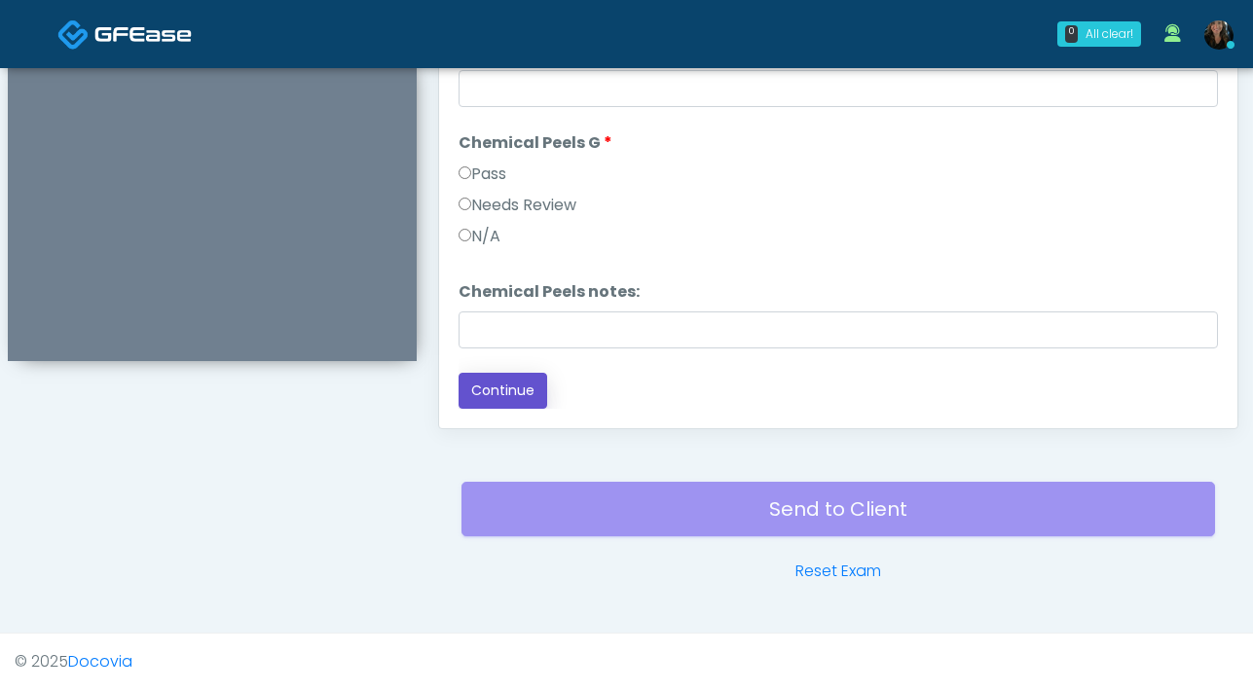
click at [520, 385] on button "Continue" at bounding box center [502, 391] width 89 height 36
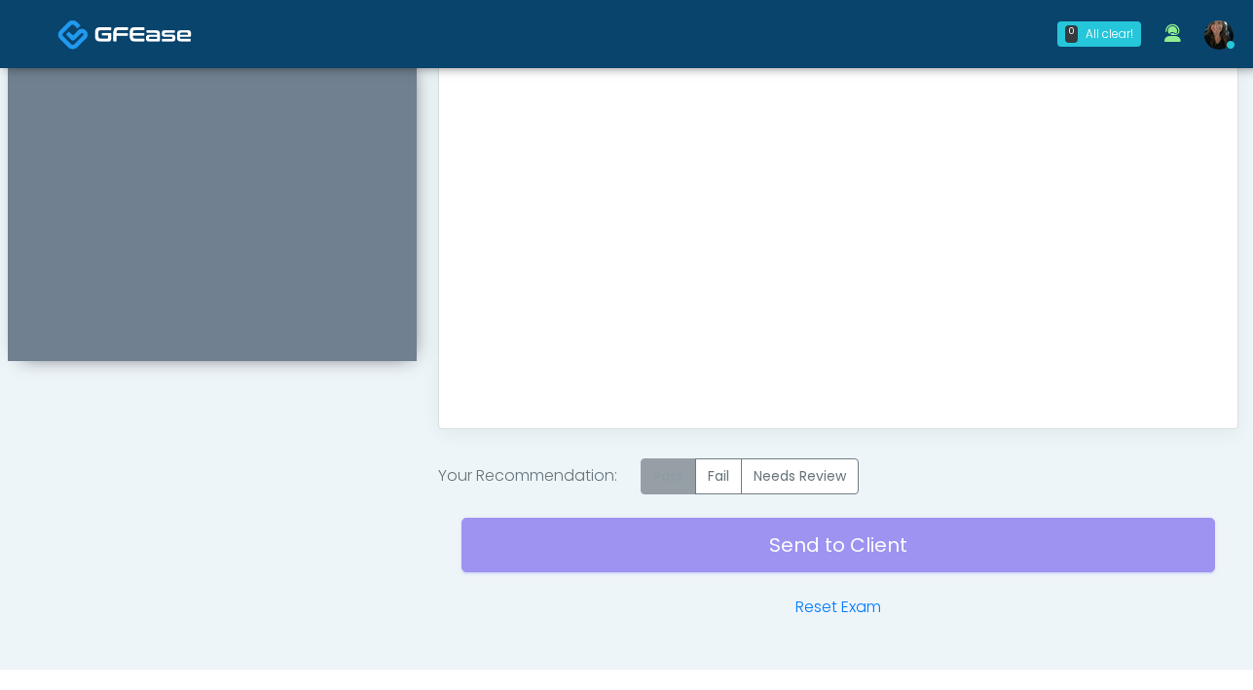
click at [671, 480] on label "Pass" at bounding box center [668, 476] width 55 height 36
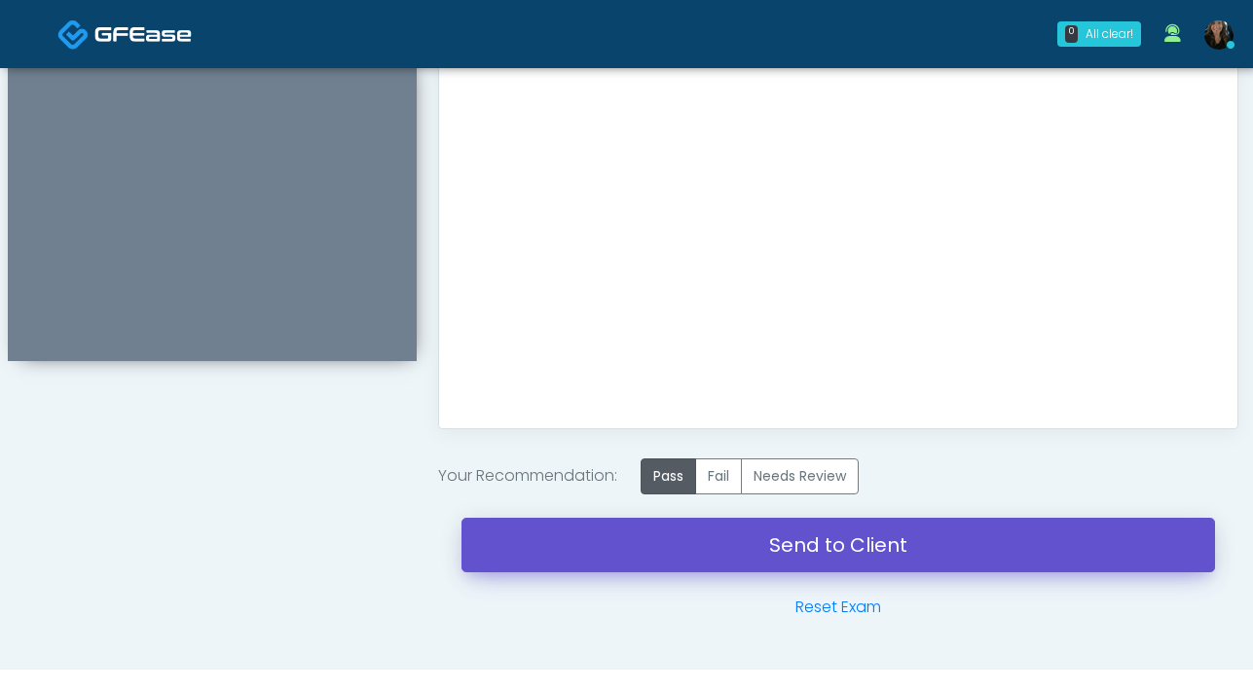
click at [788, 560] on link "Send to Client" at bounding box center [837, 545] width 753 height 55
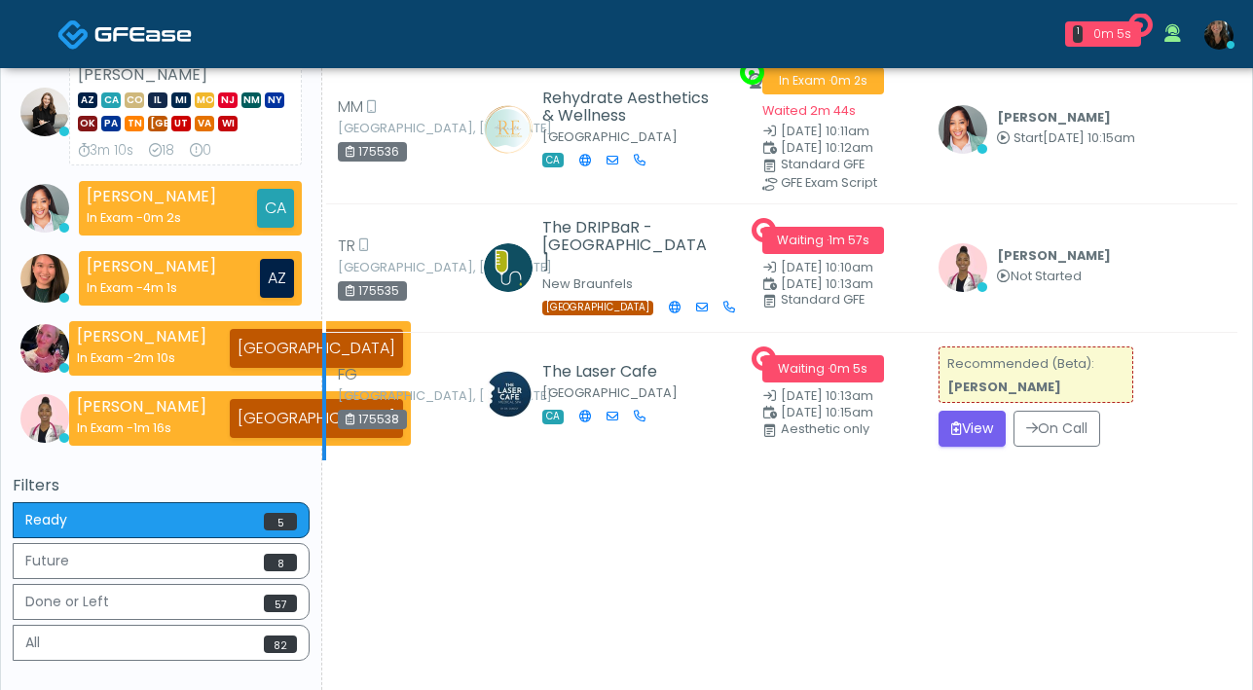
scroll to position [395, 0]
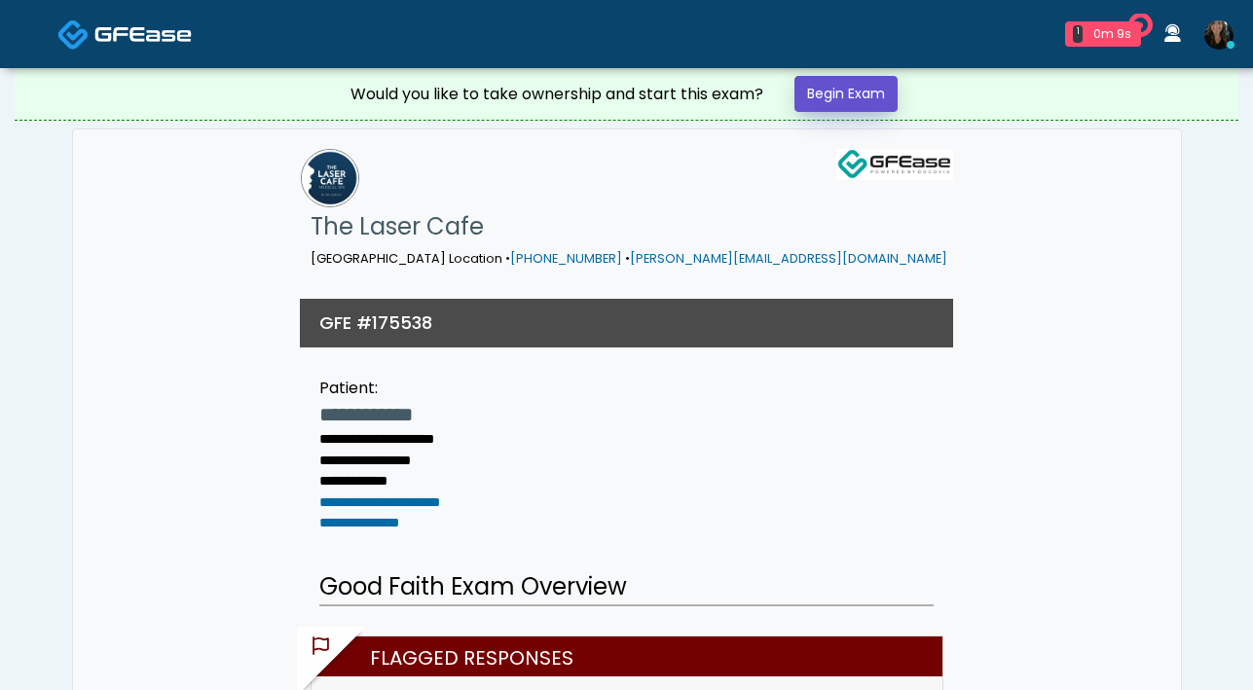
click at [868, 100] on link "Begin Exam" at bounding box center [845, 94] width 103 height 36
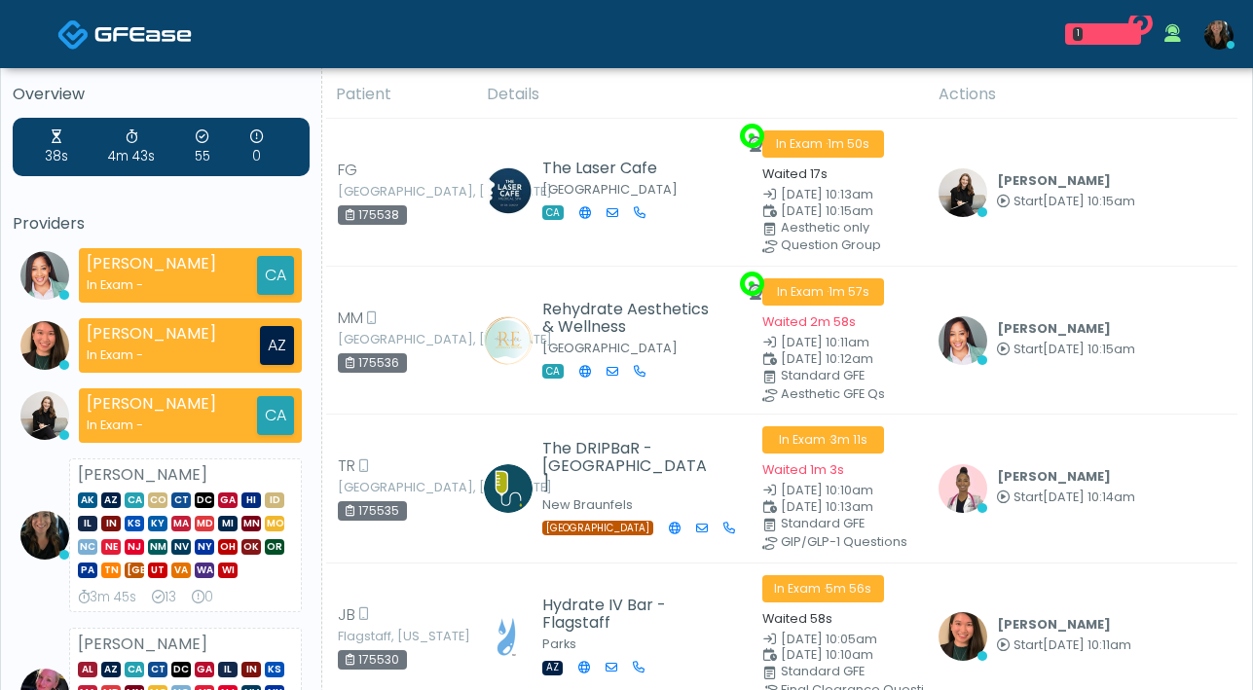
scroll to position [388, 0]
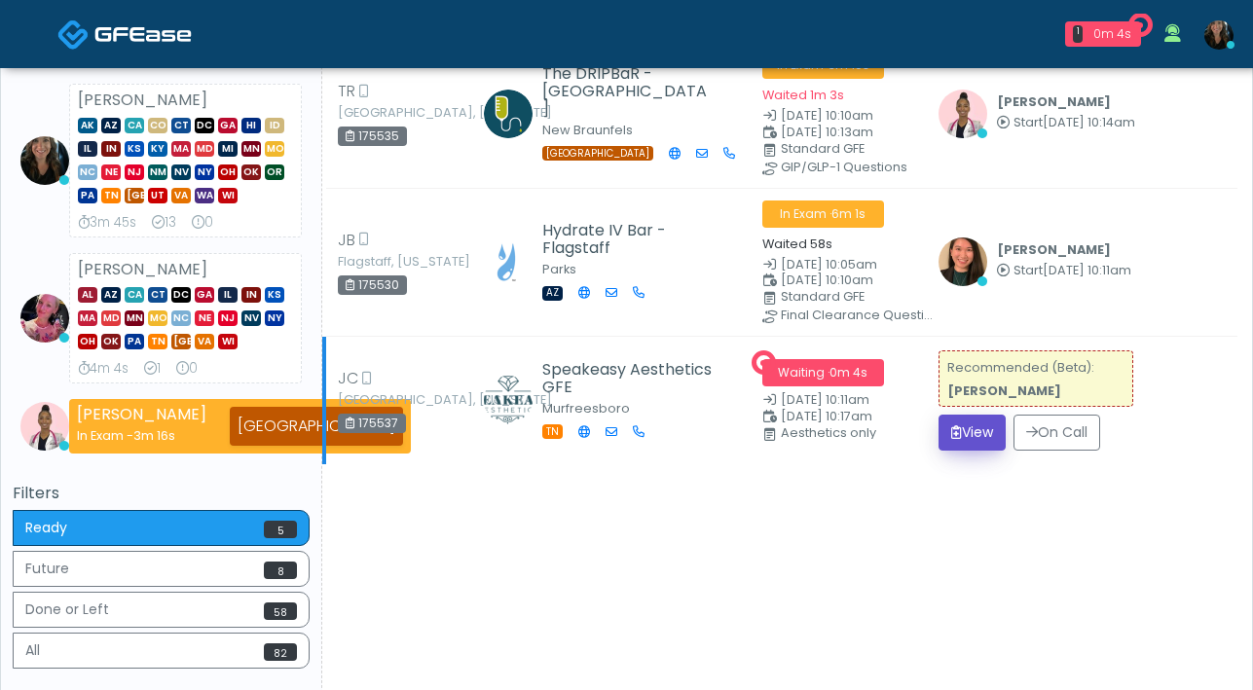
click at [951, 433] on icon "submit" at bounding box center [956, 432] width 11 height 14
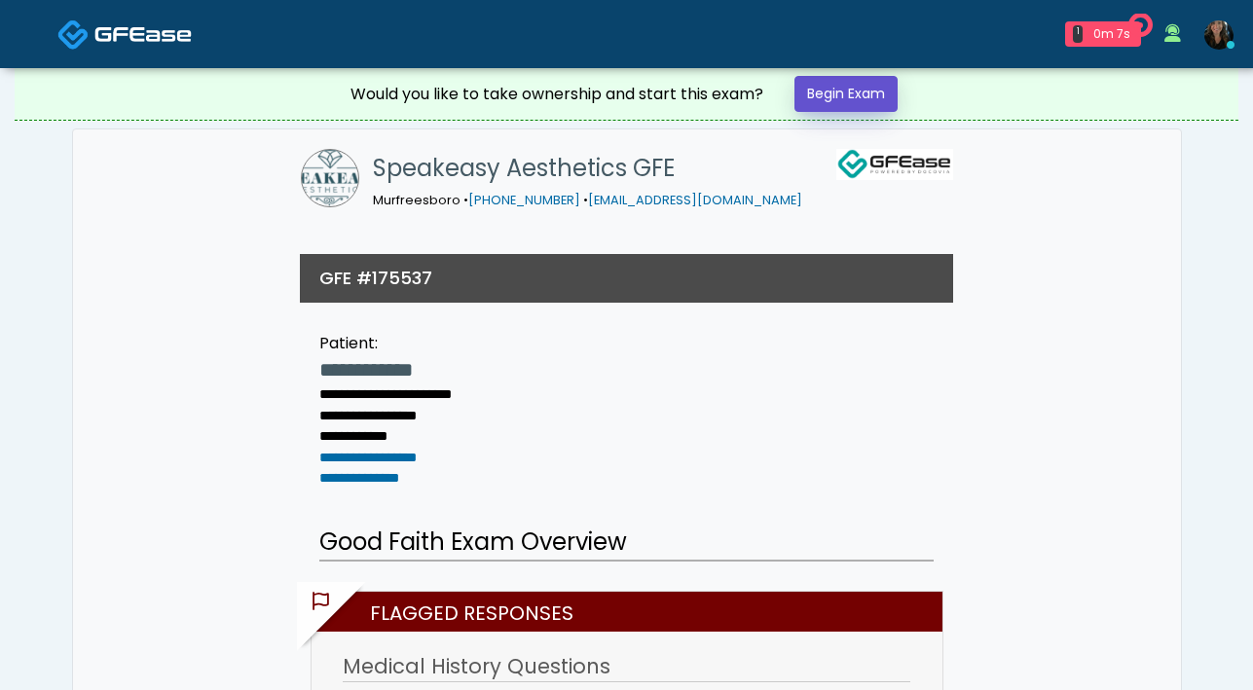
click at [871, 103] on link "Begin Exam" at bounding box center [845, 94] width 103 height 36
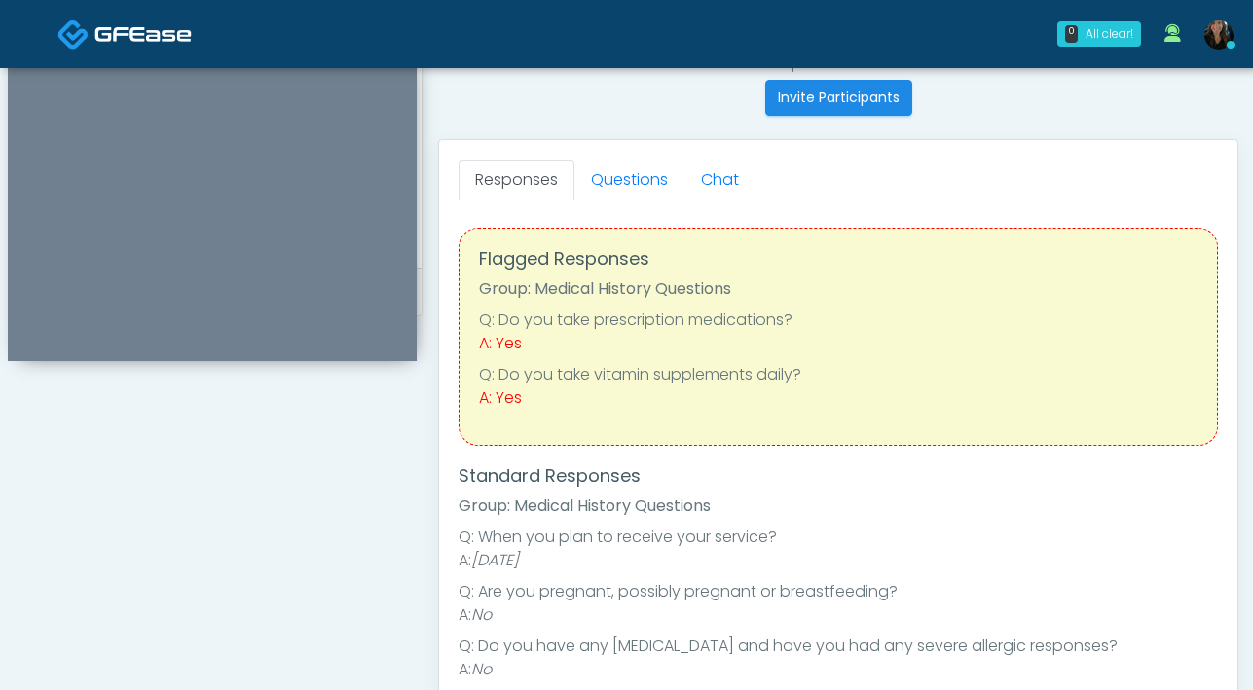
scroll to position [539, 0]
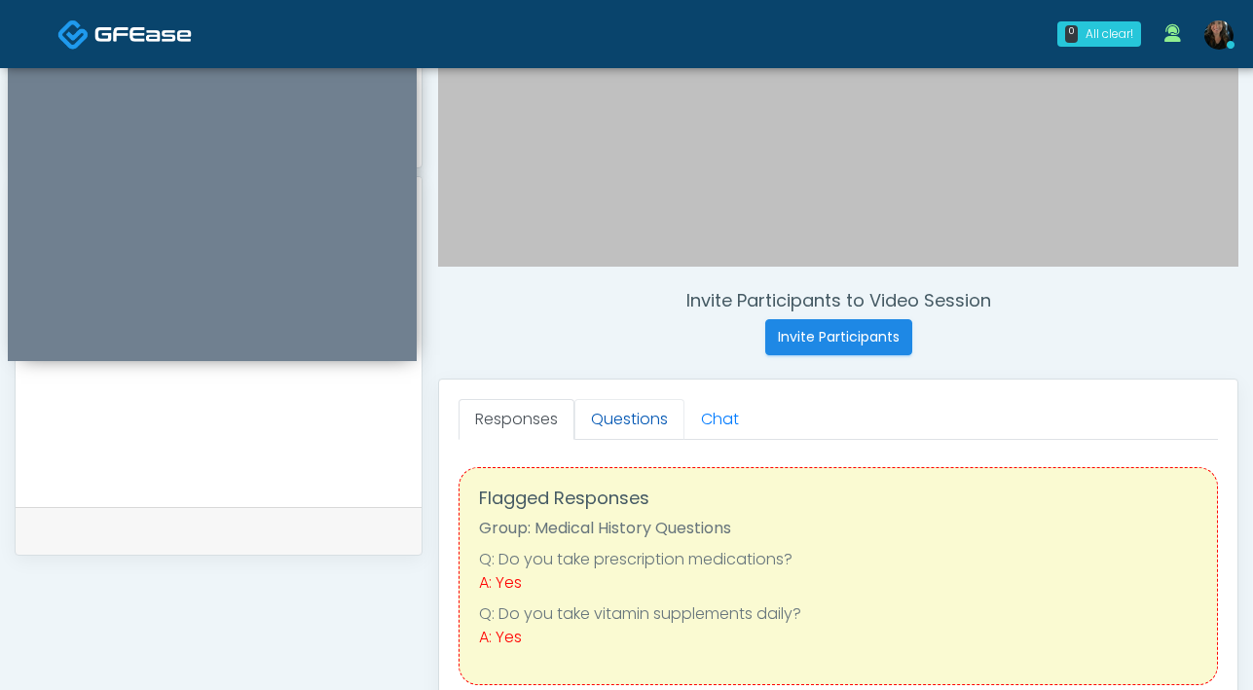
click at [637, 422] on link "Questions" at bounding box center [629, 419] width 110 height 41
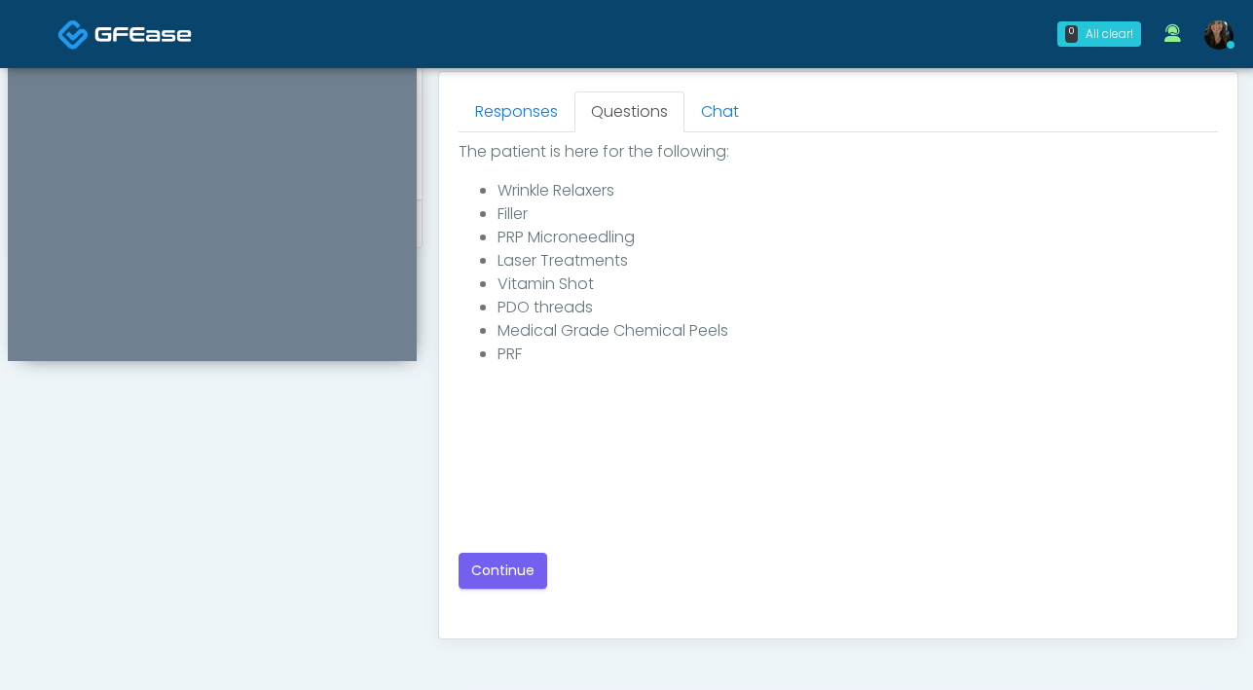
scroll to position [928, 0]
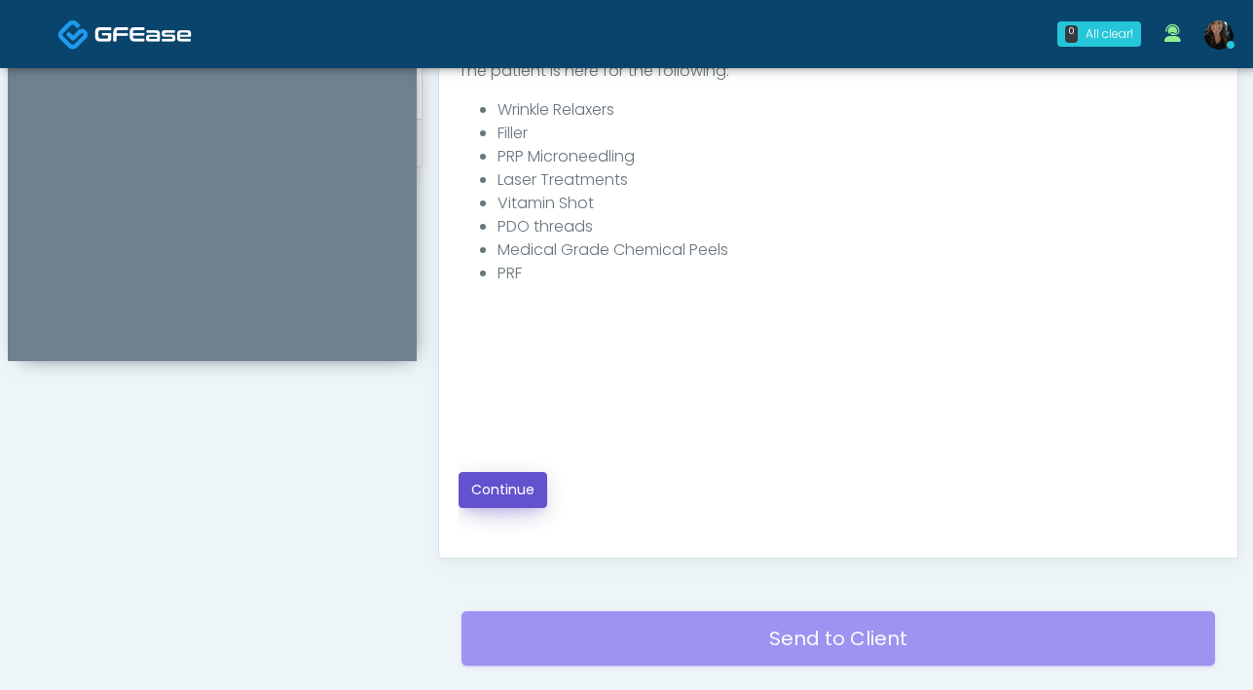
click at [497, 499] on button "Continue" at bounding box center [502, 490] width 89 height 36
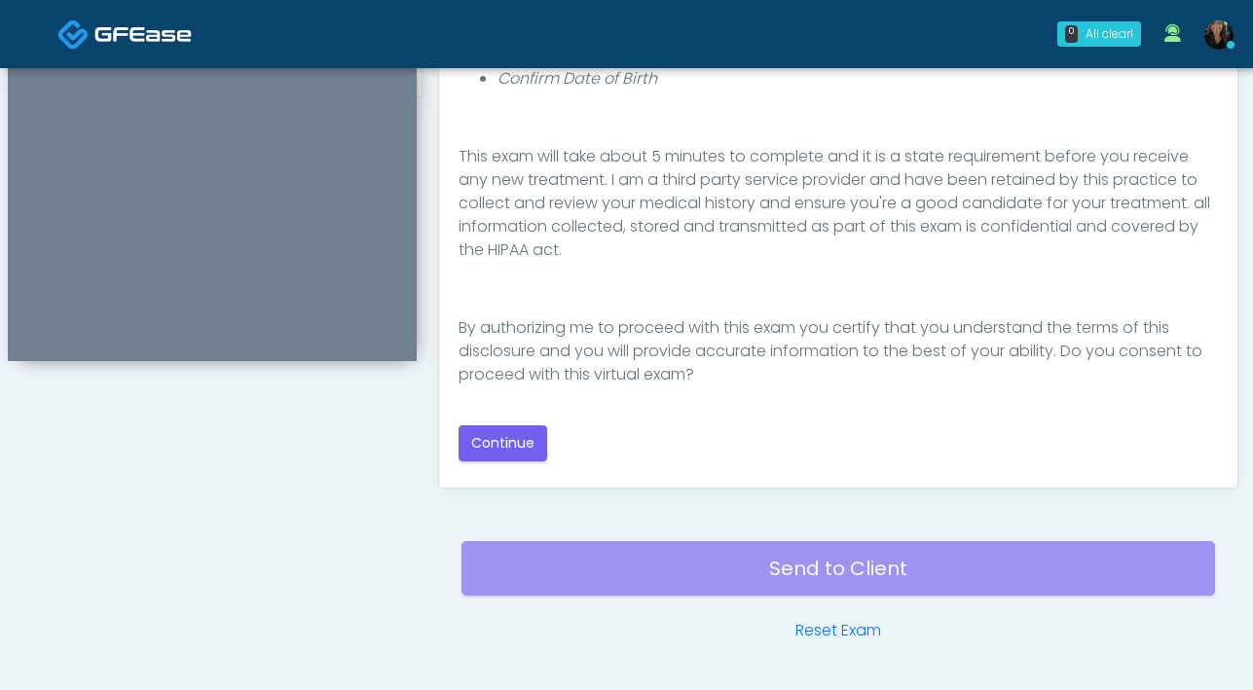
scroll to position [1026, 0]
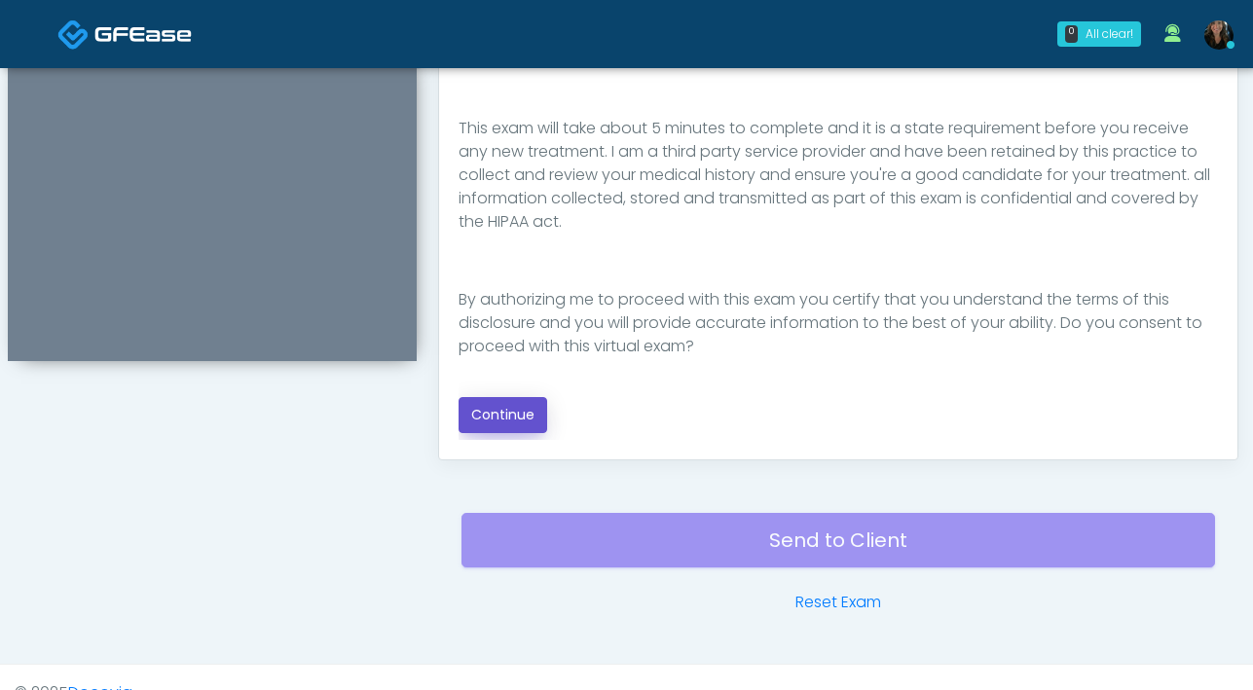
click at [497, 413] on button "Continue" at bounding box center [502, 415] width 89 height 36
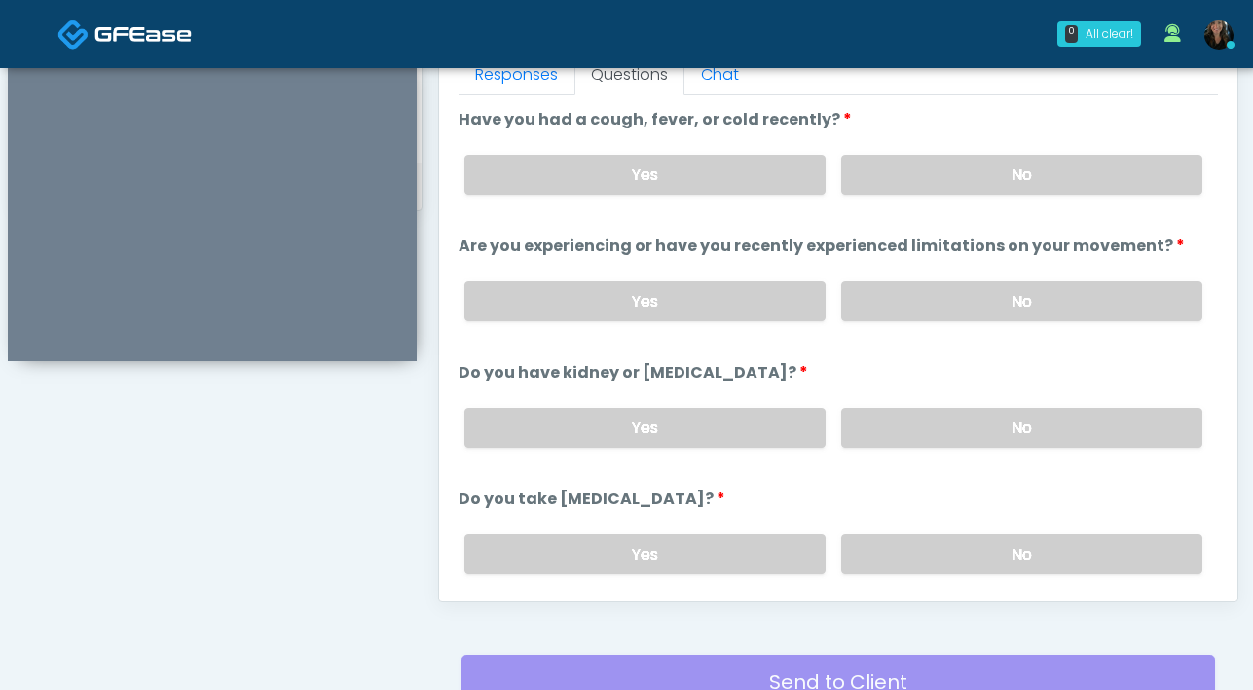
scroll to position [883, 0]
click at [908, 194] on label "No" at bounding box center [1021, 176] width 361 height 40
click at [927, 294] on label "No" at bounding box center [1021, 302] width 361 height 40
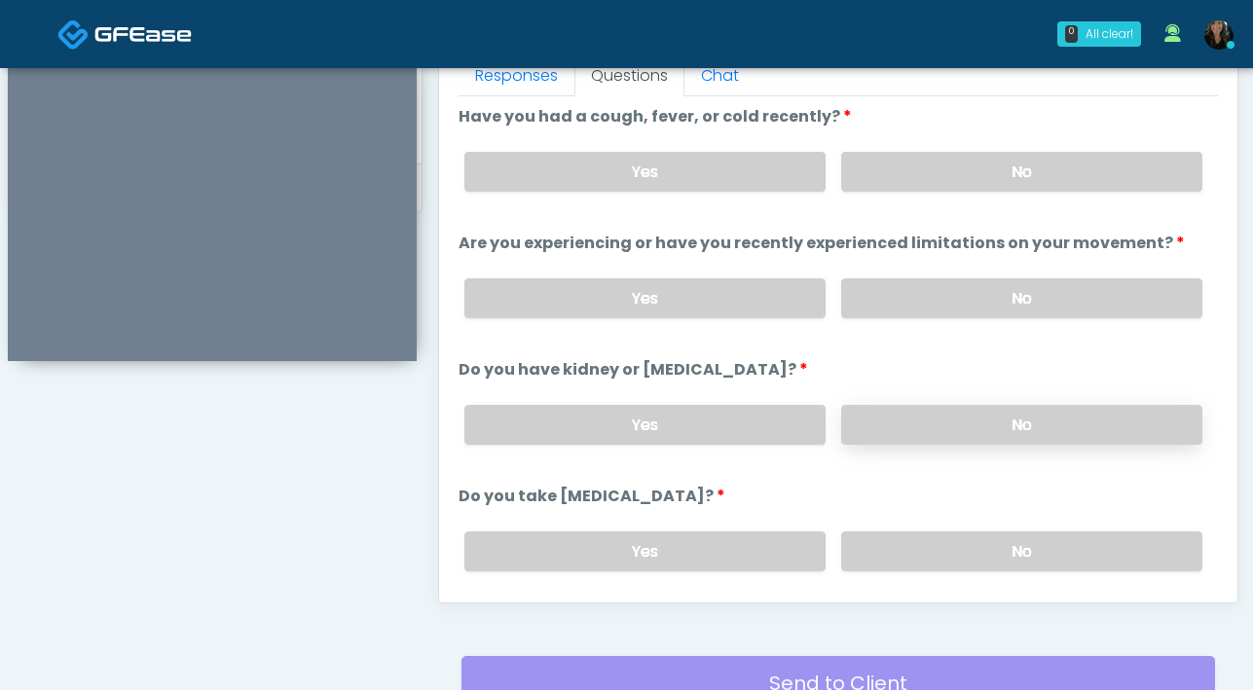
click at [918, 430] on label "No" at bounding box center [1021, 425] width 361 height 40
drag, startPoint x: 956, startPoint y: 553, endPoint x: 924, endPoint y: 515, distance: 49.7
click at [956, 553] on label "No" at bounding box center [1021, 551] width 361 height 40
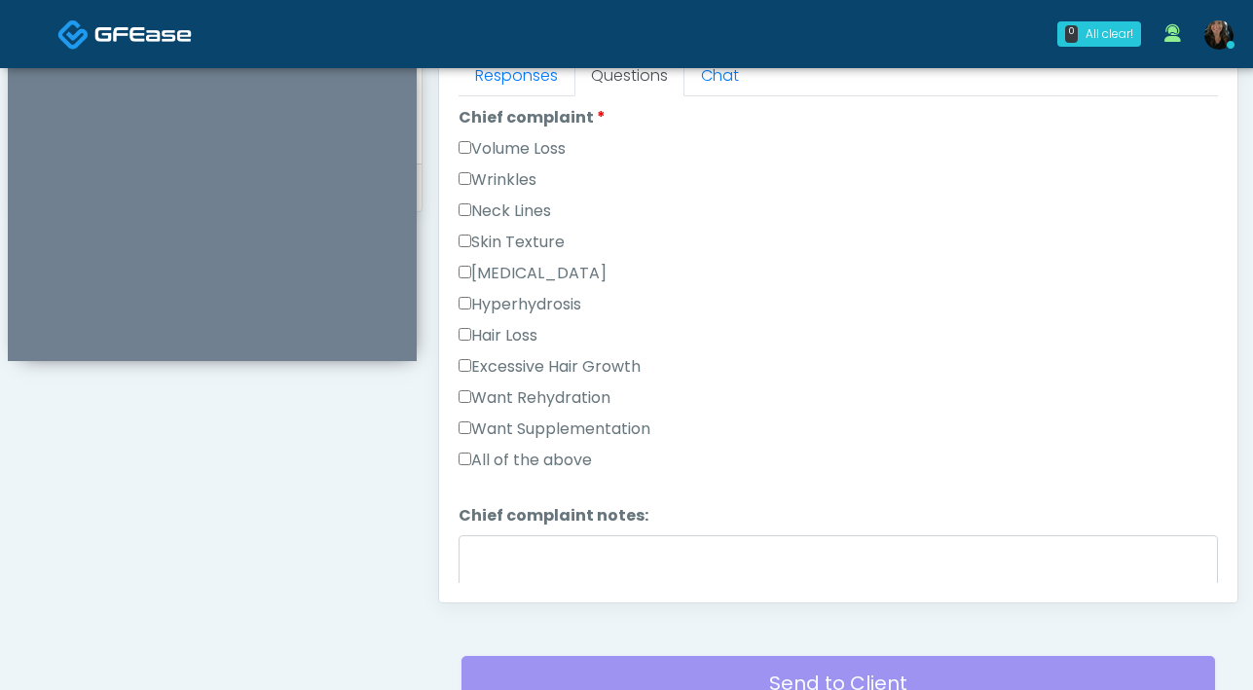
scroll to position [510, 0]
click at [457, 262] on div "Responses Questions Chat The patient is here for the following: Wrinkle Relaxer…" at bounding box center [838, 319] width 798 height 567
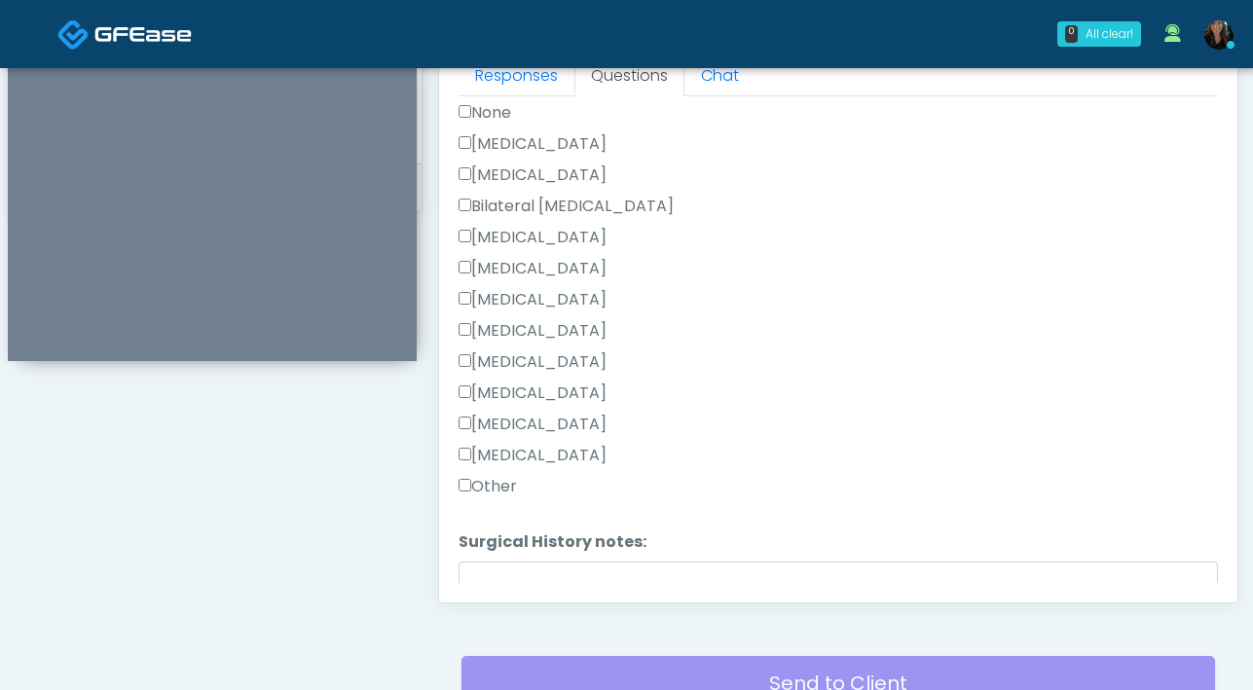
scroll to position [1214, 0]
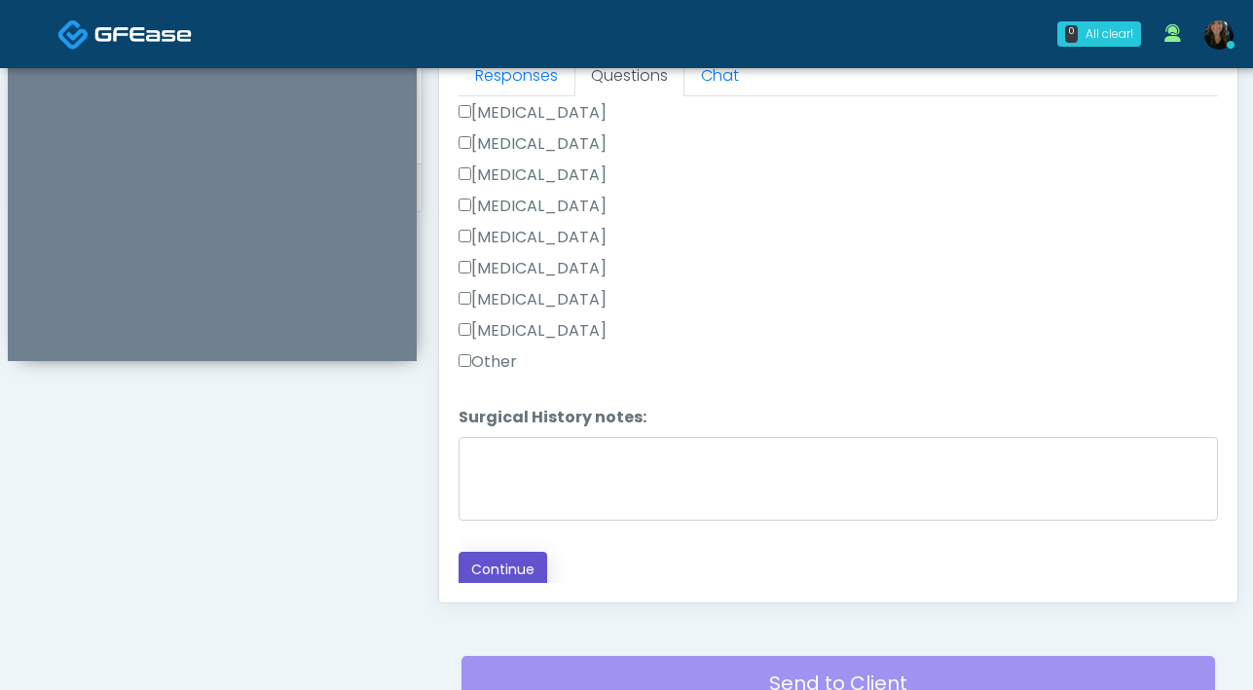
click at [490, 563] on button "Continue" at bounding box center [502, 570] width 89 height 36
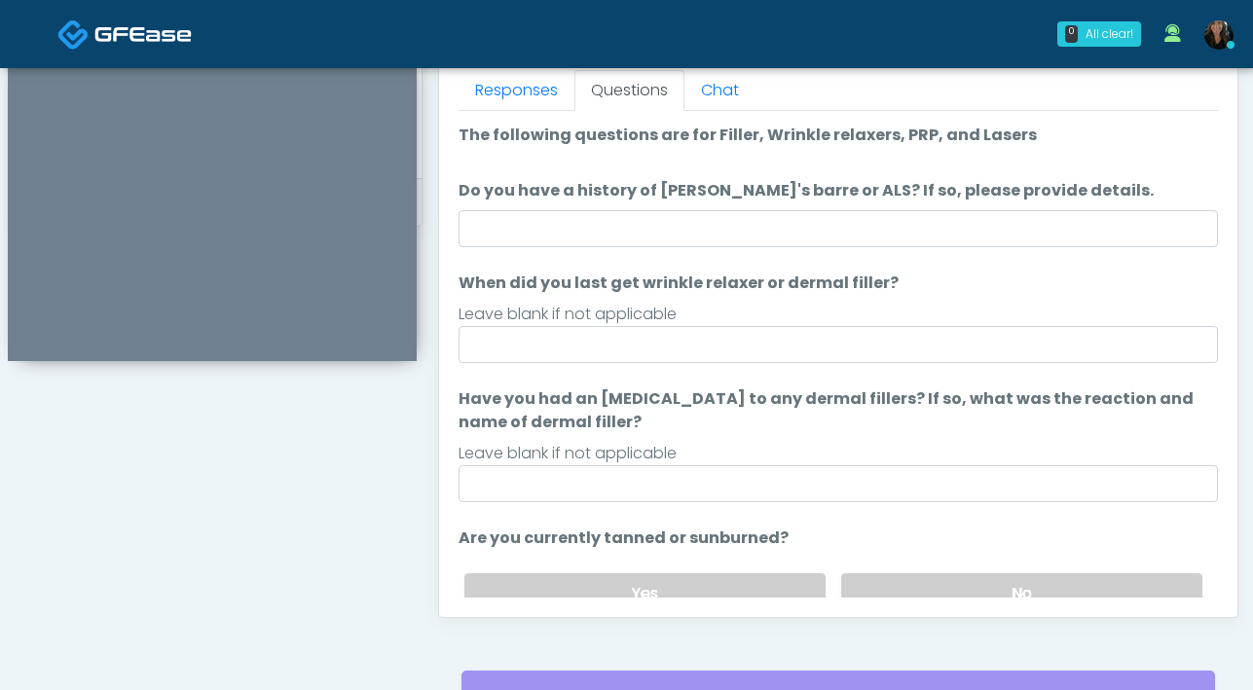
scroll to position [791, 0]
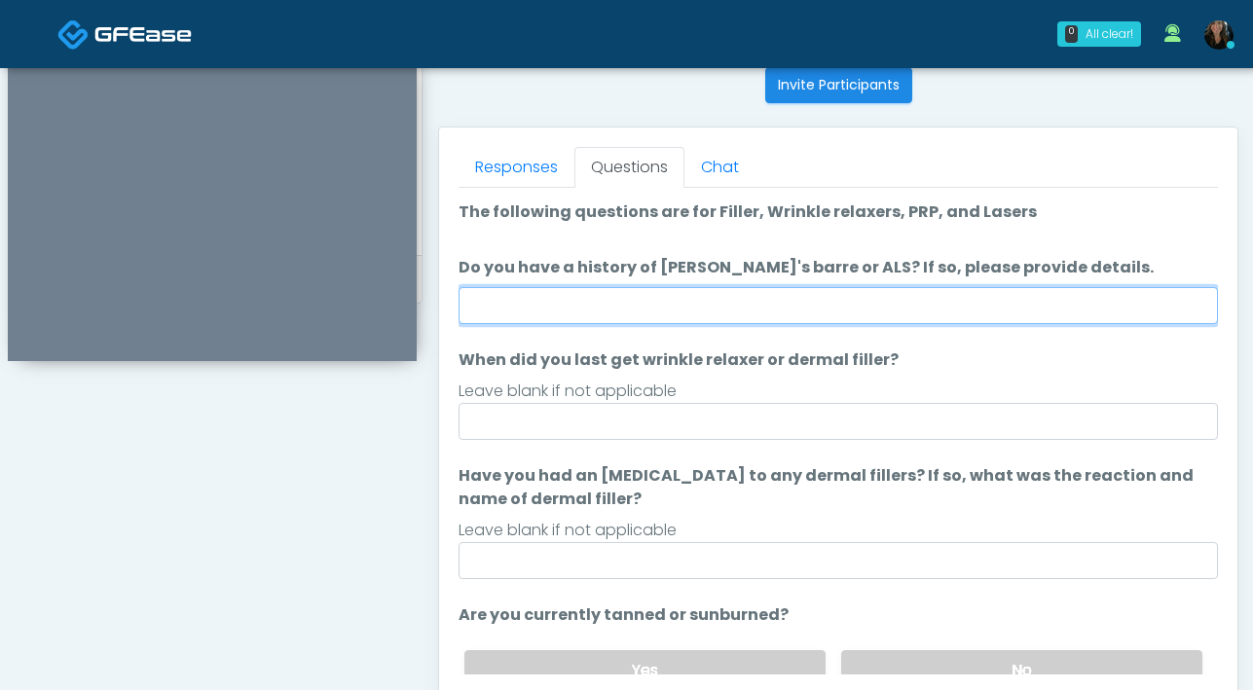
click at [771, 312] on input "Do you have a history of Guillain's barre or ALS? If so, please provide details." at bounding box center [837, 305] width 759 height 37
type input "**"
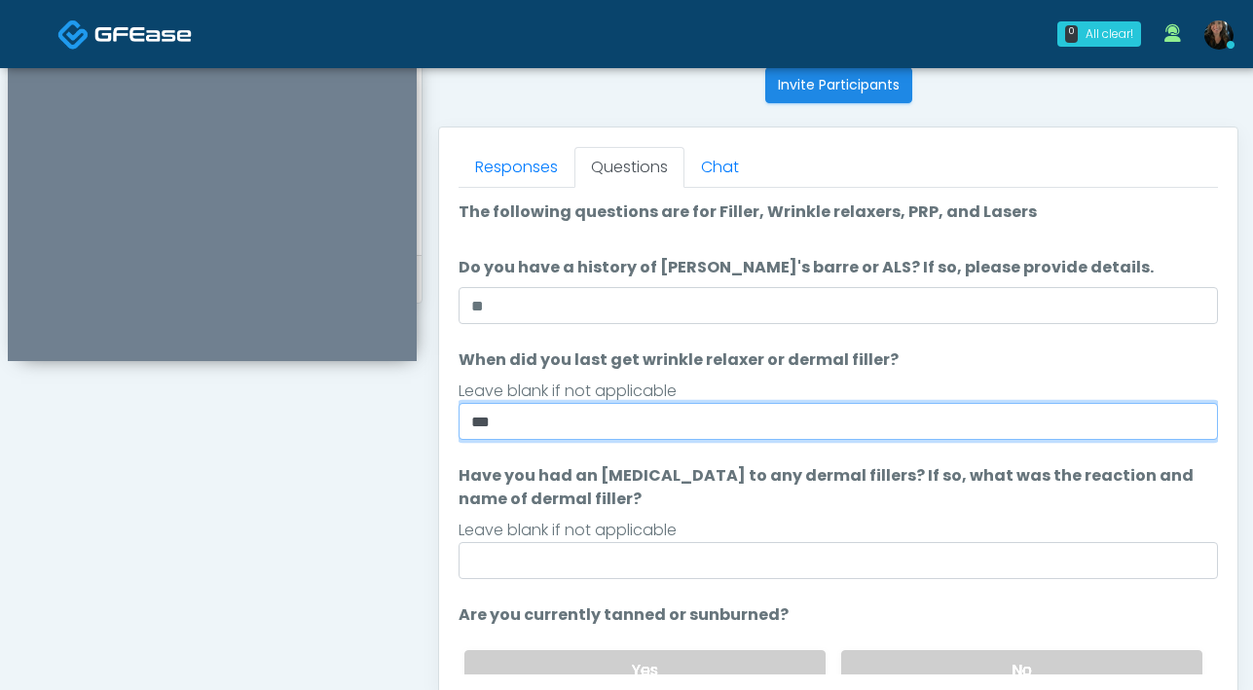
type input "***"
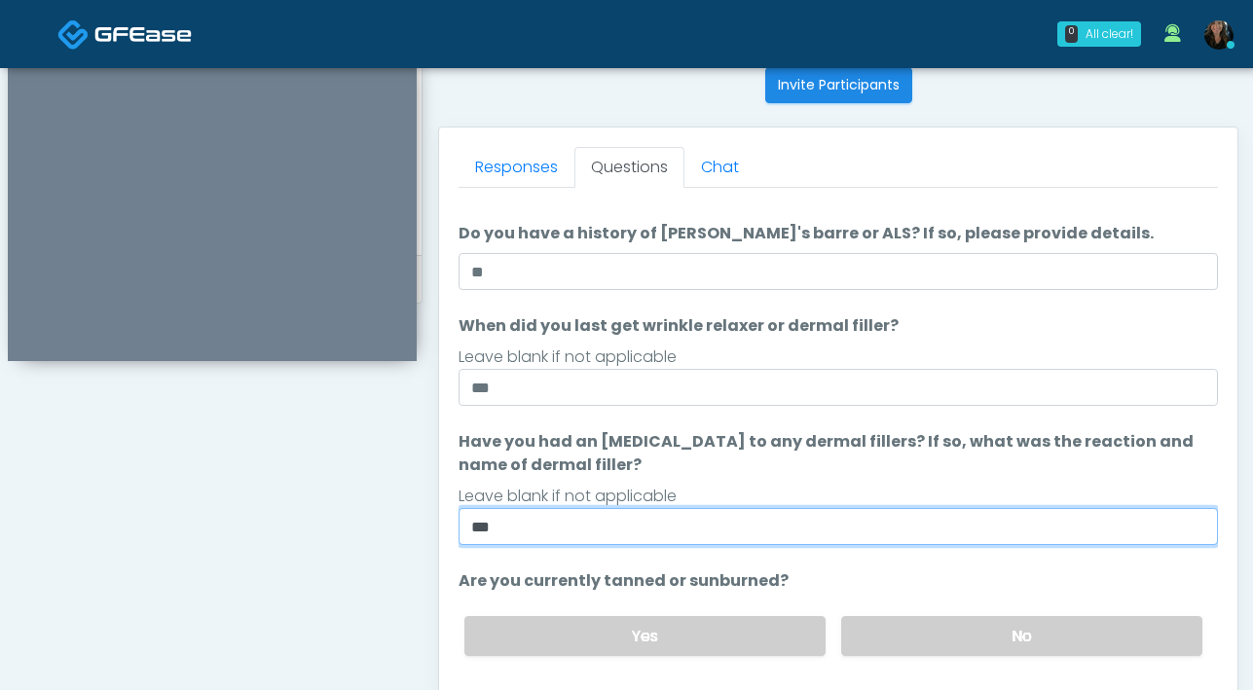
scroll to position [34, 0]
type input "***"
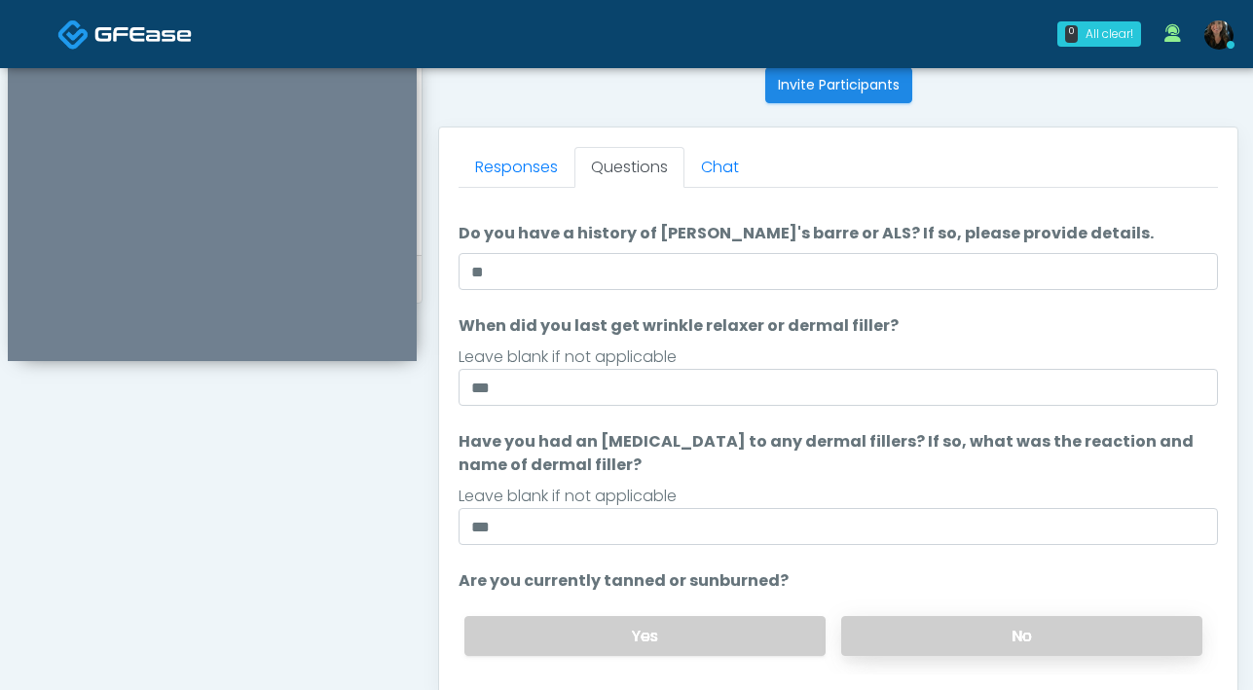
click at [963, 640] on label "No" at bounding box center [1021, 636] width 361 height 40
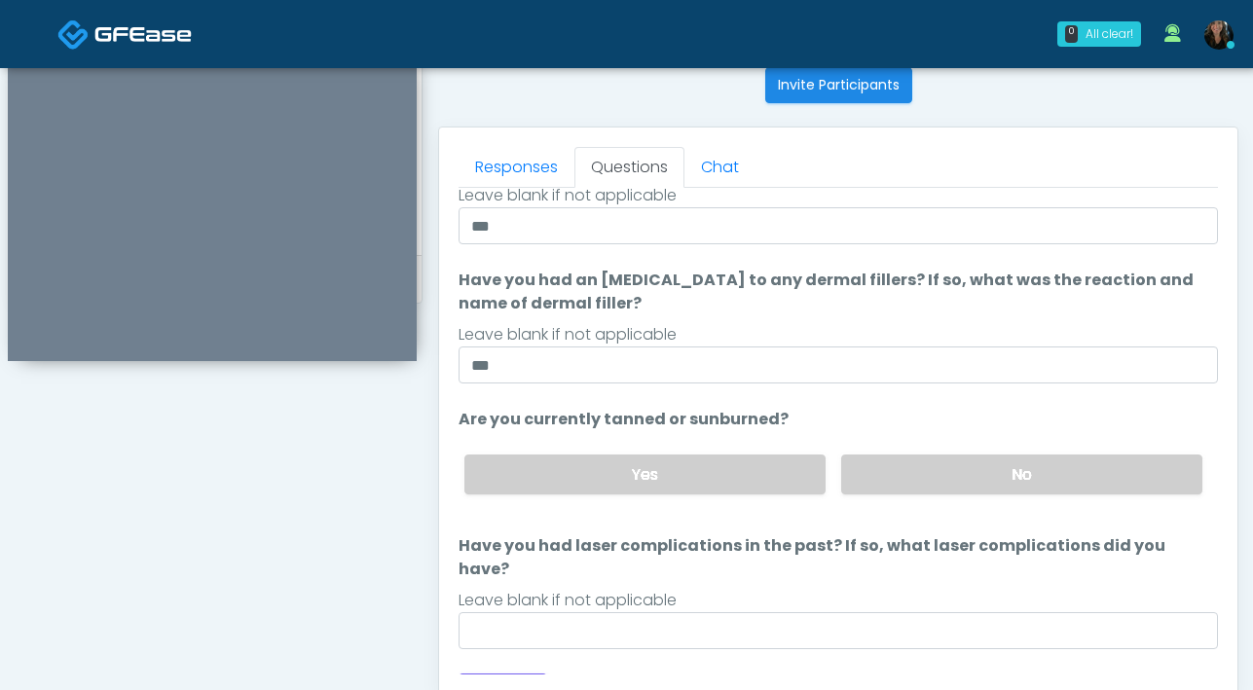
scroll to position [206, 0]
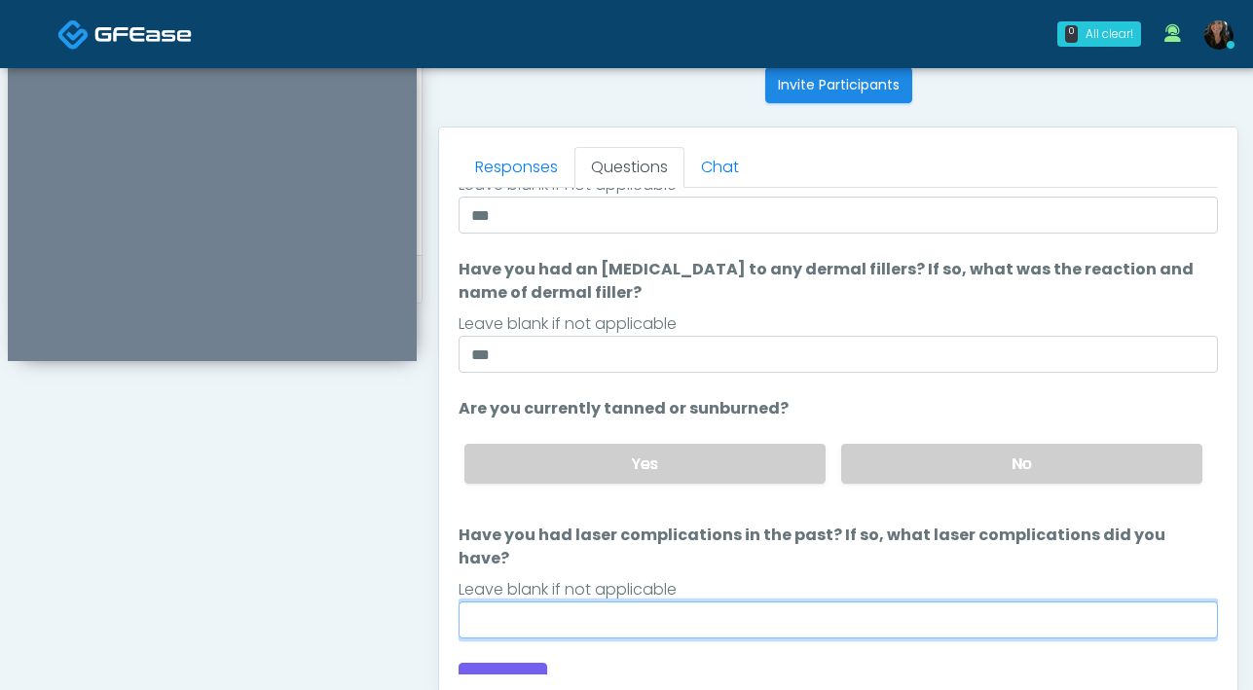
click at [729, 602] on input "Have you had laser complications in the past? If so, what laser complications d…" at bounding box center [837, 620] width 759 height 37
type input "**"
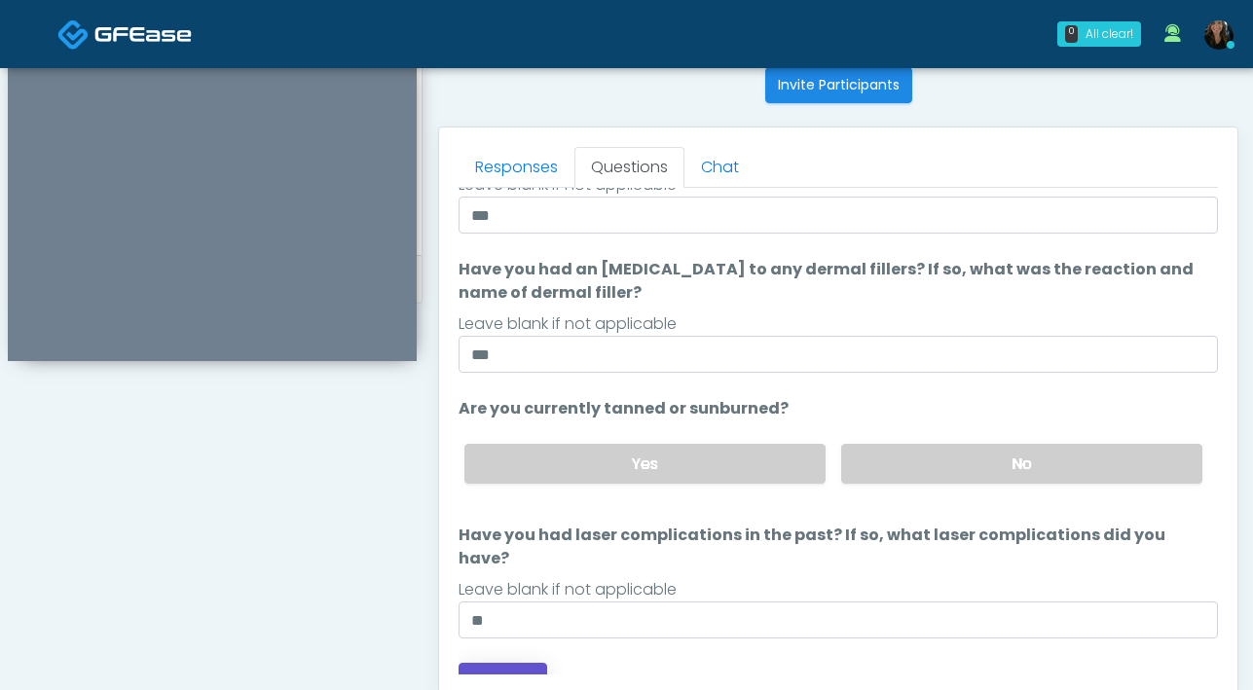
click at [524, 663] on button "Continue" at bounding box center [502, 681] width 89 height 36
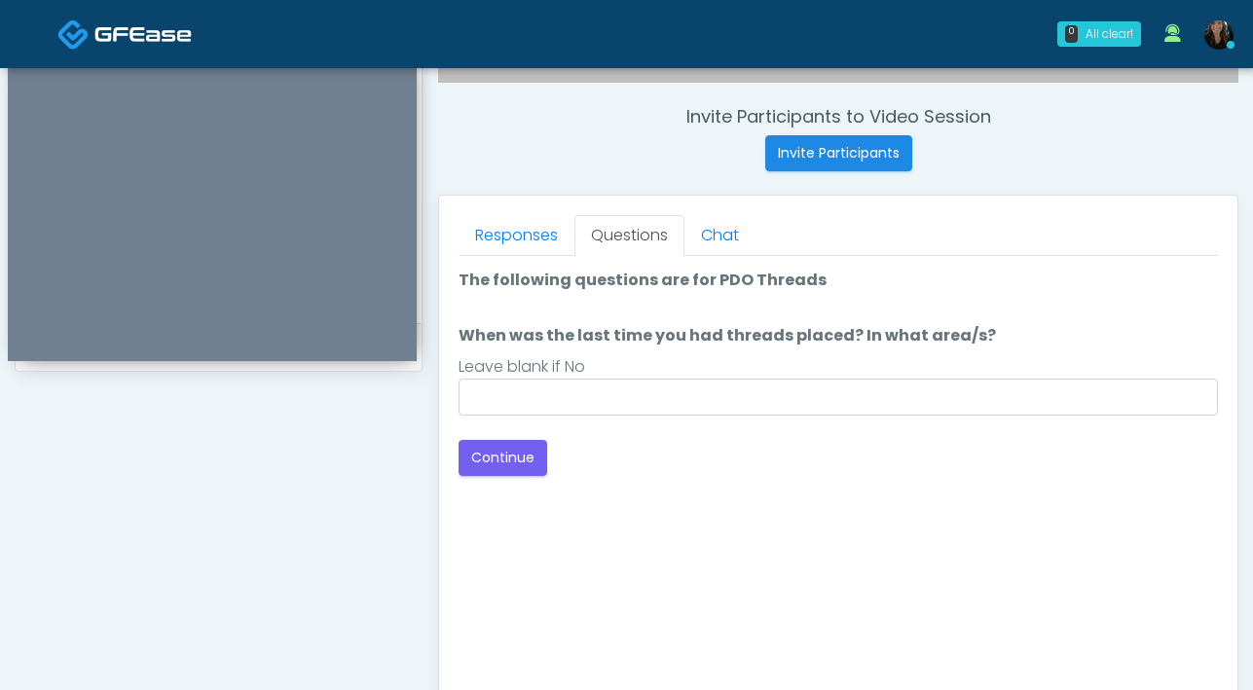
scroll to position [658, 0]
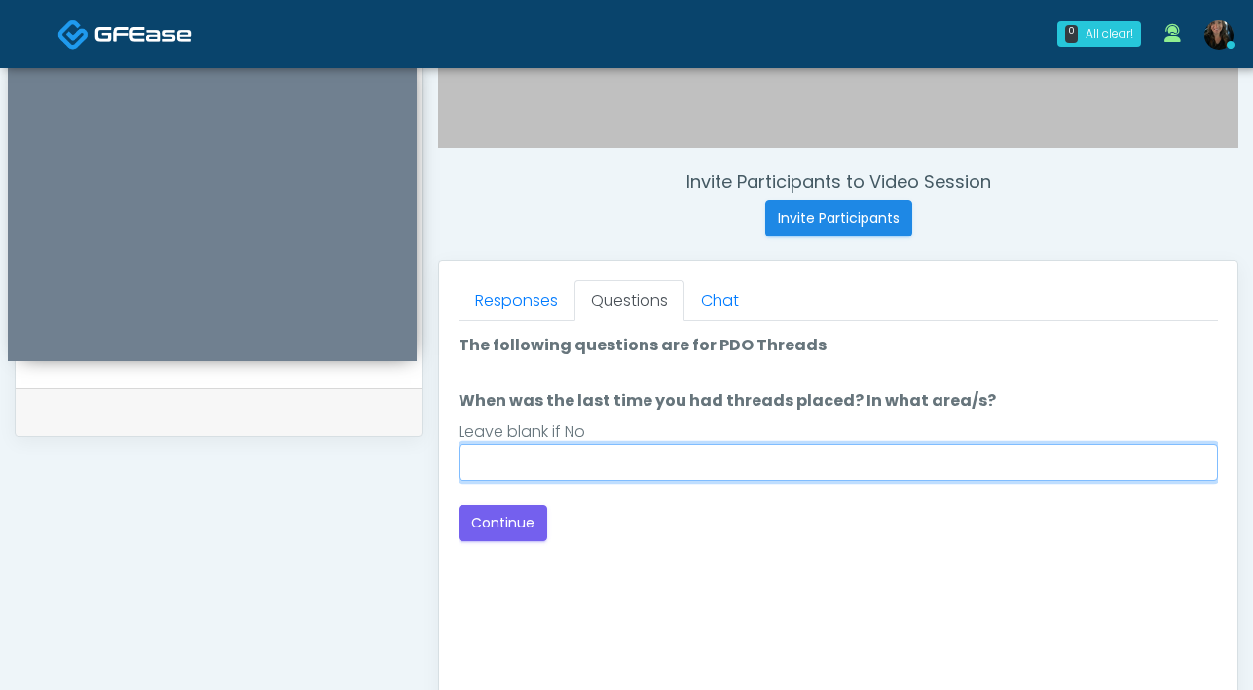
click at [775, 467] on input "When was the last time you had threads placed? In what area/s?" at bounding box center [837, 462] width 759 height 37
type input "***"
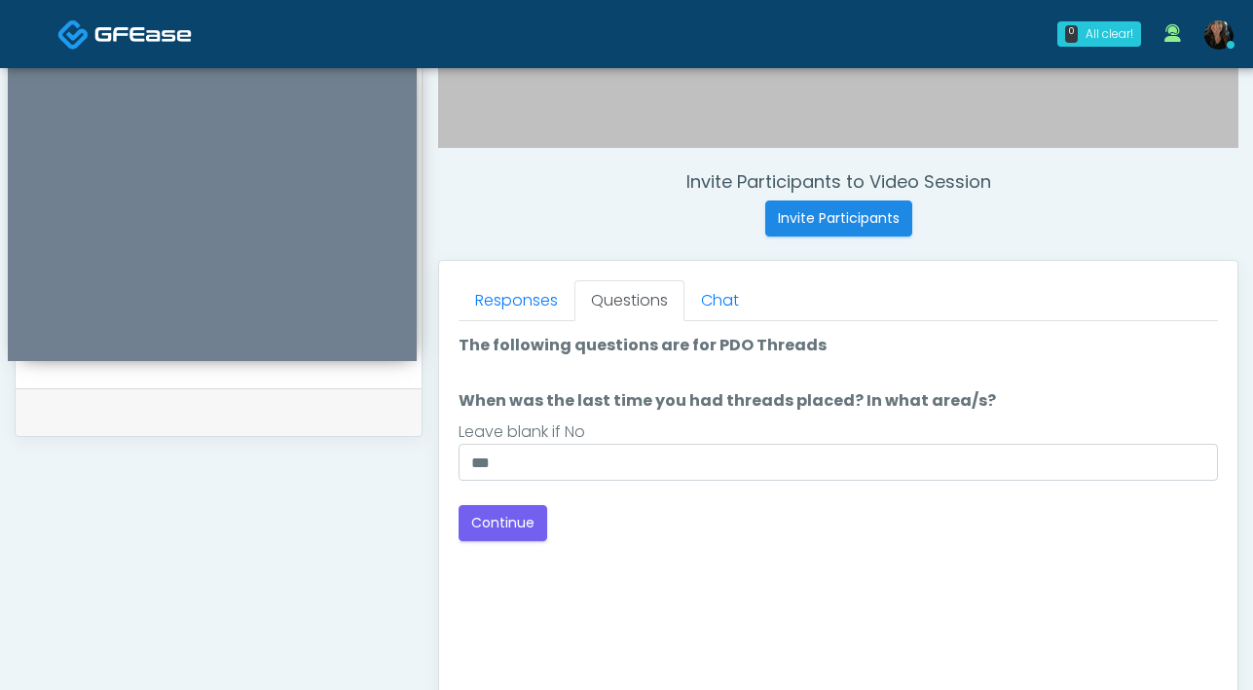
drag, startPoint x: 702, startPoint y: 530, endPoint x: 587, endPoint y: 541, distance: 115.5
click at [696, 533] on div "Back Continue" at bounding box center [837, 523] width 759 height 36
click at [503, 531] on button "Continue" at bounding box center [502, 523] width 89 height 36
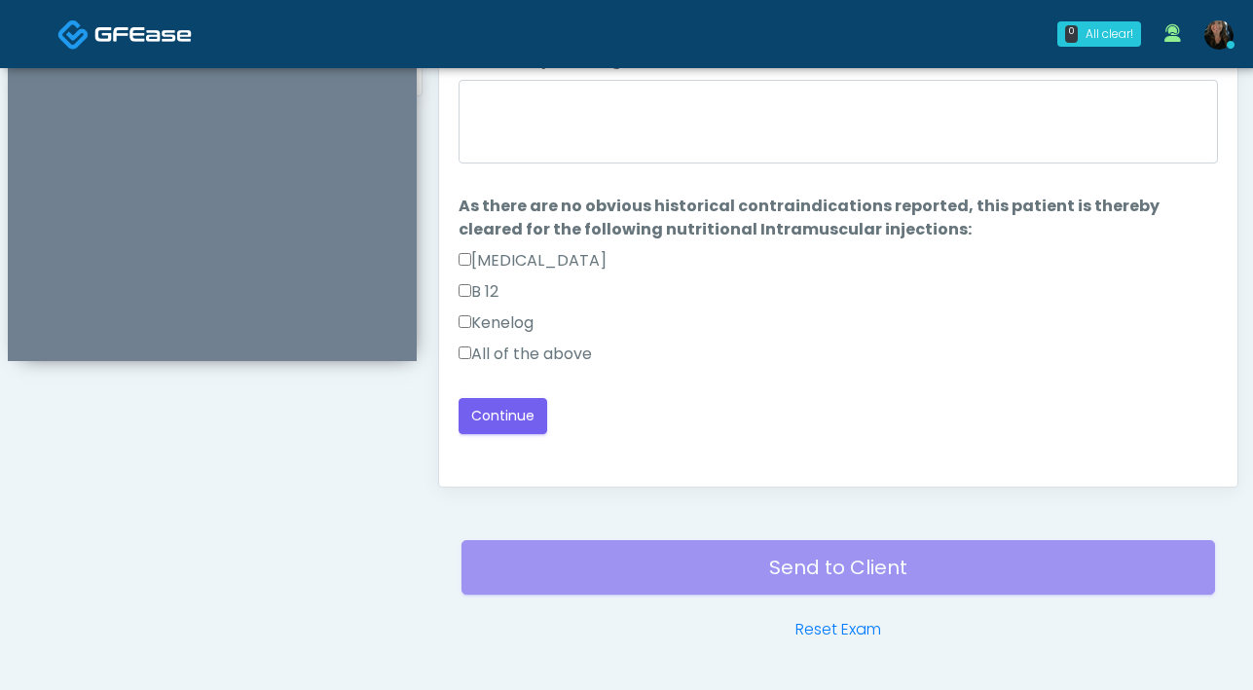
scroll to position [882, 0]
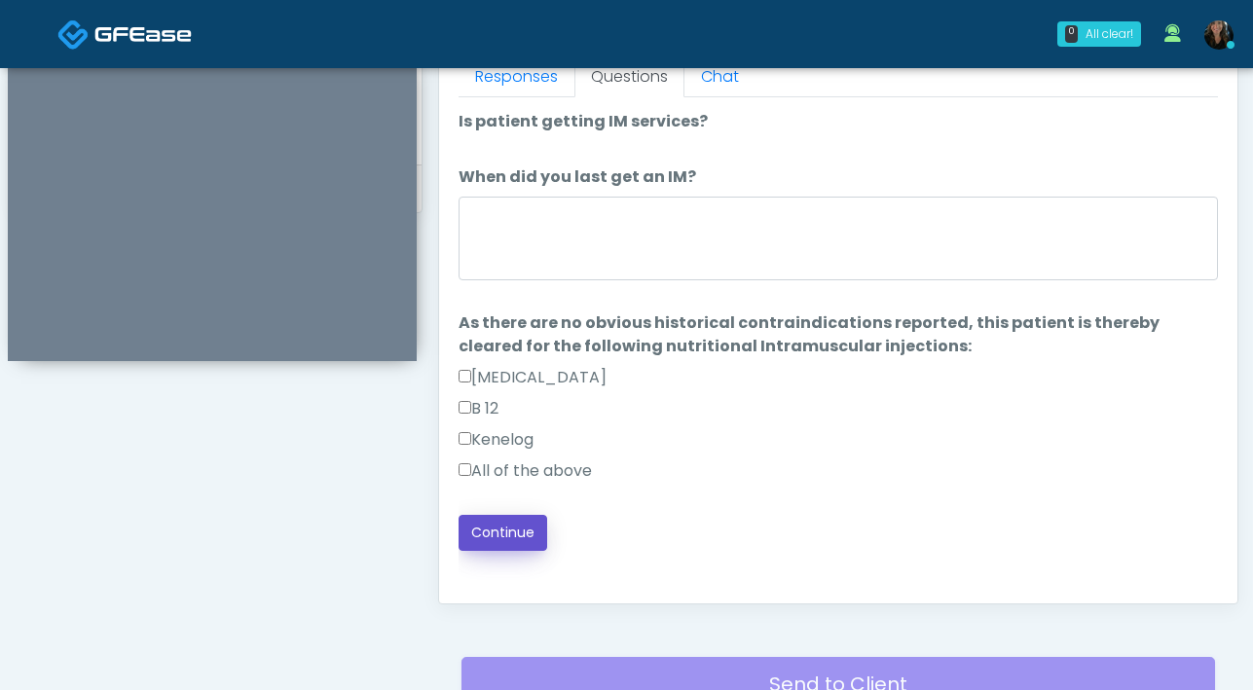
click at [523, 531] on button "Continue" at bounding box center [502, 533] width 89 height 36
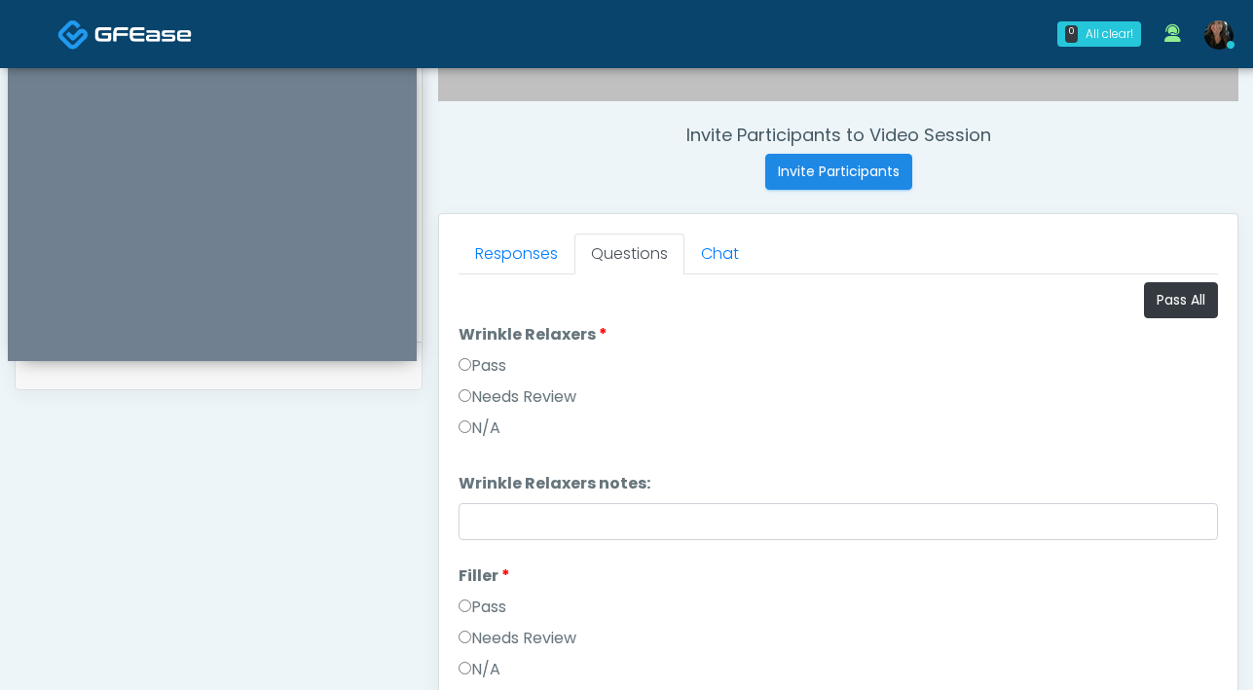
scroll to position [645, 0]
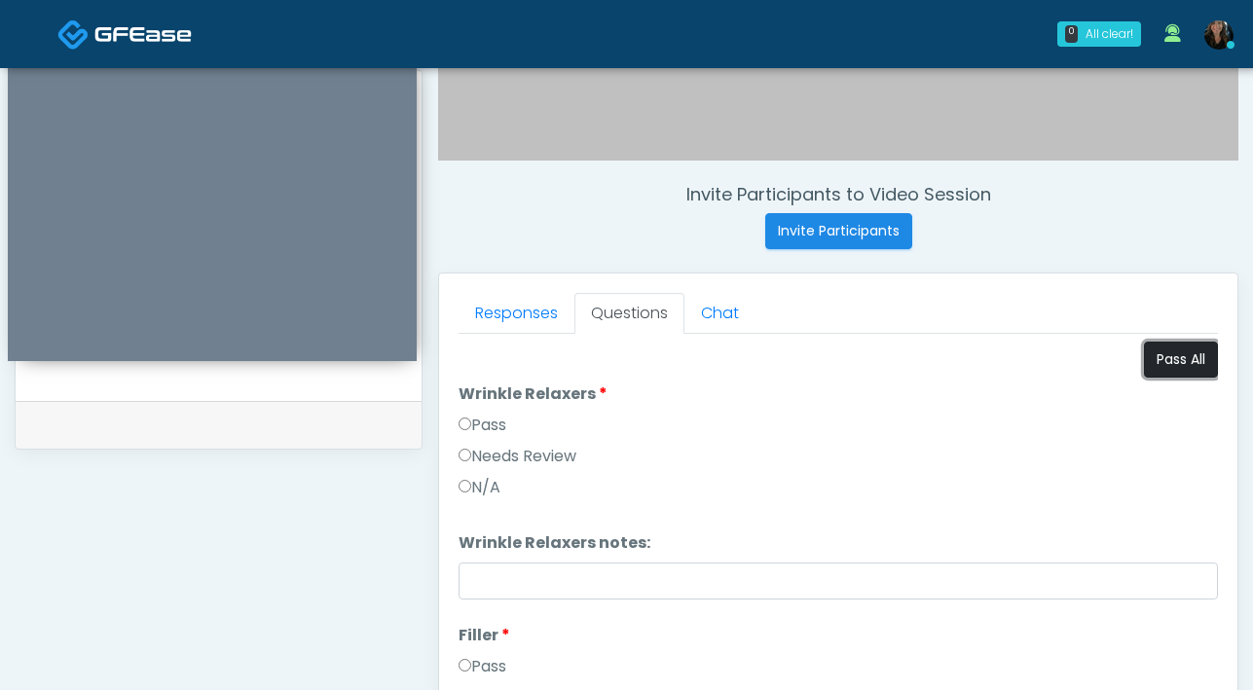
click at [1144, 358] on button "Pass All" at bounding box center [1181, 360] width 74 height 36
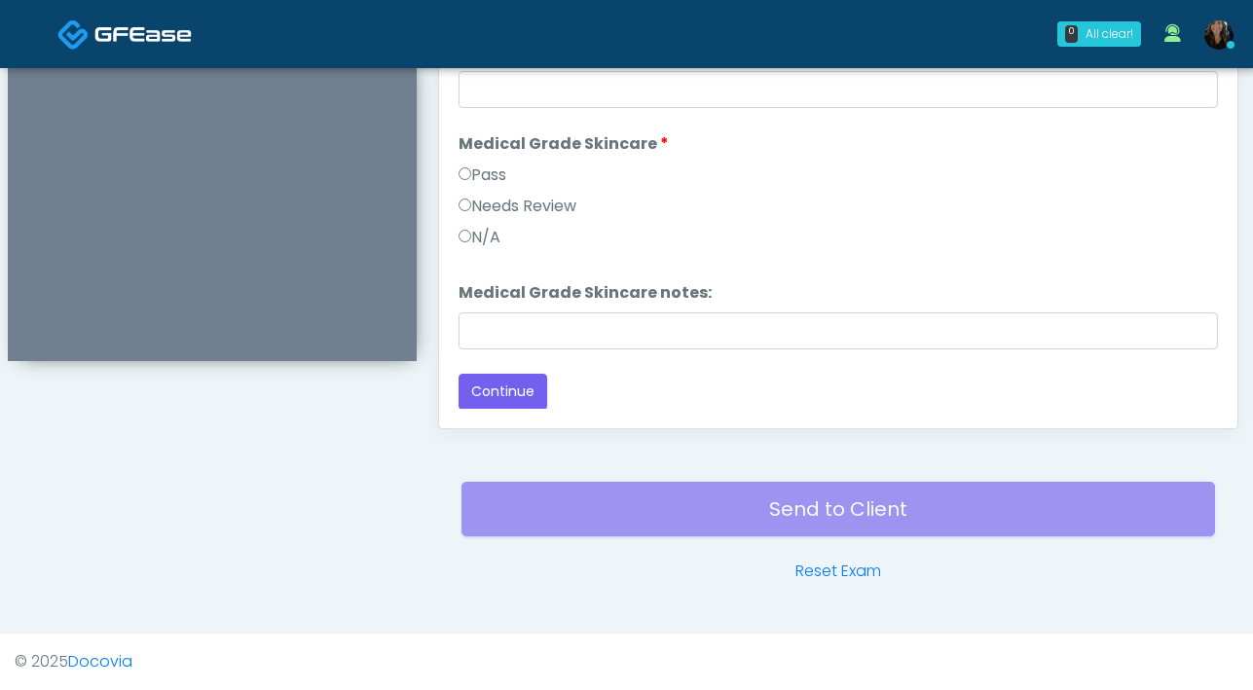
scroll to position [1288, 0]
click at [491, 401] on button "Continue" at bounding box center [502, 391] width 89 height 36
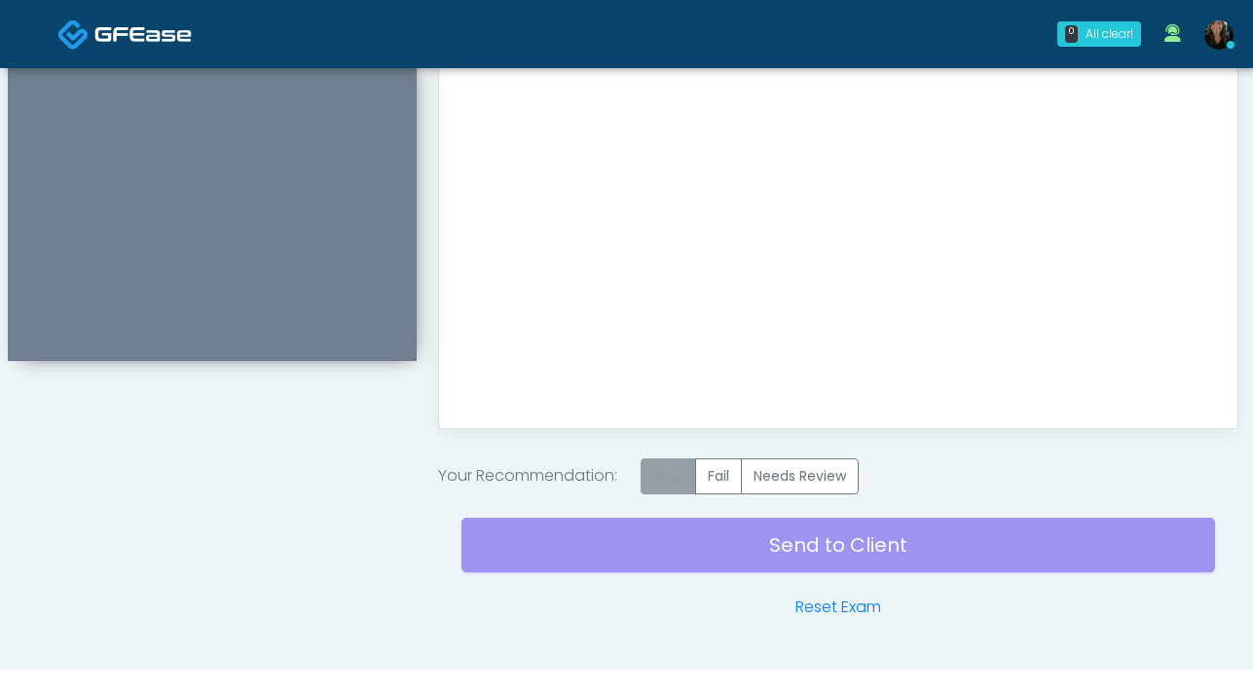
click at [657, 479] on label "Pass" at bounding box center [668, 476] width 55 height 36
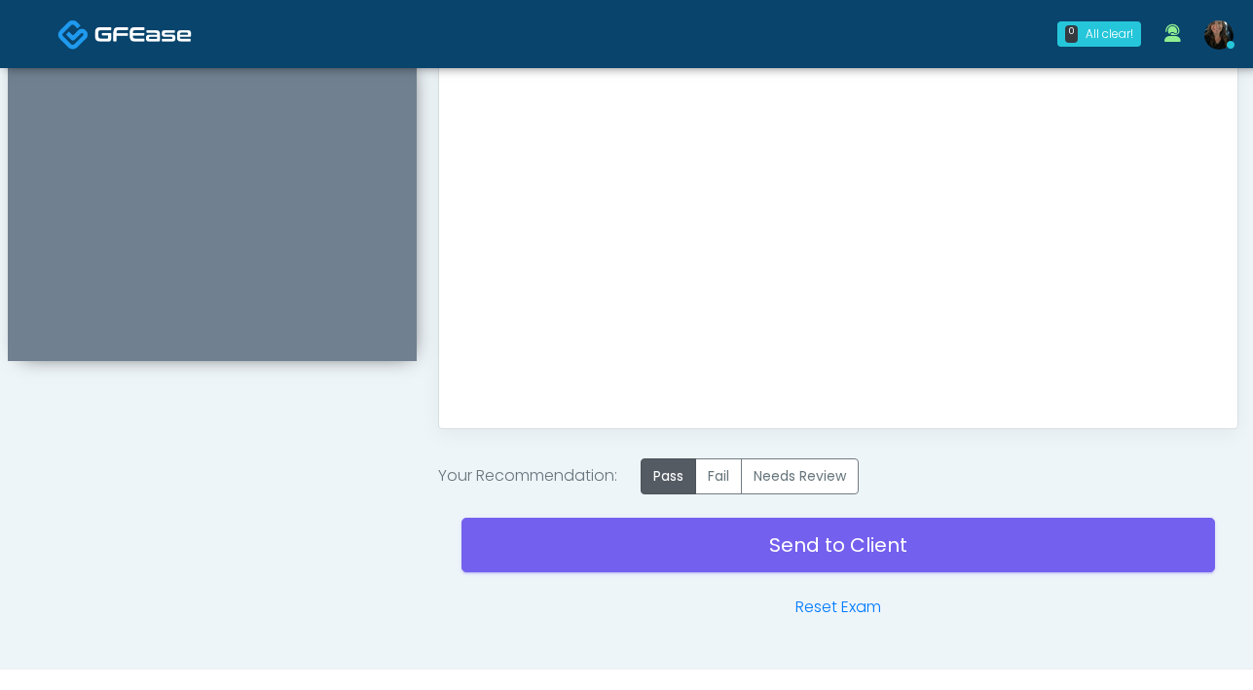
click at [808, 576] on div "Send to Client Reset Exam" at bounding box center [837, 556] width 753 height 125
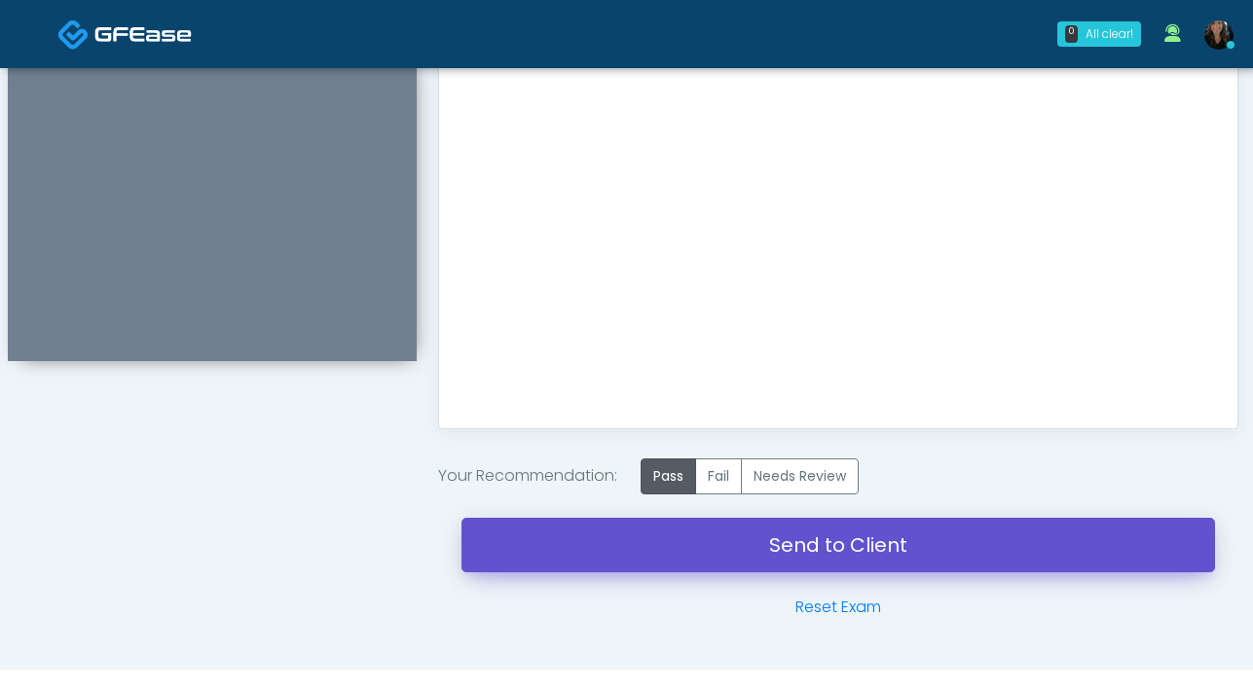
click at [821, 567] on link "Send to Client" at bounding box center [837, 545] width 753 height 55
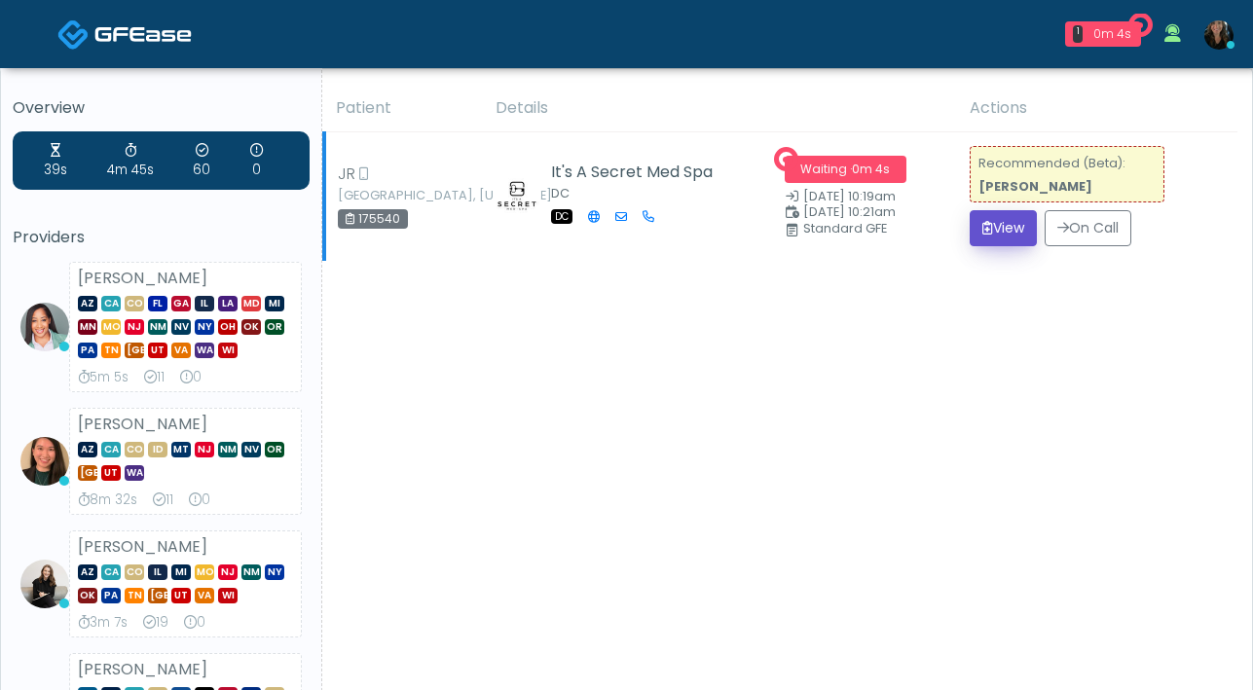
click at [987, 238] on button "View" at bounding box center [1003, 228] width 67 height 36
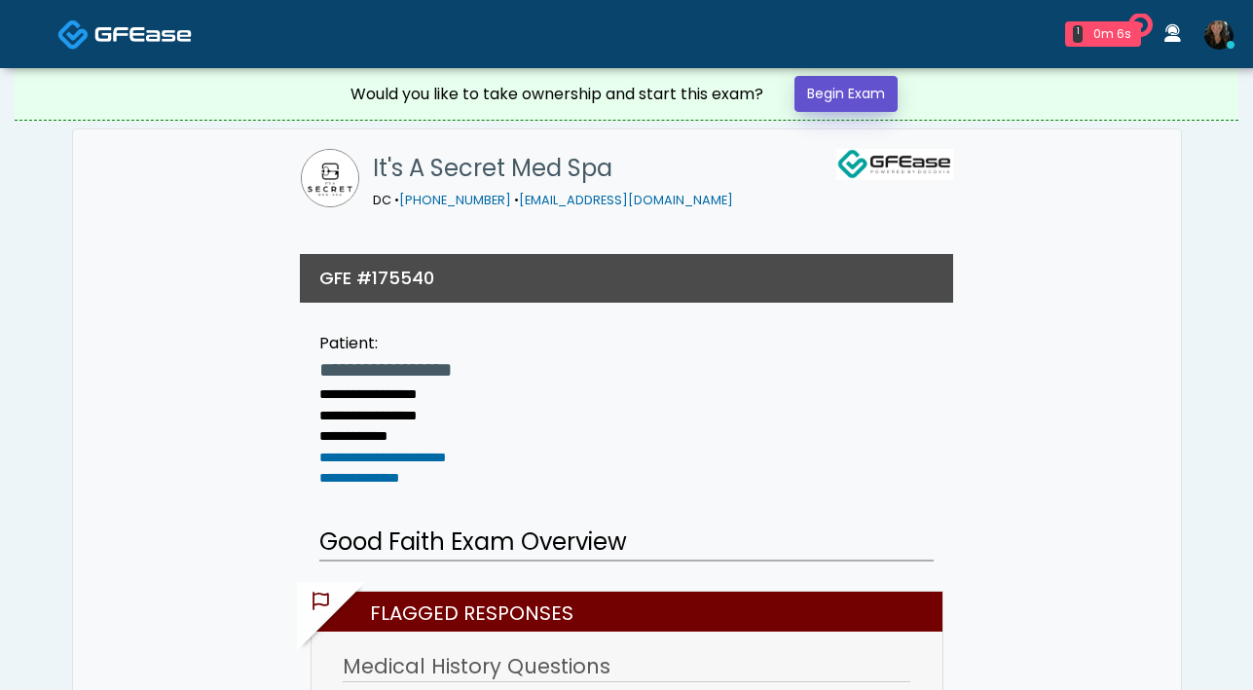
click at [843, 87] on link "Begin Exam" at bounding box center [845, 94] width 103 height 36
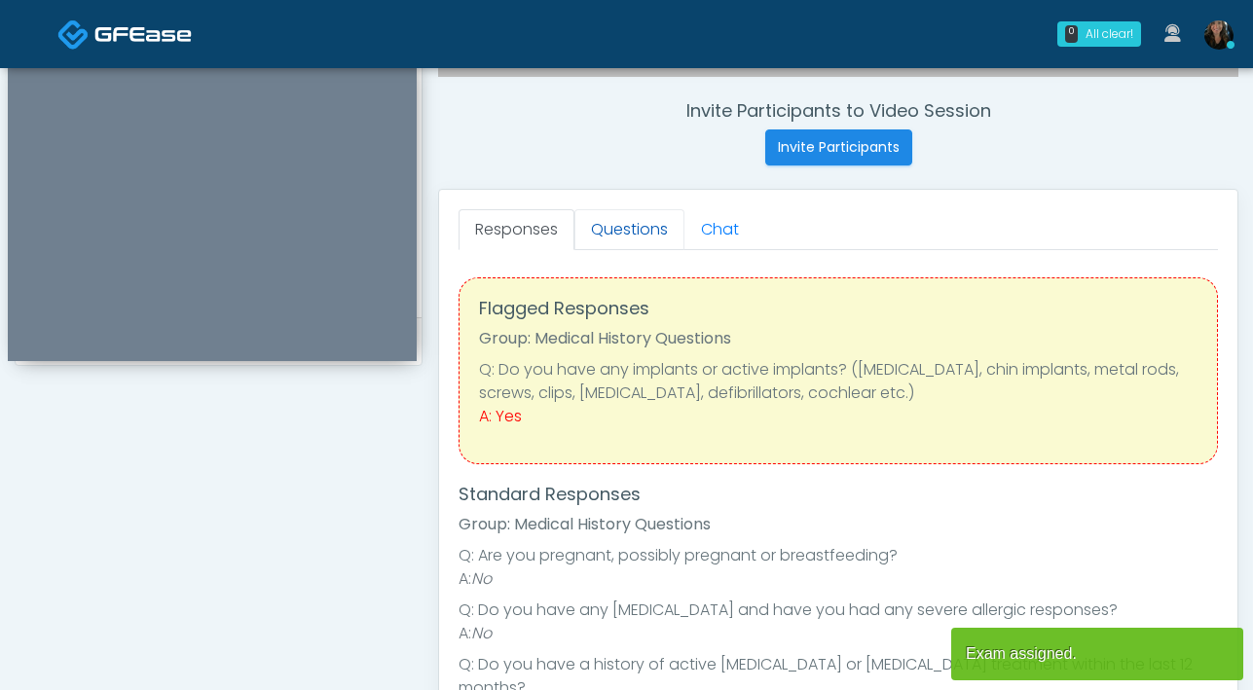
scroll to position [724, 0]
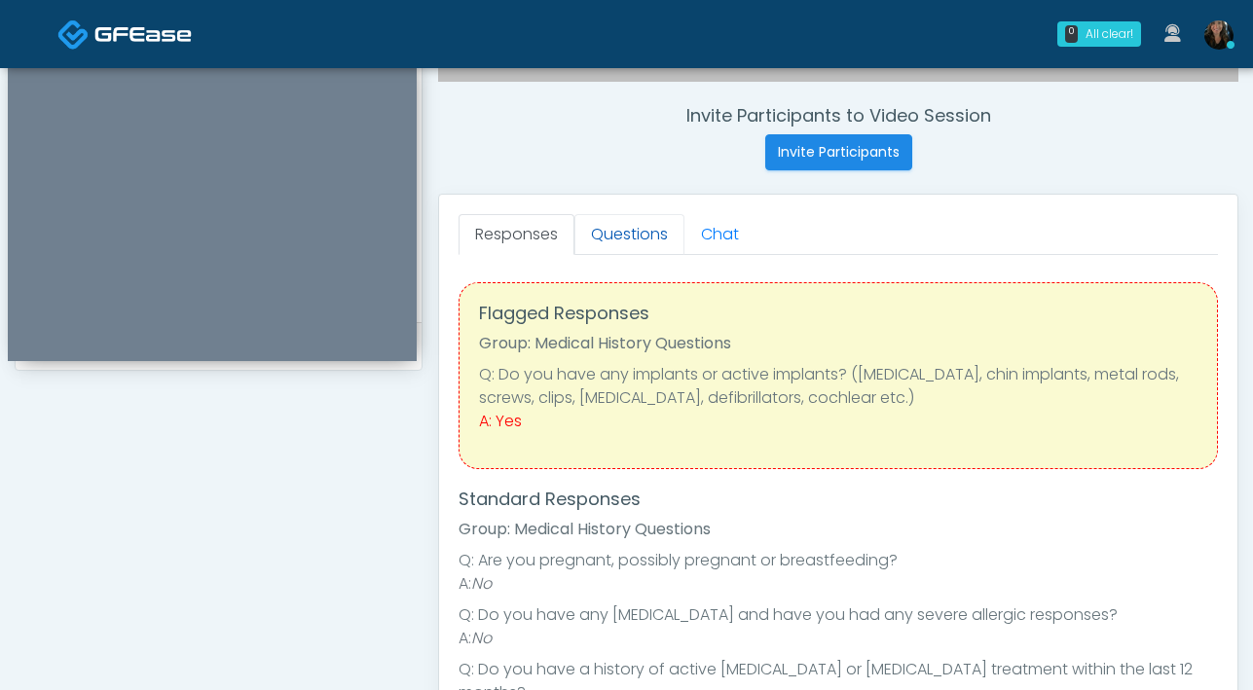
click at [630, 231] on link "Questions" at bounding box center [629, 234] width 110 height 41
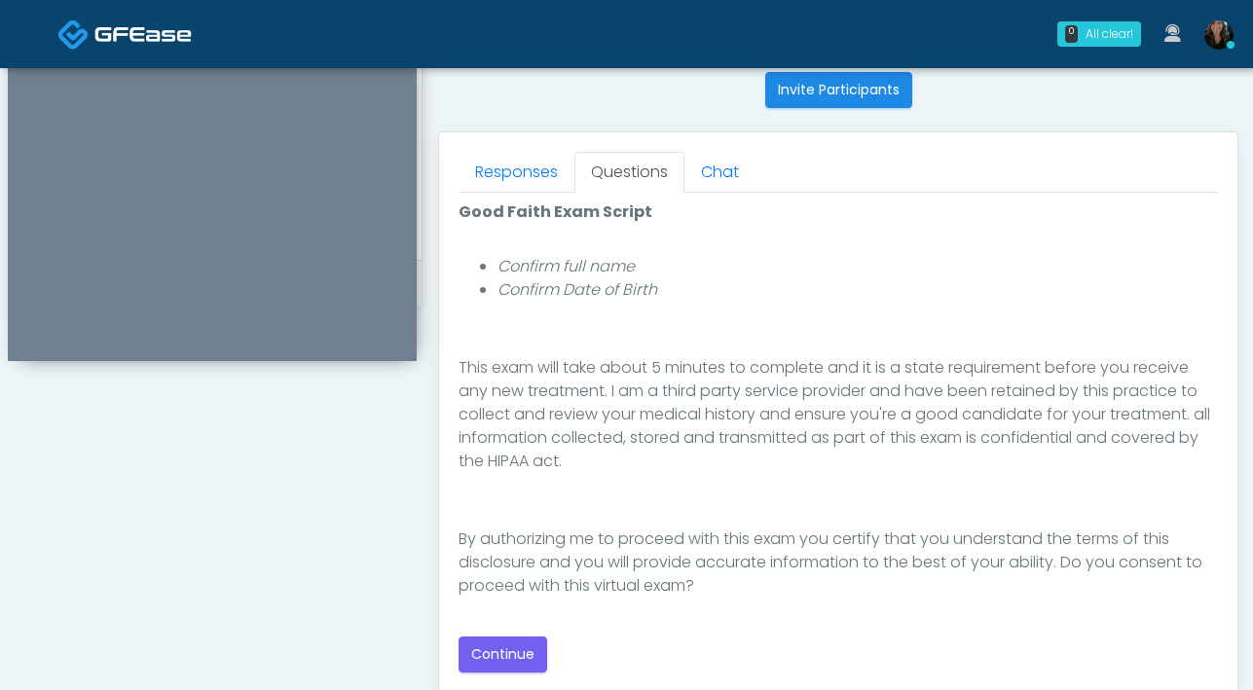
scroll to position [822, 0]
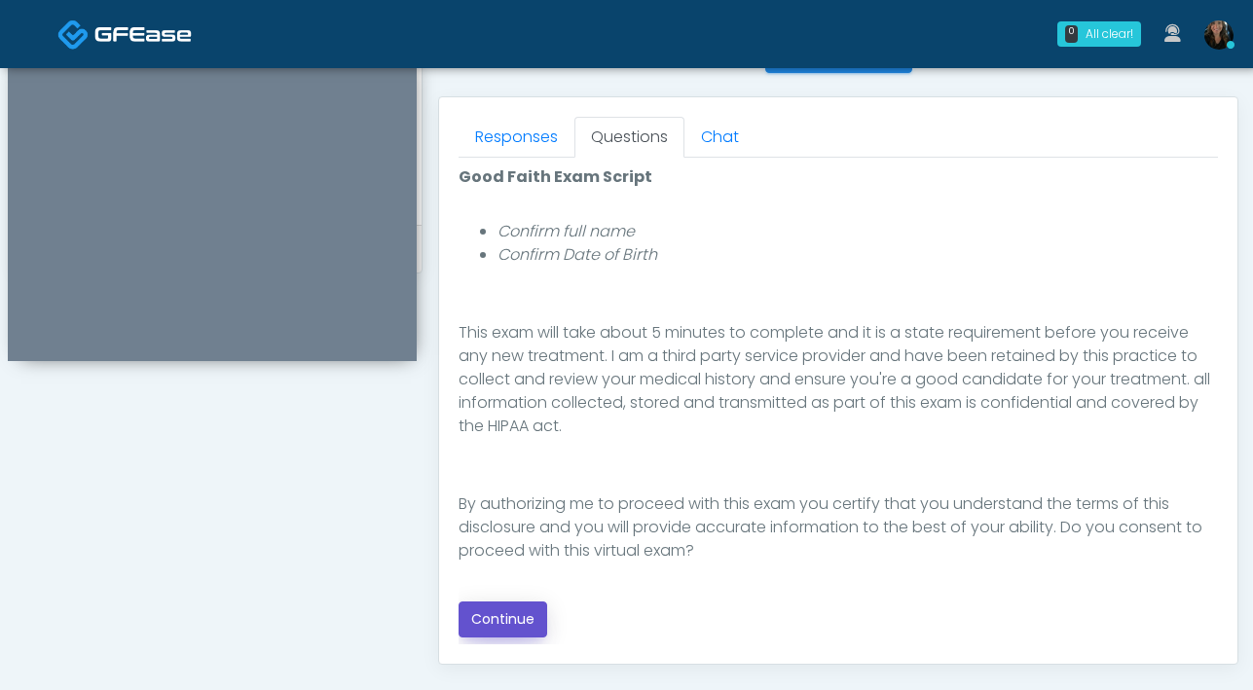
click at [500, 624] on button "Continue" at bounding box center [502, 620] width 89 height 36
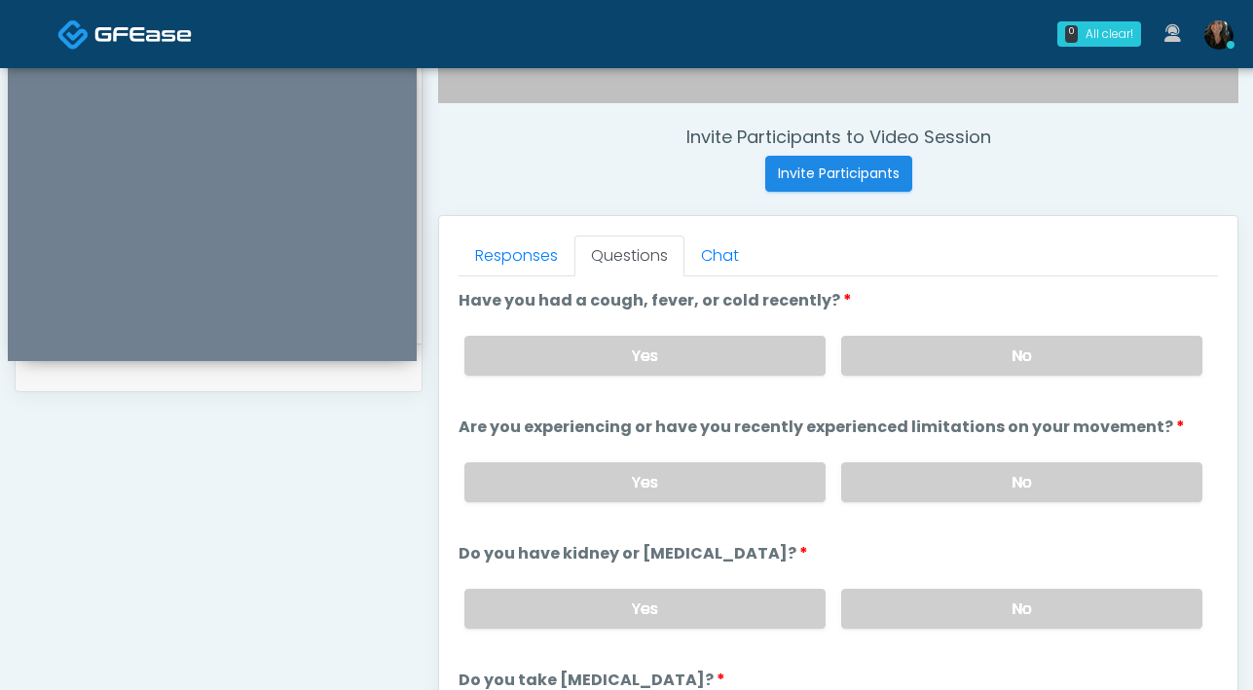
scroll to position [677, 0]
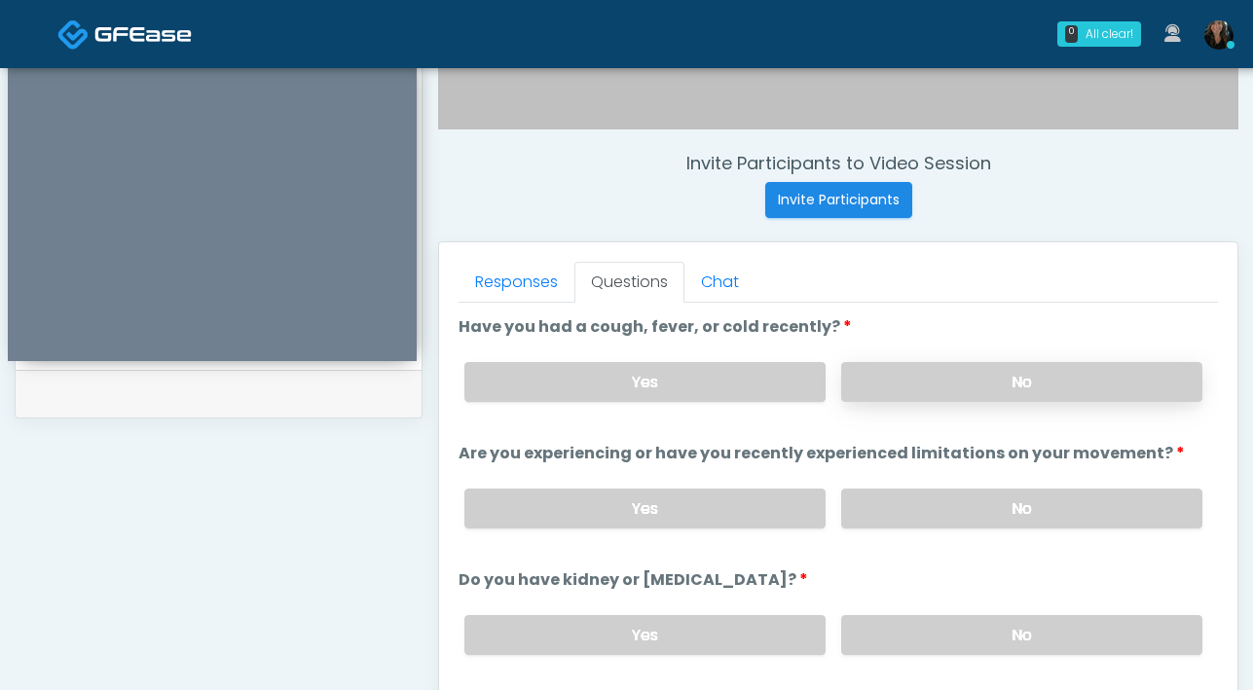
click at [899, 384] on label "No" at bounding box center [1021, 382] width 361 height 40
click at [940, 508] on label "No" at bounding box center [1021, 509] width 361 height 40
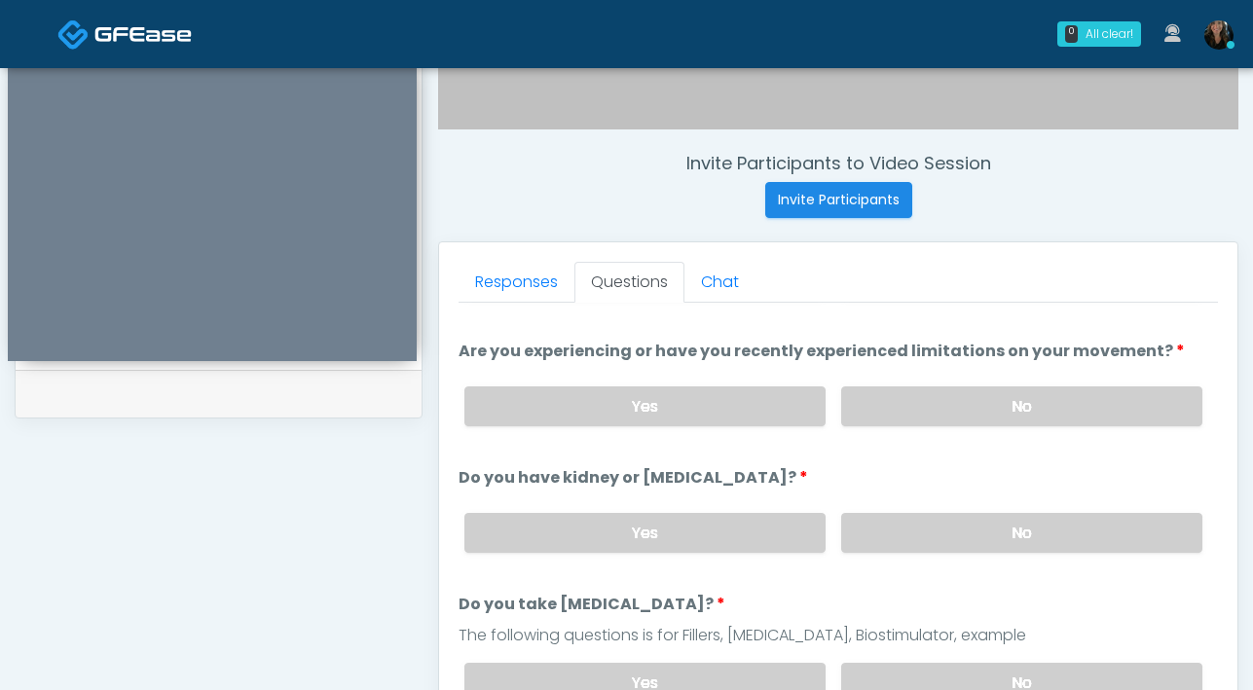
scroll to position [120, 0]
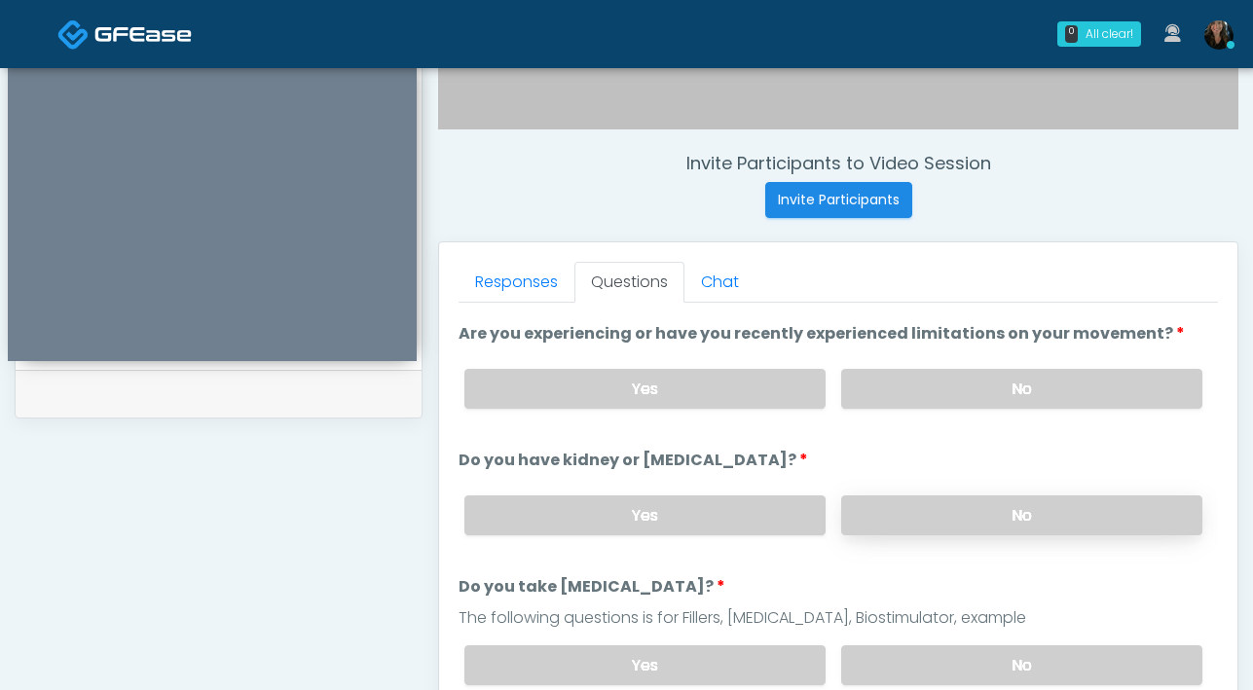
click at [967, 523] on label "No" at bounding box center [1021, 515] width 361 height 40
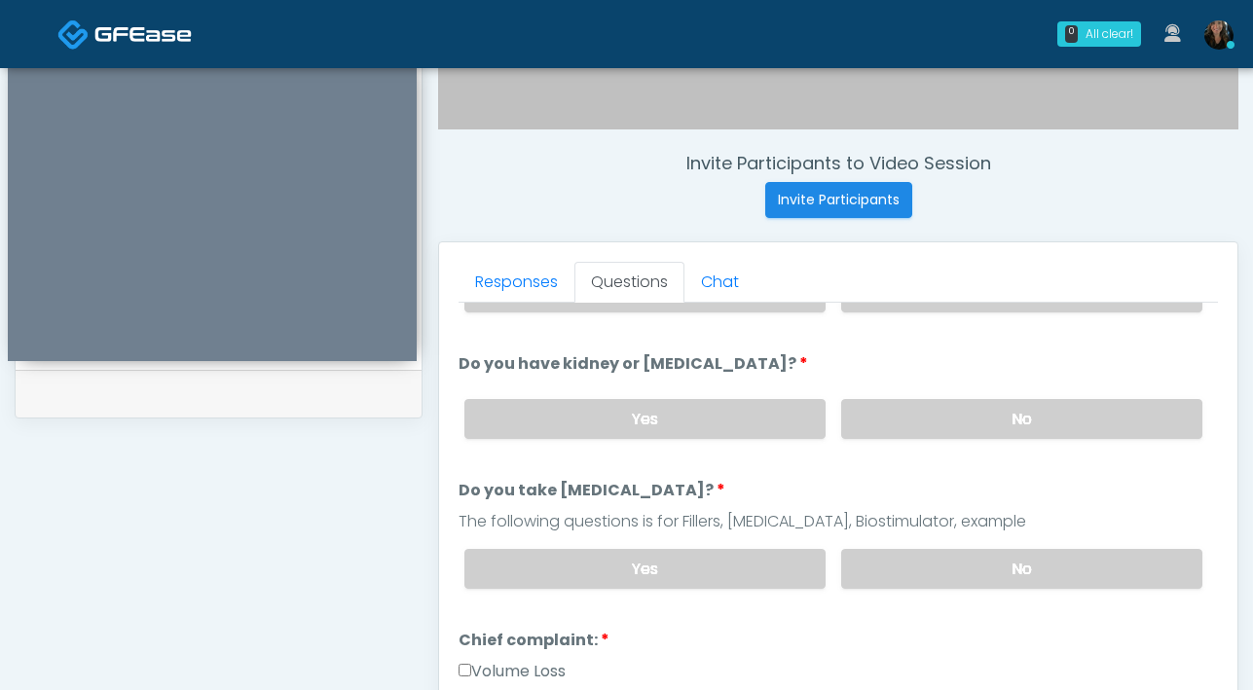
scroll to position [228, 0]
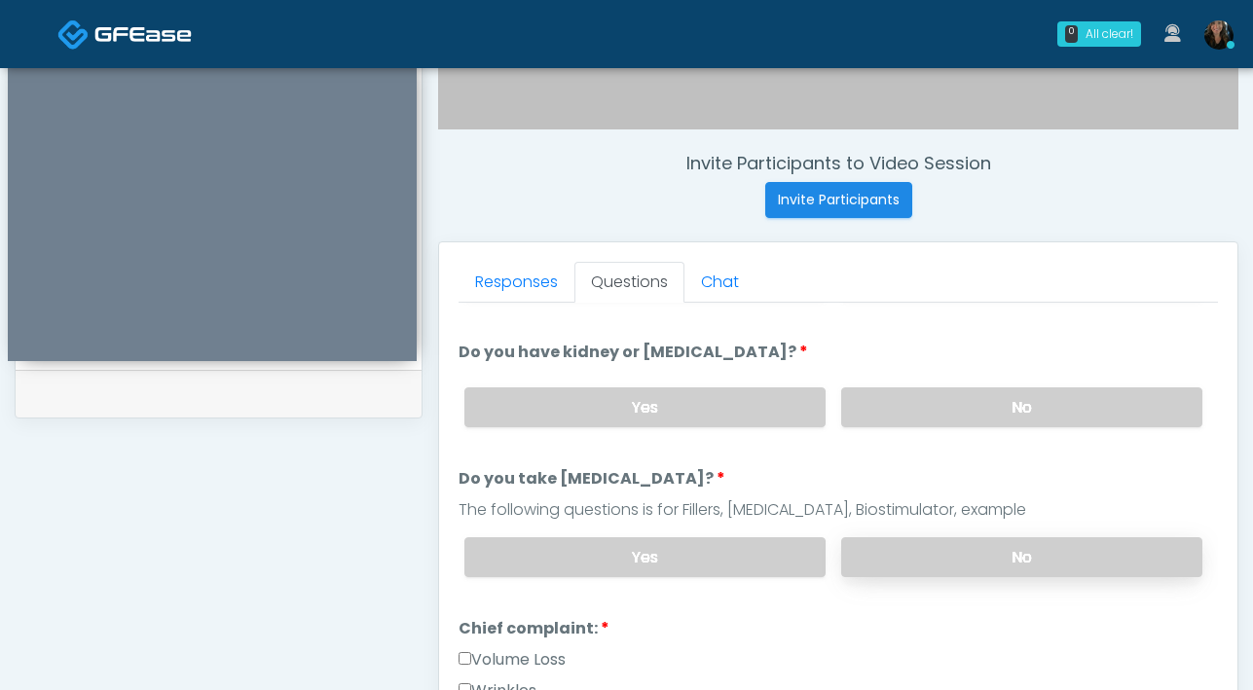
click at [980, 541] on label "No" at bounding box center [1021, 557] width 361 height 40
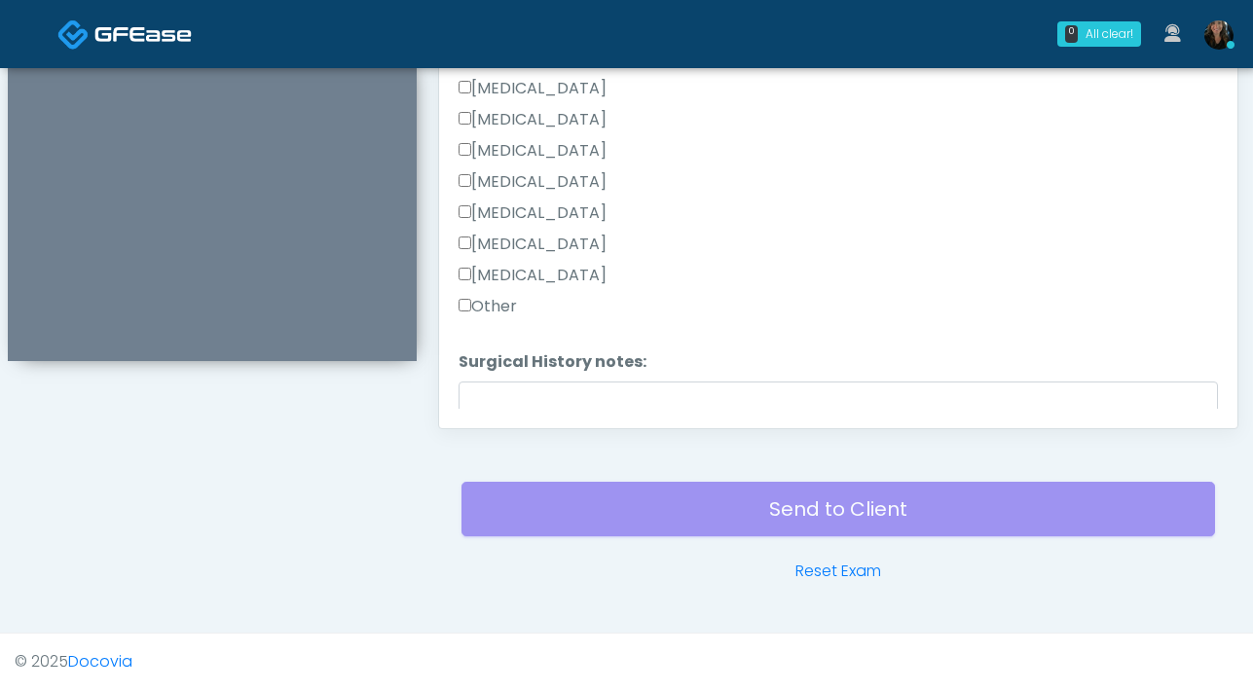
scroll to position [1268, 0]
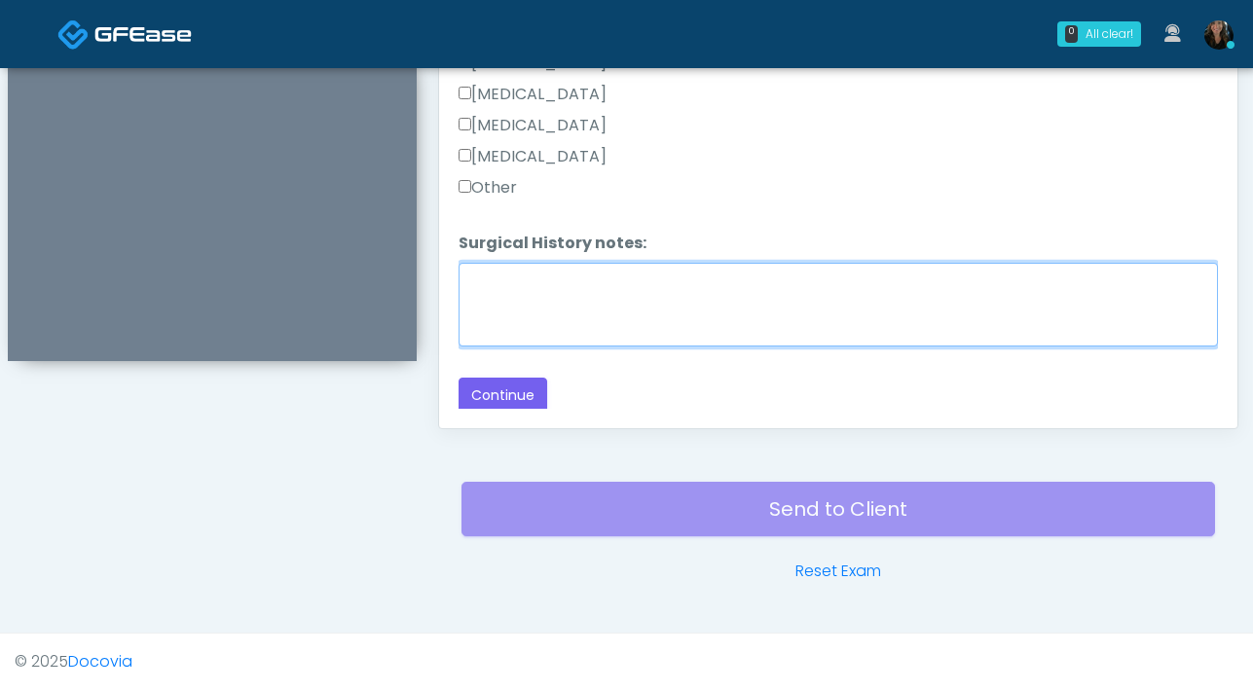
click at [525, 315] on textarea "Surgical History notes:" at bounding box center [837, 305] width 759 height 84
click at [630, 283] on textarea "**********" at bounding box center [837, 305] width 759 height 84
type textarea "**********"
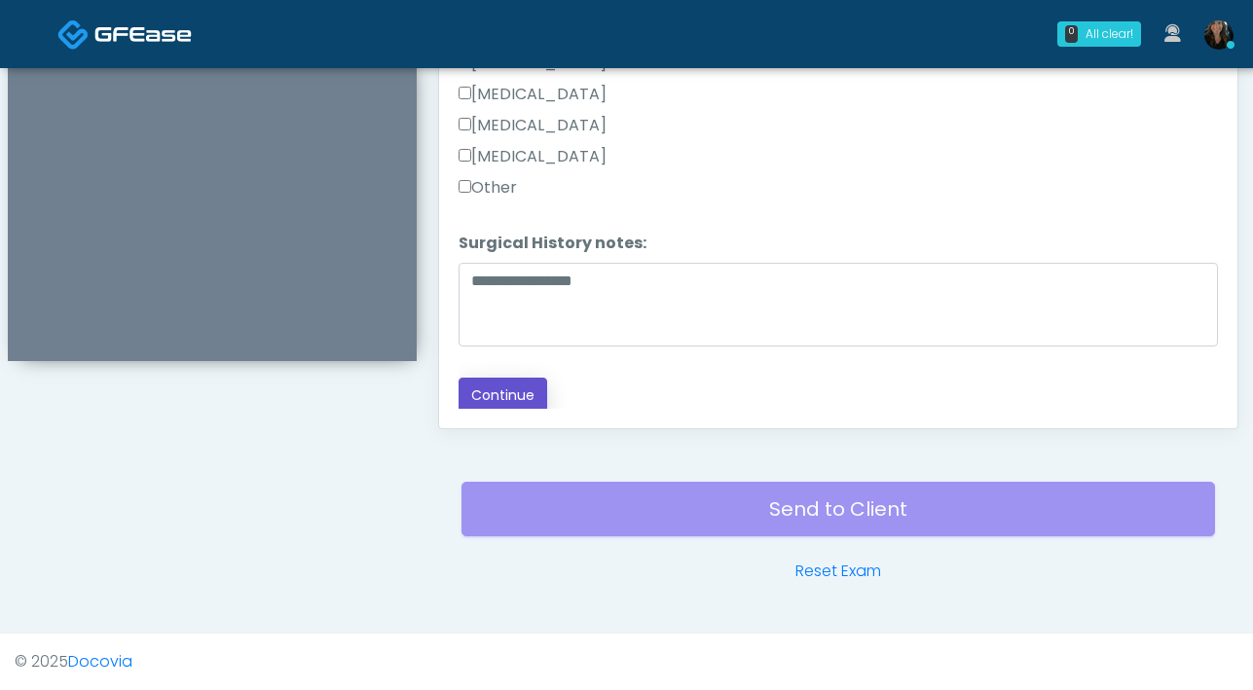
click at [524, 397] on button "Continue" at bounding box center [502, 396] width 89 height 36
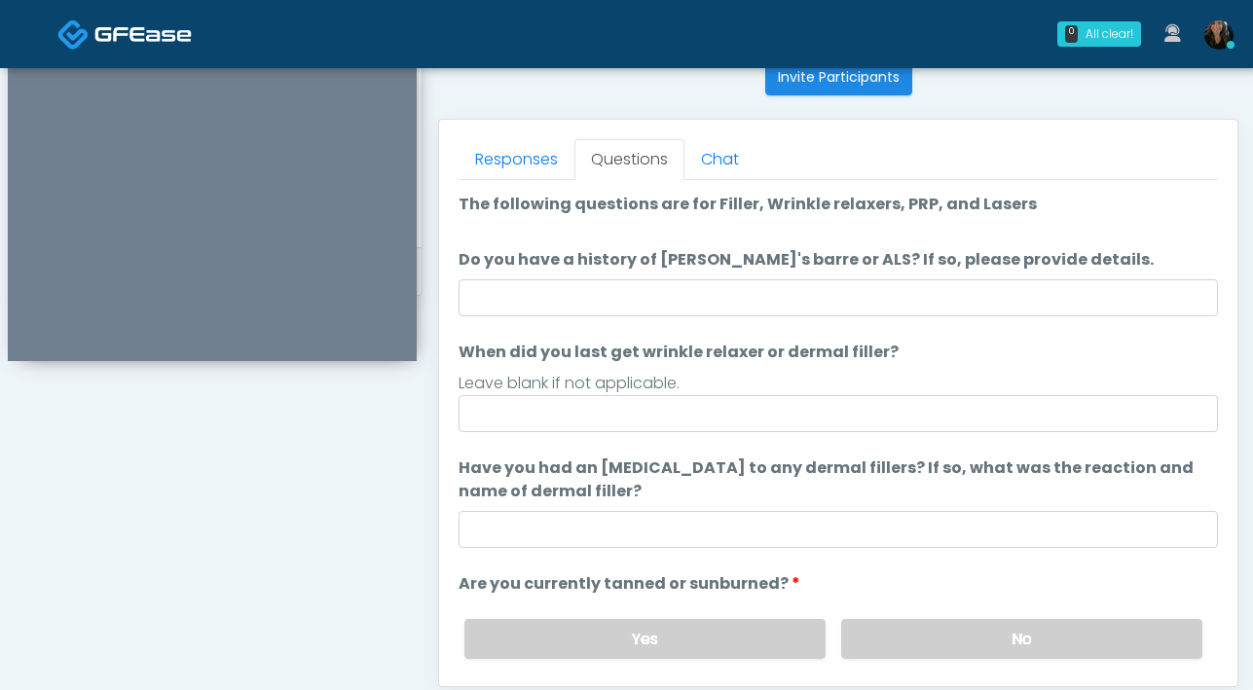
scroll to position [742, 0]
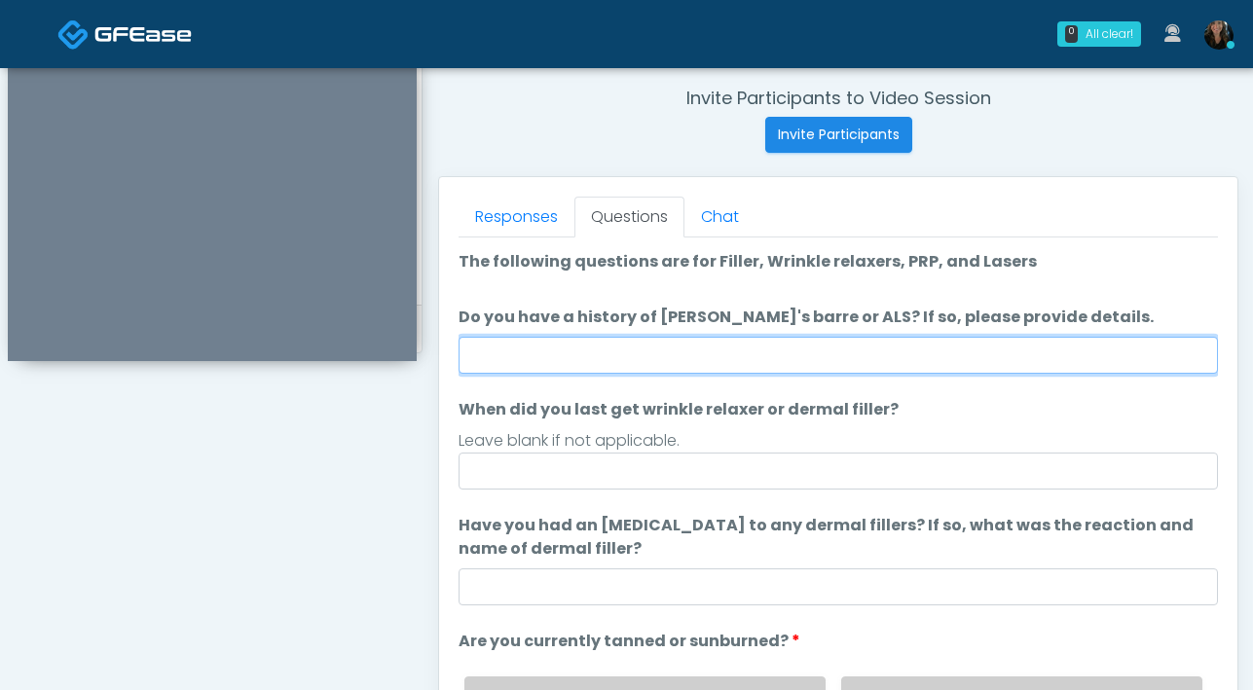
click at [756, 348] on input "Do you have a history of Guillain's barre or ALS? If so, please provide details." at bounding box center [837, 355] width 759 height 37
type input "**"
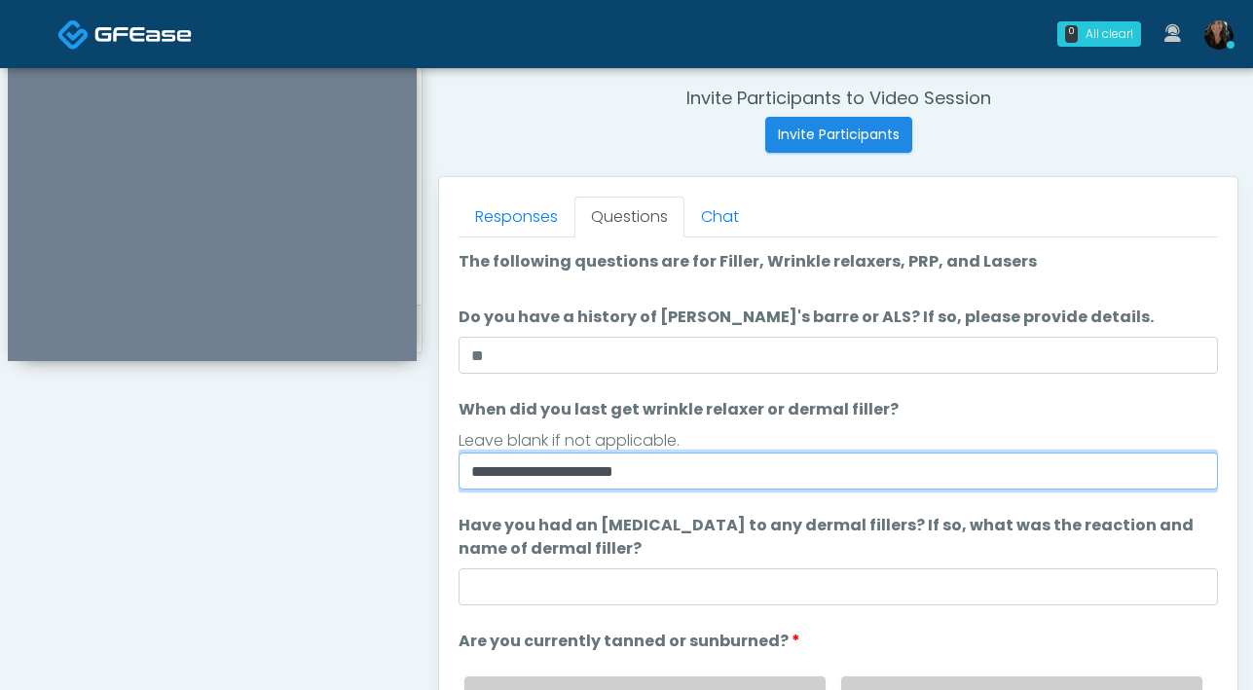
drag, startPoint x: 506, startPoint y: 477, endPoint x: 636, endPoint y: 478, distance: 129.5
click at [507, 476] on input "**********" at bounding box center [837, 471] width 759 height 37
type input "**********"
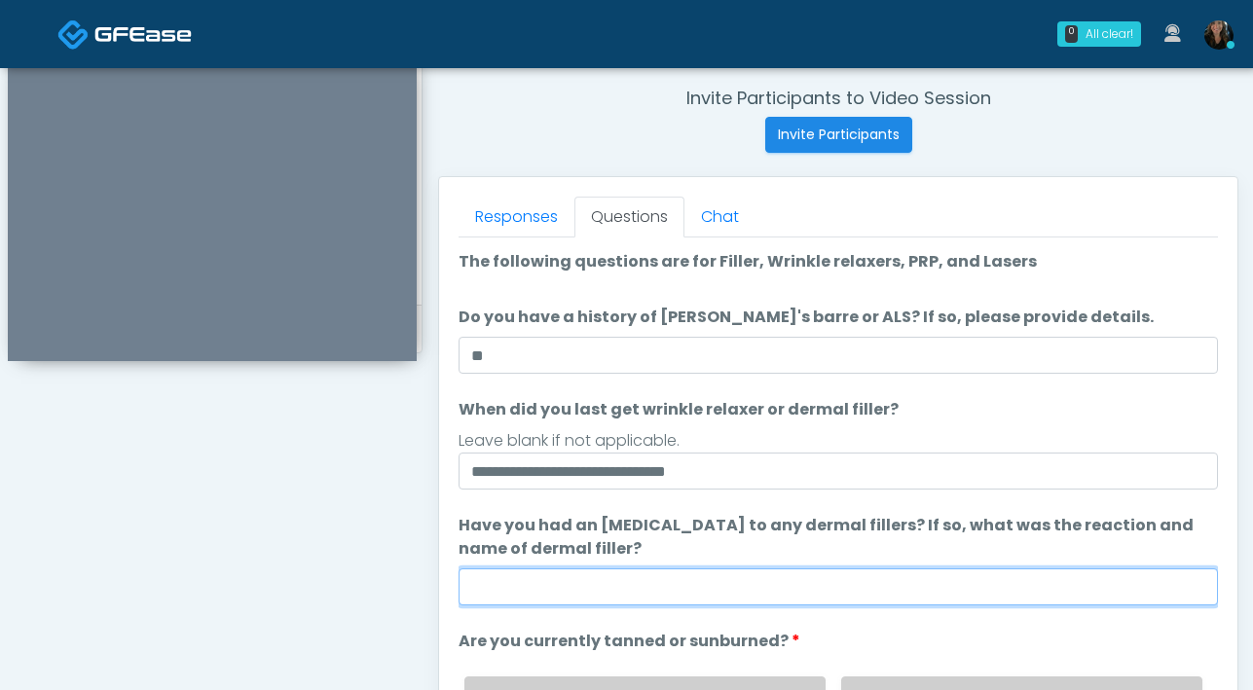
click at [763, 594] on input "Have you had an allergic response to any dermal fillers? If so, what was the re…" at bounding box center [837, 586] width 759 height 37
type input "**"
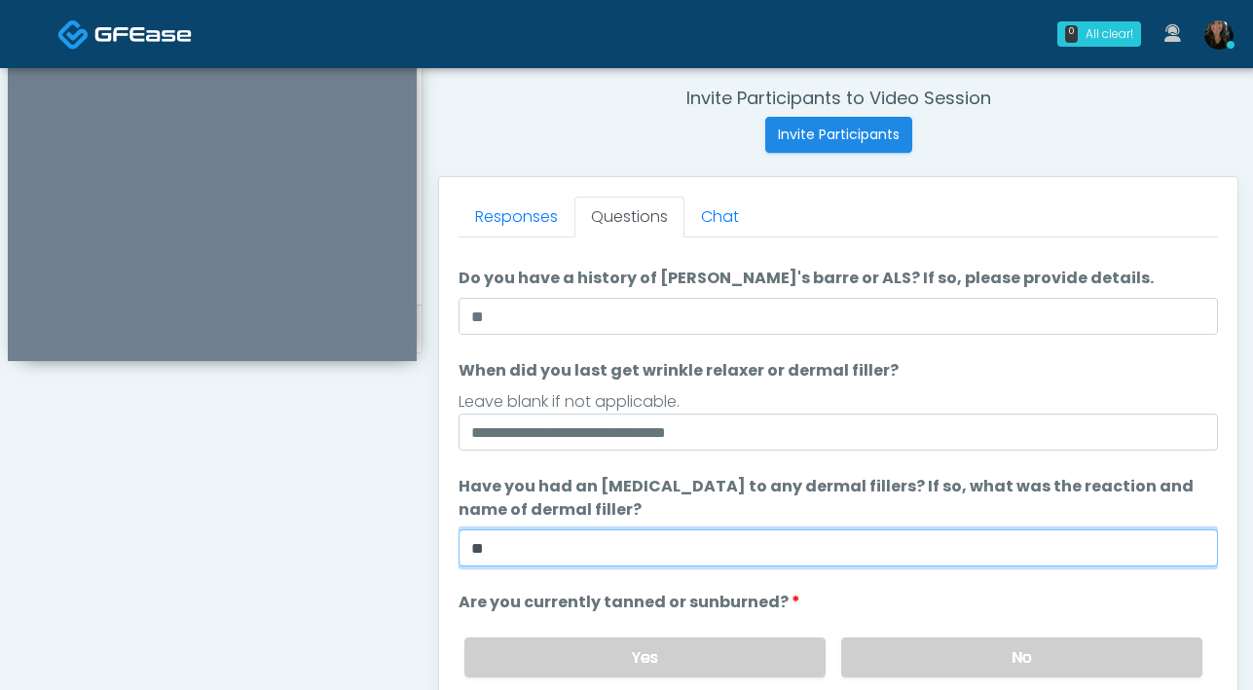
scroll to position [183, 0]
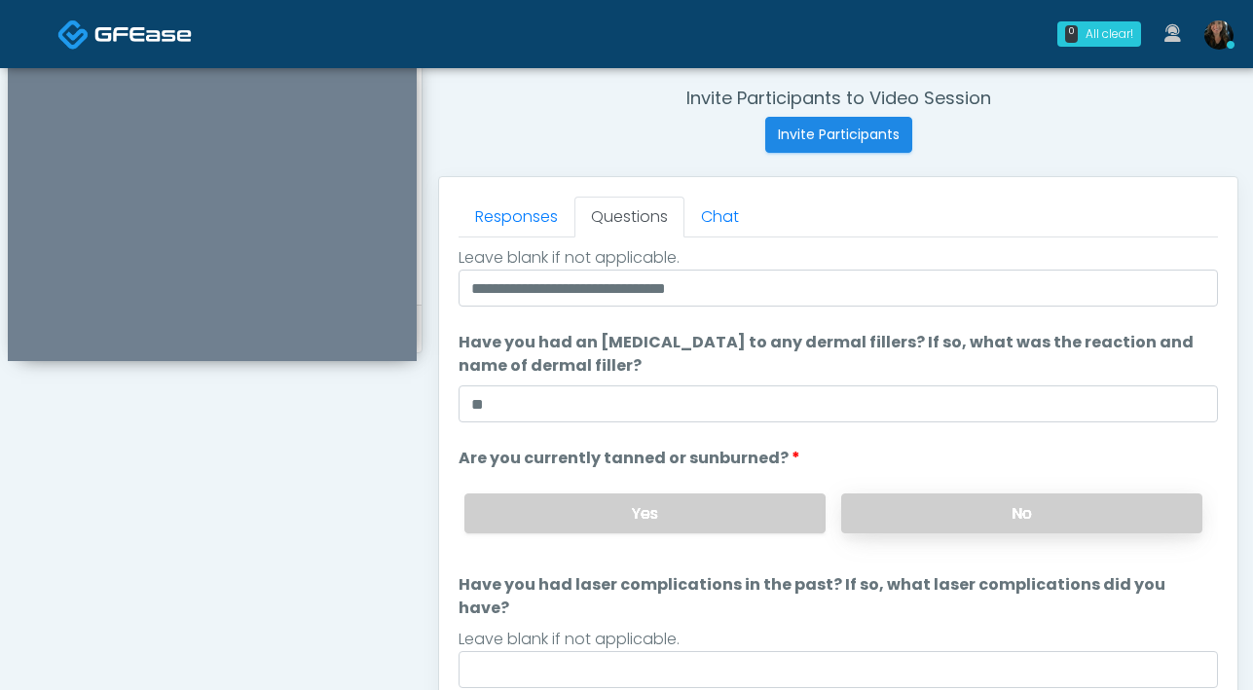
click at [901, 517] on label "No" at bounding box center [1021, 514] width 361 height 40
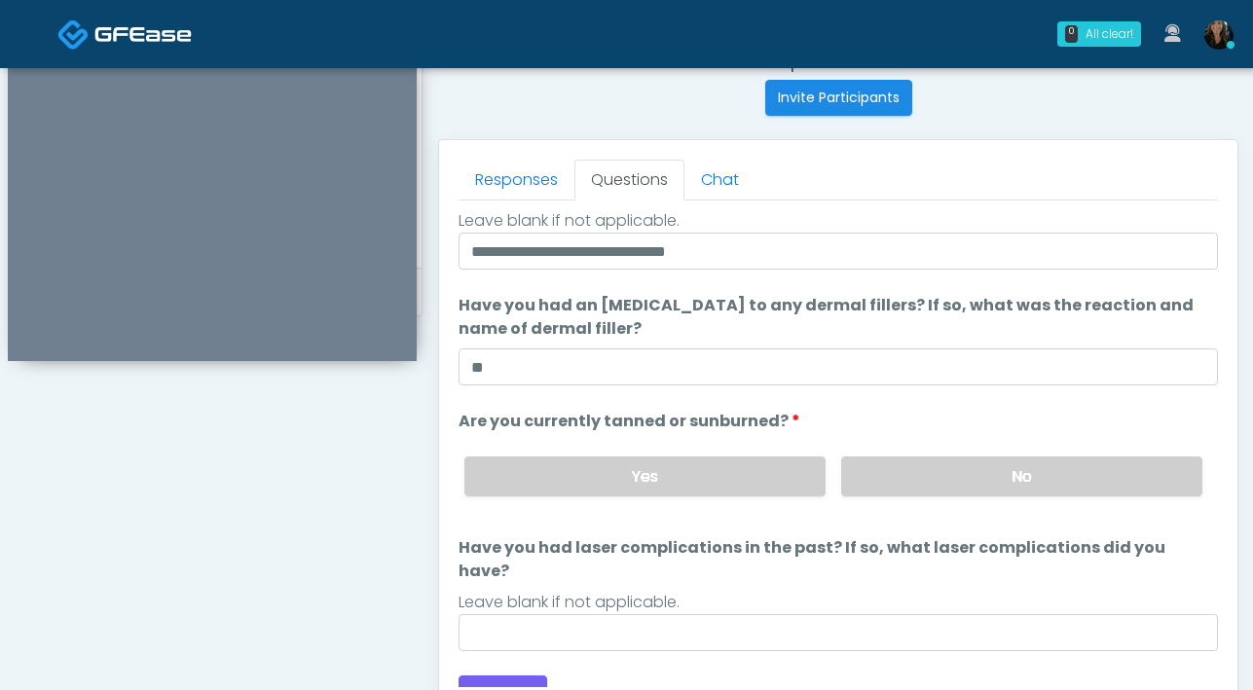
scroll to position [784, 0]
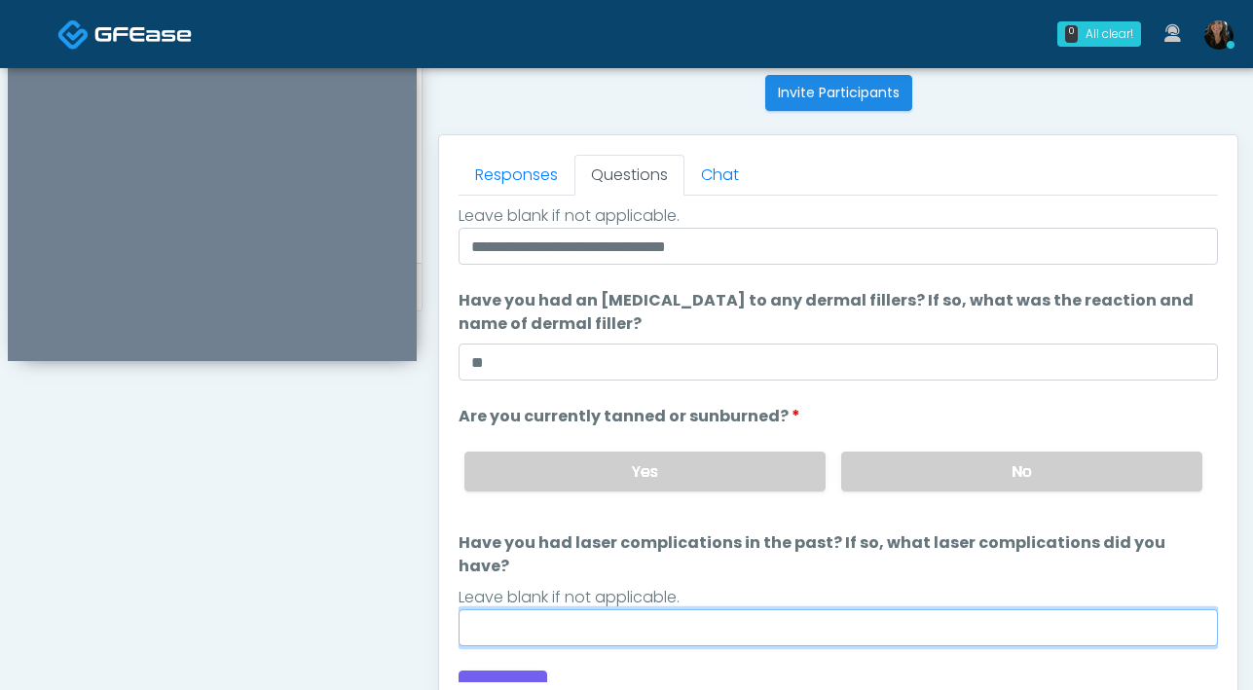
click at [853, 609] on input "Have you had laser complications in the past? If so, what laser complications d…" at bounding box center [837, 627] width 759 height 37
type input "**"
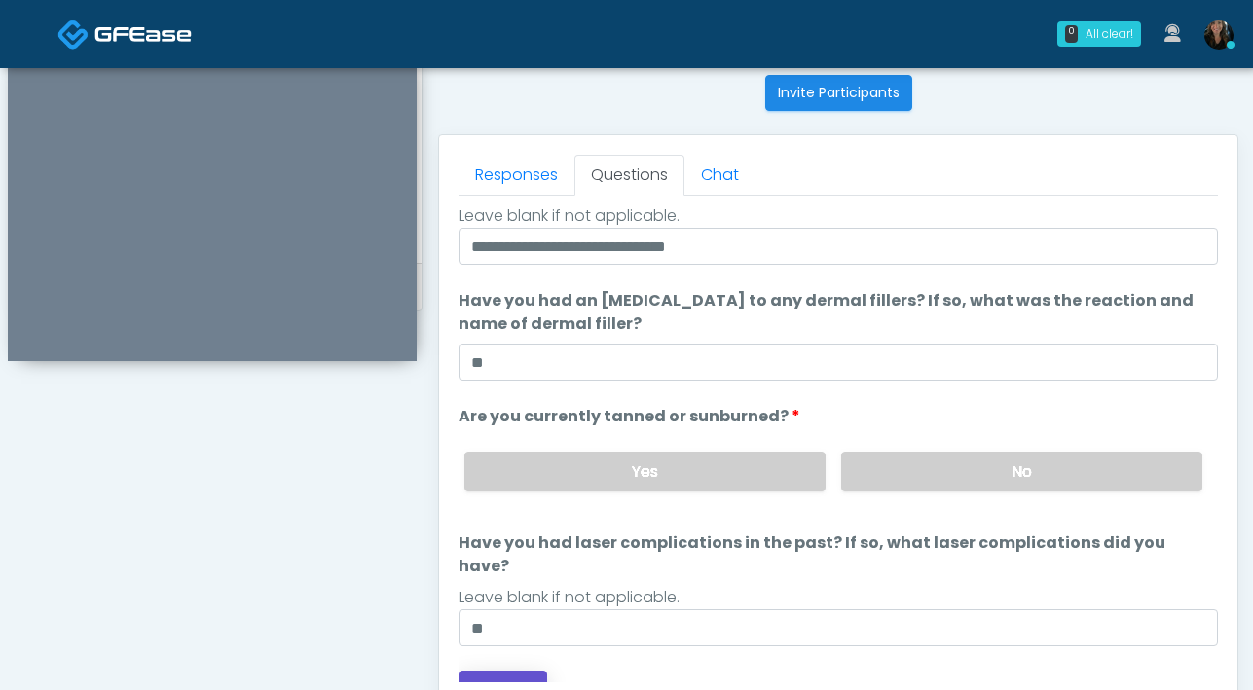
click at [488, 671] on button "Continue" at bounding box center [502, 689] width 89 height 36
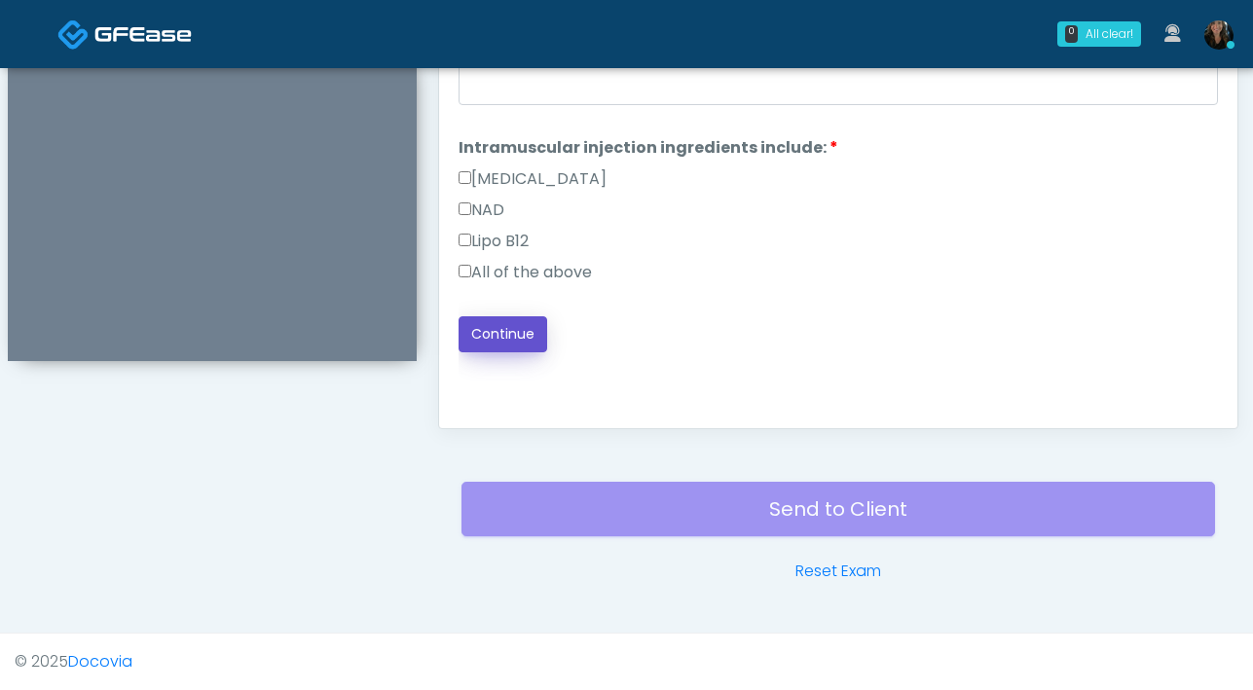
click at [528, 333] on button "Continue" at bounding box center [502, 334] width 89 height 36
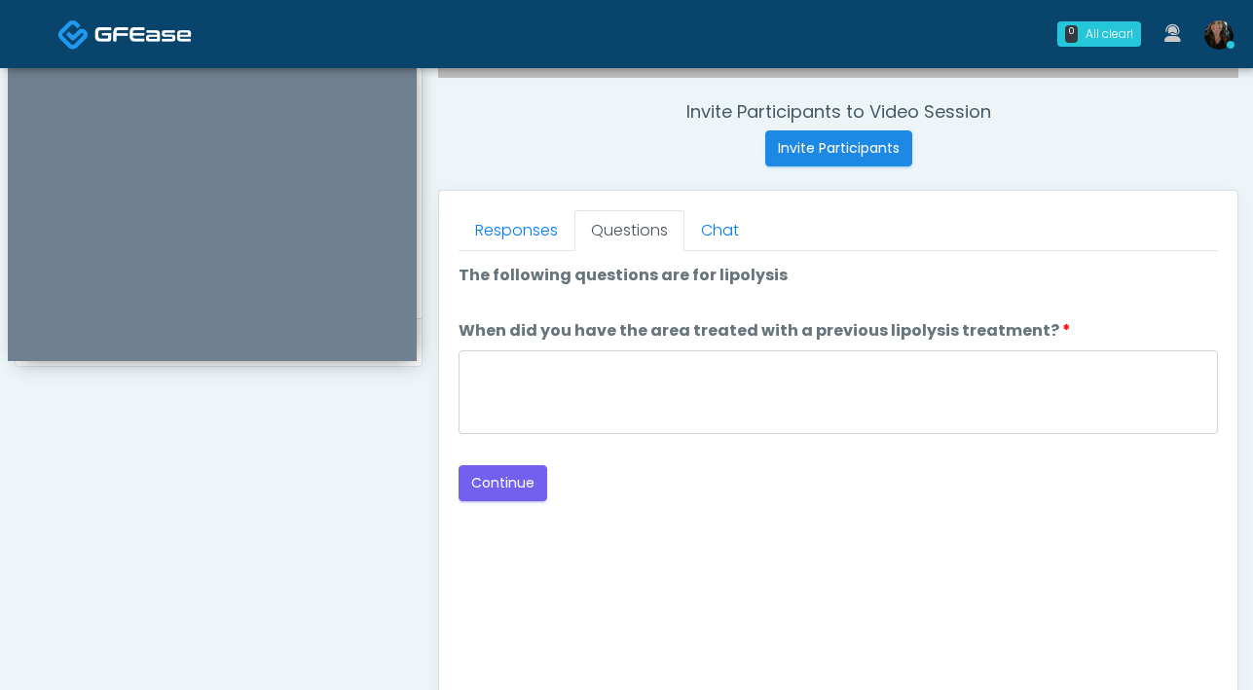
scroll to position [622, 0]
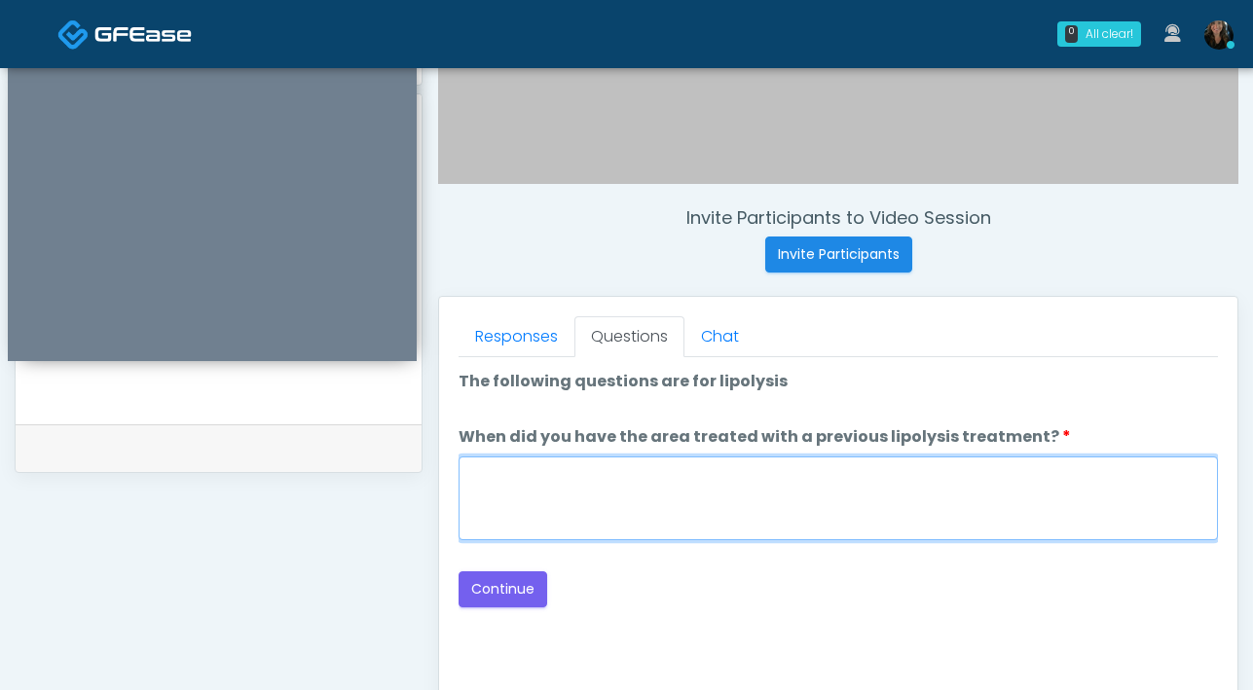
click at [695, 499] on textarea "When did you have the area treated with a previous lipolysis treatment?" at bounding box center [837, 499] width 759 height 84
type textarea "***"
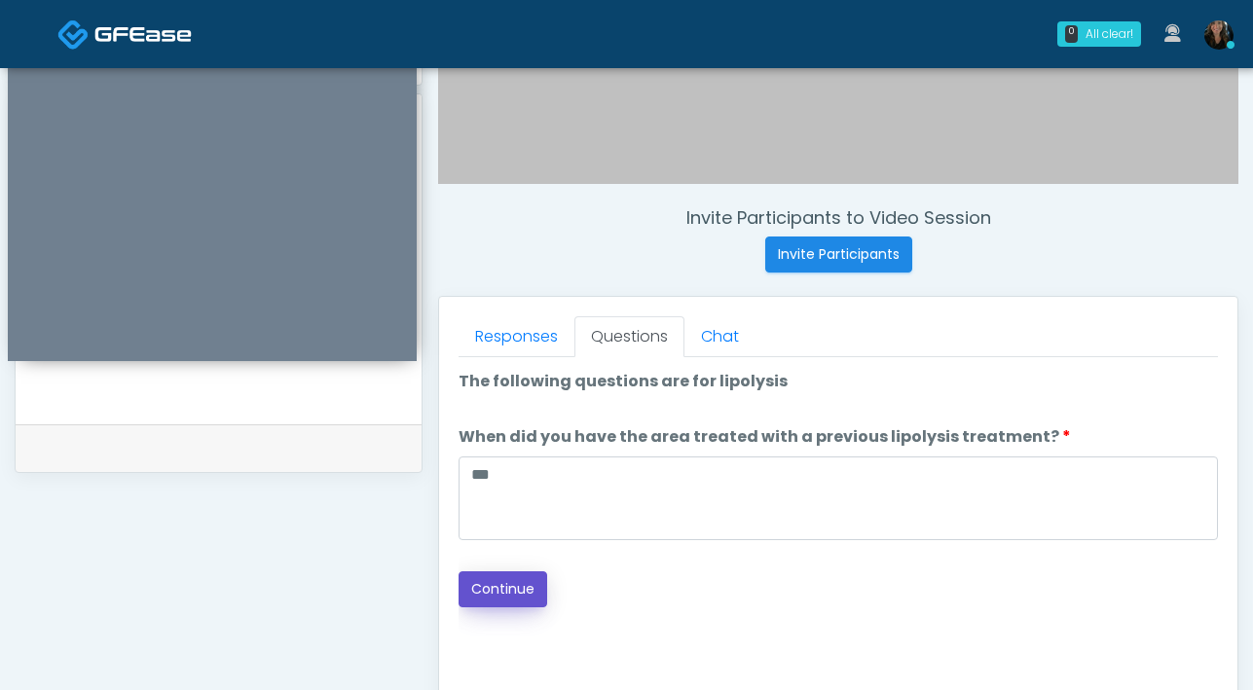
click at [530, 590] on button "Continue" at bounding box center [502, 589] width 89 height 36
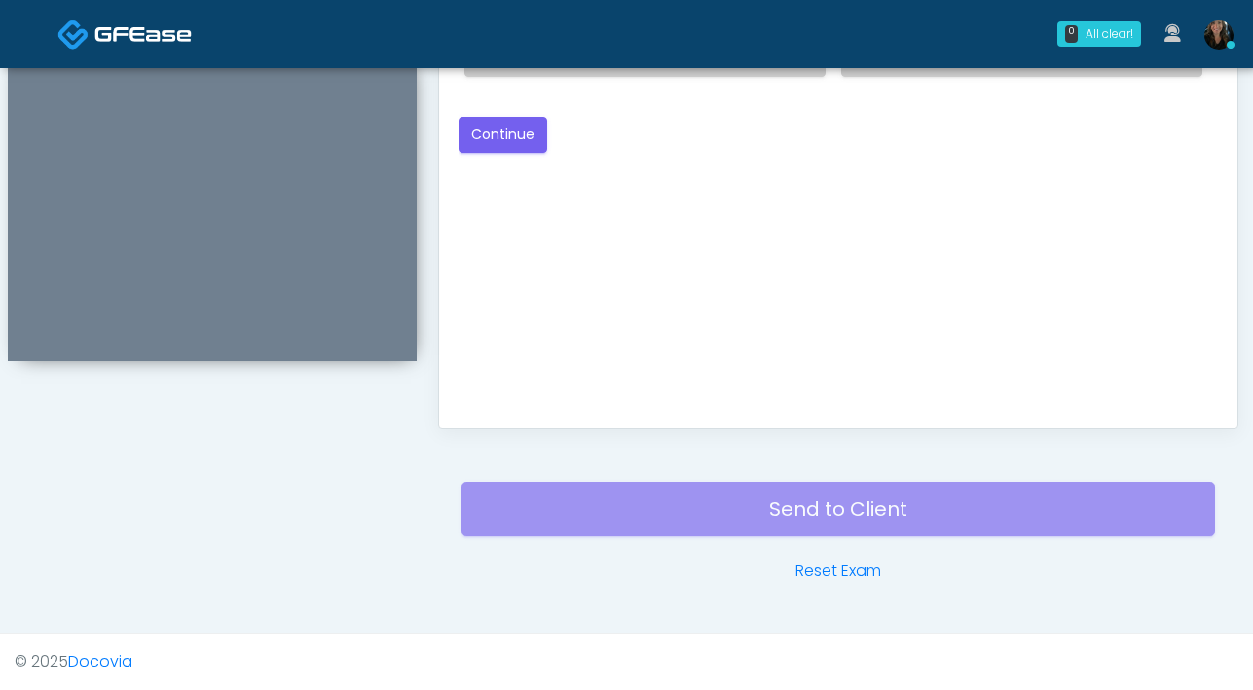
scroll to position [730, 0]
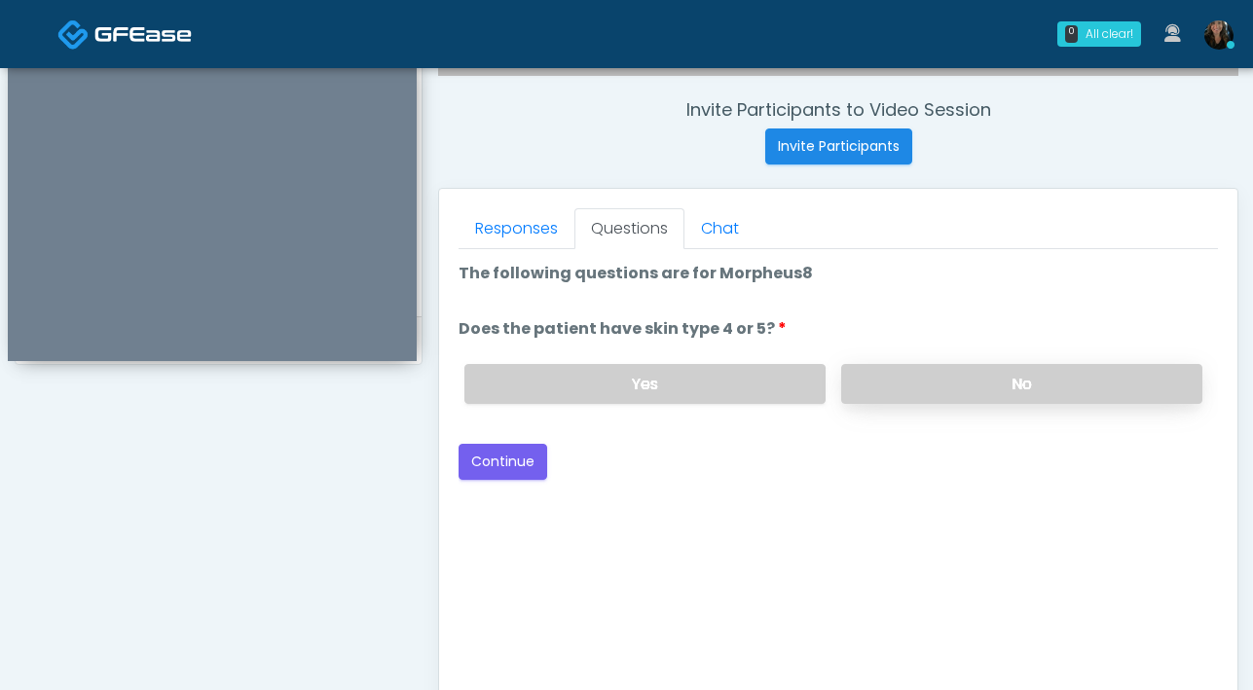
click at [970, 397] on label "No" at bounding box center [1021, 384] width 361 height 40
click at [499, 465] on button "Continue" at bounding box center [502, 462] width 89 height 36
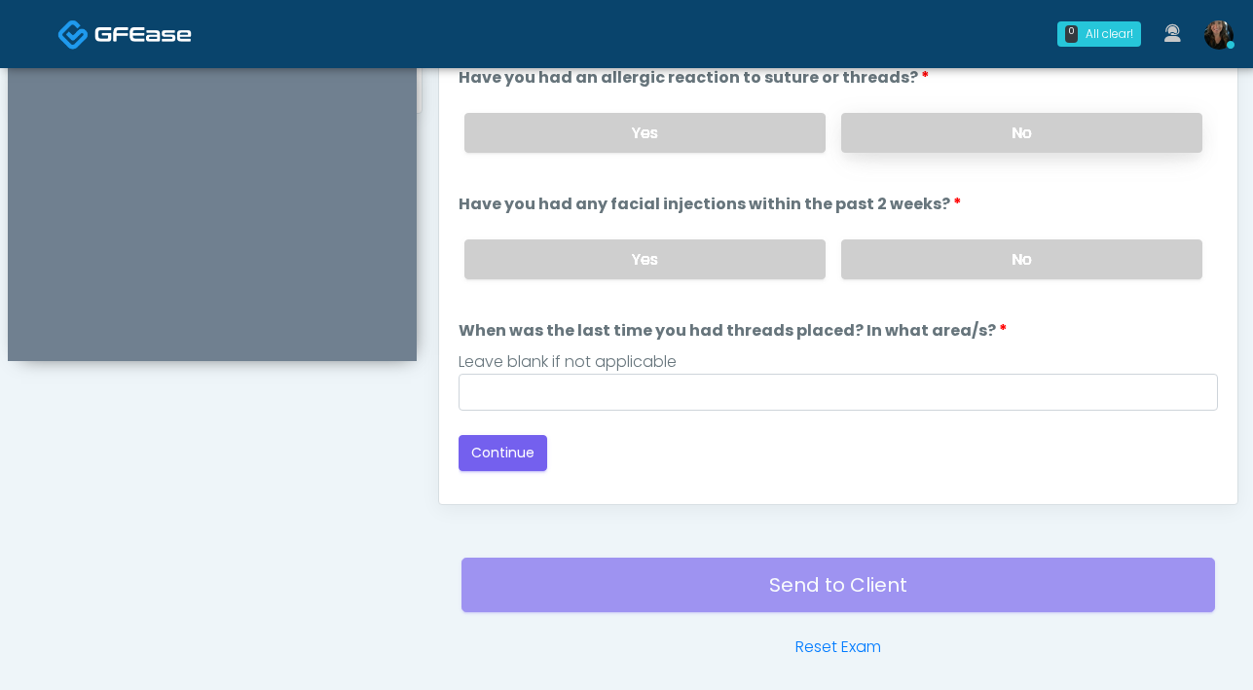
scroll to position [949, 0]
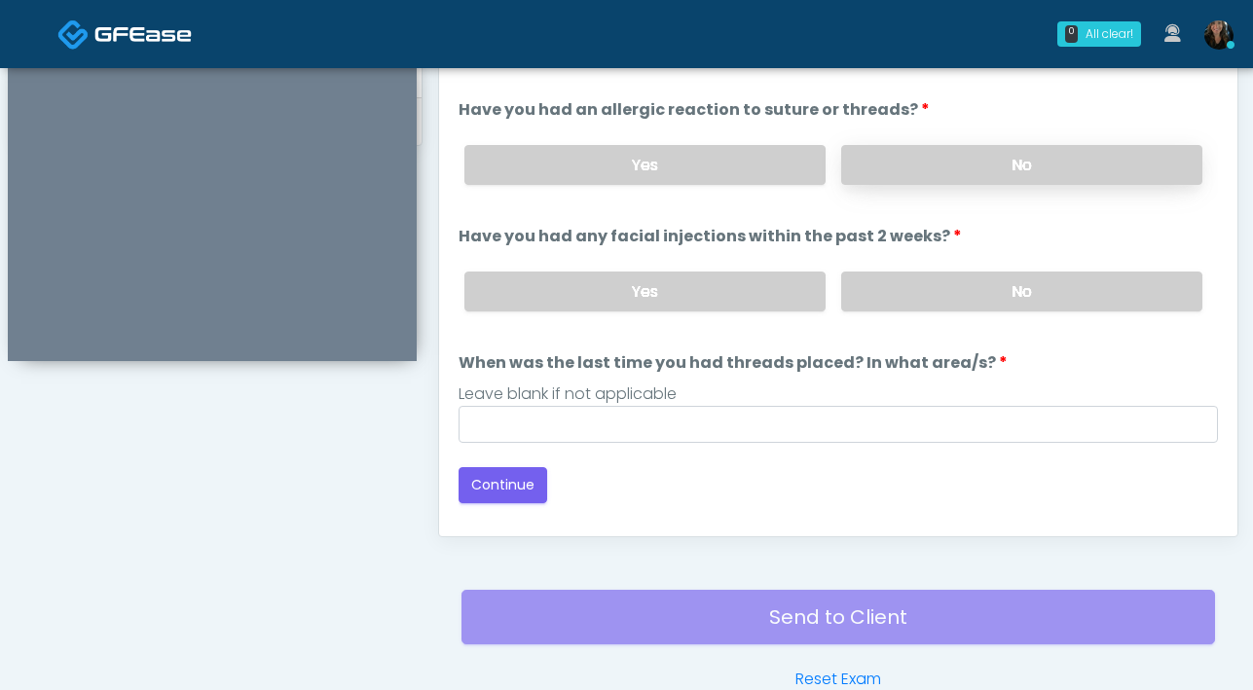
click at [990, 163] on label "No" at bounding box center [1021, 165] width 361 height 40
click at [1024, 285] on label "No" at bounding box center [1021, 292] width 361 height 40
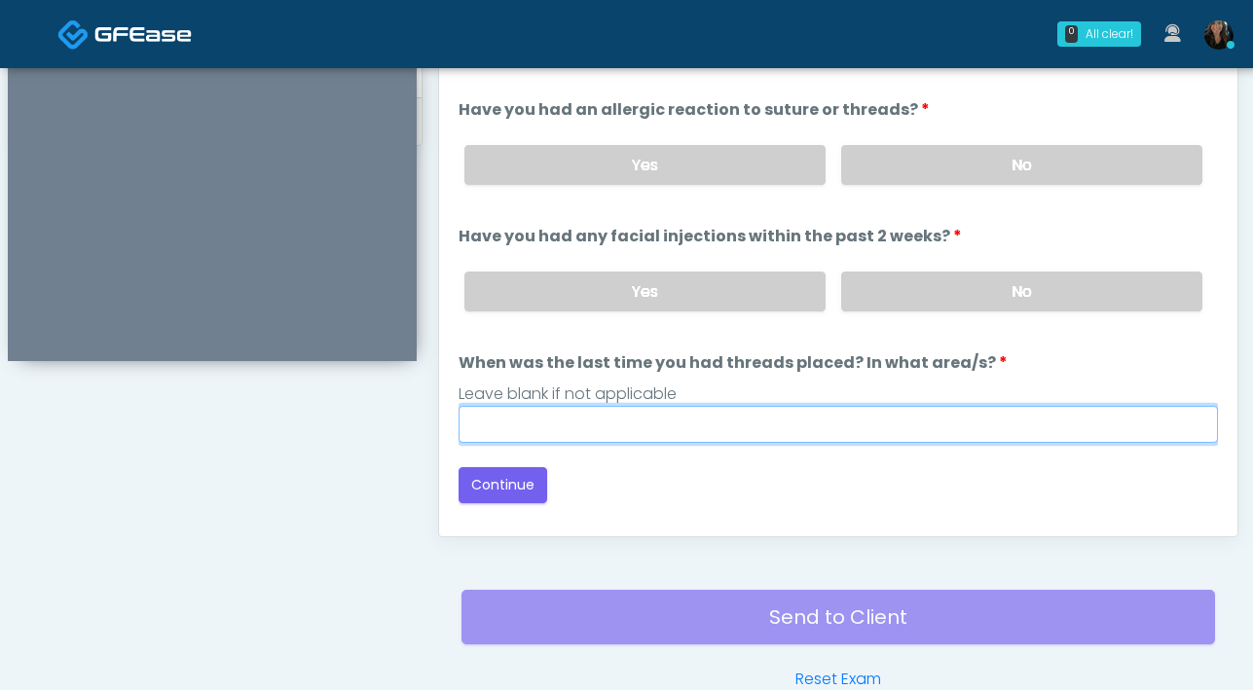
click at [894, 429] on input "When was the last time you had threads placed? In what area/s?" at bounding box center [837, 424] width 759 height 37
type input "***"
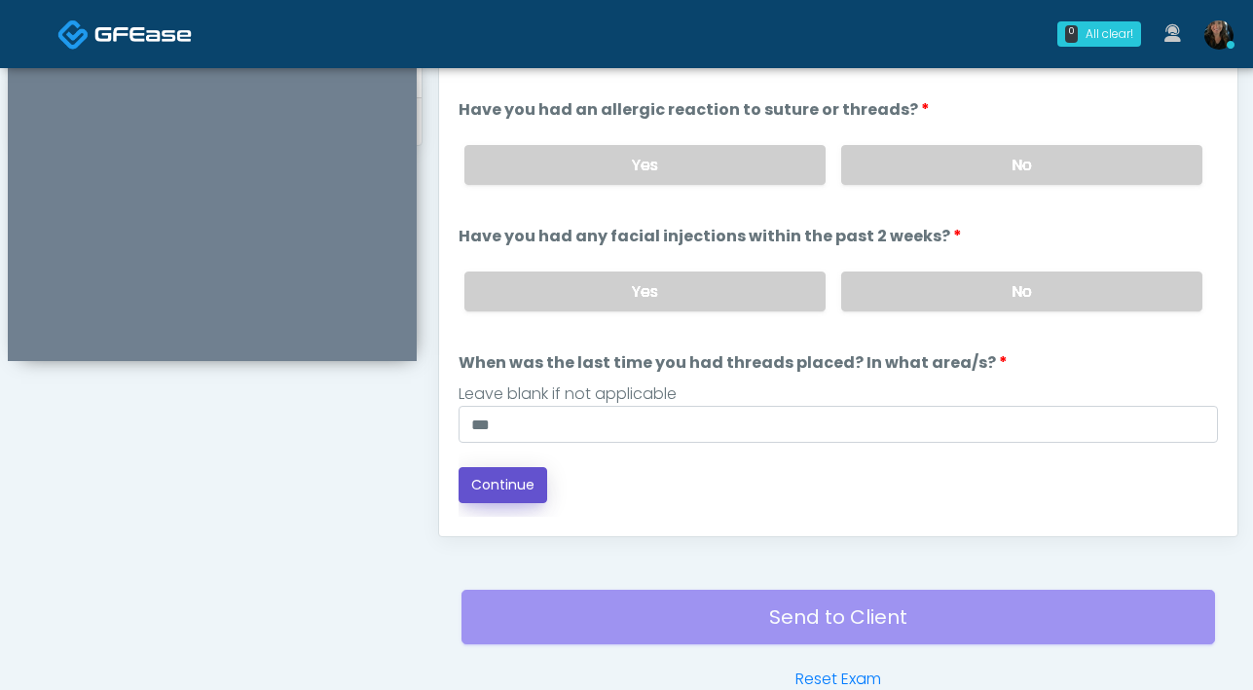
click at [492, 487] on button "Continue" at bounding box center [502, 485] width 89 height 36
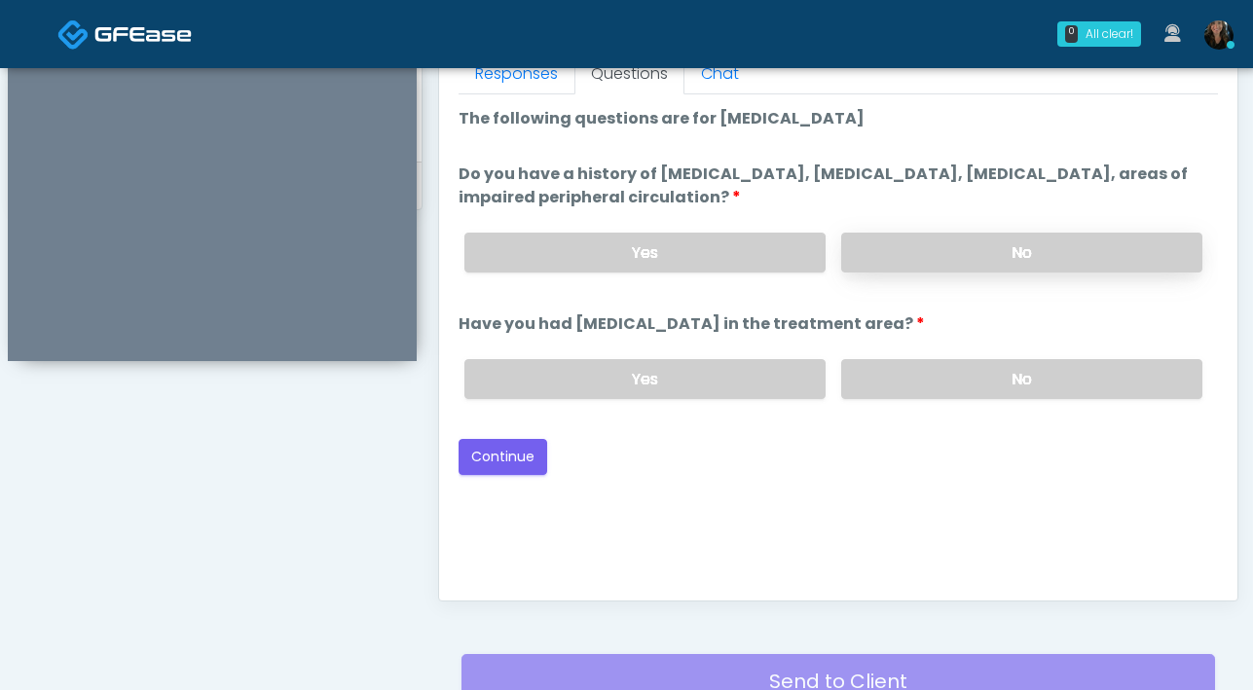
scroll to position [866, 0]
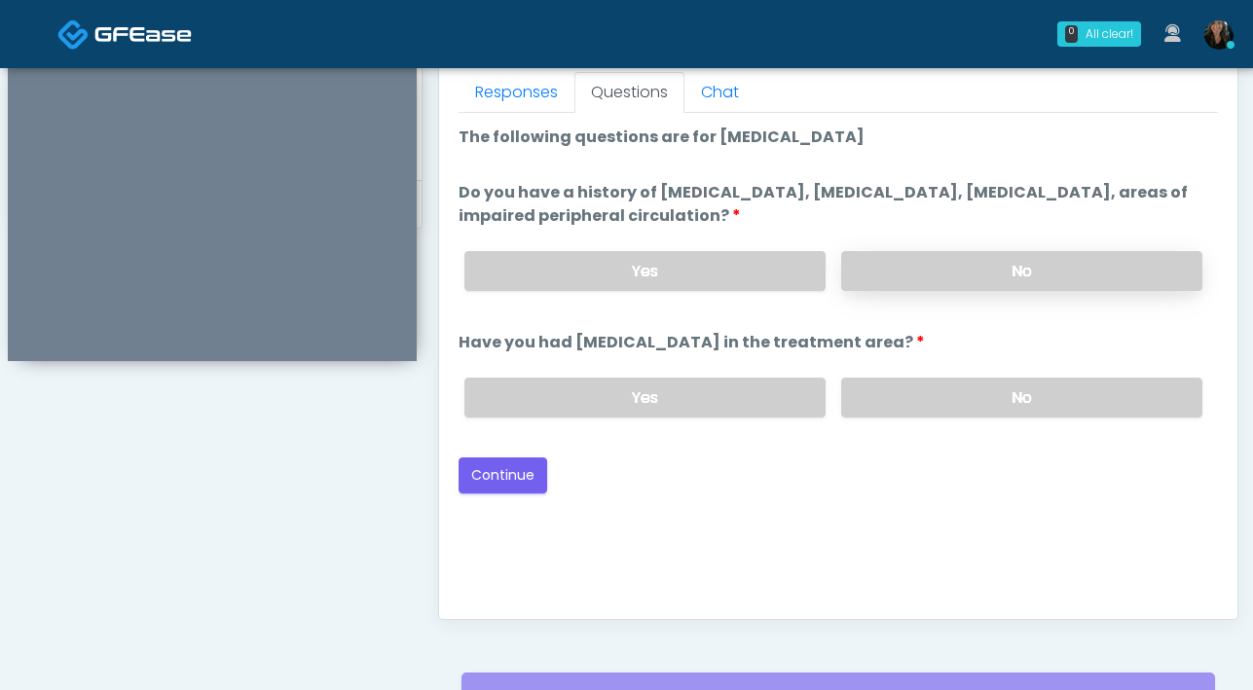
click at [1010, 265] on label "No" at bounding box center [1021, 271] width 361 height 40
click at [985, 384] on label "No" at bounding box center [1021, 398] width 361 height 40
click at [519, 478] on button "Continue" at bounding box center [502, 476] width 89 height 36
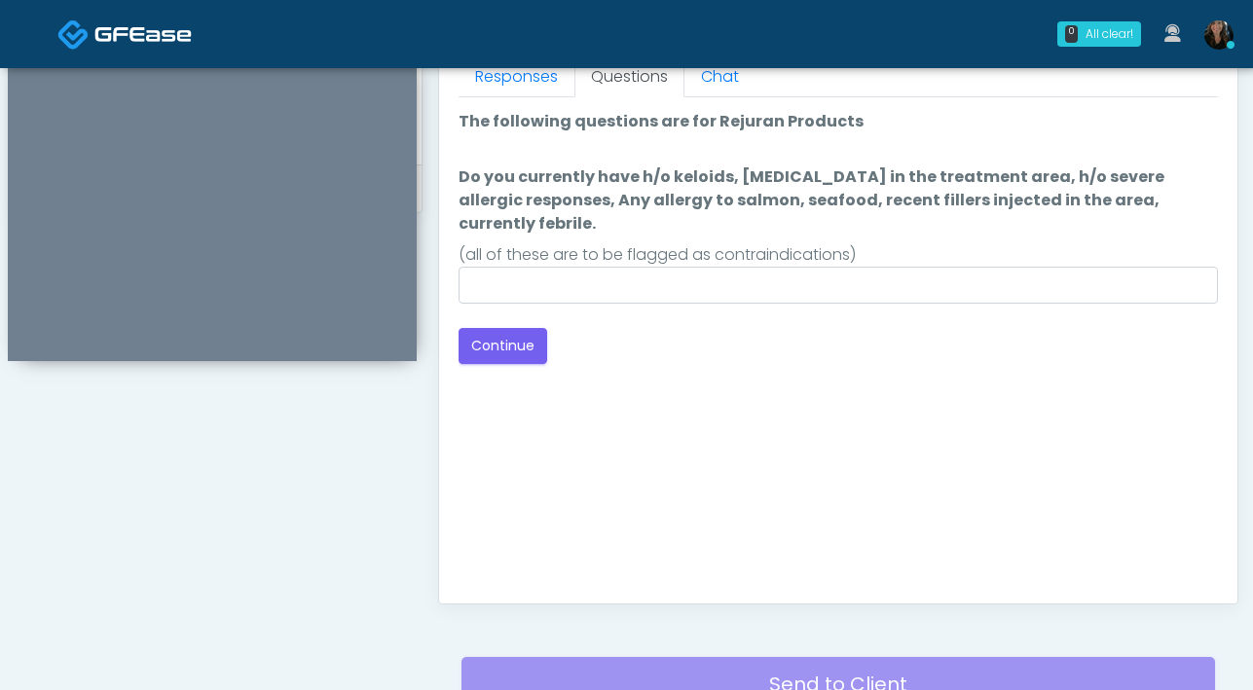
scroll to position [872, 0]
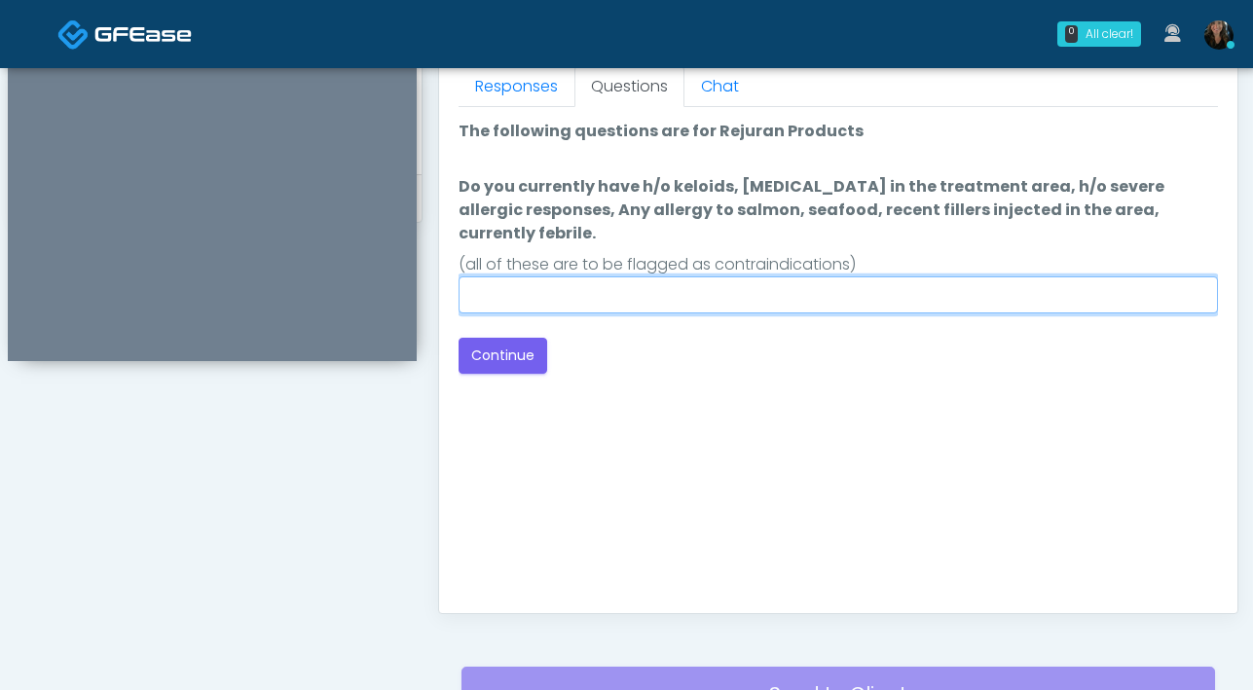
click at [847, 276] on input "Do you currently have h/o keloids, skin infection in the treatment area, h/o se…" at bounding box center [837, 294] width 759 height 37
type input "**"
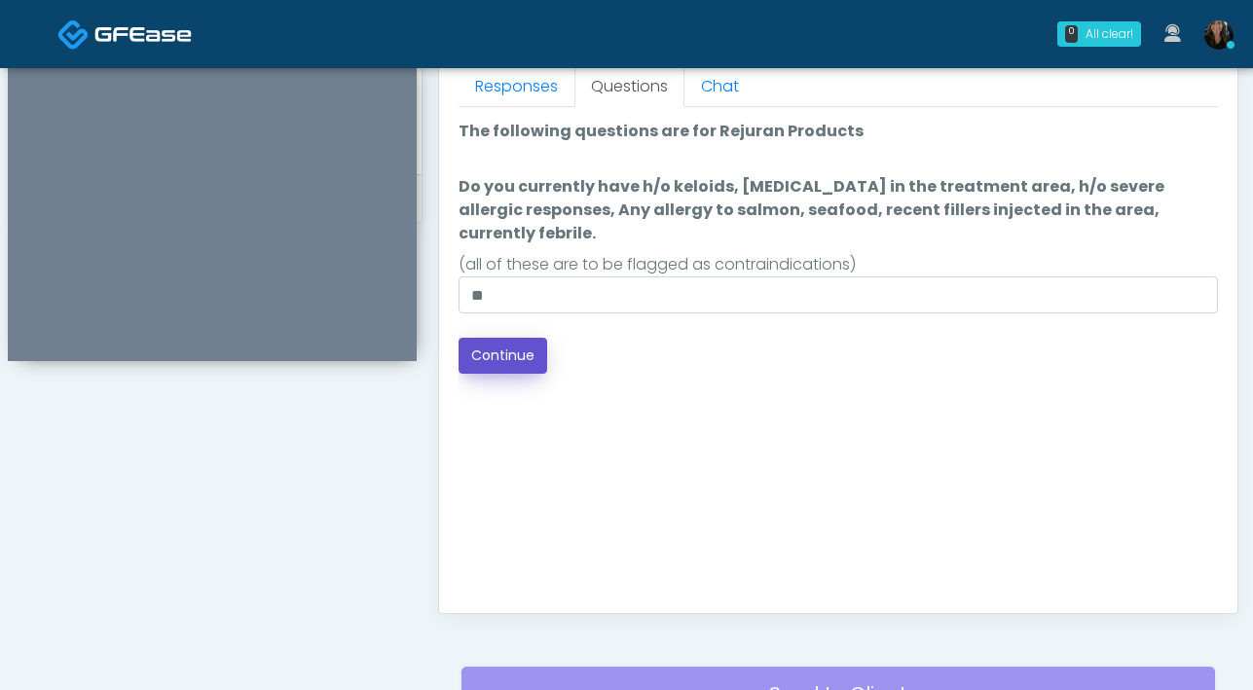
click at [521, 344] on button "Continue" at bounding box center [502, 356] width 89 height 36
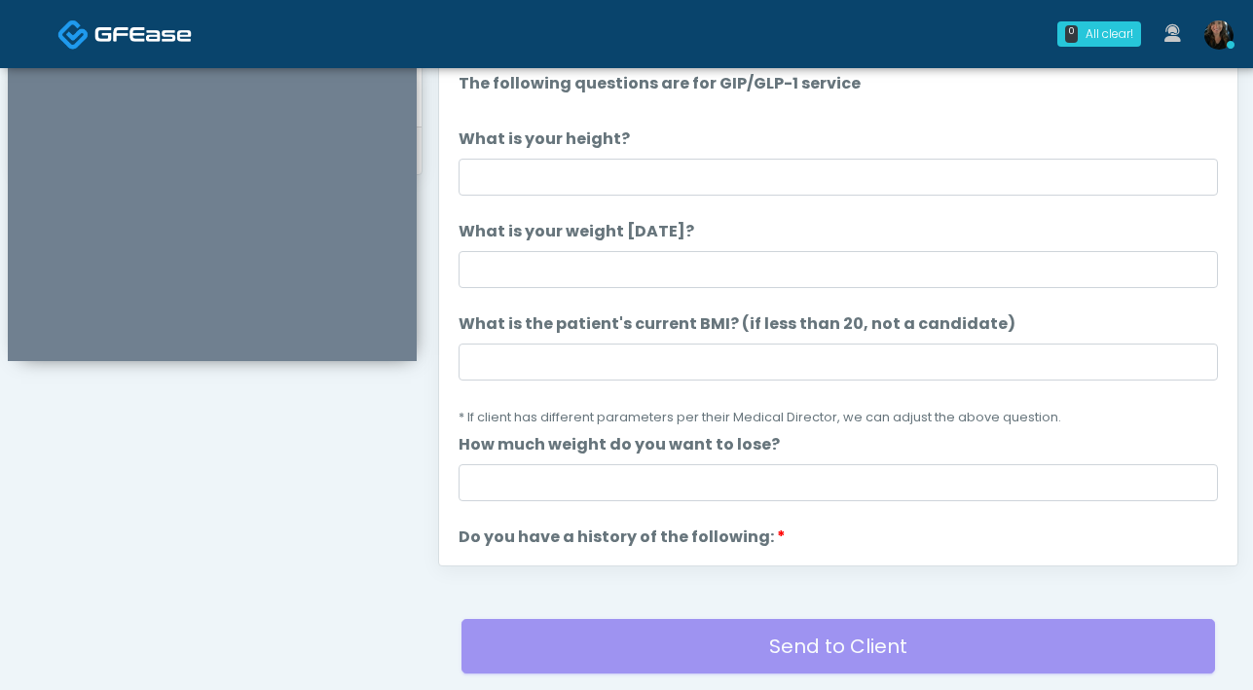
scroll to position [917, 0]
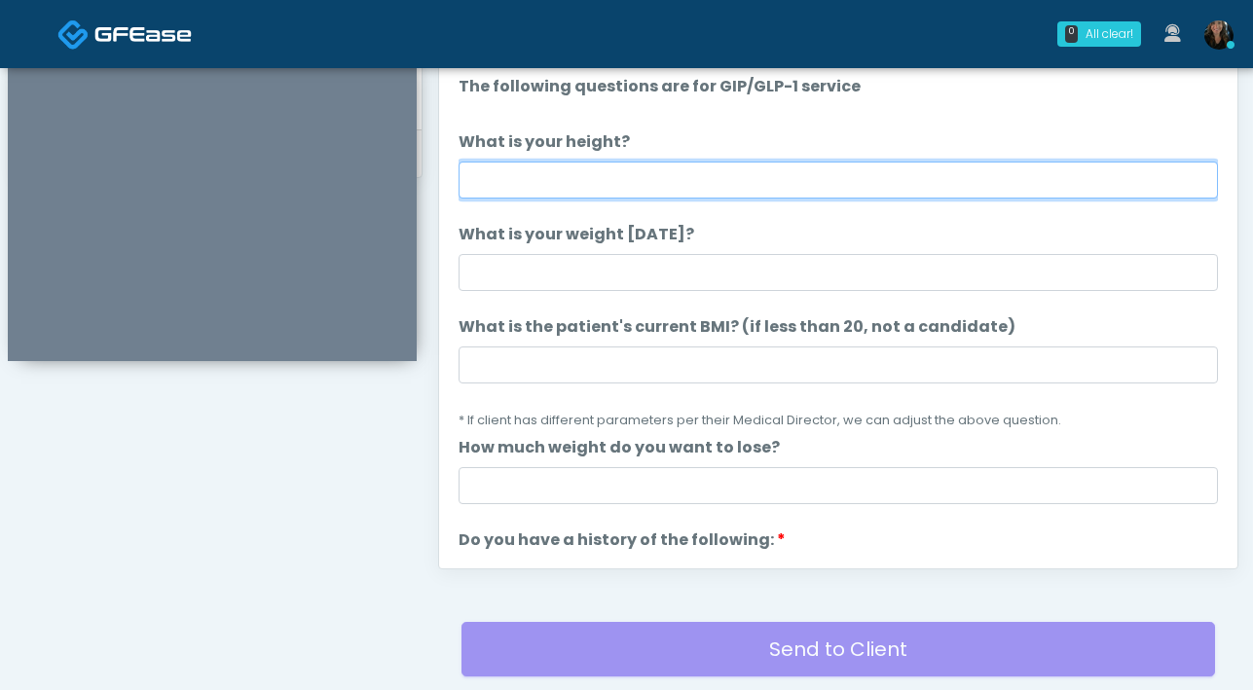
click at [783, 186] on input "What is your height?" at bounding box center [837, 180] width 759 height 37
type input "***"
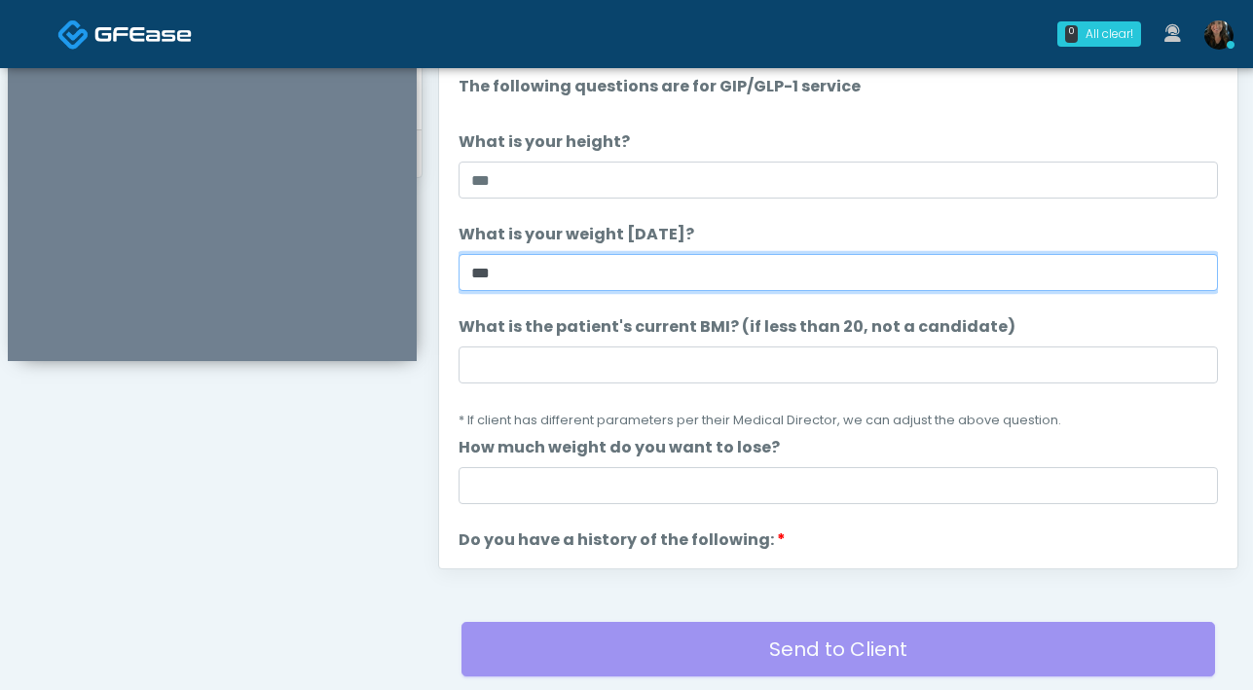
type input "***"
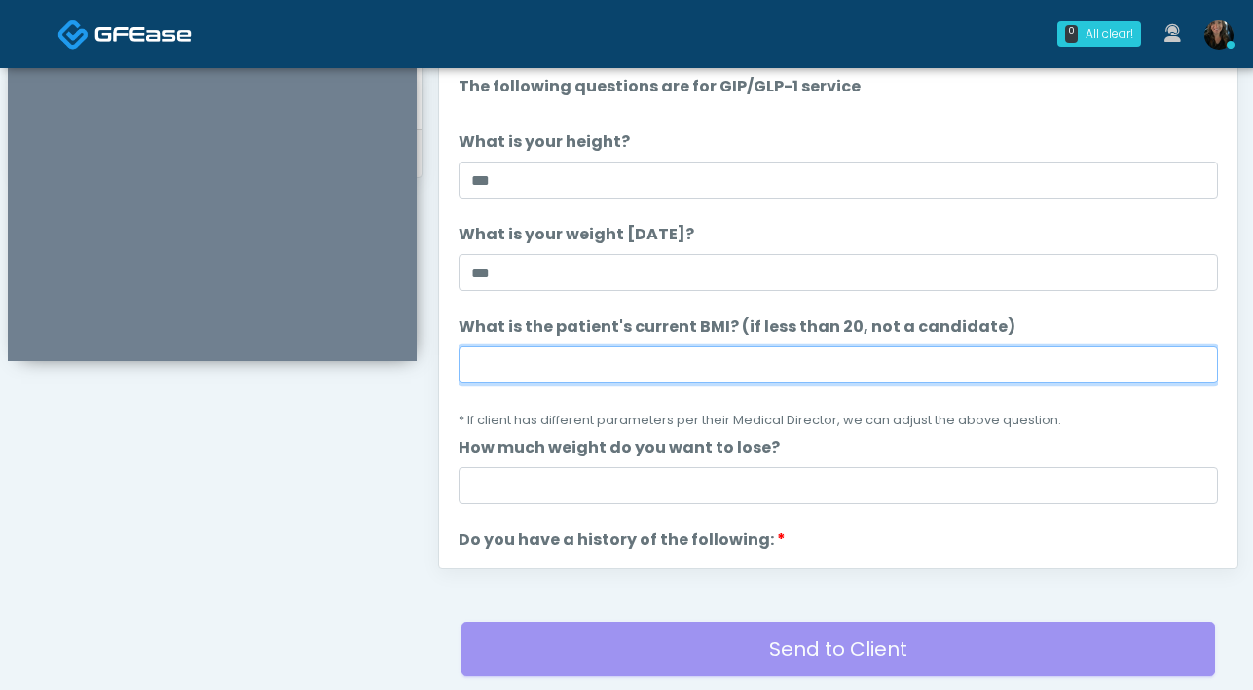
click at [611, 371] on input "What is the patient's current BMI? (if less than 20, not a candidate)" at bounding box center [837, 365] width 759 height 37
type input "****"
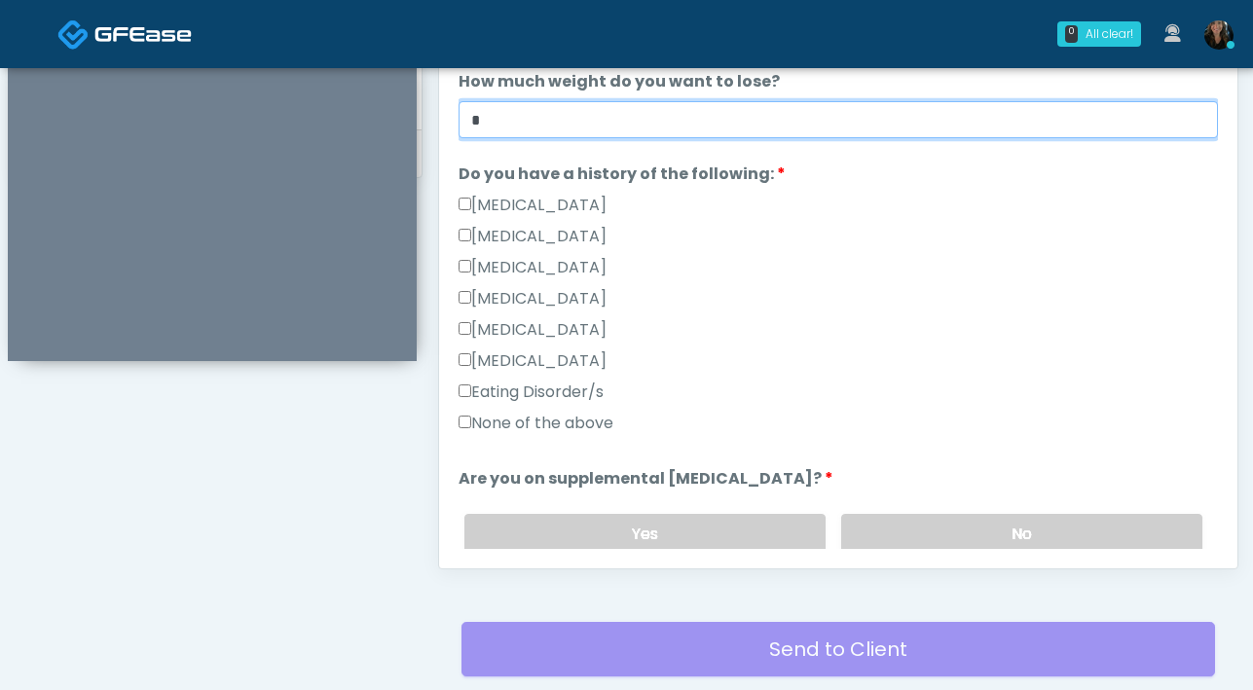
scroll to position [394, 0]
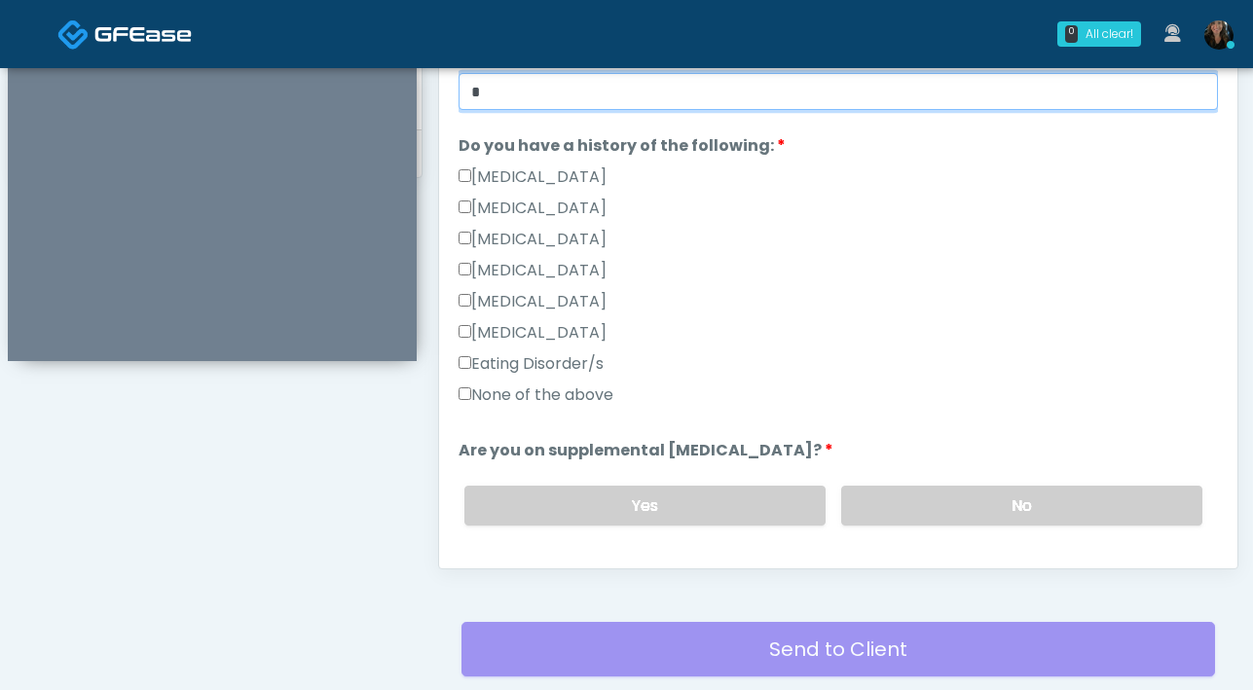
type input "*"
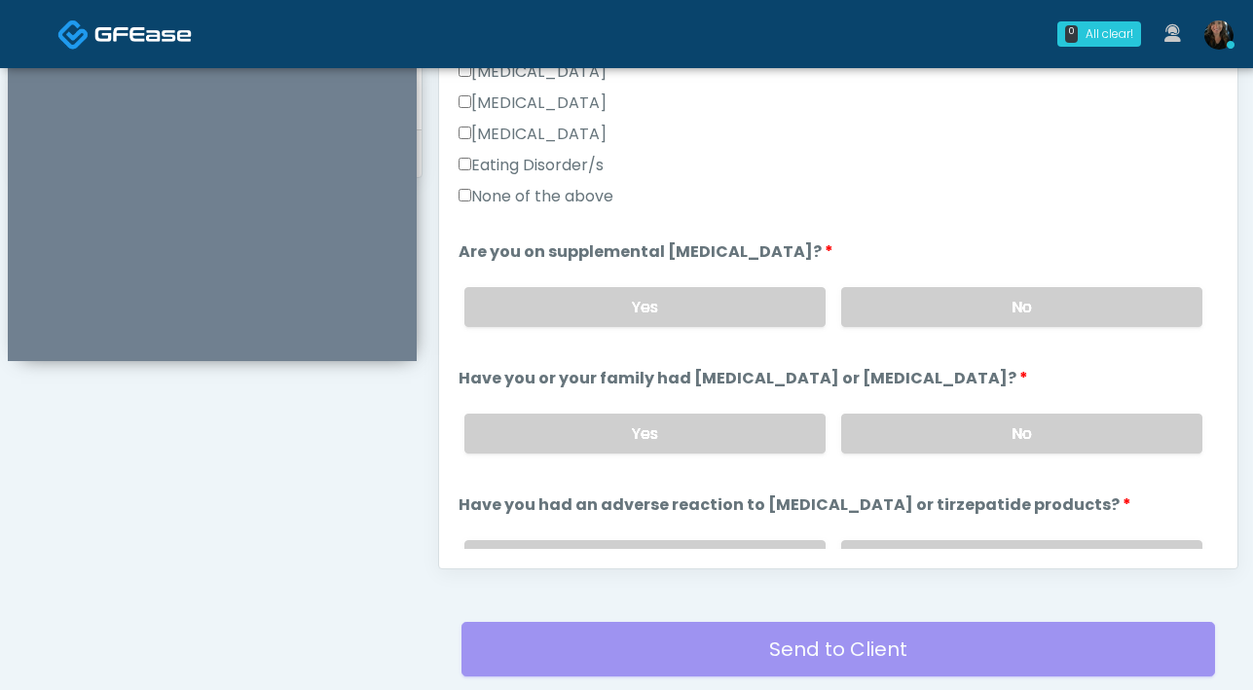
scroll to position [656, 0]
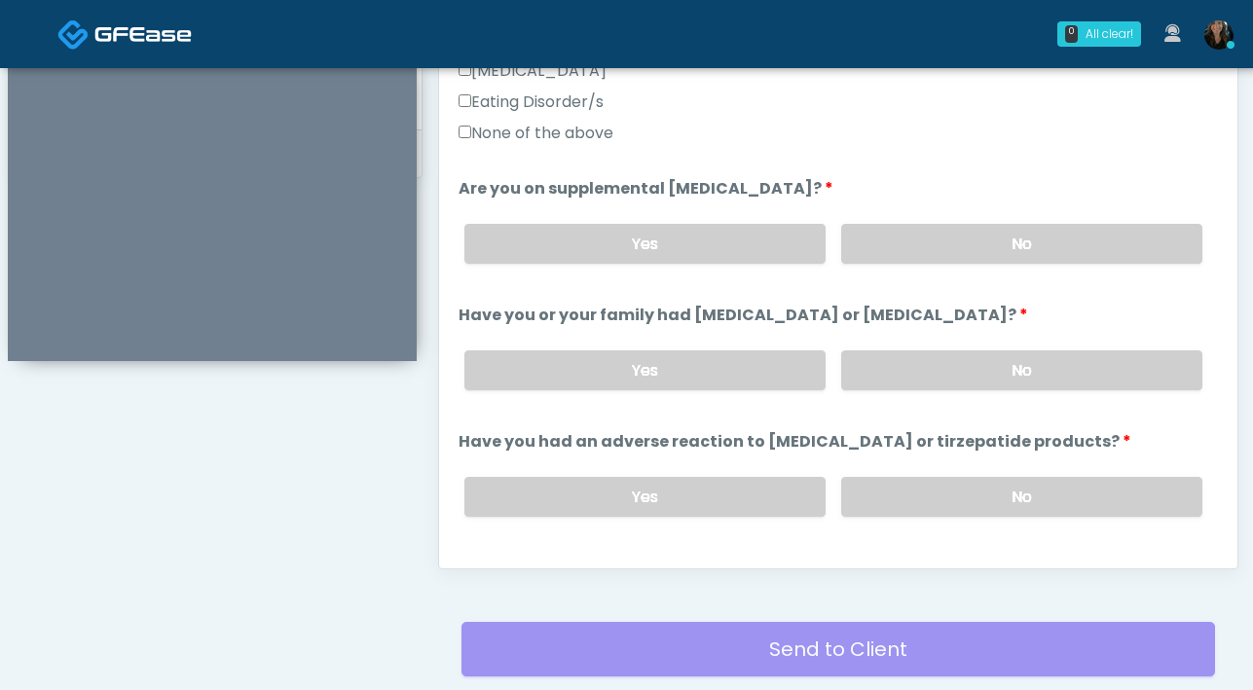
click at [889, 271] on div "Yes No" at bounding box center [833, 243] width 769 height 71
click at [994, 253] on label "No" at bounding box center [1021, 244] width 361 height 40
click at [1036, 365] on label "No" at bounding box center [1021, 370] width 361 height 40
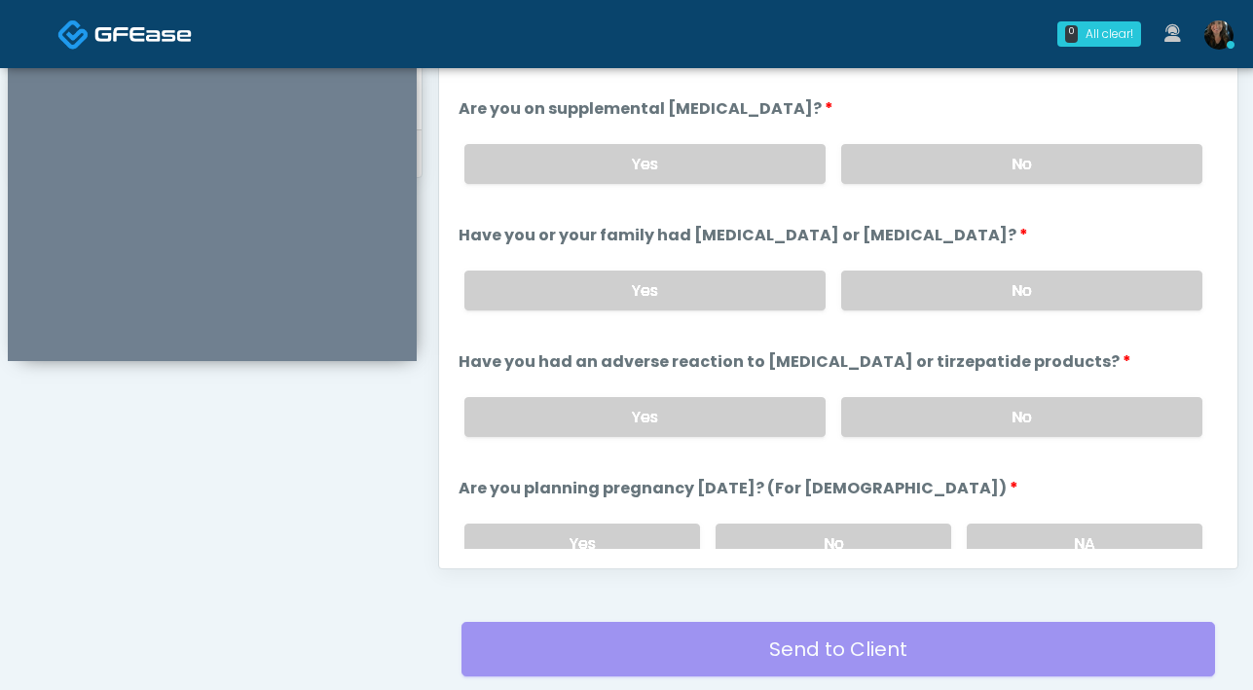
scroll to position [762, 0]
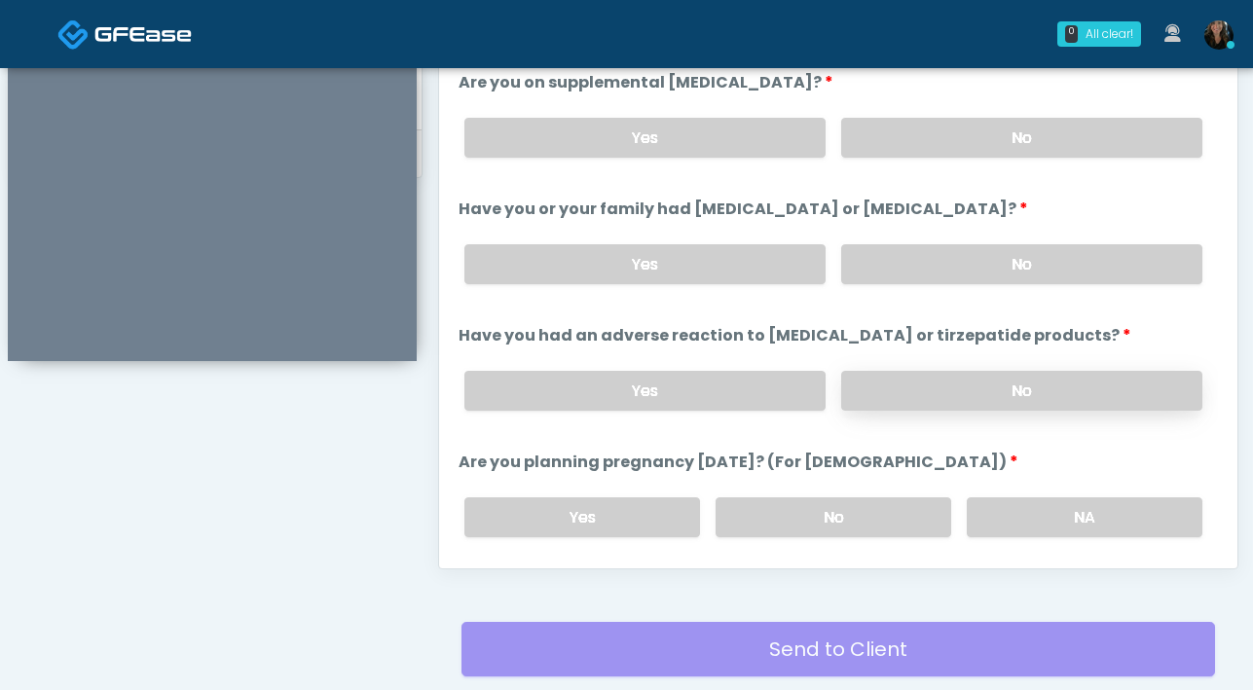
click at [947, 395] on label "No" at bounding box center [1021, 391] width 361 height 40
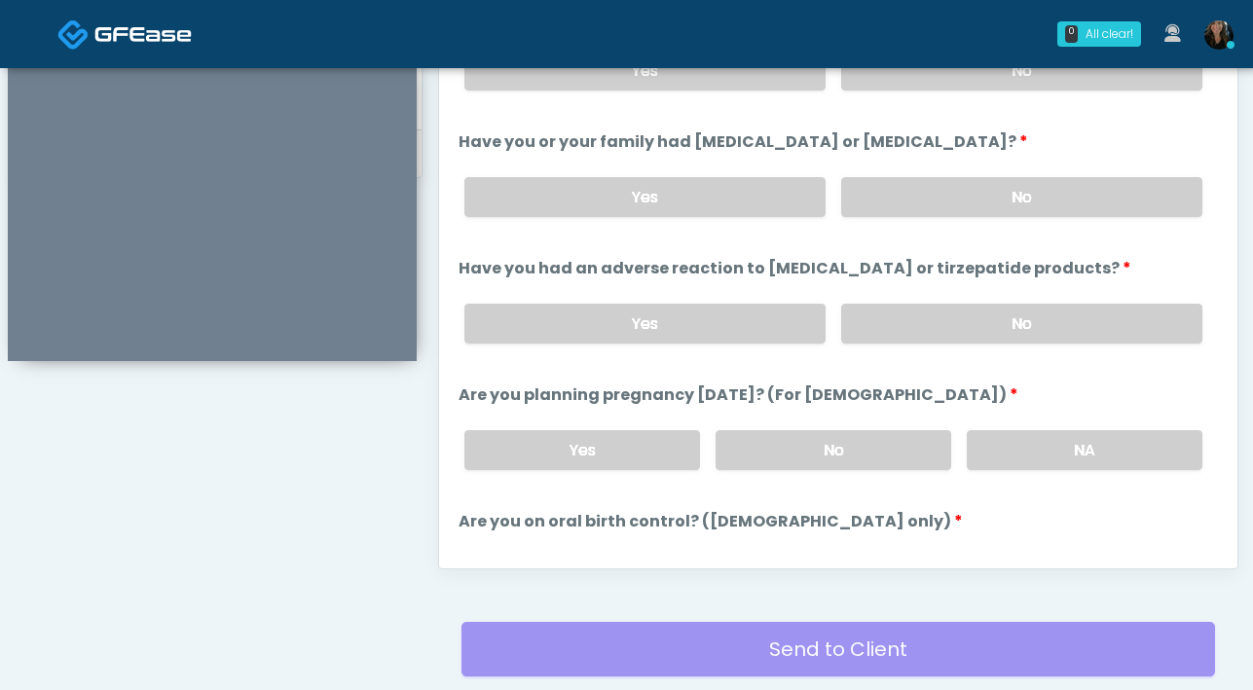
scroll to position [861, 0]
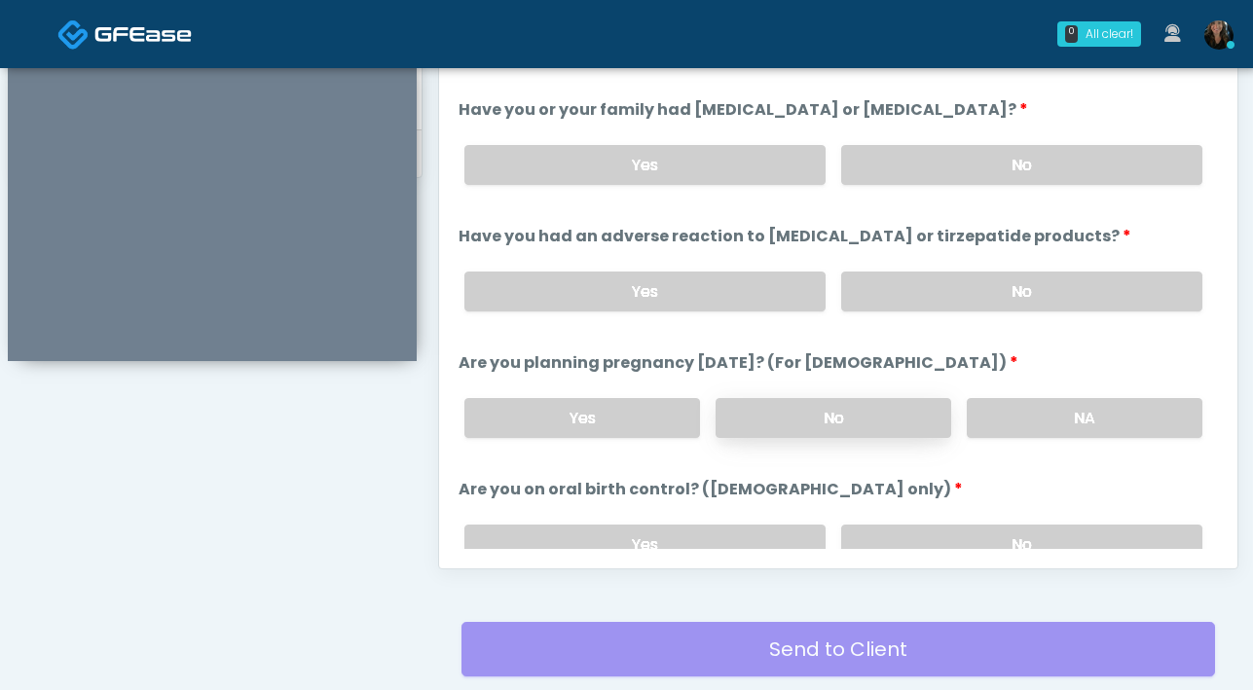
click at [878, 413] on label "No" at bounding box center [833, 418] width 236 height 40
click at [970, 533] on label "No" at bounding box center [1021, 545] width 361 height 40
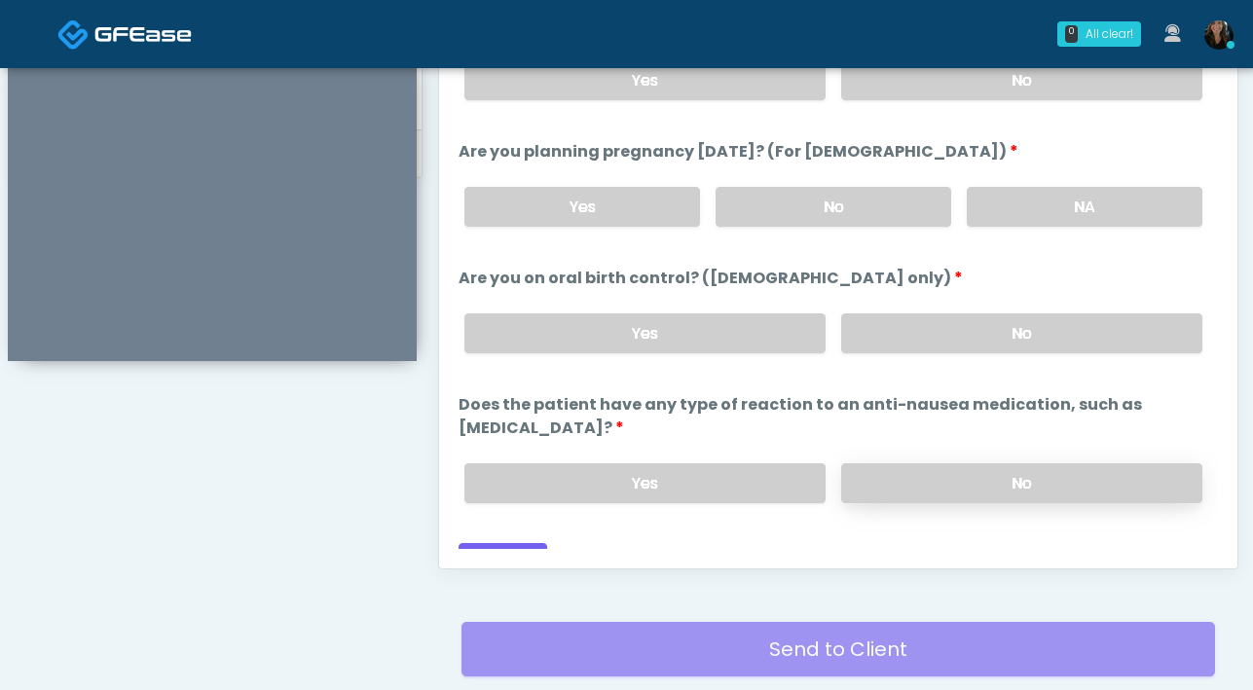
scroll to position [1074, 0]
click at [927, 462] on label "No" at bounding box center [1021, 482] width 361 height 40
click at [528, 545] on button "Continue" at bounding box center [502, 560] width 89 height 36
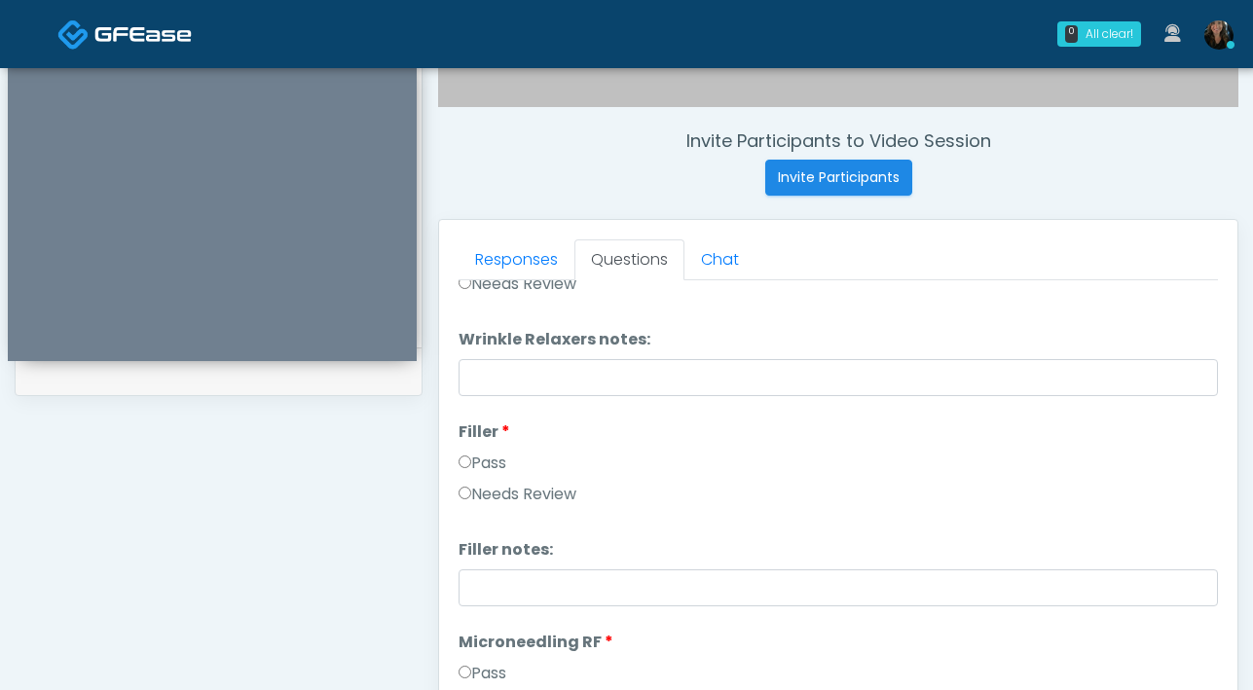
scroll to position [0, 0]
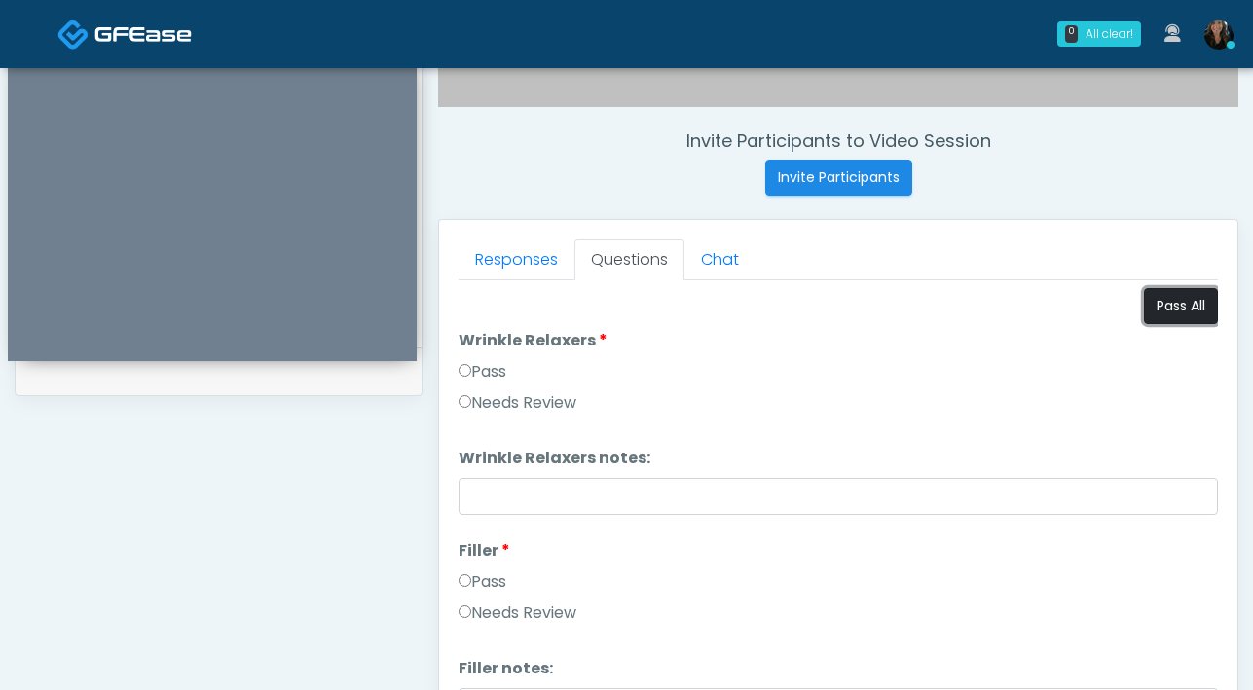
click at [1171, 306] on button "Pass All" at bounding box center [1181, 306] width 74 height 36
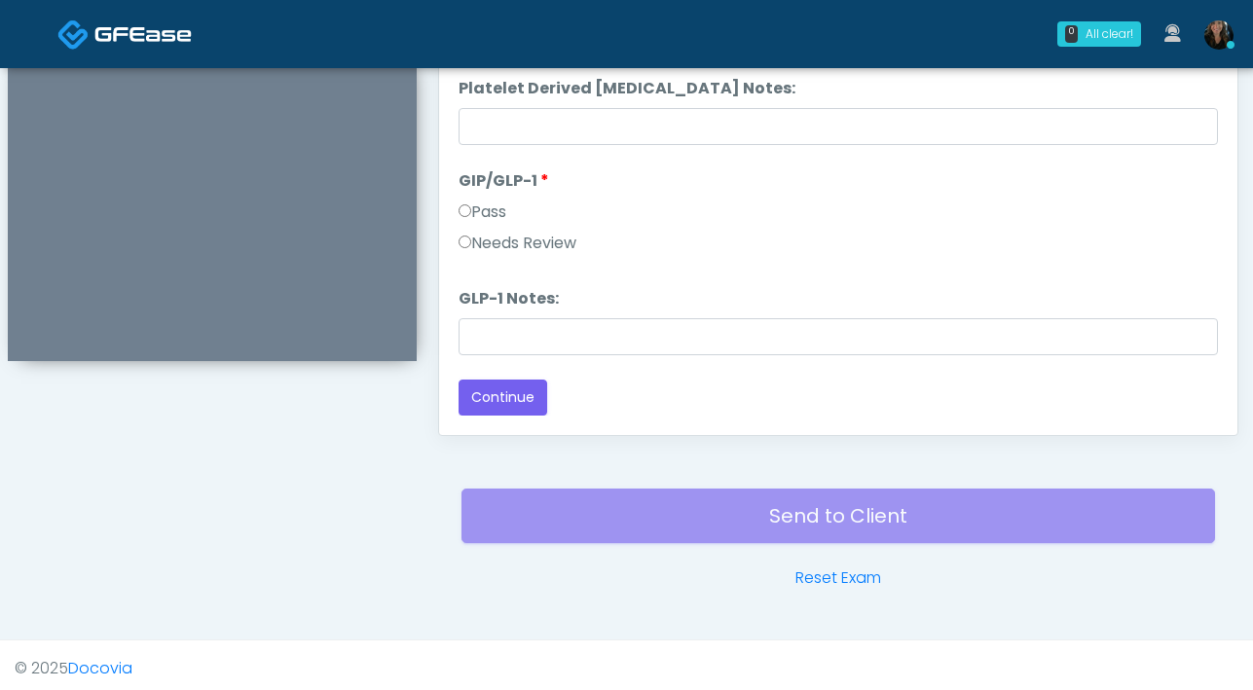
scroll to position [1057, 0]
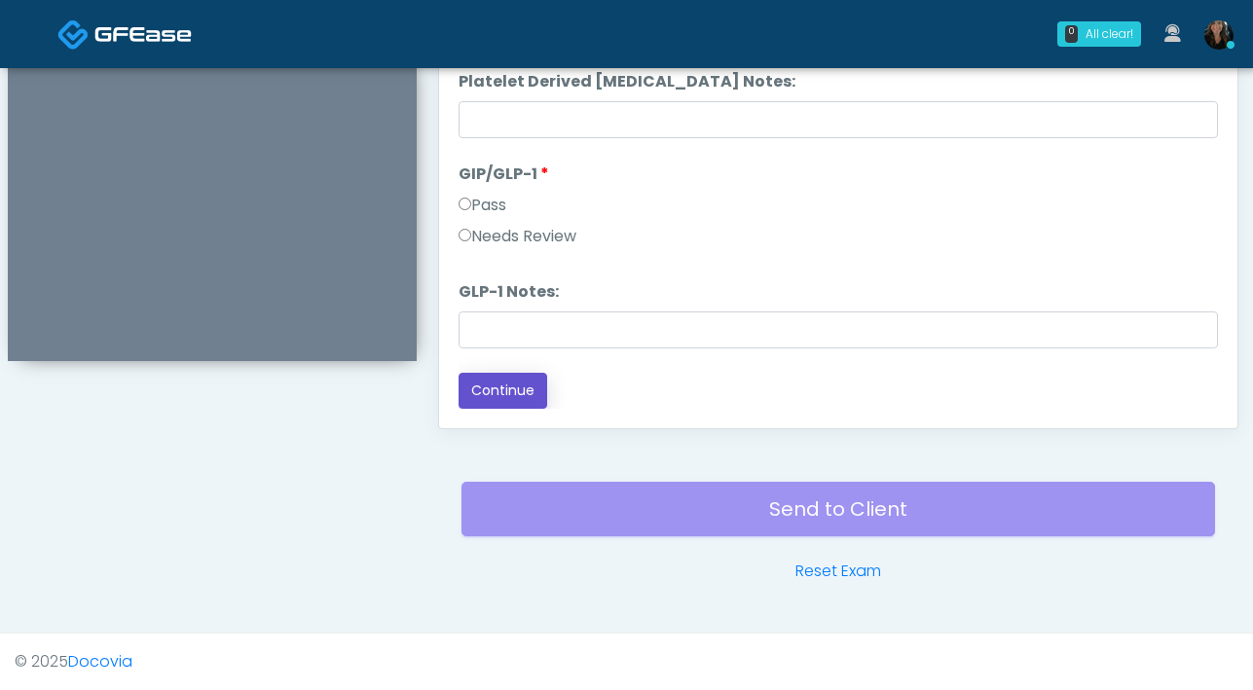
click at [507, 392] on button "Continue" at bounding box center [502, 391] width 89 height 36
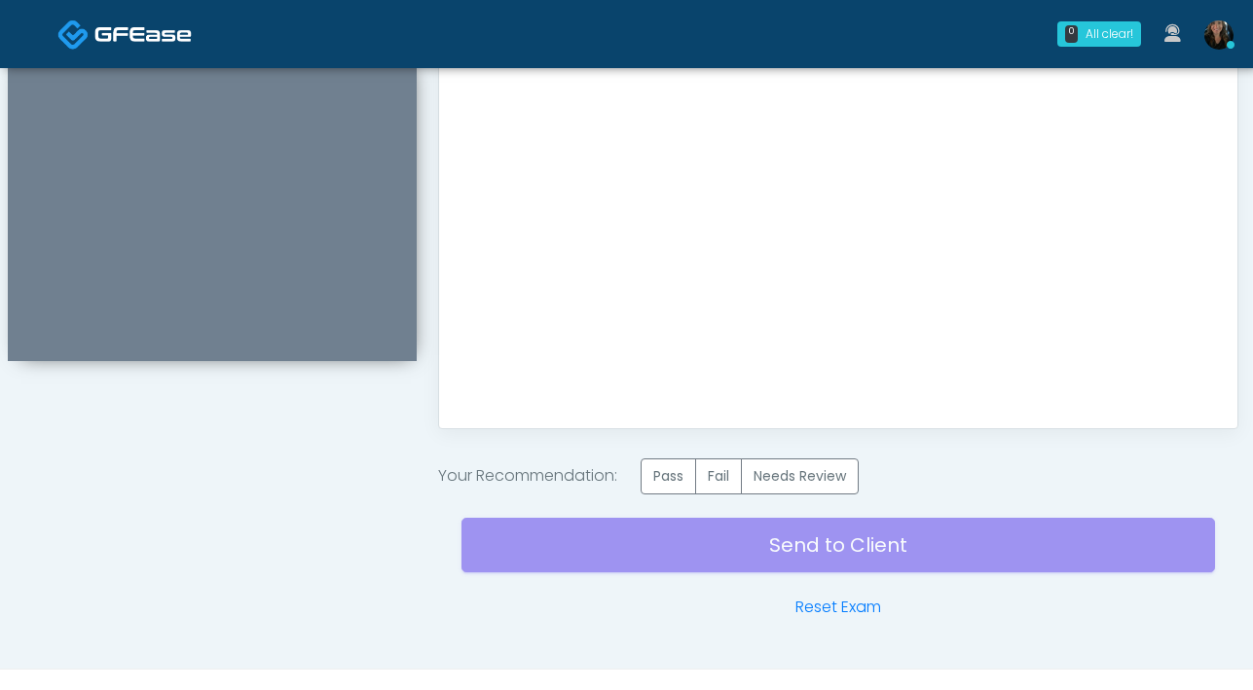
scroll to position [0, 0]
click at [662, 473] on label "Pass" at bounding box center [668, 476] width 55 height 36
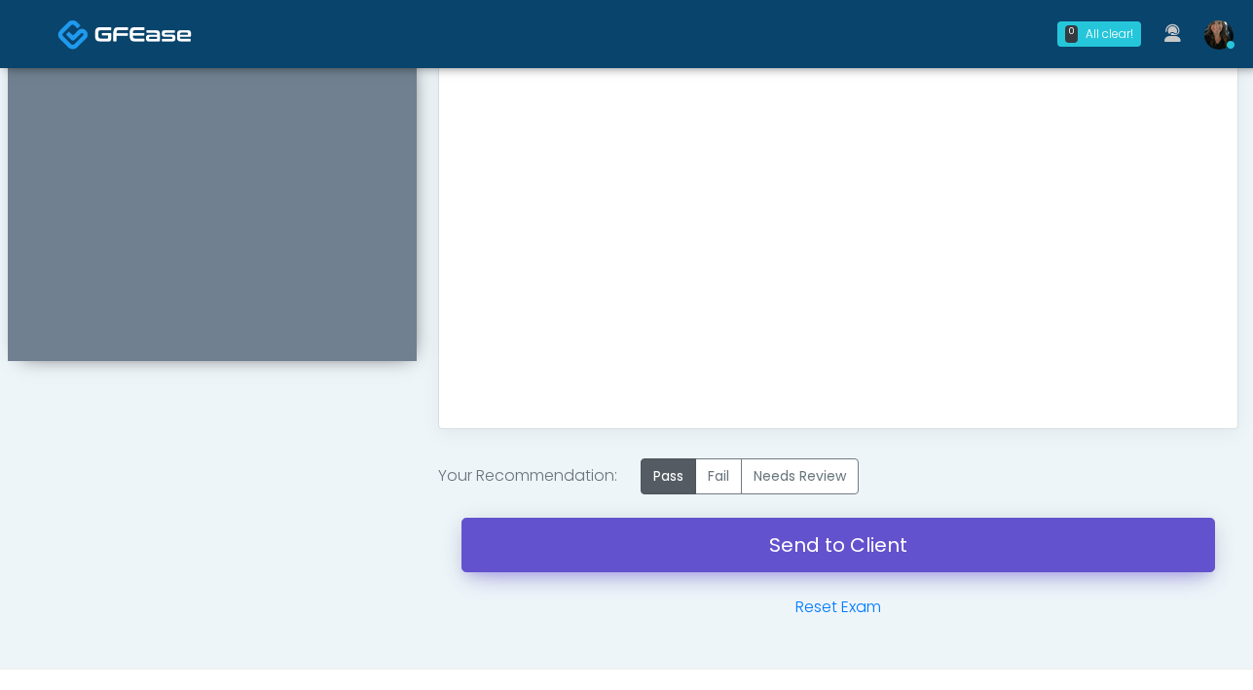
click at [810, 549] on link "Send to Client" at bounding box center [837, 545] width 753 height 55
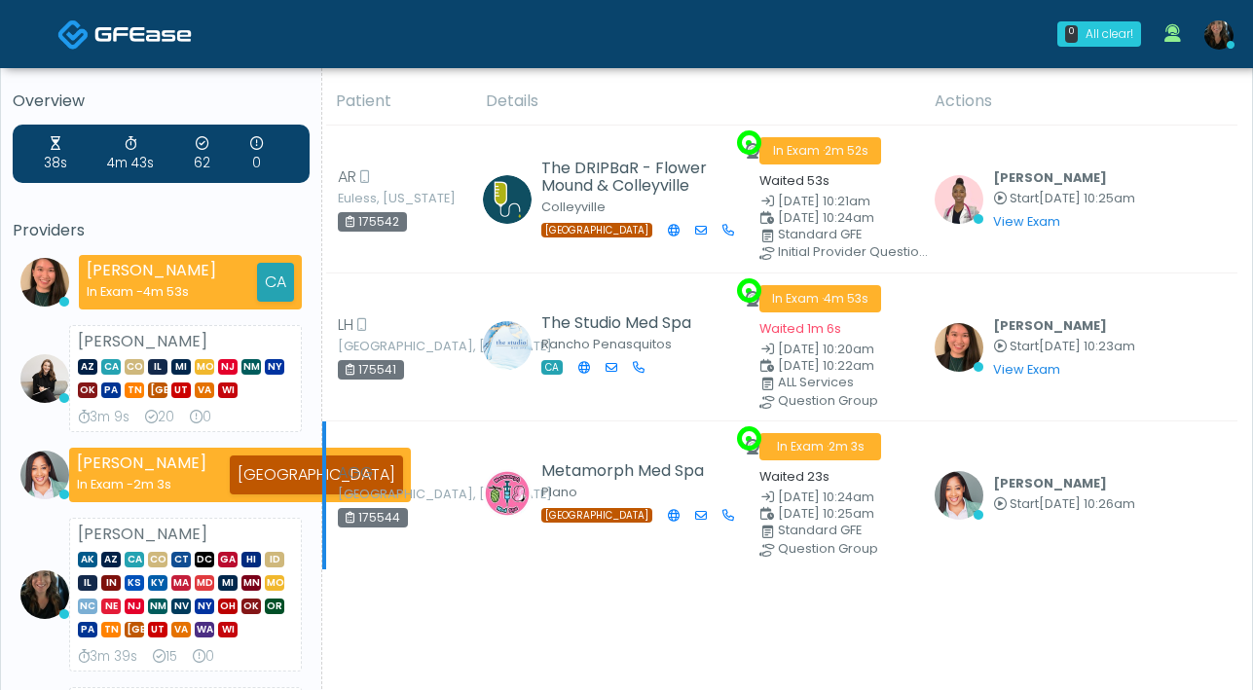
scroll to position [5, 0]
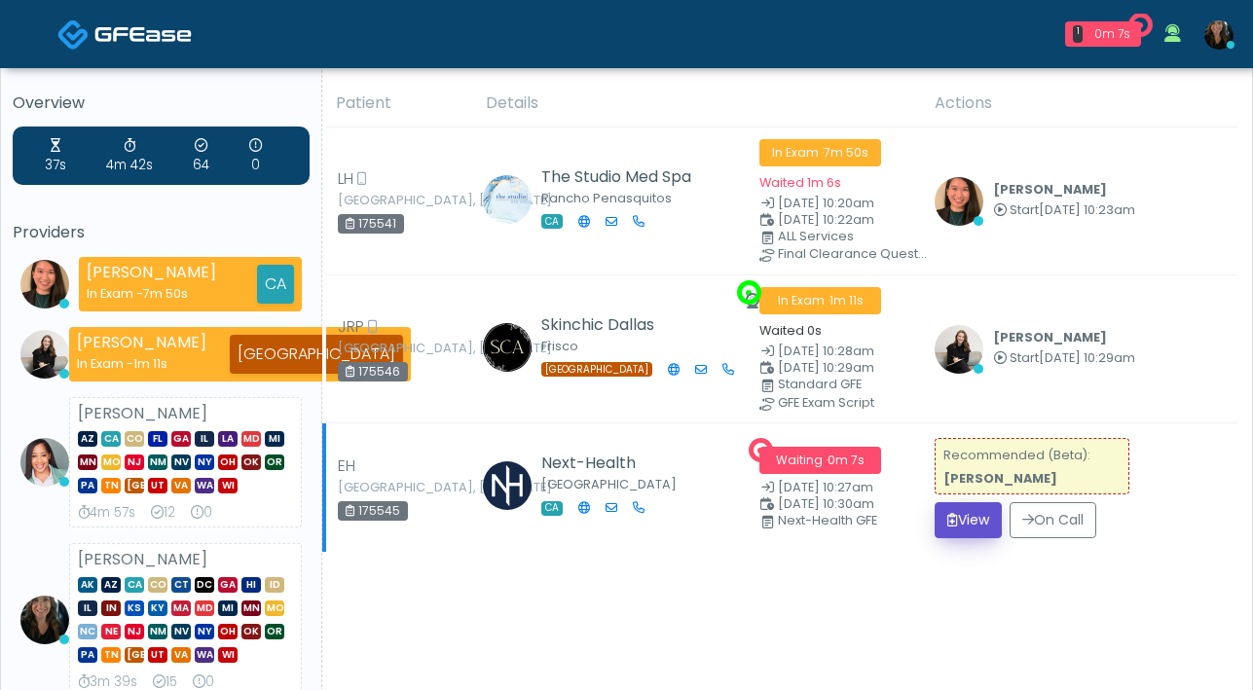
click at [969, 517] on button "View" at bounding box center [967, 520] width 67 height 36
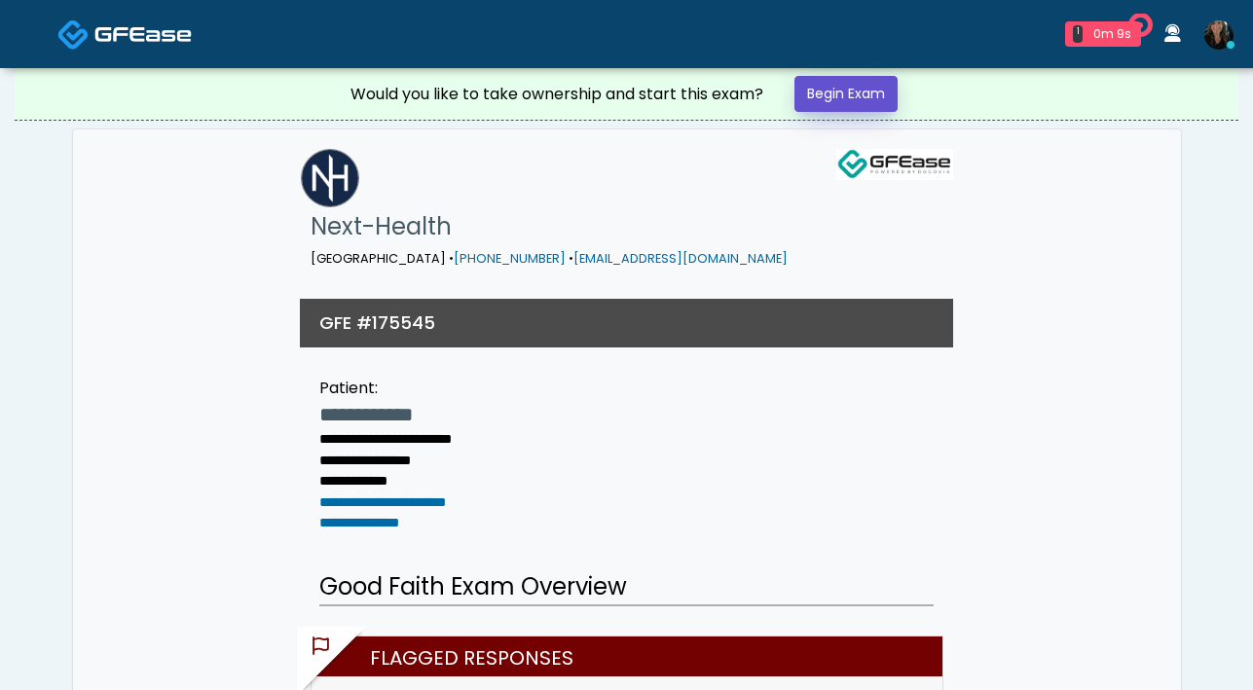
click at [829, 89] on link "Begin Exam" at bounding box center [845, 94] width 103 height 36
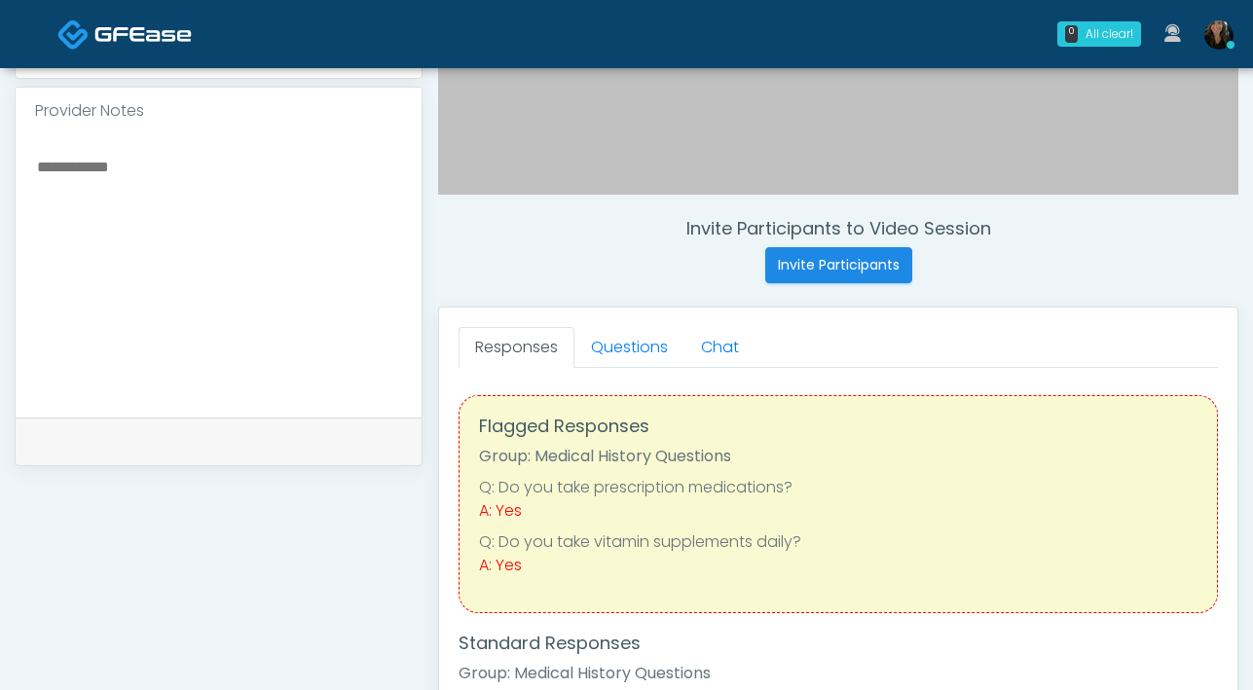
scroll to position [679, 0]
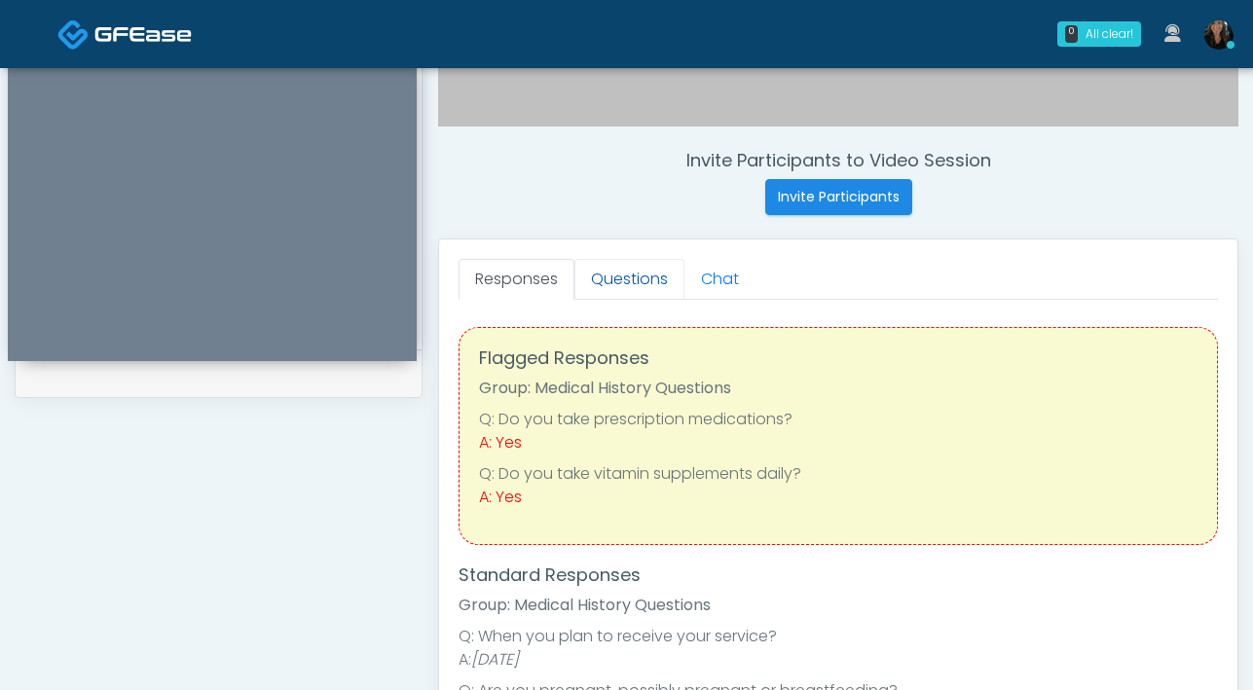
click at [632, 291] on link "Questions" at bounding box center [629, 279] width 110 height 41
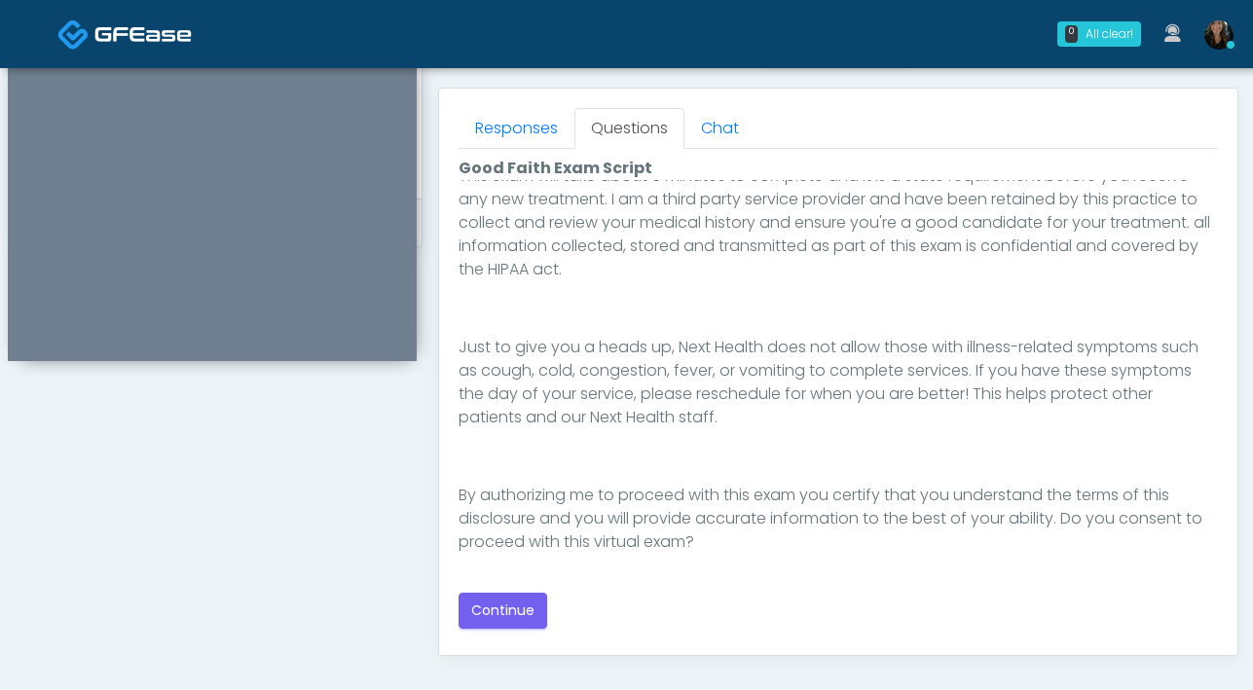
scroll to position [831, 0]
click at [517, 604] on button "Continue" at bounding box center [502, 610] width 89 height 36
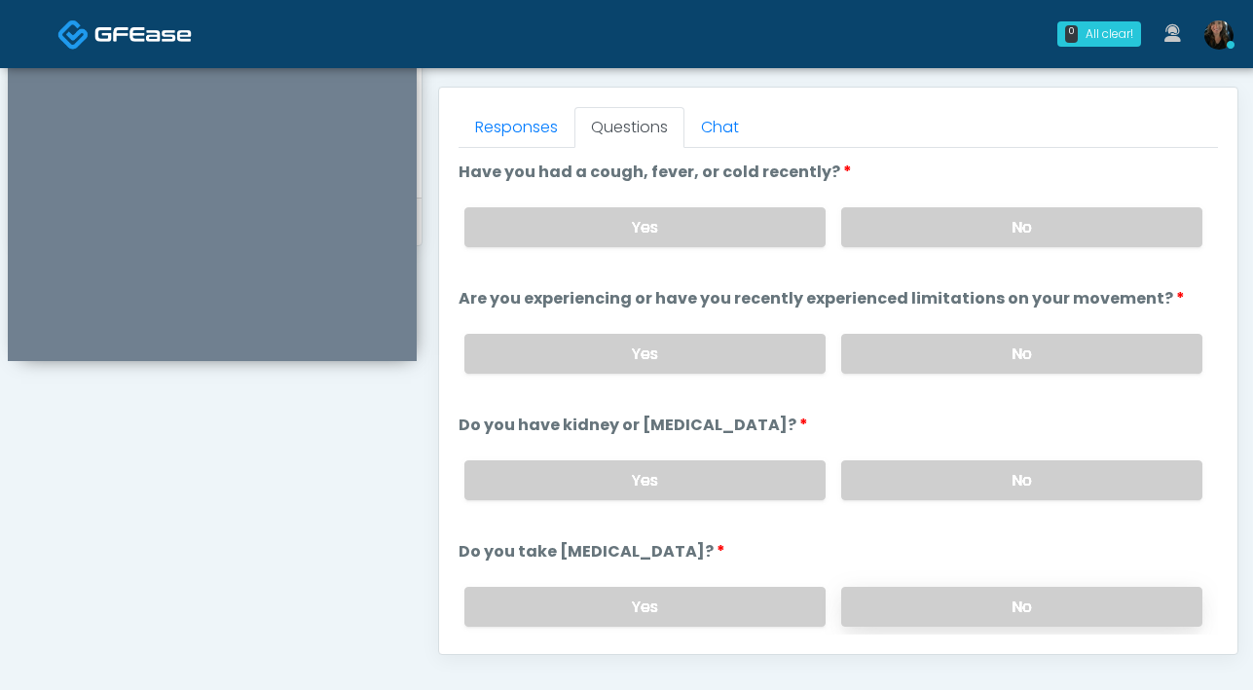
scroll to position [820, 0]
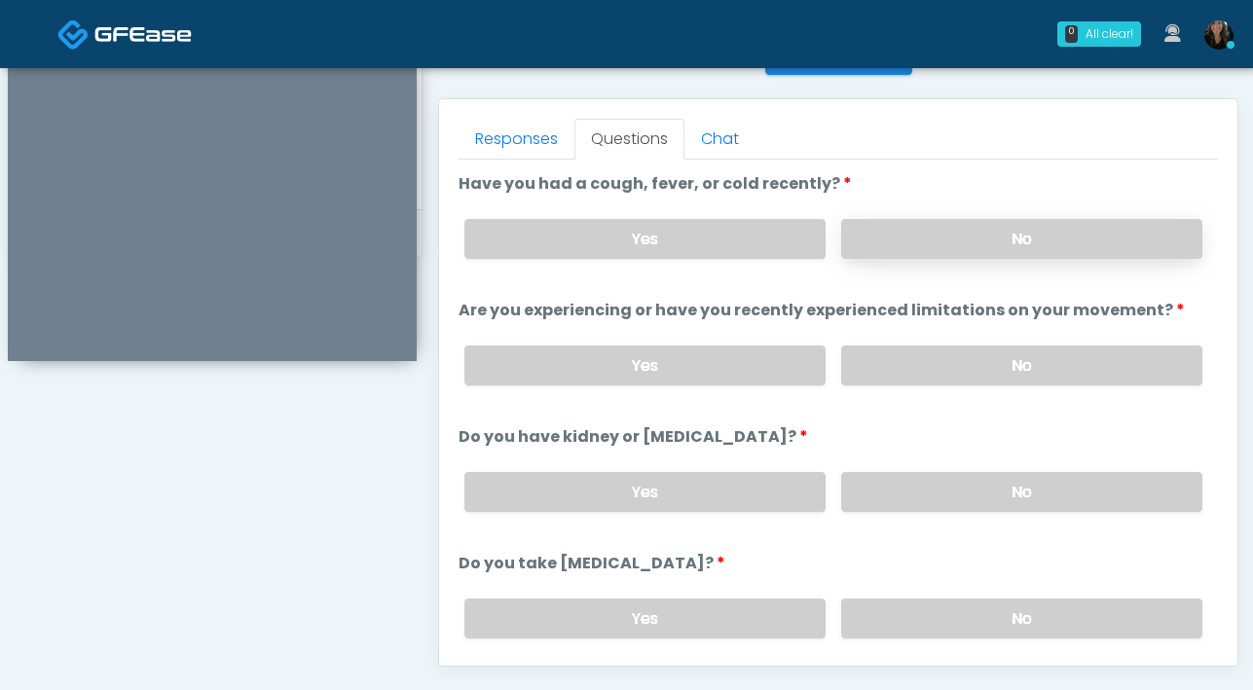
click at [938, 249] on label "No" at bounding box center [1021, 239] width 361 height 40
click at [936, 362] on label "No" at bounding box center [1021, 366] width 361 height 40
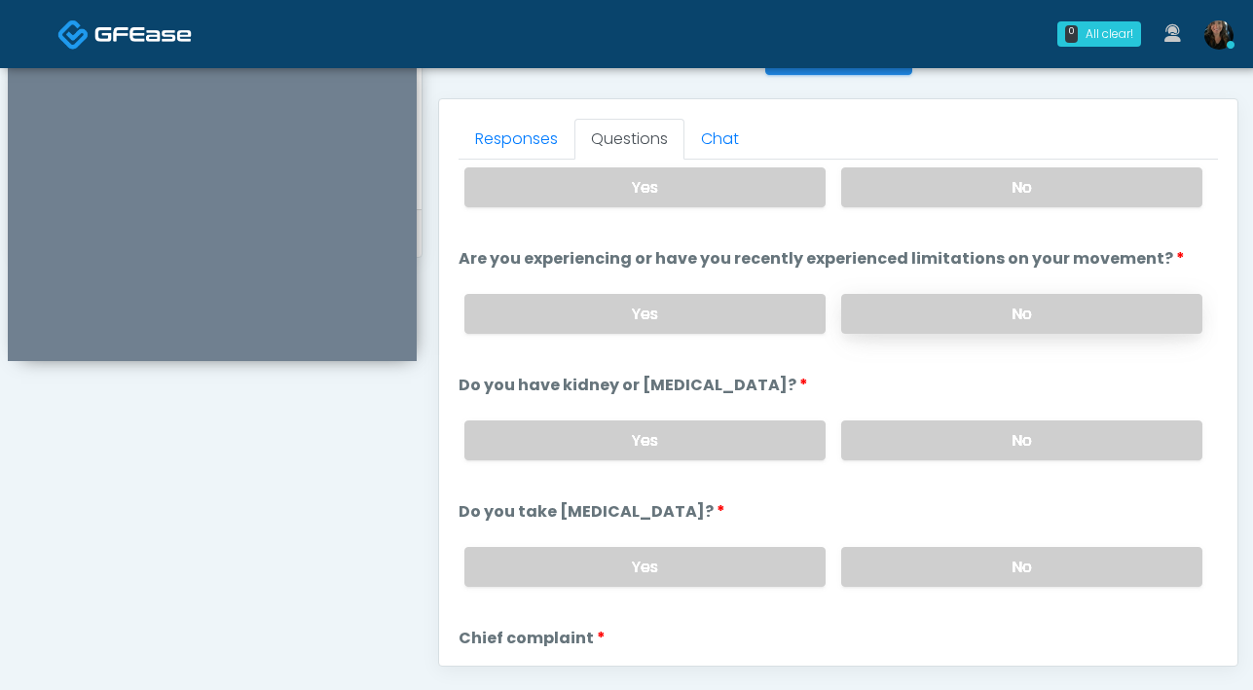
scroll to position [51, 0]
click at [928, 426] on label "No" at bounding box center [1021, 441] width 361 height 40
click at [909, 541] on div "Yes No" at bounding box center [833, 567] width 769 height 71
click at [910, 560] on label "No" at bounding box center [1021, 568] width 361 height 40
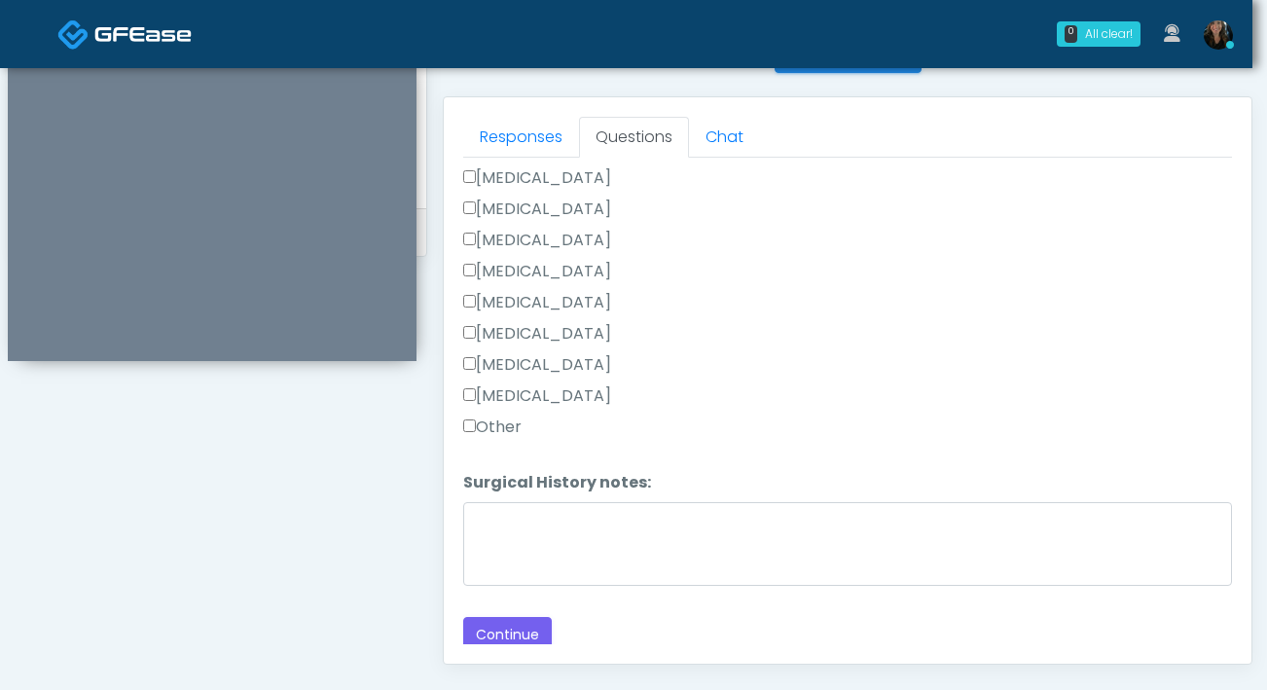
scroll to position [1214, 0]
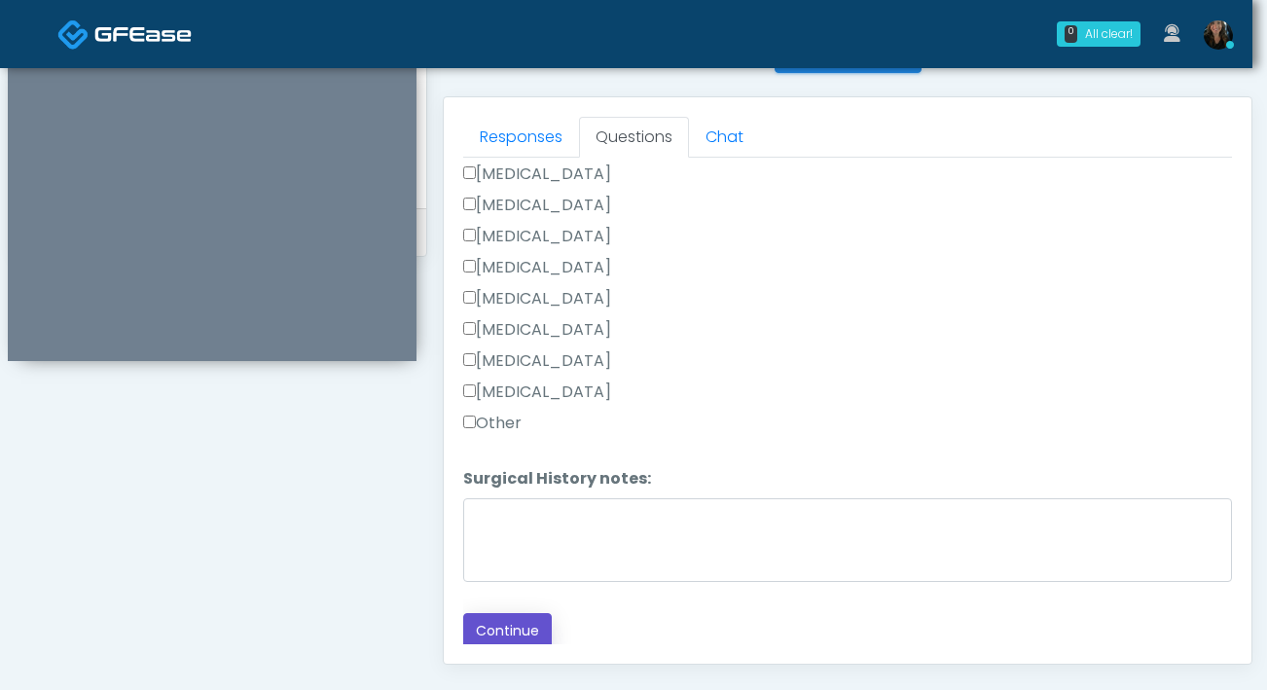
click at [499, 627] on button "Continue" at bounding box center [507, 631] width 89 height 36
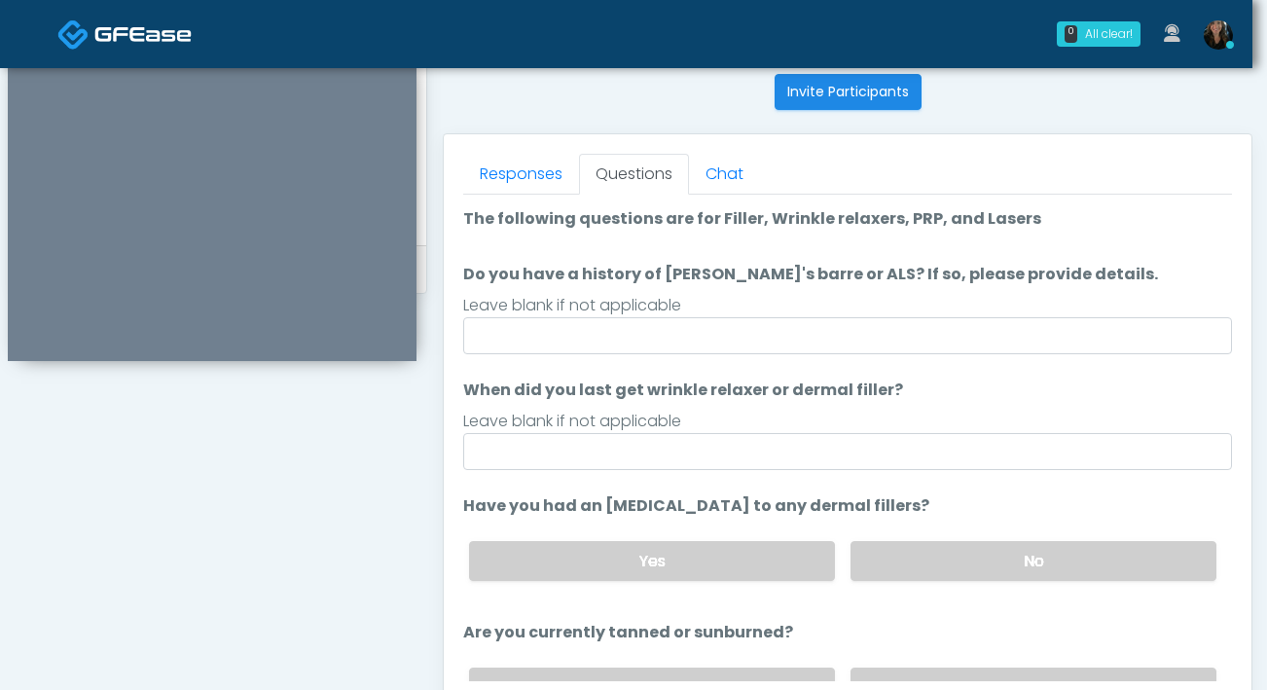
scroll to position [788, 0]
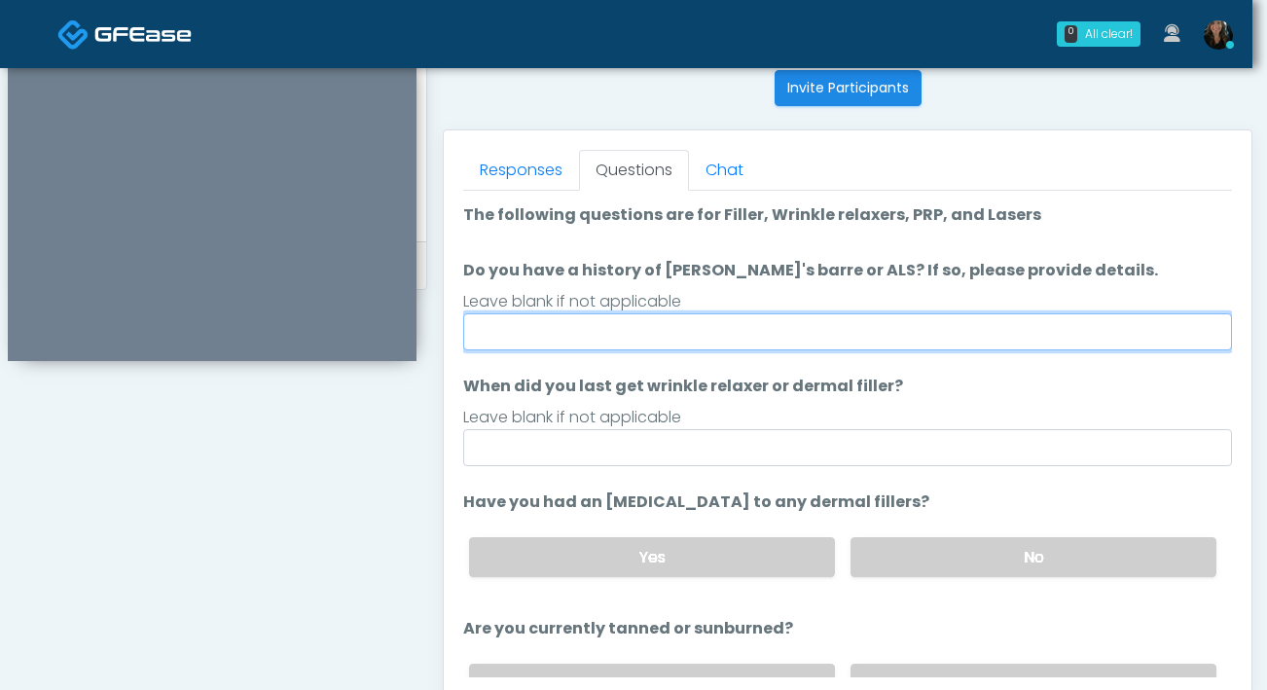
click at [982, 333] on input "Do you have a history of Guillain's barre or ALS? If so, please provide details." at bounding box center [847, 331] width 769 height 37
type input "**"
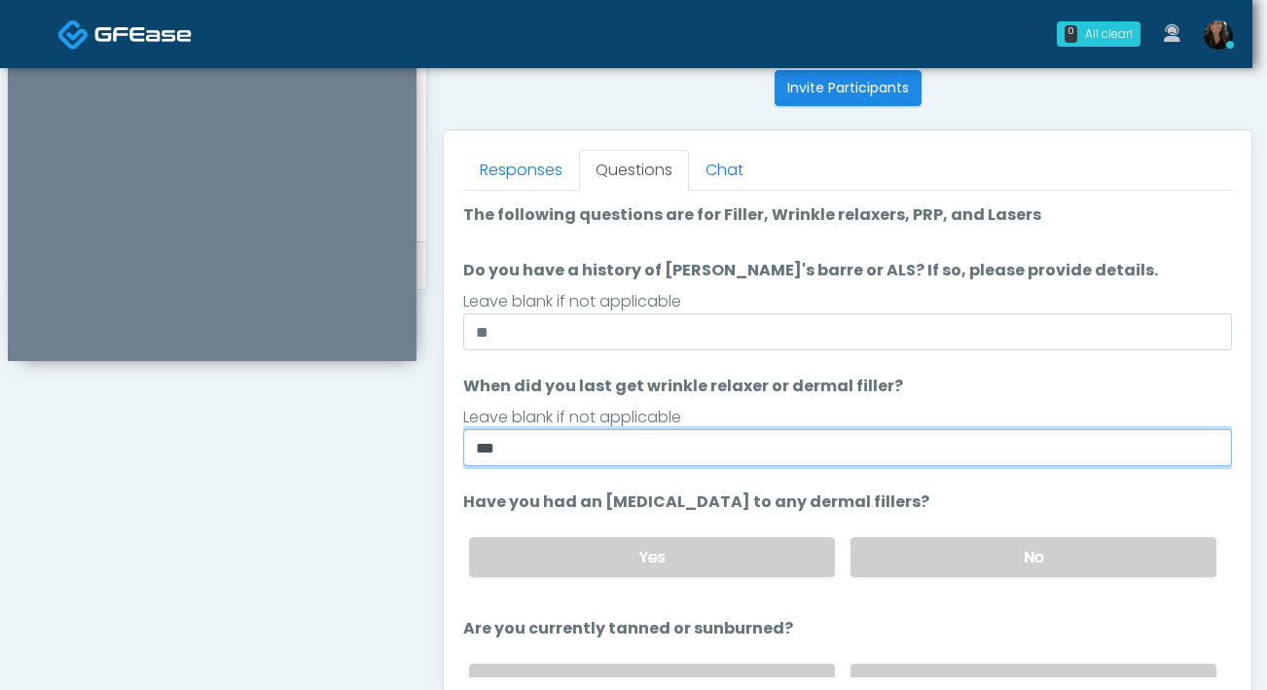
click at [548, 447] on input "***" at bounding box center [847, 447] width 769 height 37
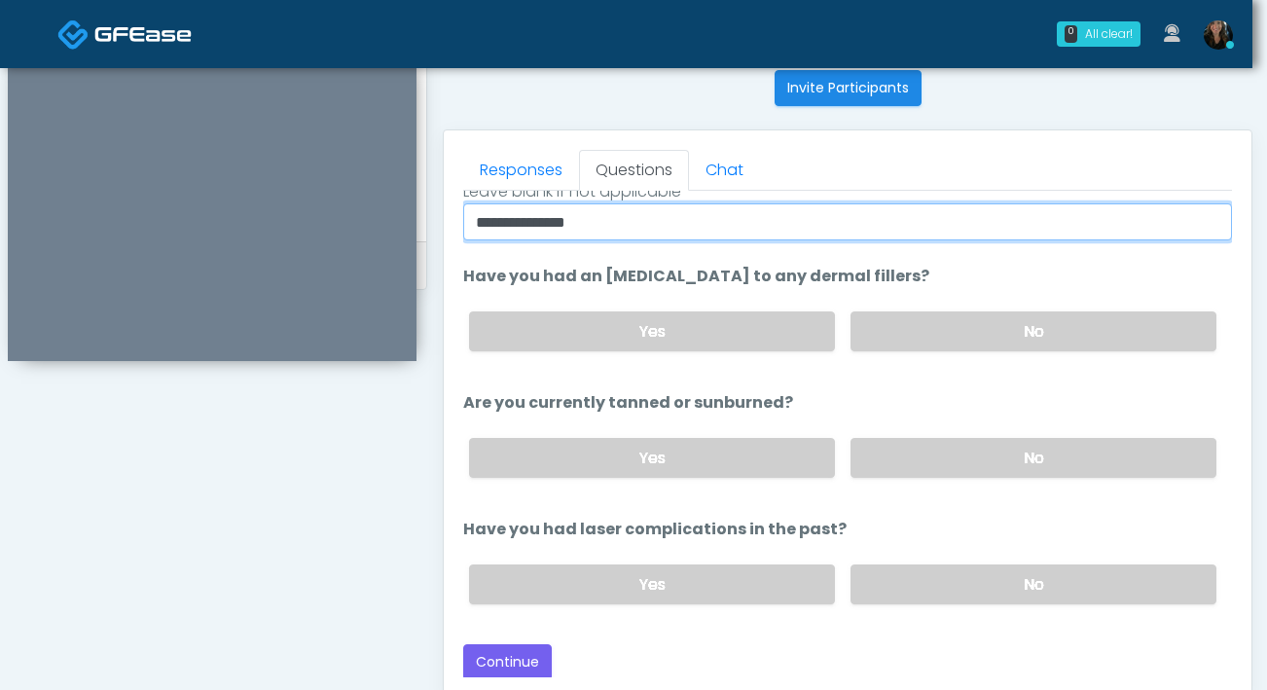
scroll to position [220, 0]
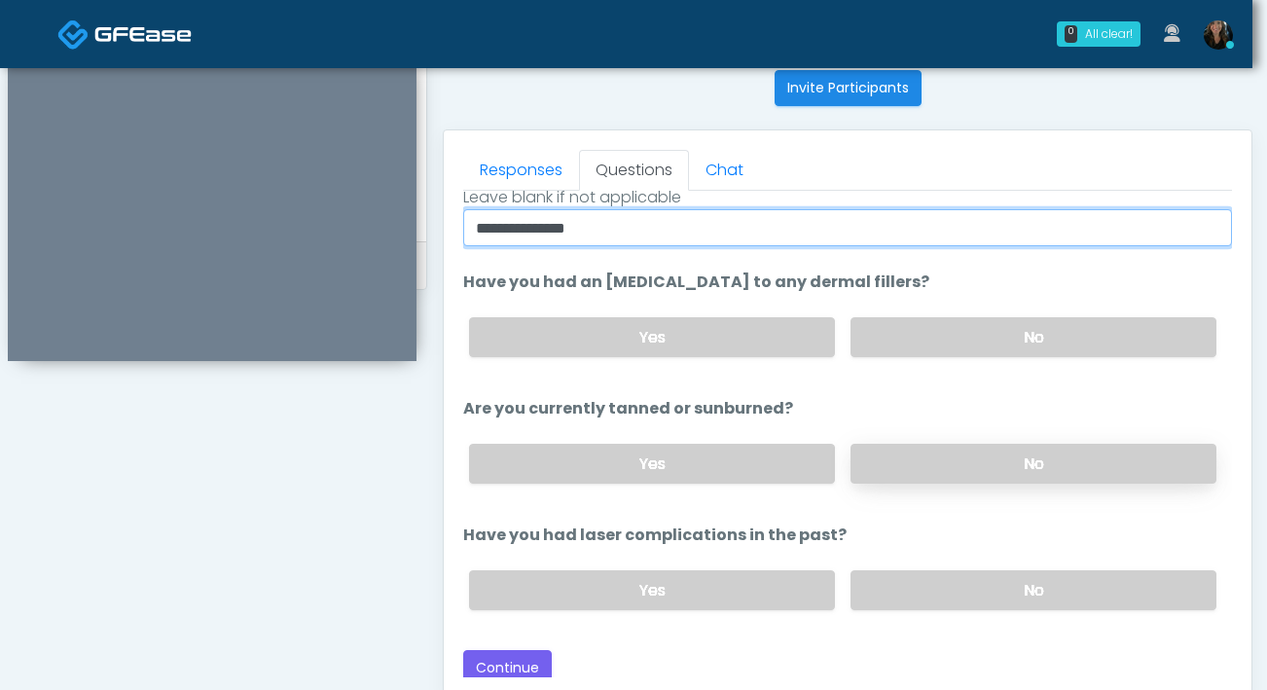
type input "**********"
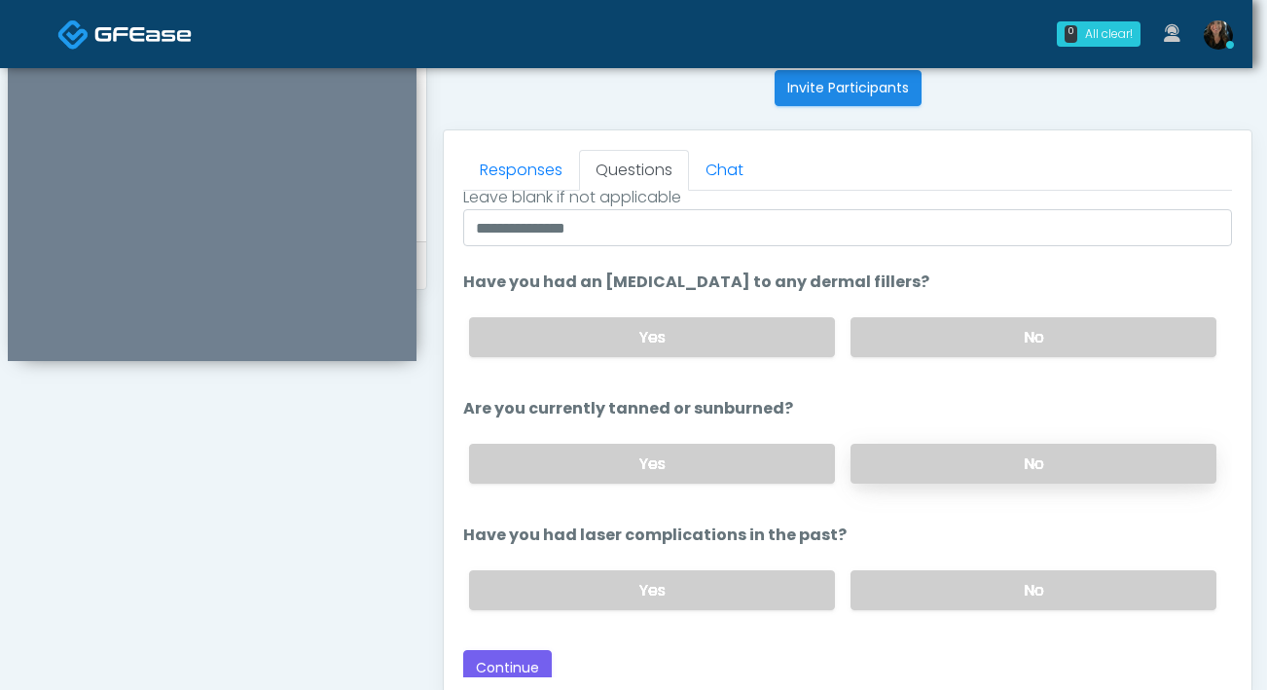
click at [932, 458] on label "No" at bounding box center [1034, 464] width 366 height 40
click at [934, 599] on label "No" at bounding box center [1034, 590] width 366 height 40
click at [482, 670] on button "Continue" at bounding box center [507, 668] width 89 height 36
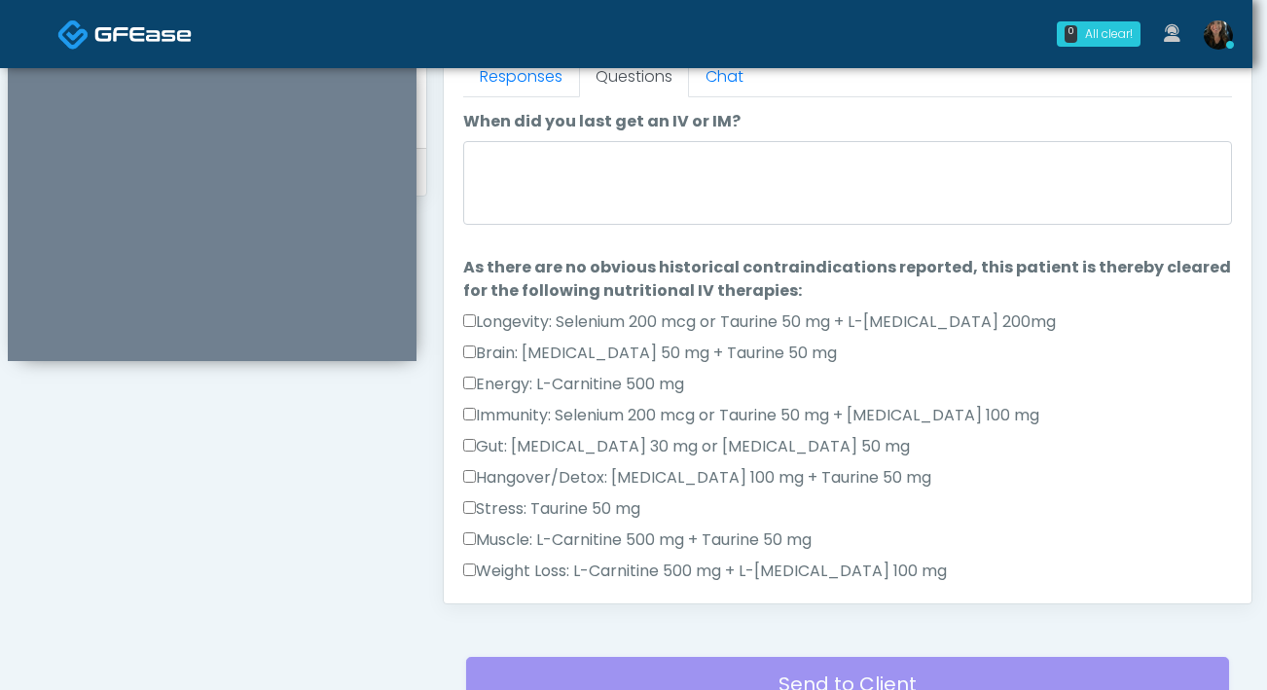
scroll to position [866, 0]
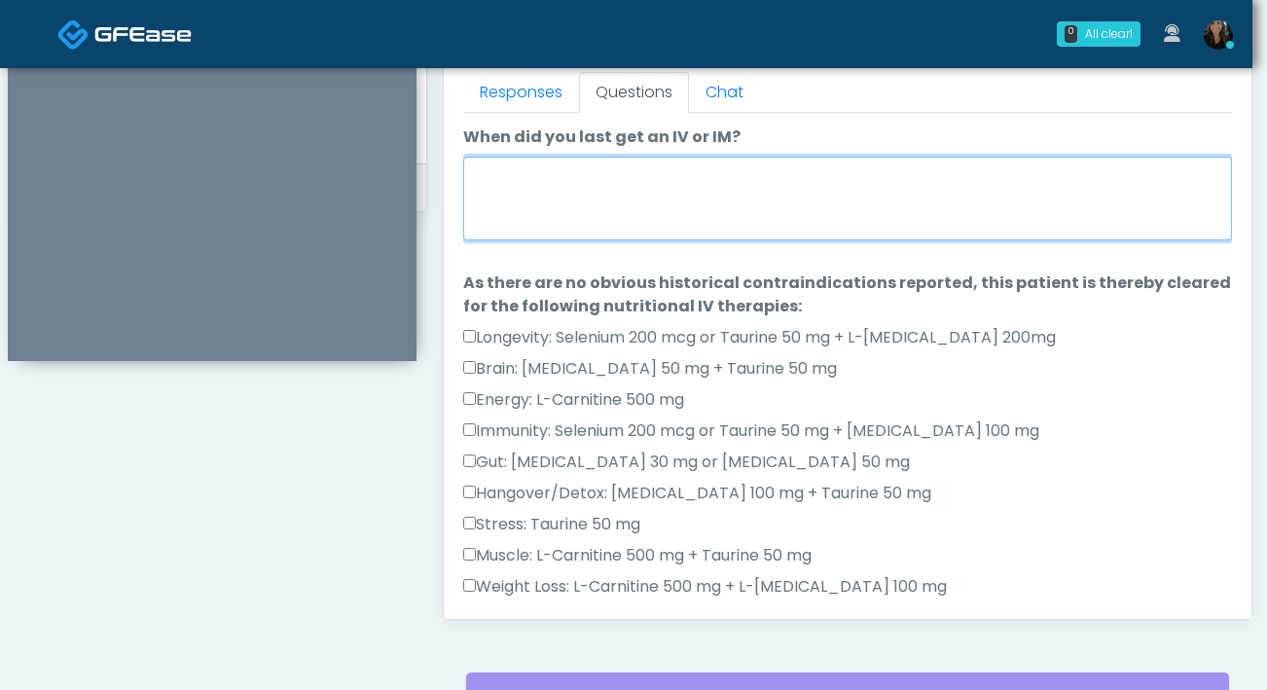
click at [509, 189] on textarea "When did you last get an IV or IM?" at bounding box center [847, 199] width 769 height 84
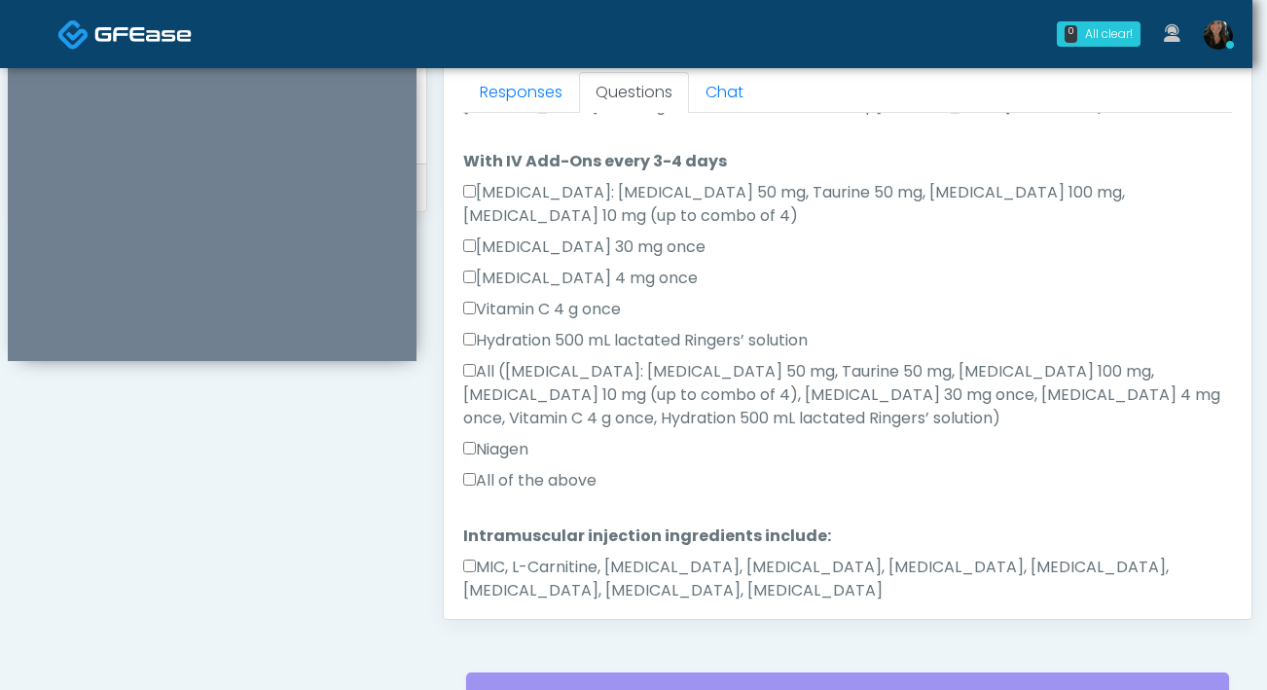
scroll to position [1057, 0]
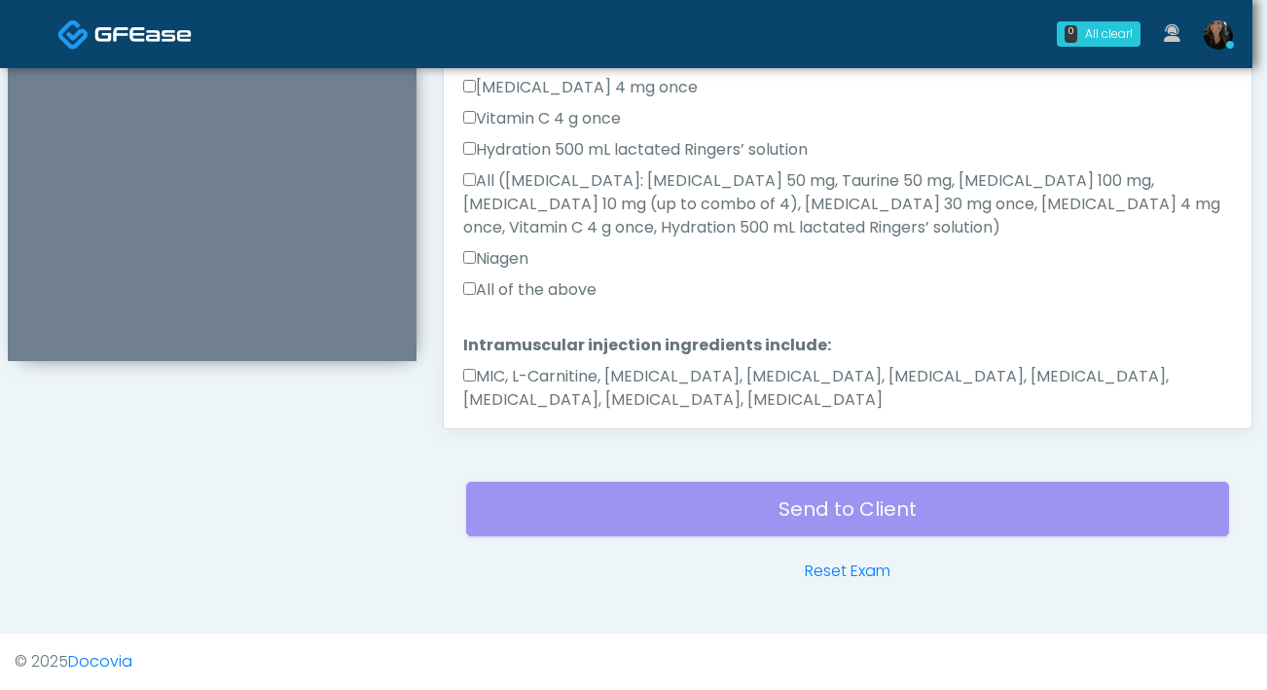
type textarea "**********"
click at [524, 444] on button "Continue" at bounding box center [507, 462] width 89 height 36
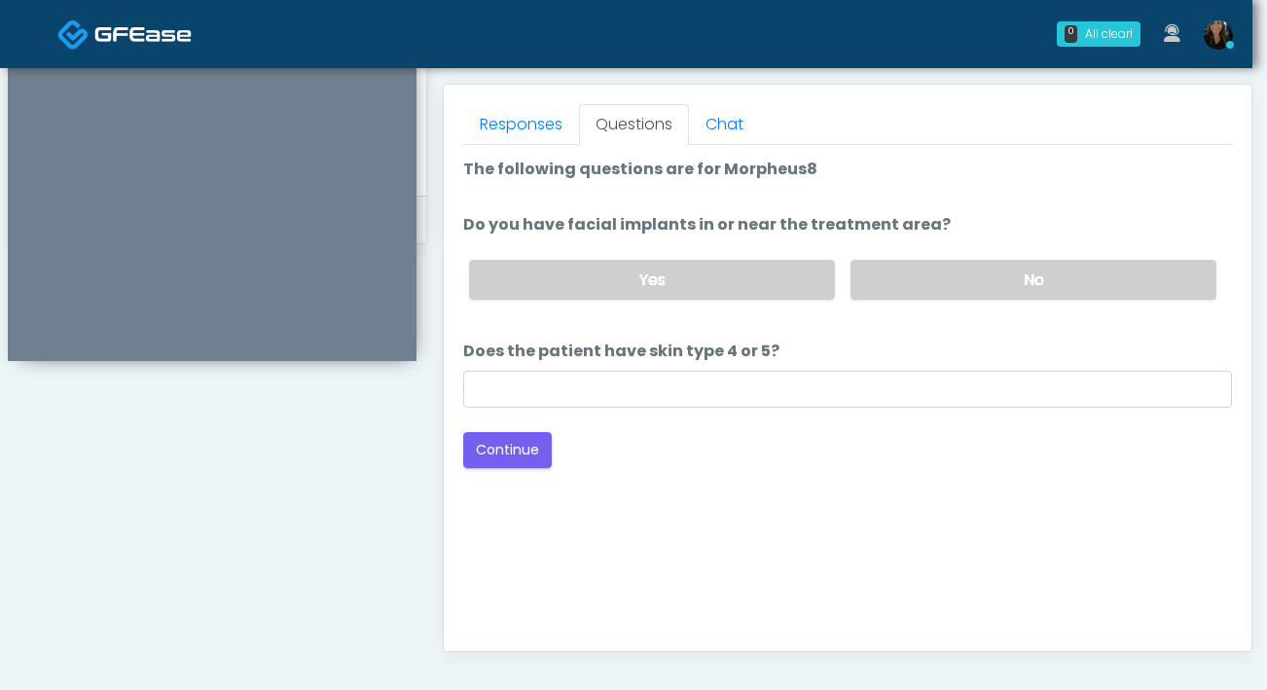
scroll to position [830, 0]
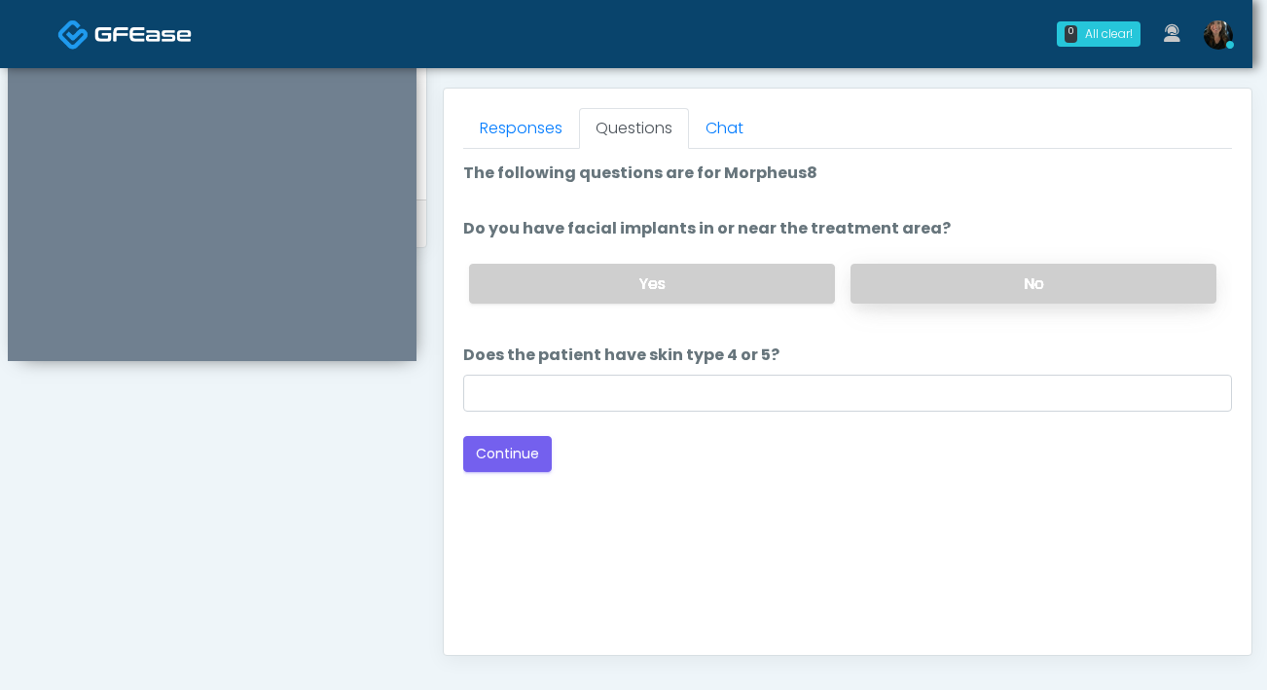
click at [896, 292] on label "No" at bounding box center [1034, 284] width 366 height 40
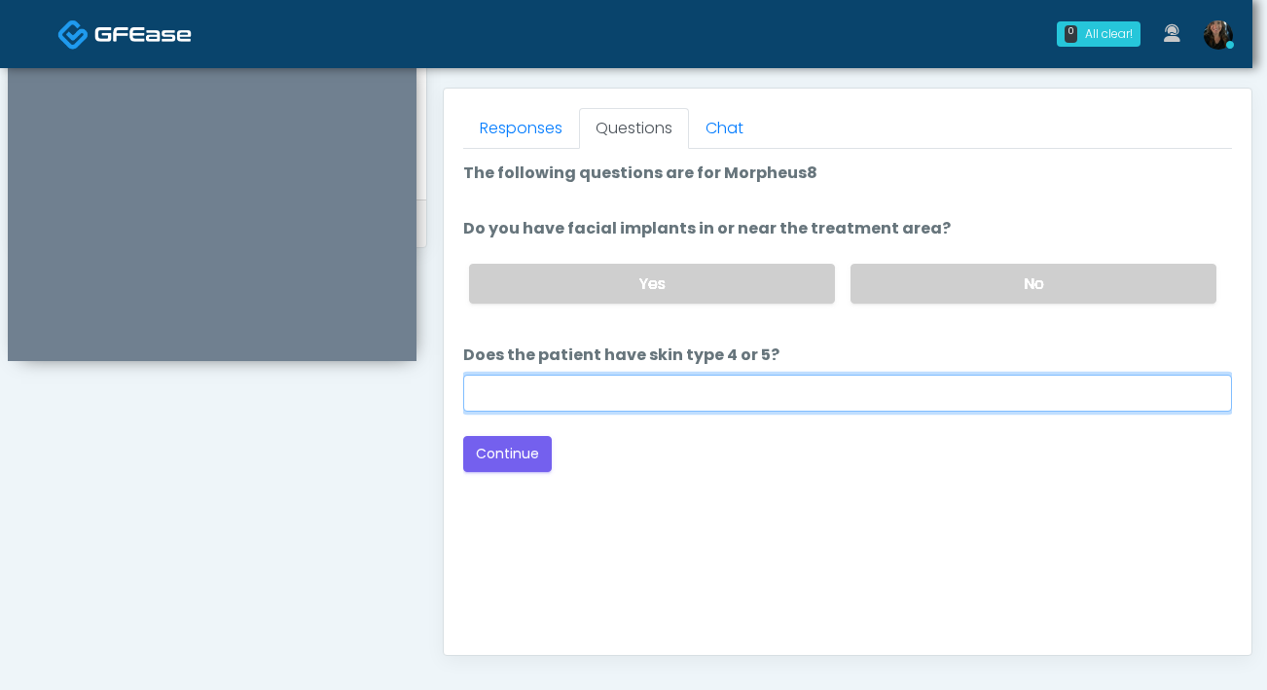
click at [870, 389] on input "Does the patient have skin type 4 or 5?" at bounding box center [847, 393] width 769 height 37
type input "***"
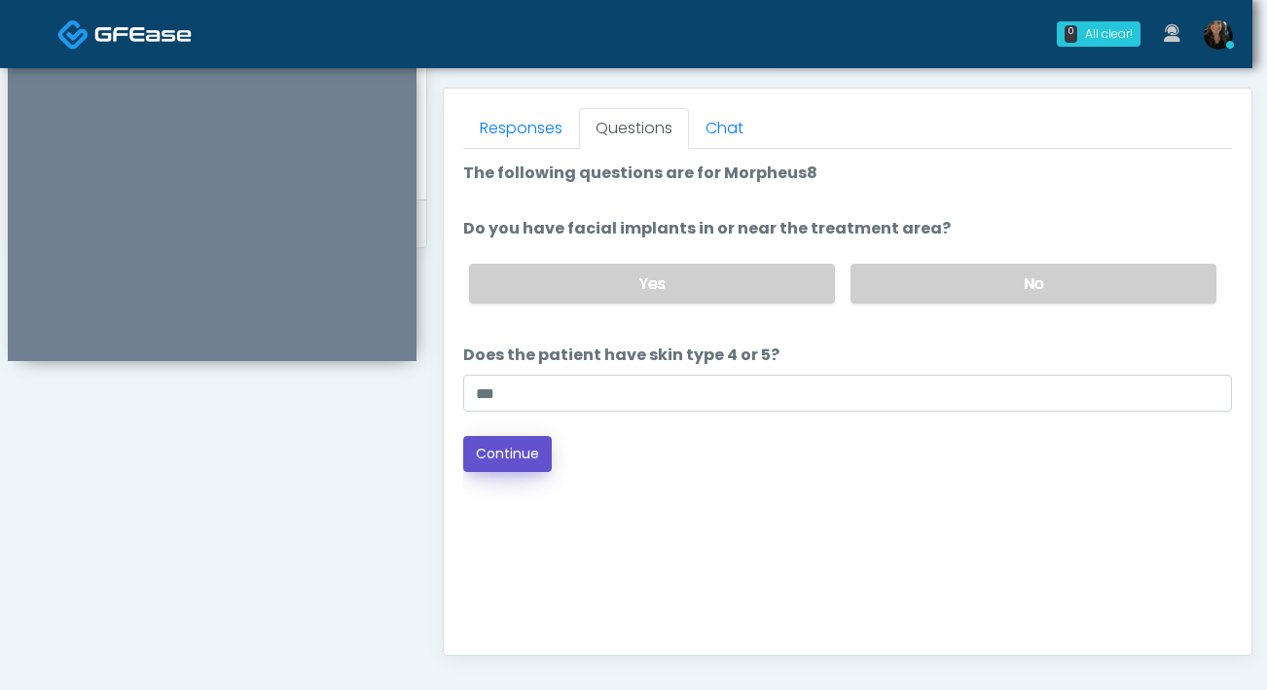
click at [519, 463] on button "Continue" at bounding box center [507, 454] width 89 height 36
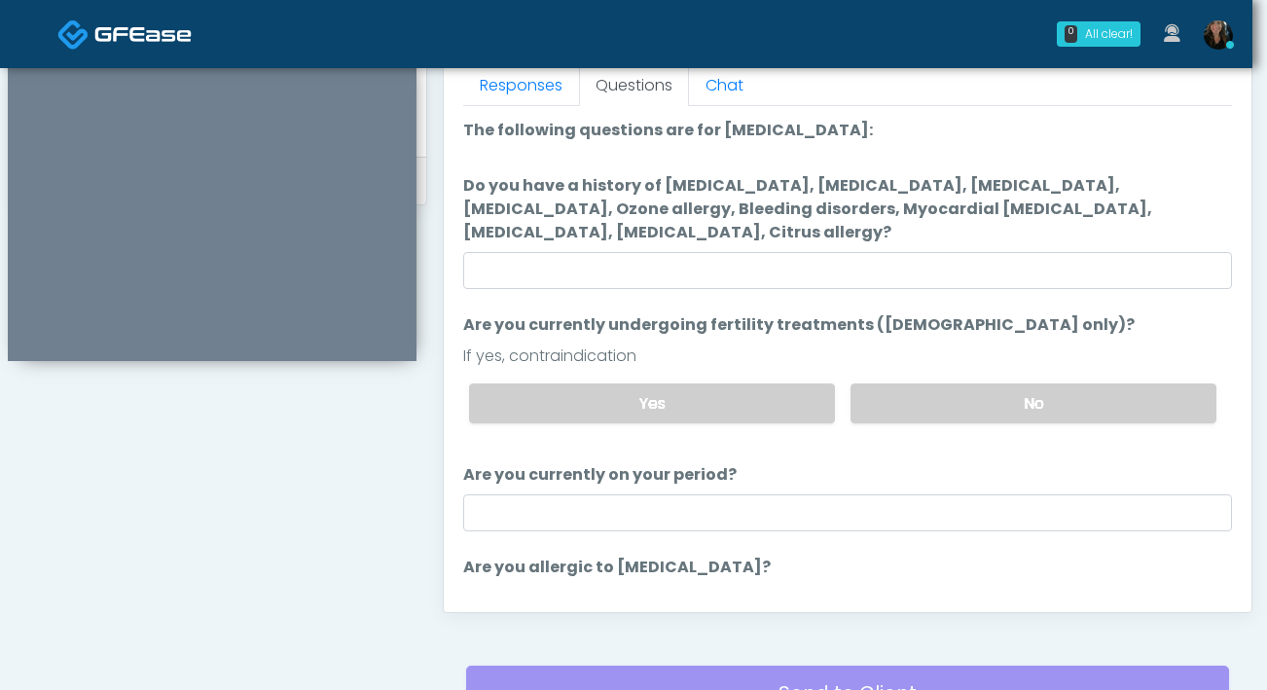
scroll to position [875, 0]
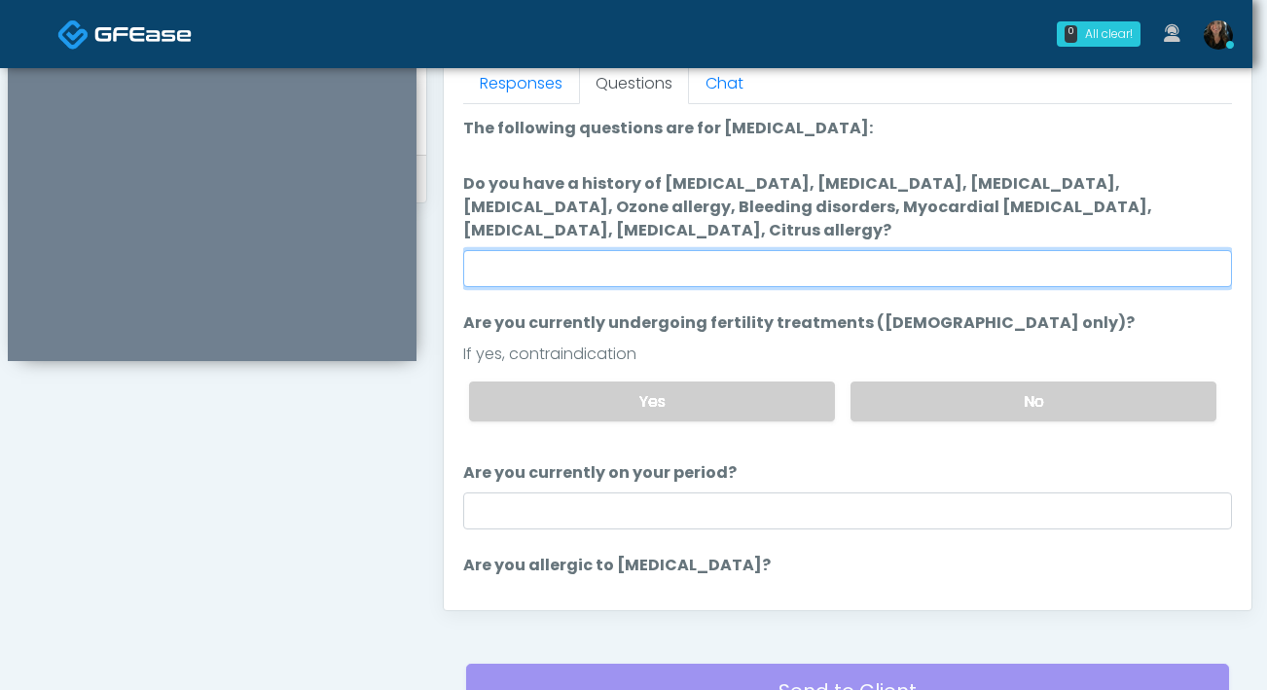
click at [776, 269] on input "Do you have a history of Hyperthyroidism, Hypotension, Hypocalcemia, Hypoglycem…" at bounding box center [847, 268] width 769 height 37
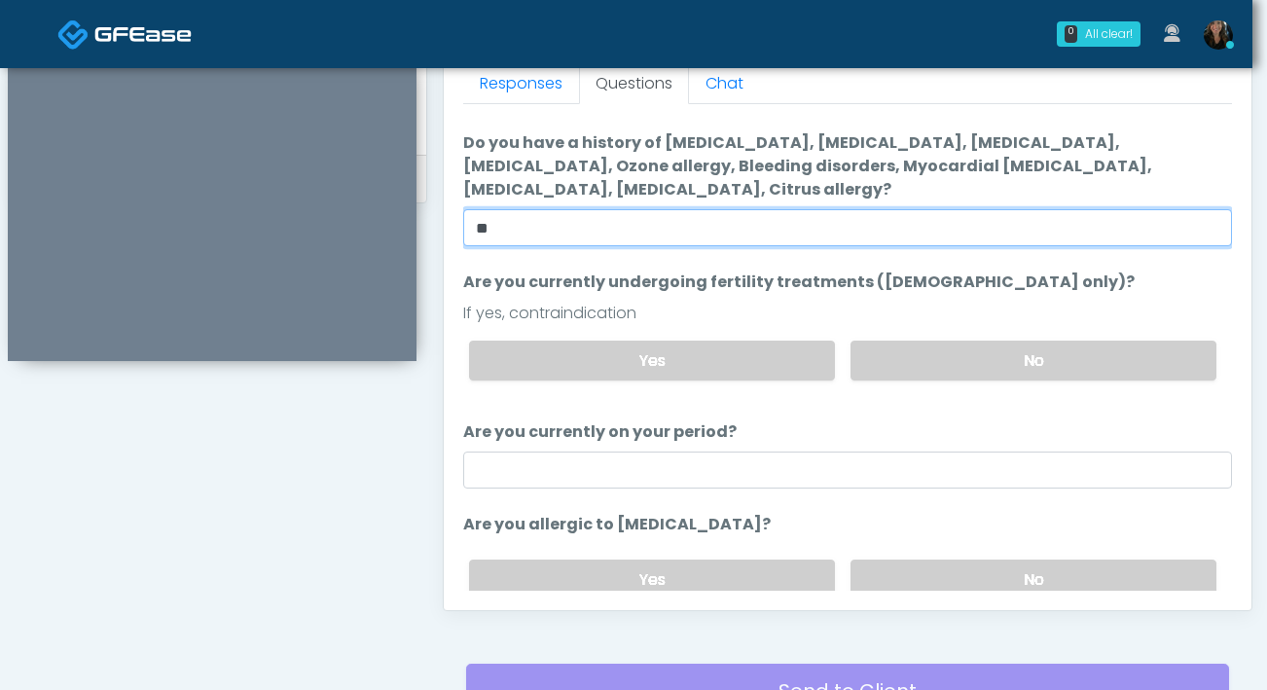
scroll to position [25, 0]
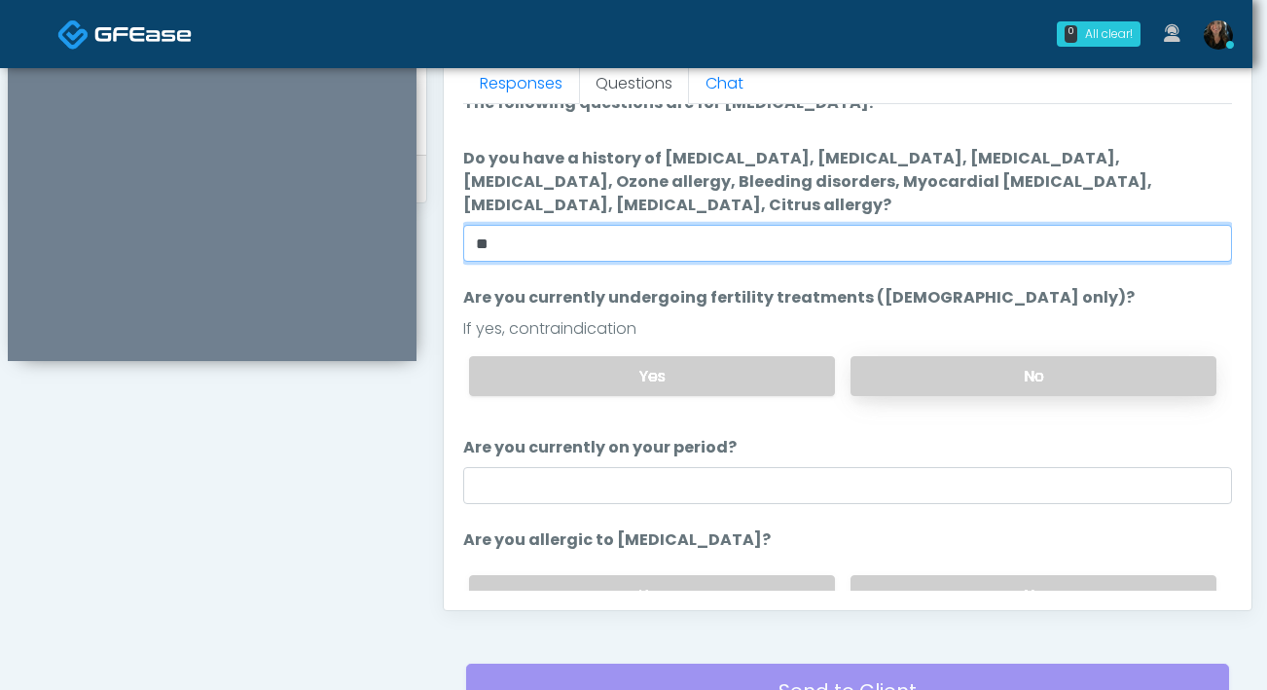
type input "**"
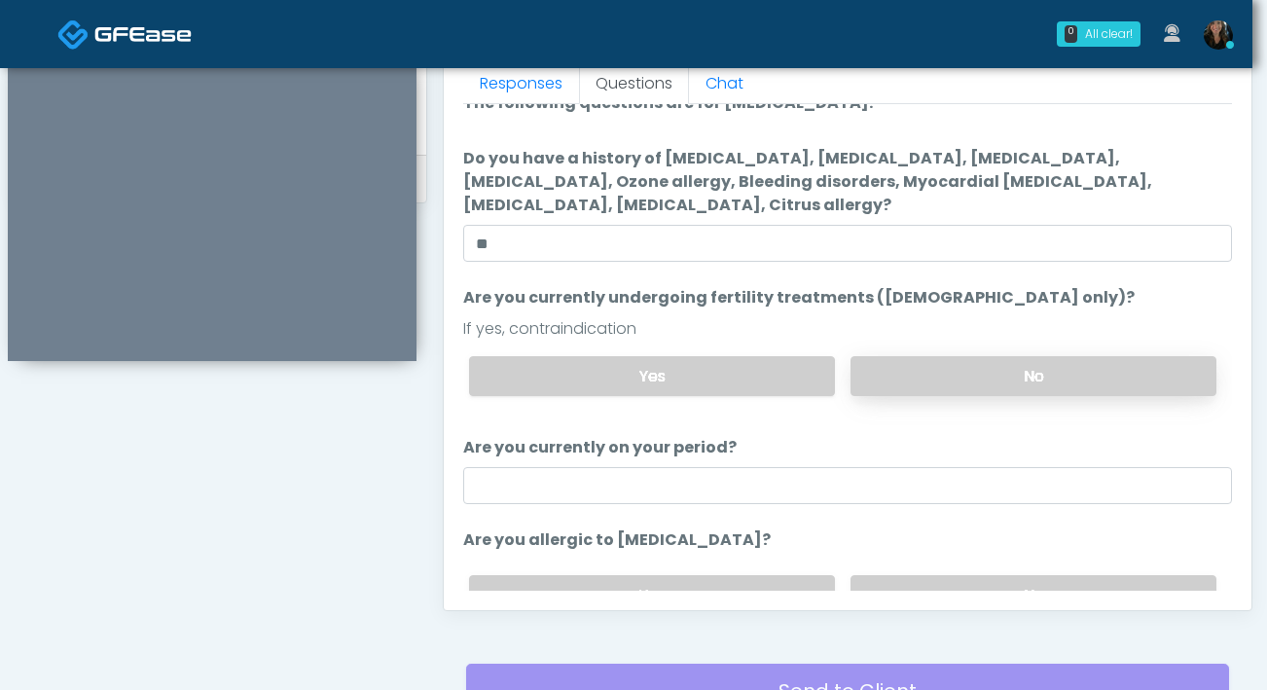
click at [1016, 384] on label "No" at bounding box center [1034, 376] width 366 height 40
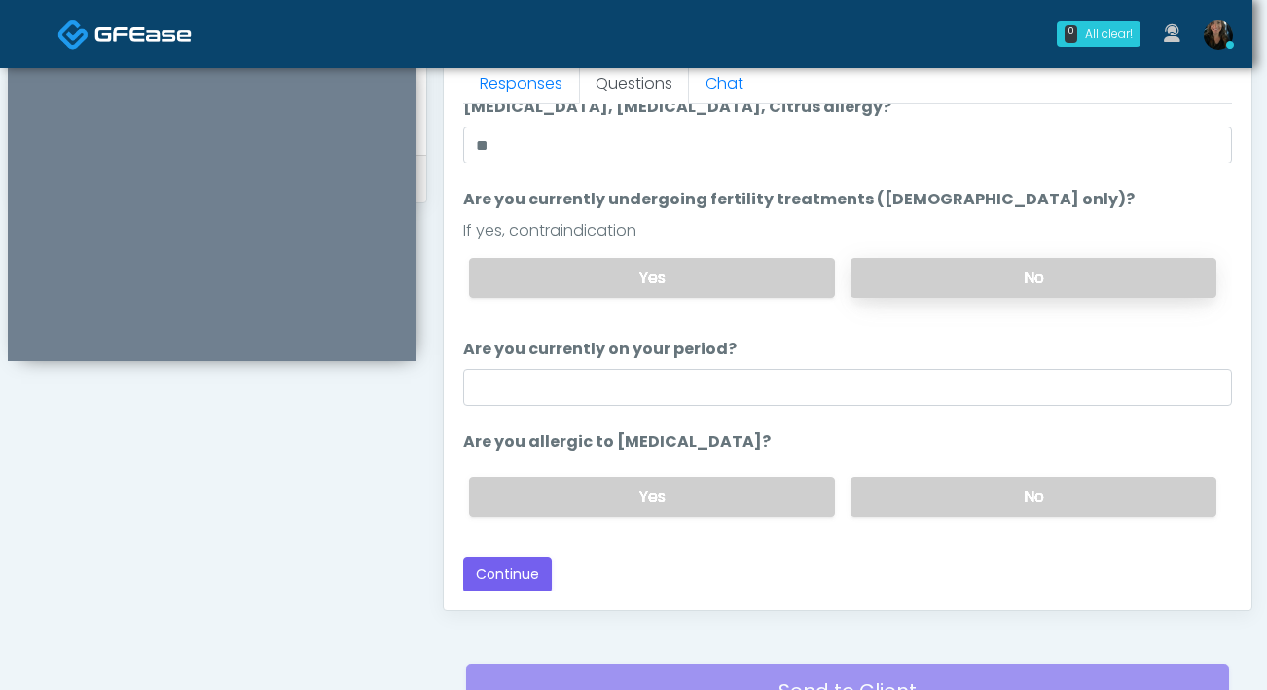
scroll to position [123, 0]
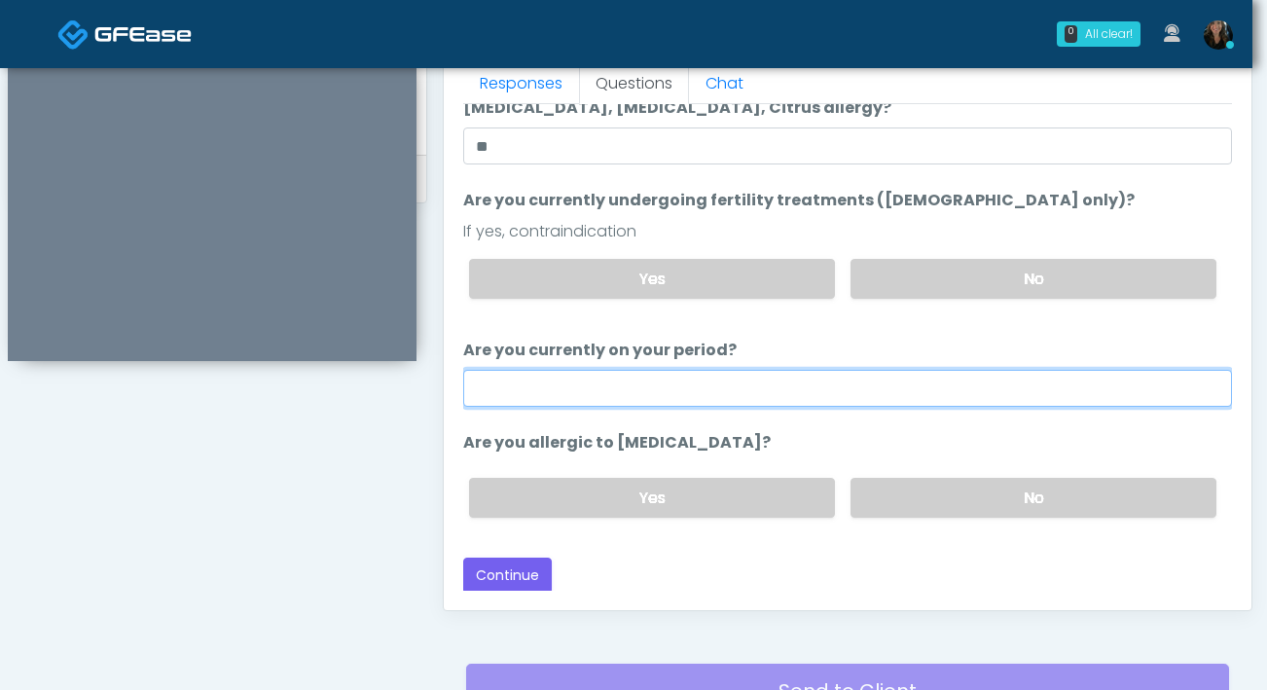
click at [985, 390] on input "Are you currently on your period?" at bounding box center [847, 388] width 769 height 37
click at [713, 397] on input "**" at bounding box center [847, 388] width 769 height 37
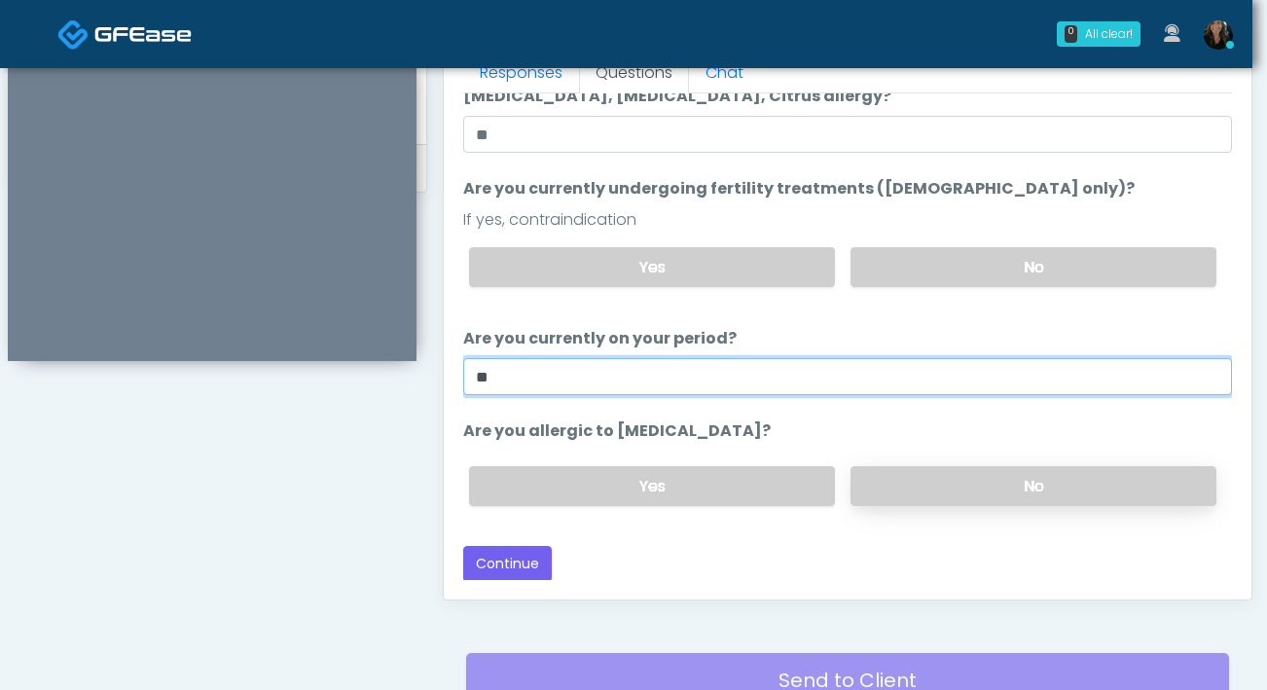
type input "**"
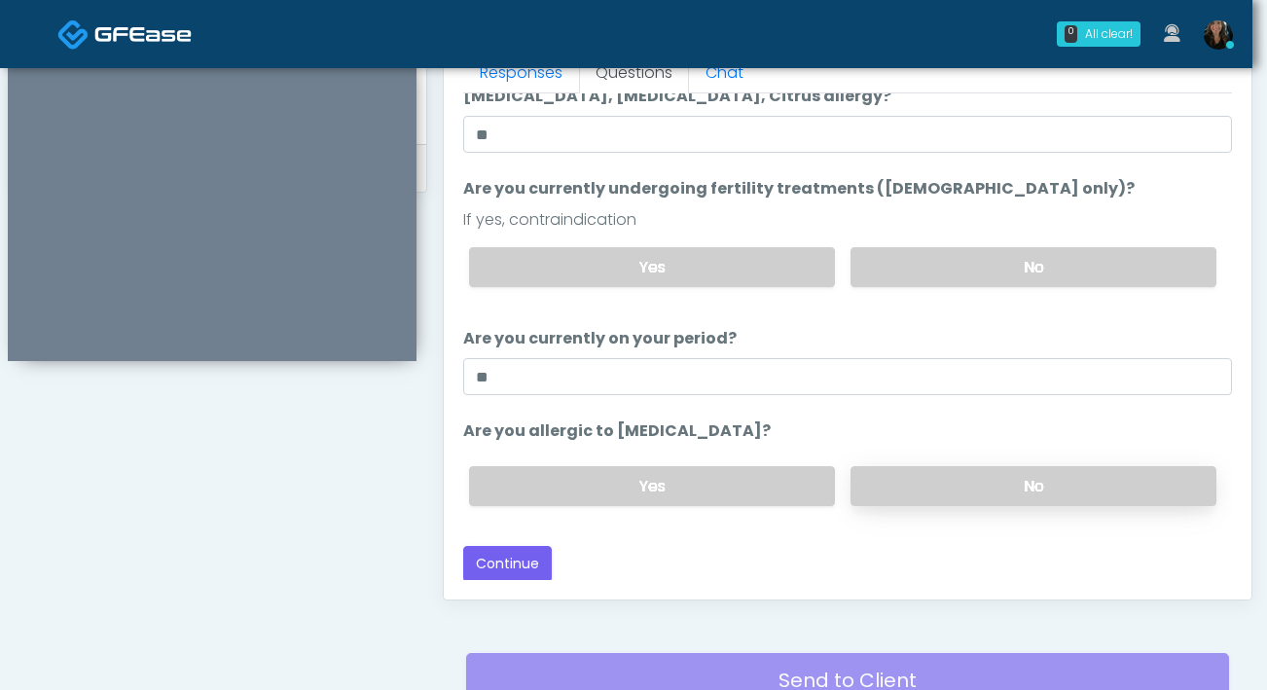
click at [962, 495] on label "No" at bounding box center [1034, 486] width 366 height 40
click at [506, 567] on button "Continue" at bounding box center [507, 564] width 89 height 36
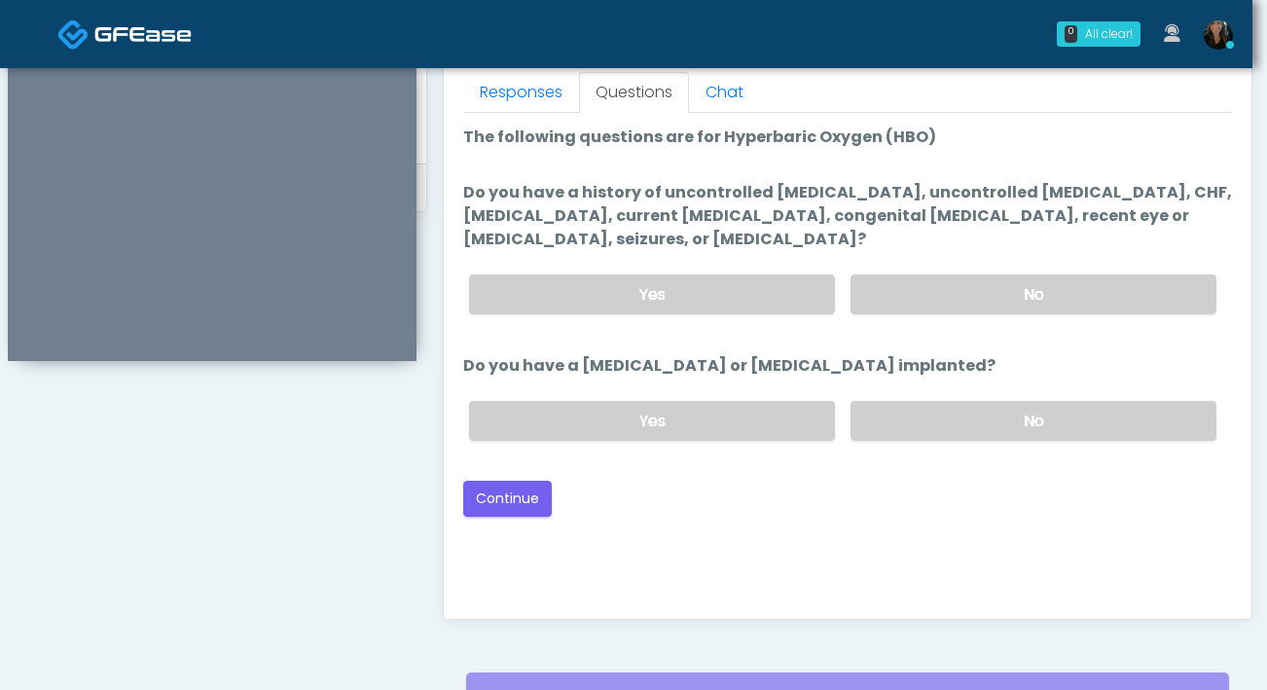
scroll to position [864, 0]
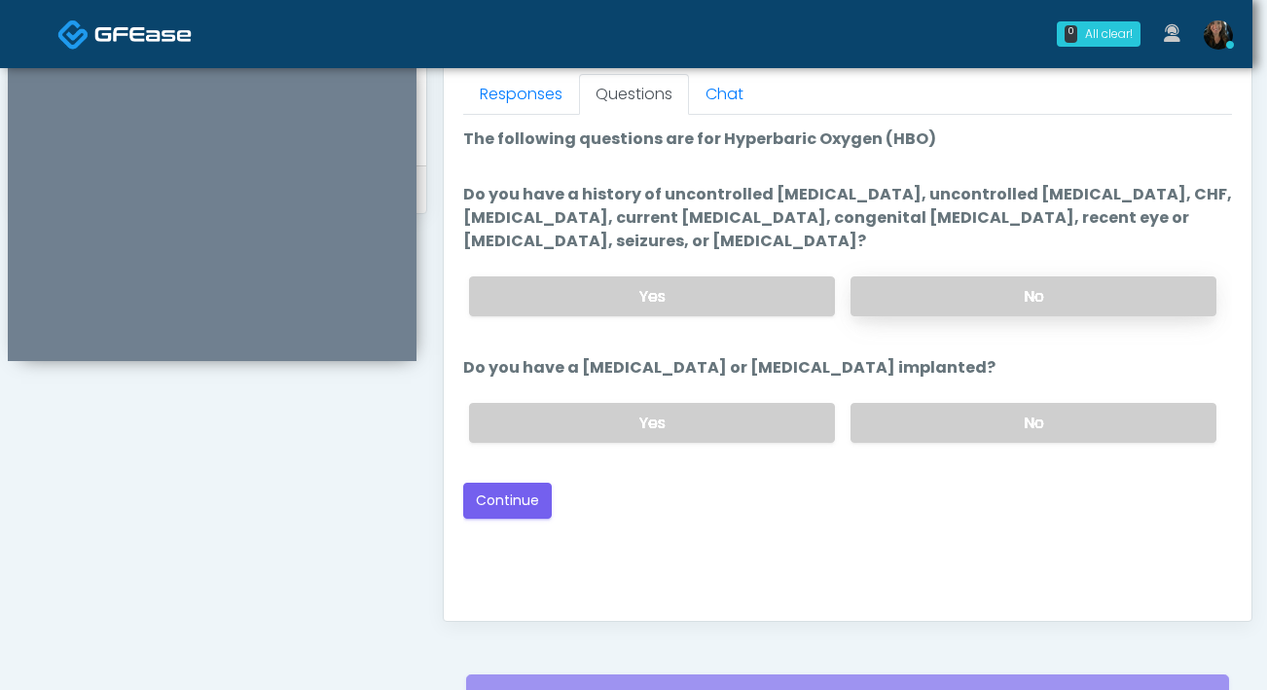
click at [1021, 304] on label "No" at bounding box center [1034, 296] width 366 height 40
click at [1002, 418] on label "No" at bounding box center [1034, 423] width 366 height 40
click at [472, 496] on button "Continue" at bounding box center [507, 501] width 89 height 36
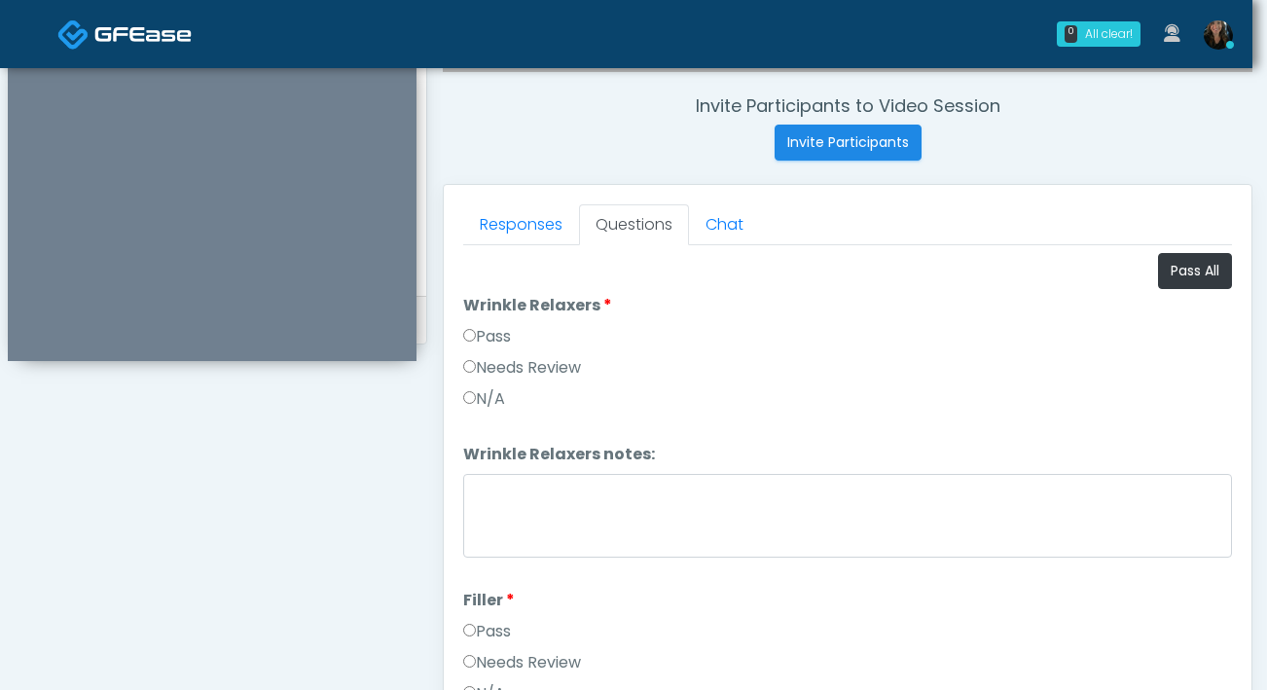
scroll to position [723, 0]
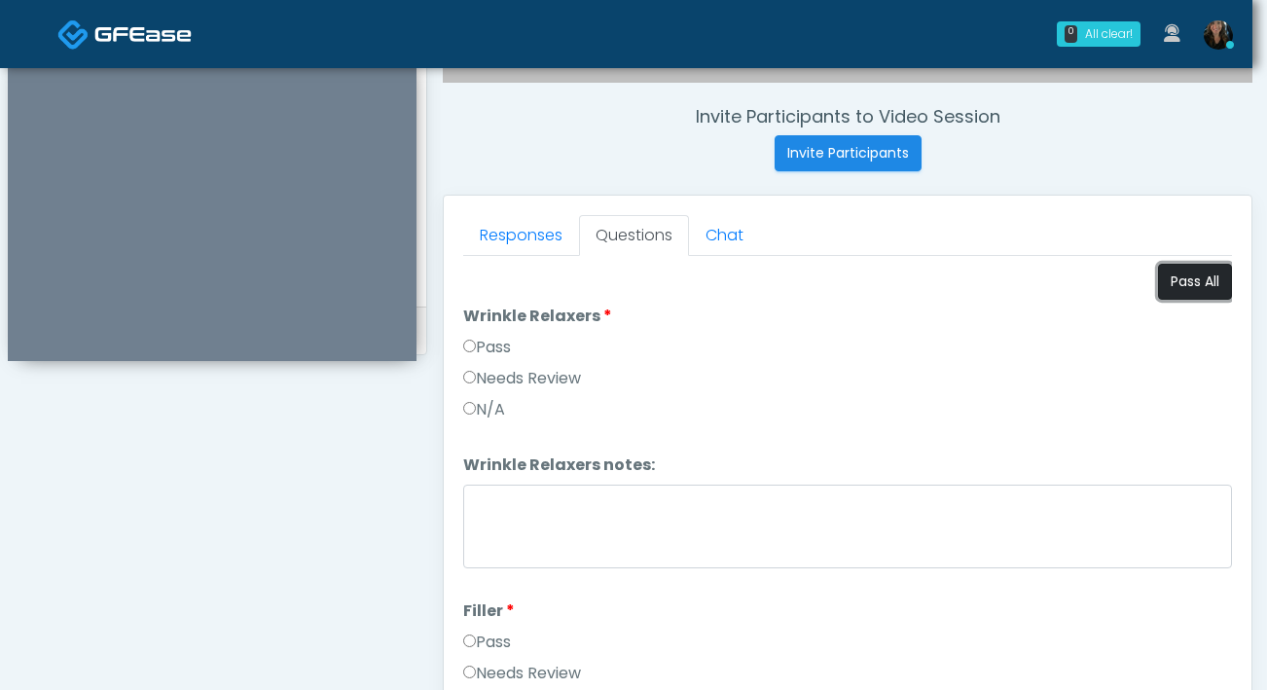
click at [1206, 279] on button "Pass All" at bounding box center [1195, 282] width 74 height 36
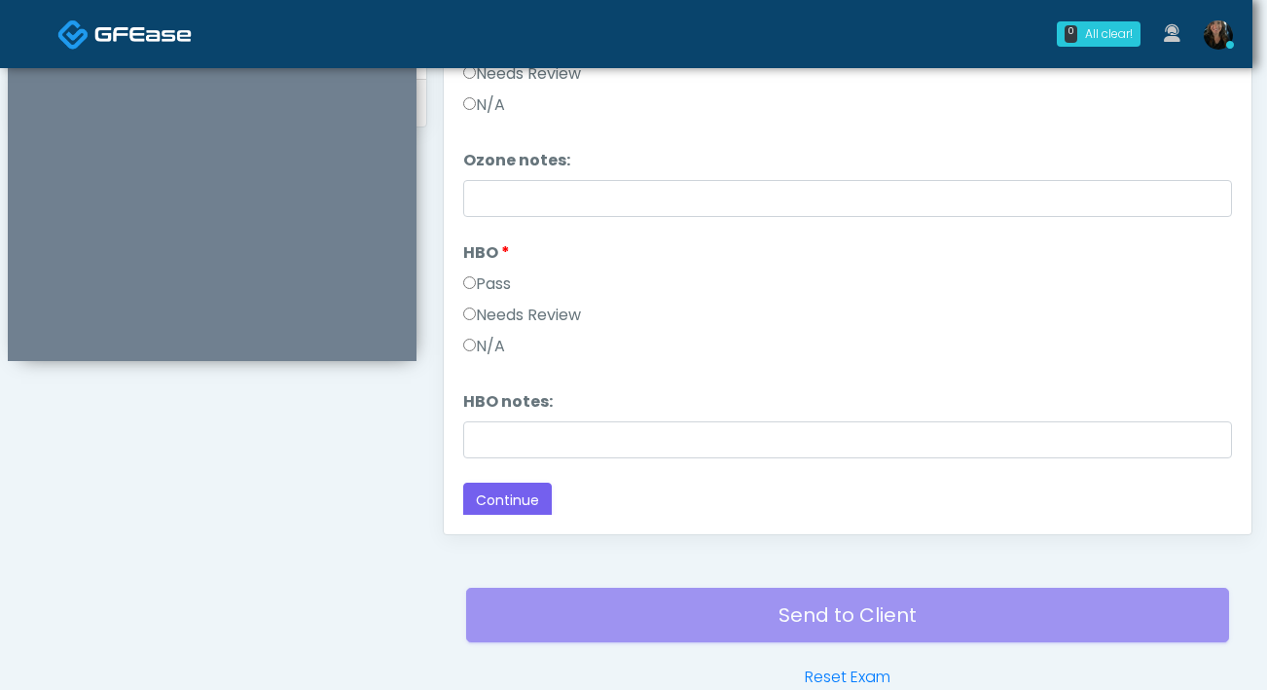
scroll to position [950, 0]
click at [514, 499] on button "Continue" at bounding box center [507, 502] width 89 height 36
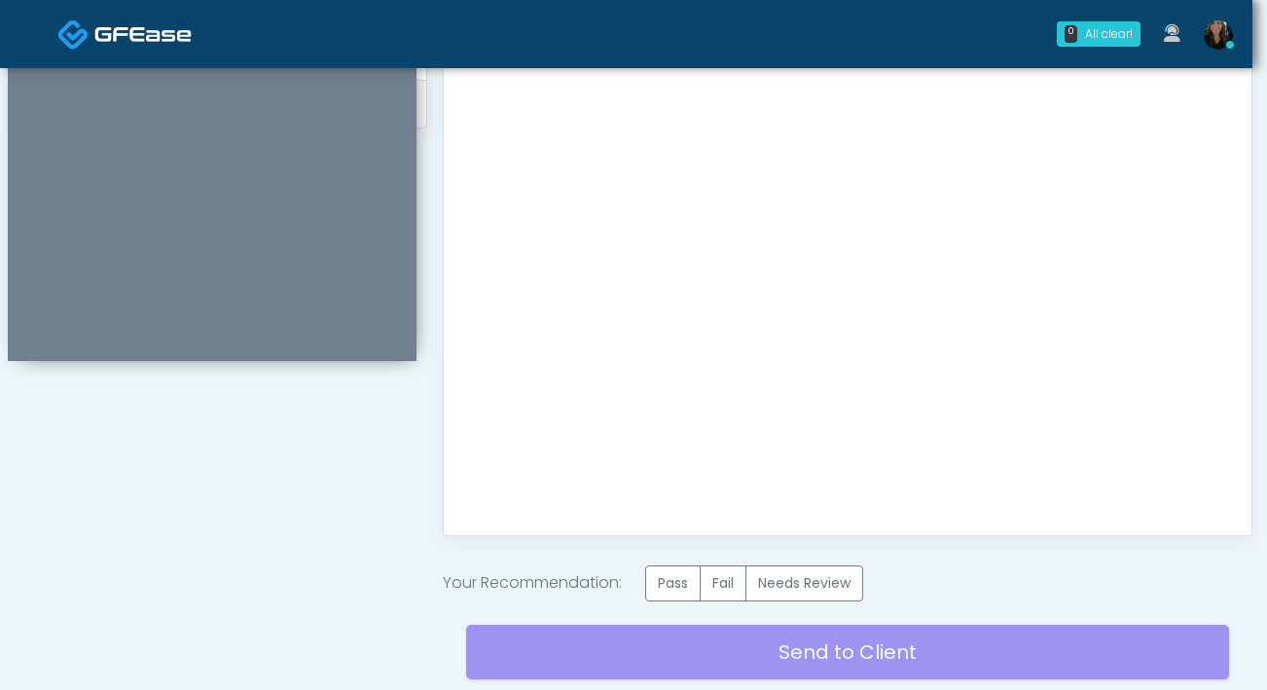
scroll to position [0, 0]
click at [676, 580] on label "Pass" at bounding box center [672, 584] width 55 height 36
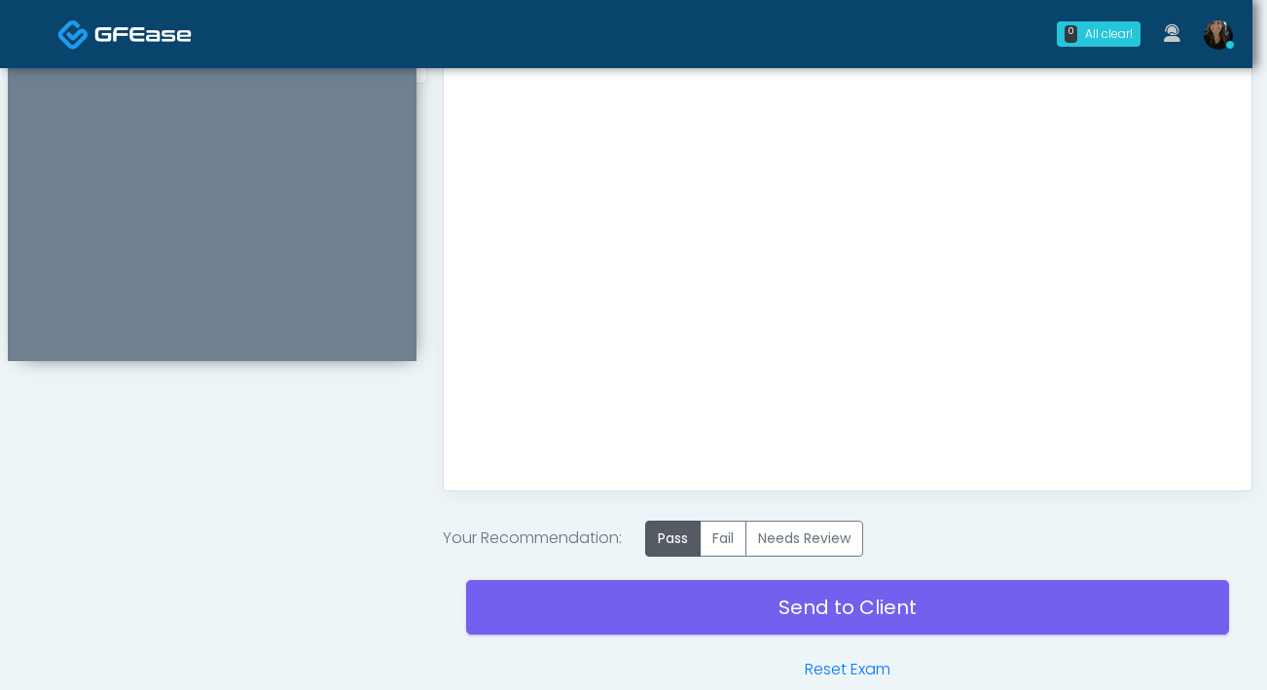
scroll to position [1000, 0]
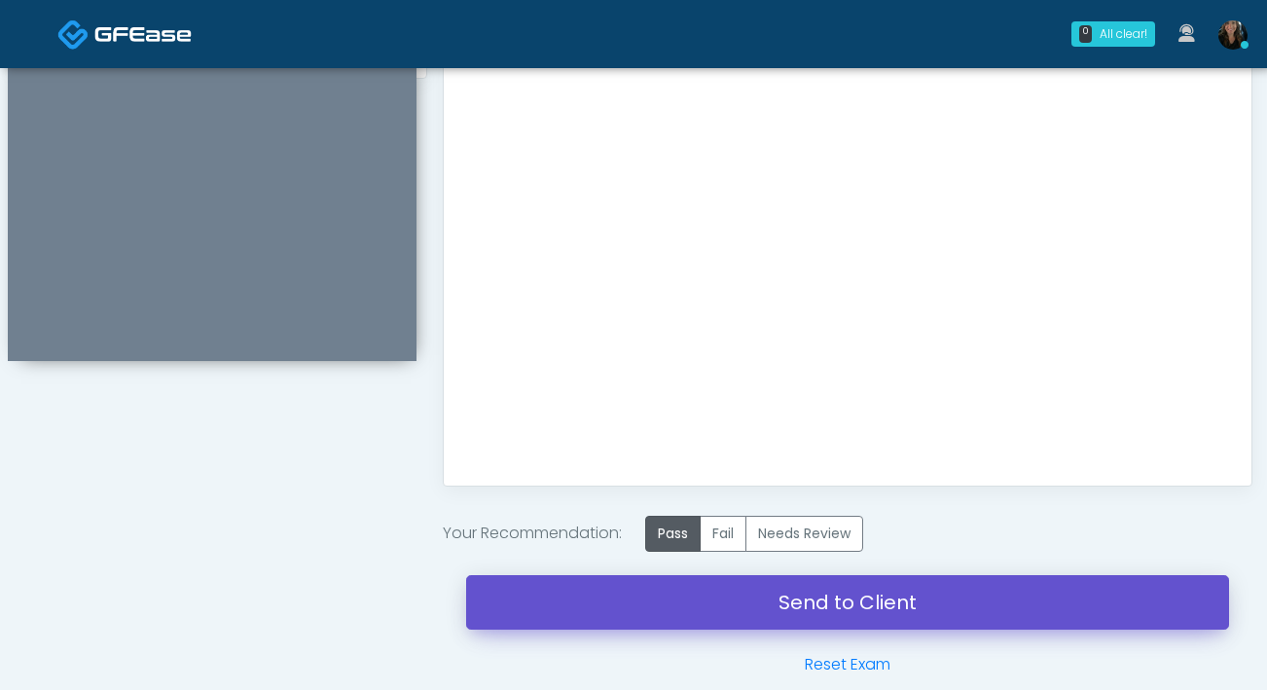
click at [764, 614] on link "Send to Client" at bounding box center [847, 602] width 763 height 55
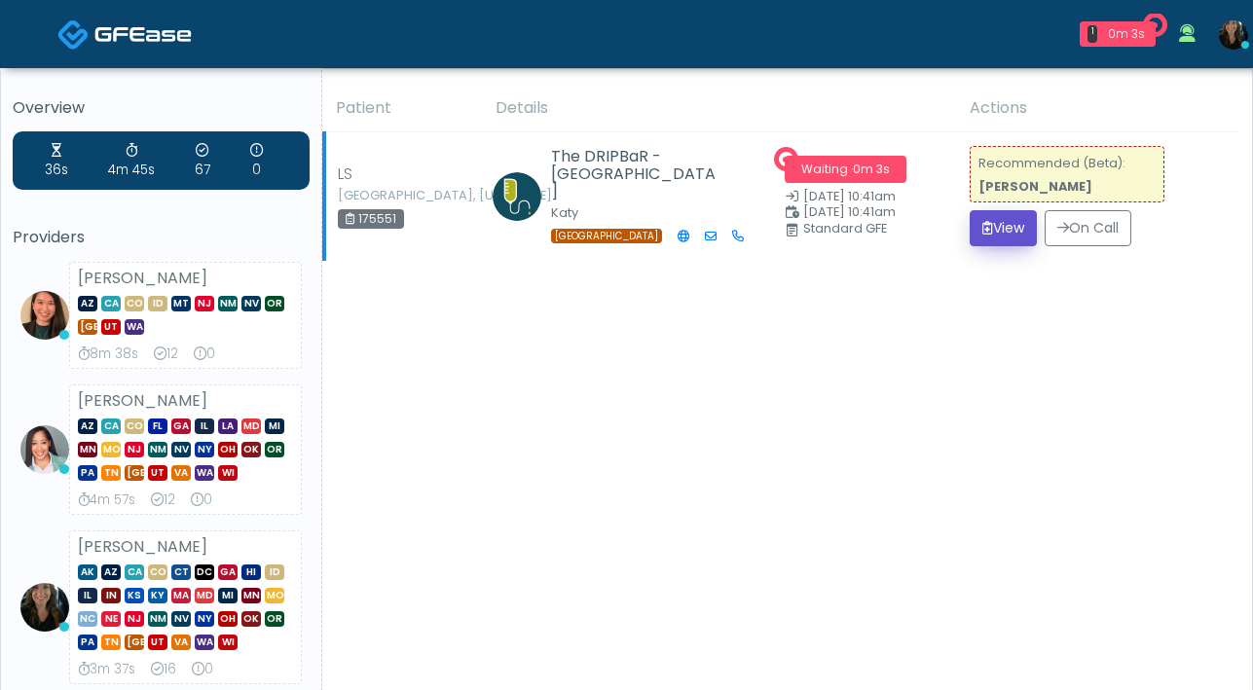
click at [1006, 228] on button "View" at bounding box center [1003, 228] width 67 height 36
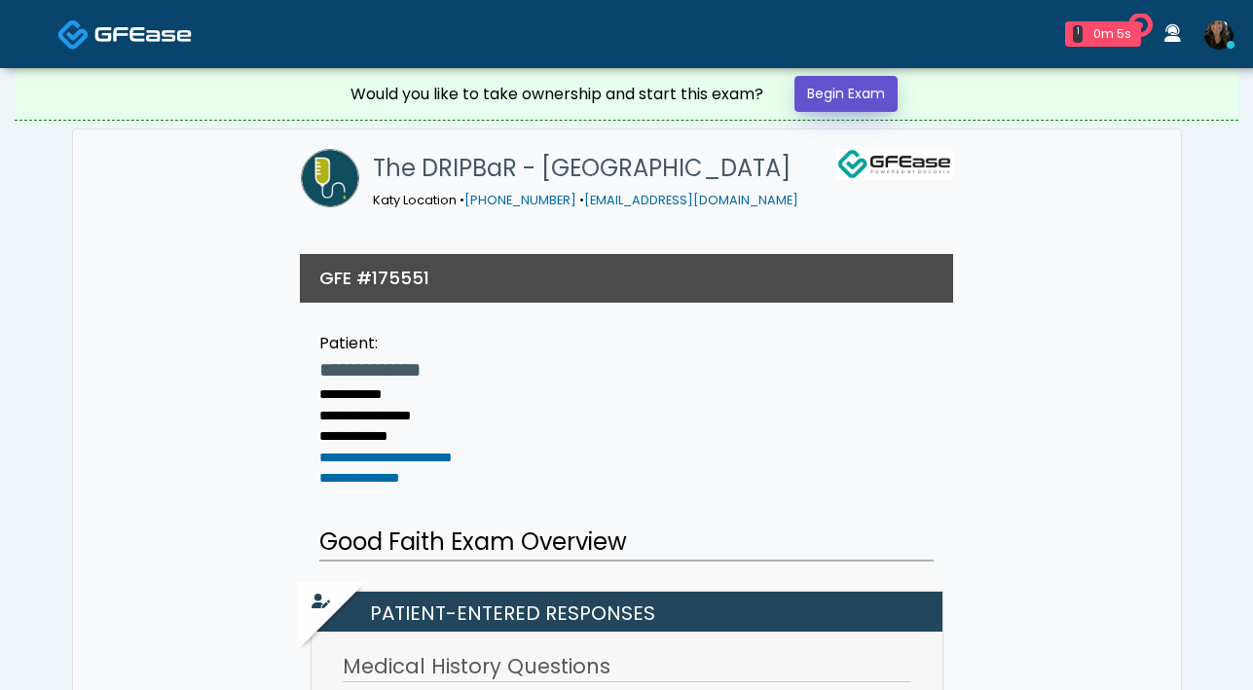
click at [883, 102] on link "Begin Exam" at bounding box center [845, 94] width 103 height 36
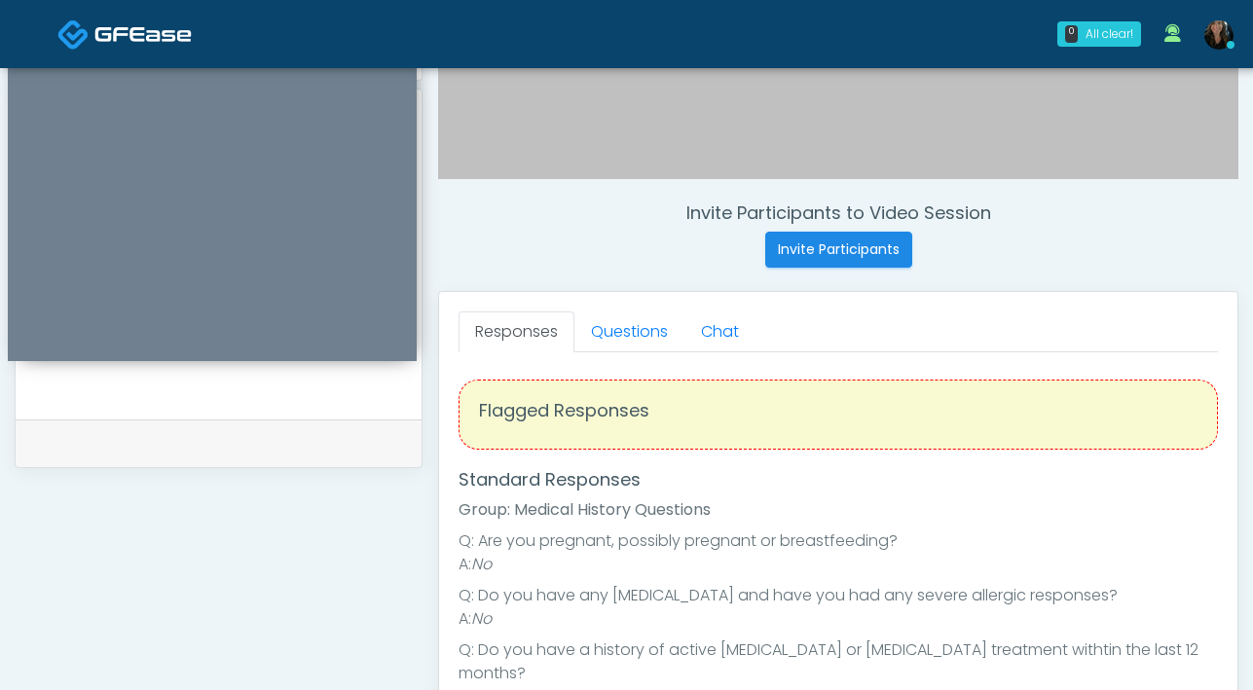
scroll to position [629, 0]
click at [636, 337] on link "Questions" at bounding box center [629, 330] width 110 height 41
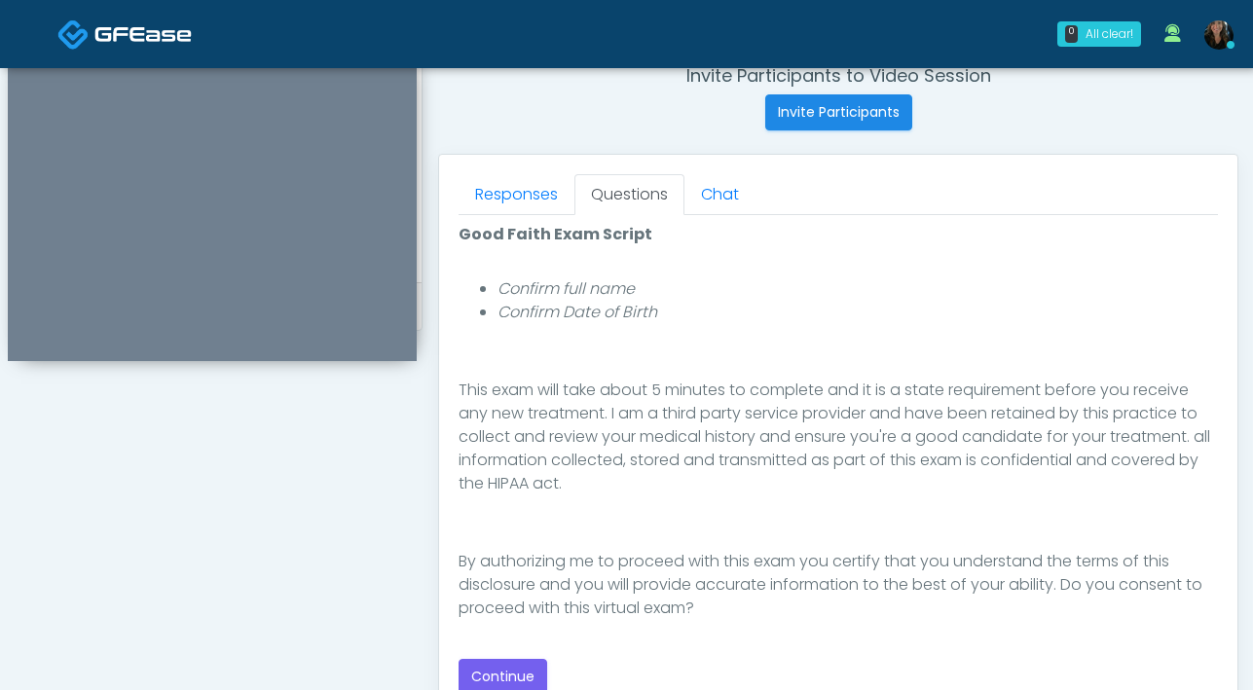
scroll to position [841, 0]
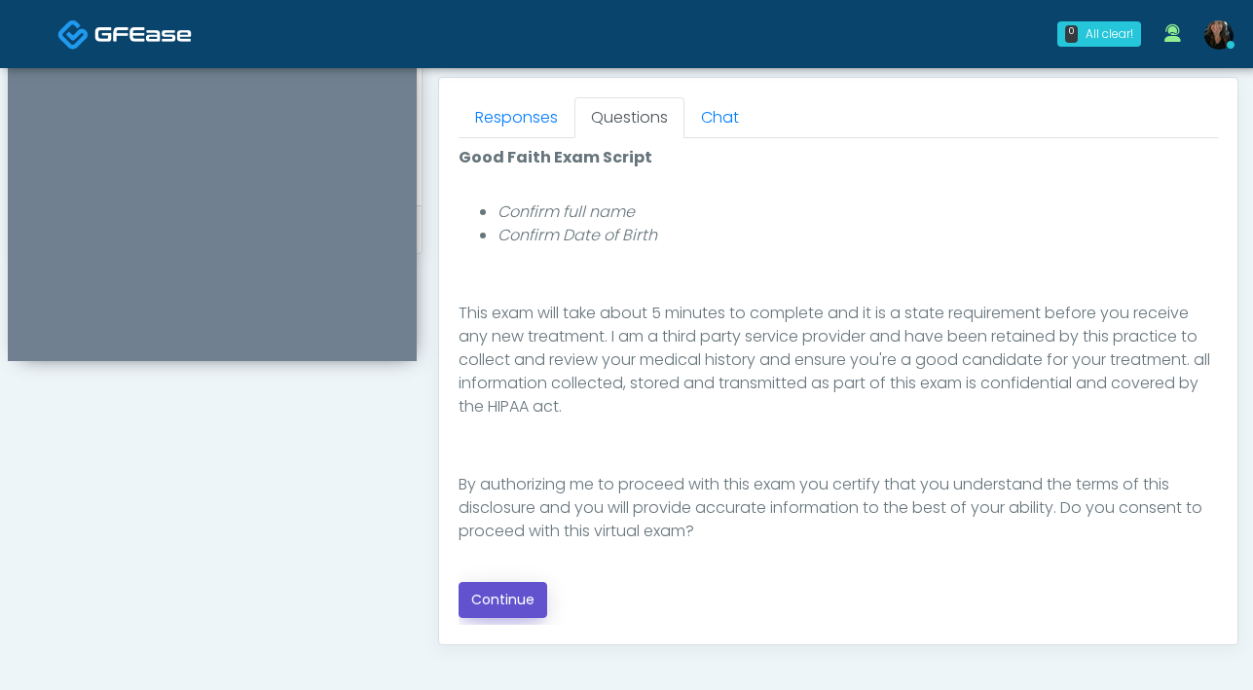
click at [526, 608] on button "Continue" at bounding box center [502, 600] width 89 height 36
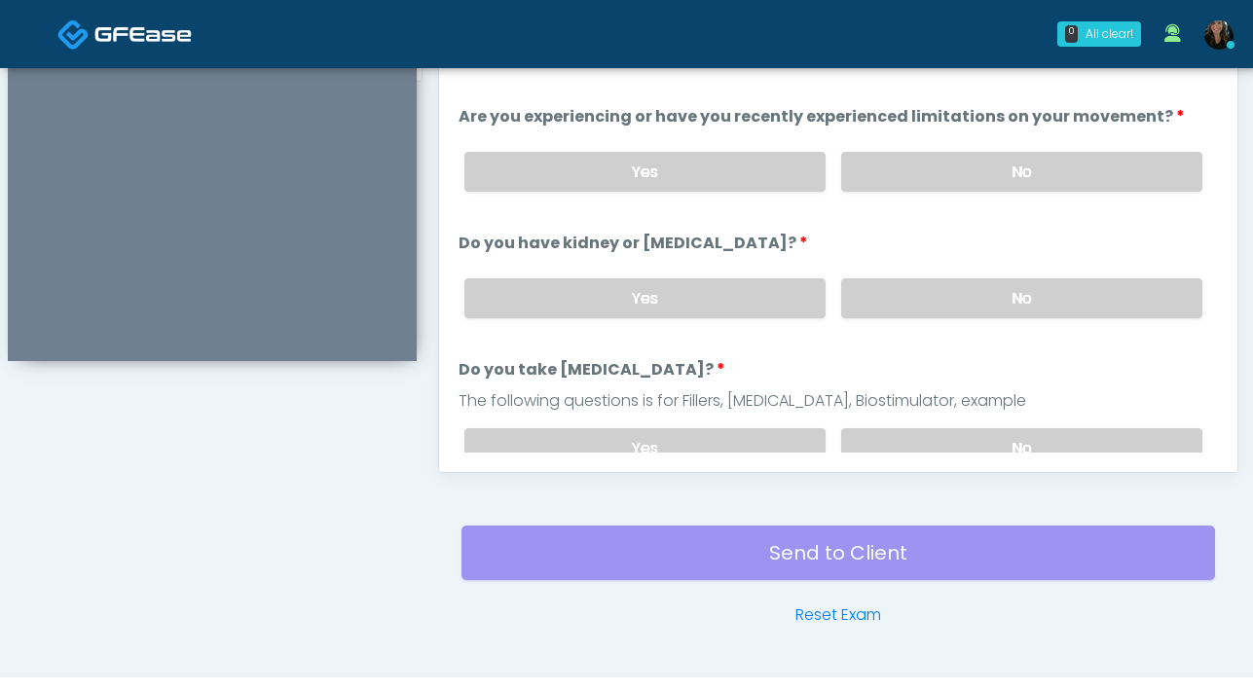
scroll to position [766, 0]
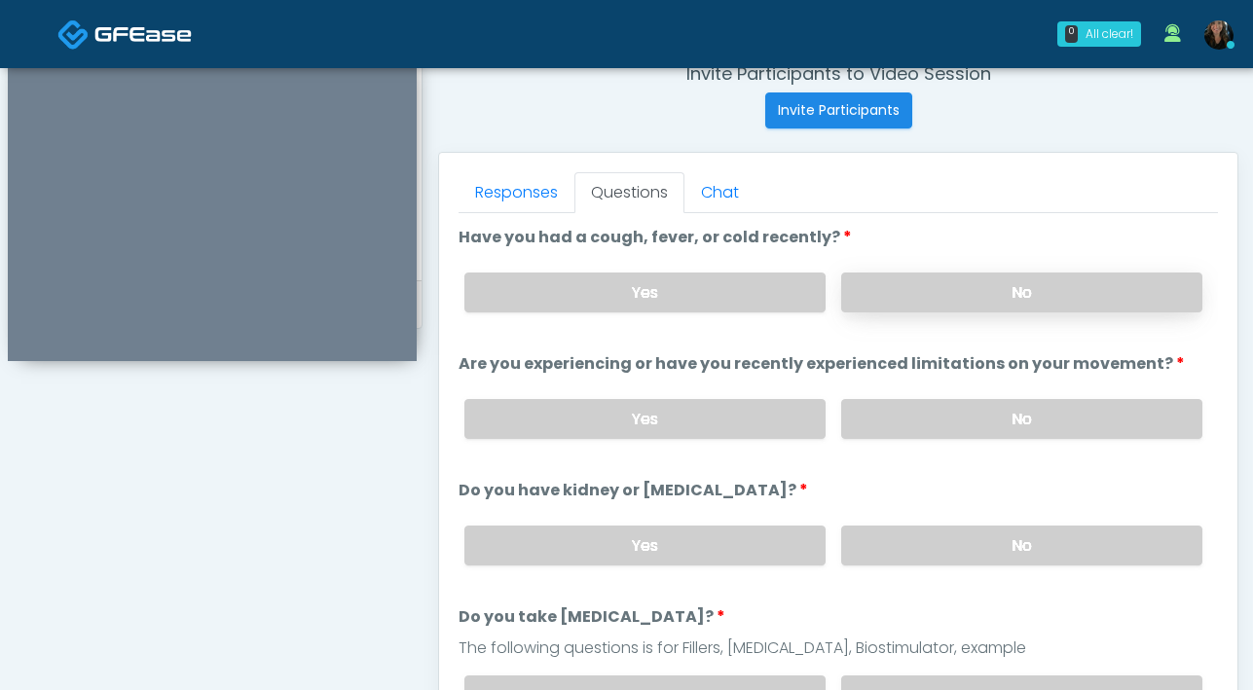
click at [955, 307] on label "No" at bounding box center [1021, 293] width 361 height 40
click at [970, 420] on label "No" at bounding box center [1021, 419] width 361 height 40
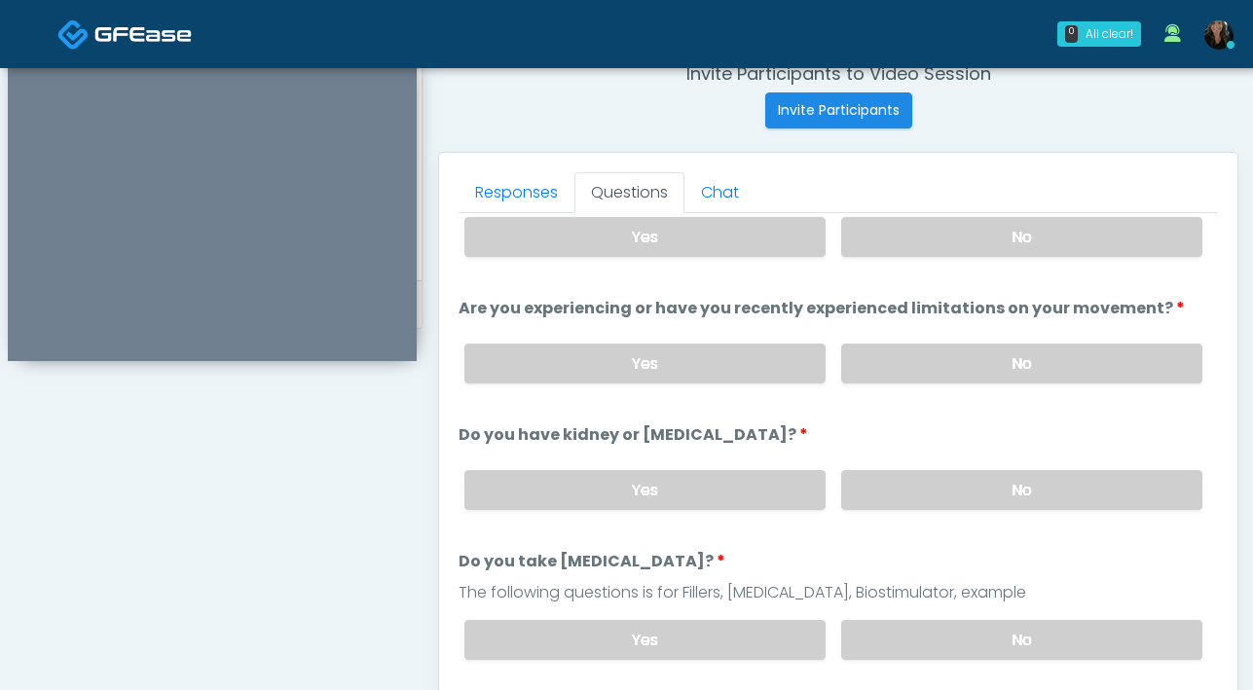
scroll to position [85, 0]
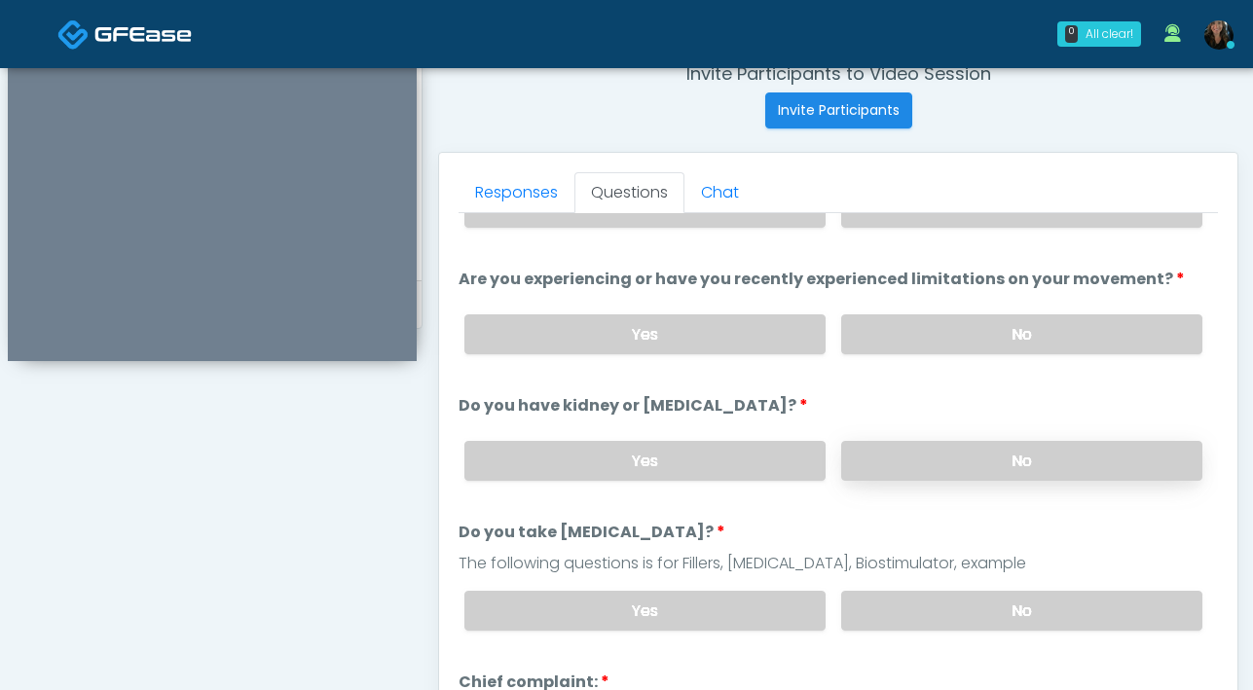
click at [985, 458] on label "No" at bounding box center [1021, 461] width 361 height 40
click at [929, 611] on label "No" at bounding box center [1021, 611] width 361 height 40
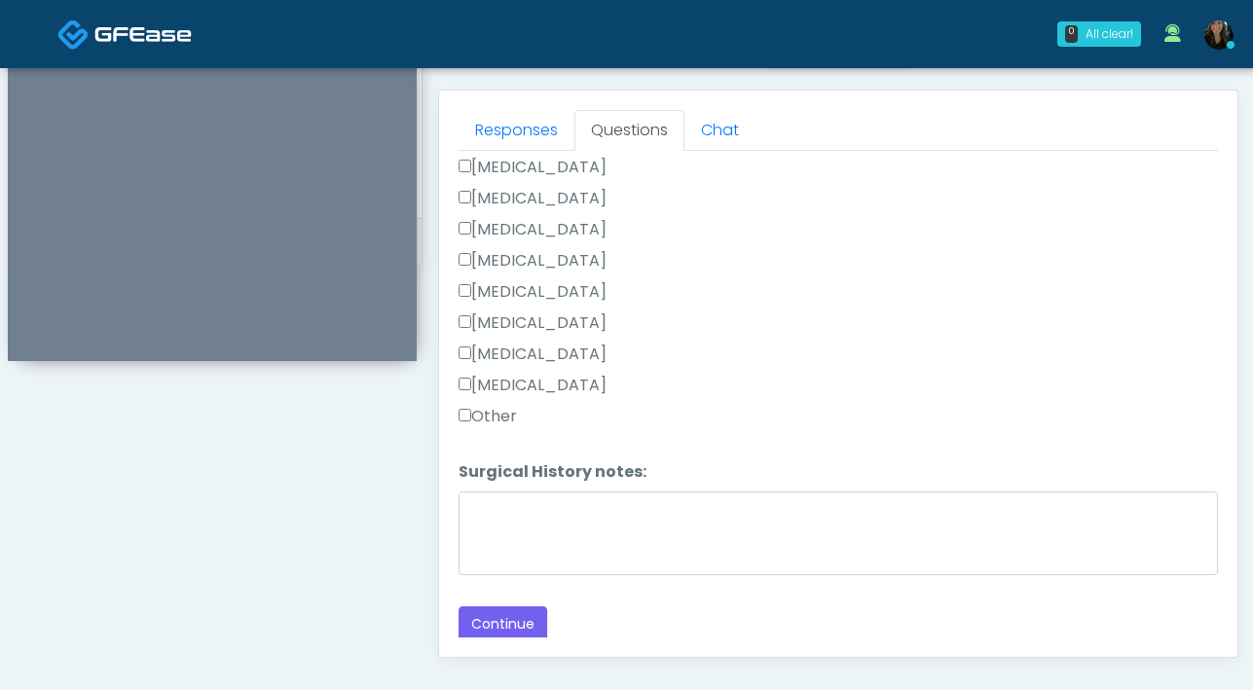
scroll to position [915, 0]
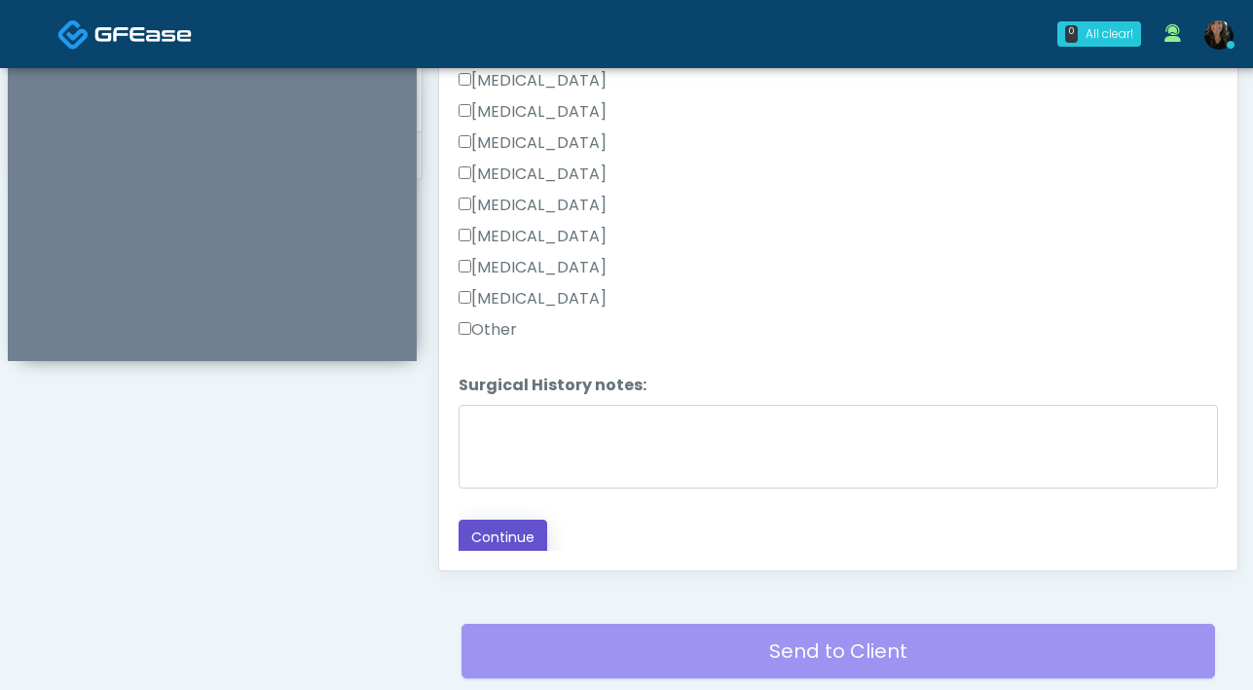
click at [491, 541] on button "Continue" at bounding box center [502, 538] width 89 height 36
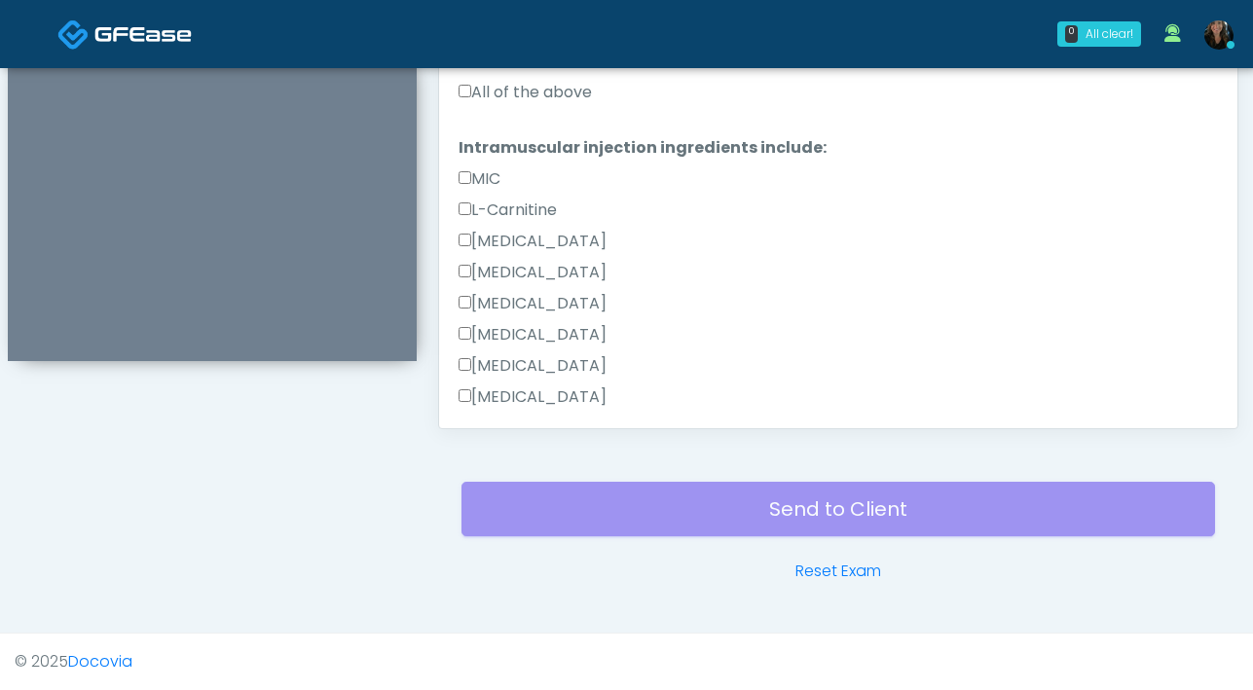
scroll to position [1299, 0]
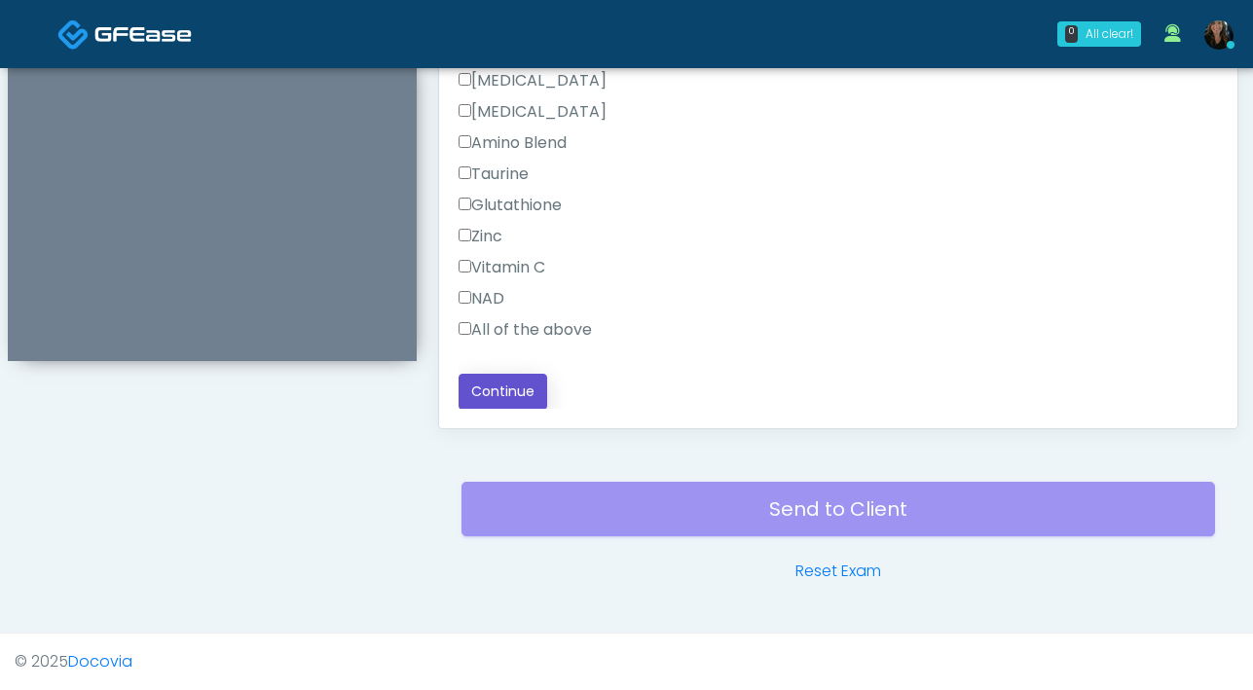
click at [526, 385] on button "Continue" at bounding box center [502, 392] width 89 height 36
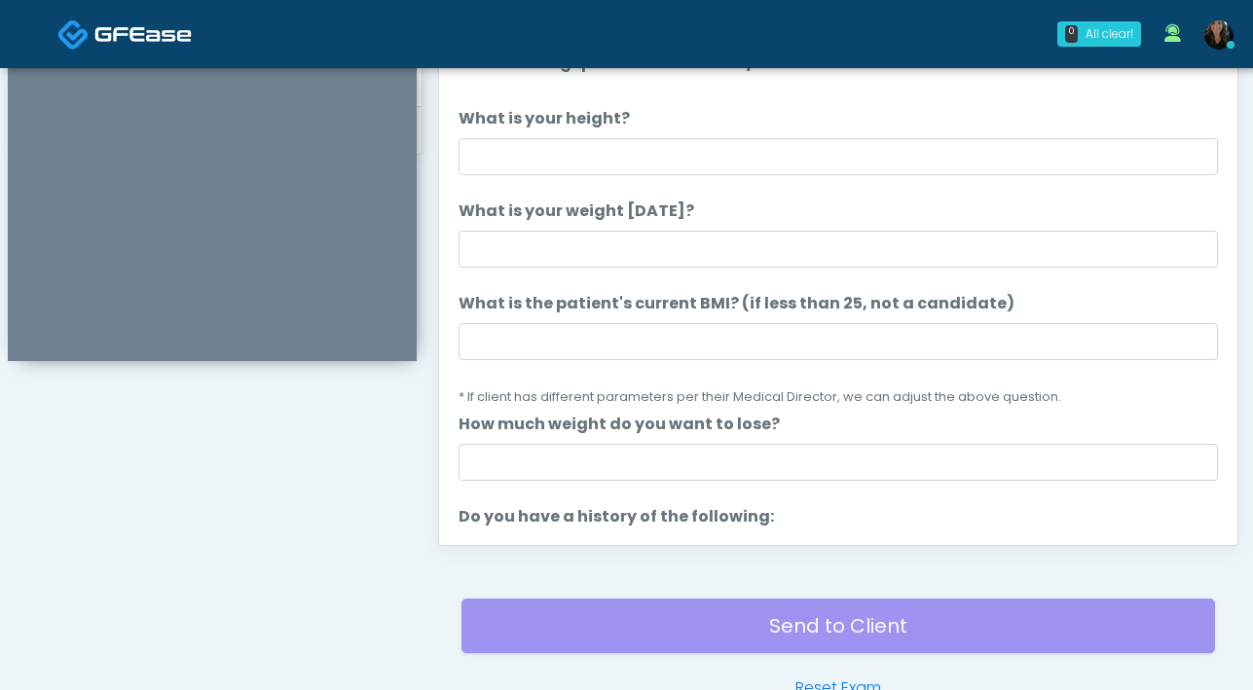
scroll to position [916, 0]
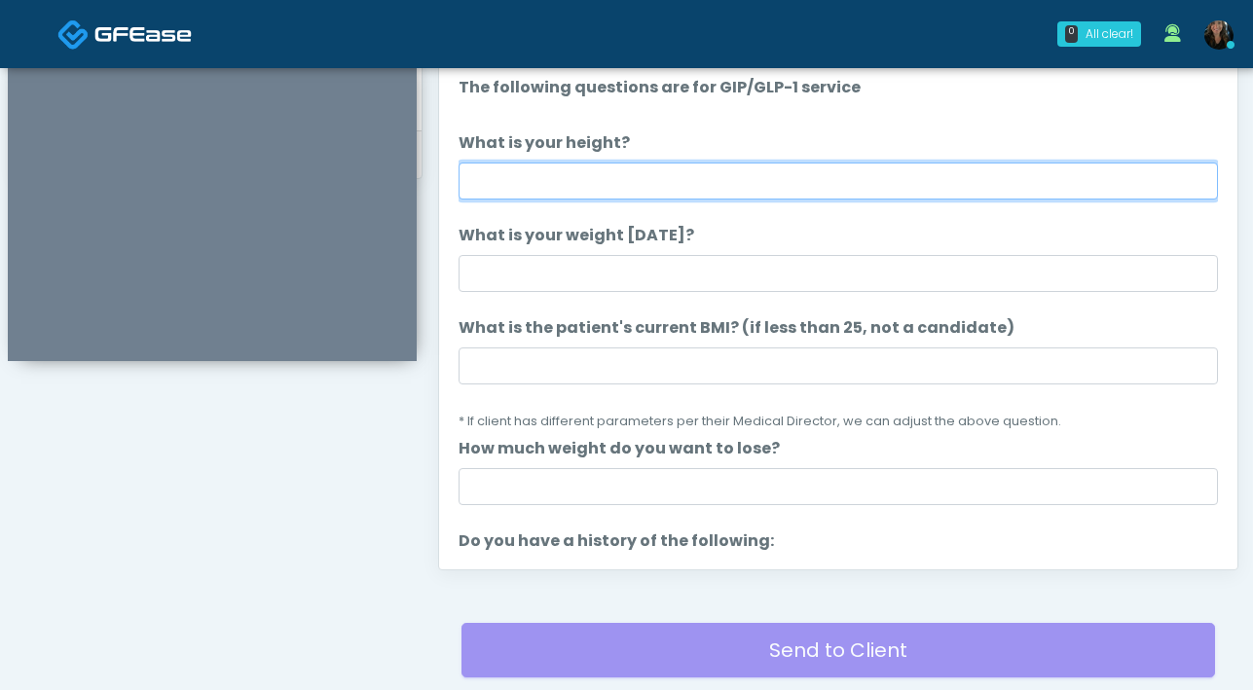
click at [702, 183] on input "What is your height?" at bounding box center [837, 181] width 759 height 37
type input "***"
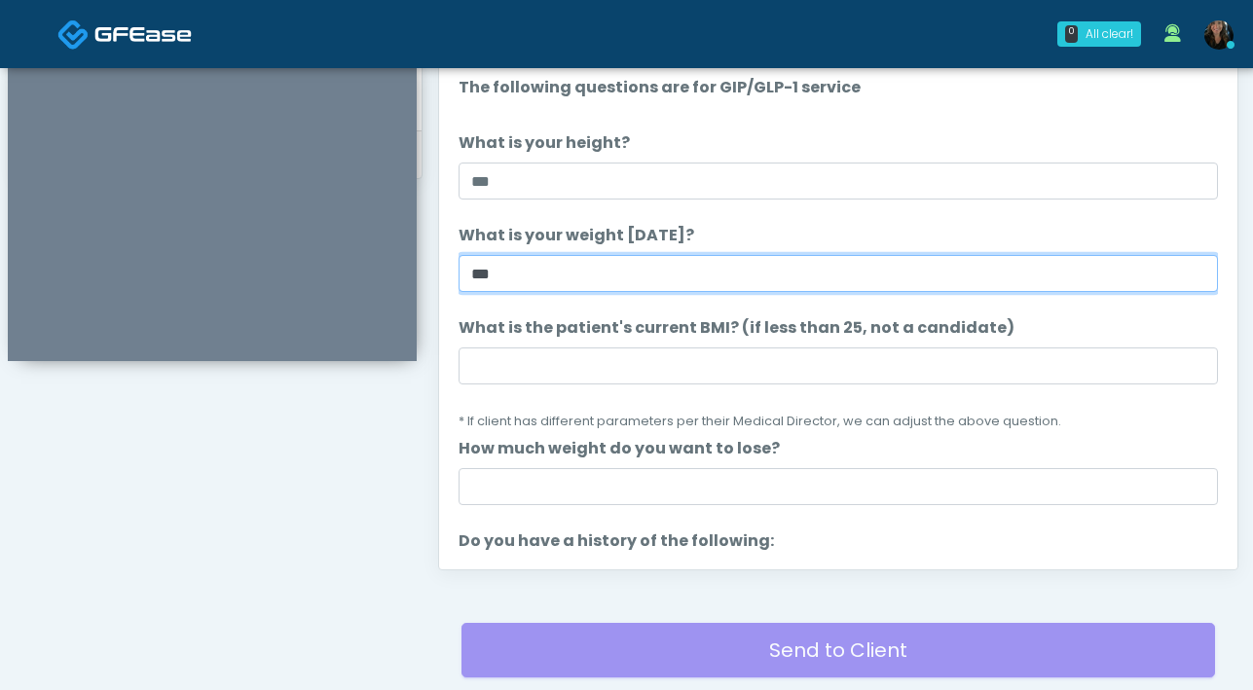
type input "***"
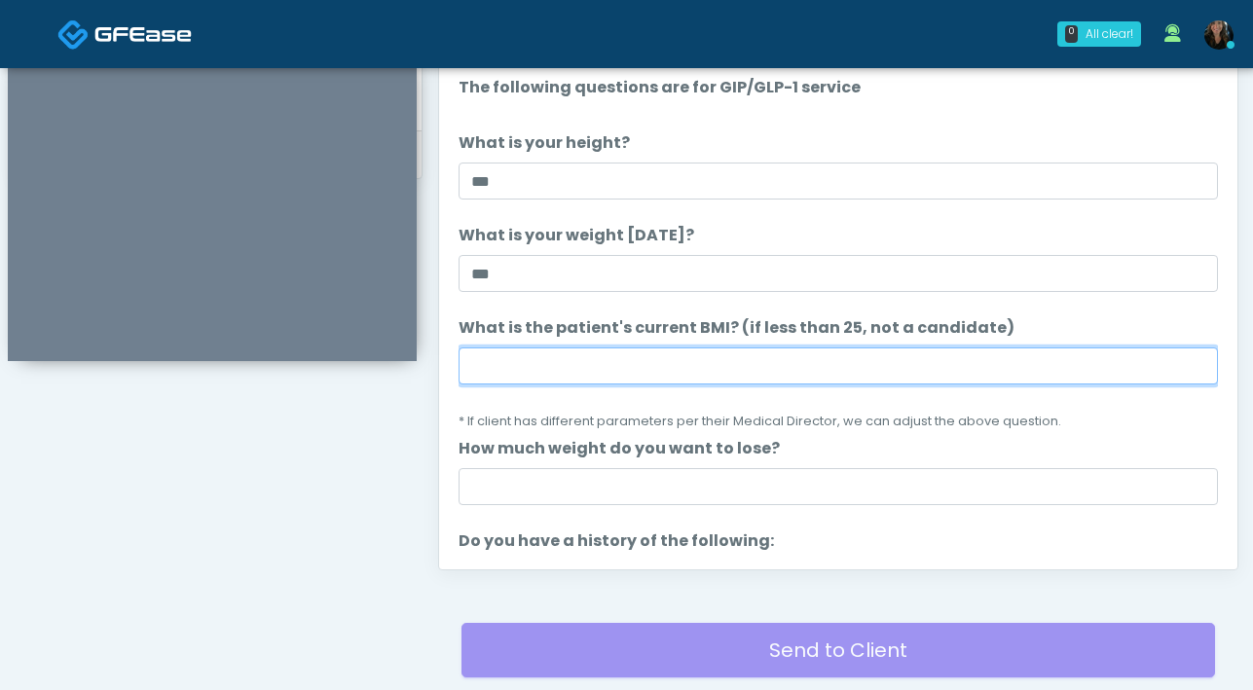
click at [669, 365] on input "What is the patient's current BMI? (if less than 25, not a candidate)" at bounding box center [837, 366] width 759 height 37
type input "****"
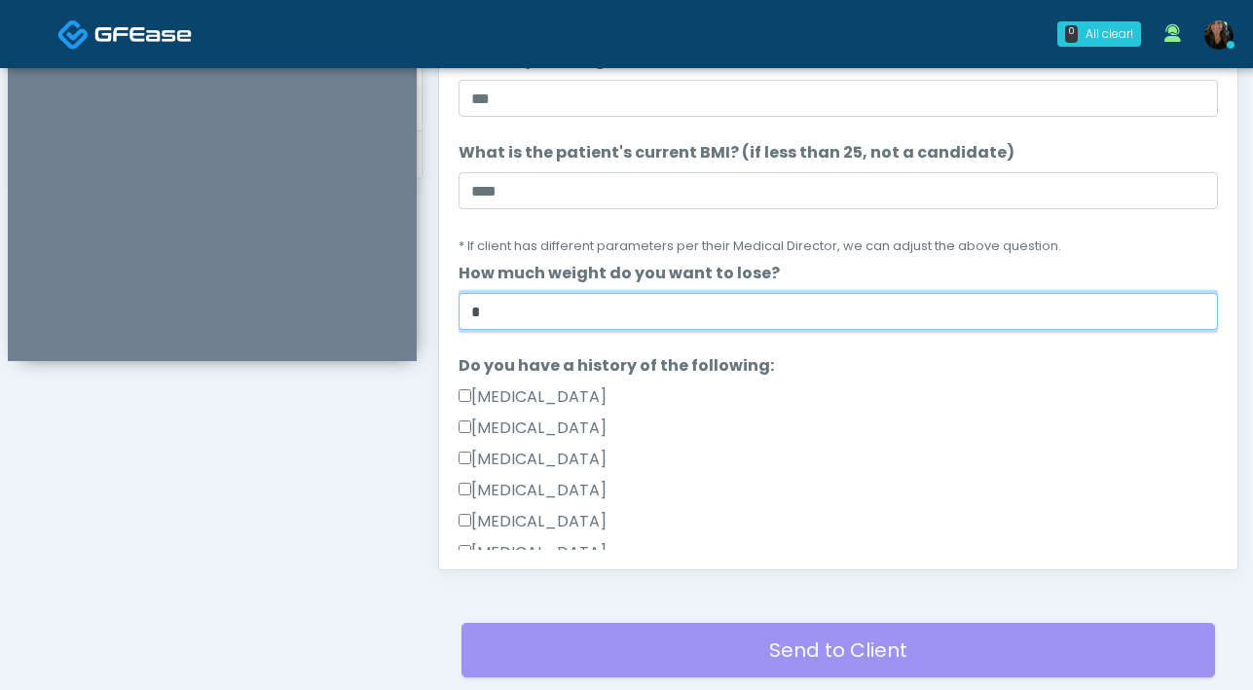
scroll to position [359, 0]
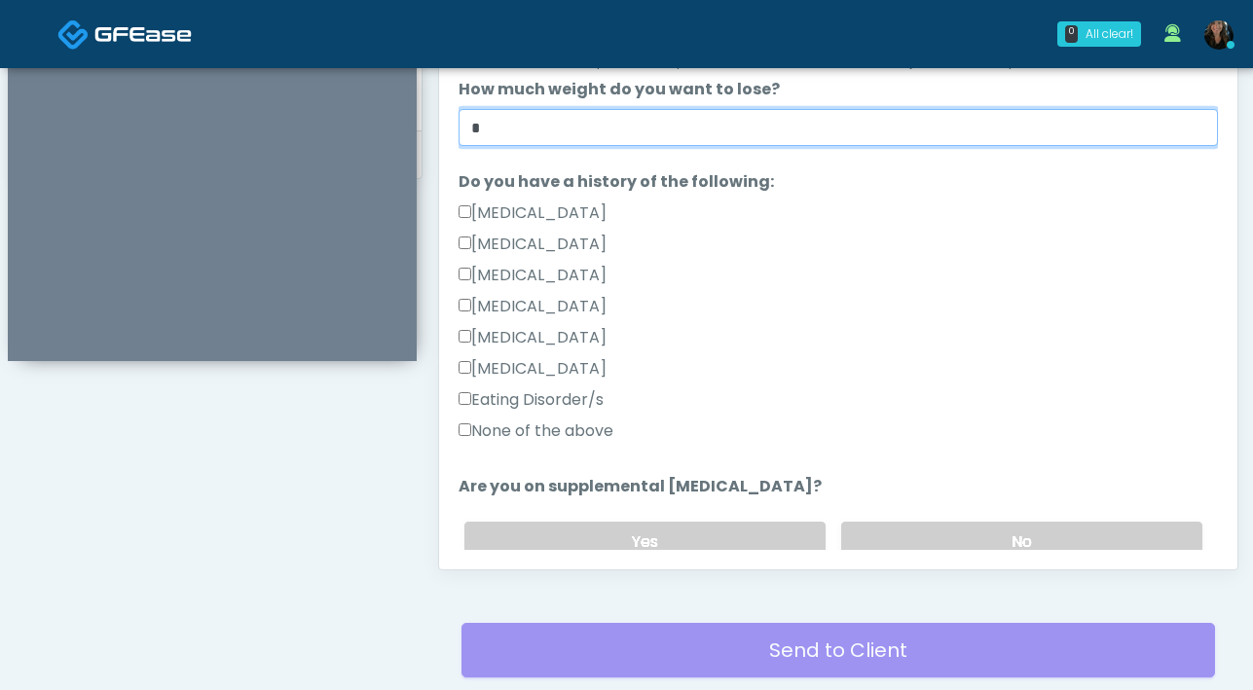
type input "*"
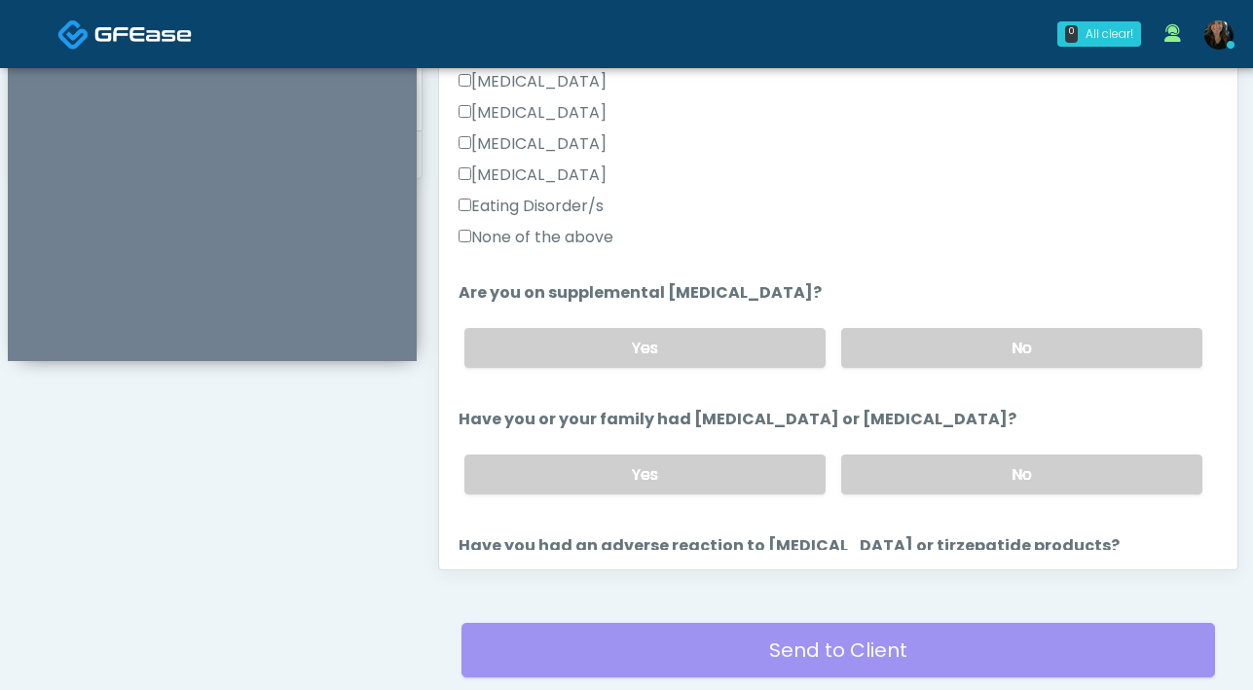
scroll to position [554, 0]
click at [928, 362] on label "No" at bounding box center [1021, 347] width 361 height 40
click at [978, 463] on label "No" at bounding box center [1021, 474] width 361 height 40
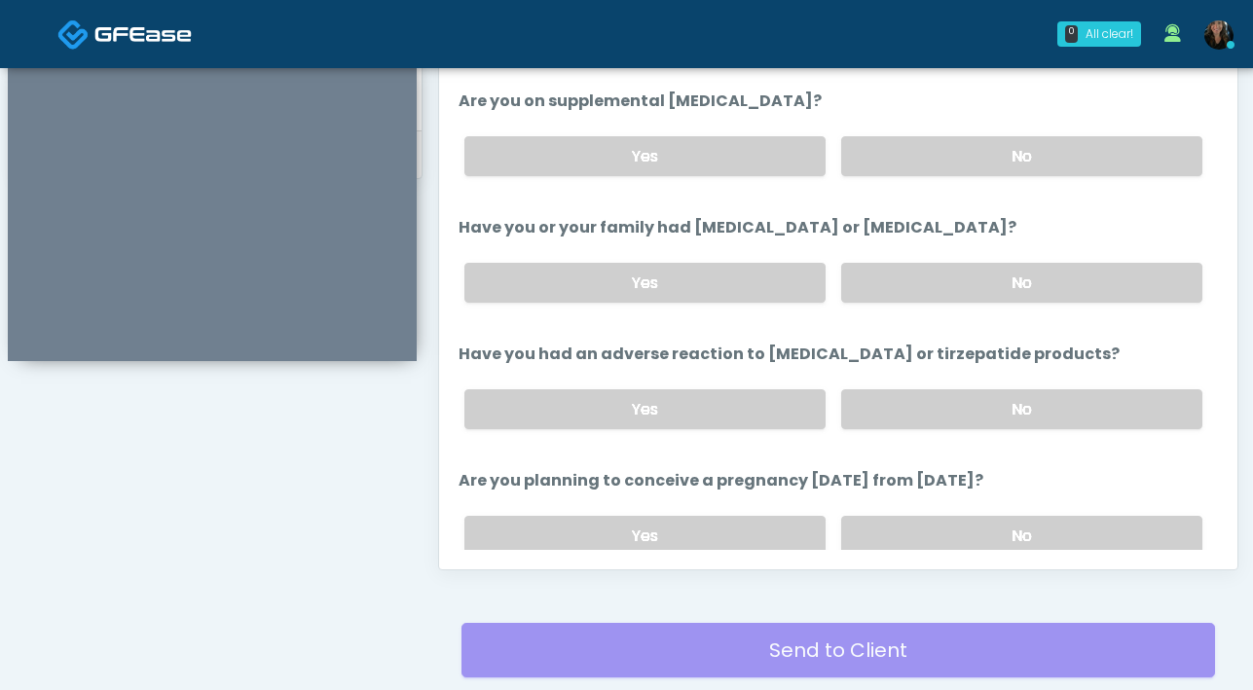
scroll to position [753, 0]
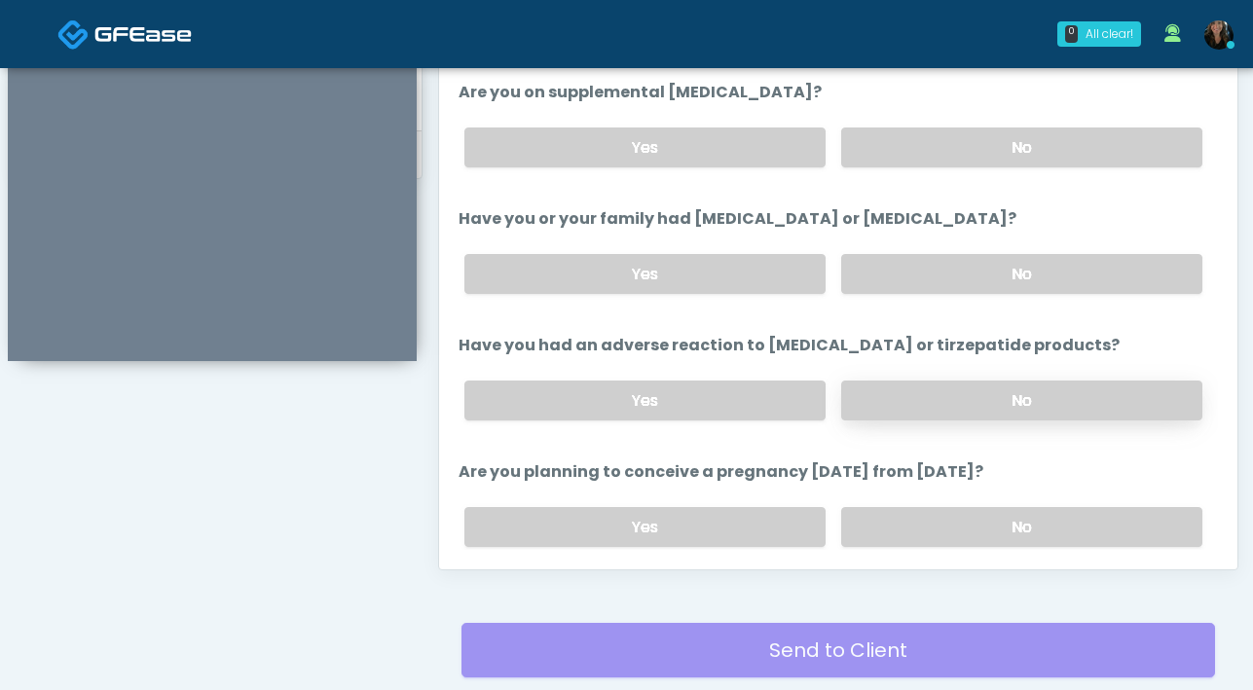
click at [892, 390] on label "No" at bounding box center [1021, 401] width 361 height 40
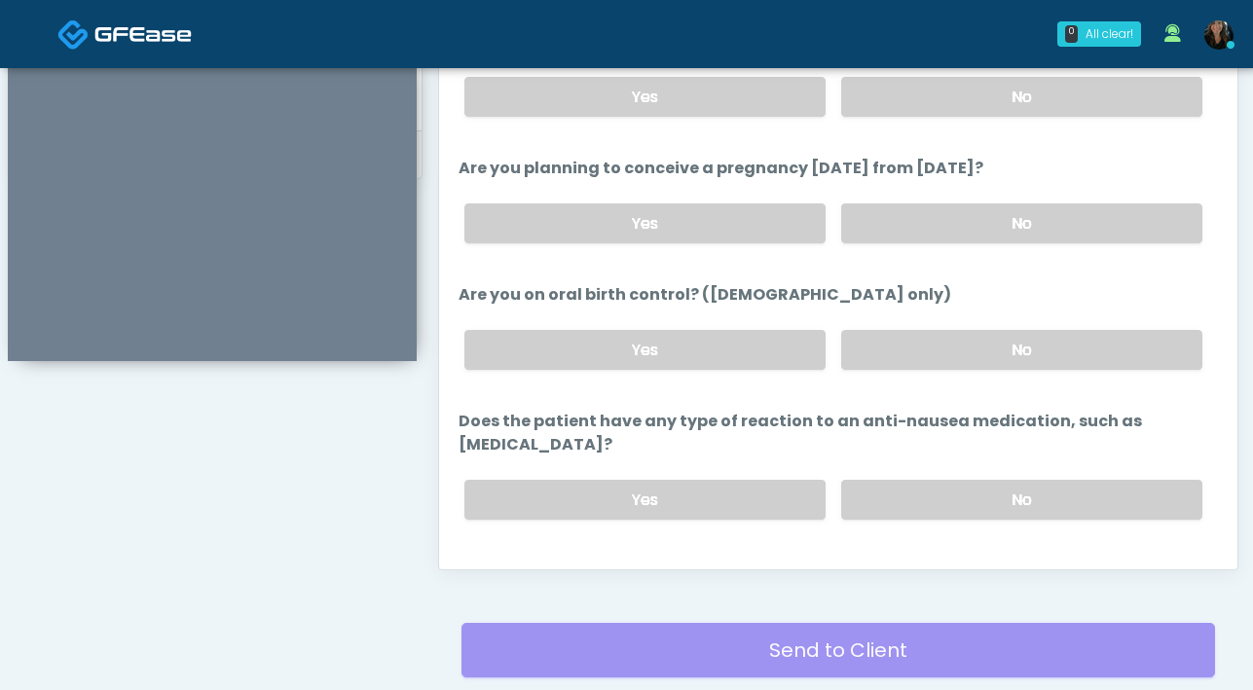
scroll to position [1074, 0]
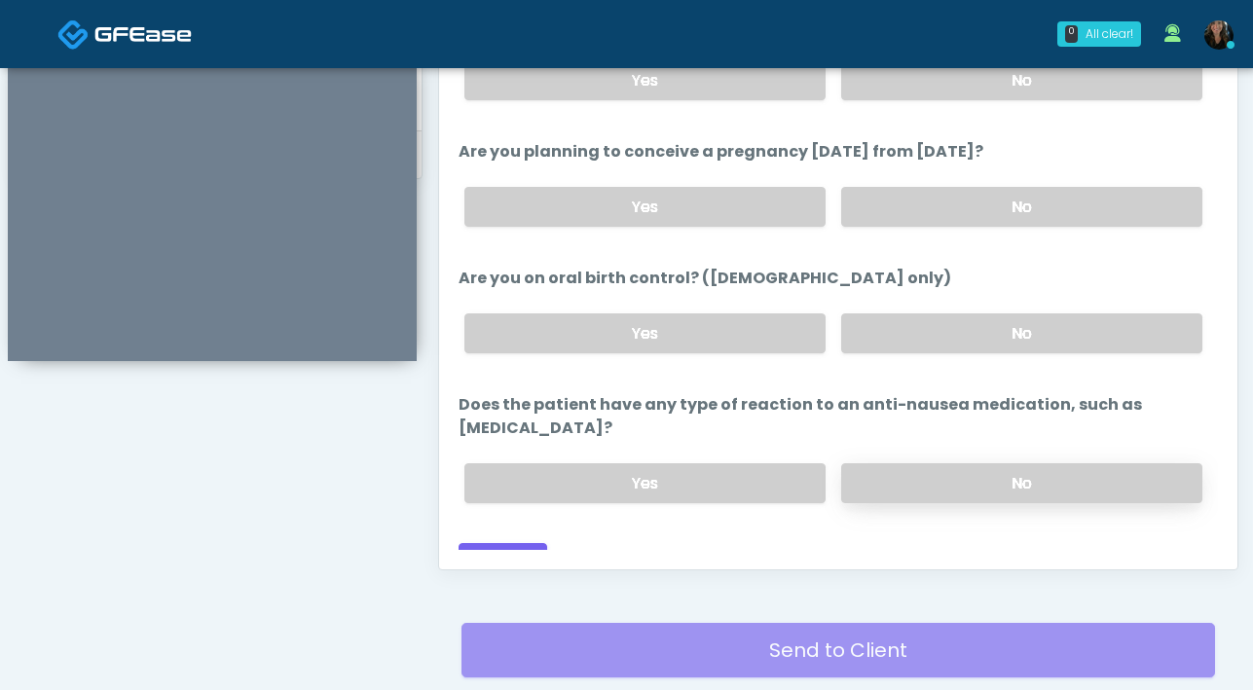
drag, startPoint x: 939, startPoint y: 468, endPoint x: 963, endPoint y: 470, distance: 23.4
click at [939, 468] on label "No" at bounding box center [1021, 483] width 361 height 40
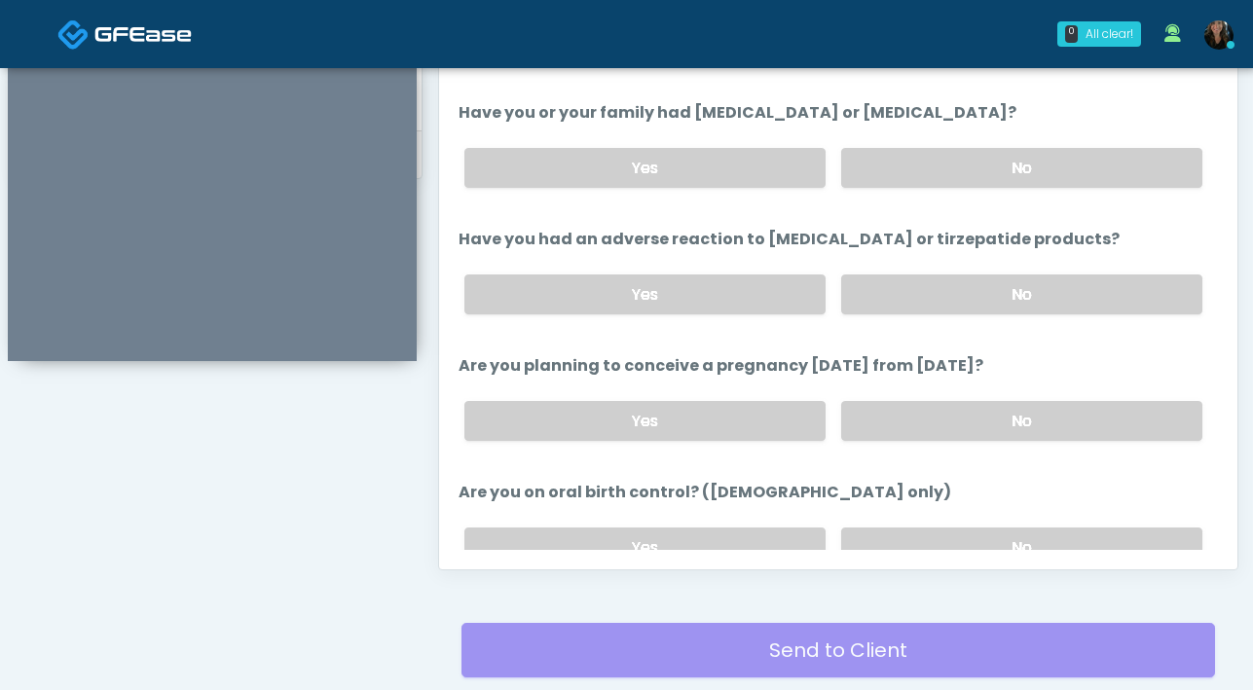
scroll to position [857, 0]
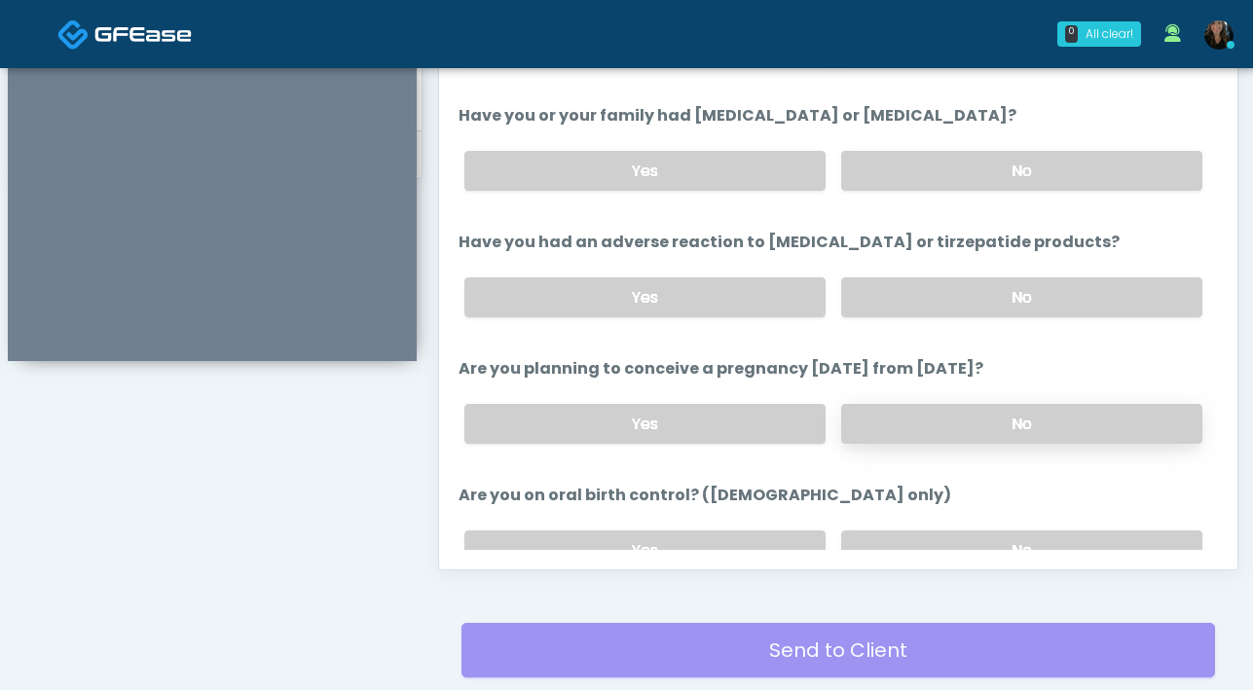
click at [1016, 433] on label "No" at bounding box center [1021, 424] width 361 height 40
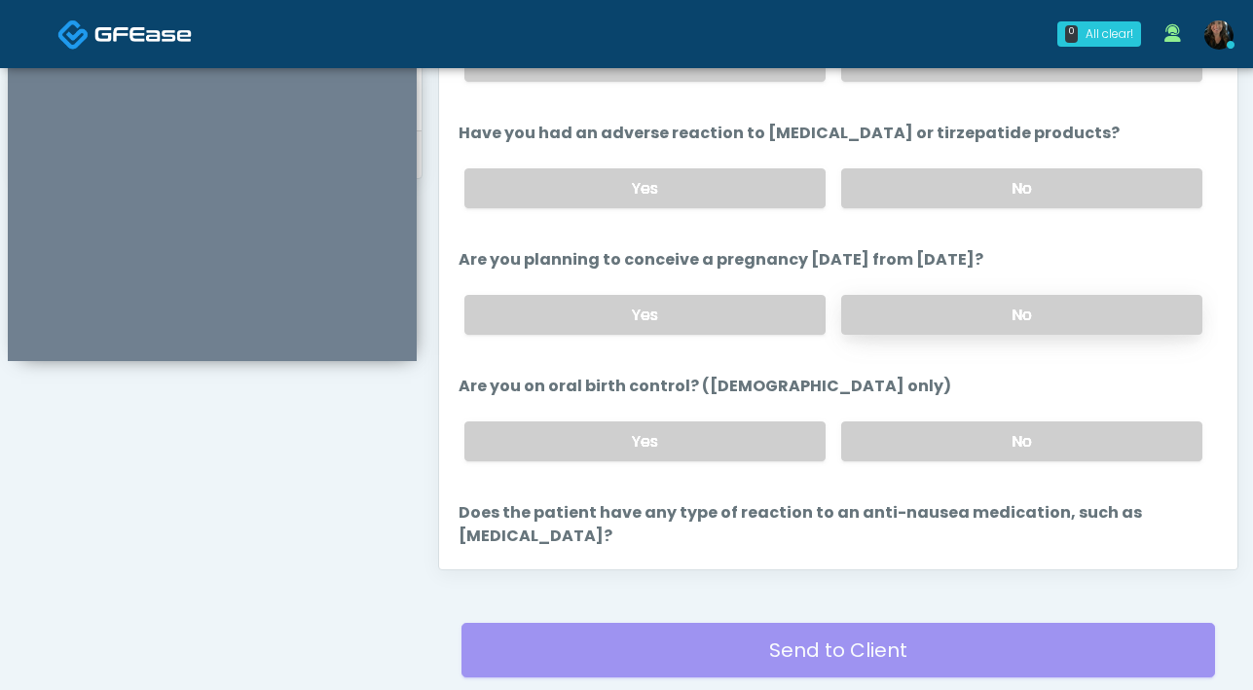
scroll to position [968, 0]
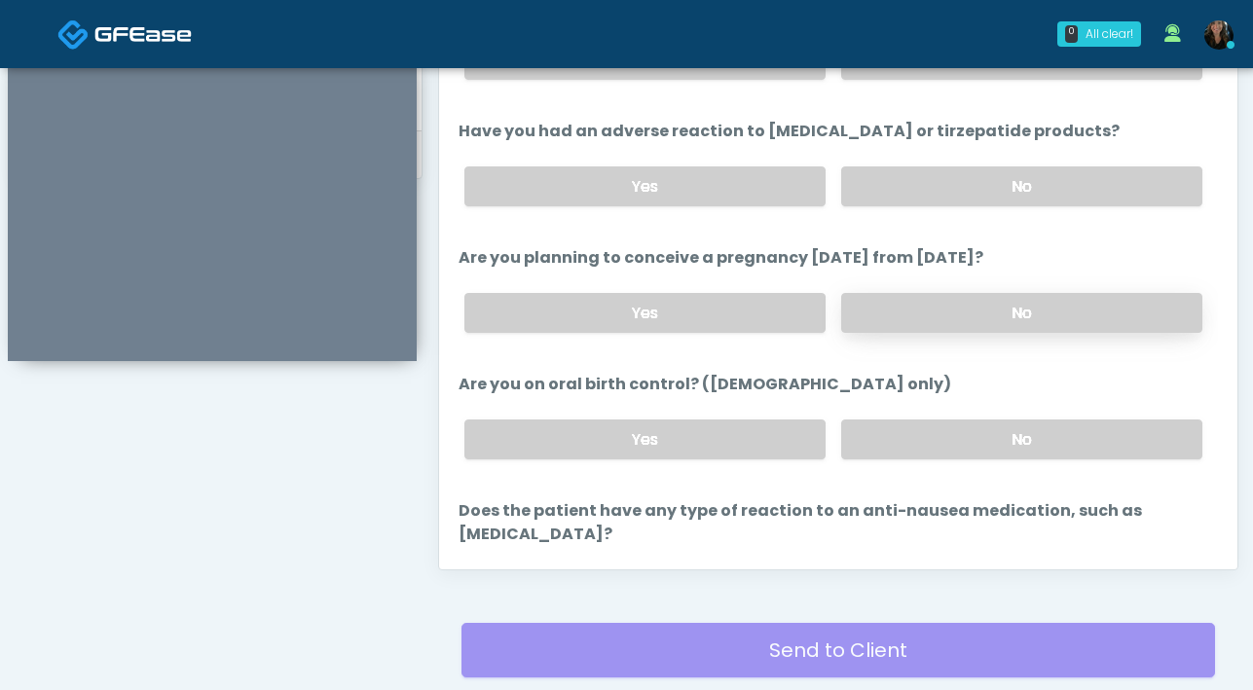
click at [1016, 433] on label "No" at bounding box center [1021, 440] width 361 height 40
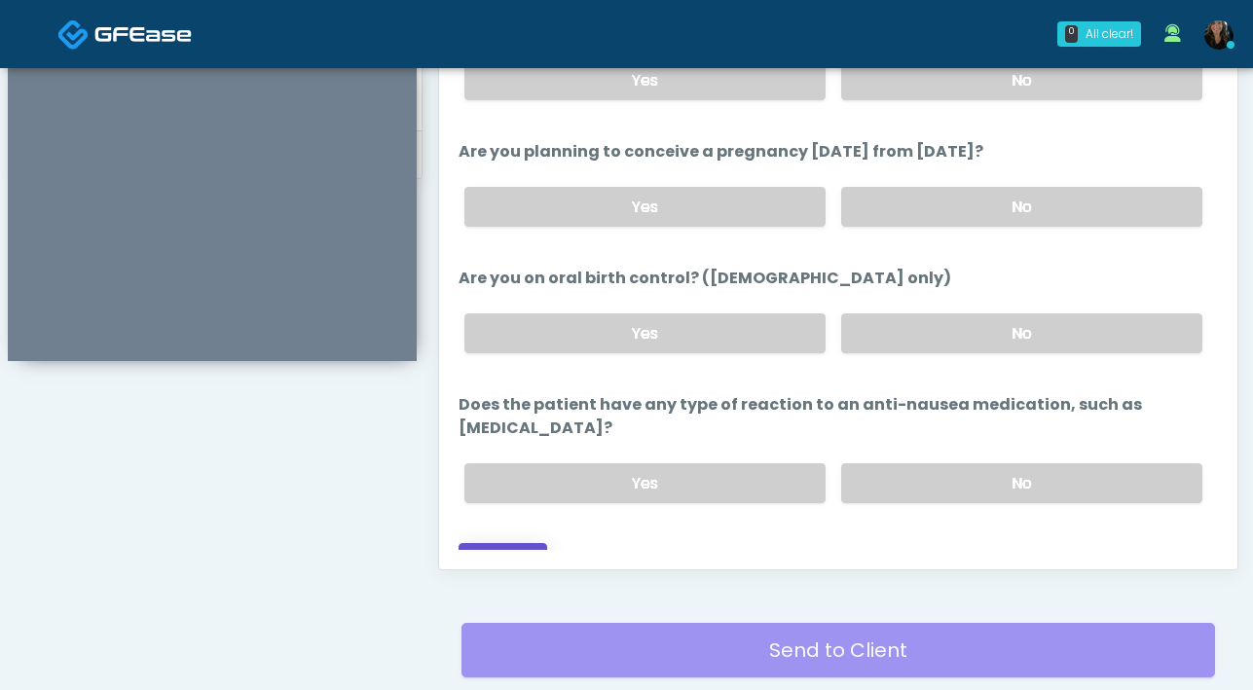
click at [515, 543] on button "Continue" at bounding box center [502, 561] width 89 height 36
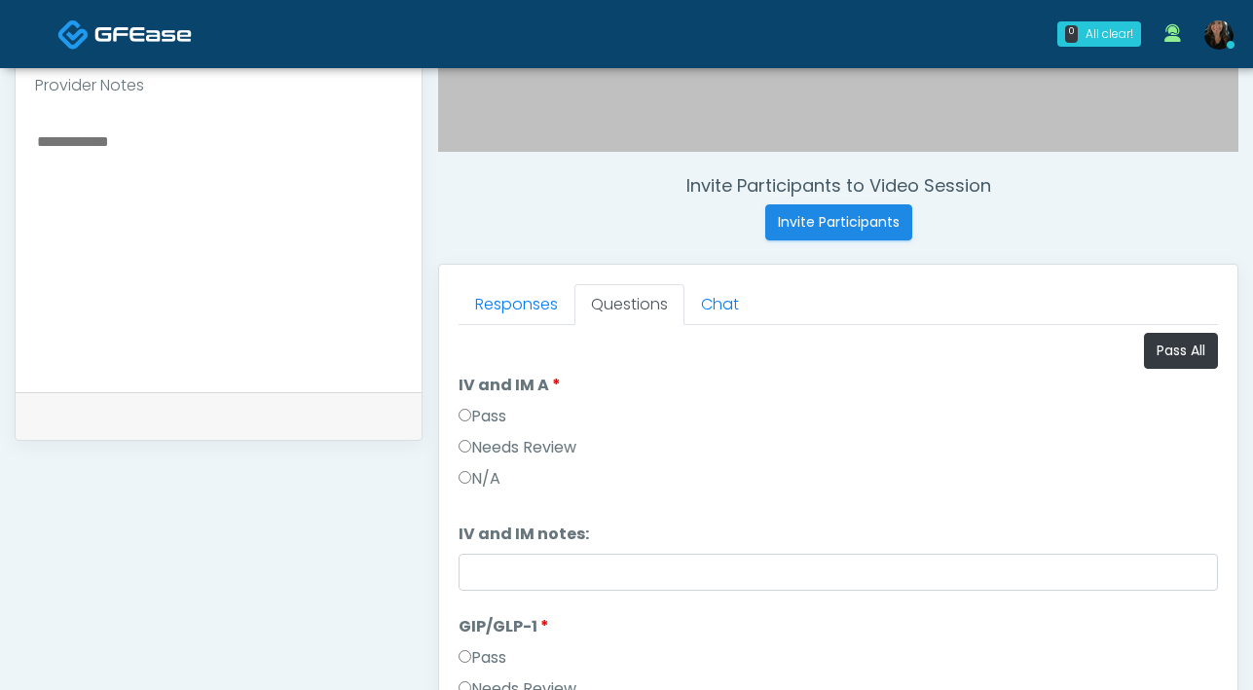
scroll to position [772, 0]
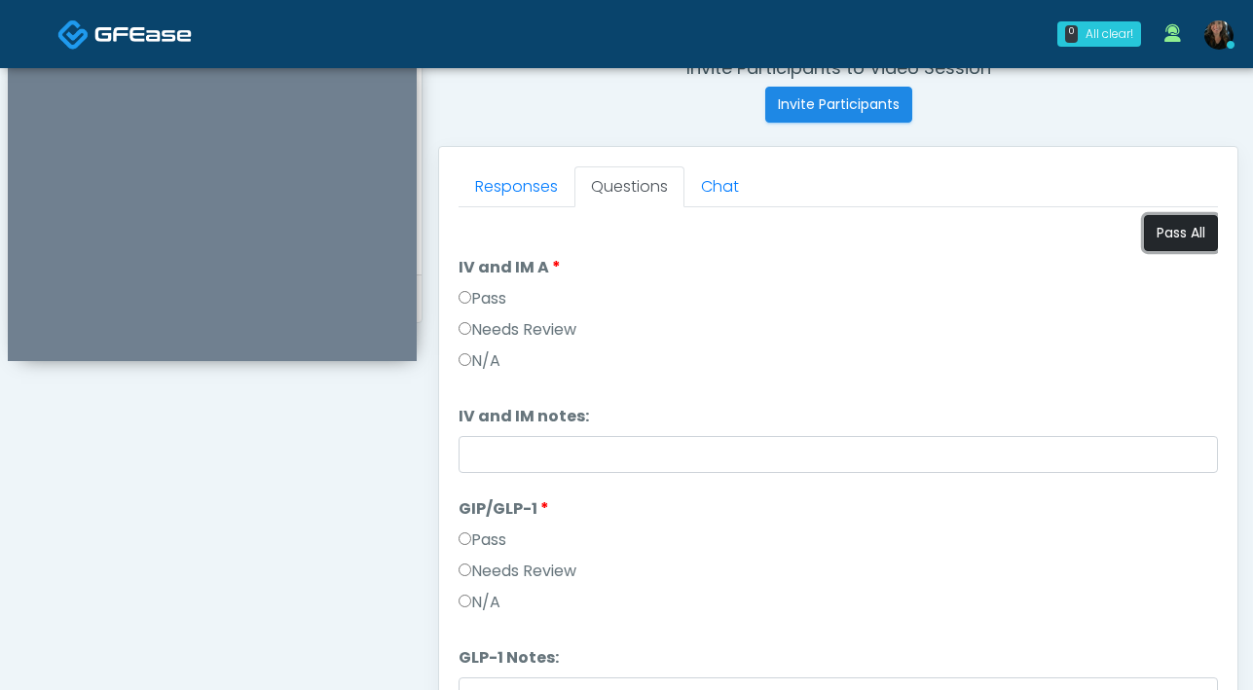
click at [1159, 233] on button "Pass All" at bounding box center [1181, 233] width 74 height 36
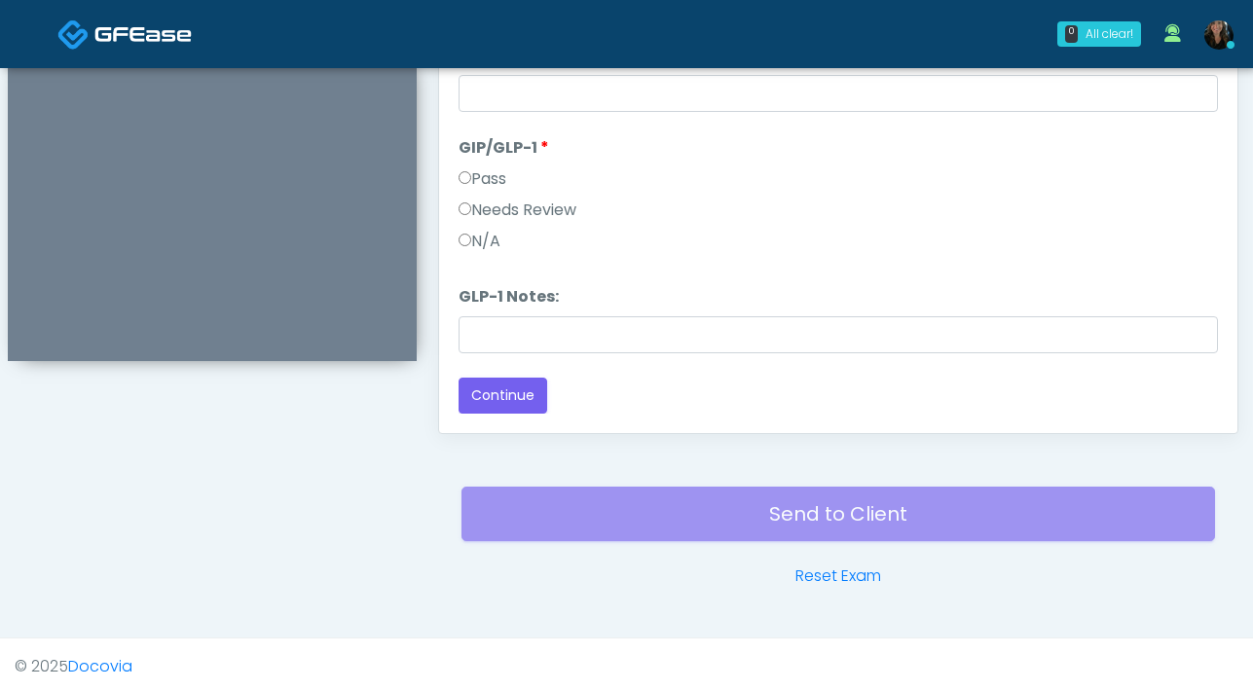
scroll to position [1057, 0]
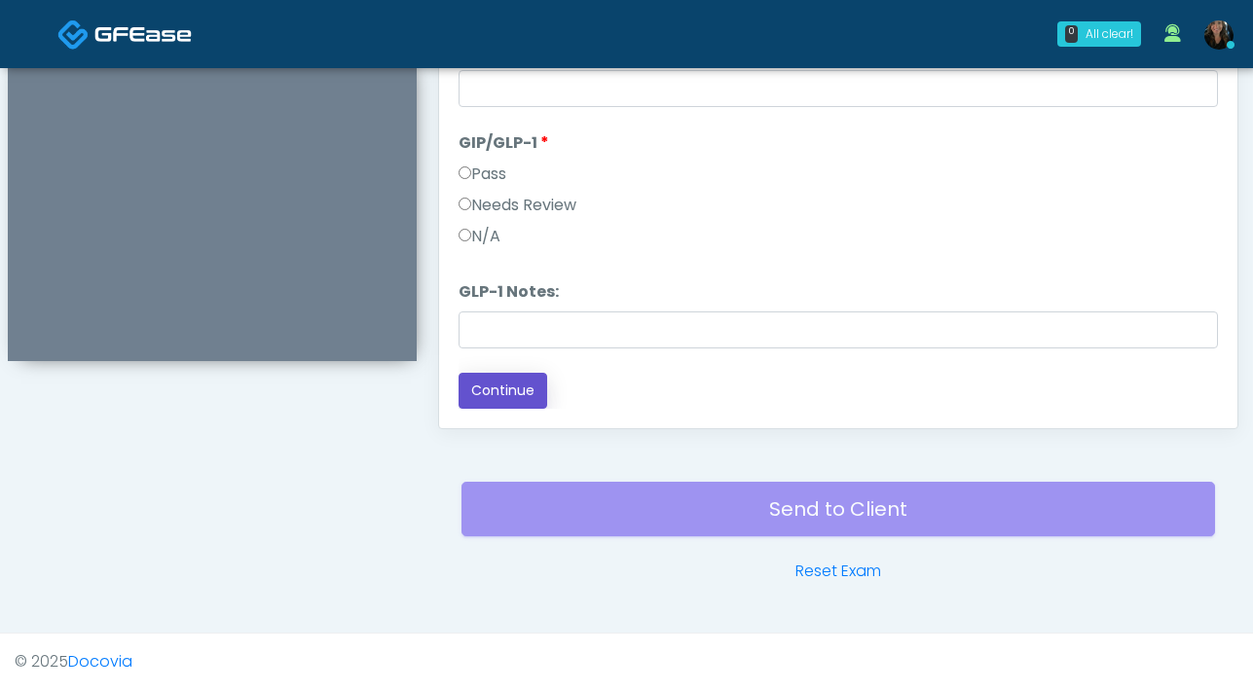
click at [490, 379] on button "Continue" at bounding box center [502, 391] width 89 height 36
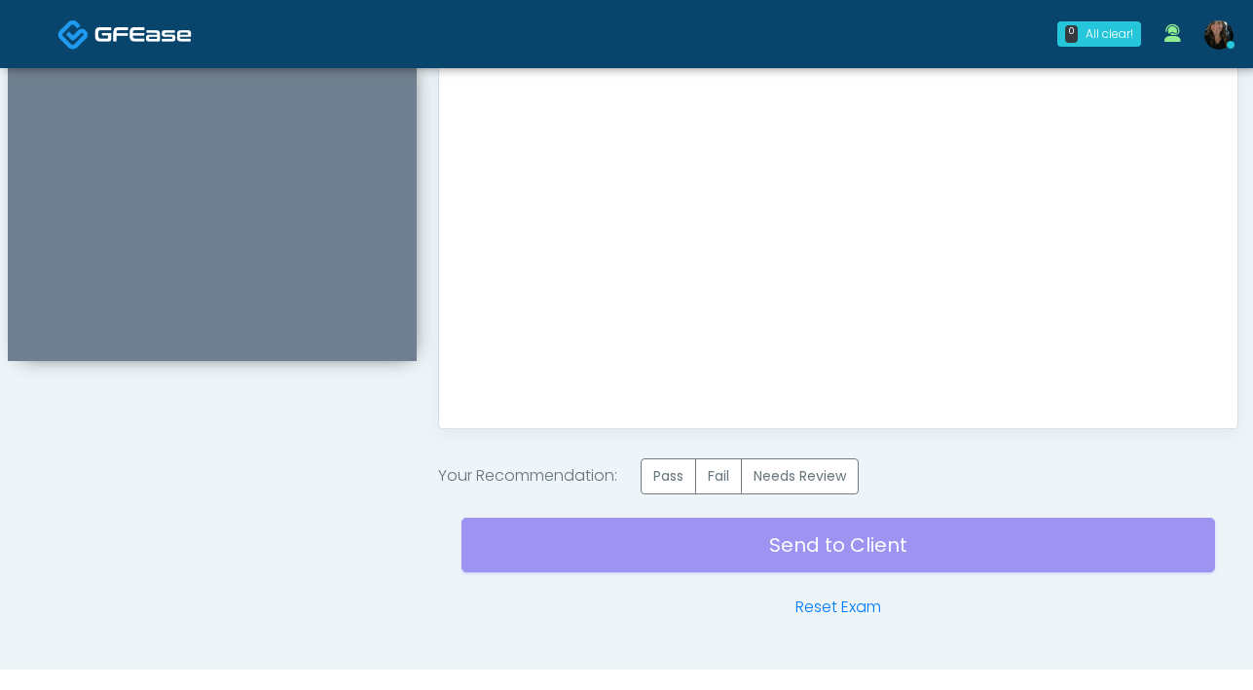
scroll to position [0, 0]
click at [660, 469] on label "Pass" at bounding box center [668, 476] width 55 height 36
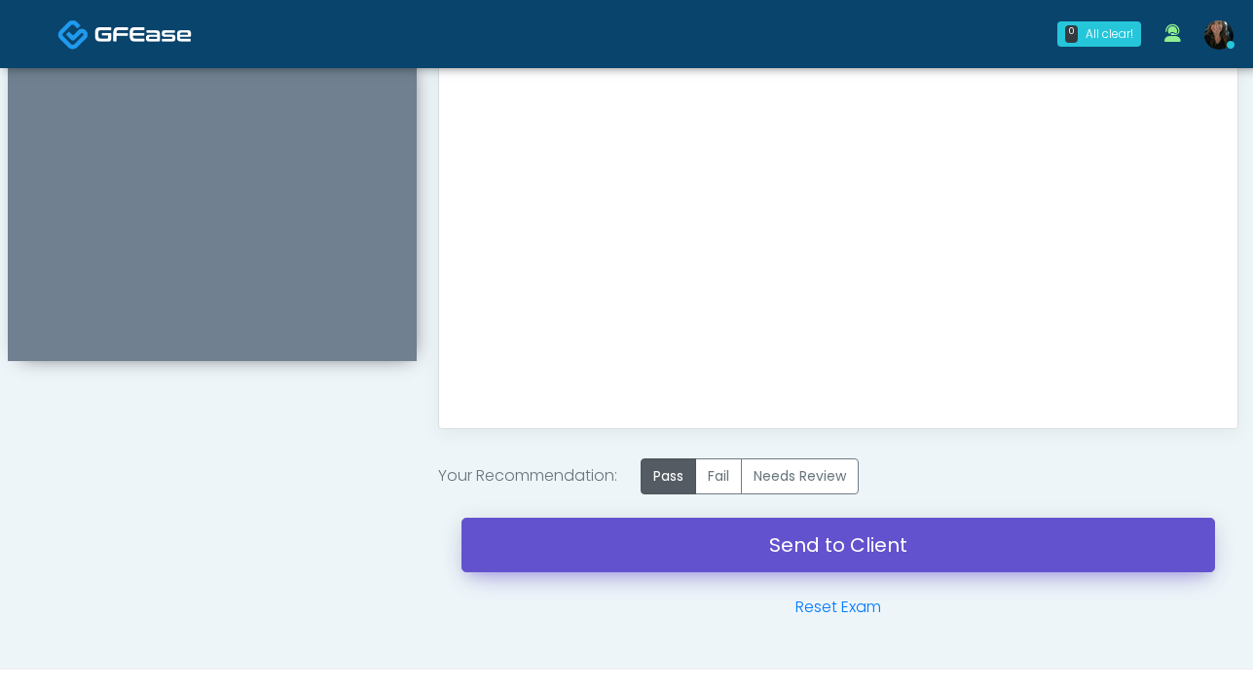
click at [726, 533] on link "Send to Client" at bounding box center [837, 545] width 753 height 55
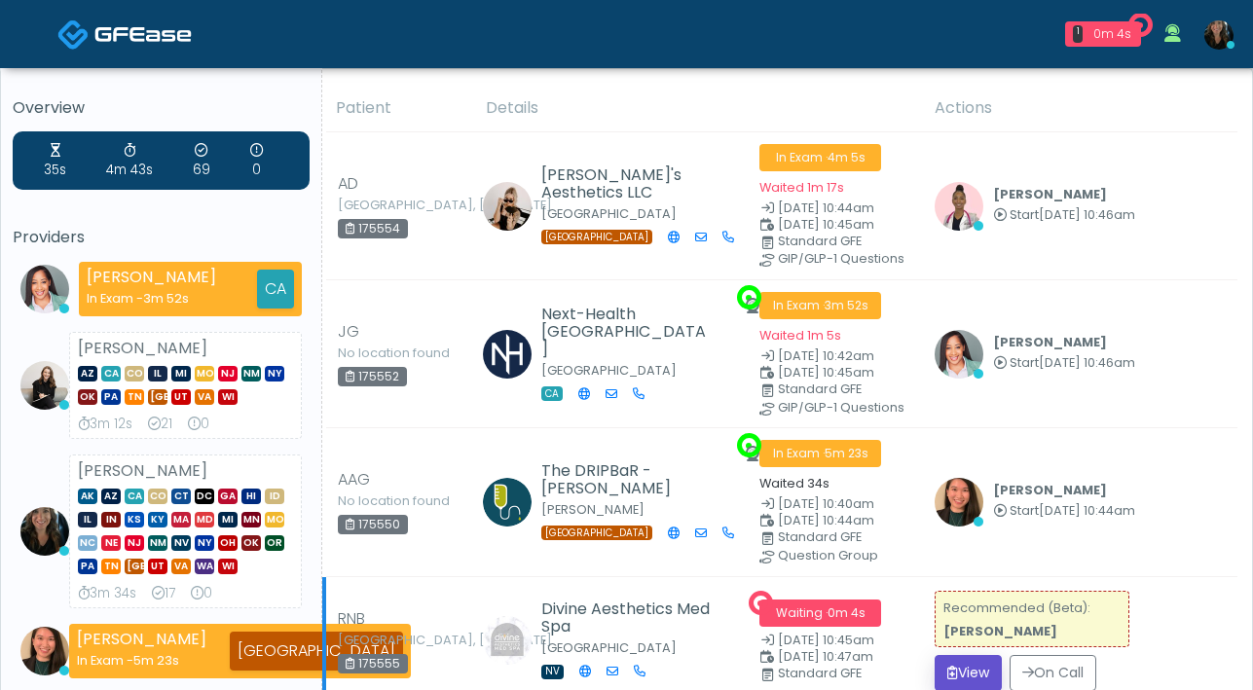
click at [952, 665] on button "View" at bounding box center [967, 673] width 67 height 36
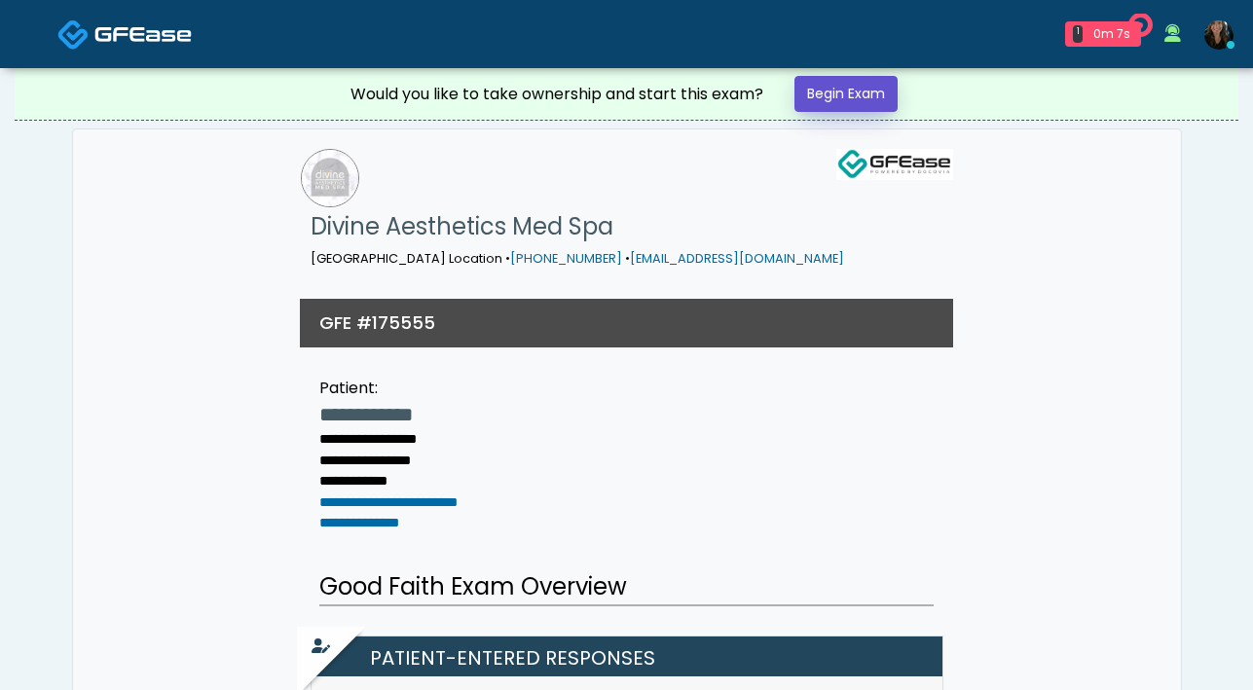
click at [853, 101] on link "Begin Exam" at bounding box center [845, 94] width 103 height 36
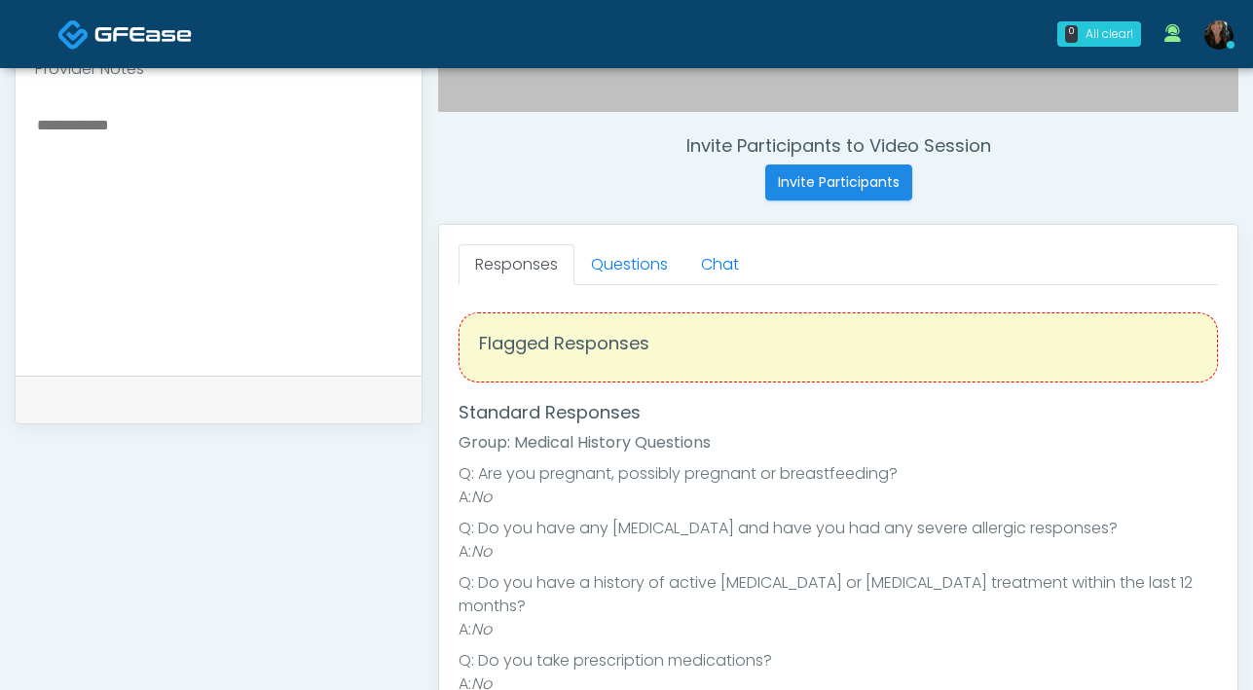
scroll to position [752, 0]
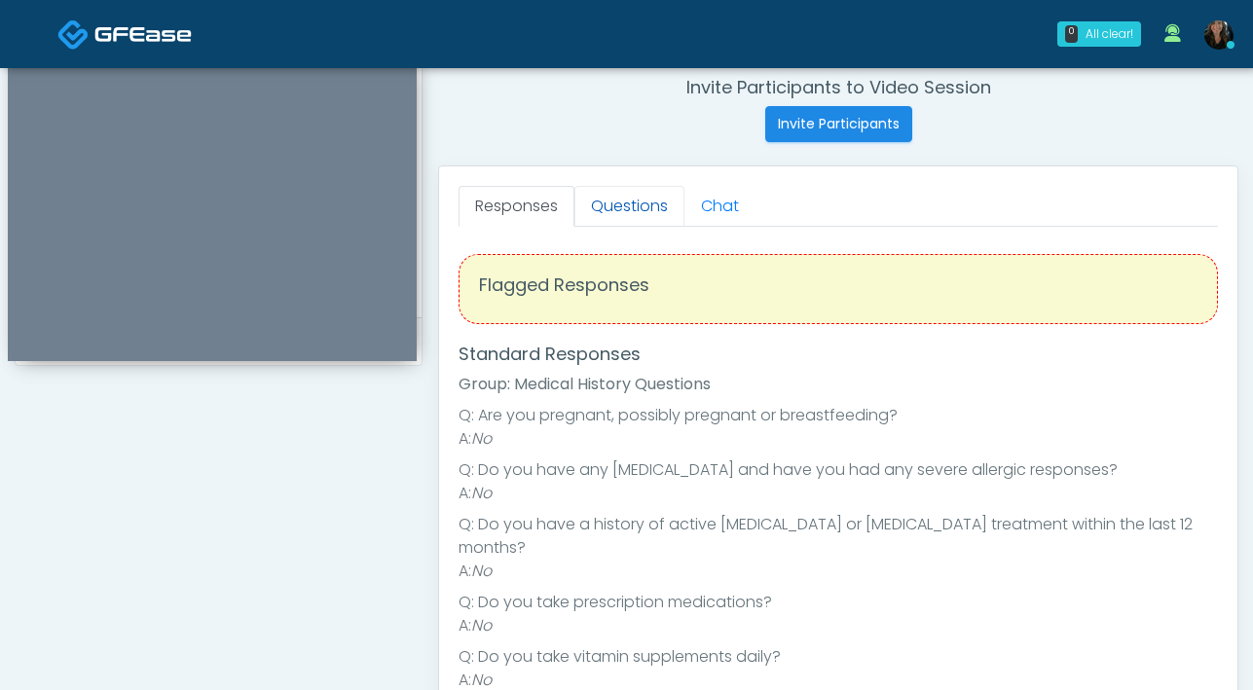
click at [637, 202] on link "Questions" at bounding box center [629, 206] width 110 height 41
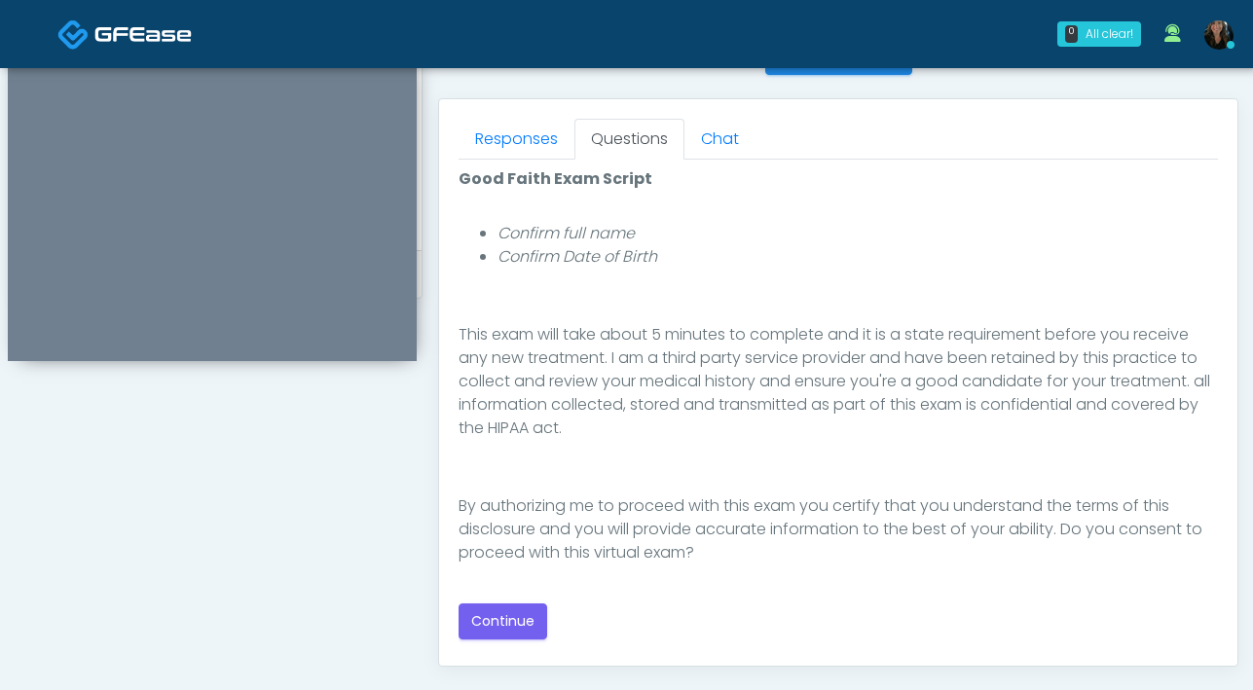
scroll to position [824, 0]
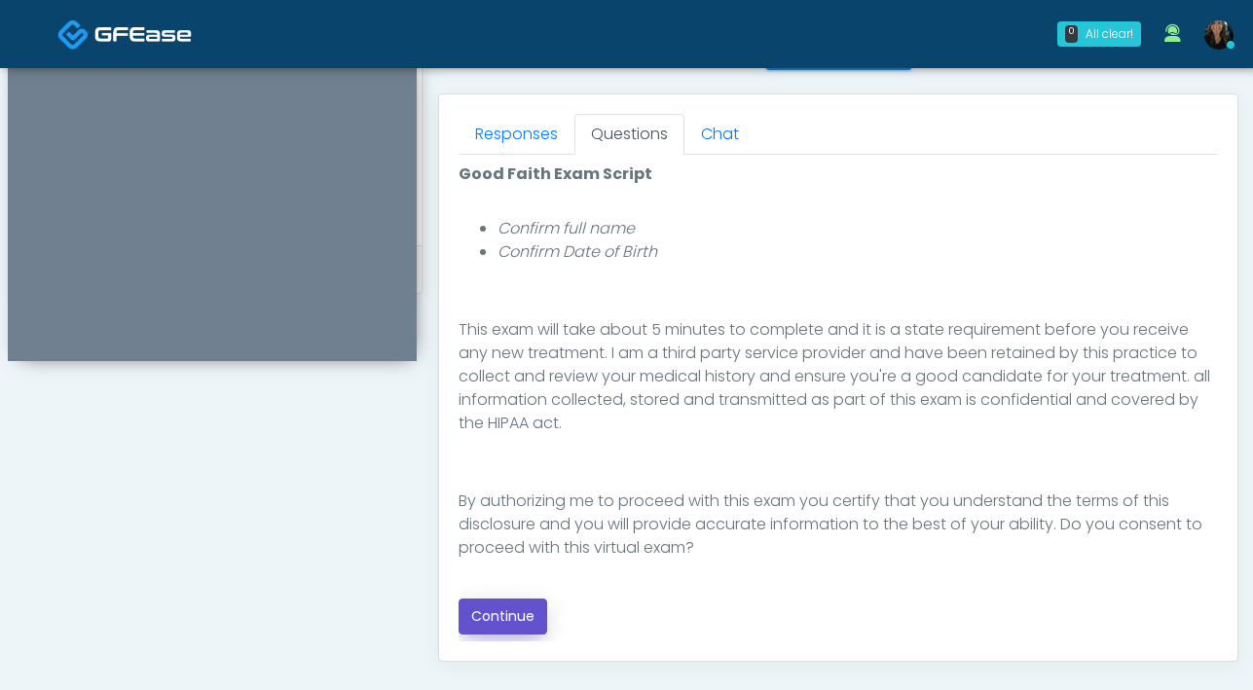
click at [533, 623] on button "Continue" at bounding box center [502, 617] width 89 height 36
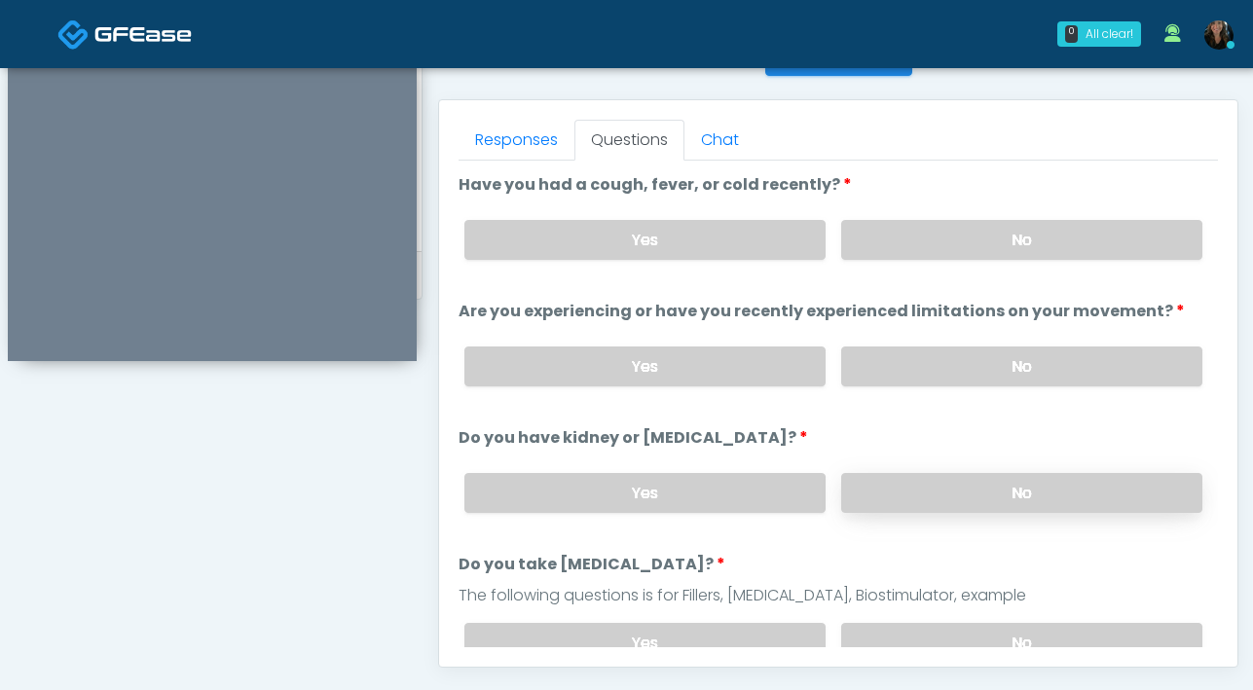
scroll to position [822, 0]
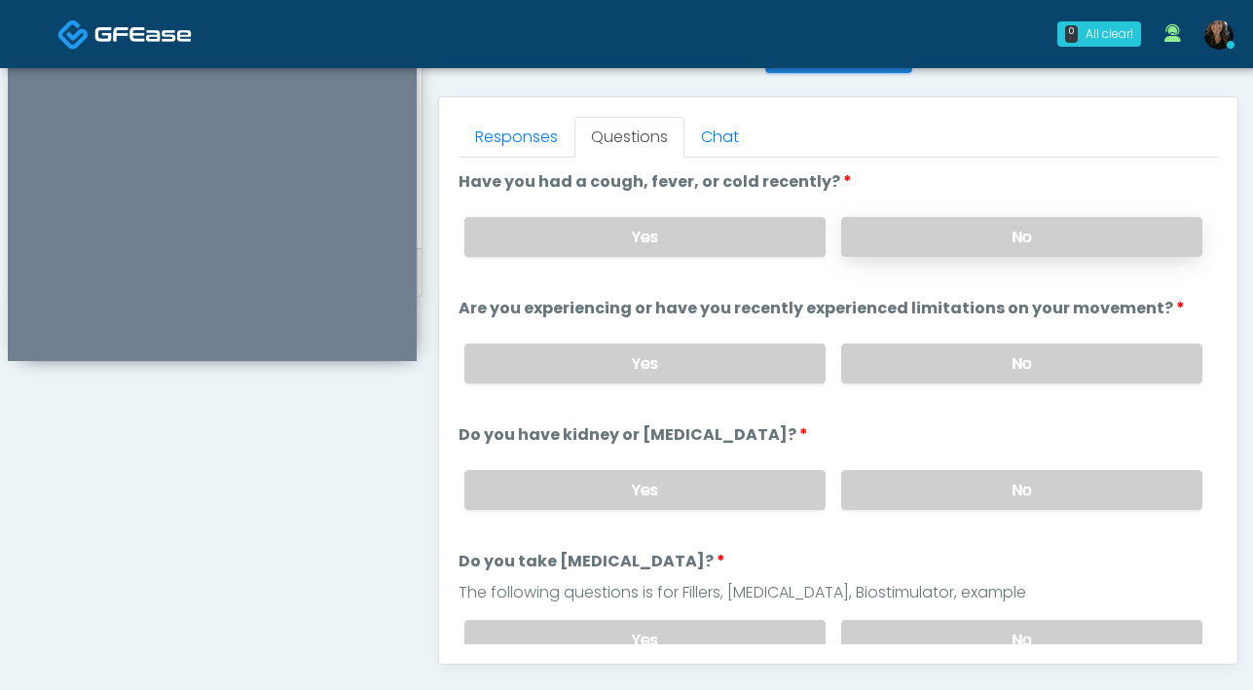
click at [905, 249] on label "No" at bounding box center [1021, 237] width 361 height 40
click at [921, 368] on label "No" at bounding box center [1021, 364] width 361 height 40
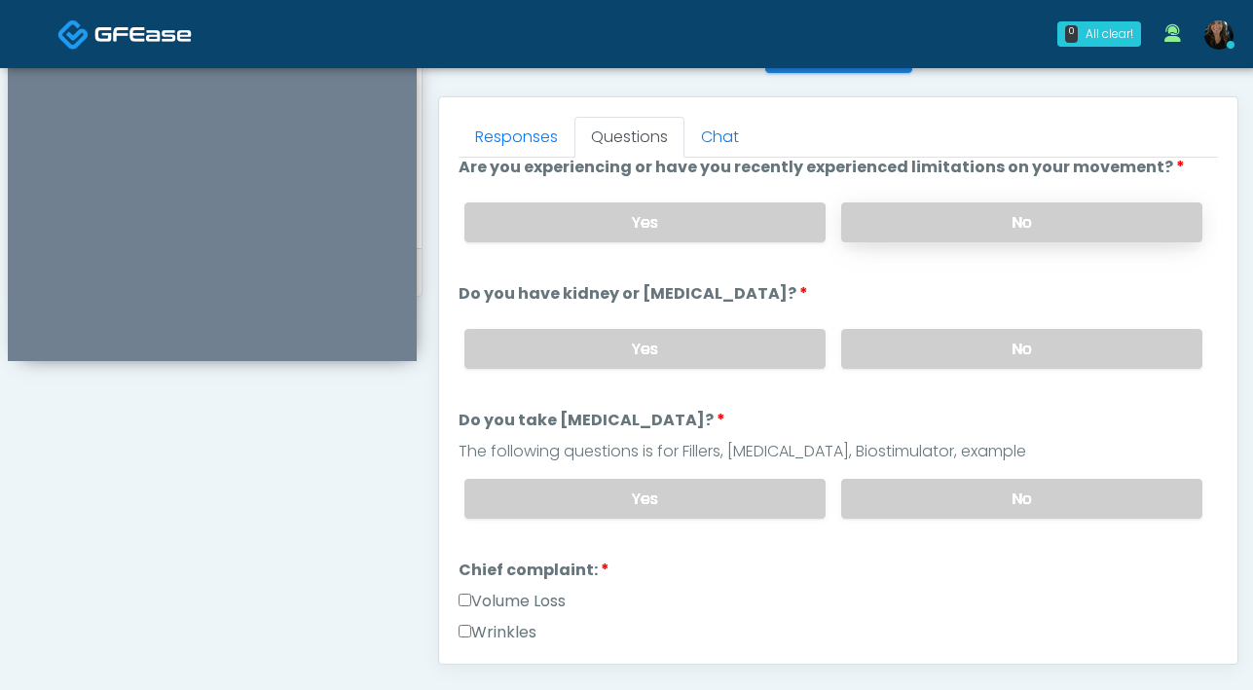
scroll to position [144, 0]
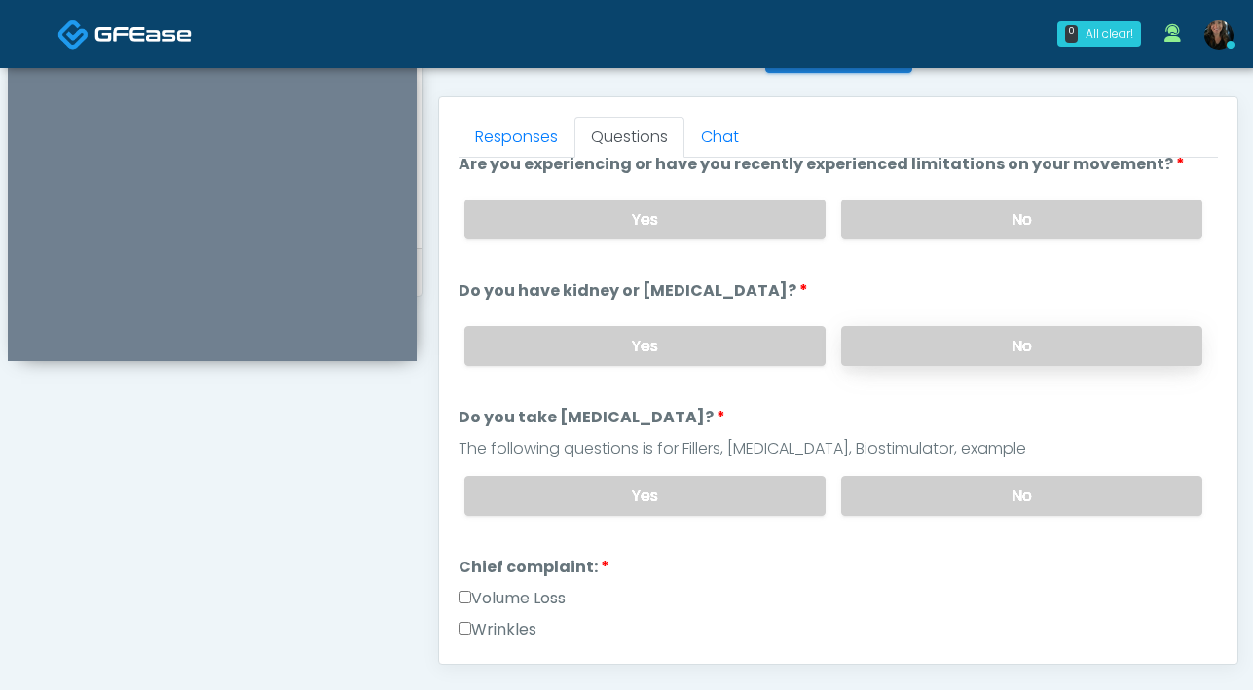
click at [924, 345] on label "No" at bounding box center [1021, 346] width 361 height 40
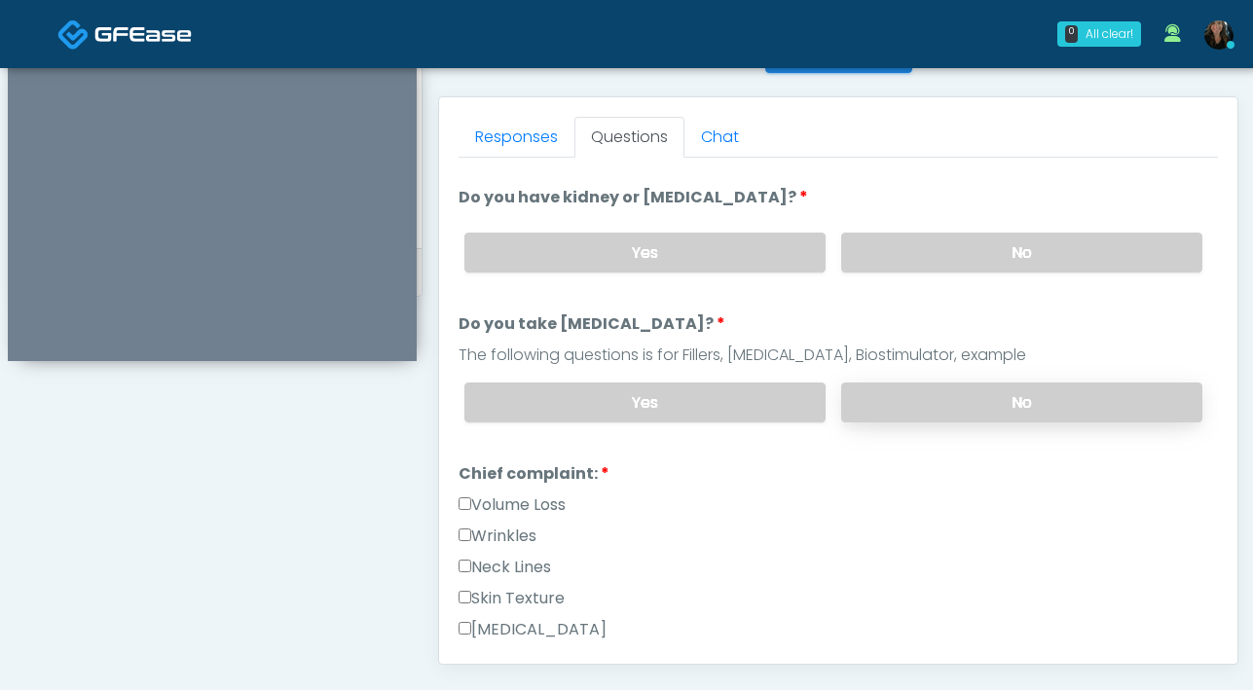
click at [929, 400] on label "No" at bounding box center [1021, 403] width 361 height 40
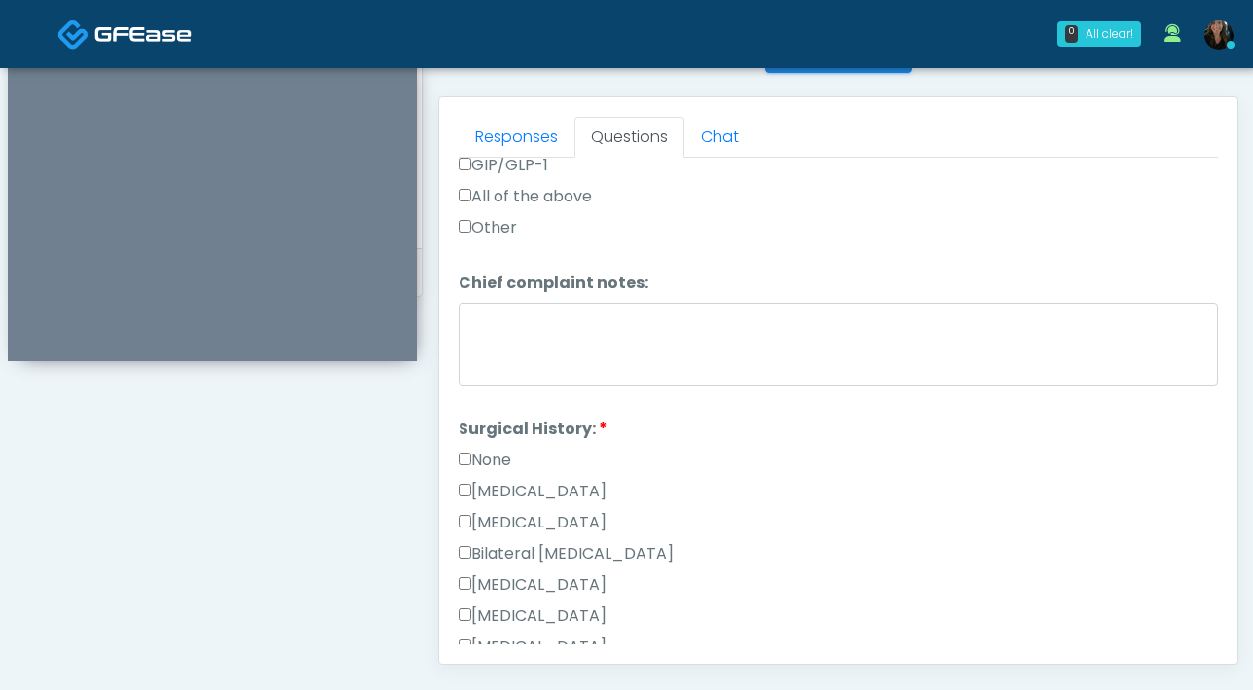
scroll to position [890, 0]
click at [472, 458] on label "None" at bounding box center [484, 459] width 53 height 23
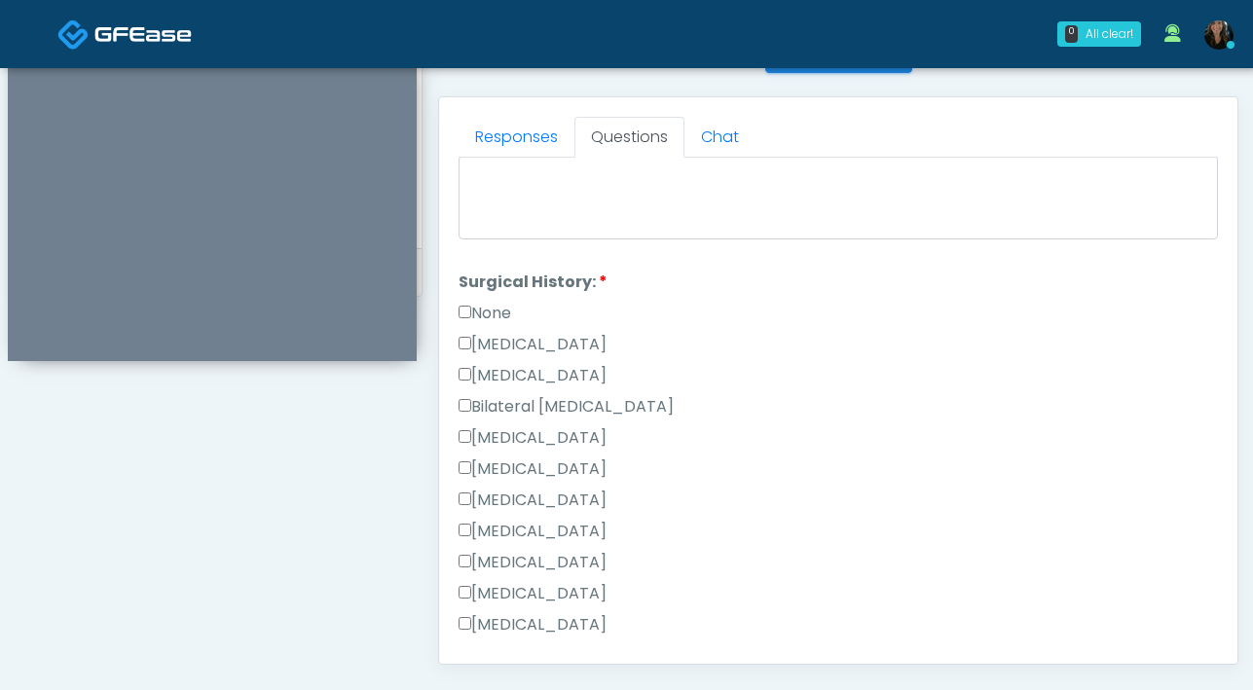
scroll to position [1331, 0]
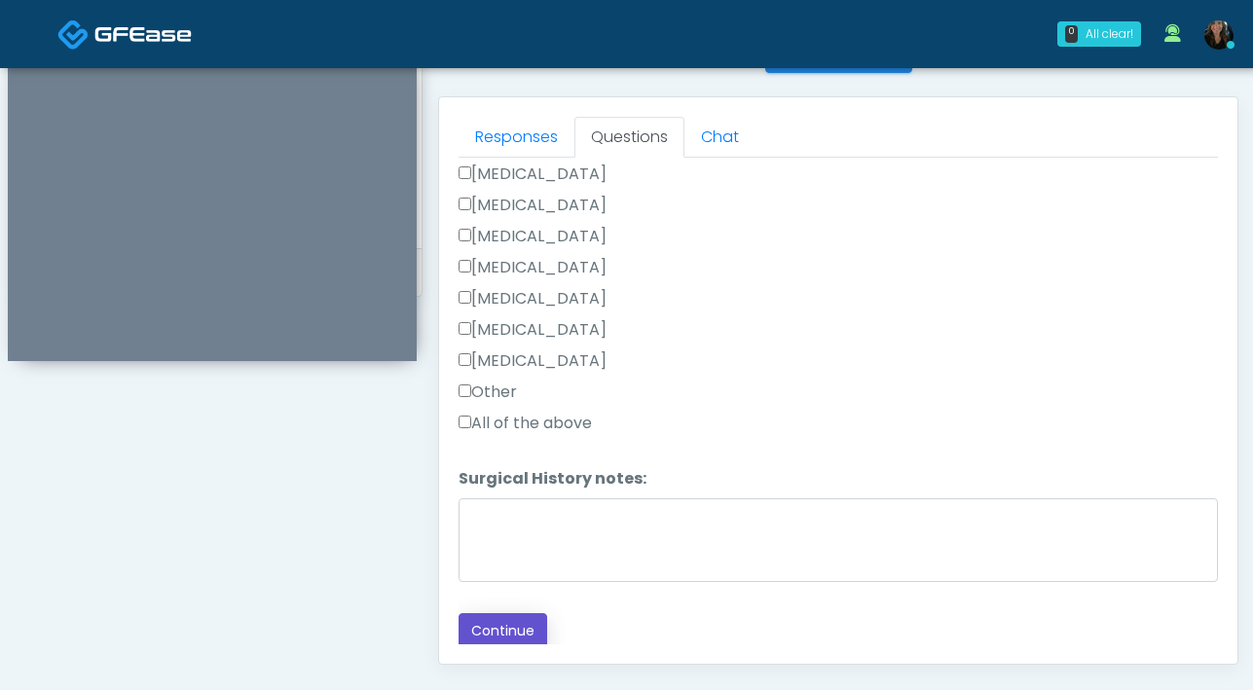
click at [509, 621] on button "Continue" at bounding box center [502, 631] width 89 height 36
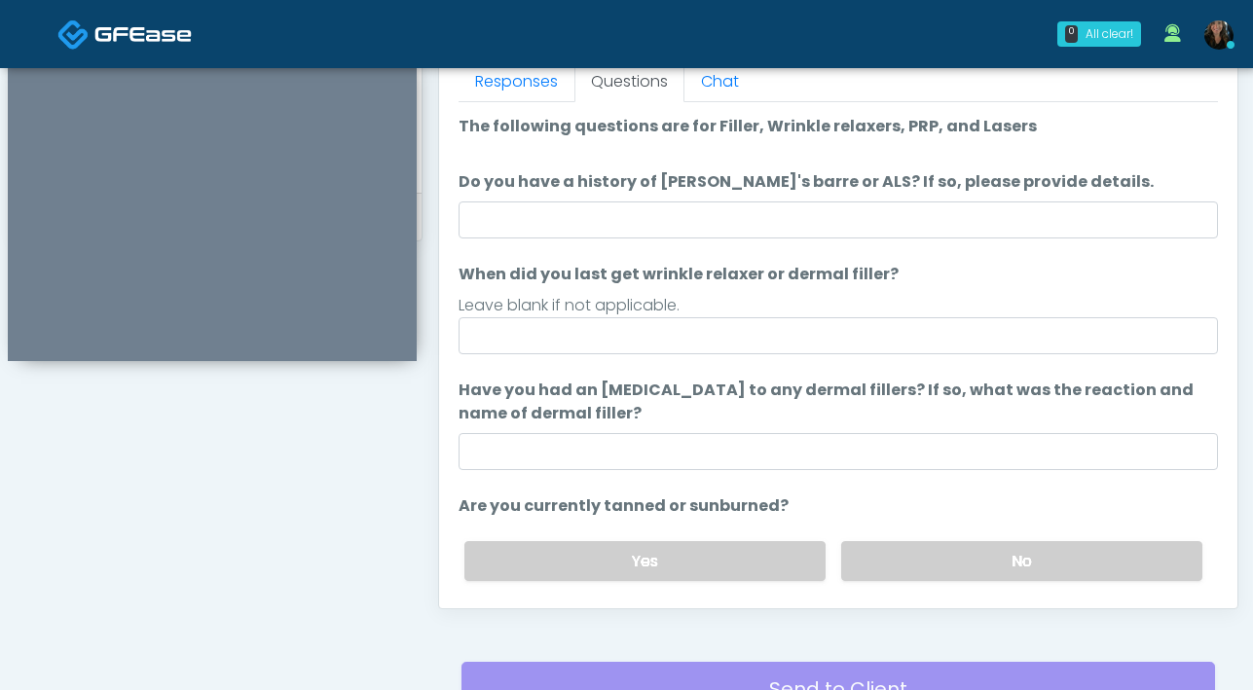
scroll to position [846, 0]
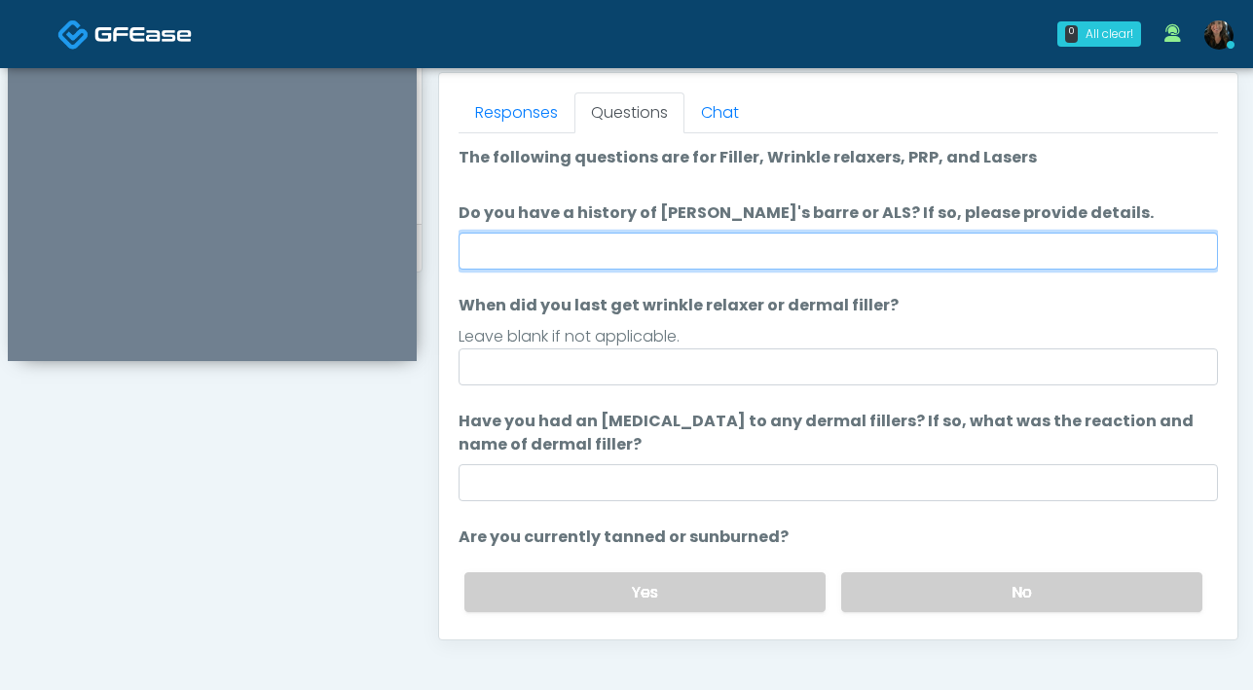
click at [702, 268] on input "Do you have a history of [PERSON_NAME]'s barre or ALS? If so, please provide de…" at bounding box center [837, 251] width 759 height 37
type input "**"
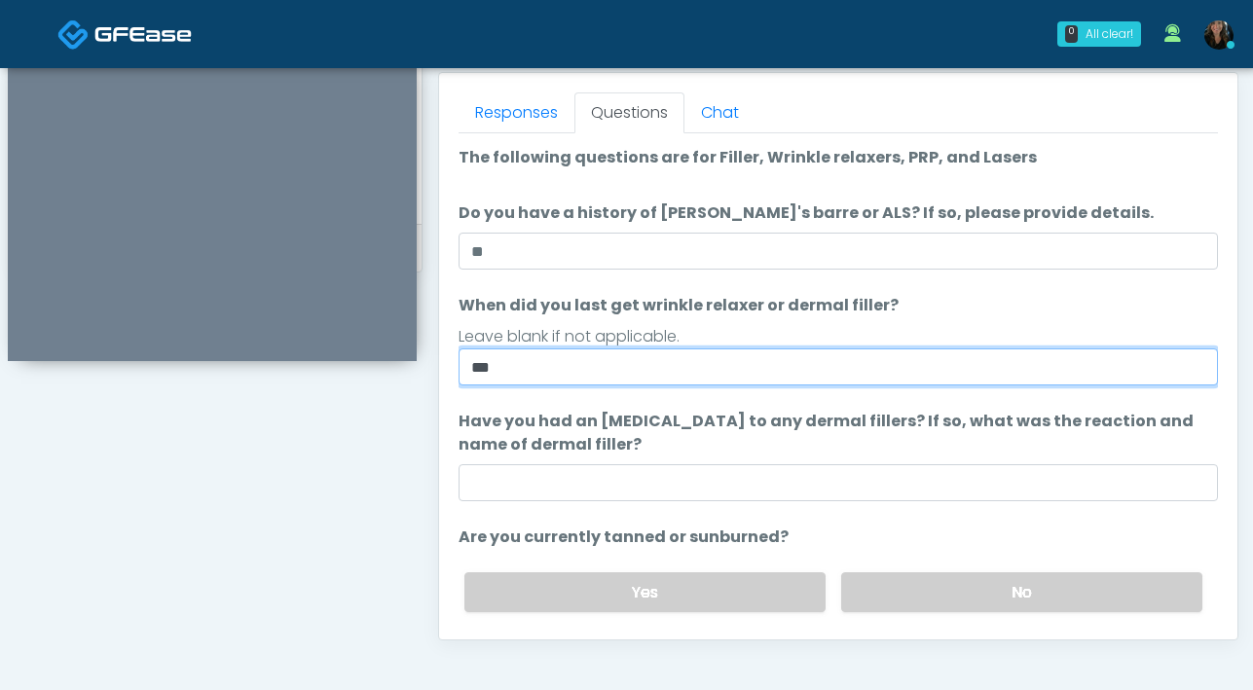
type input "***"
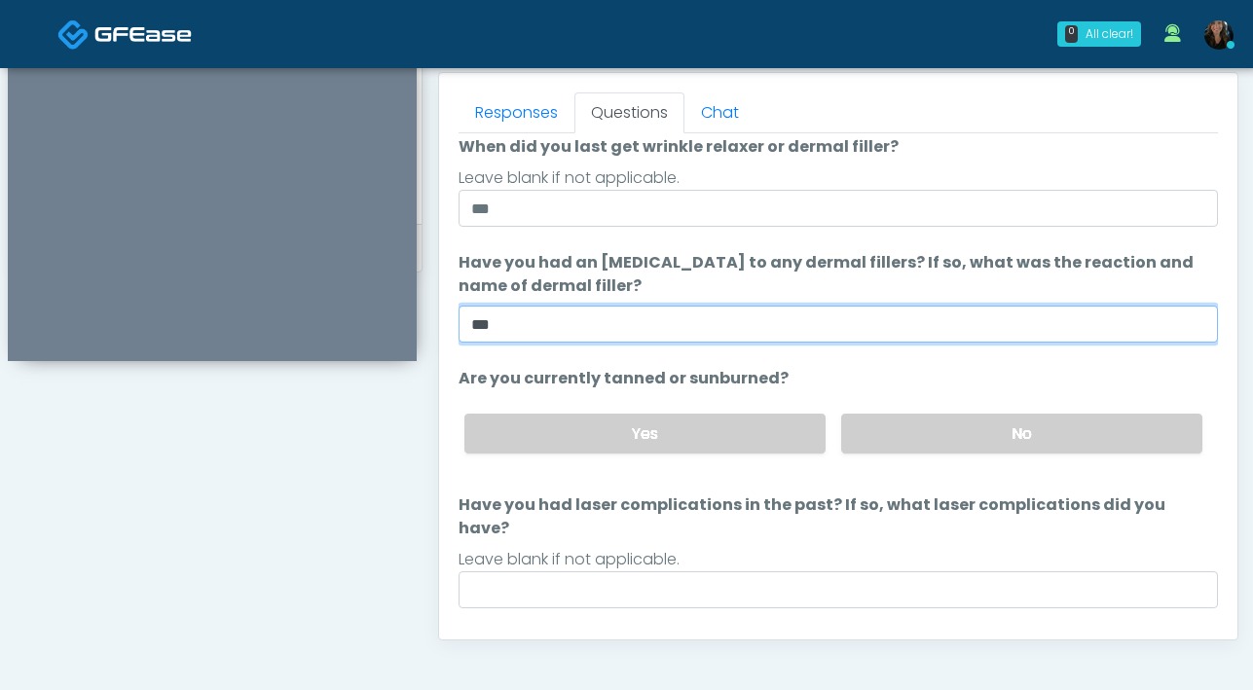
scroll to position [183, 0]
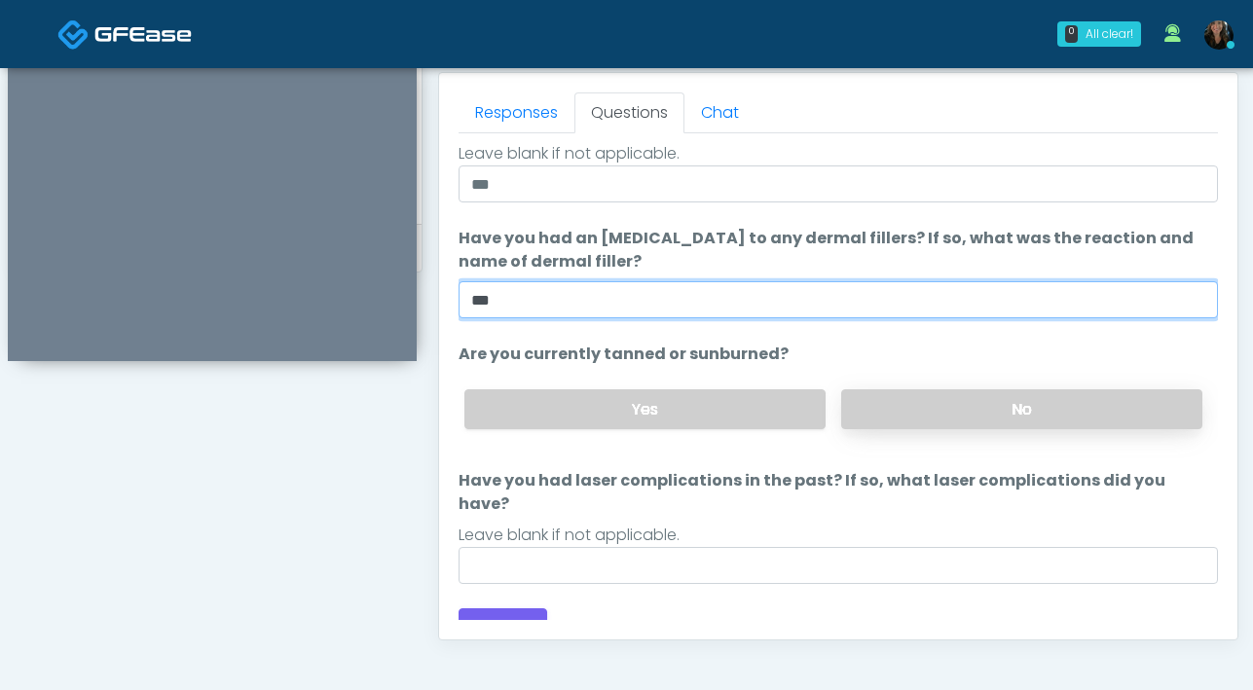
type input "***"
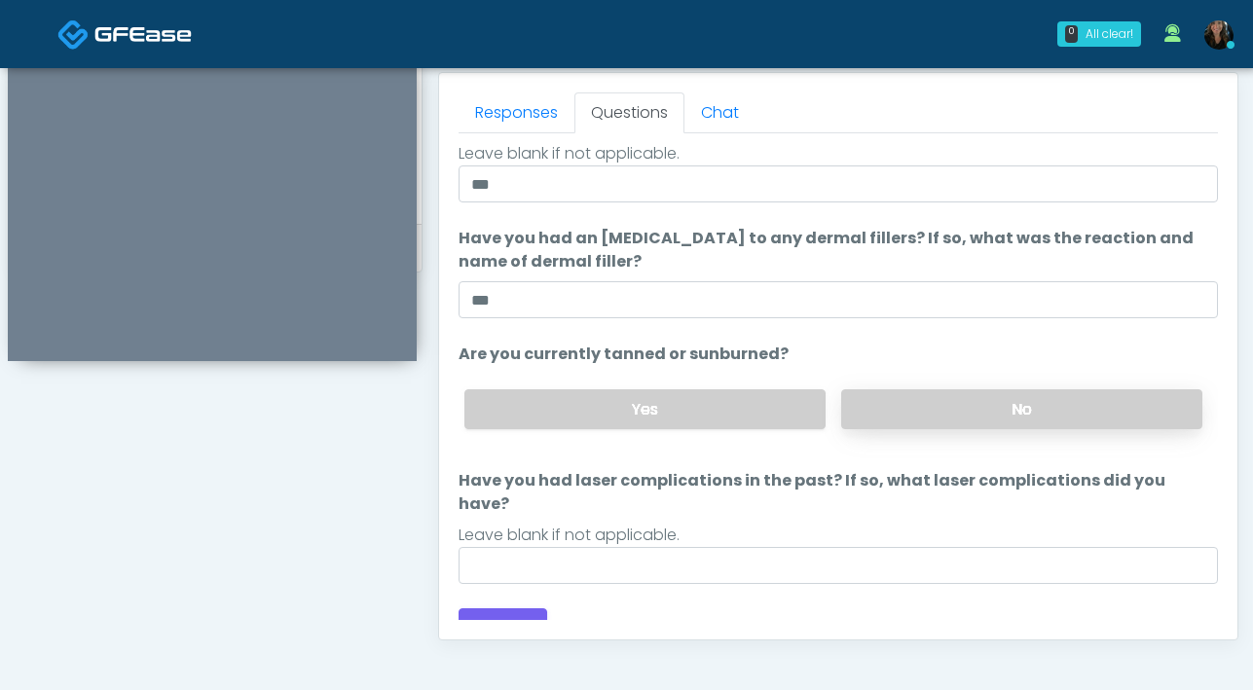
click at [989, 407] on label "No" at bounding box center [1021, 409] width 361 height 40
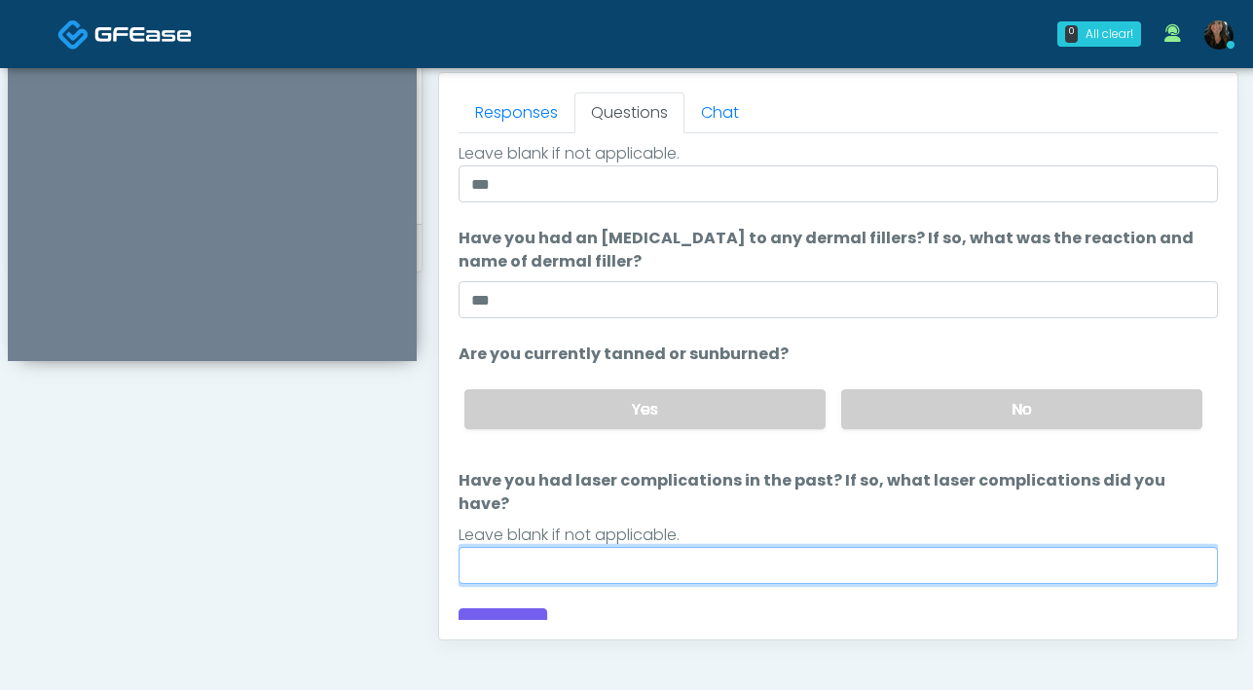
click at [806, 547] on input "Have you had laser complications in the past? If so, what laser complications d…" at bounding box center [837, 565] width 759 height 37
type input "**"
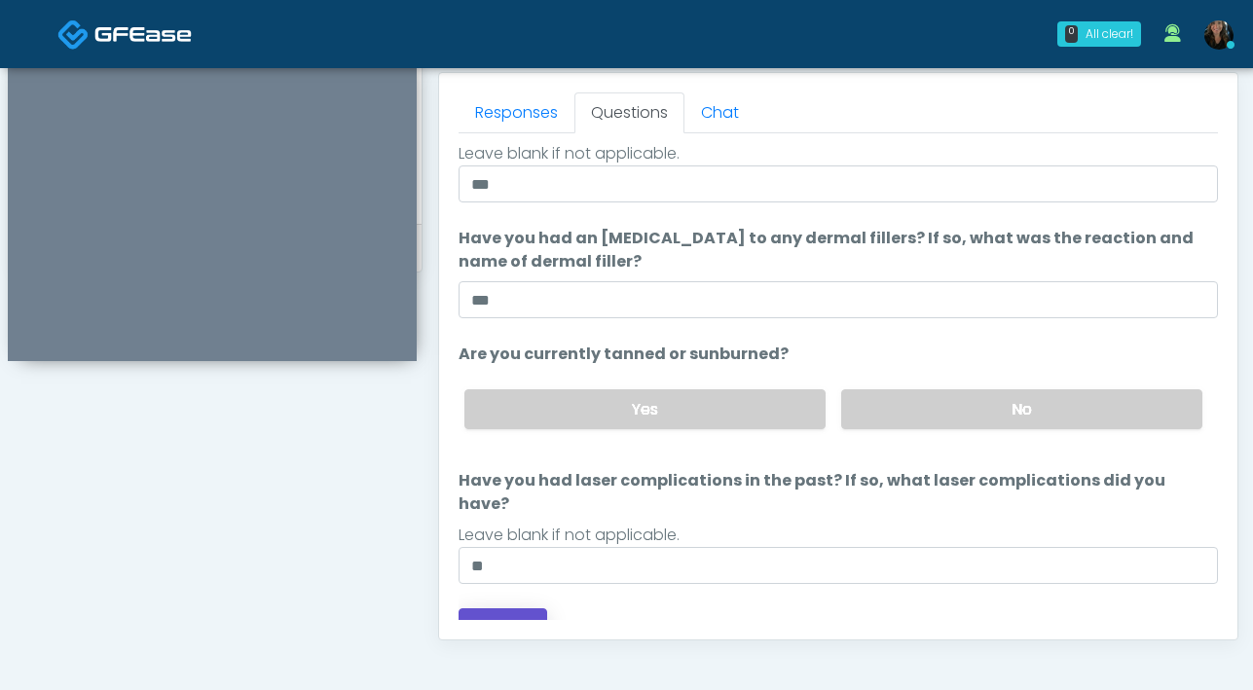
click at [515, 608] on button "Continue" at bounding box center [502, 626] width 89 height 36
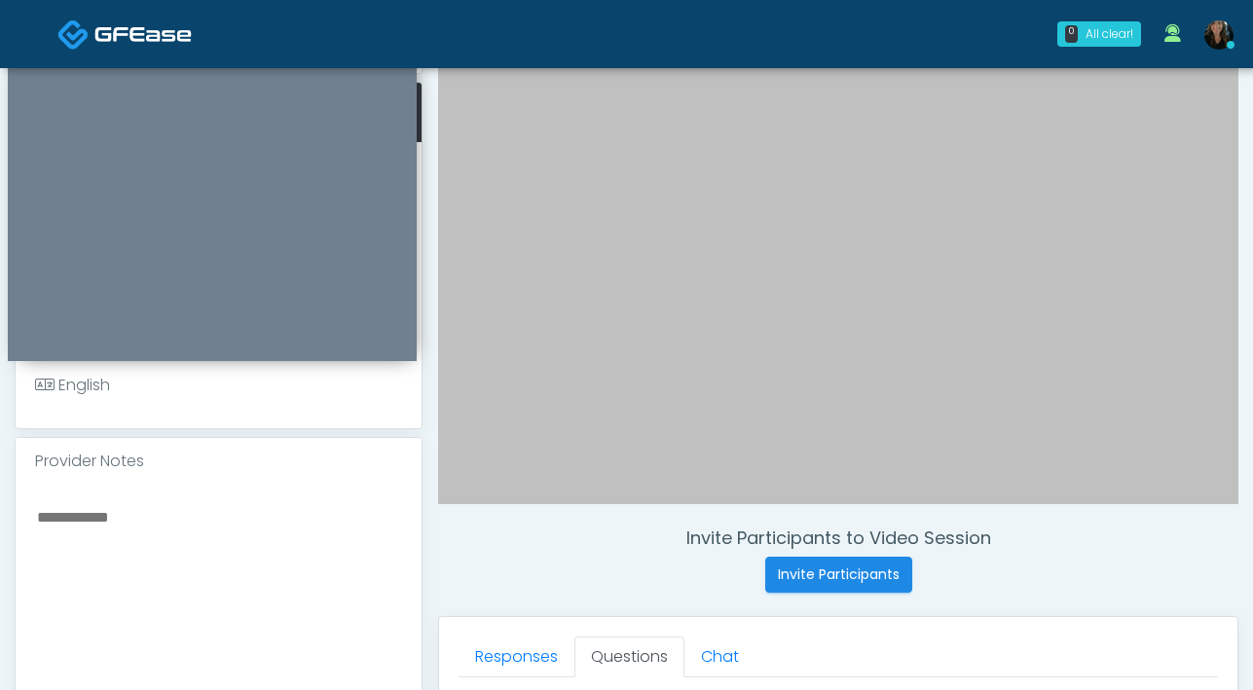
scroll to position [1057, 0]
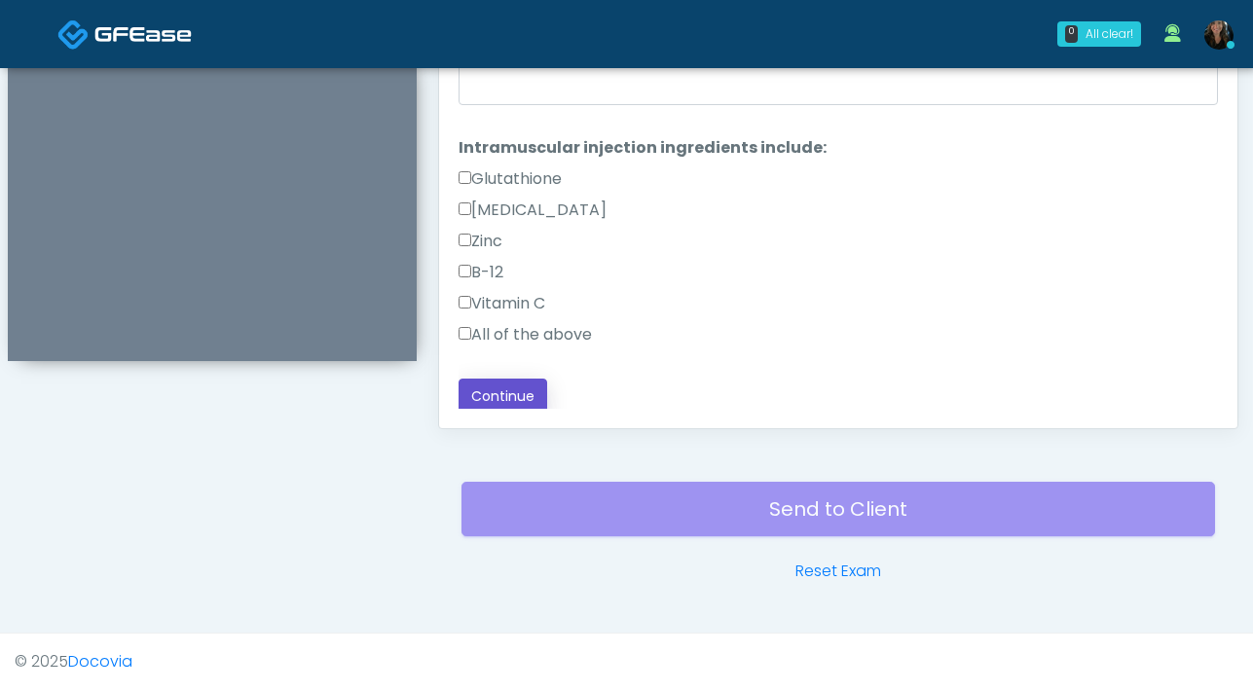
click at [496, 396] on button "Continue" at bounding box center [502, 397] width 89 height 36
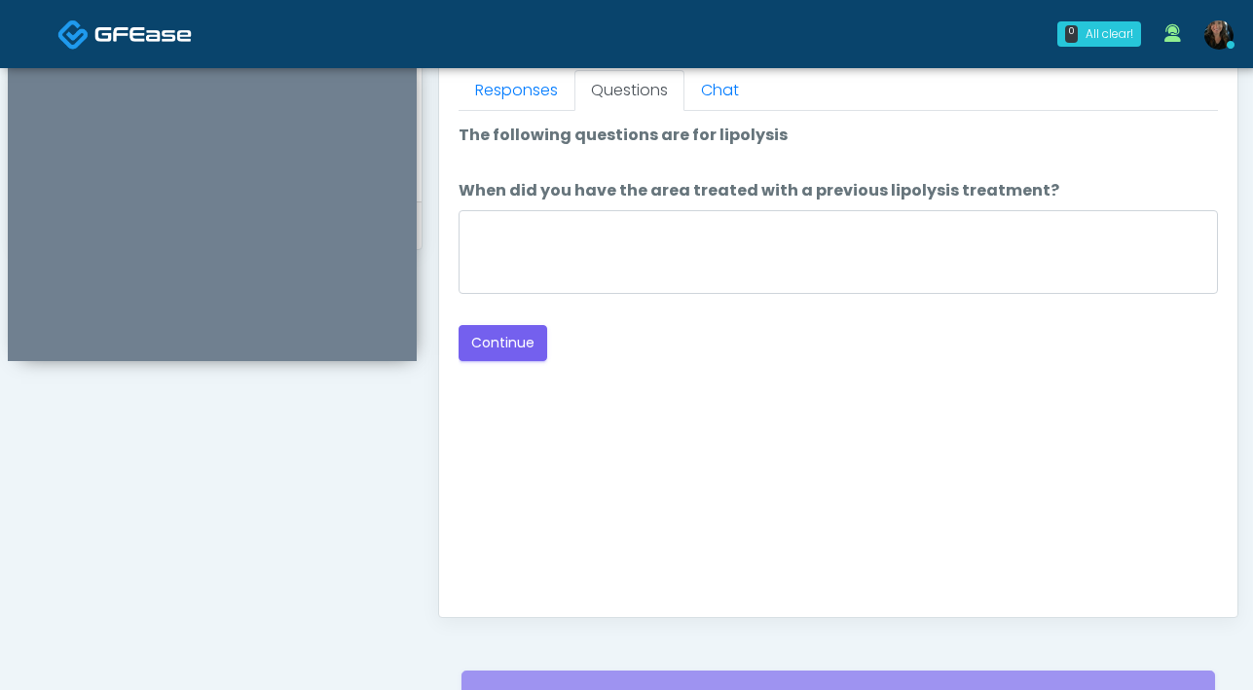
scroll to position [856, 0]
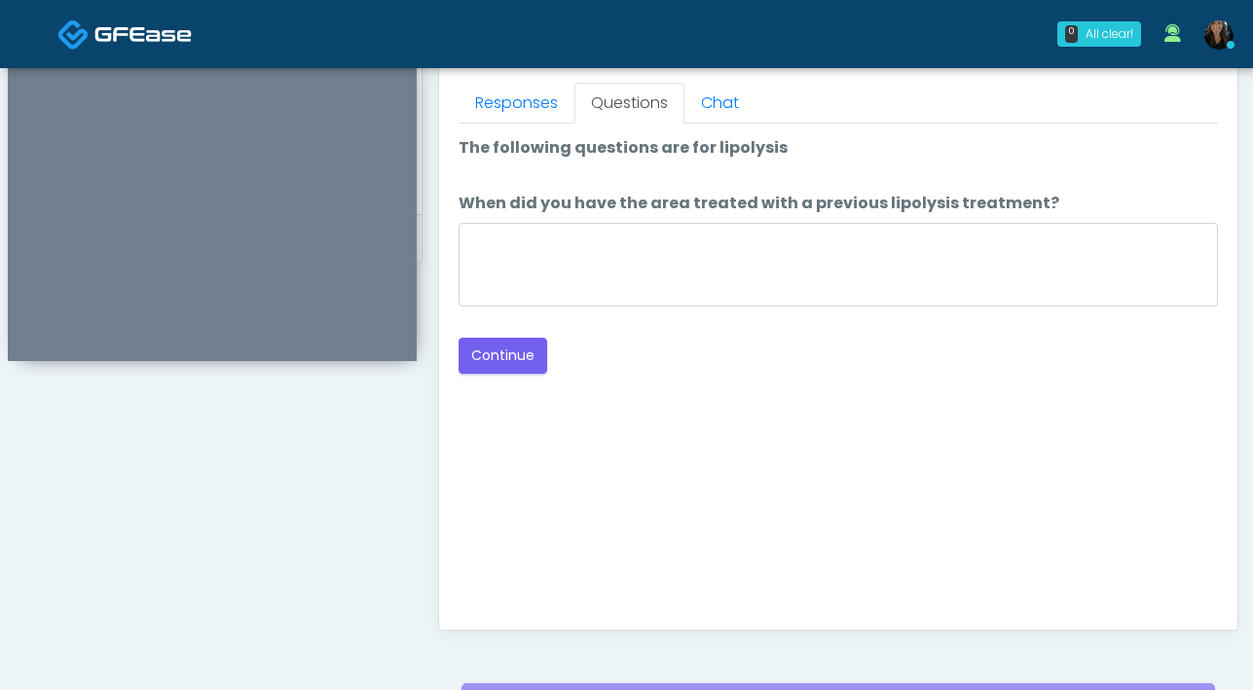
click at [637, 311] on div at bounding box center [837, 268] width 759 height 91
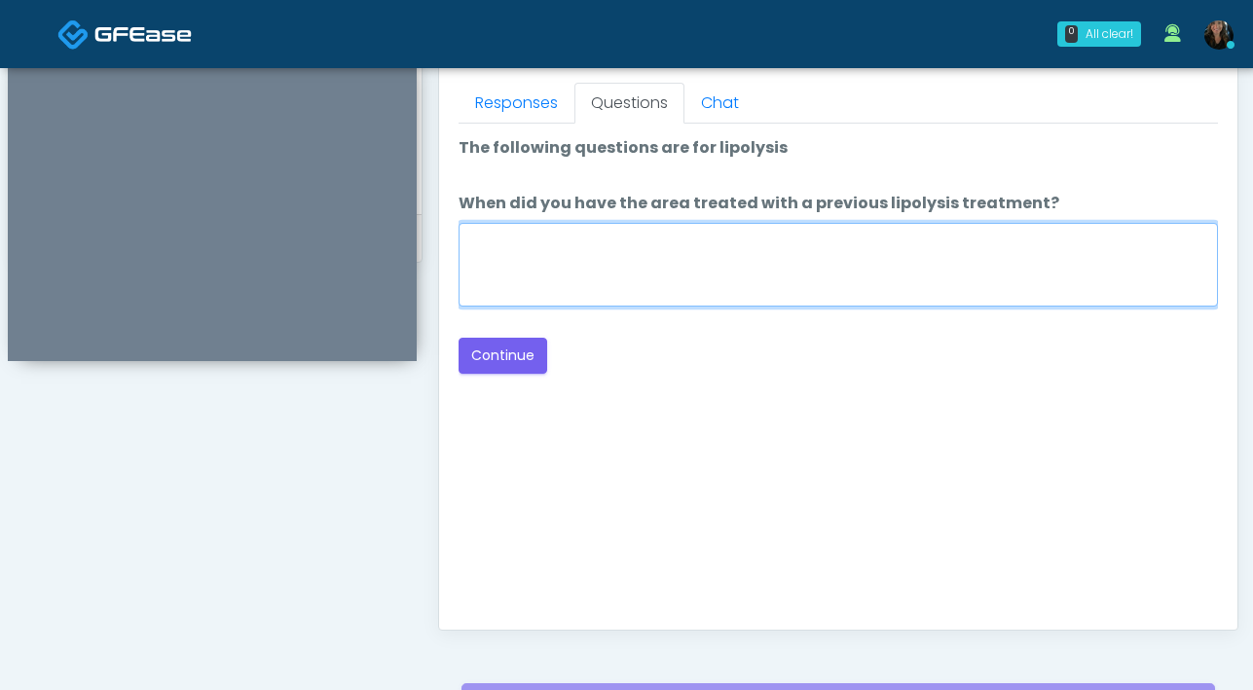
click at [651, 238] on textarea "When did you have the area treated with a previous lipolysis treatment?" at bounding box center [837, 265] width 759 height 84
type textarea "***"
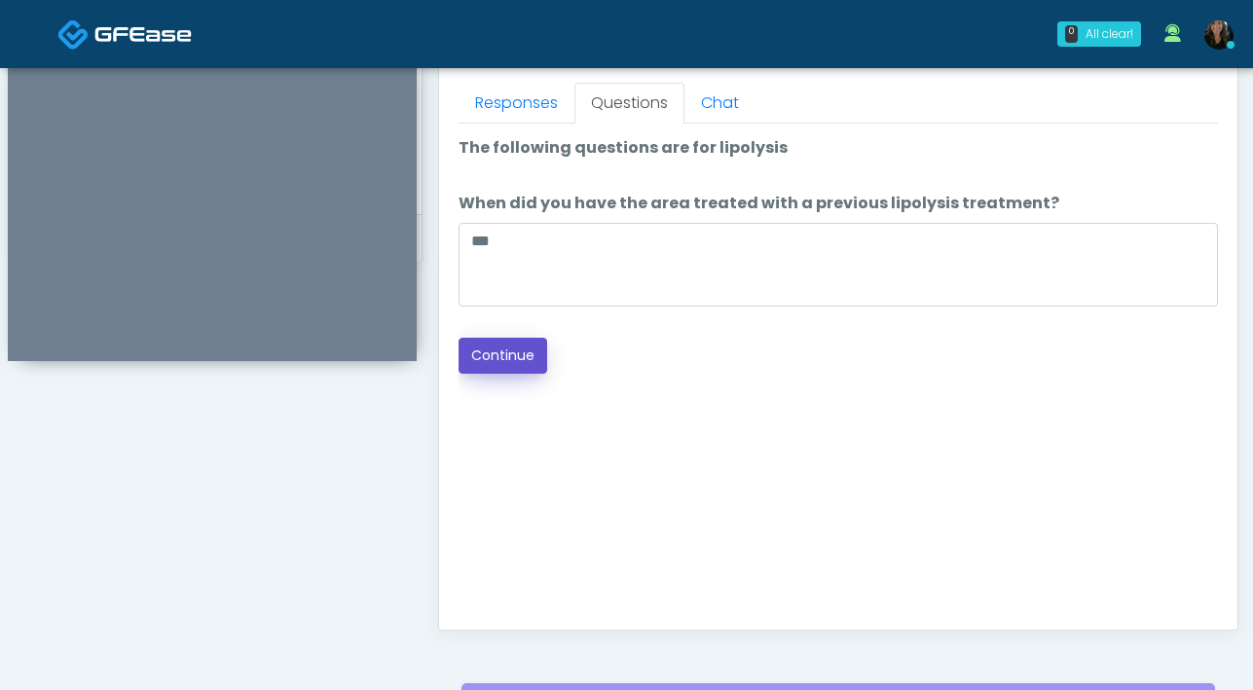
click at [487, 353] on button "Continue" at bounding box center [502, 356] width 89 height 36
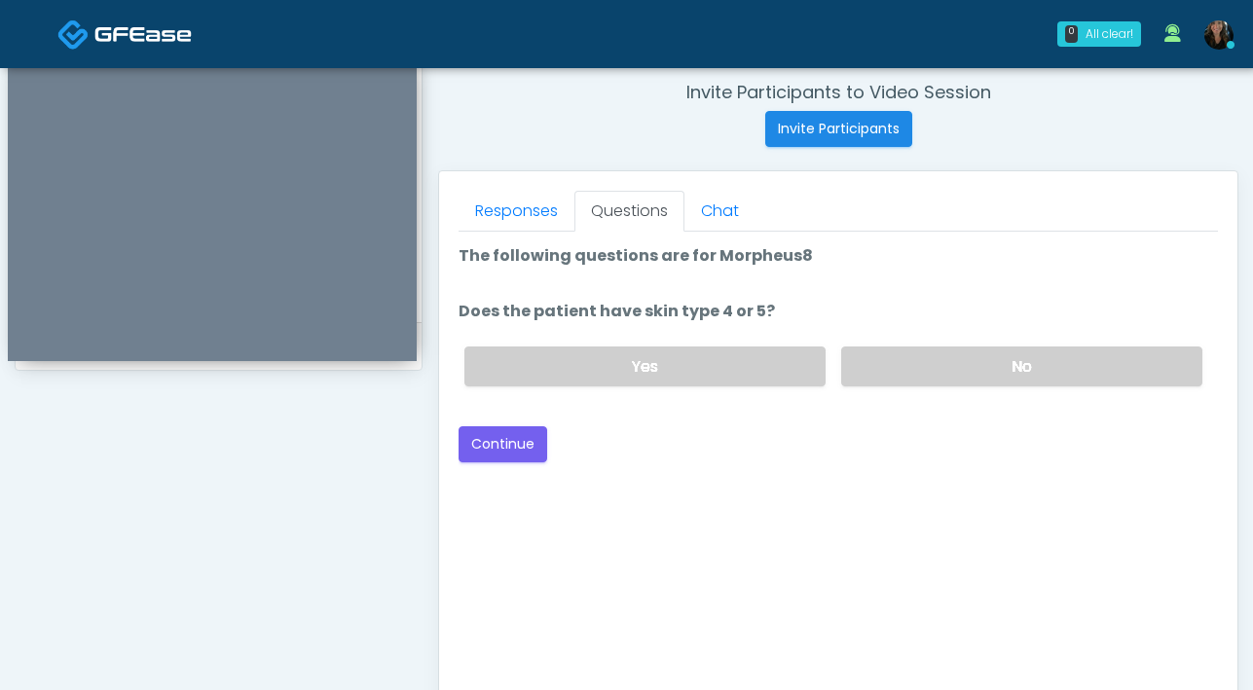
scroll to position [747, 0]
click at [709, 384] on label "Yes" at bounding box center [644, 368] width 361 height 40
click at [505, 447] on button "Continue" at bounding box center [502, 445] width 89 height 36
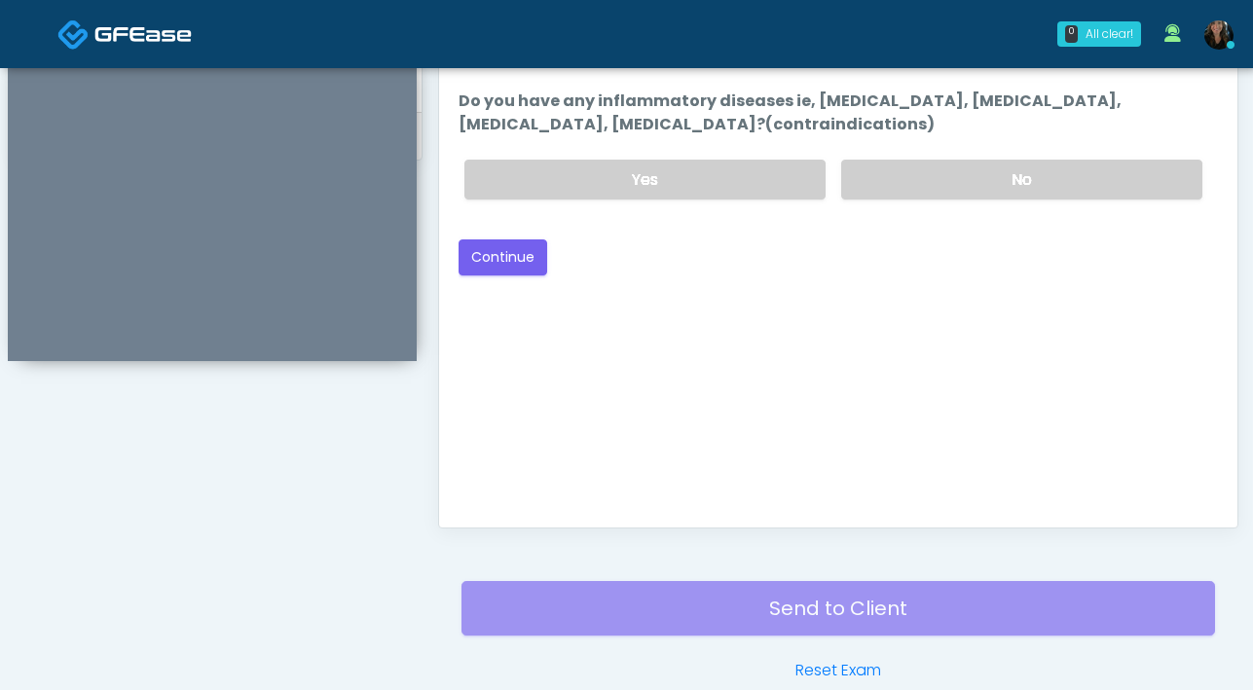
scroll to position [954, 0]
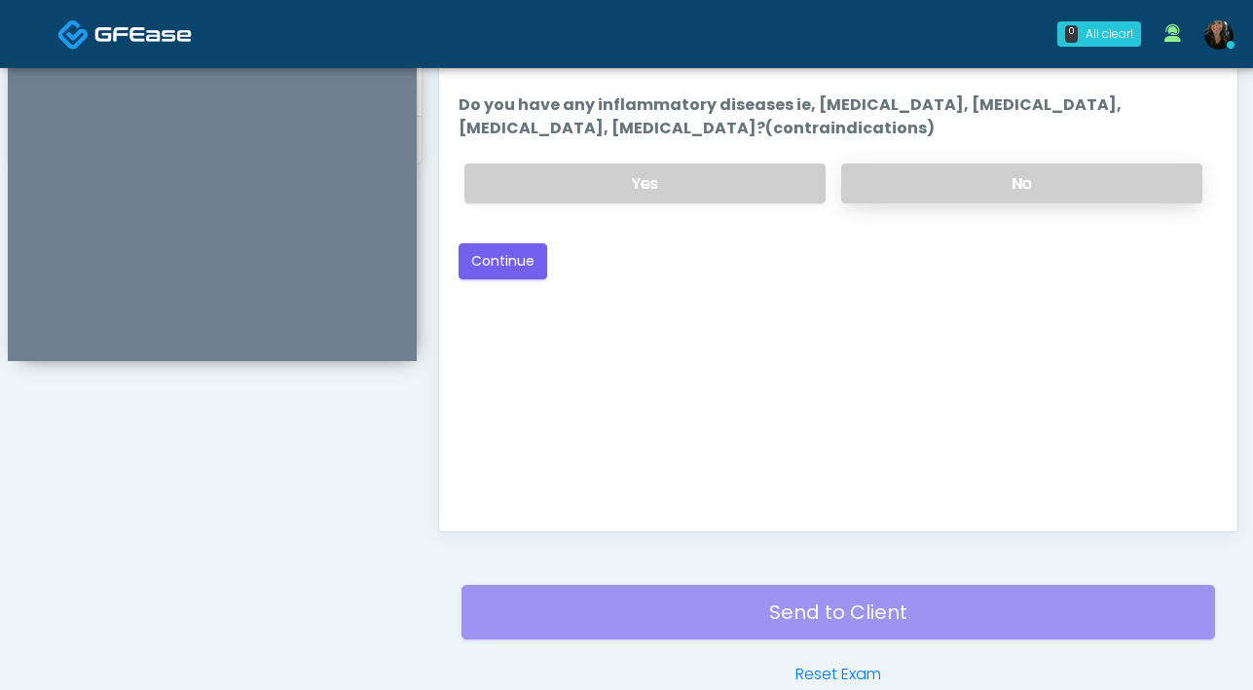
click at [976, 186] on label "No" at bounding box center [1021, 184] width 361 height 40
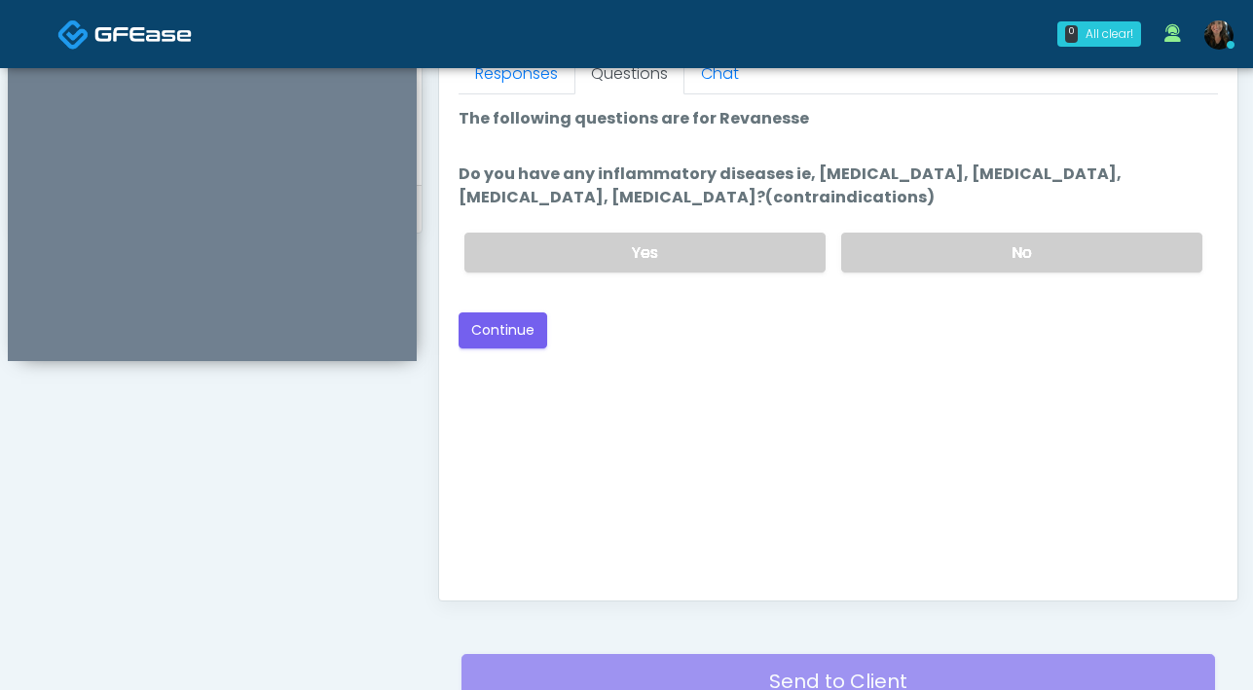
scroll to position [886, 0]
click at [529, 331] on button "Continue" at bounding box center [502, 329] width 89 height 36
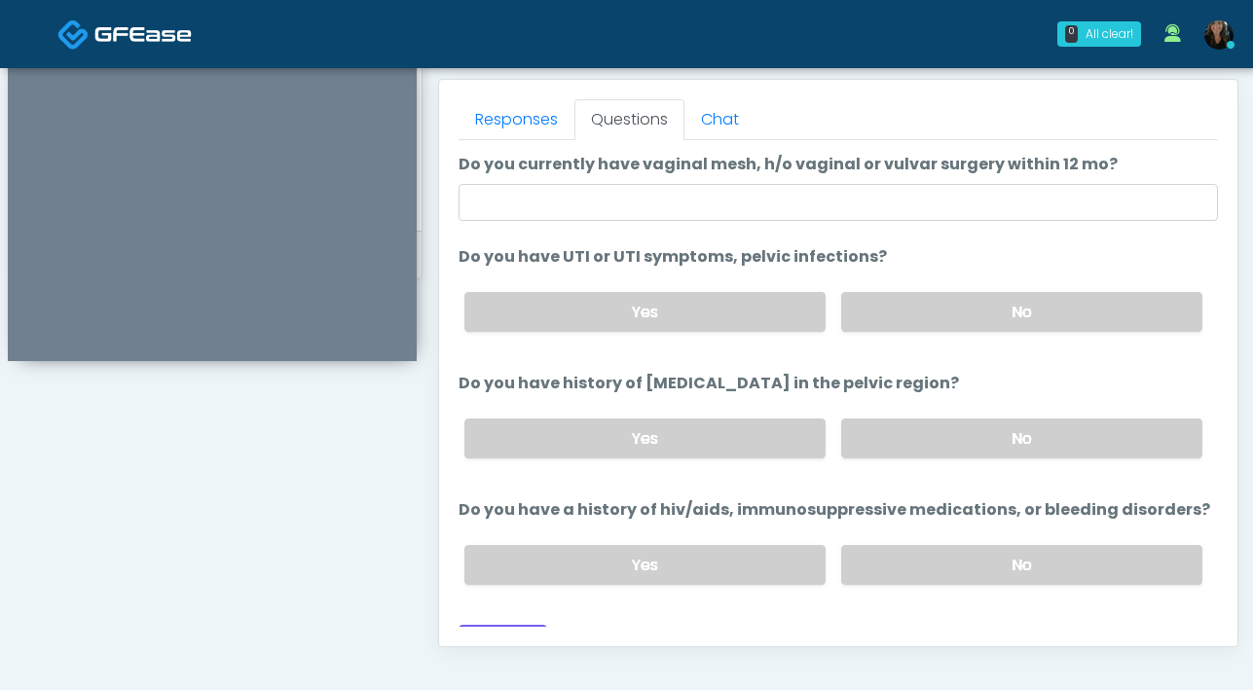
scroll to position [838, 0]
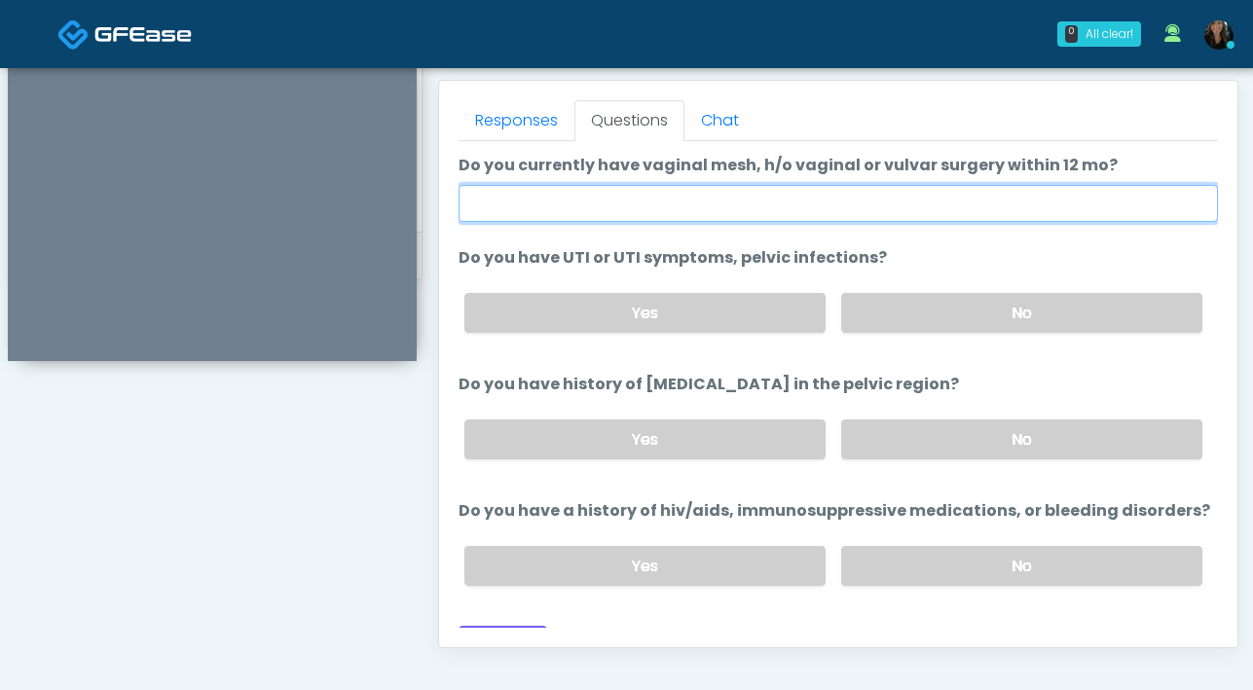
click at [892, 194] on input "Do you currently have vaginal mesh, h/o vaginal or vulvar surgery within 12 mo?" at bounding box center [837, 203] width 759 height 37
type input "**"
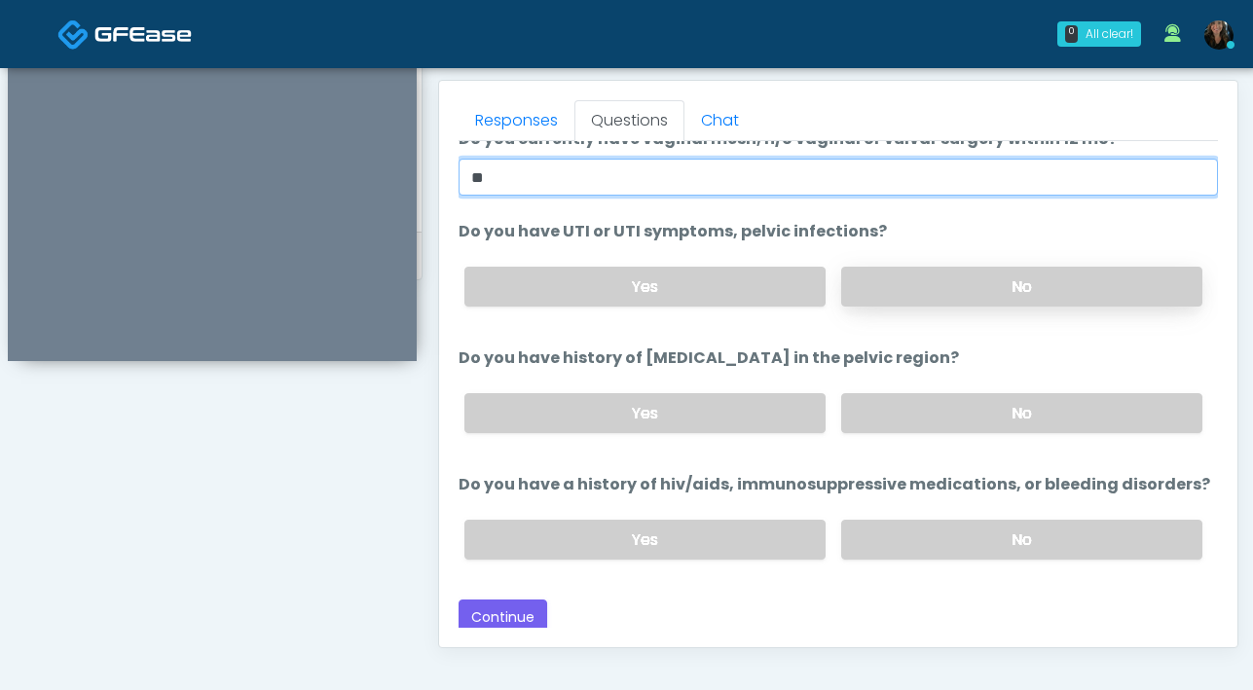
scroll to position [27, 0]
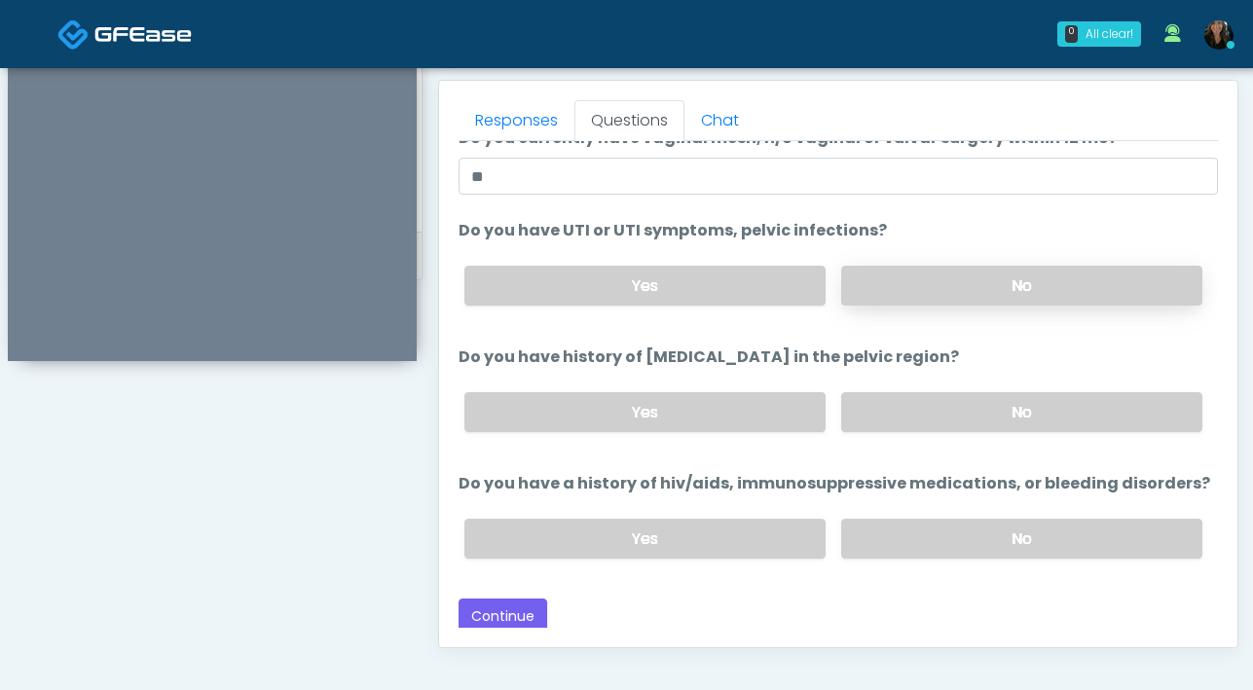
click at [978, 288] on label "No" at bounding box center [1021, 286] width 361 height 40
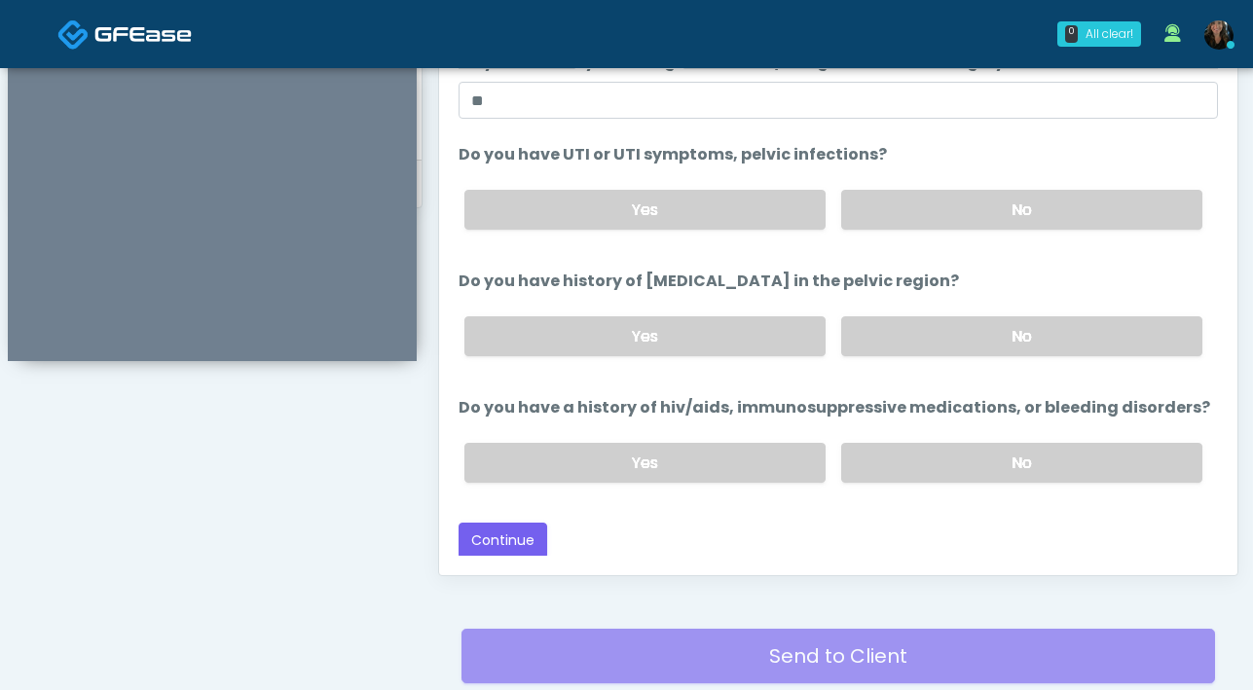
scroll to position [908, 0]
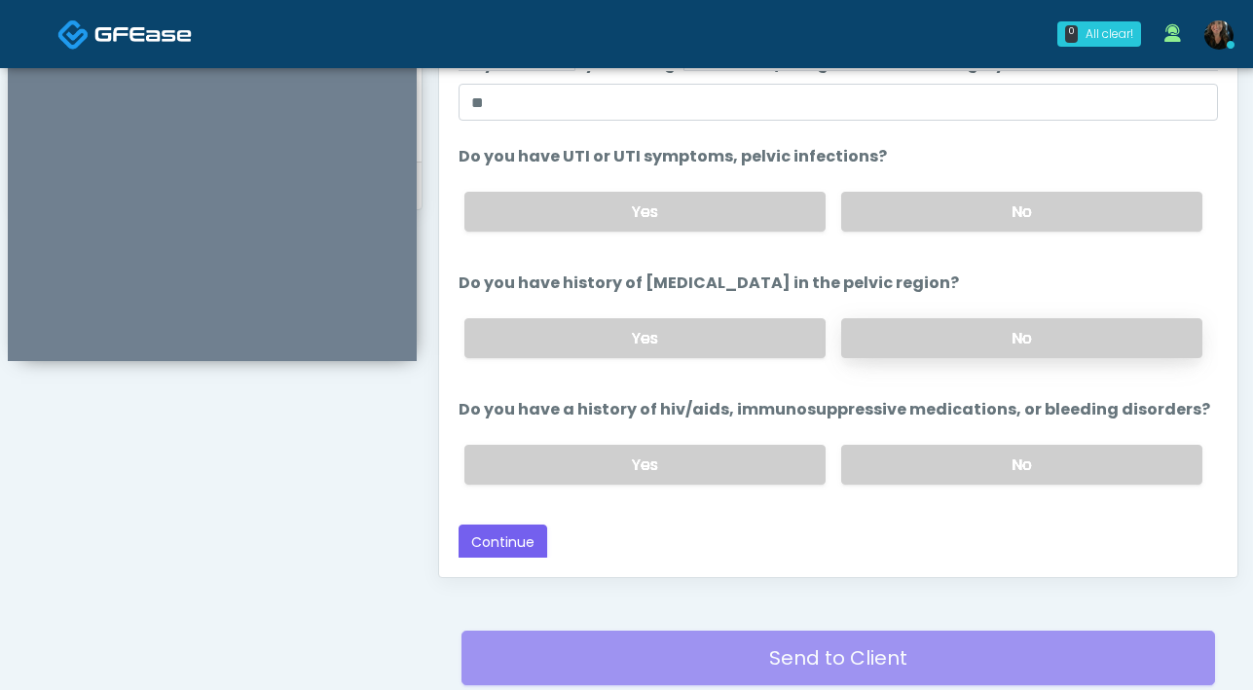
click at [949, 337] on label "No" at bounding box center [1021, 338] width 361 height 40
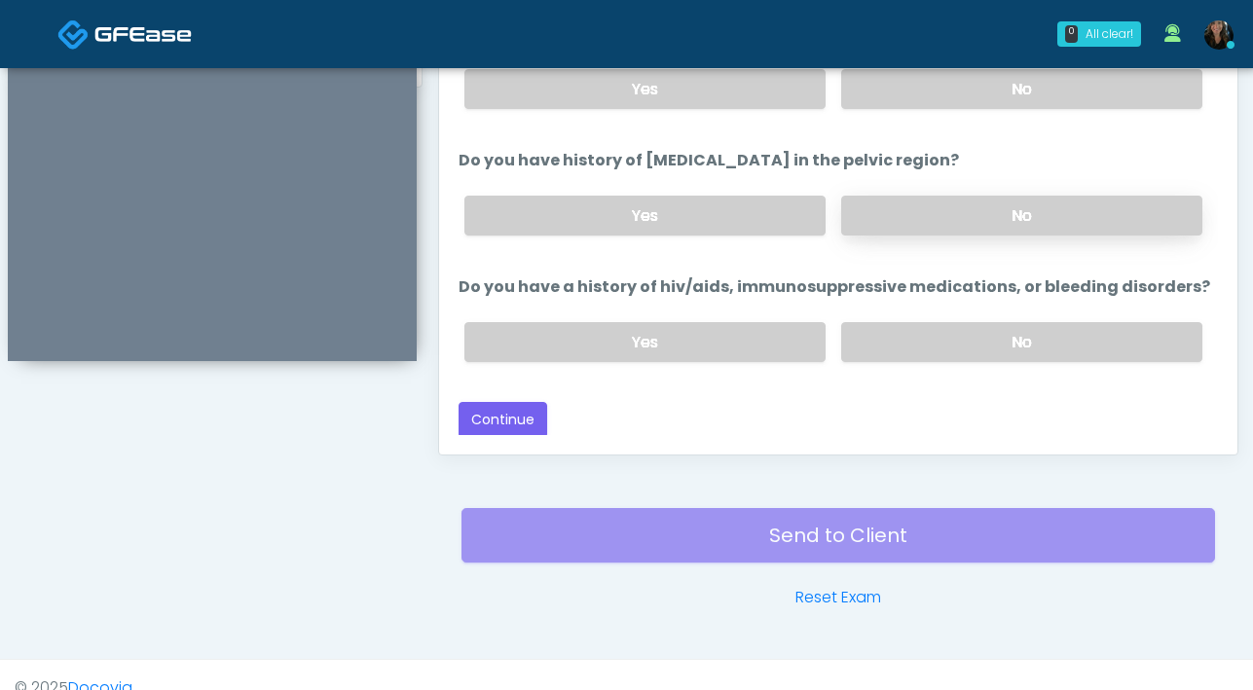
scroll to position [1032, 0]
click at [949, 337] on label "No" at bounding box center [1021, 341] width 361 height 40
click at [511, 411] on button "Continue" at bounding box center [502, 419] width 89 height 36
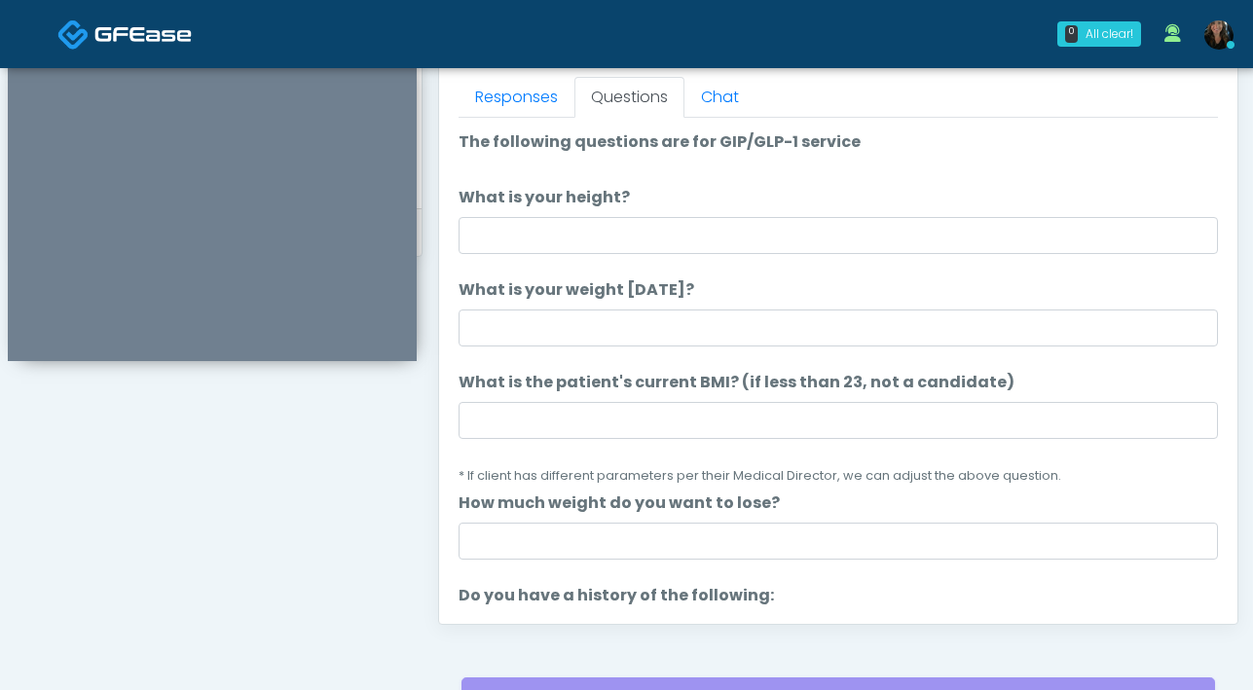
scroll to position [854, 0]
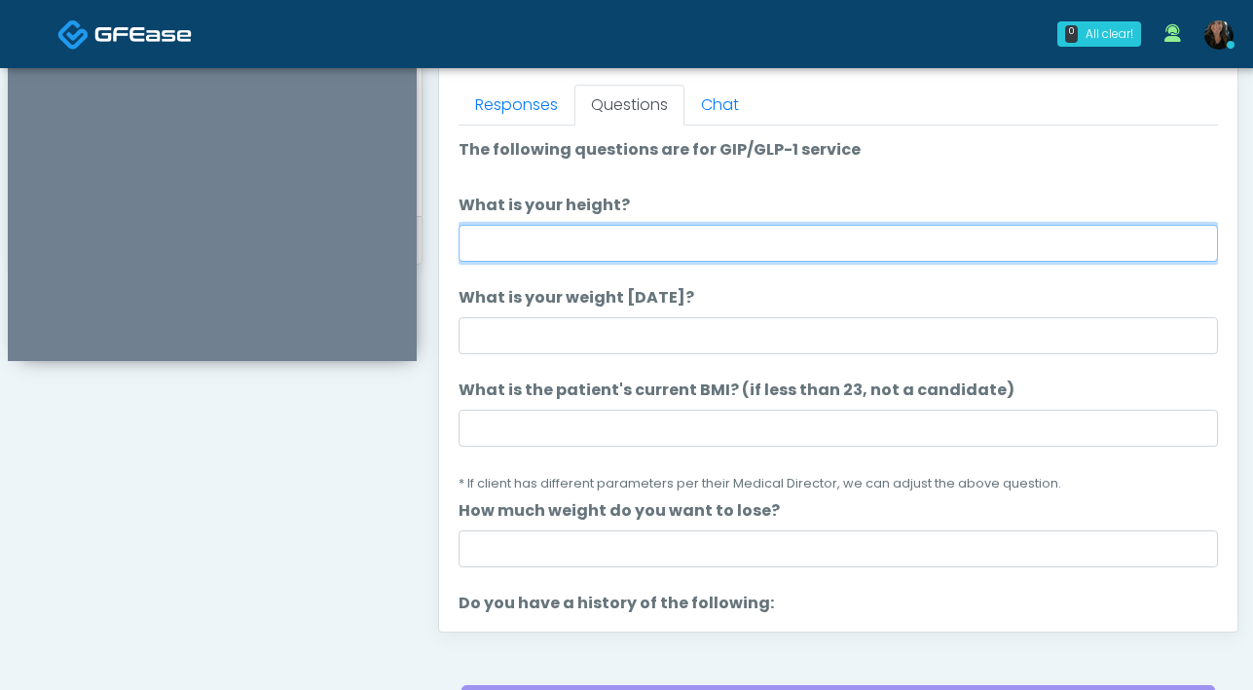
click at [690, 242] on input "What is your height?" at bounding box center [837, 243] width 759 height 37
type input "***"
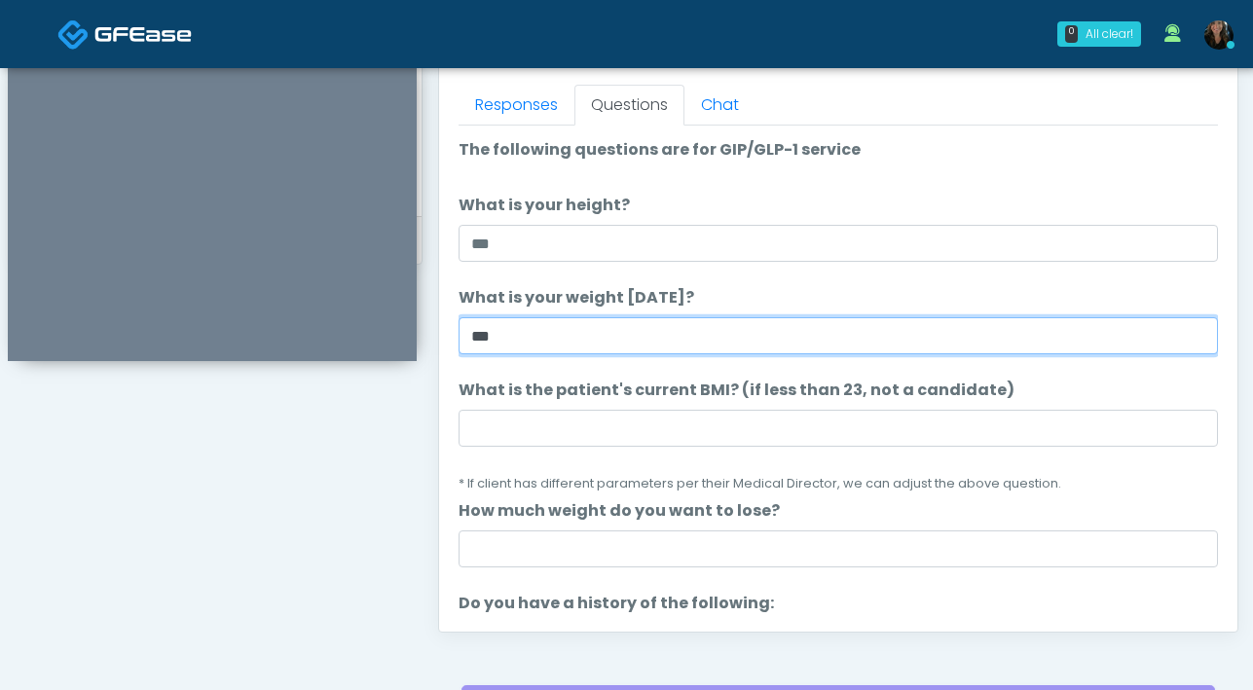
type input "***"
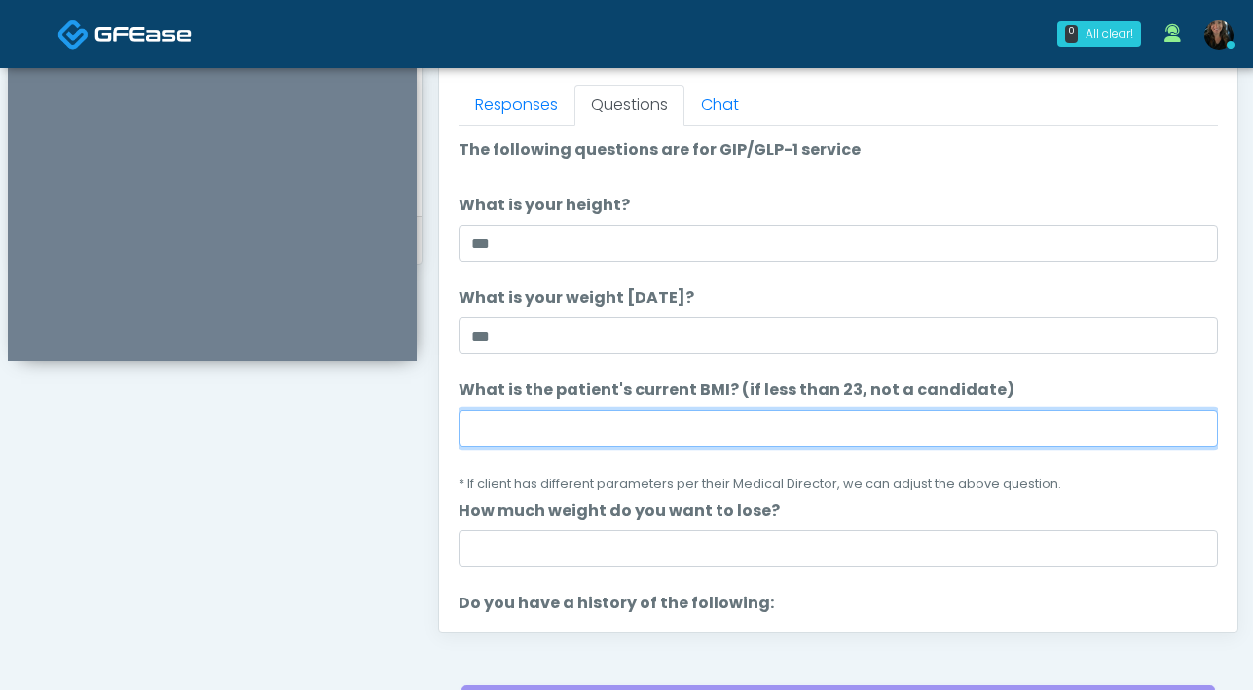
click at [523, 427] on input "What is the patient's current BMI? (if less than 23, not a candidate)" at bounding box center [837, 428] width 759 height 37
type input "****"
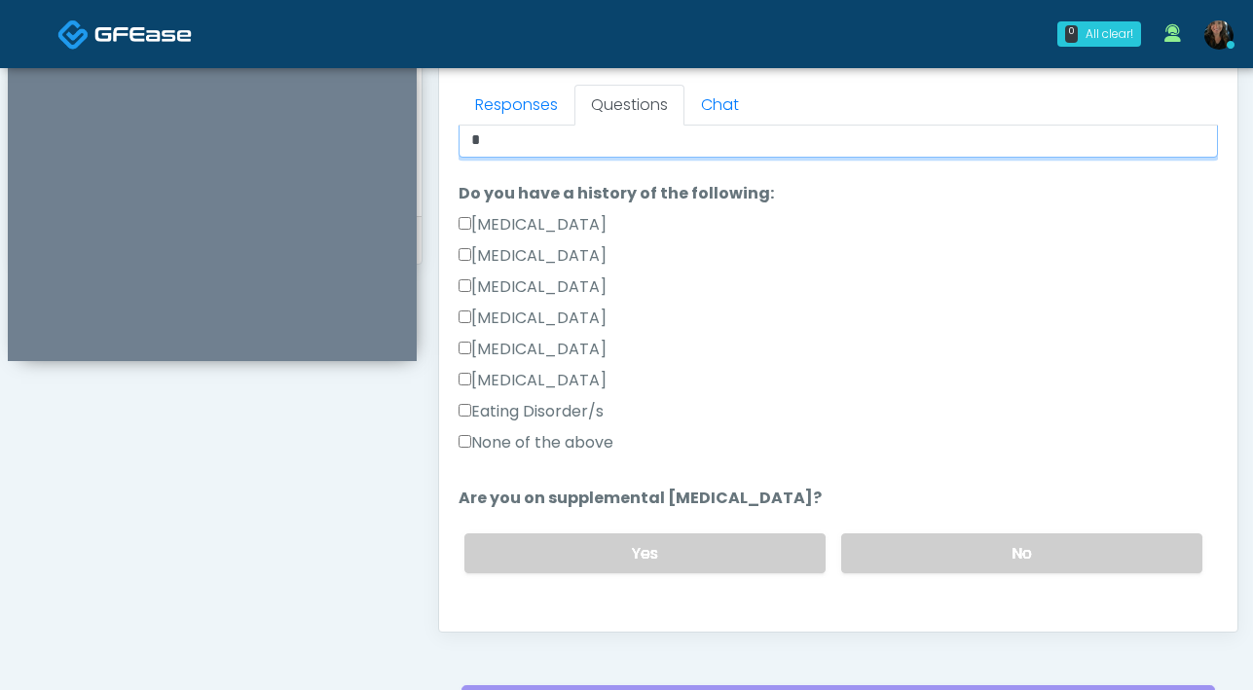
scroll to position [418, 0]
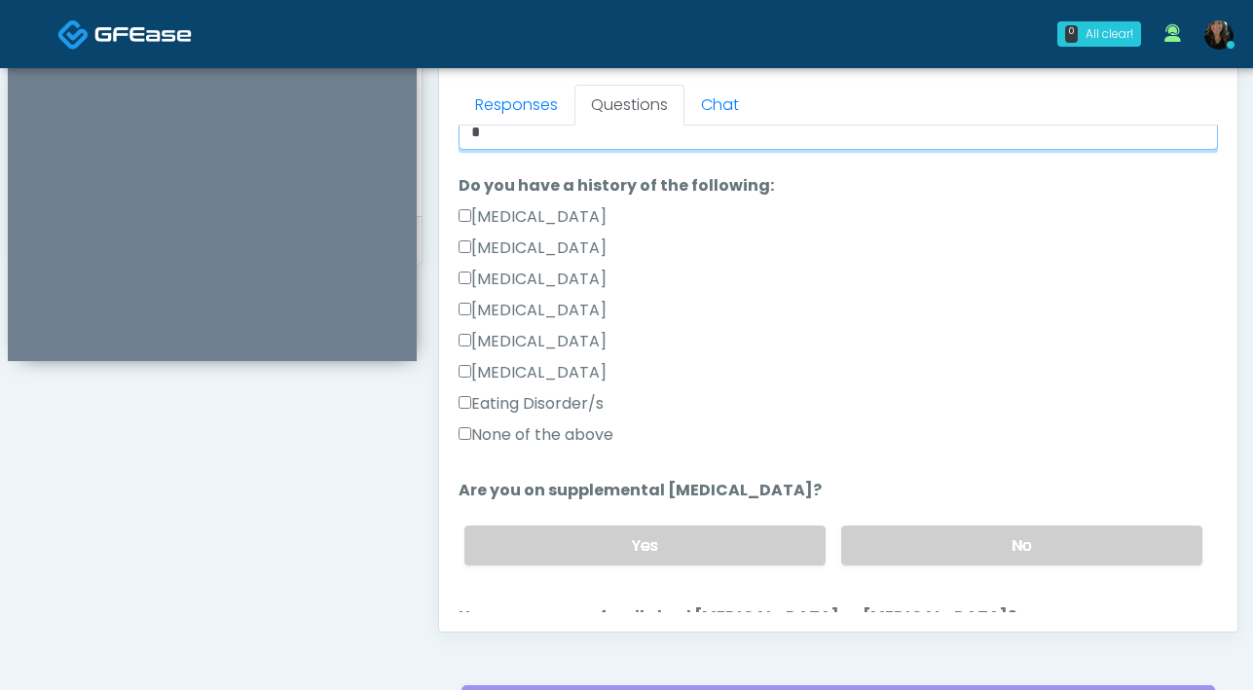
type input "*"
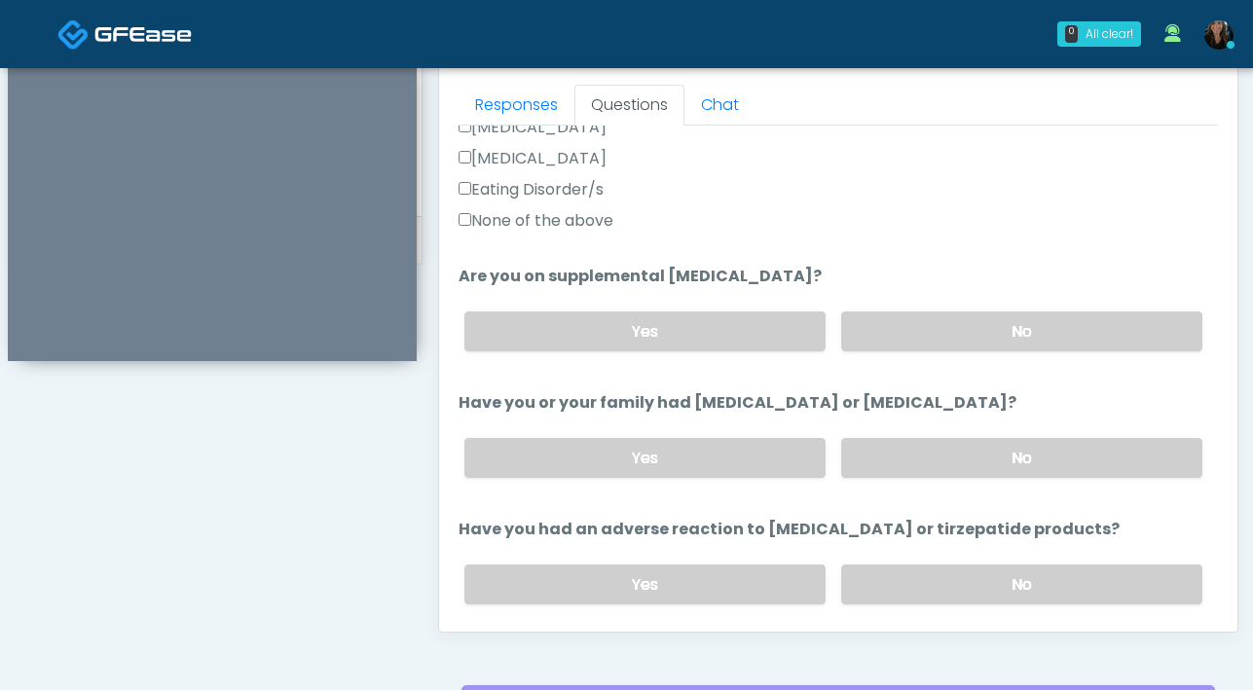
scroll to position [639, 0]
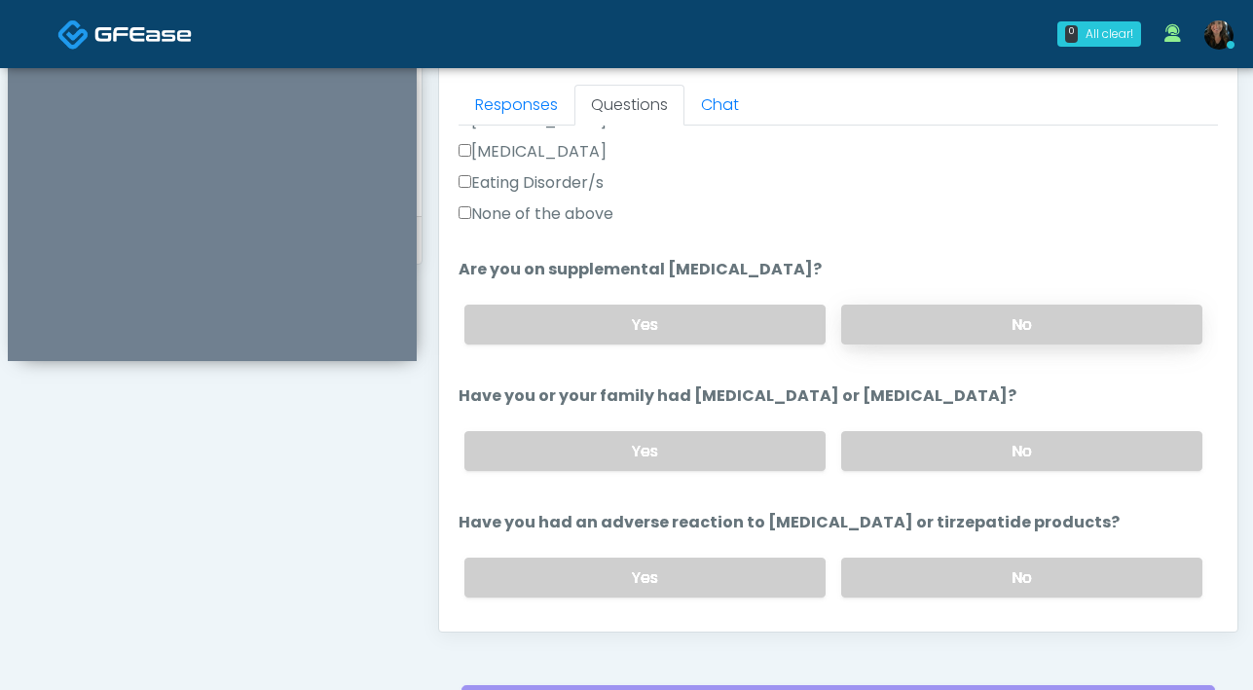
click at [1000, 330] on label "No" at bounding box center [1021, 325] width 361 height 40
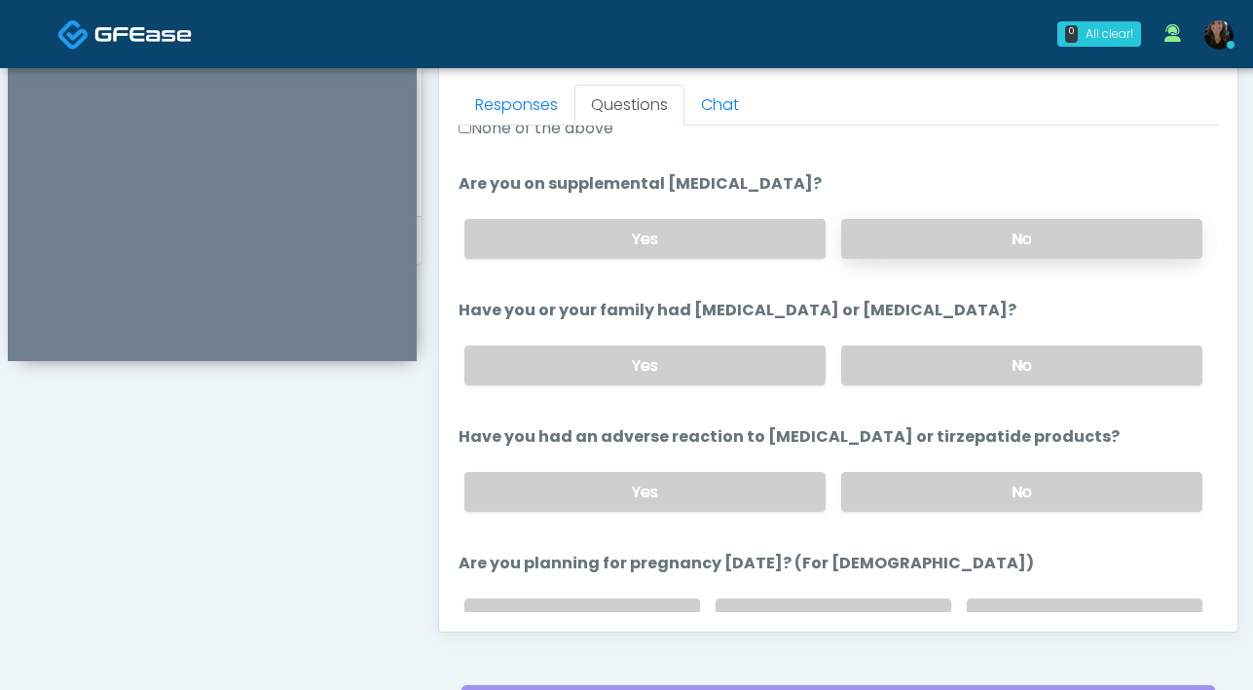
scroll to position [721, 0]
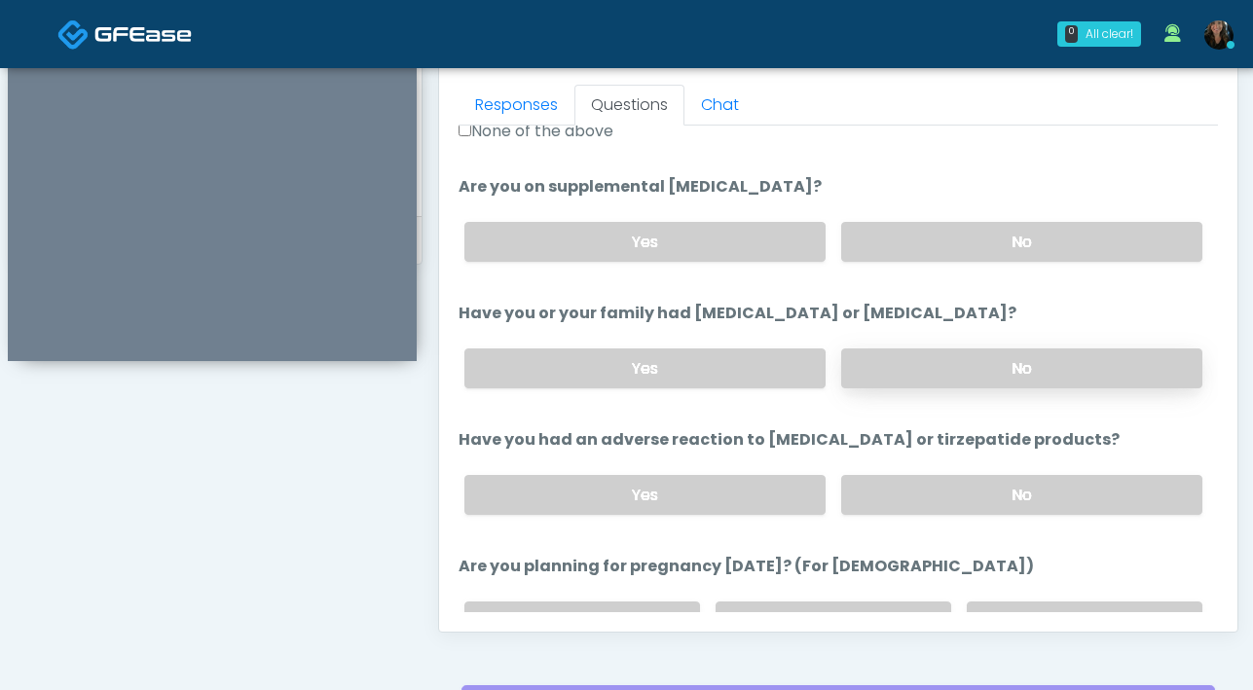
click at [994, 365] on label "No" at bounding box center [1021, 368] width 361 height 40
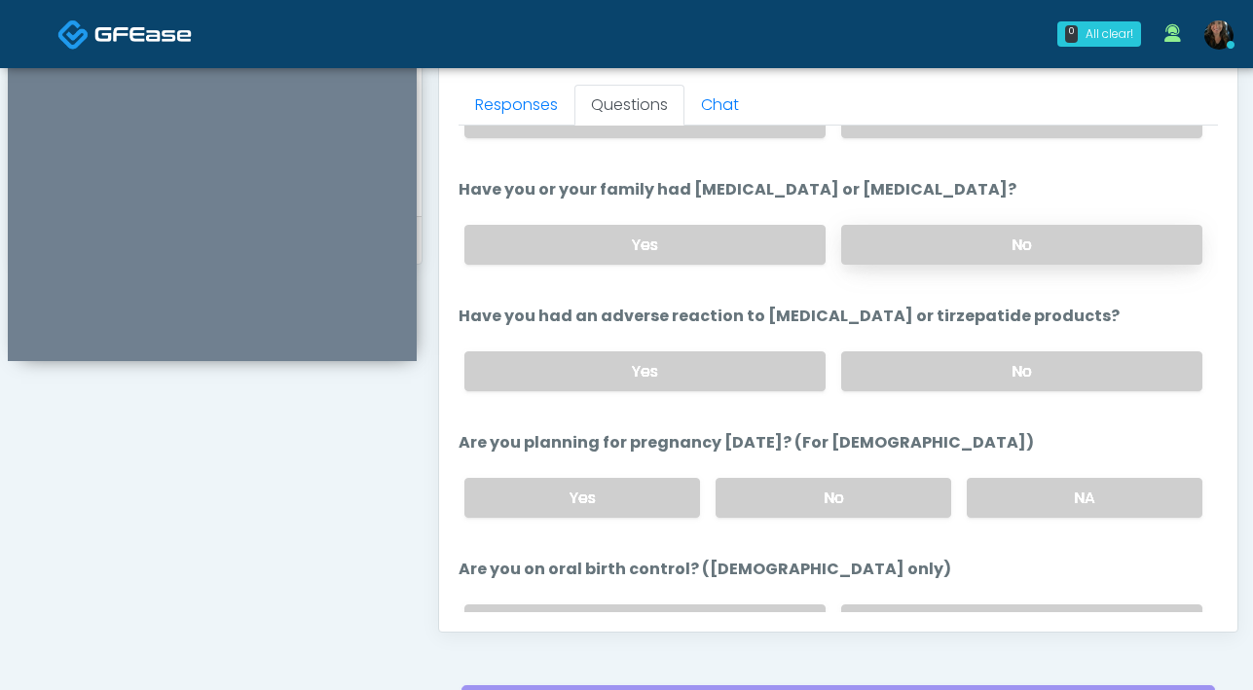
scroll to position [842, 0]
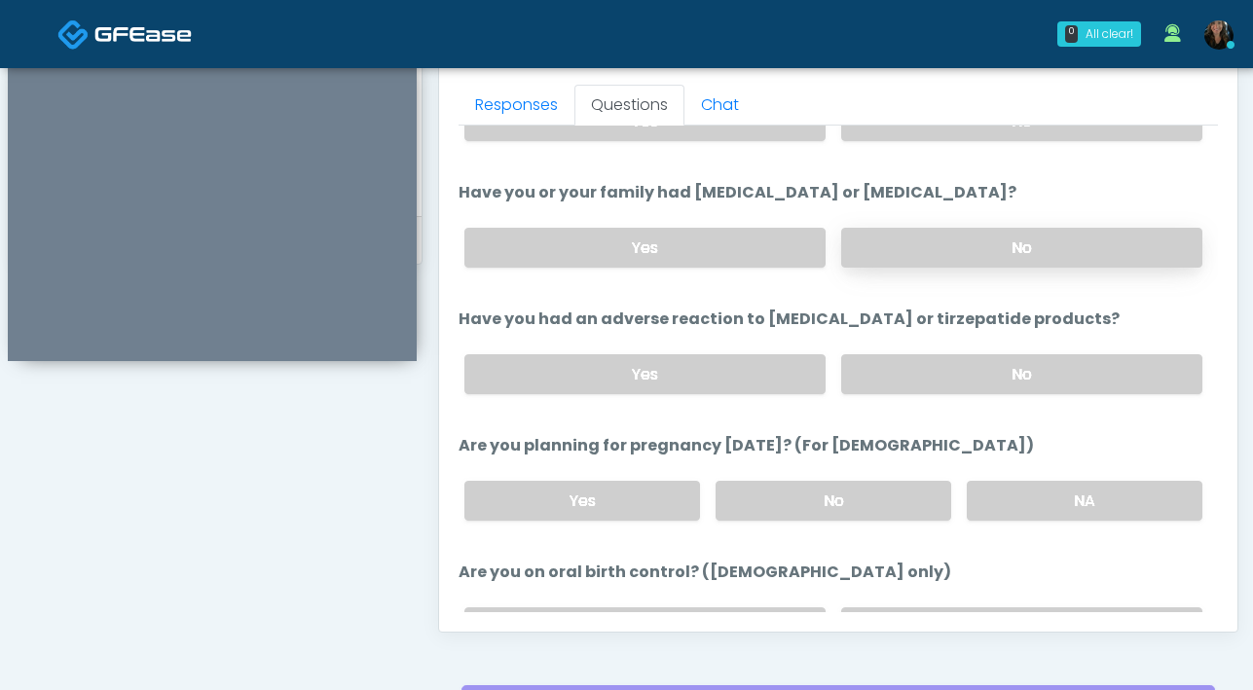
click at [994, 365] on label "No" at bounding box center [1021, 374] width 361 height 40
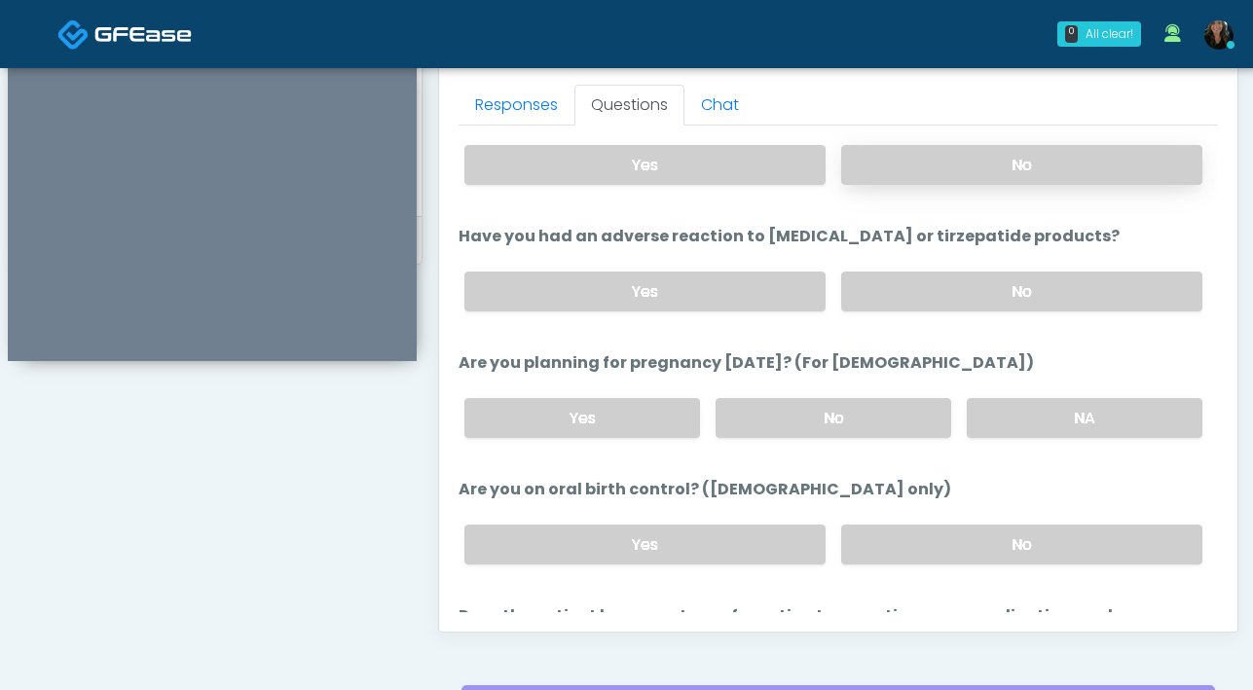
scroll to position [928, 0]
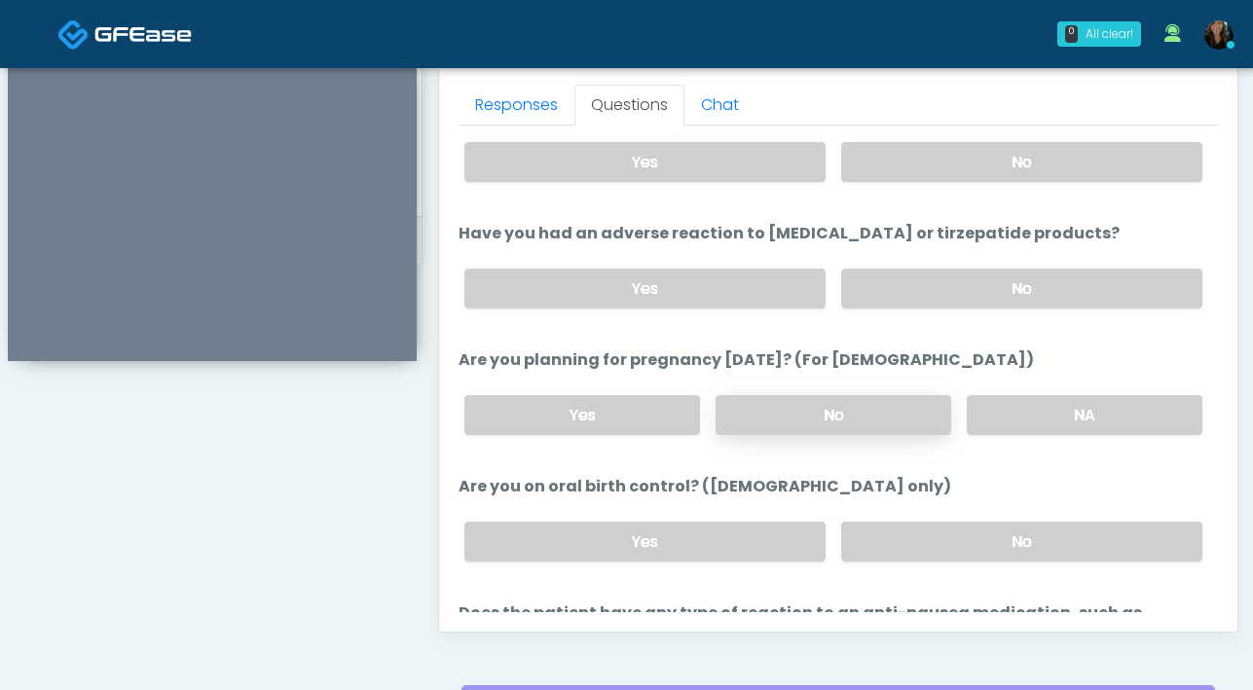
click at [801, 426] on label "No" at bounding box center [833, 415] width 236 height 40
click at [962, 546] on label "No" at bounding box center [1021, 542] width 361 height 40
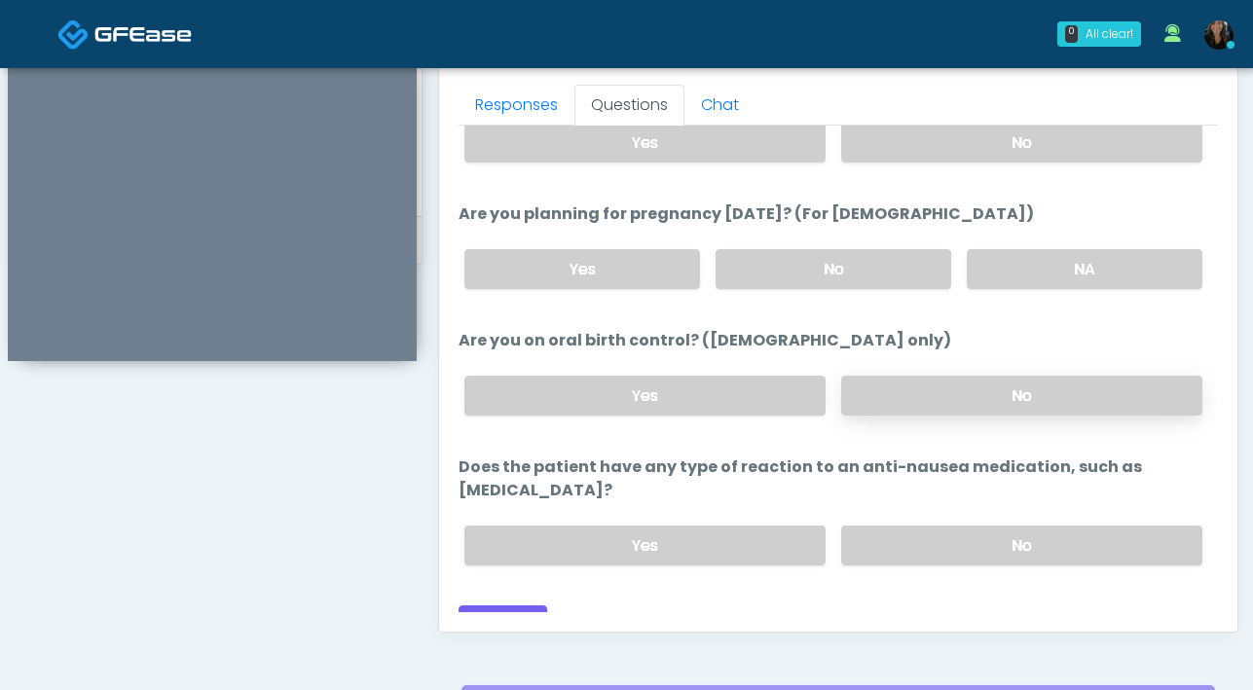
scroll to position [1069, 0]
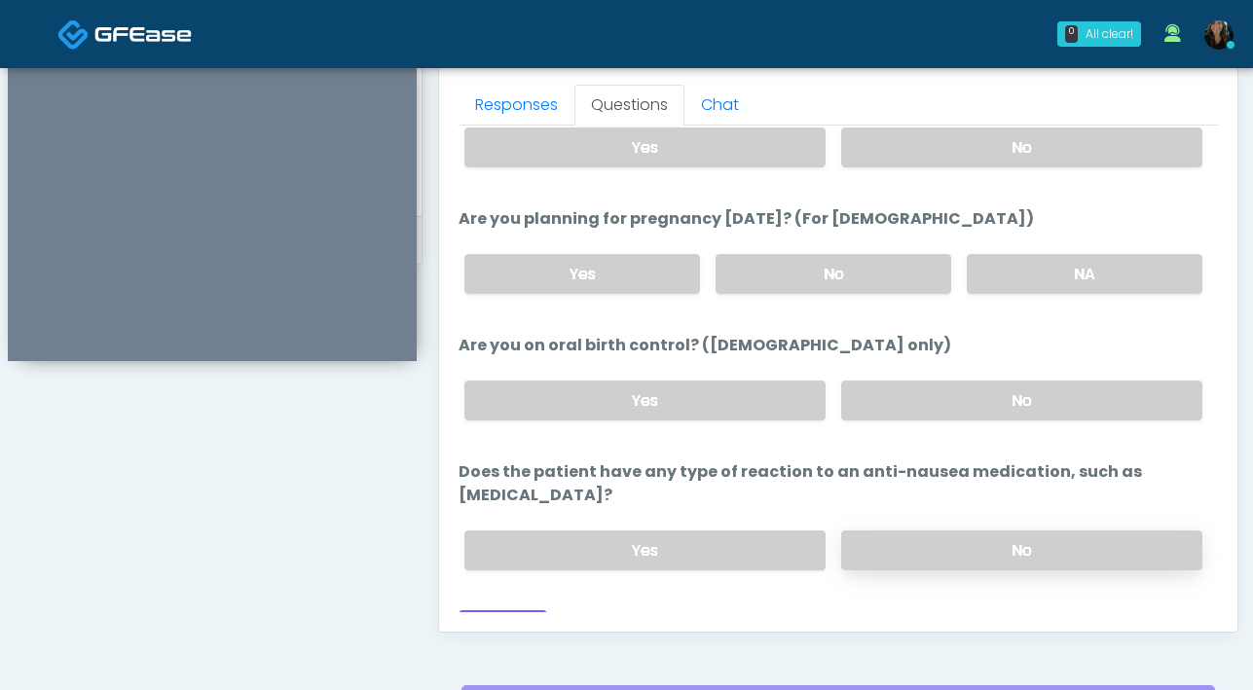
click at [966, 531] on label "No" at bounding box center [1021, 551] width 361 height 40
click at [508, 610] on button "Continue" at bounding box center [502, 628] width 89 height 36
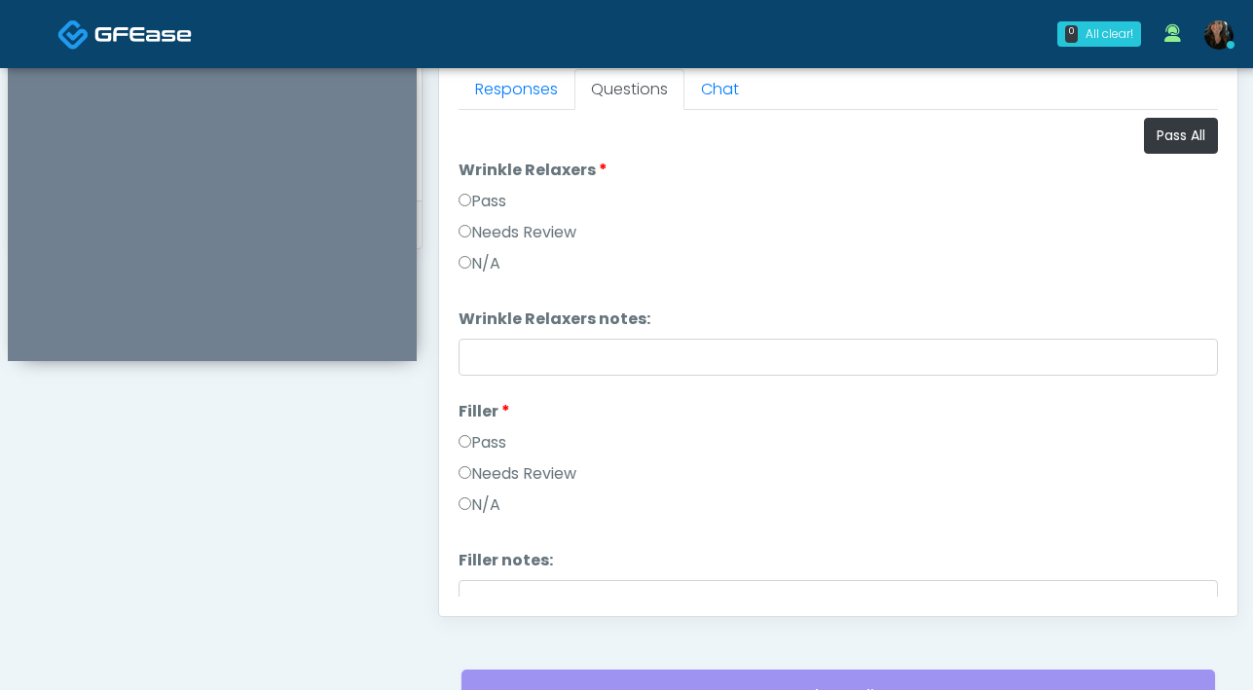
scroll to position [843, 0]
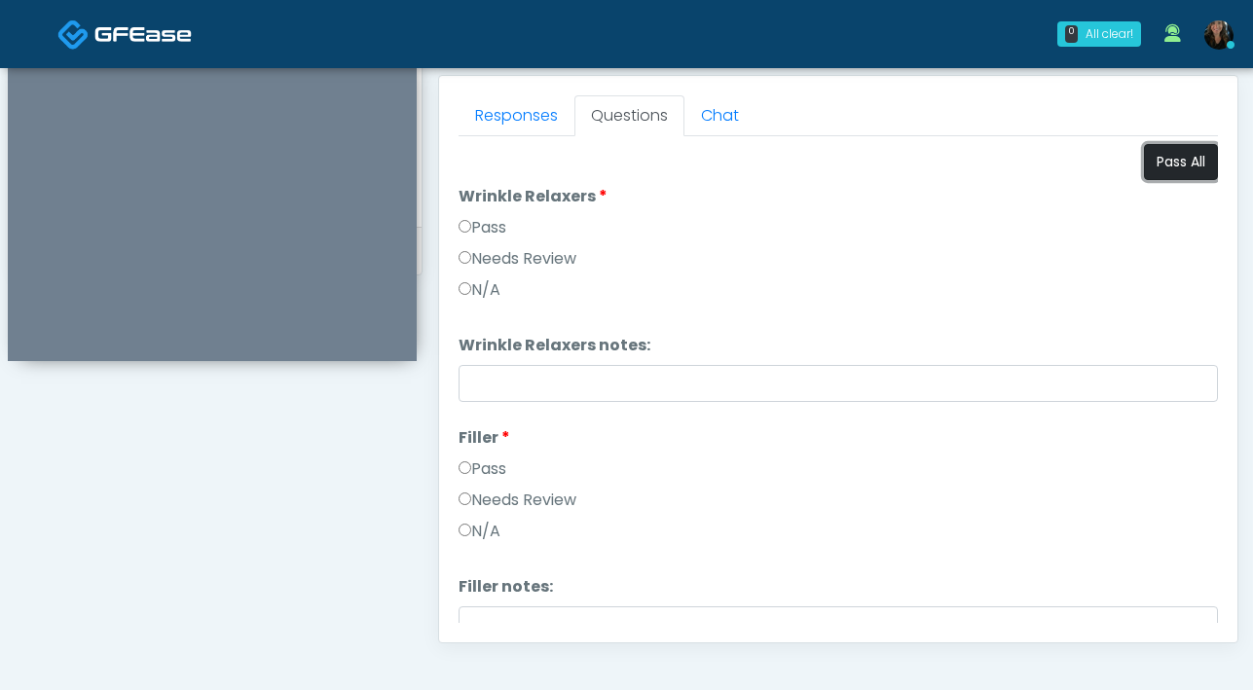
click at [1159, 160] on button "Pass All" at bounding box center [1181, 162] width 74 height 36
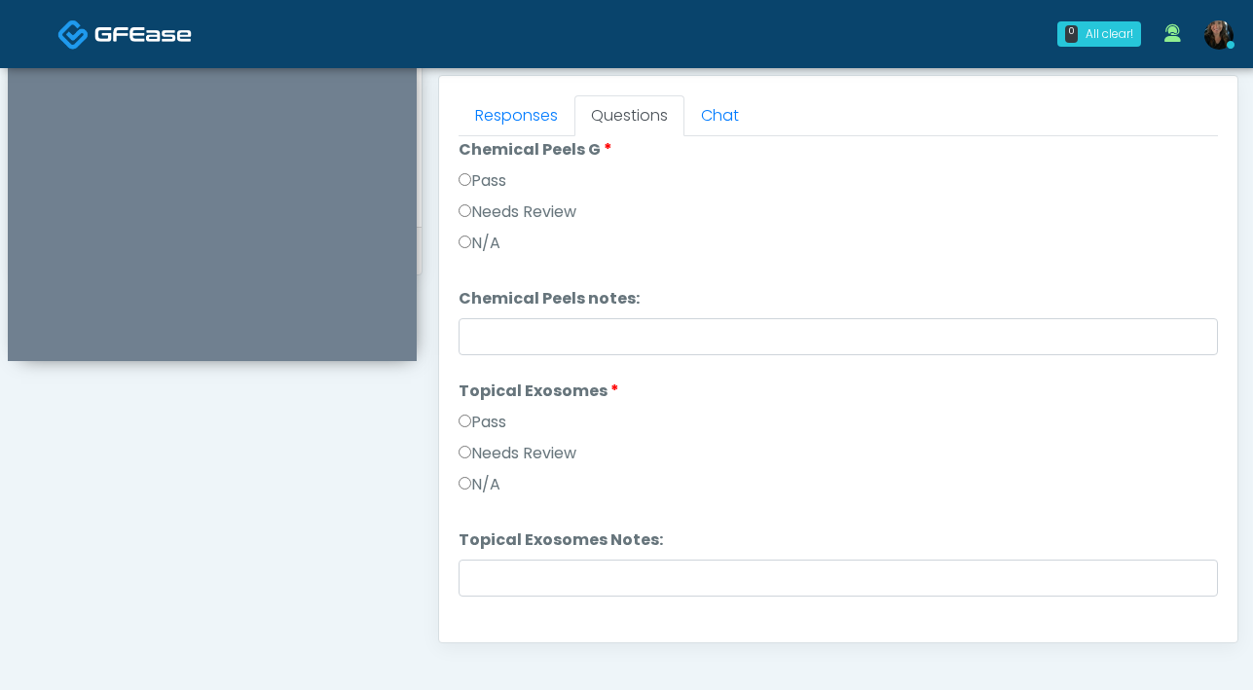
scroll to position [3219, 0]
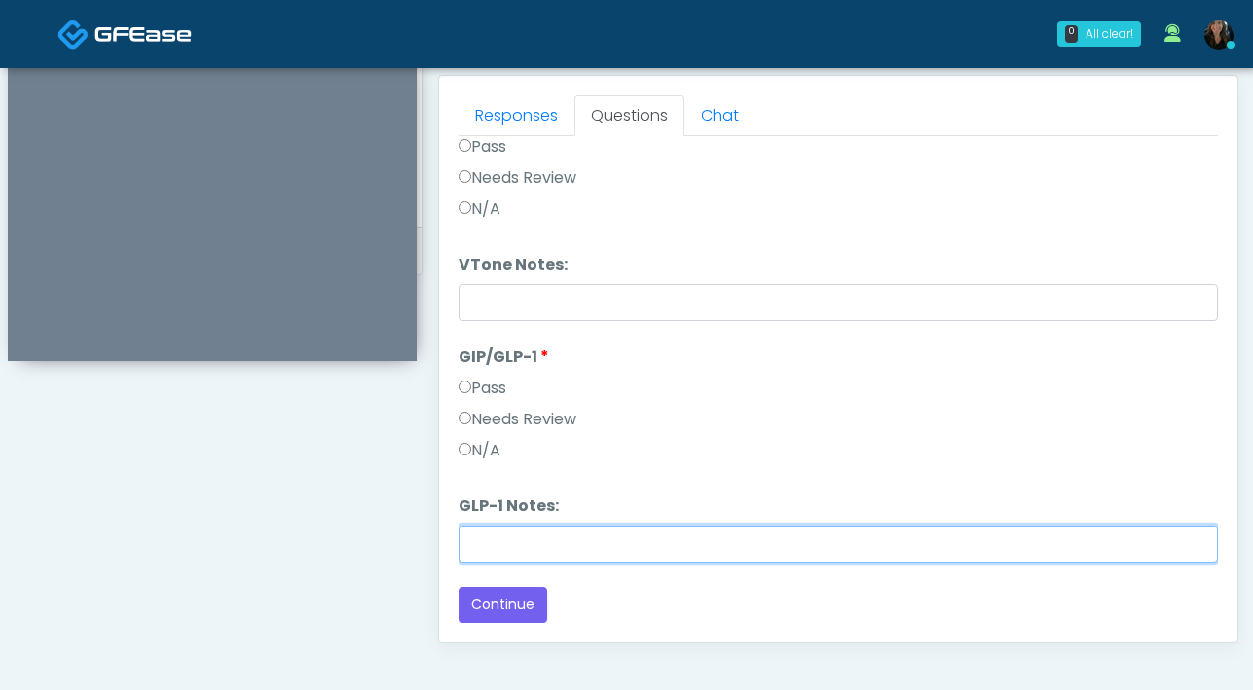
click at [524, 541] on input "GLP-1 Notes:" at bounding box center [837, 544] width 759 height 37
type input "*******"
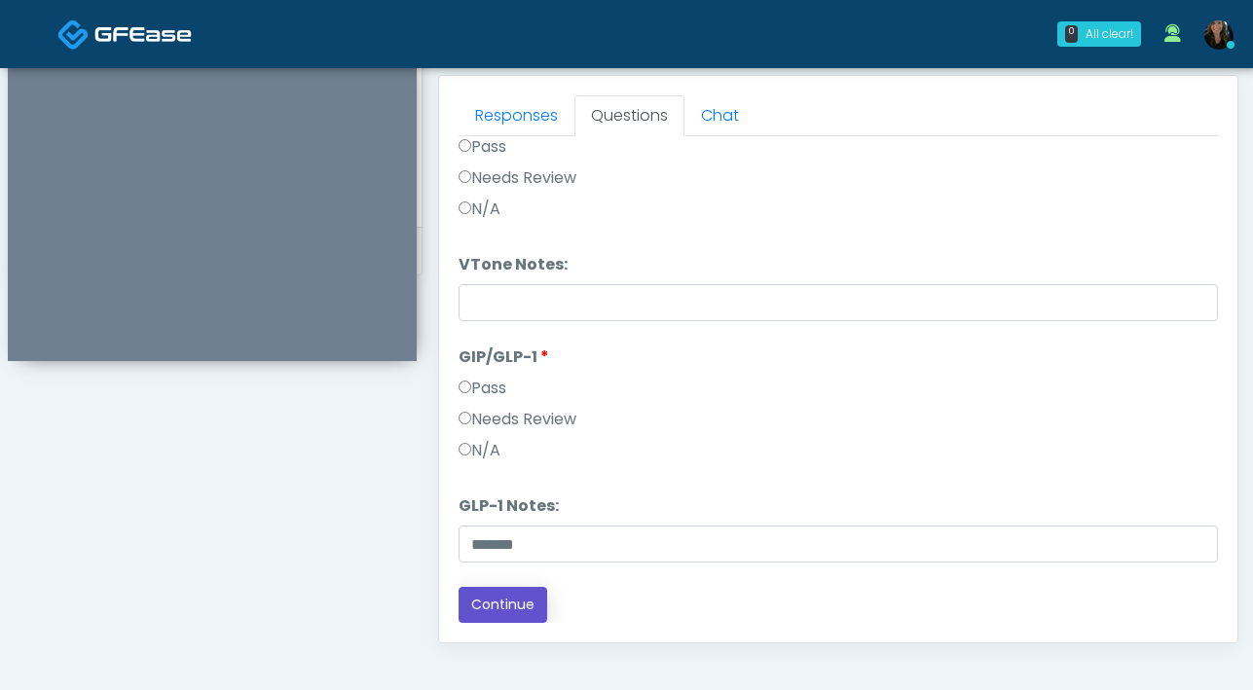
click at [527, 605] on button "Continue" at bounding box center [502, 605] width 89 height 36
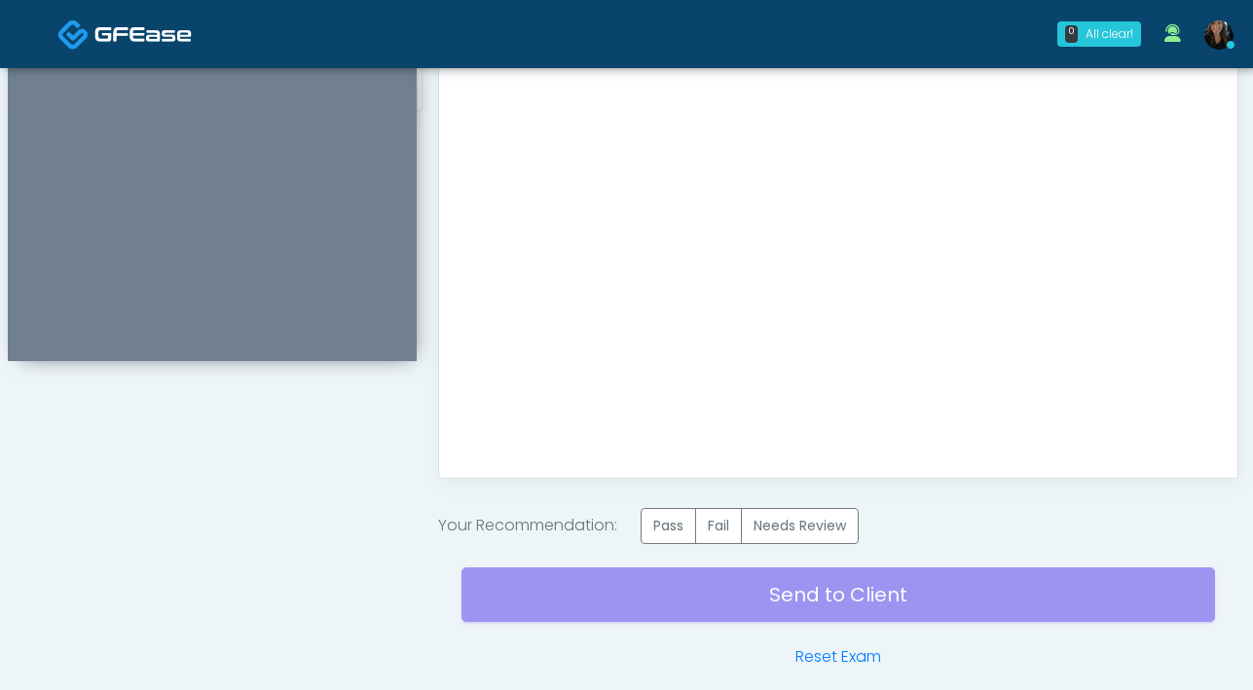
scroll to position [1014, 0]
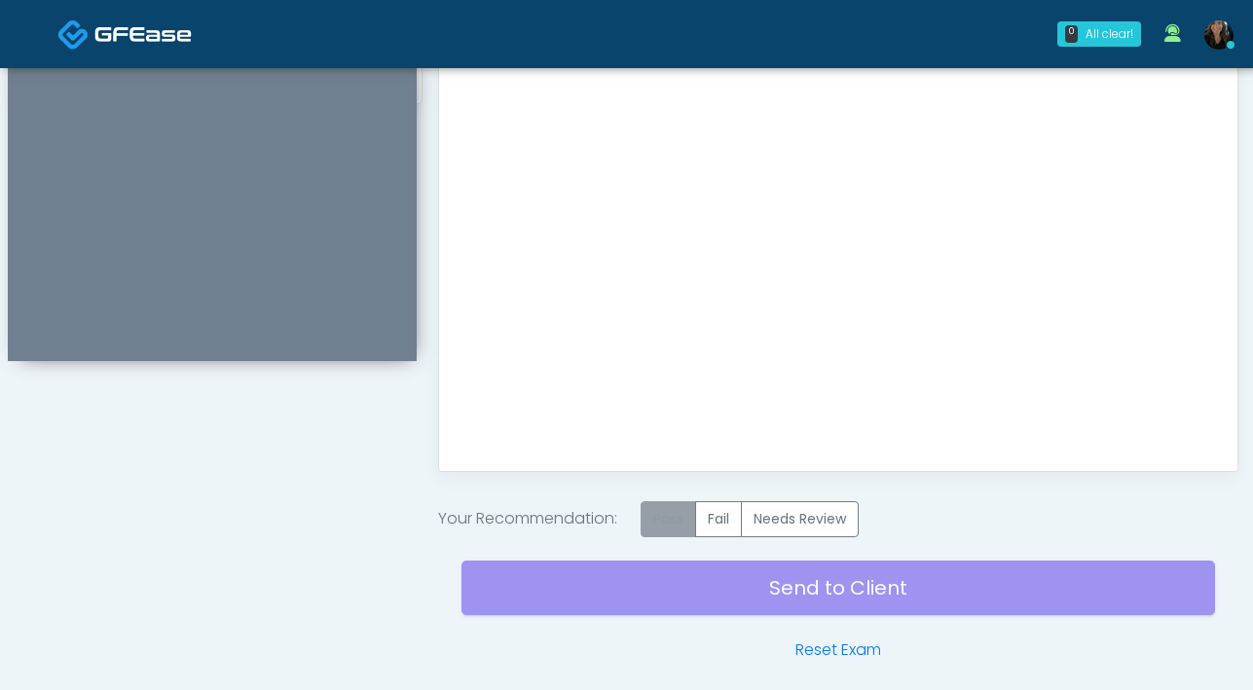
click at [672, 512] on label "Pass" at bounding box center [668, 519] width 55 height 36
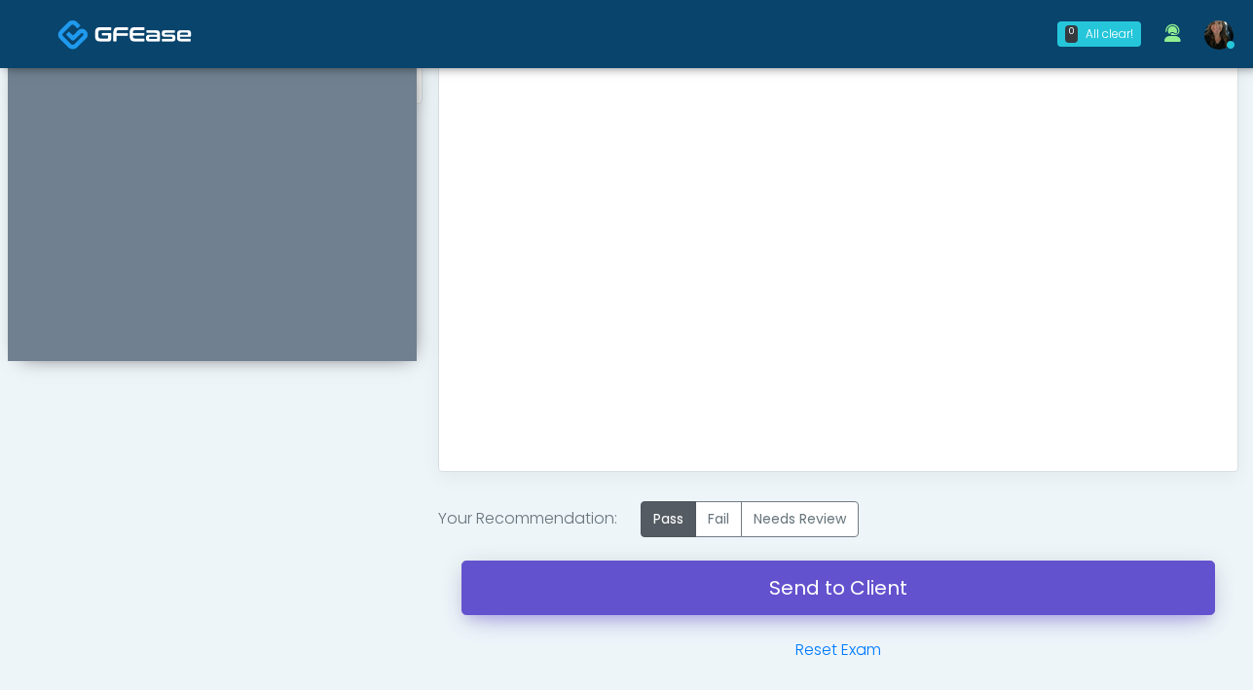
click at [689, 583] on link "Send to Client" at bounding box center [837, 588] width 753 height 55
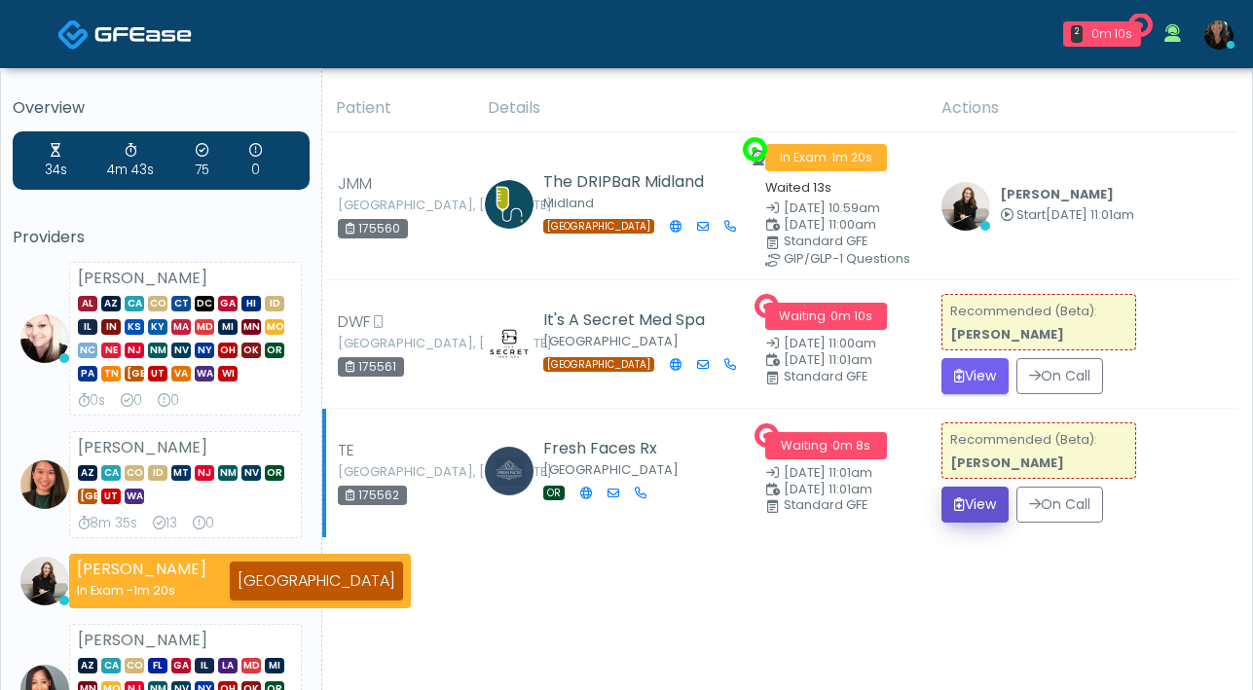
click at [963, 508] on button "View" at bounding box center [974, 505] width 67 height 36
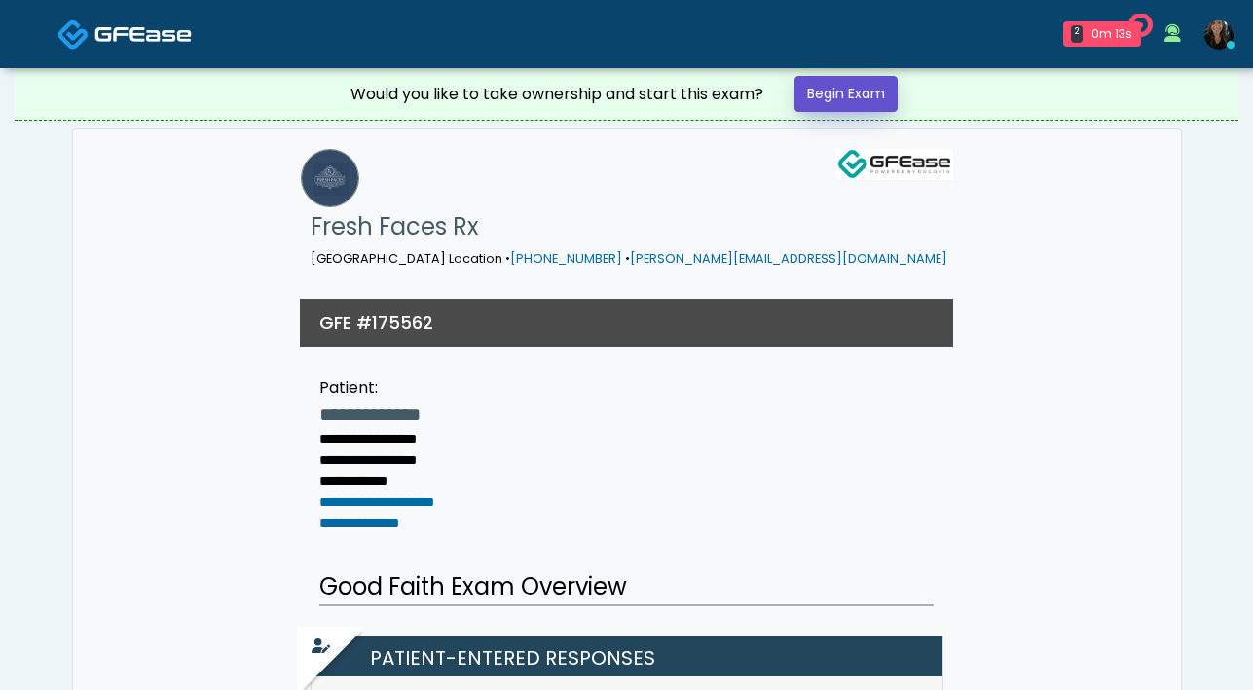
click at [856, 84] on link "Begin Exam" at bounding box center [845, 94] width 103 height 36
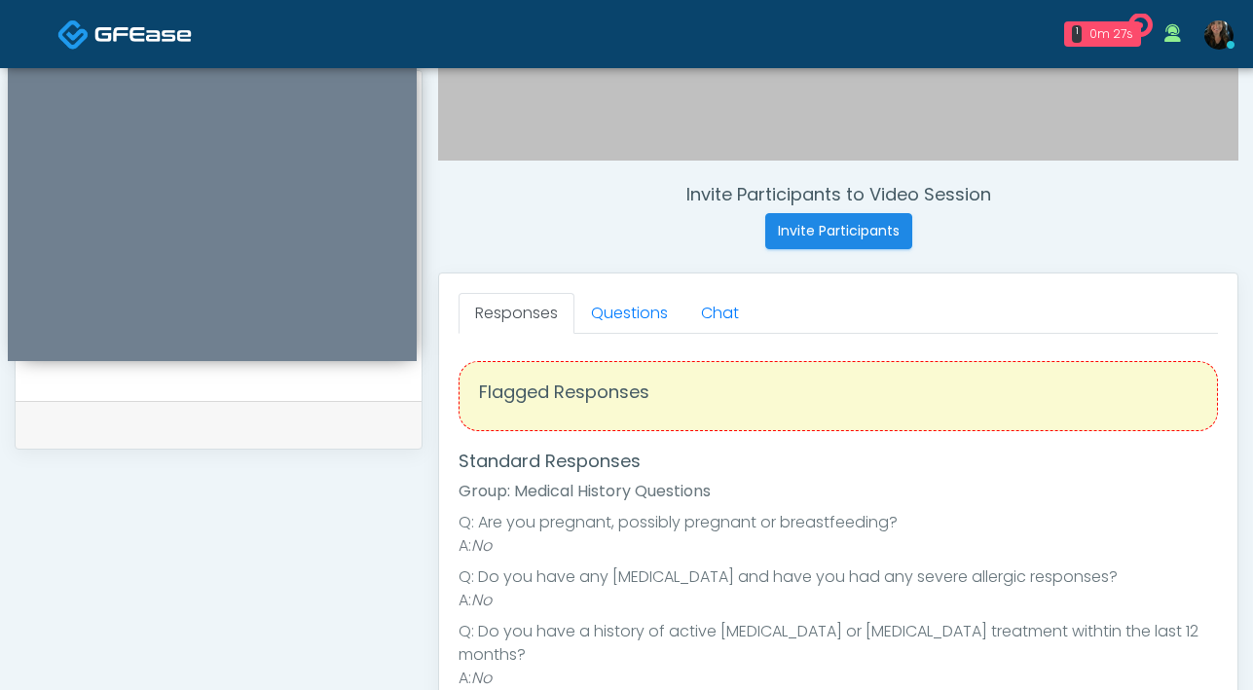
scroll to position [648, 0]
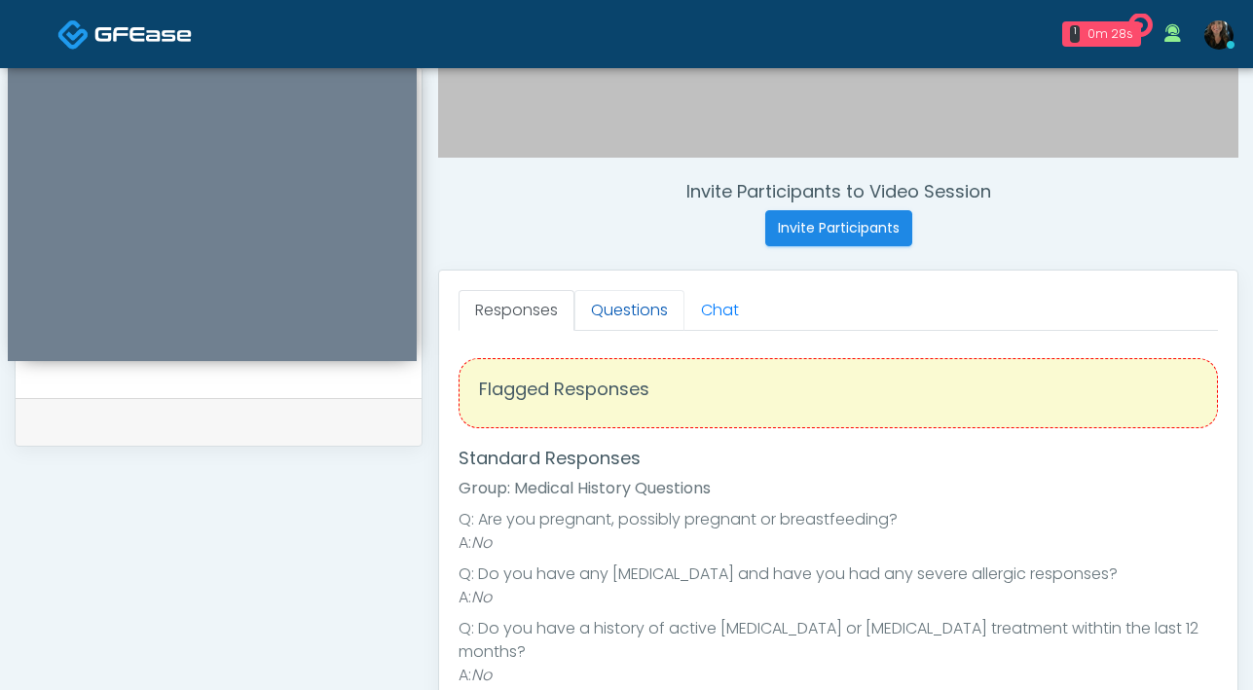
click at [640, 312] on link "Questions" at bounding box center [629, 310] width 110 height 41
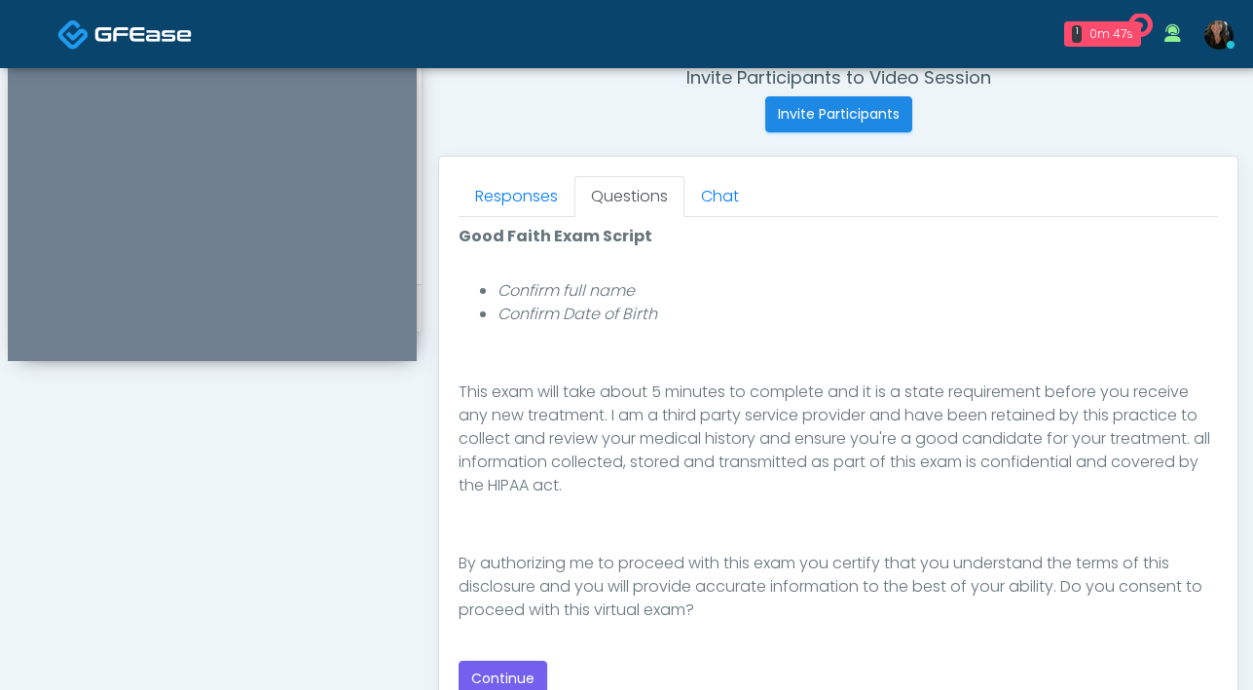
scroll to position [772, 0]
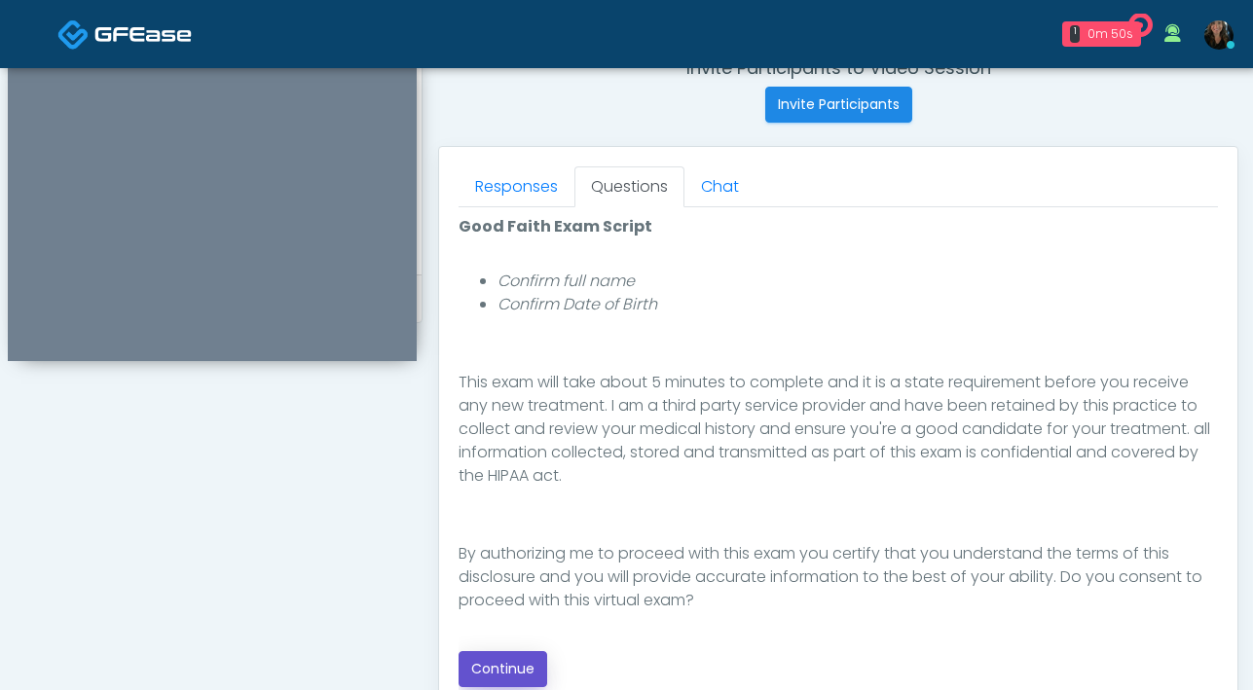
click at [516, 663] on button "Continue" at bounding box center [502, 669] width 89 height 36
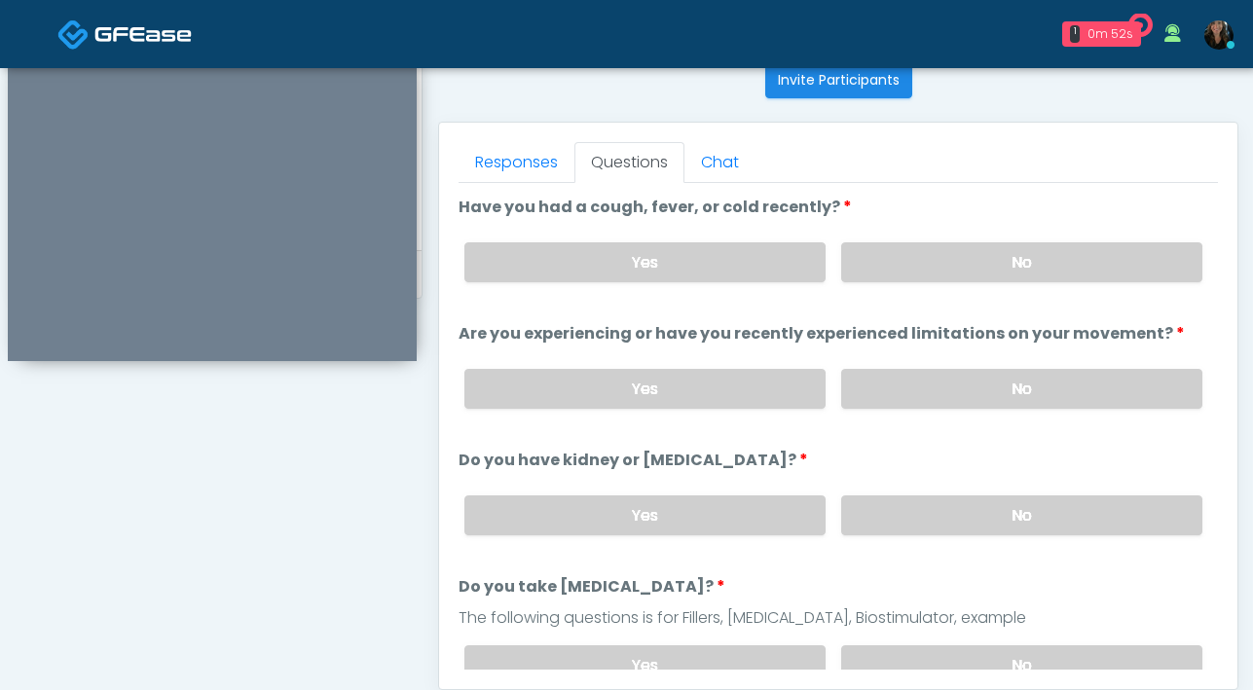
scroll to position [800, 0]
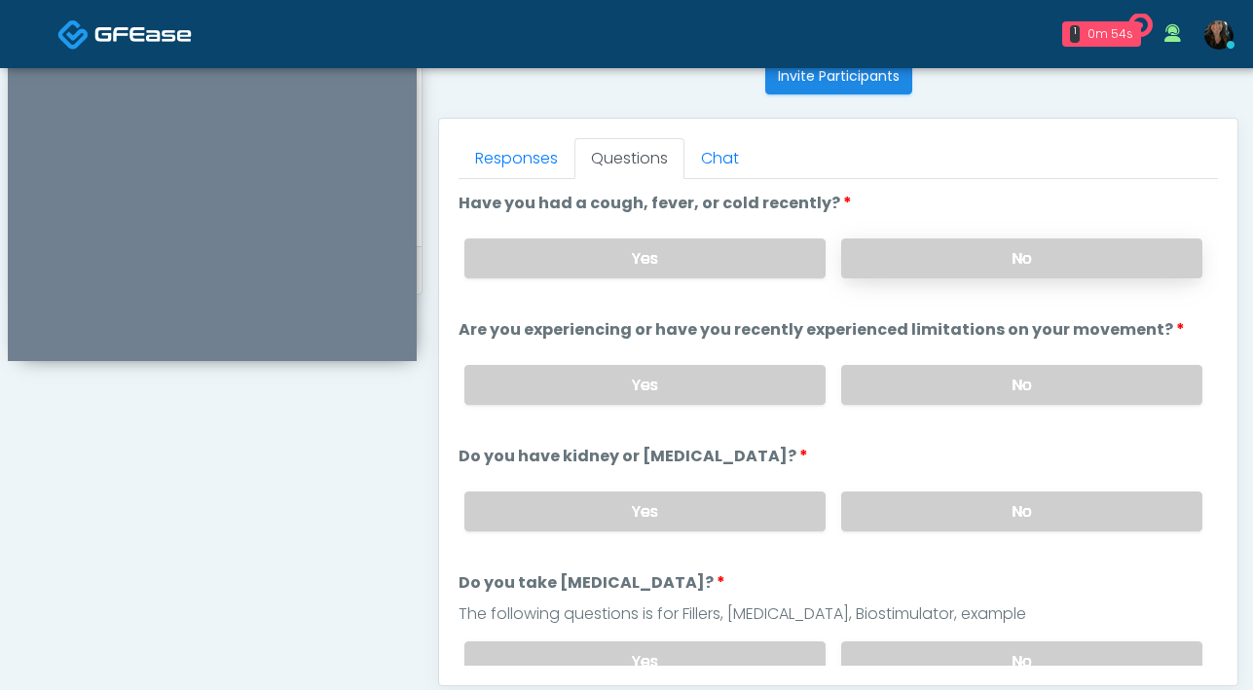
click at [899, 273] on label "No" at bounding box center [1021, 258] width 361 height 40
click at [933, 388] on label "No" at bounding box center [1021, 385] width 361 height 40
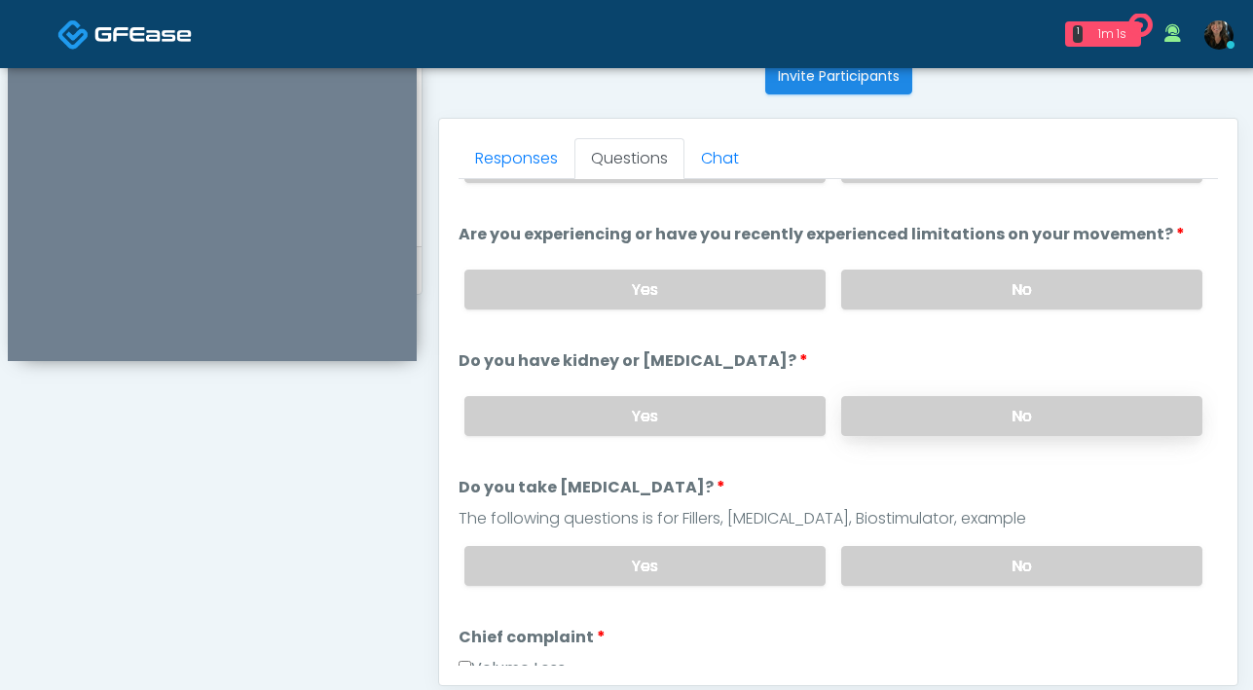
click at [952, 420] on label "No" at bounding box center [1021, 416] width 361 height 40
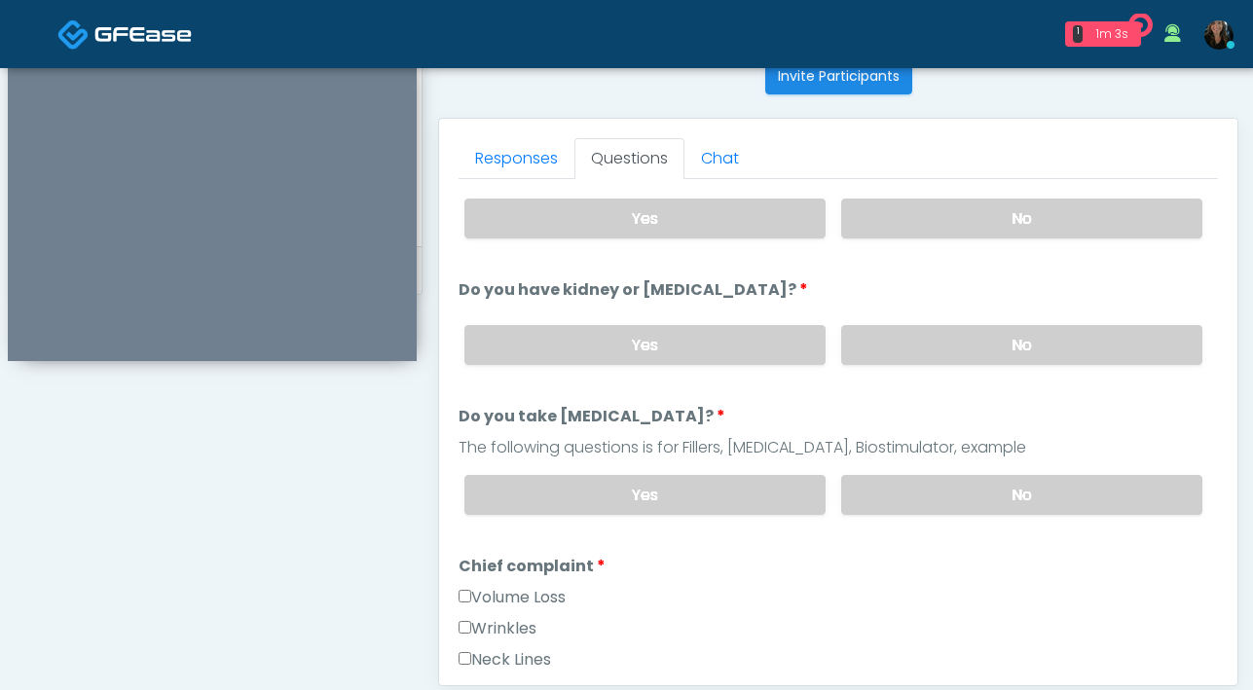
scroll to position [169, 0]
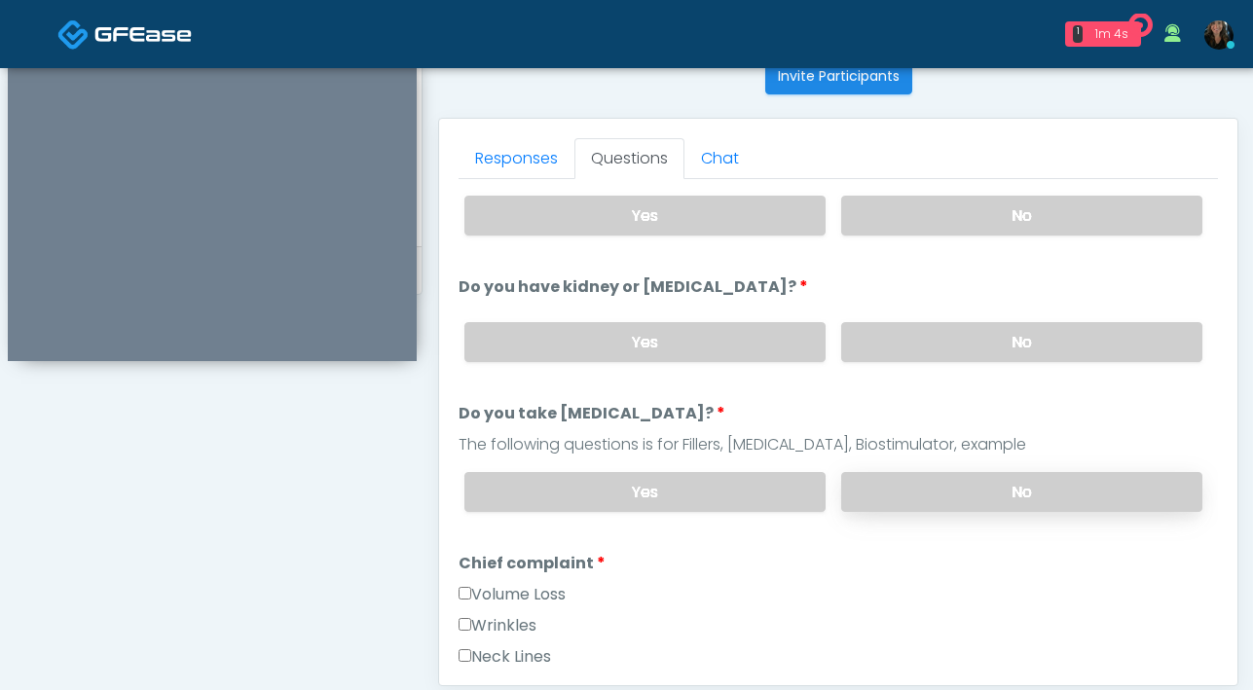
click at [953, 497] on label "No" at bounding box center [1021, 492] width 361 height 40
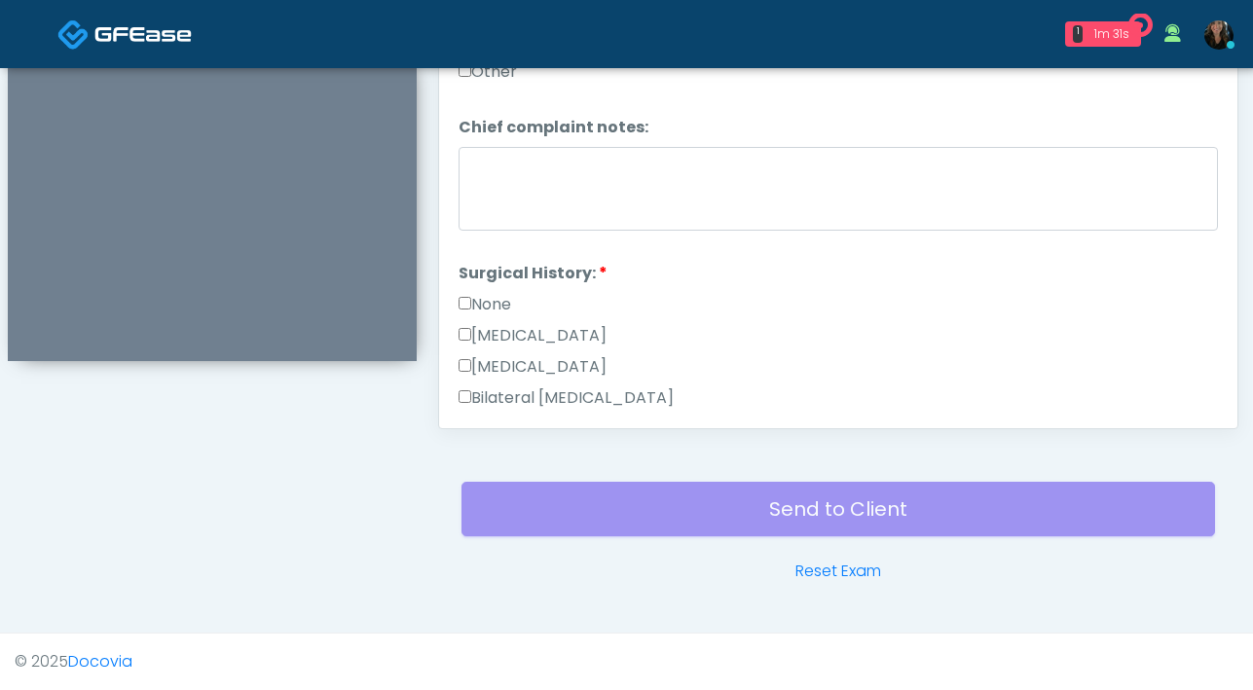
scroll to position [1206, 0]
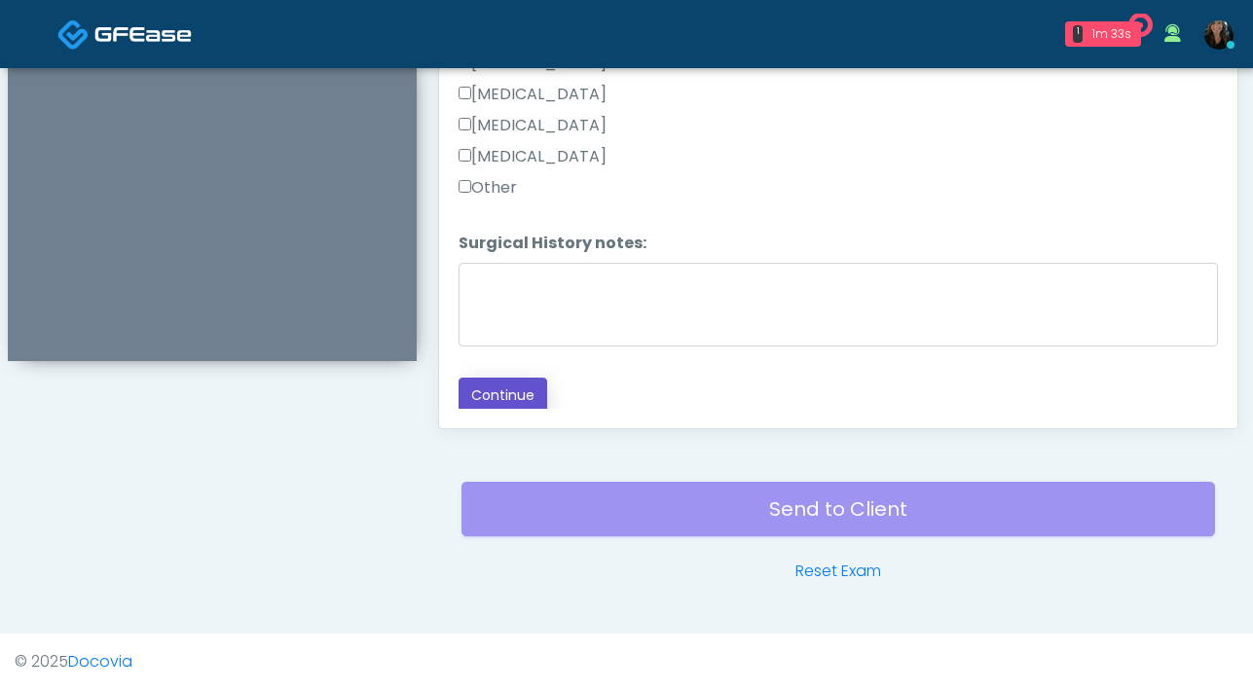
click at [499, 405] on button "Continue" at bounding box center [502, 396] width 89 height 36
click at [517, 399] on button "Continue" at bounding box center [502, 396] width 89 height 36
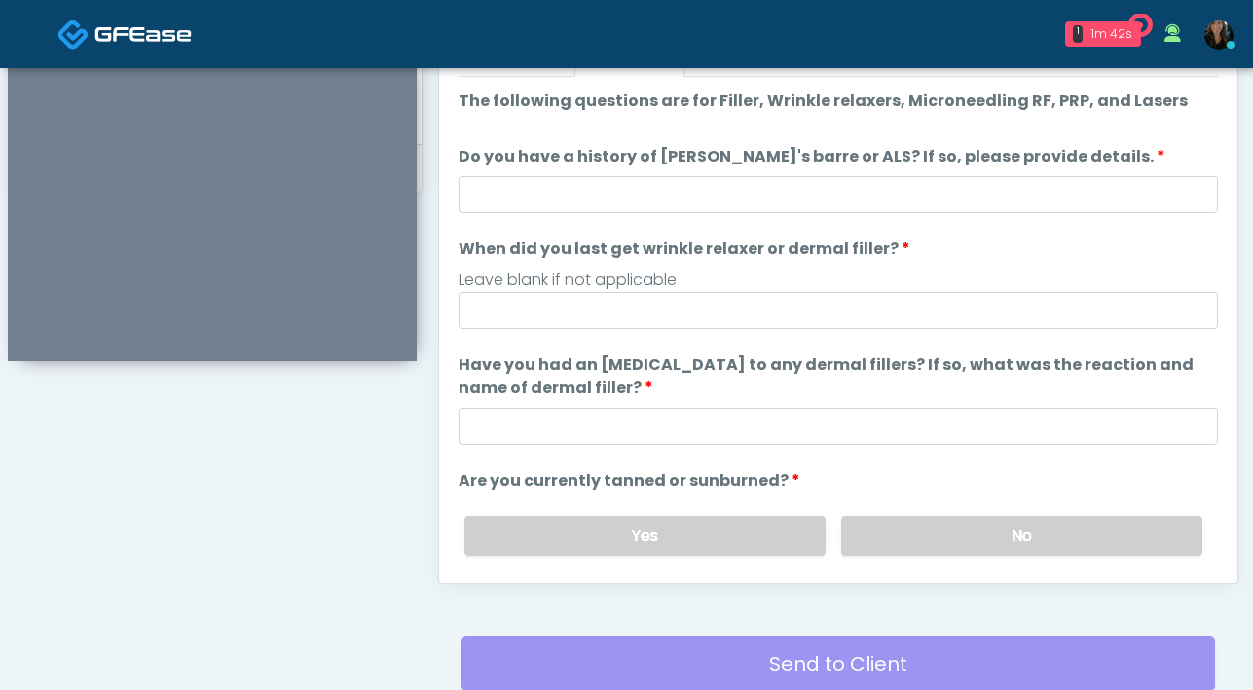
scroll to position [897, 0]
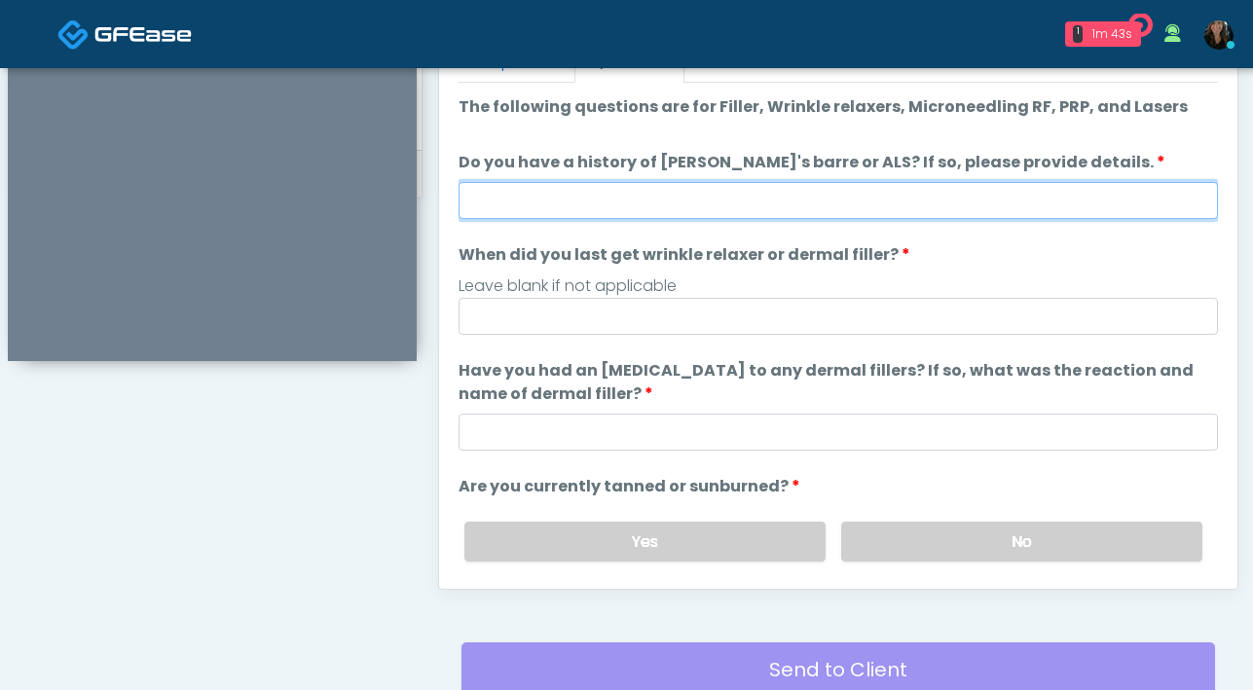
click at [800, 215] on input "Do you have a history of Guillain's barre or ALS? If so, please provide details." at bounding box center [837, 200] width 759 height 37
type input "**"
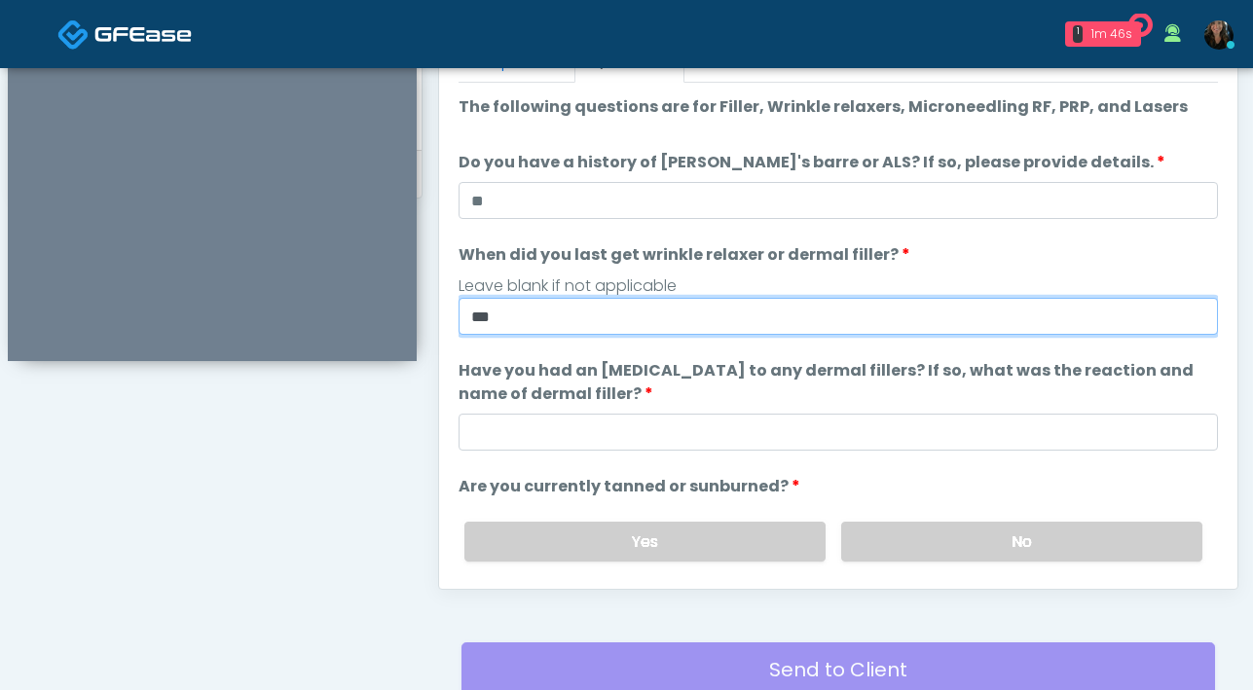
type input "***"
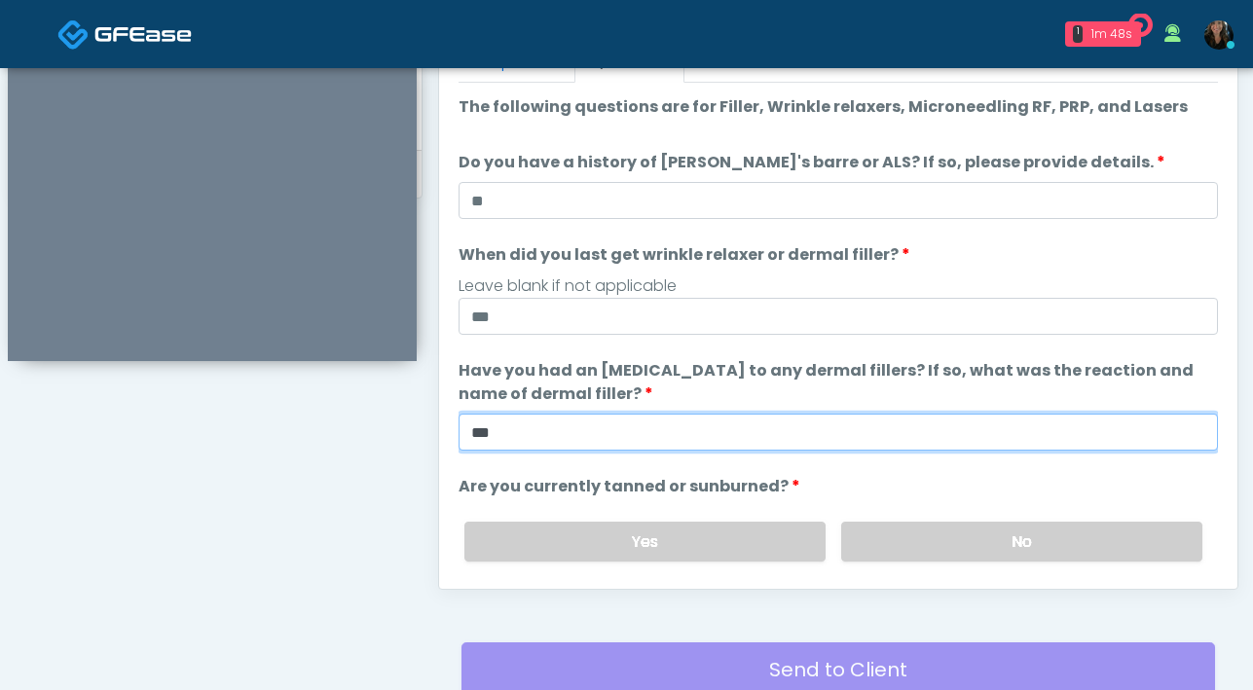
scroll to position [183, 0]
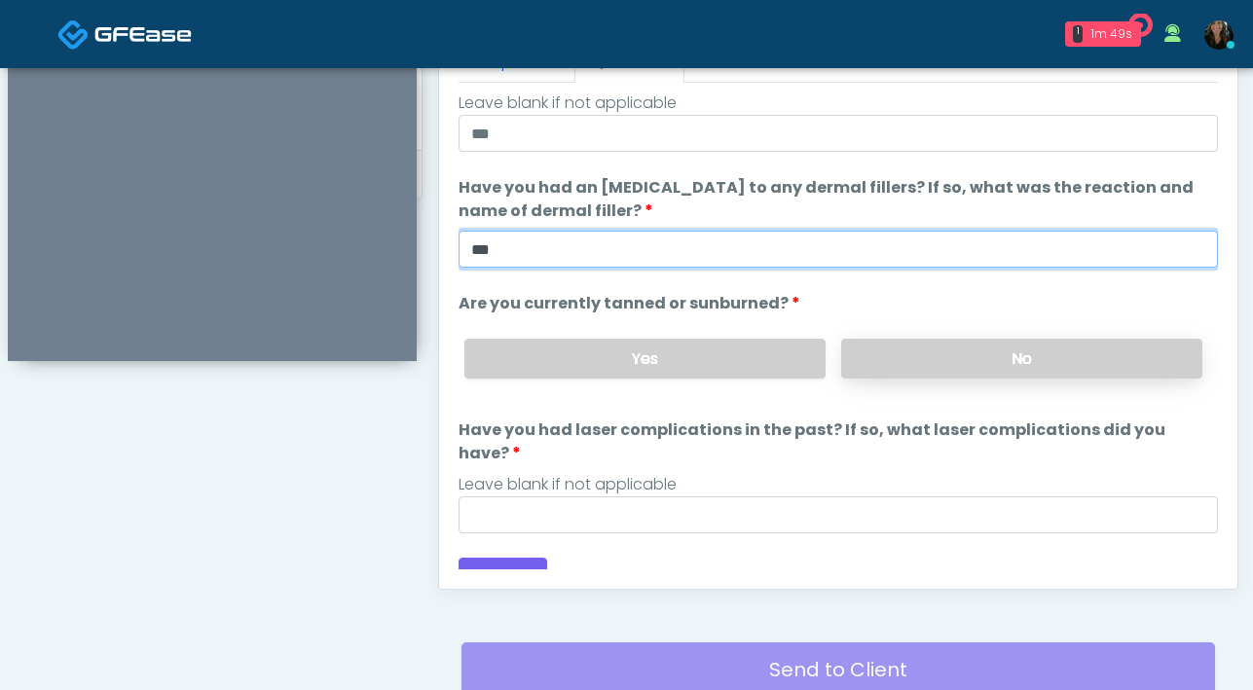
type input "***"
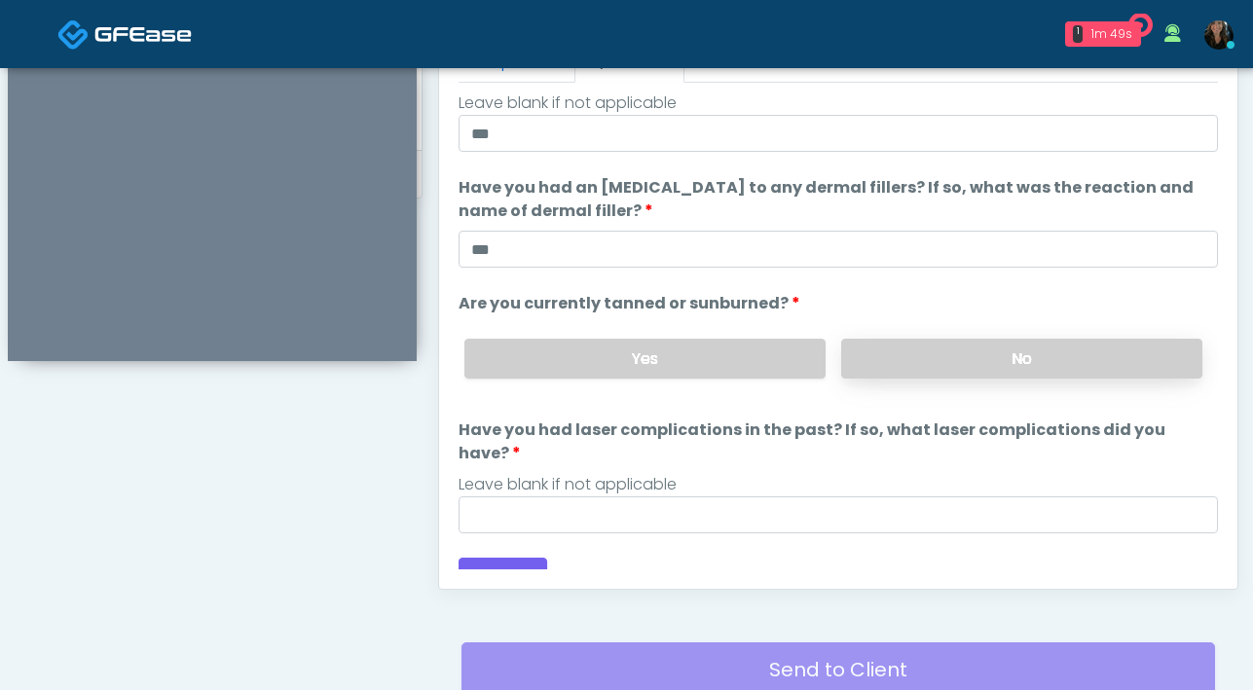
click at [965, 369] on label "No" at bounding box center [1021, 359] width 361 height 40
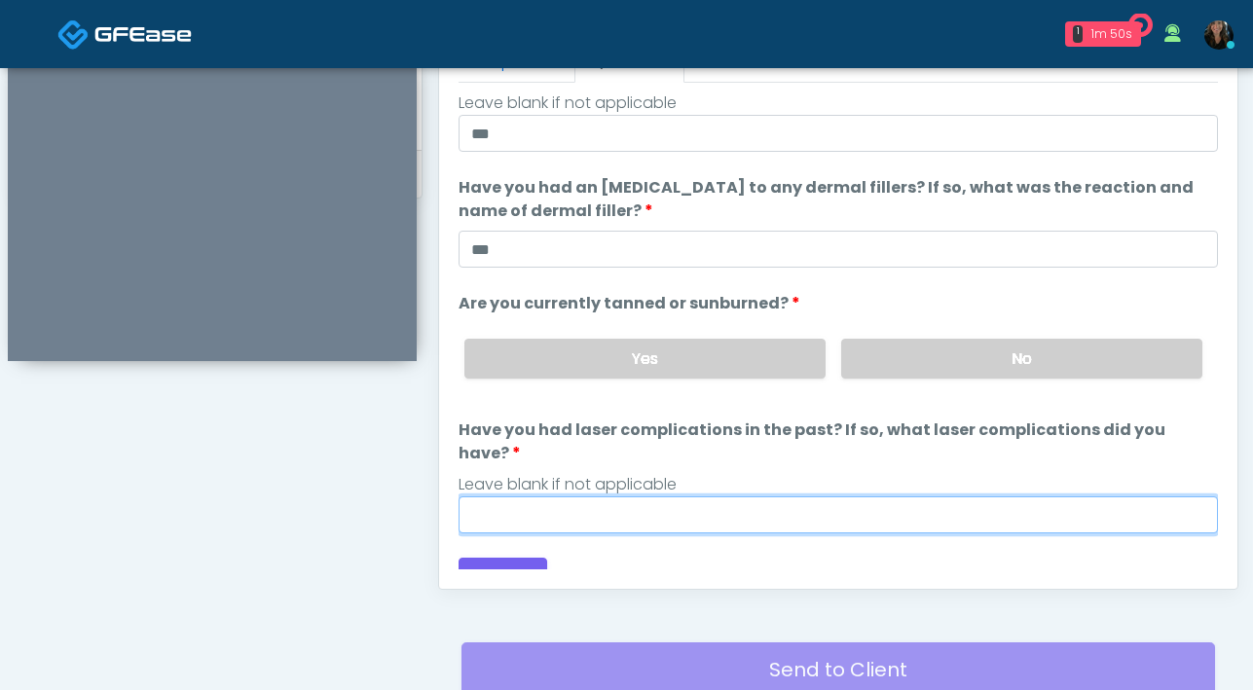
click at [791, 496] on input "Have you had laser complications in the past? If so, what laser complications d…" at bounding box center [837, 514] width 759 height 37
type input "**"
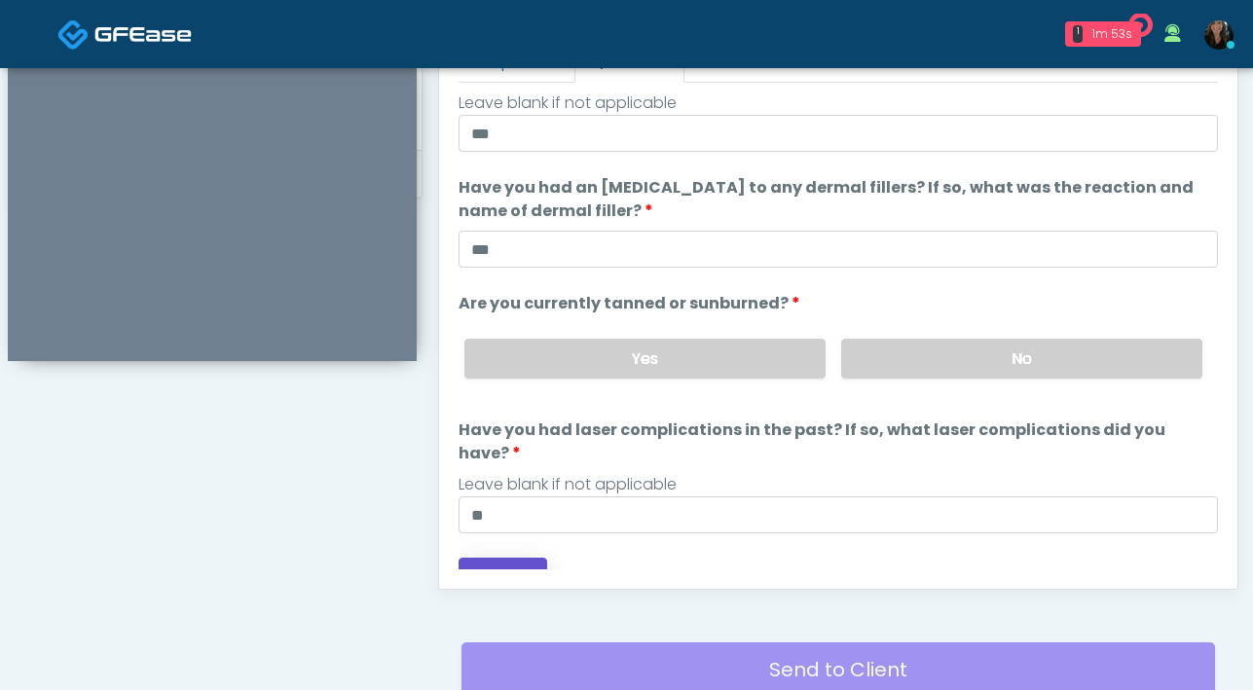
click at [496, 558] on button "Continue" at bounding box center [502, 576] width 89 height 36
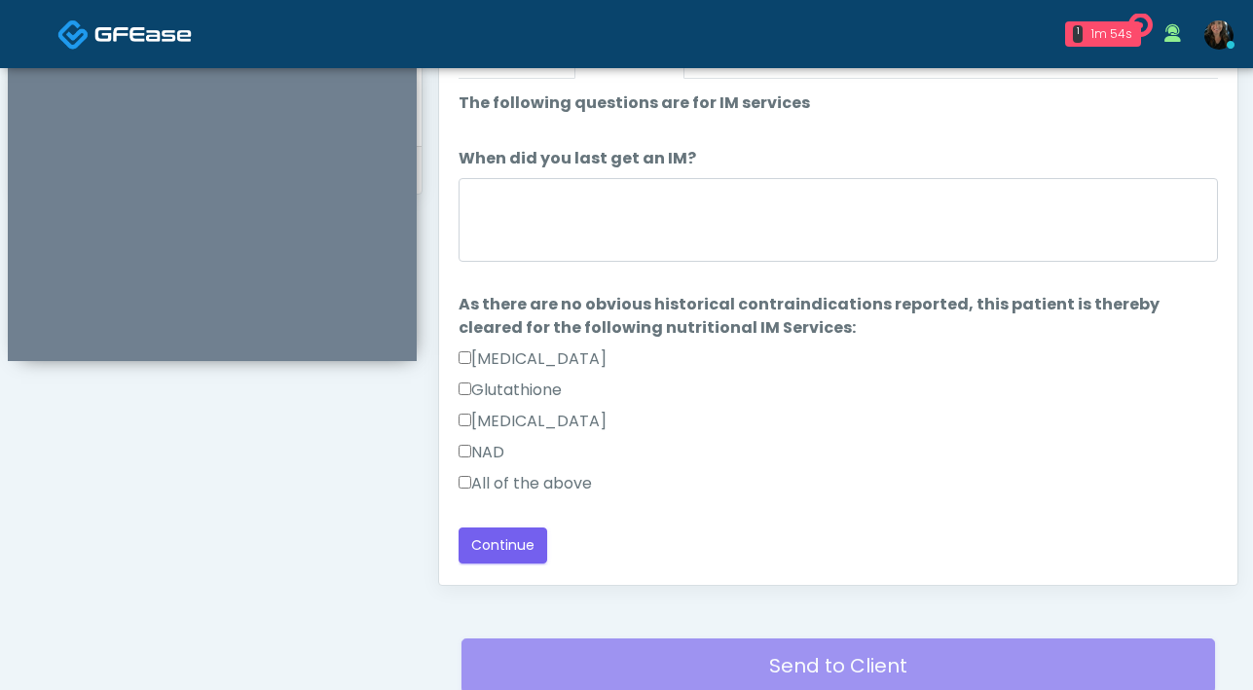
scroll to position [899, 0]
click at [522, 548] on button "Continue" at bounding box center [502, 547] width 89 height 36
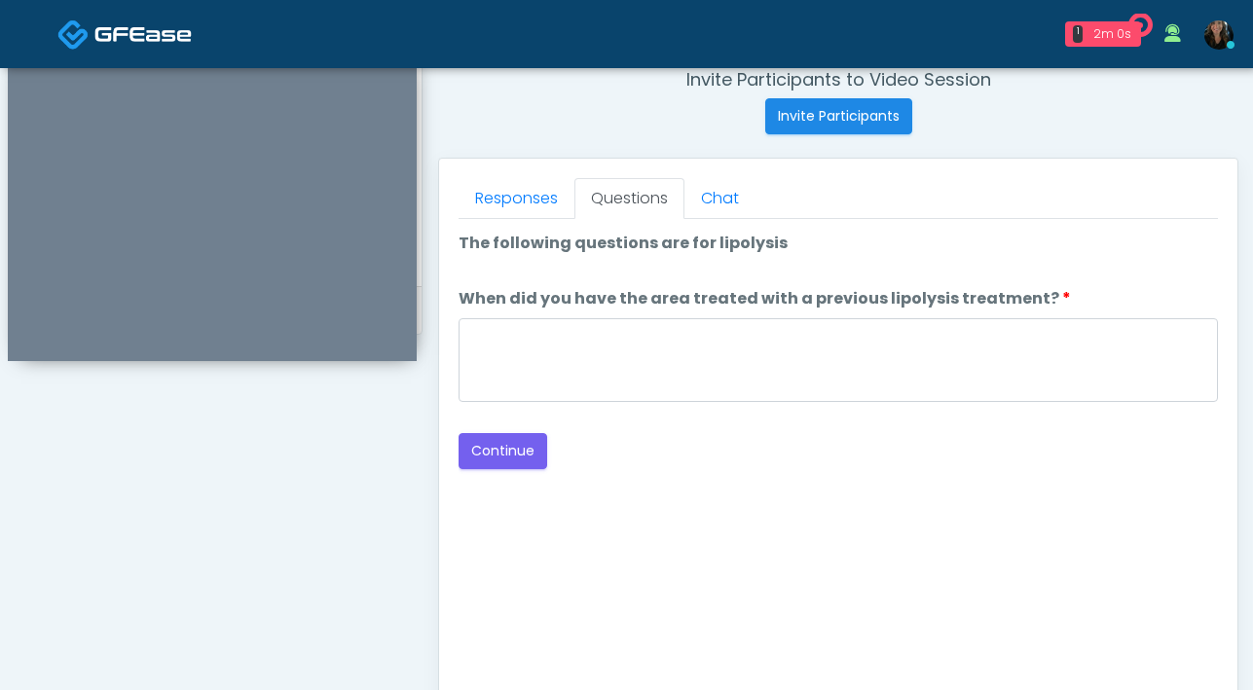
scroll to position [759, 0]
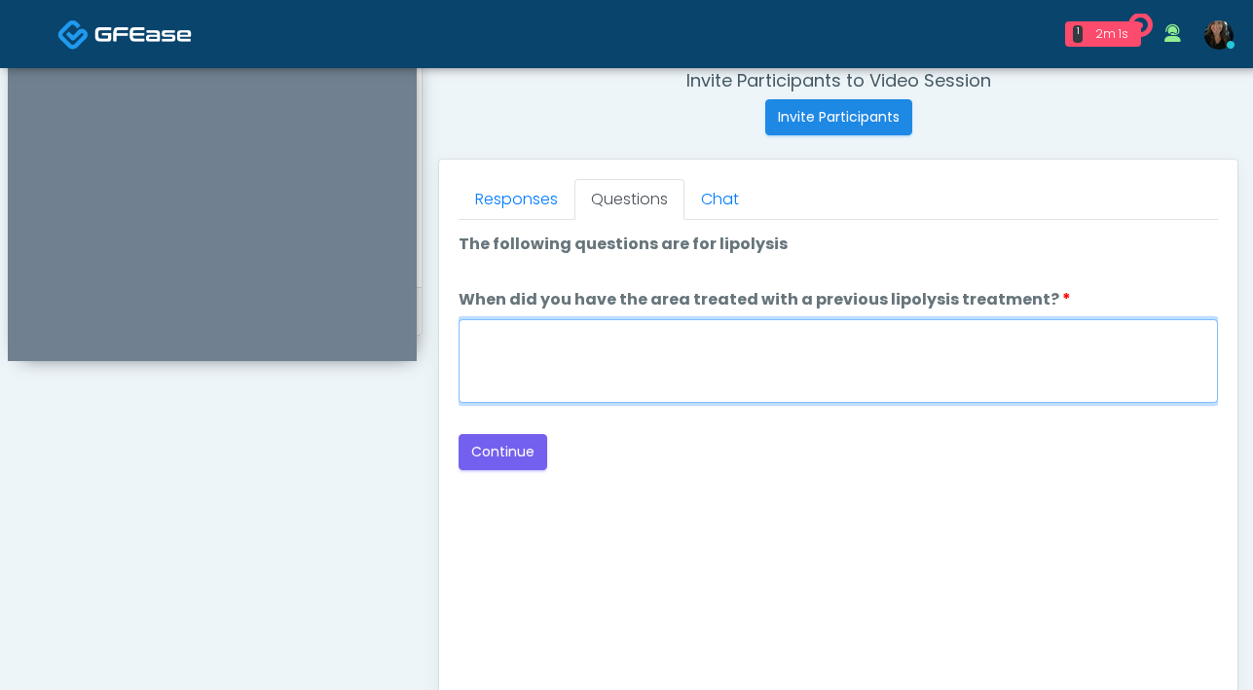
click at [700, 355] on textarea "When did you have the area treated with a previous lipolysis treatment?" at bounding box center [837, 361] width 759 height 84
type textarea "***"
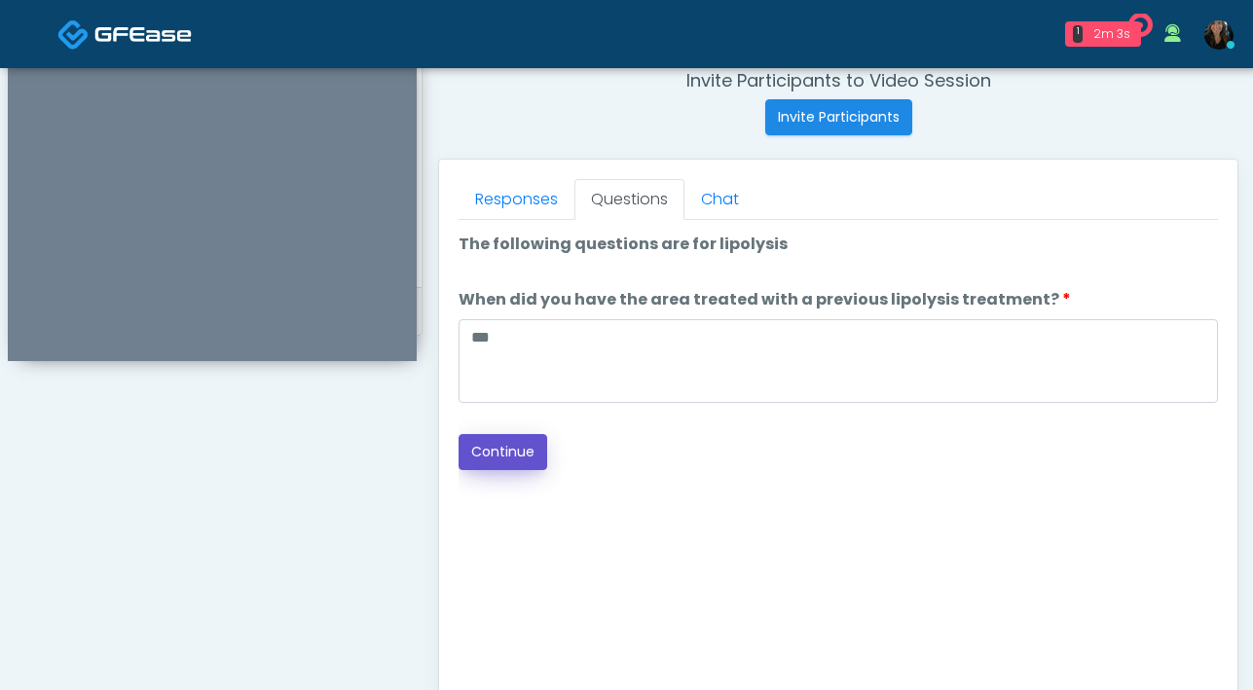
click at [522, 455] on button "Continue" at bounding box center [502, 452] width 89 height 36
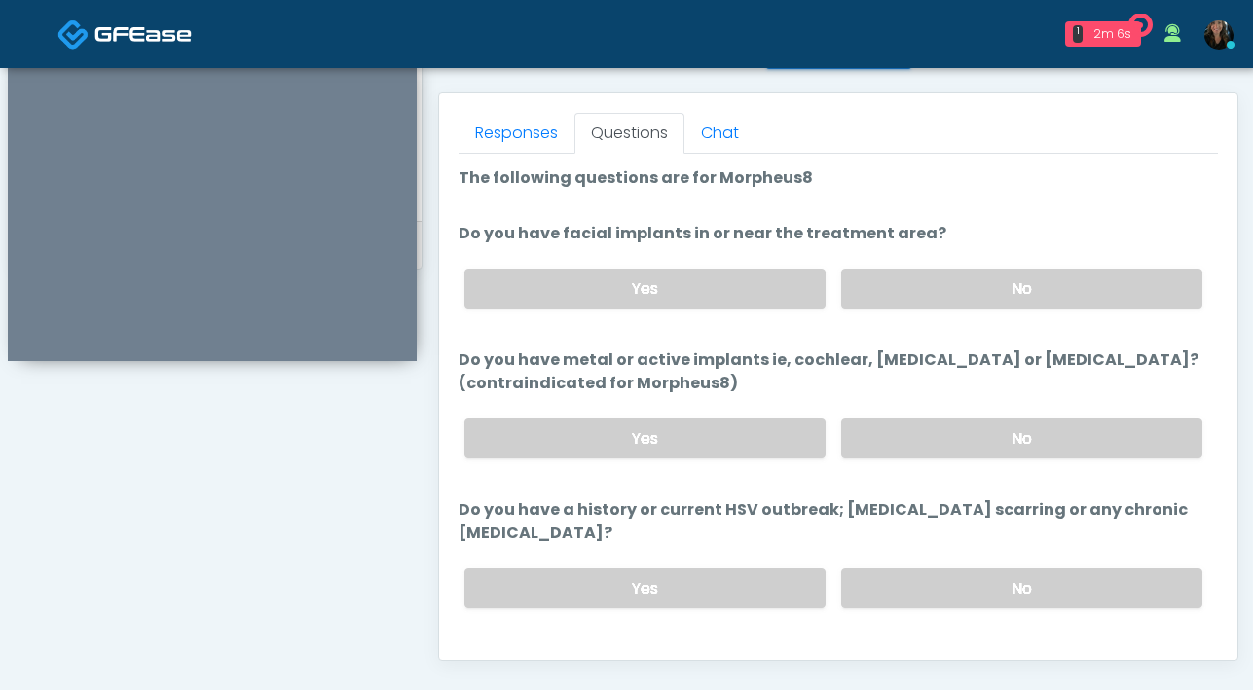
scroll to position [820, 0]
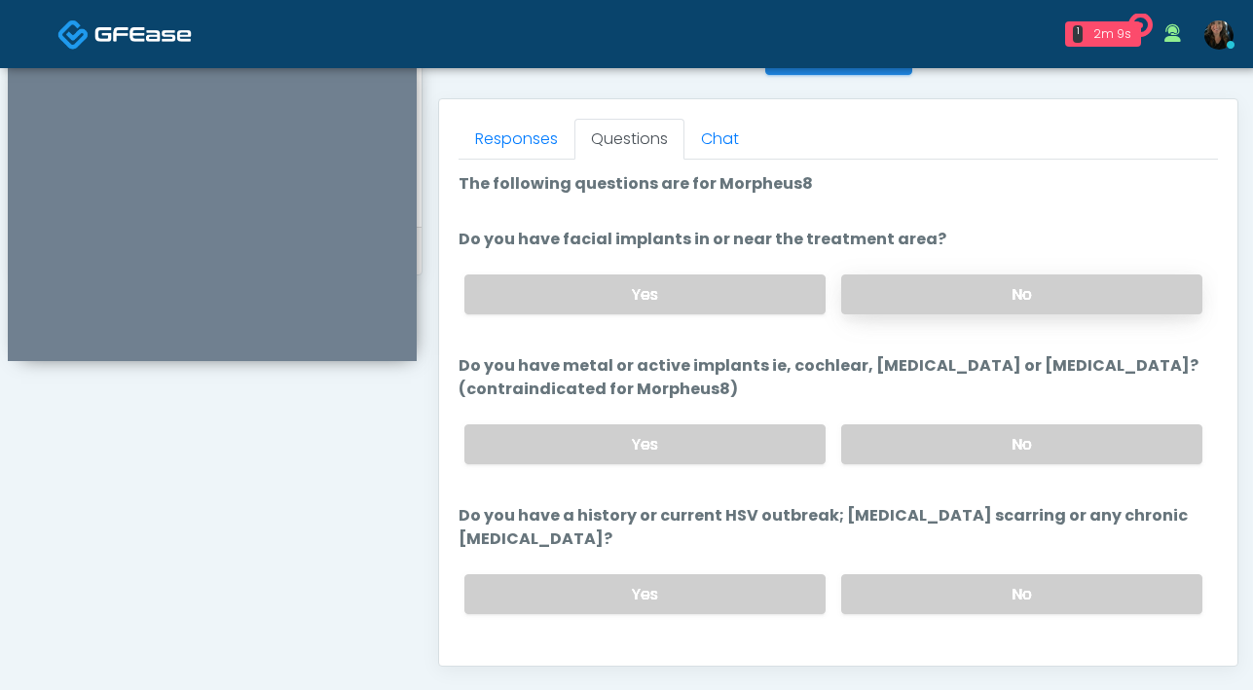
click at [906, 299] on label "No" at bounding box center [1021, 295] width 361 height 40
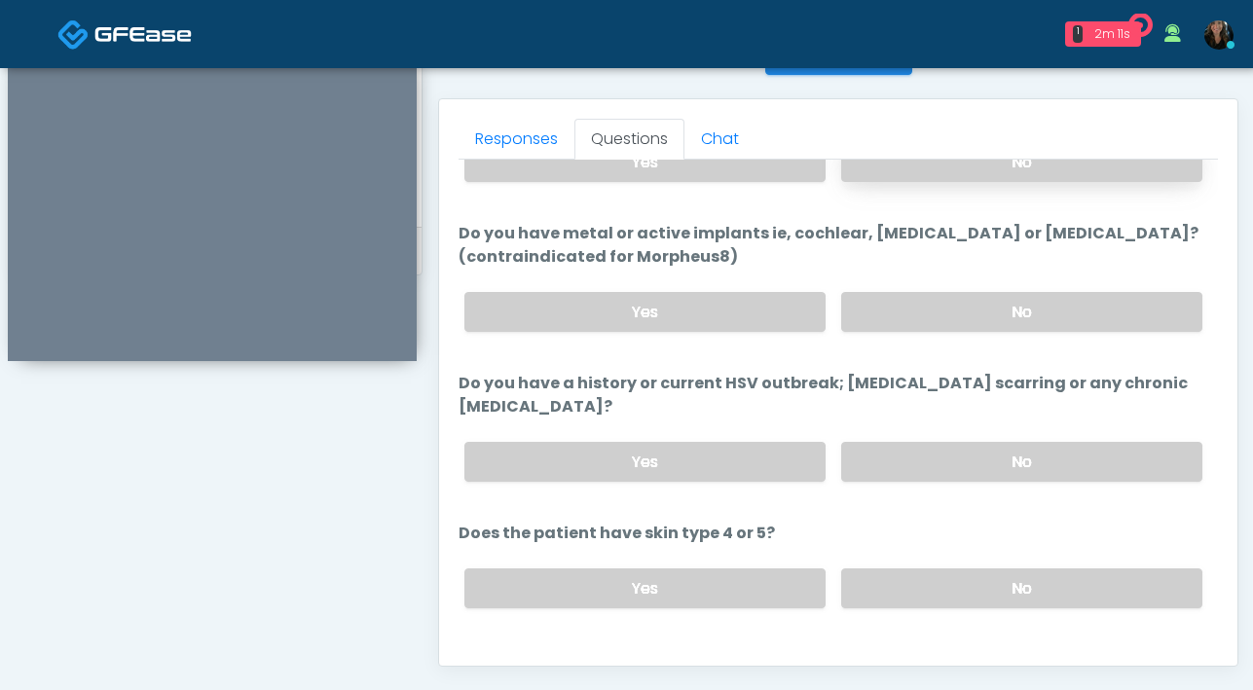
scroll to position [135, 0]
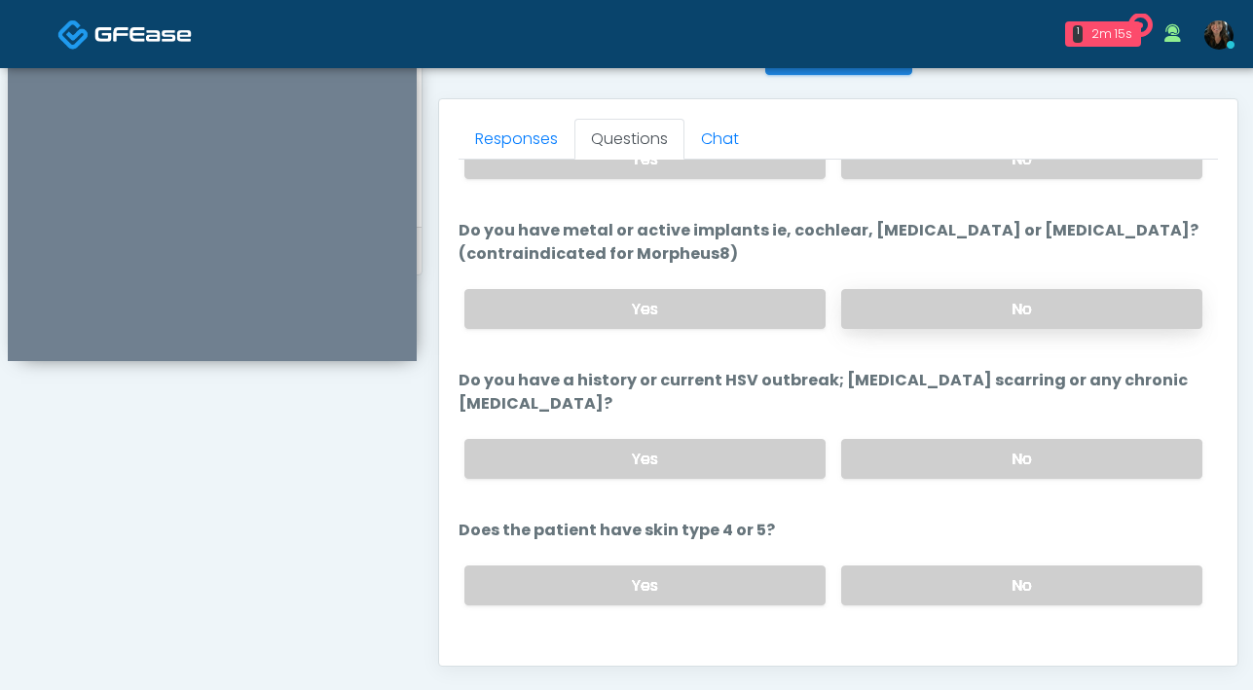
click at [906, 304] on label "No" at bounding box center [1021, 309] width 361 height 40
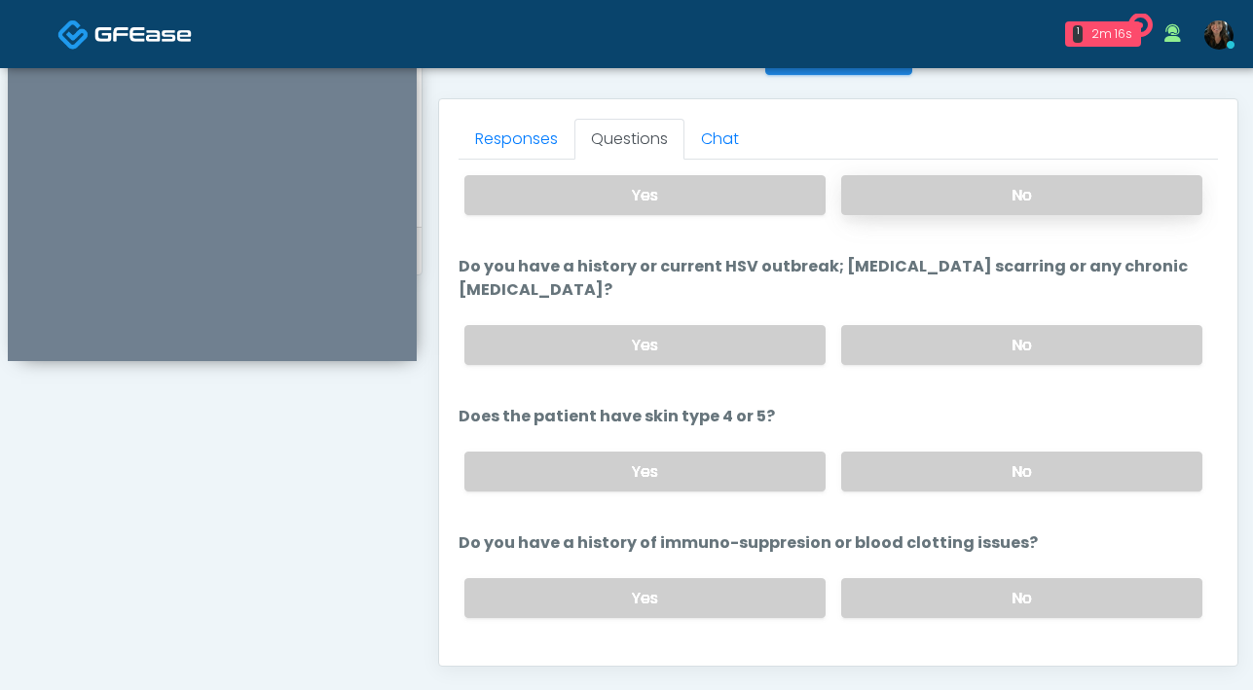
scroll to position [257, 0]
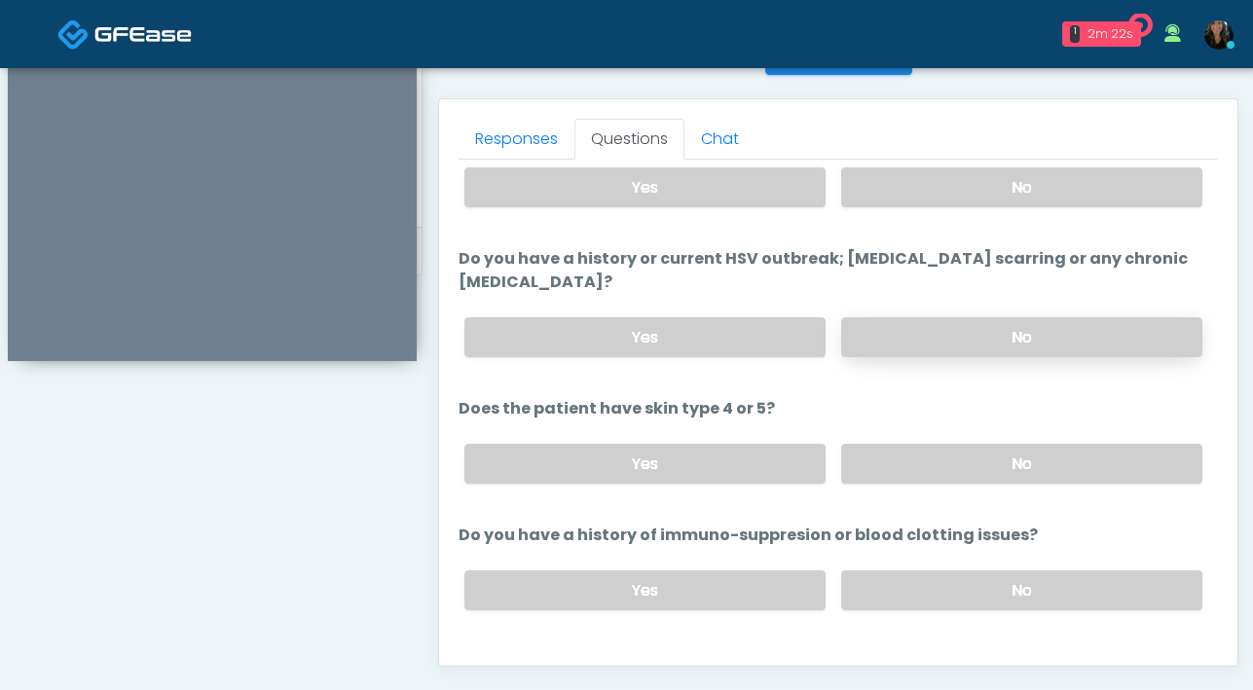
click at [910, 318] on label "No" at bounding box center [1021, 337] width 361 height 40
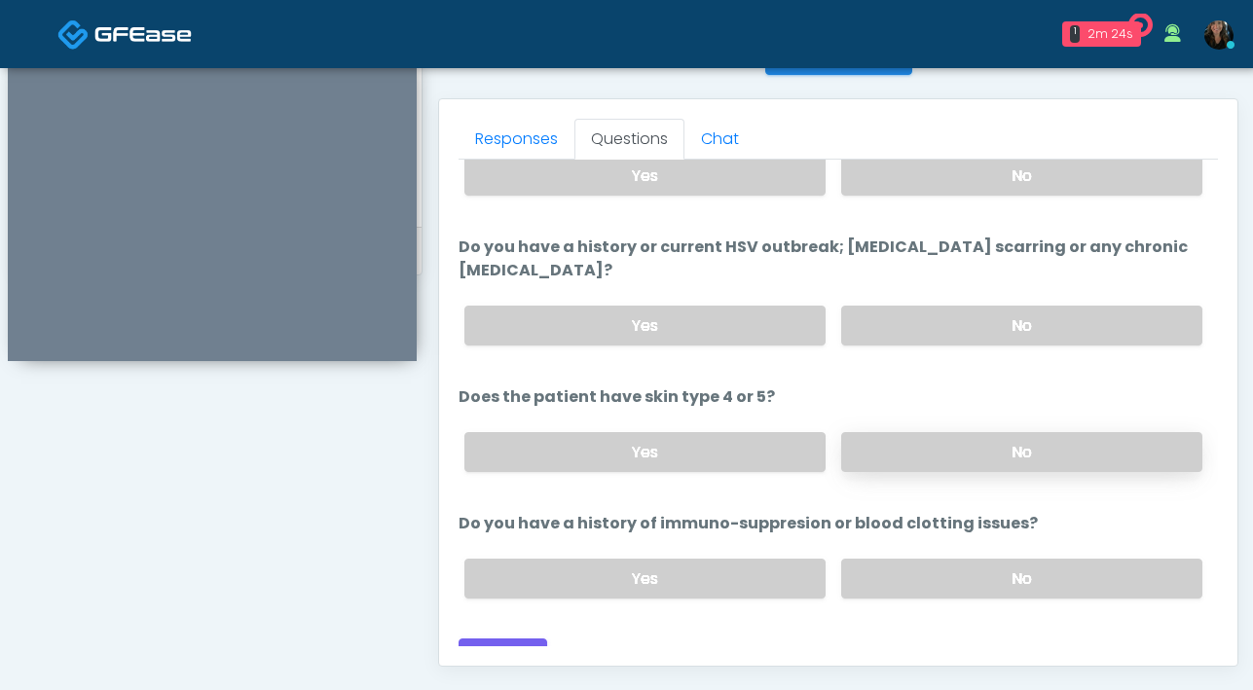
click at [899, 435] on label "No" at bounding box center [1021, 452] width 361 height 40
click at [892, 566] on label "No" at bounding box center [1021, 579] width 361 height 40
click at [509, 639] on button "Continue" at bounding box center [502, 657] width 89 height 36
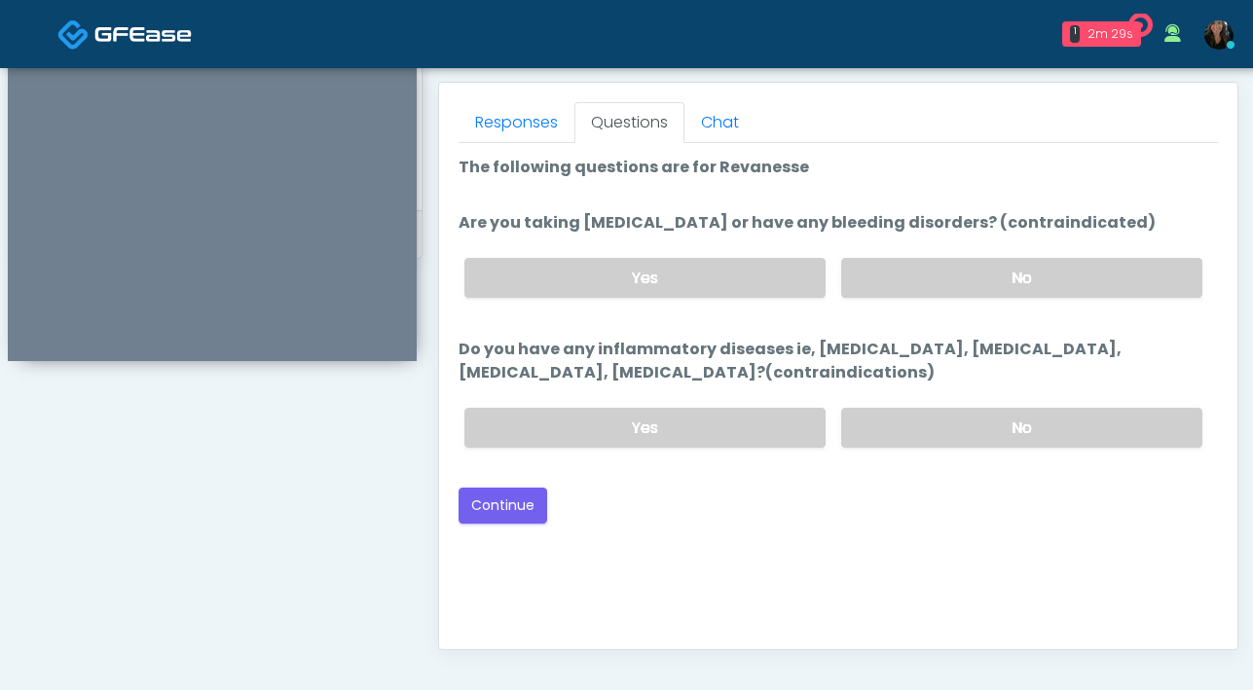
scroll to position [826, 0]
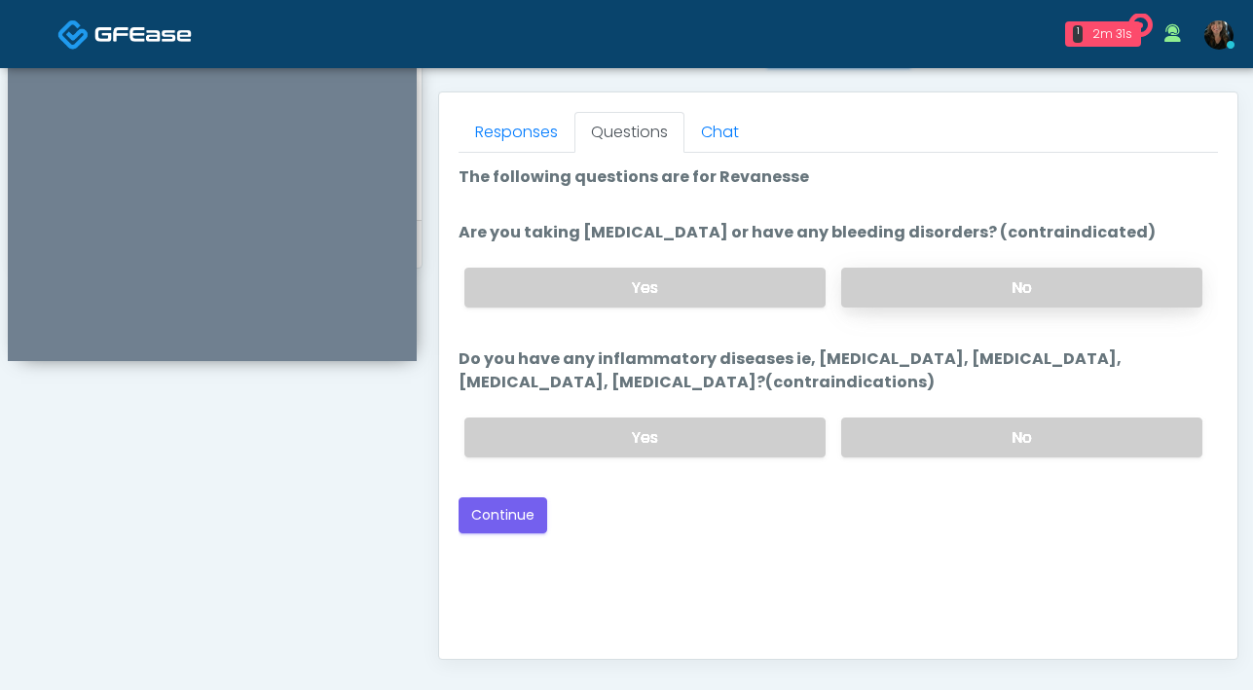
click at [952, 294] on label "No" at bounding box center [1021, 288] width 361 height 40
click at [920, 449] on label "No" at bounding box center [1021, 438] width 361 height 40
click at [528, 534] on div "Good Faith Exam Script Good Faith Exam Script INTRODUCTION Hello, my name is un…" at bounding box center [837, 396] width 759 height 487
click at [531, 526] on button "Continue" at bounding box center [502, 515] width 89 height 36
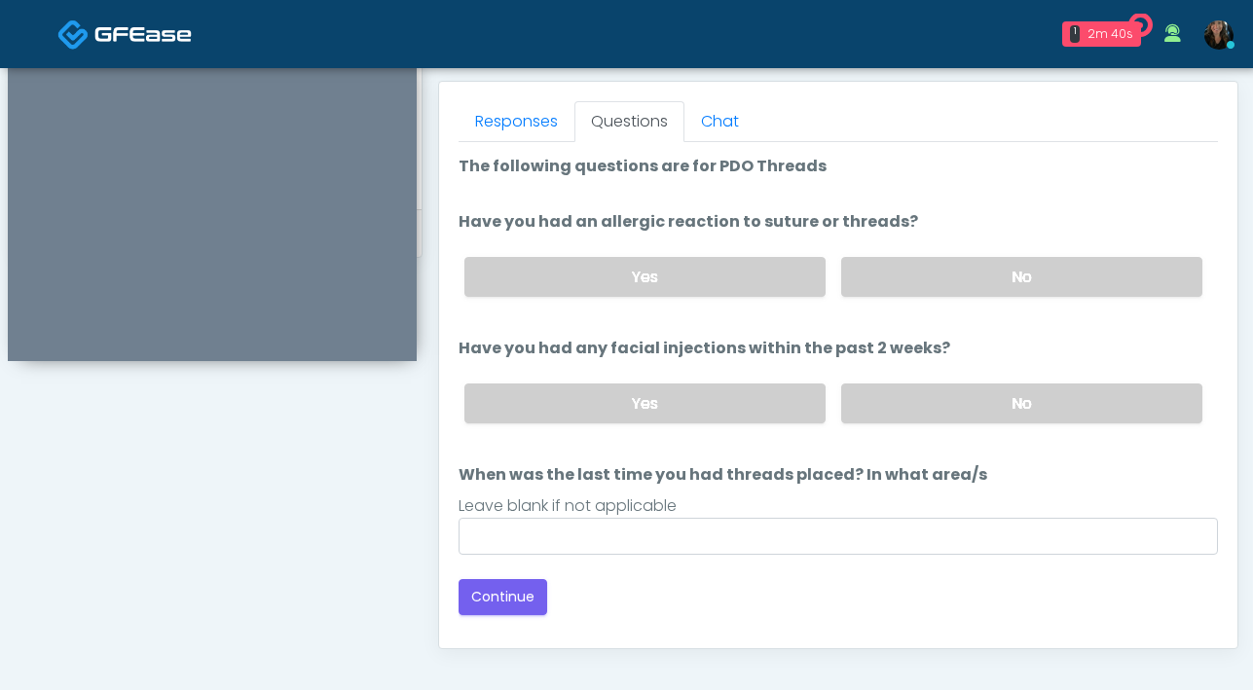
scroll to position [833, 0]
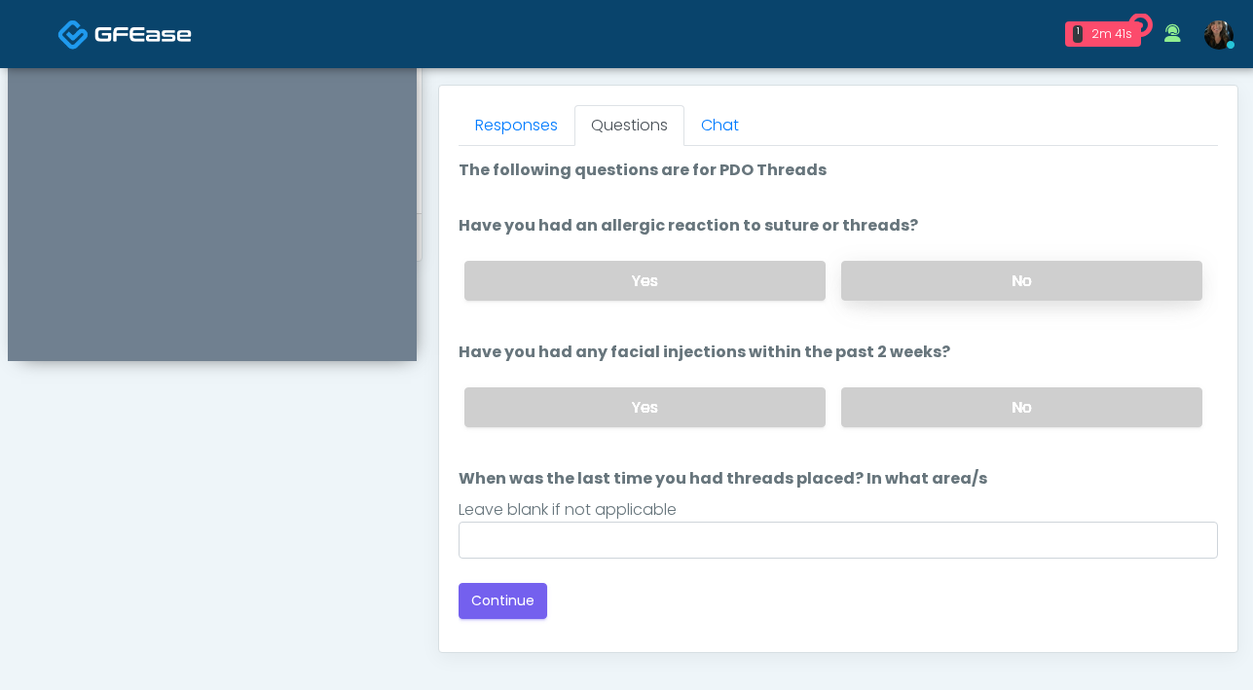
click at [936, 293] on label "No" at bounding box center [1021, 281] width 361 height 40
click at [916, 414] on label "No" at bounding box center [1021, 407] width 361 height 40
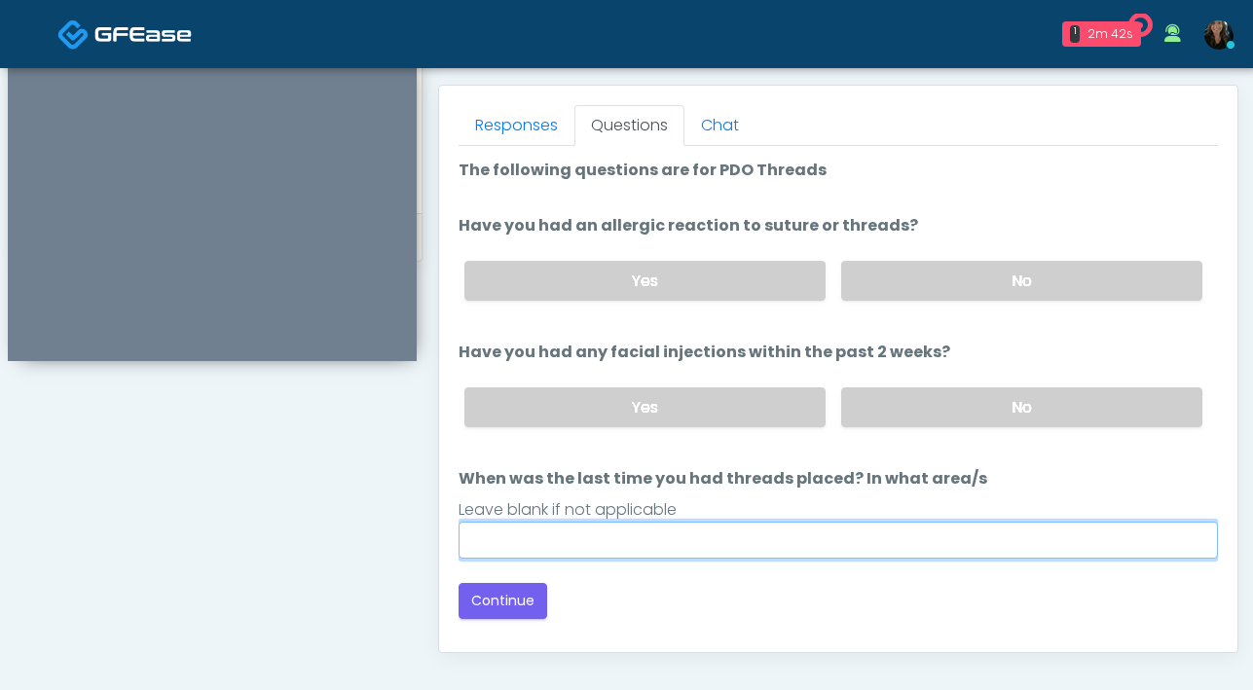
click at [817, 542] on input "When was the last time you had threads placed? In what area/s" at bounding box center [837, 540] width 759 height 37
type input "***"
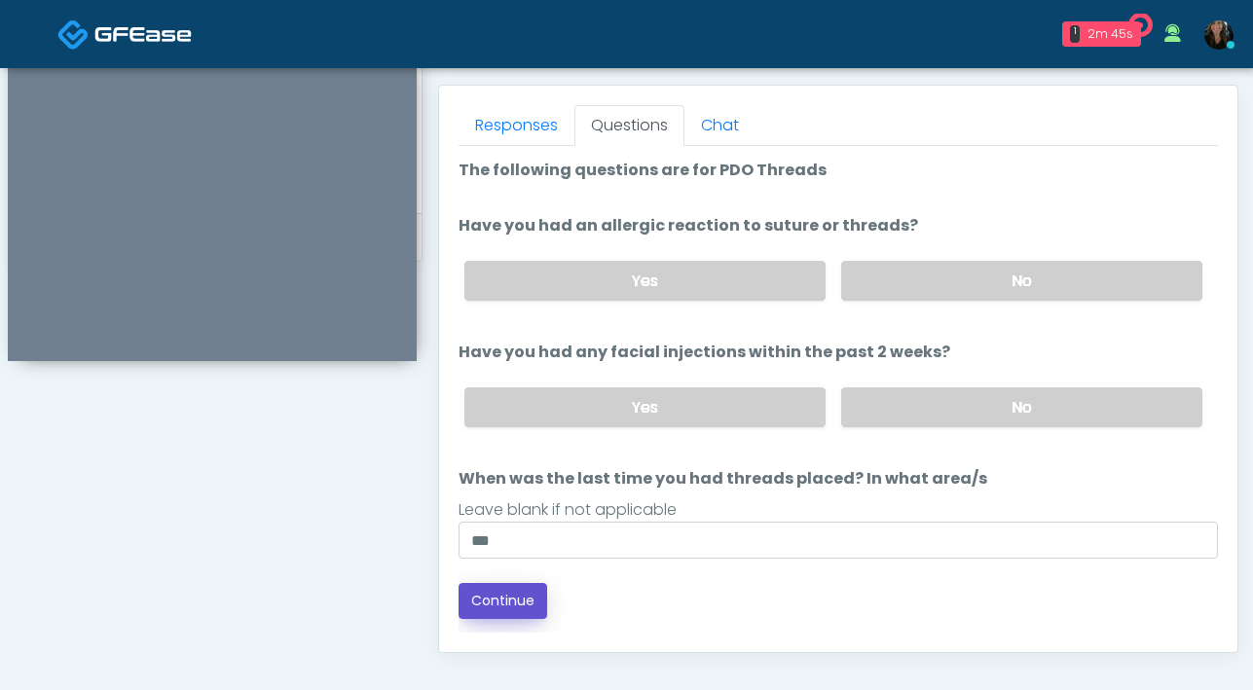
click at [516, 595] on button "Continue" at bounding box center [502, 601] width 89 height 36
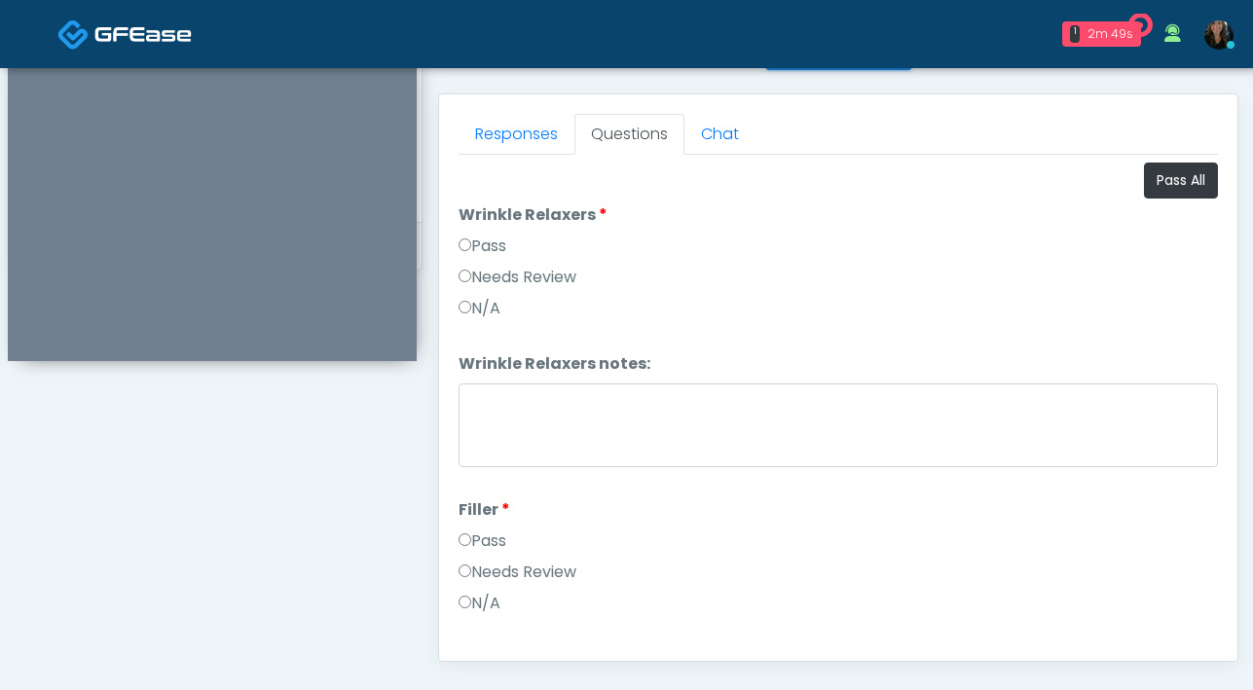
scroll to position [827, 0]
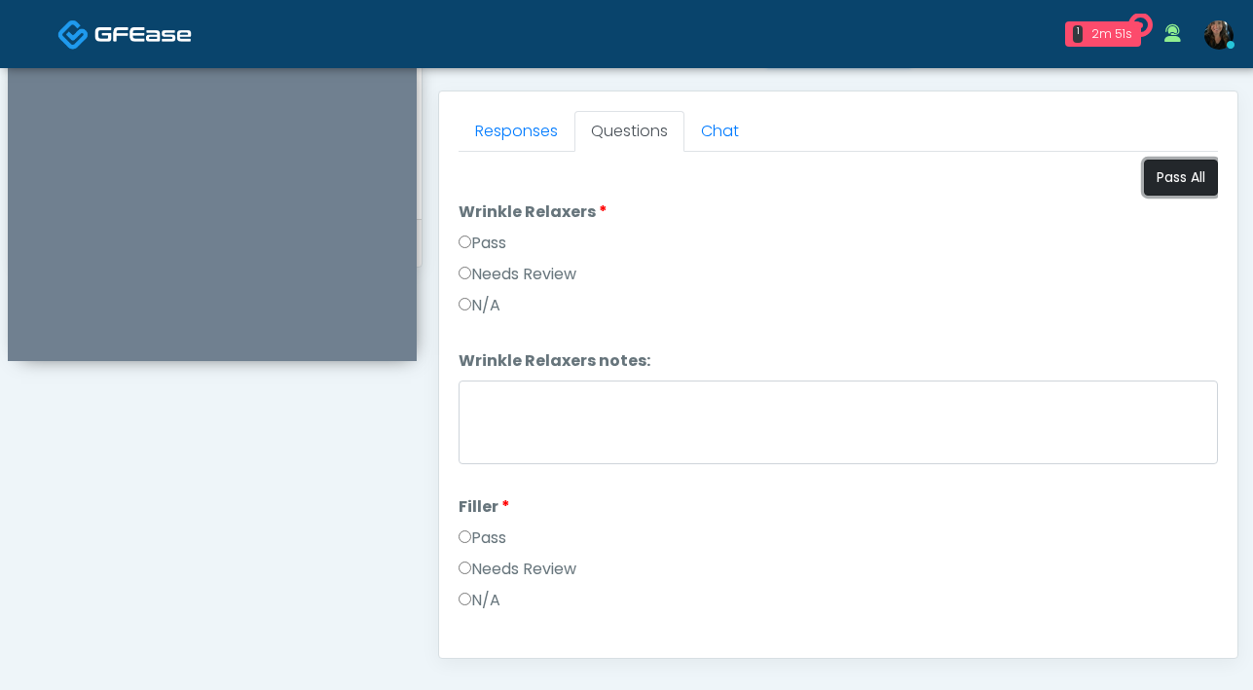
click at [1182, 189] on button "Pass All" at bounding box center [1181, 178] width 74 height 36
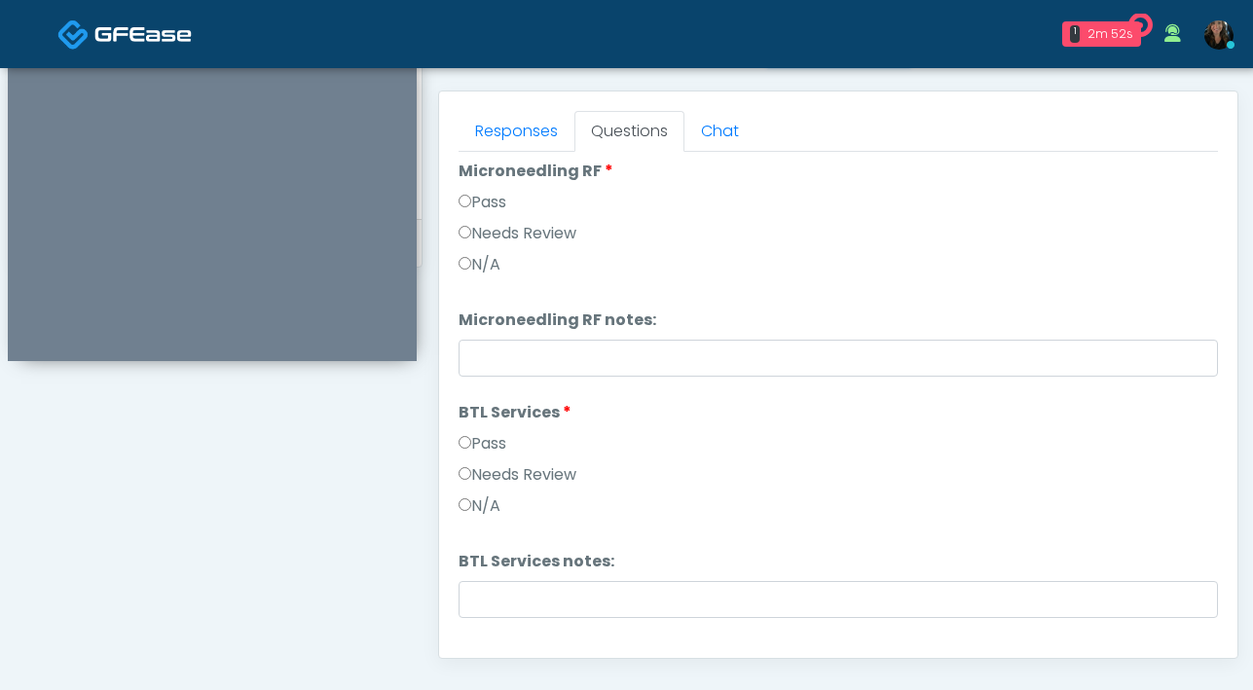
scroll to position [3296, 0]
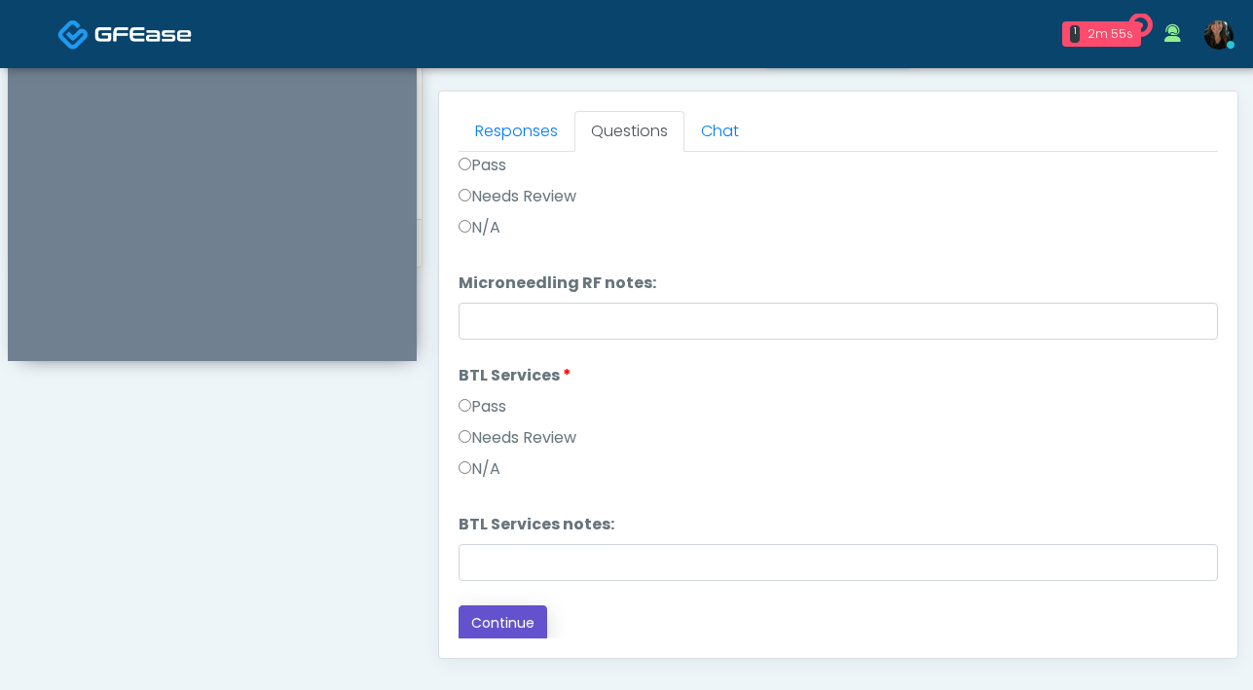
click at [506, 611] on button "Continue" at bounding box center [502, 623] width 89 height 36
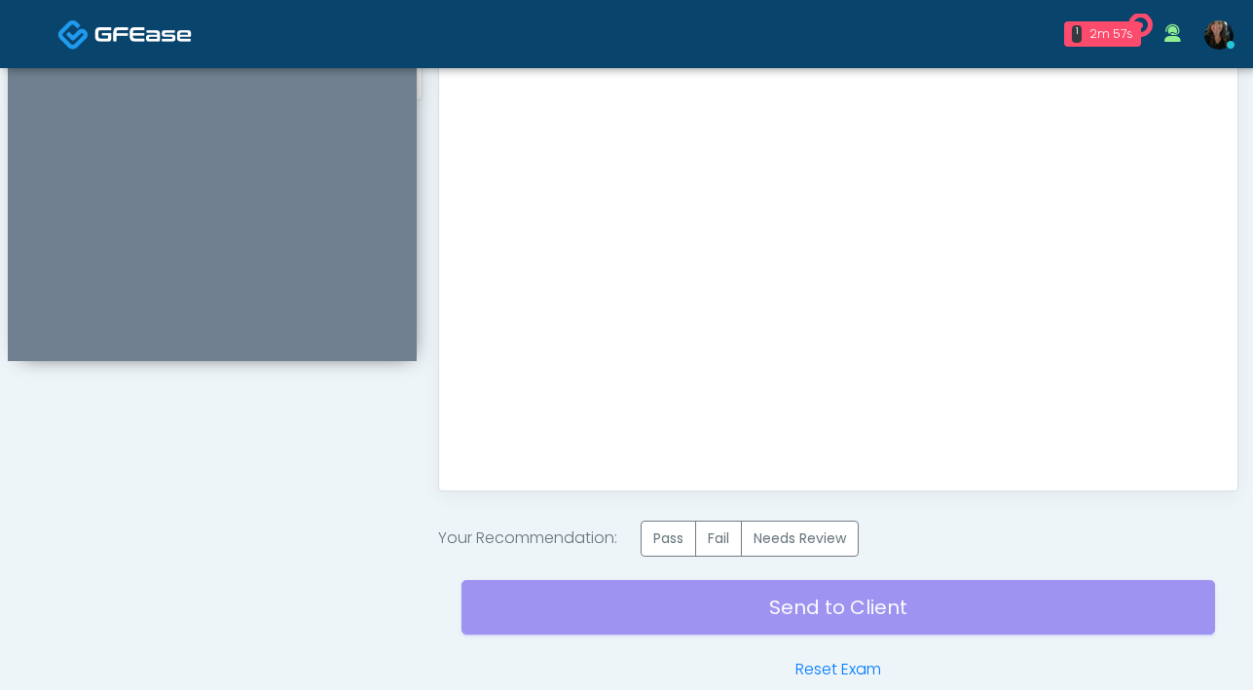
scroll to position [996, 0]
click at [686, 539] on label "Pass" at bounding box center [668, 538] width 55 height 36
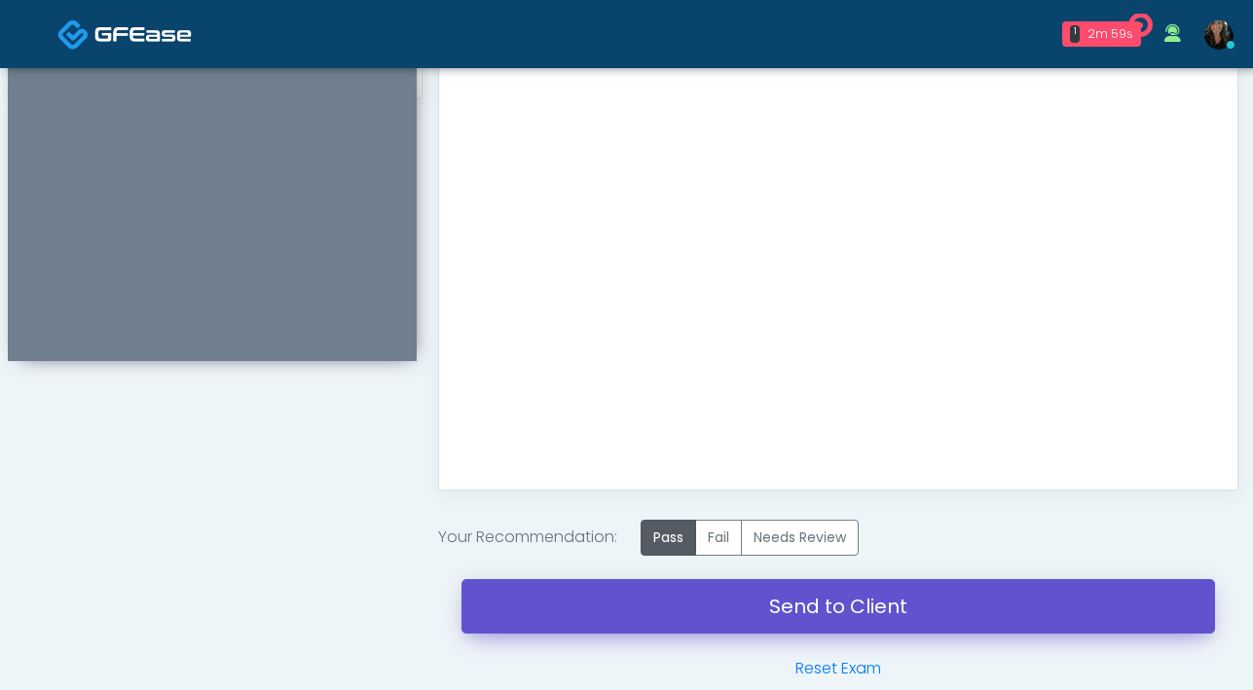
click at [727, 606] on link "Send to Client" at bounding box center [837, 606] width 753 height 55
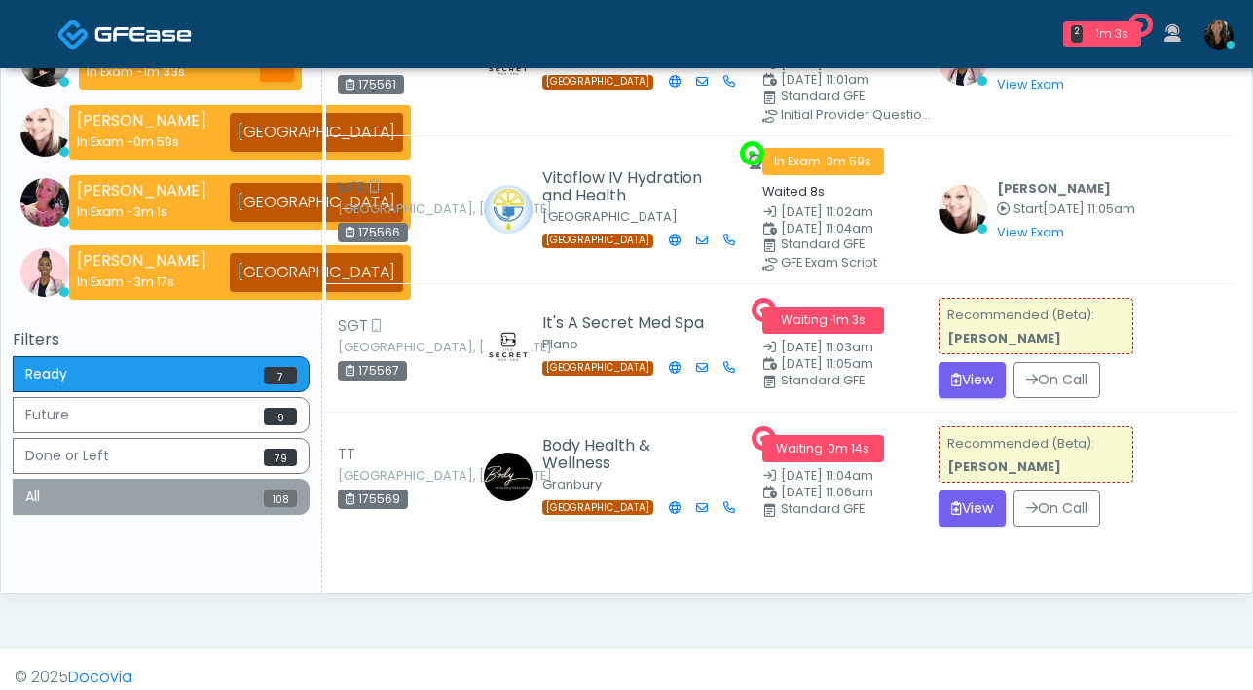
scroll to position [592, 0]
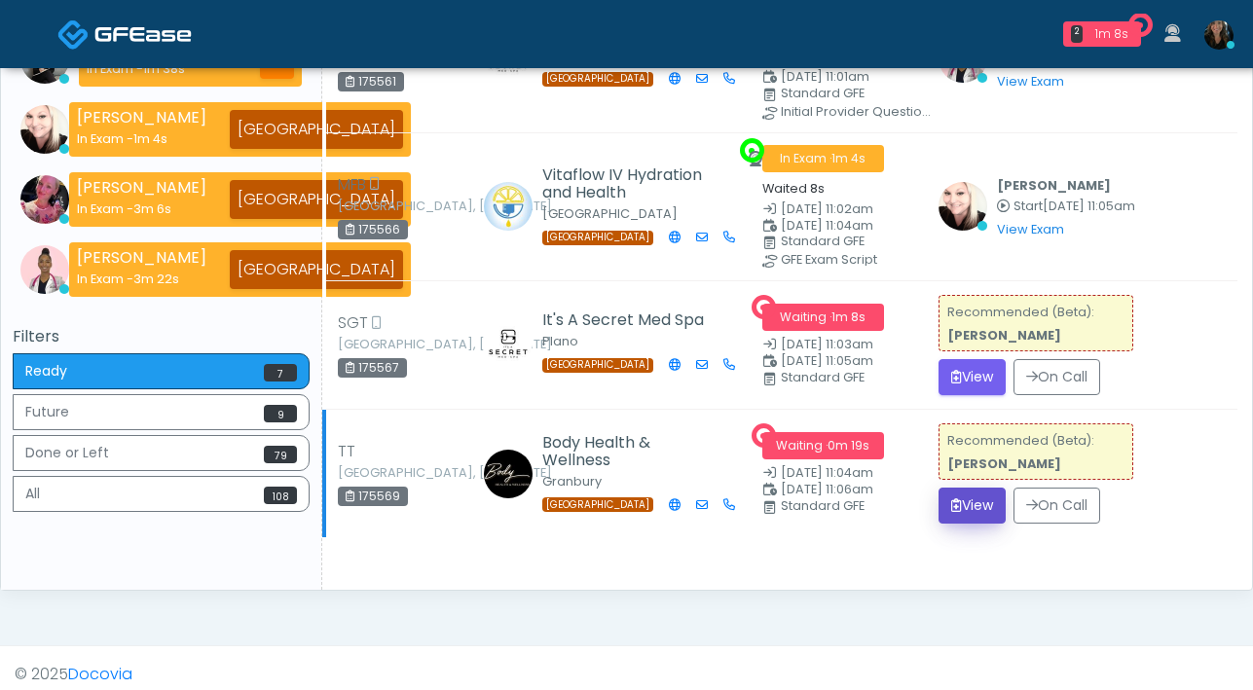
click at [953, 500] on icon "submit" at bounding box center [956, 505] width 11 height 14
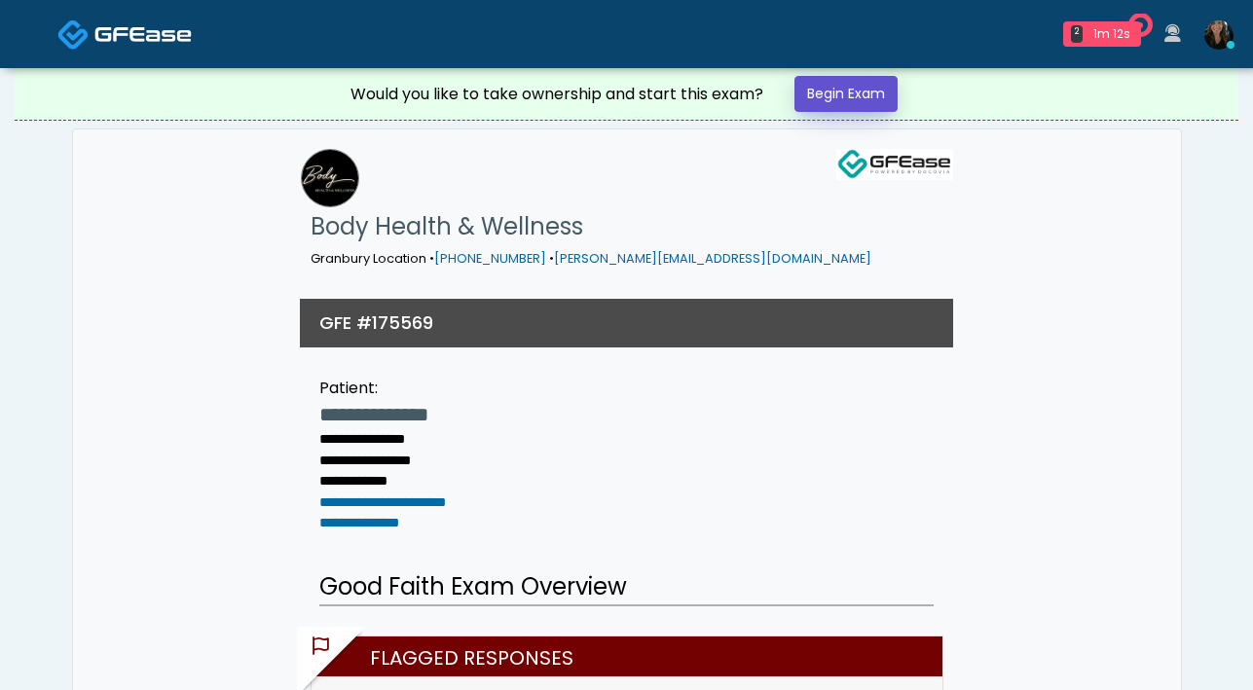
click at [863, 94] on link "Begin Exam" at bounding box center [845, 94] width 103 height 36
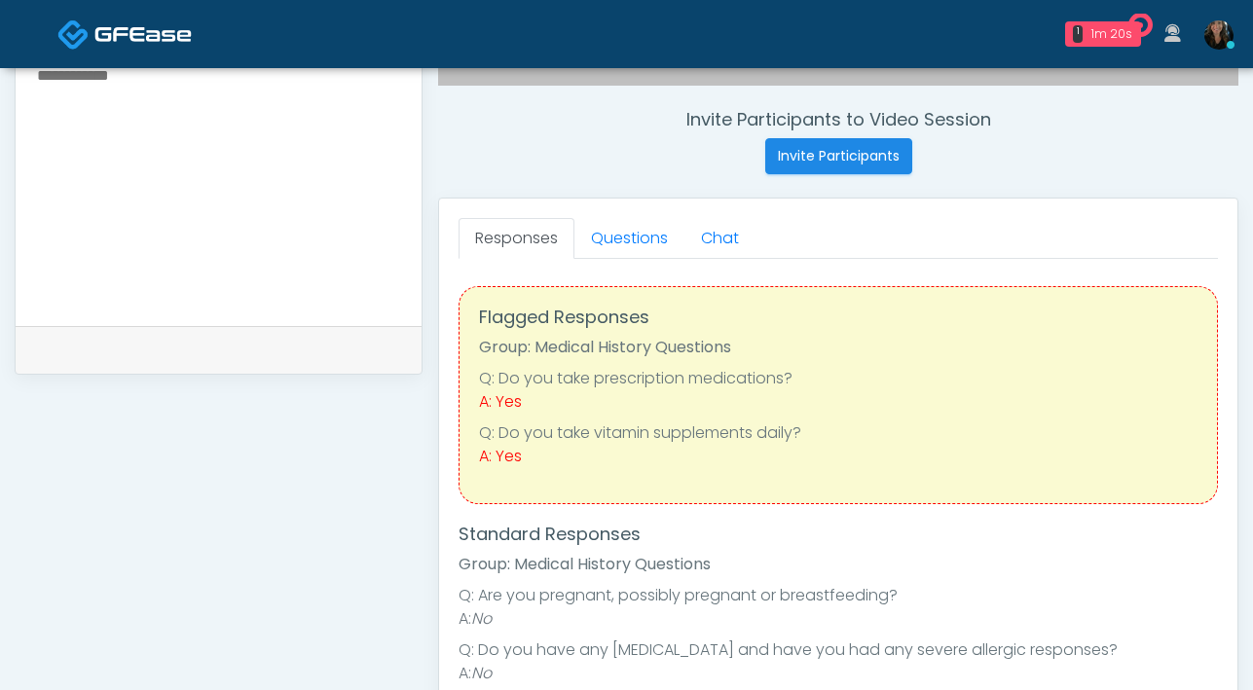
scroll to position [724, 0]
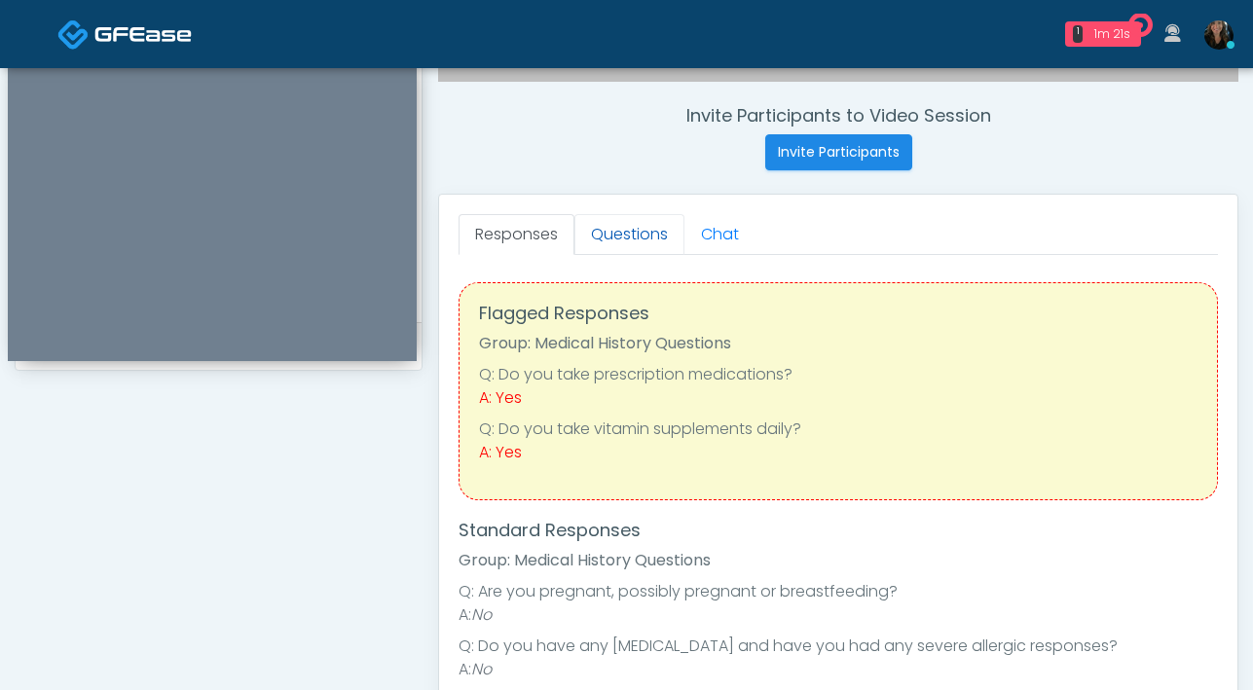
click at [636, 238] on link "Questions" at bounding box center [629, 234] width 110 height 41
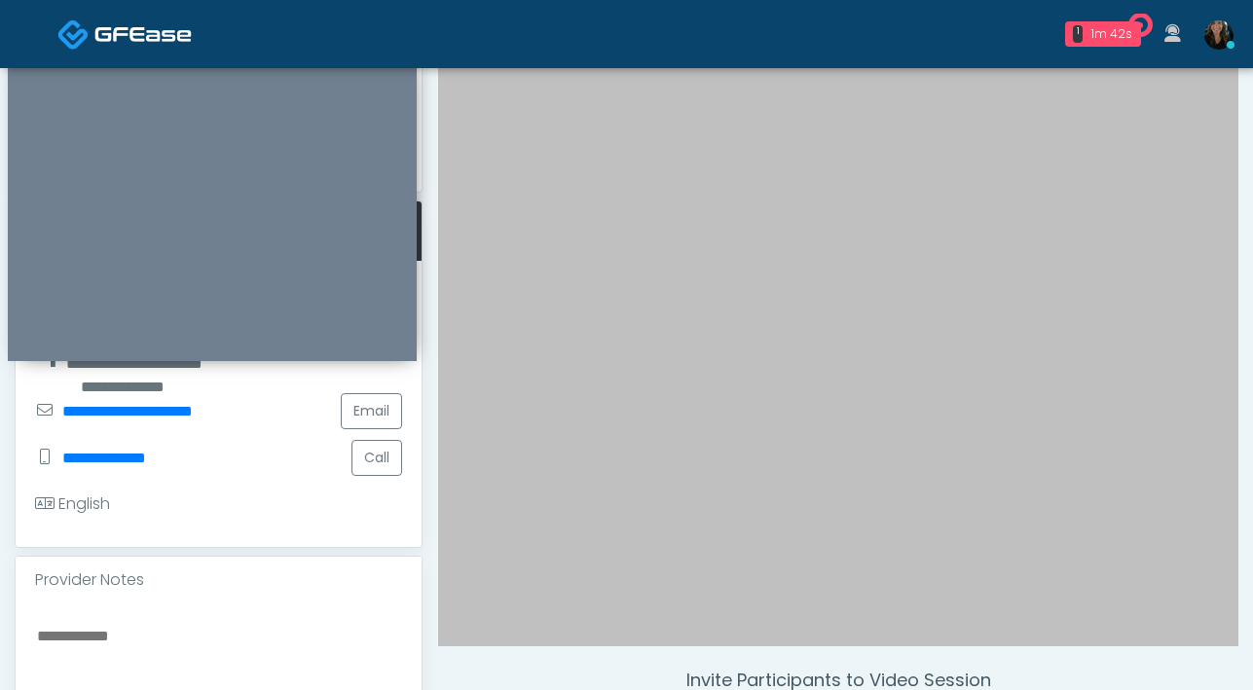
scroll to position [159, 0]
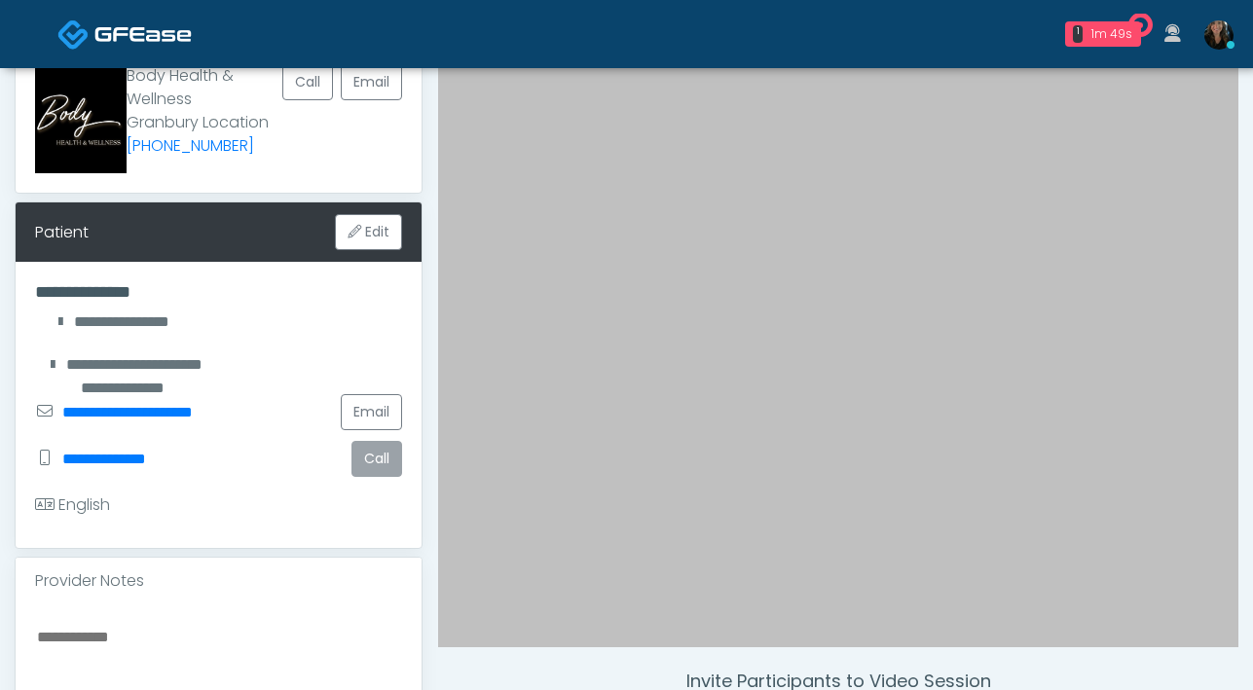
click at [367, 456] on button "Call" at bounding box center [376, 459] width 51 height 36
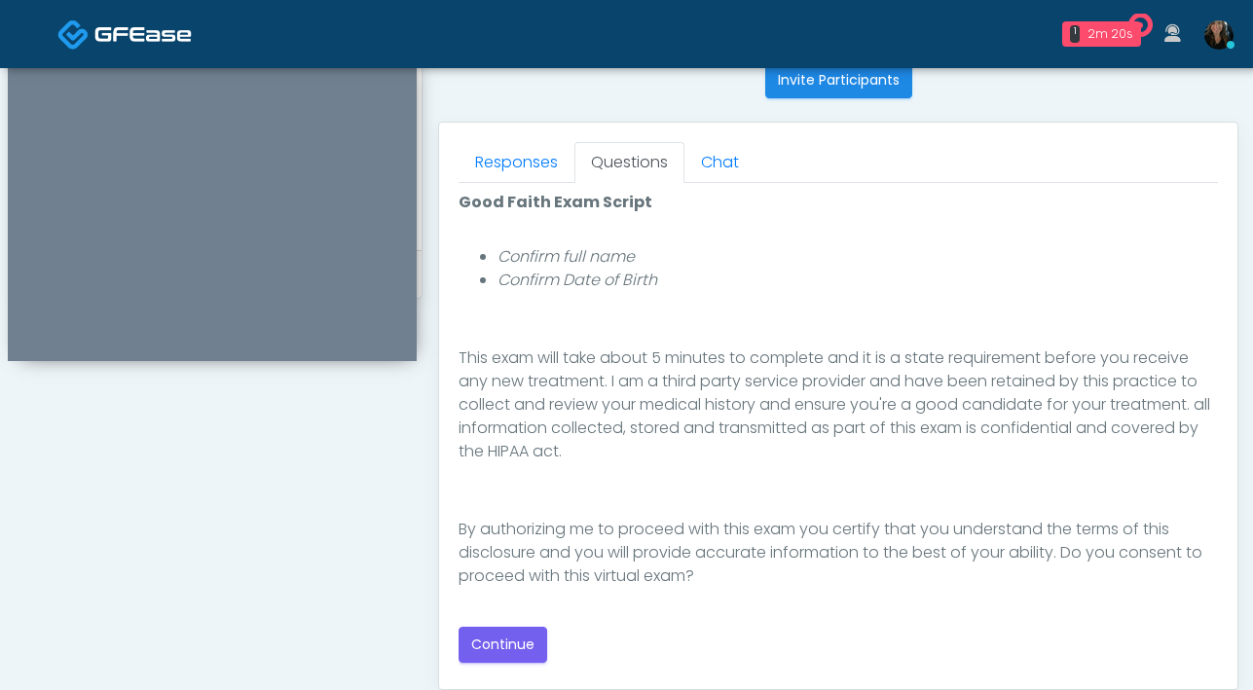
scroll to position [797, 0]
click at [521, 641] on button "Continue" at bounding box center [502, 644] width 89 height 36
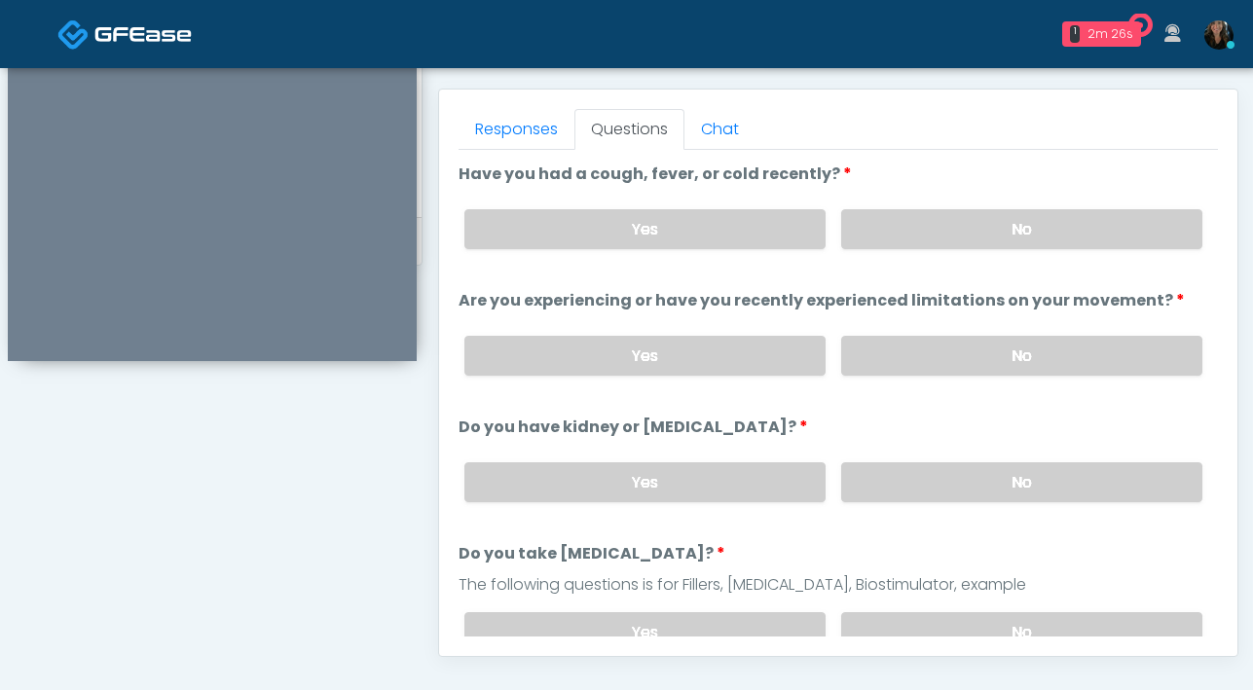
scroll to position [828, 0]
click at [900, 239] on label "No" at bounding box center [1021, 230] width 361 height 40
click at [940, 349] on label "No" at bounding box center [1021, 357] width 361 height 40
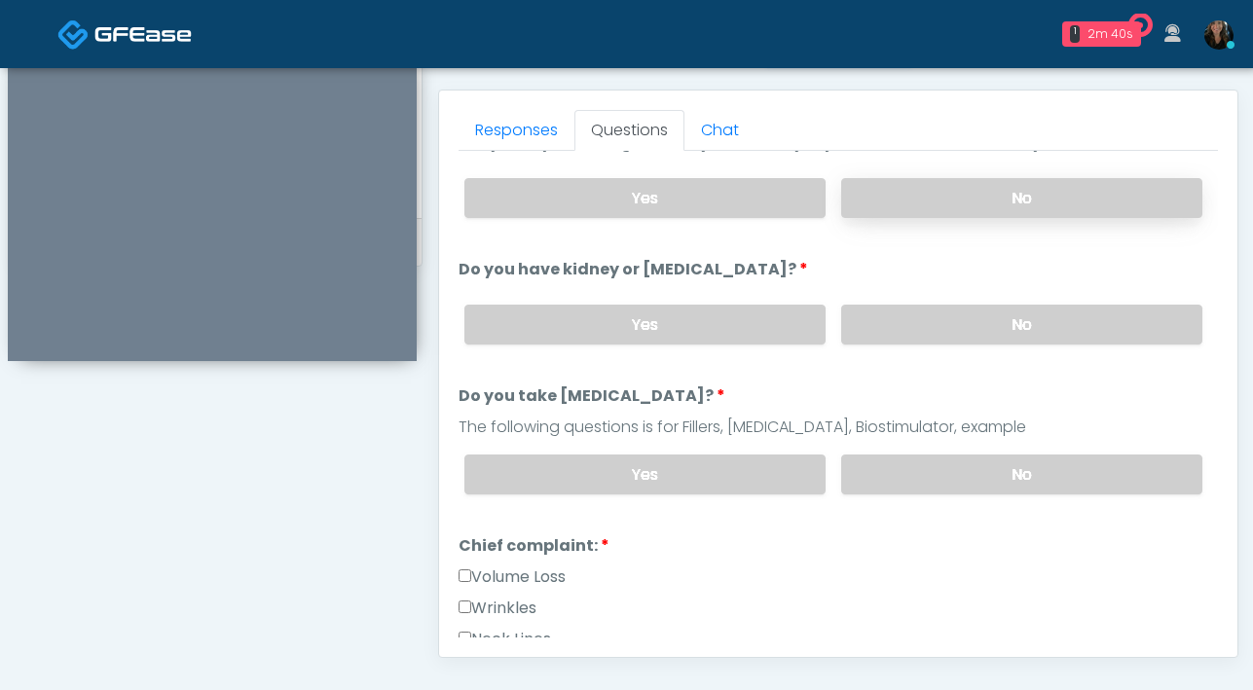
scroll to position [160, 0]
click at [938, 331] on label "No" at bounding box center [1021, 324] width 361 height 40
click at [935, 468] on label "No" at bounding box center [1021, 474] width 361 height 40
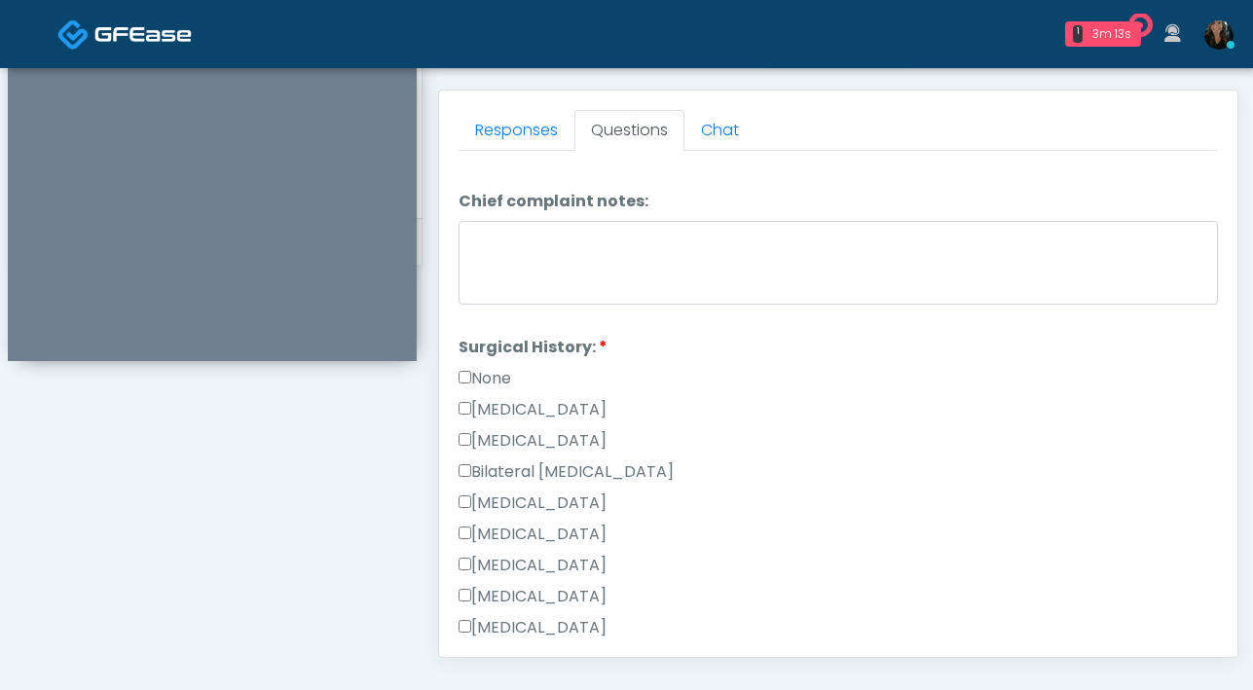
scroll to position [1268, 0]
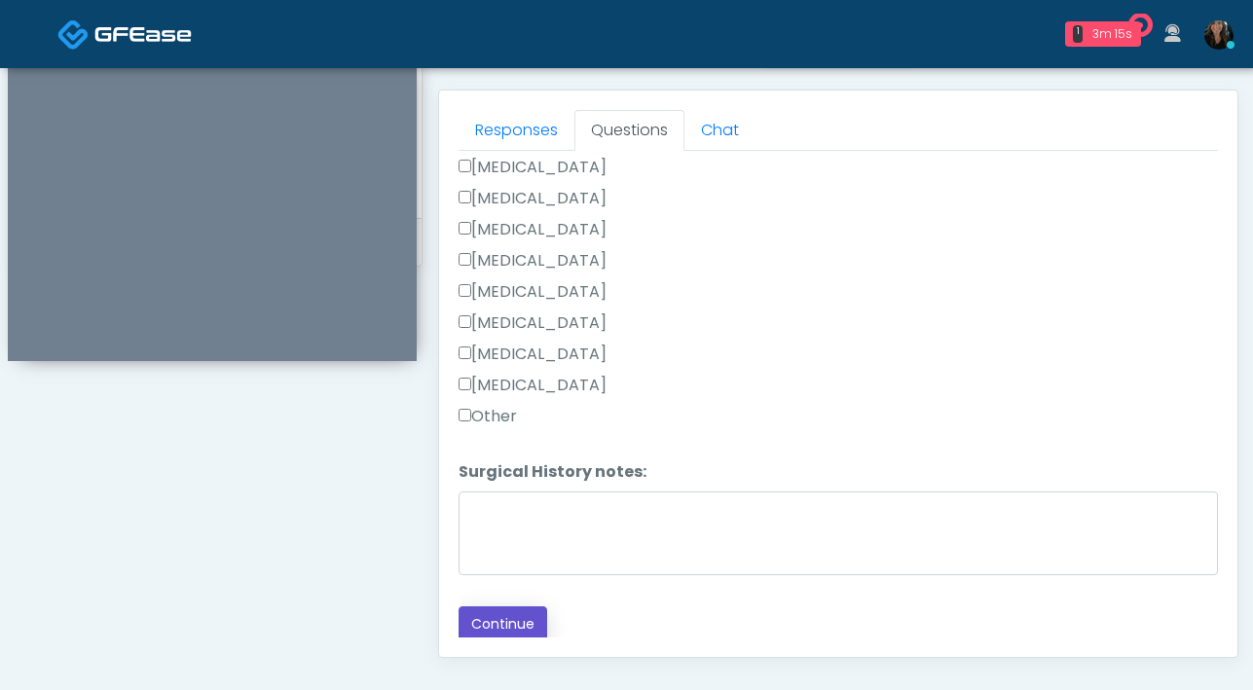
click at [518, 619] on button "Continue" at bounding box center [502, 624] width 89 height 36
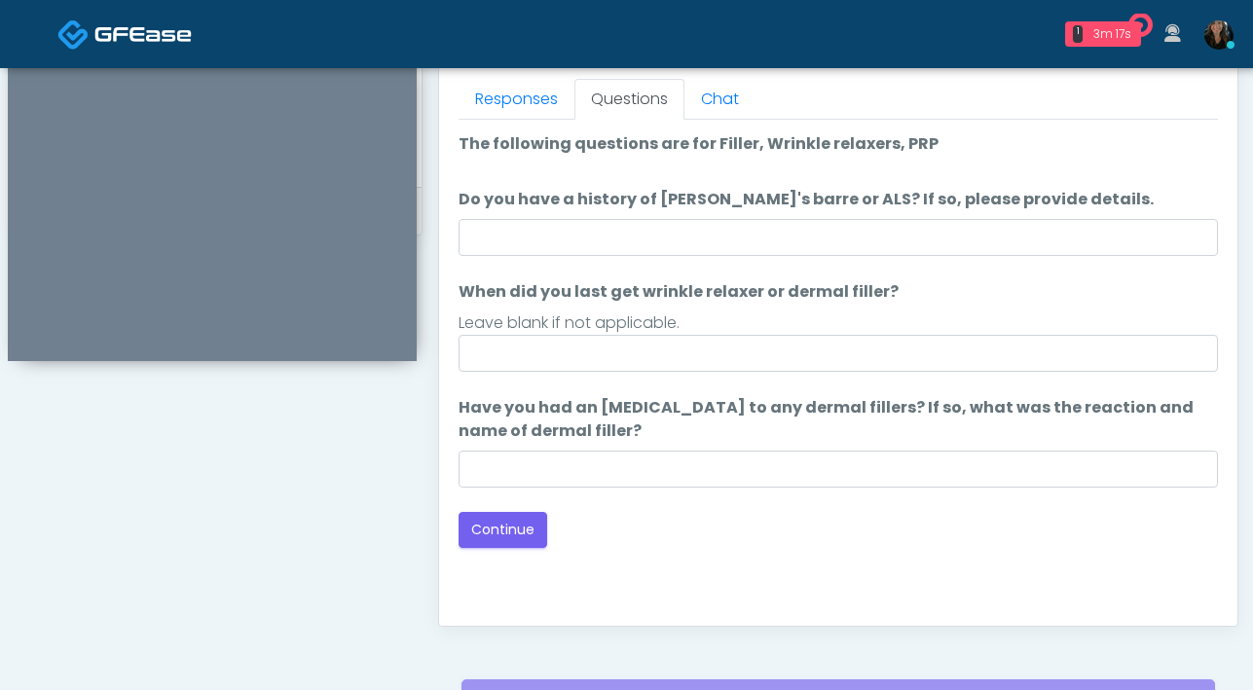
scroll to position [841, 0]
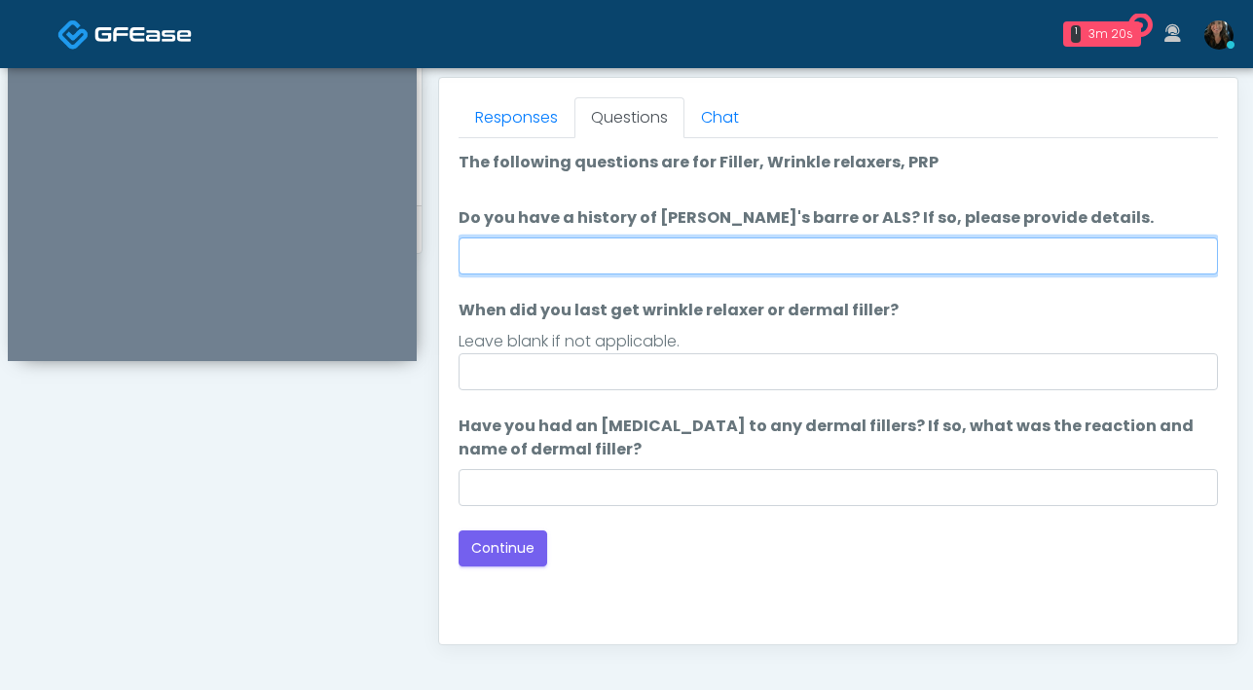
click at [715, 249] on input "Do you have a history of Guillain's barre or ALS? If so, please provide details." at bounding box center [837, 256] width 759 height 37
type input "**"
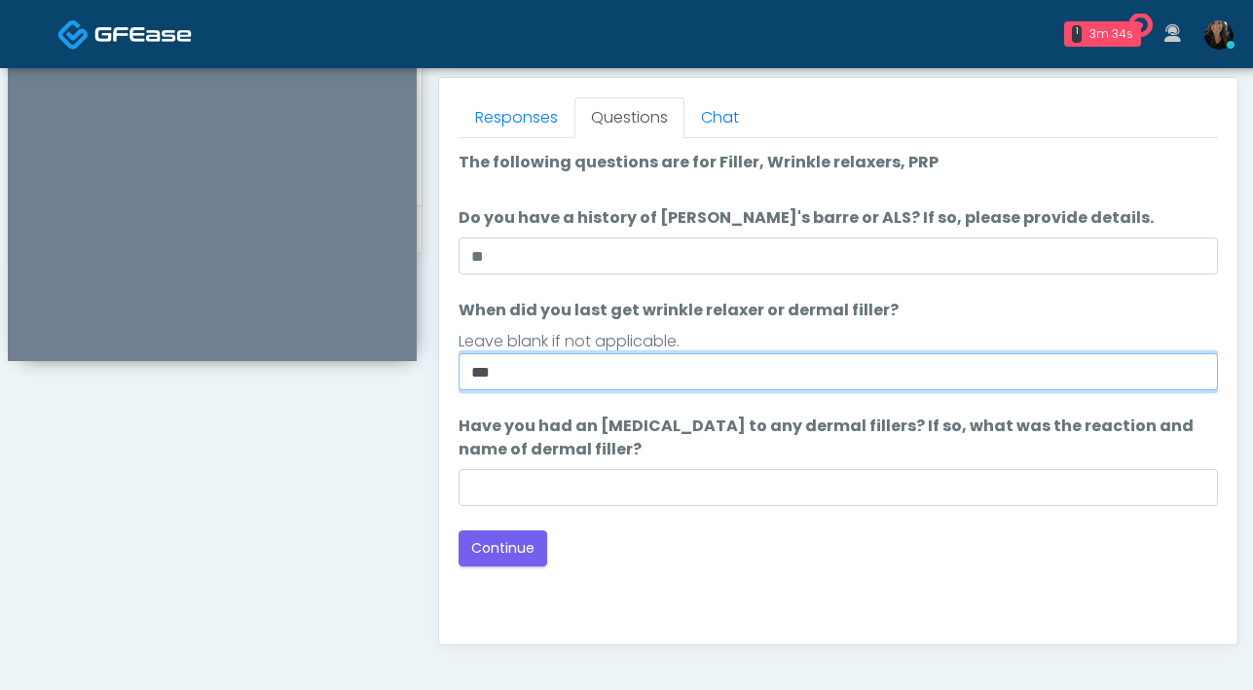
type input "***"
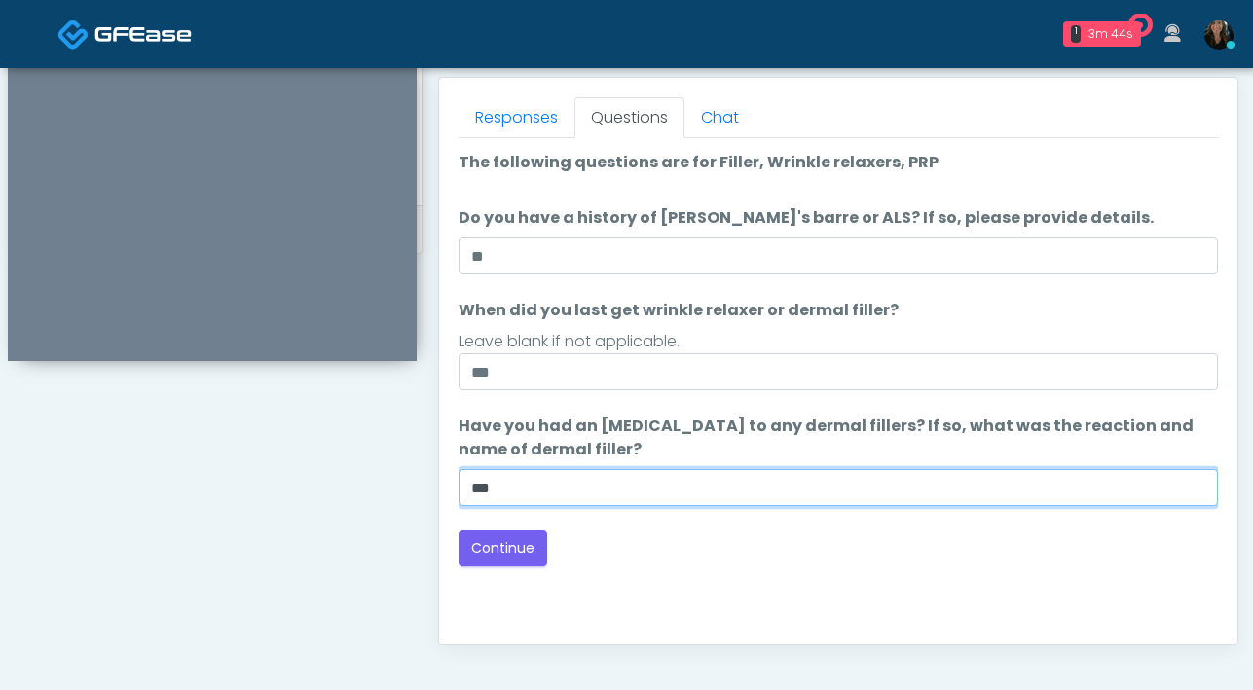
type input "***"
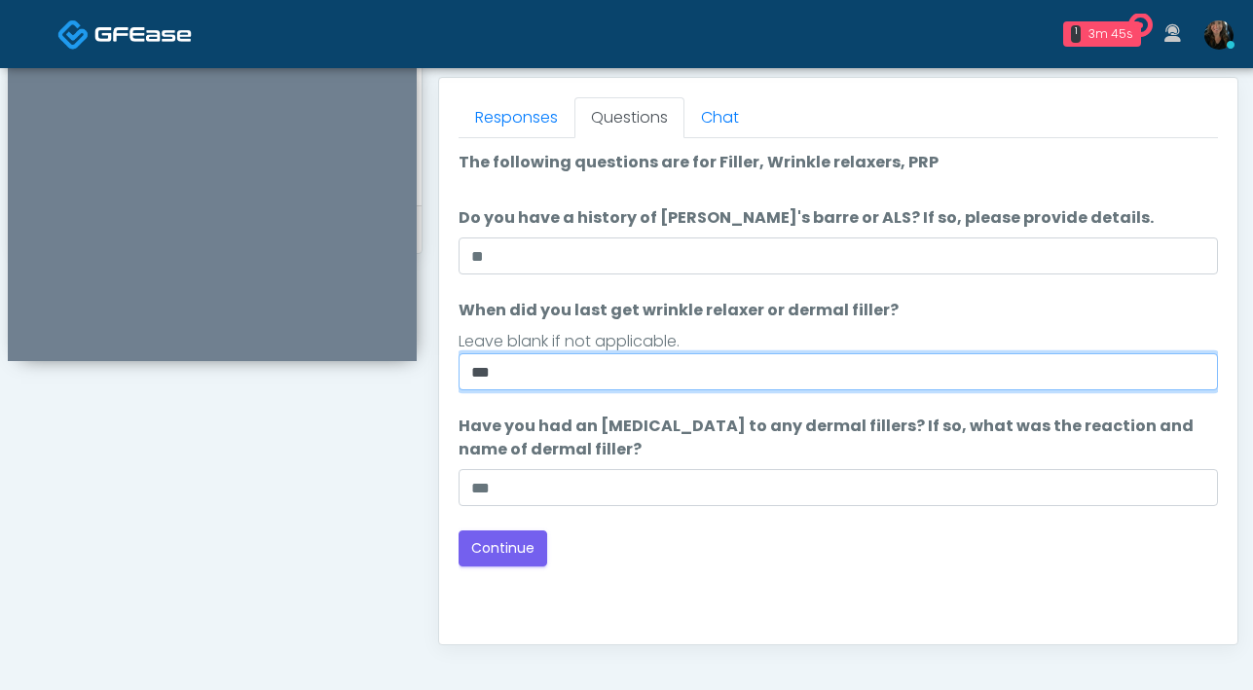
click at [586, 367] on input "***" at bounding box center [837, 371] width 759 height 37
type input "*"
type input "**********"
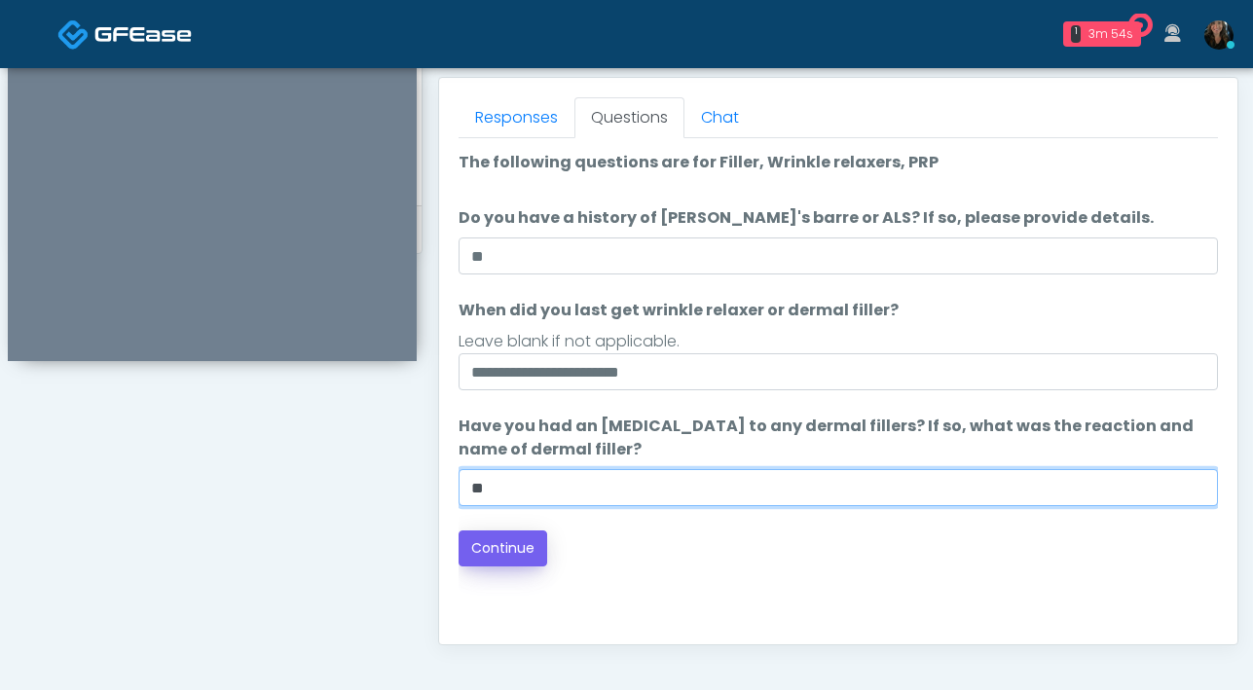
type input "**"
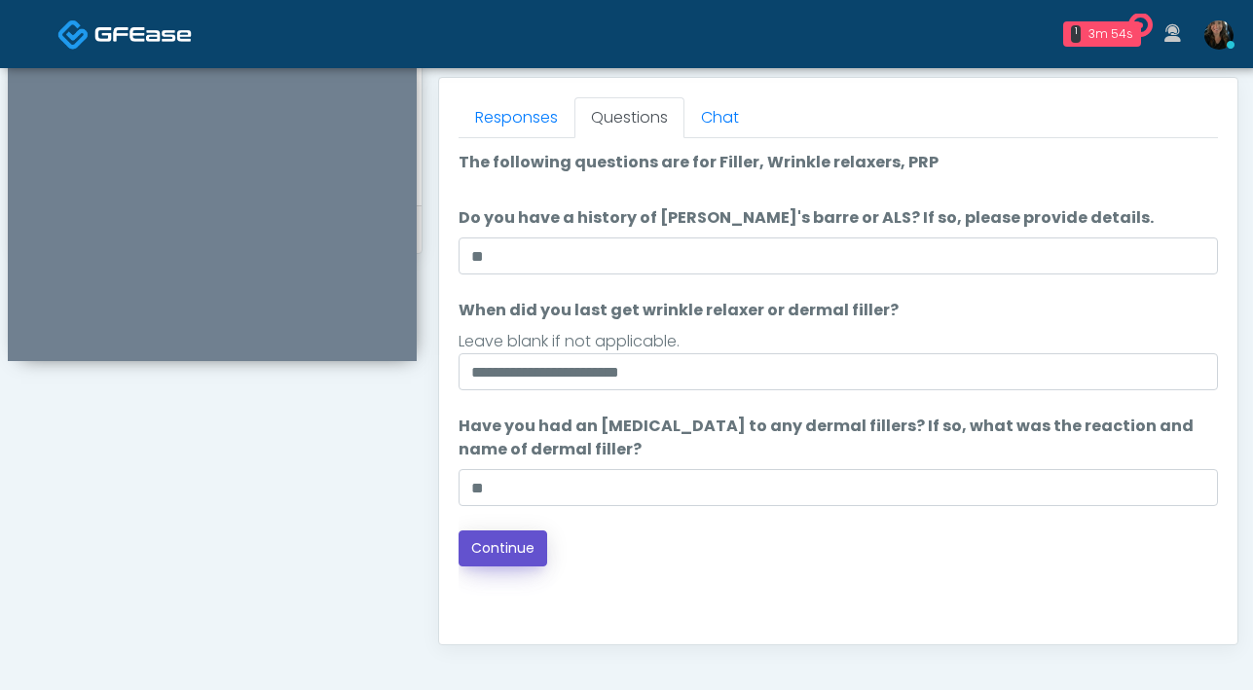
click at [507, 551] on button "Continue" at bounding box center [502, 549] width 89 height 36
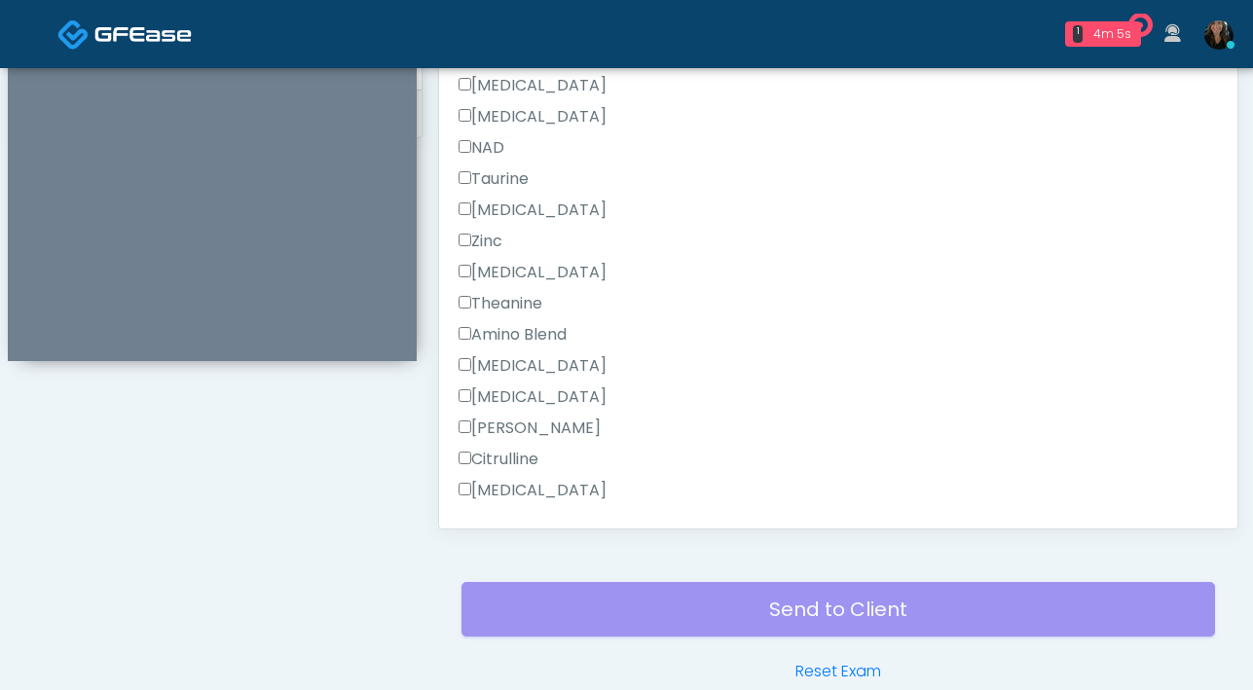
scroll to position [1735, 0]
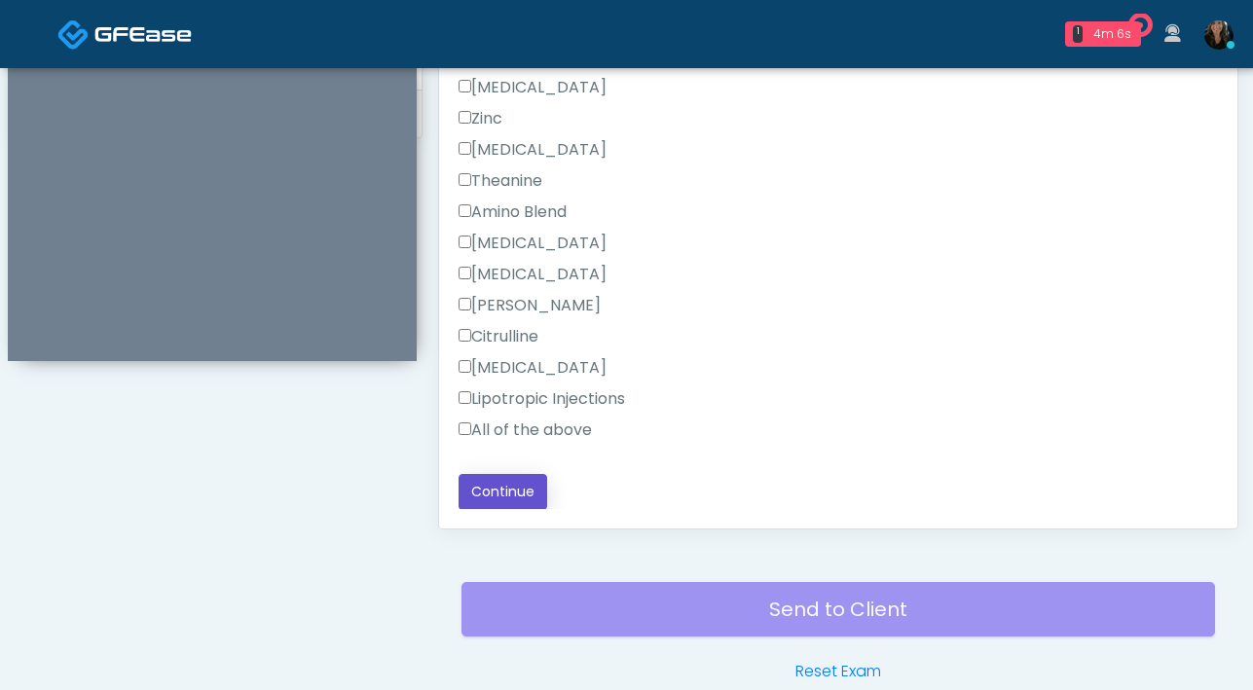
click at [509, 498] on button "Continue" at bounding box center [502, 492] width 89 height 36
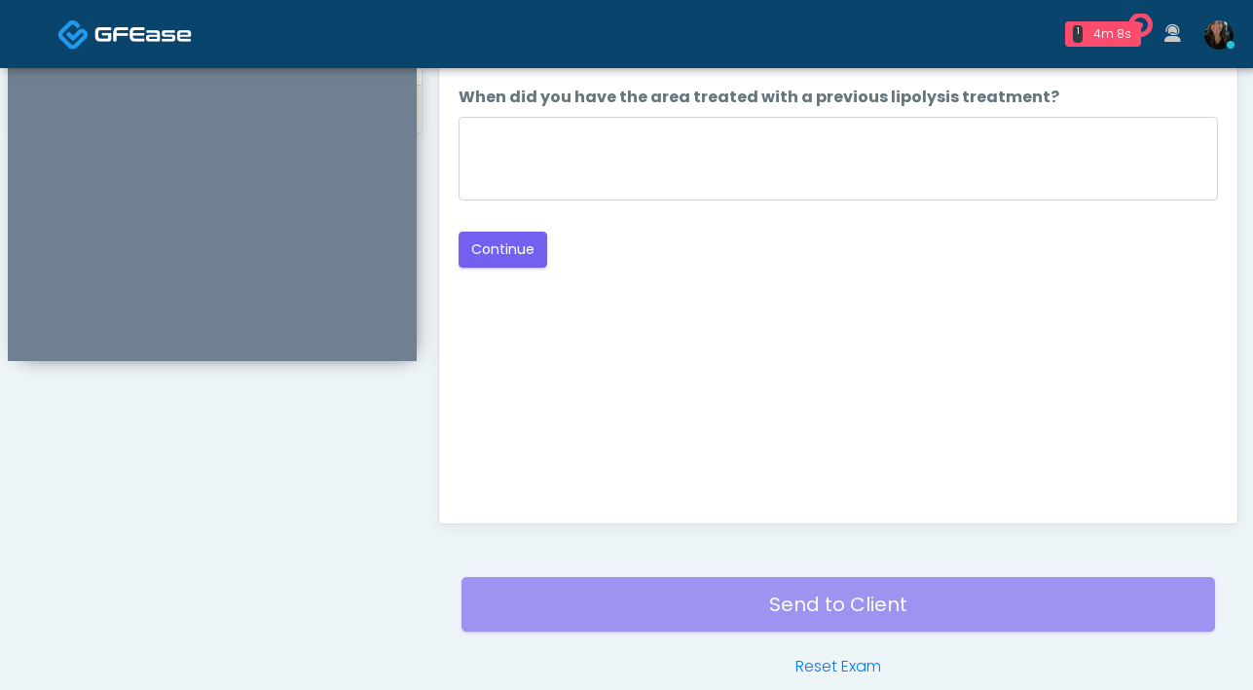
scroll to position [814, 0]
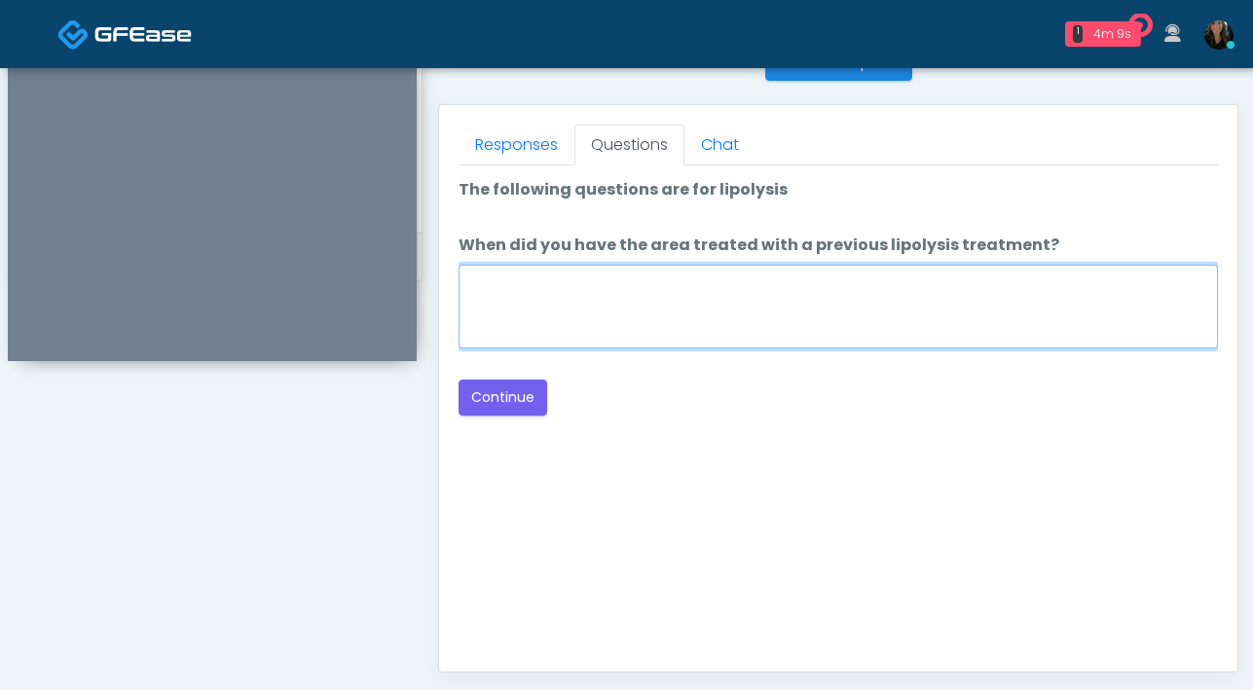
click at [710, 321] on textarea "When did you have the area treated with a previous lipolysis treatment?" at bounding box center [837, 307] width 759 height 84
type textarea "***"
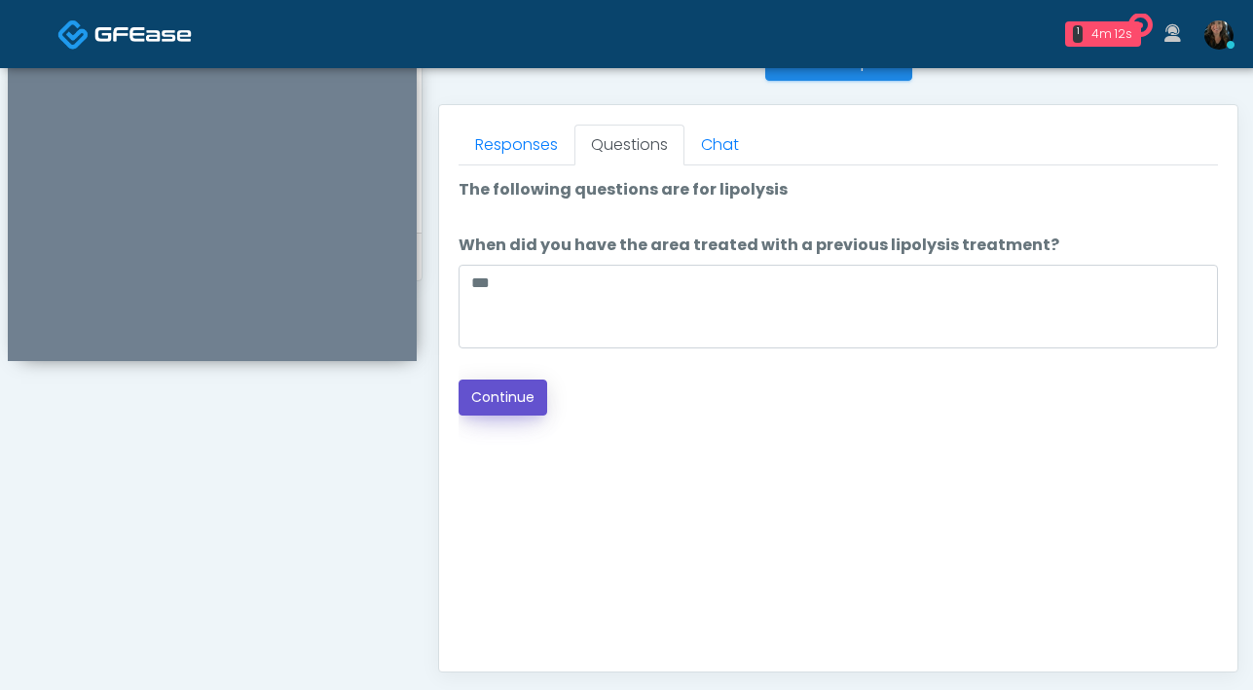
click at [496, 400] on button "Continue" at bounding box center [502, 398] width 89 height 36
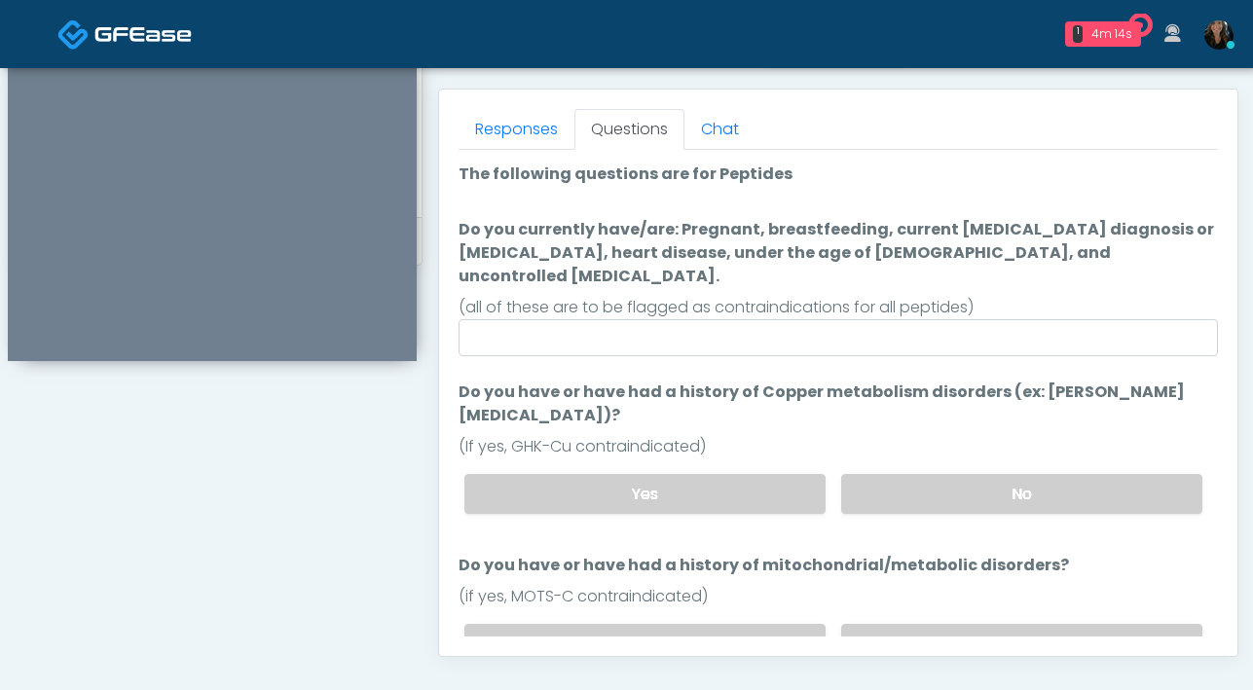
scroll to position [831, 0]
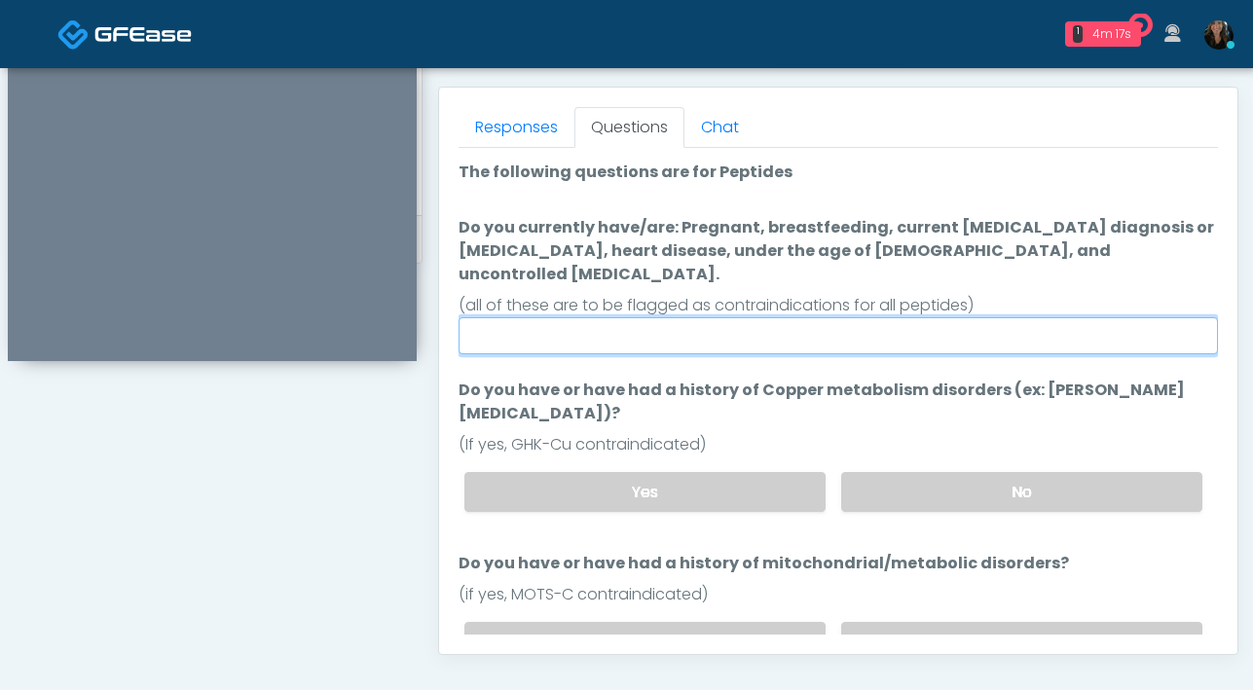
click at [789, 319] on input "Do you currently have/are: Pregnant, breastfeeding, current cancer diagnosis or…" at bounding box center [837, 335] width 759 height 37
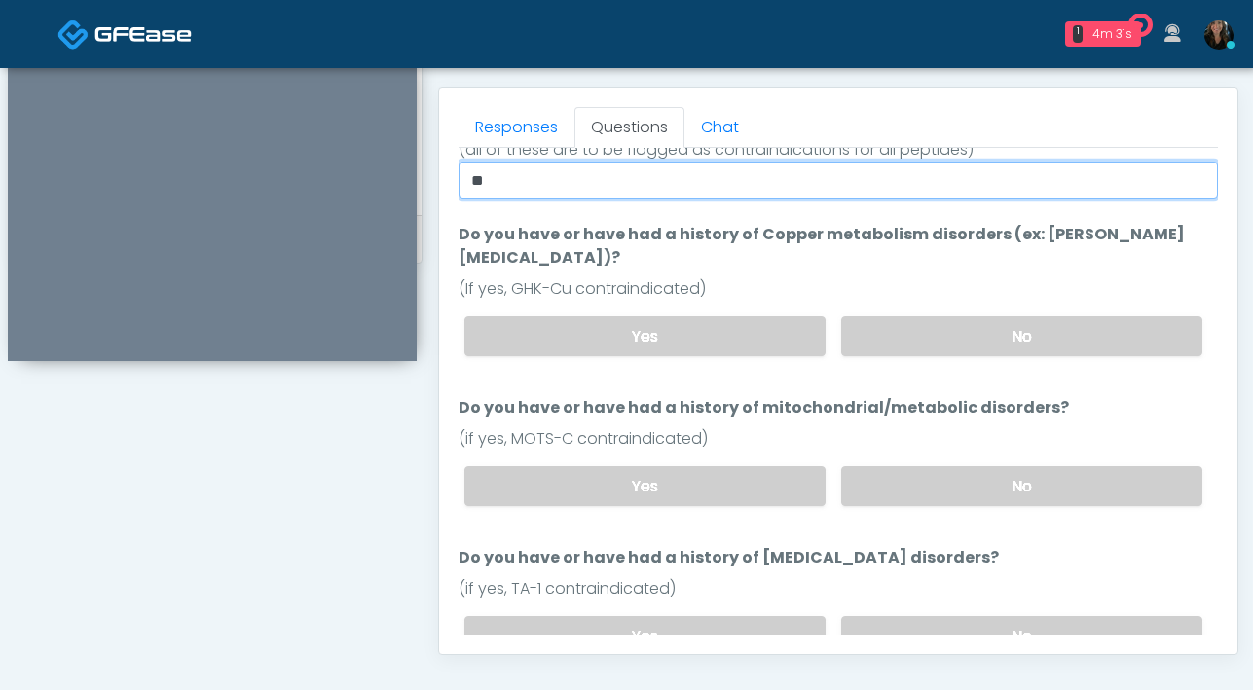
scroll to position [154, 0]
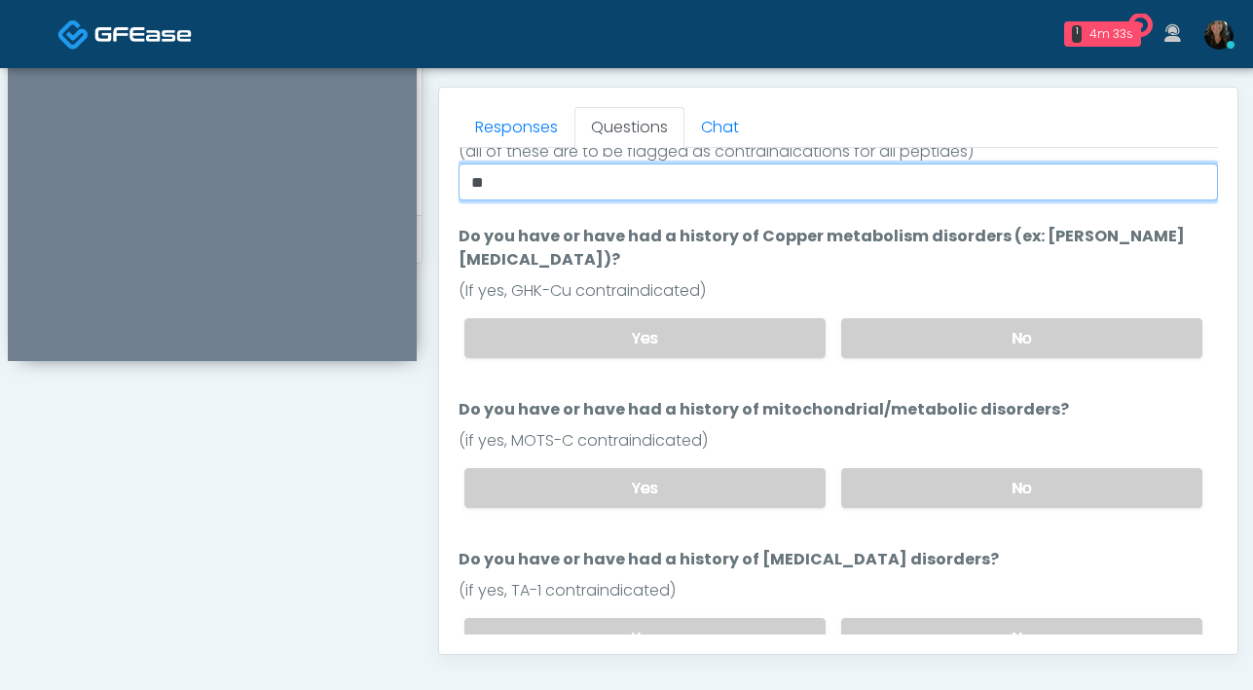
type input "**"
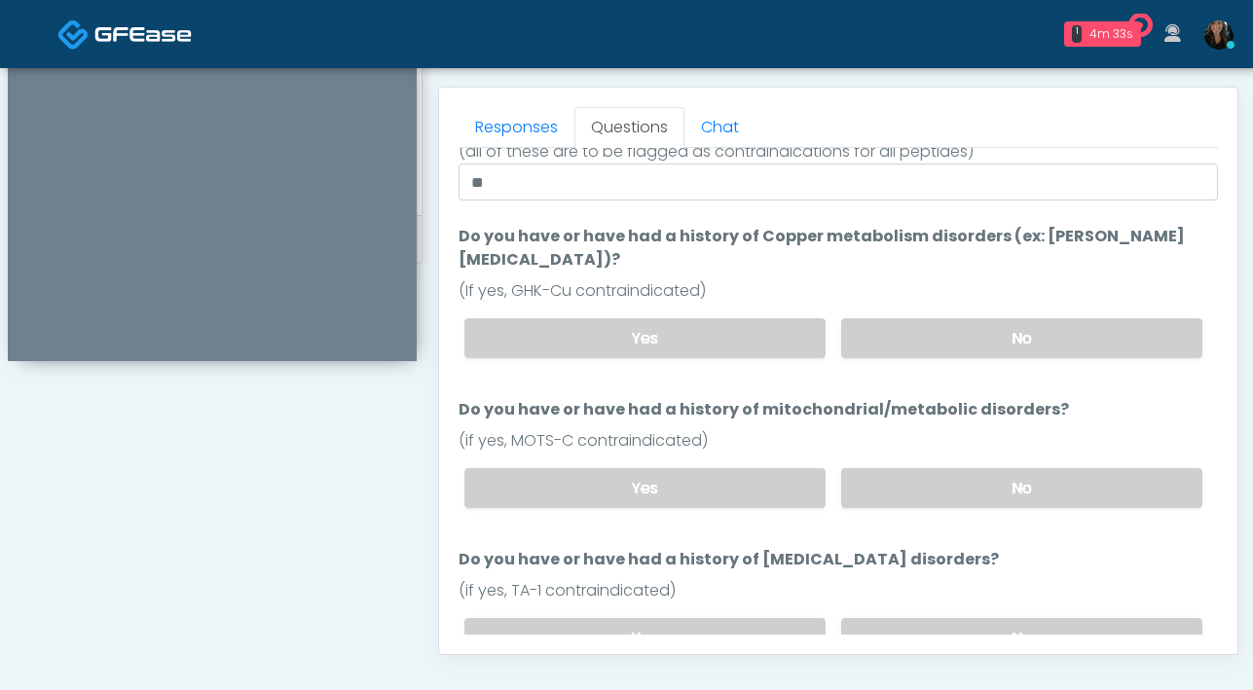
click at [1041, 318] on label "No" at bounding box center [1021, 338] width 361 height 40
click at [968, 468] on label "No" at bounding box center [1021, 488] width 361 height 40
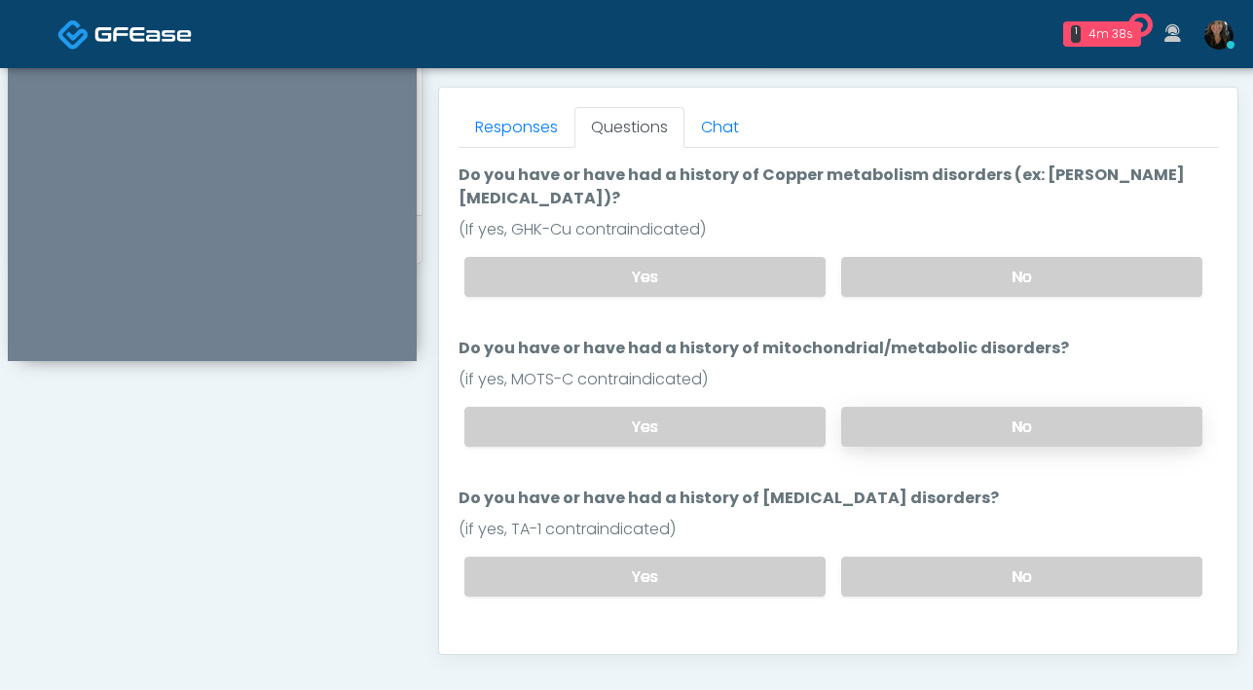
scroll to position [226, 0]
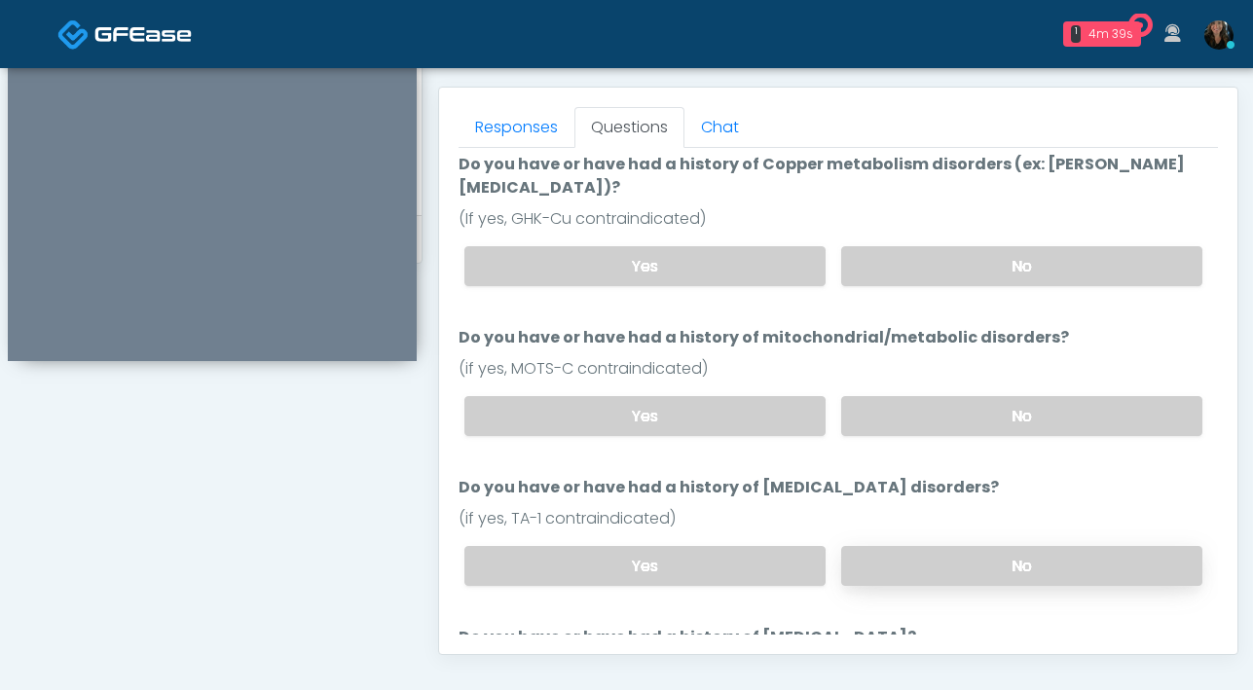
click at [953, 546] on label "No" at bounding box center [1021, 566] width 361 height 40
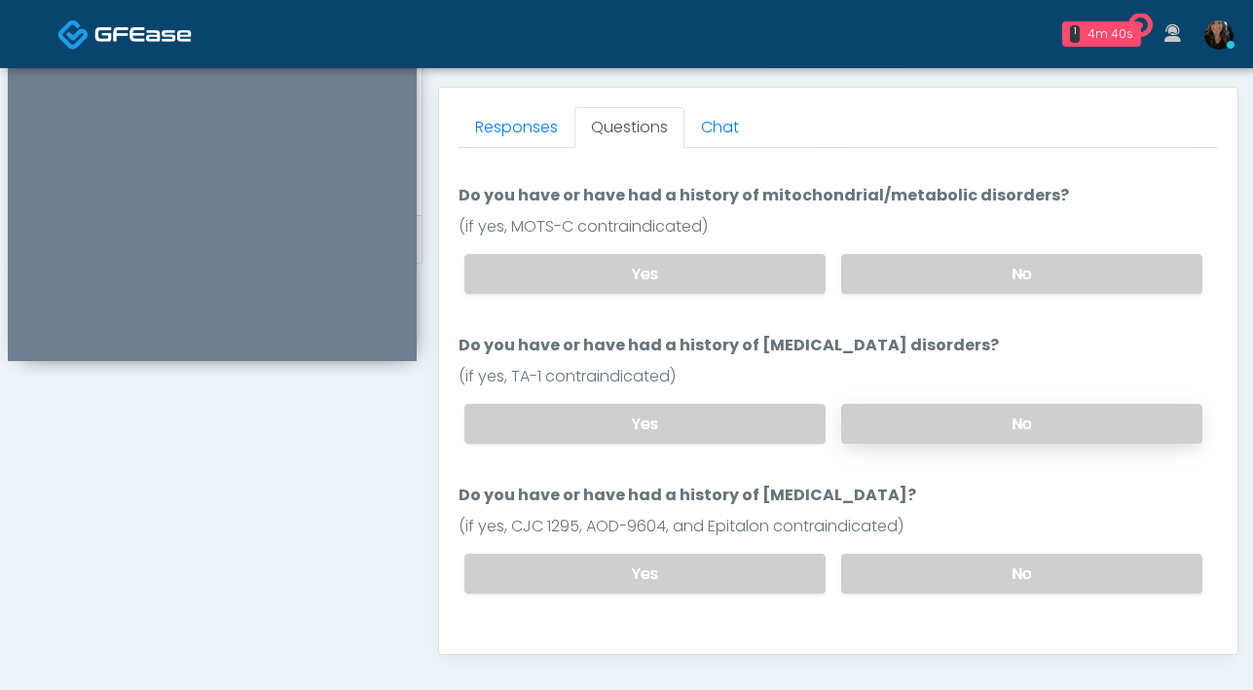
scroll to position [367, 0]
click at [953, 555] on label "No" at bounding box center [1021, 575] width 361 height 40
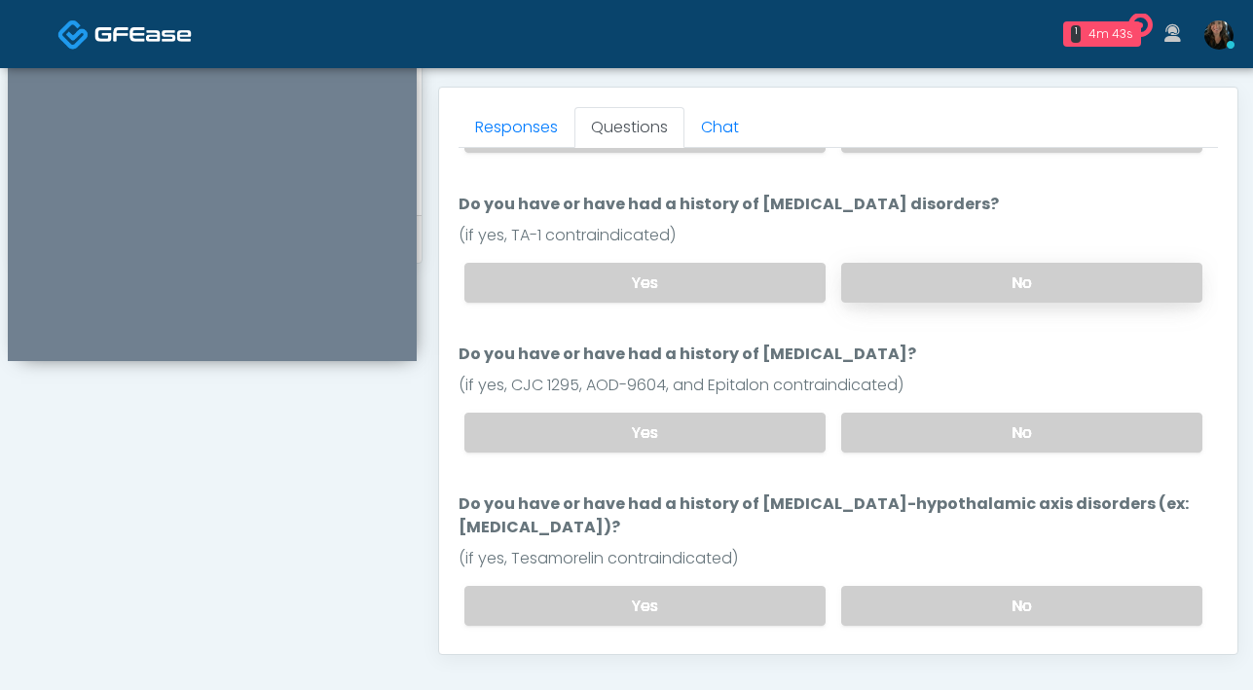
scroll to position [507, 0]
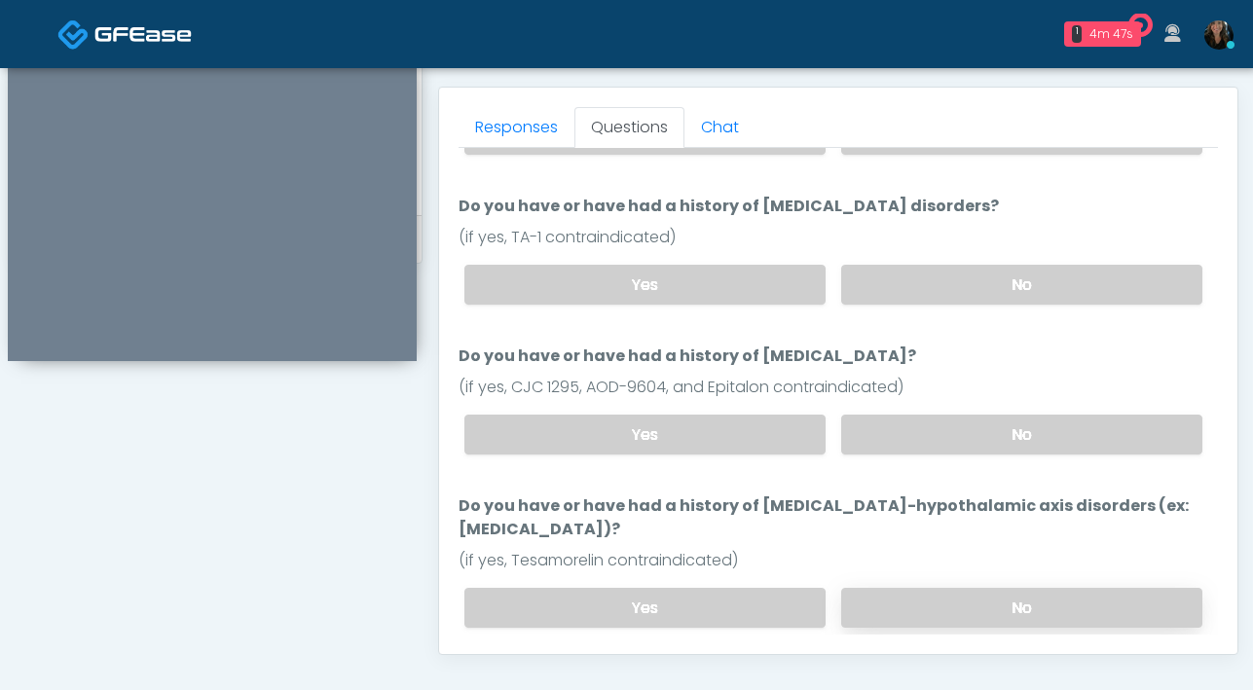
click at [962, 588] on label "No" at bounding box center [1021, 608] width 361 height 40
click at [511, 668] on button "Continue" at bounding box center [502, 686] width 89 height 36
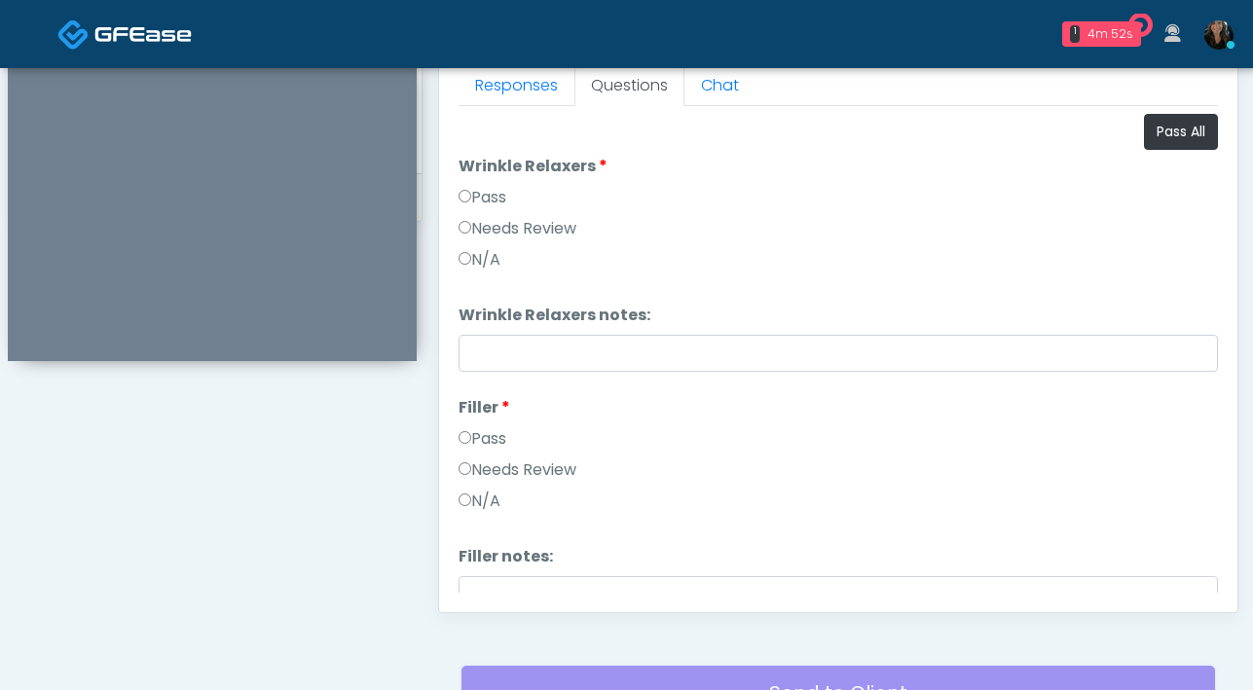
scroll to position [810, 0]
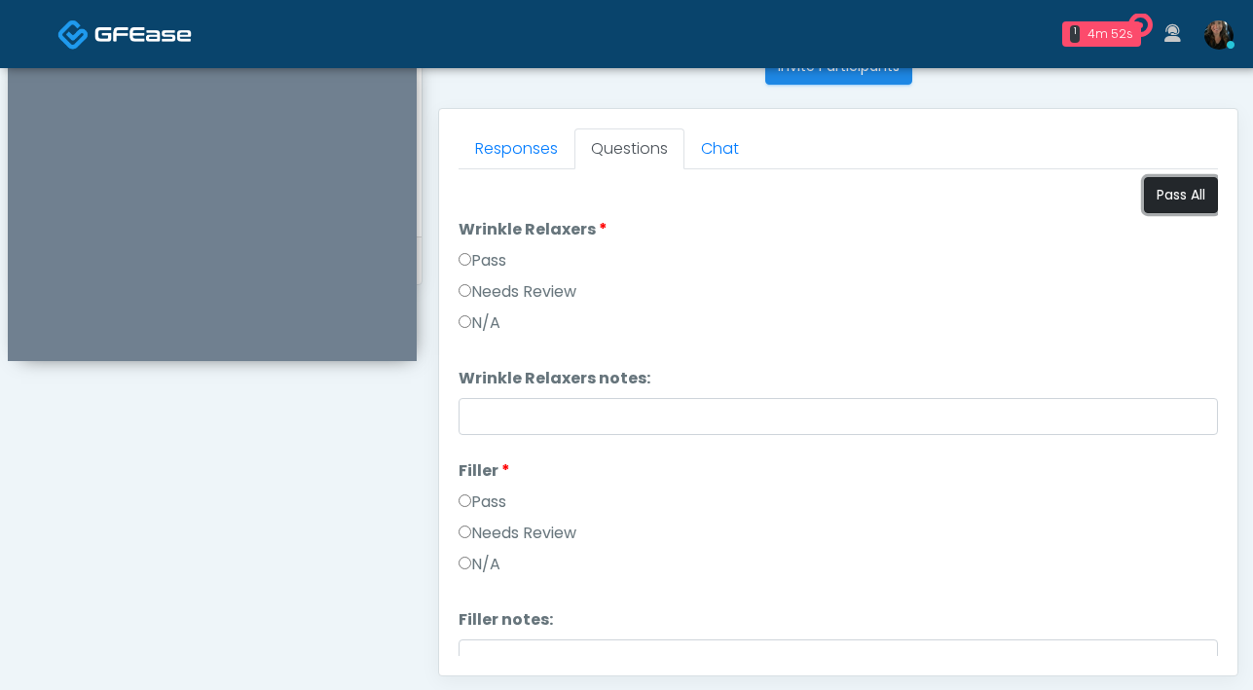
click at [1144, 201] on button "Pass All" at bounding box center [1181, 195] width 74 height 36
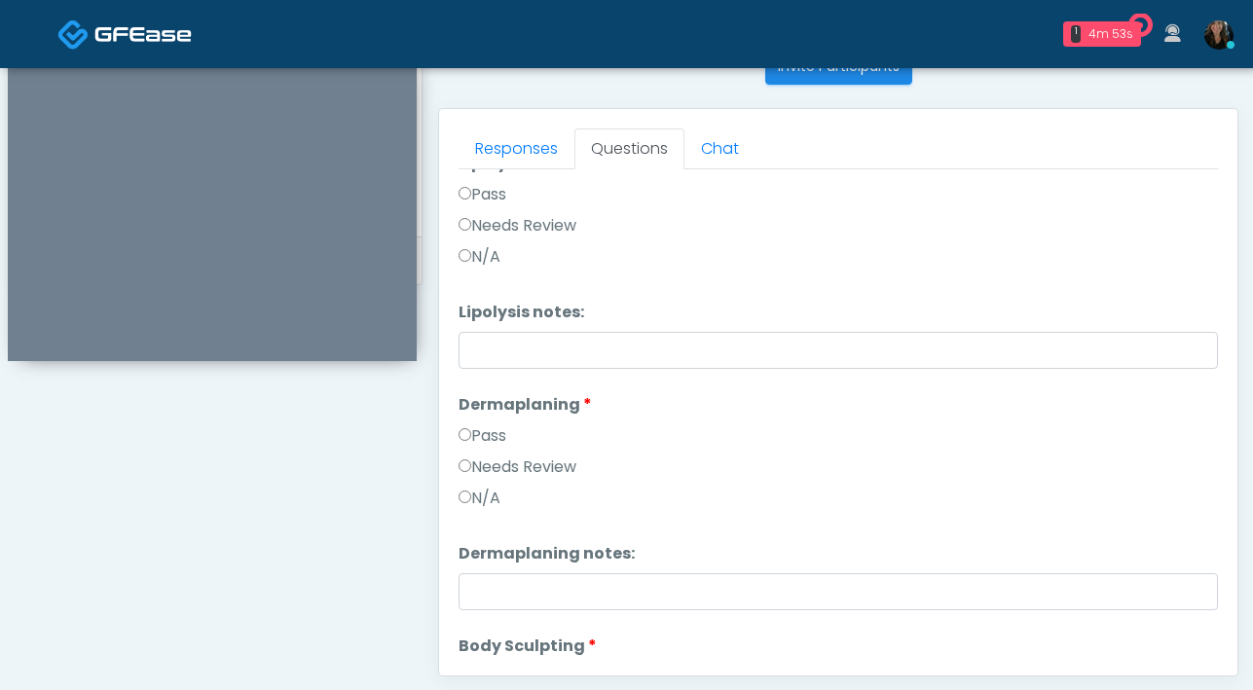
scroll to position [2253, 0]
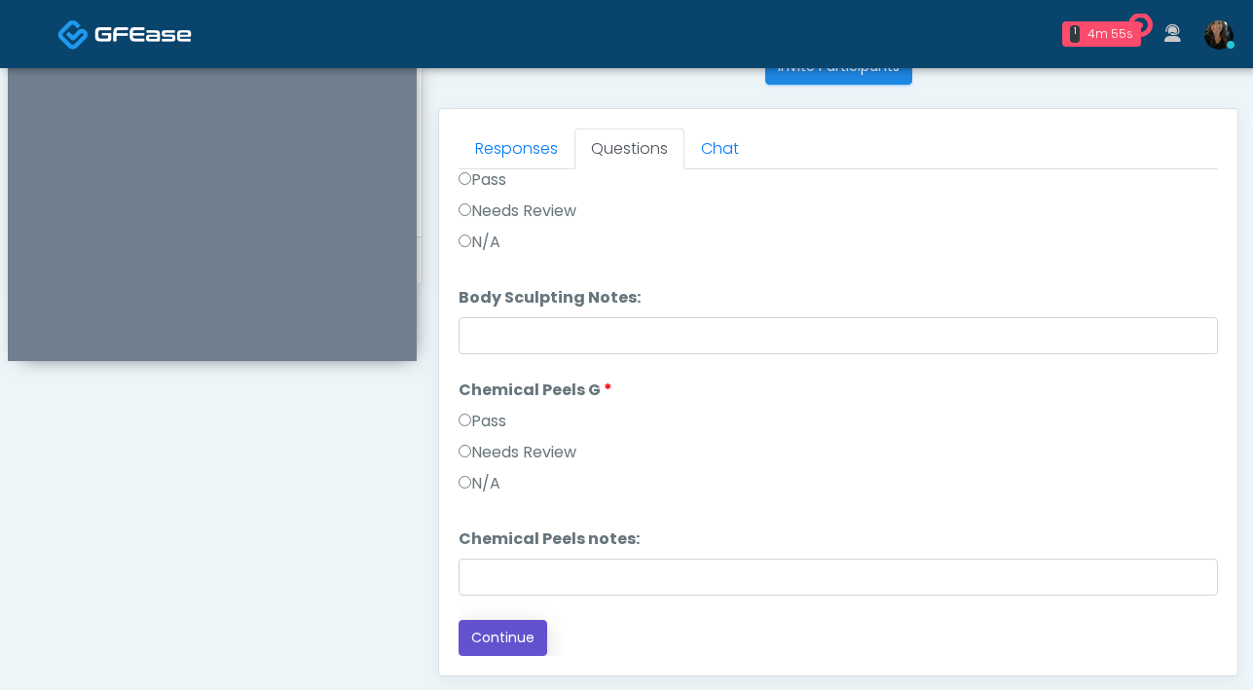
click at [511, 640] on button "Continue" at bounding box center [502, 638] width 89 height 36
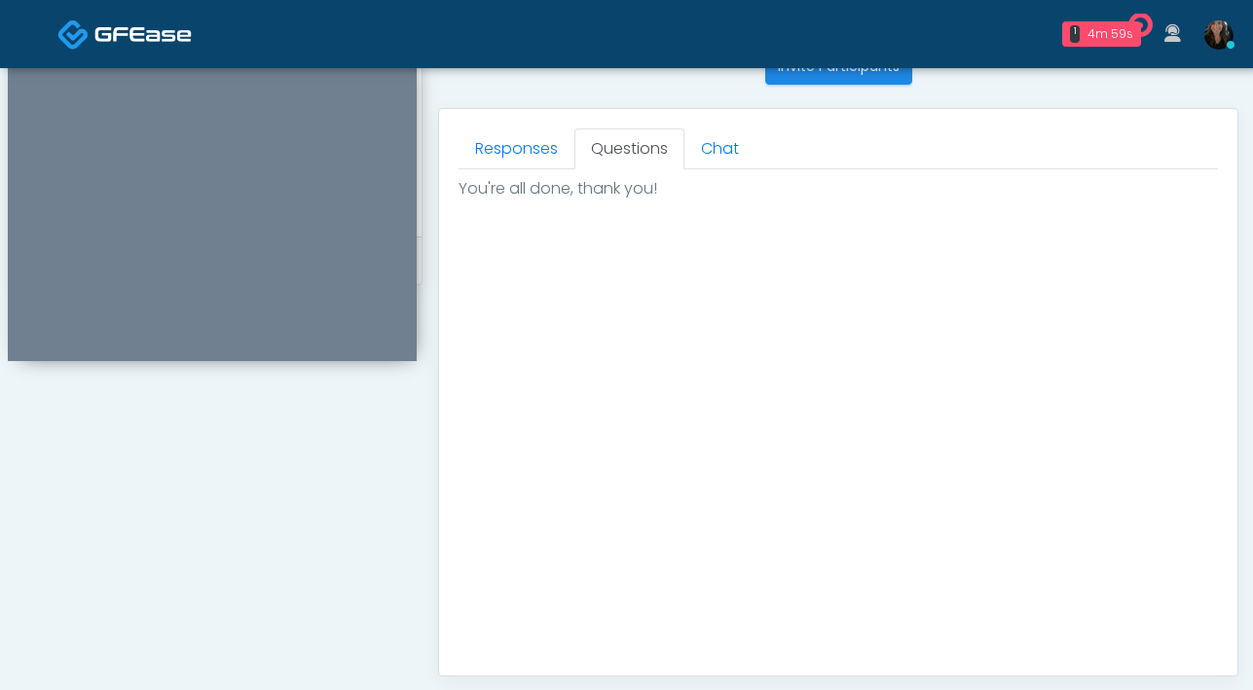
scroll to position [1093, 0]
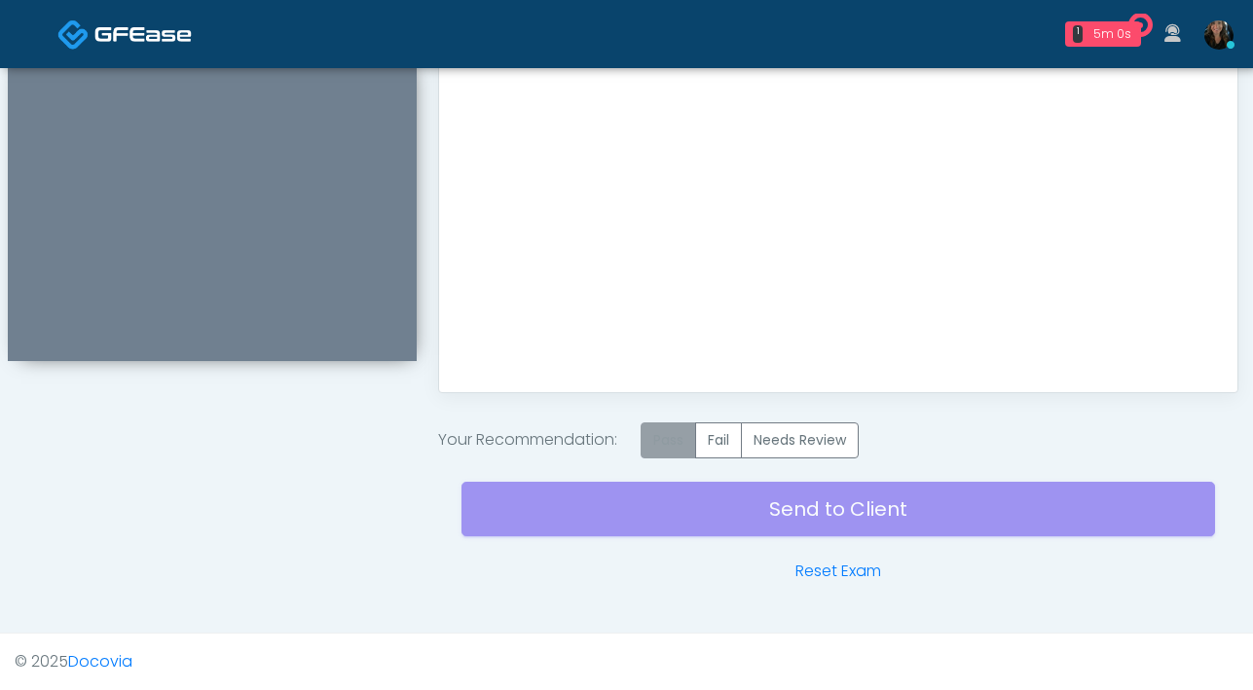
click at [677, 449] on label "Pass" at bounding box center [668, 440] width 55 height 36
click at [692, 501] on div "Send to Client Reset Exam" at bounding box center [837, 520] width 753 height 125
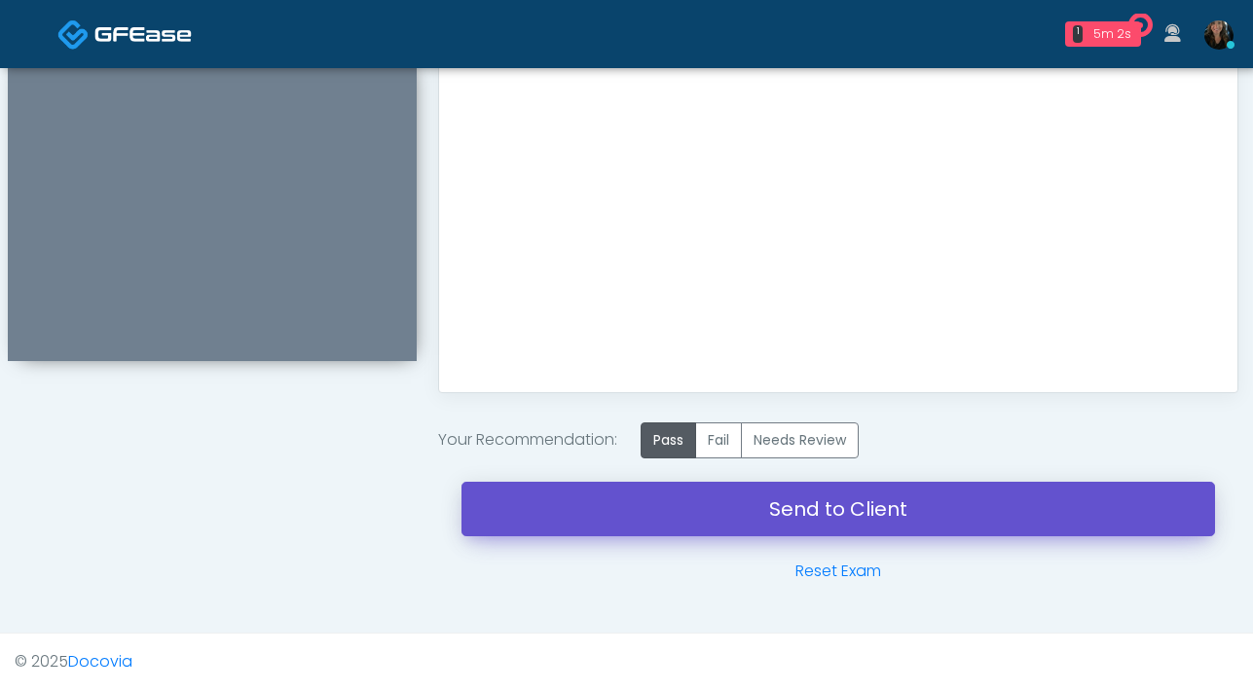
click at [793, 512] on link "Send to Client" at bounding box center [837, 509] width 753 height 55
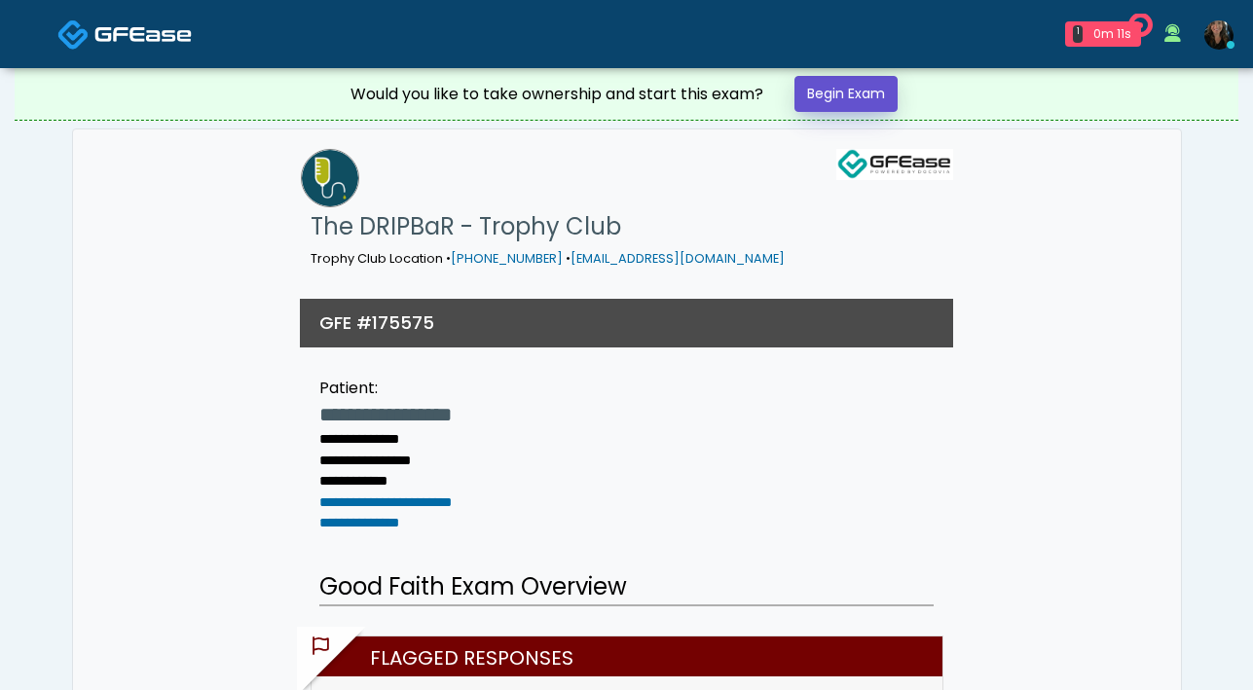
click at [832, 91] on link "Begin Exam" at bounding box center [845, 94] width 103 height 36
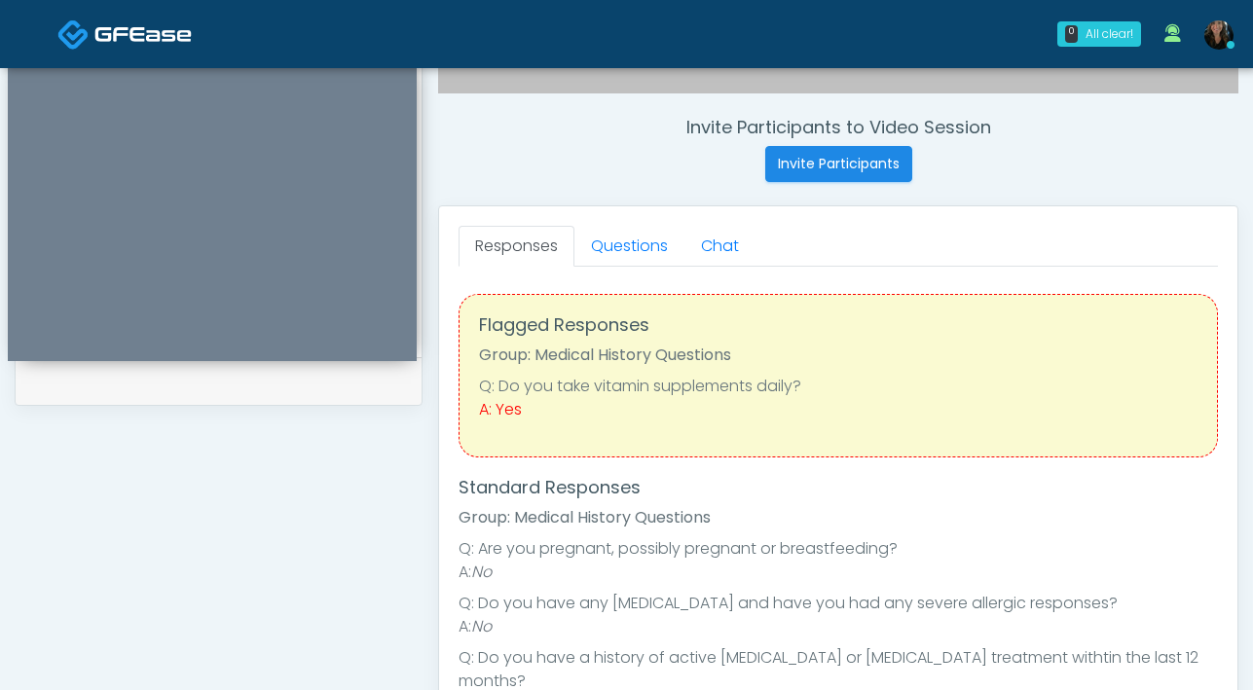
scroll to position [712, 0]
click at [639, 249] on link "Questions" at bounding box center [629, 247] width 110 height 41
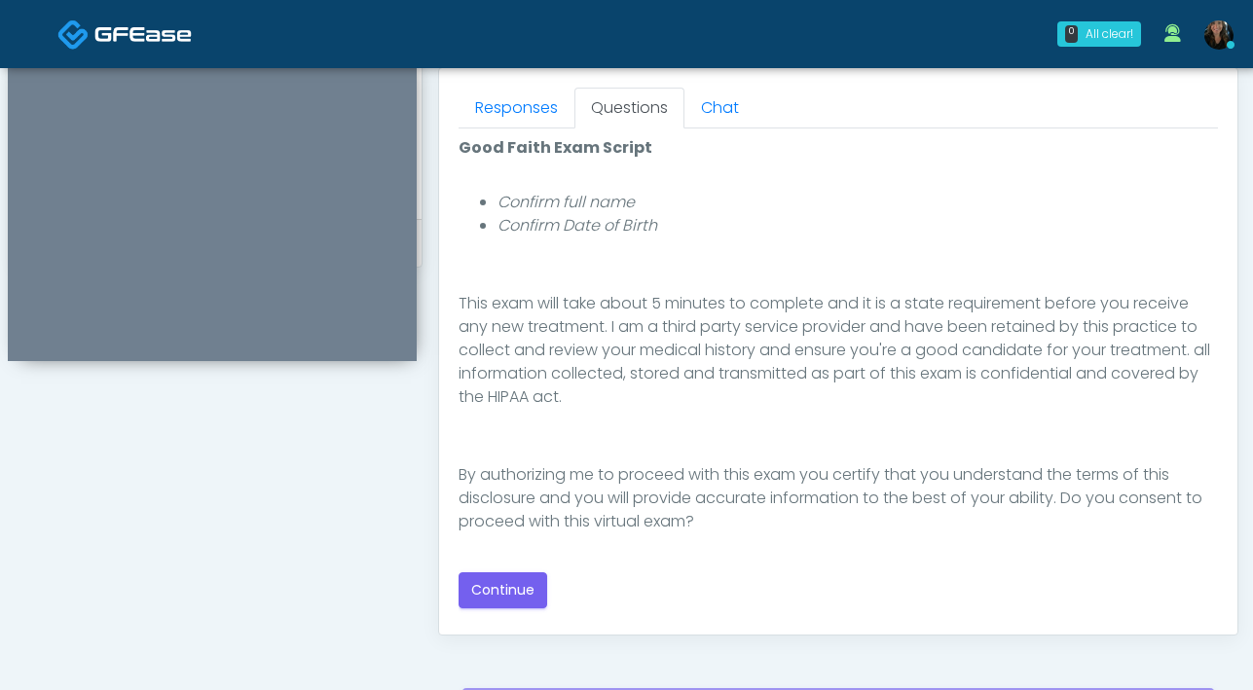
scroll to position [852, 0]
click at [515, 587] on button "Continue" at bounding box center [502, 589] width 89 height 36
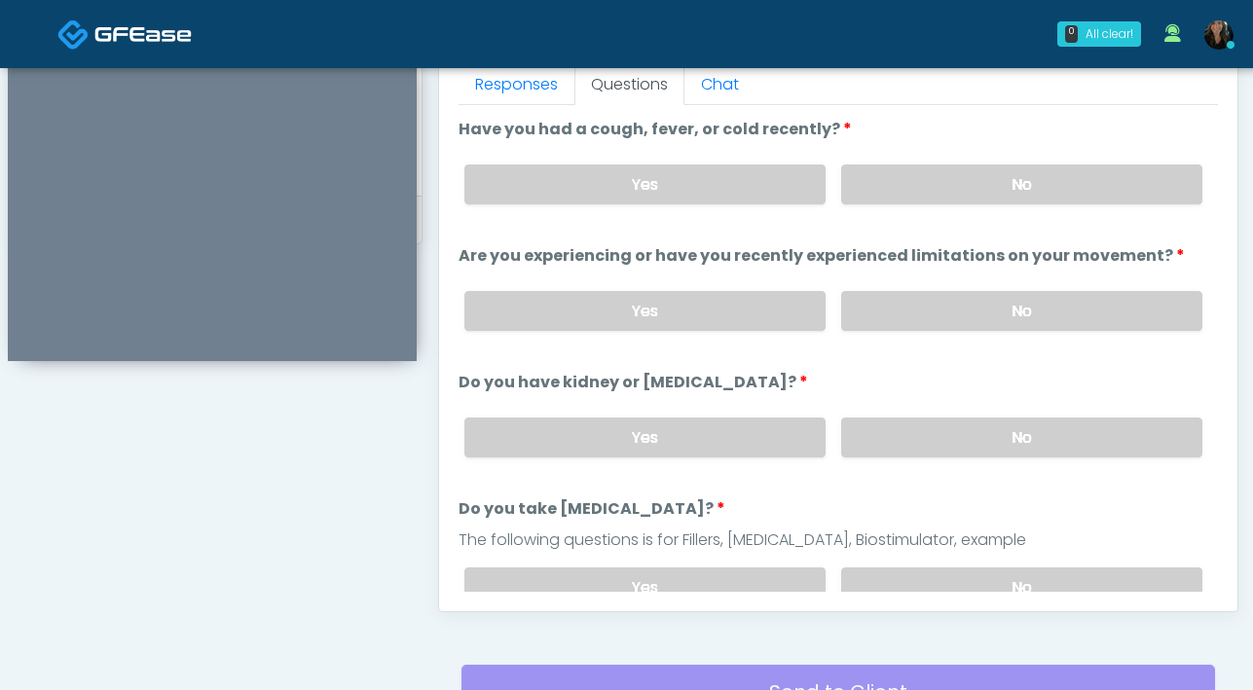
scroll to position [865, 0]
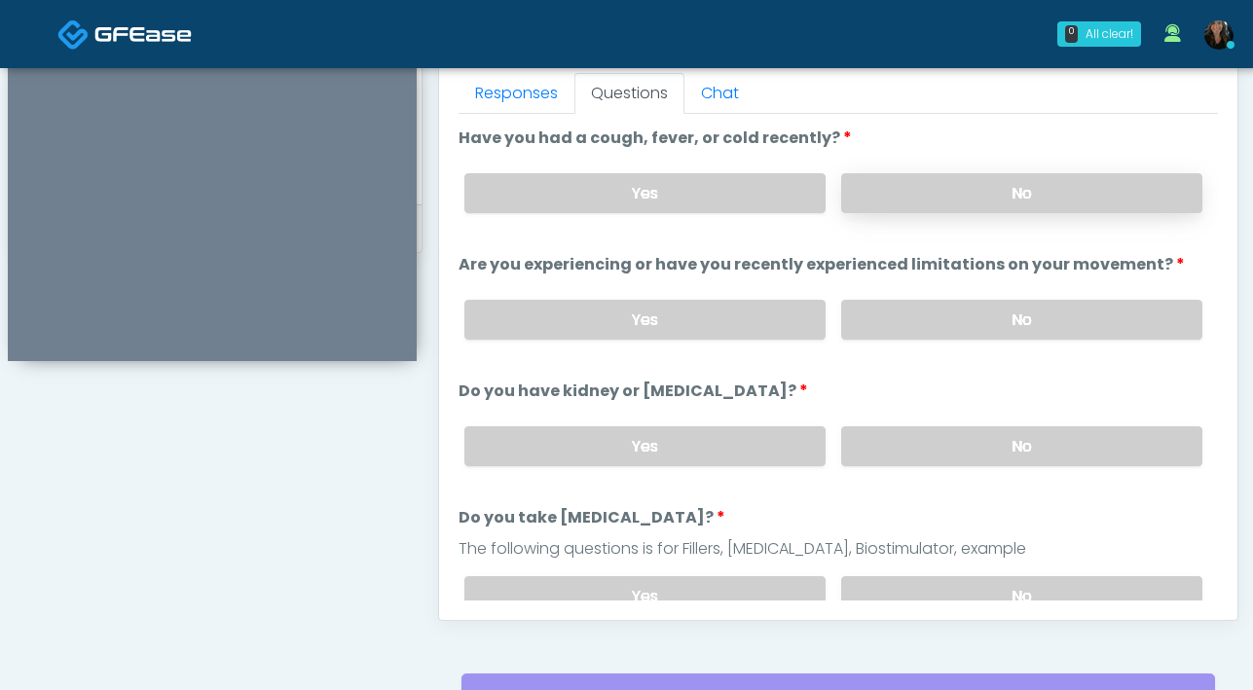
click at [977, 197] on label "No" at bounding box center [1021, 193] width 361 height 40
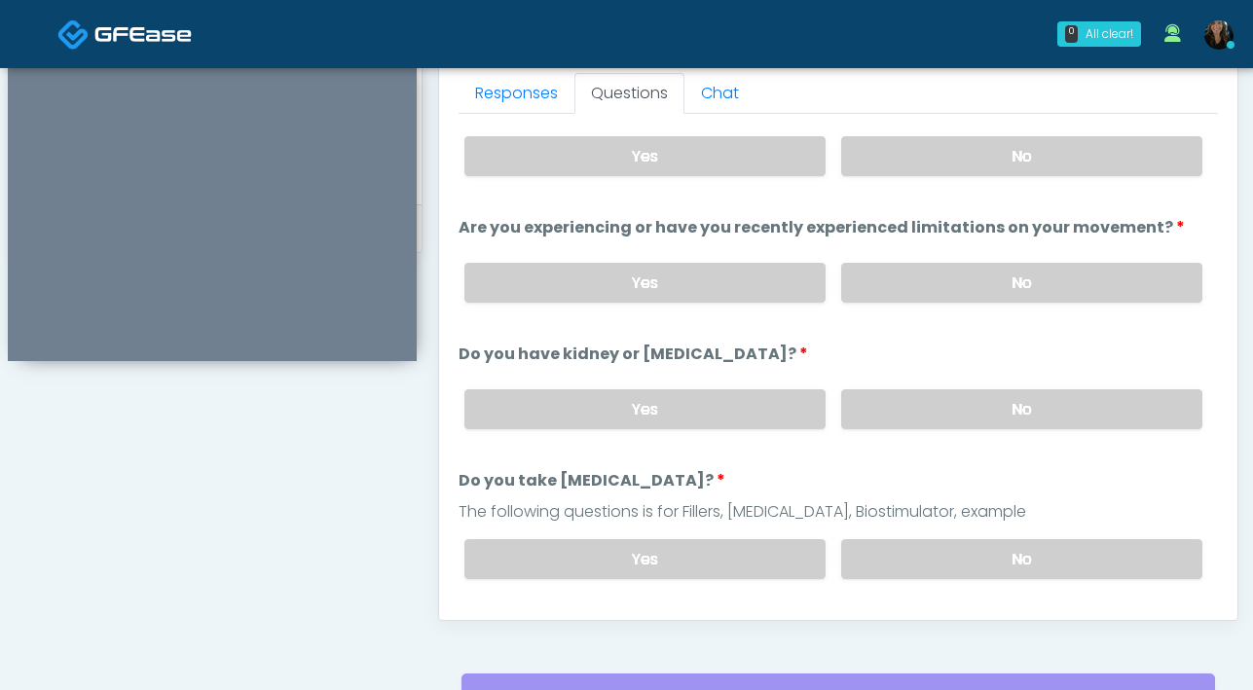
scroll to position [35, 0]
click at [985, 275] on label "No" at bounding box center [1021, 285] width 361 height 40
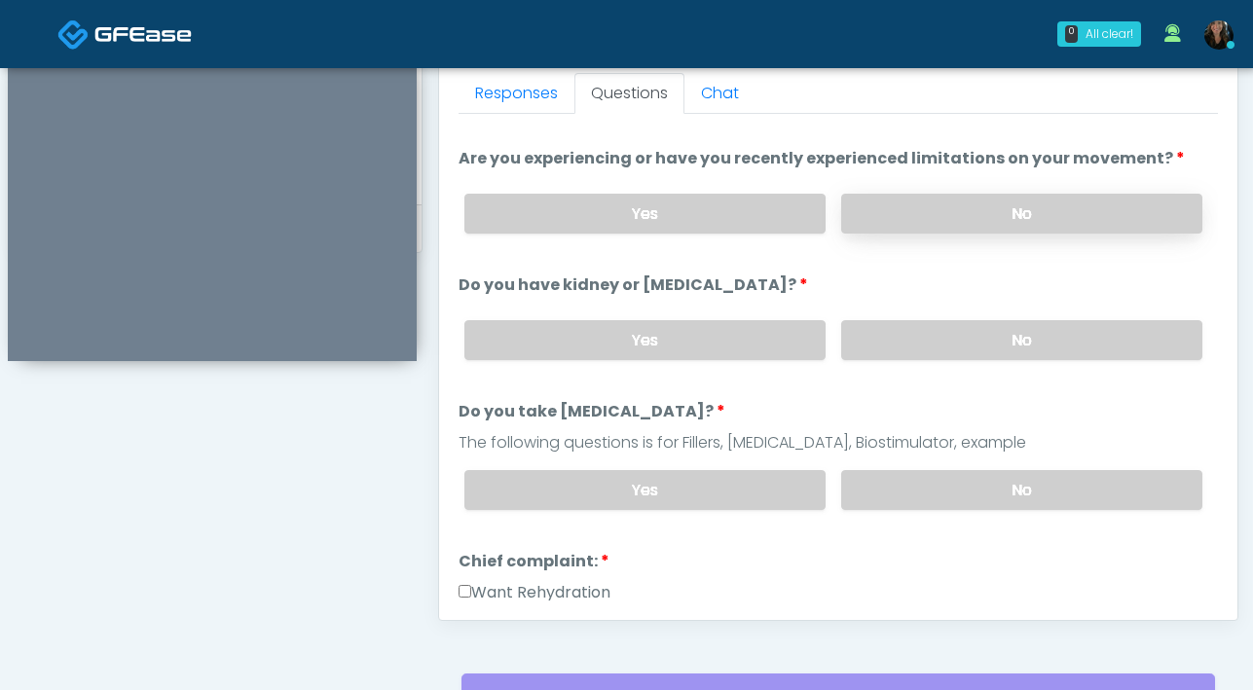
scroll to position [149, 0]
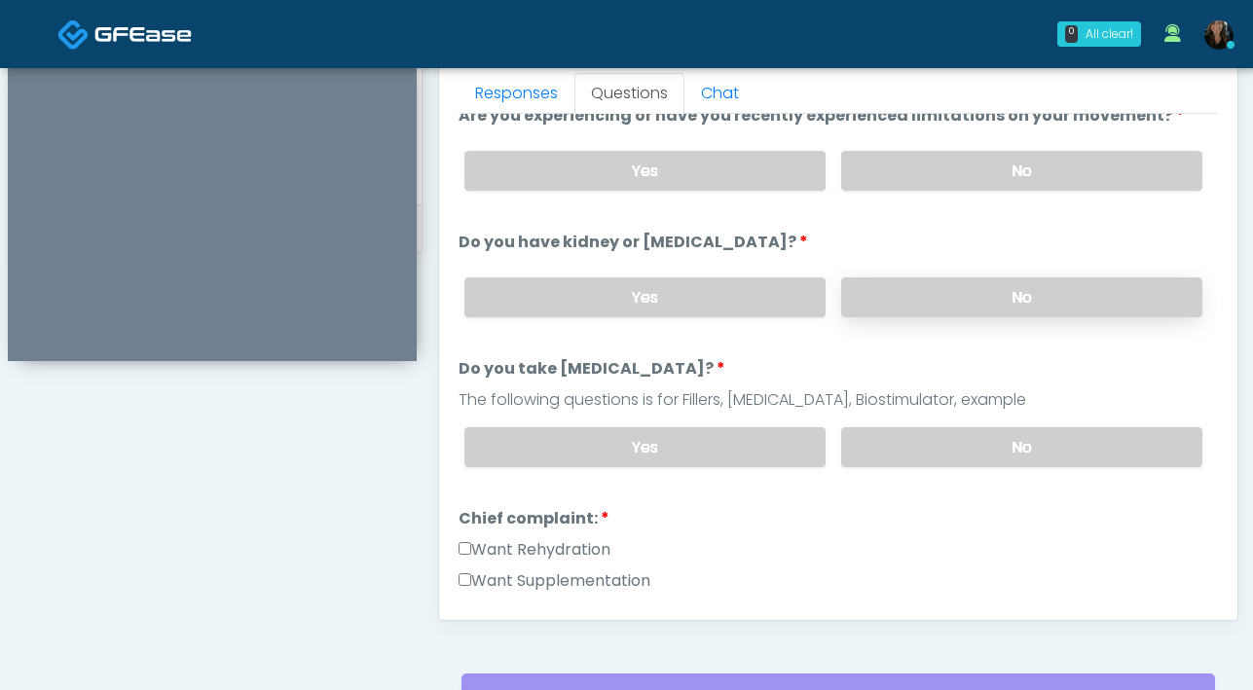
click at [986, 290] on label "No" at bounding box center [1021, 297] width 361 height 40
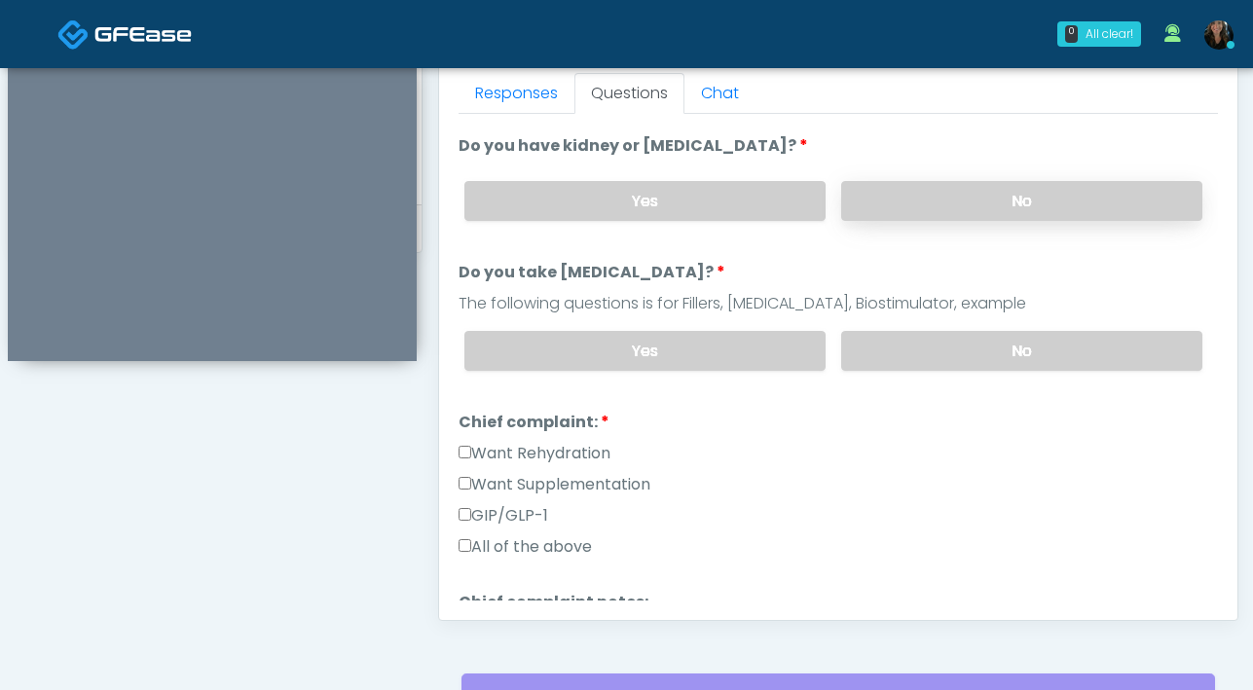
scroll to position [249, 0]
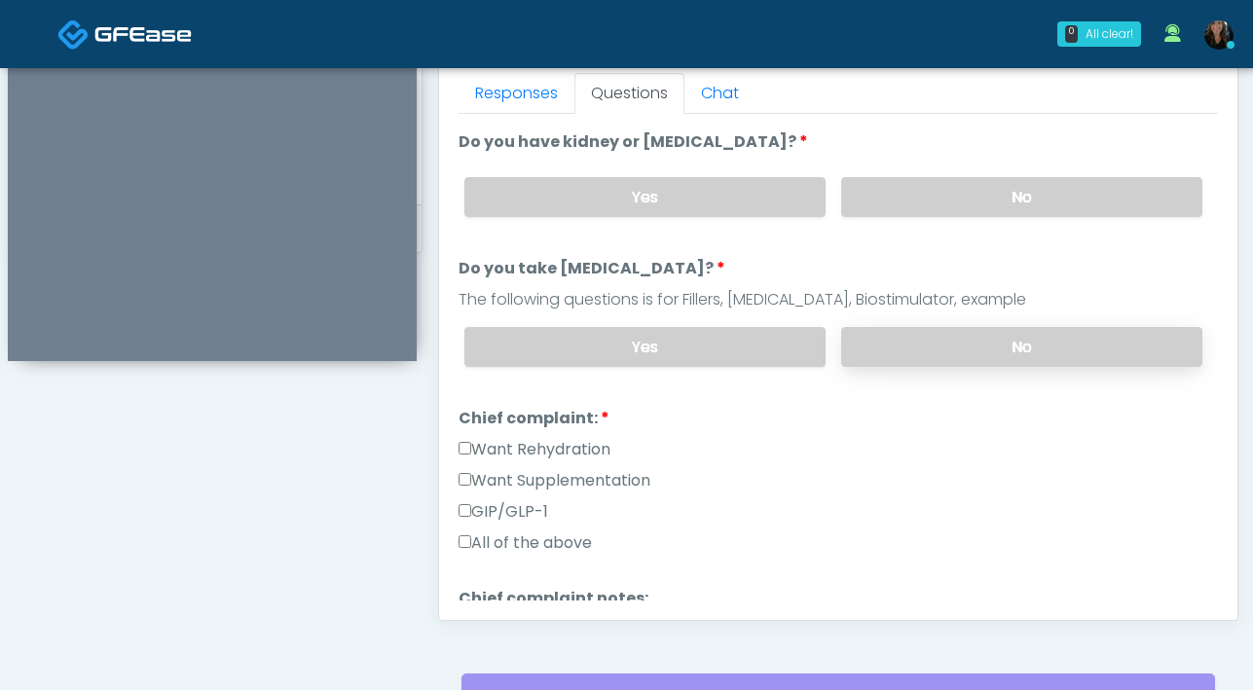
click at [975, 348] on label "No" at bounding box center [1021, 347] width 361 height 40
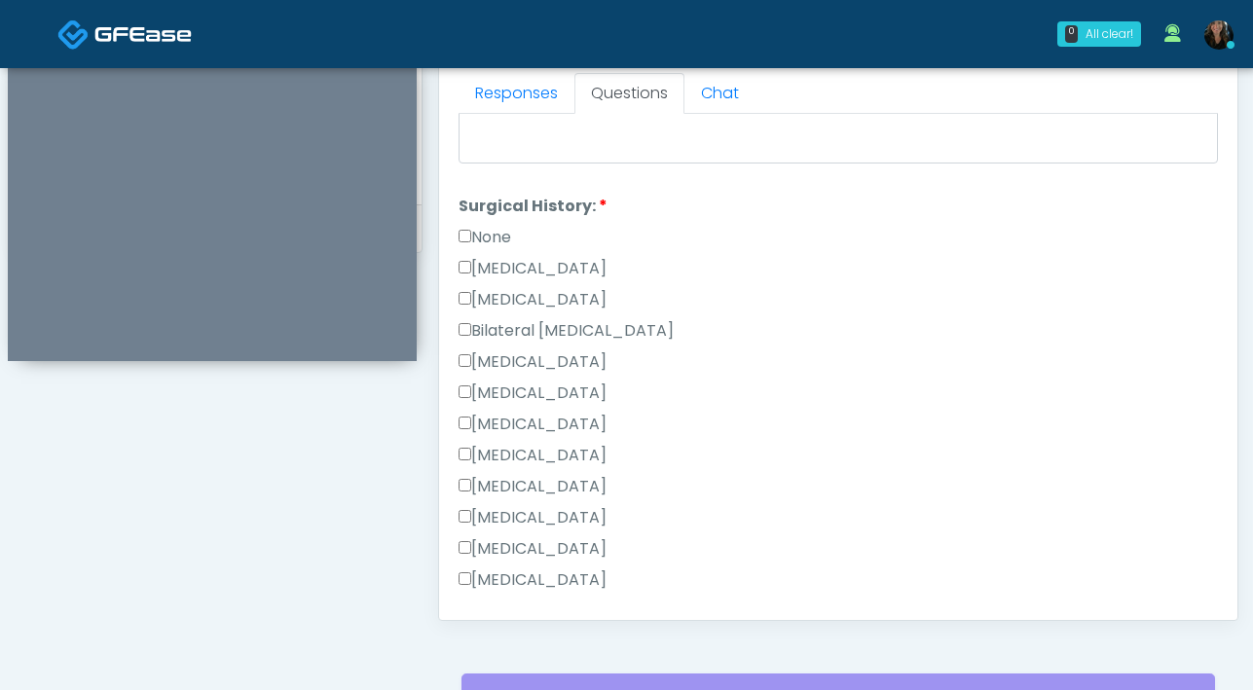
scroll to position [796, 0]
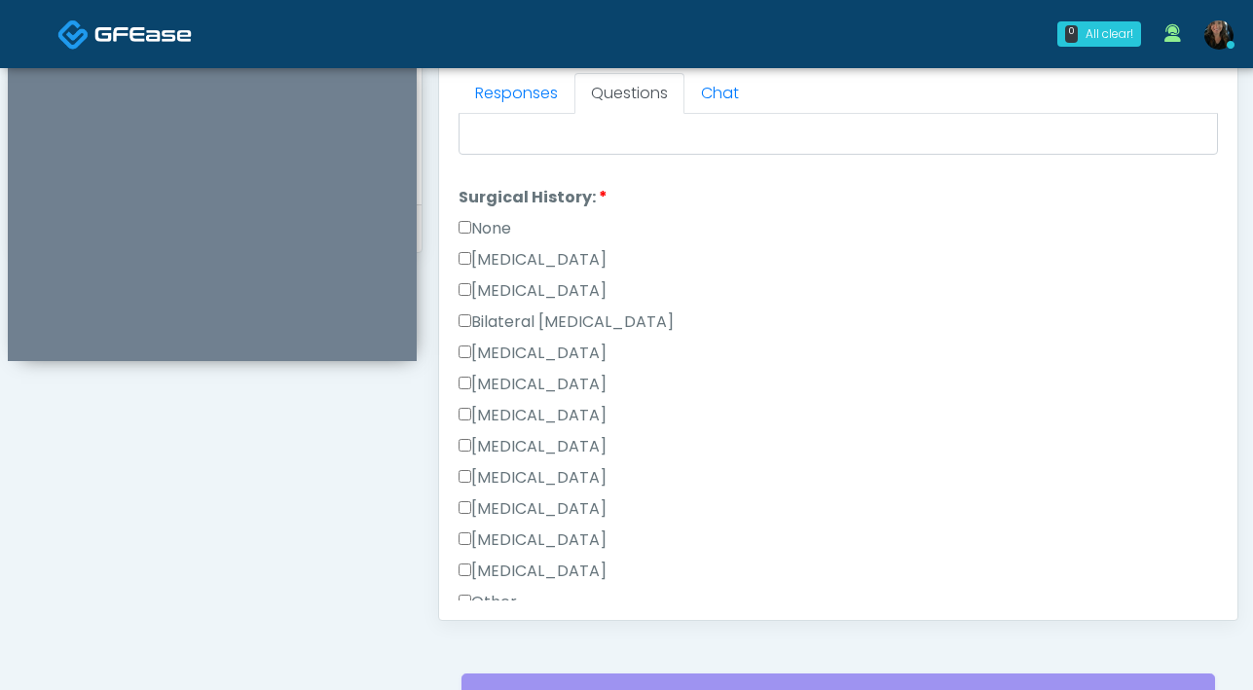
click at [470, 539] on label "Appendectomy" at bounding box center [532, 540] width 148 height 23
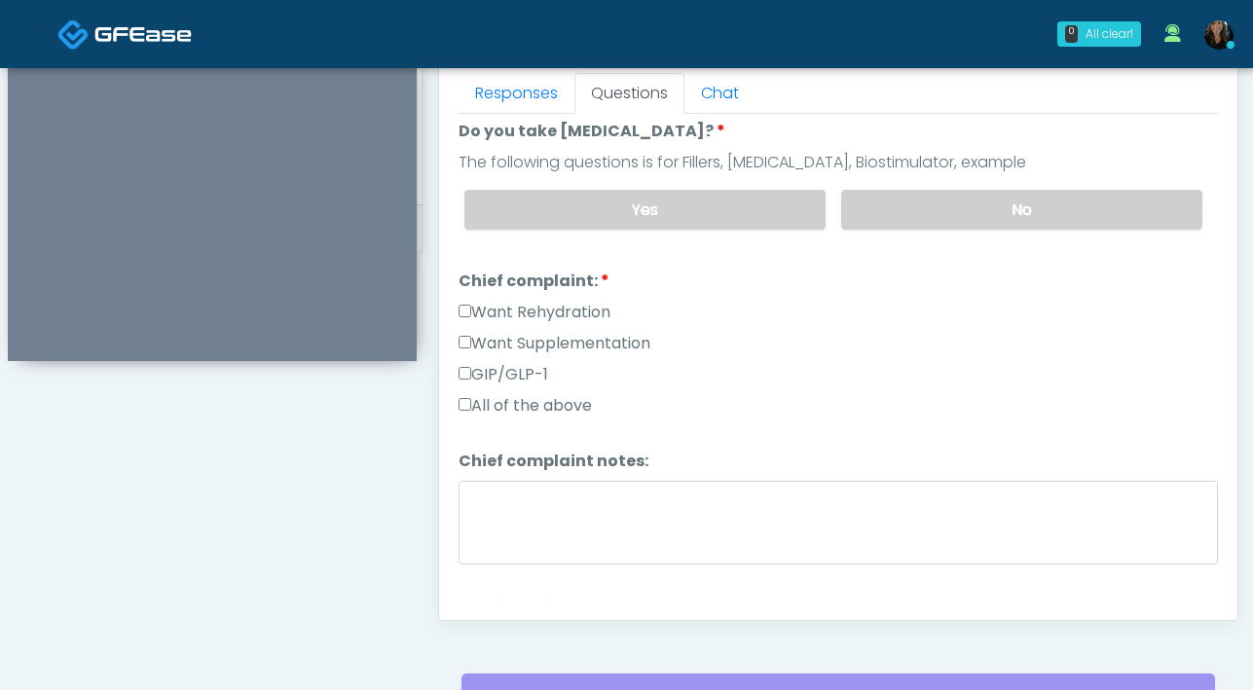
scroll to position [1019, 0]
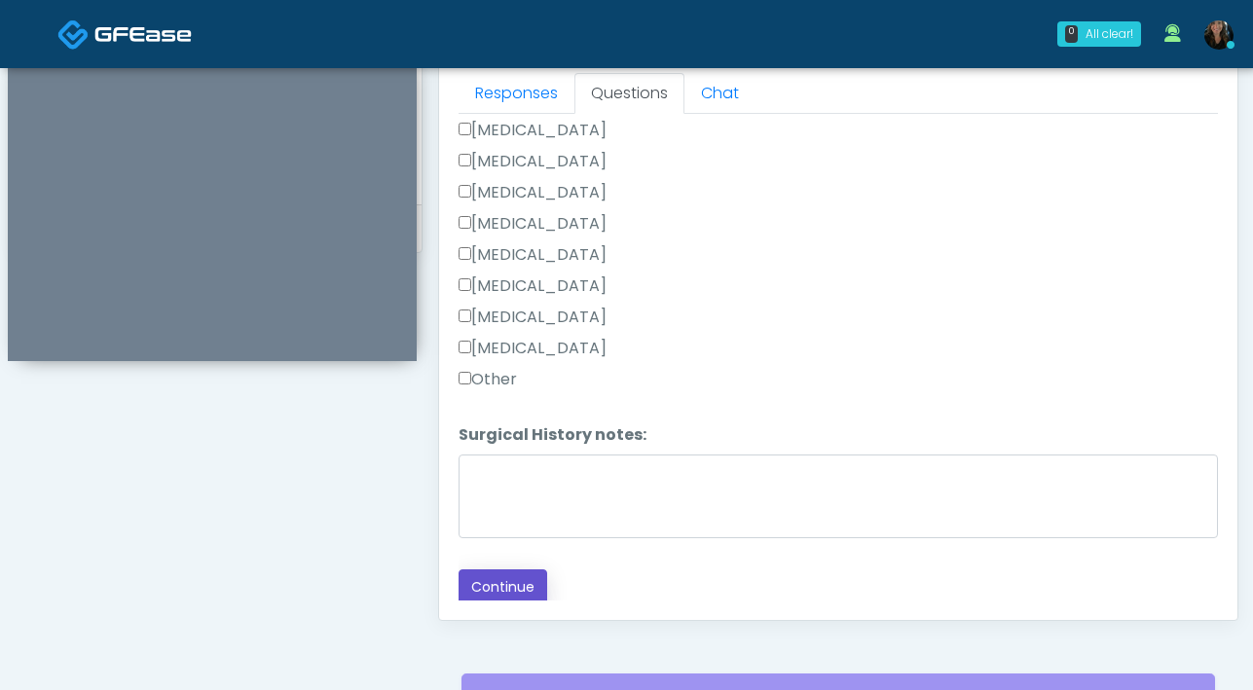
click at [503, 576] on button "Continue" at bounding box center [502, 587] width 89 height 36
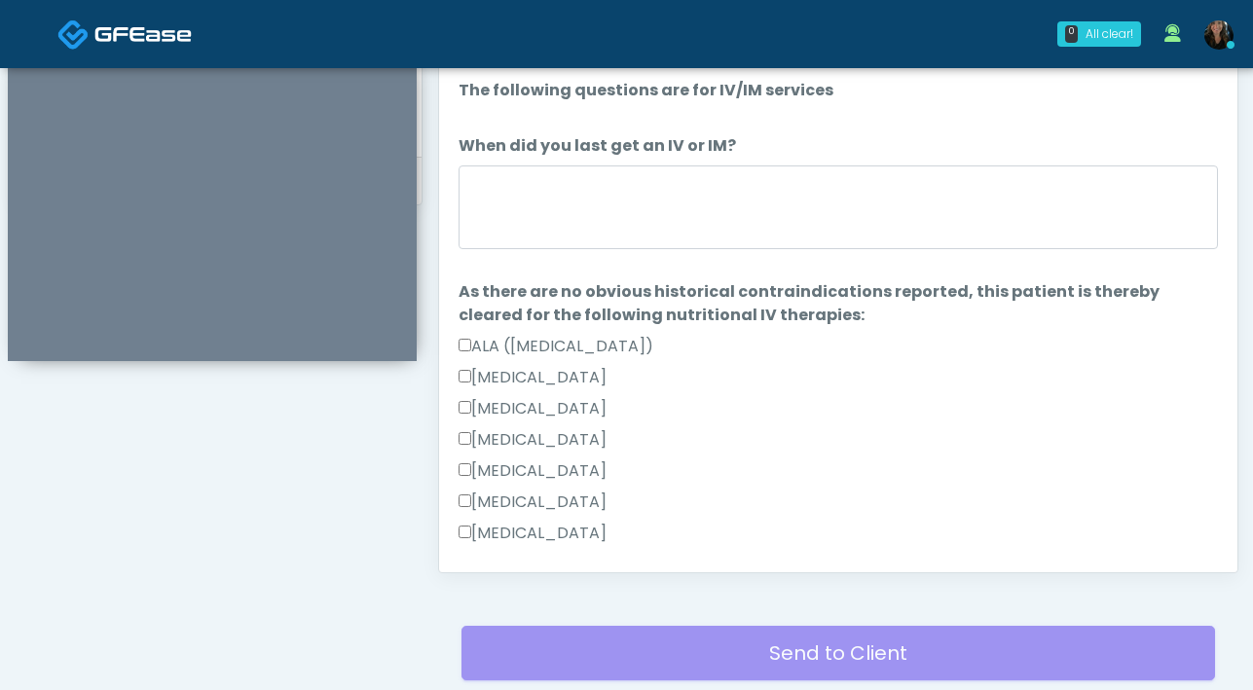
scroll to position [907, 0]
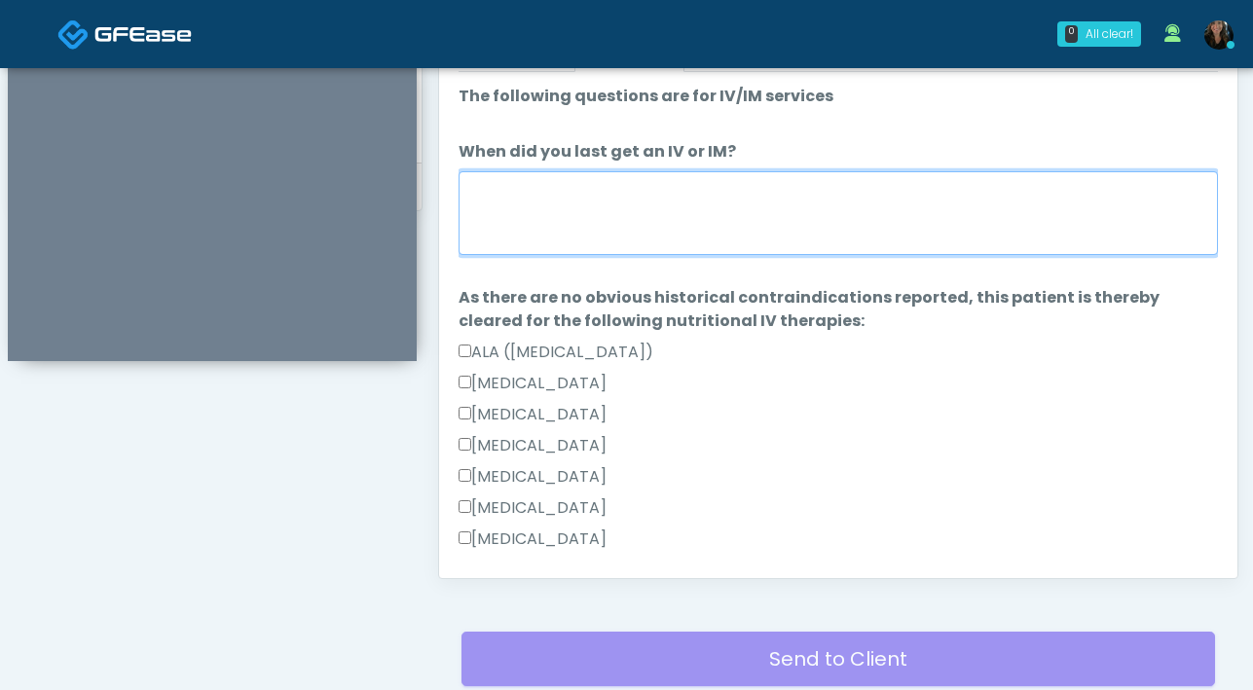
click at [622, 214] on textarea "When did you last get an IV or IM?" at bounding box center [837, 213] width 759 height 84
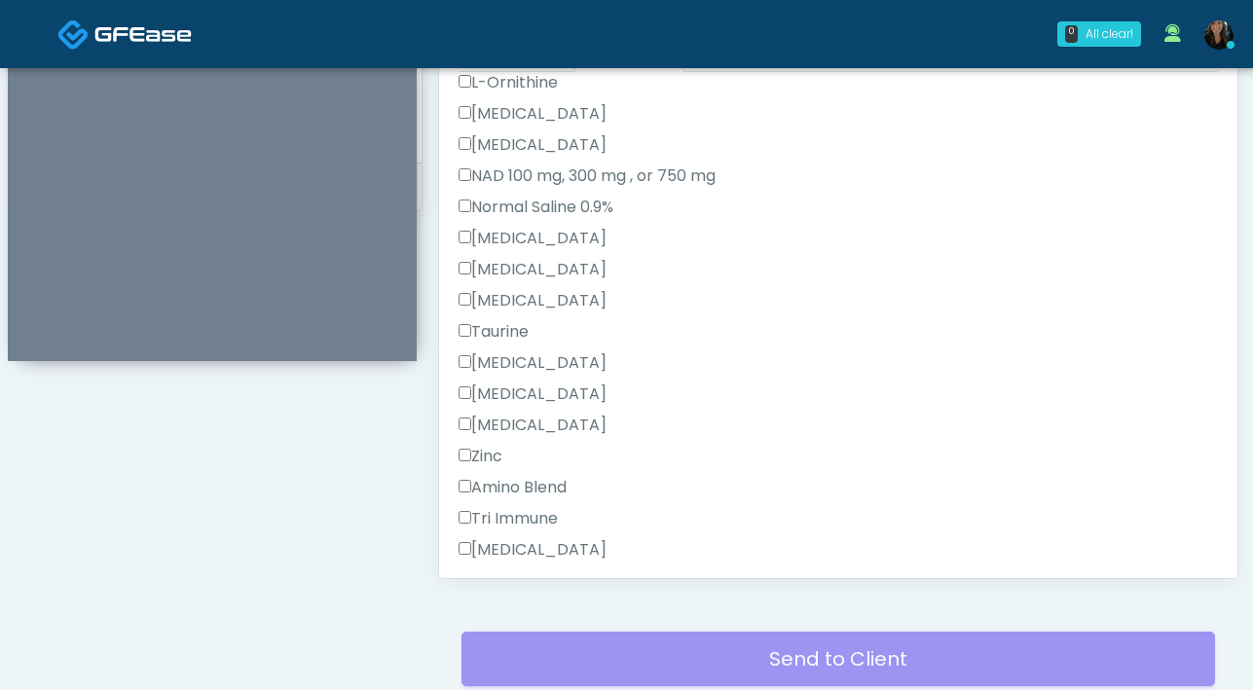
scroll to position [1828, 0]
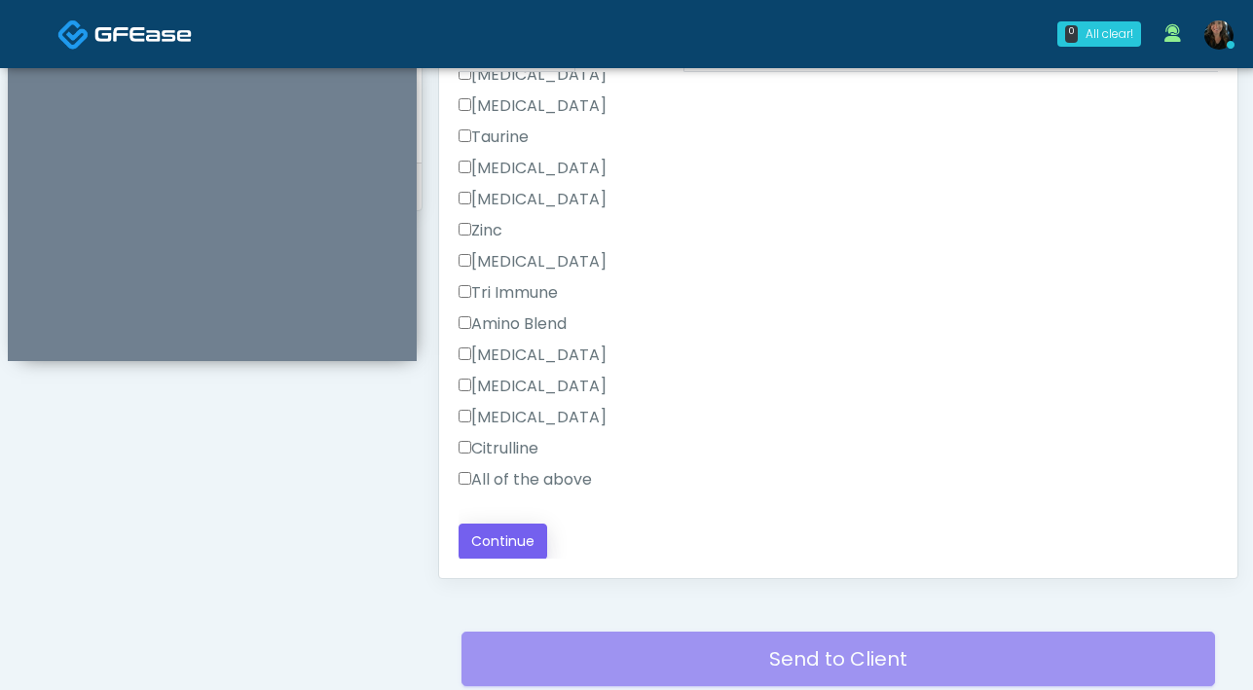
type textarea "**********"
click at [522, 539] on button "Continue" at bounding box center [502, 542] width 89 height 36
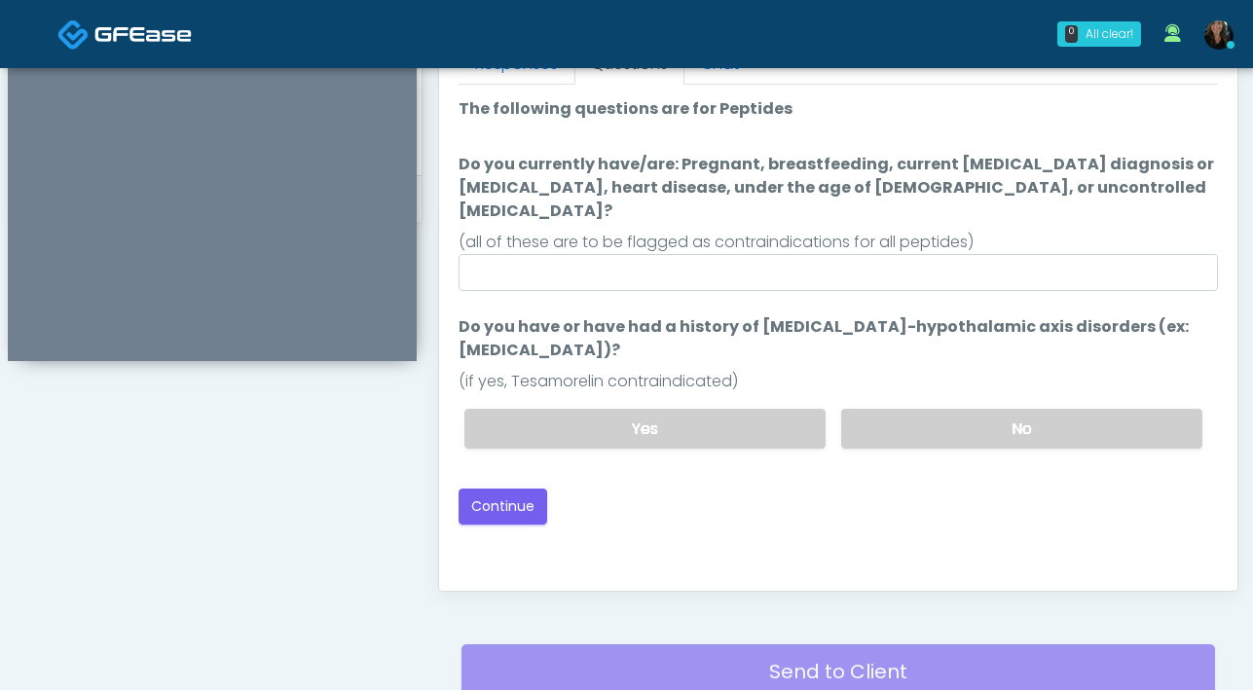
scroll to position [832, 0]
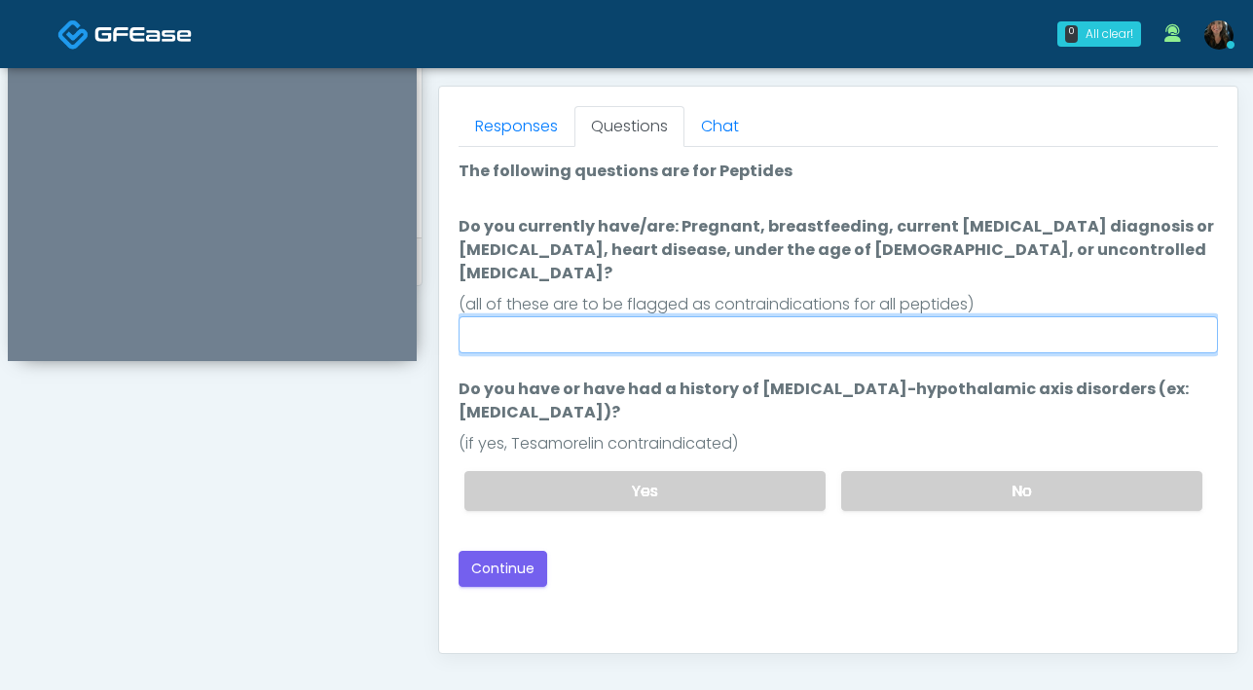
click at [786, 316] on input "Do you currently have/are: Pregnant, breastfeeding, current cancer diagnosis or…" at bounding box center [837, 334] width 759 height 37
type input "**"
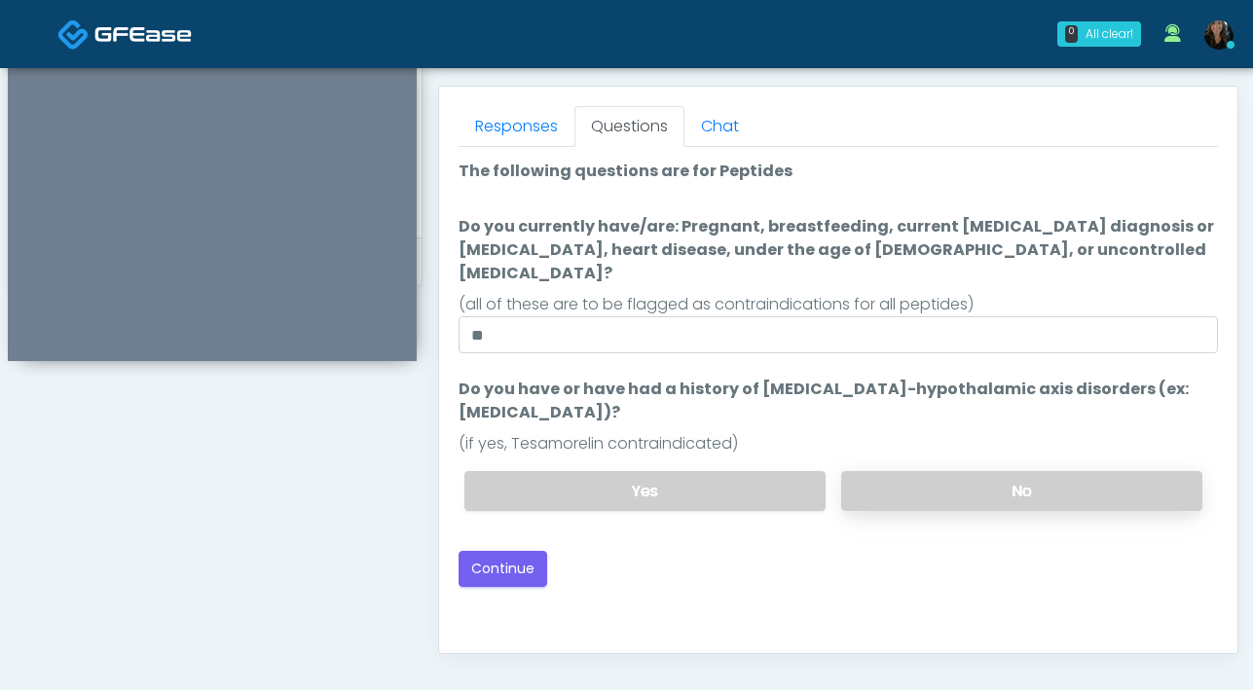
click at [968, 483] on label "No" at bounding box center [1021, 491] width 361 height 40
click at [507, 562] on button "Continue" at bounding box center [502, 569] width 89 height 36
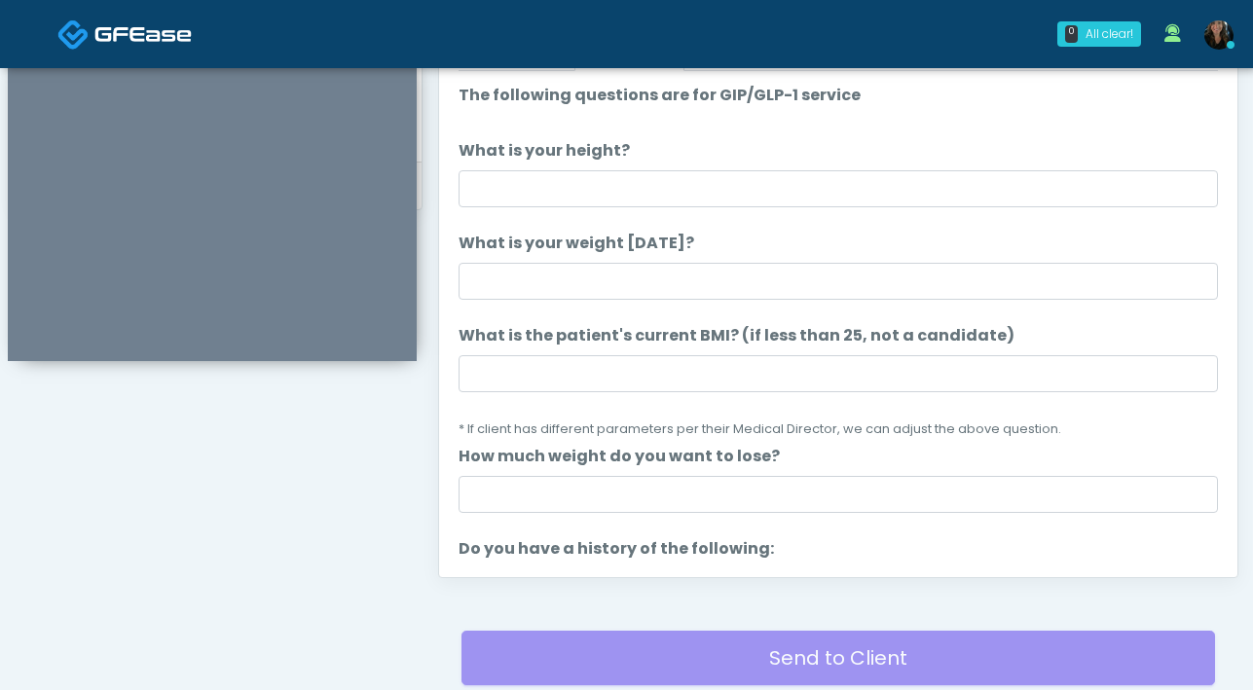
scroll to position [870, 0]
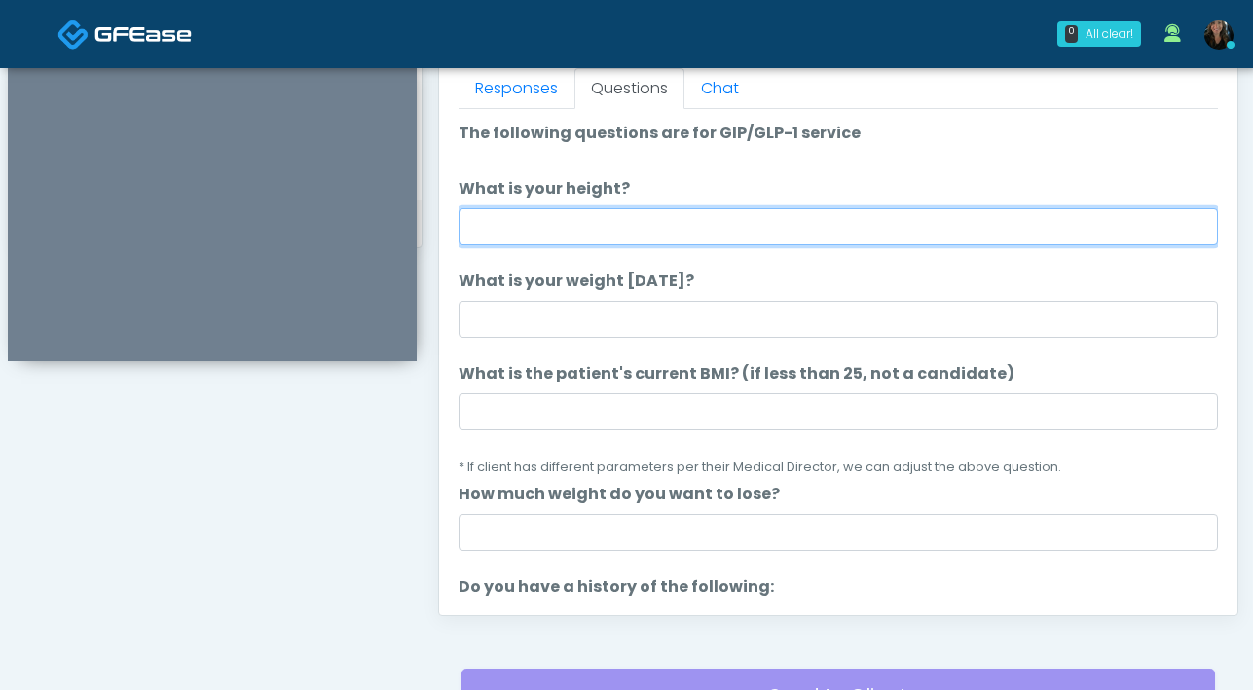
click at [709, 231] on input "What is your height?" at bounding box center [837, 226] width 759 height 37
type input "***"
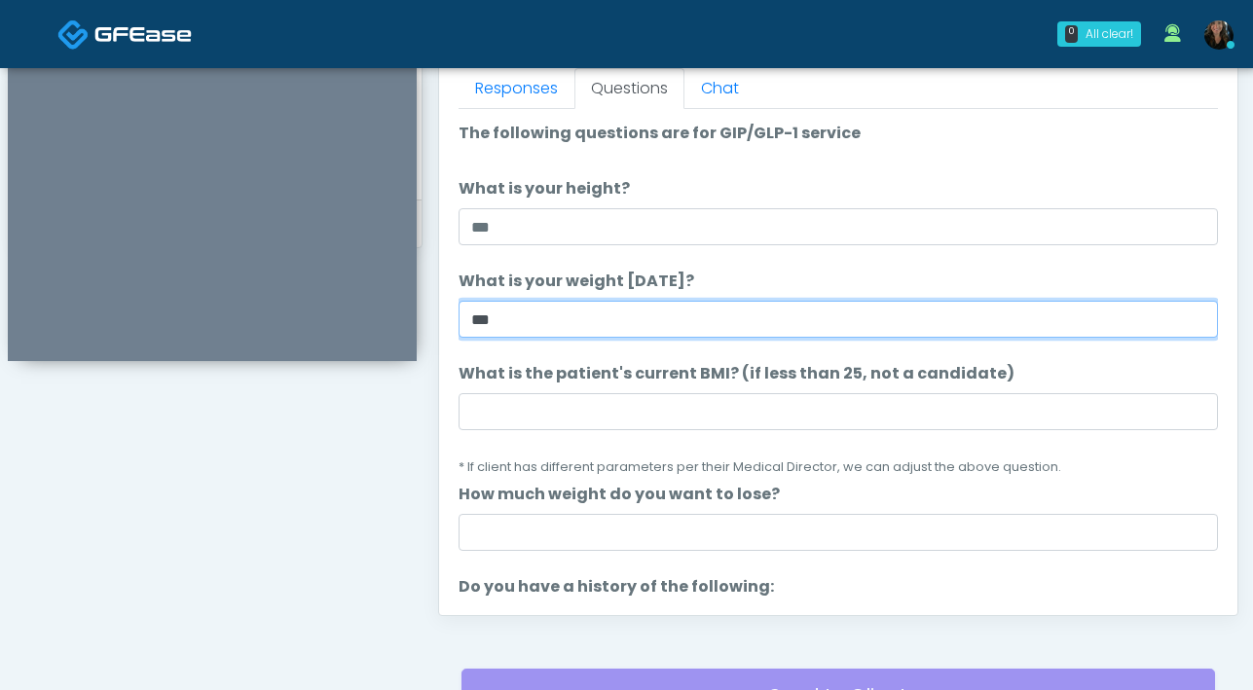
type input "***"
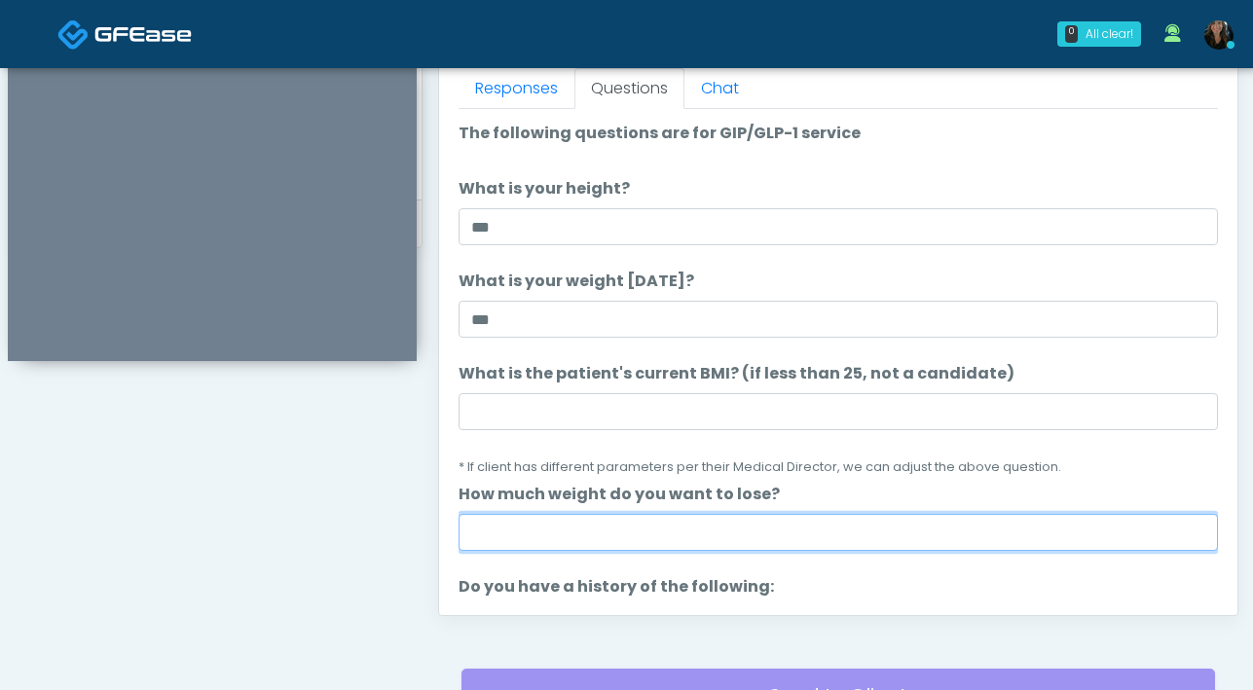
click at [670, 543] on input "How much weight do you want to lose?" at bounding box center [837, 532] width 759 height 37
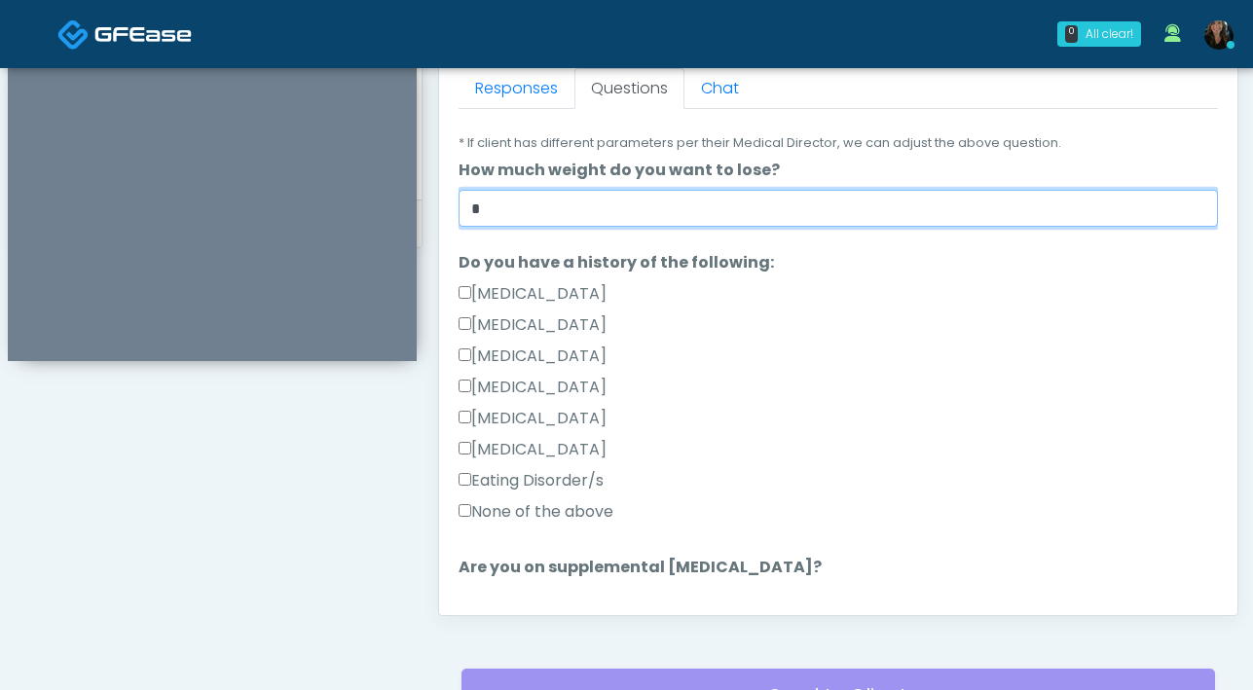
scroll to position [337, 0]
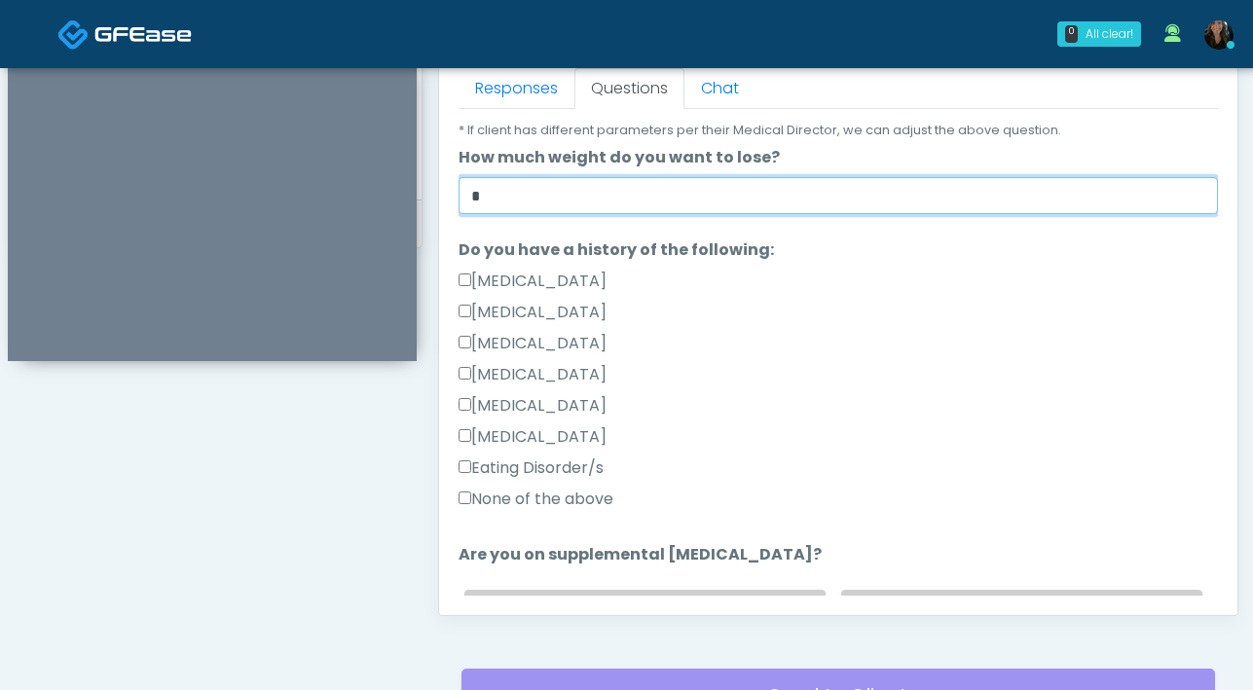
type input "*"
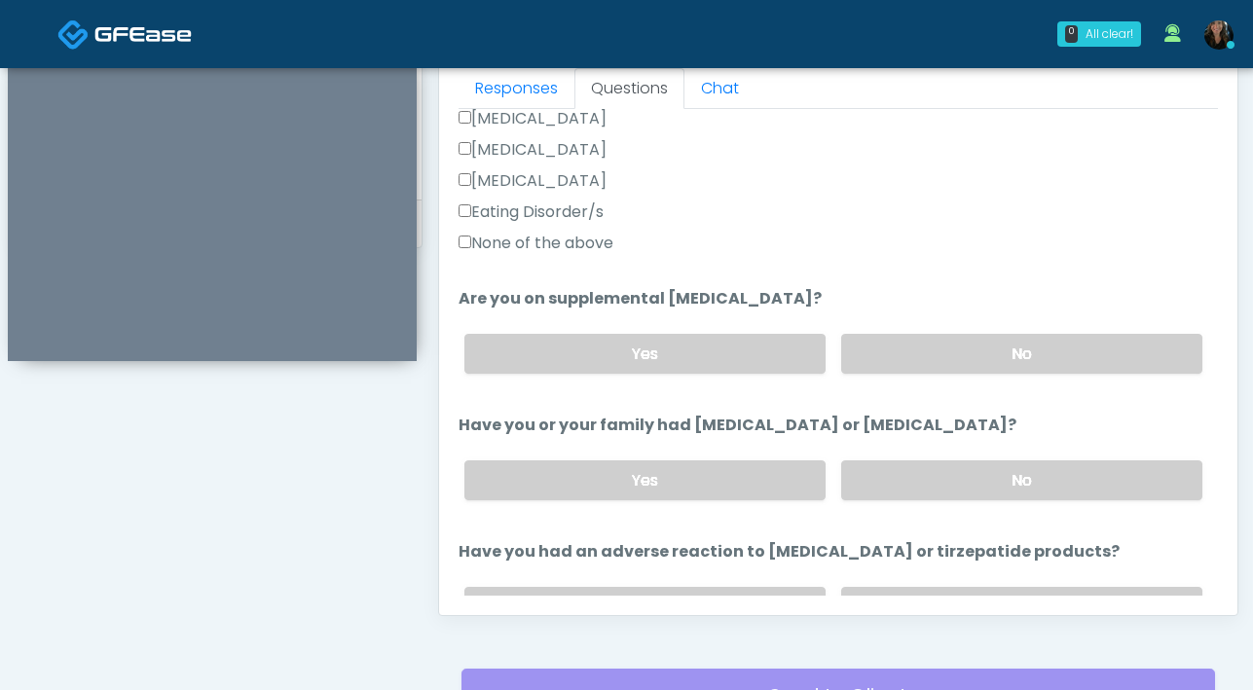
scroll to position [594, 0]
click at [1055, 369] on label "No" at bounding box center [1021, 353] width 361 height 40
click at [1031, 482] on label "No" at bounding box center [1021, 479] width 361 height 40
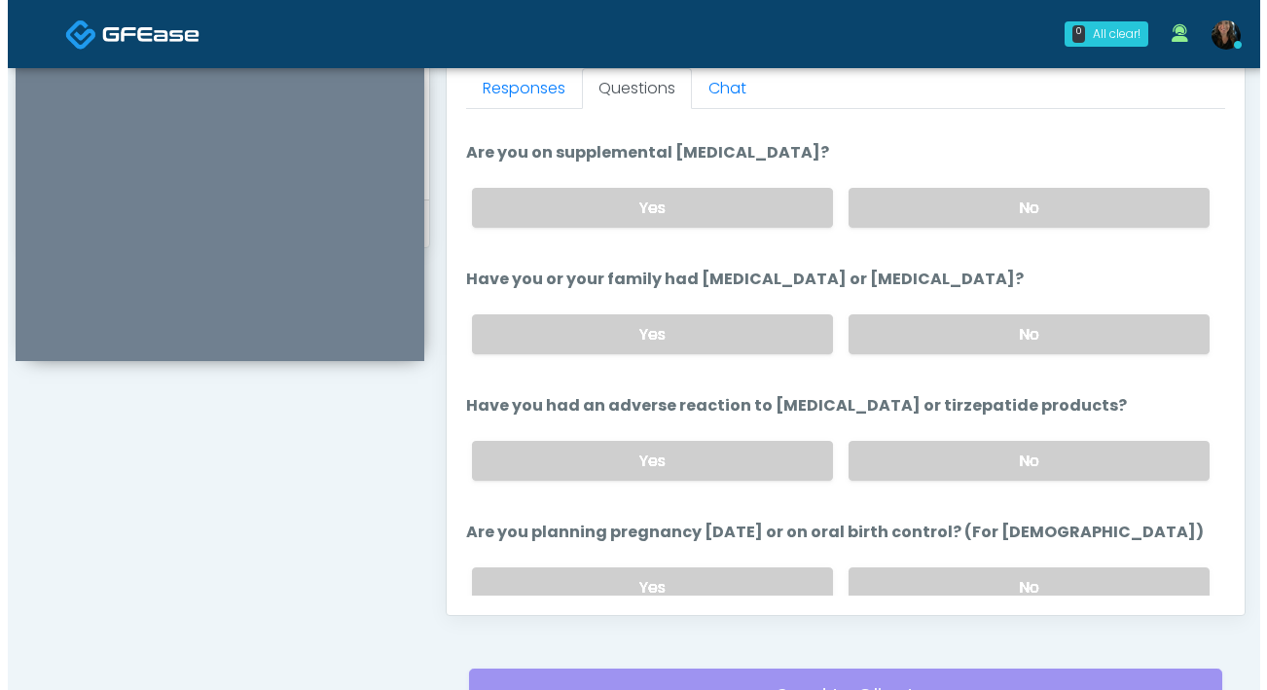
scroll to position [737, 0]
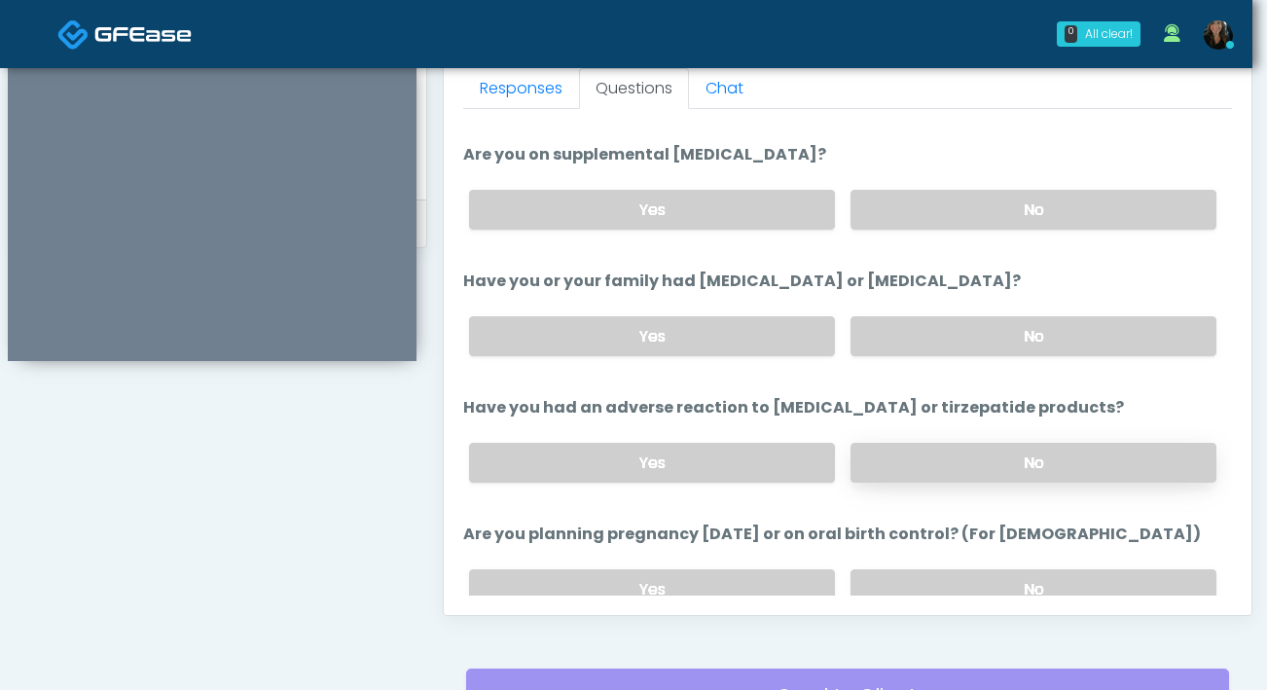
click at [937, 471] on label "No" at bounding box center [1034, 463] width 366 height 40
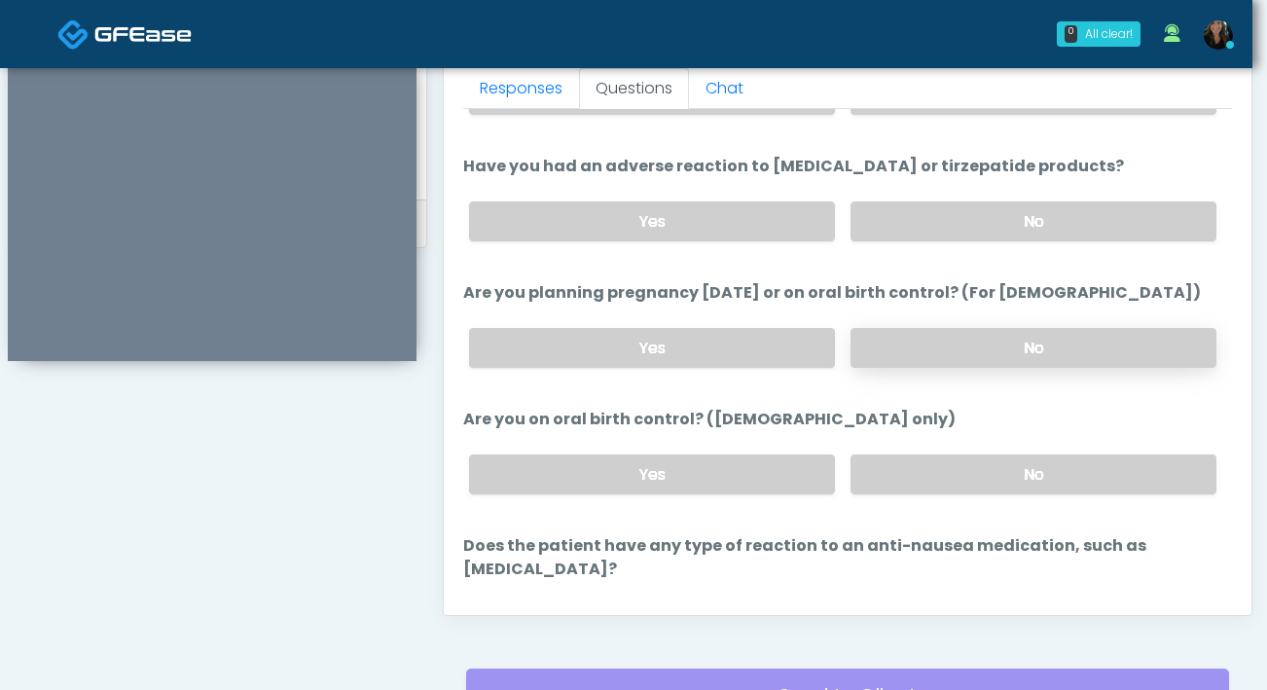
click at [960, 335] on label "No" at bounding box center [1034, 348] width 366 height 40
click at [949, 491] on div "Yes No" at bounding box center [843, 474] width 779 height 71
click at [950, 479] on label "No" at bounding box center [1034, 475] width 366 height 40
click at [937, 604] on label "No" at bounding box center [1034, 624] width 366 height 40
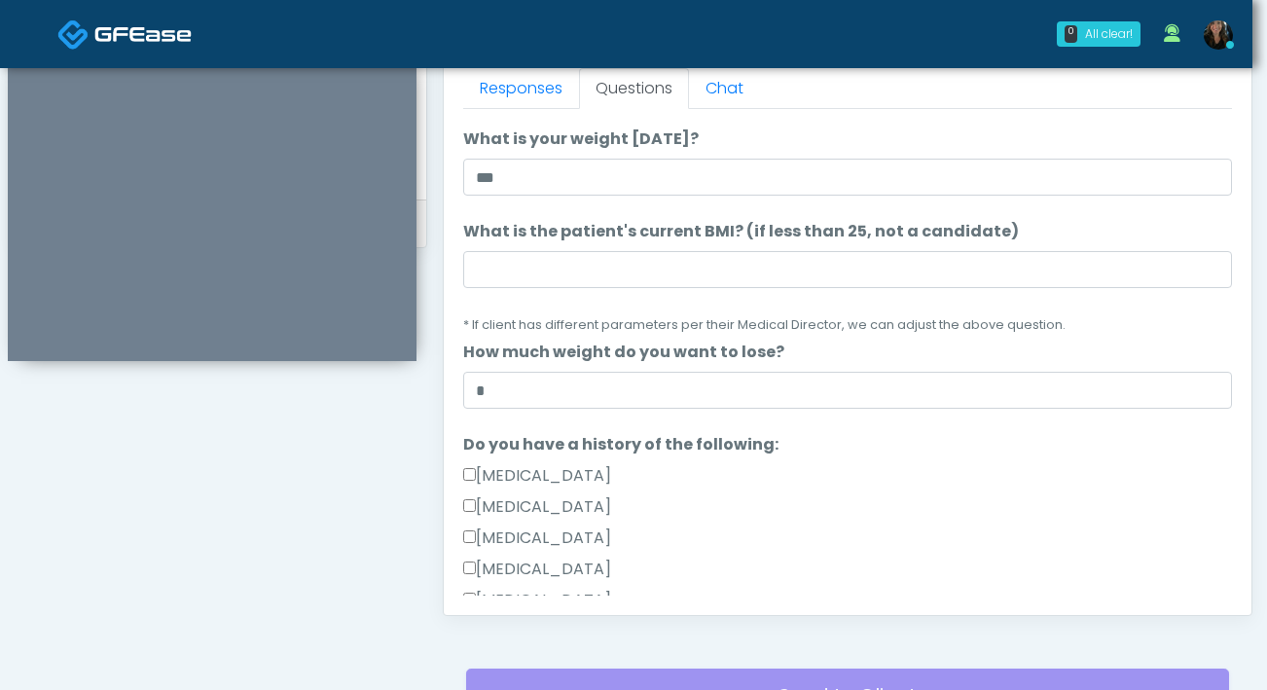
scroll to position [126, 0]
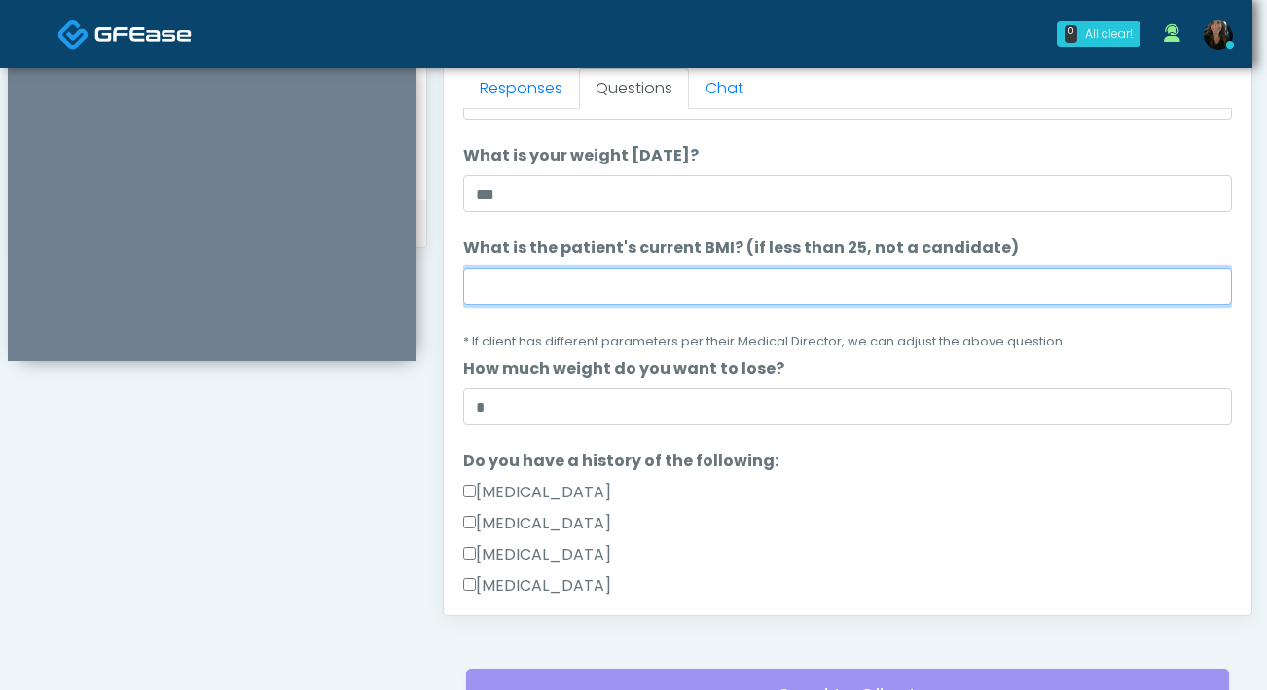
click at [787, 292] on input "What is the patient's current BMI? (if less than 25, not a candidate)" at bounding box center [847, 286] width 769 height 37
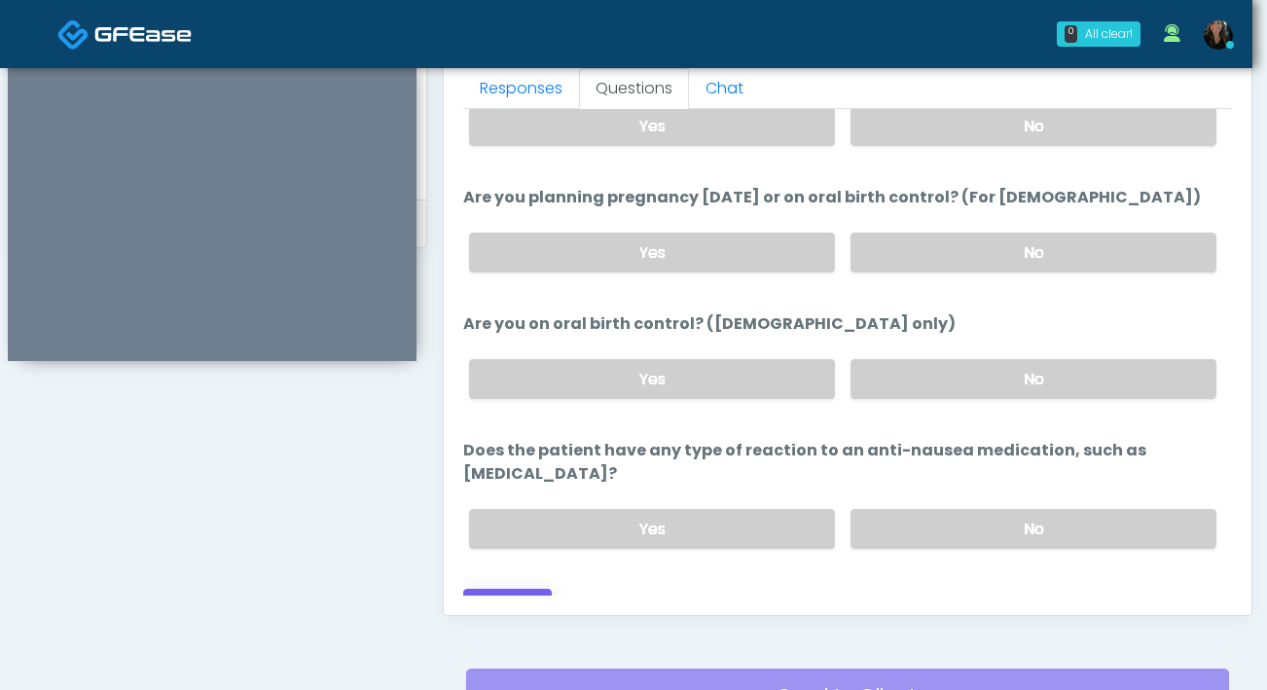
type input "****"
click at [502, 589] on button "Continue" at bounding box center [507, 607] width 89 height 36
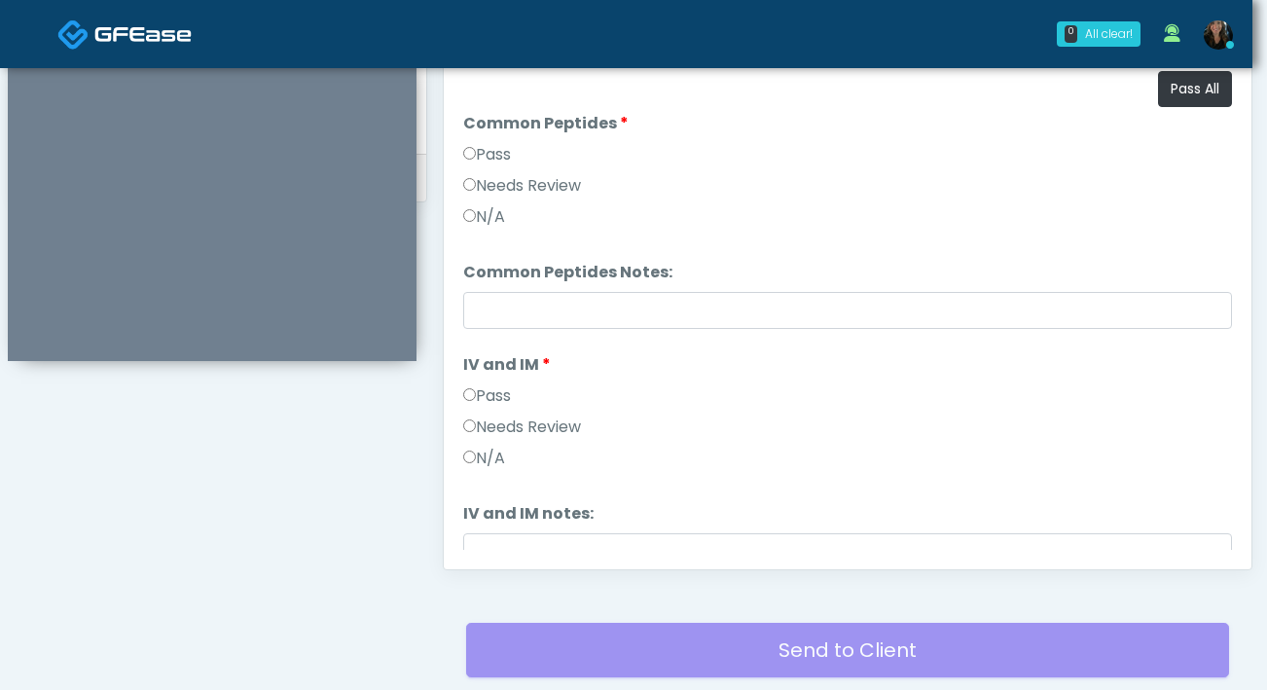
scroll to position [866, 0]
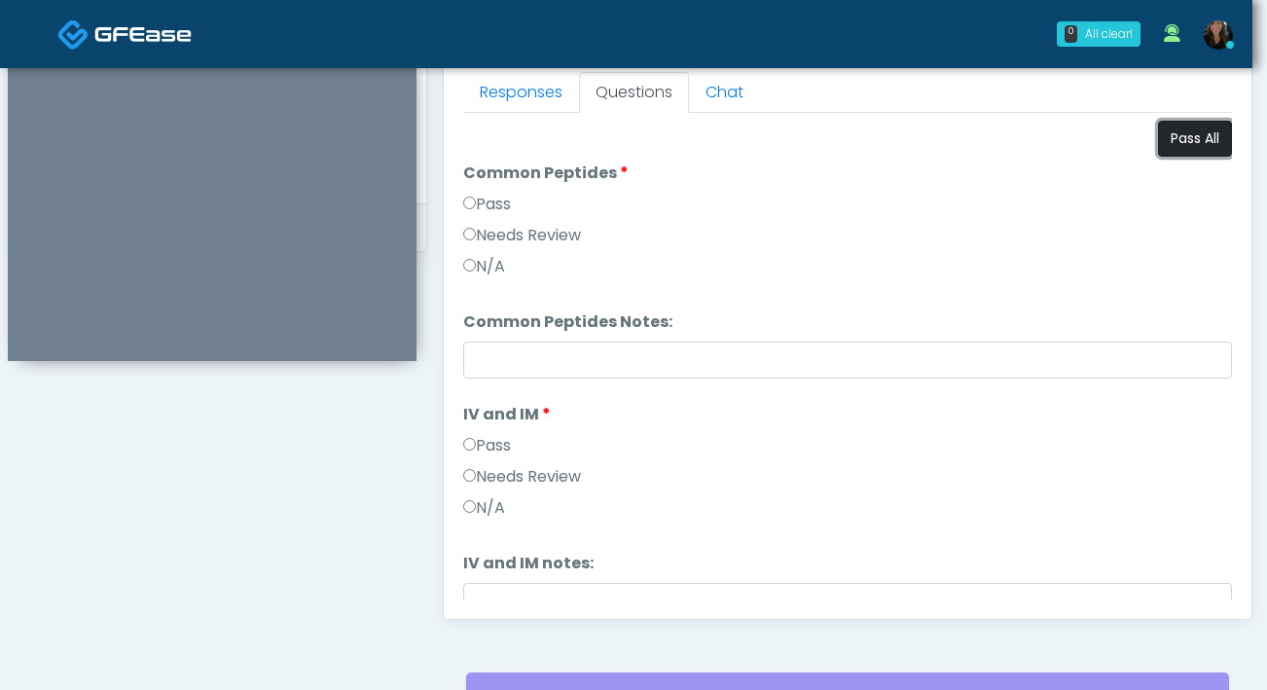
click at [1188, 147] on button "Pass All" at bounding box center [1195, 139] width 74 height 36
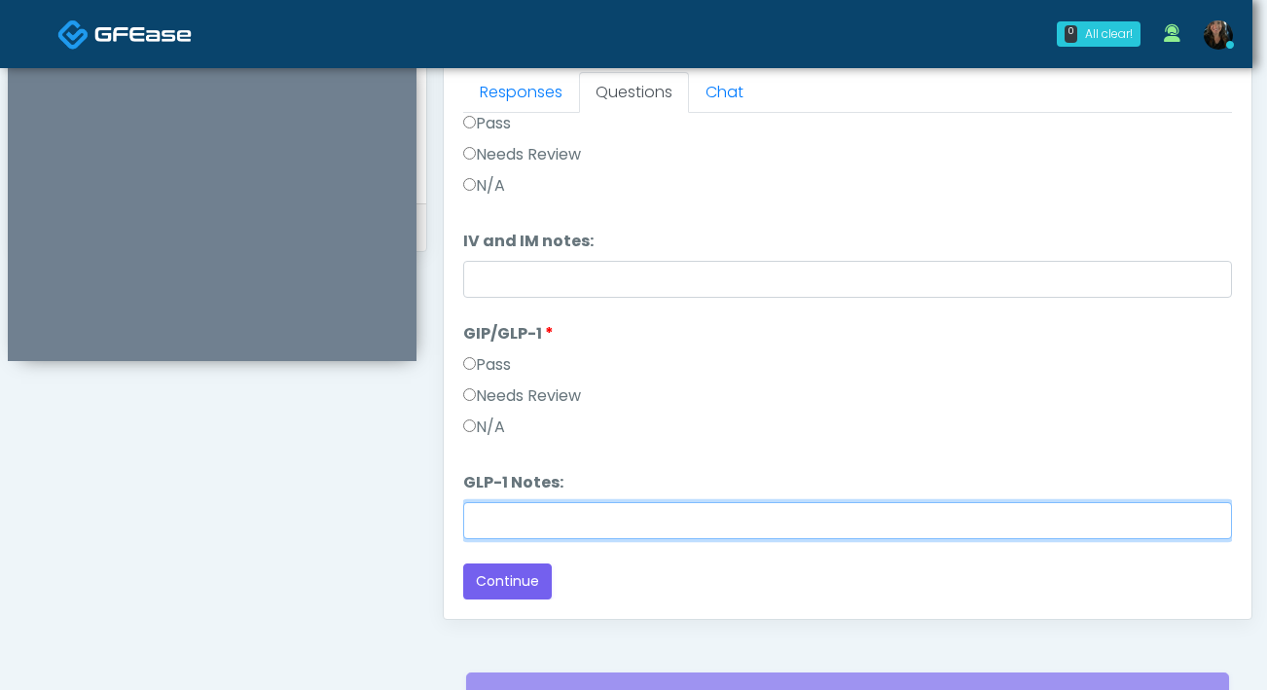
click at [531, 528] on input "GLP-1 Notes:" at bounding box center [847, 520] width 769 height 37
type input "*******"
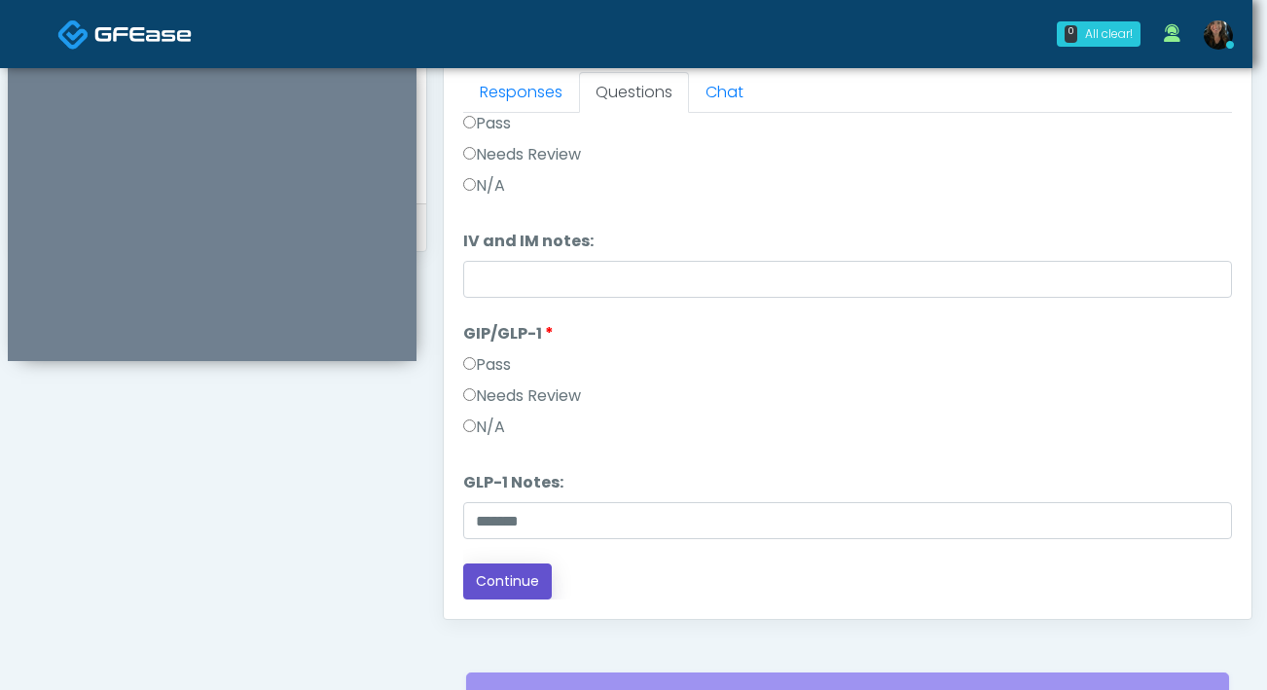
click at [525, 580] on button "Continue" at bounding box center [507, 582] width 89 height 36
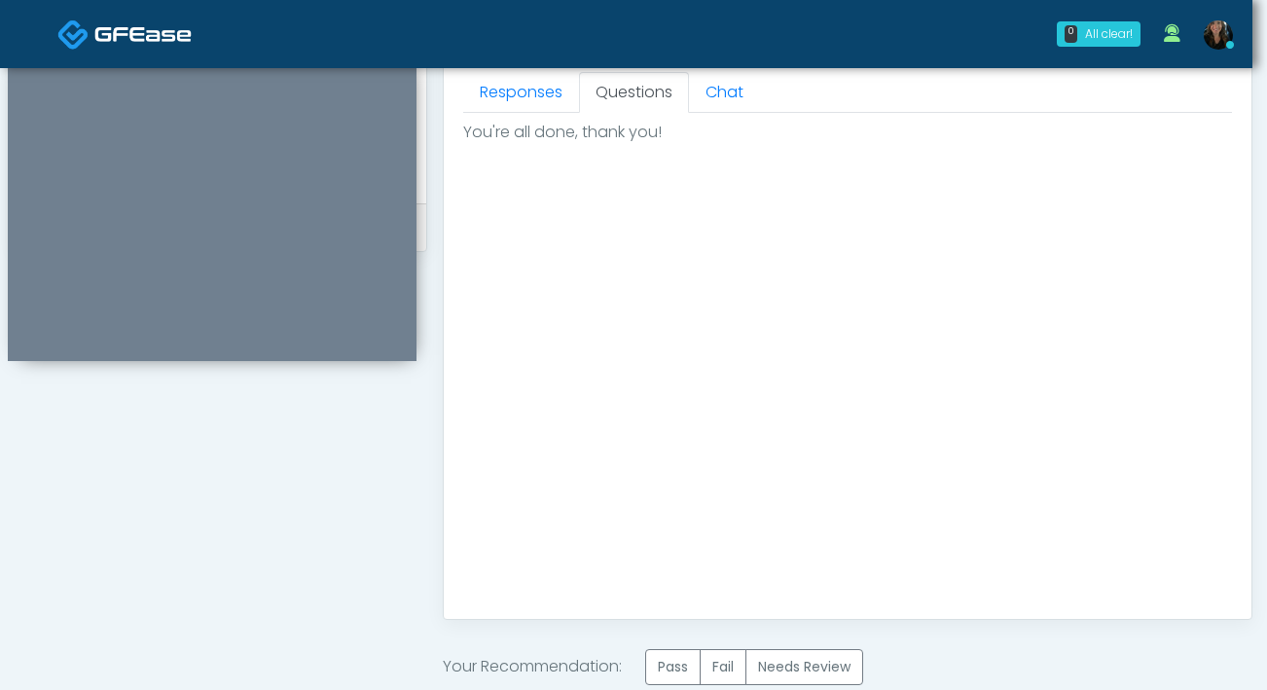
scroll to position [0, 0]
click at [676, 662] on label "Pass" at bounding box center [672, 667] width 55 height 36
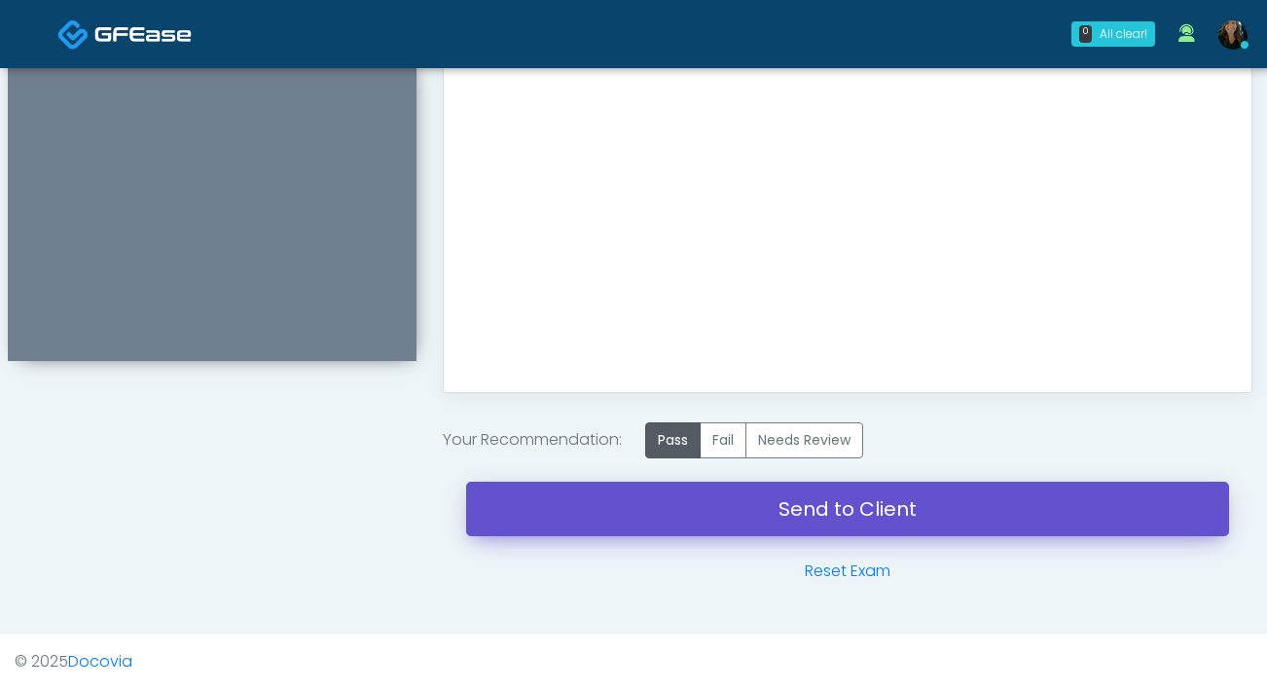
click at [709, 498] on link "Send to Client" at bounding box center [847, 509] width 763 height 55
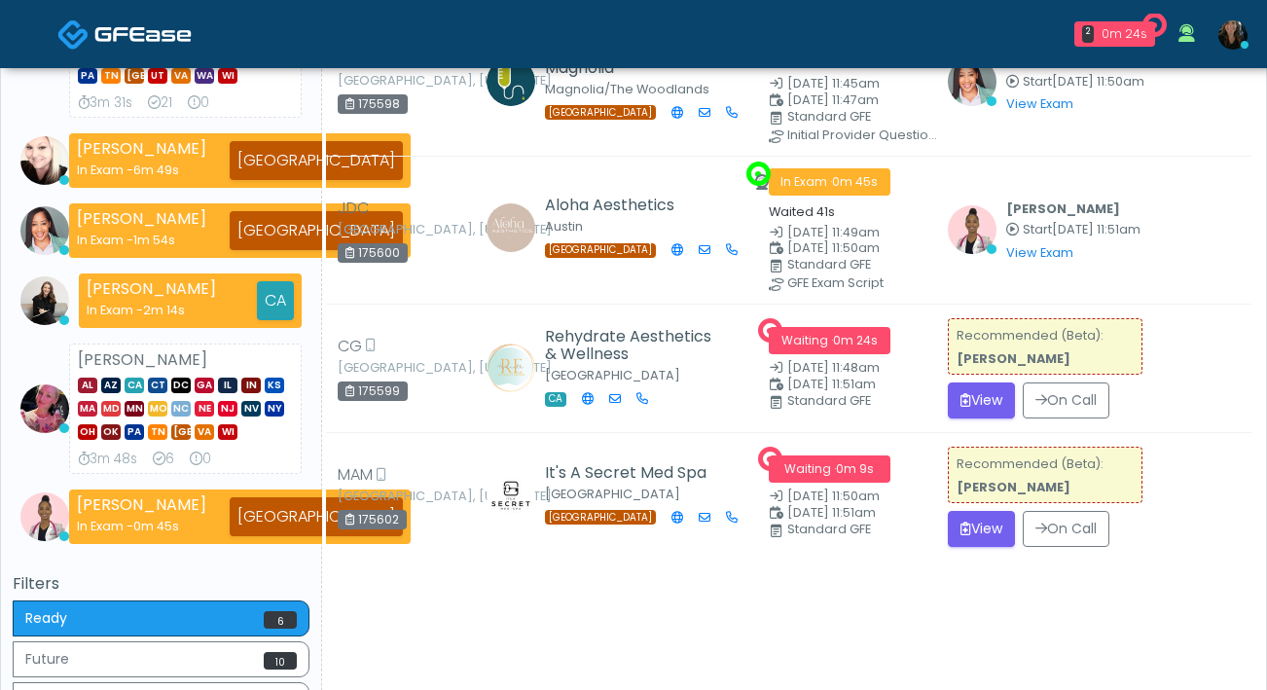
scroll to position [436, 0]
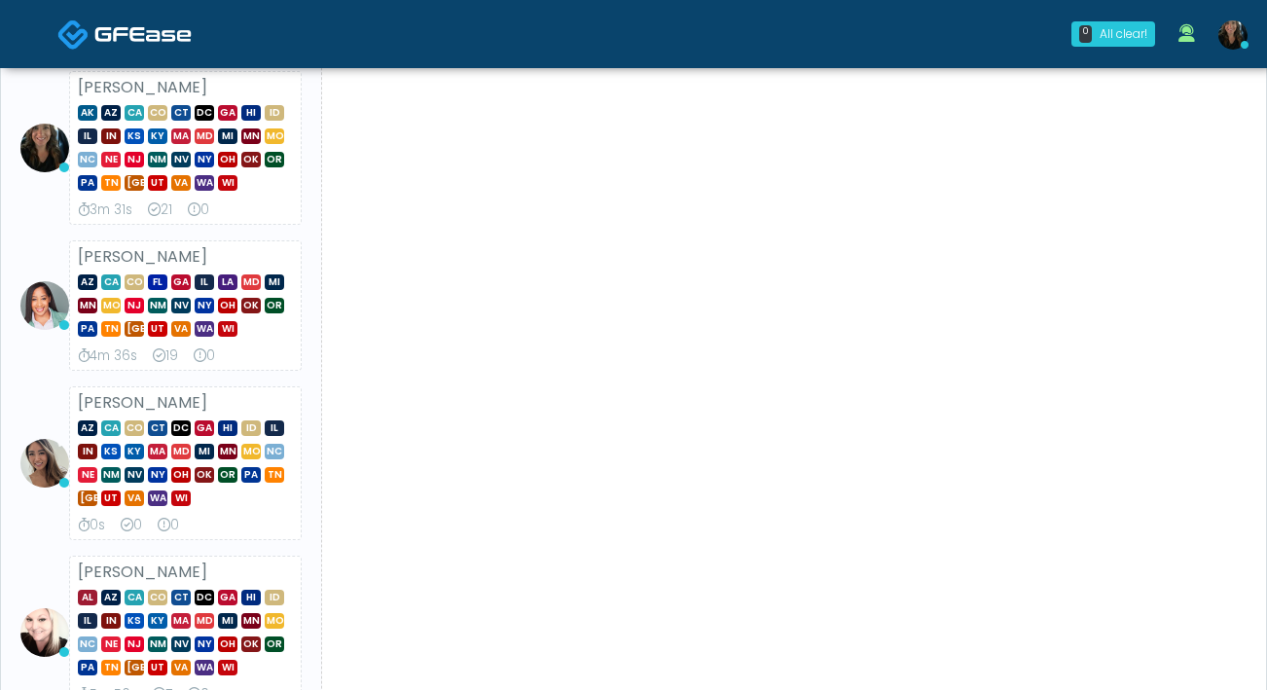
click at [1240, 48] on img at bounding box center [1233, 34] width 29 height 29
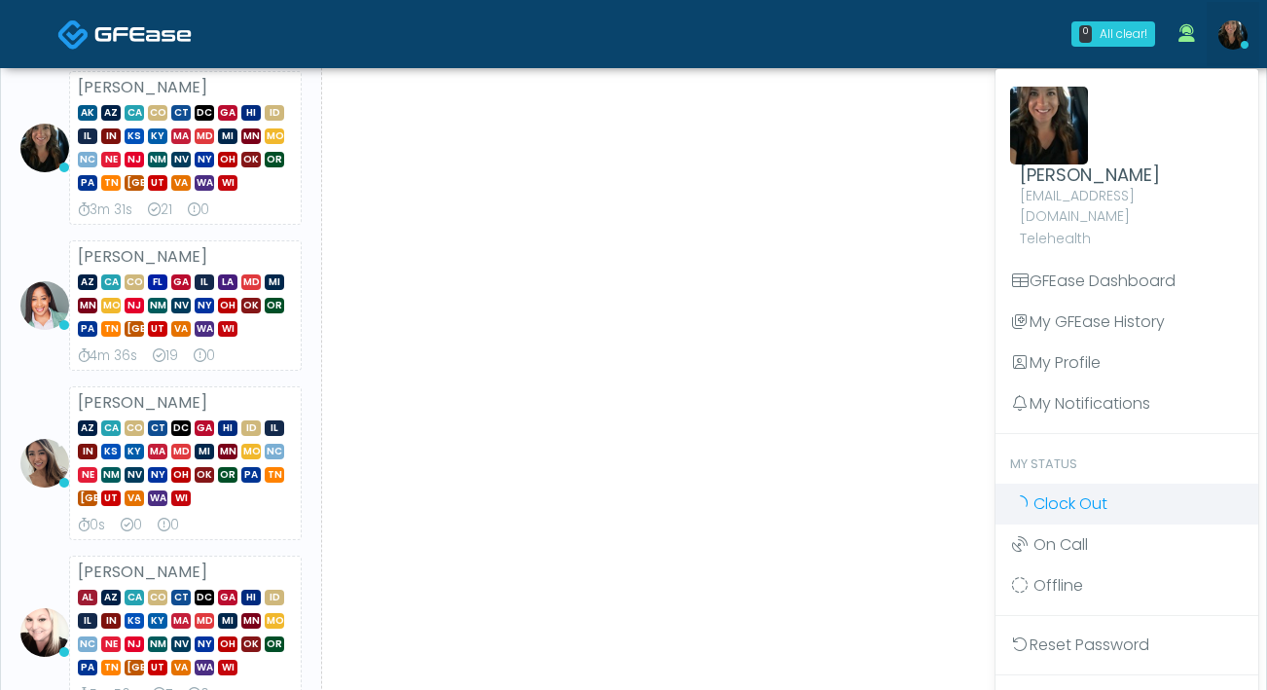
click at [1093, 493] on span "Clock Out" at bounding box center [1071, 504] width 74 height 22
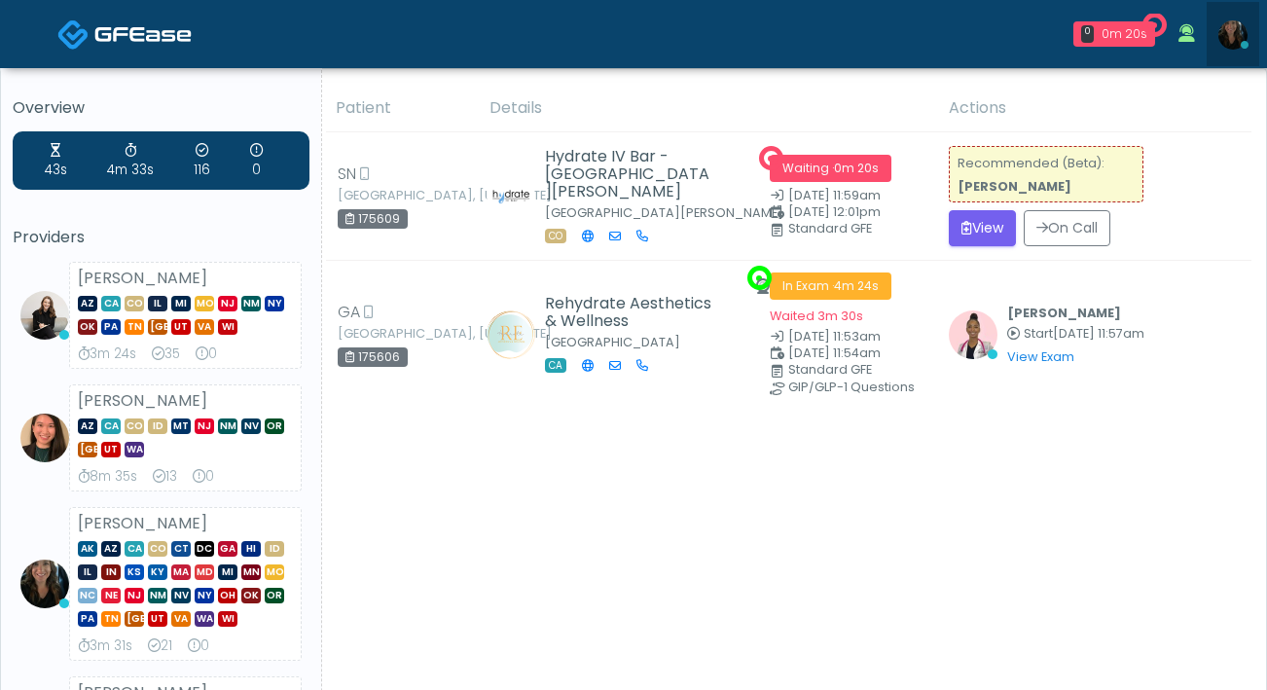
click at [1227, 31] on img at bounding box center [1233, 34] width 29 height 29
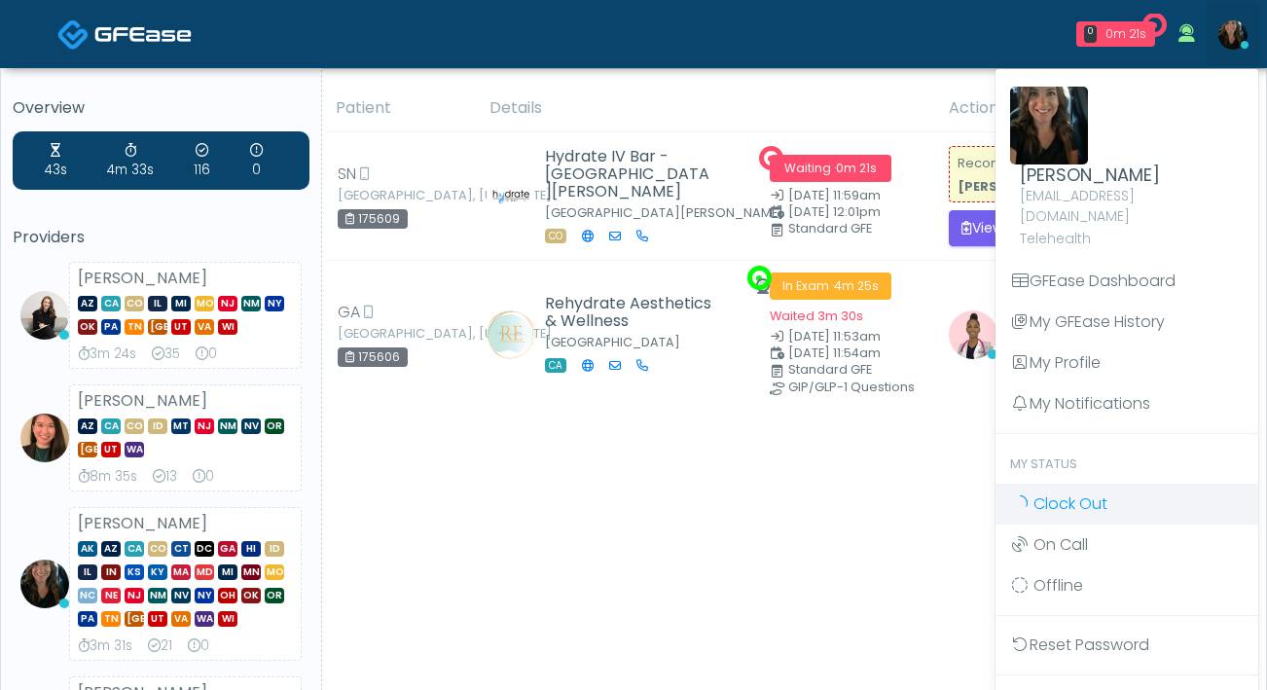
click at [1109, 498] on link "Clock Out" at bounding box center [1127, 504] width 263 height 41
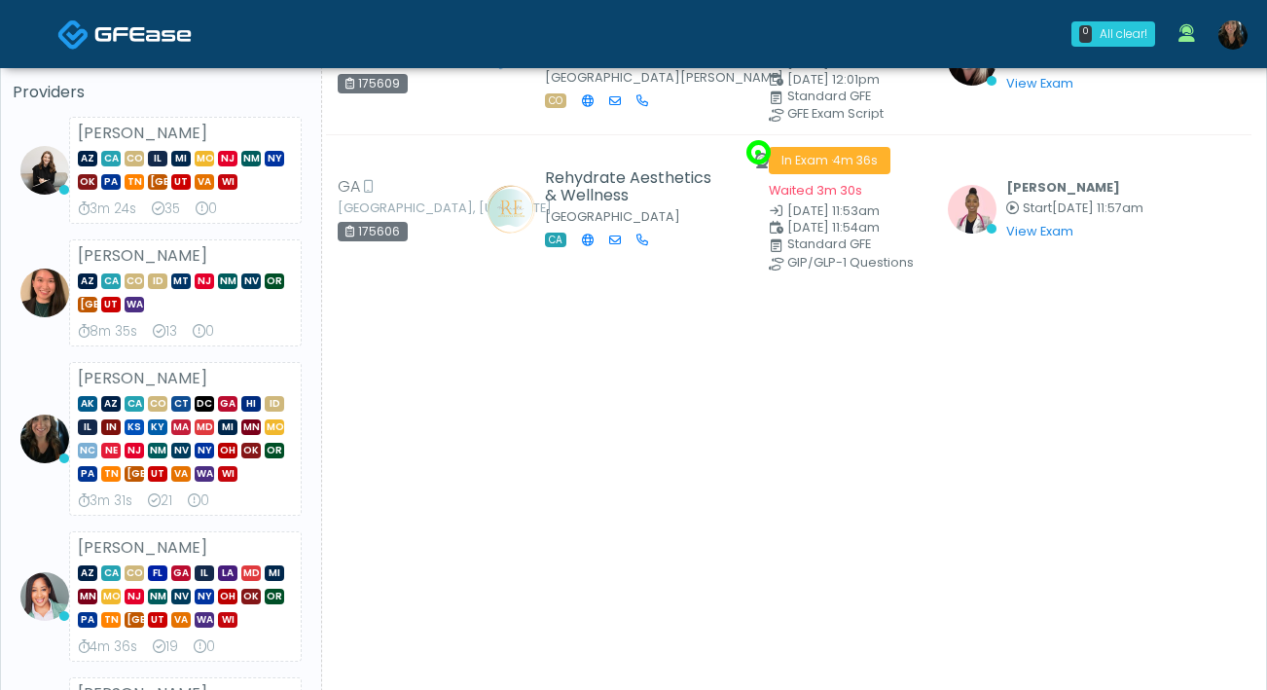
scroll to position [231, 0]
